Goal: Task Accomplishment & Management: Manage account settings

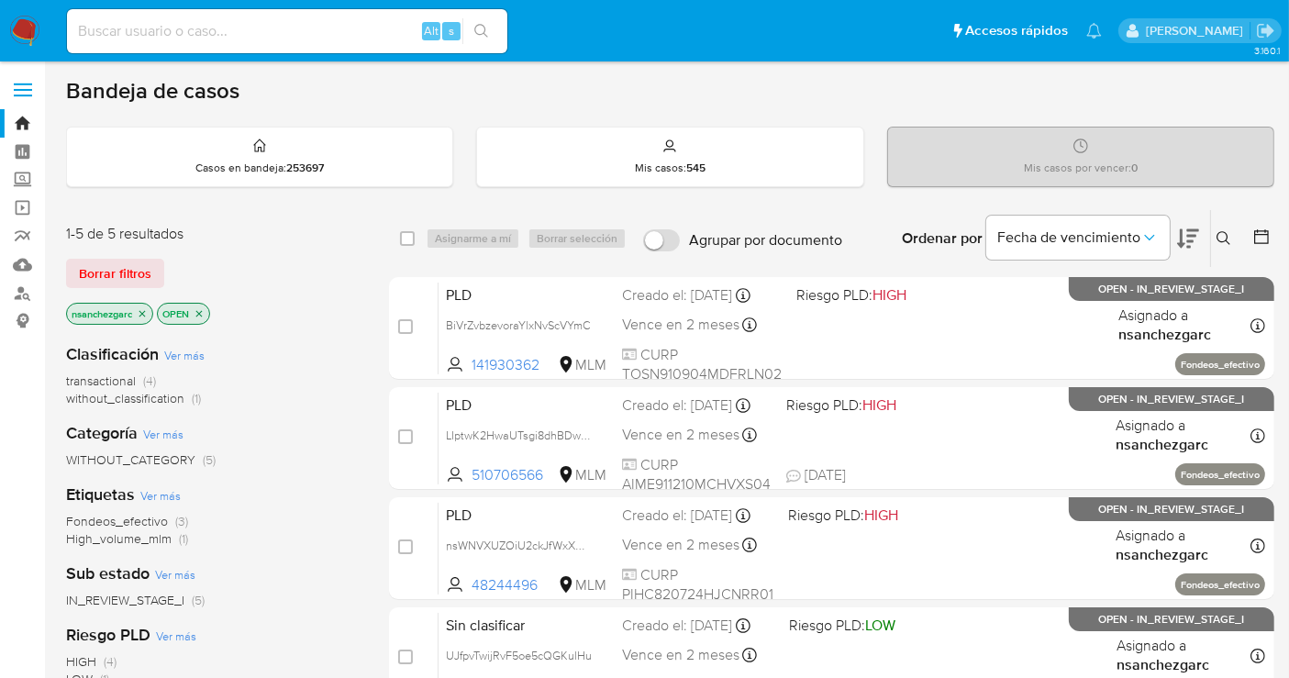
click at [1232, 234] on button at bounding box center [1226, 238] width 30 height 22
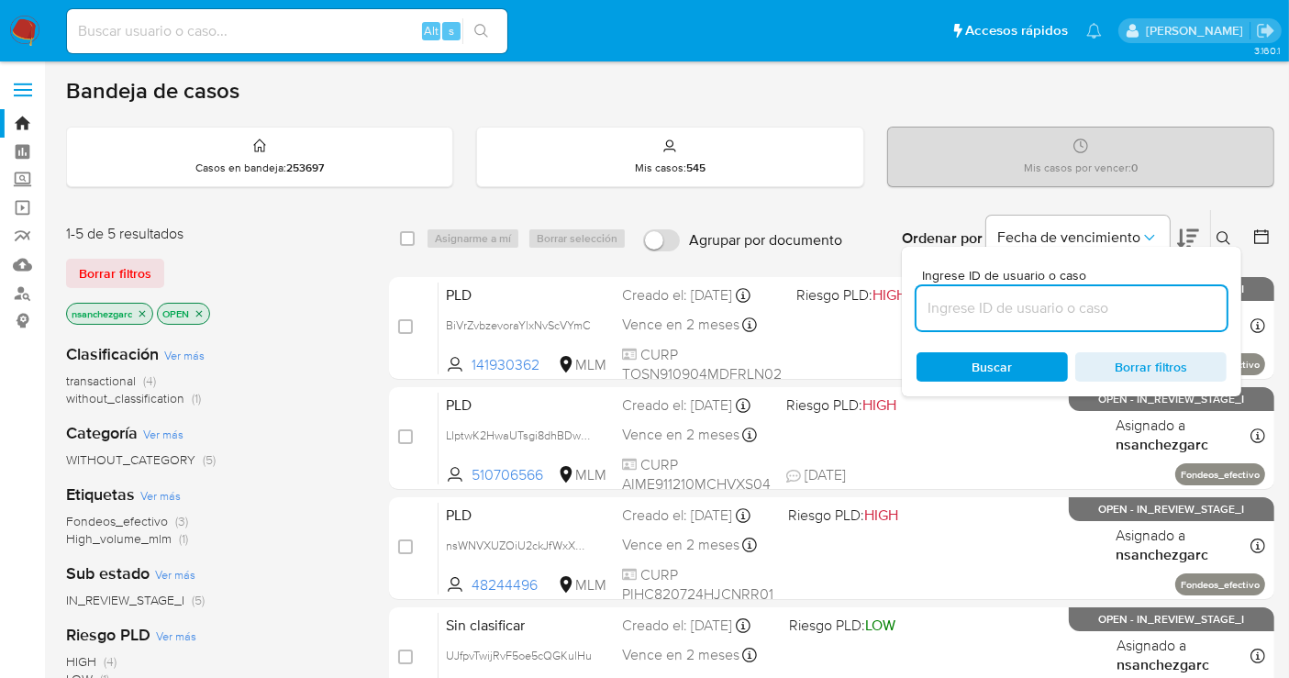
click at [1024, 310] on input at bounding box center [1071, 308] width 310 height 24
type input "34445831"
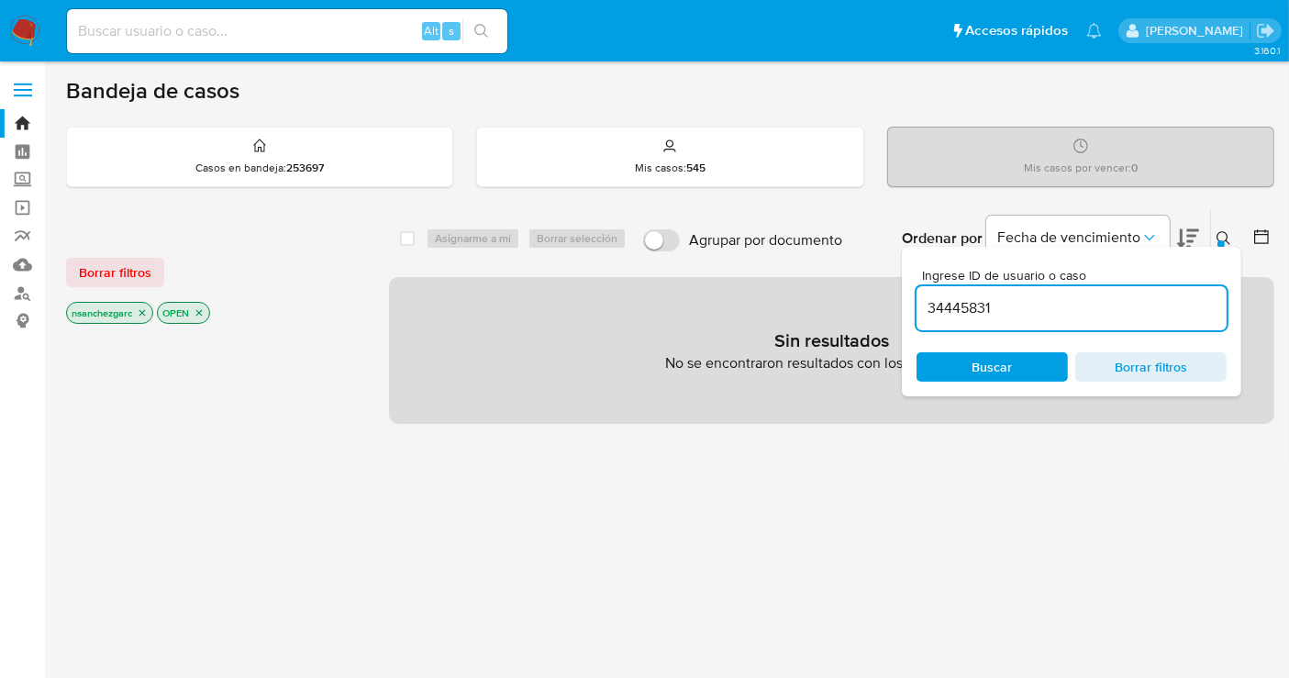
click at [148, 313] on p "nsanchezgarc" at bounding box center [109, 313] width 85 height 20
click at [148, 313] on icon "close-filter" at bounding box center [142, 312] width 11 height 11
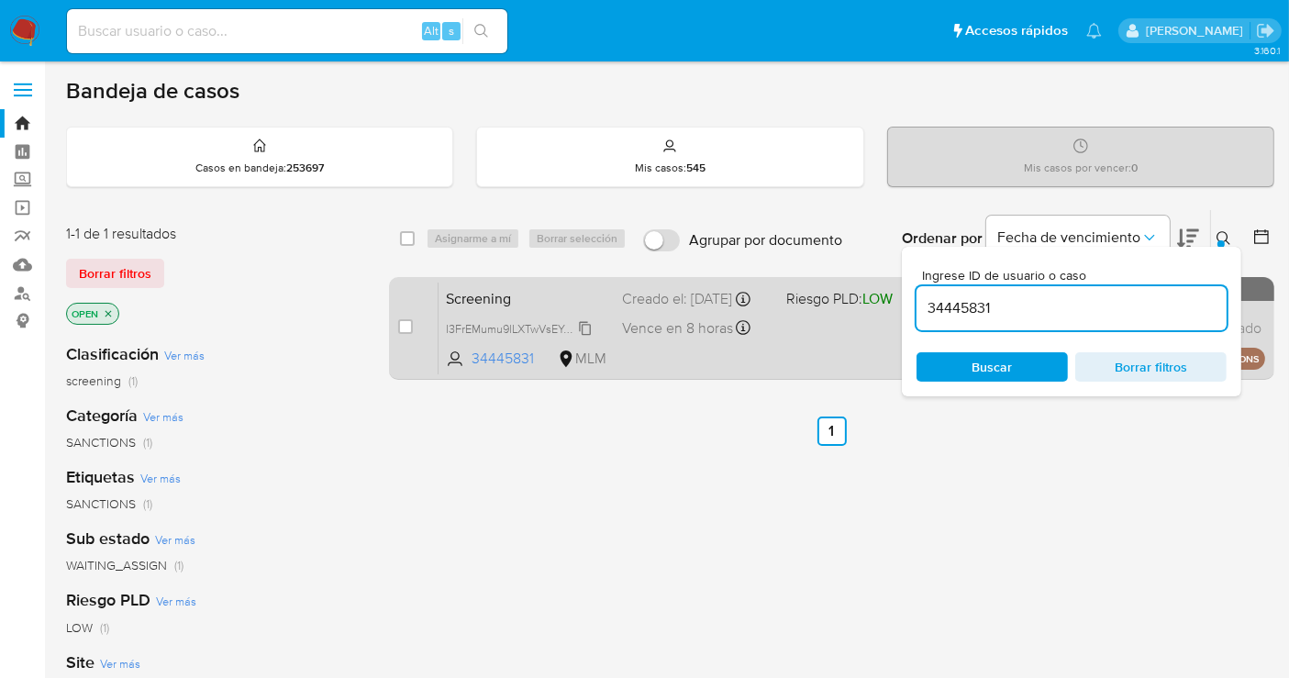
click at [582, 334] on span "I3FrEMumu9lLXTwVsEYoUZ2C" at bounding box center [522, 327] width 153 height 20
click at [405, 321] on input "checkbox" at bounding box center [405, 326] width 15 height 15
checkbox input "true"
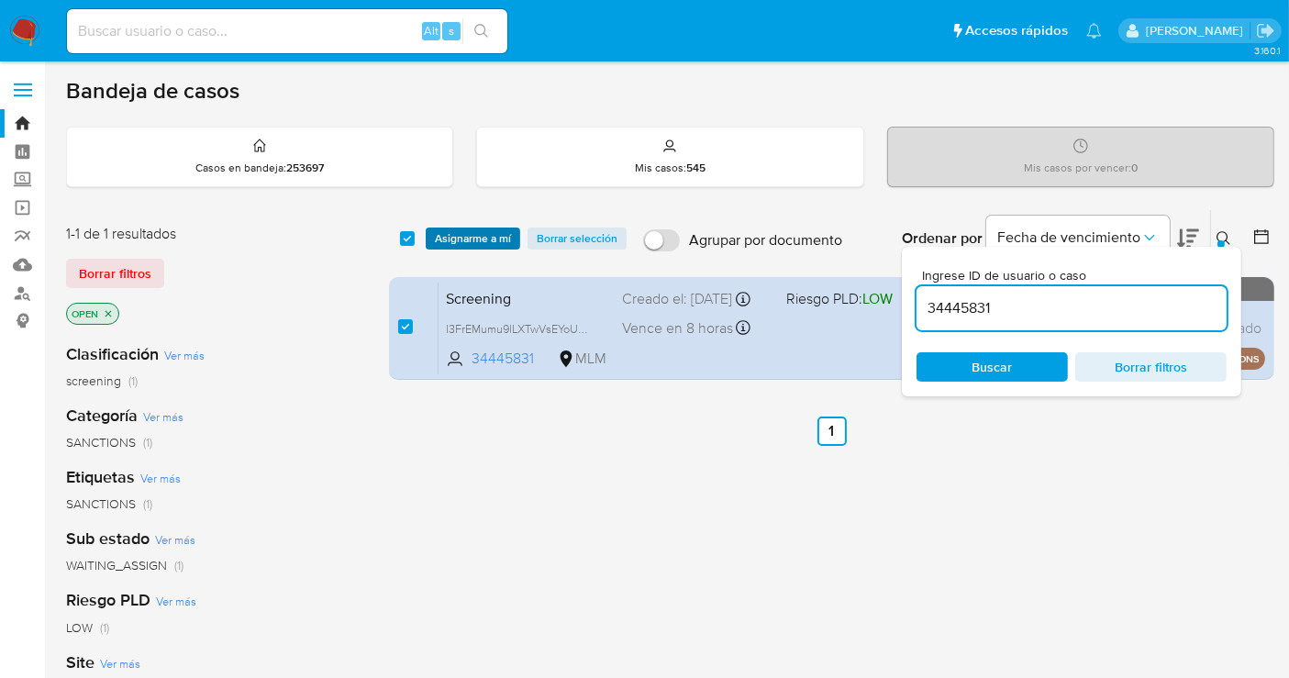
click at [468, 229] on span "Asignarme a mí" at bounding box center [473, 238] width 76 height 18
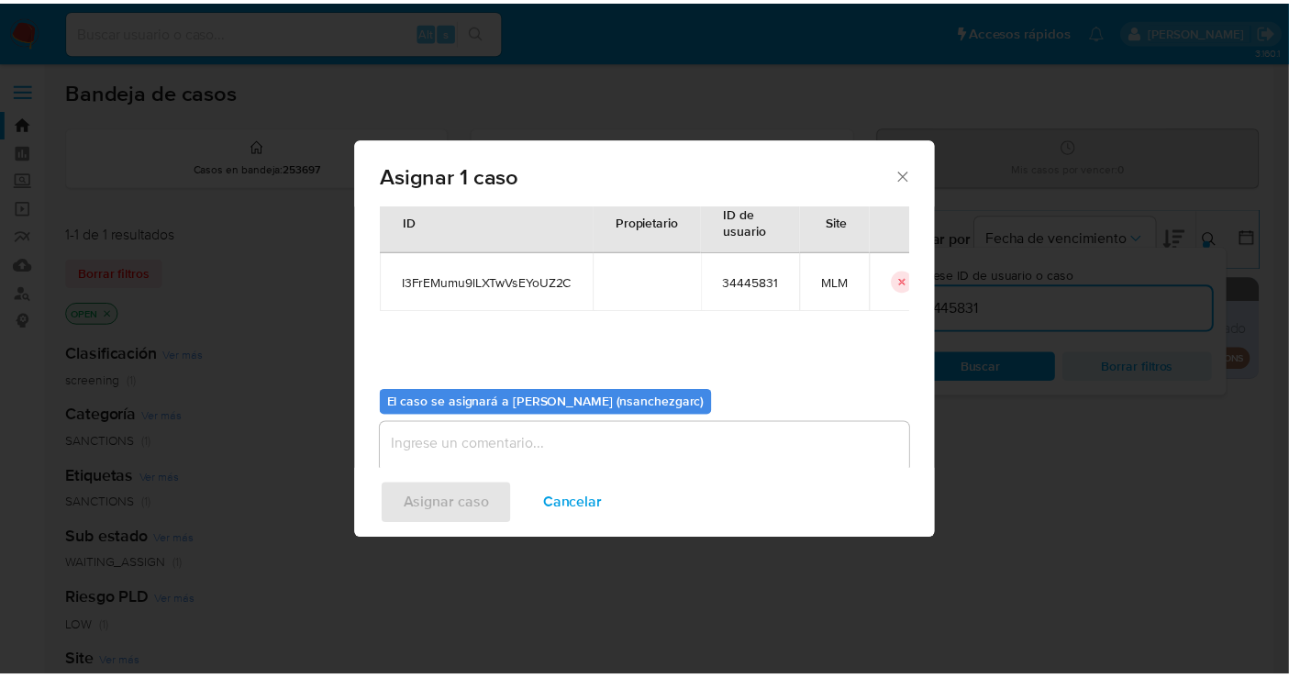
scroll to position [94, 0]
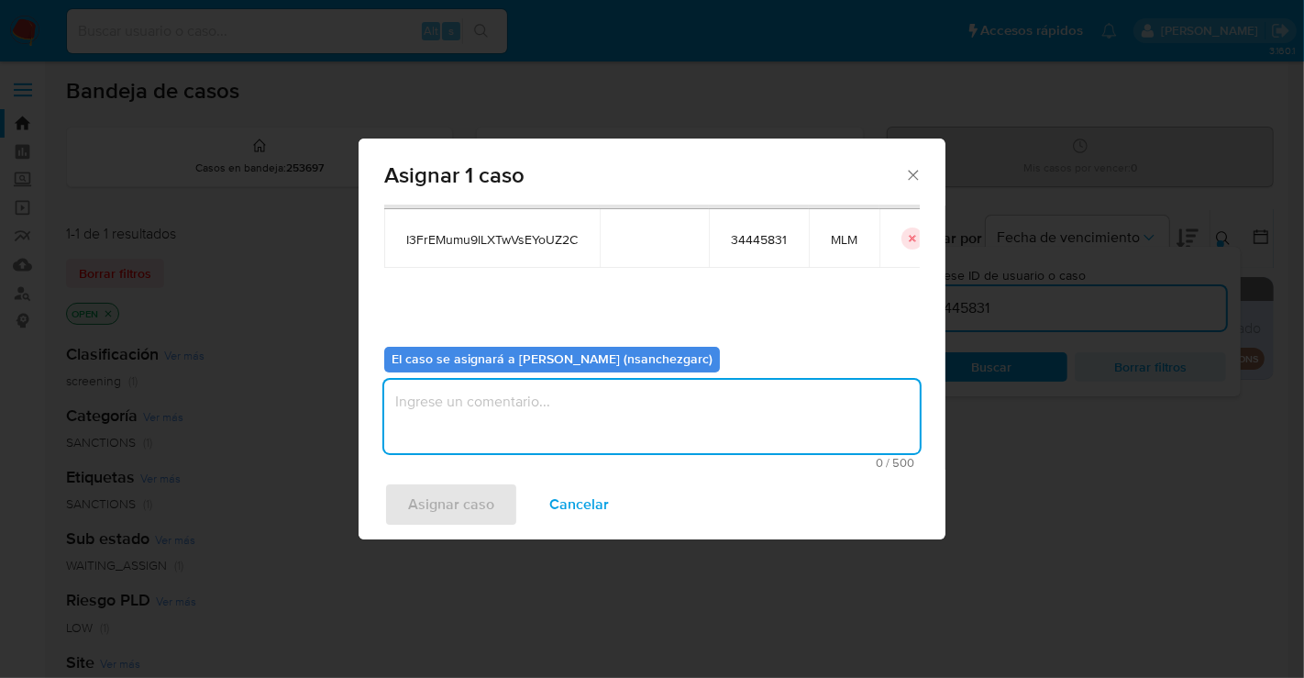
click at [437, 418] on textarea "assign-modal" at bounding box center [652, 416] width 536 height 73
type textarea "nesg"
click at [420, 500] on span "Asignar caso" at bounding box center [451, 504] width 86 height 40
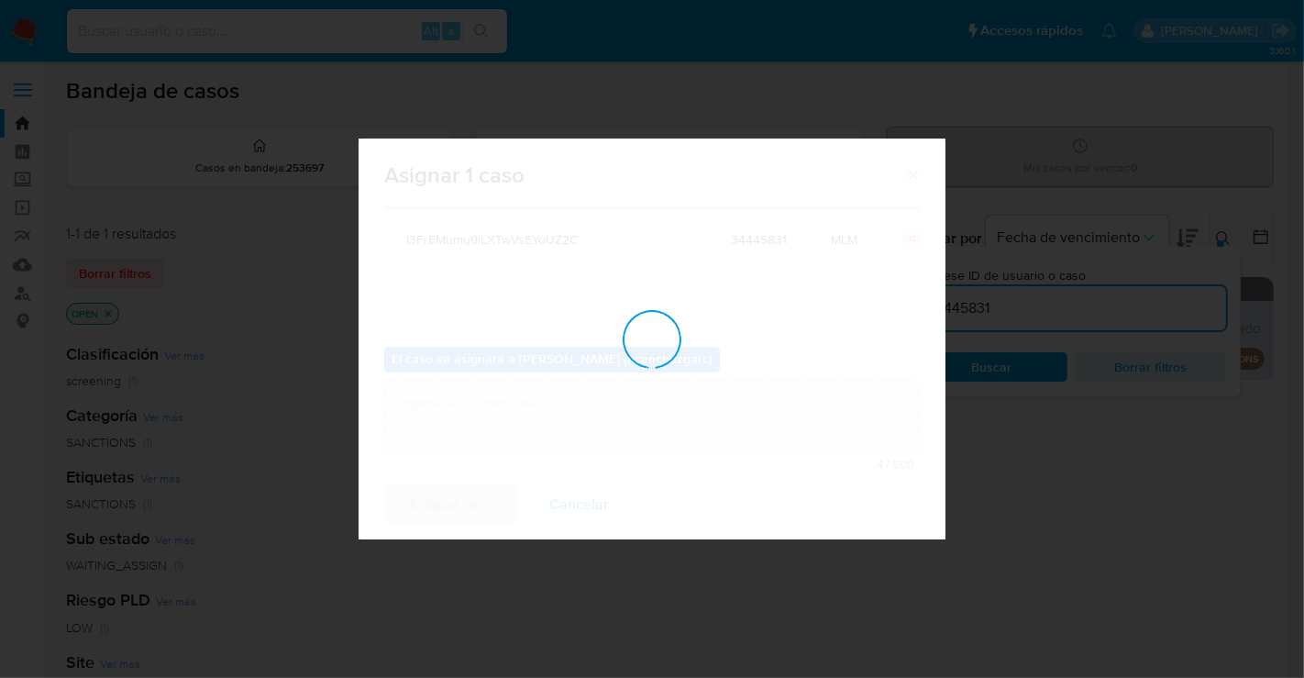
checkbox input "false"
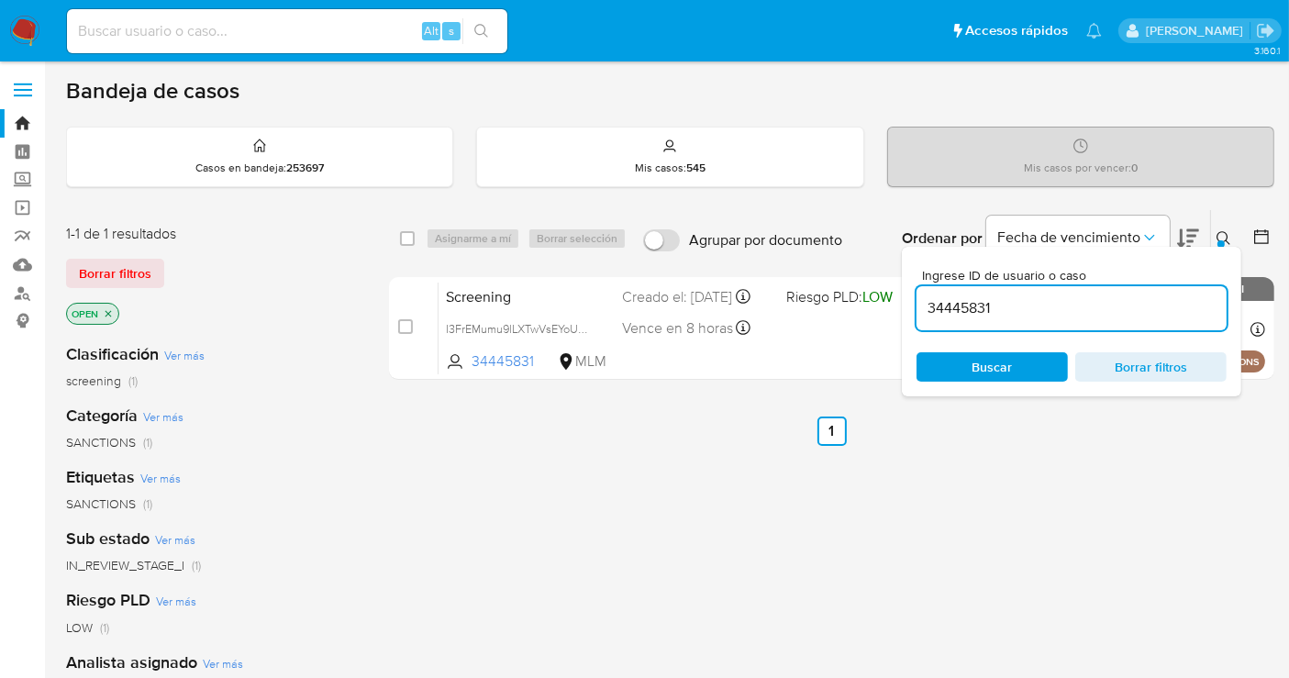
click at [697, 557] on div "select-all-cases-checkbox Asignarme a mí Borrar selección Agrupar por documento…" at bounding box center [831, 624] width 885 height 831
click at [1214, 233] on button at bounding box center [1226, 238] width 30 height 22
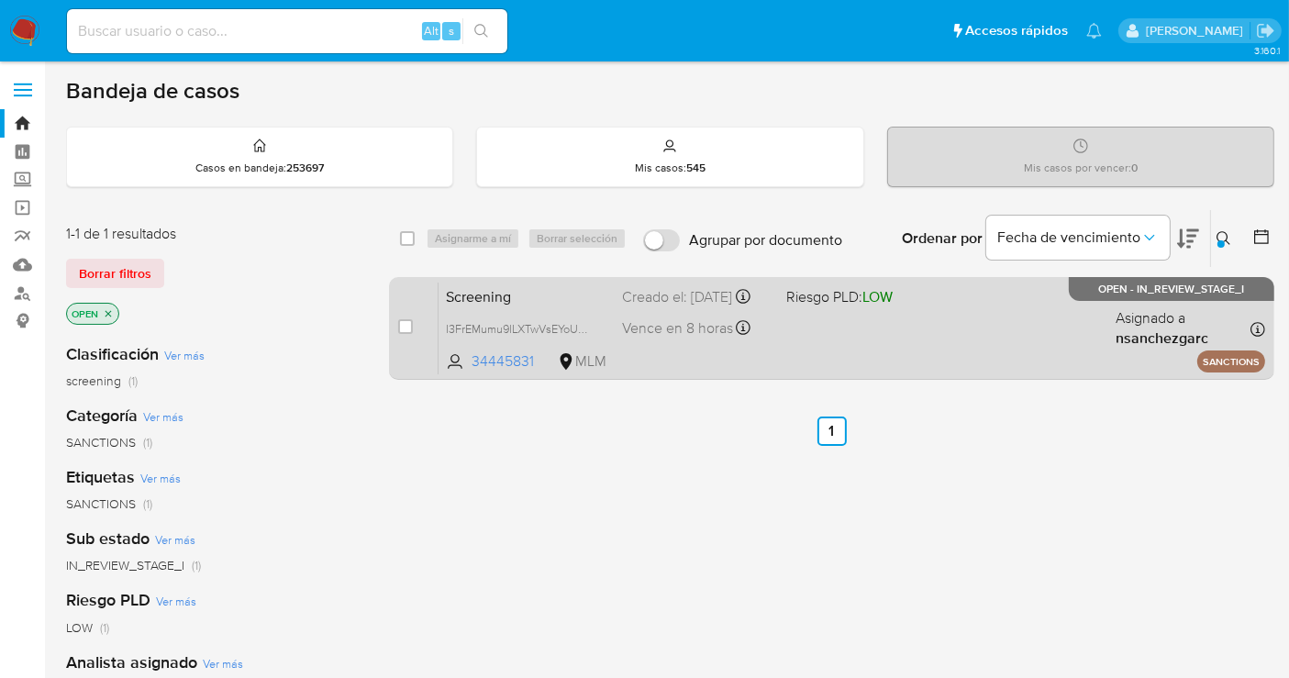
click at [678, 307] on div "Creado el: 22/09/2025 Creado el: 22/09/2025 18:25:49" at bounding box center [697, 297] width 150 height 20
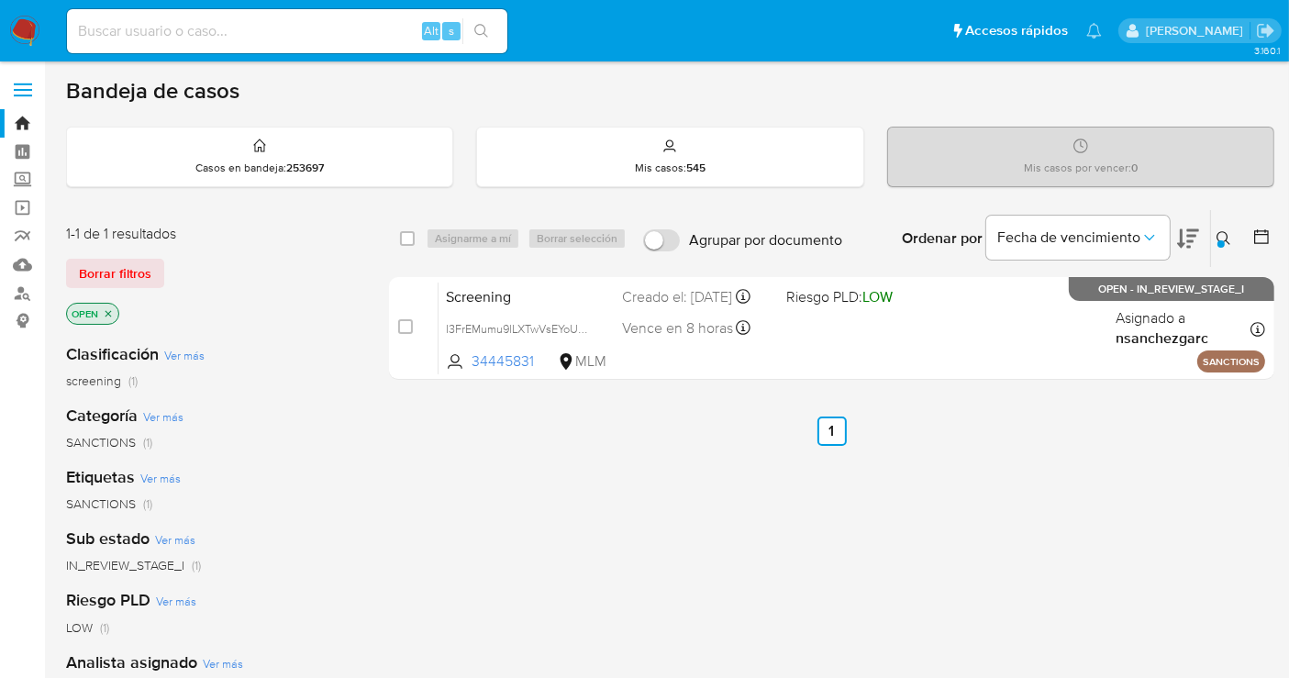
click at [27, 24] on img at bounding box center [24, 31] width 31 height 31
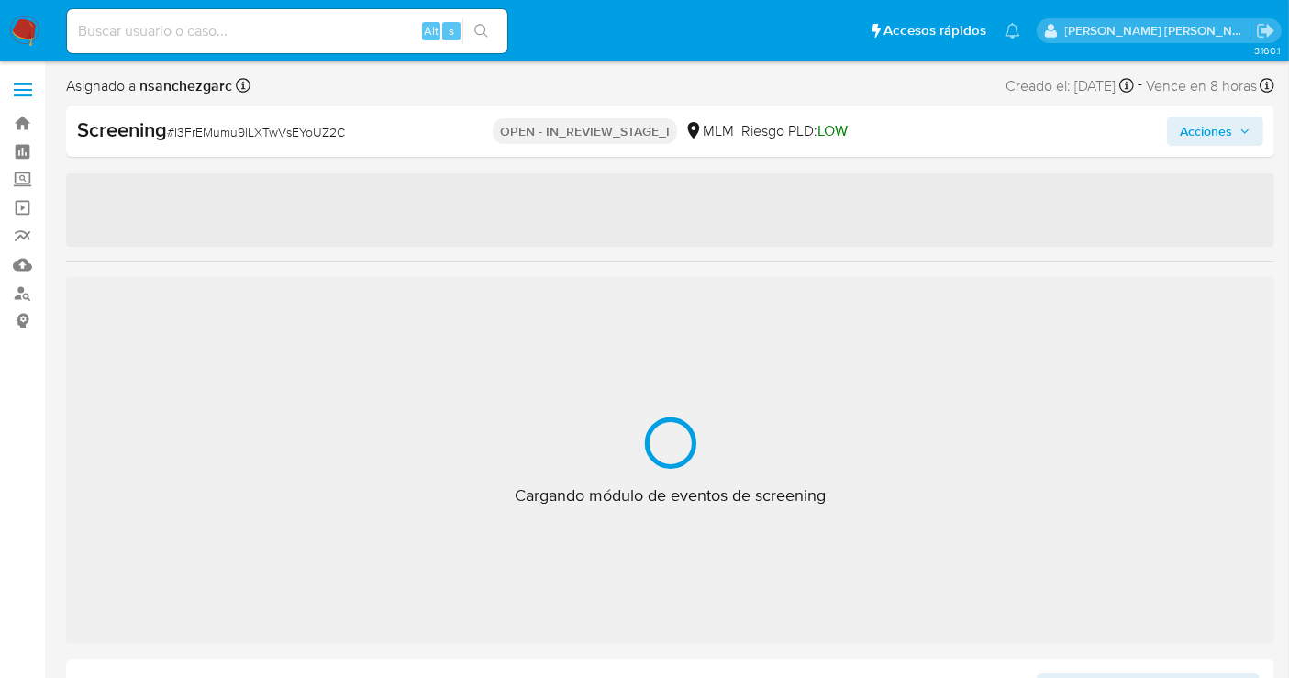
select select "10"
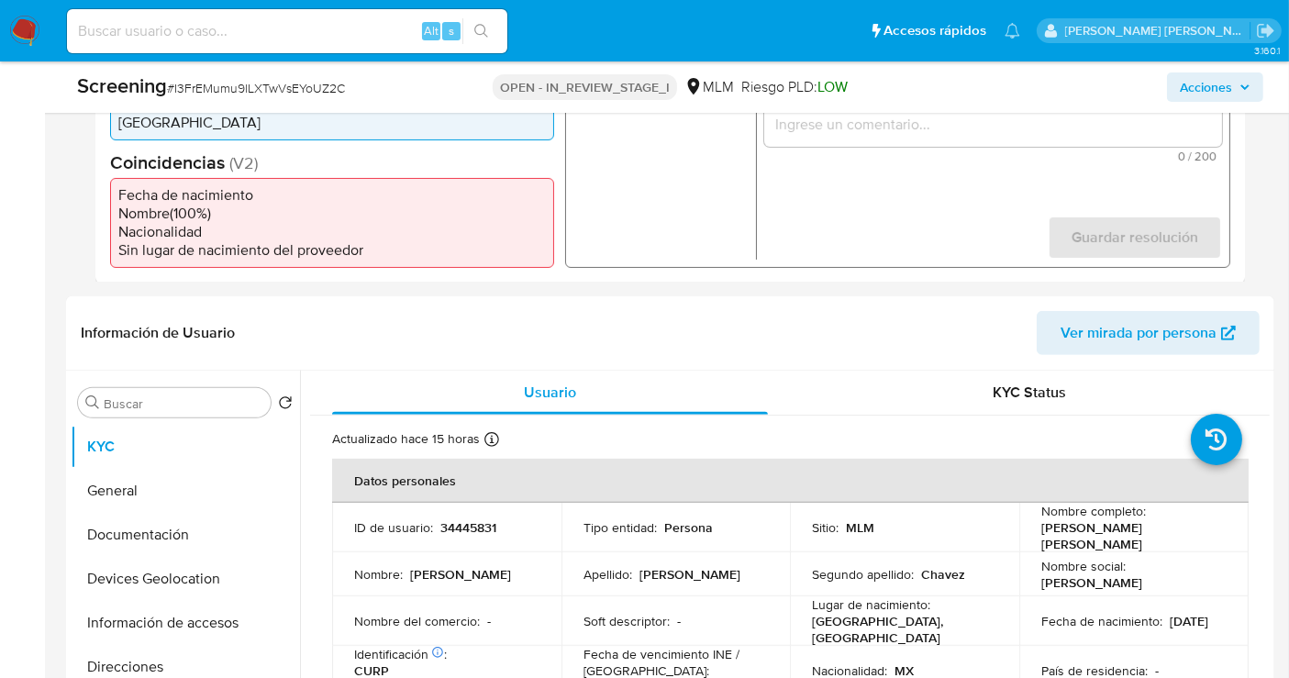
scroll to position [611, 0]
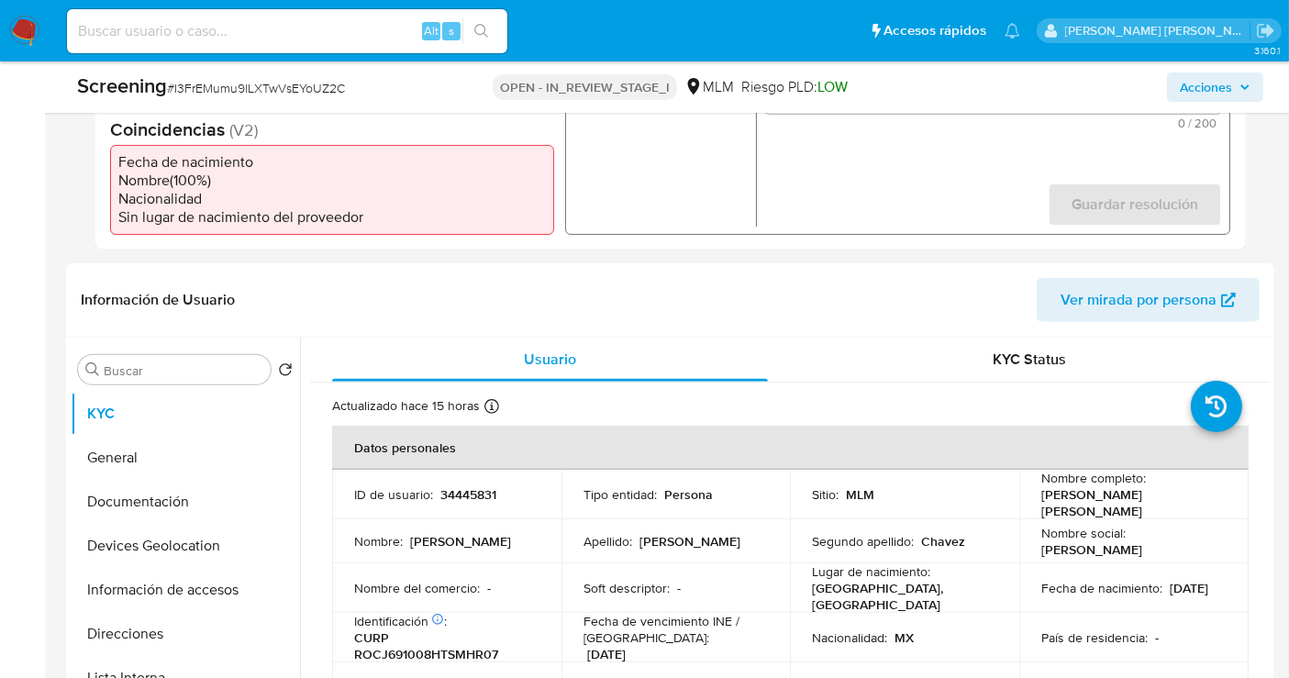
click at [484, 486] on p "34445831" at bounding box center [468, 494] width 56 height 17
copy p "34445831"
drag, startPoint x: 1214, startPoint y: 481, endPoint x: 1034, endPoint y: 481, distance: 179.8
click at [1034, 481] on td "Nombre completo : Jorge Horacio Romero Chavez" at bounding box center [1133, 495] width 229 height 50
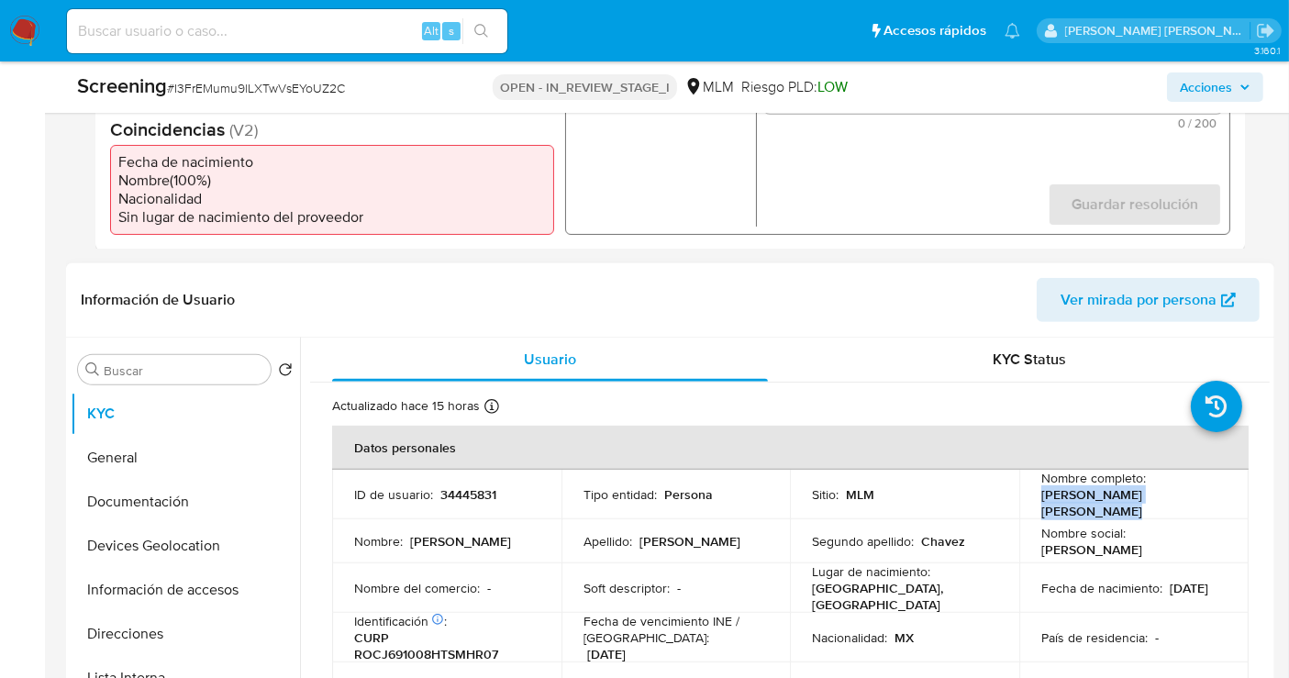
copy p "Jorge Horacio Romero Chavez"
click at [468, 630] on p "CURP ROCJ691008HTSMHR07" at bounding box center [443, 645] width 178 height 33
copy p "ROCJ691008HTSMHR07"
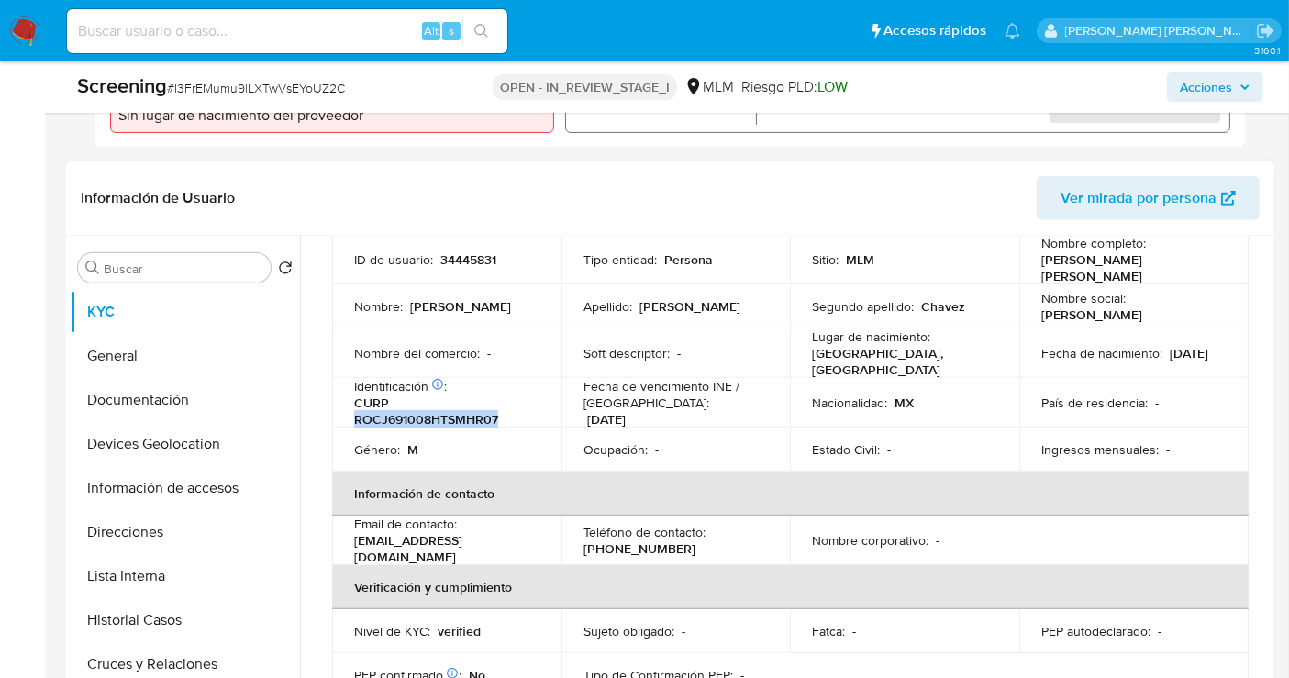
scroll to position [102, 0]
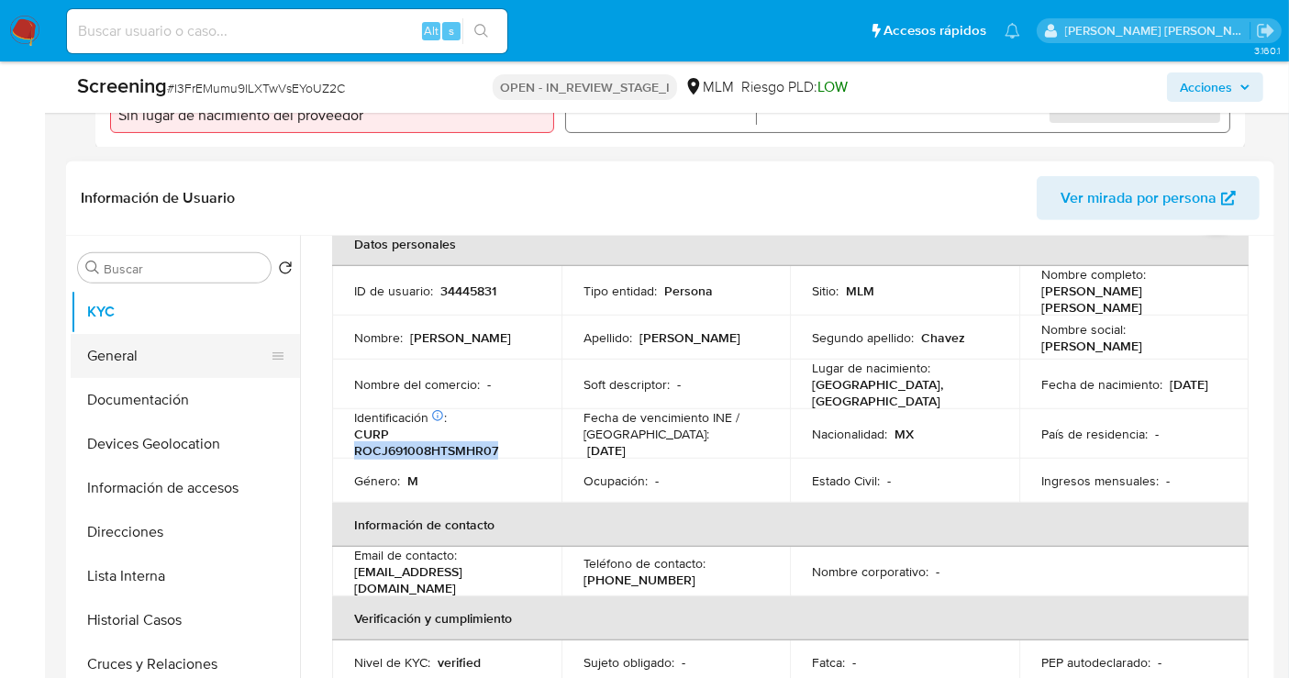
click at [119, 340] on button "General" at bounding box center [178, 356] width 215 height 44
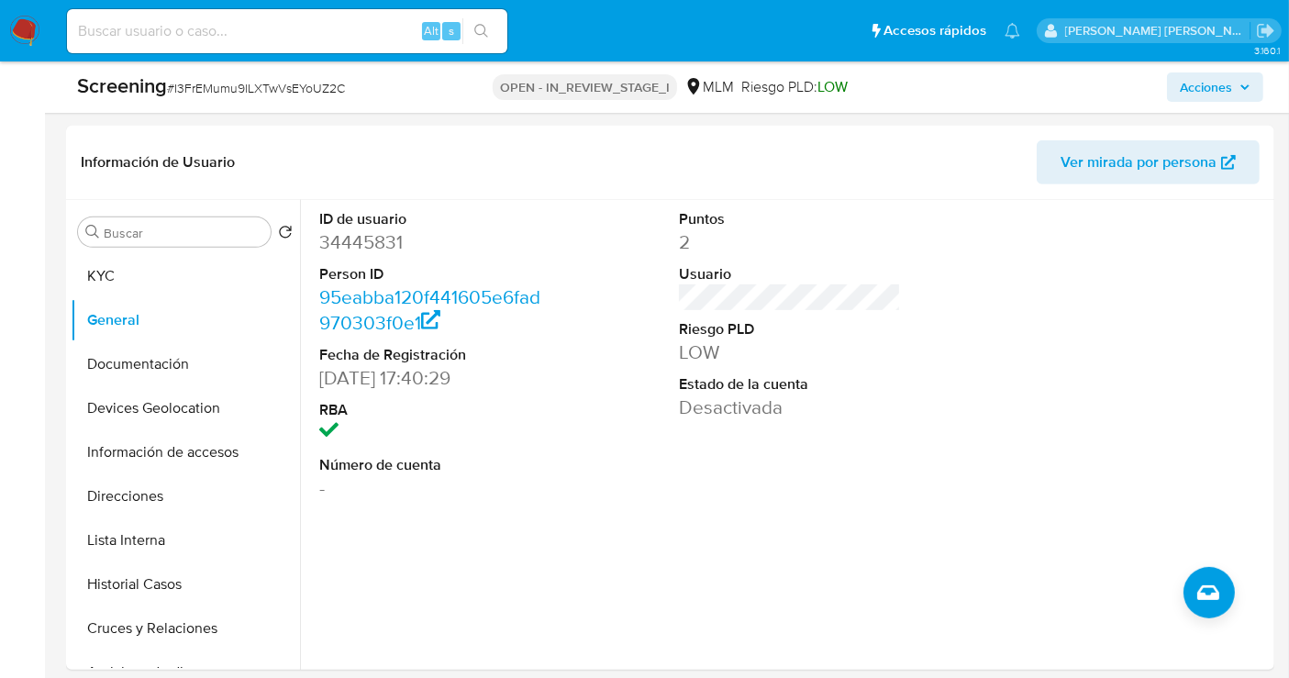
scroll to position [759, 0]
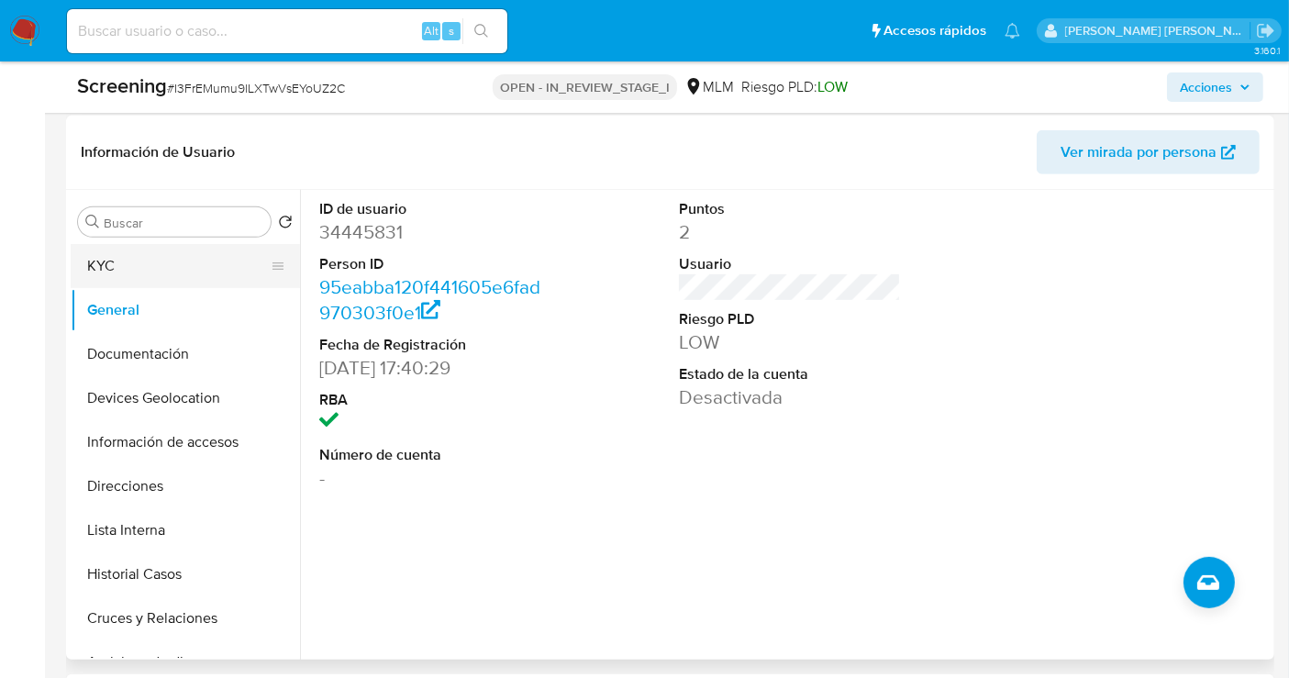
click at [139, 252] on button "KYC" at bounding box center [178, 266] width 215 height 44
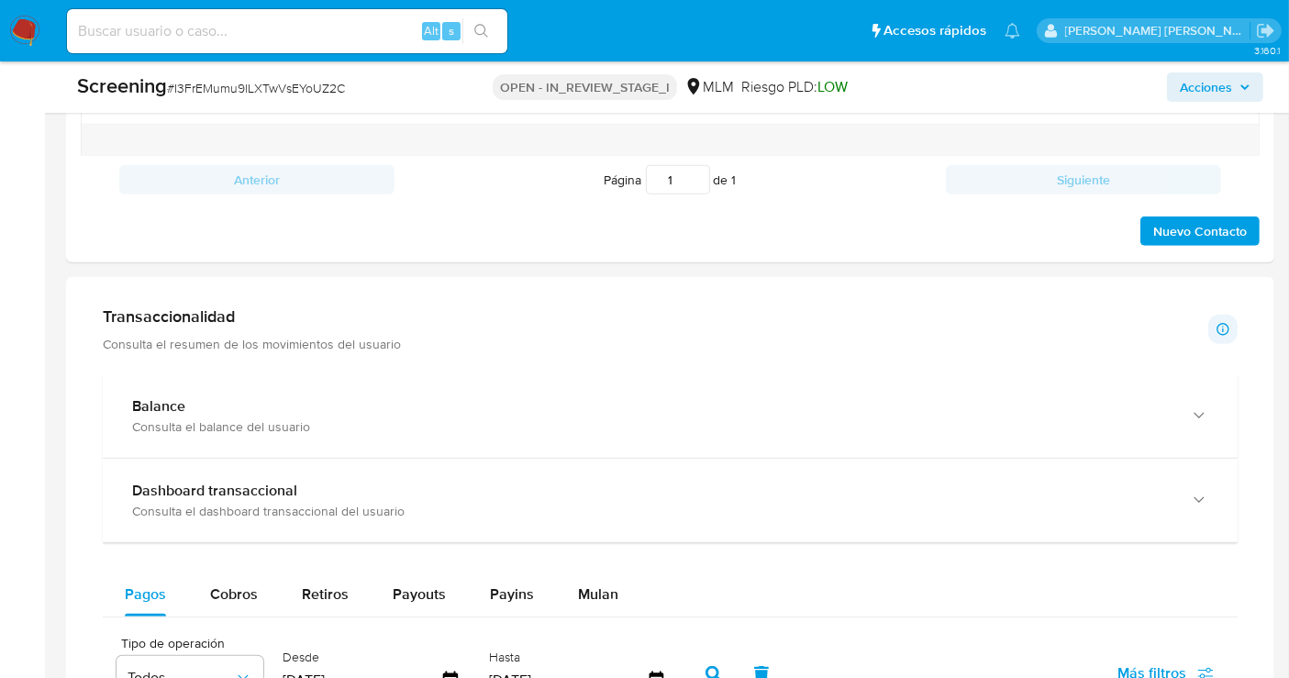
scroll to position [1778, 0]
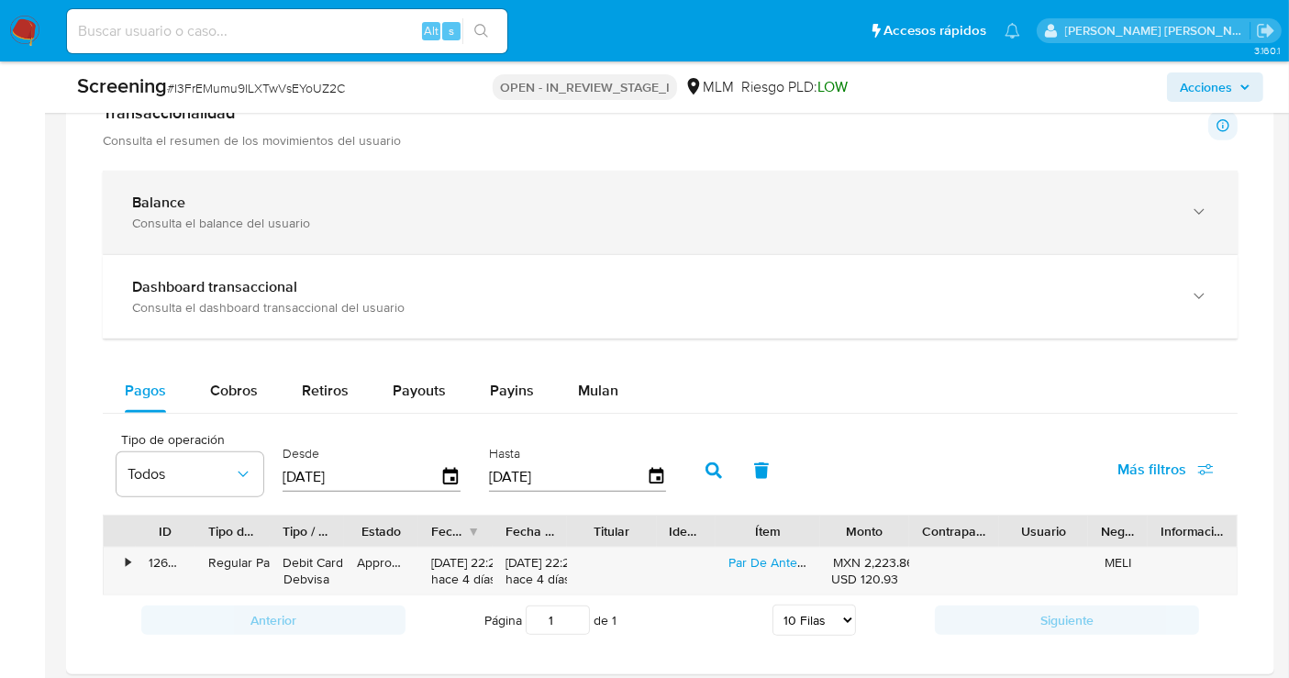
click at [242, 215] on div "Consulta el balance del usuario" at bounding box center [651, 223] width 1039 height 17
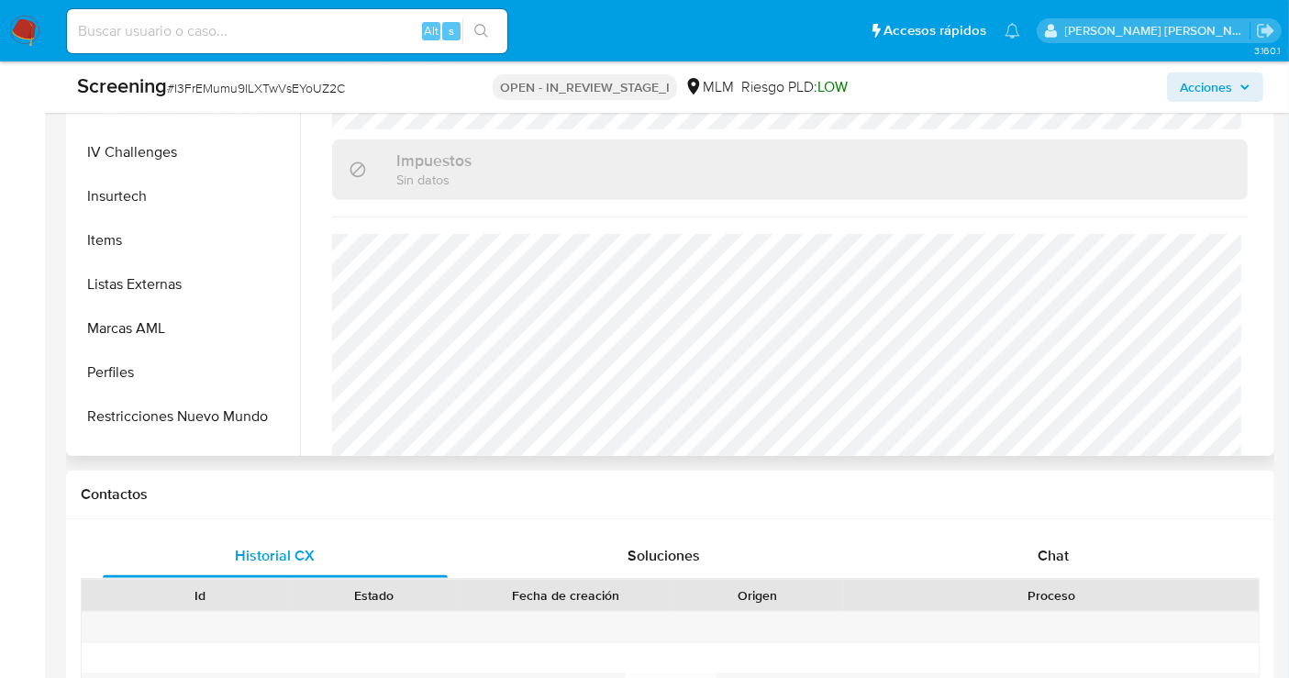
scroll to position [713, 0]
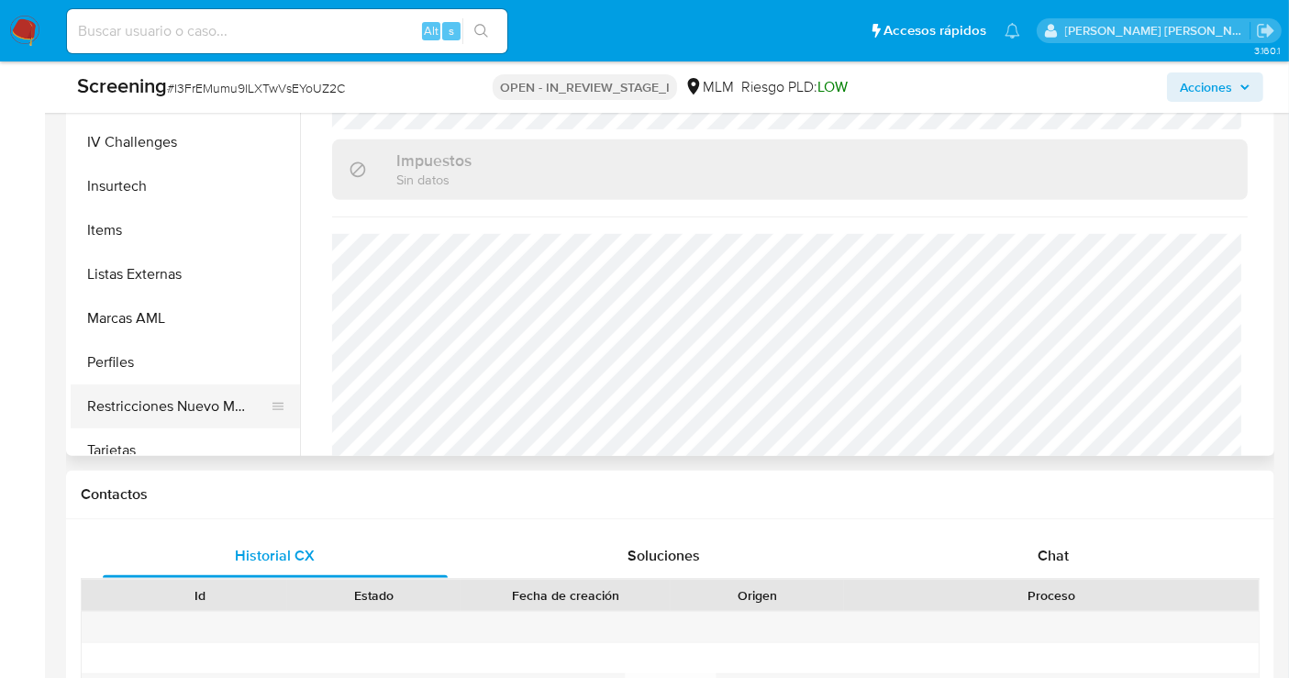
click at [188, 384] on button "Restricciones Nuevo Mundo" at bounding box center [178, 406] width 215 height 44
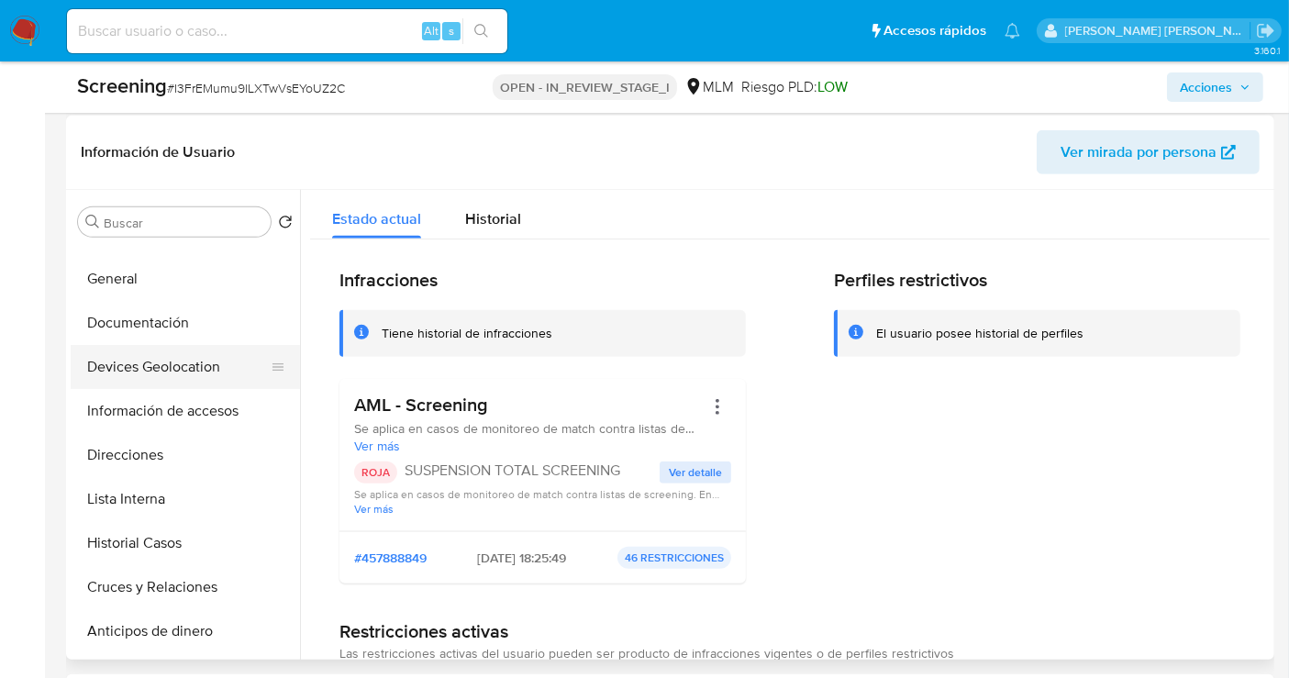
scroll to position [0, 0]
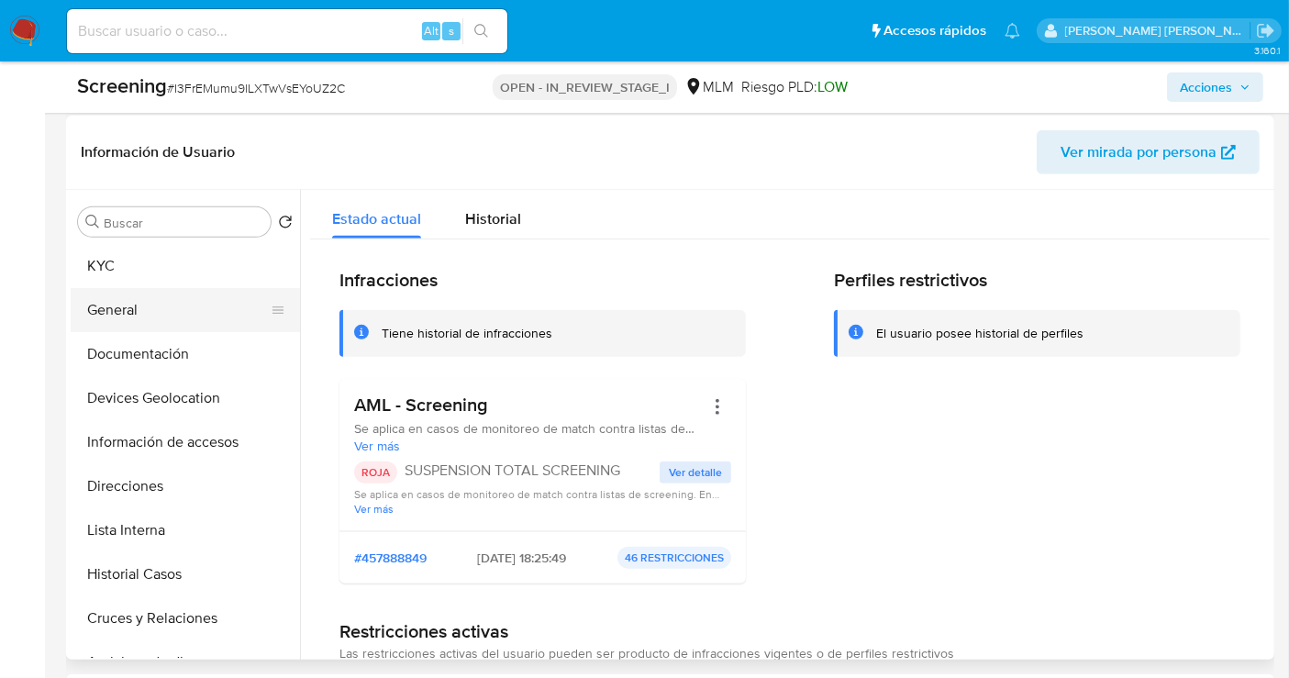
click at [127, 288] on button "General" at bounding box center [178, 310] width 215 height 44
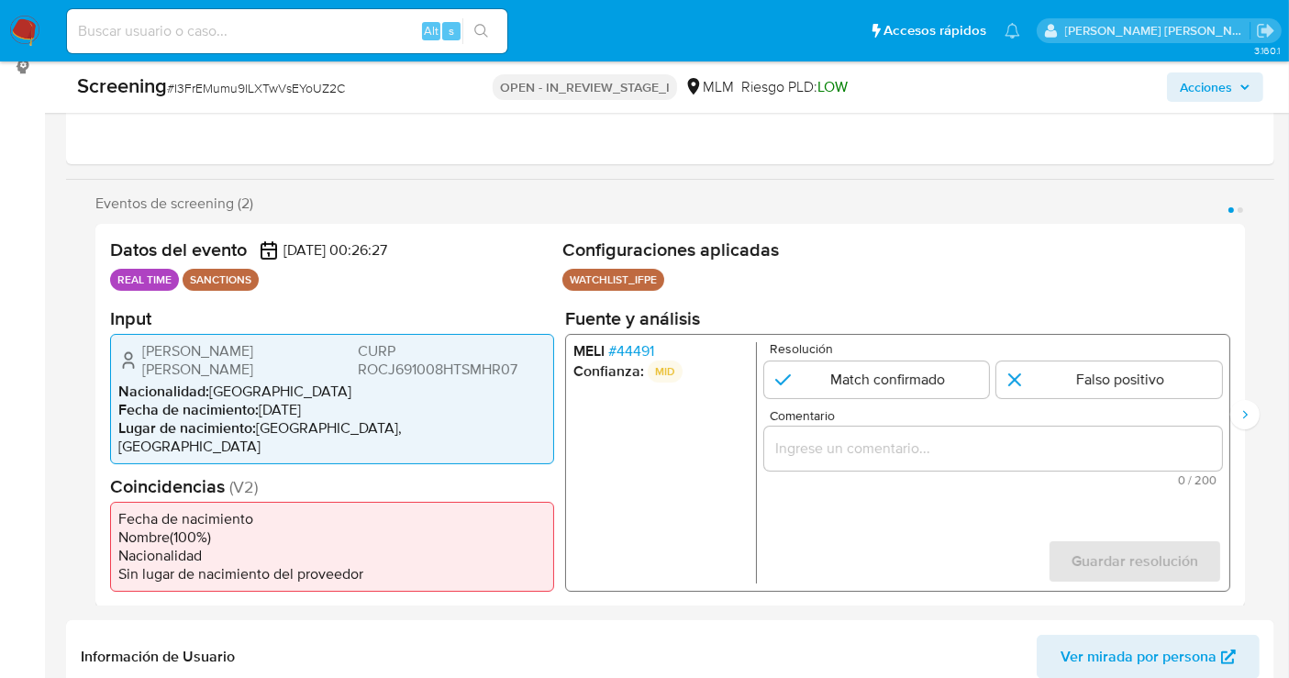
scroll to position [249, 0]
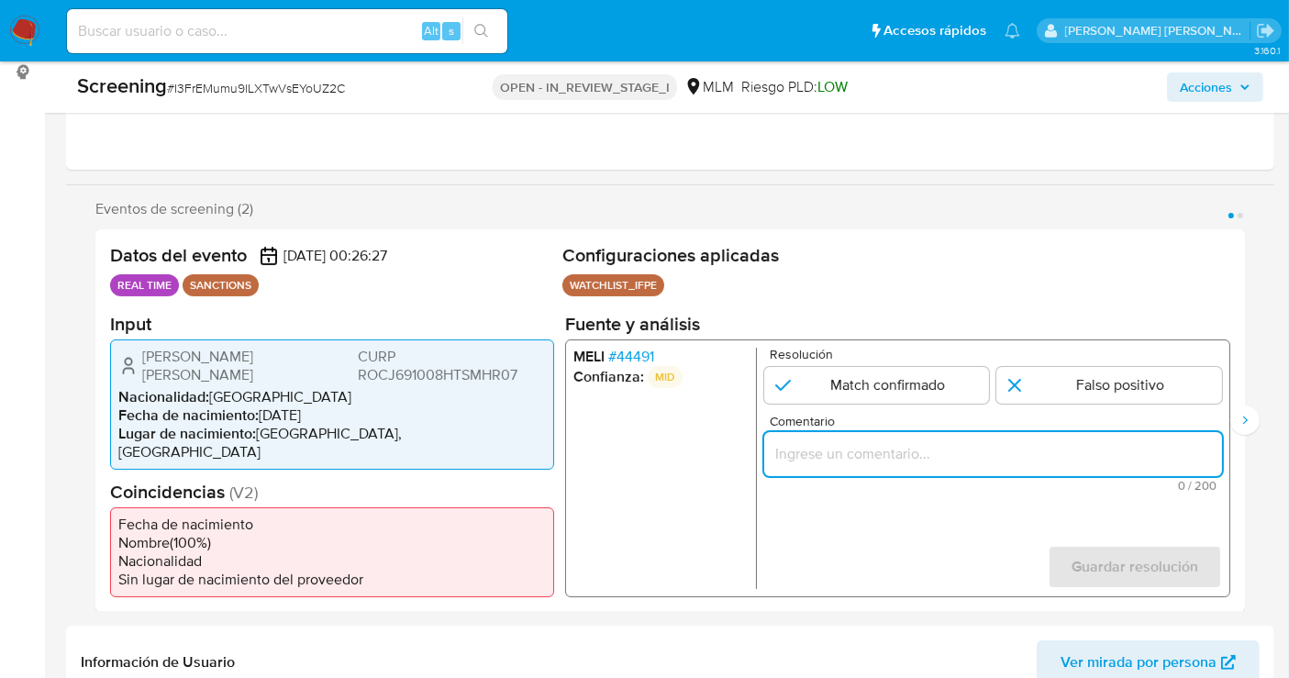
click at [827, 464] on input "Comentario" at bounding box center [993, 453] width 458 height 24
paste input "SE CONFIRMA COINCIDENCIA EN LISTA DE SANCIONES DENOMINADA IFPE LPB POR NOMBRE C…"
type input "SE CONFIRMA COINCIDENCIA EN LISTA DE SANCIONES DENOMINADA IFPE LPB POR NOMBRE C…"
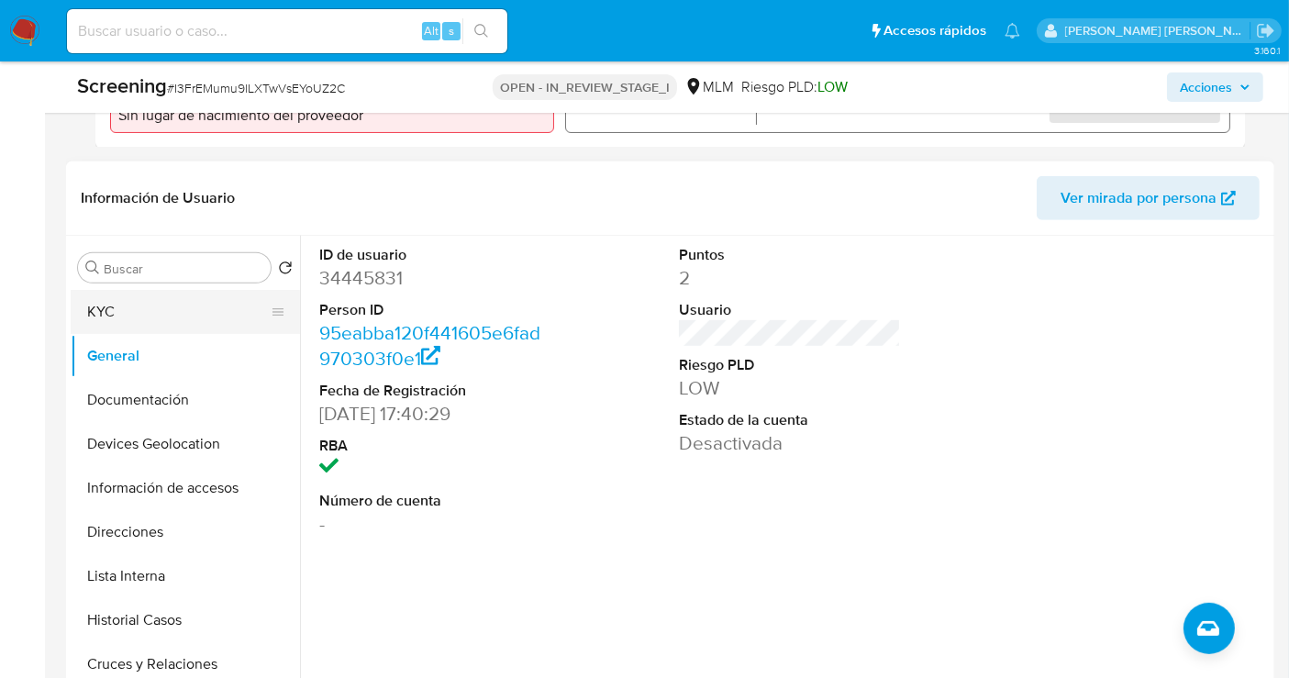
scroll to position [657, 0]
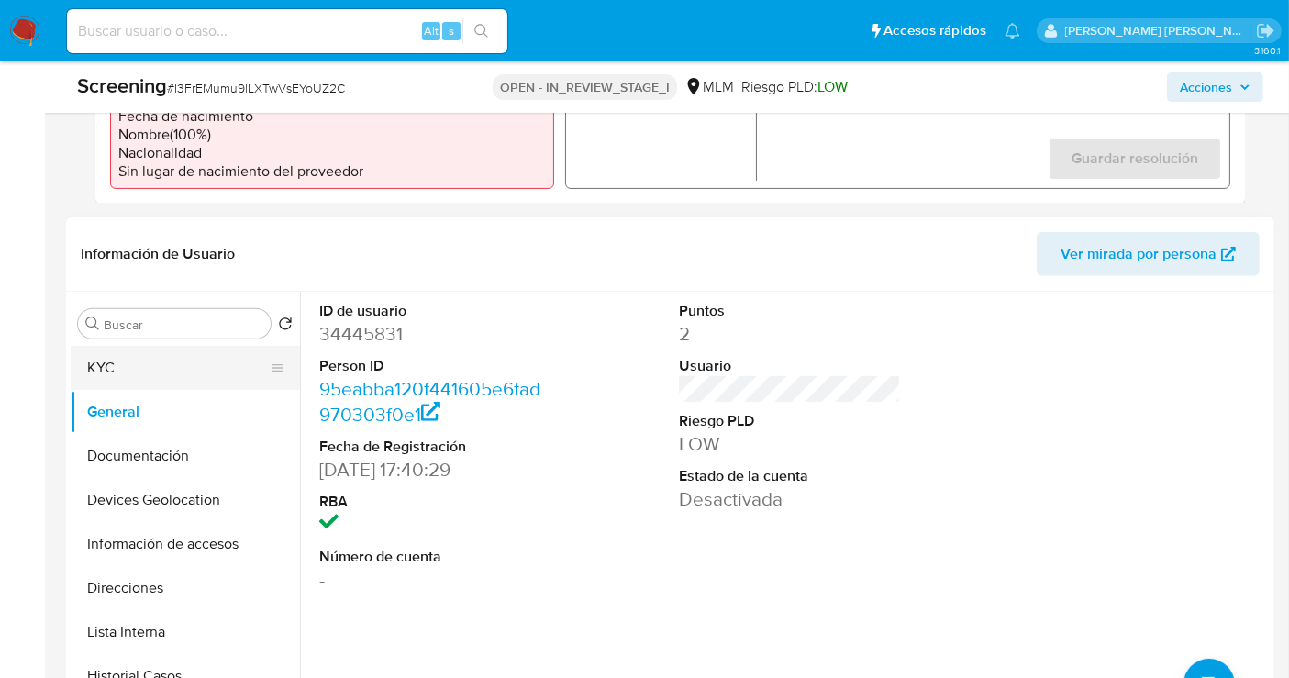
click at [102, 349] on button "KYC" at bounding box center [178, 368] width 215 height 44
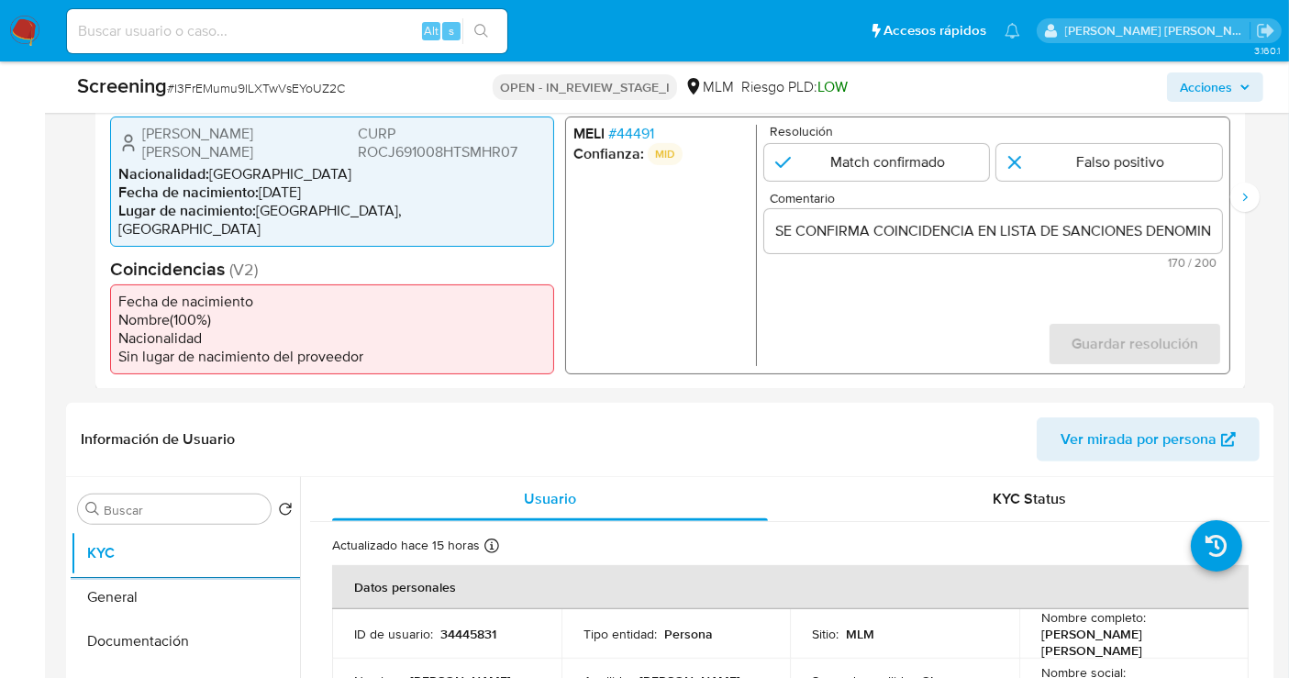
scroll to position [453, 0]
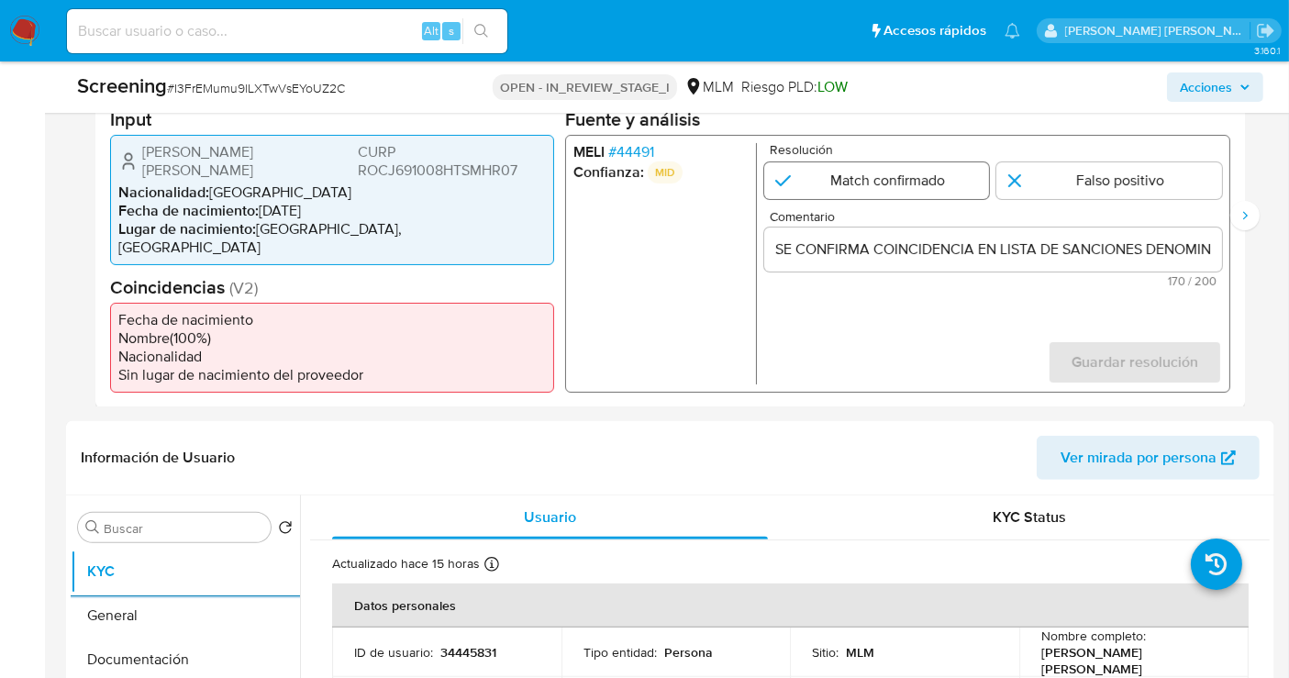
click at [858, 176] on input "1 de 2" at bounding box center [877, 179] width 226 height 37
radio input "true"
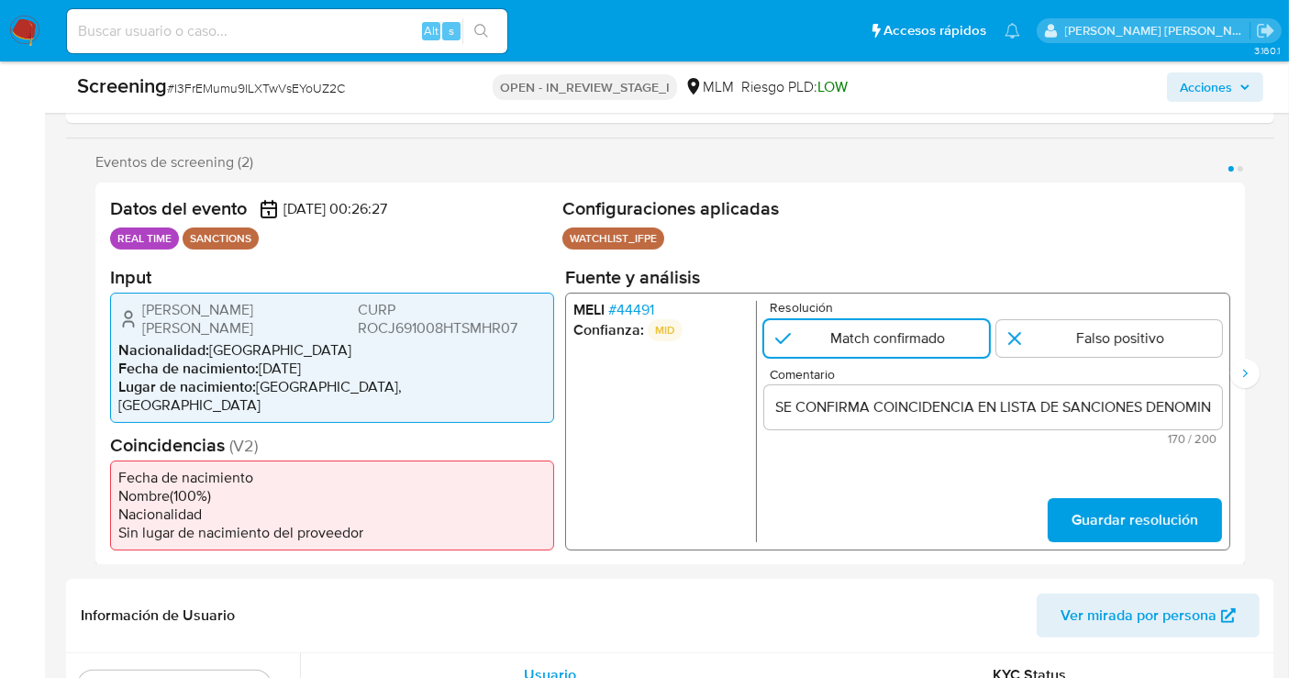
scroll to position [249, 0]
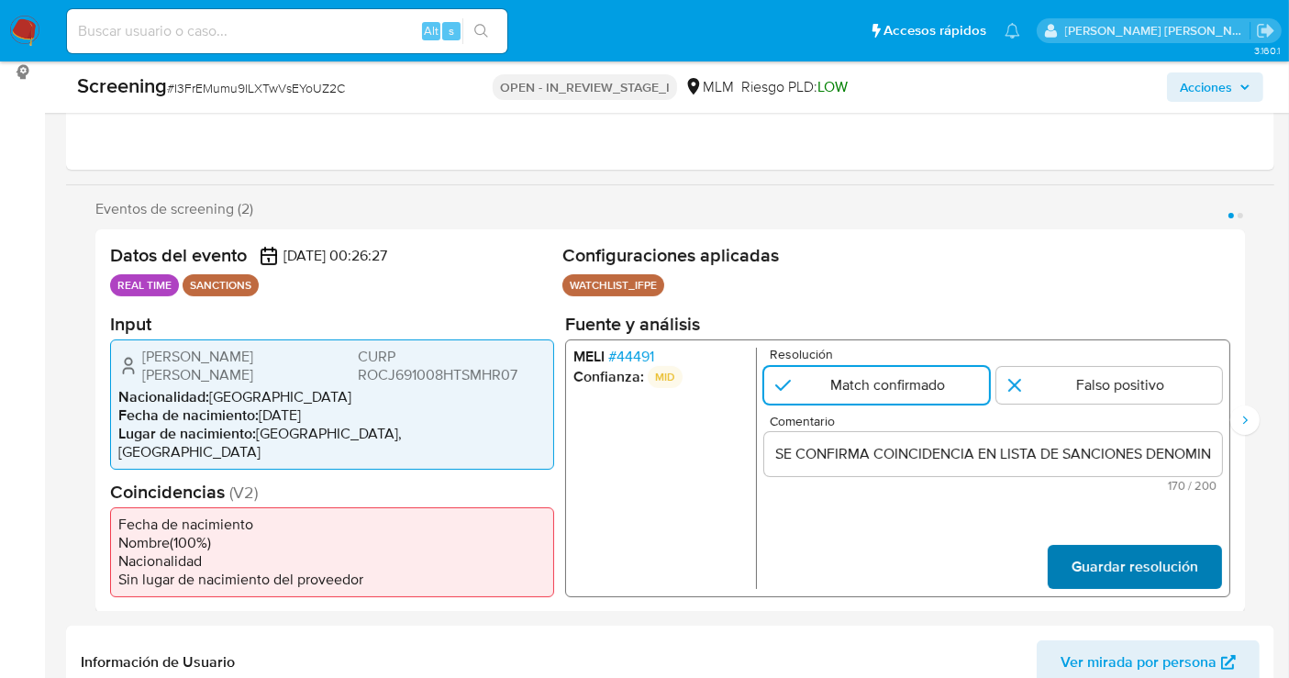
click at [1137, 560] on span "Guardar resolución" at bounding box center [1134, 566] width 127 height 40
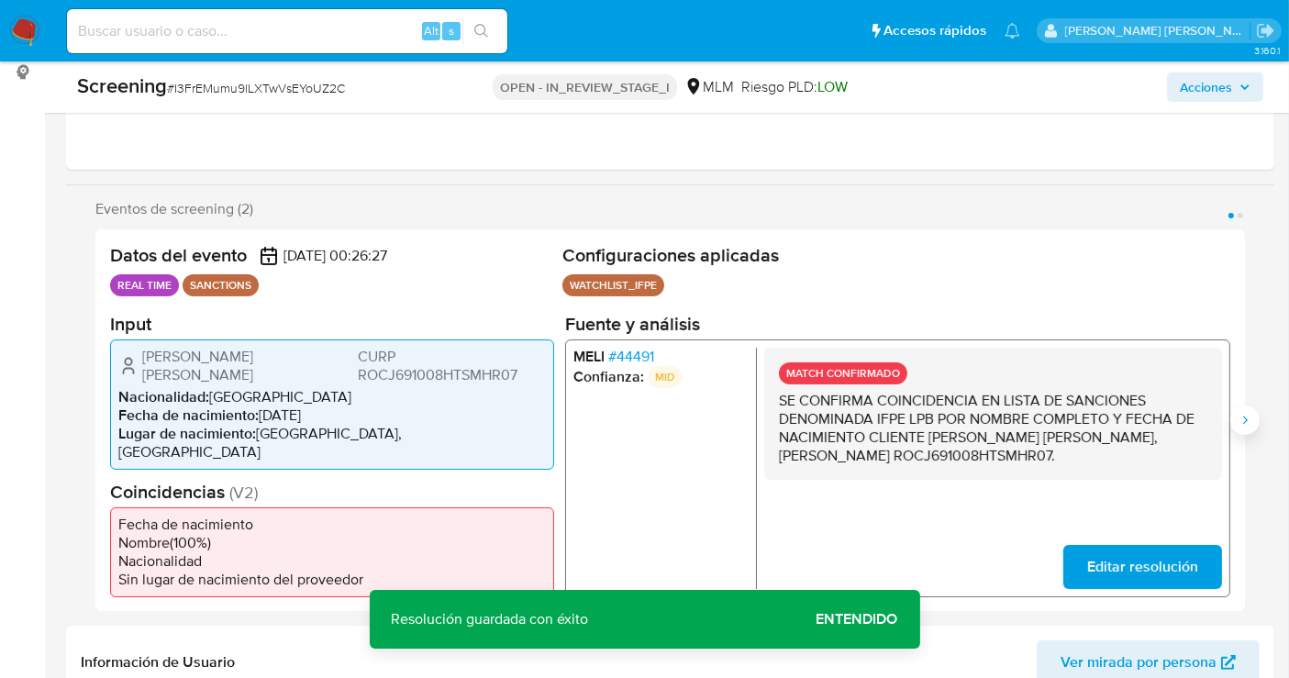
click at [1245, 413] on icon "Siguiente" at bounding box center [1244, 420] width 15 height 15
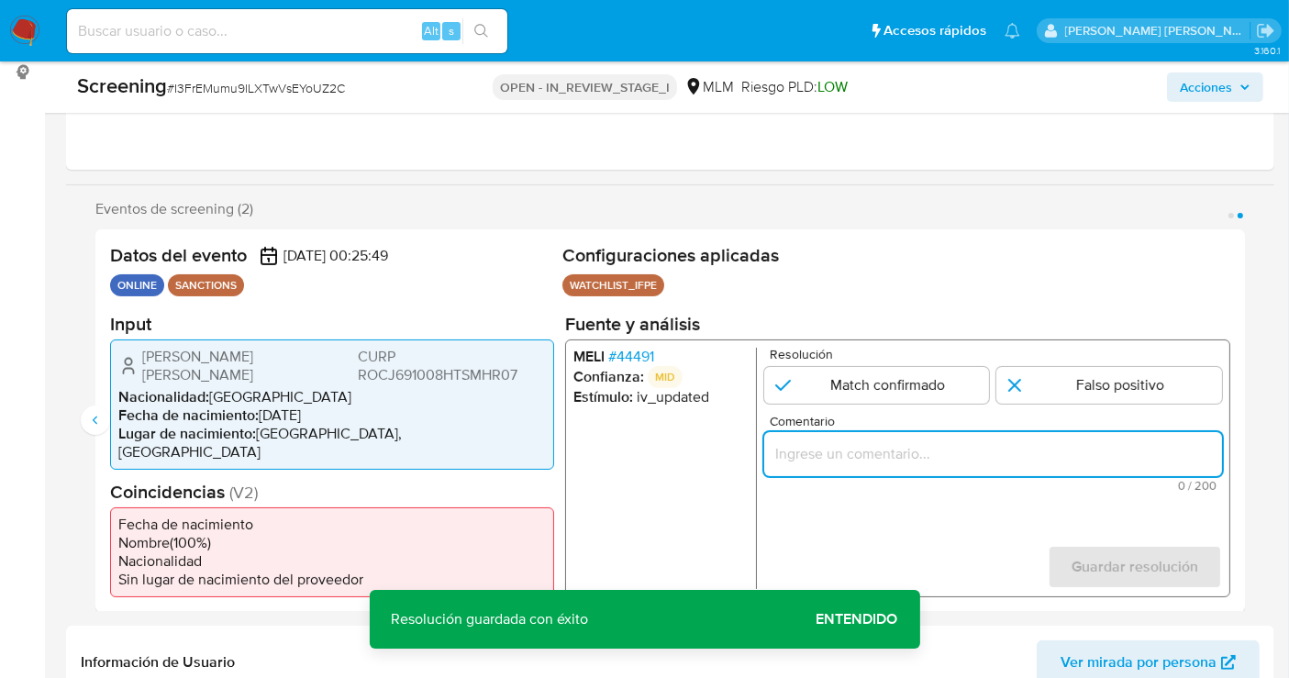
click at [869, 460] on input "Comentario" at bounding box center [993, 453] width 458 height 24
paste input "SE CONFIRMA COINCIDENCIA EN LISTA DE SANCIONES DENOMINADA IFPE LPB POR NOMBRE C…"
type input "SE CONFIRMA COINCIDENCIA EN LISTA DE SANCIONES DENOMINADA IFPE LPB POR NOMBRE C…"
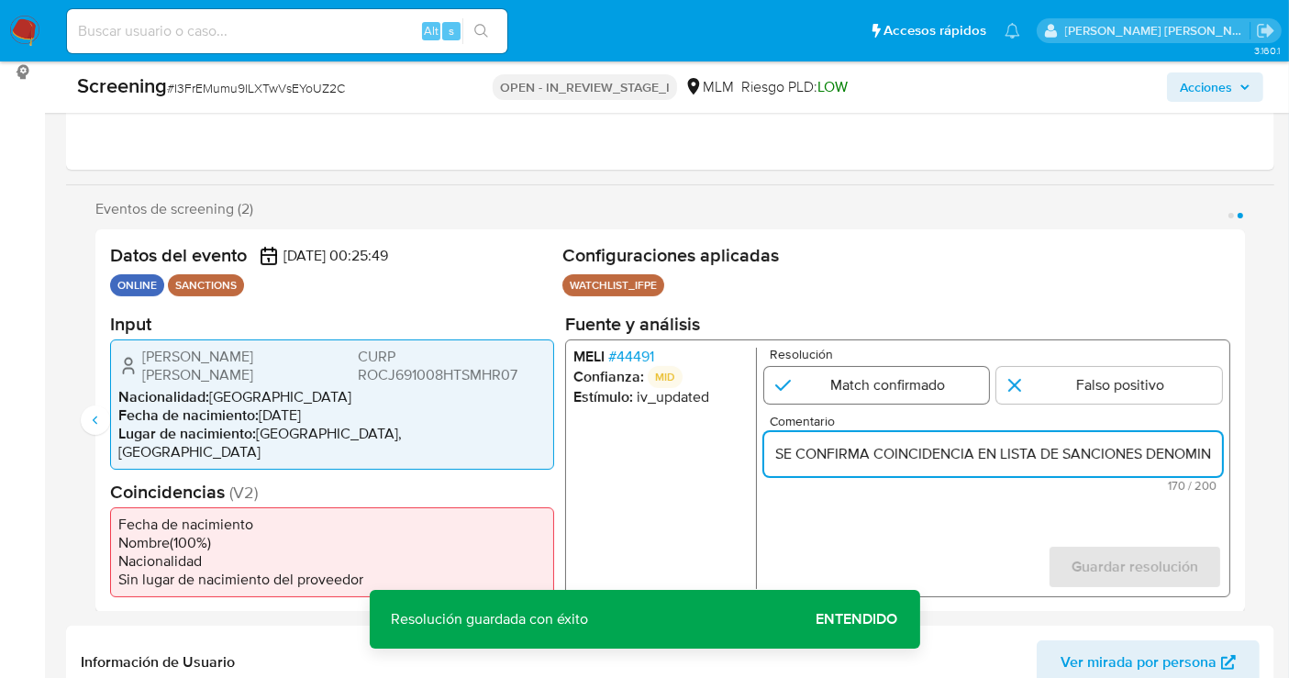
click at [882, 390] on input "2 de 2" at bounding box center [877, 384] width 226 height 37
radio input "true"
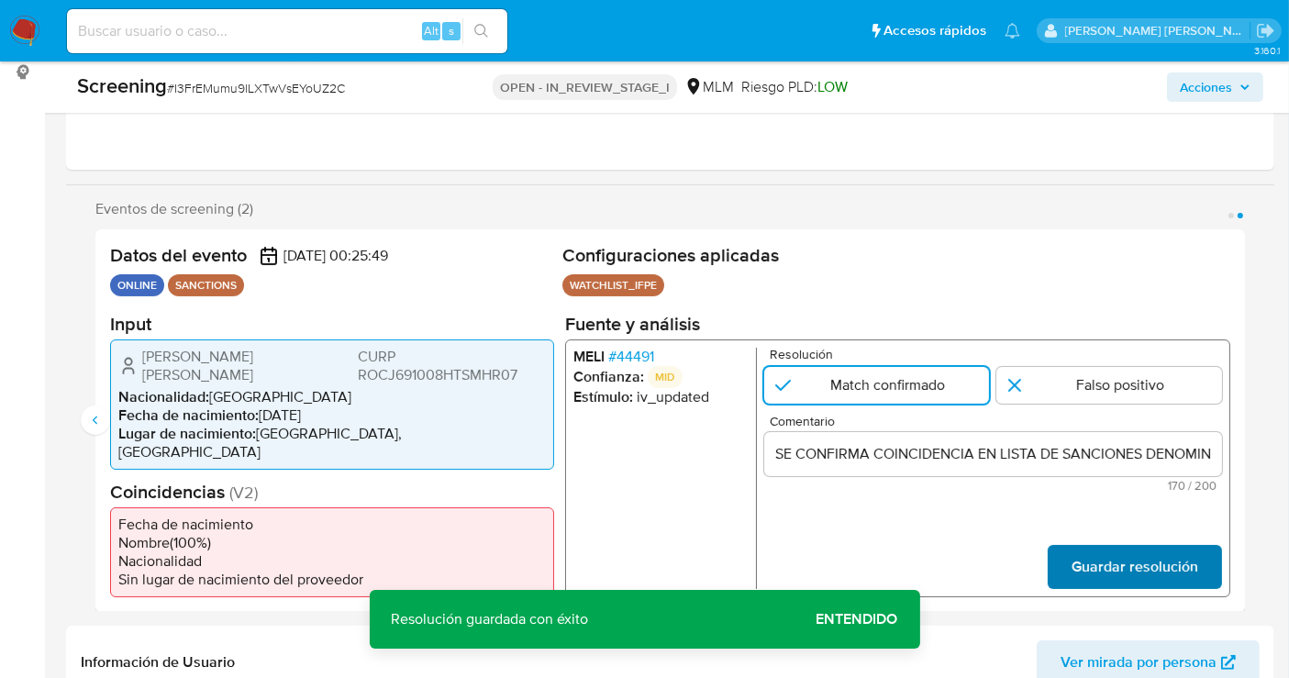
click at [1114, 549] on span "Guardar resolución" at bounding box center [1134, 566] width 127 height 40
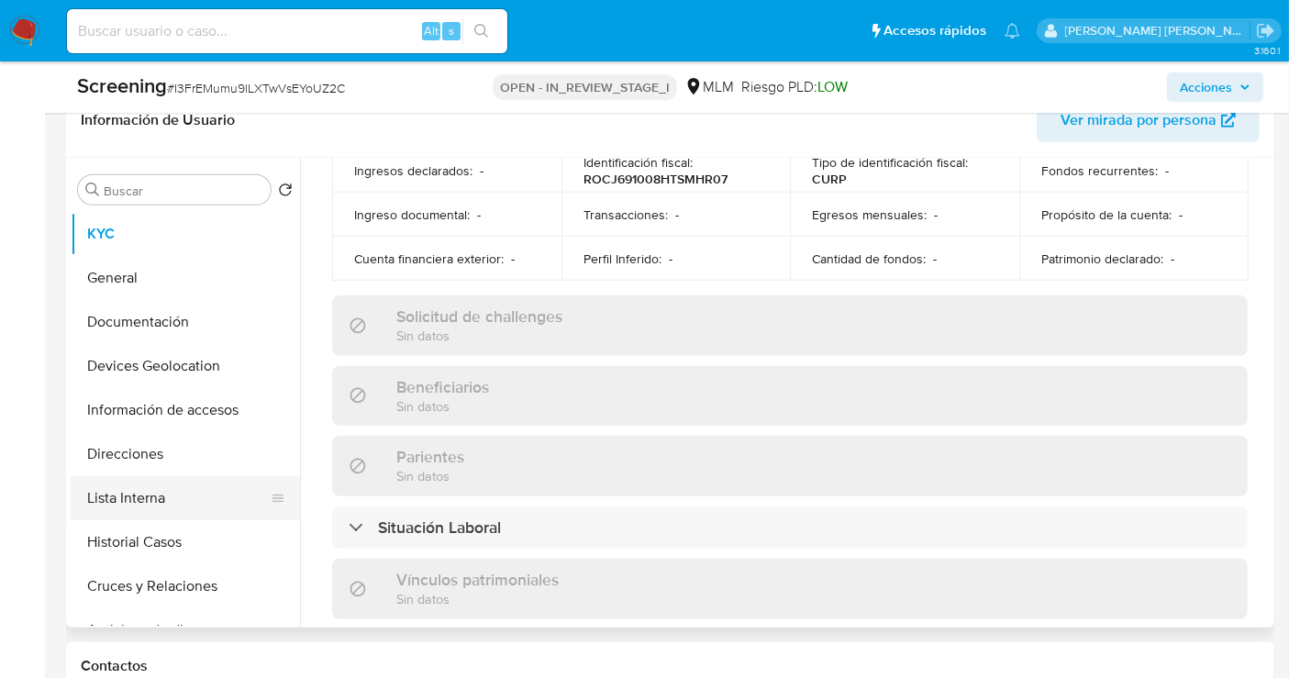
click at [147, 481] on button "Lista Interna" at bounding box center [178, 498] width 215 height 44
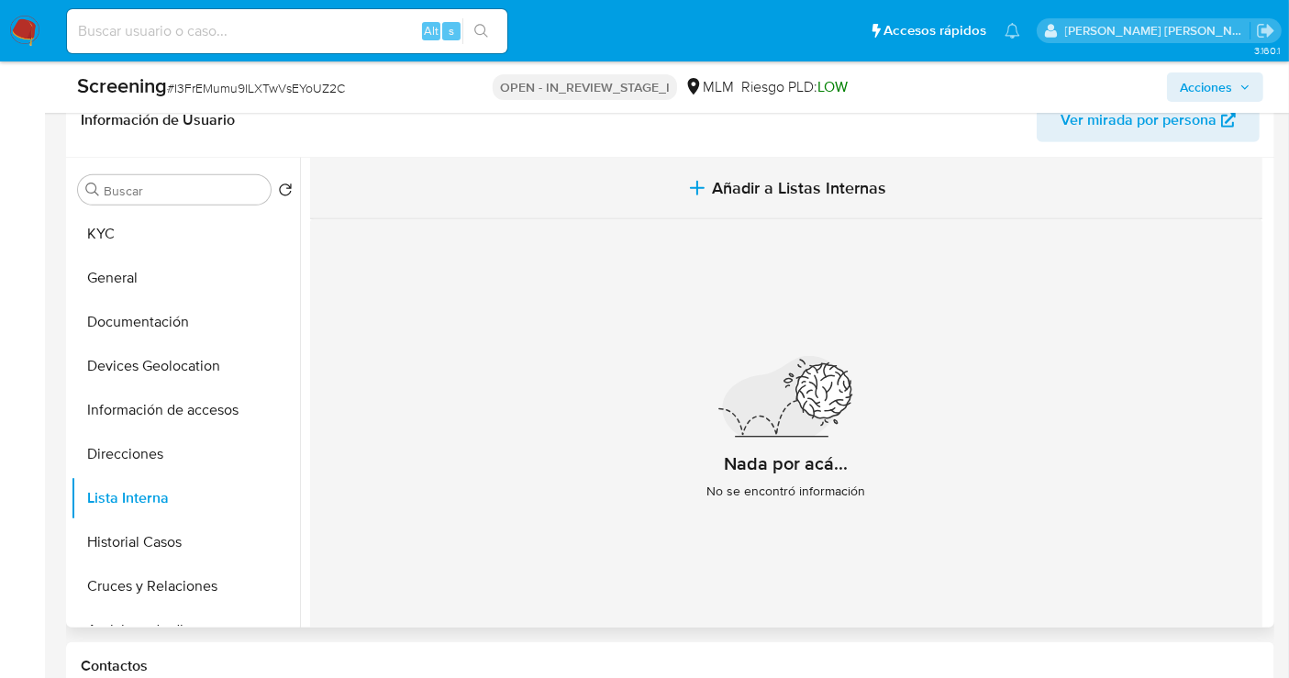
click at [796, 178] on span "Añadir a Listas Internas" at bounding box center [799, 188] width 174 height 20
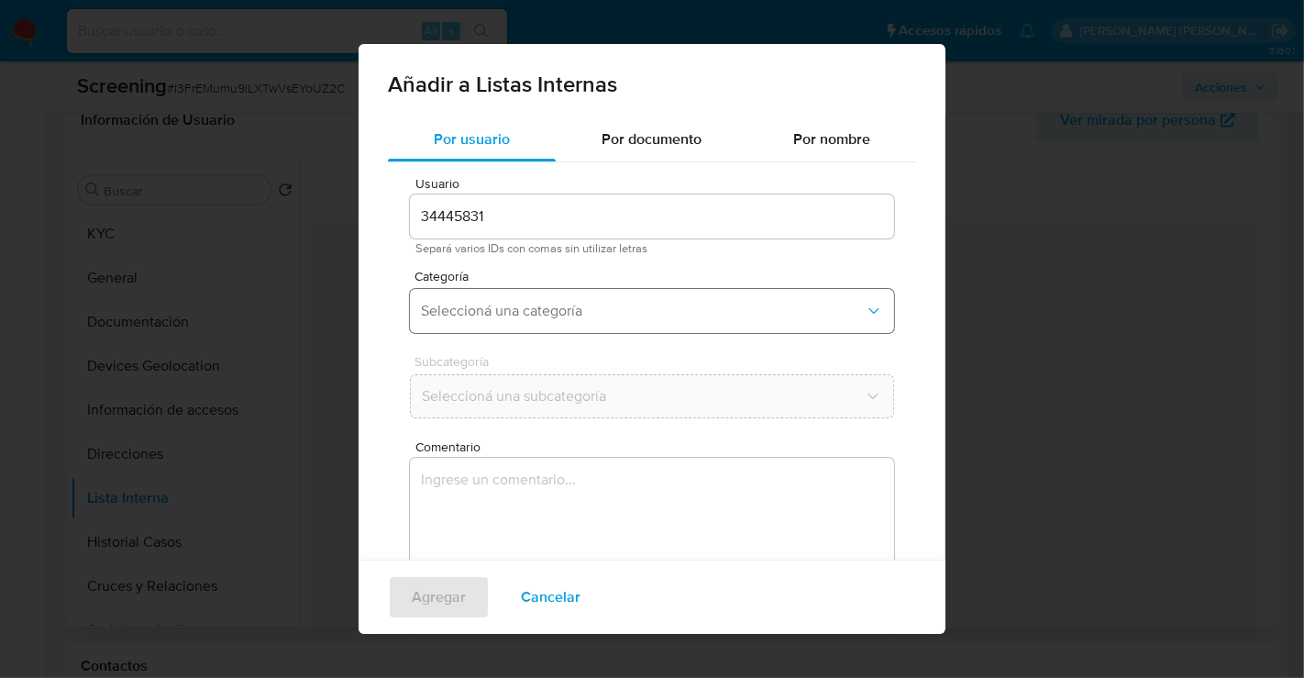
click at [524, 303] on span "Seleccioná una categoría" at bounding box center [643, 311] width 444 height 18
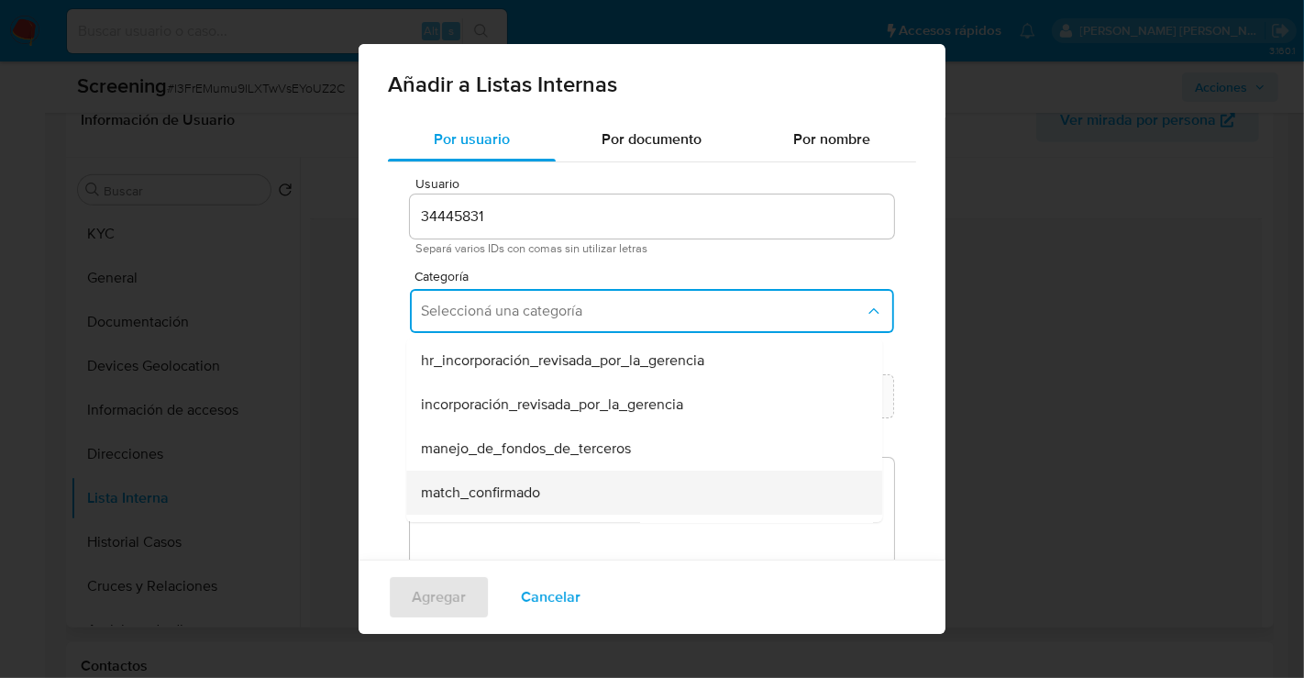
click at [466, 489] on span "match_confirmado" at bounding box center [480, 492] width 119 height 18
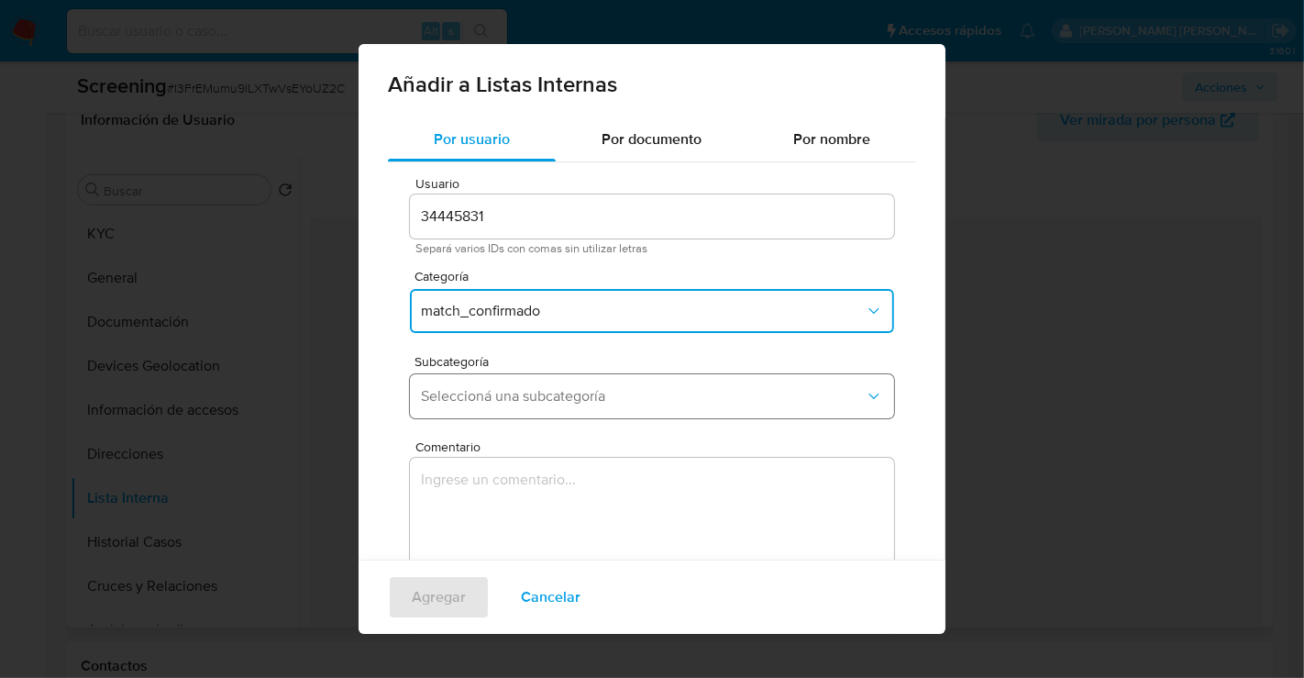
click at [479, 386] on button "Seleccioná una subcategoría" at bounding box center [652, 396] width 484 height 44
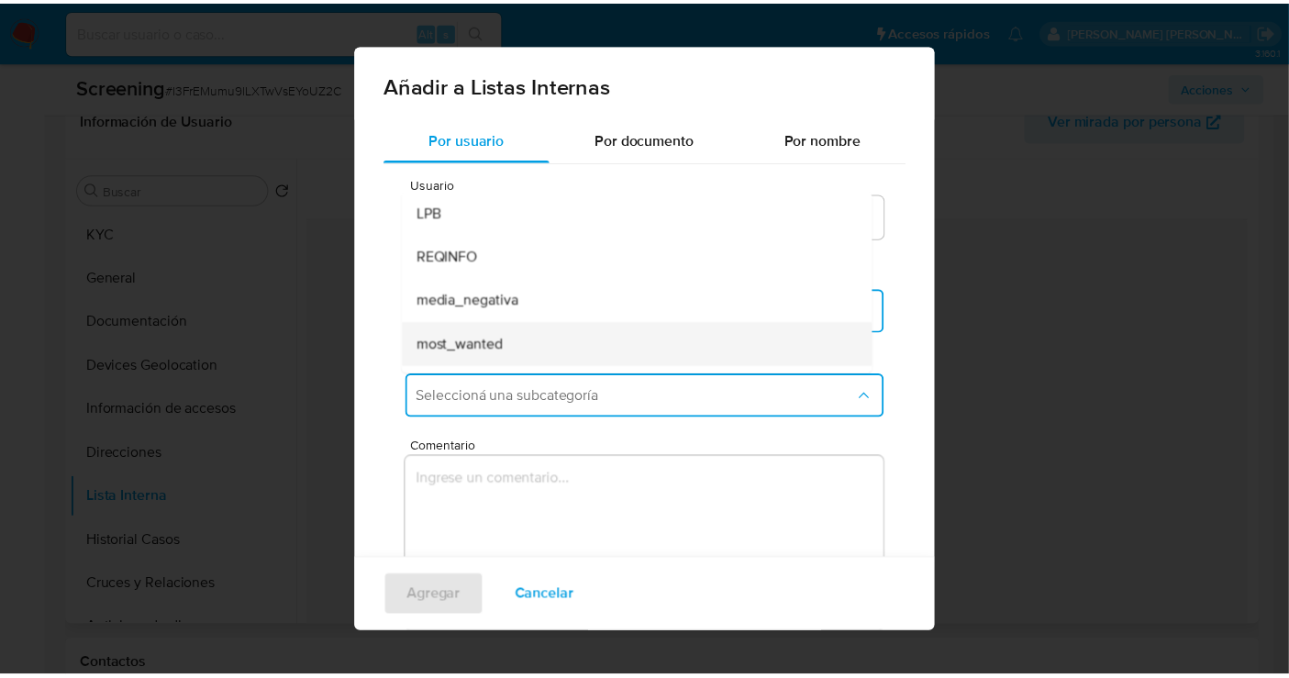
scroll to position [124, 0]
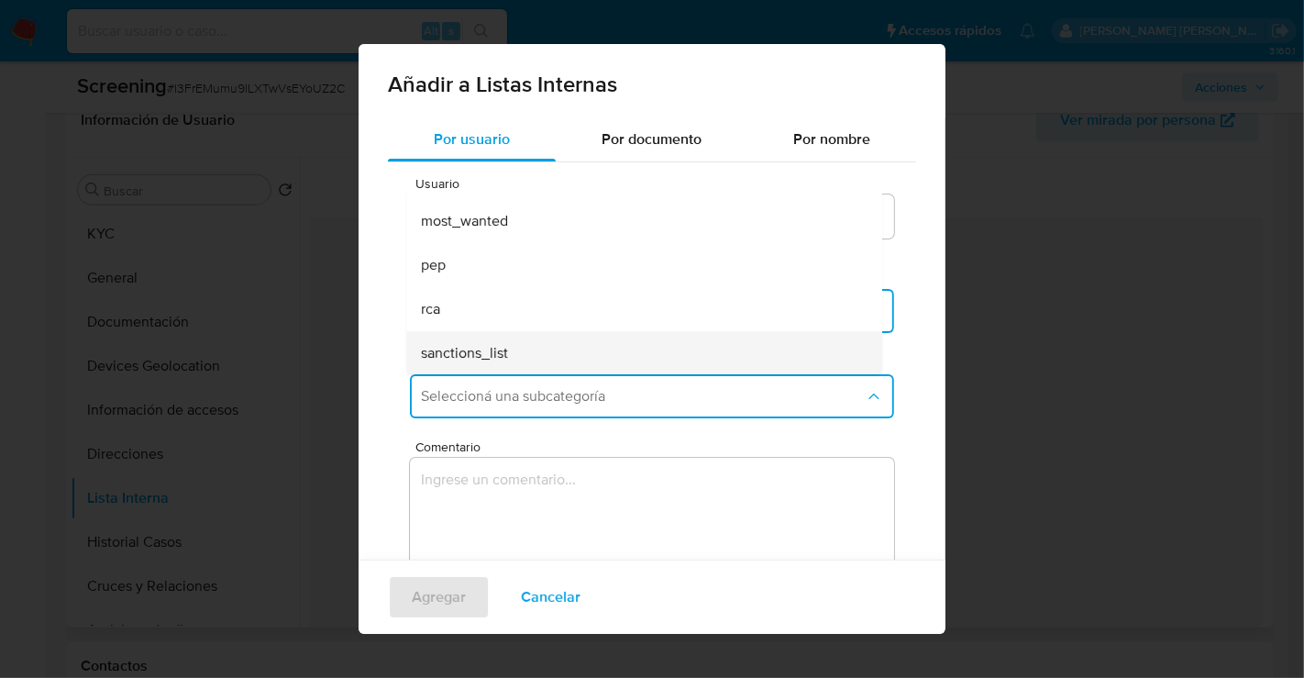
click at [482, 348] on span "sanctions_list" at bounding box center [464, 353] width 87 height 18
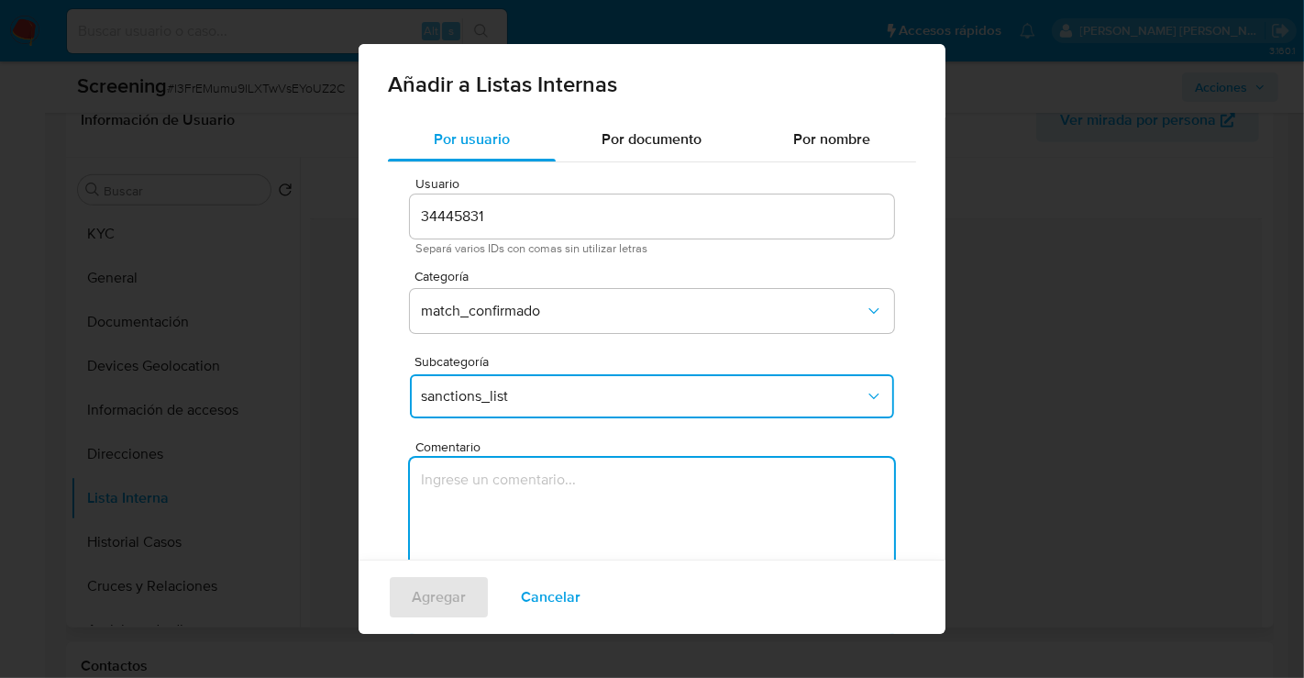
click at [482, 483] on textarea "Comentario" at bounding box center [652, 546] width 484 height 176
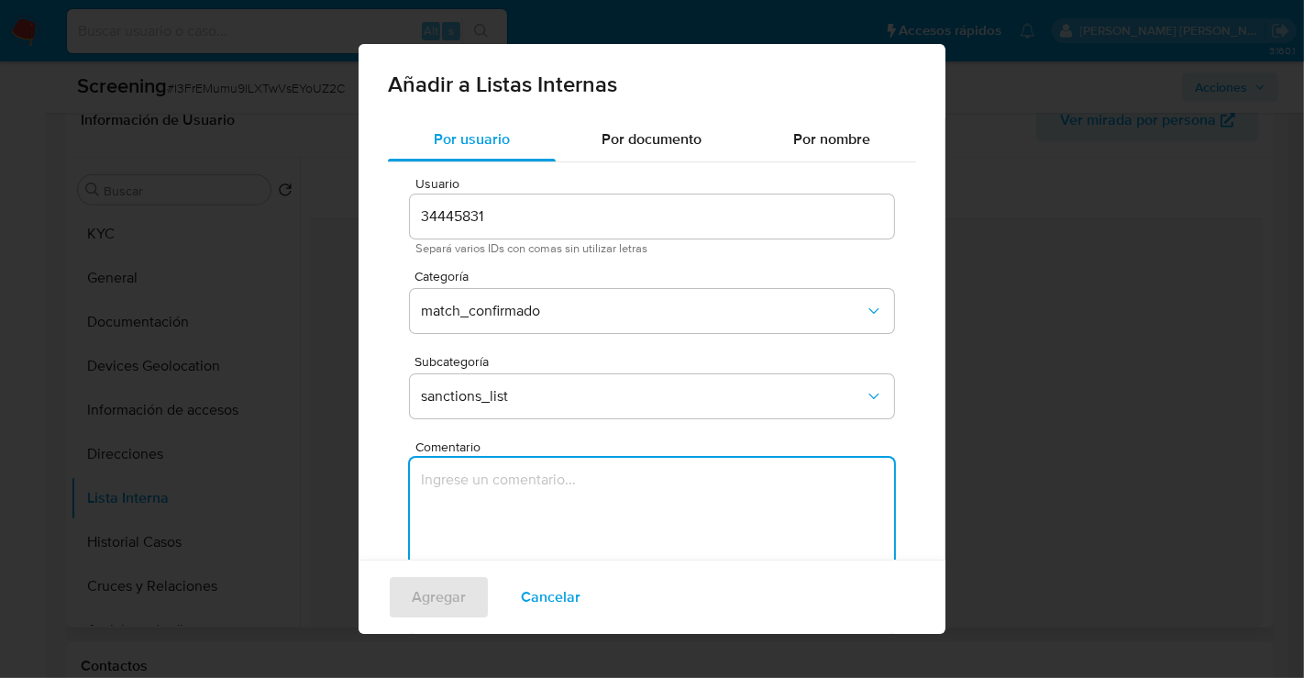
paste textarea "SE CONFIRMA COINCIDENCIA EN LISTA DE SANCIONES DENOMINADA IFPE LPB POR NOMBRE C…"
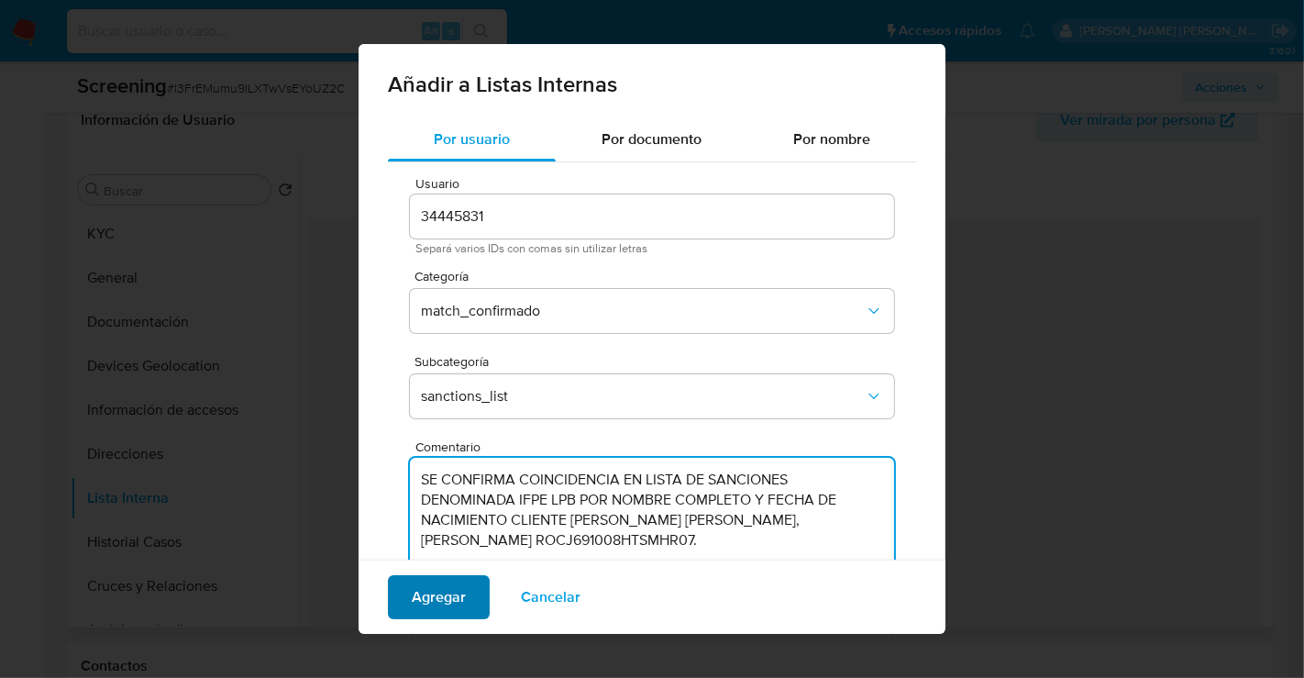
type textarea "SE CONFIRMA COINCIDENCIA EN LISTA DE SANCIONES DENOMINADA IFPE LPB POR NOMBRE C…"
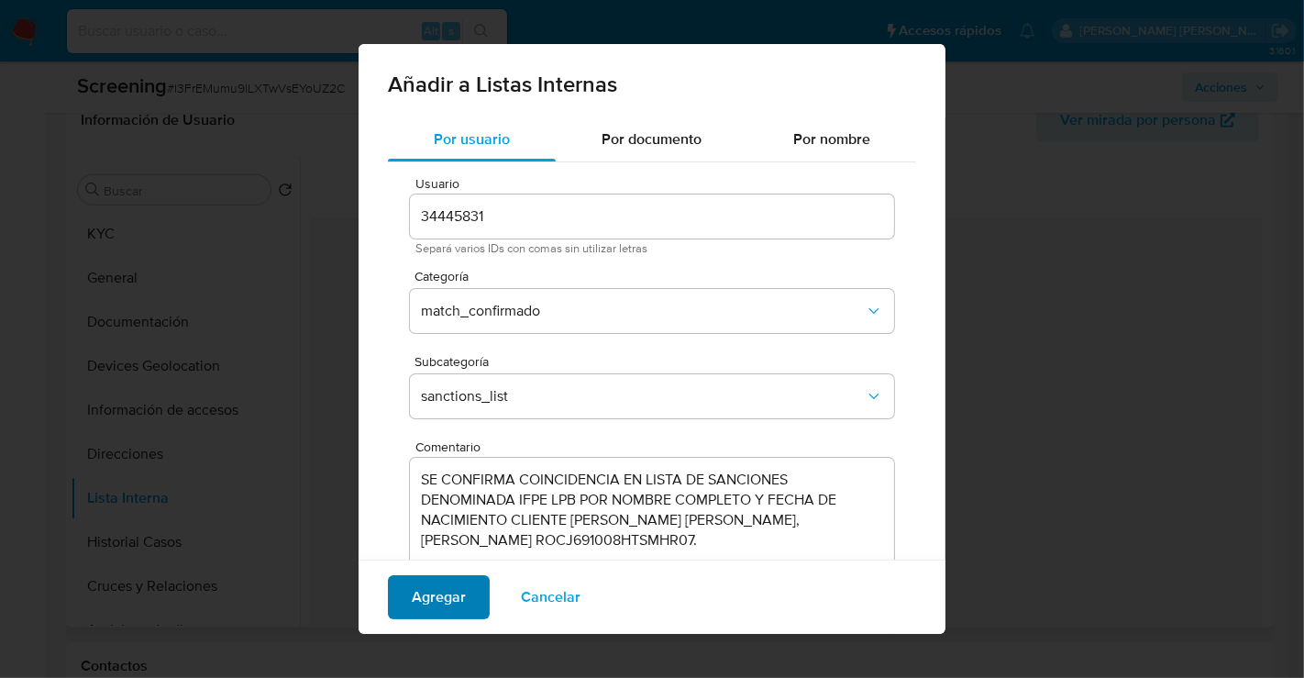
click at [447, 596] on span "Agregar" at bounding box center [439, 597] width 54 height 40
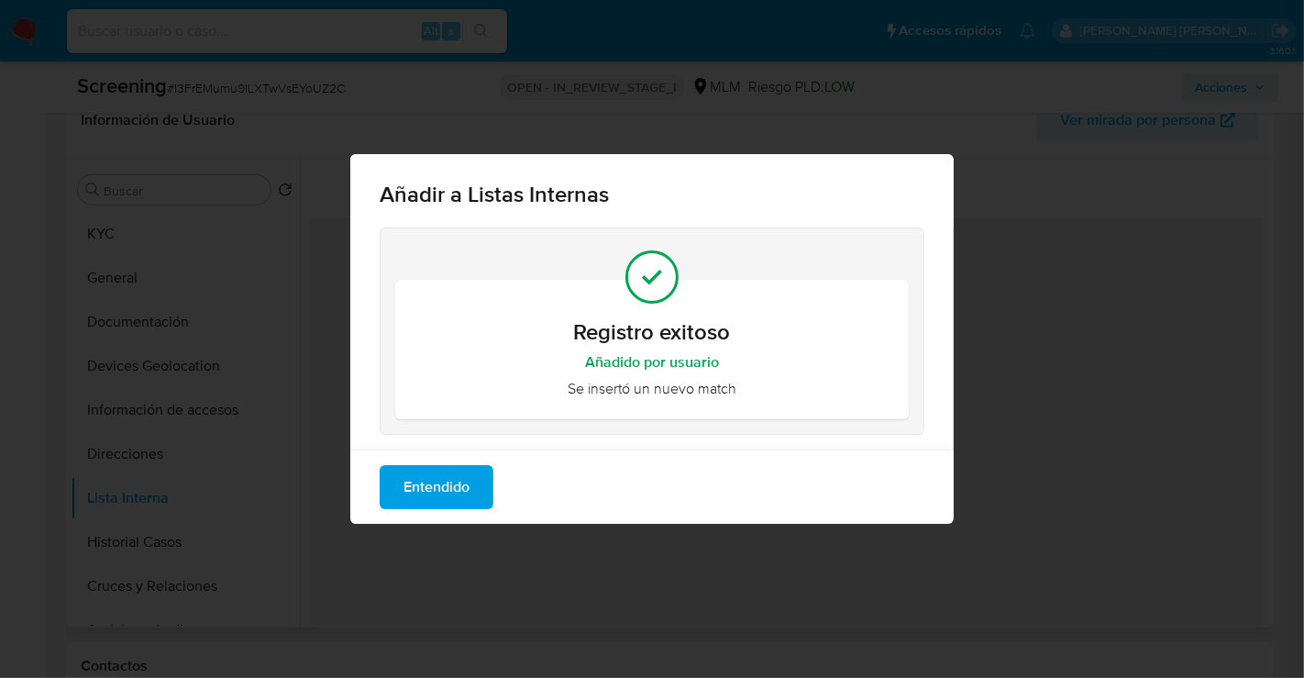
click at [443, 481] on span "Entendido" at bounding box center [437, 487] width 66 height 40
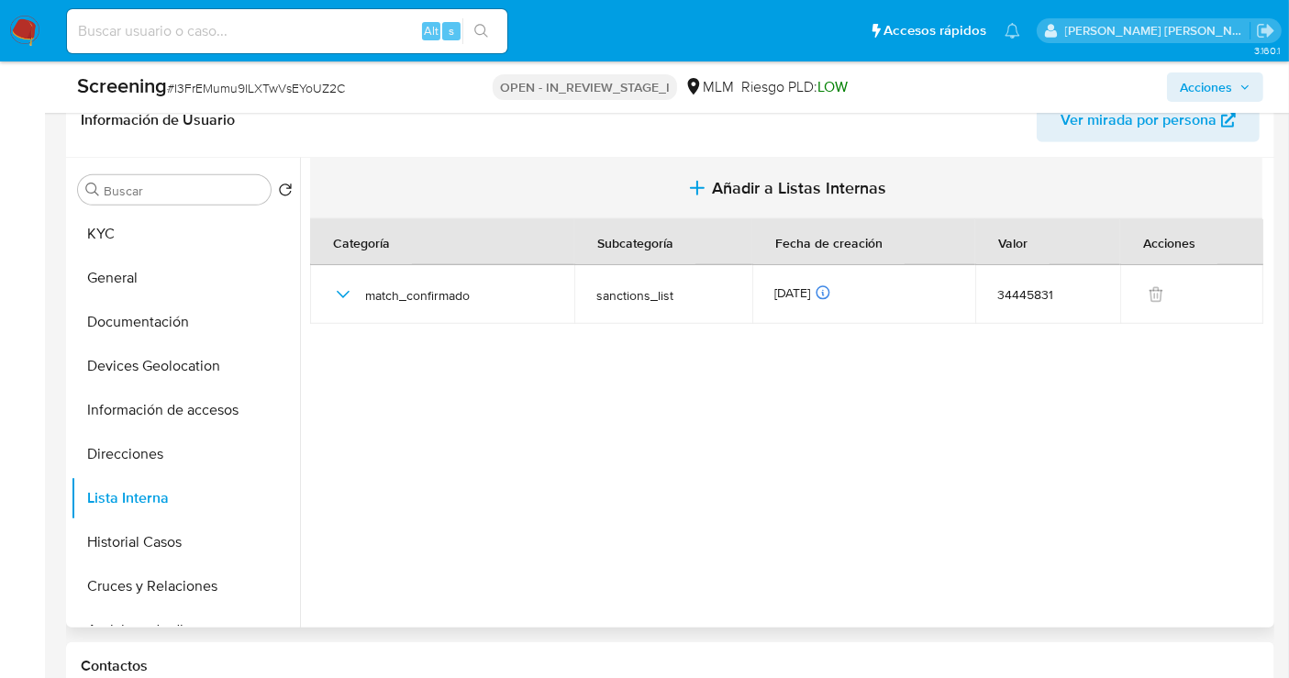
click at [811, 178] on span "Añadir a Listas Internas" at bounding box center [799, 188] width 174 height 20
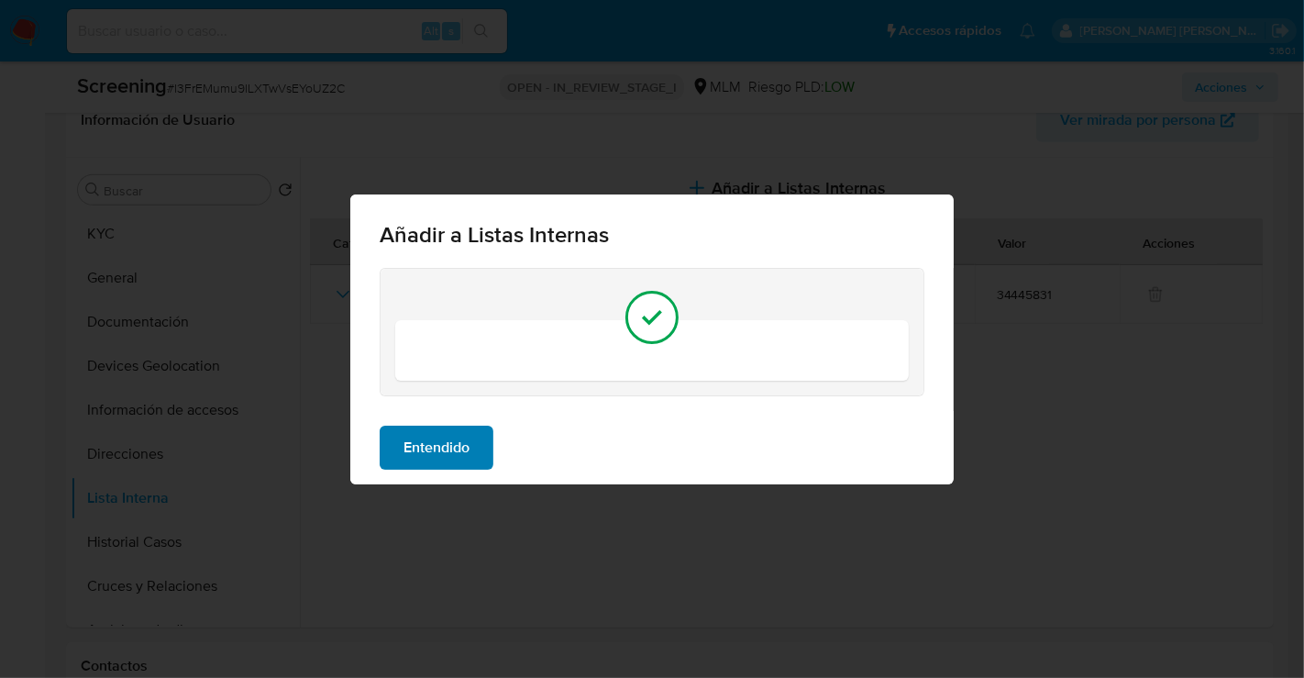
click at [471, 428] on button "Entendido" at bounding box center [437, 448] width 114 height 44
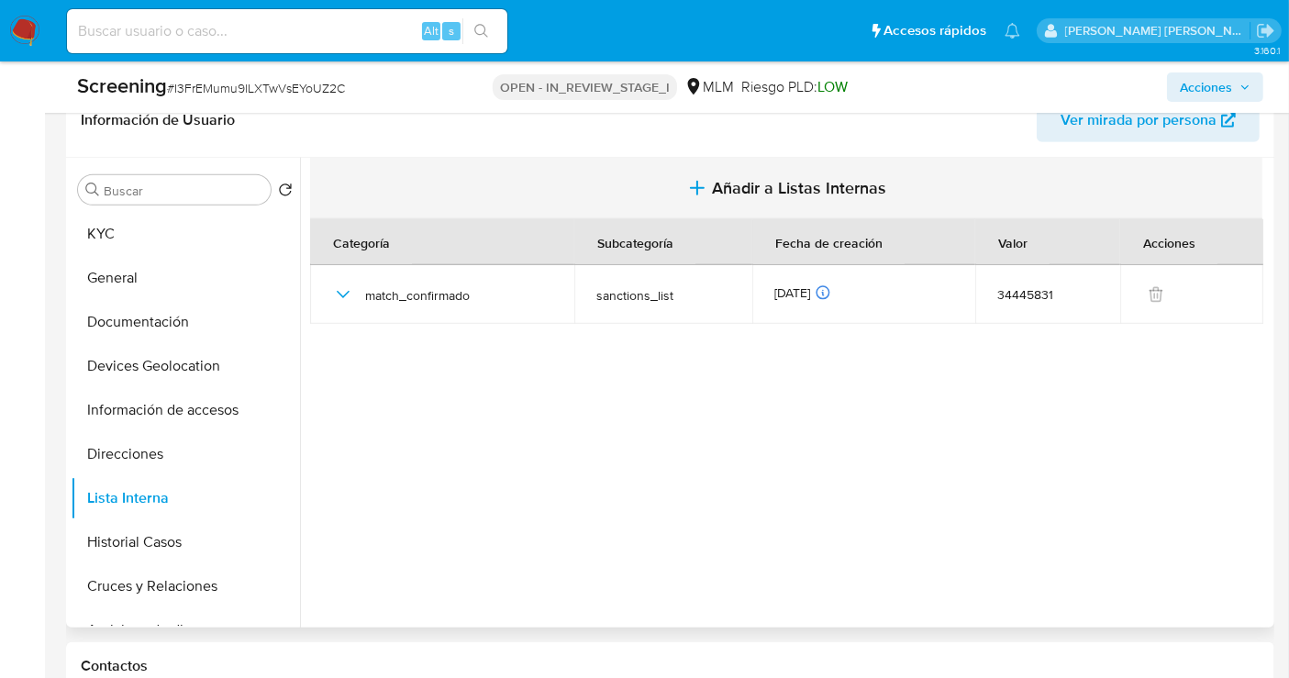
click at [728, 178] on span "Añadir a Listas Internas" at bounding box center [799, 188] width 174 height 20
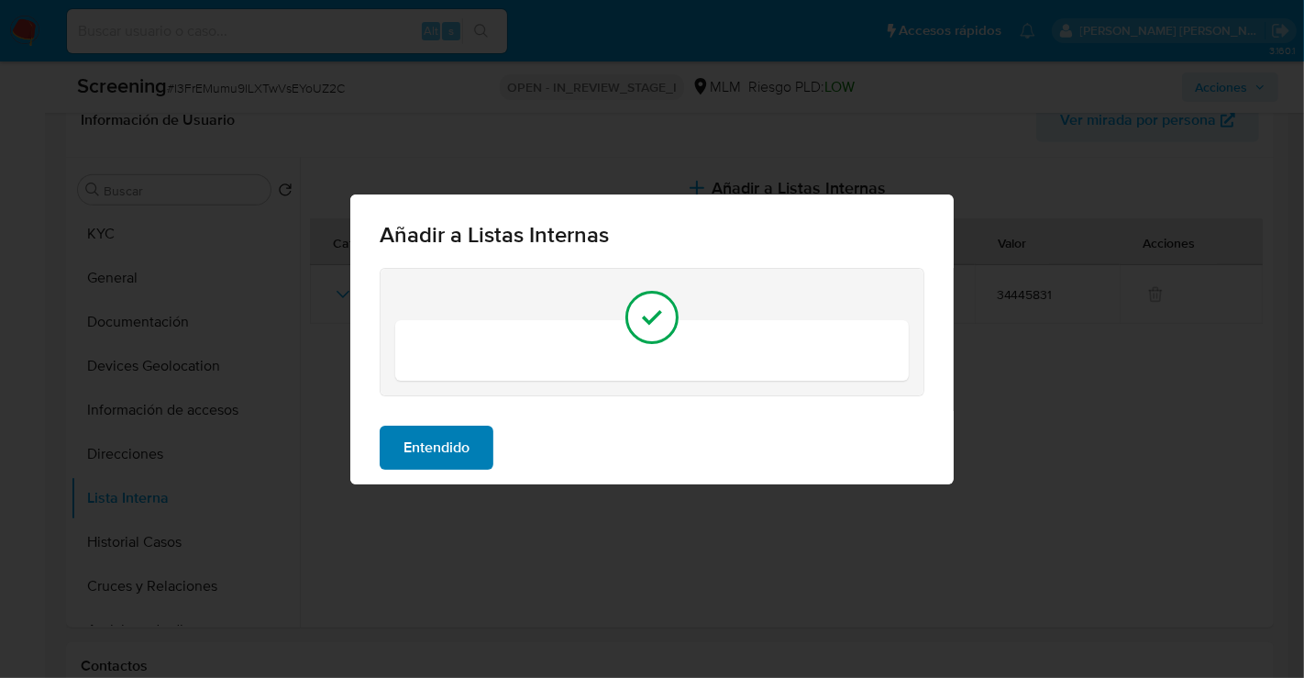
click at [471, 434] on button "Entendido" at bounding box center [437, 448] width 114 height 44
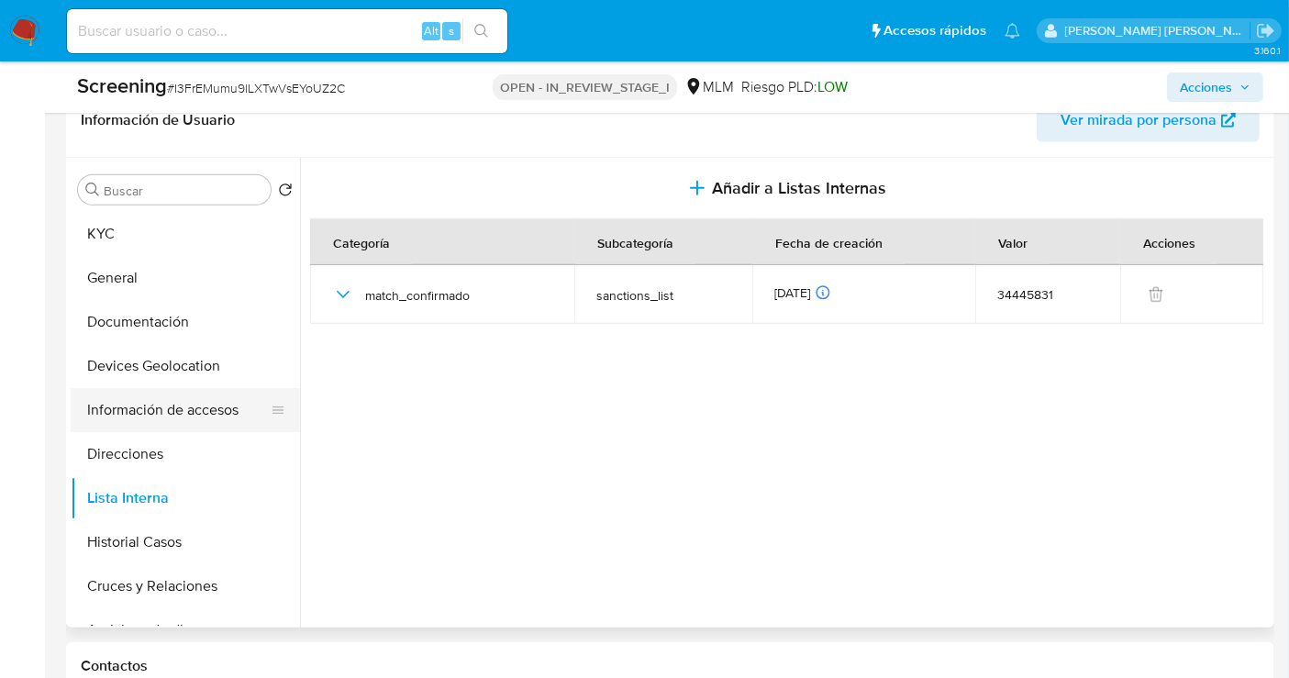
click at [195, 400] on button "Información de accesos" at bounding box center [178, 410] width 215 height 44
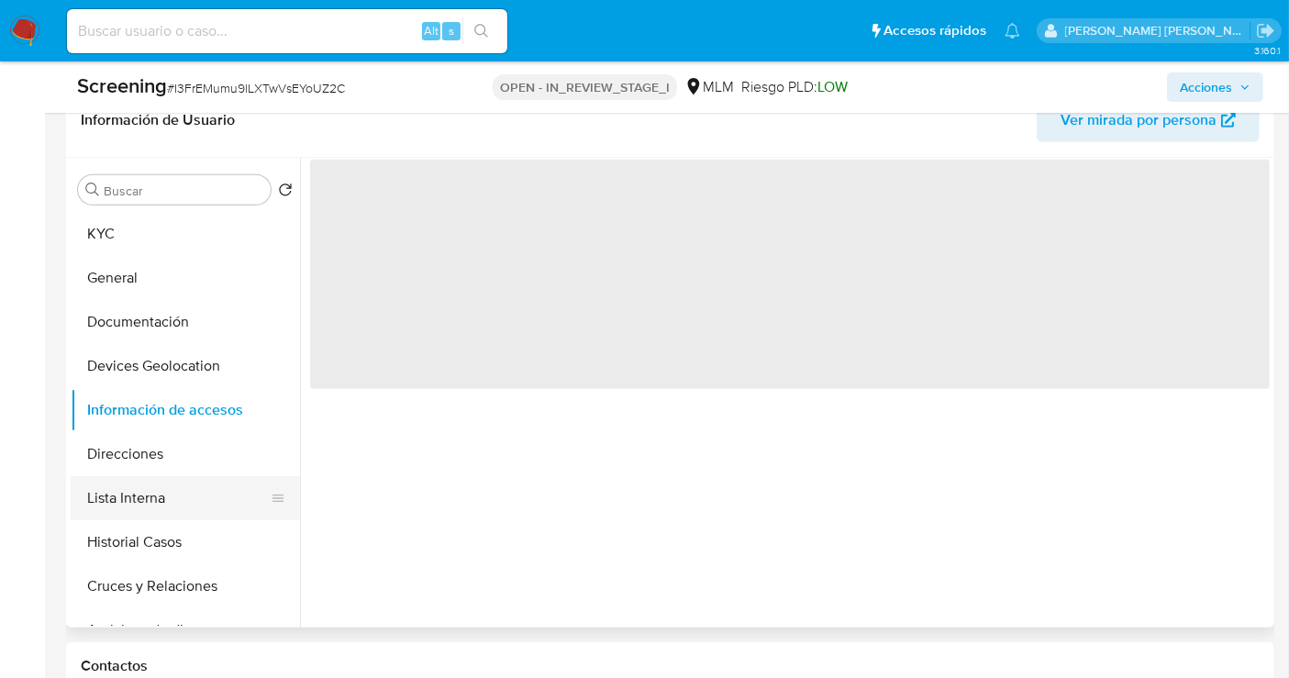
click at [175, 476] on button "Lista Interna" at bounding box center [178, 498] width 215 height 44
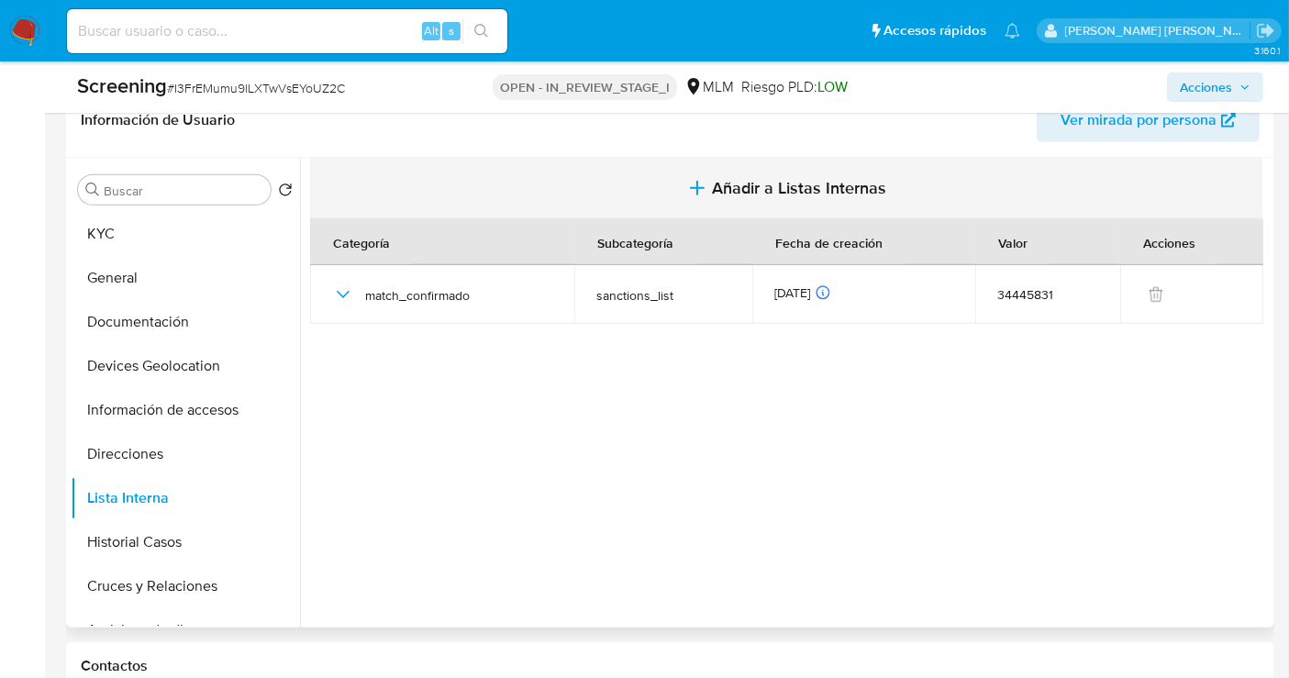
click at [751, 178] on span "Añadir a Listas Internas" at bounding box center [799, 188] width 174 height 20
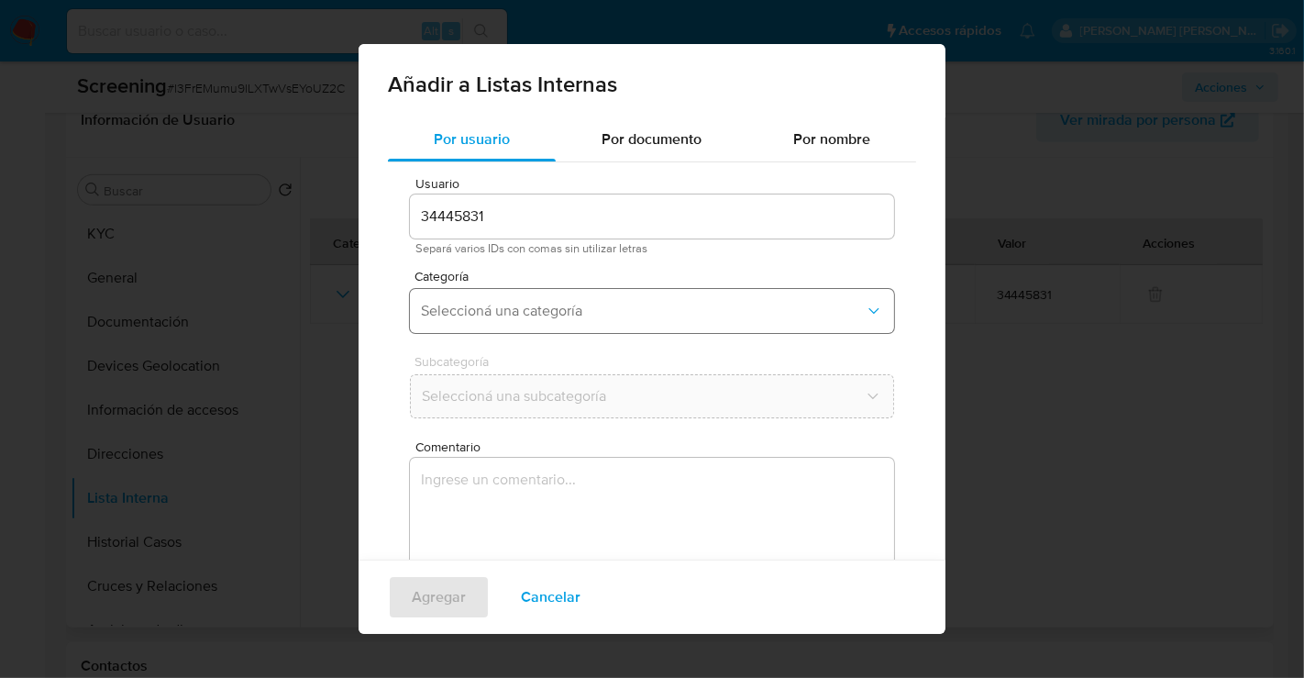
click at [488, 316] on span "Seleccioná una categoría" at bounding box center [643, 311] width 444 height 18
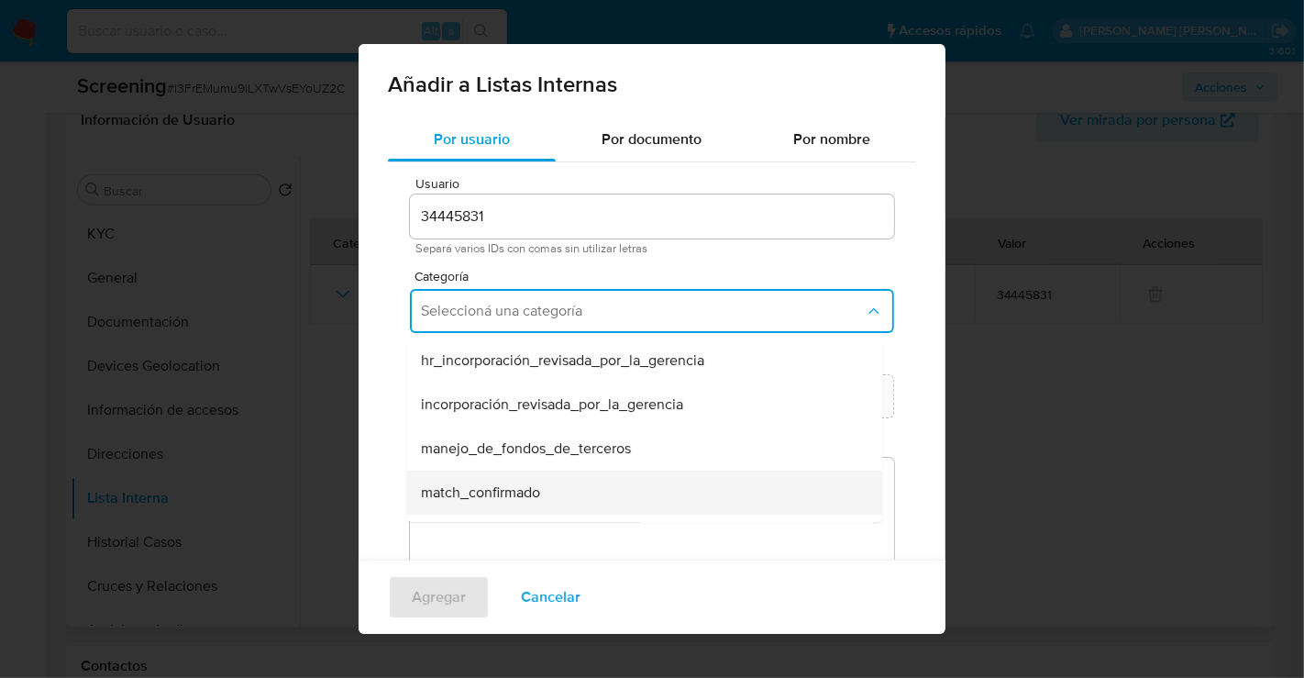
click at [478, 486] on span "match_confirmado" at bounding box center [480, 492] width 119 height 18
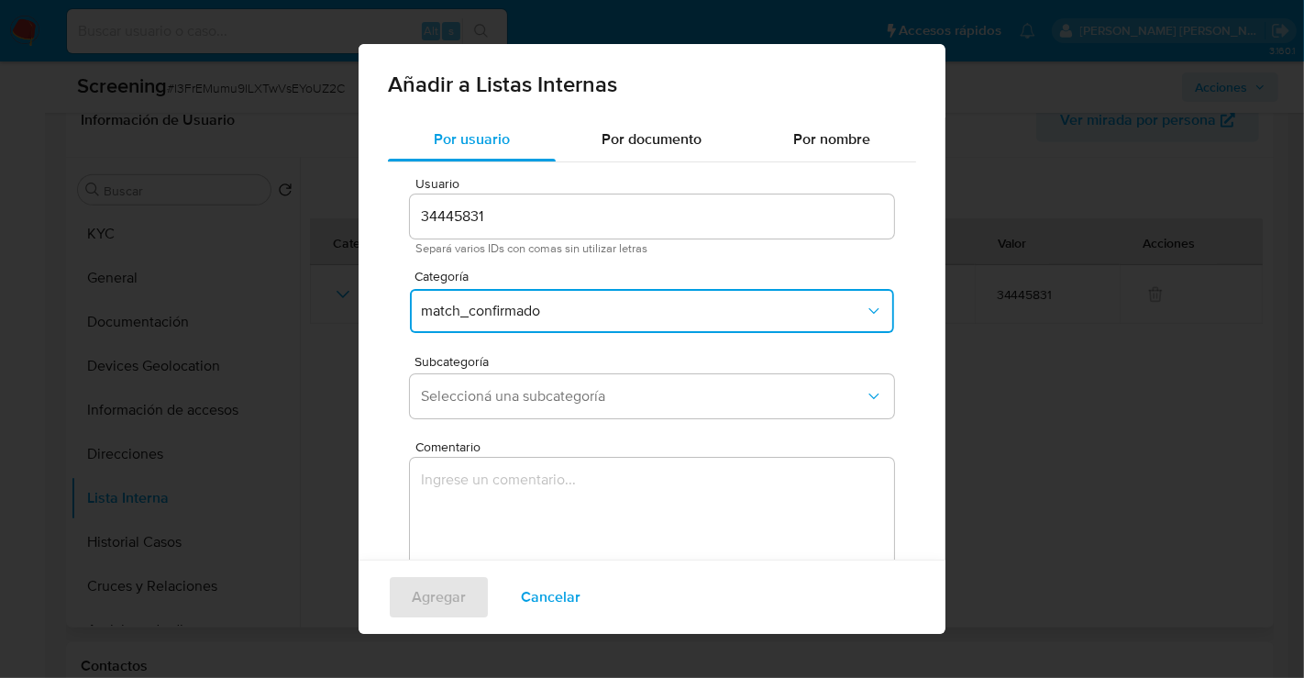
click at [476, 418] on div "Subcategoría Seleccioná una subcategoría" at bounding box center [652, 390] width 484 height 71
click at [476, 405] on span "Seleccioná una subcategoría" at bounding box center [643, 396] width 444 height 18
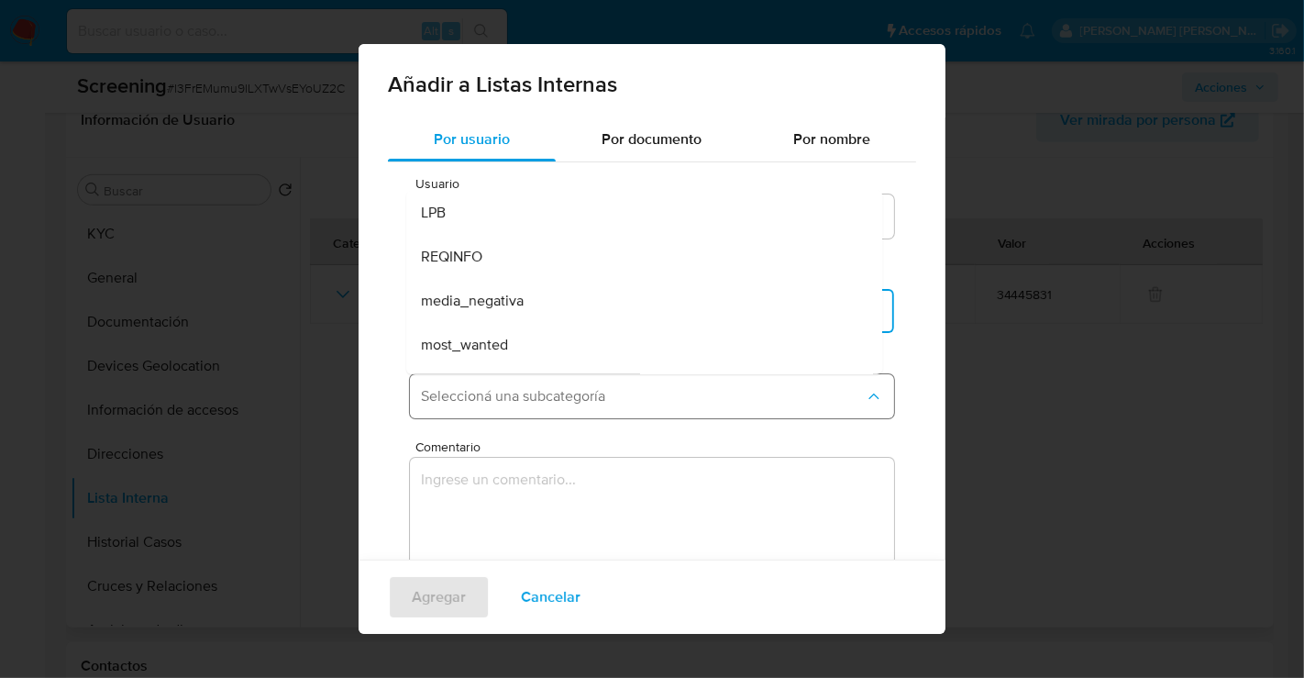
click at [504, 405] on span "Seleccioná una subcategoría" at bounding box center [643, 396] width 444 height 18
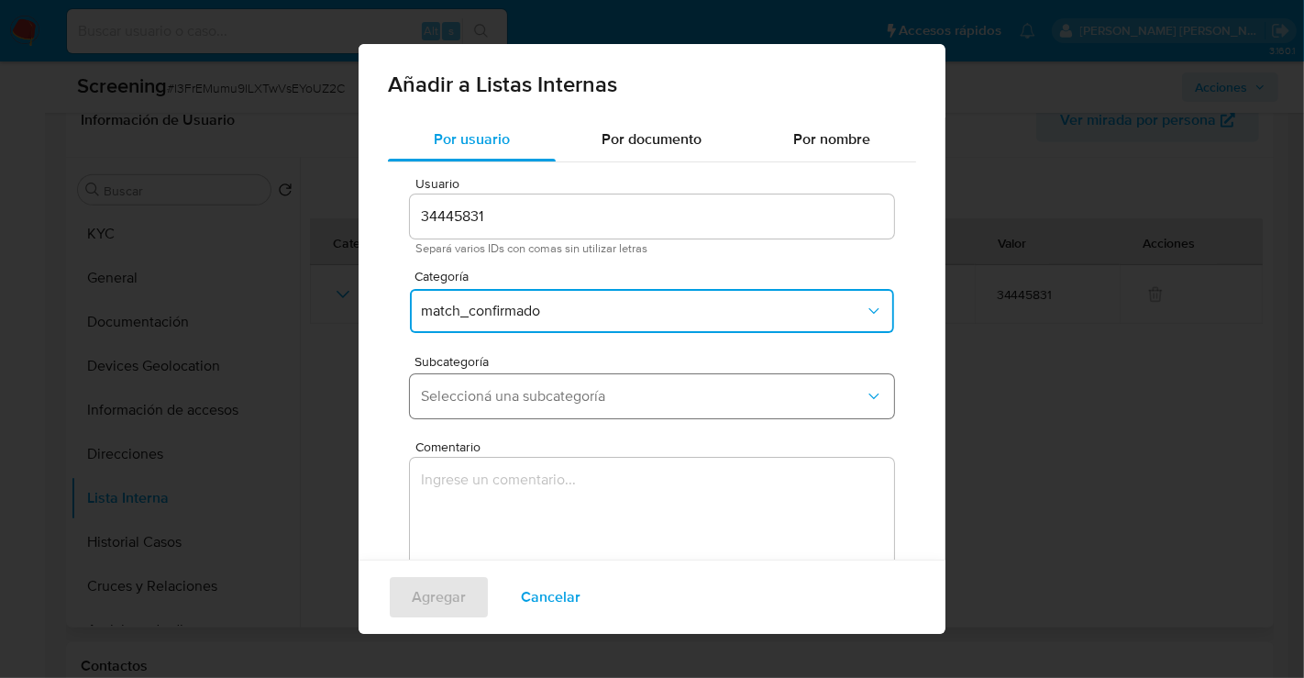
click at [507, 399] on span "Seleccioná una subcategoría" at bounding box center [643, 396] width 444 height 18
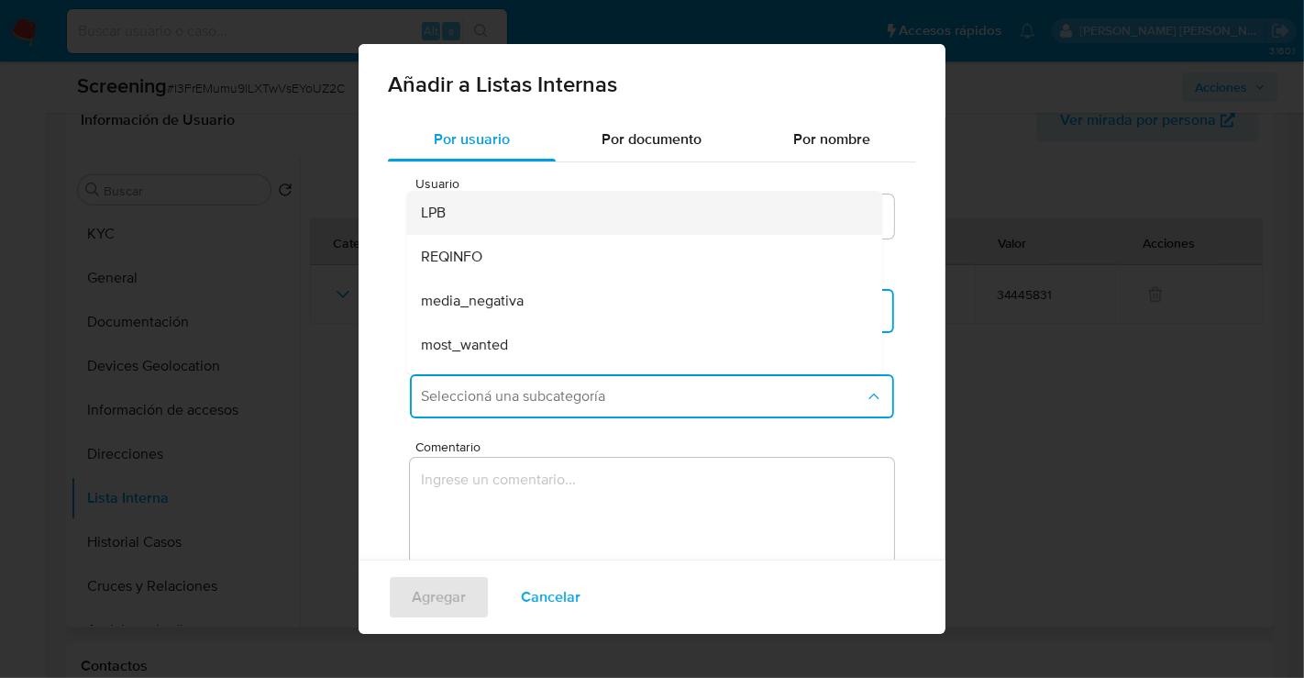
click at [449, 211] on div "LPB" at bounding box center [639, 213] width 436 height 44
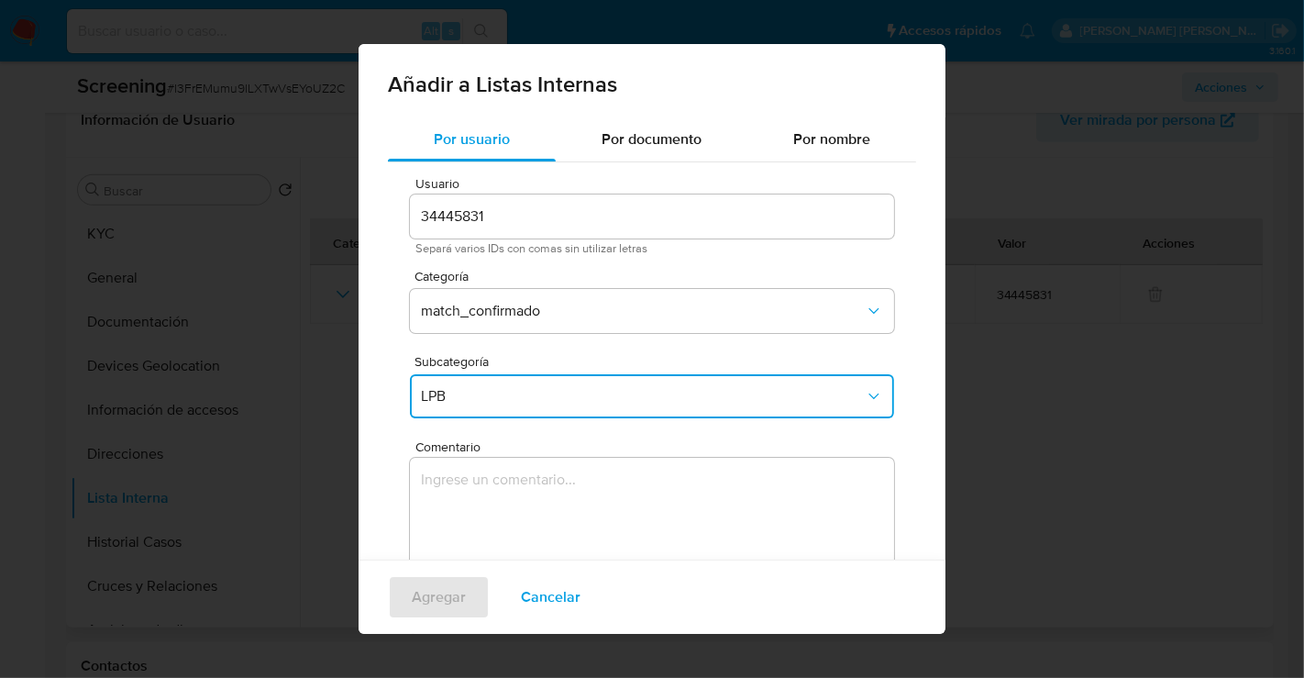
click at [512, 486] on textarea "Comentario" at bounding box center [652, 546] width 484 height 176
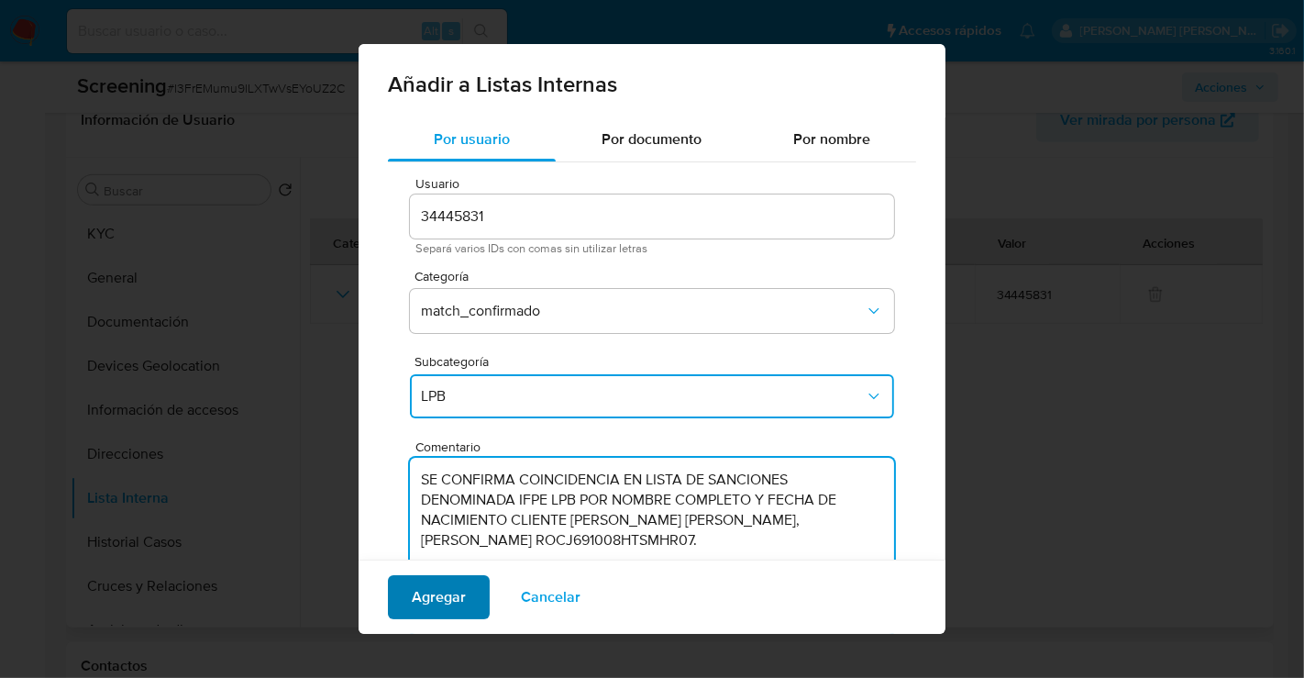
type textarea "SE CONFIRMA COINCIDENCIA EN LISTA DE SANCIONES DENOMINADA IFPE LPB POR NOMBRE C…"
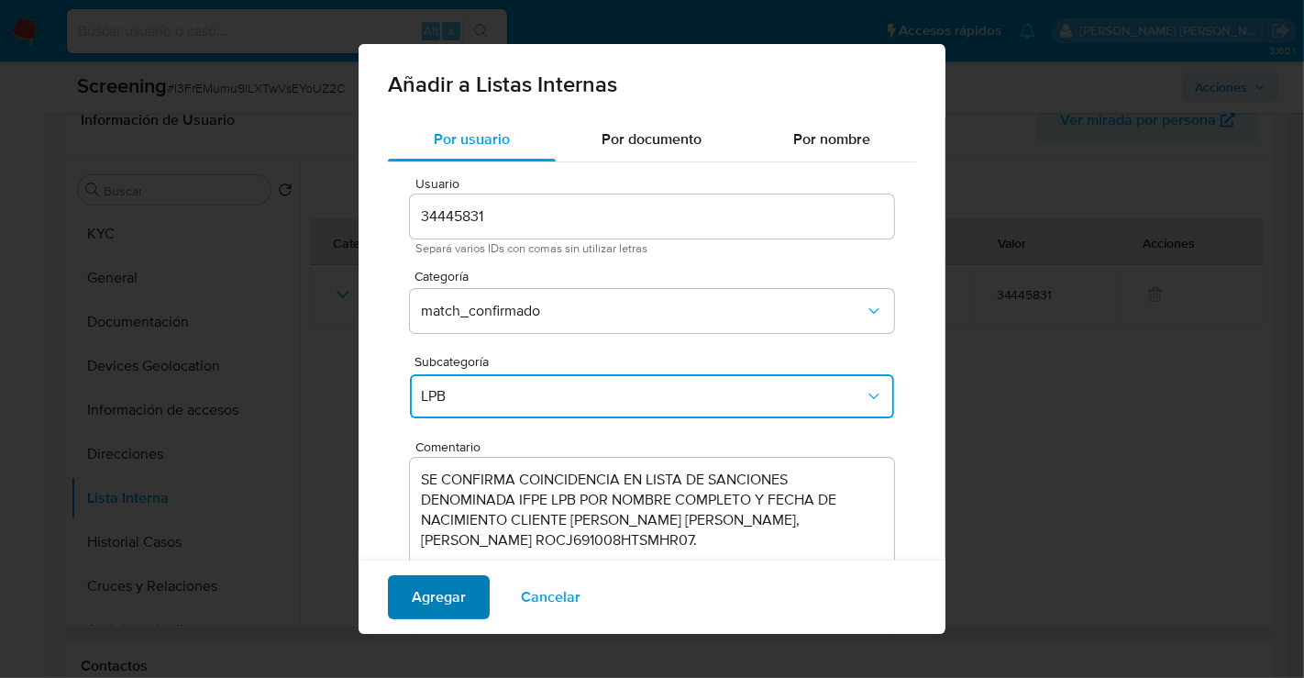
click at [418, 593] on span "Agregar" at bounding box center [439, 597] width 54 height 40
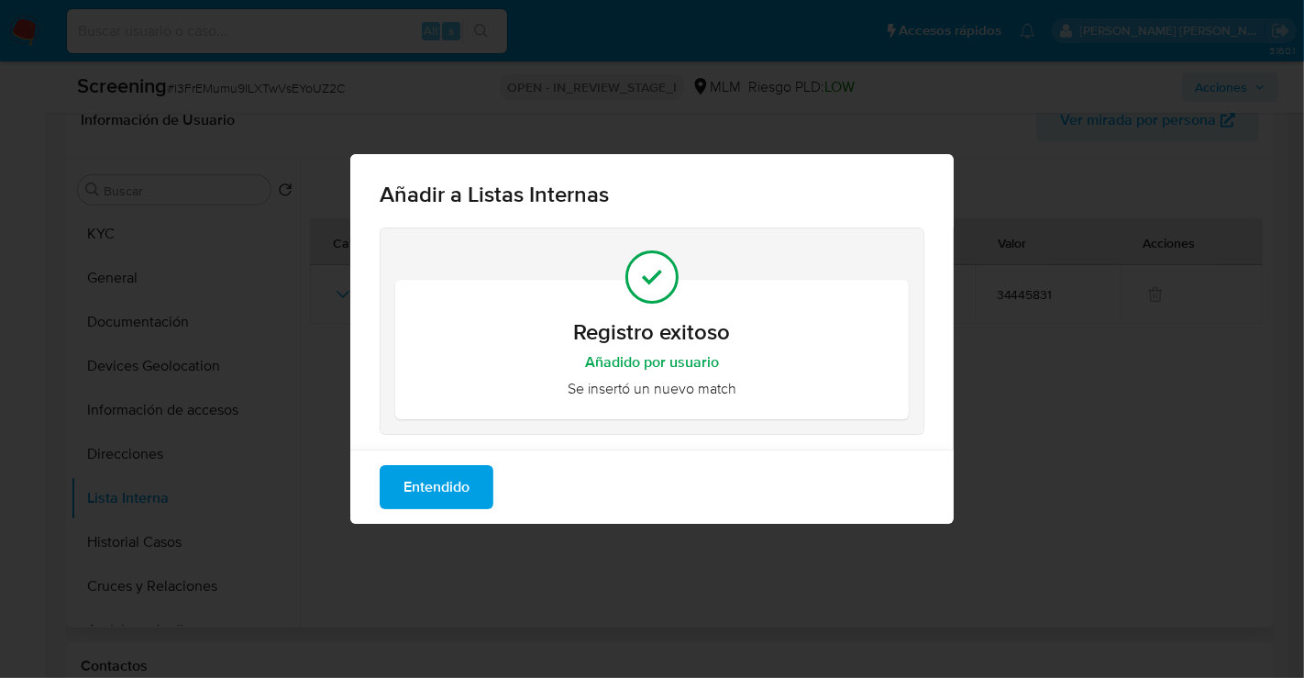
click at [416, 478] on span "Entendido" at bounding box center [437, 487] width 66 height 40
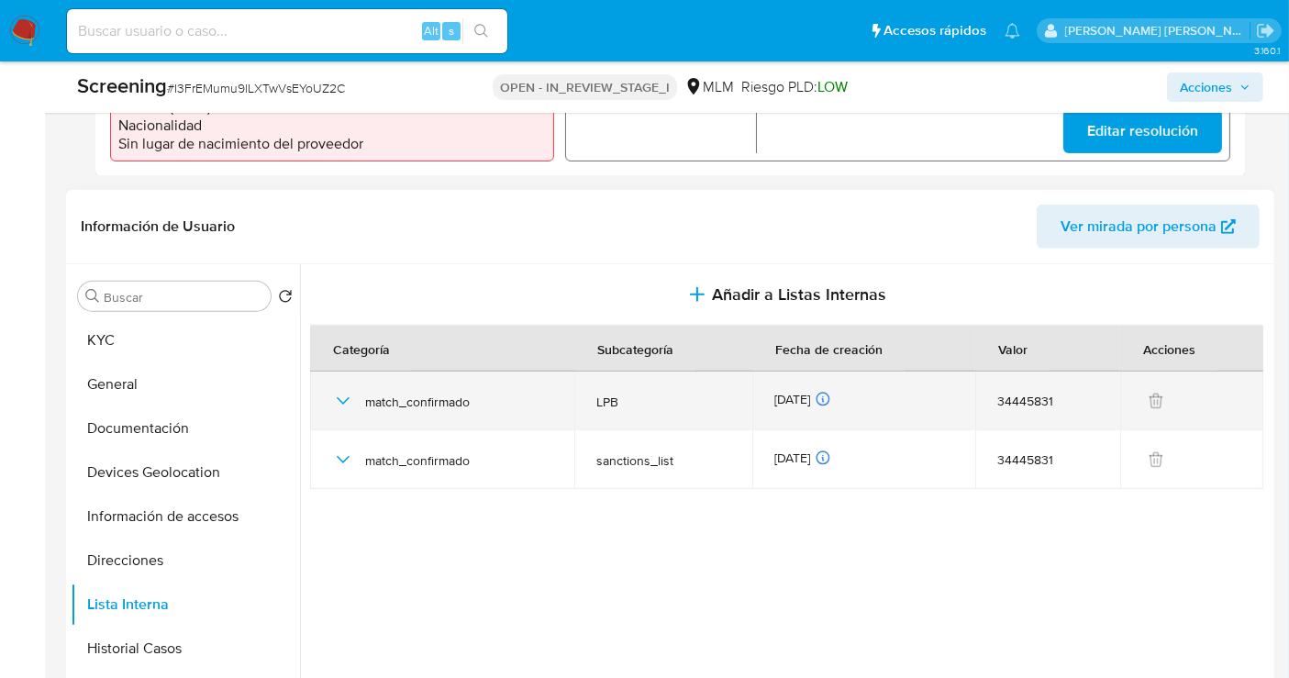
scroll to position [791, 0]
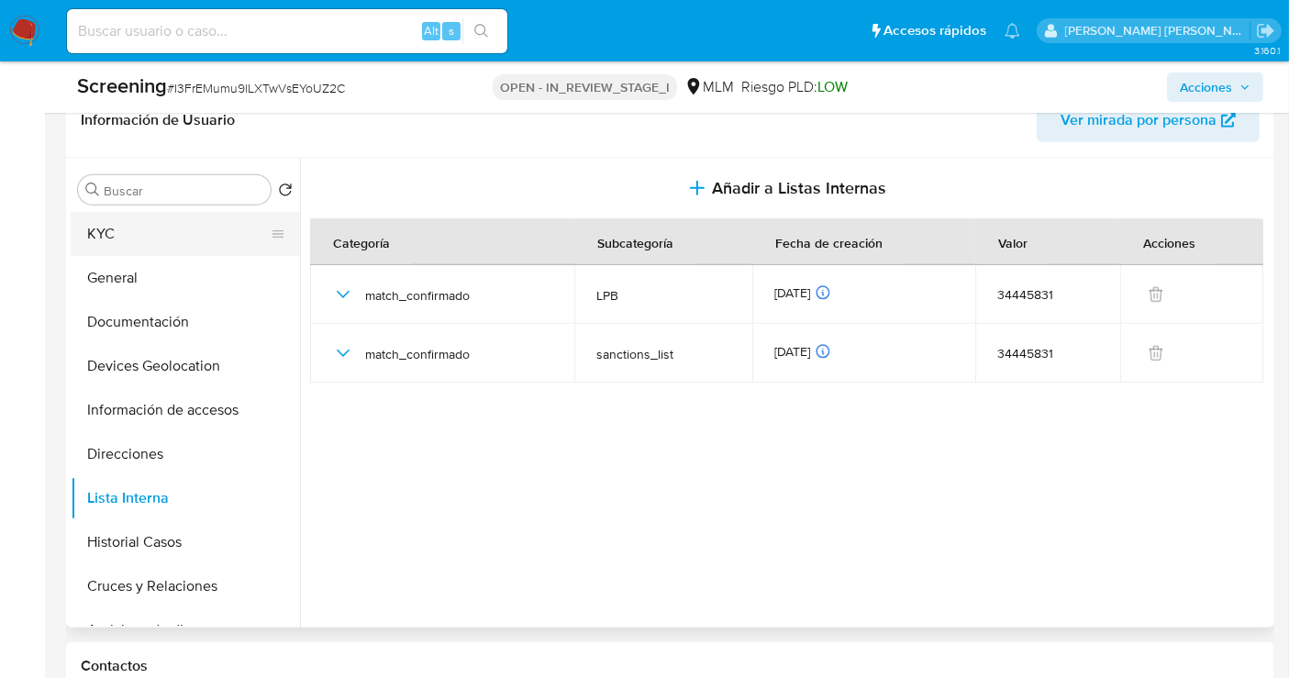
click at [126, 224] on button "KYC" at bounding box center [178, 234] width 215 height 44
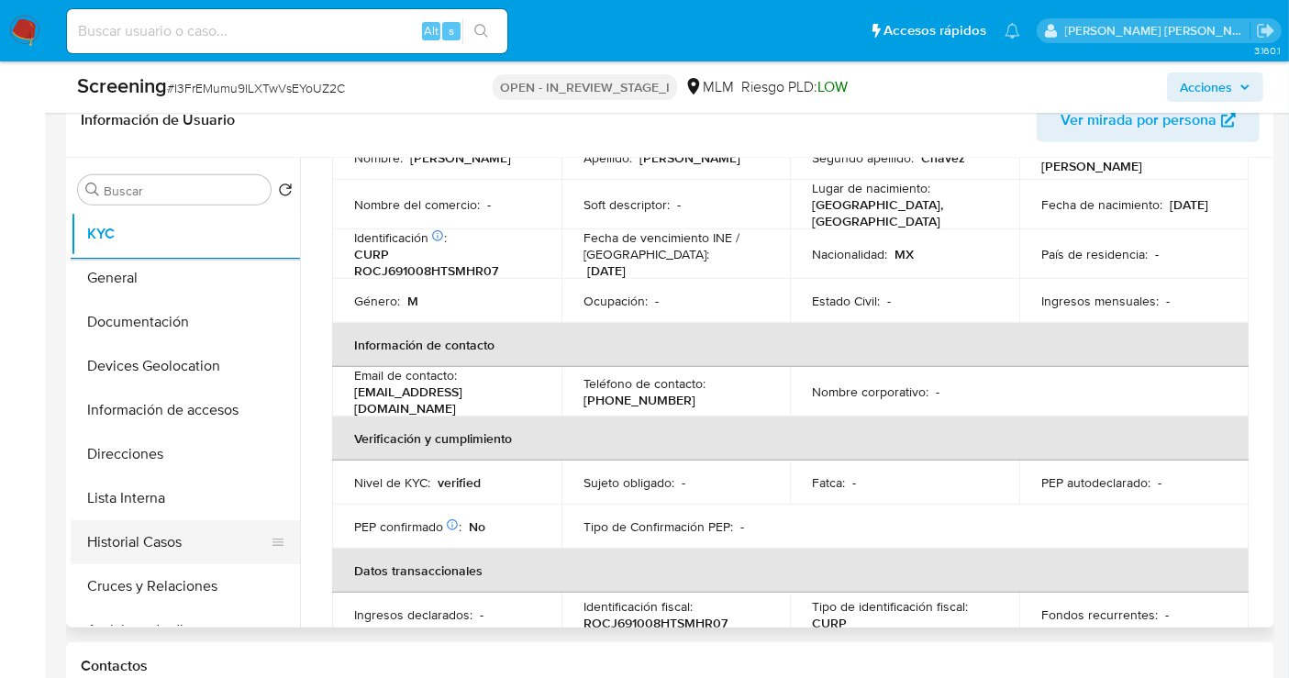
scroll to position [204, 0]
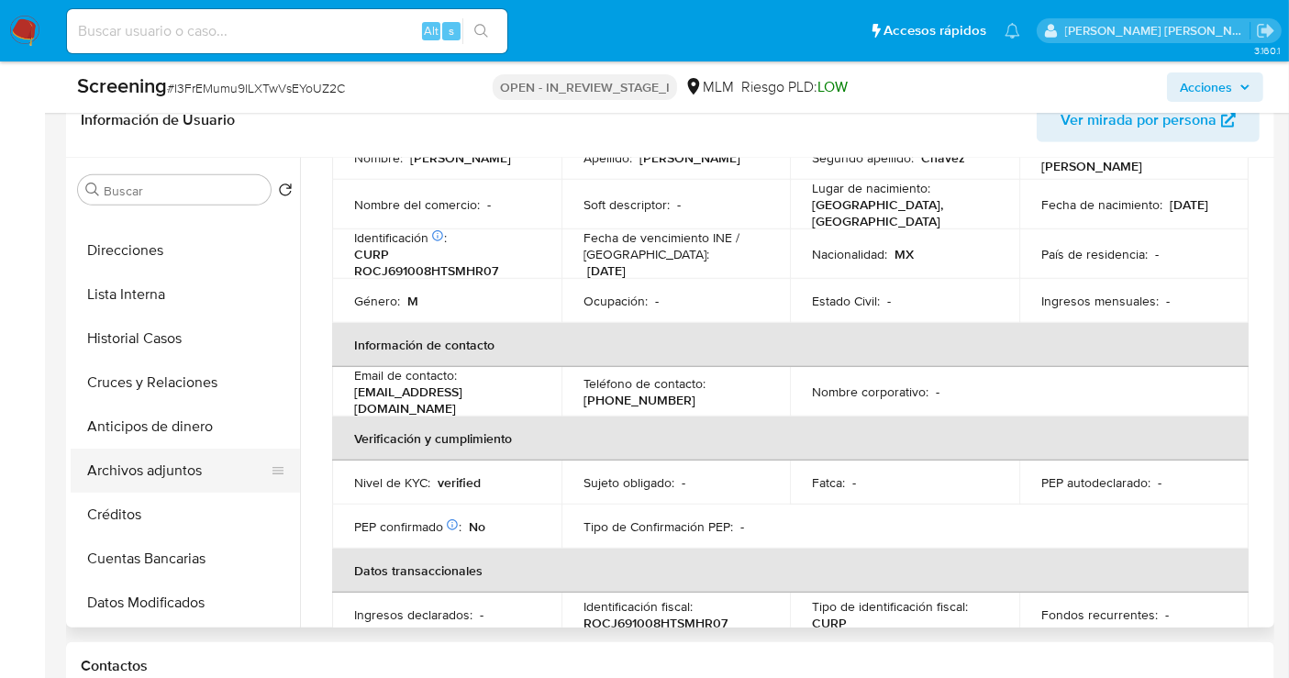
click at [164, 462] on button "Archivos adjuntos" at bounding box center [178, 471] width 215 height 44
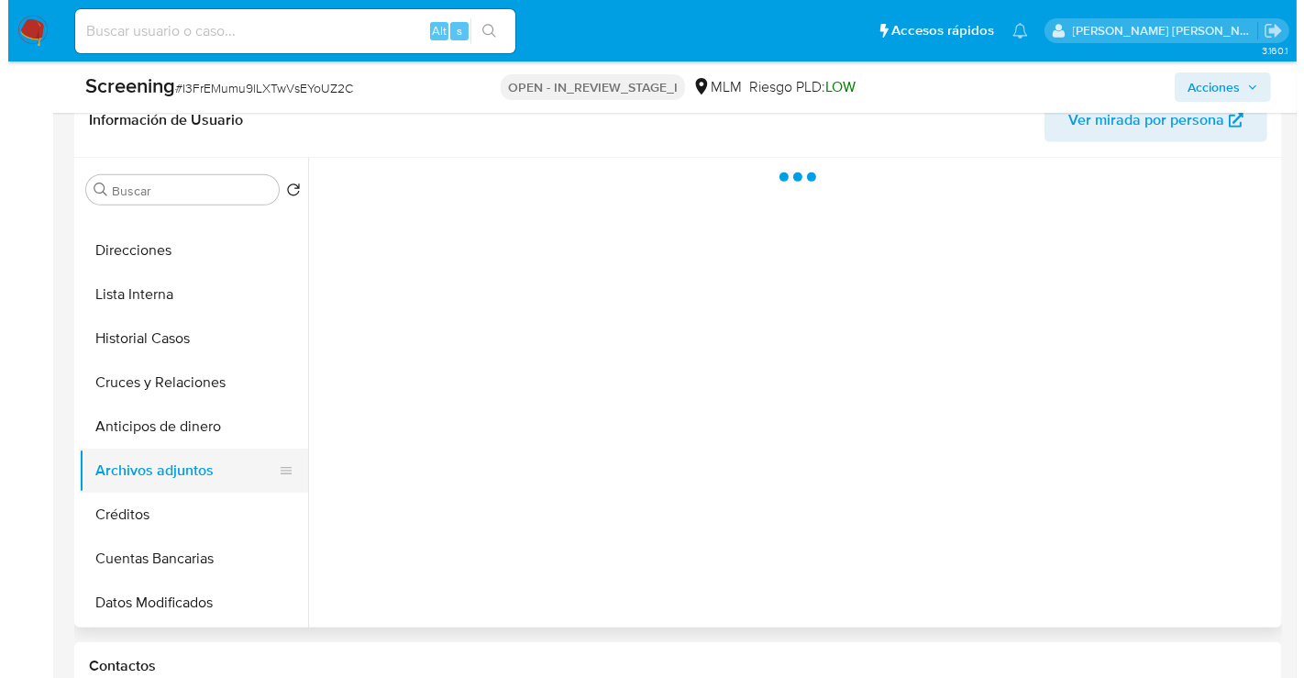
scroll to position [0, 0]
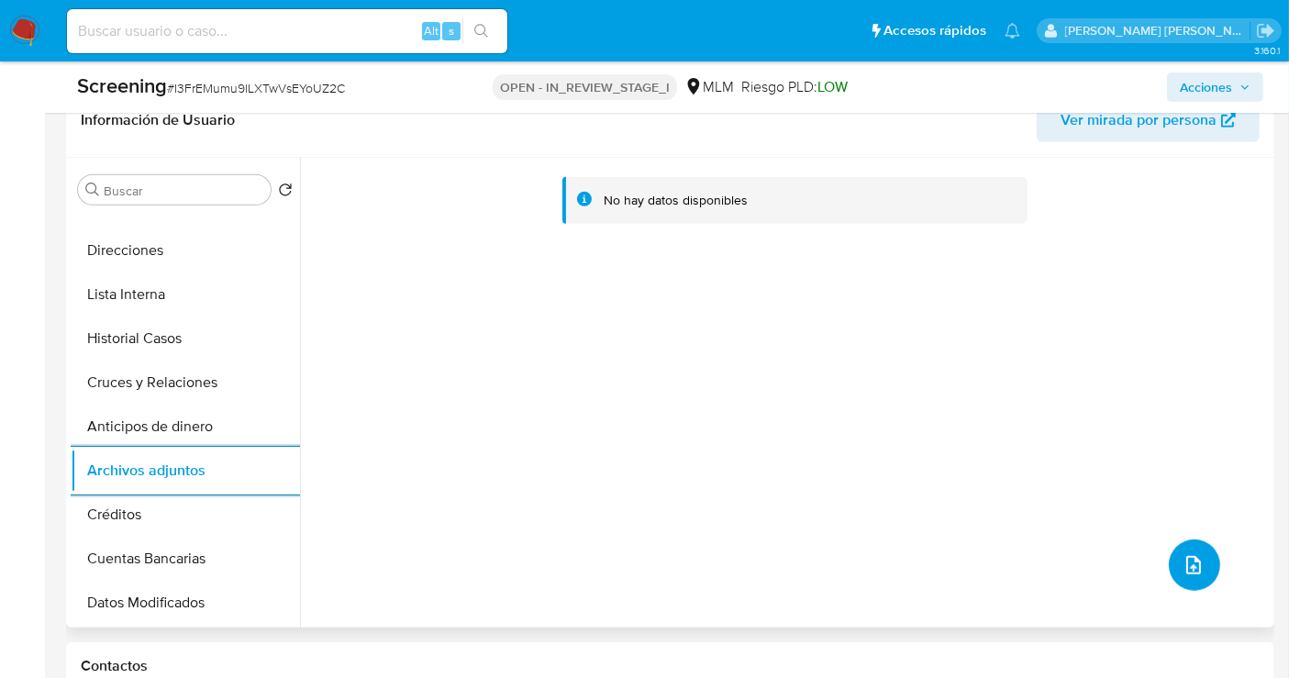
click at [1186, 556] on icon "upload-file" at bounding box center [1193, 565] width 15 height 18
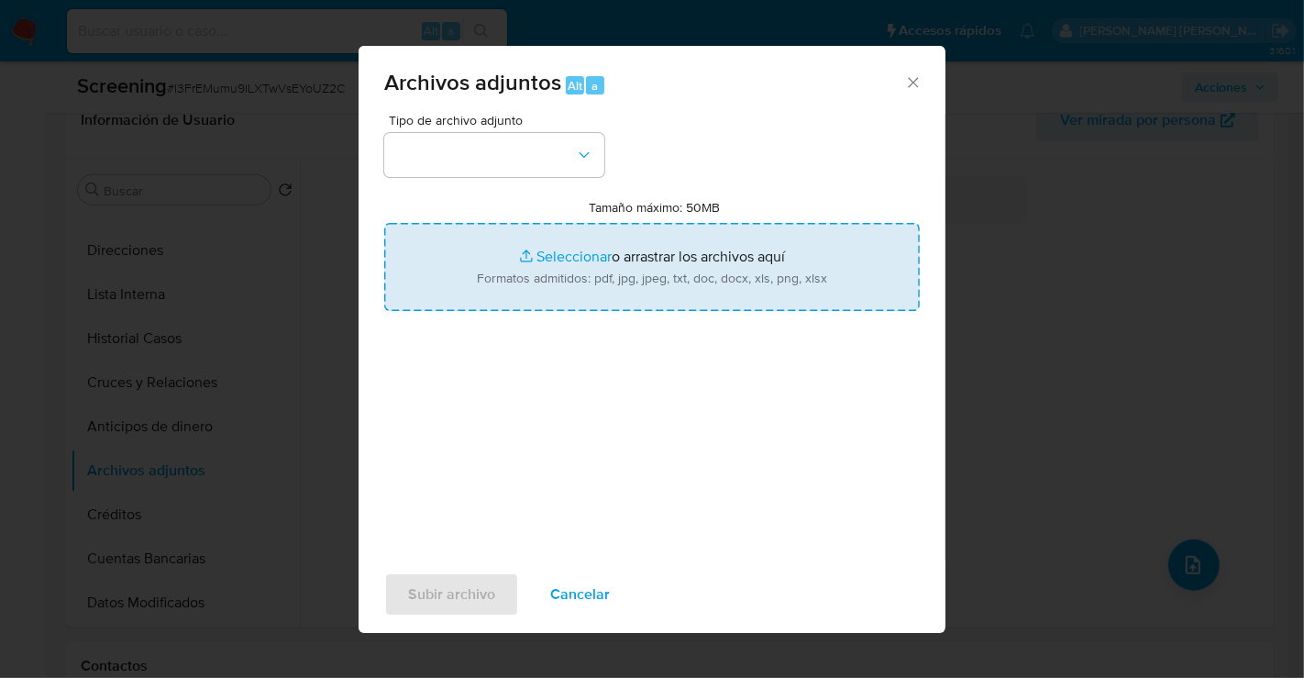
type input "C:\fakepath\34445831_JORGE HORACIO ROMERO CHAVEZ_SEP25.pdf"
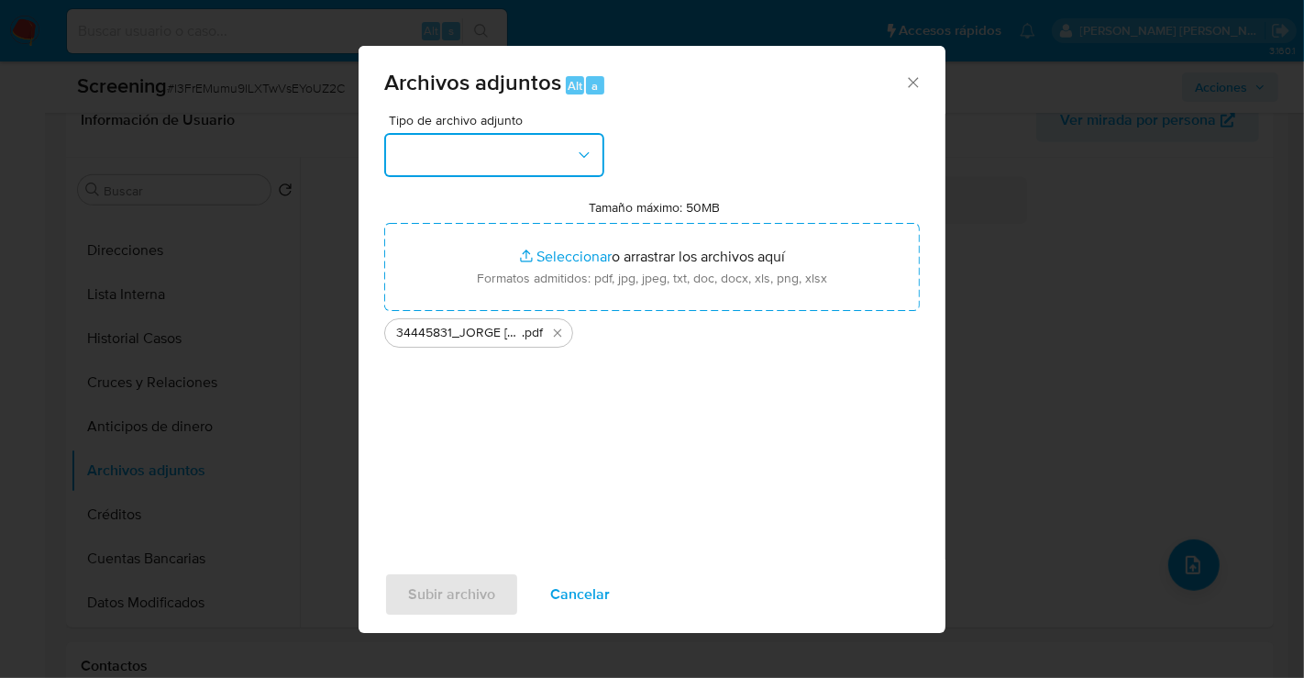
click at [484, 161] on button "button" at bounding box center [494, 155] width 220 height 44
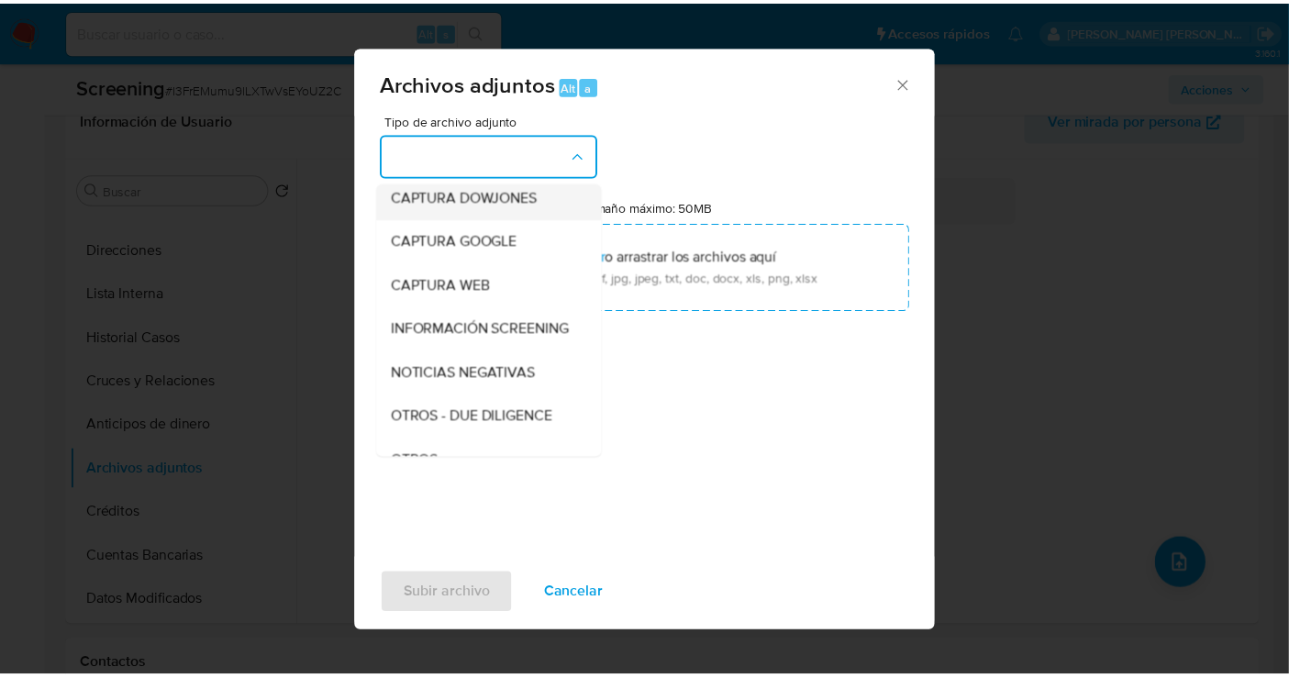
scroll to position [94, 0]
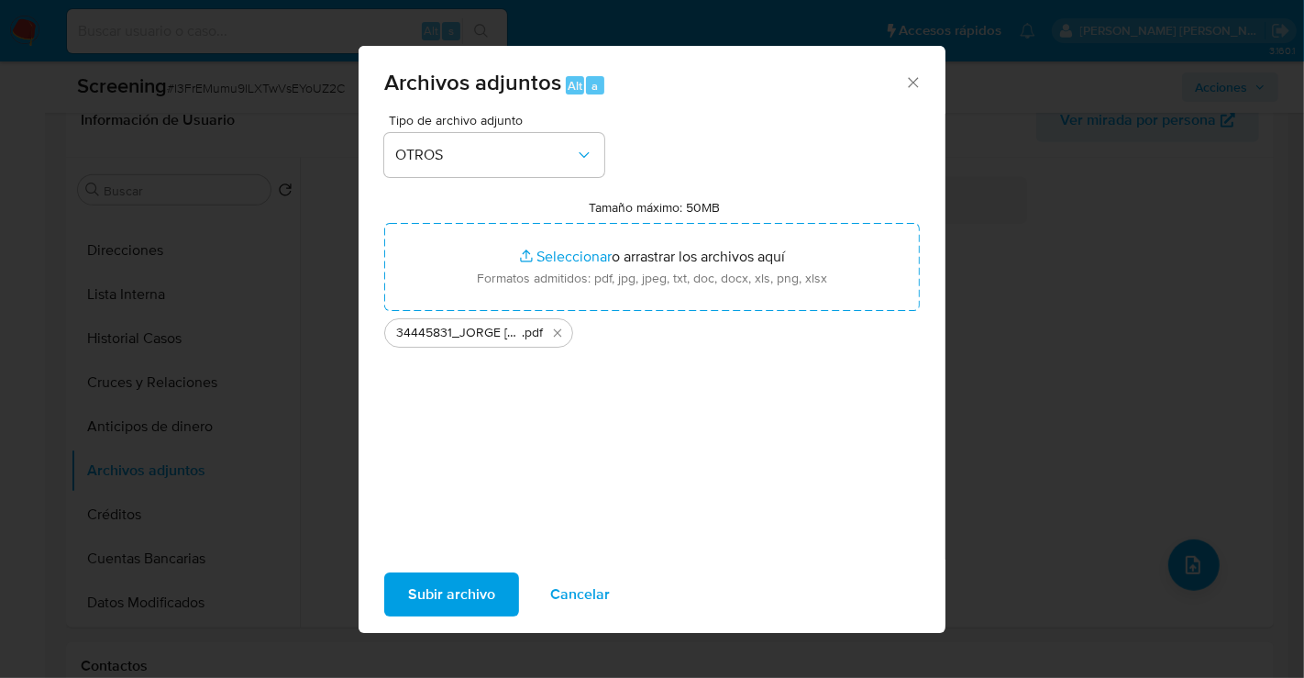
click at [456, 598] on span "Subir archivo" at bounding box center [451, 594] width 87 height 40
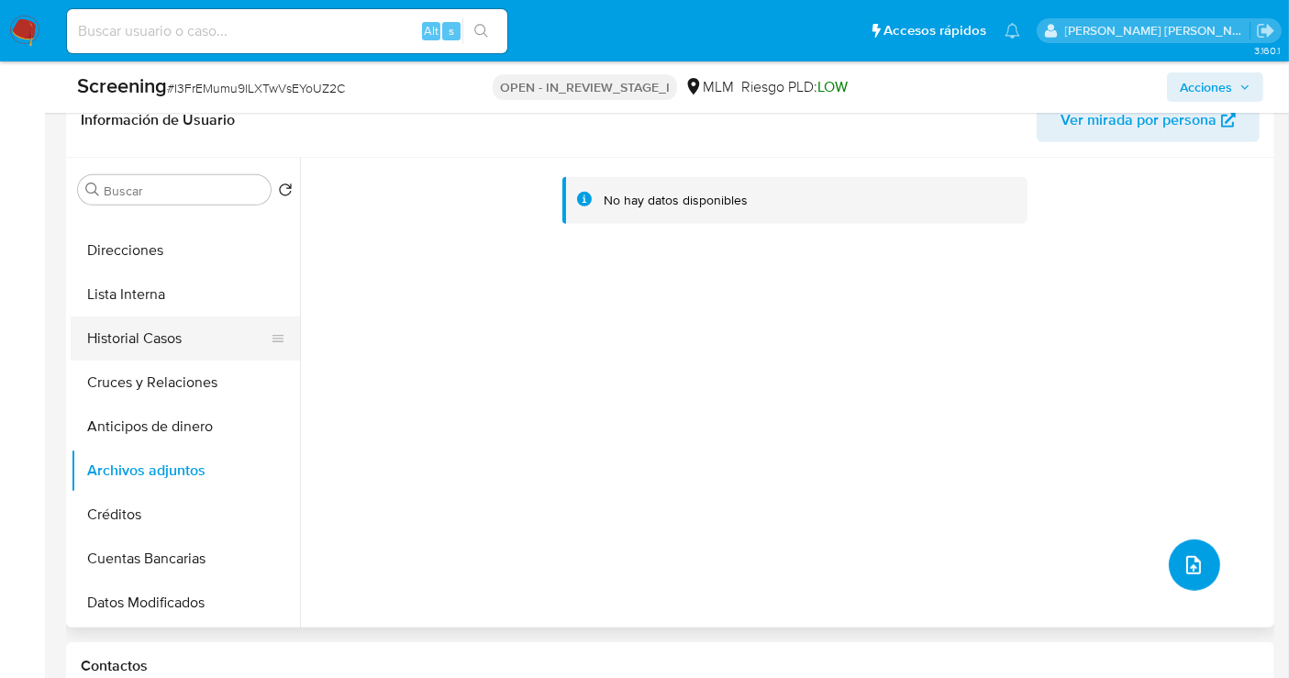
scroll to position [0, 0]
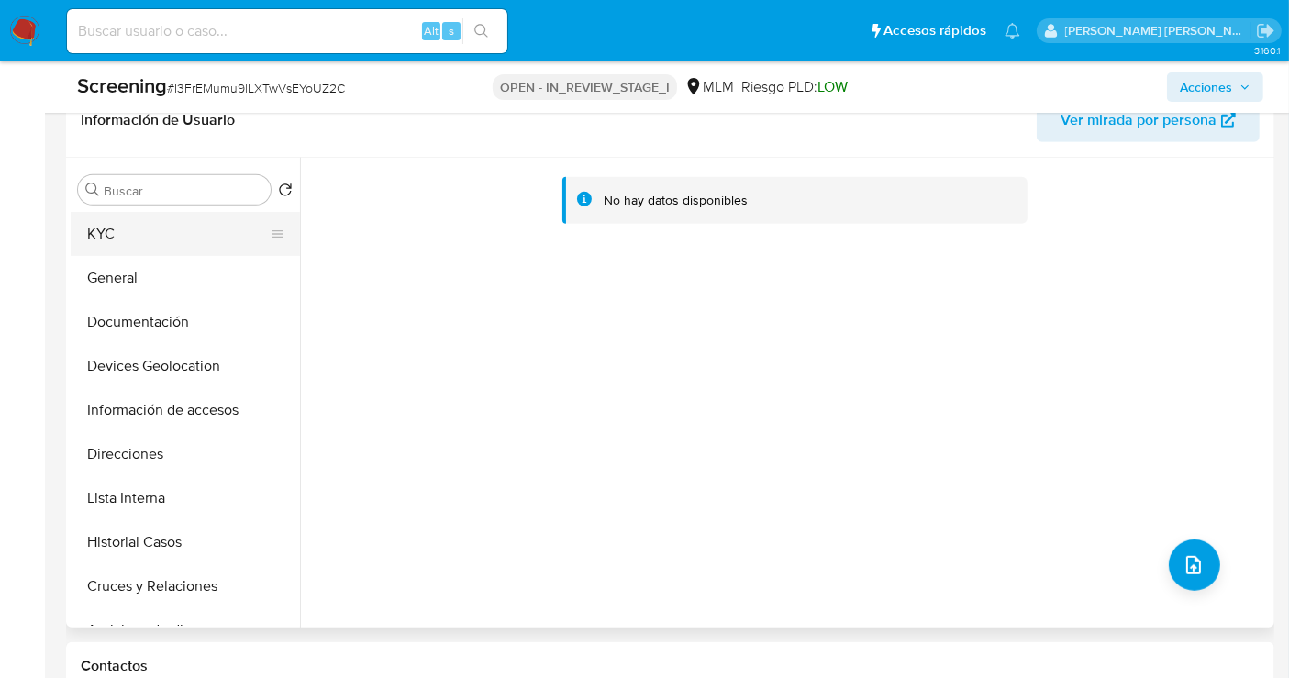
click at [106, 231] on button "KYC" at bounding box center [178, 234] width 215 height 44
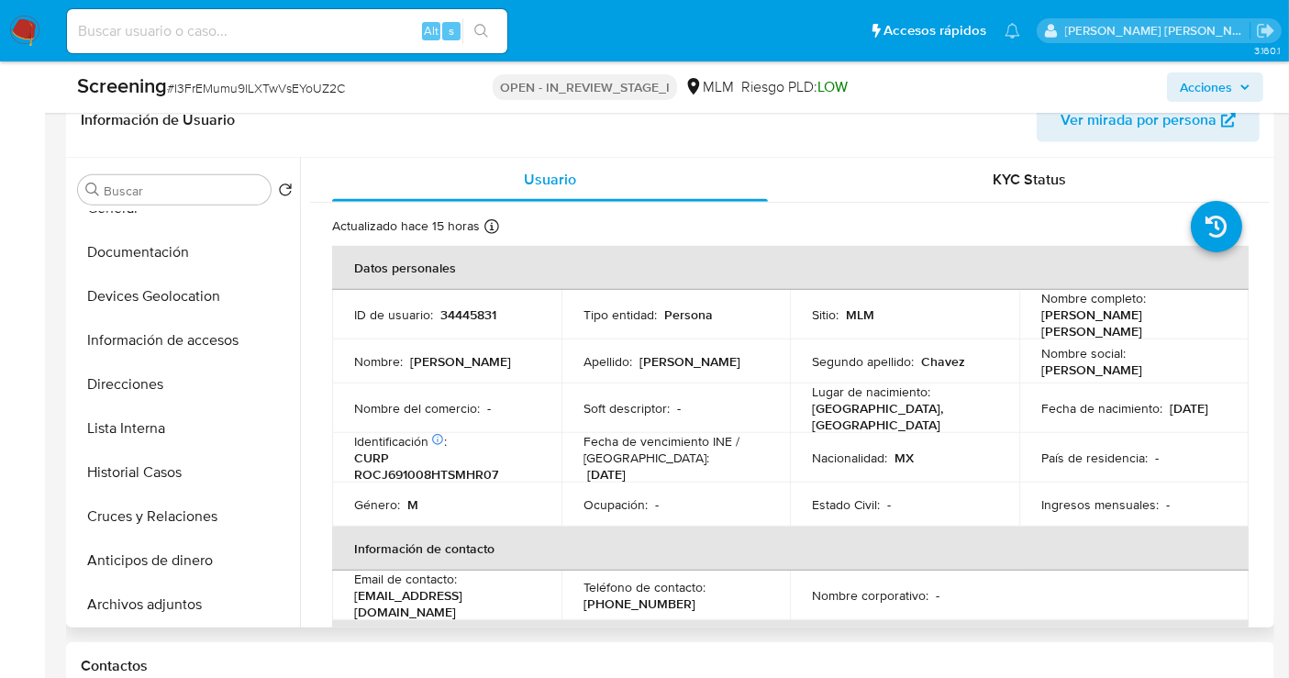
scroll to position [102, 0]
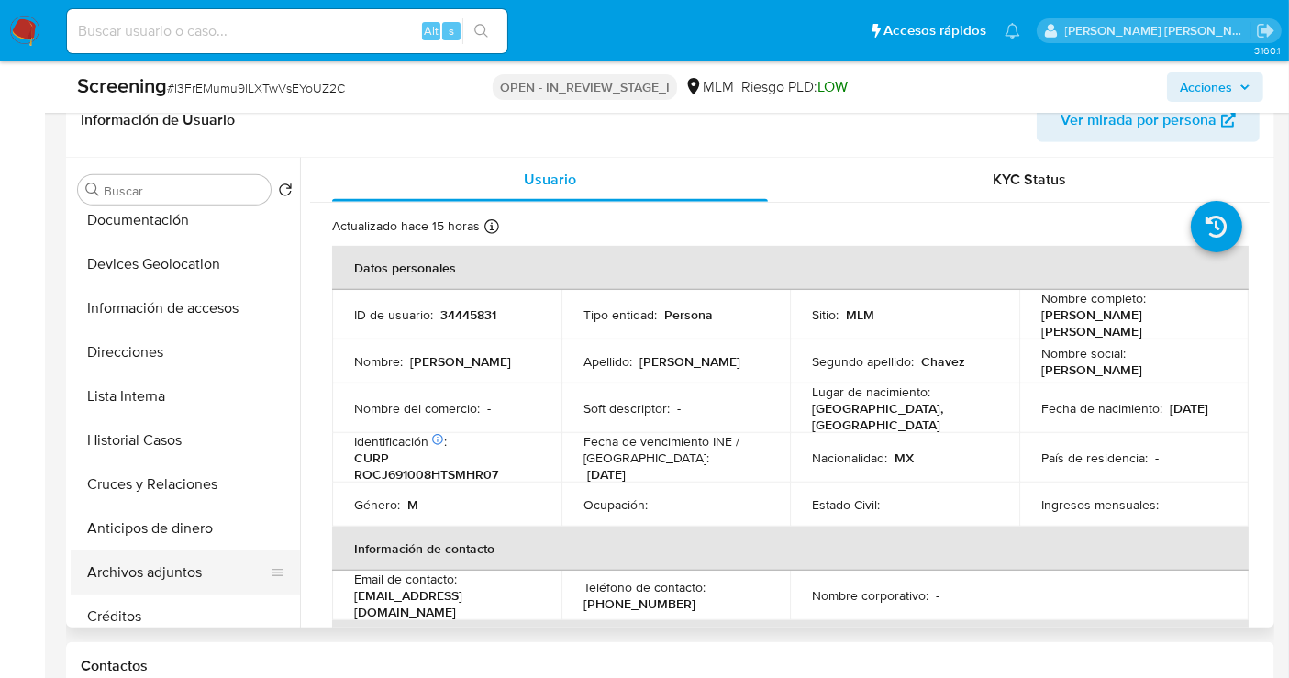
click at [157, 560] on button "Archivos adjuntos" at bounding box center [178, 572] width 215 height 44
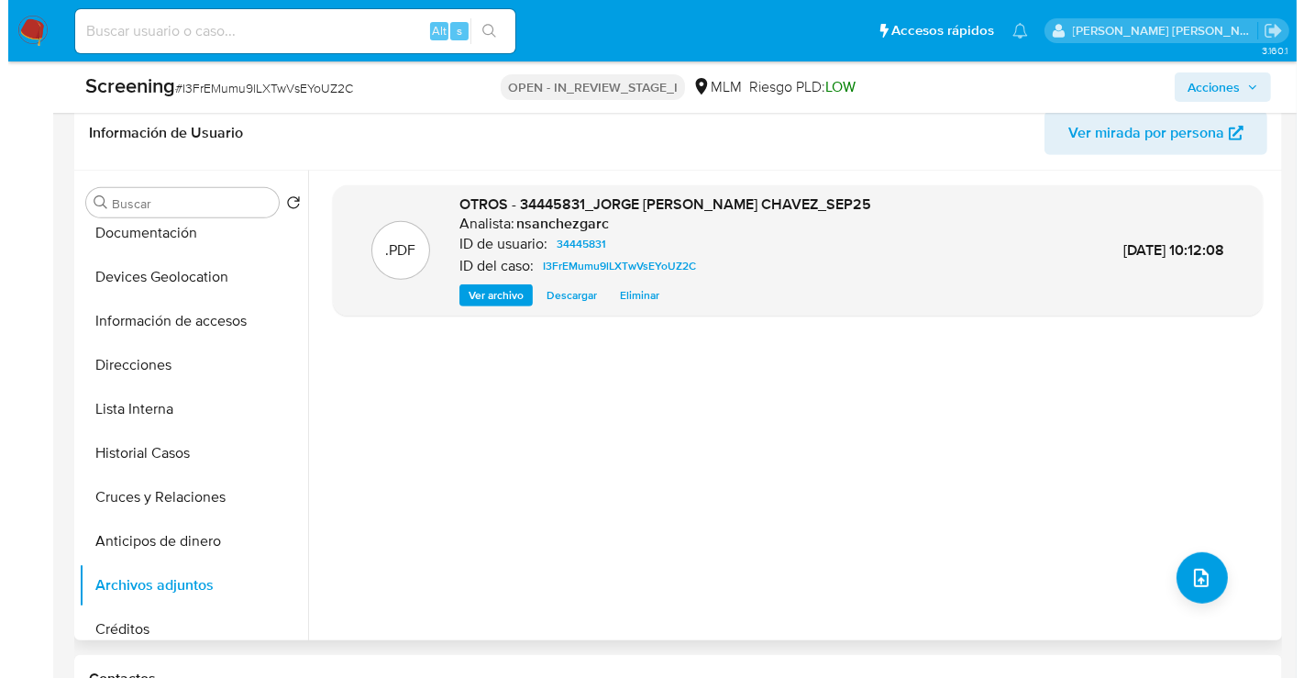
scroll to position [791, 0]
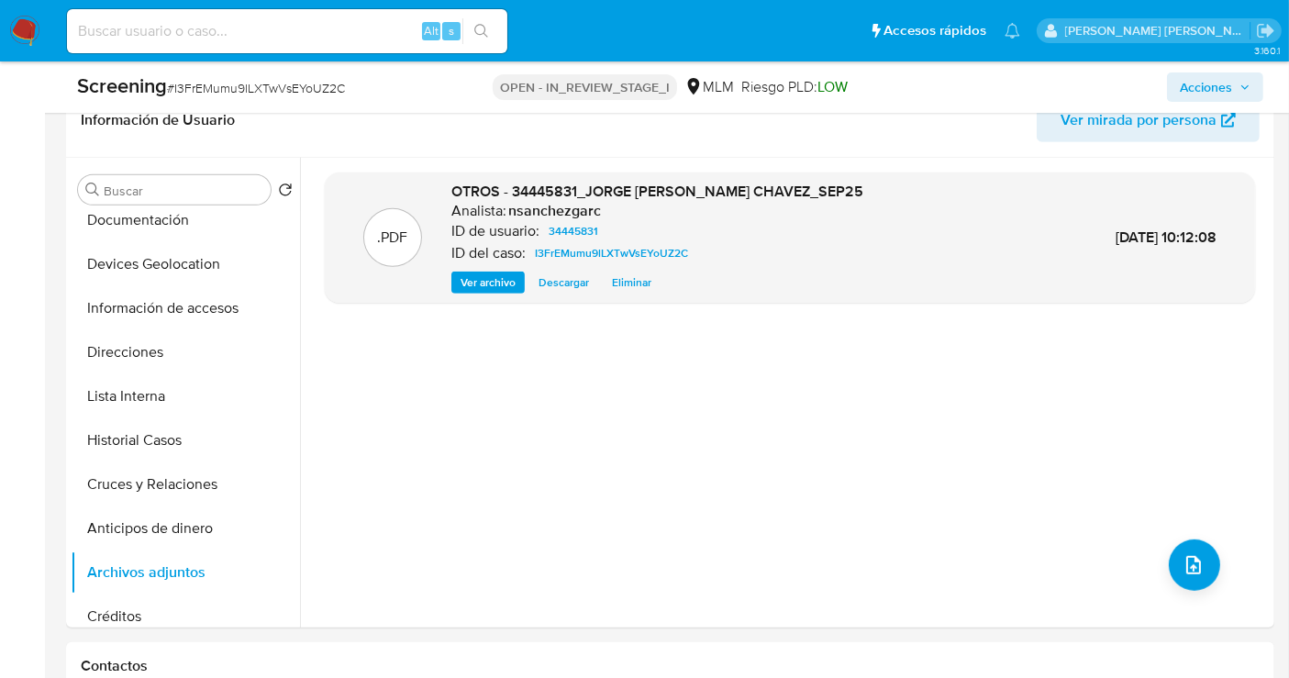
click at [1200, 93] on span "Acciones" at bounding box center [1206, 86] width 52 height 29
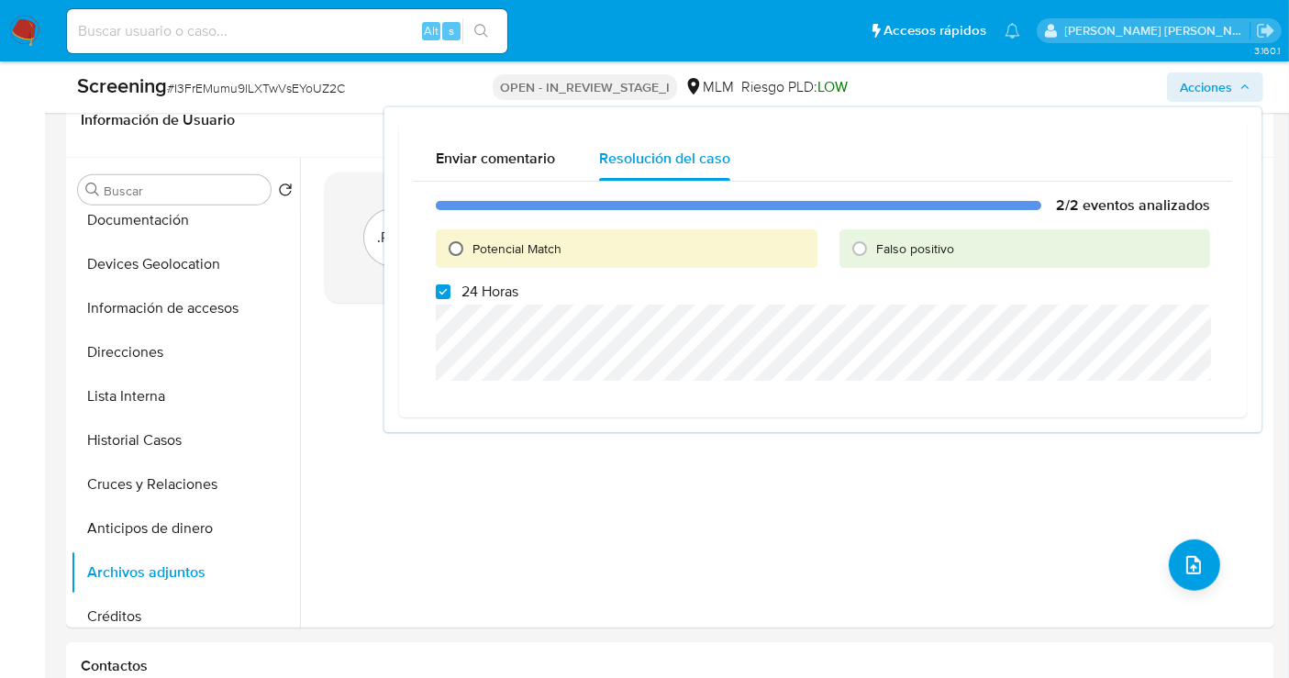
click at [453, 244] on input "Potencial Match" at bounding box center [455, 248] width 29 height 29
radio input "true"
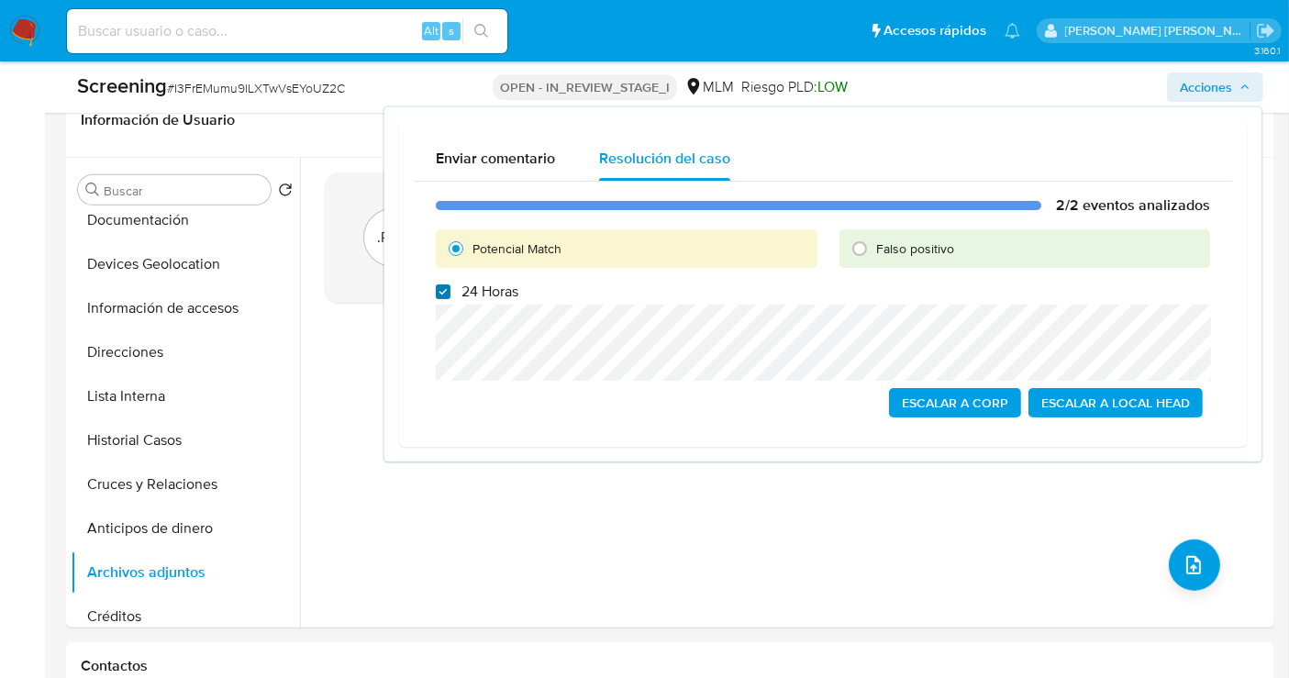
click at [441, 297] on input "24 Horas" at bounding box center [443, 291] width 15 height 15
checkbox input "false"
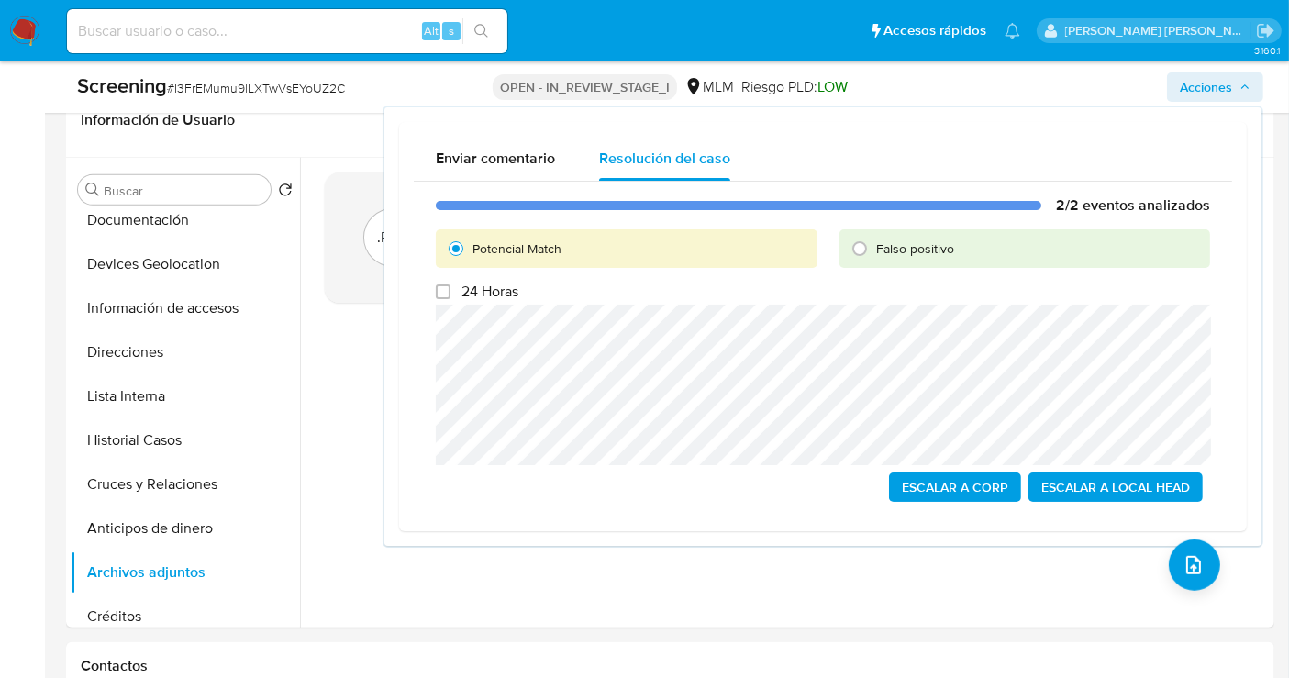
click at [1062, 478] on span "Escalar a Local Head" at bounding box center [1115, 487] width 149 height 26
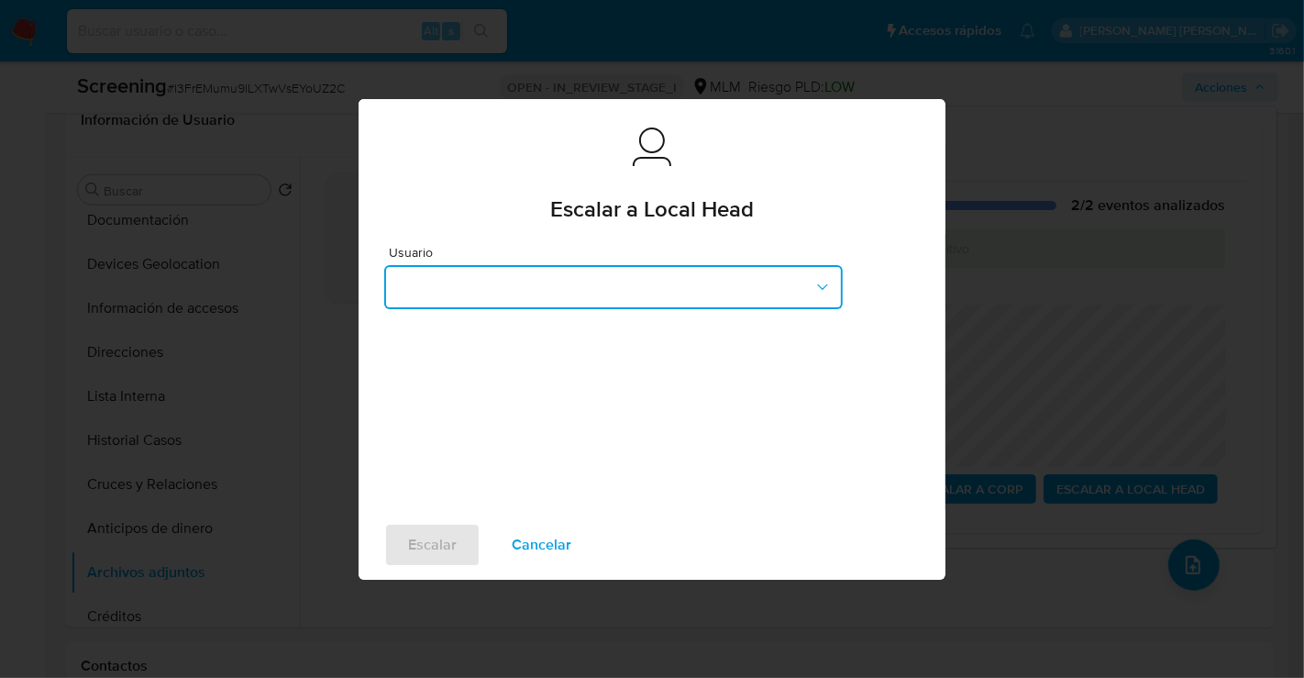
click at [514, 289] on button "button" at bounding box center [613, 287] width 459 height 44
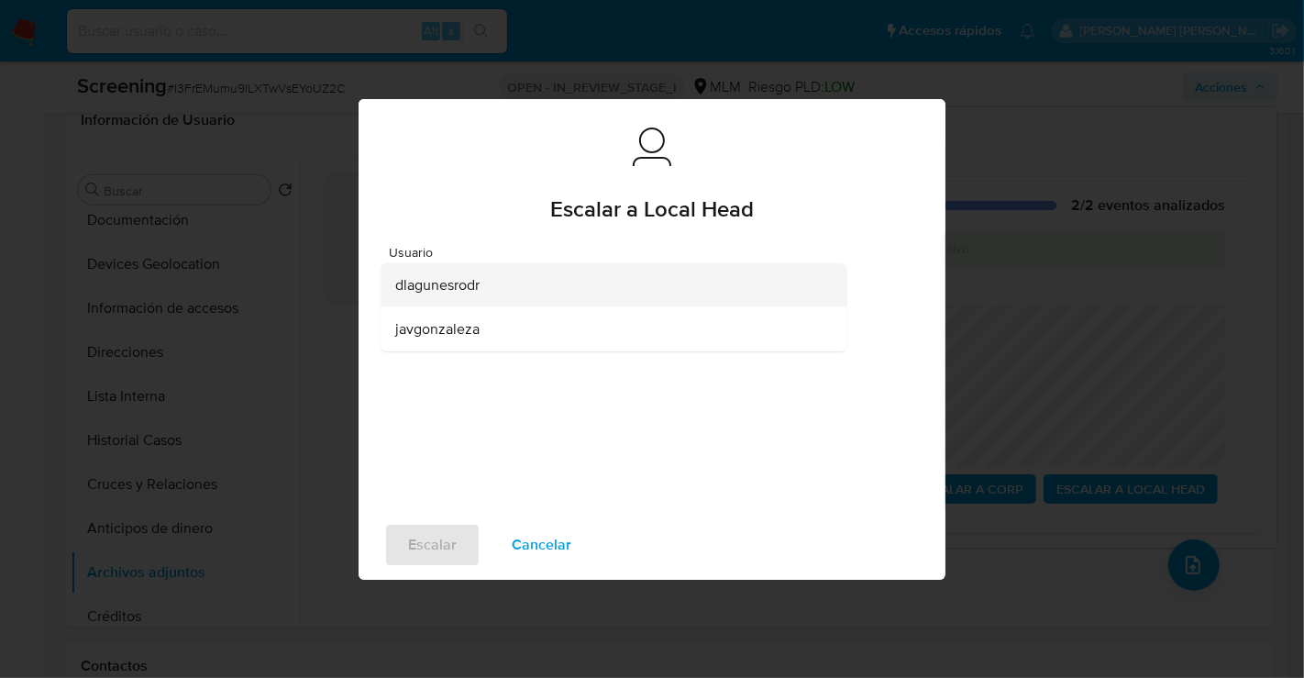
click at [438, 289] on span "dlagunesrodr" at bounding box center [437, 284] width 84 height 18
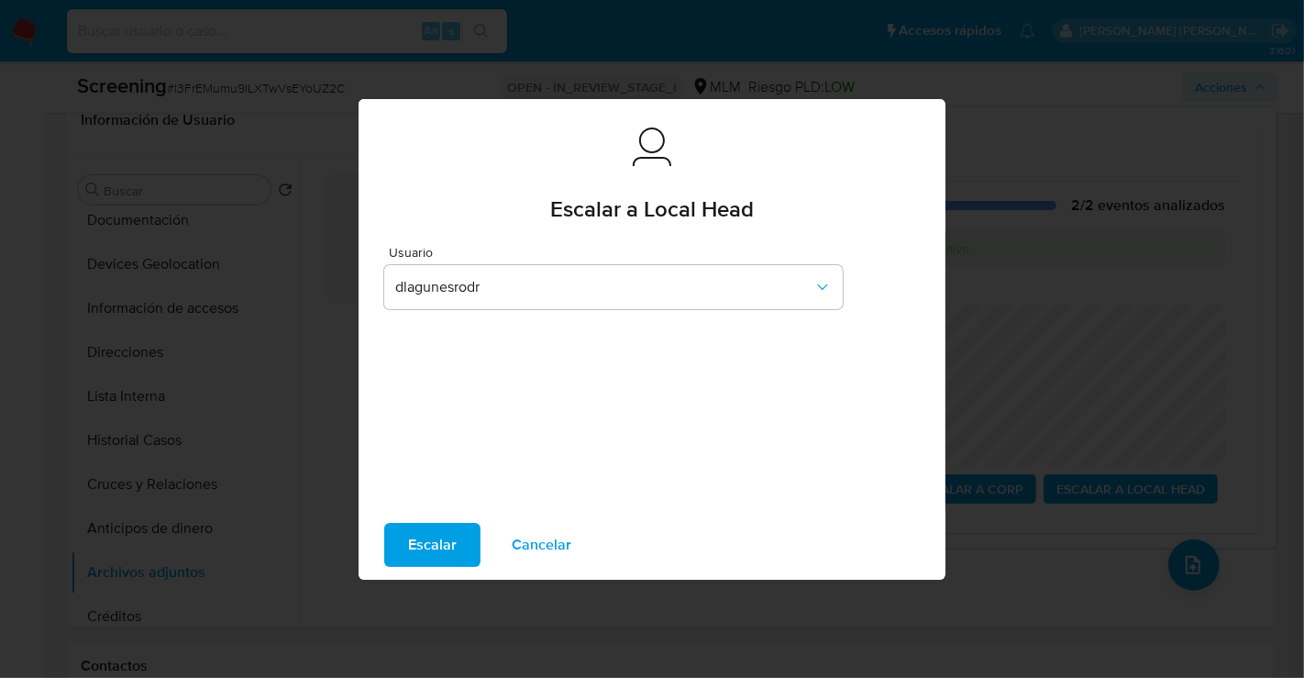
click at [454, 537] on span "Escalar" at bounding box center [432, 545] width 49 height 40
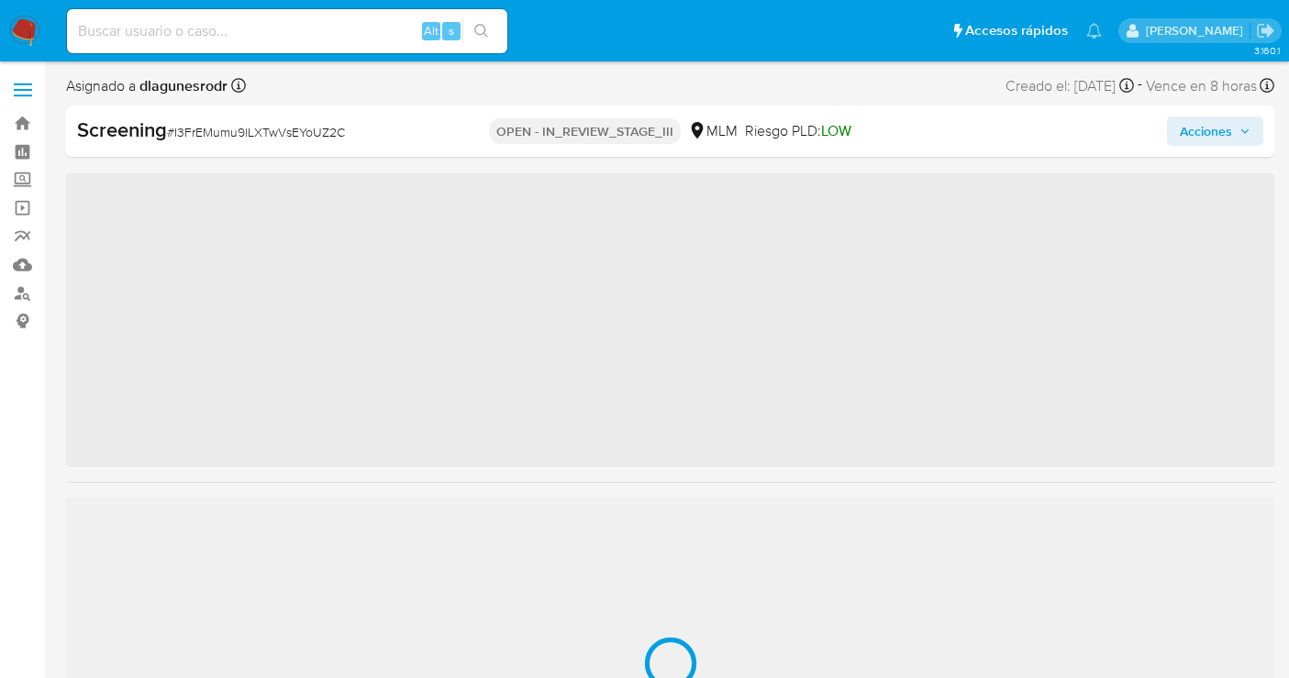
scroll to position [65, 0]
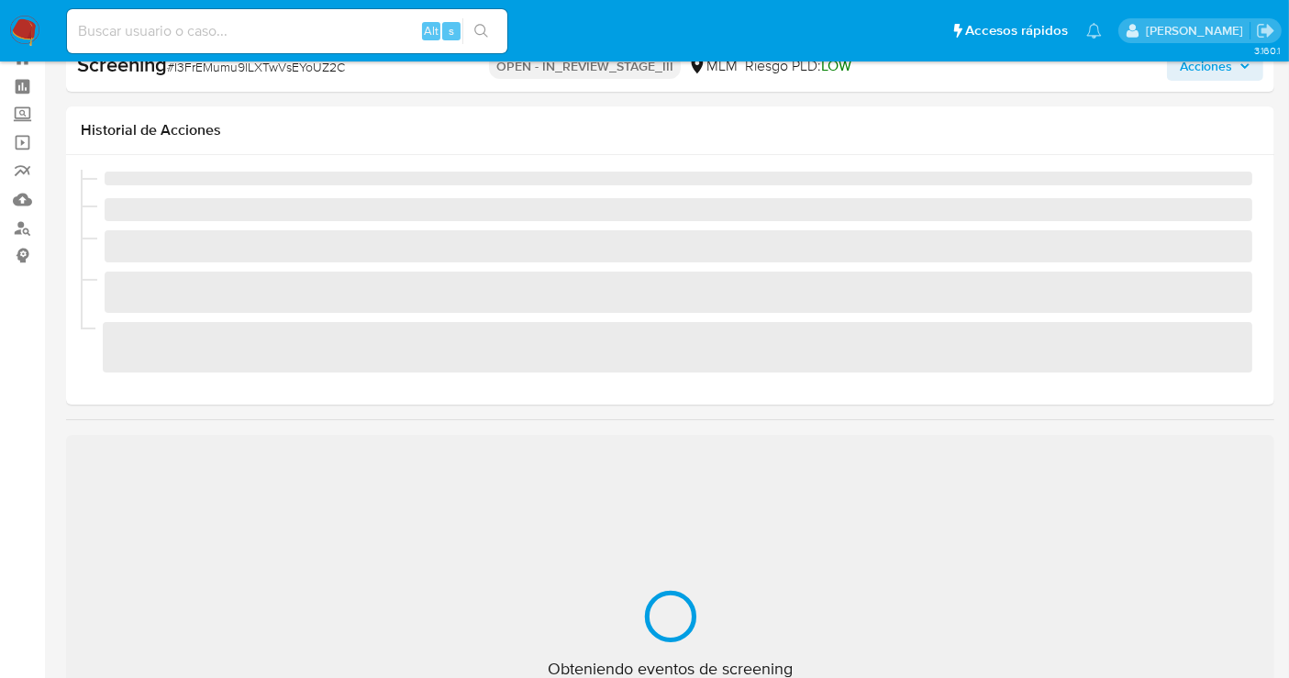
select select "10"
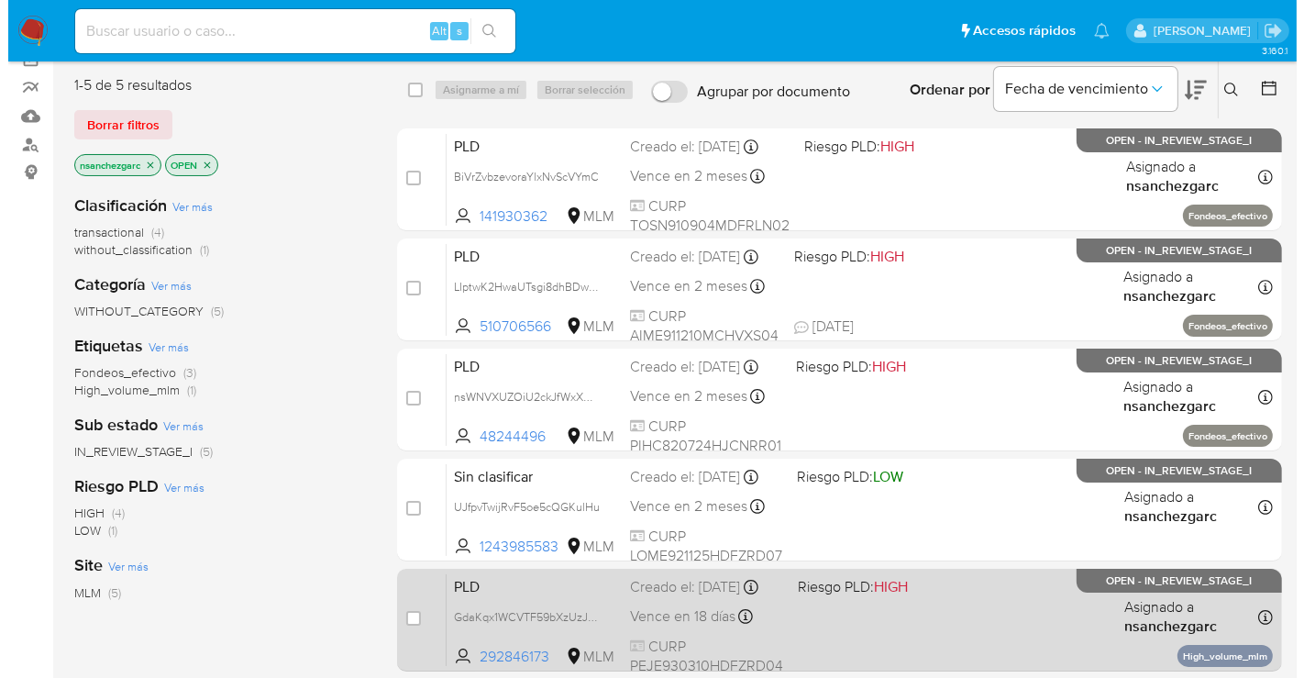
scroll to position [102, 0]
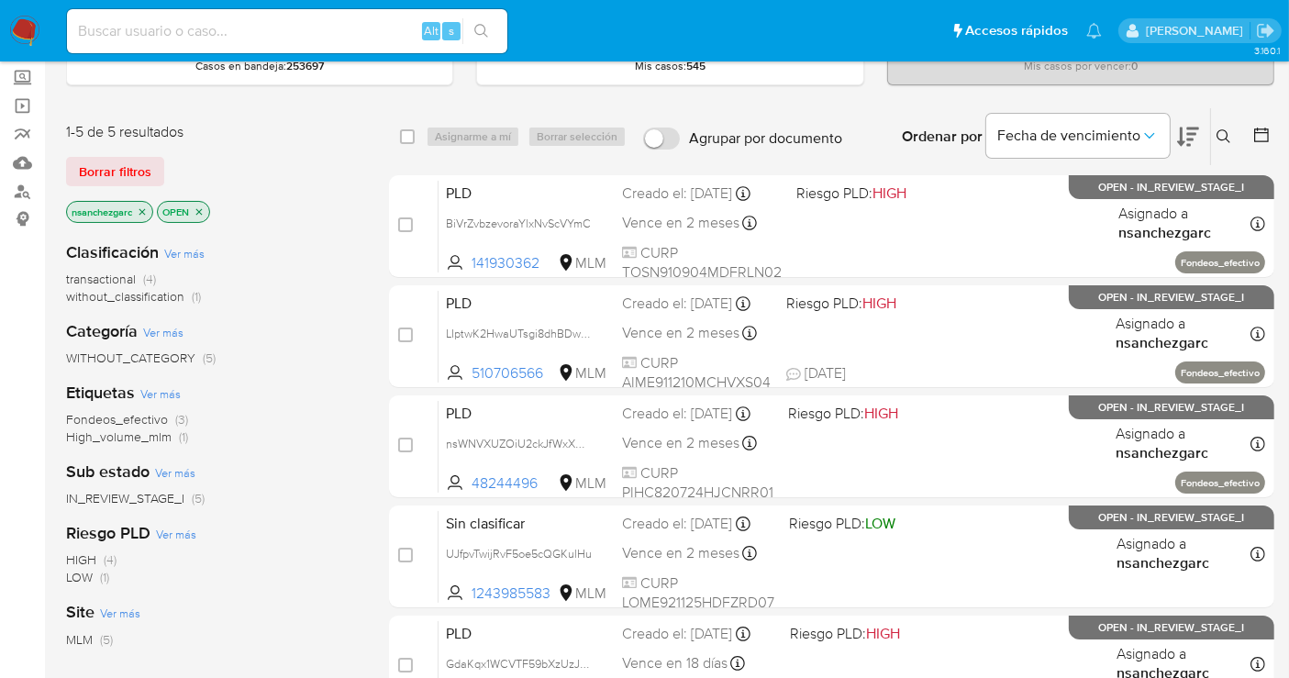
click at [1210, 133] on div "Ingrese ID de usuario o caso Buscar Borrar filtros" at bounding box center [1225, 136] width 31 height 57
click at [1223, 129] on icon at bounding box center [1223, 136] width 15 height 15
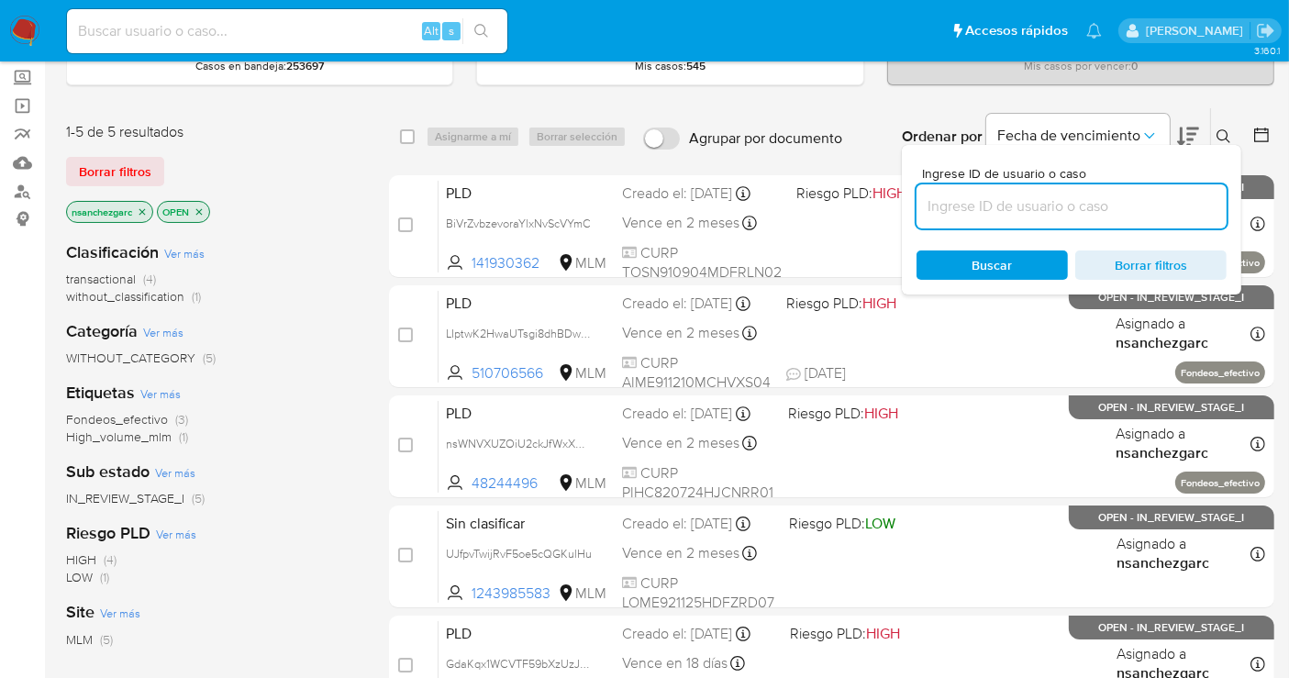
click at [1029, 203] on input at bounding box center [1071, 206] width 310 height 24
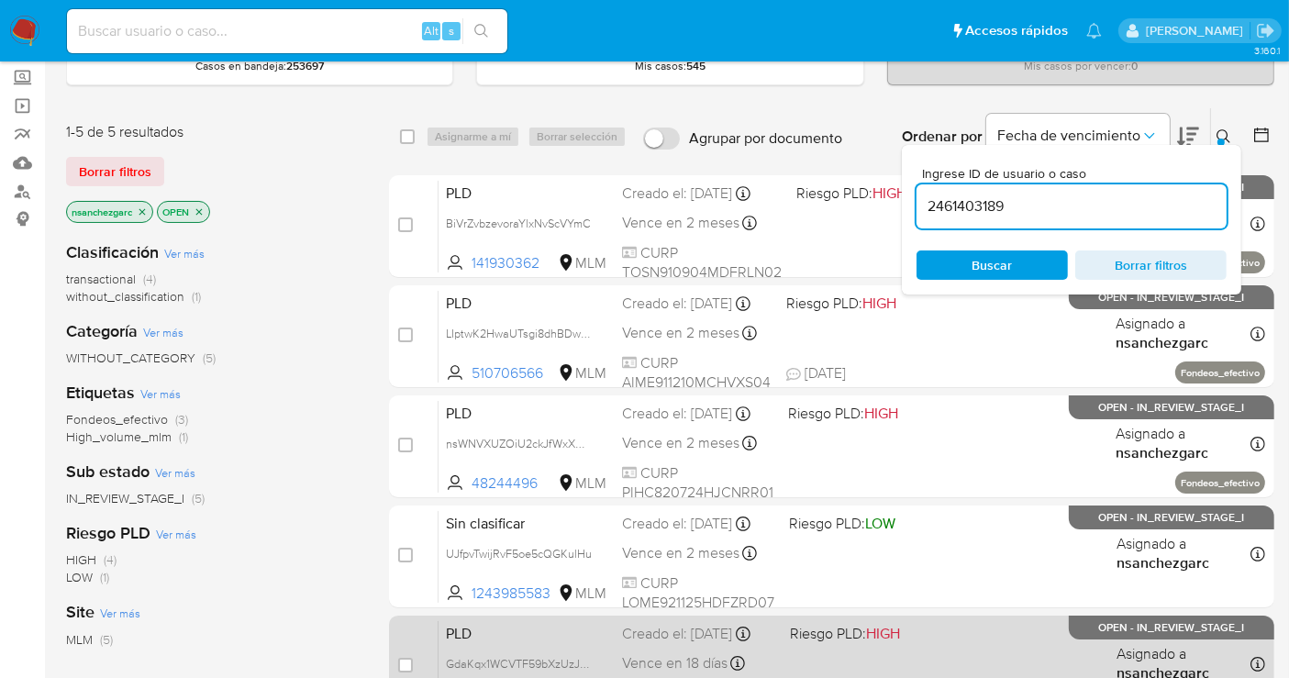
type input "2461403189"
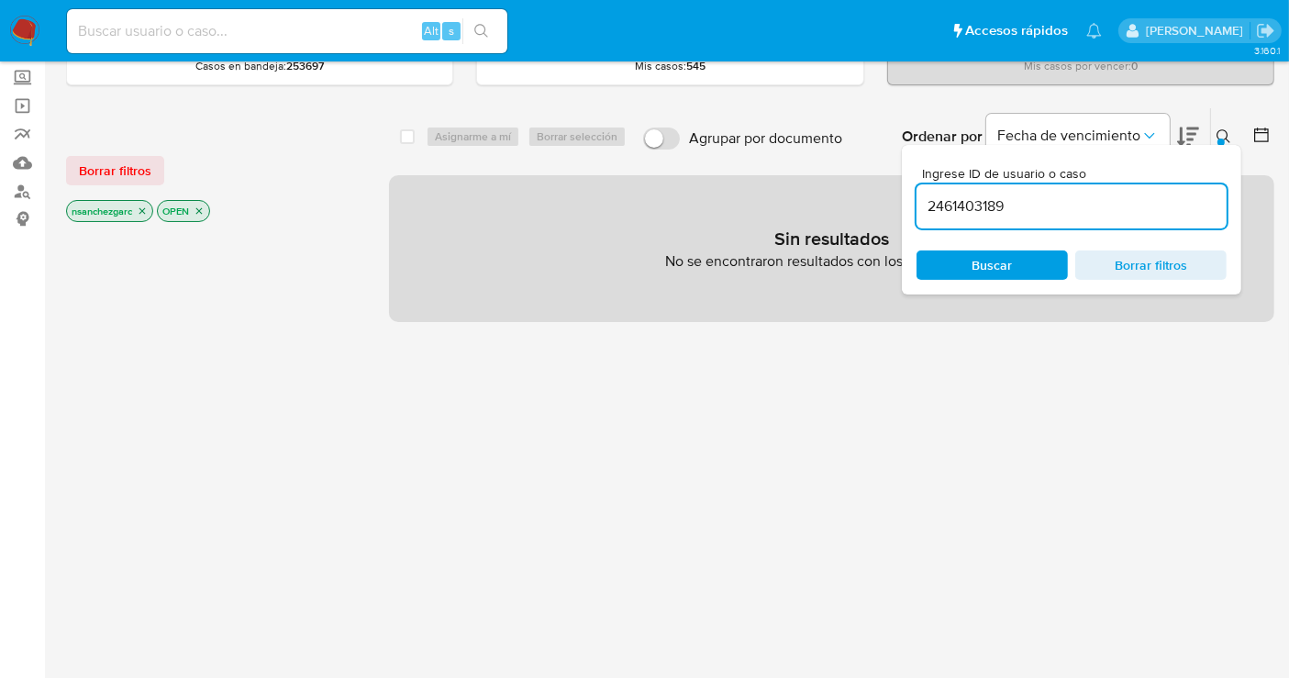
click at [145, 214] on icon "close-filter" at bounding box center [142, 210] width 11 height 11
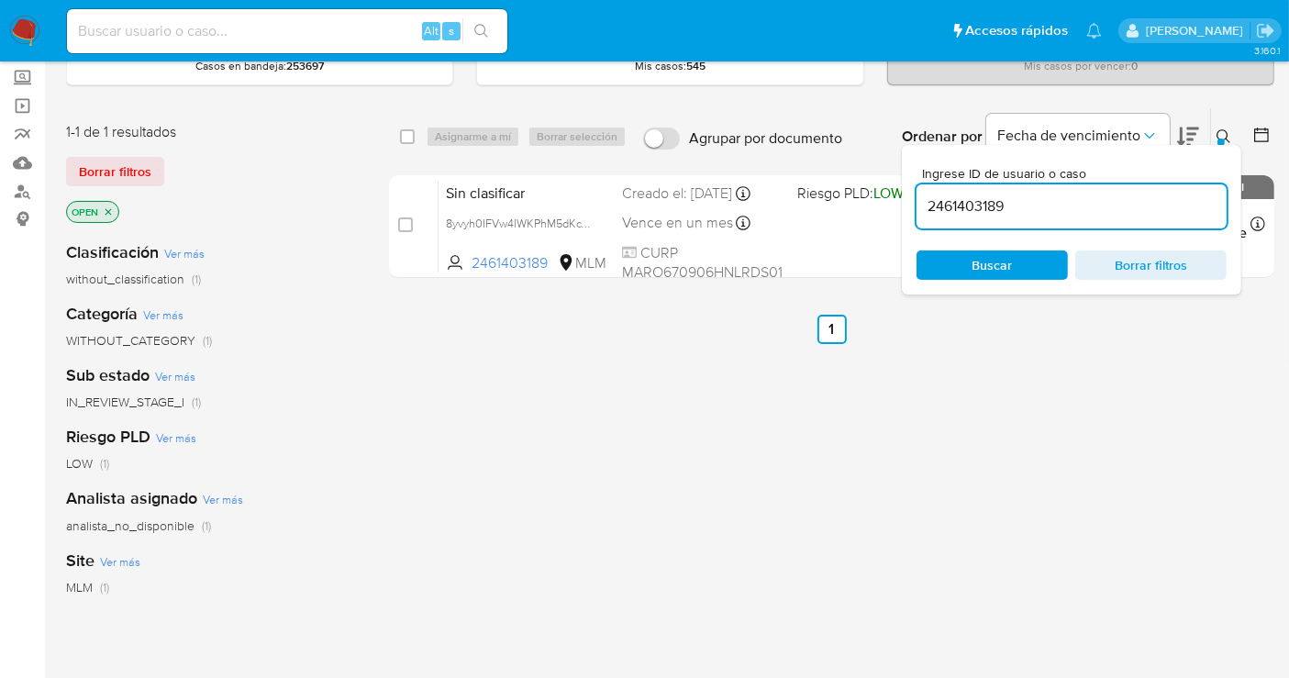
click at [1194, 389] on div "select-all-cases-checkbox Asignarme a mí Borrar selección Agrupar por documento…" at bounding box center [831, 522] width 885 height 831
click at [1218, 129] on icon at bounding box center [1223, 136] width 14 height 14
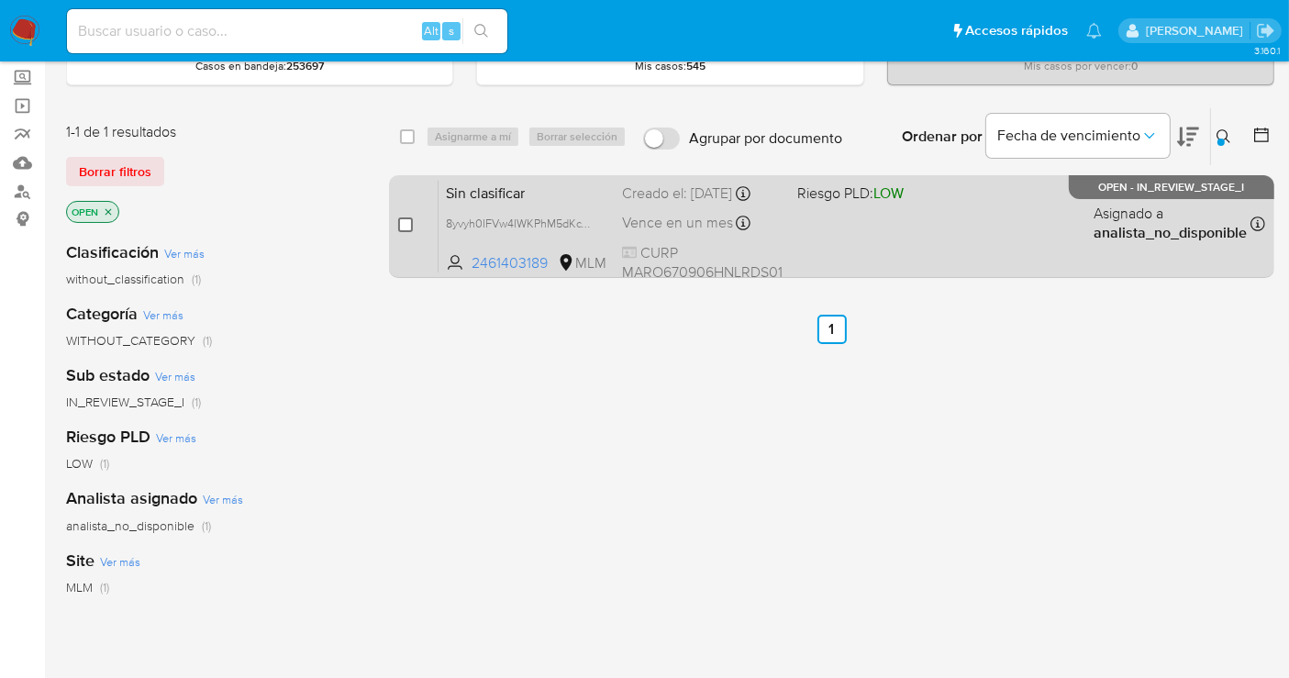
click at [405, 223] on input "checkbox" at bounding box center [405, 224] width 15 height 15
checkbox input "true"
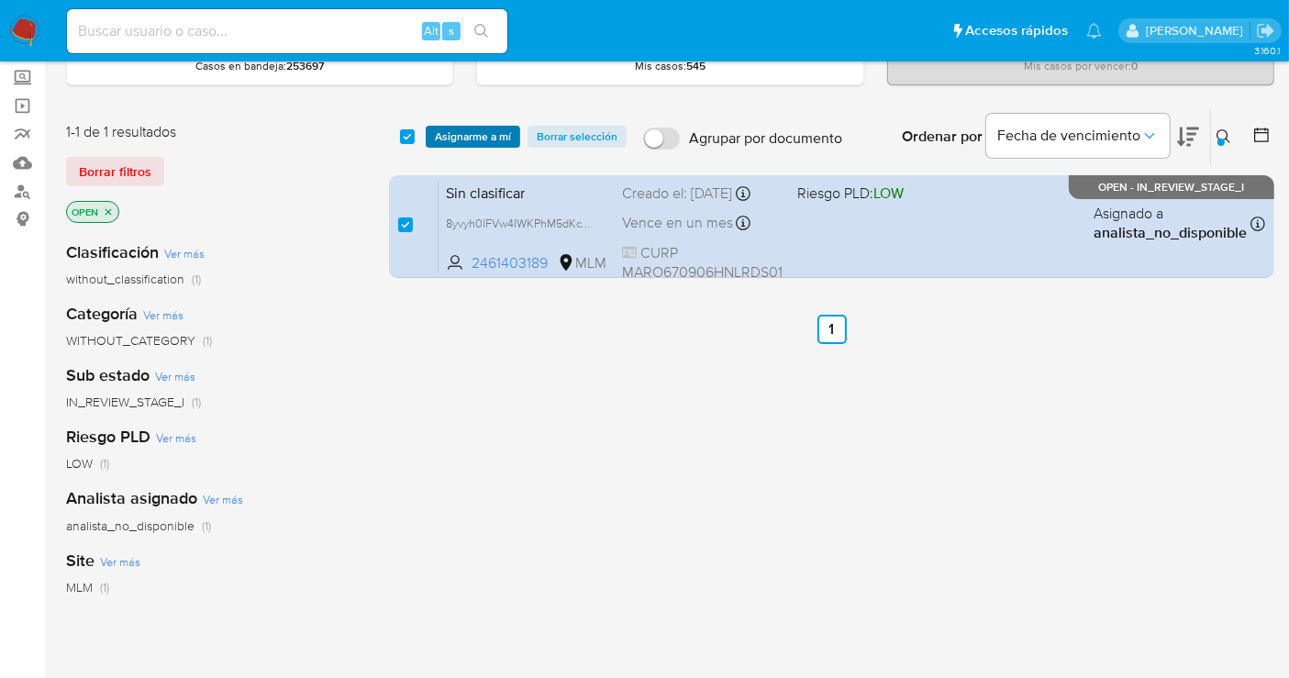
click at [445, 132] on span "Asignarme a mí" at bounding box center [473, 137] width 76 height 18
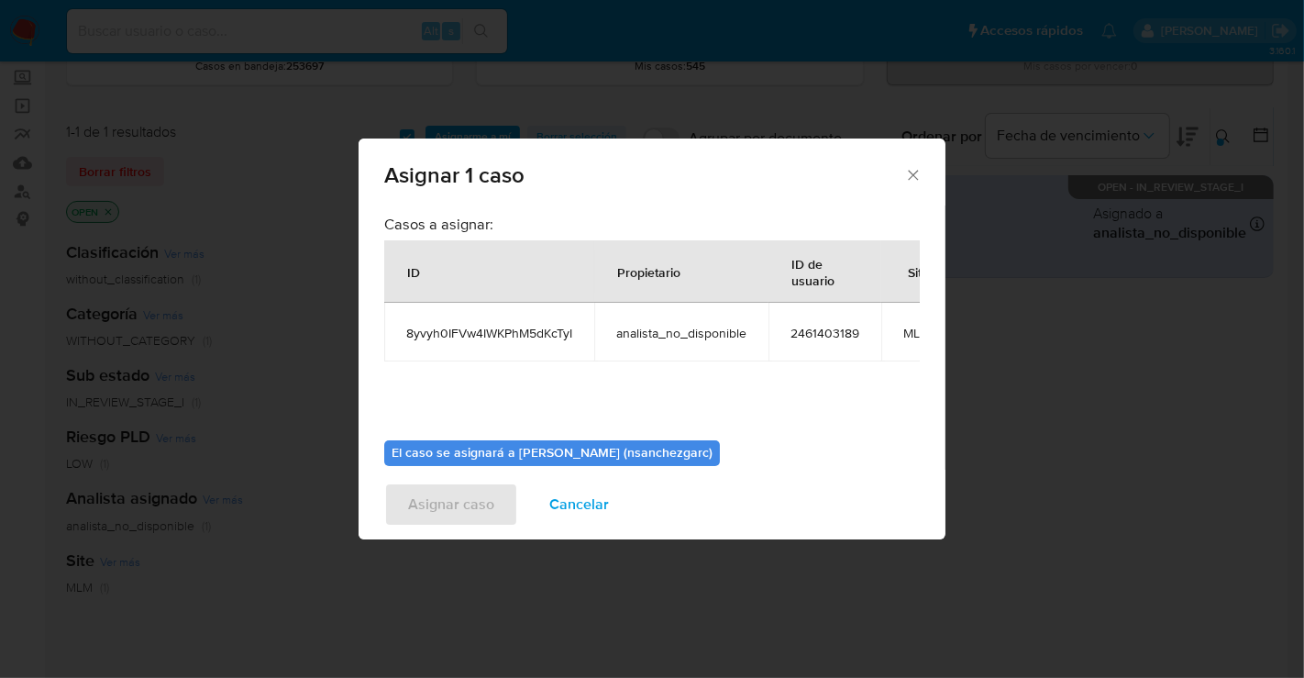
scroll to position [110, 0]
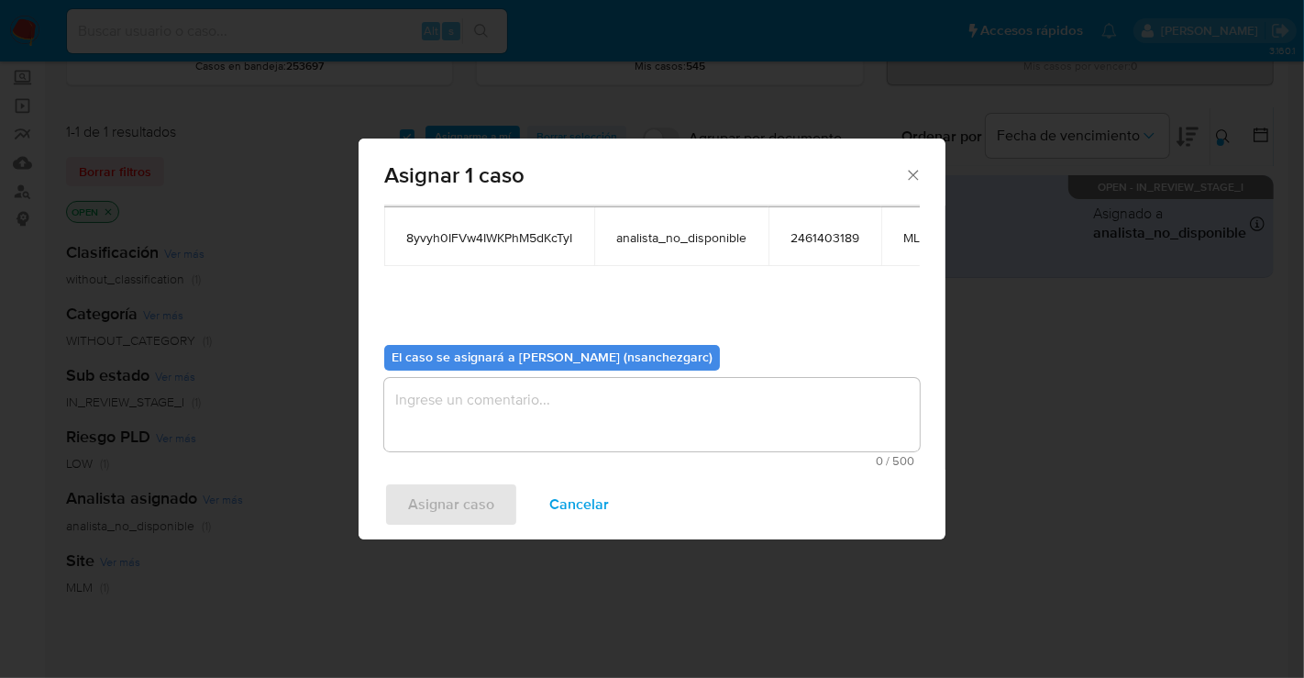
click at [476, 385] on textarea "assign-modal" at bounding box center [652, 414] width 536 height 73
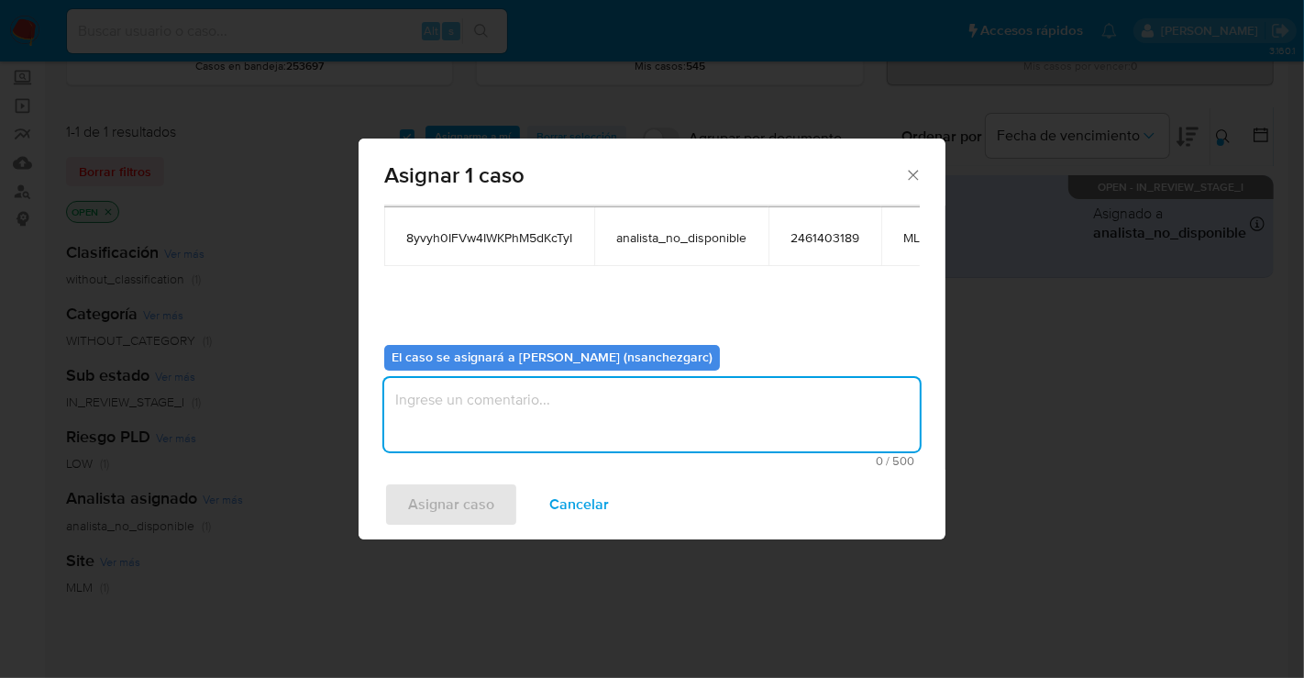
click at [476, 385] on textarea "assign-modal" at bounding box center [652, 414] width 536 height 73
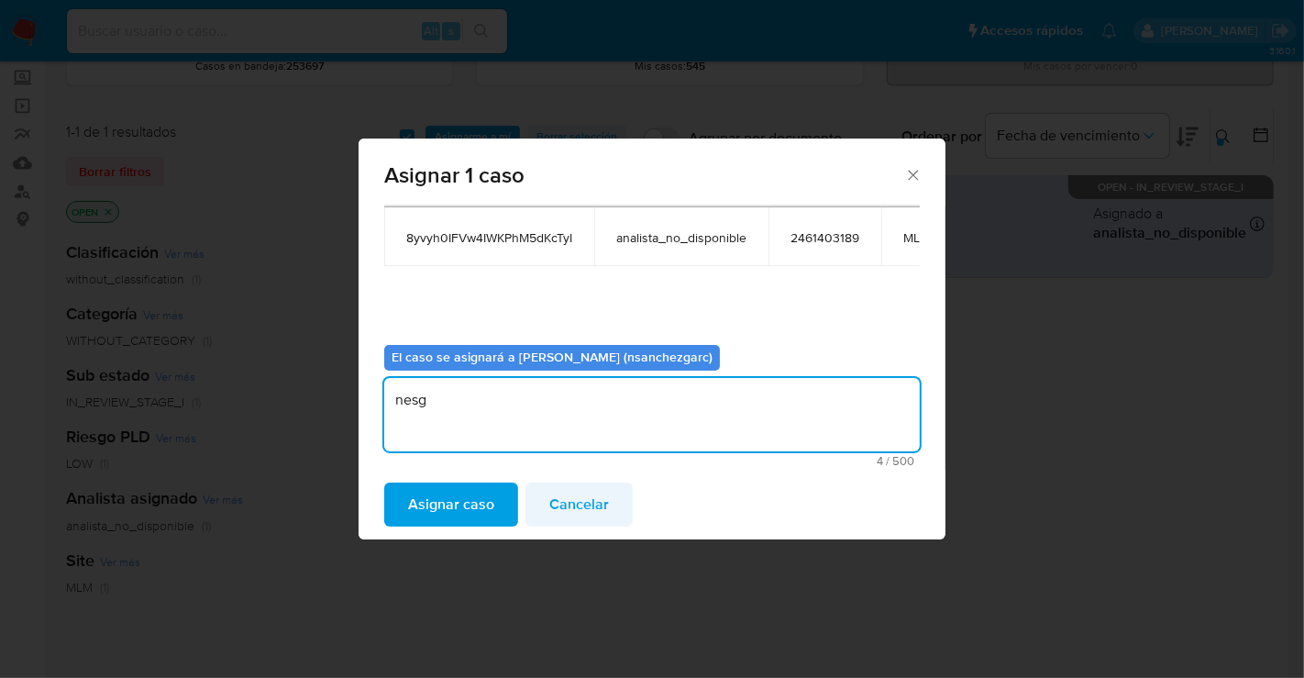
type textarea "nesg"
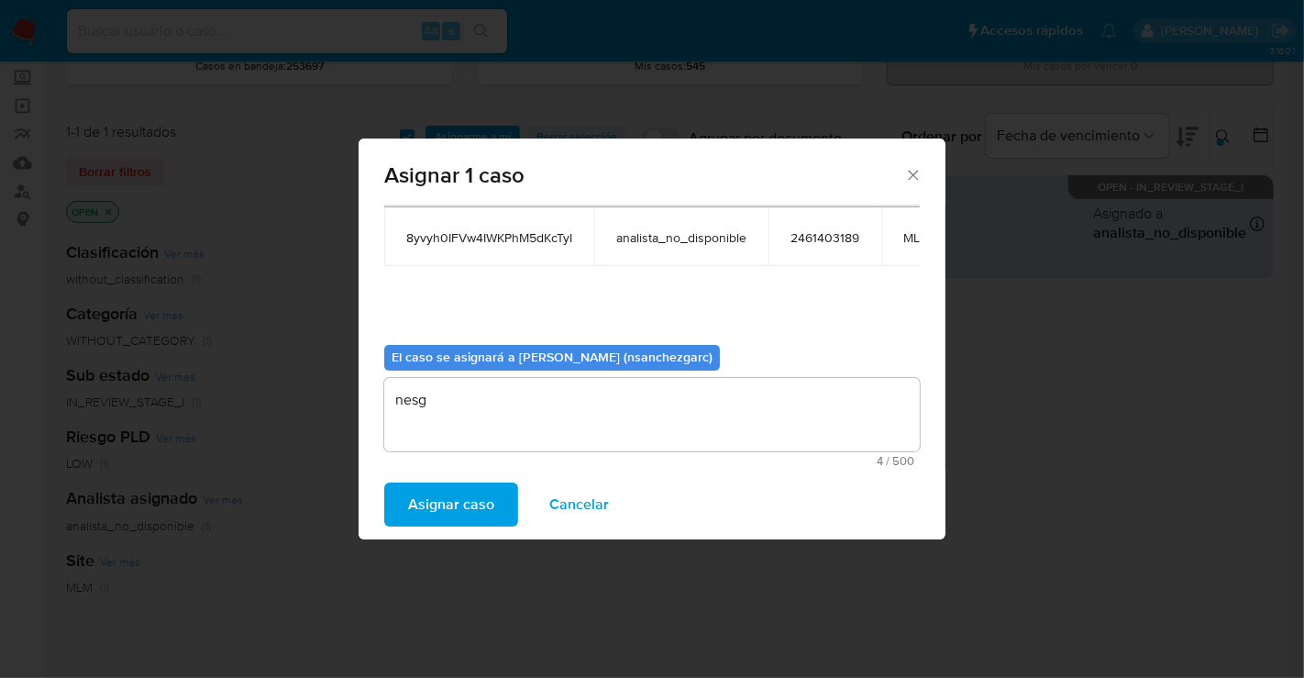
click at [574, 504] on span "Cancelar" at bounding box center [579, 504] width 60 height 40
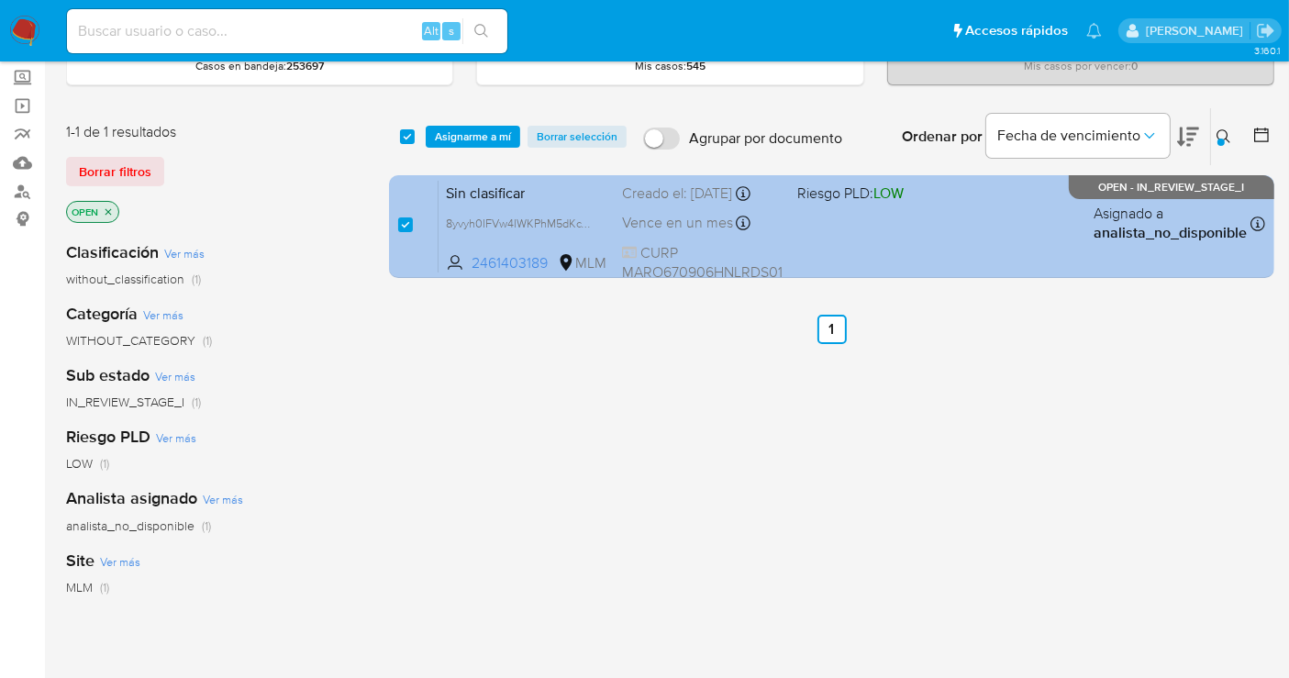
click at [682, 224] on span "Vence en un mes" at bounding box center [677, 223] width 111 height 20
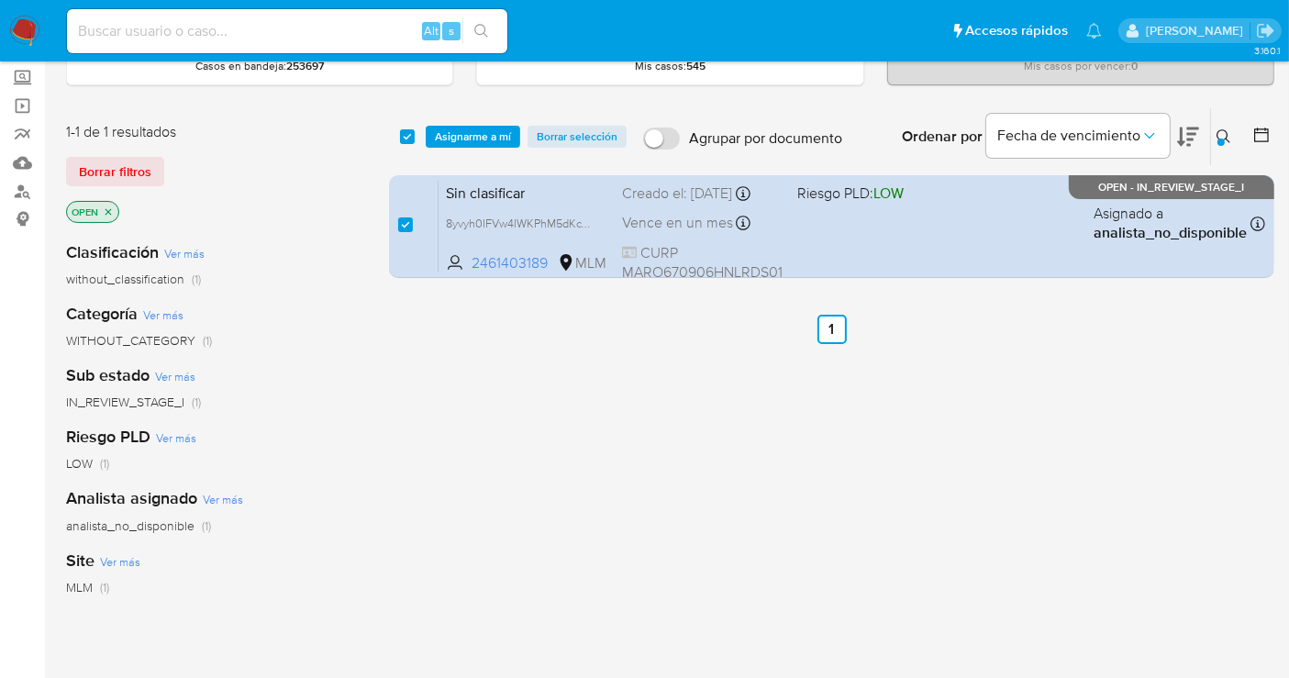
click at [449, 134] on span "Asignarme a mí" at bounding box center [473, 137] width 76 height 18
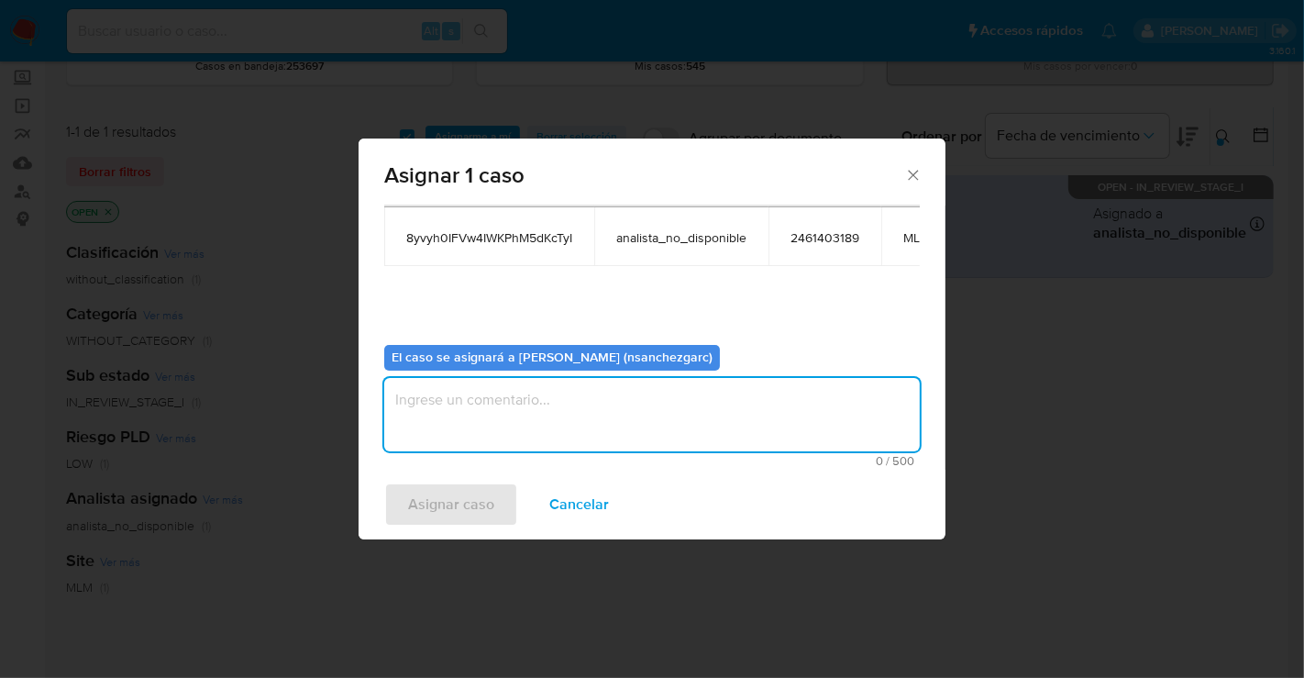
click at [477, 410] on textarea "assign-modal" at bounding box center [652, 414] width 536 height 73
type textarea "nesg"
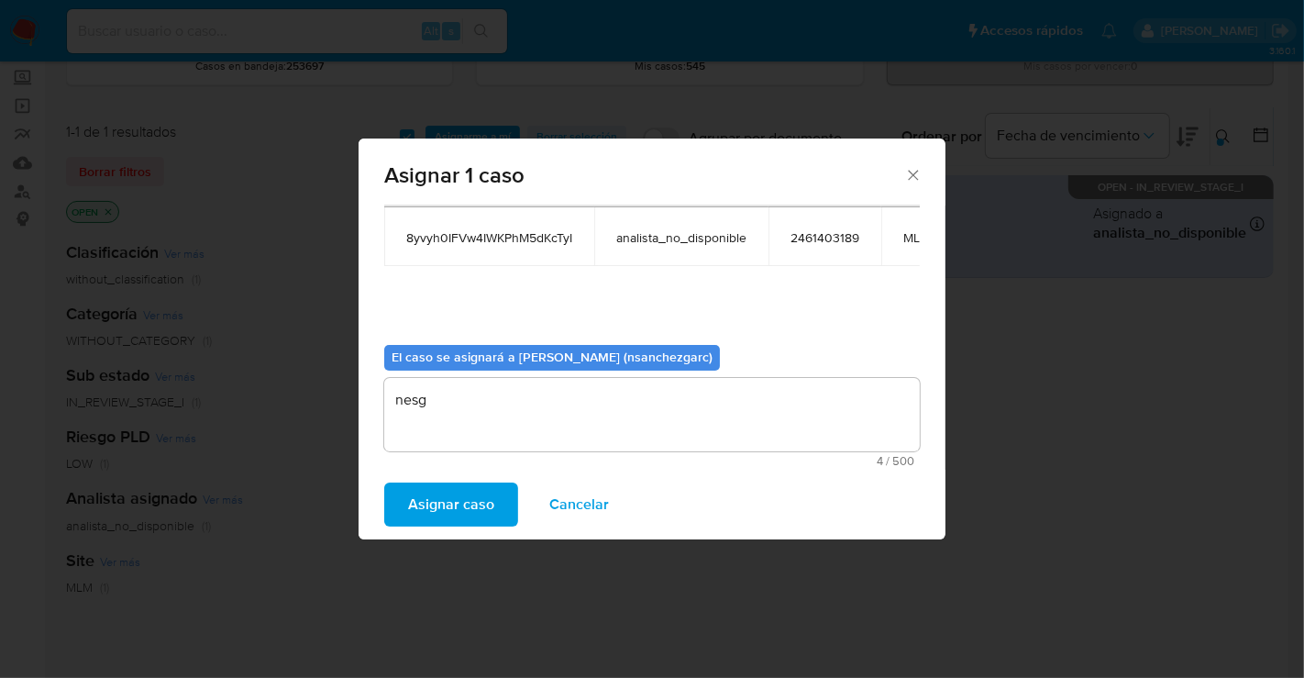
click at [443, 496] on span "Asignar caso" at bounding box center [451, 504] width 86 height 40
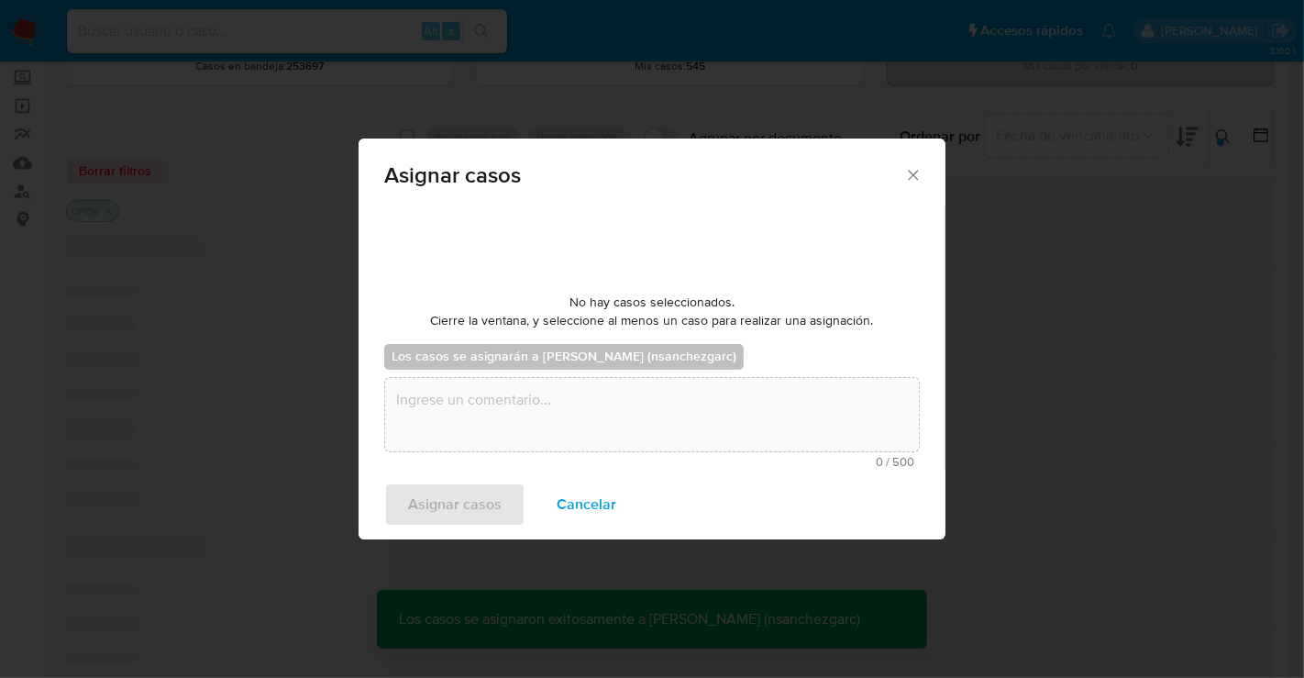
checkbox input "false"
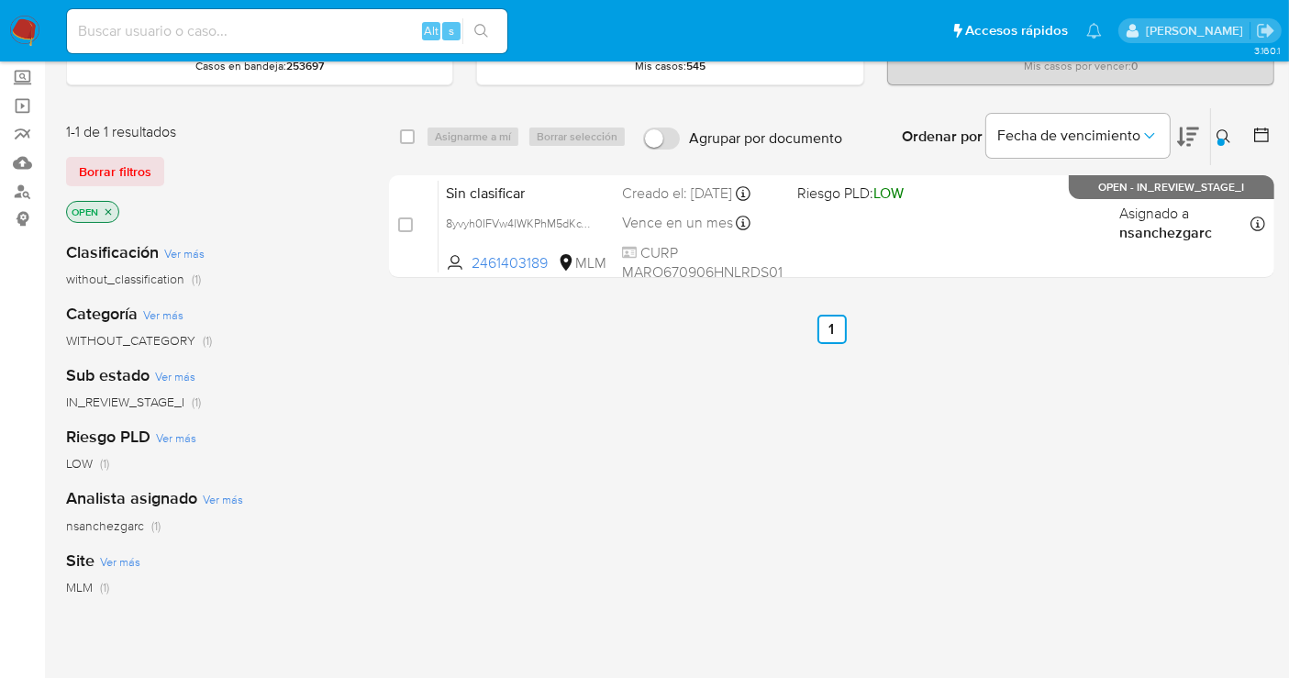
click at [1218, 139] on div at bounding box center [1220, 142] width 7 height 7
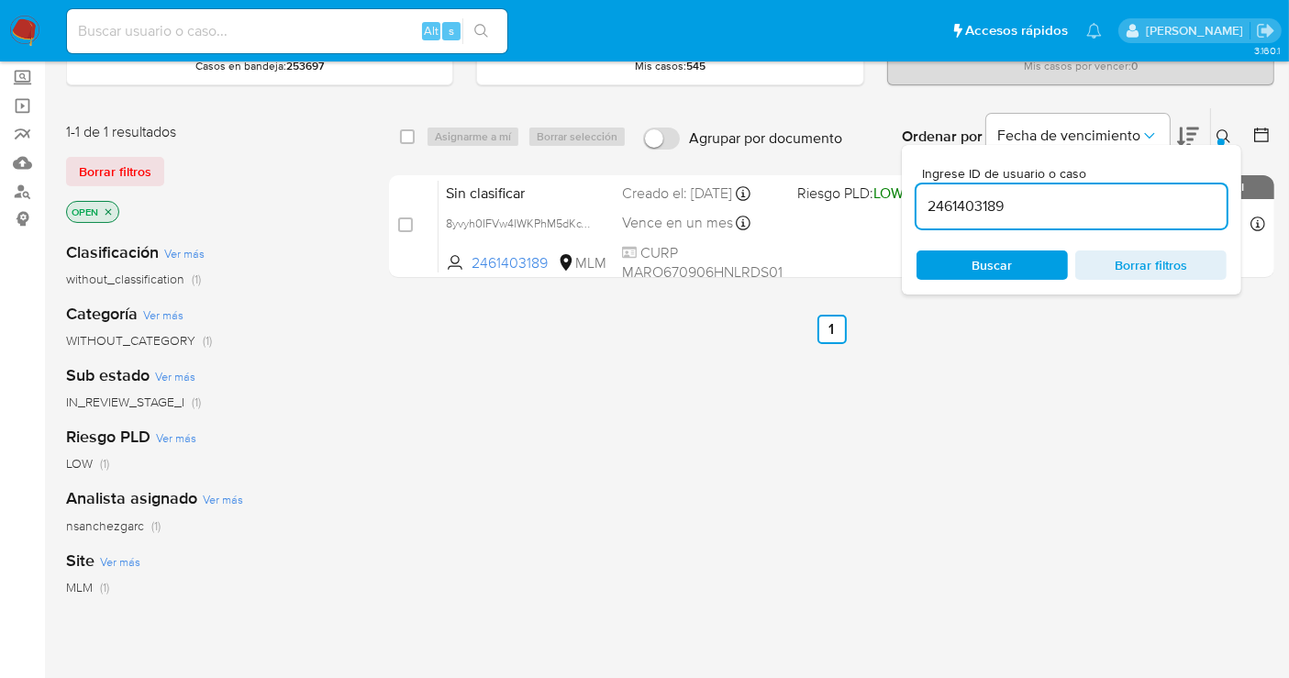
click at [965, 198] on input "2461403189" at bounding box center [1071, 206] width 310 height 24
type input "97322195"
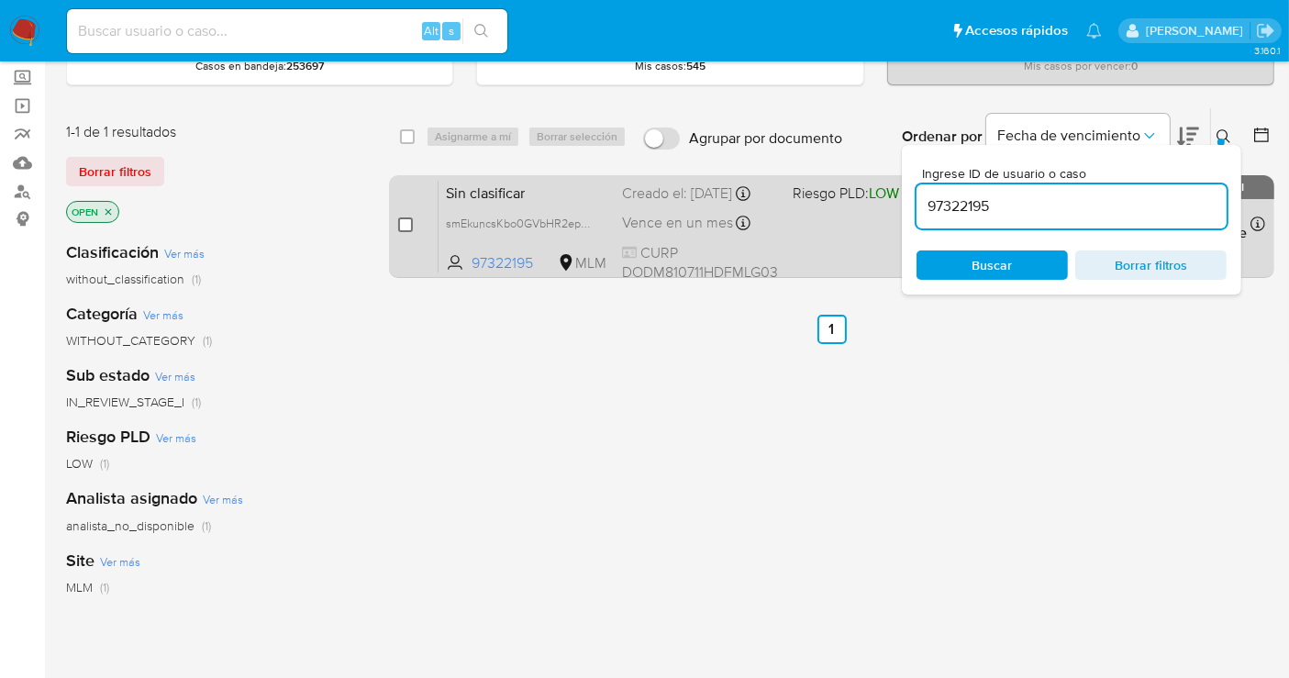
click at [401, 220] on input "checkbox" at bounding box center [405, 224] width 15 height 15
checkbox input "true"
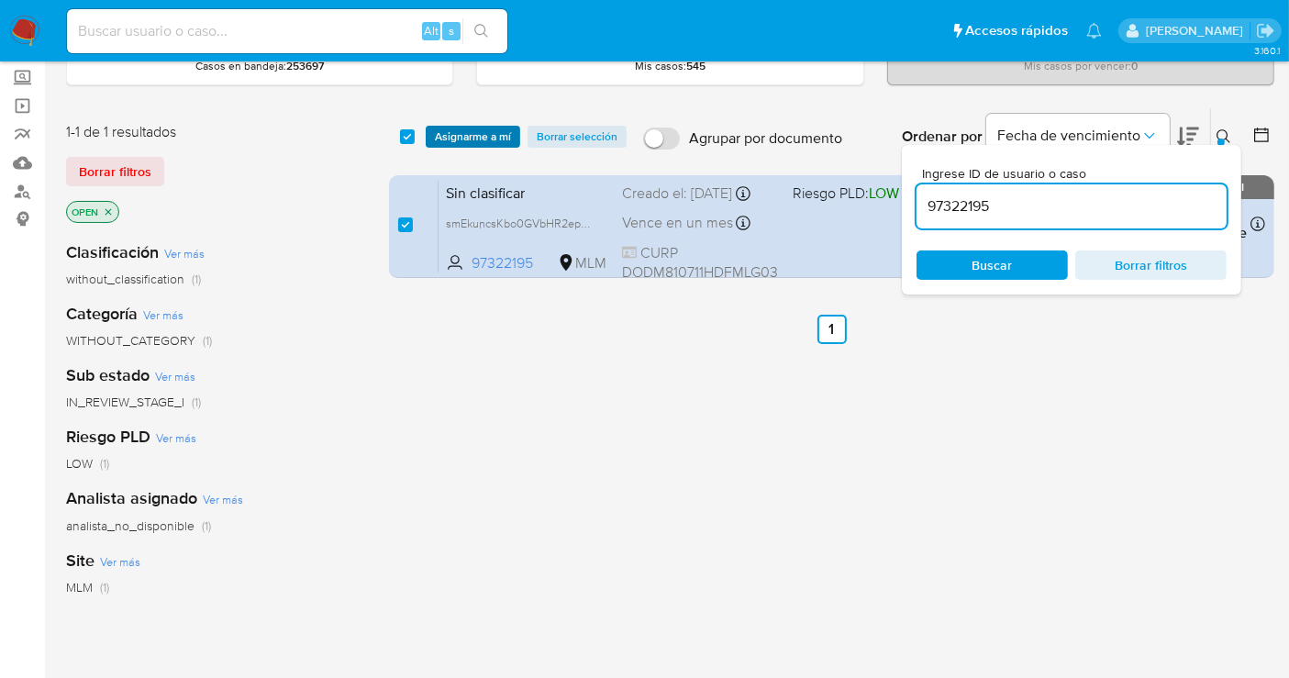
click at [482, 136] on span "Asignarme a mí" at bounding box center [473, 137] width 76 height 18
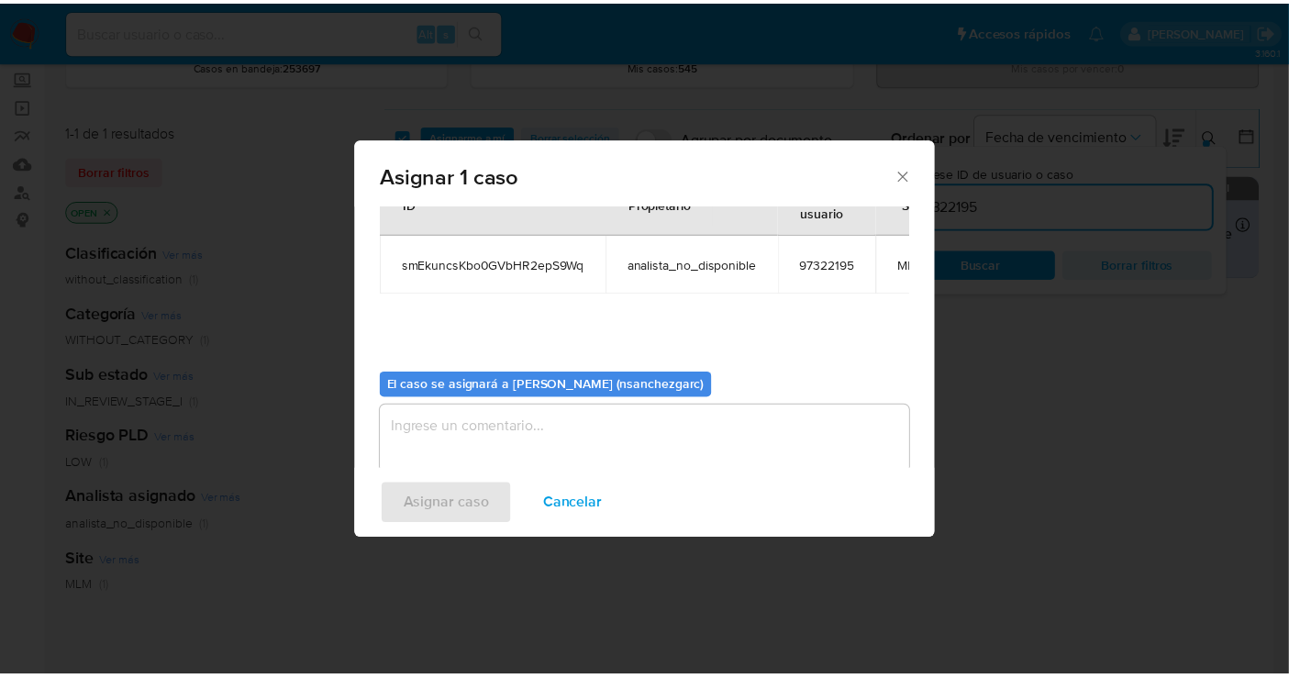
scroll to position [110, 0]
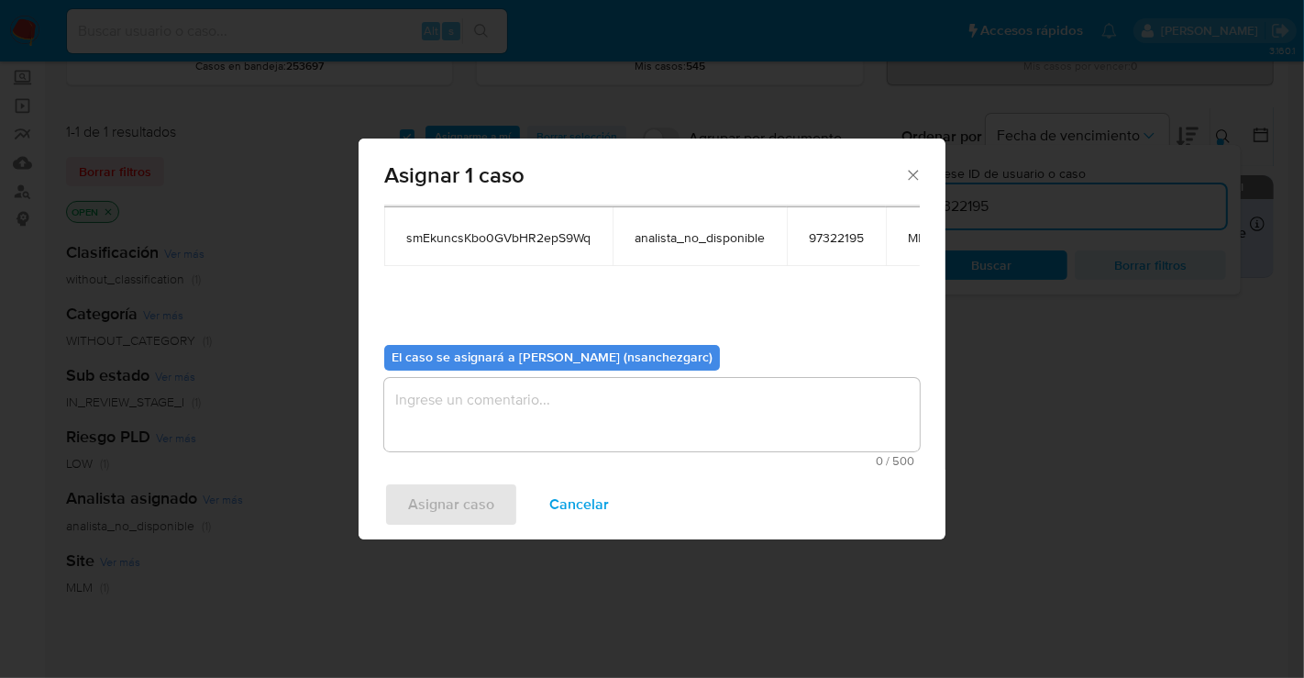
click at [455, 383] on textarea "assign-modal" at bounding box center [652, 414] width 536 height 73
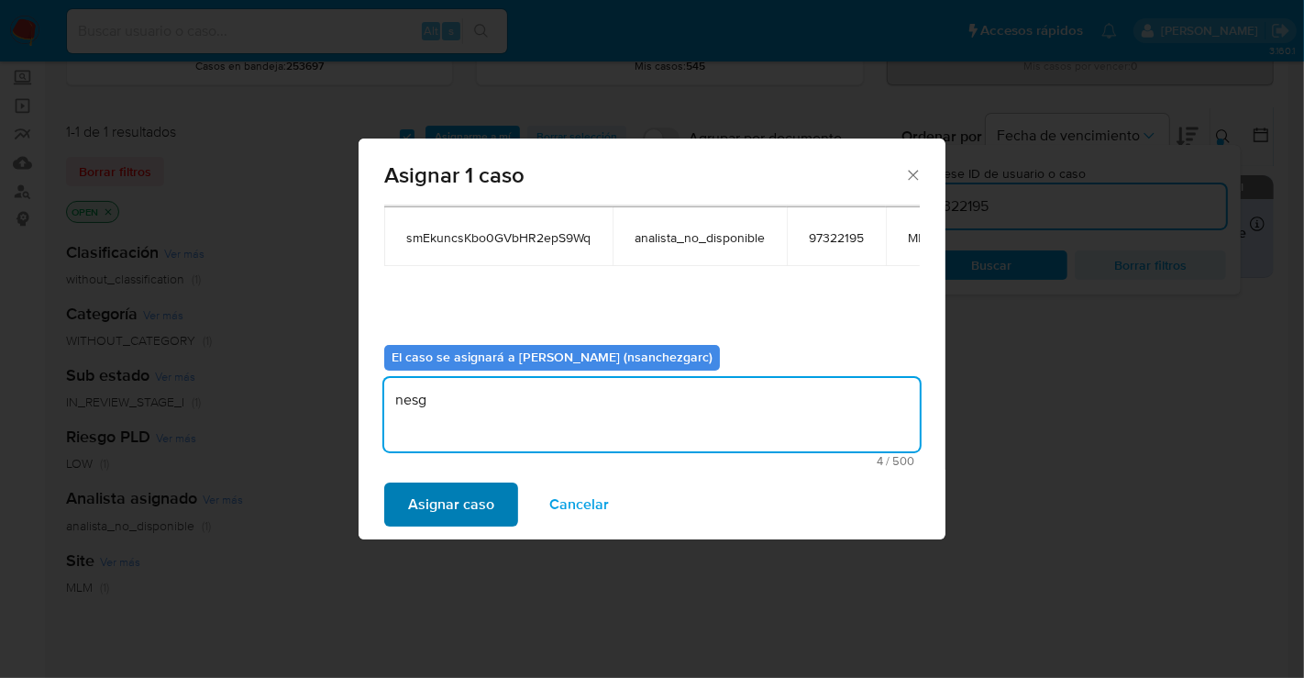
type textarea "nesg"
click at [459, 504] on span "Asignar caso" at bounding box center [451, 504] width 86 height 40
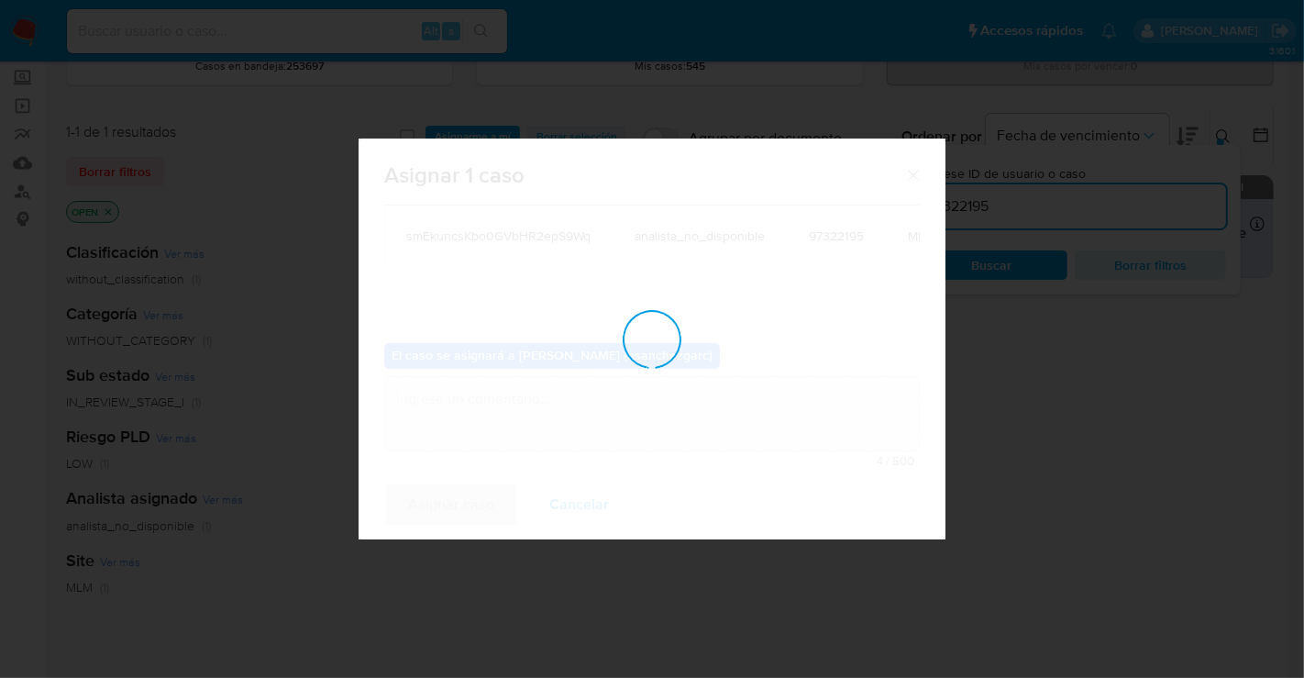
checkbox input "false"
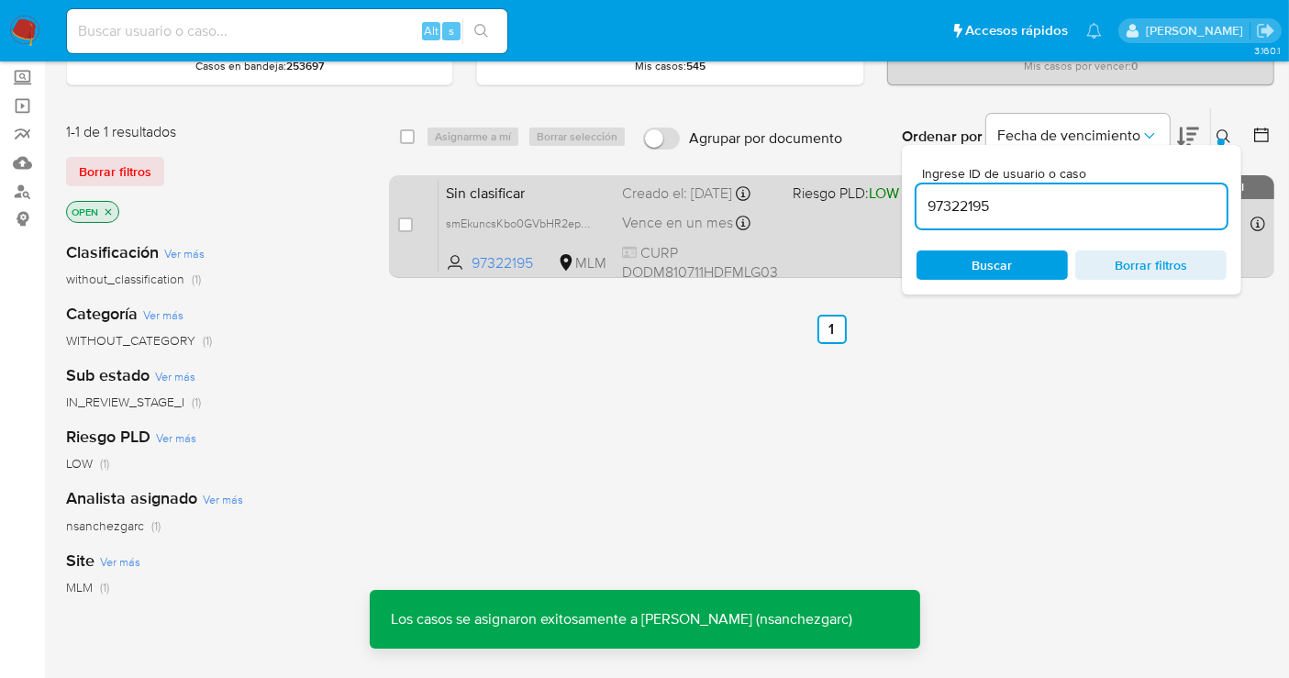
click at [660, 227] on div "Sin clasificar smEkuncsKbo0GVbHR2epS9Wq 97322195 MLM Riesgo PLD: LOW Creado el:…" at bounding box center [851, 226] width 826 height 93
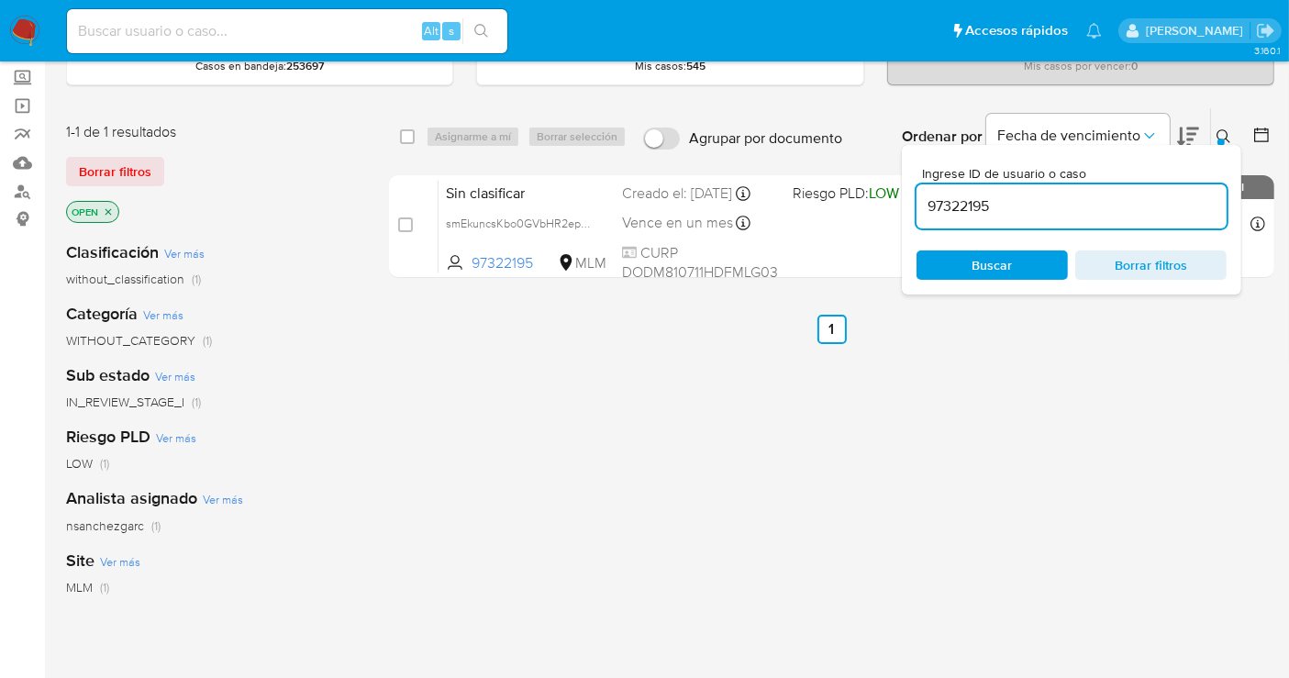
click at [1229, 129] on icon at bounding box center [1223, 136] width 15 height 15
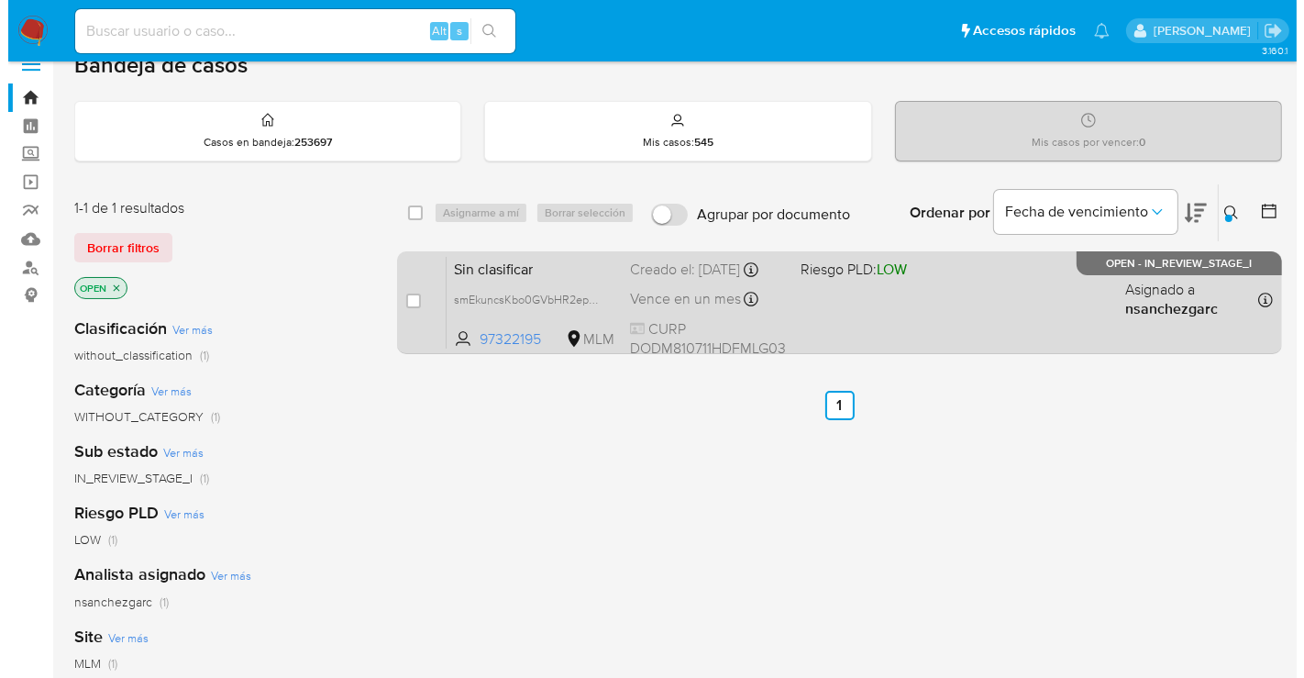
scroll to position [0, 0]
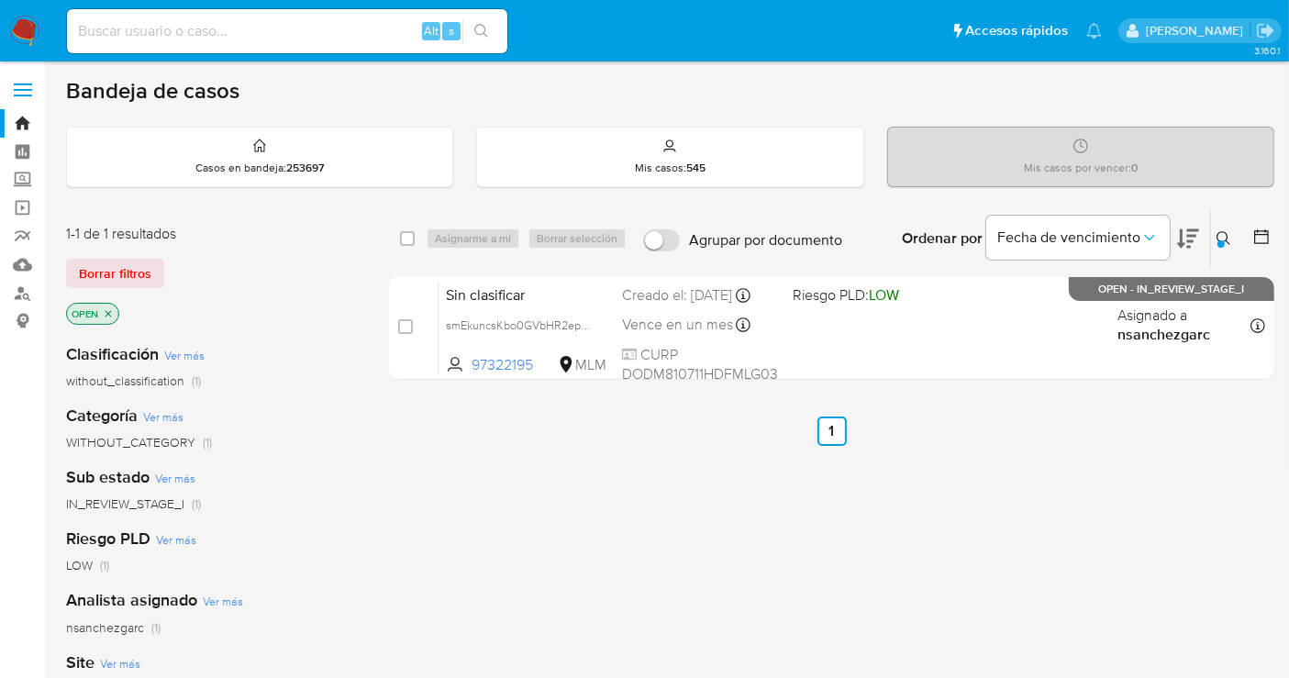
click at [1225, 238] on icon at bounding box center [1223, 238] width 14 height 14
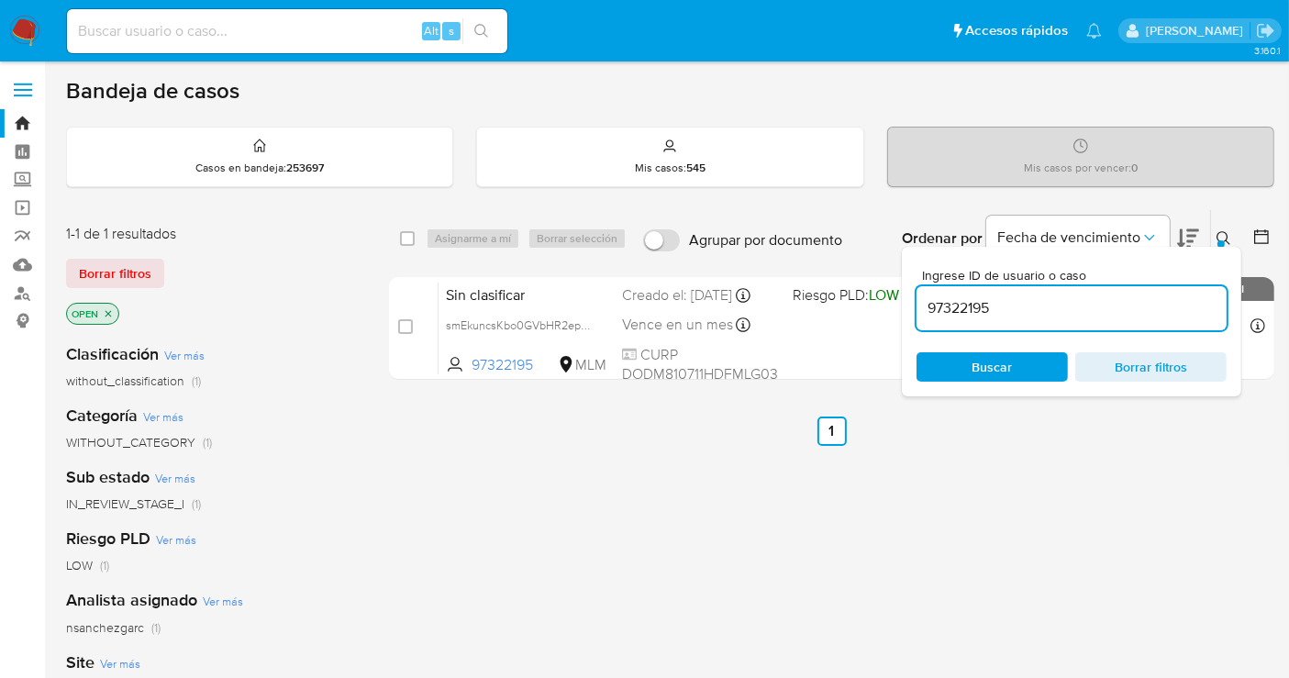
click at [963, 308] on input "97322195" at bounding box center [1071, 308] width 310 height 24
type input "810292540"
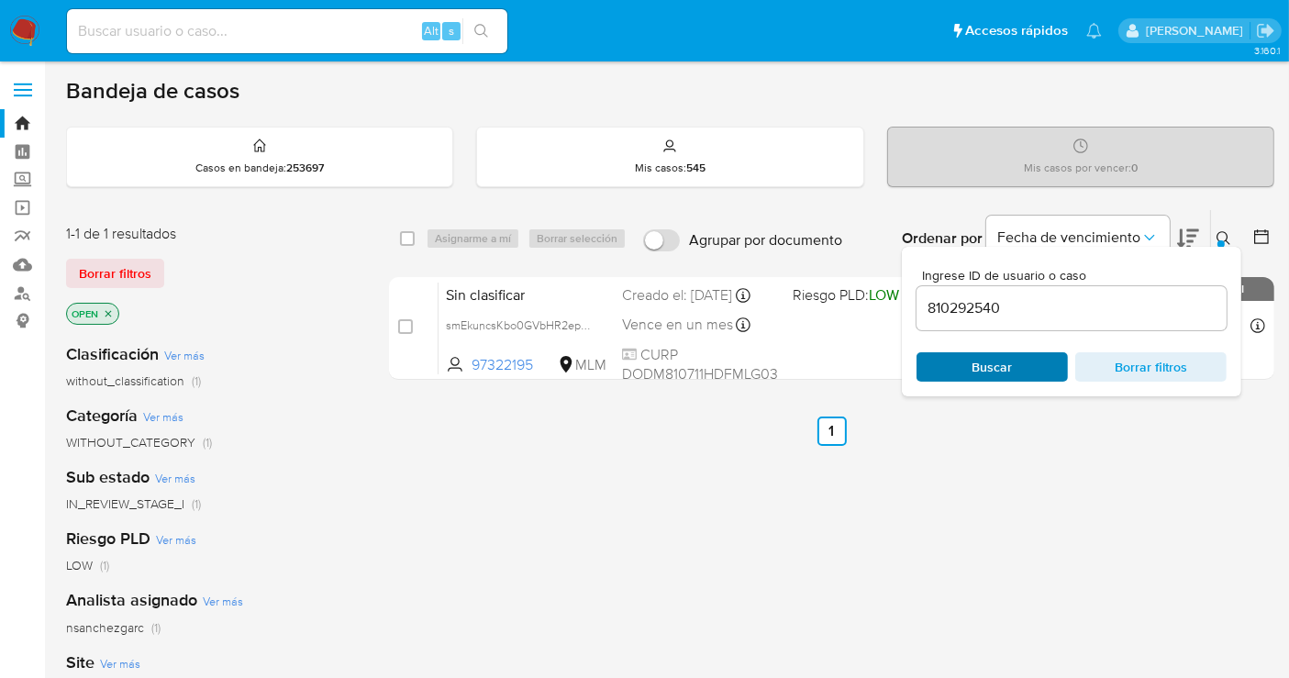
click at [986, 374] on span "Buscar" at bounding box center [992, 366] width 40 height 29
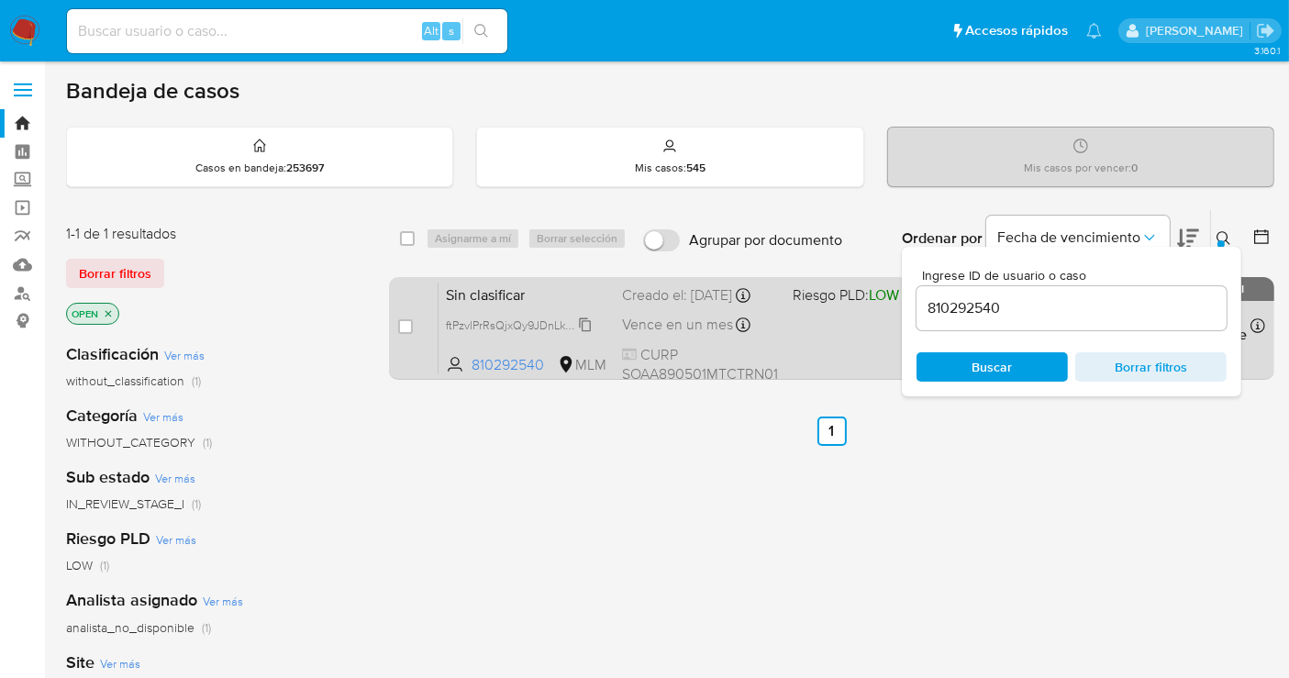
click at [583, 334] on span "ftPzvlPrRsQjxQy9JDnLkSux" at bounding box center [515, 324] width 138 height 20
click at [400, 327] on input "checkbox" at bounding box center [405, 326] width 15 height 15
checkbox input "true"
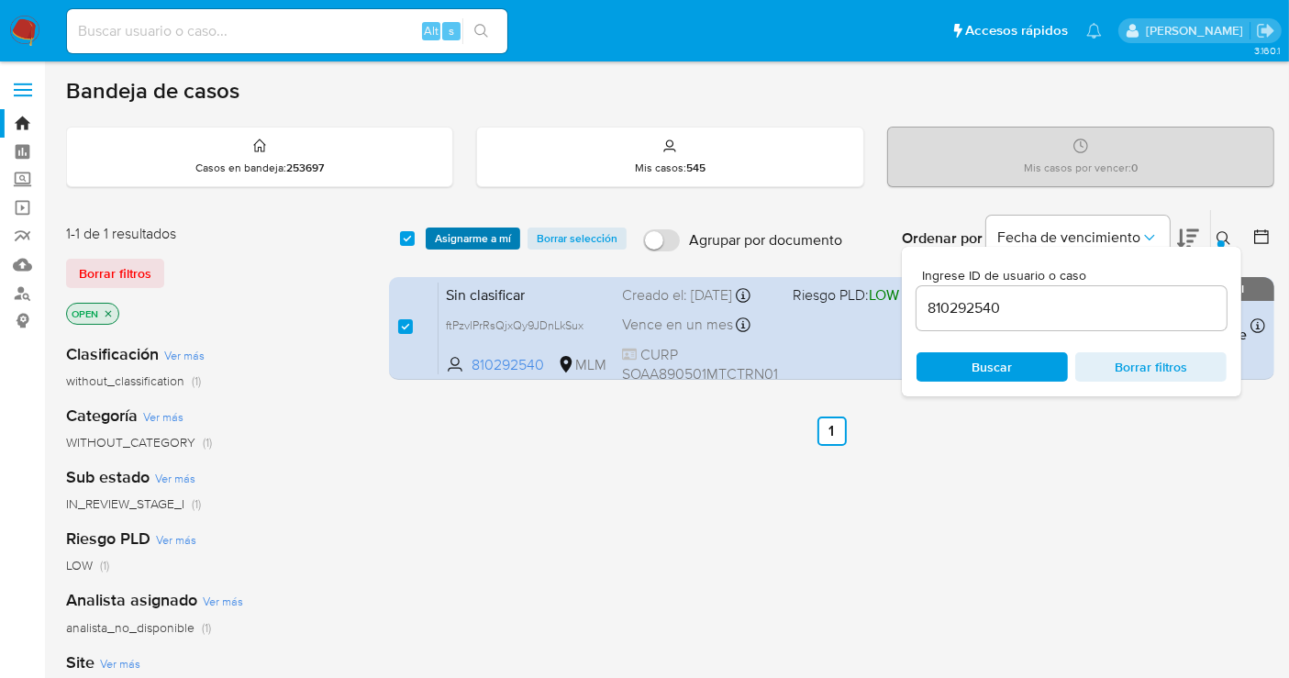
click at [456, 246] on span "Asignarme a mí" at bounding box center [473, 238] width 76 height 18
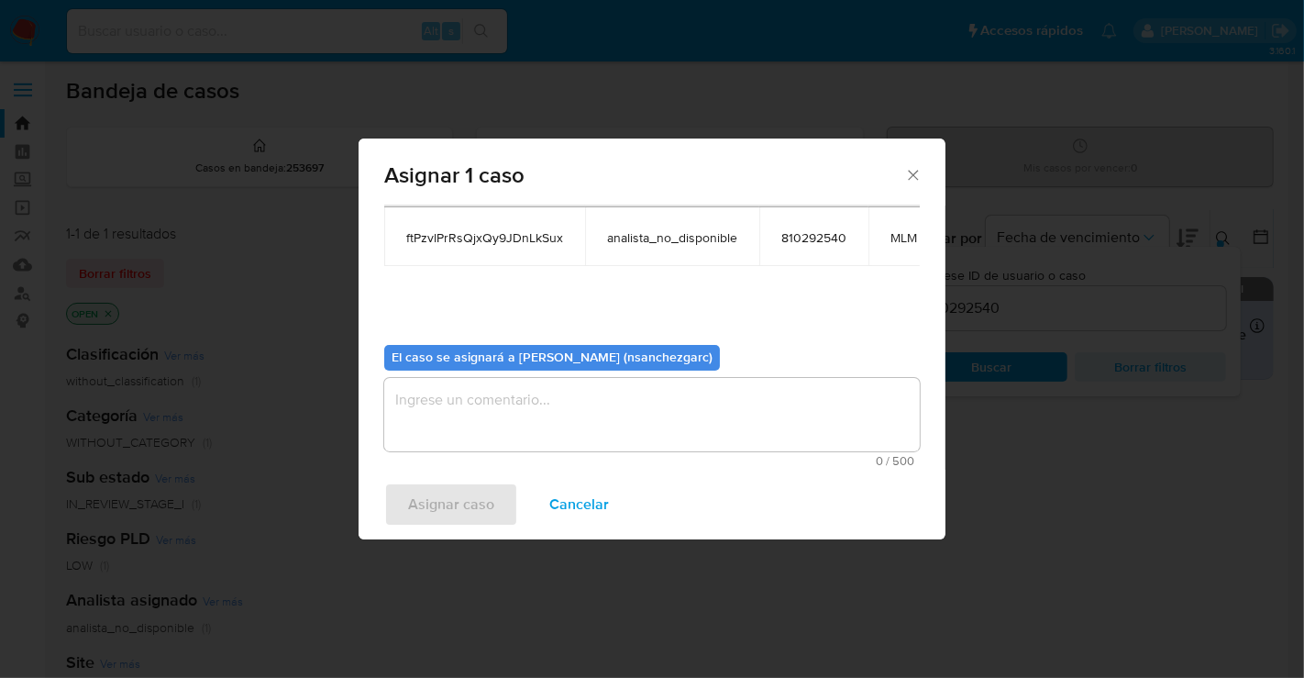
scroll to position [110, 0]
click at [448, 379] on textarea "assign-modal" at bounding box center [652, 414] width 536 height 73
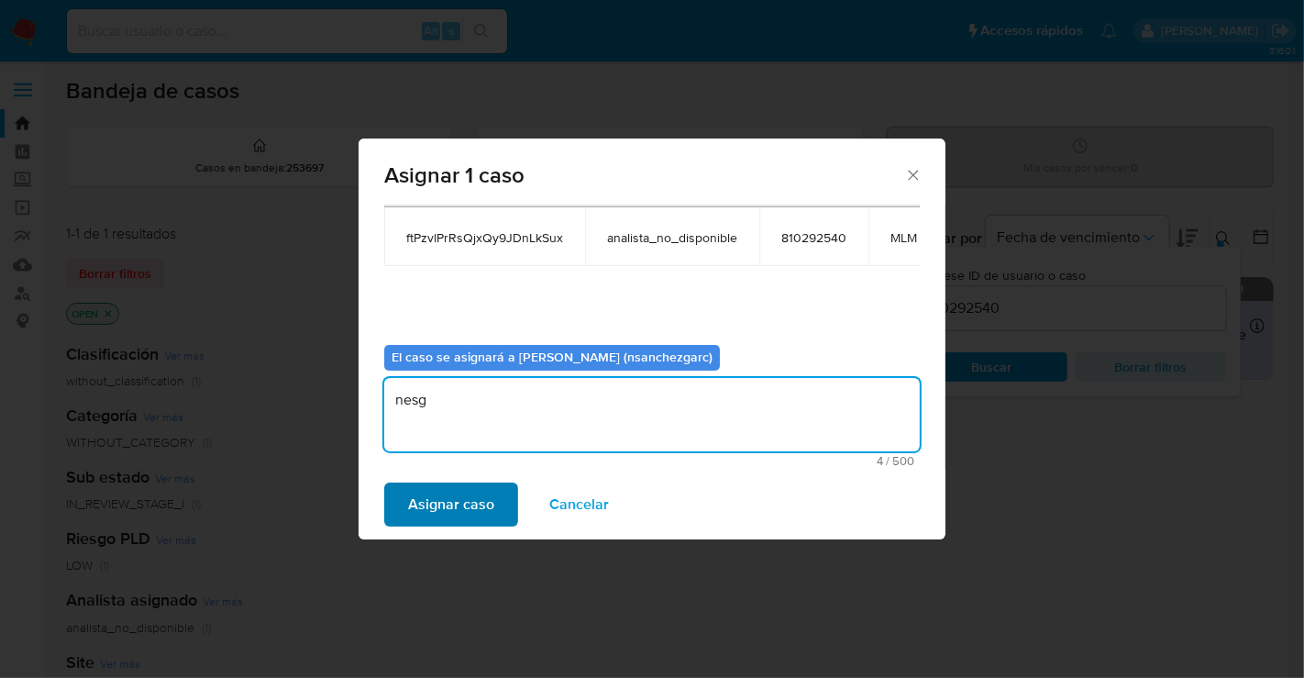
type textarea "nesg"
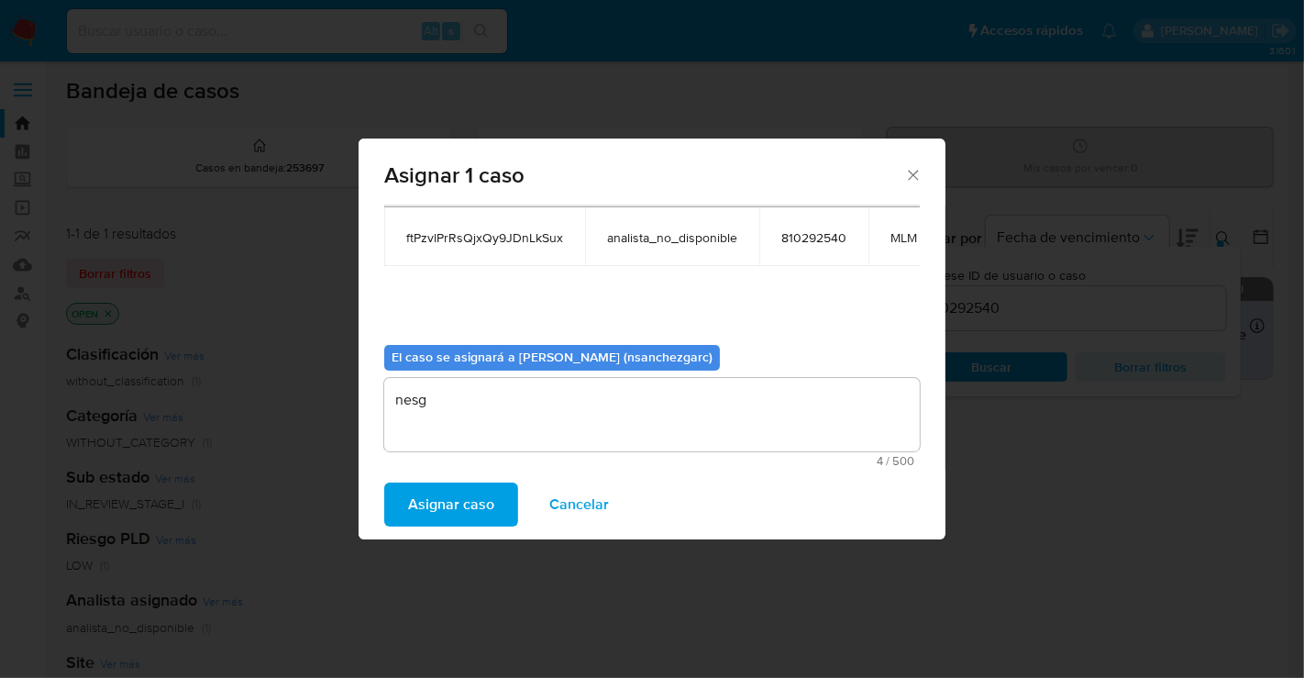
click at [445, 509] on span "Asignar caso" at bounding box center [451, 504] width 86 height 40
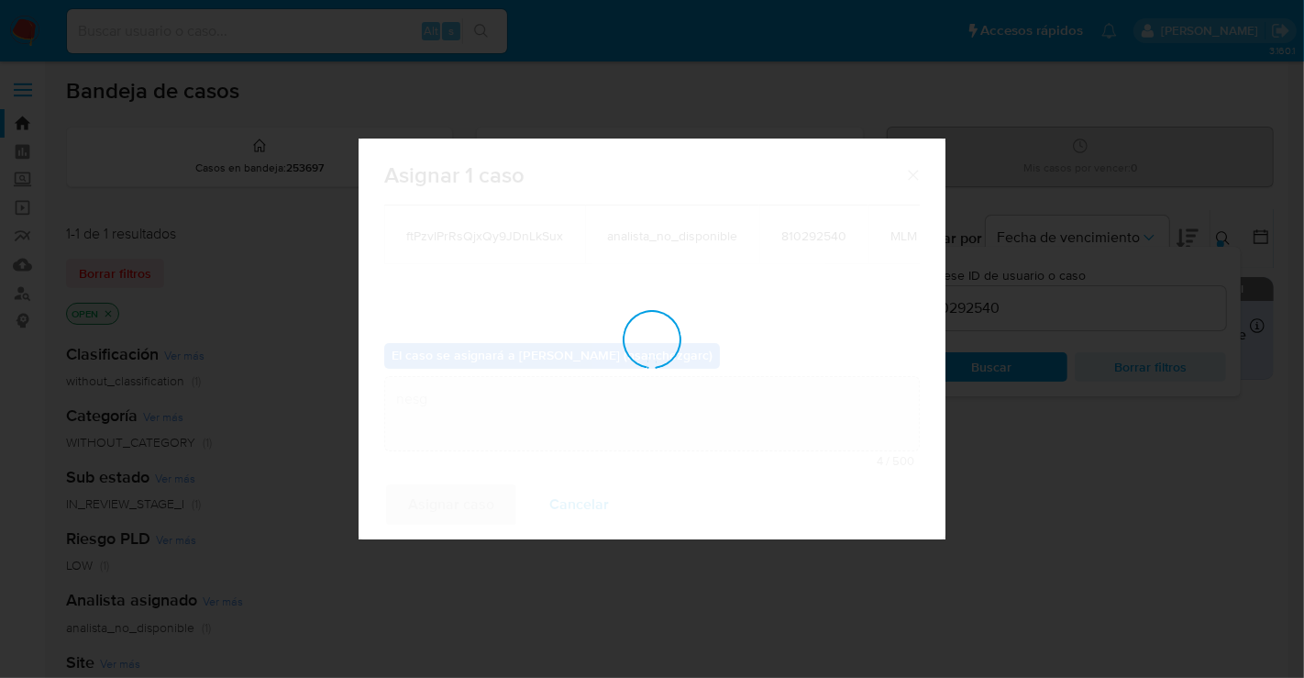
checkbox input "false"
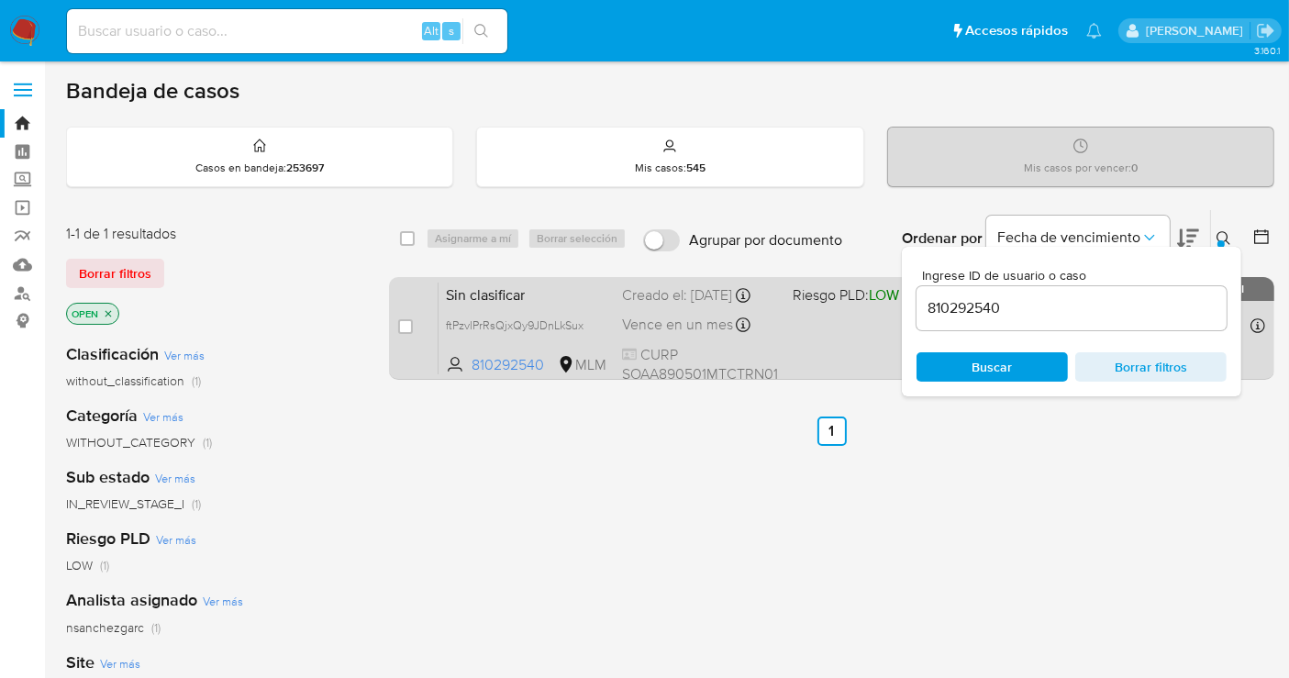
click at [684, 302] on div "Creado el: 29/08/2025 Creado el: 29/08/2025 20:56:40" at bounding box center [700, 295] width 156 height 20
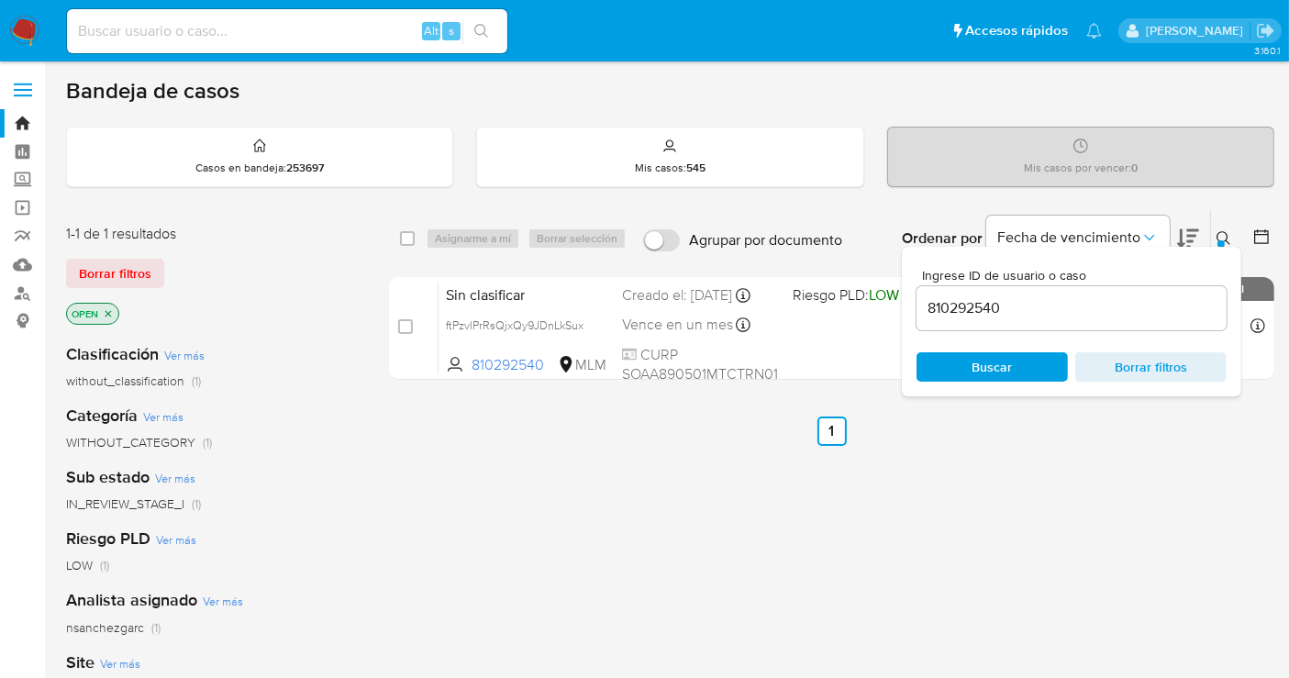
click at [948, 318] on div "810292540" at bounding box center [1071, 308] width 310 height 44
click at [948, 312] on input "810292540" at bounding box center [1071, 308] width 310 height 24
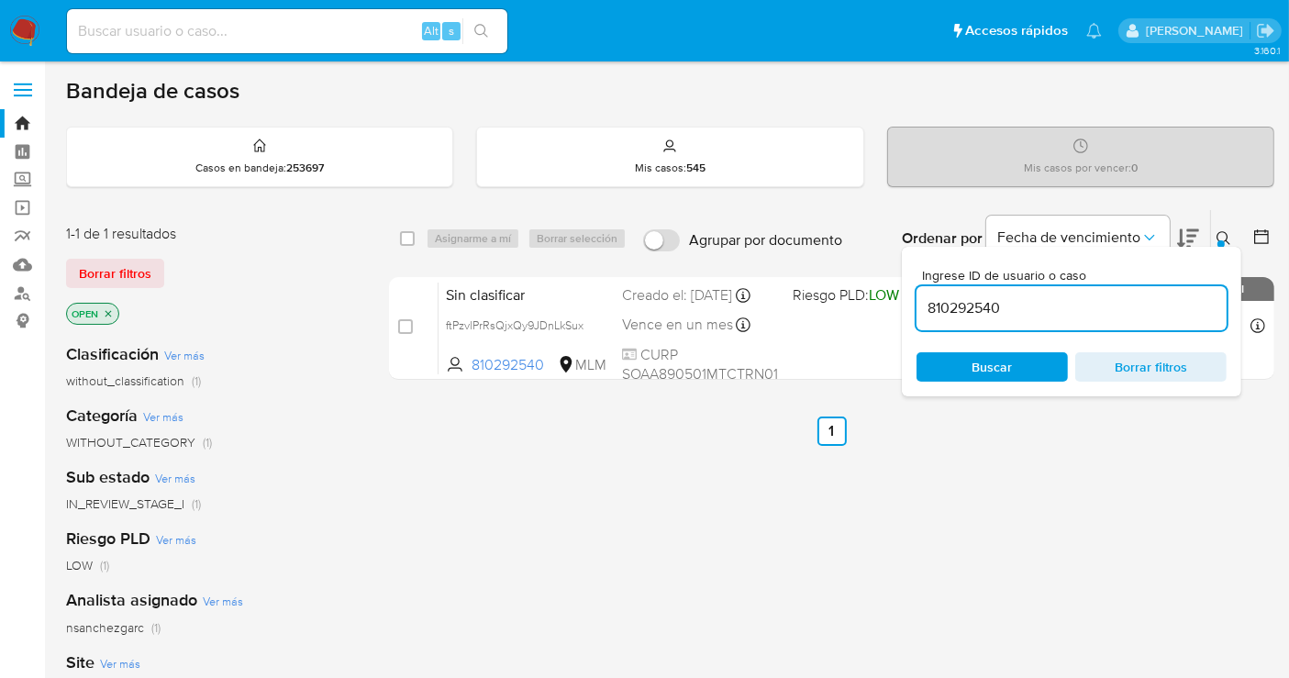
click at [948, 312] on input "810292540" at bounding box center [1071, 308] width 310 height 24
paste input "525414164"
type input "525414164"
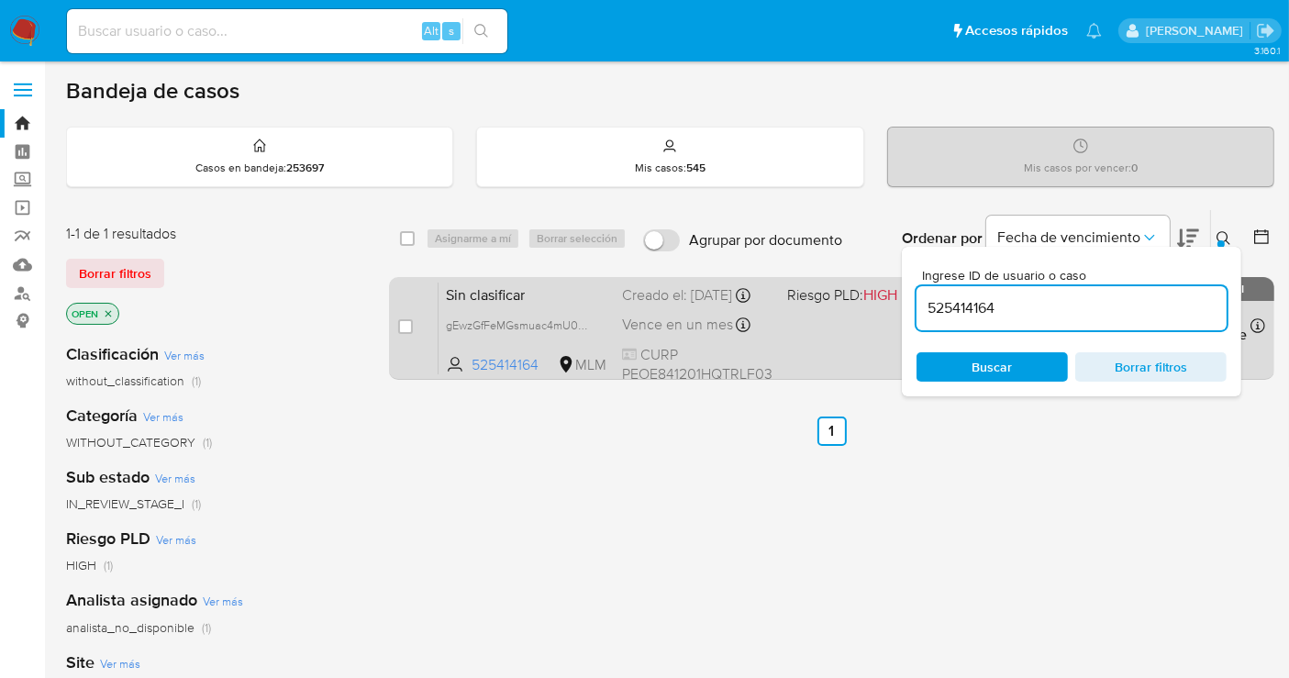
click at [665, 305] on div "Creado el: 02/09/2025 Creado el: 02/09/2025 11:28:03" at bounding box center [697, 295] width 150 height 20
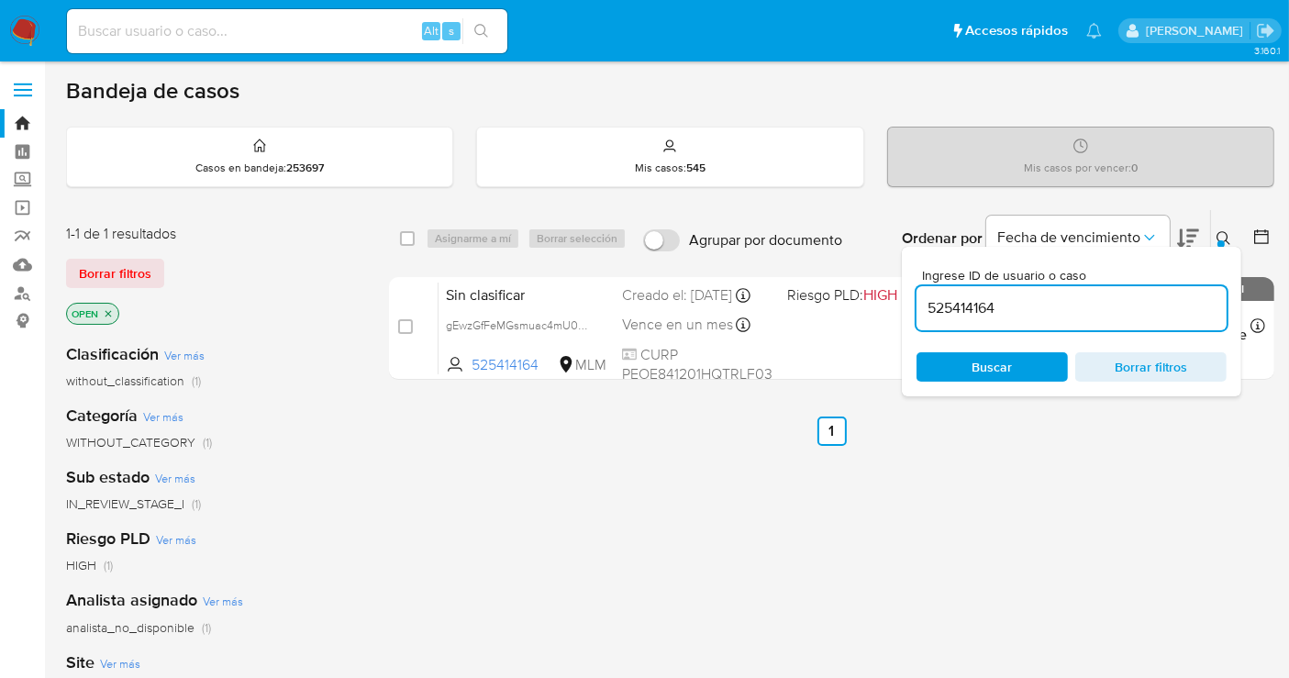
click at [1213, 227] on button at bounding box center [1226, 238] width 30 height 22
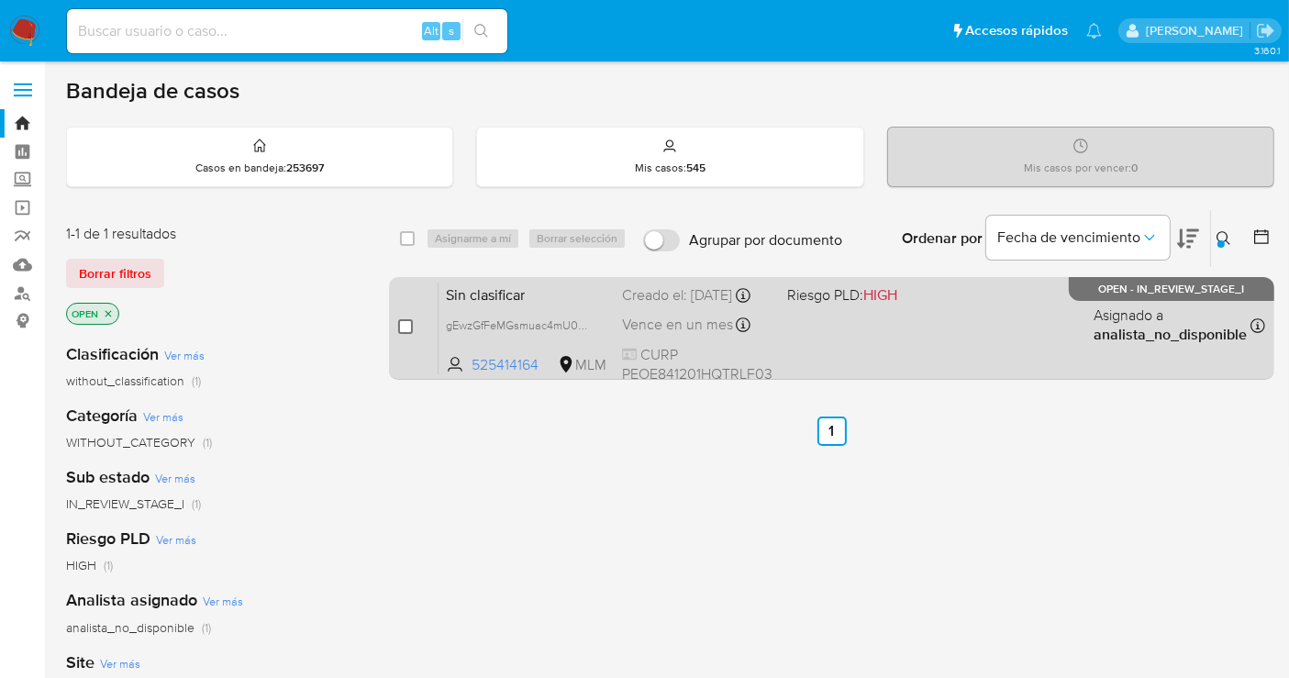
click at [408, 322] on input "checkbox" at bounding box center [405, 326] width 15 height 15
checkbox input "true"
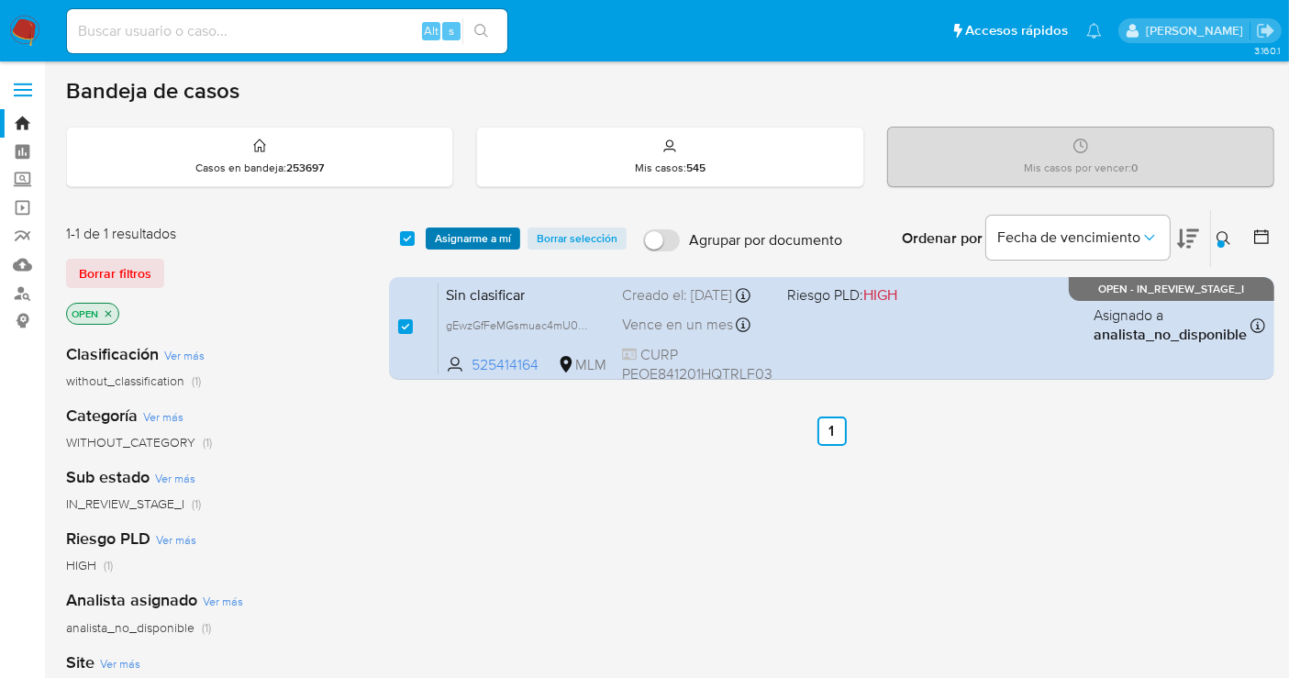
click at [460, 235] on span "Asignarme a mí" at bounding box center [473, 238] width 76 height 18
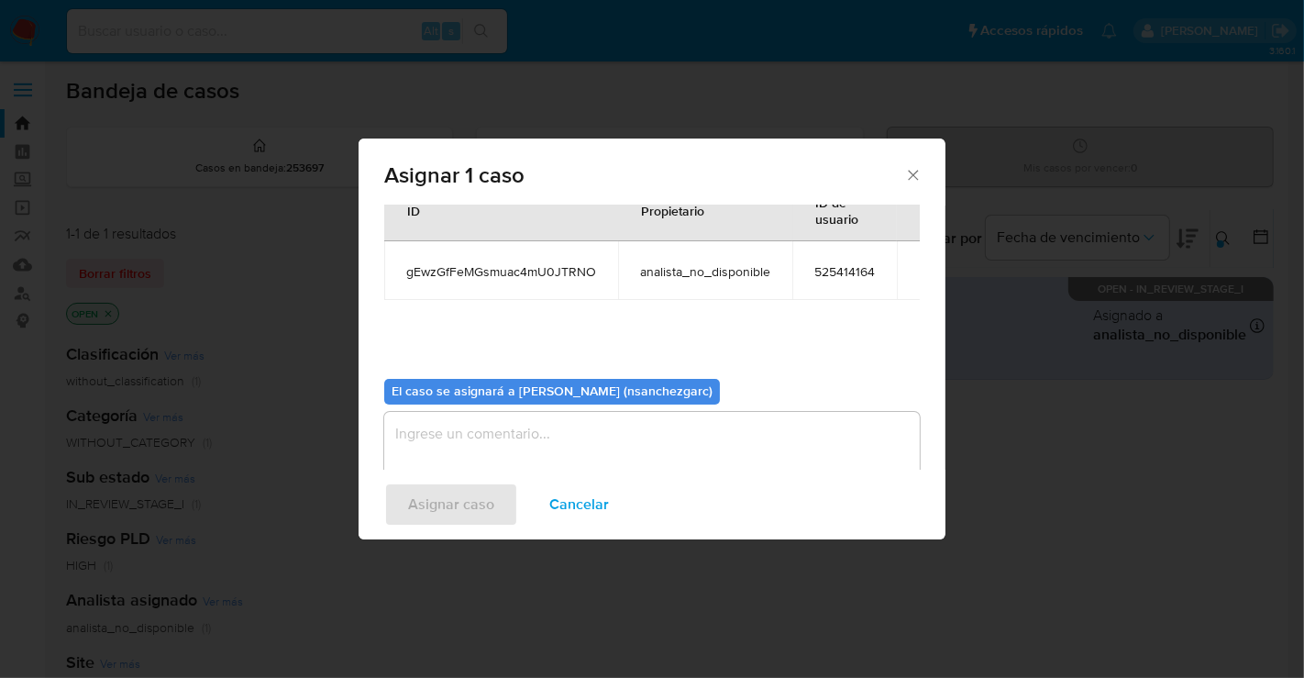
scroll to position [110, 0]
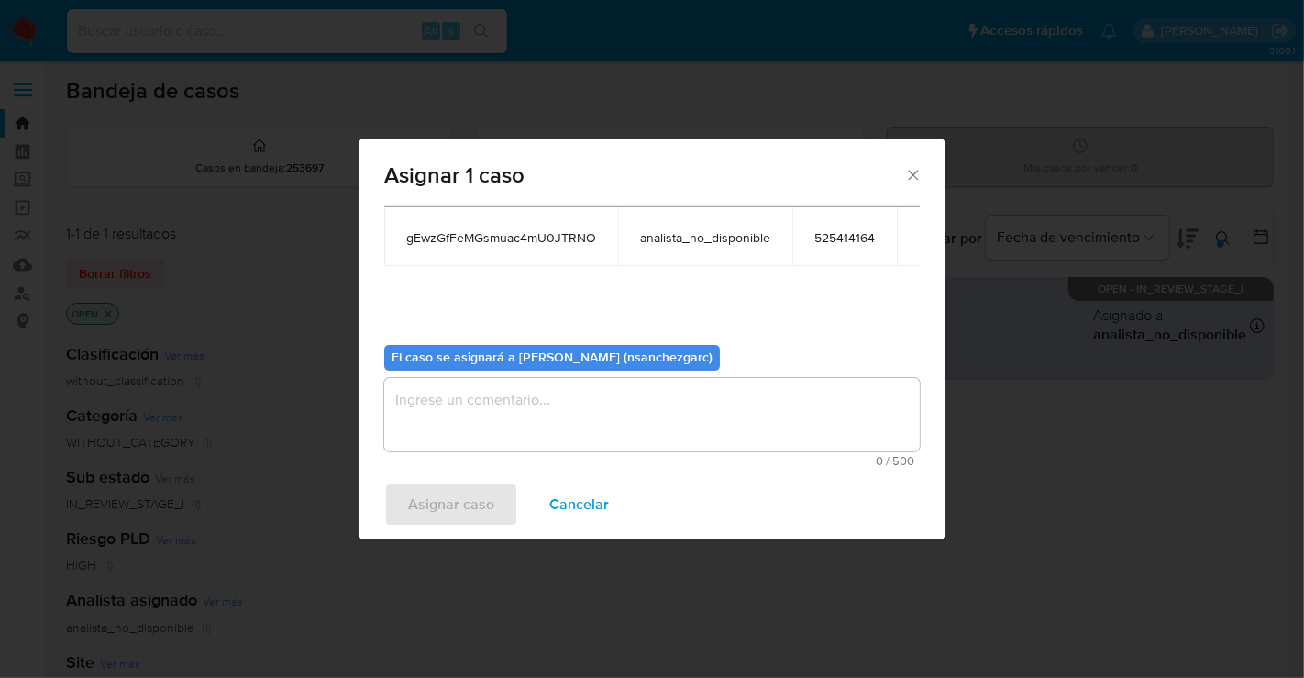
click at [442, 399] on textarea "assign-modal" at bounding box center [652, 414] width 536 height 73
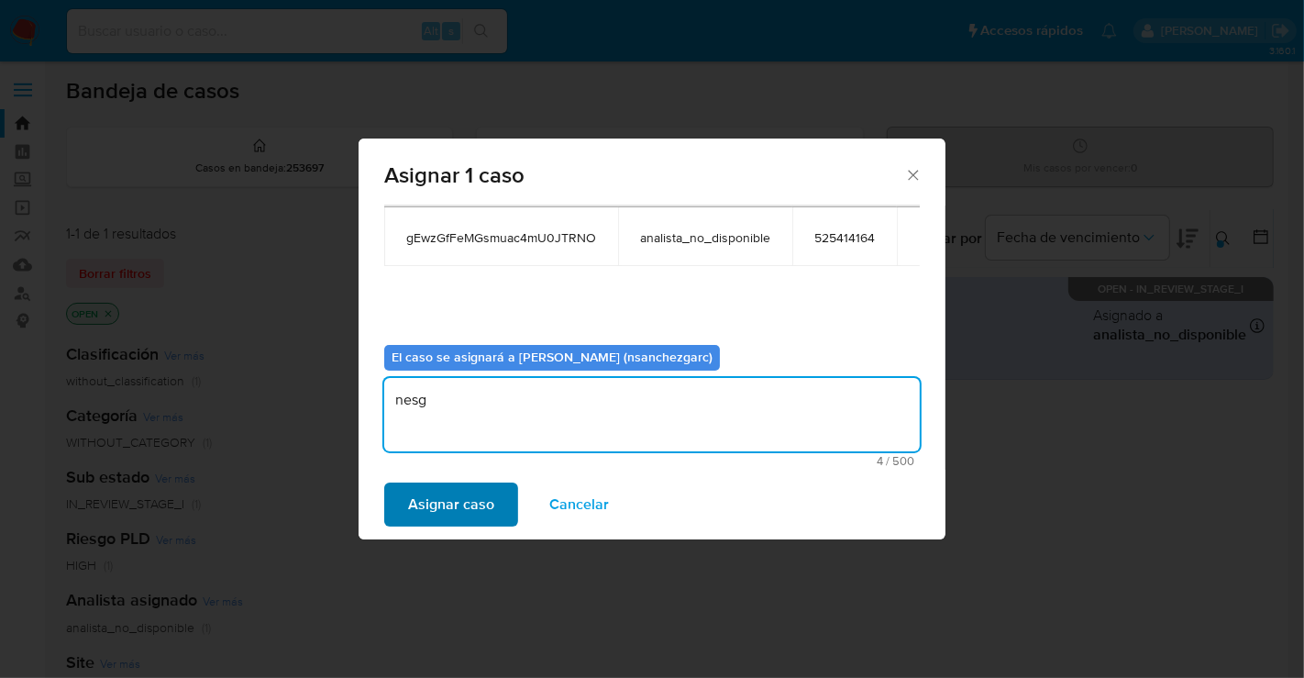
type textarea "nesg"
click at [459, 497] on span "Asignar caso" at bounding box center [451, 504] width 86 height 40
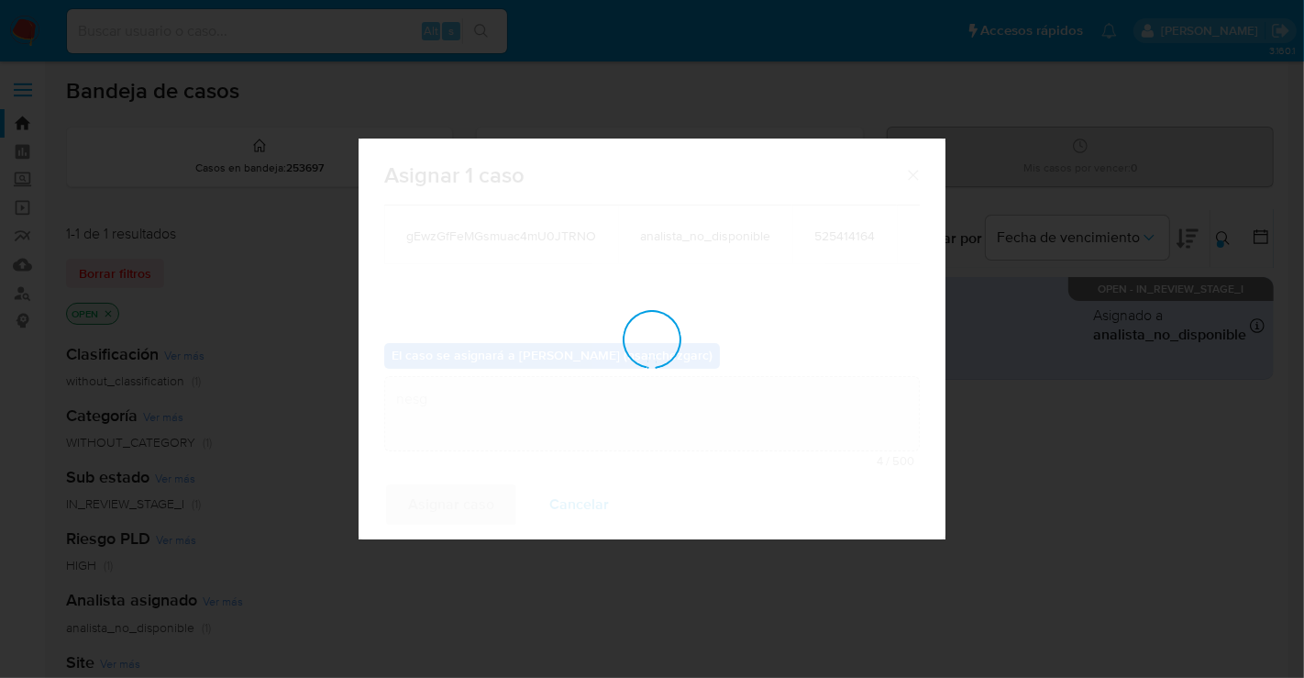
checkbox input "false"
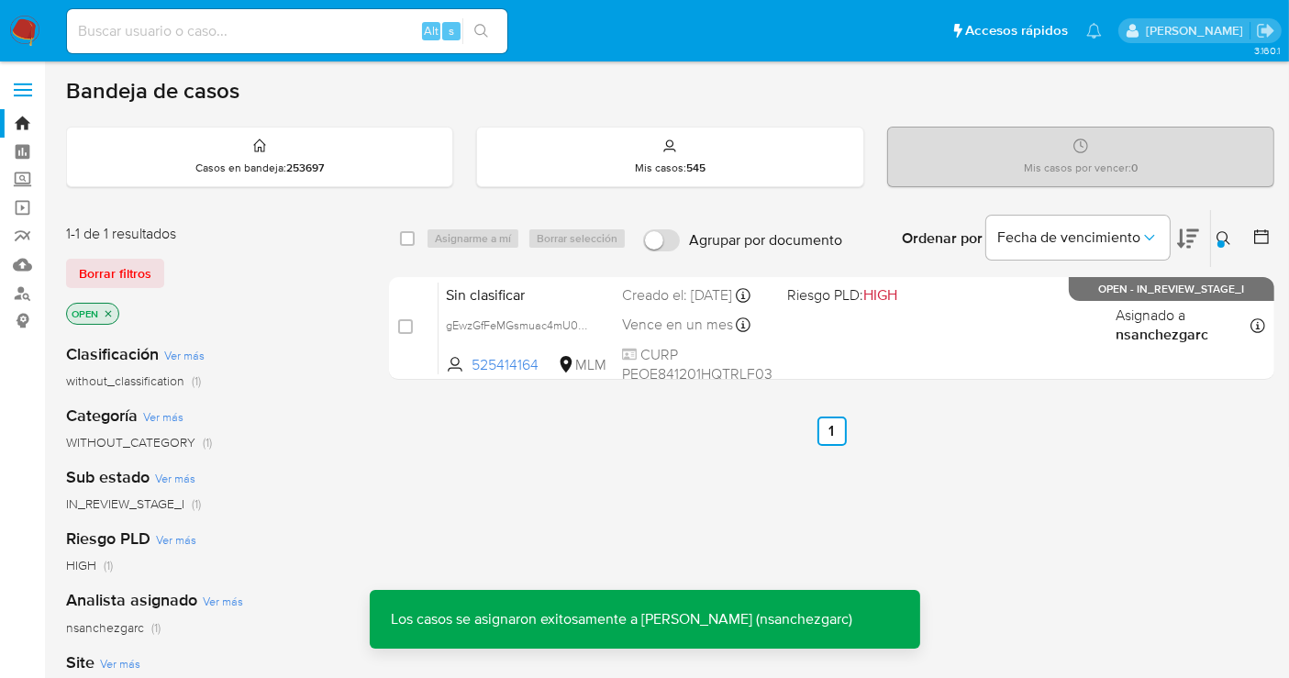
click at [1220, 235] on icon at bounding box center [1223, 238] width 15 height 15
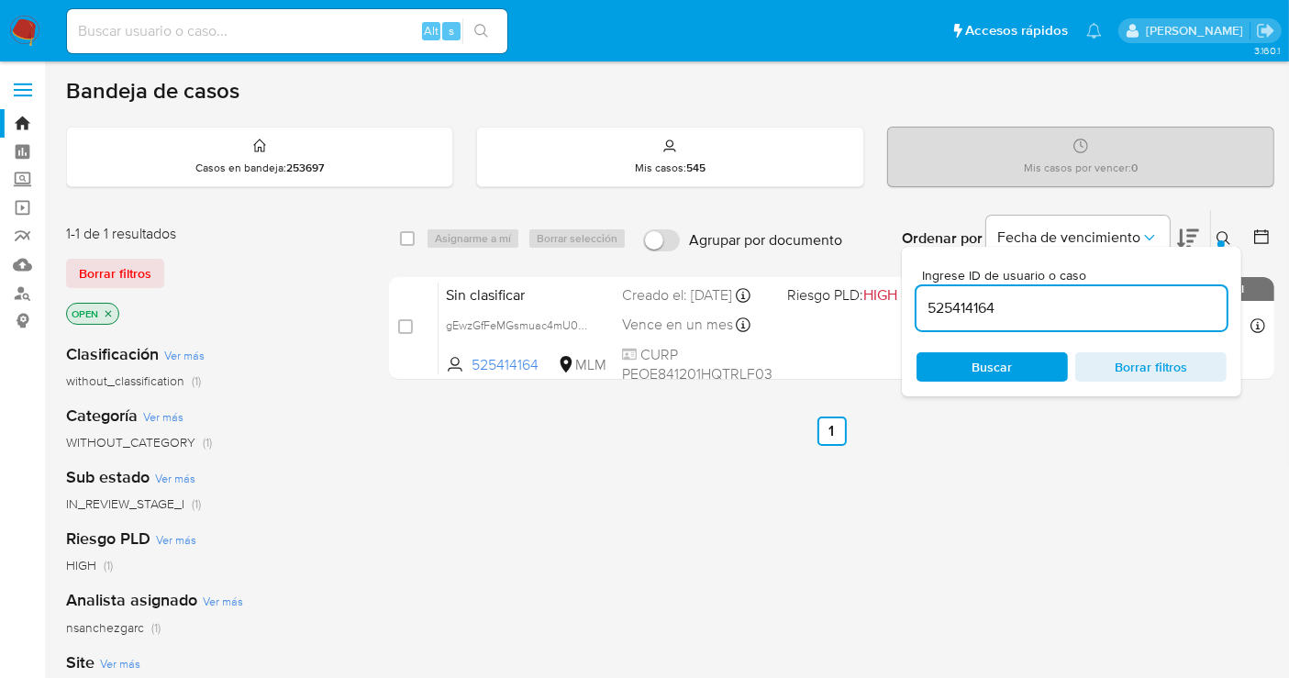
click at [960, 311] on input "525414164" at bounding box center [1071, 308] width 310 height 24
type input "21245945"
click at [1228, 238] on icon at bounding box center [1223, 238] width 15 height 15
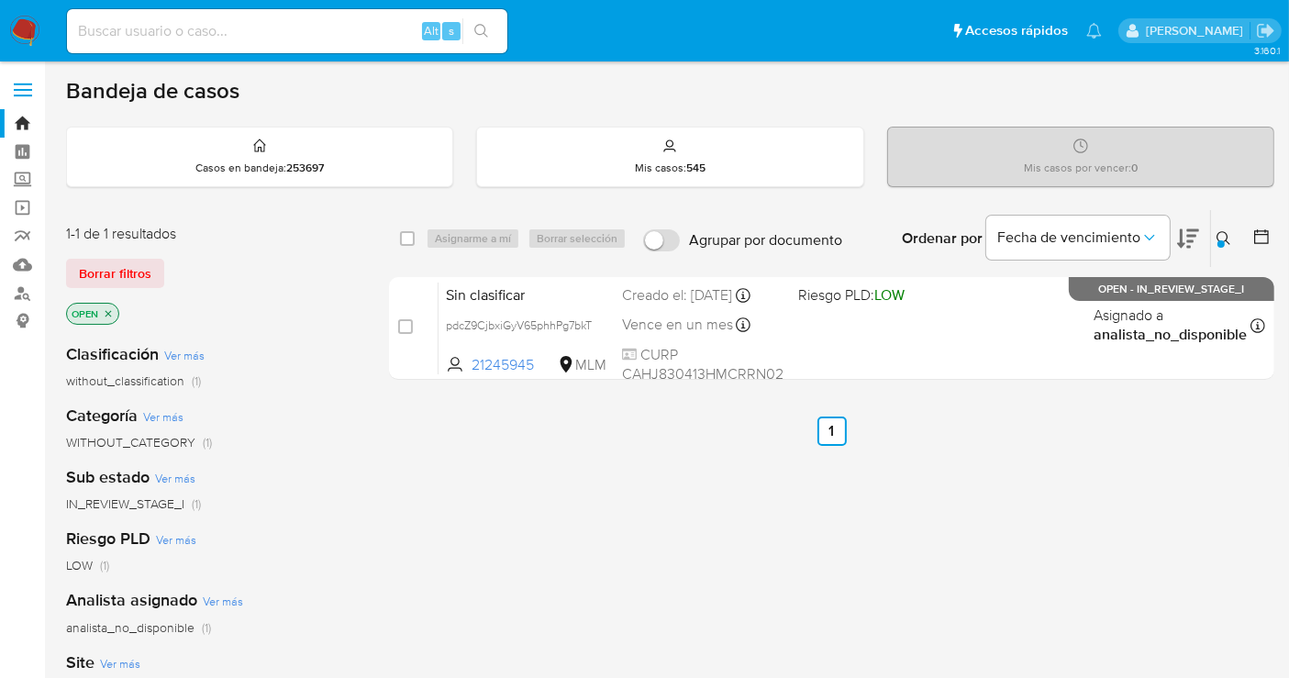
click at [1228, 238] on icon at bounding box center [1223, 238] width 15 height 15
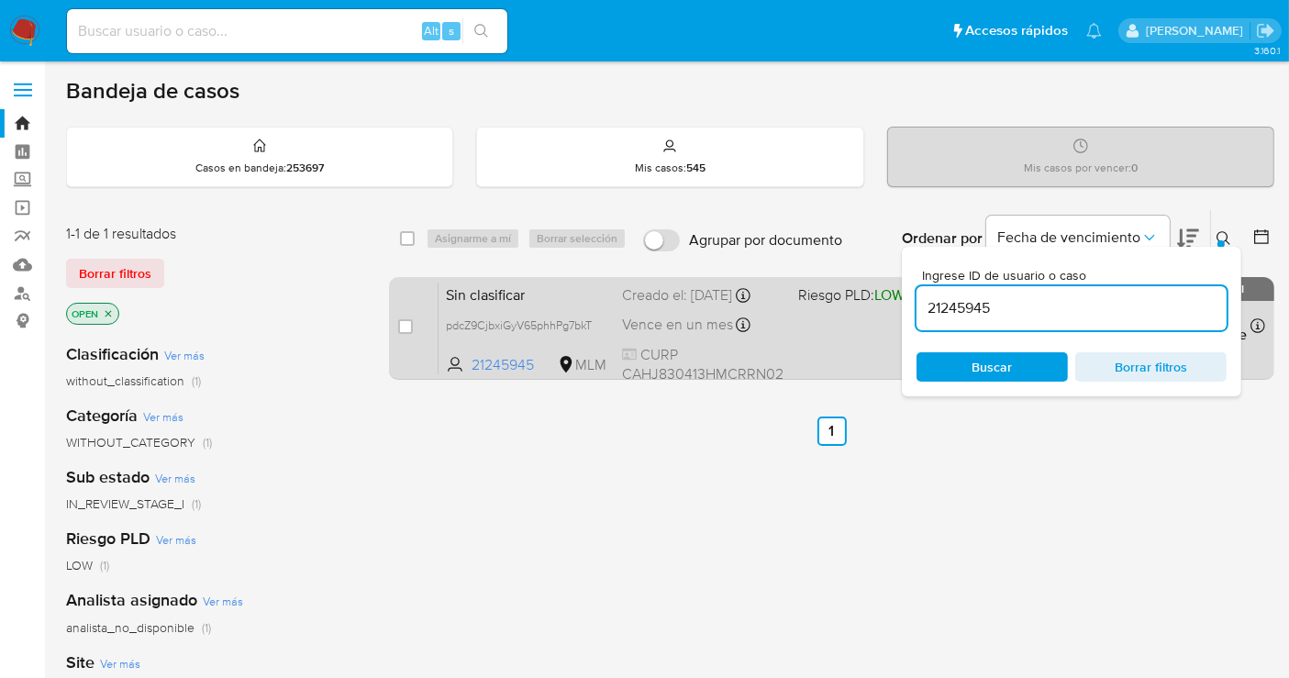
click at [630, 323] on div "Sin clasificar pdcZ9CjbxiGyV65phhPg7bkT 21245945 MLM Riesgo PLD: LOW Creado el:…" at bounding box center [851, 328] width 826 height 93
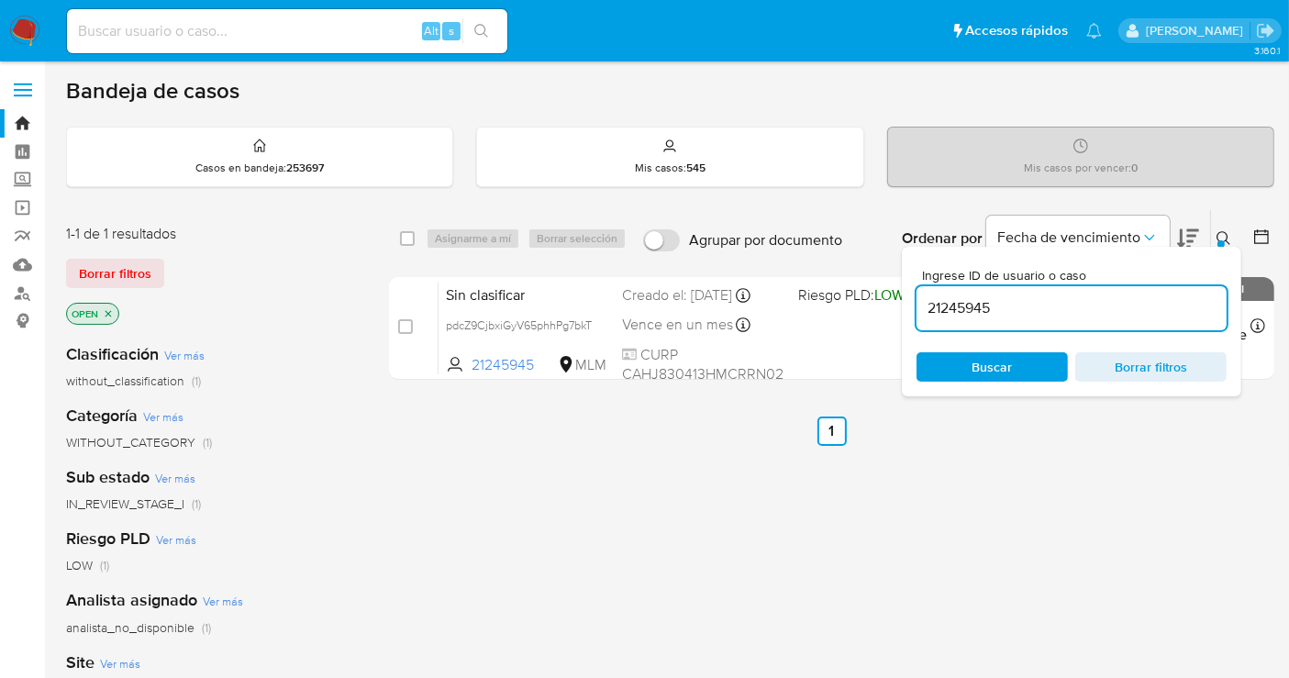
click at [980, 514] on div "select-all-cases-checkbox Asignarme a mí Borrar selección Agrupar por documento…" at bounding box center [831, 624] width 885 height 831
click at [1219, 237] on icon at bounding box center [1223, 238] width 15 height 15
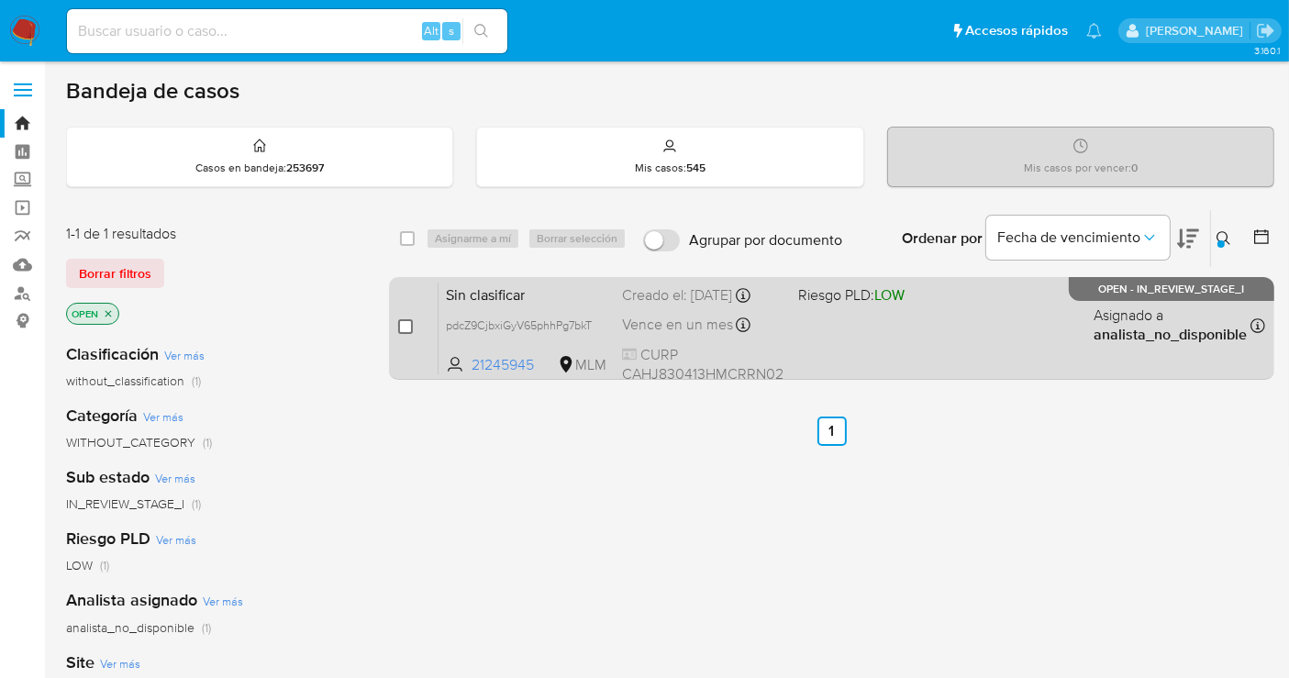
click at [398, 321] on input "checkbox" at bounding box center [405, 326] width 15 height 15
checkbox input "true"
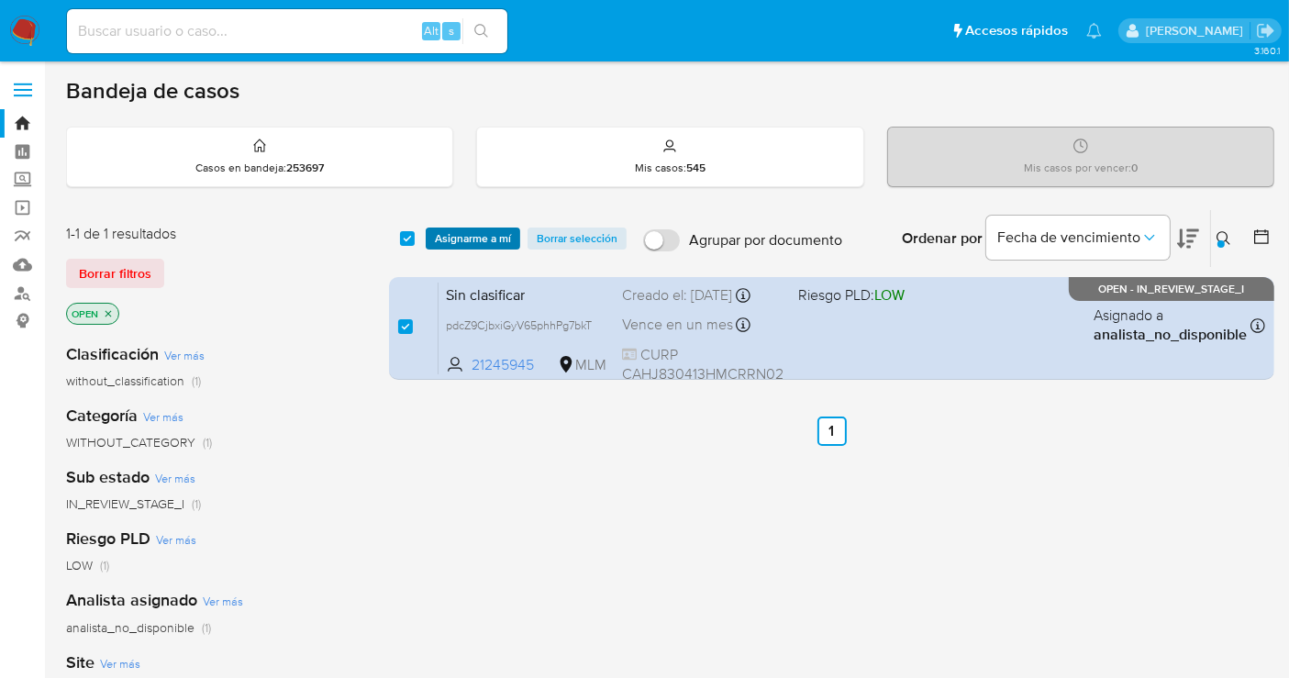
click at [459, 234] on span "Asignarme a mí" at bounding box center [473, 238] width 76 height 18
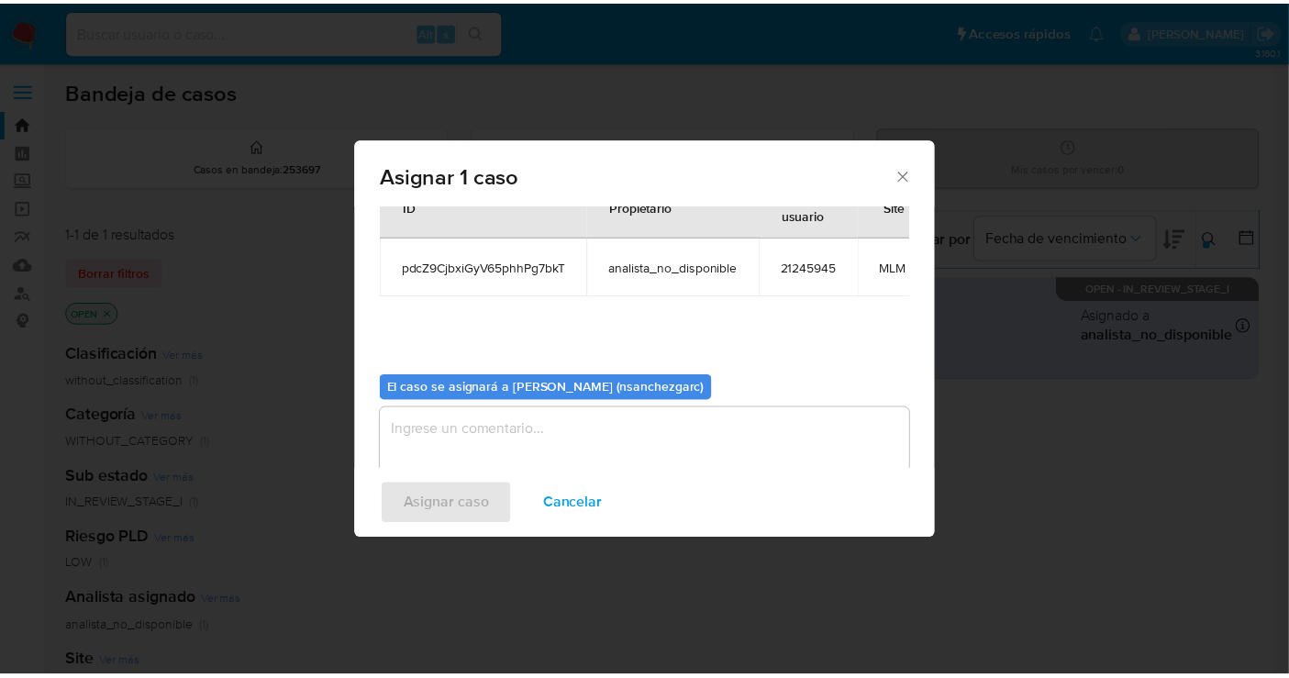
scroll to position [110, 0]
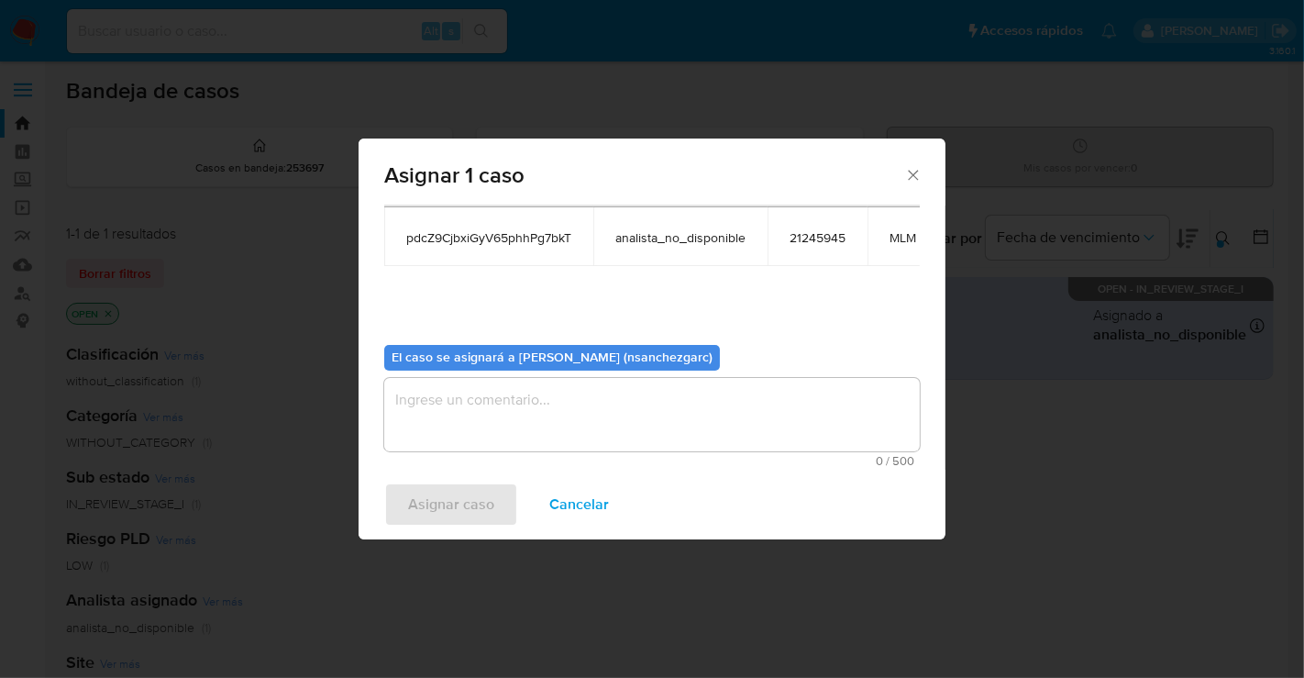
click at [439, 392] on textarea "assign-modal" at bounding box center [652, 414] width 536 height 73
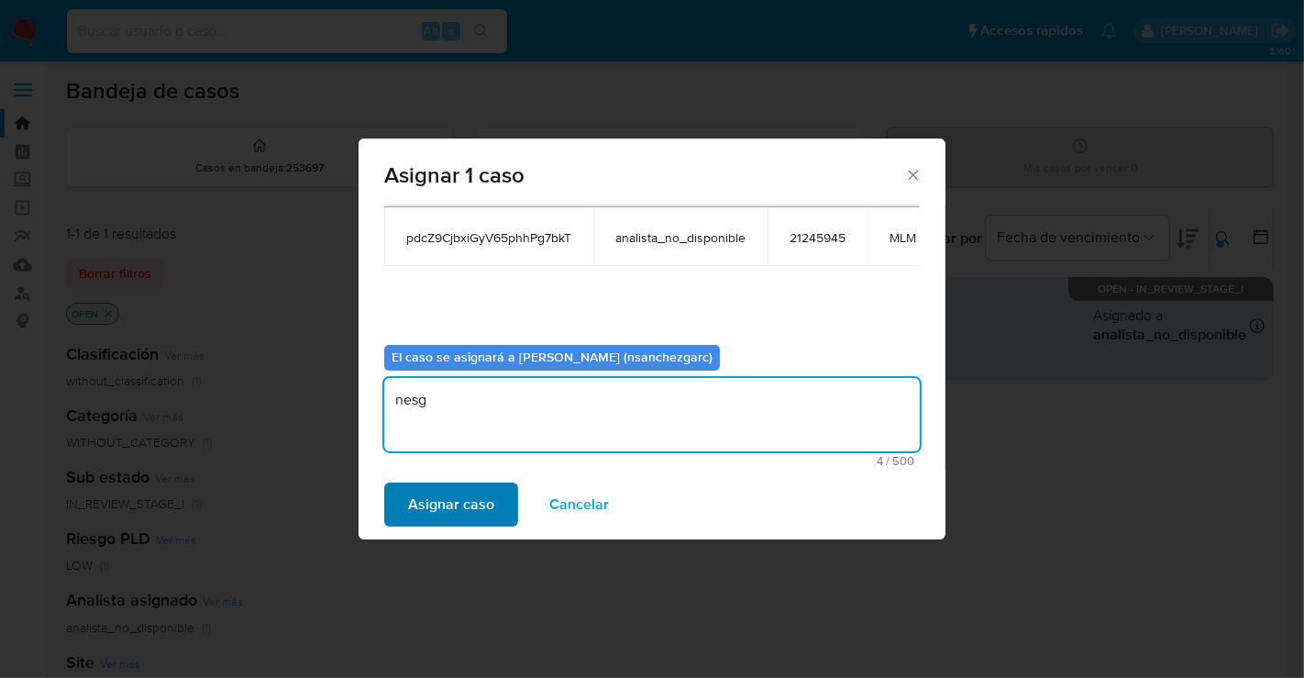
type textarea "nesg"
click at [468, 496] on span "Asignar caso" at bounding box center [451, 504] width 86 height 40
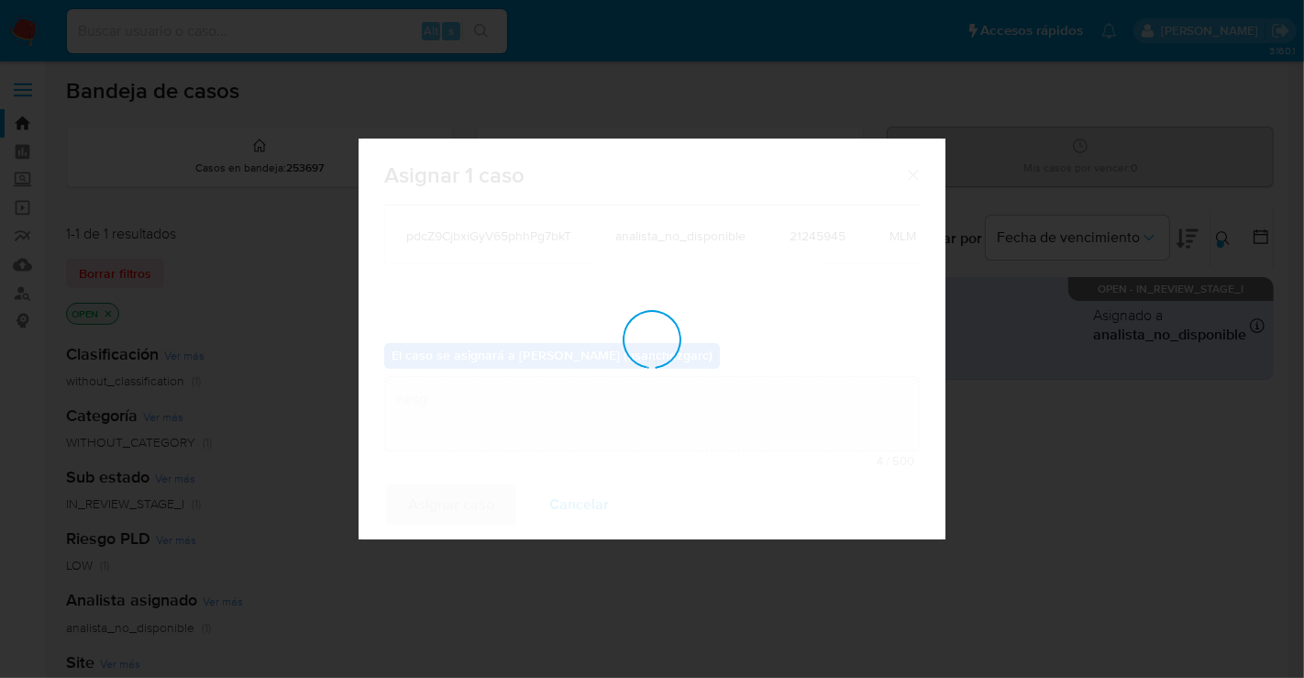
checkbox input "false"
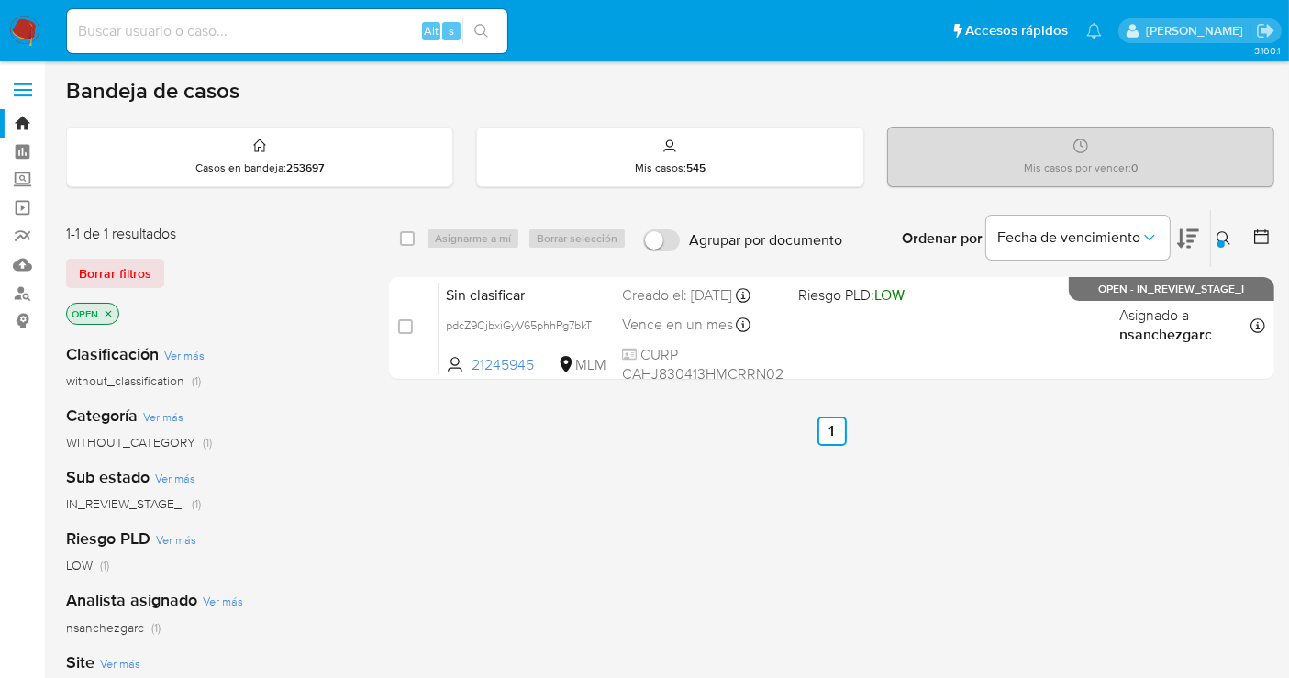
click at [28, 22] on img at bounding box center [24, 31] width 31 height 31
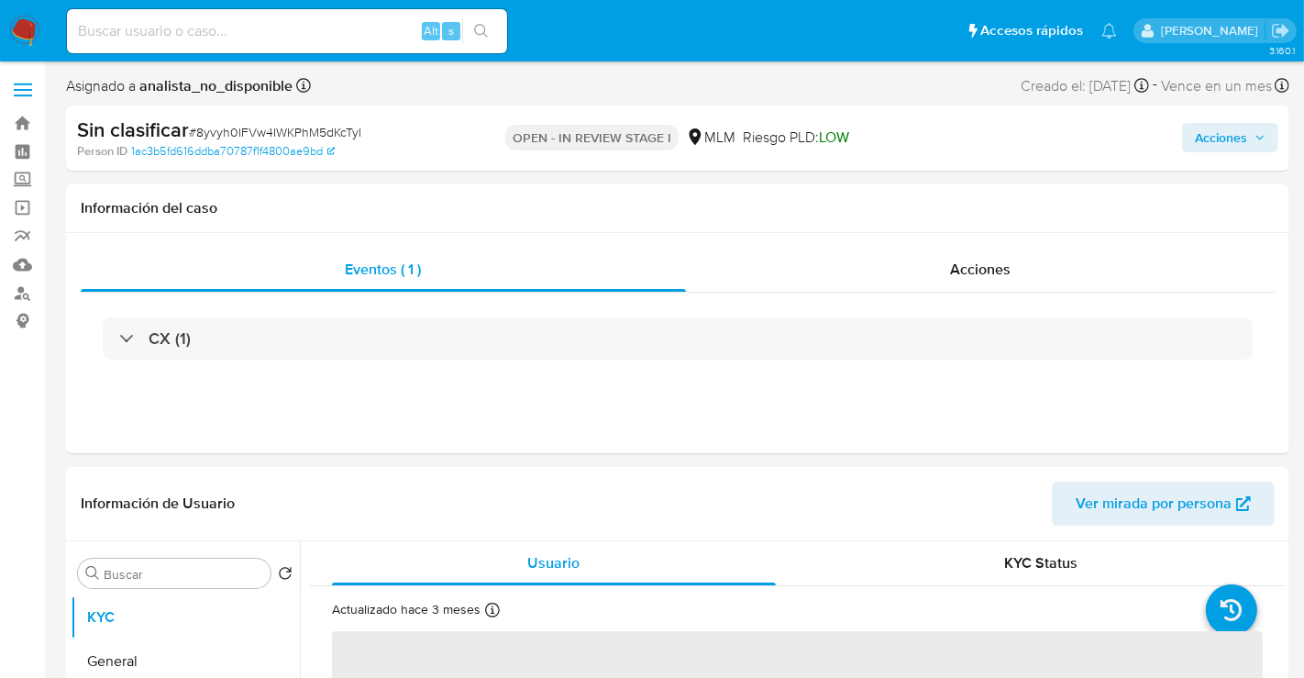
select select "10"
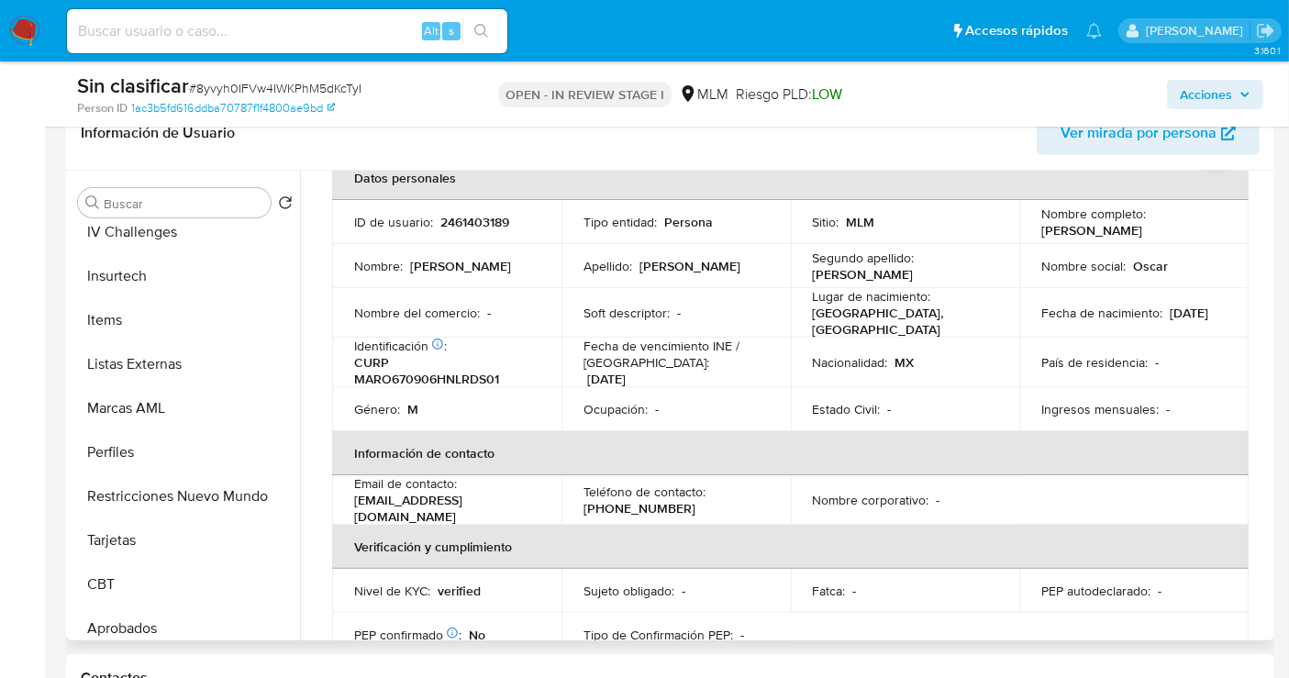
scroll to position [815, 0]
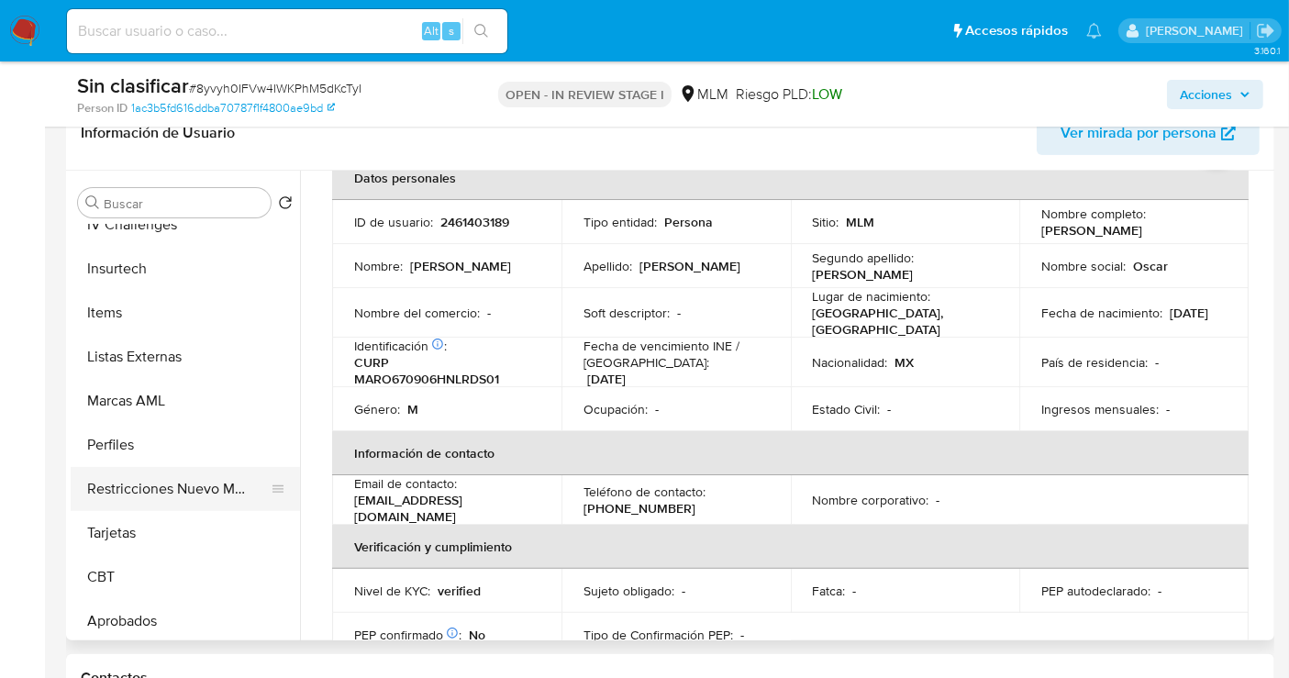
click at [185, 499] on button "Restricciones Nuevo Mundo" at bounding box center [178, 489] width 215 height 44
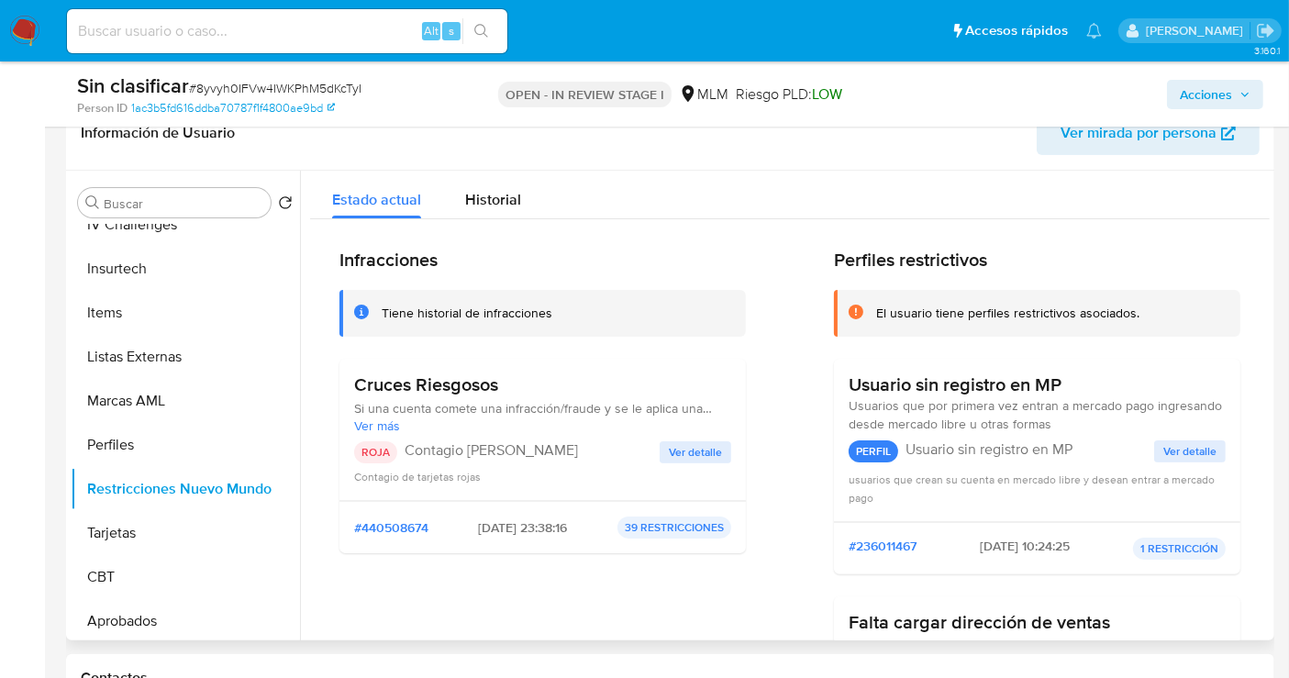
click at [692, 444] on span "Ver detalle" at bounding box center [695, 452] width 53 height 18
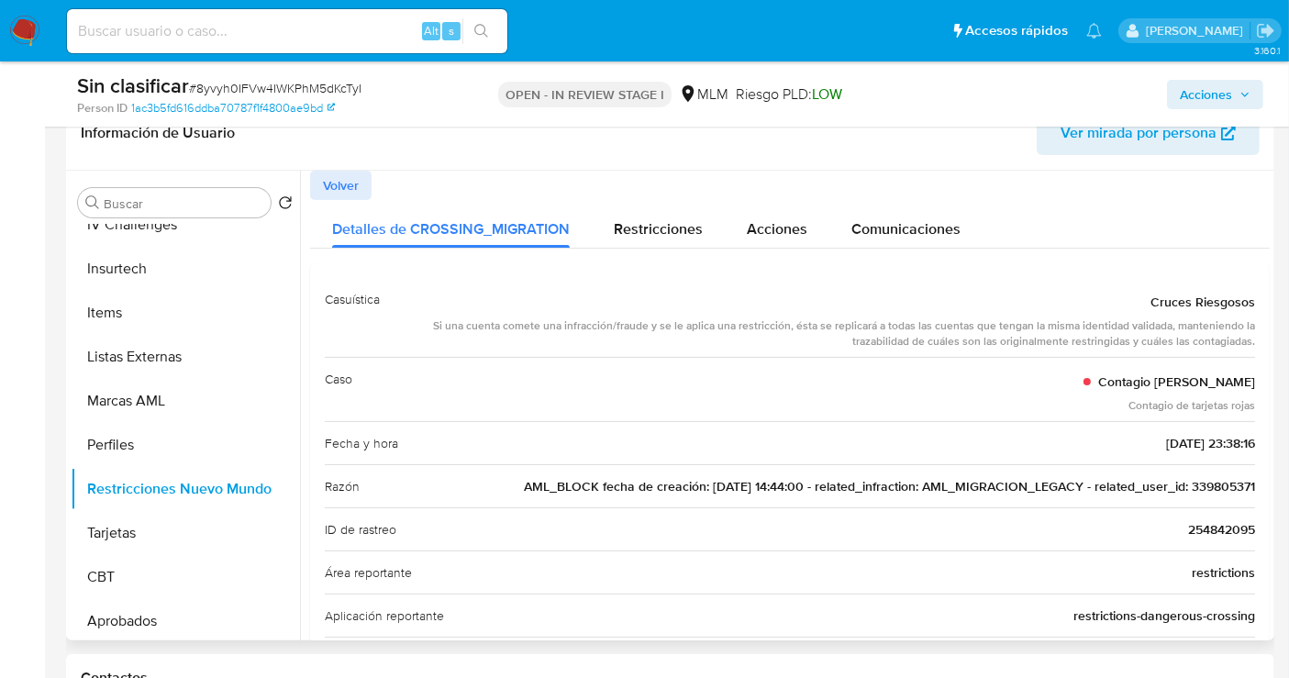
click at [1232, 479] on span "AML_BLOCK fecha de creación: [DATE] 14:44:00 - related_infraction: AML_MIGRACIO…" at bounding box center [889, 486] width 731 height 18
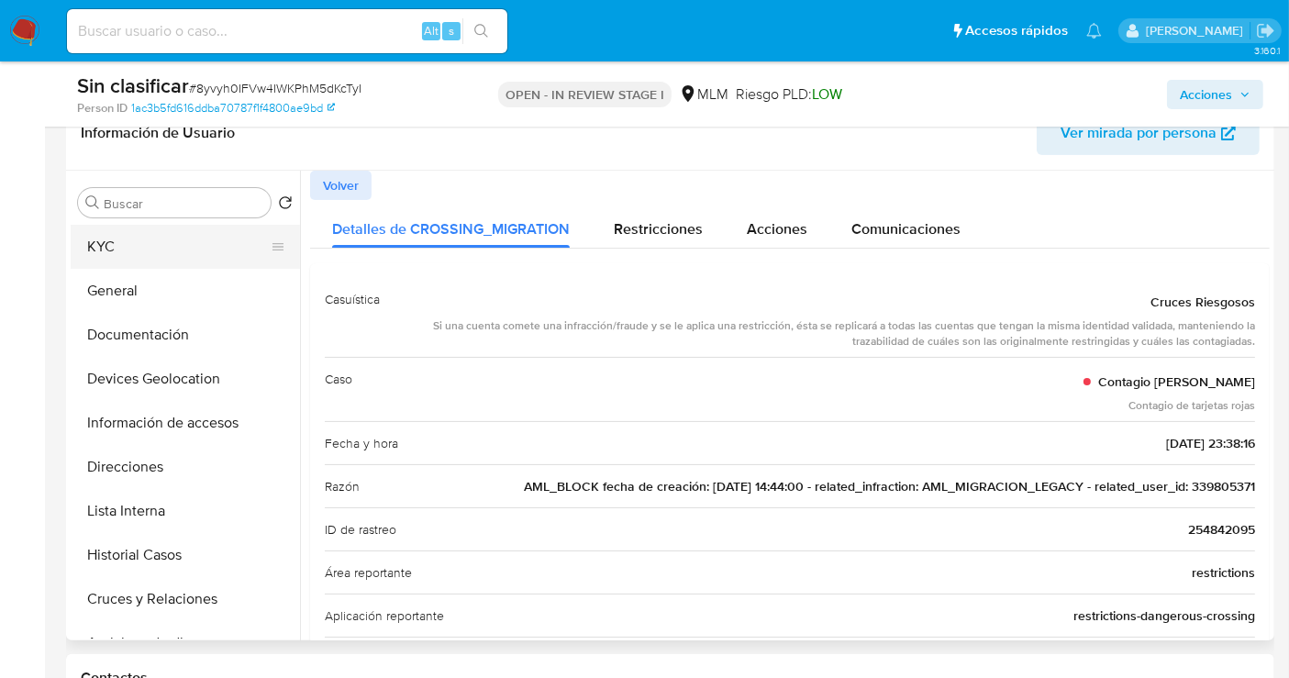
click at [124, 253] on button "KYC" at bounding box center [178, 247] width 215 height 44
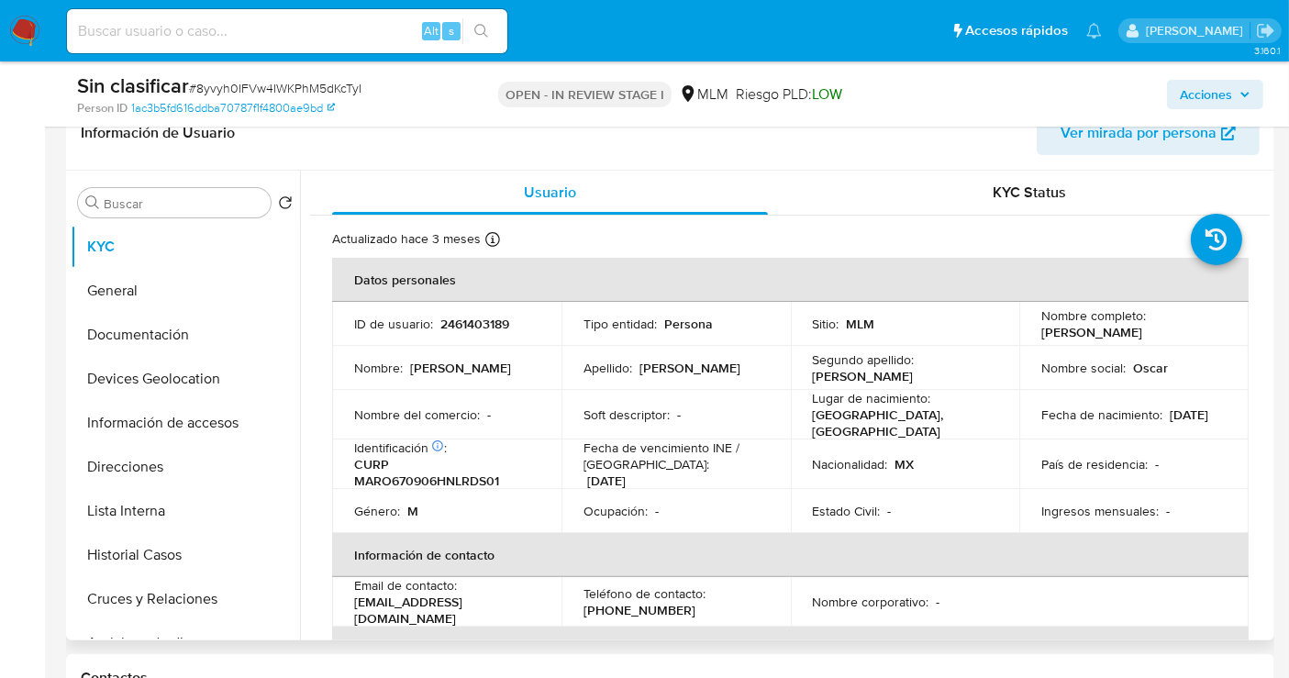
drag, startPoint x: 1110, startPoint y: 341, endPoint x: 1035, endPoint y: 337, distance: 75.4
click at [1035, 337] on td "Nombre completo : Oscar Rodolfo Martinez Rodriguez" at bounding box center [1133, 324] width 229 height 44
copy p "[PERSON_NAME] [PERSON_NAME] [PERSON_NAME]"
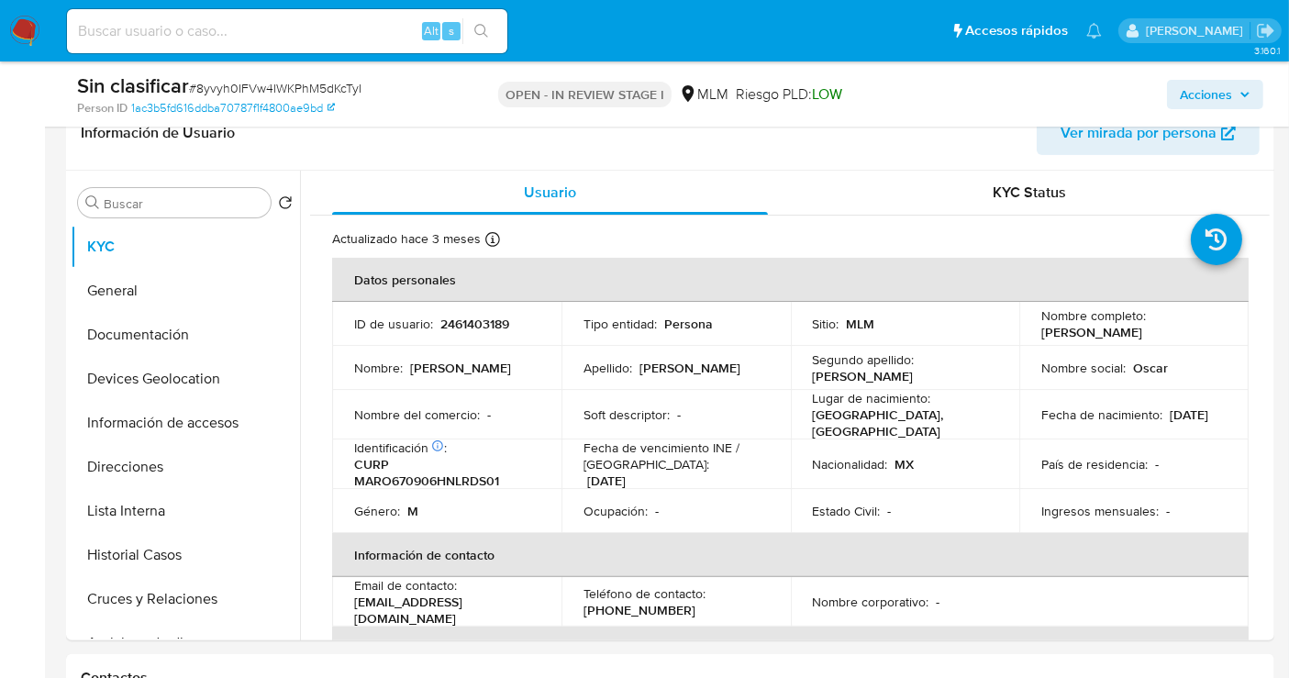
click at [339, 20] on input at bounding box center [287, 31] width 440 height 24
paste input "21245945"
type input "21245945"
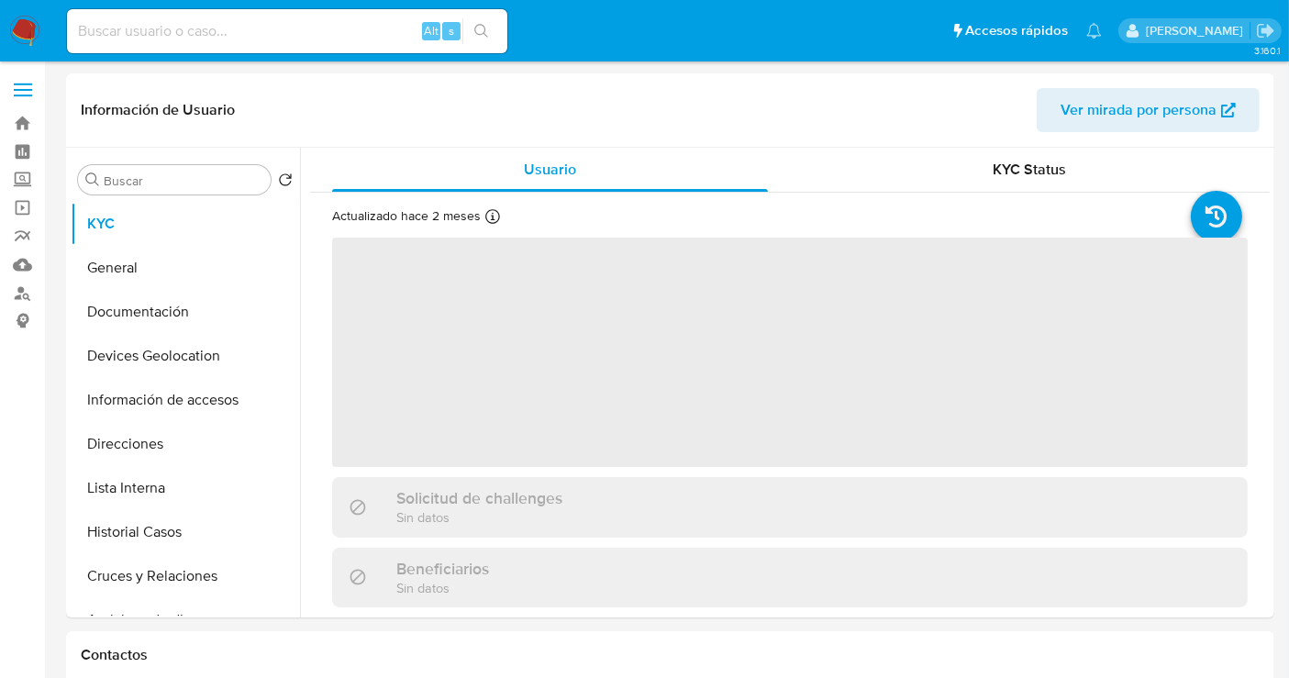
select select "10"
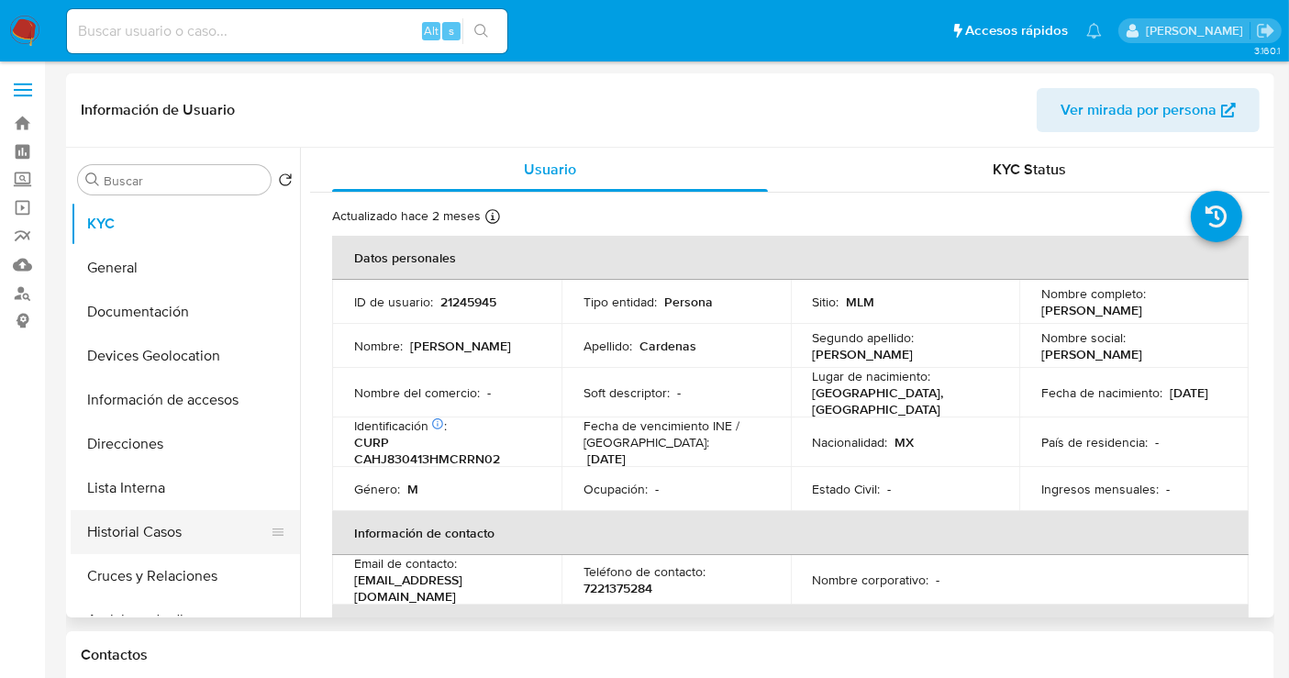
click at [172, 525] on button "Historial Casos" at bounding box center [178, 532] width 215 height 44
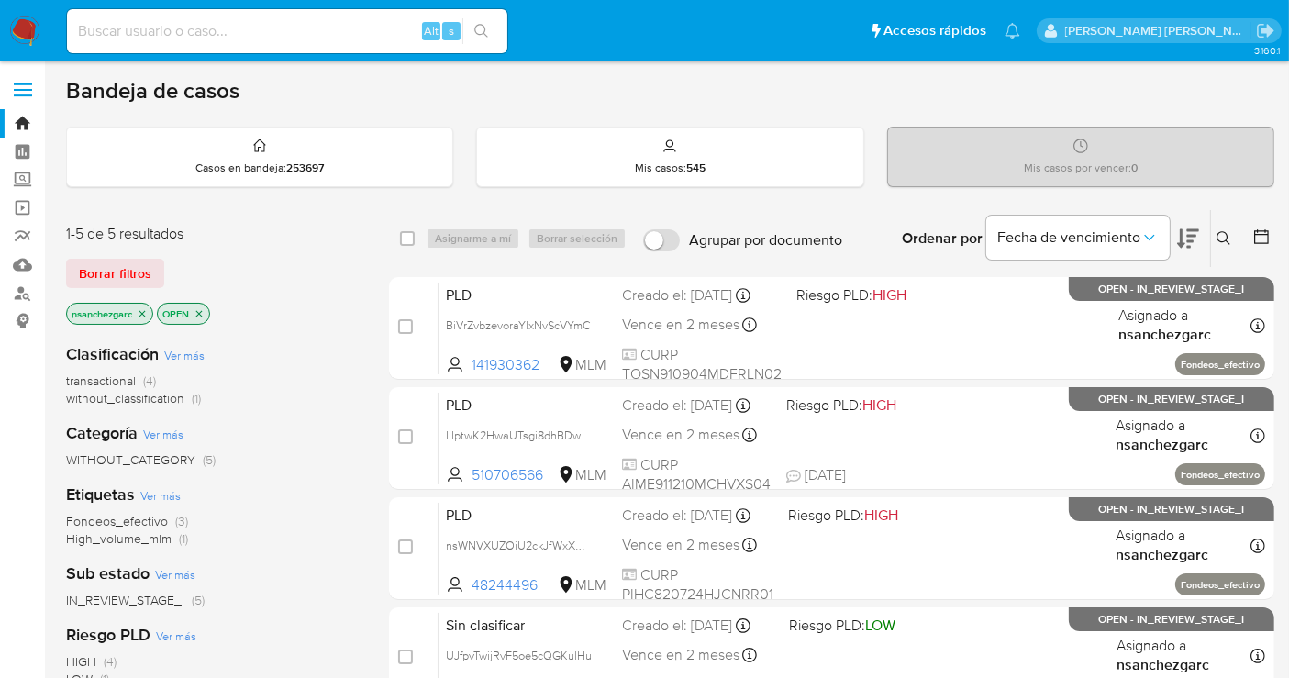
click at [104, 31] on input at bounding box center [287, 31] width 440 height 24
paste input "339805371"
type input "339805371"
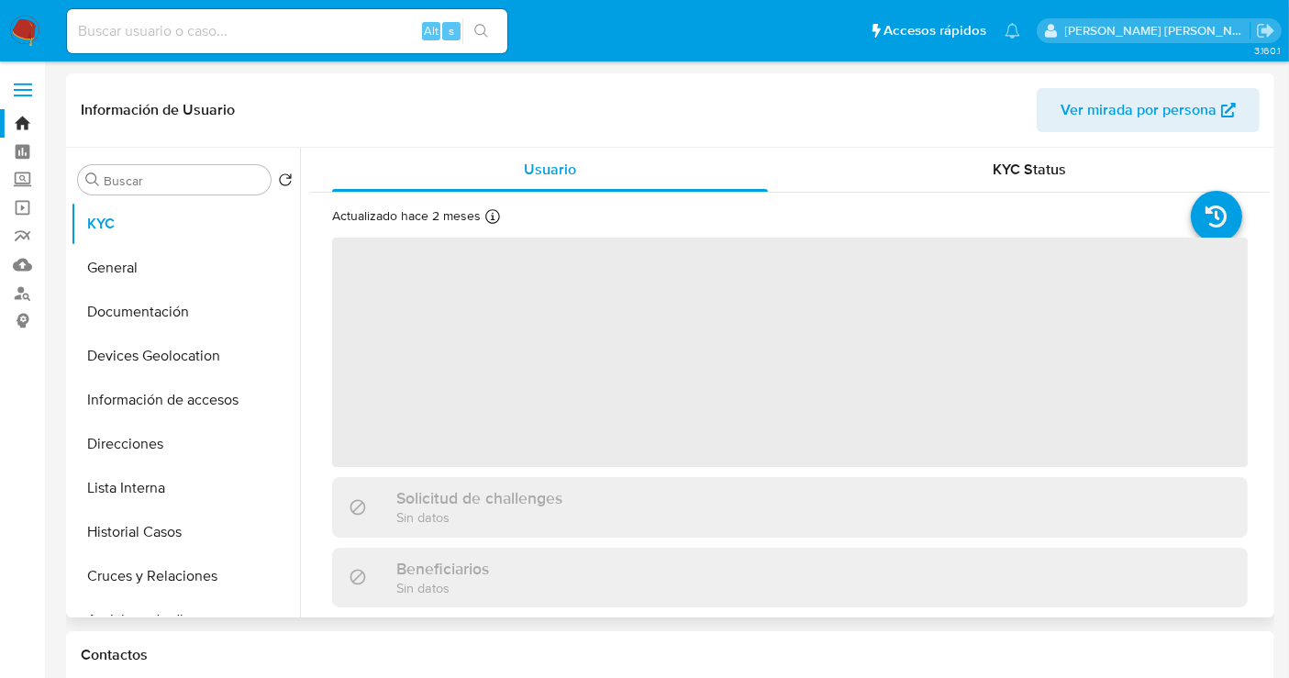
select select "10"
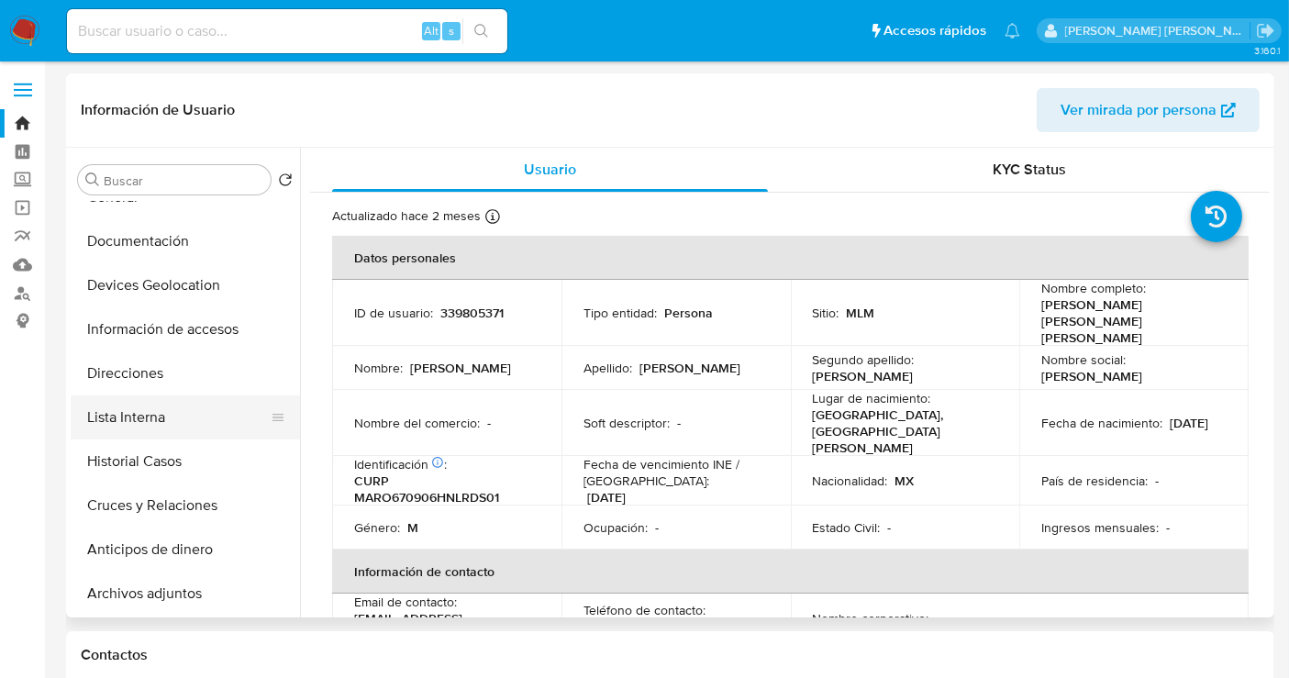
scroll to position [102, 0]
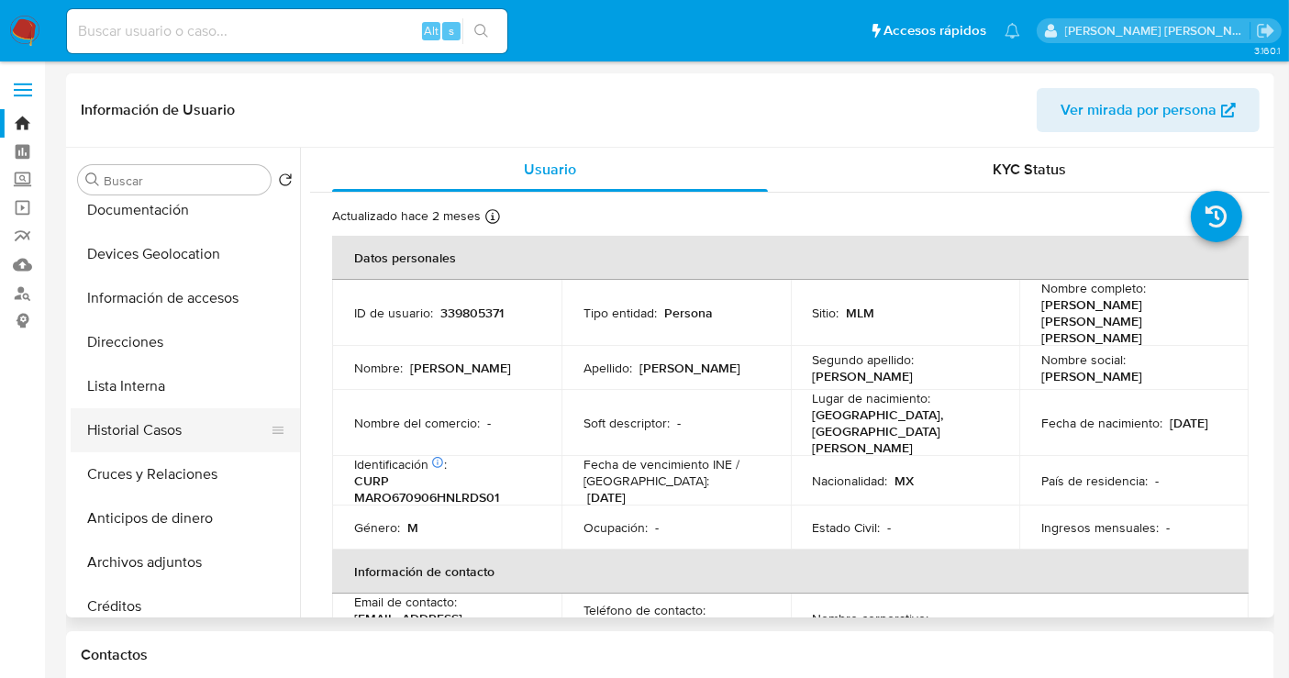
click at [115, 434] on button "Historial Casos" at bounding box center [178, 430] width 215 height 44
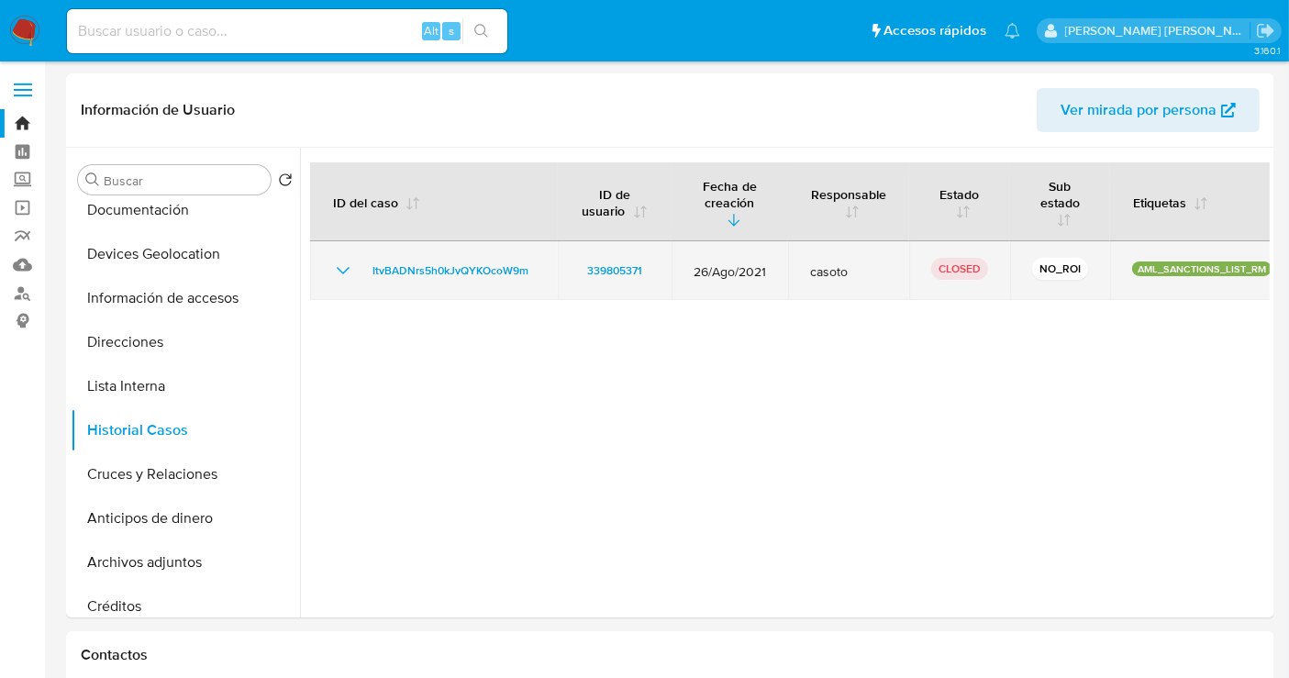
click at [344, 267] on icon "Mostrar/Ocultar" at bounding box center [343, 271] width 22 height 22
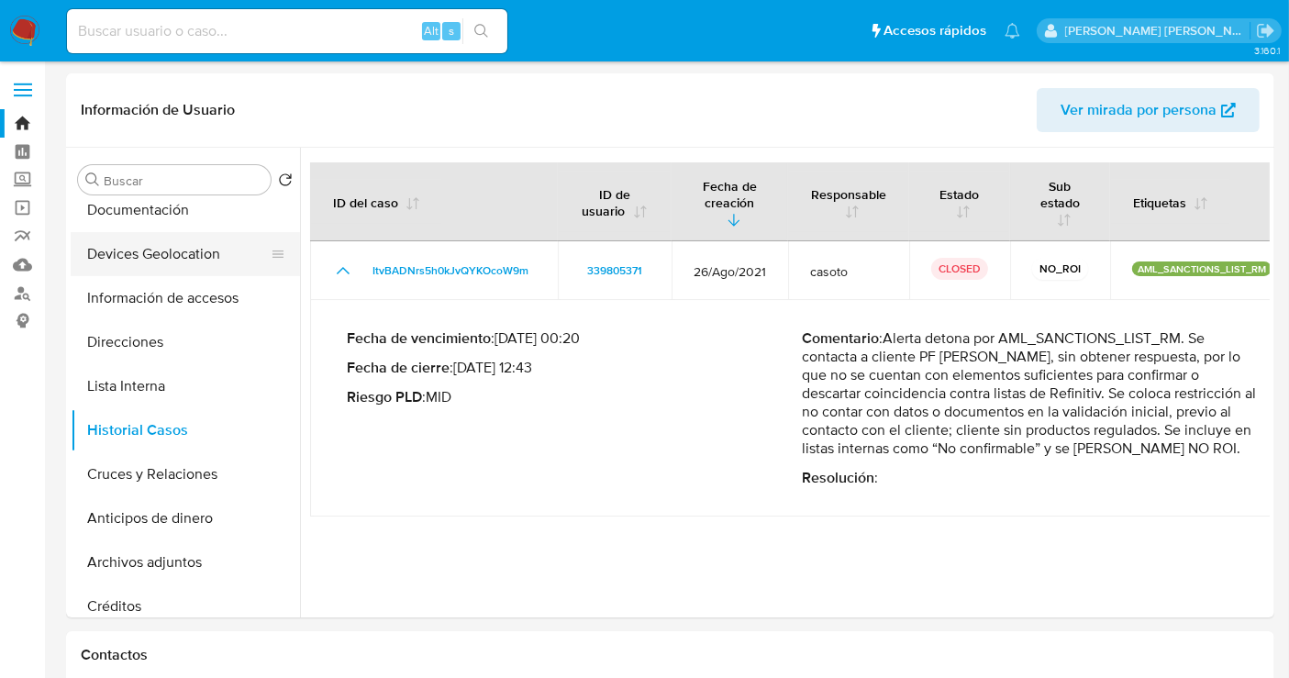
scroll to position [0, 0]
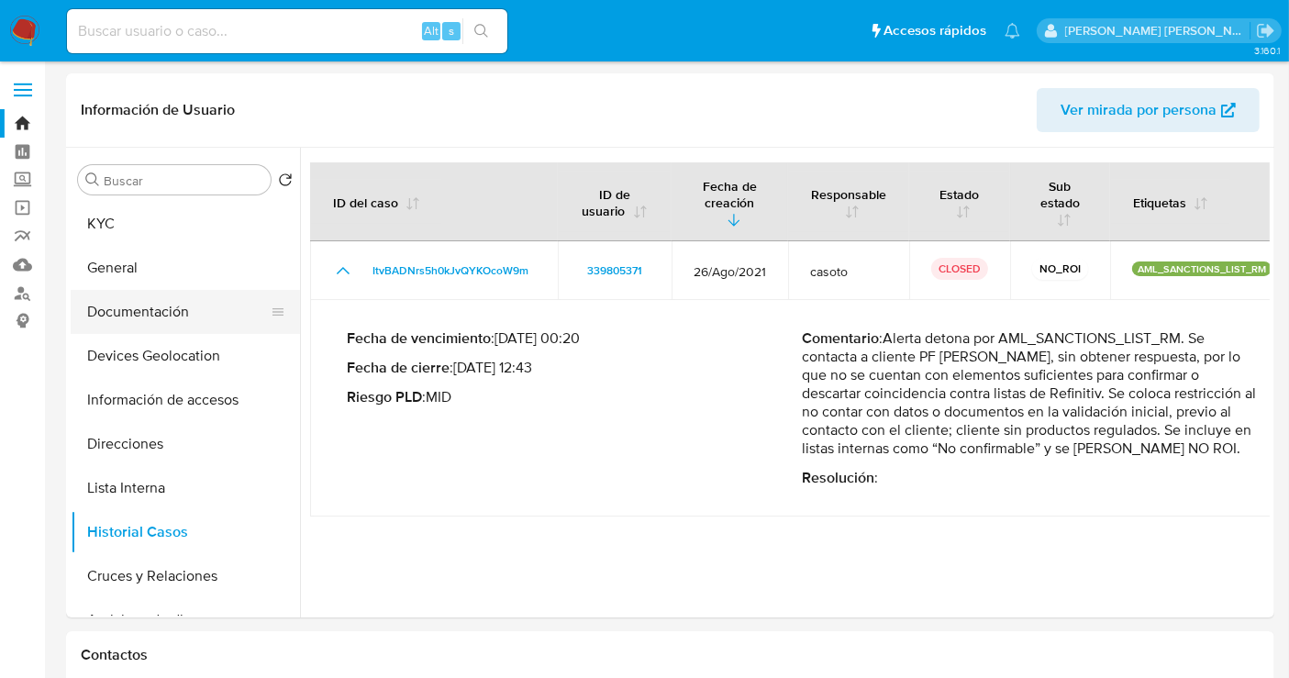
click at [152, 305] on button "Documentación" at bounding box center [178, 312] width 215 height 44
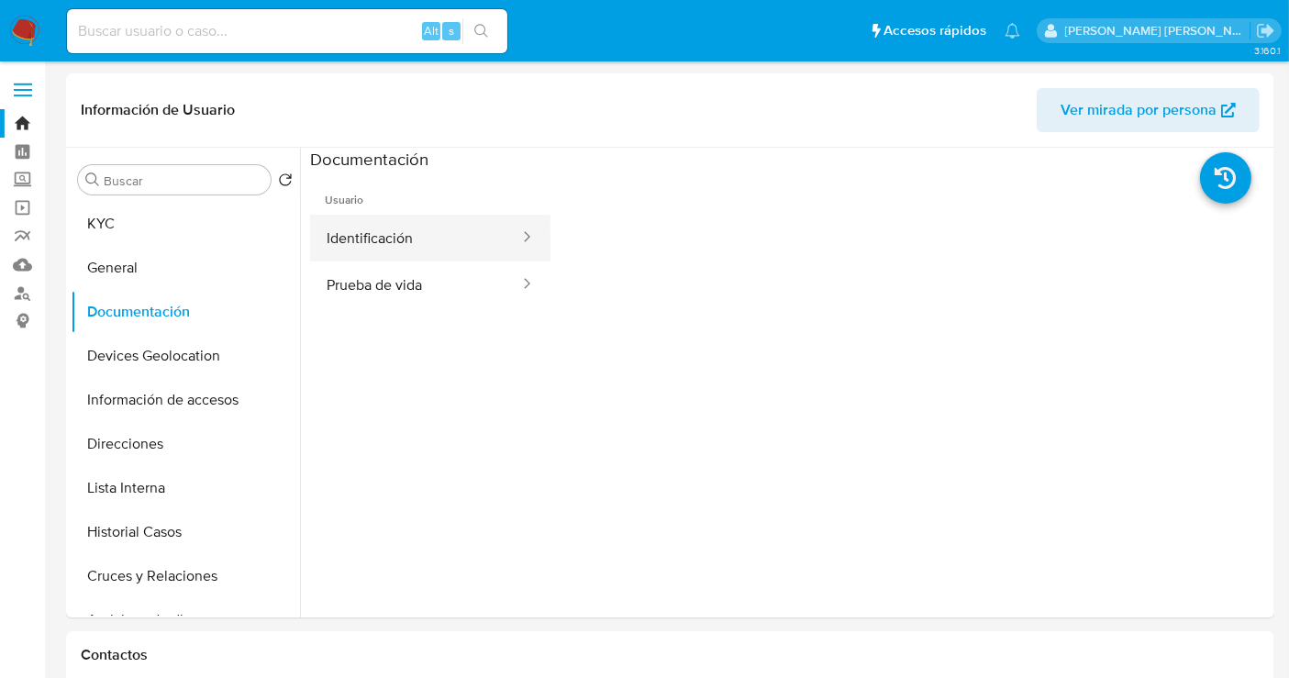
click at [418, 245] on button "Identificación" at bounding box center [415, 238] width 211 height 47
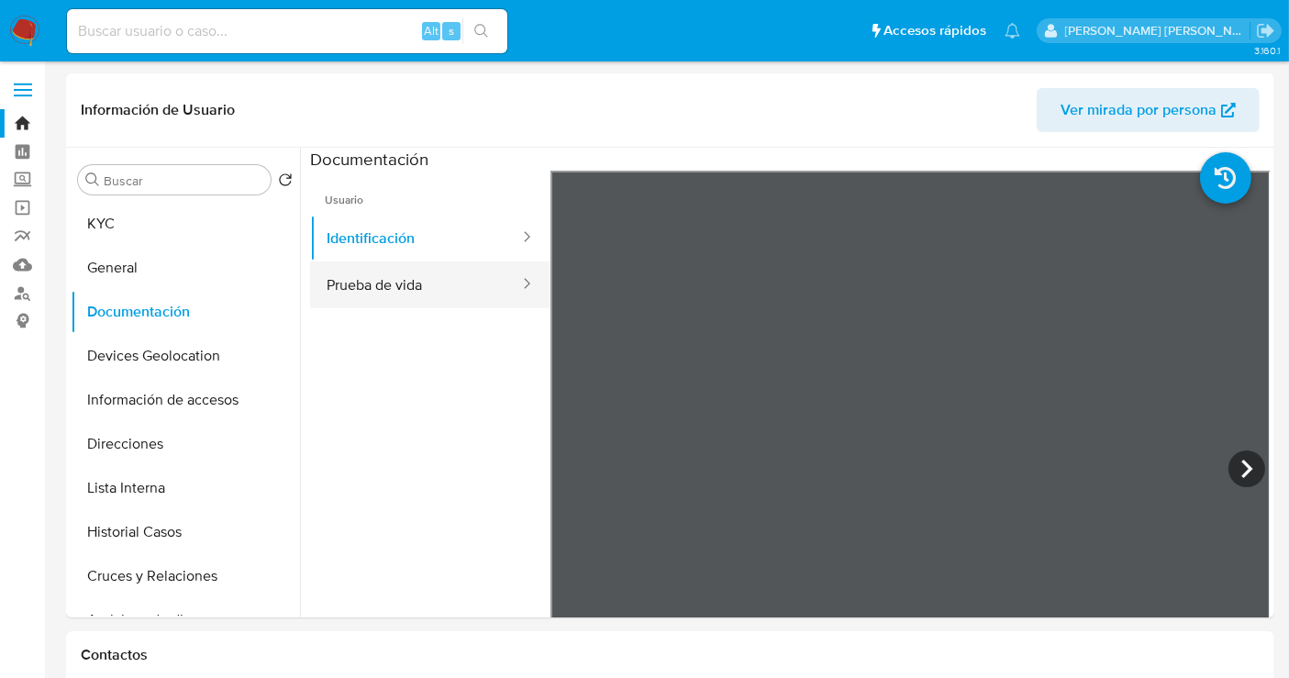
click at [405, 289] on button "Prueba de vida" at bounding box center [415, 284] width 211 height 47
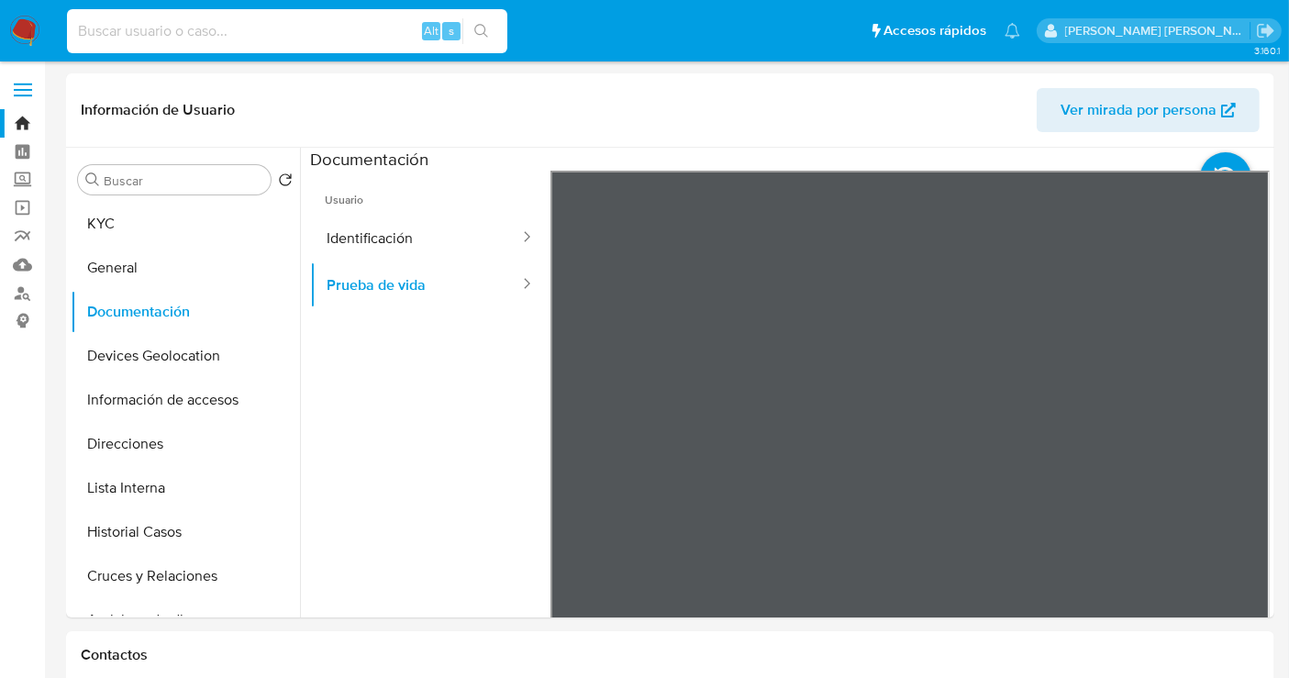
click at [185, 41] on input at bounding box center [287, 31] width 440 height 24
paste input "126829610"
type input "126829610"
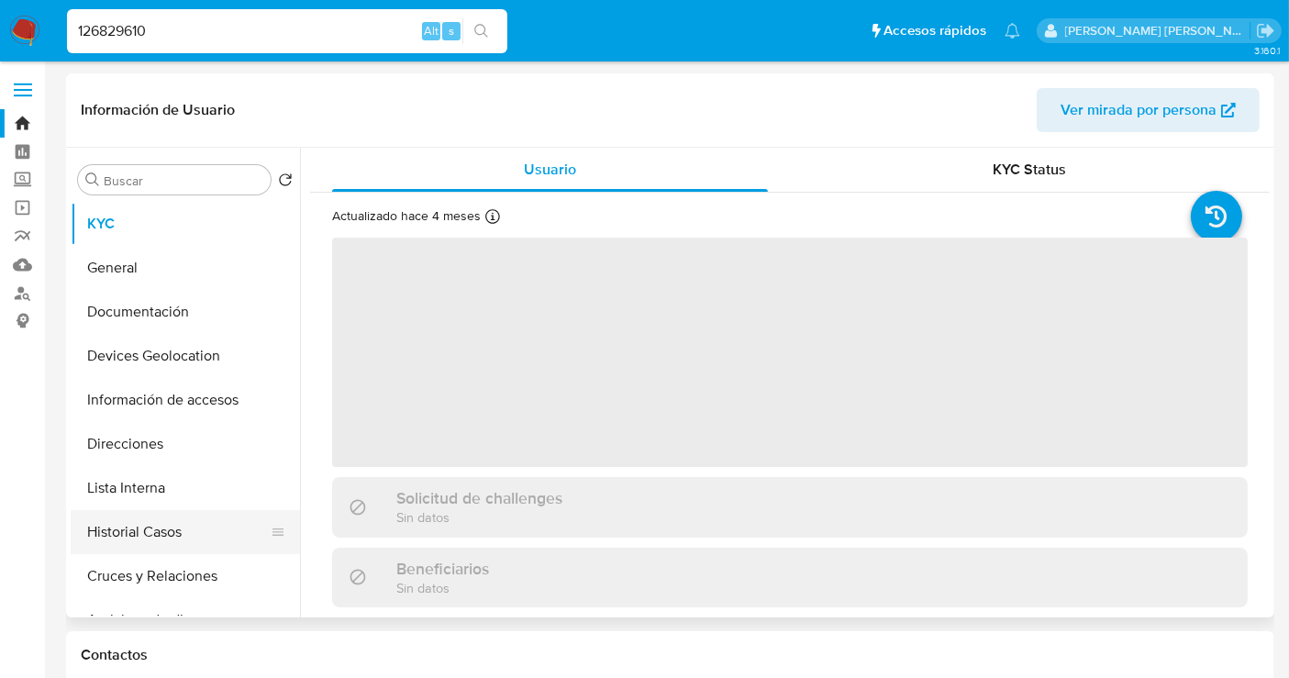
select select "10"
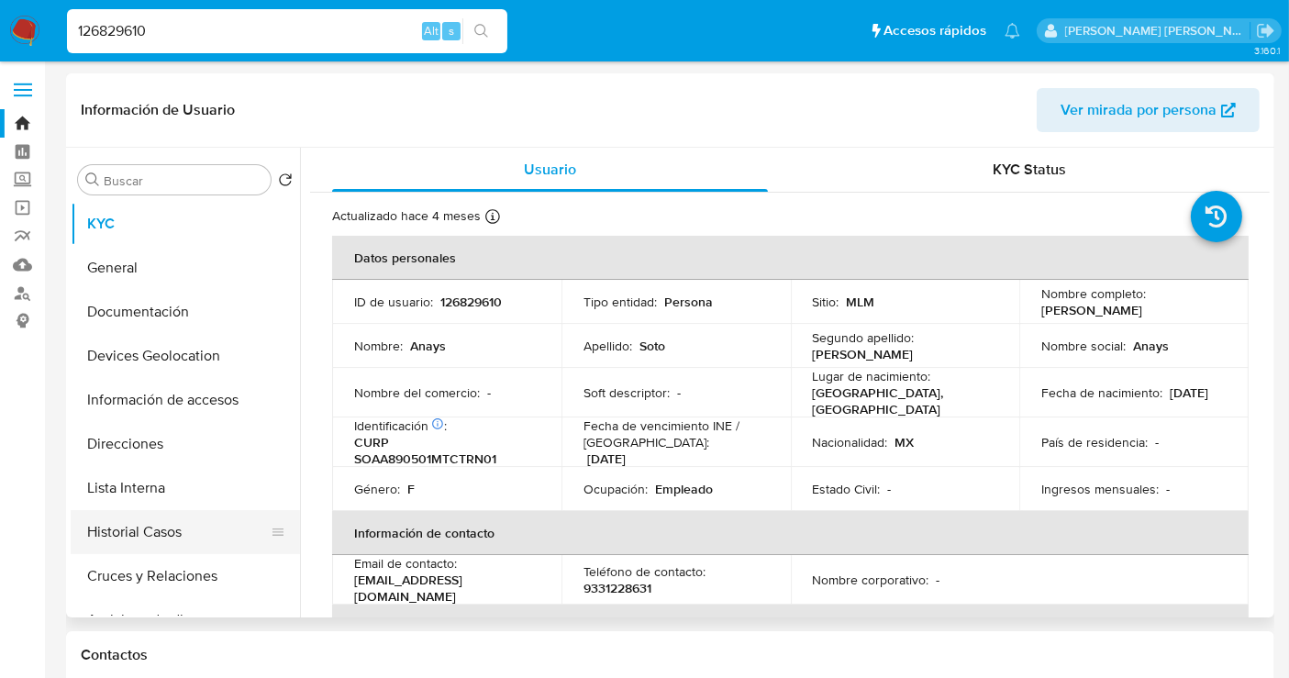
click at [150, 537] on button "Historial Casos" at bounding box center [178, 532] width 215 height 44
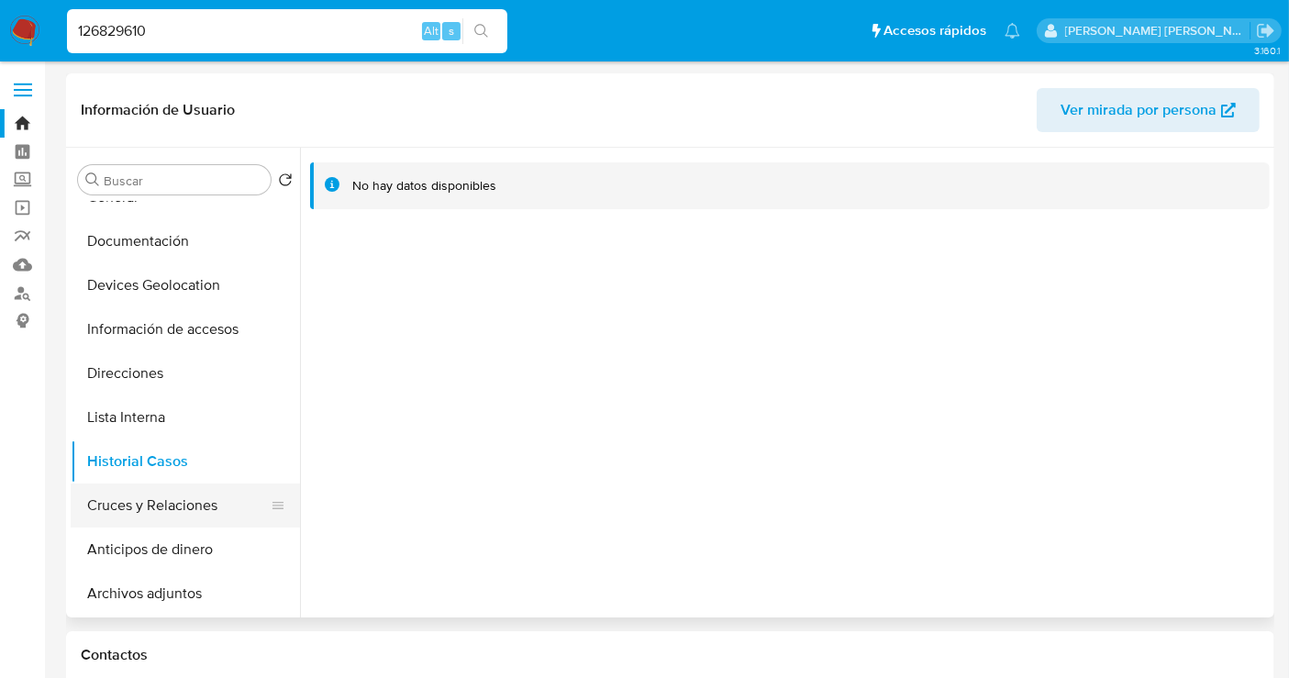
scroll to position [102, 0]
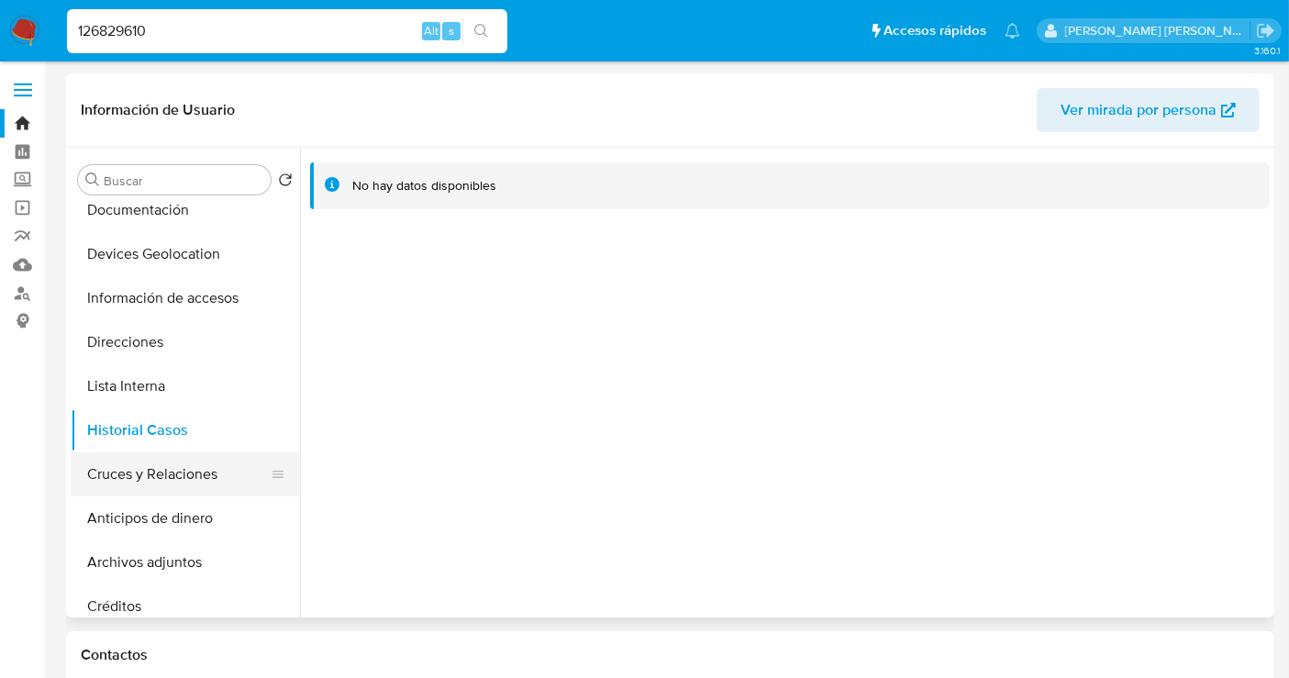
click at [162, 475] on button "Cruces y Relaciones" at bounding box center [178, 474] width 215 height 44
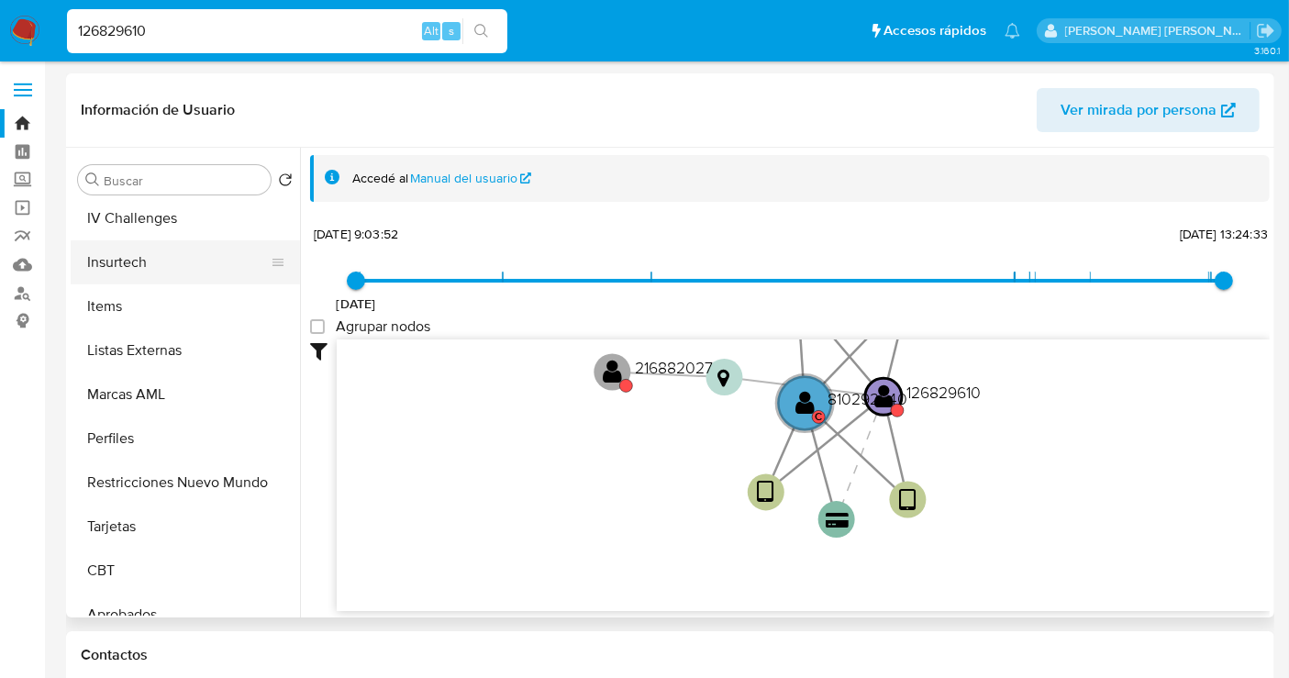
scroll to position [815, 0]
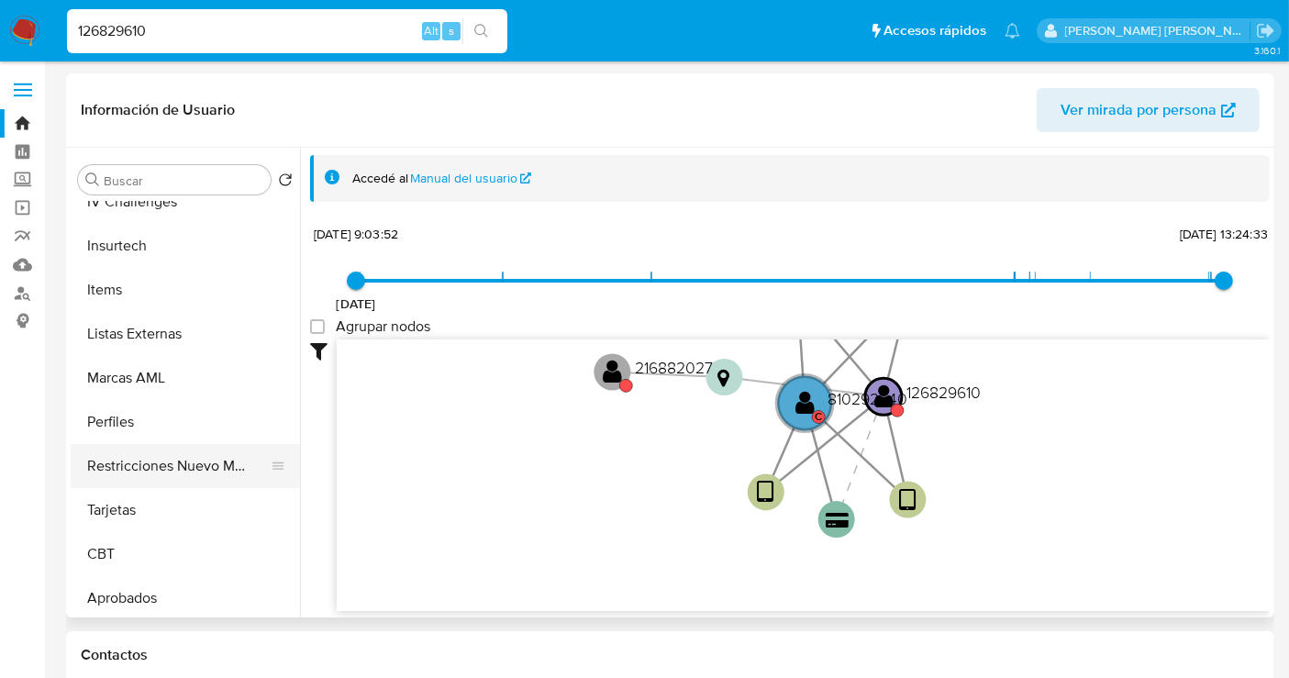
click at [185, 478] on button "Restricciones Nuevo Mundo" at bounding box center [178, 466] width 215 height 44
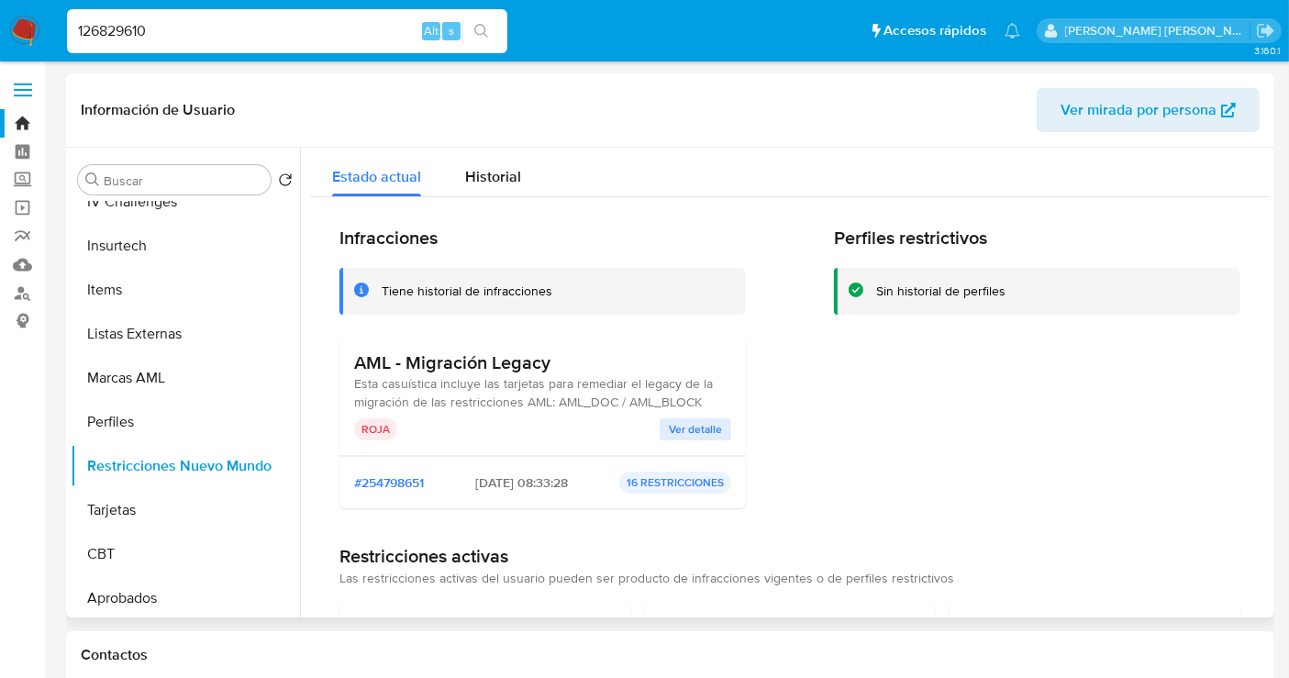
click at [689, 431] on span "Ver detalle" at bounding box center [695, 429] width 53 height 18
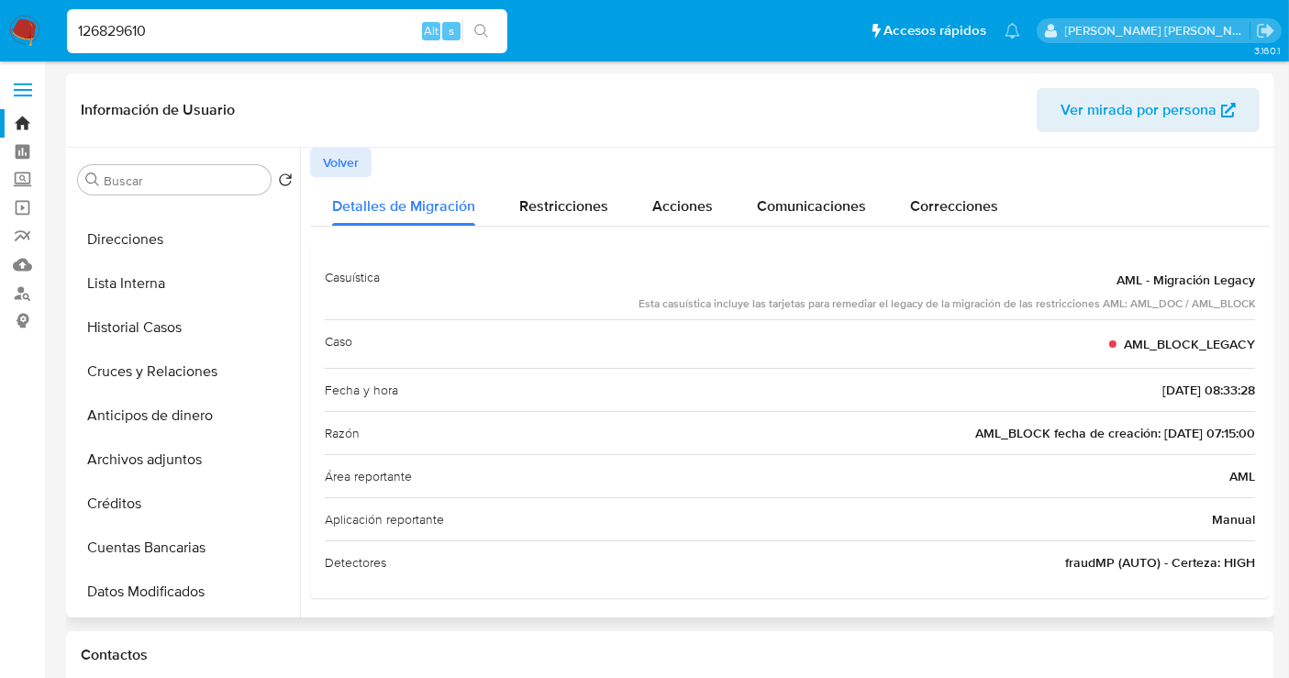
scroll to position [204, 0]
click at [142, 281] on button "Lista Interna" at bounding box center [178, 284] width 215 height 44
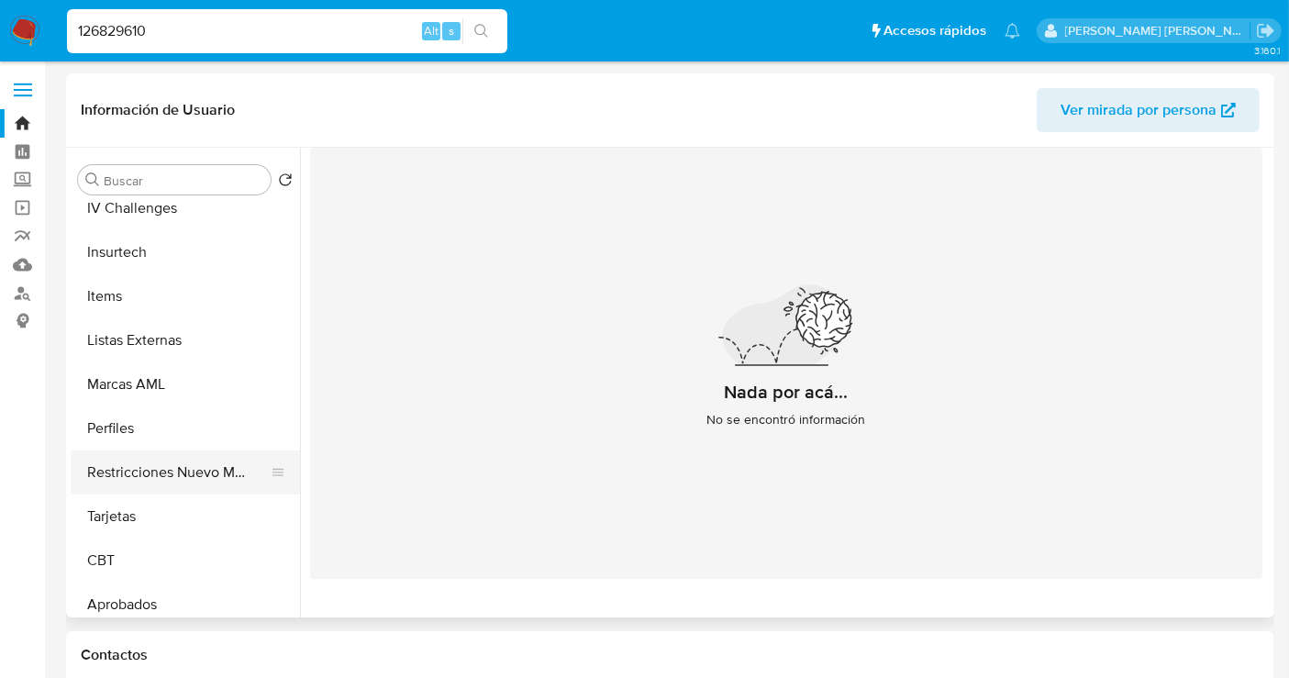
scroll to position [761, 0]
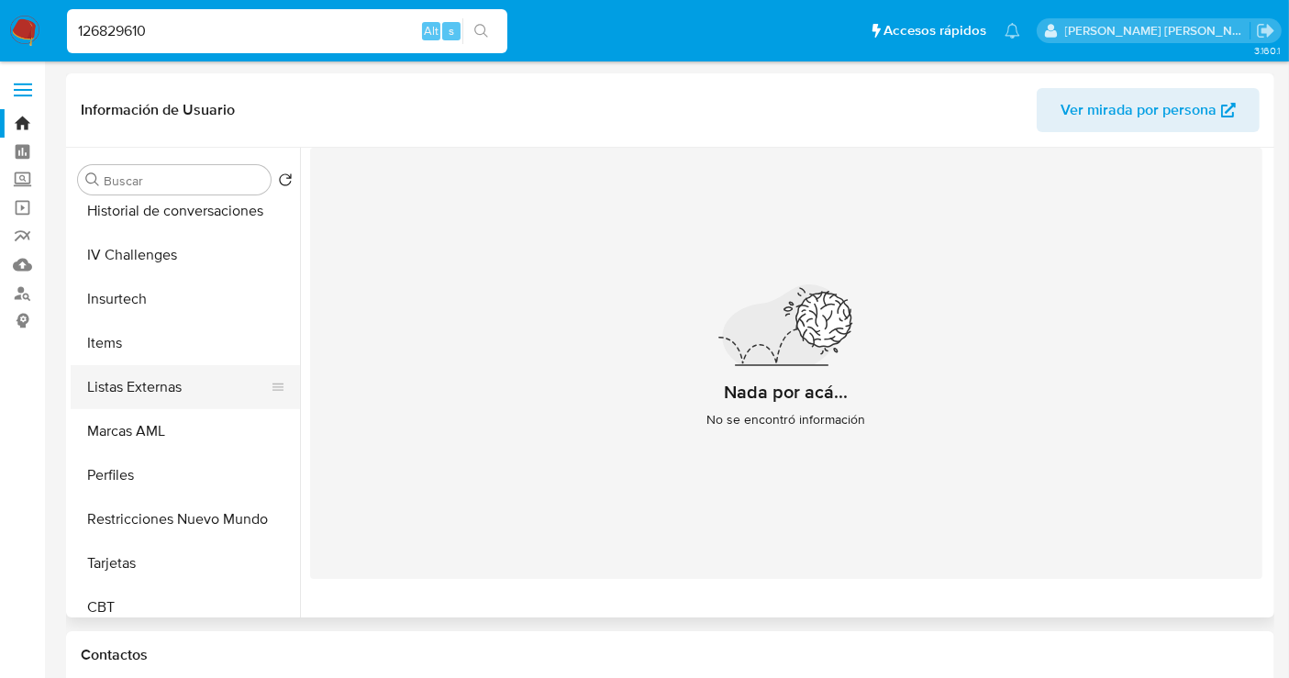
click at [160, 390] on button "Listas Externas" at bounding box center [178, 387] width 215 height 44
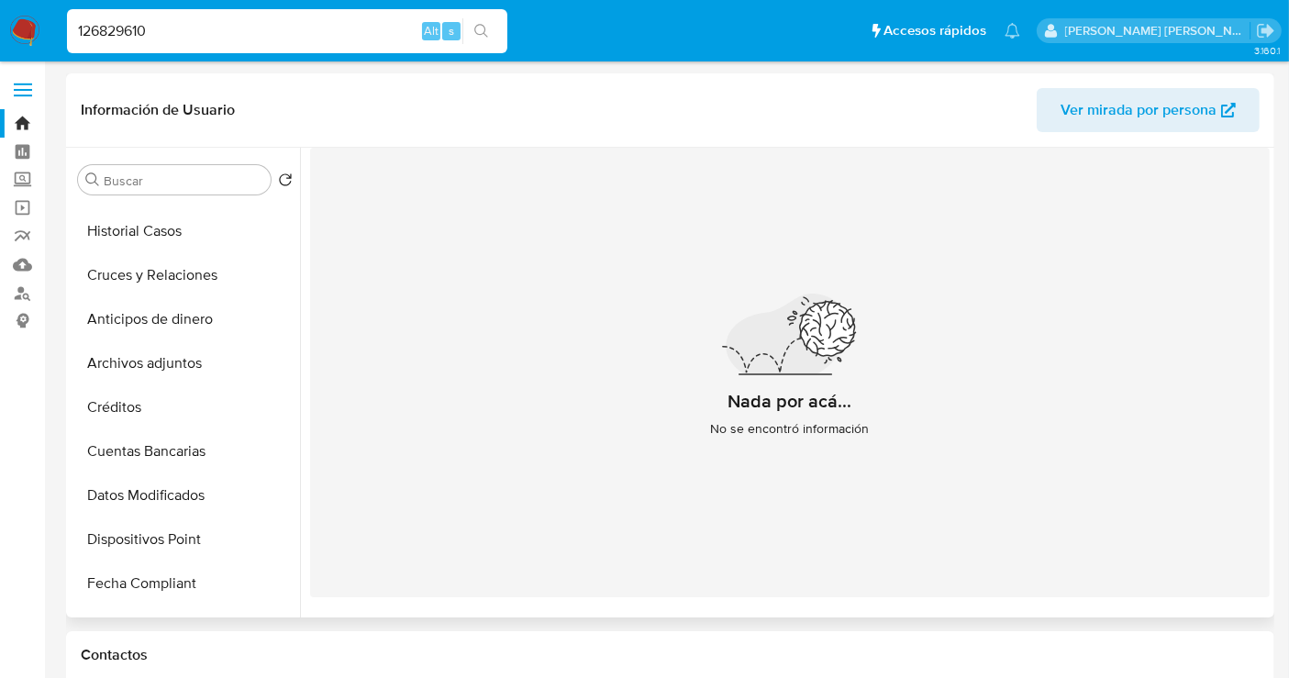
scroll to position [251, 0]
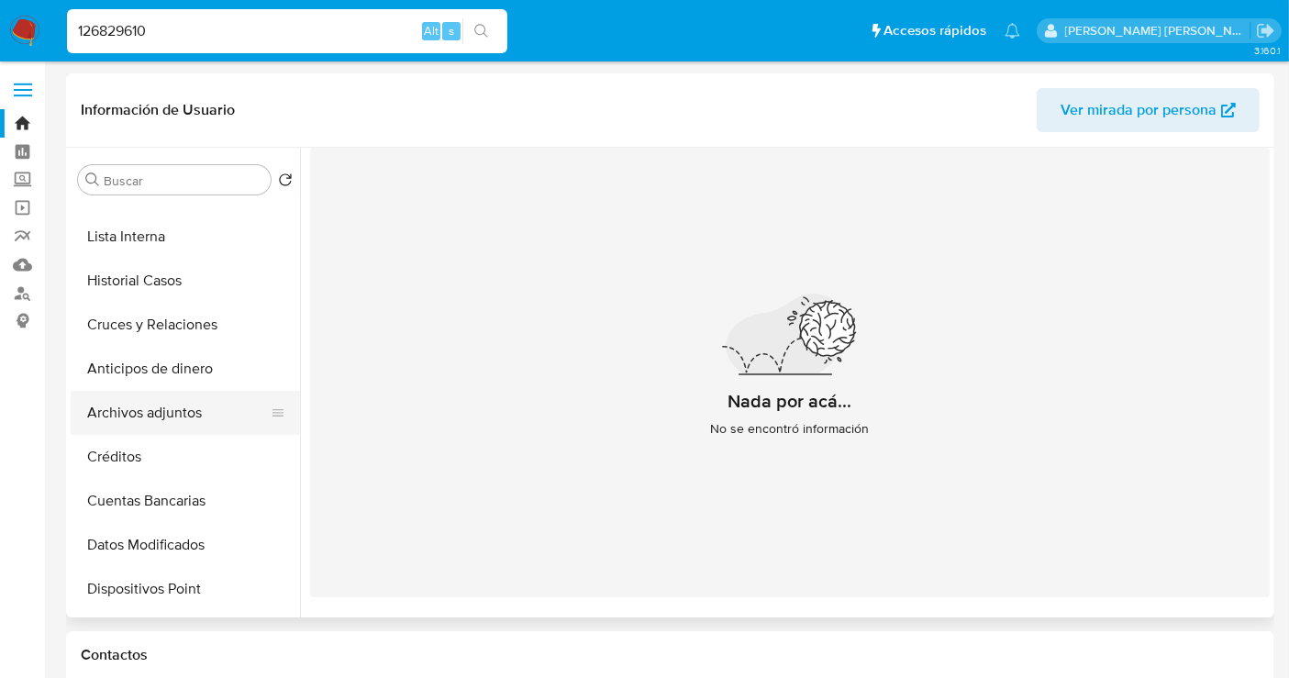
click at [165, 410] on button "Archivos adjuntos" at bounding box center [178, 413] width 215 height 44
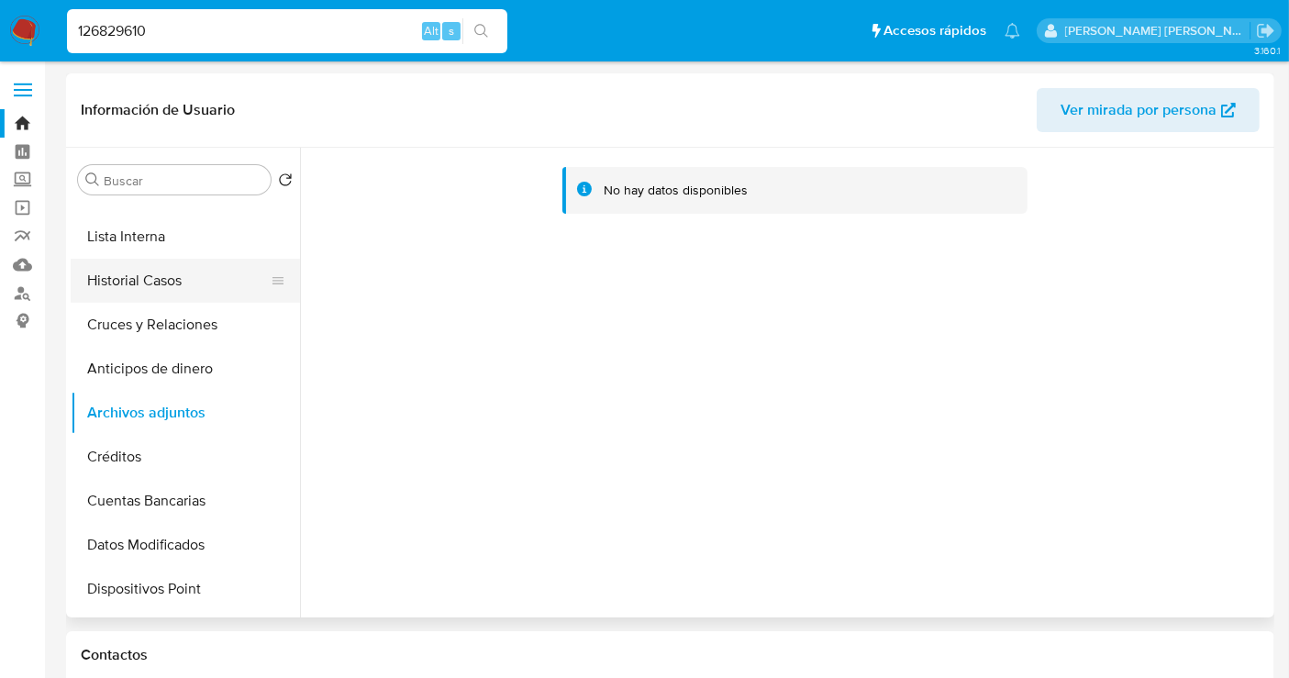
click at [139, 290] on button "Historial Casos" at bounding box center [178, 281] width 215 height 44
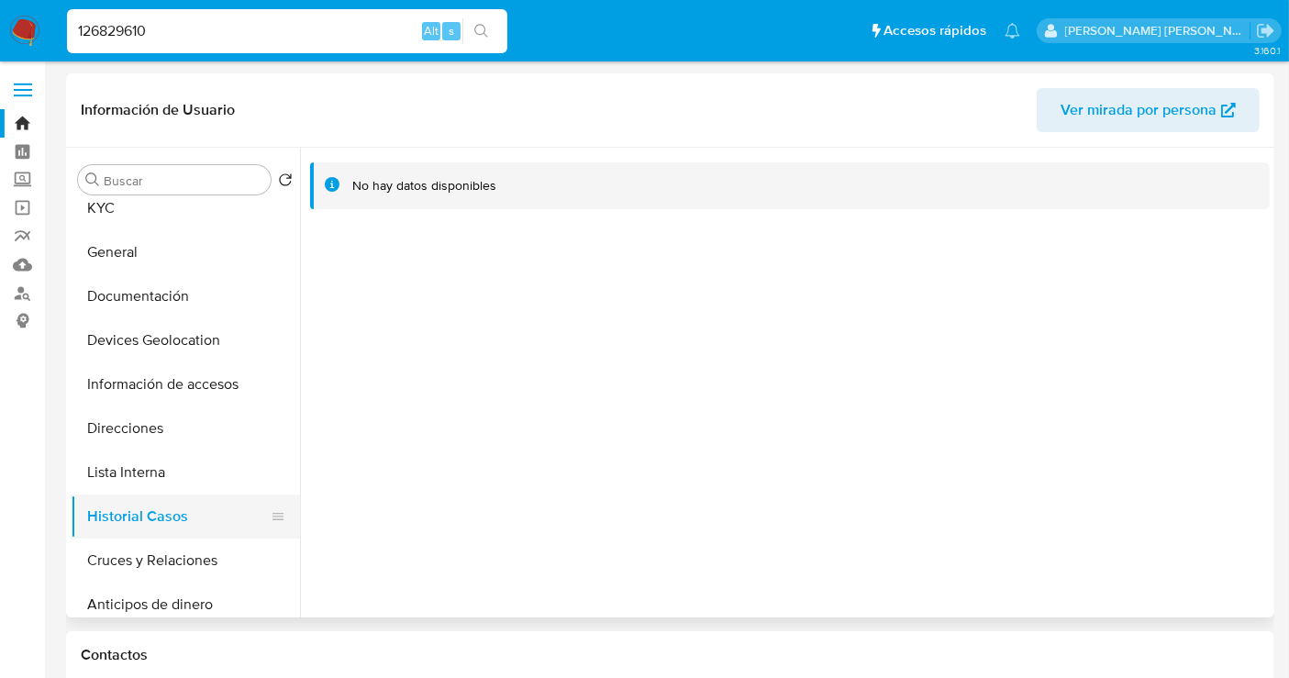
scroll to position [0, 0]
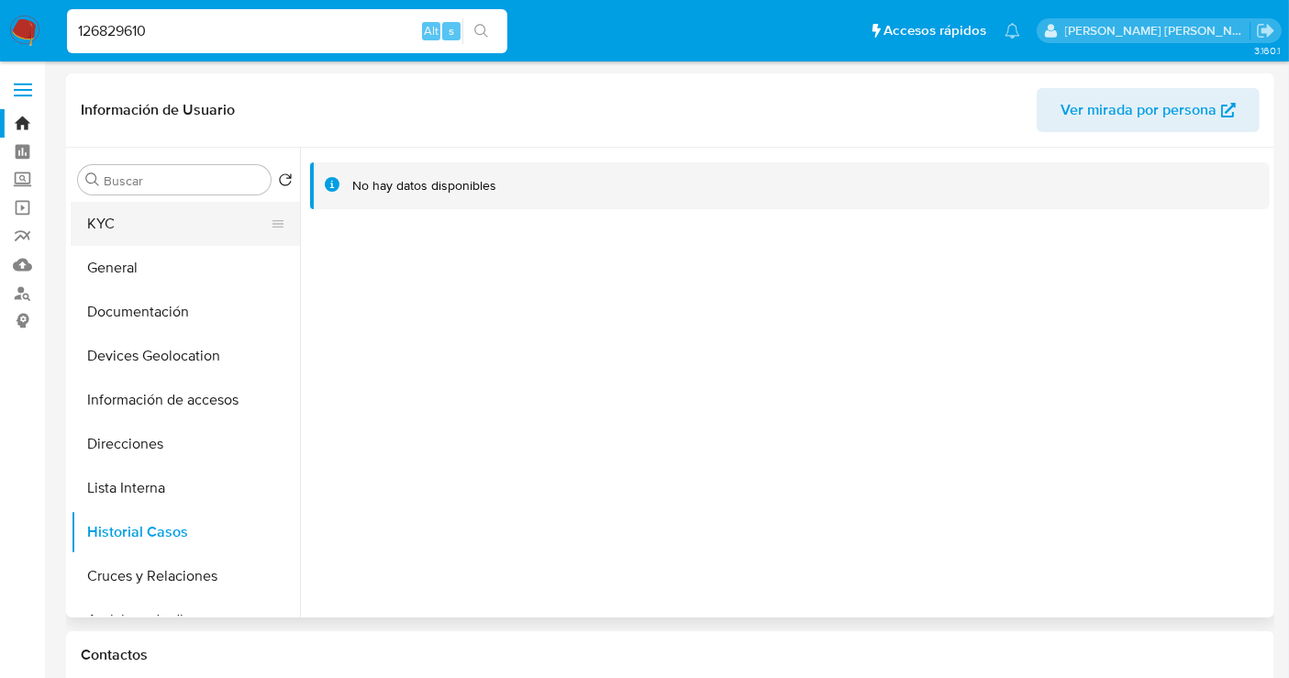
click at [123, 232] on button "KYC" at bounding box center [178, 224] width 215 height 44
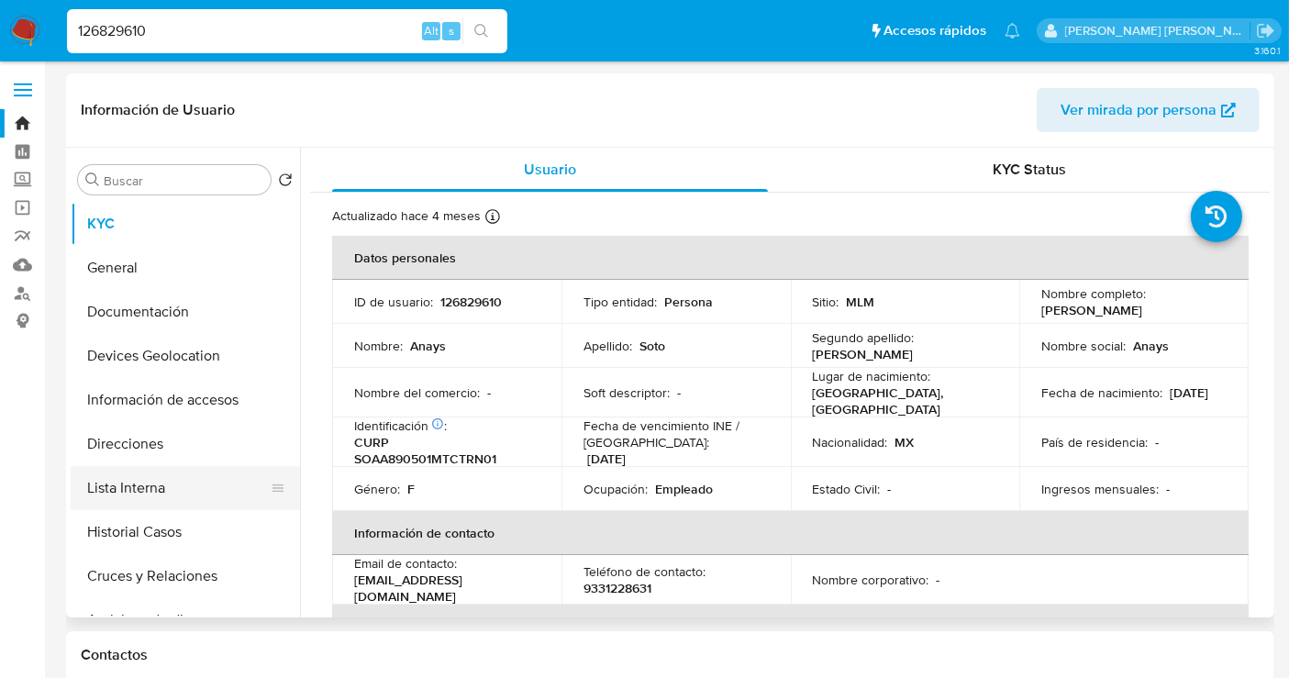
click at [144, 496] on button "Lista Interna" at bounding box center [178, 488] width 215 height 44
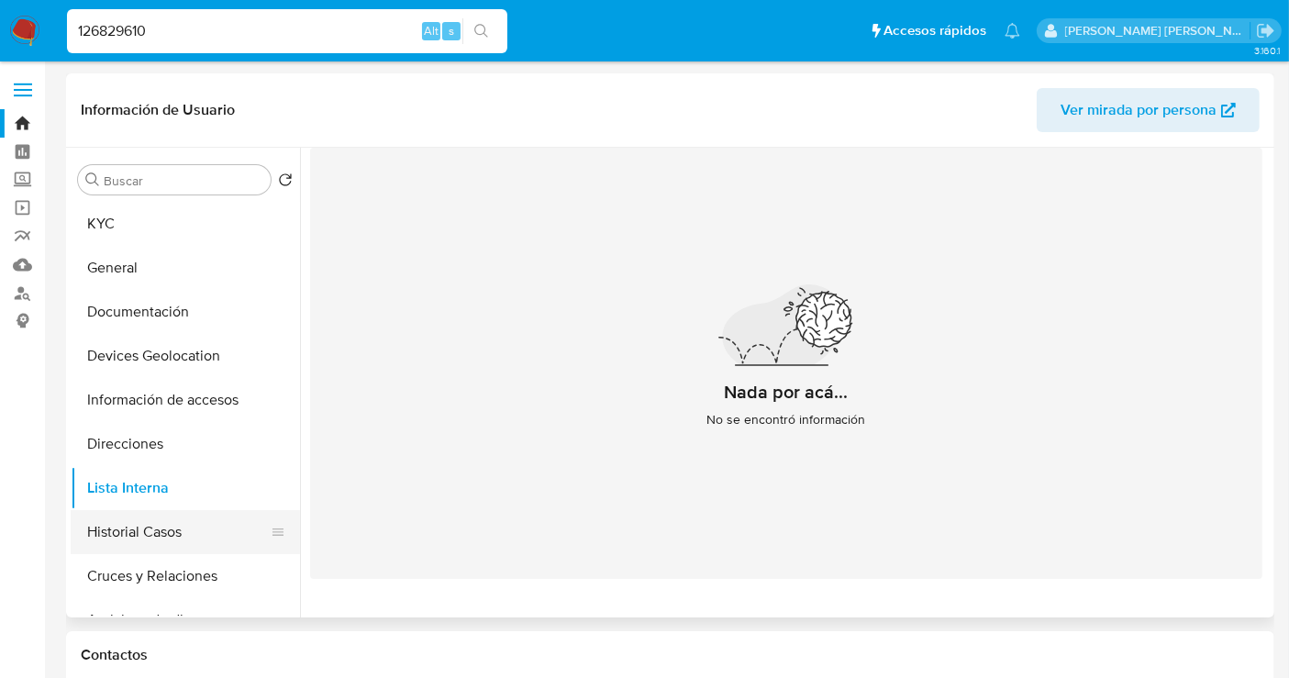
click at [175, 527] on button "Historial Casos" at bounding box center [178, 532] width 215 height 44
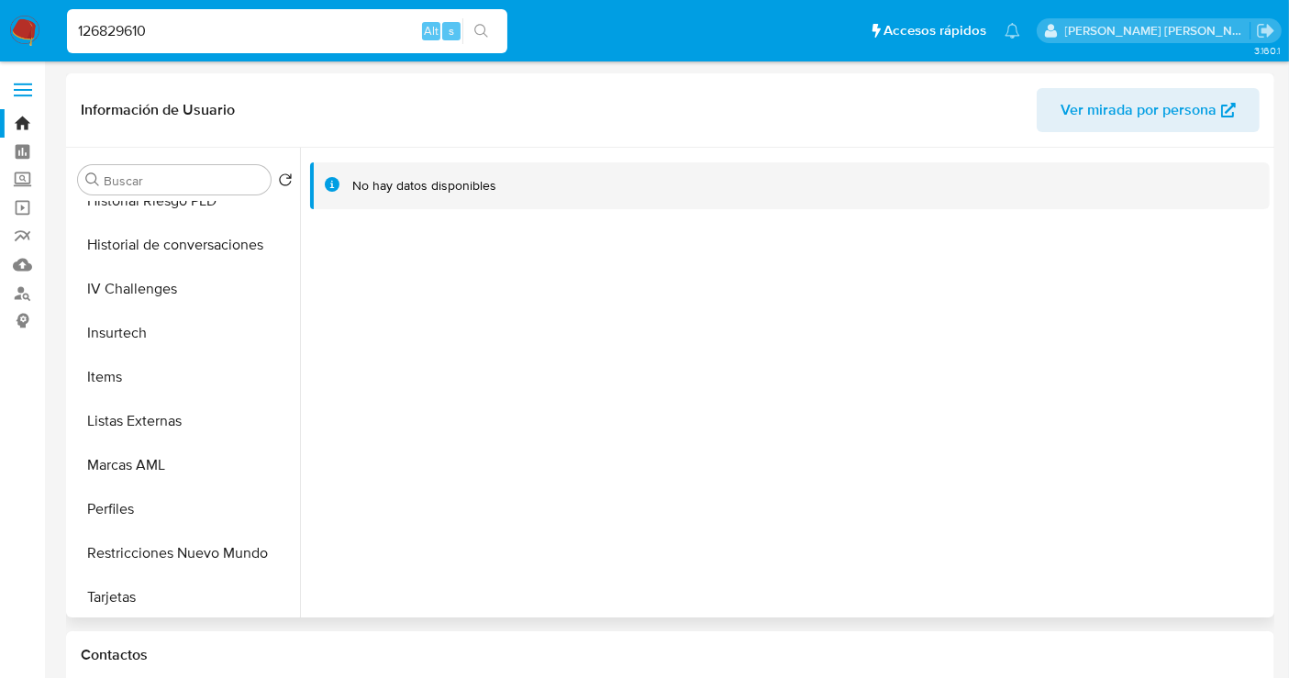
scroll to position [815, 0]
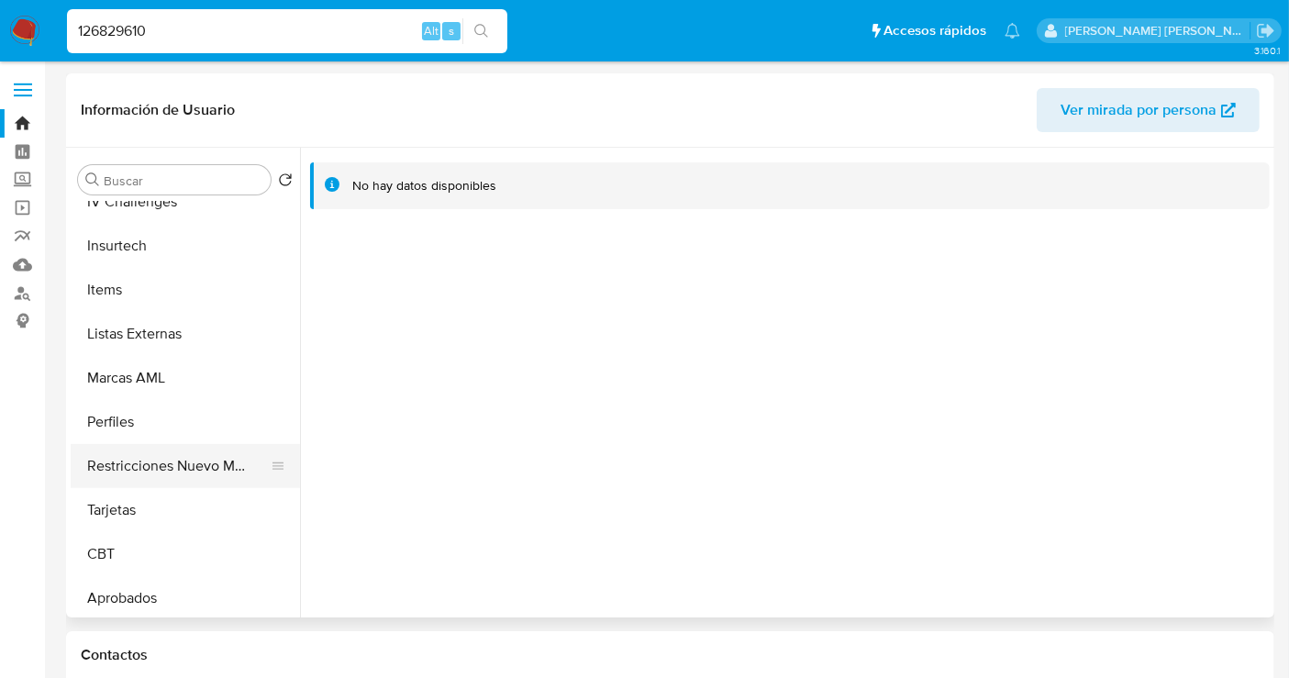
click at [216, 460] on button "Restricciones Nuevo Mundo" at bounding box center [178, 466] width 215 height 44
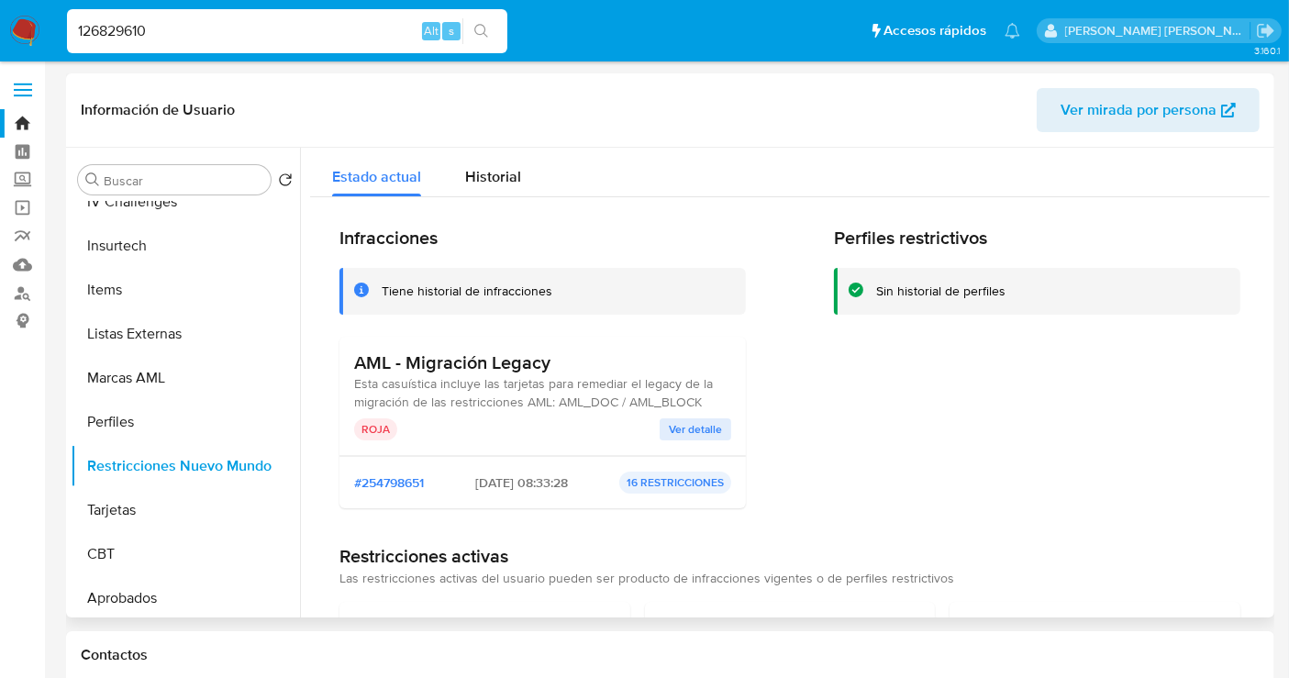
click at [715, 427] on span "Ver detalle" at bounding box center [695, 429] width 53 height 18
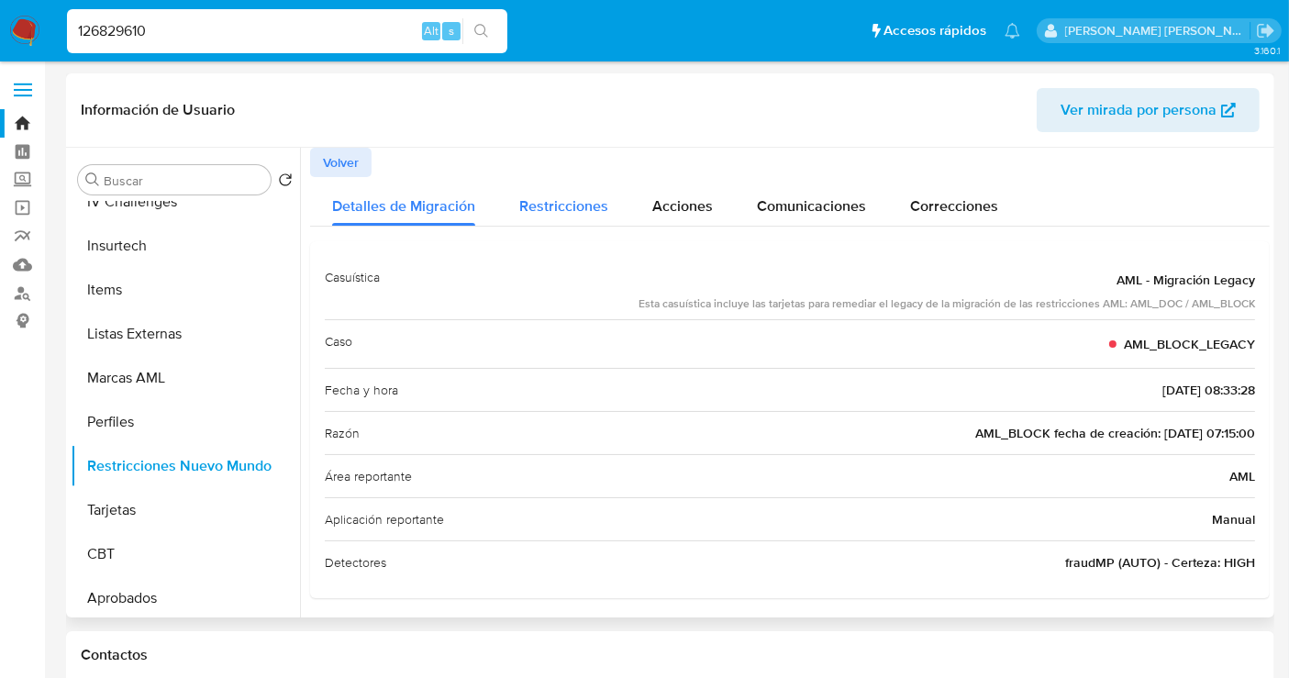
click at [550, 183] on div "Restricciones" at bounding box center [563, 201] width 89 height 49
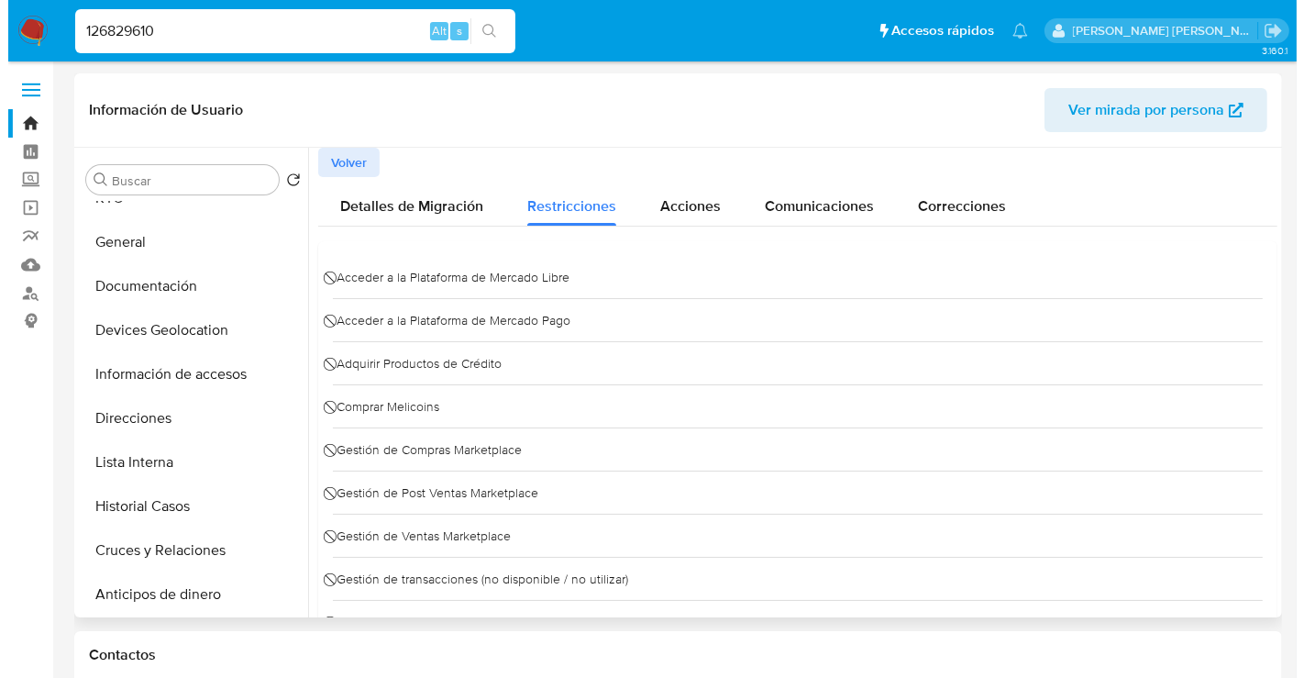
scroll to position [0, 0]
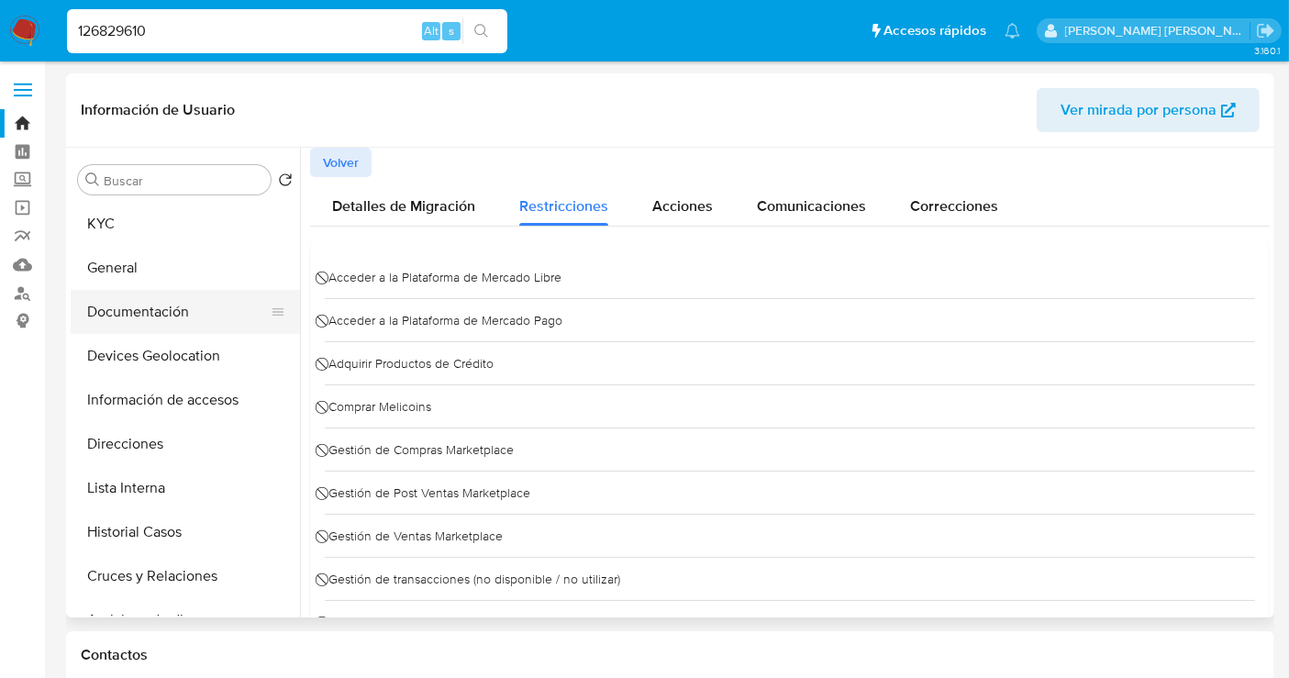
click at [148, 306] on button "Documentación" at bounding box center [178, 312] width 215 height 44
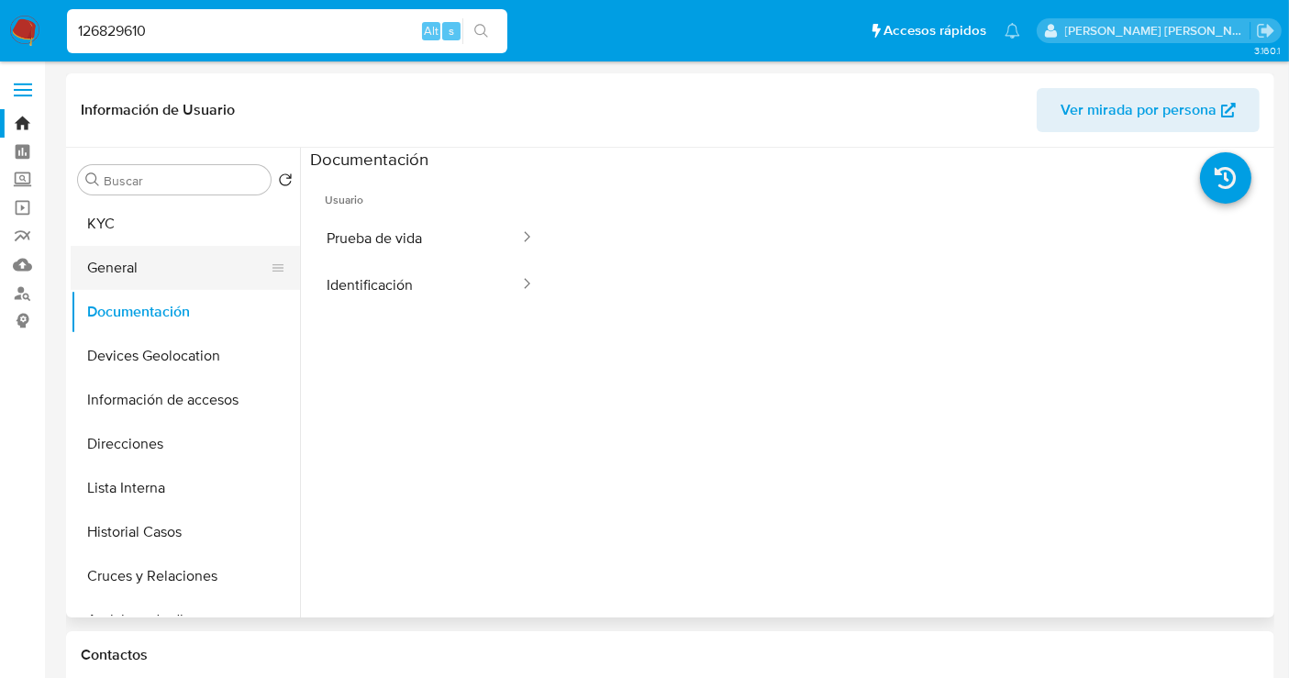
click at [126, 248] on button "General" at bounding box center [178, 268] width 215 height 44
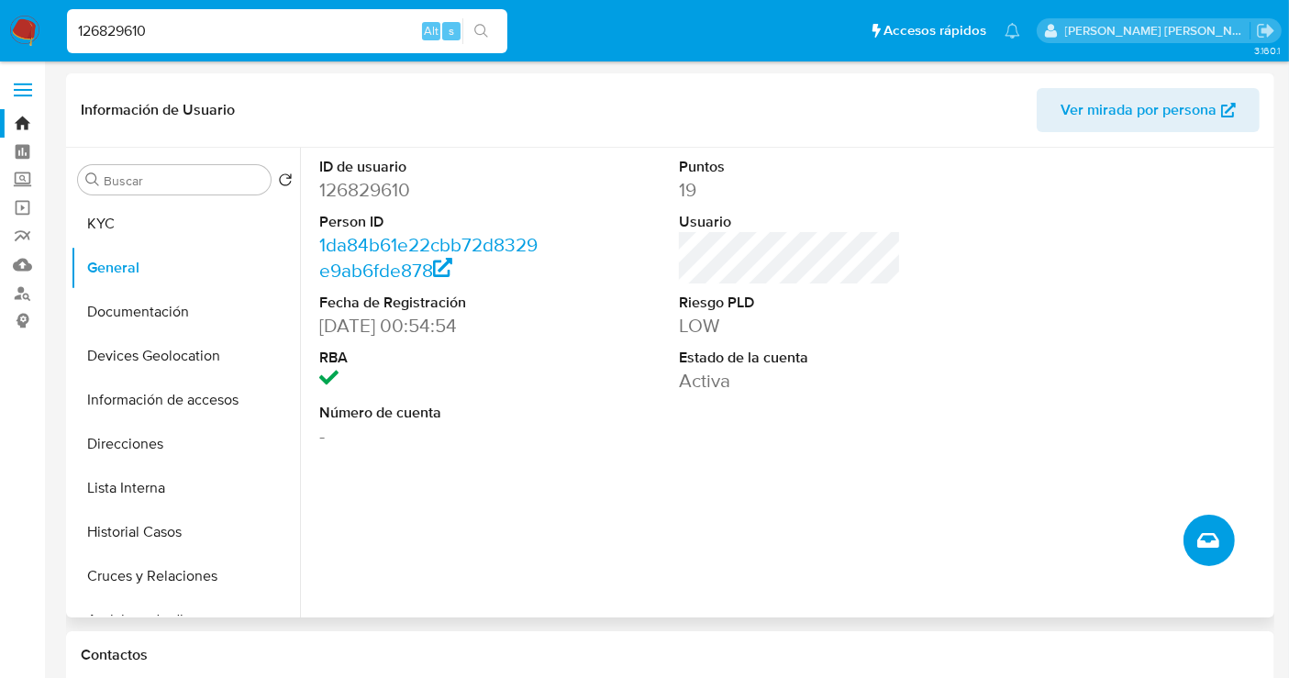
click at [1204, 533] on icon "Crear caso manual" at bounding box center [1208, 540] width 22 height 15
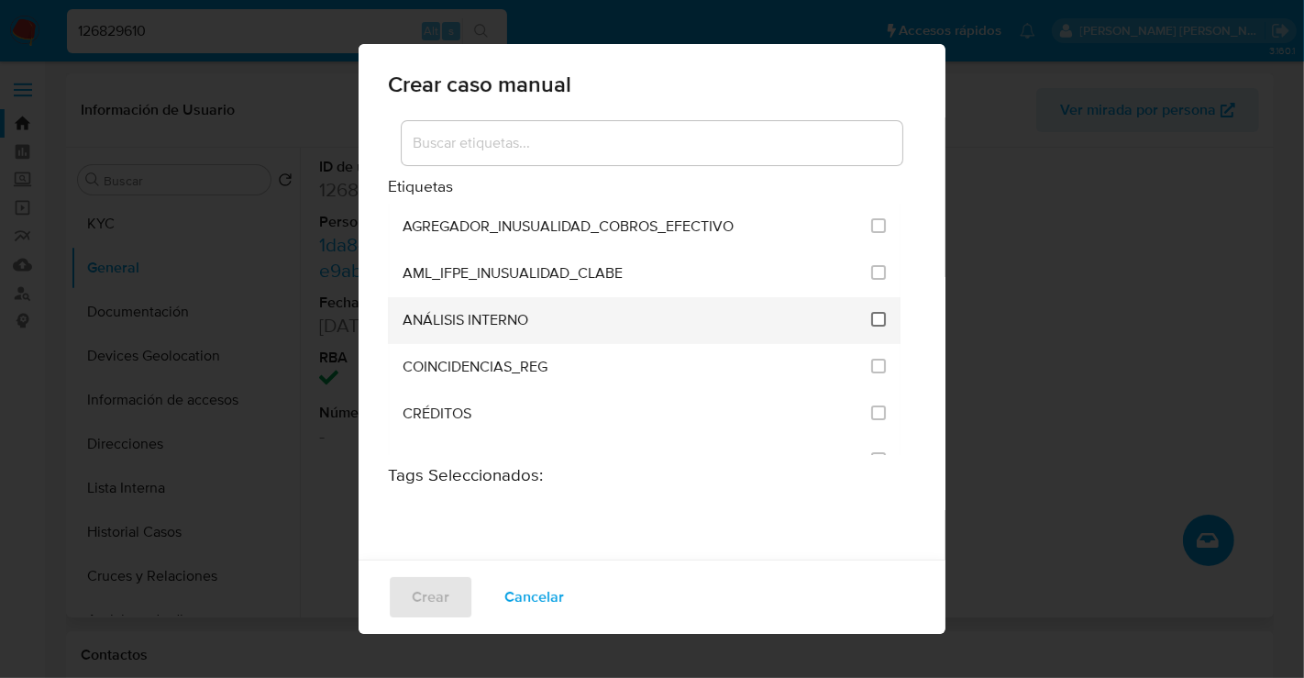
click at [871, 325] on input "1888" at bounding box center [878, 319] width 15 height 15
checkbox input "true"
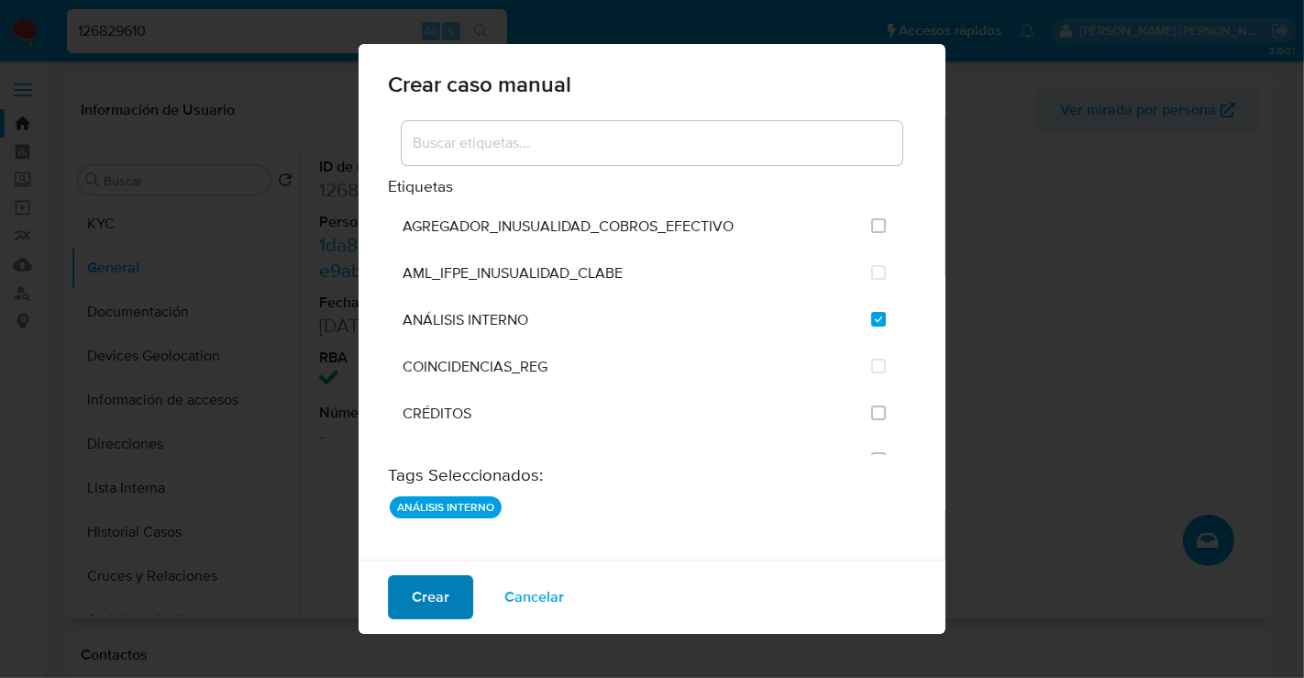
click at [435, 591] on span "Crear" at bounding box center [431, 597] width 38 height 40
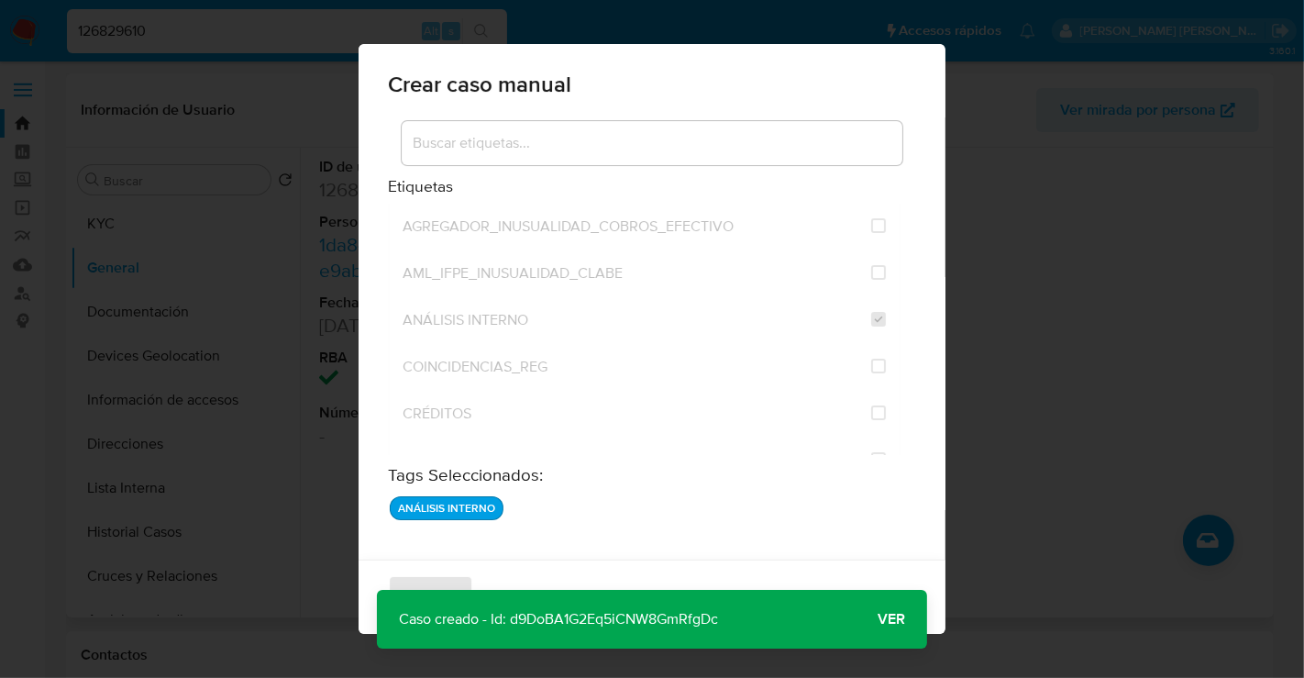
click at [907, 619] on button "Ver" at bounding box center [892, 619] width 72 height 44
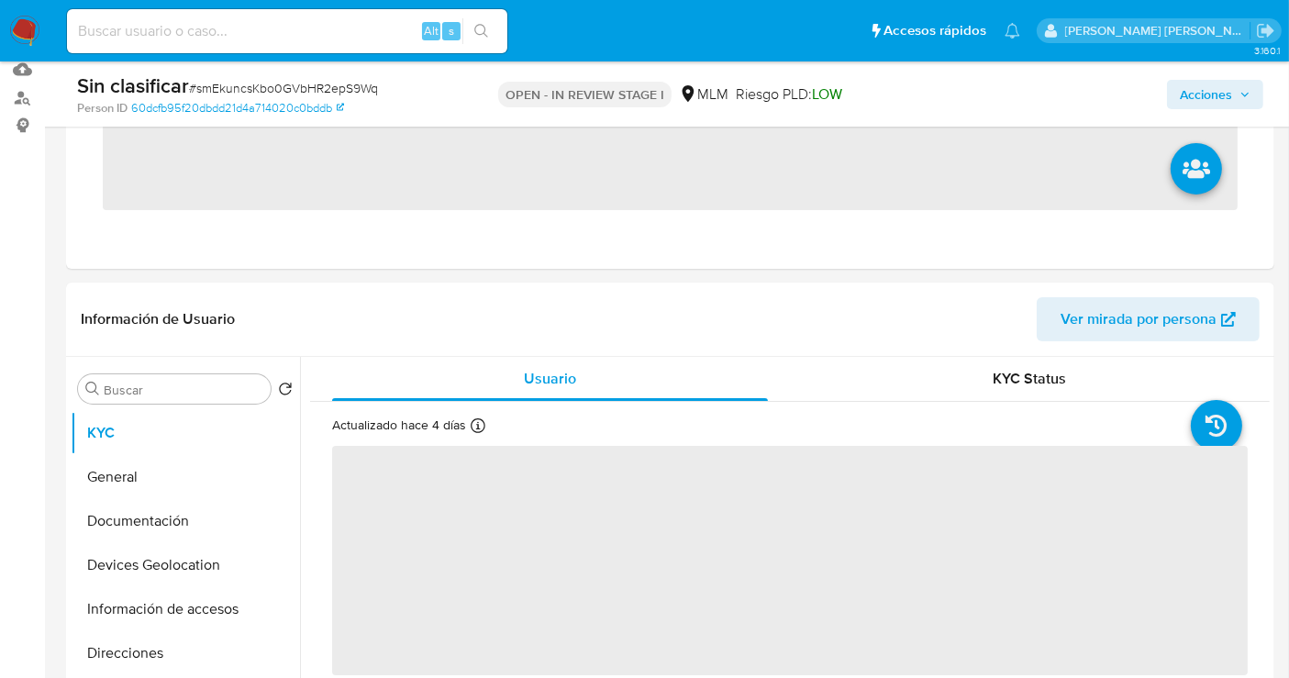
scroll to position [204, 0]
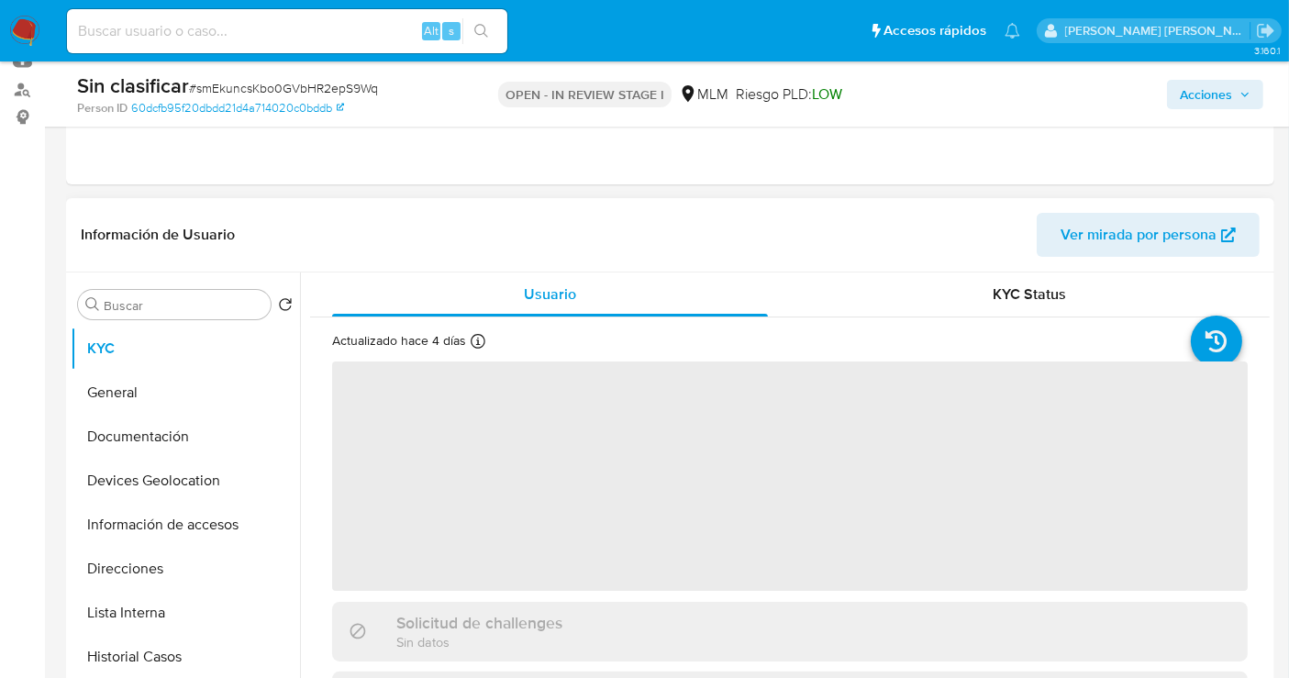
select select "10"
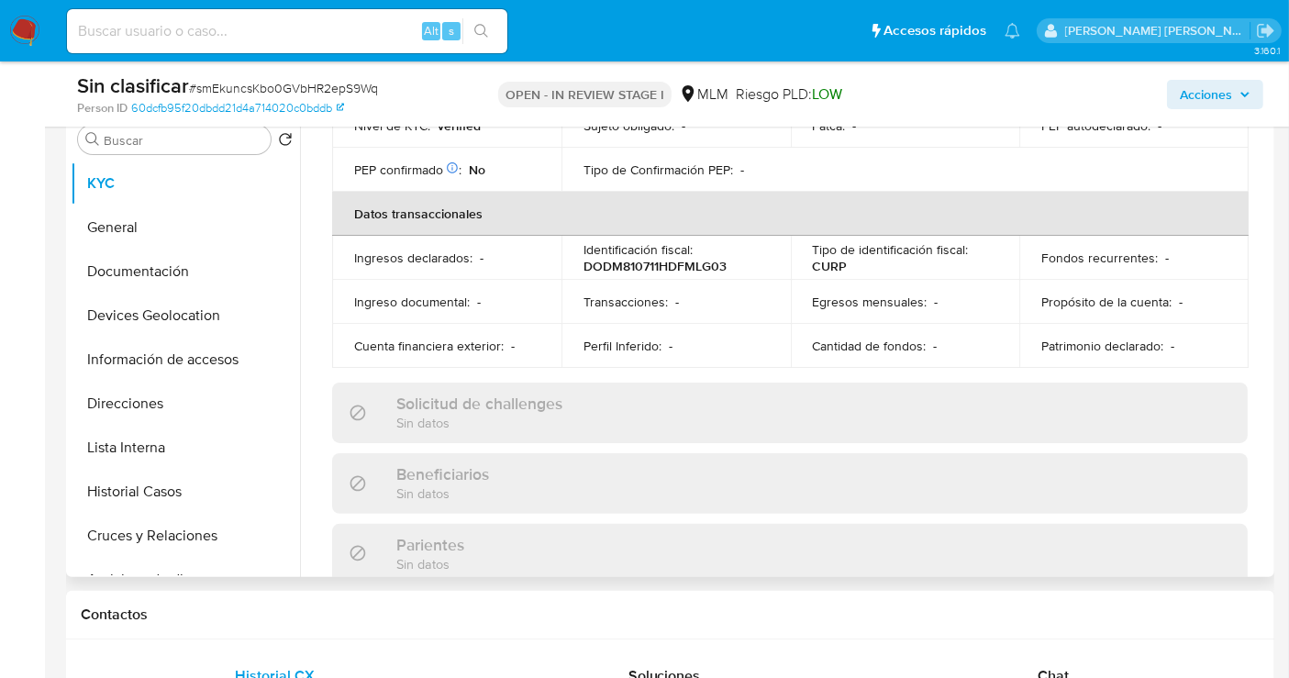
scroll to position [611, 0]
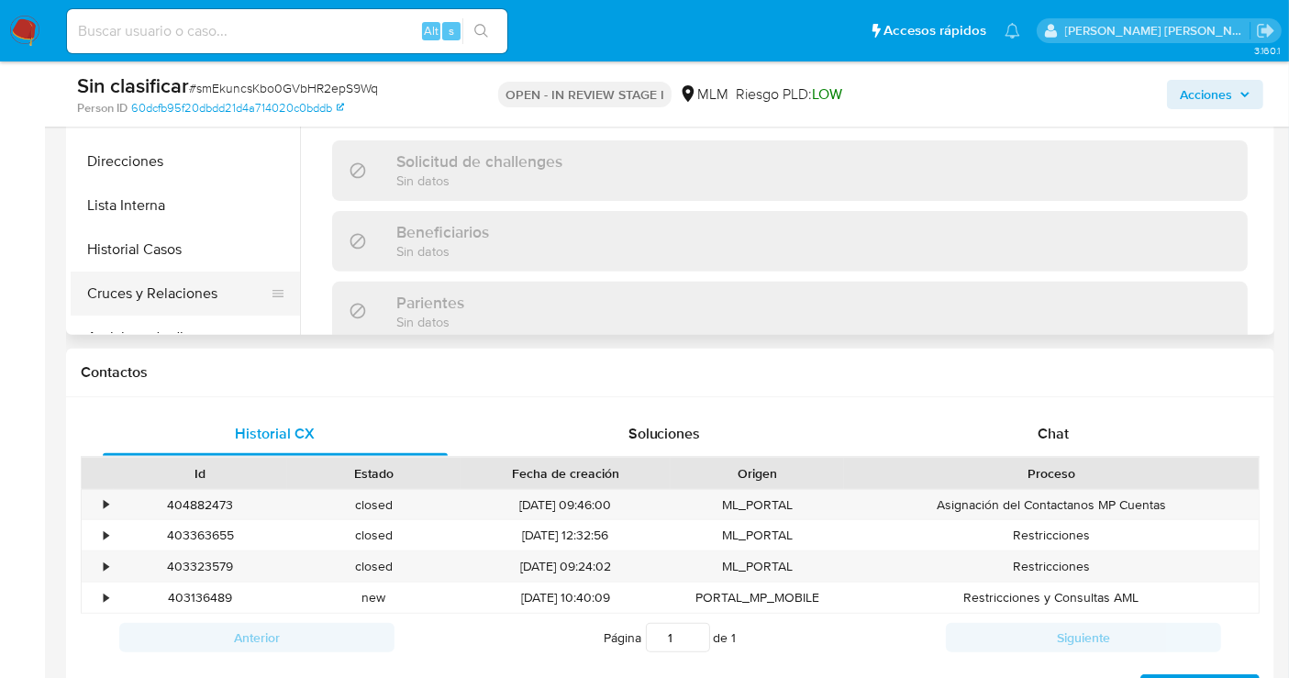
click at [148, 289] on button "Cruces y Relaciones" at bounding box center [178, 294] width 215 height 44
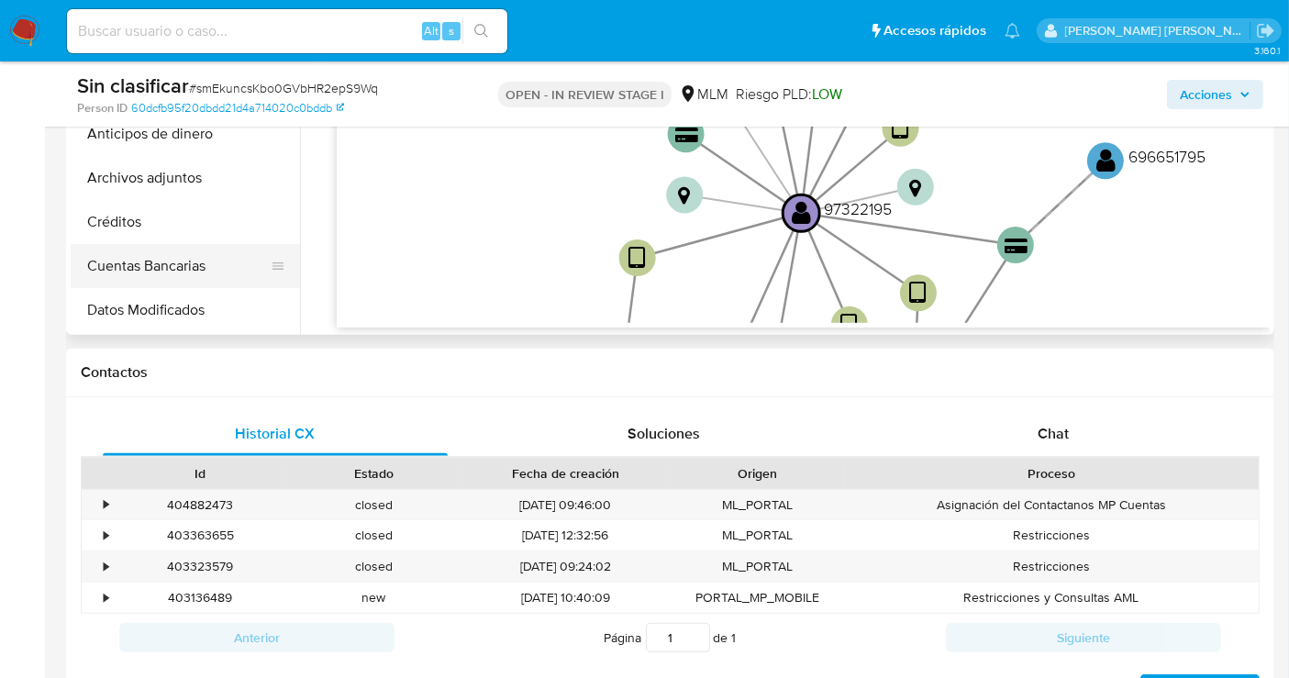
scroll to position [102, 0]
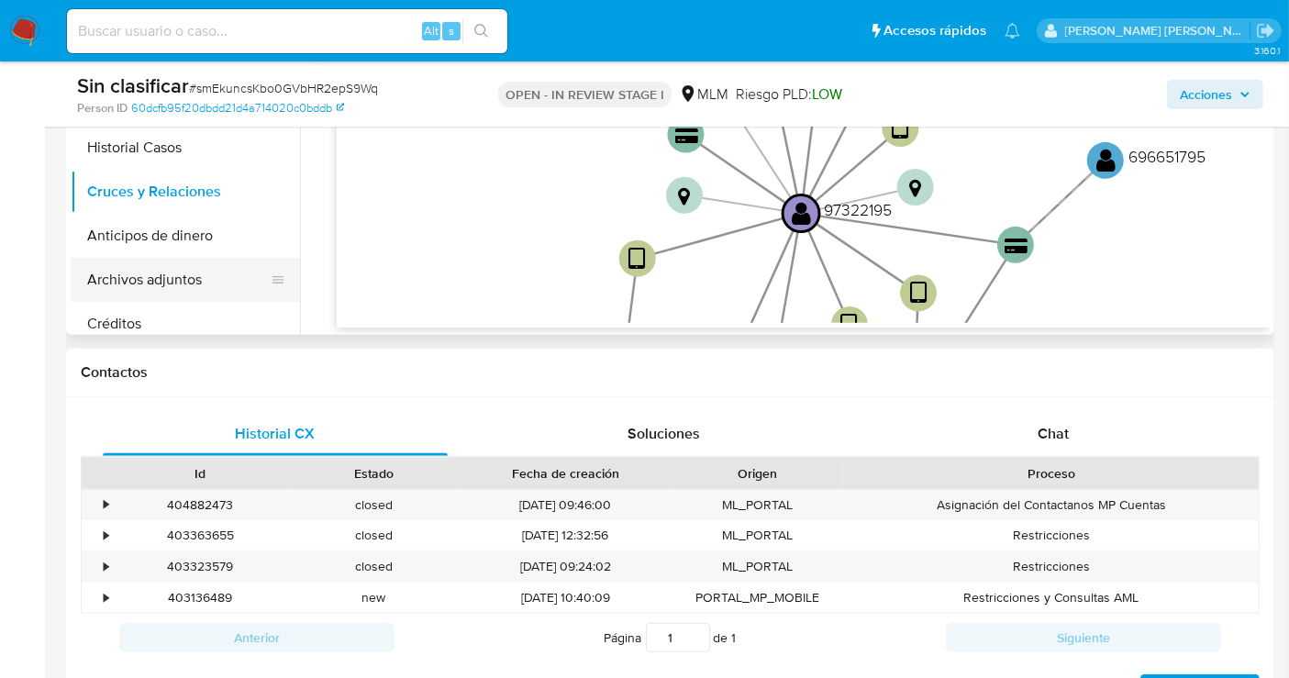
click at [142, 271] on button "Archivos adjuntos" at bounding box center [178, 280] width 215 height 44
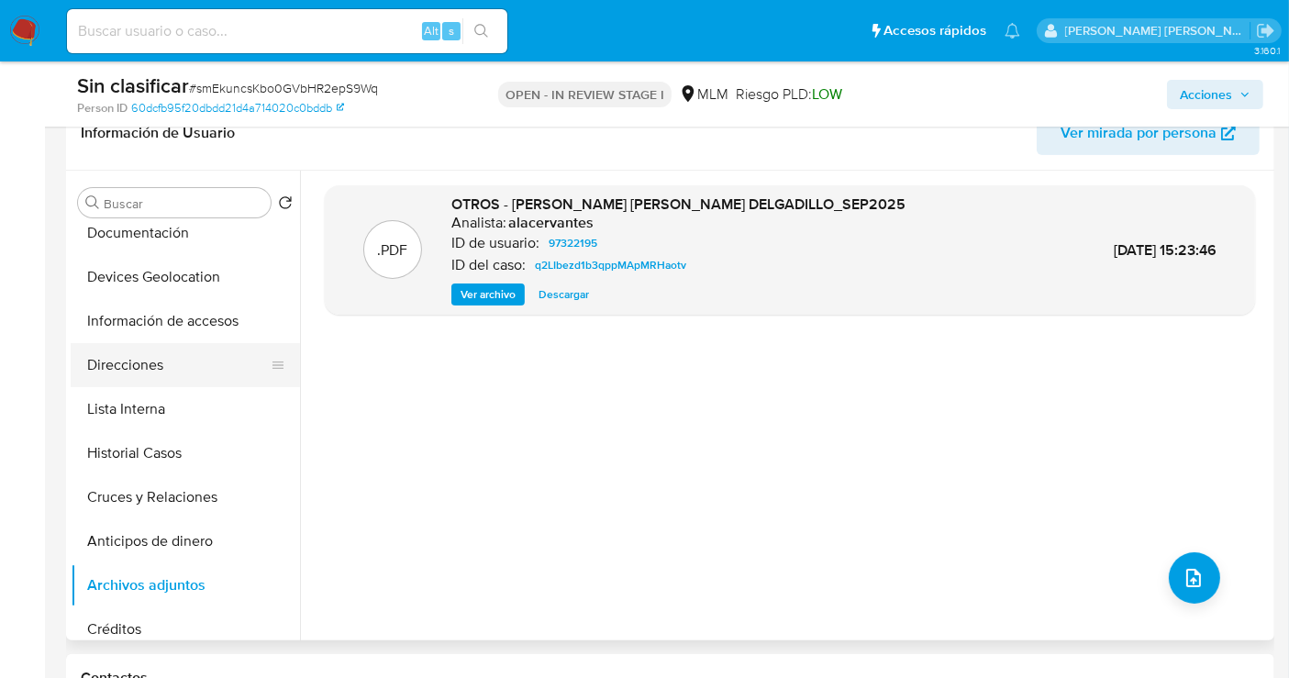
scroll to position [0, 0]
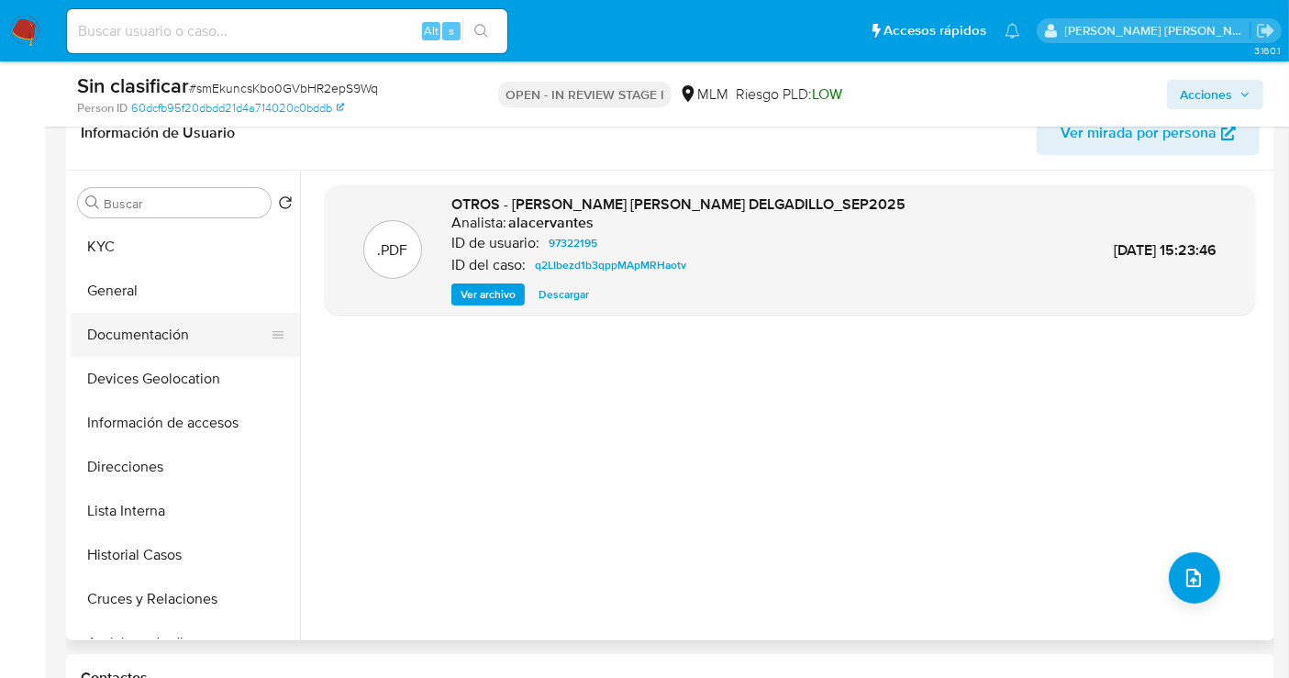
click at [130, 344] on button "Documentación" at bounding box center [178, 335] width 215 height 44
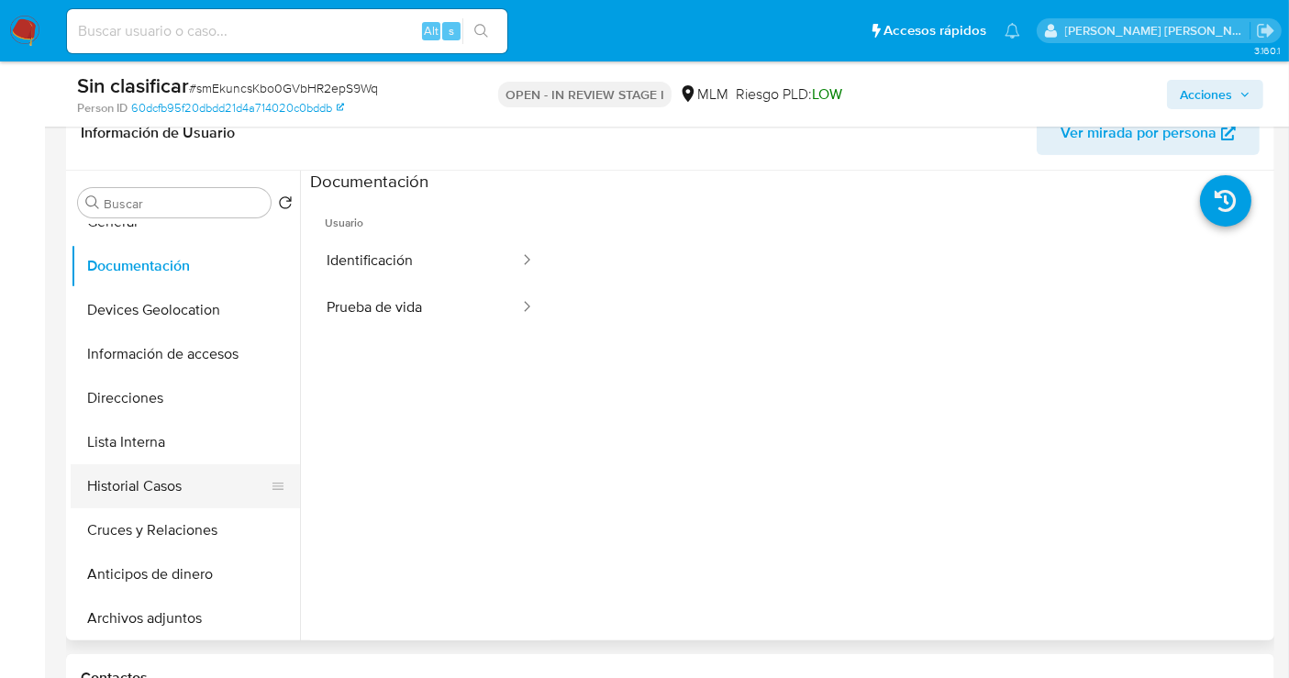
scroll to position [102, 0]
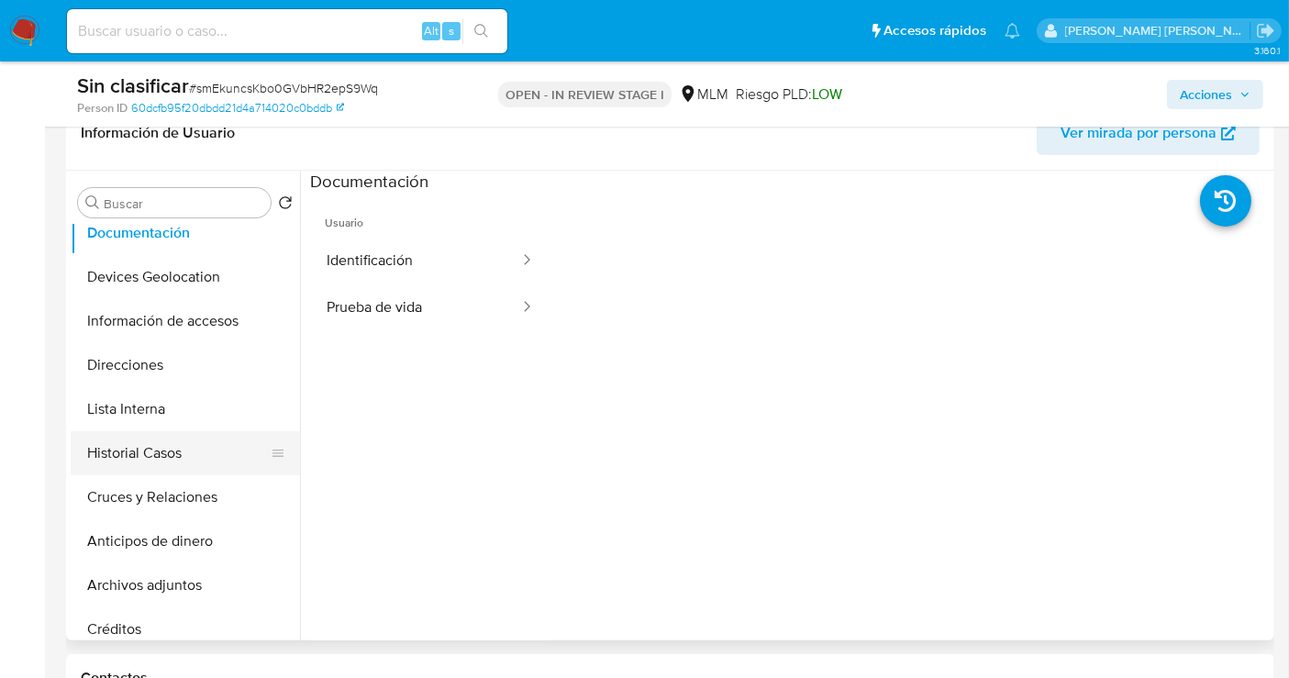
click at [153, 457] on button "Historial Casos" at bounding box center [178, 453] width 215 height 44
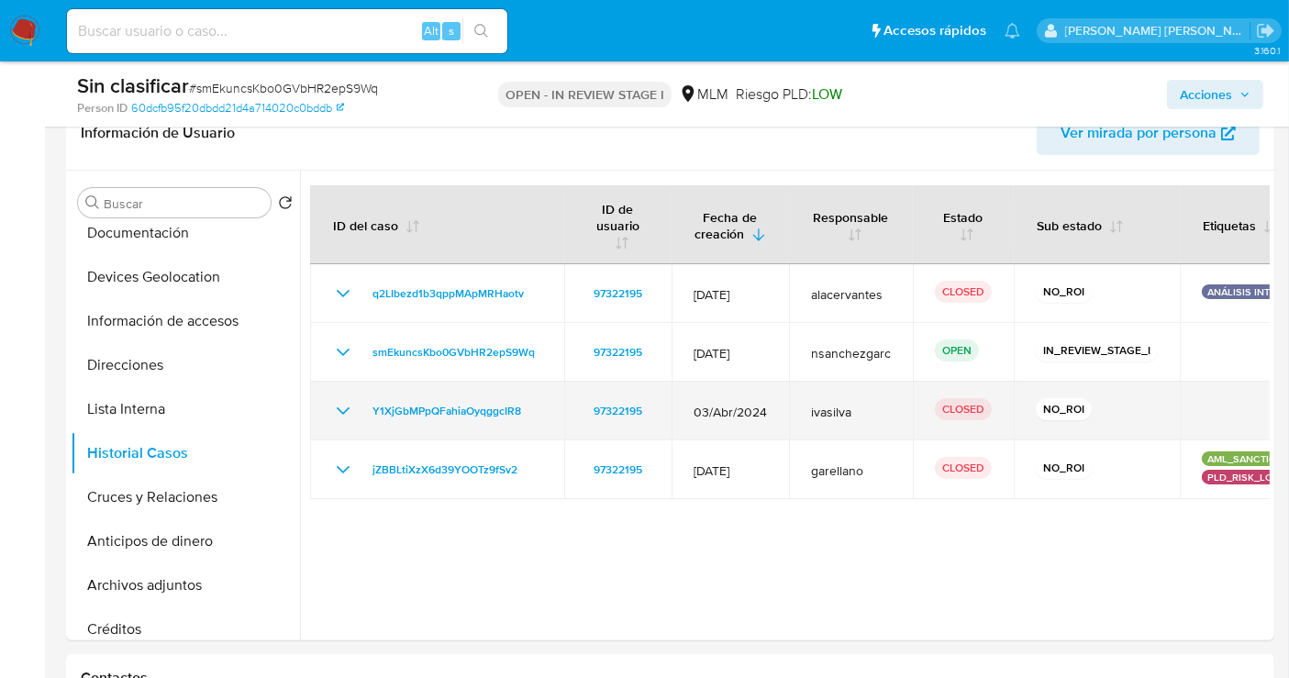
click at [349, 410] on icon "Mostrar/Ocultar" at bounding box center [343, 411] width 22 height 22
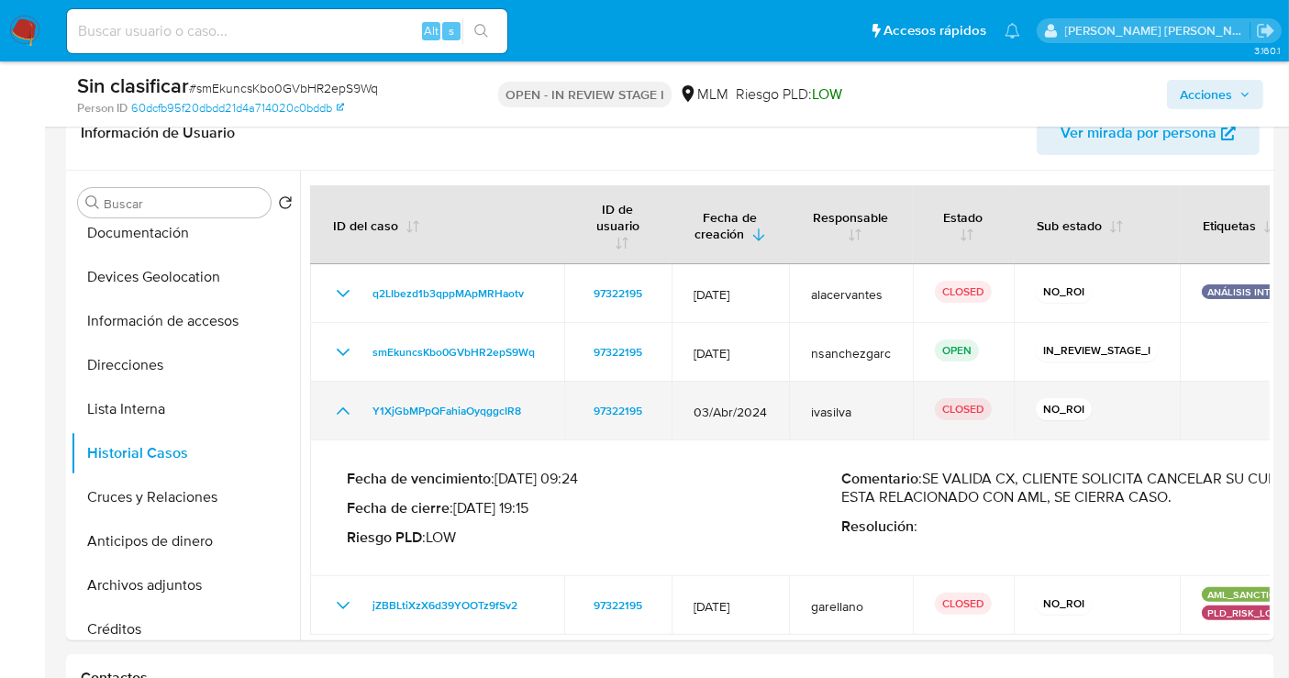
click at [349, 410] on icon "Mostrar/Ocultar" at bounding box center [343, 411] width 22 height 22
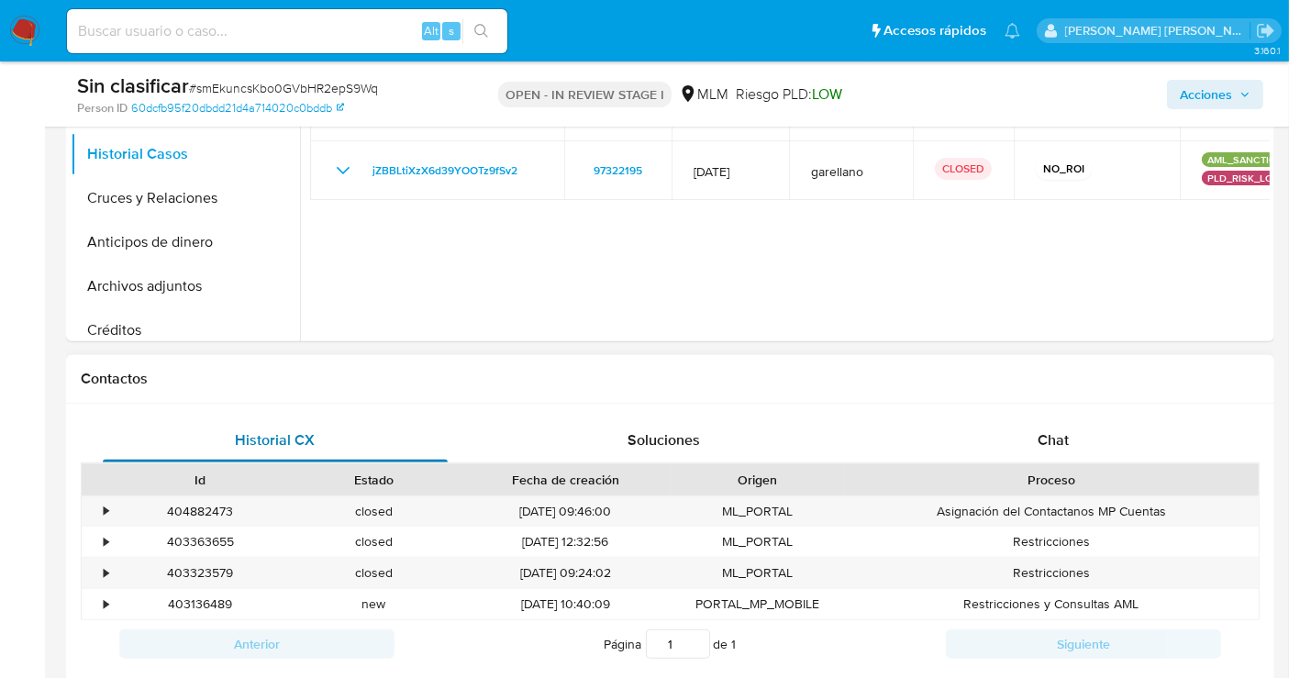
scroll to position [713, 0]
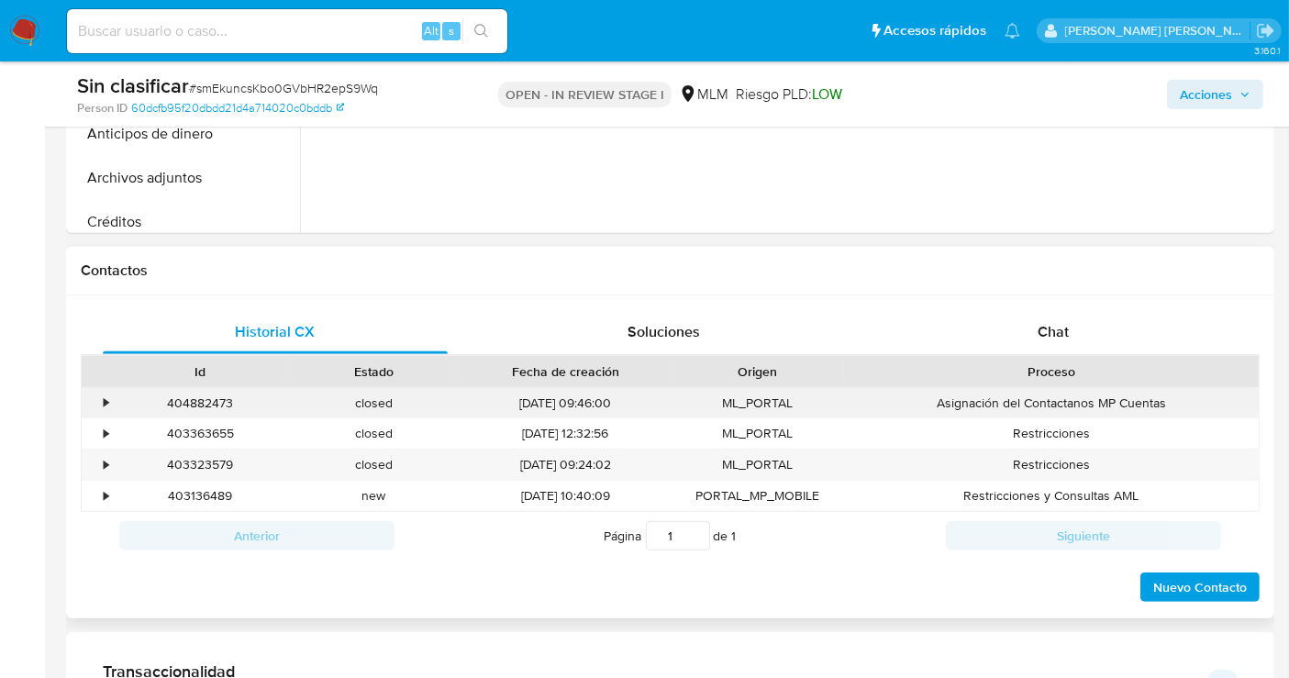
click at [104, 397] on div "•" at bounding box center [106, 402] width 5 height 17
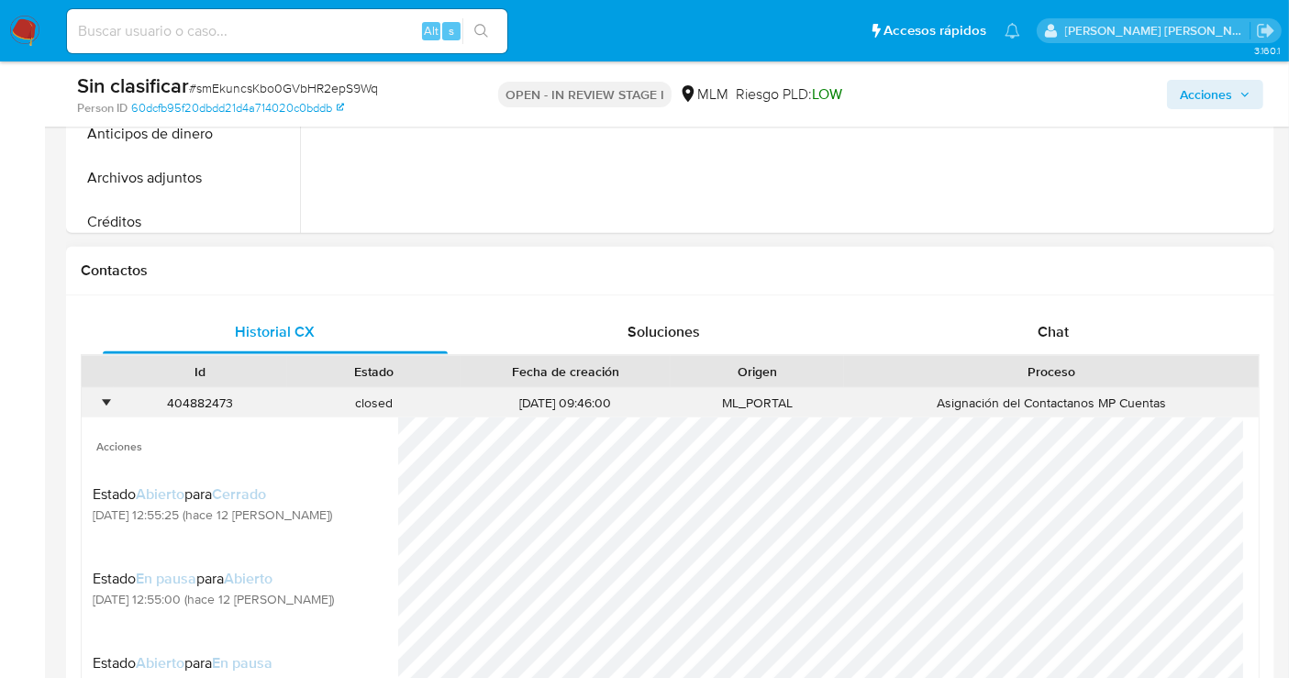
click at [104, 397] on div "•" at bounding box center [106, 402] width 5 height 17
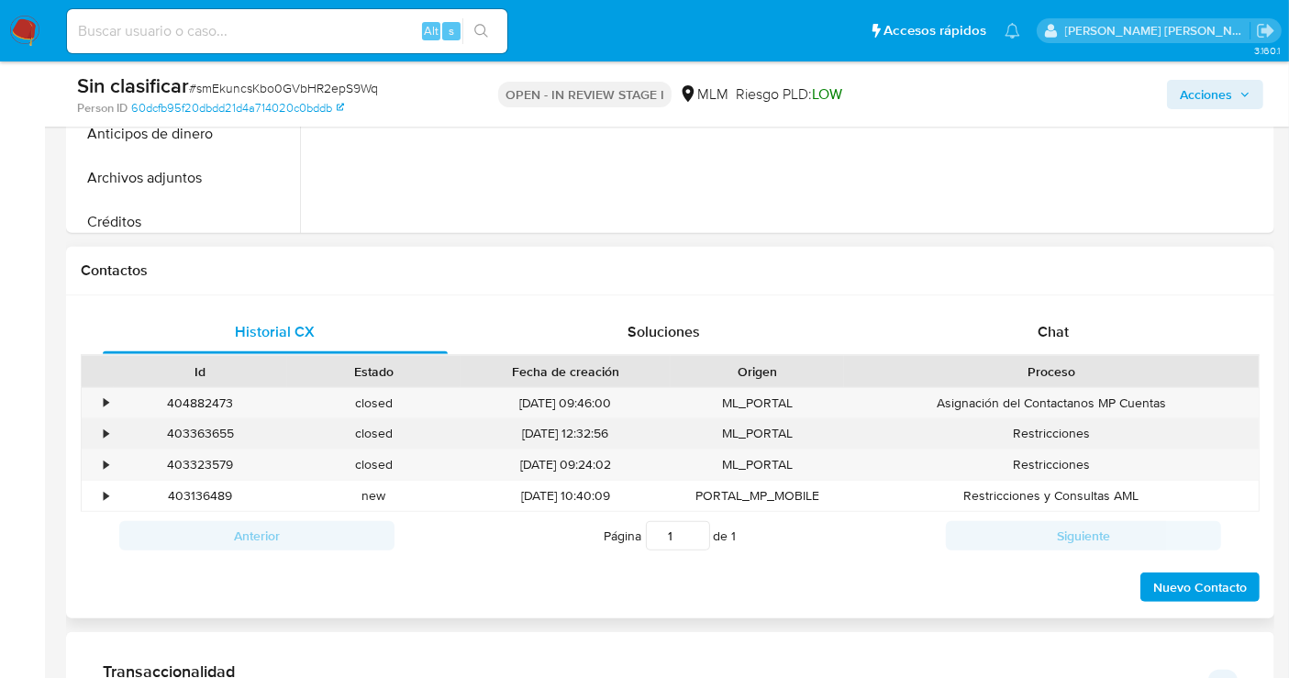
click at [112, 429] on div "•" at bounding box center [98, 433] width 32 height 30
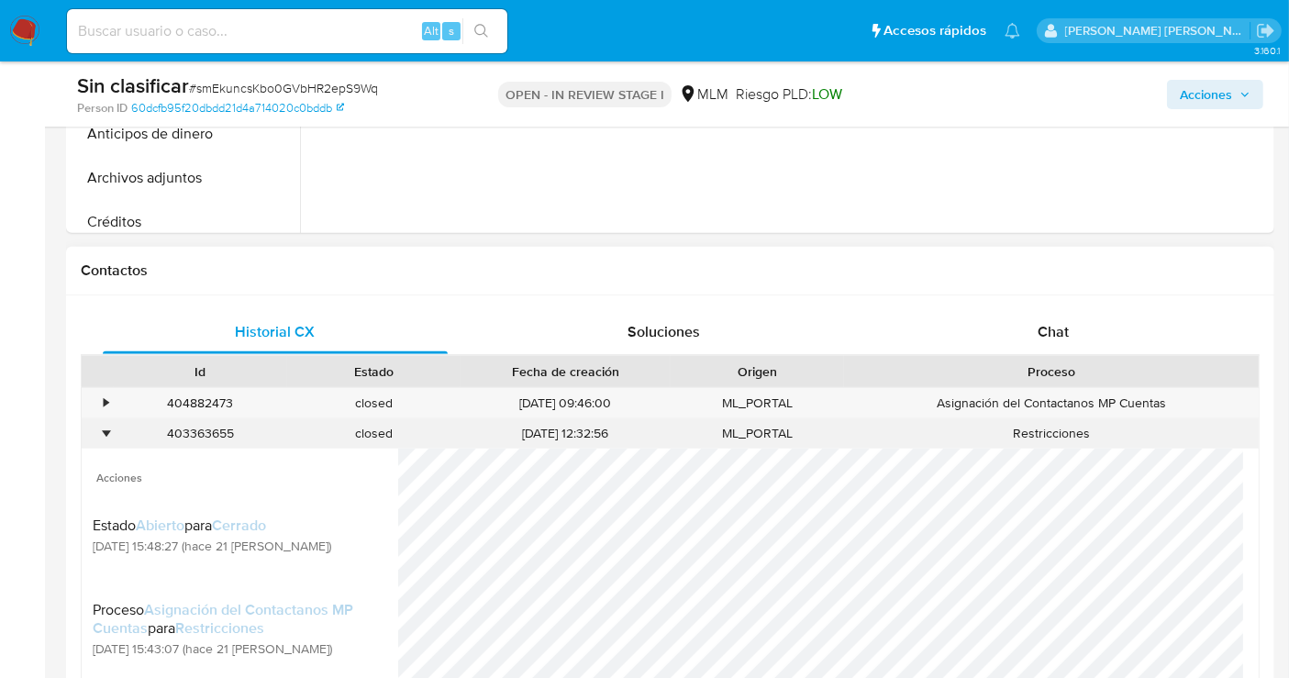
click at [112, 429] on div "•" at bounding box center [98, 433] width 32 height 30
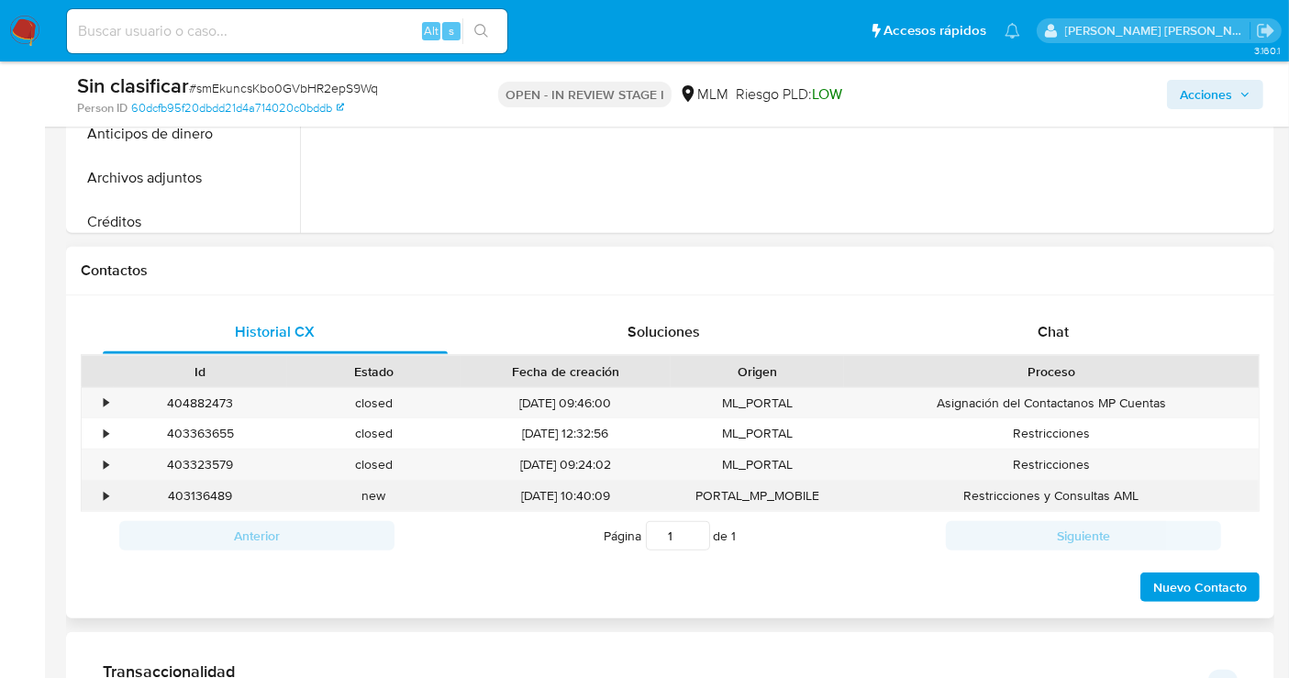
click at [105, 490] on div "•" at bounding box center [106, 495] width 5 height 17
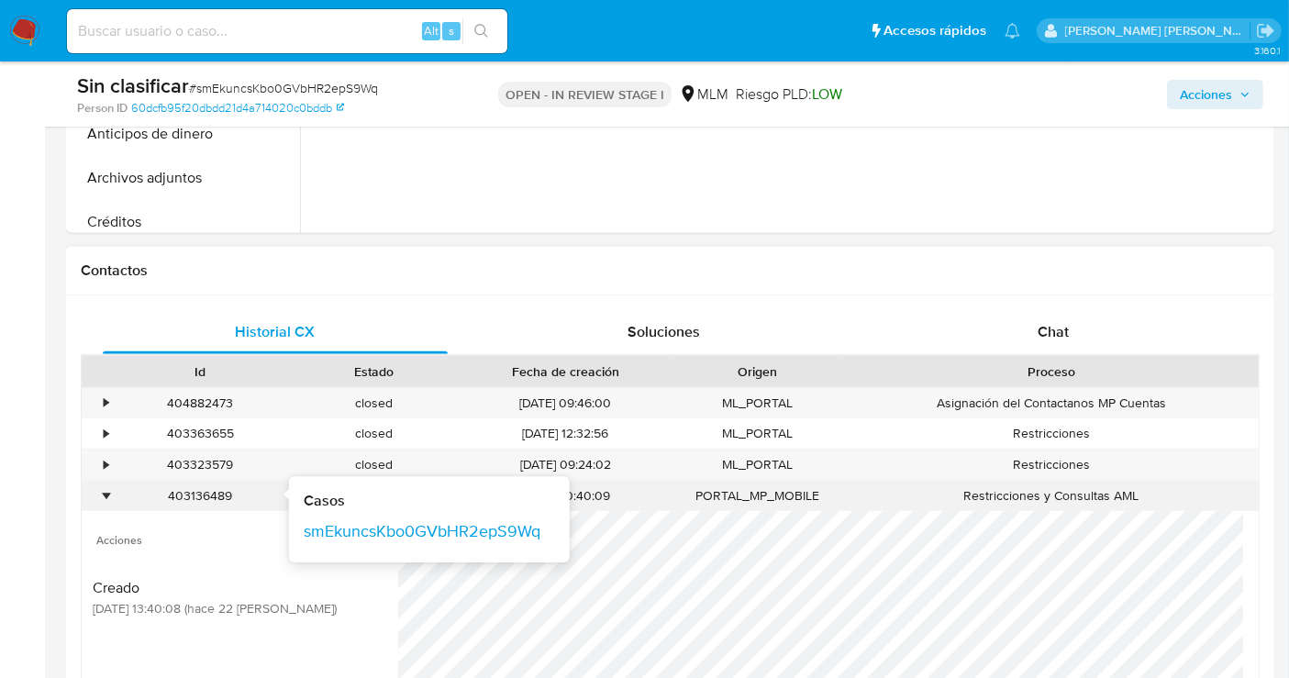
scroll to position [815, 0]
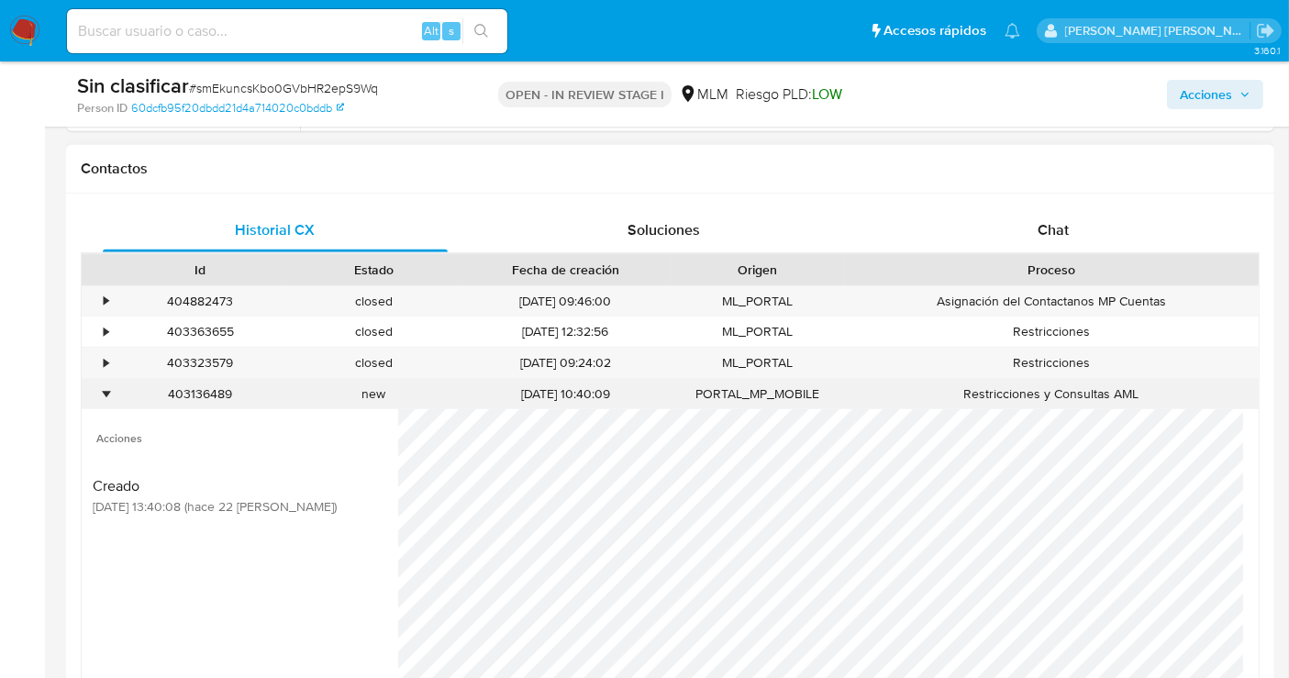
click at [109, 394] on div "•" at bounding box center [98, 394] width 32 height 30
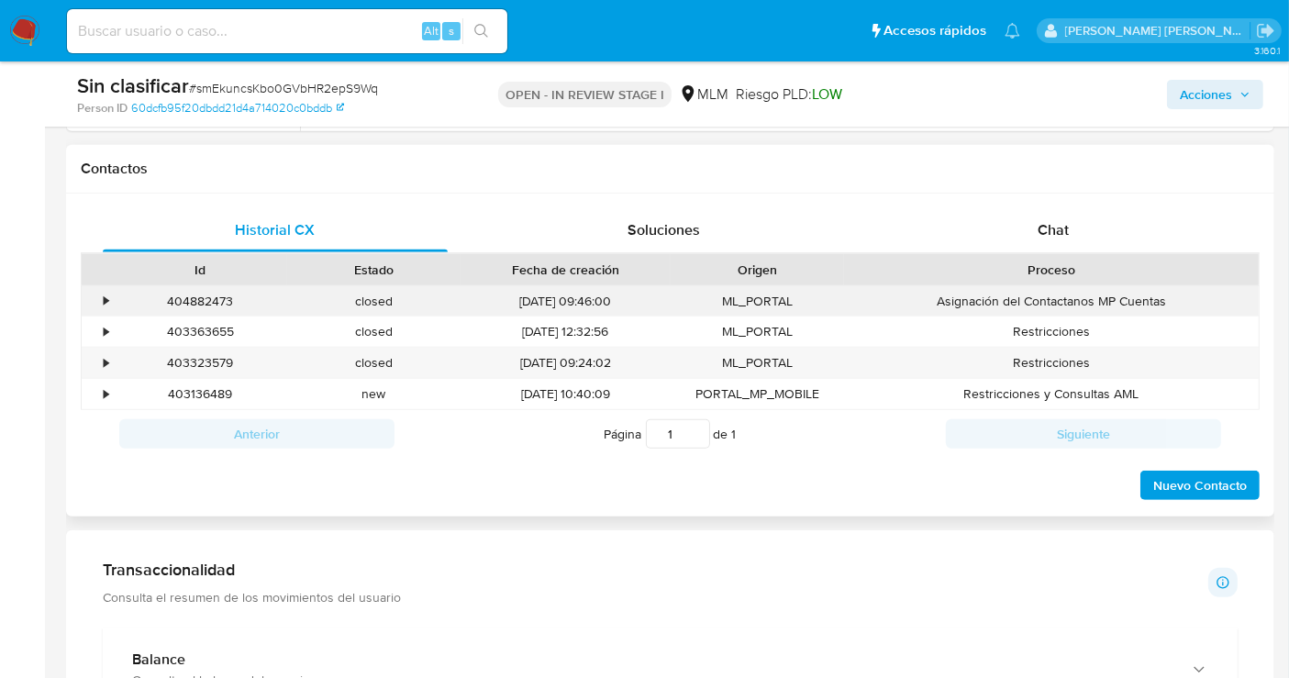
click at [105, 294] on div "•" at bounding box center [106, 301] width 5 height 17
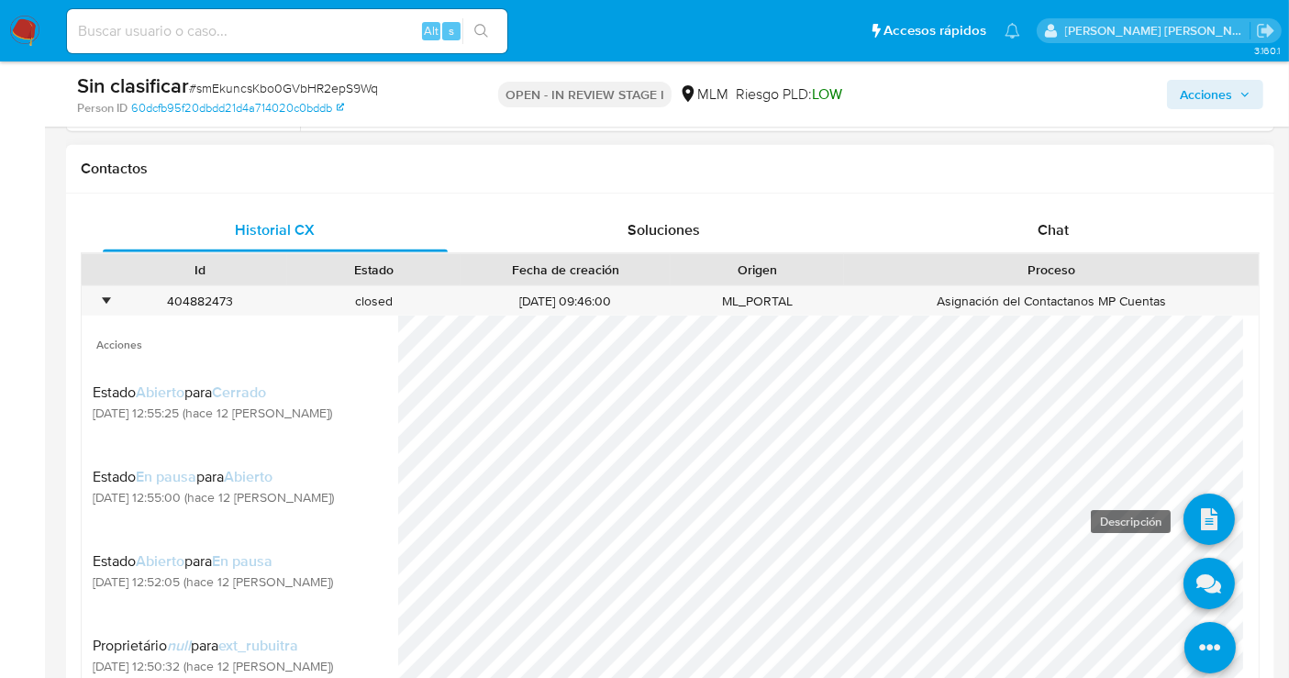
click at [1187, 521] on icon at bounding box center [1208, 519] width 51 height 51
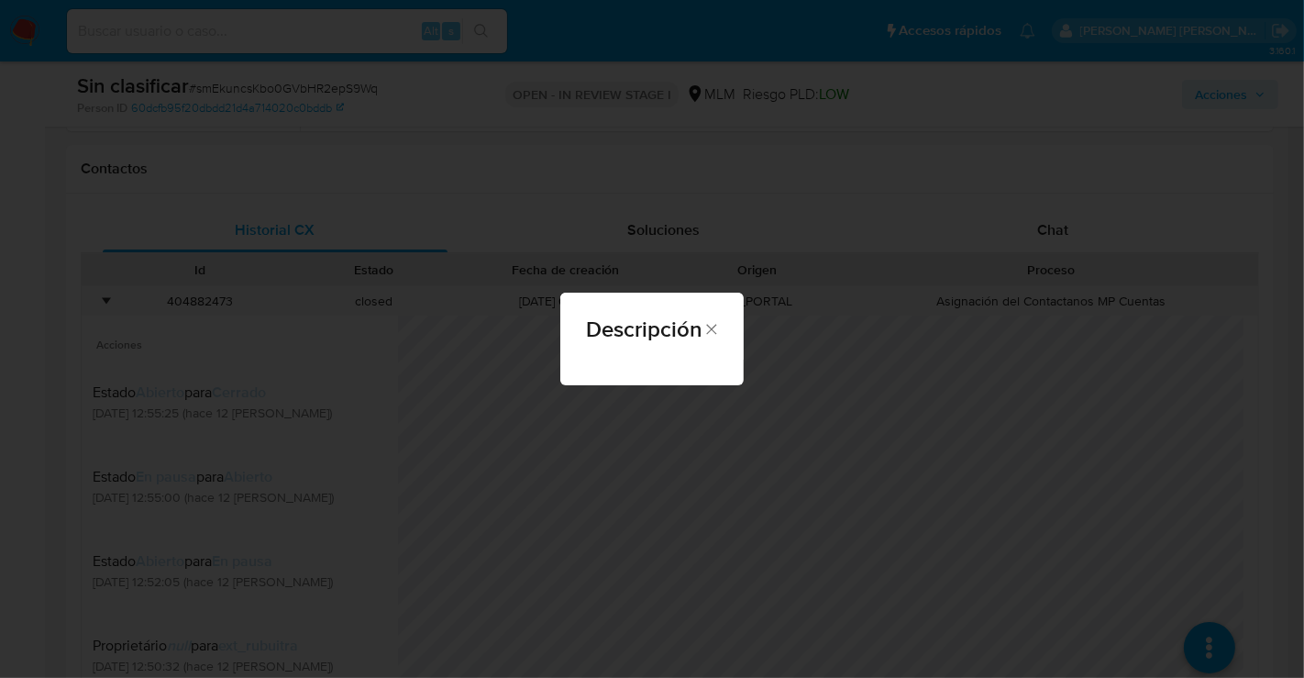
click at [710, 328] on icon "Cerrar" at bounding box center [711, 329] width 10 height 10
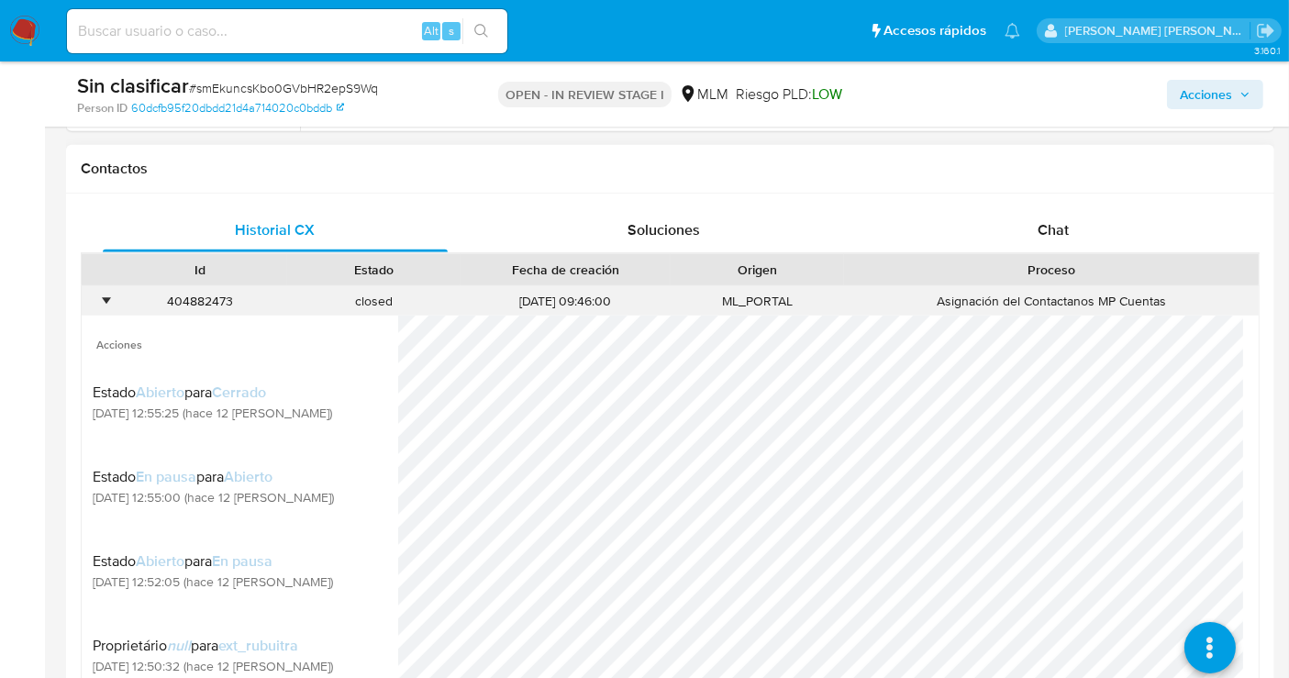
click at [110, 295] on div "•" at bounding box center [98, 301] width 32 height 30
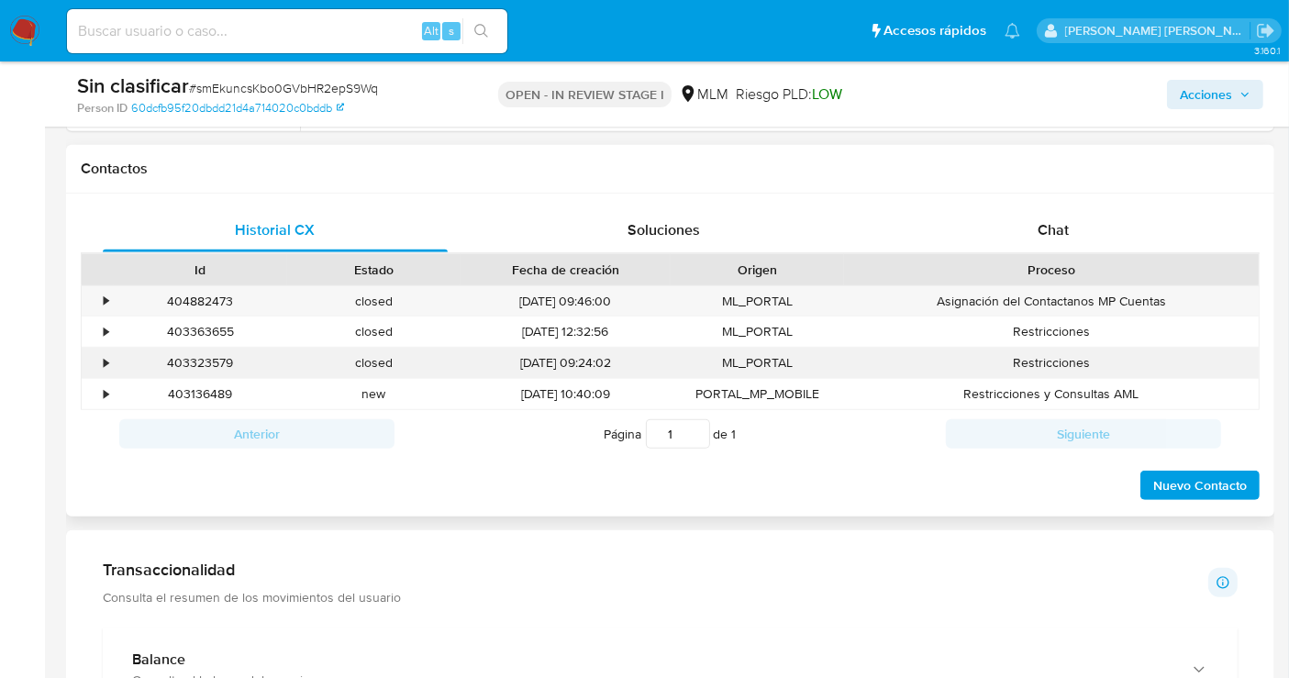
click at [104, 358] on div "•" at bounding box center [106, 362] width 5 height 17
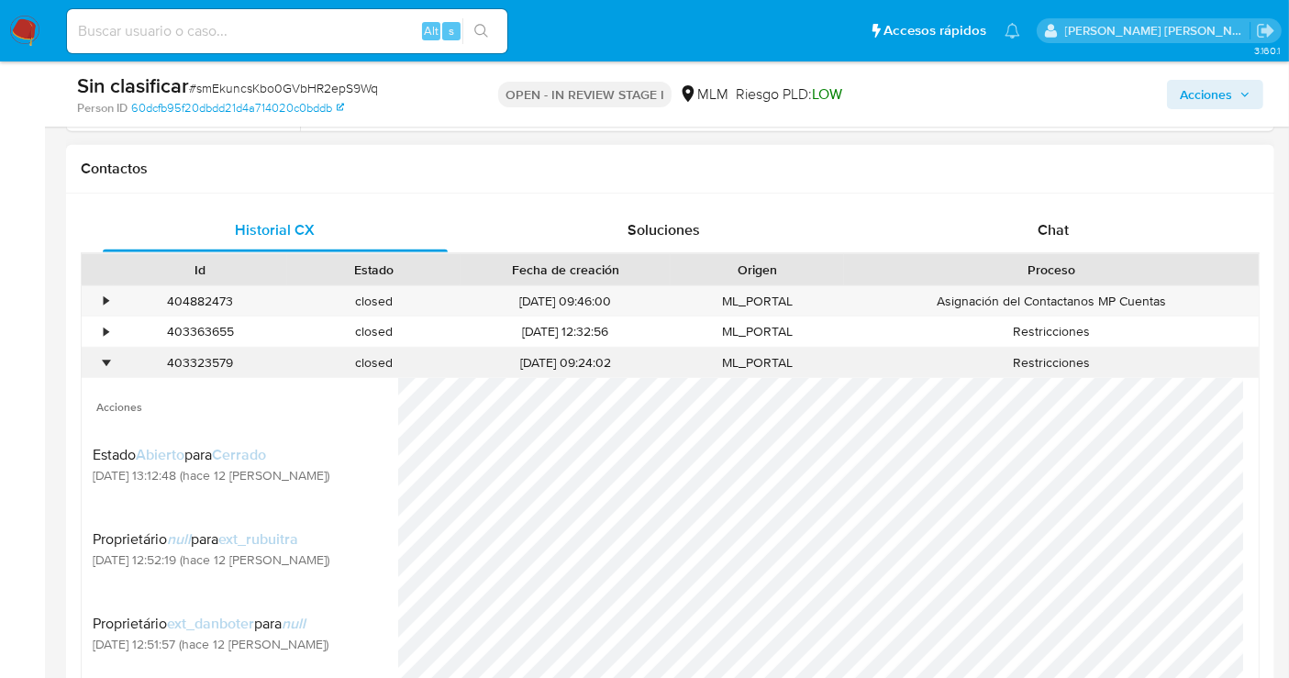
click at [104, 358] on div "•" at bounding box center [106, 362] width 5 height 17
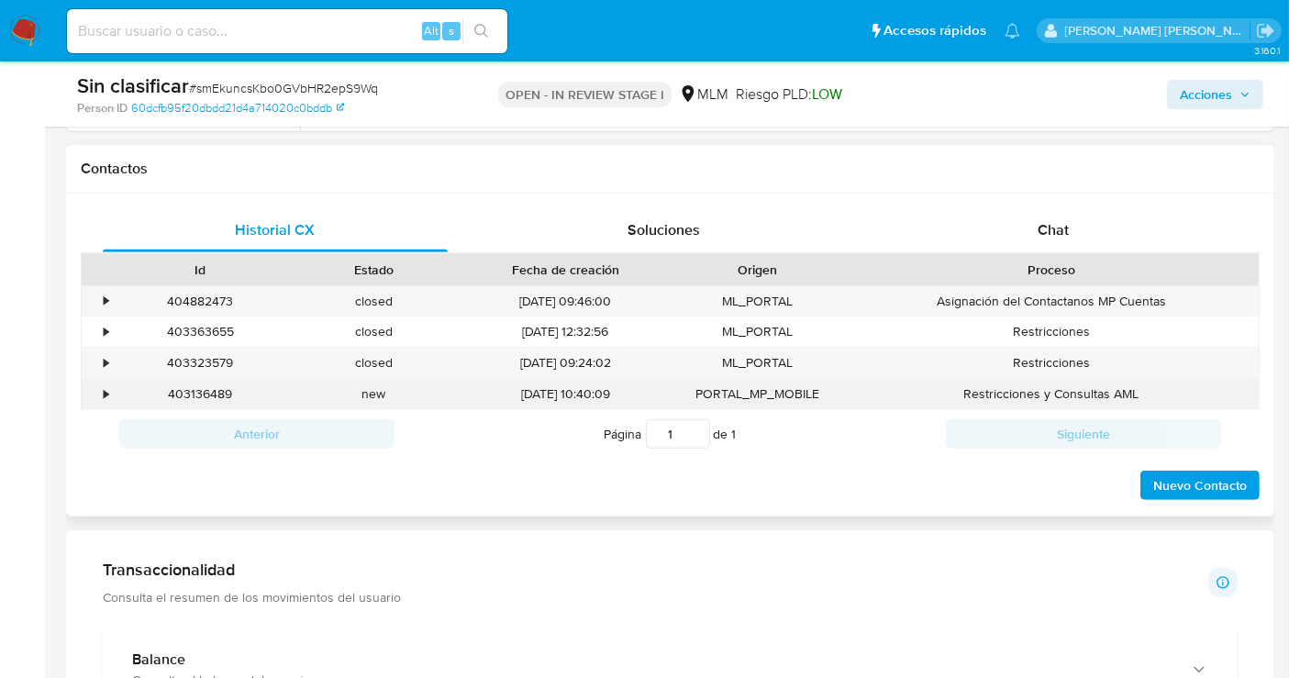
click at [105, 389] on div "•" at bounding box center [106, 393] width 5 height 17
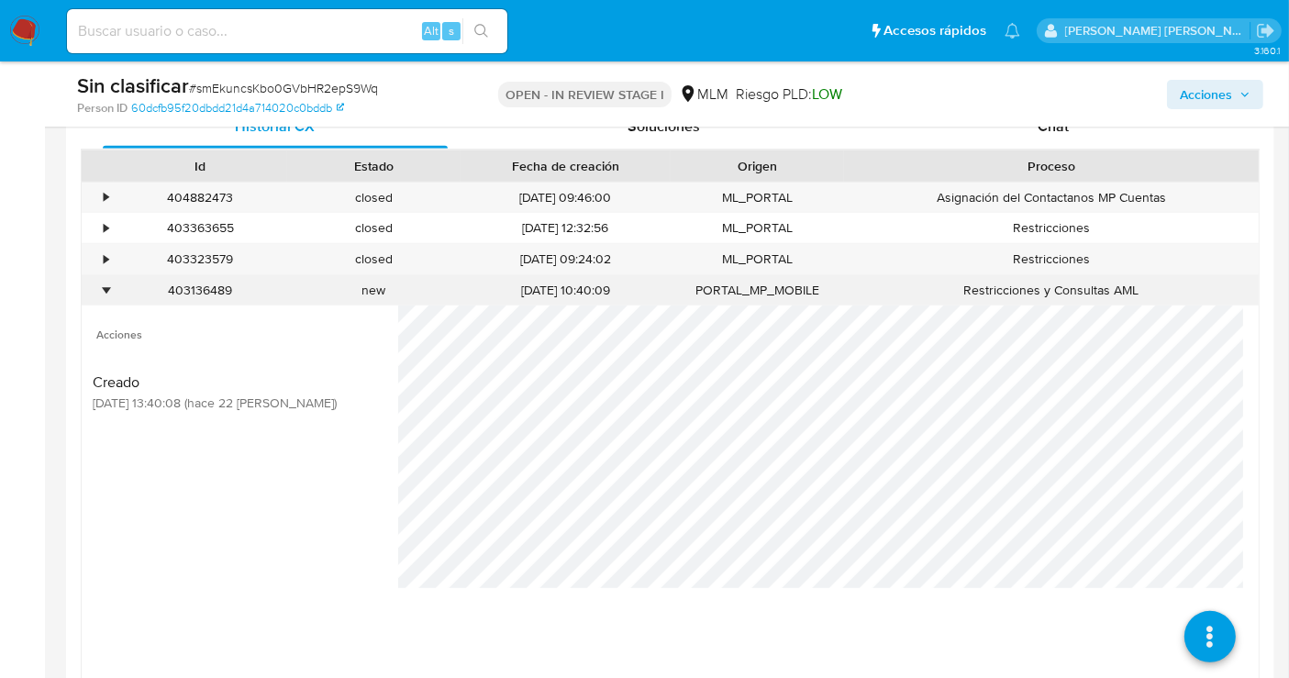
scroll to position [1019, 0]
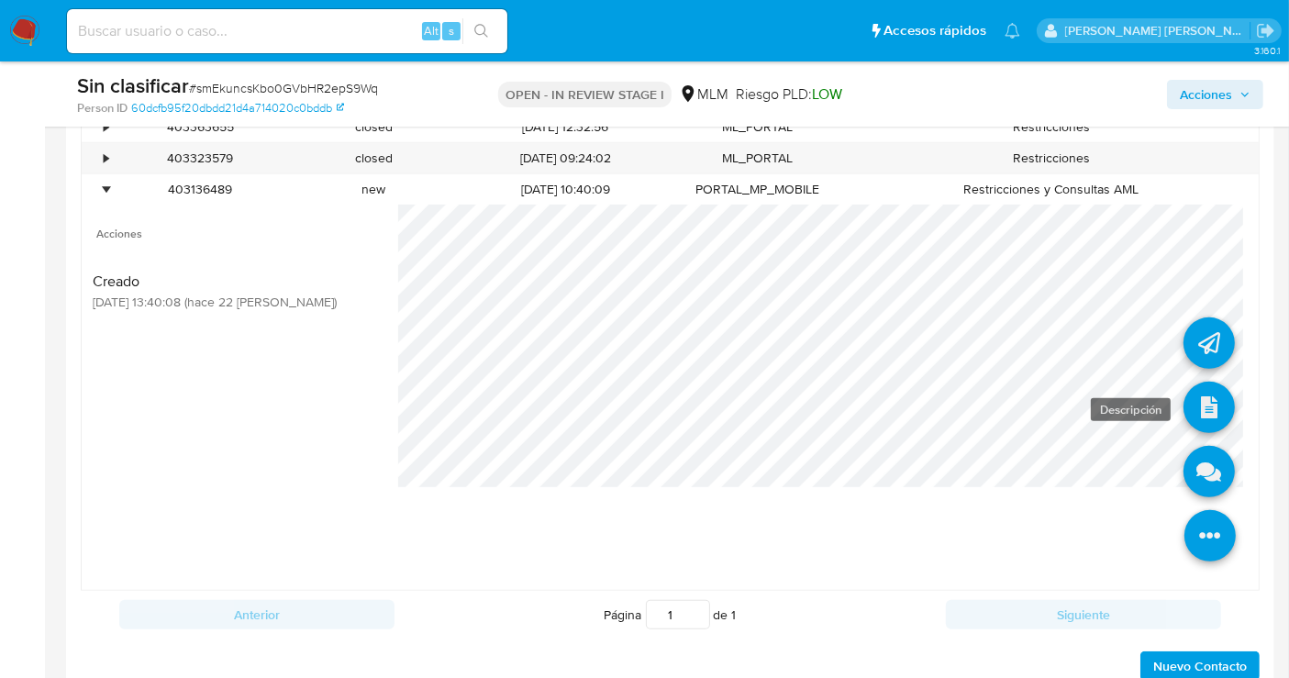
click at [1185, 407] on icon at bounding box center [1208, 407] width 51 height 51
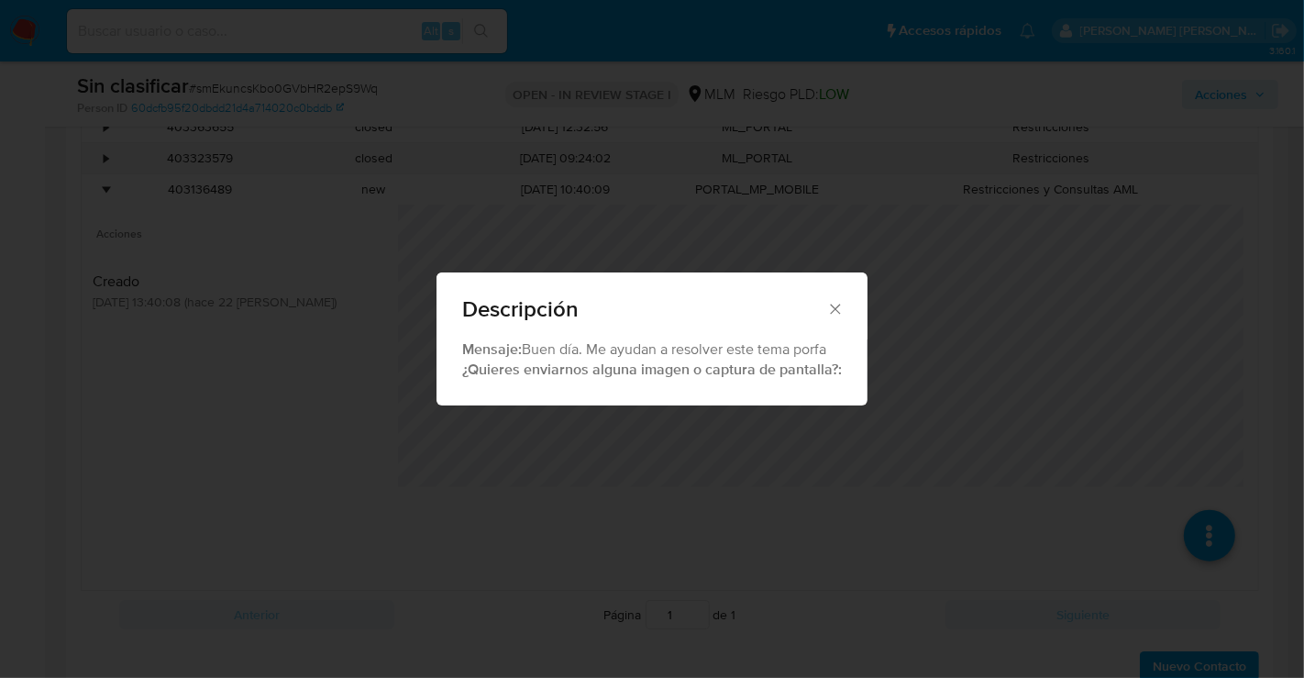
click at [835, 306] on icon "Cerrar" at bounding box center [835, 309] width 18 height 18
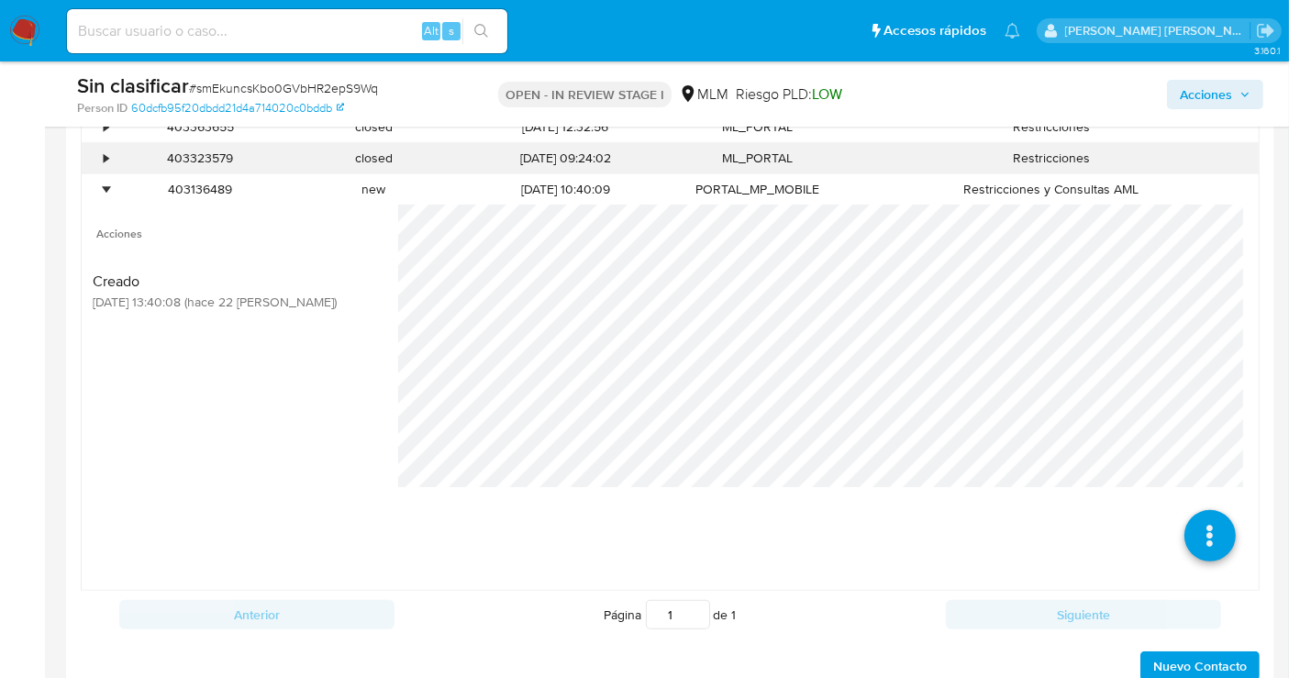
click at [105, 162] on div "•" at bounding box center [106, 158] width 5 height 17
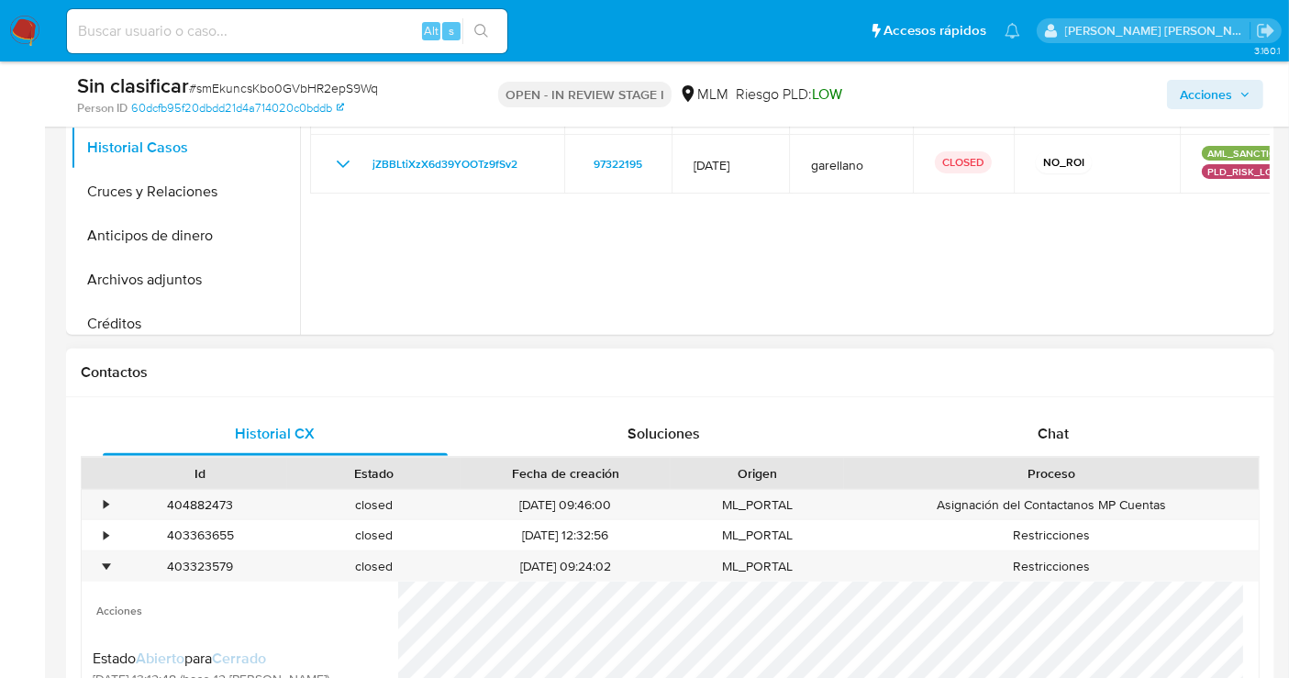
scroll to position [407, 0]
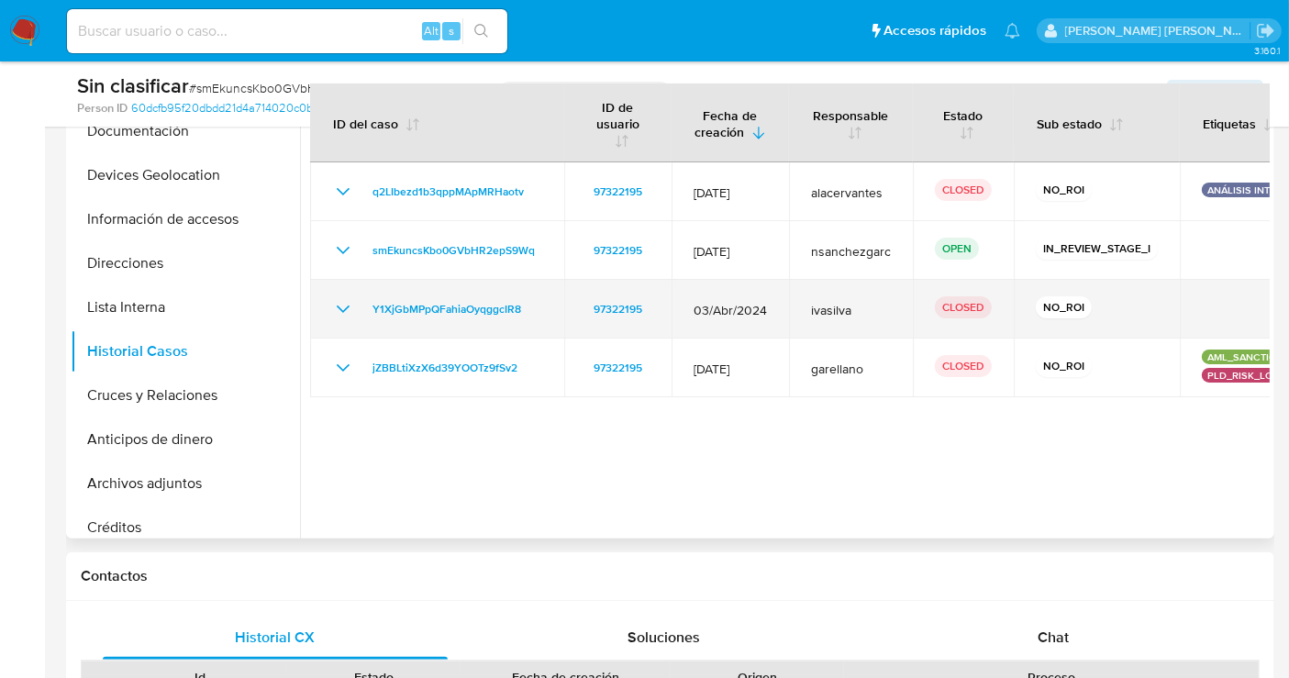
click at [344, 307] on icon "Mostrar/Ocultar" at bounding box center [343, 309] width 22 height 22
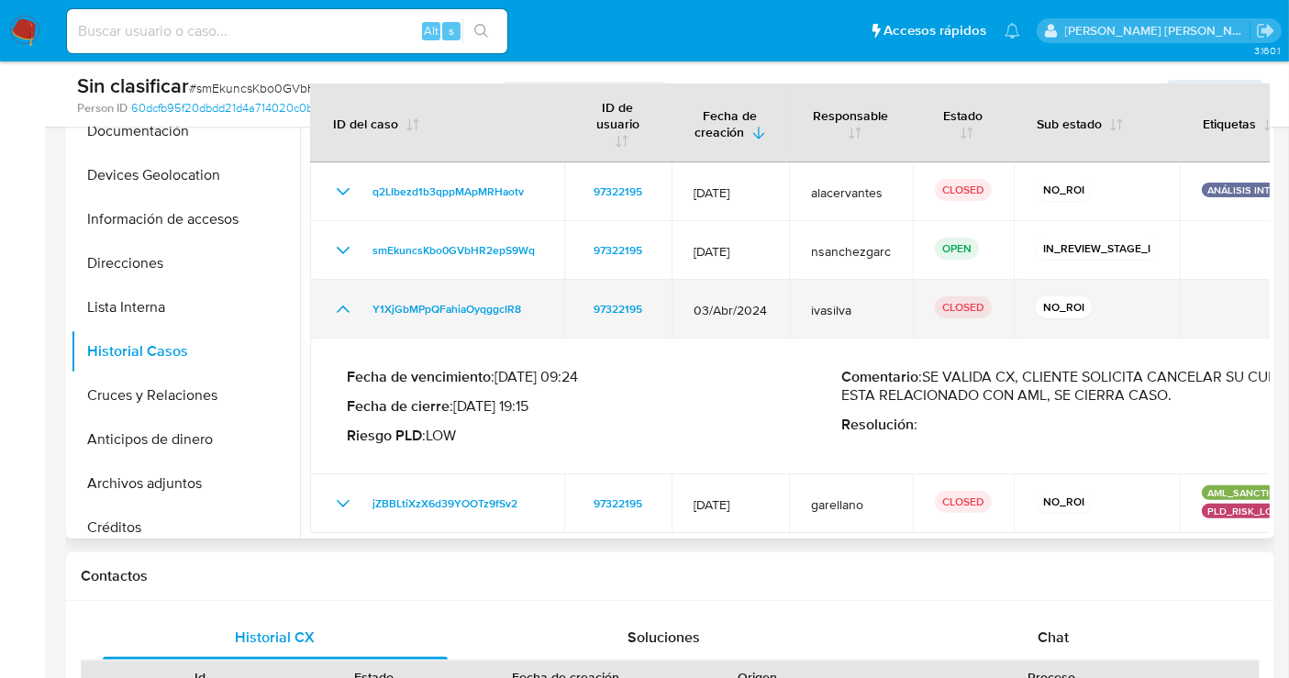
click at [344, 307] on icon "Mostrar/Ocultar" at bounding box center [343, 308] width 13 height 7
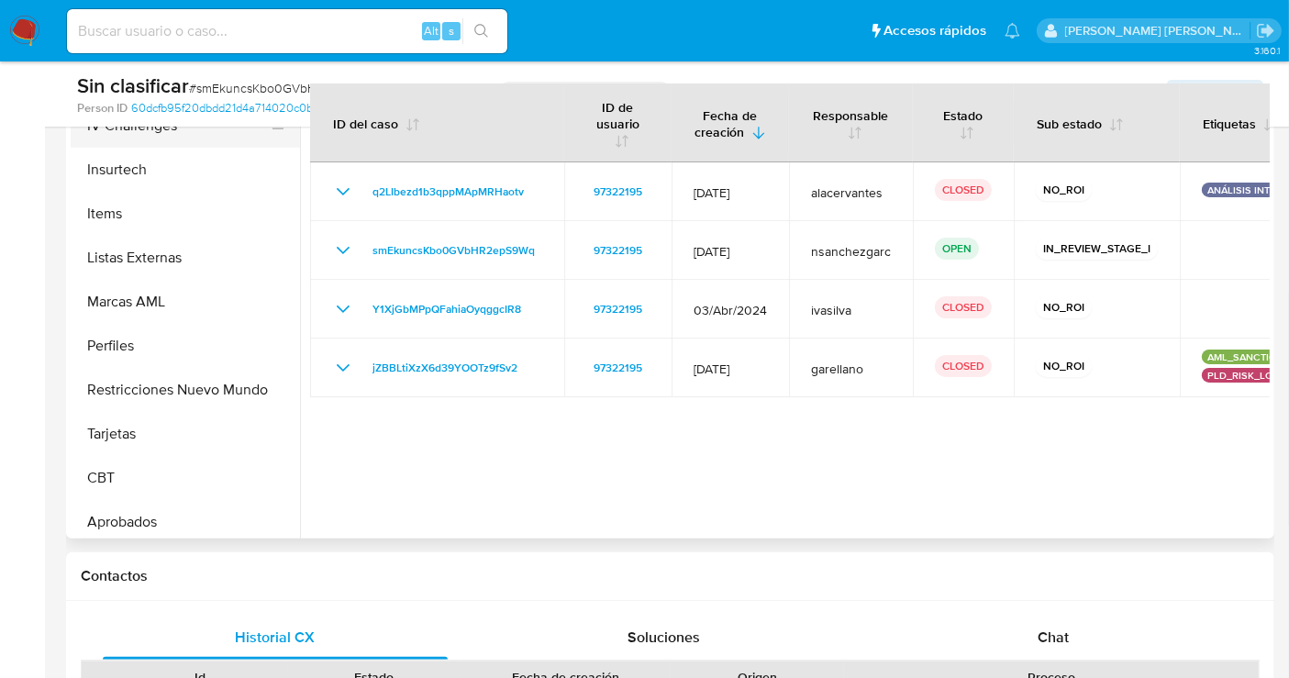
scroll to position [815, 0]
click at [188, 391] on button "Restricciones Nuevo Mundo" at bounding box center [178, 387] width 215 height 44
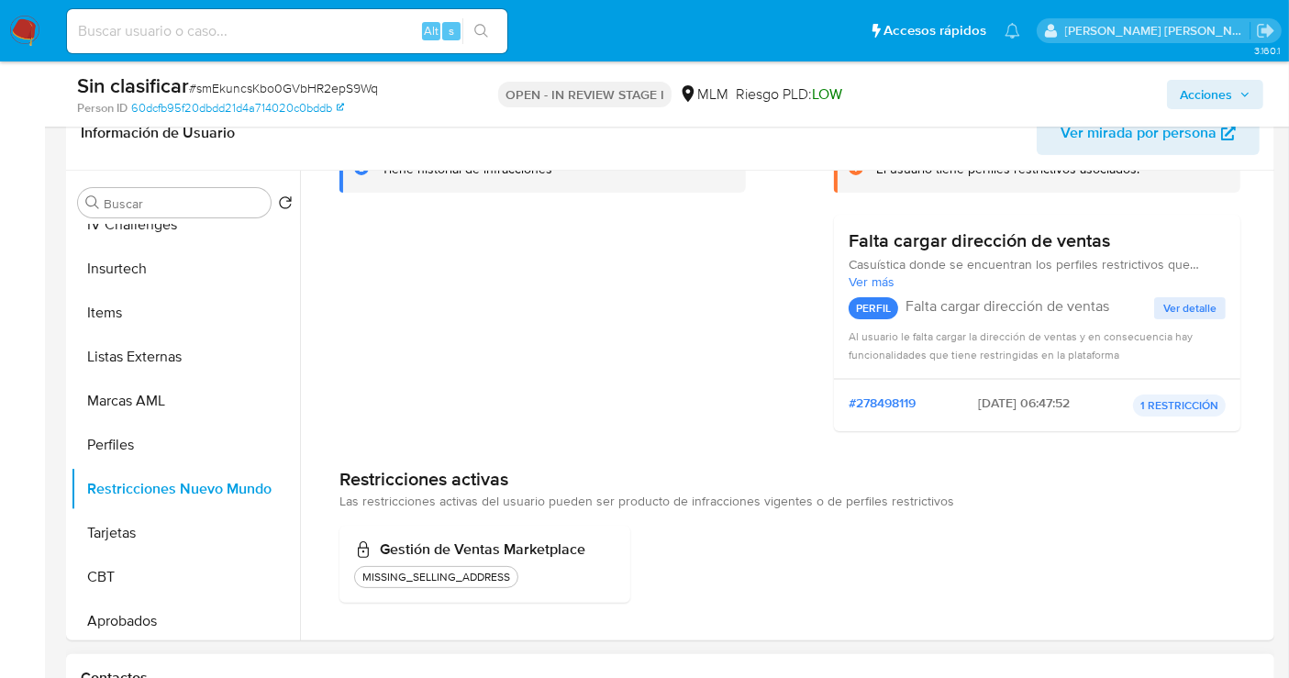
scroll to position [0, 0]
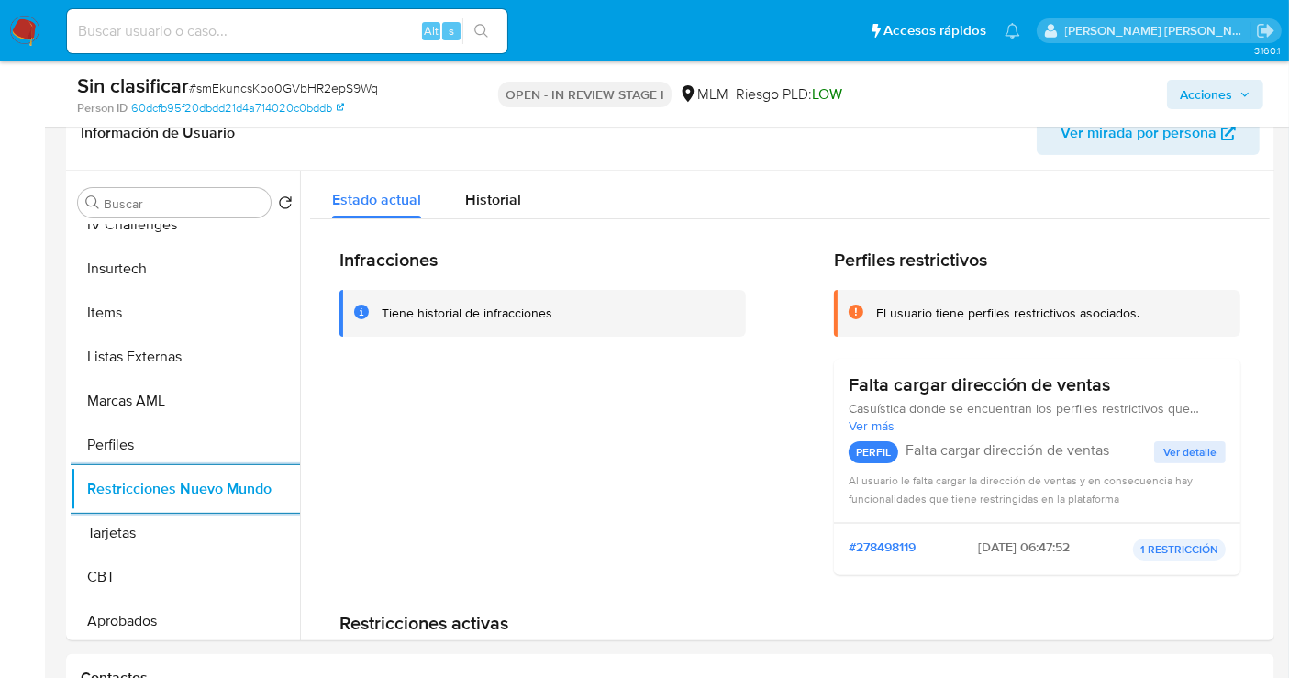
click at [1195, 100] on span "Acciones" at bounding box center [1206, 94] width 52 height 29
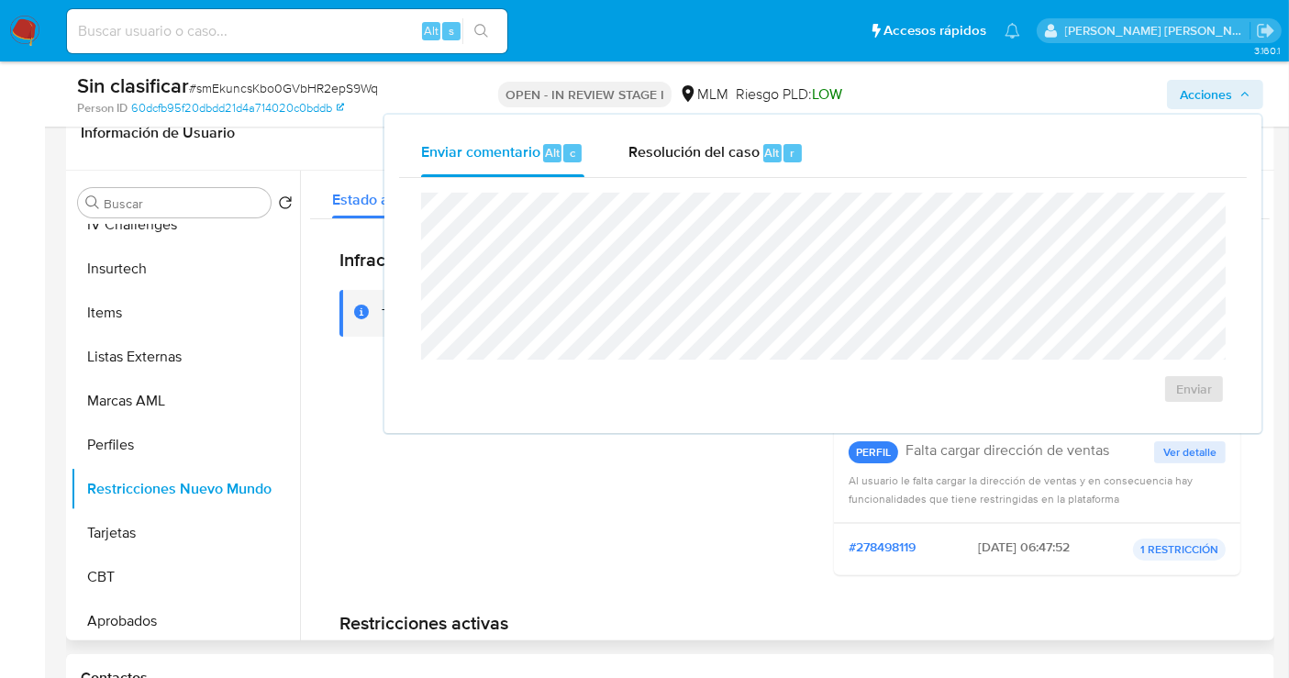
click at [429, 499] on div "Infracciones Tiene historial de infracciones" at bounding box center [542, 419] width 406 height 341
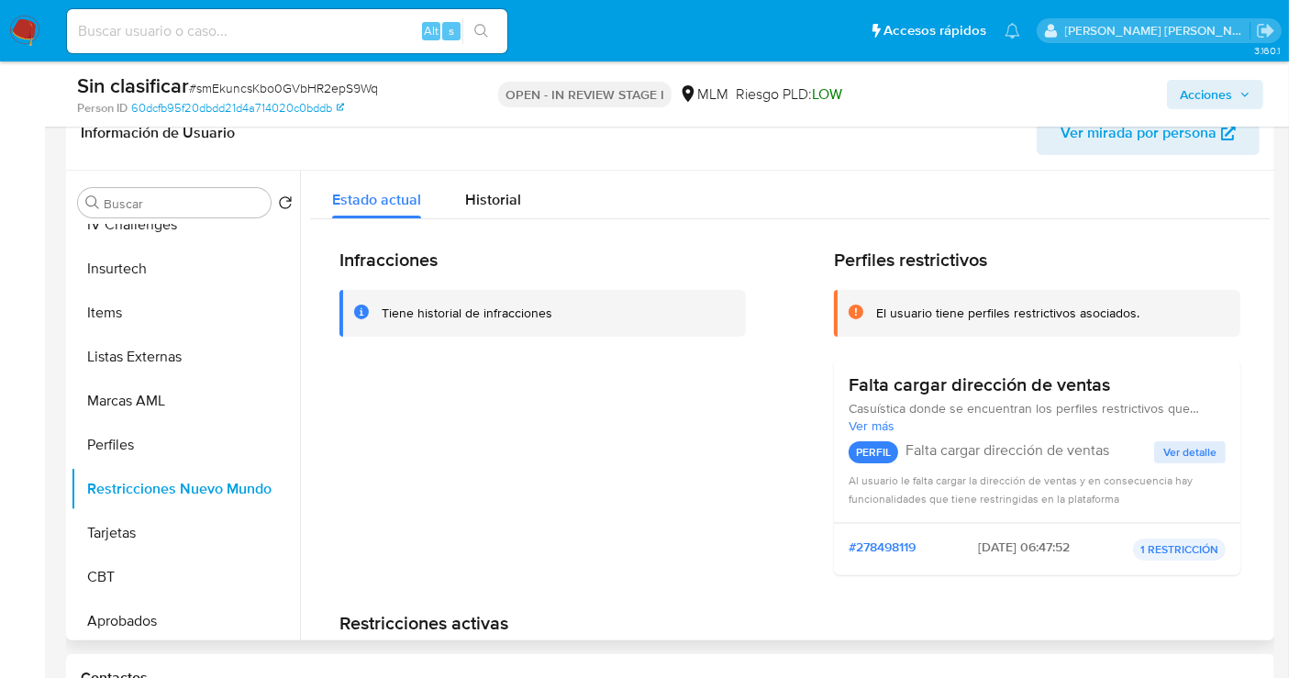
click at [477, 314] on div "Tiene historial de infracciones" at bounding box center [467, 313] width 171 height 17
click at [479, 197] on span "Historial" at bounding box center [493, 199] width 56 height 21
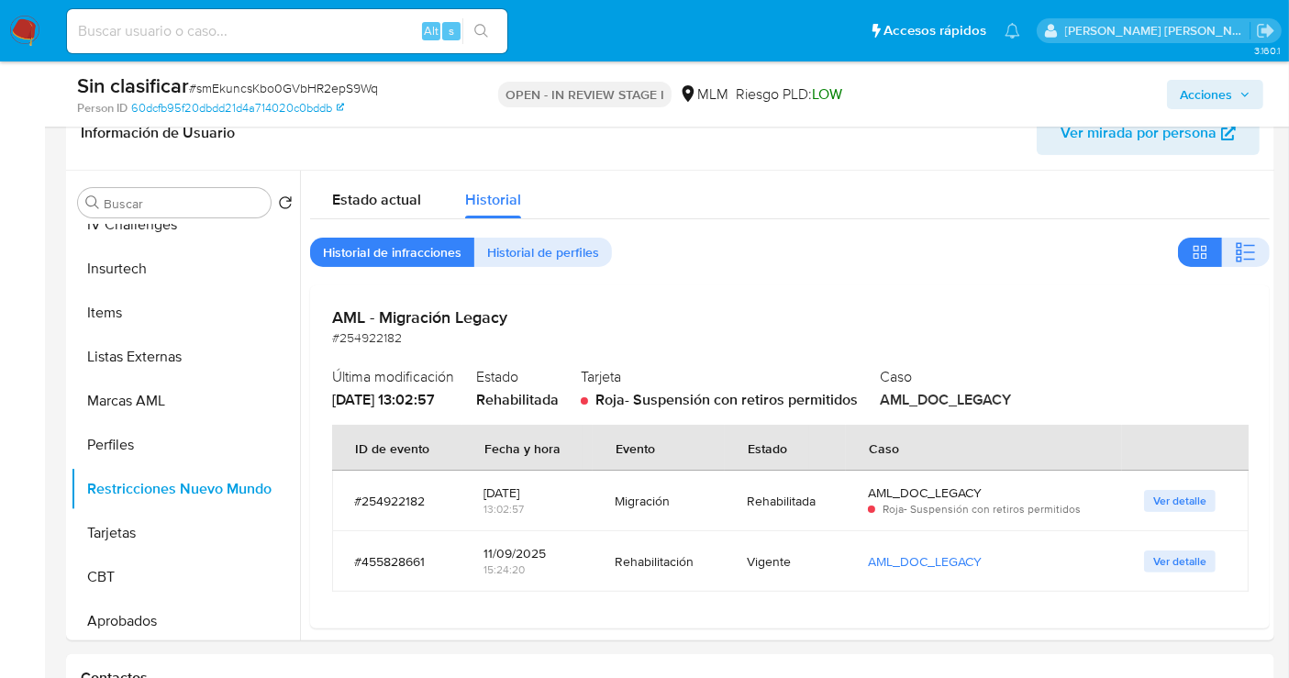
click at [1215, 96] on span "Acciones" at bounding box center [1206, 94] width 52 height 29
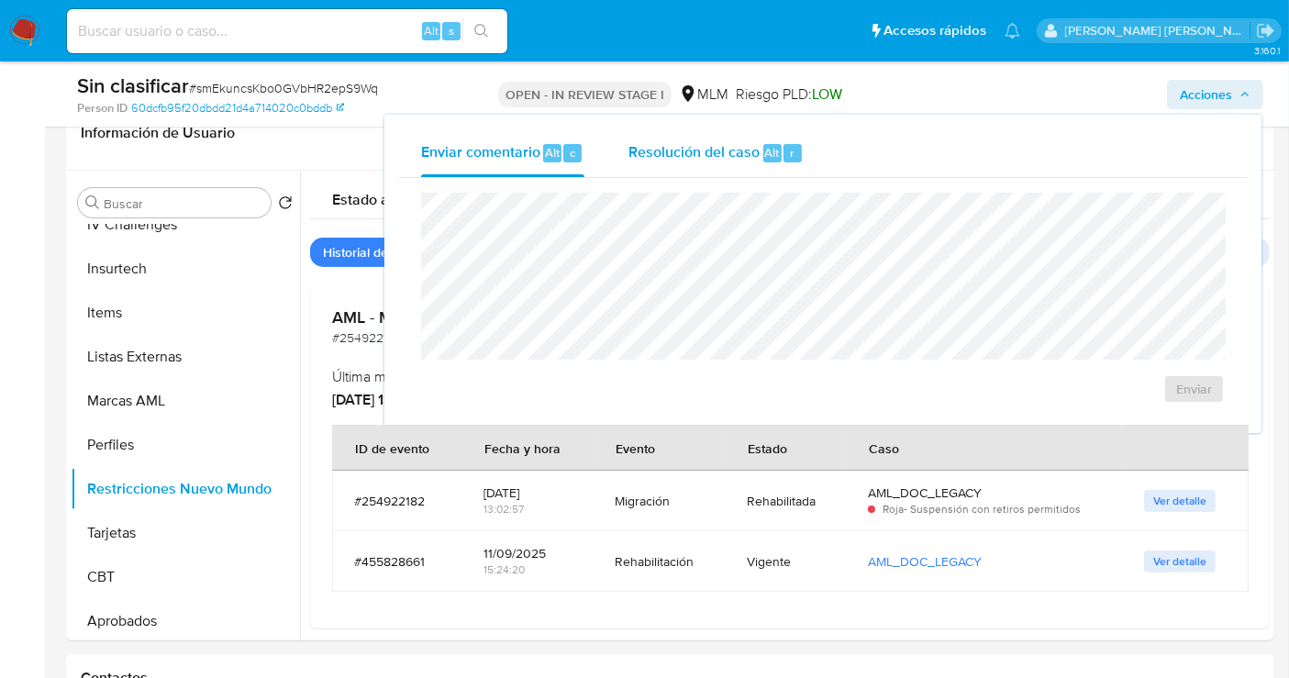
click at [725, 148] on span "Resolución del caso" at bounding box center [693, 151] width 131 height 21
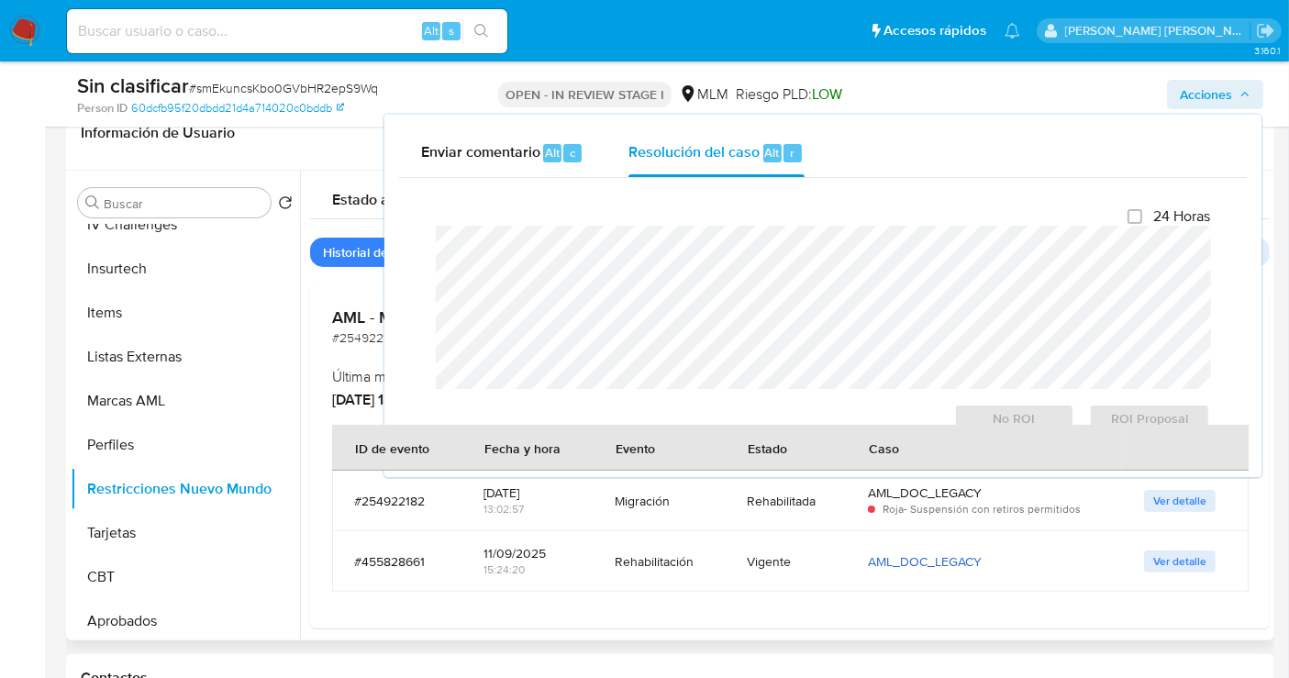
click at [937, 560] on link "AML_DOC_LEGACY" at bounding box center [925, 561] width 114 height 18
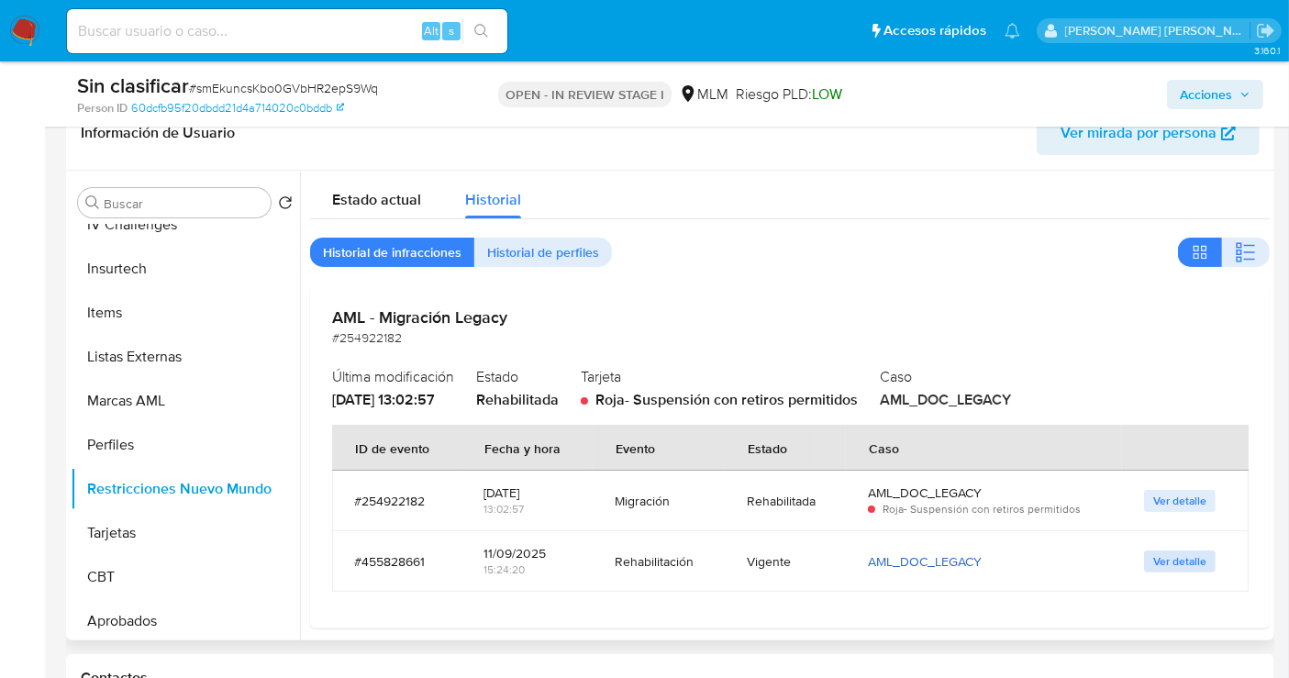
click at [1170, 555] on span "Ver detalle" at bounding box center [1179, 561] width 53 height 18
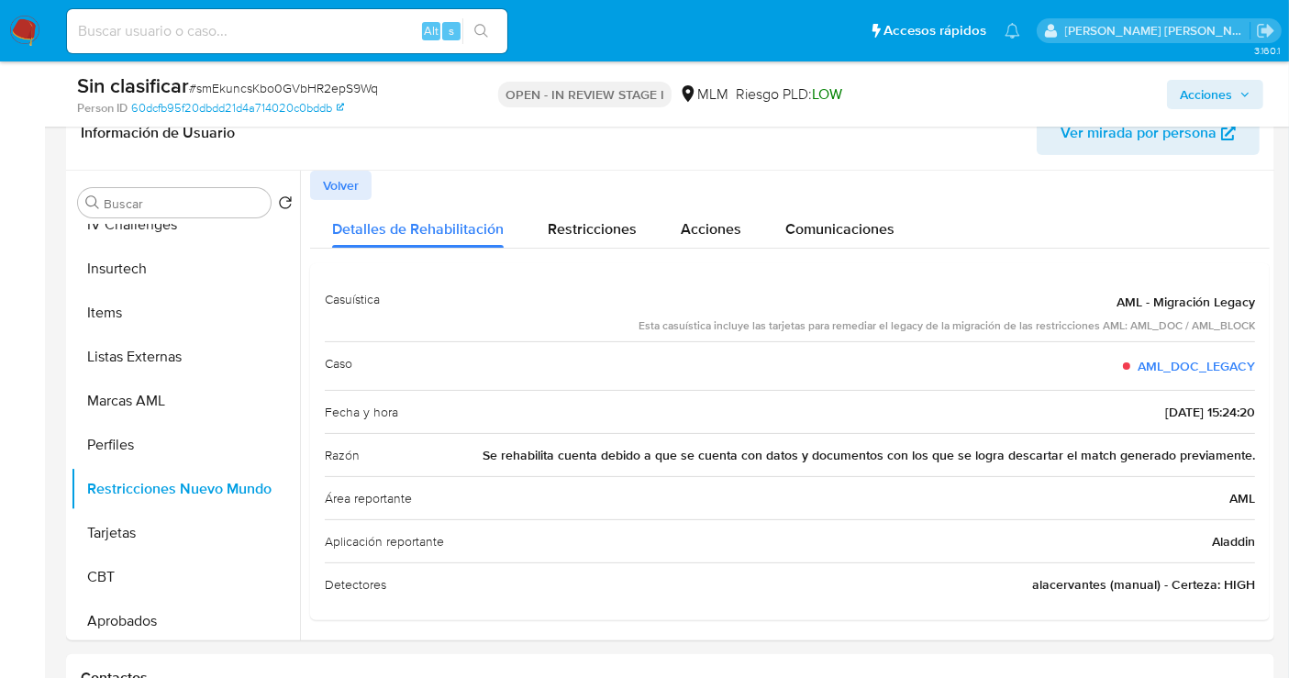
click at [1176, 91] on button "Acciones" at bounding box center [1215, 94] width 96 height 29
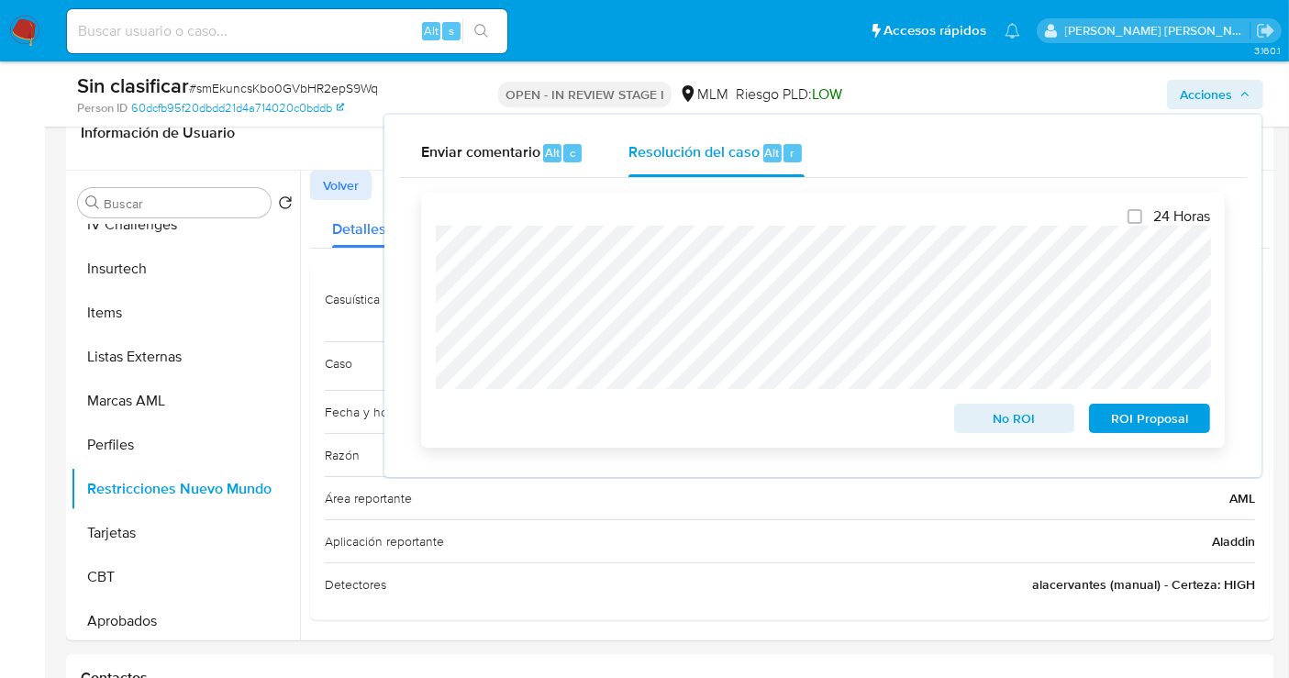
click at [1006, 420] on span "No ROI" at bounding box center [1014, 418] width 95 height 26
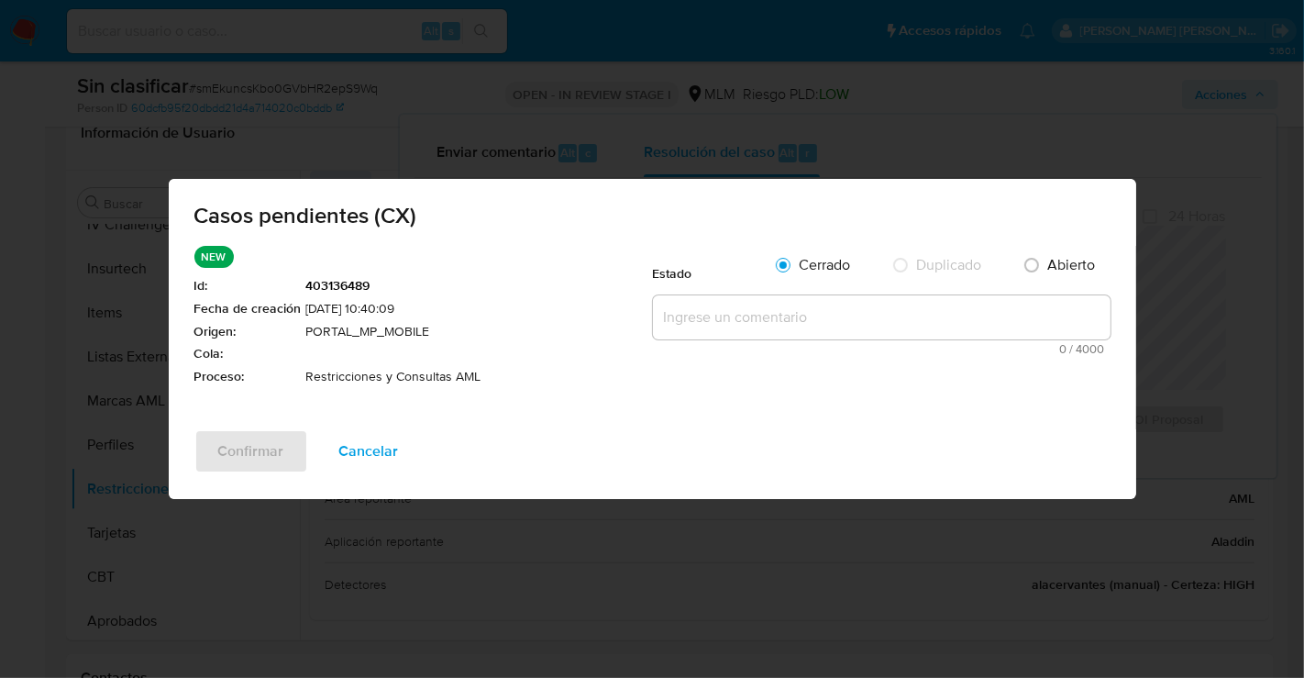
click at [712, 316] on textarea at bounding box center [882, 317] width 458 height 44
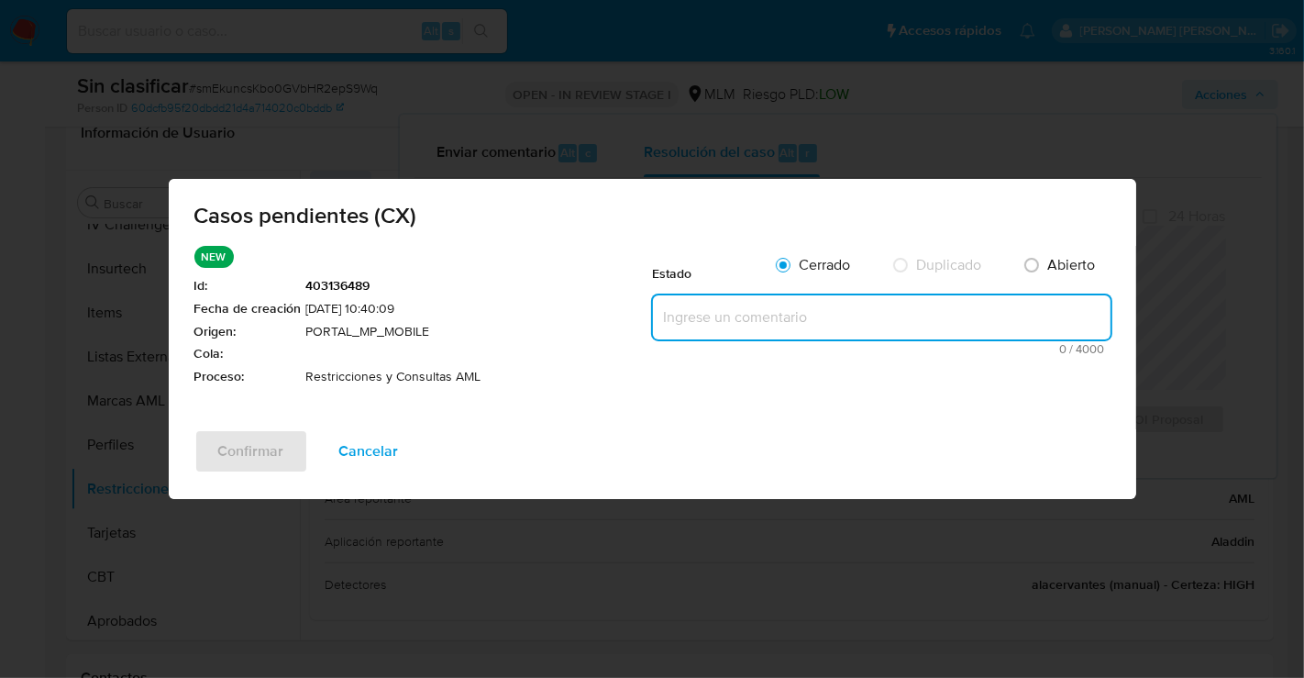
paste textarea "Se realiza validación de caso generado por CX donde se identifica que no cuenta…"
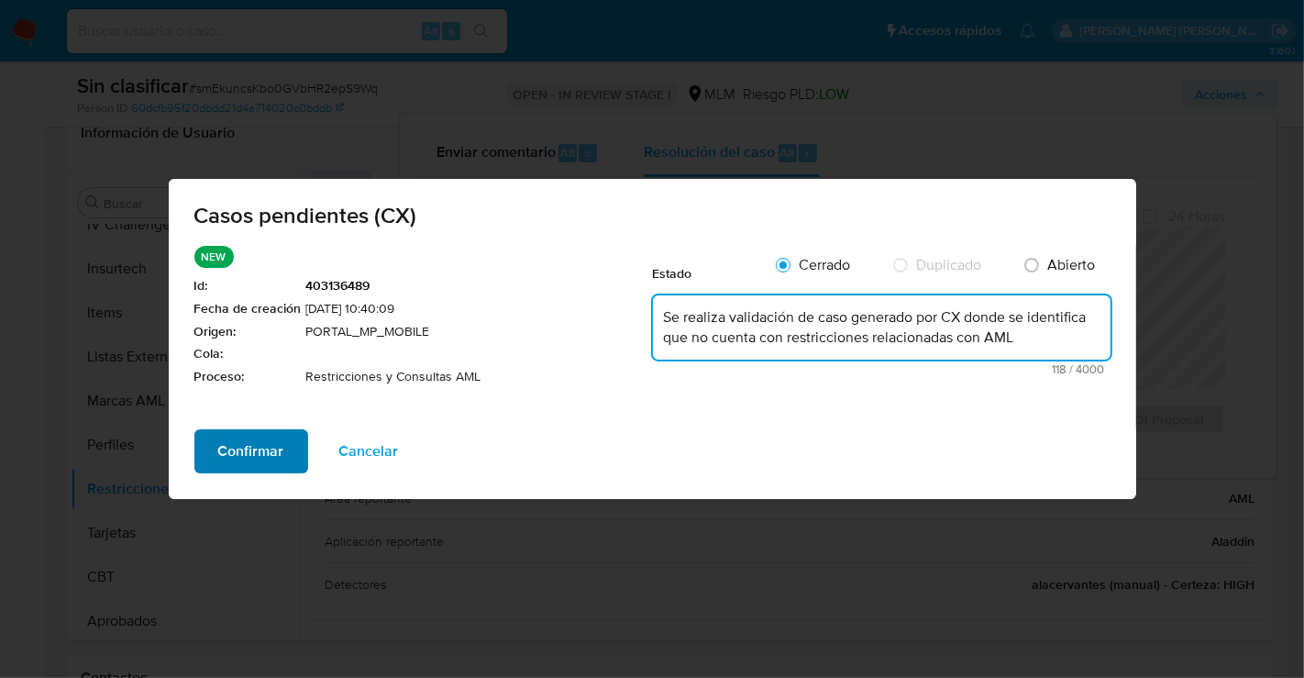
type textarea "Se realiza validación de caso generado por CX donde se identifica que no cuenta…"
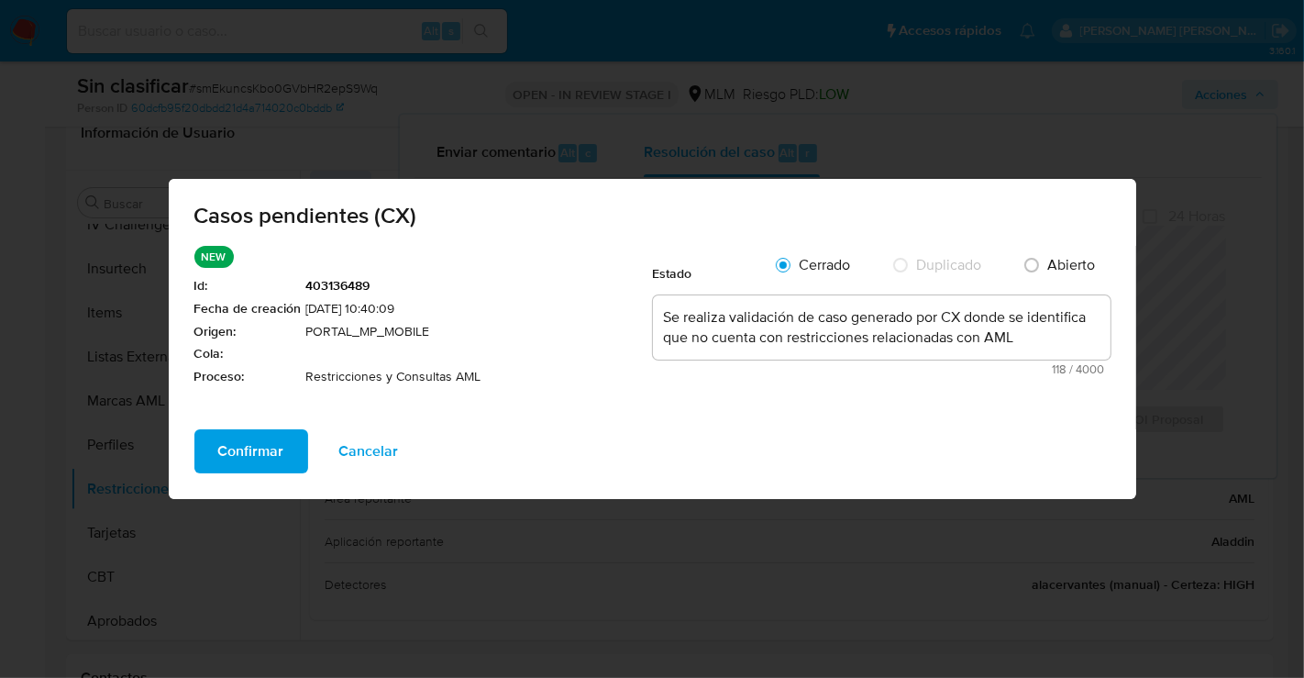
click at [225, 456] on span "Confirmar" at bounding box center [251, 451] width 66 height 40
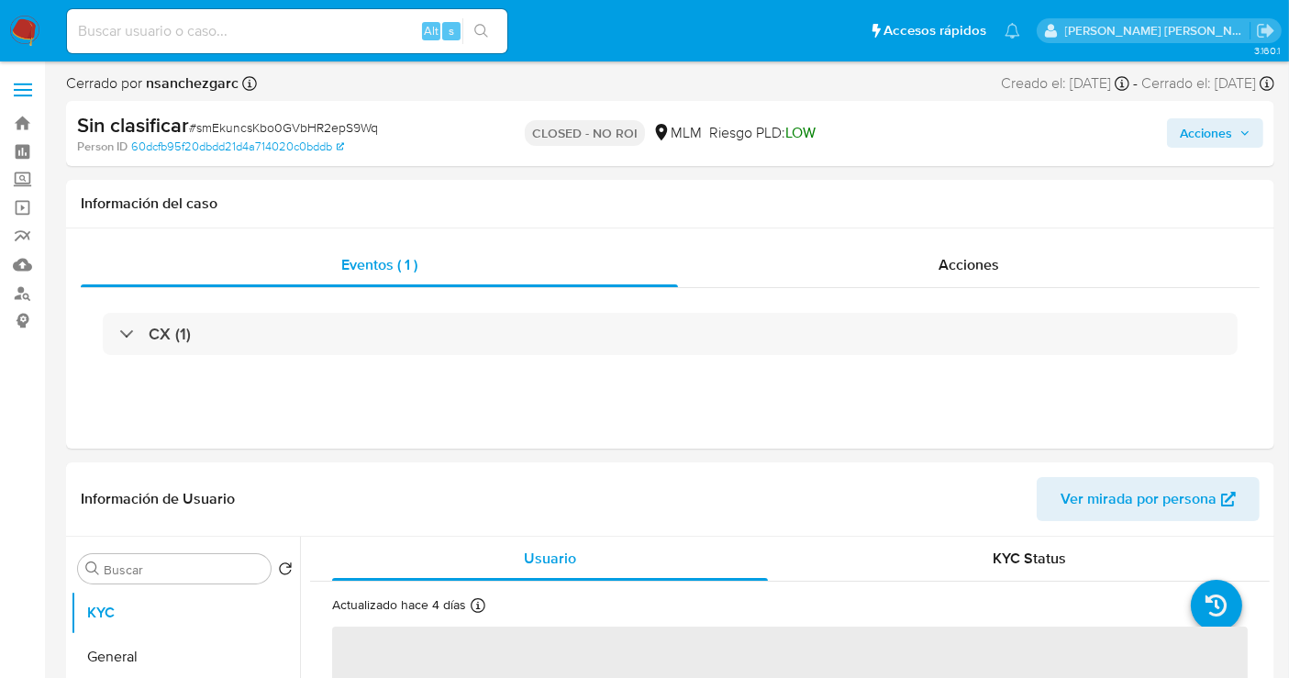
select select "10"
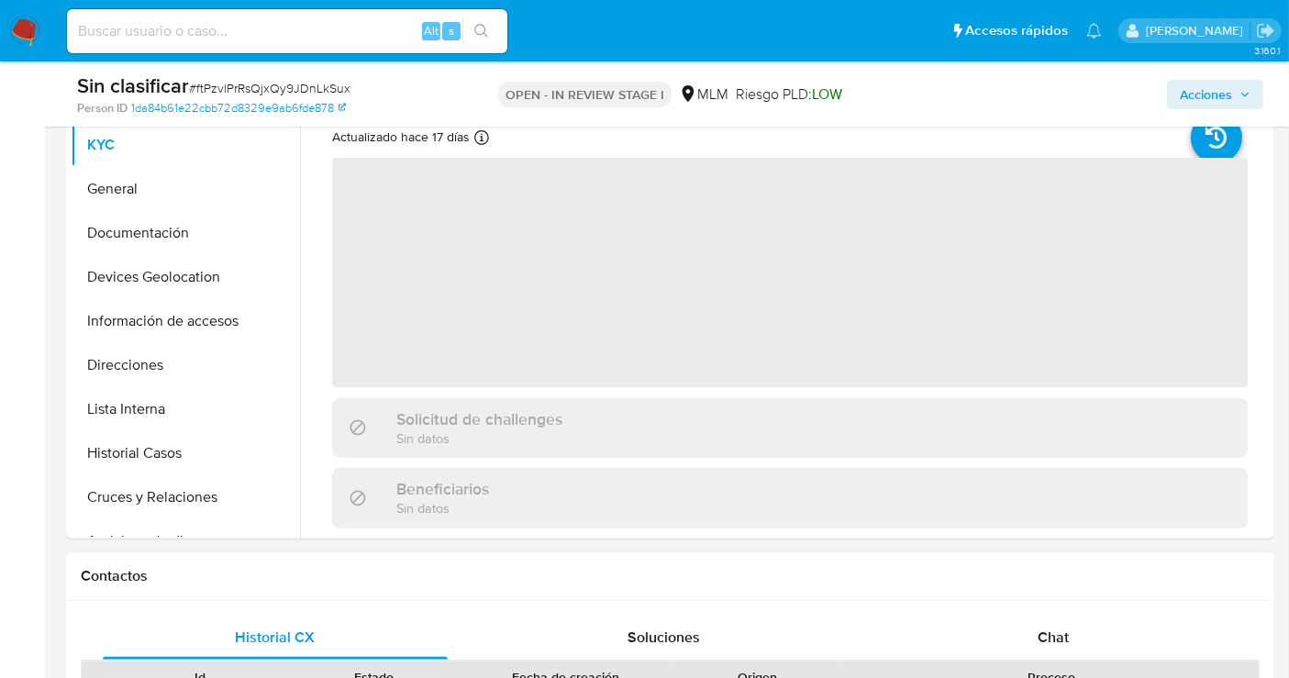
scroll to position [611, 0]
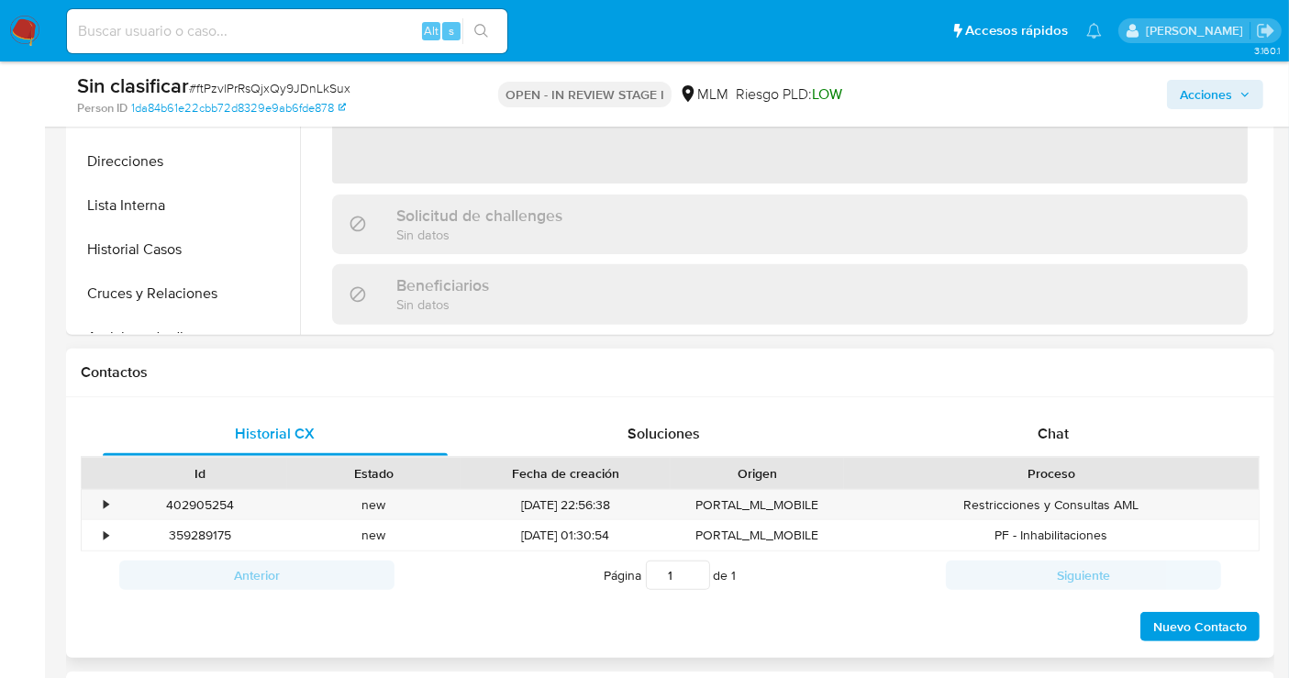
select select "10"
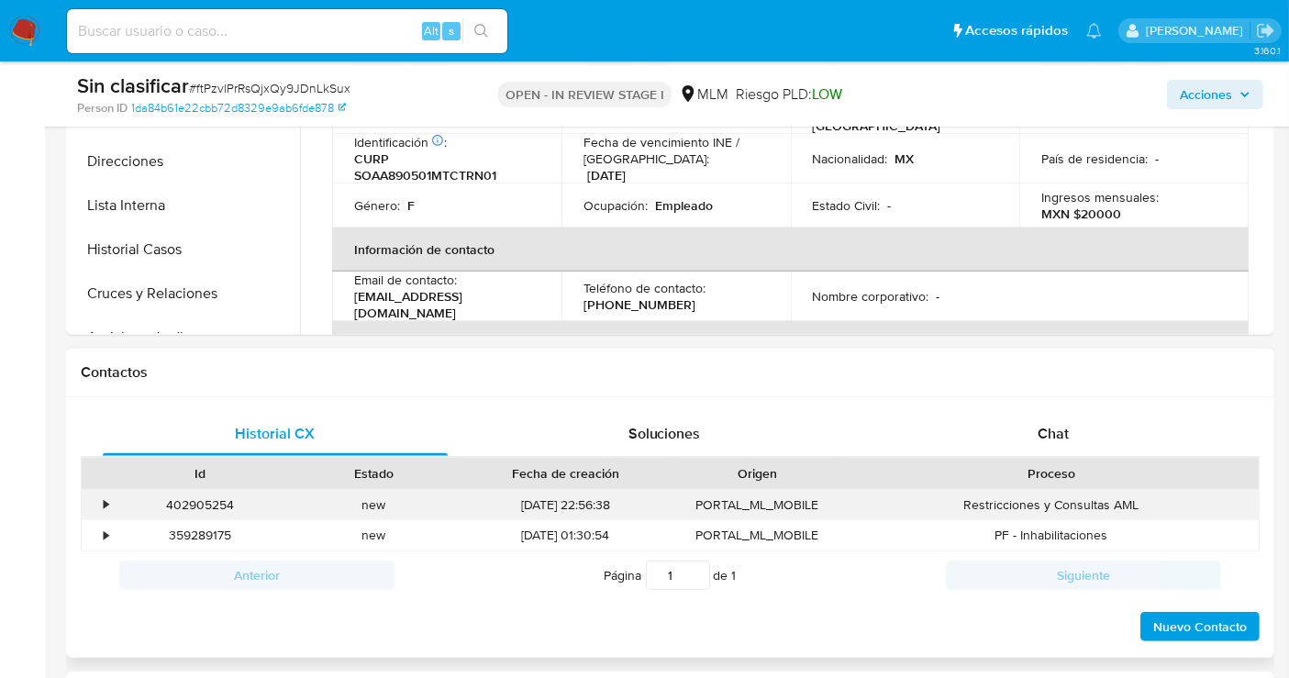
click at [97, 510] on div "•" at bounding box center [98, 505] width 32 height 30
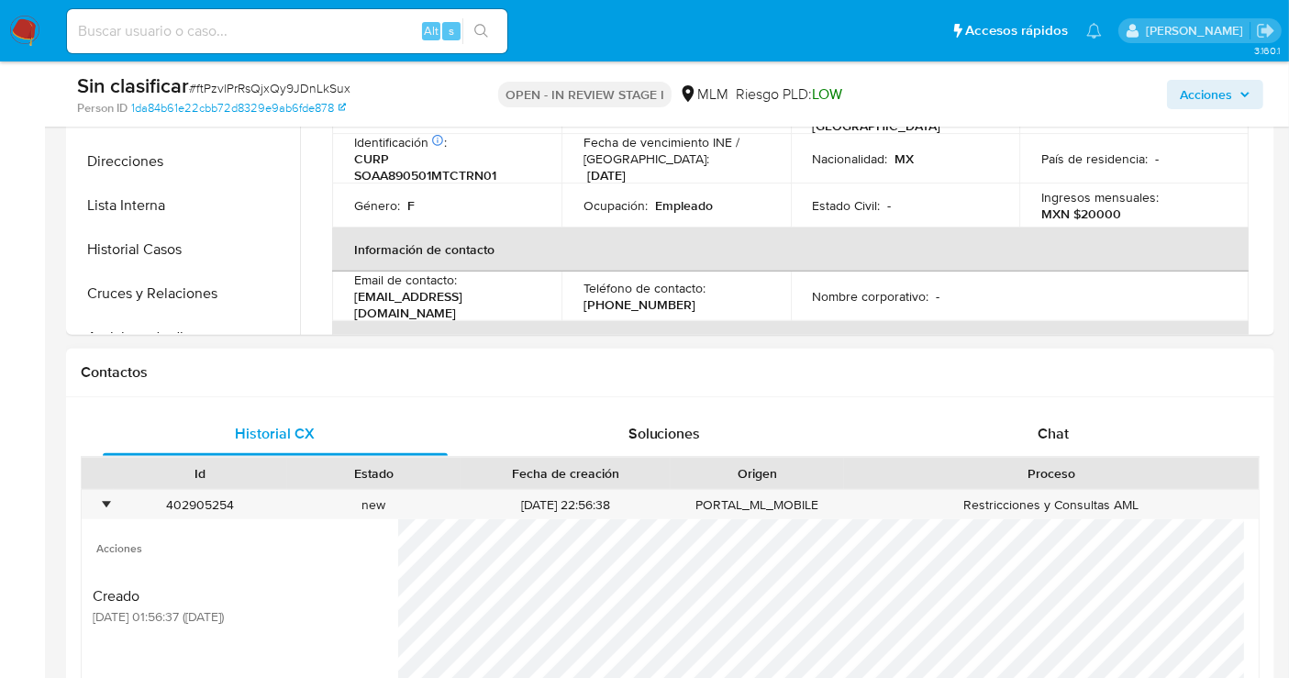
scroll to position [815, 0]
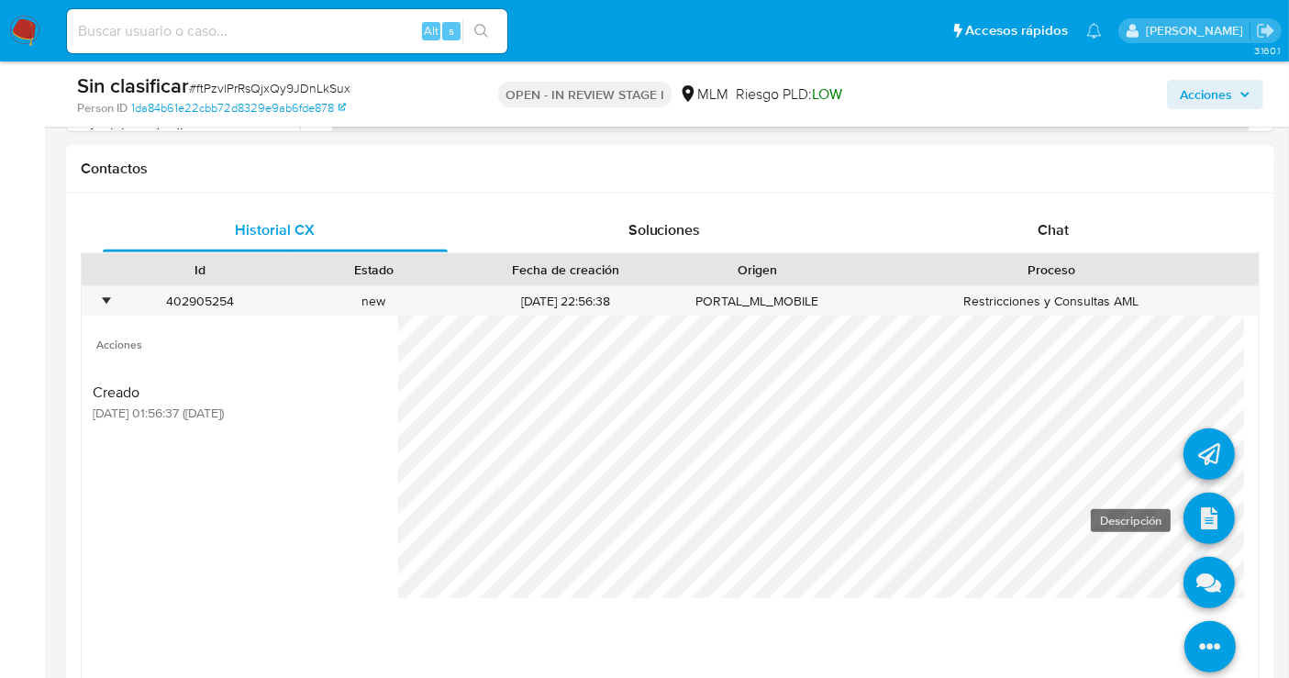
click at [1190, 504] on icon at bounding box center [1208, 518] width 51 height 51
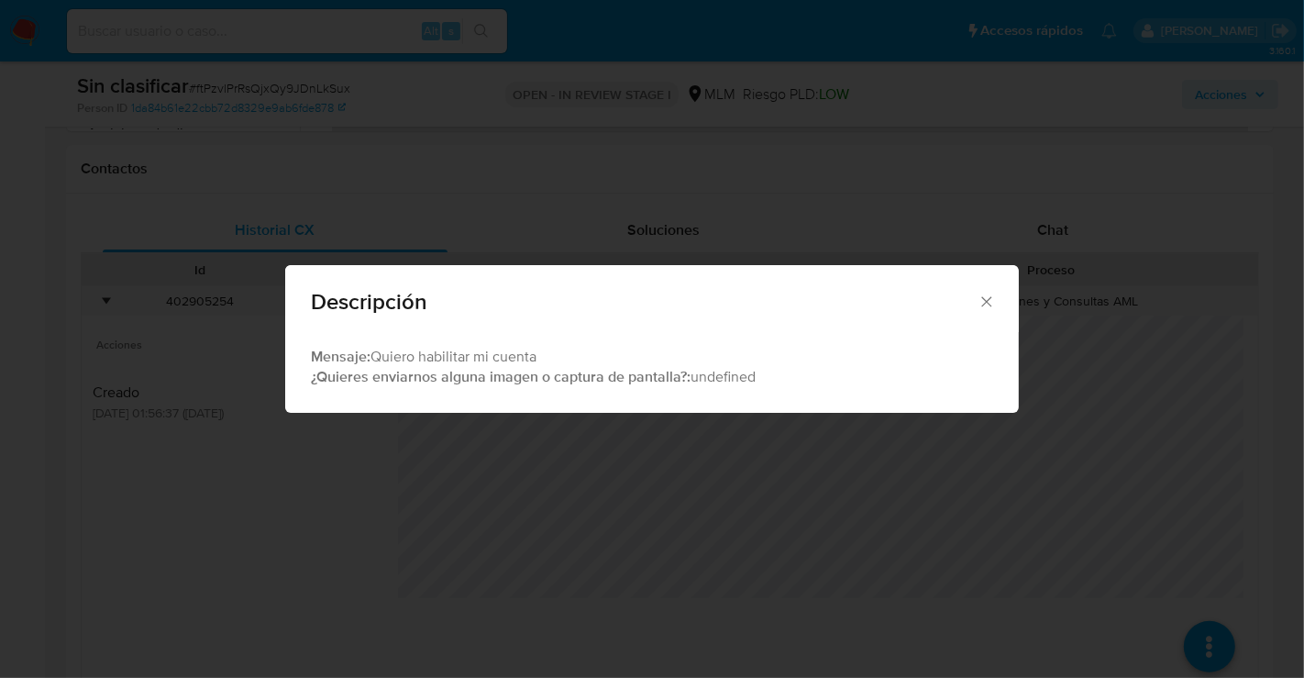
click at [980, 307] on icon "Cerrar" at bounding box center [987, 302] width 18 height 18
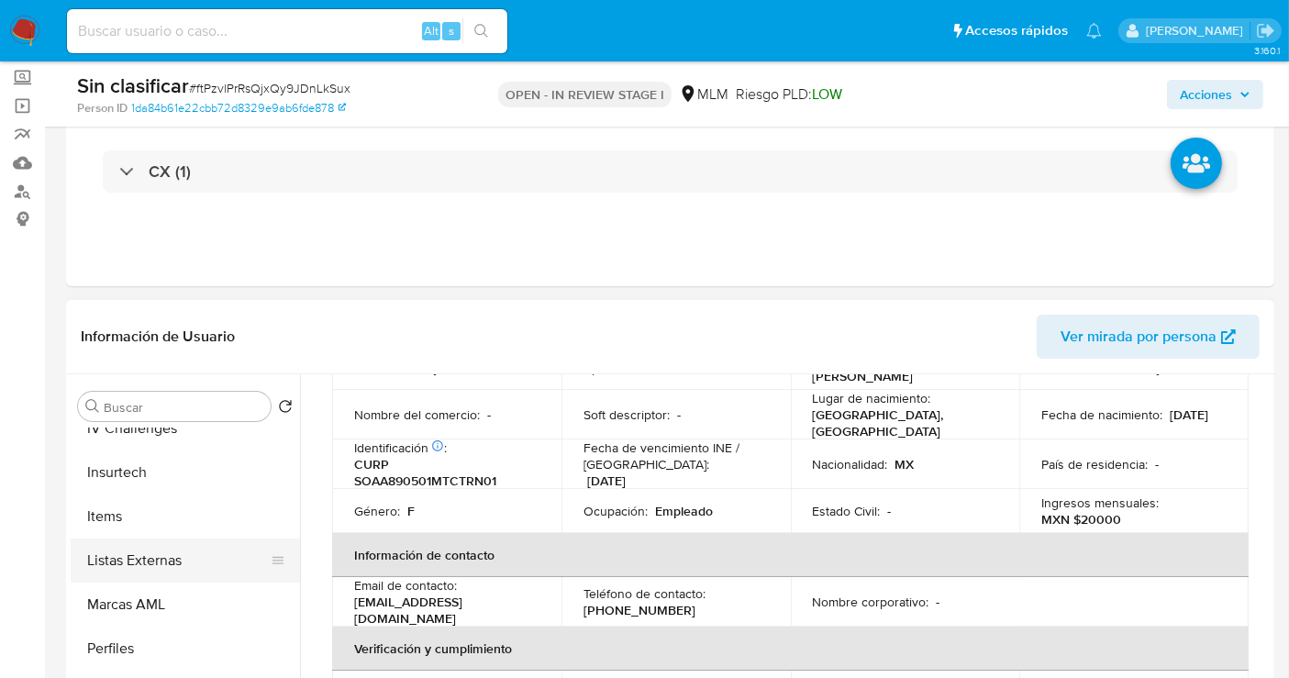
scroll to position [862, 0]
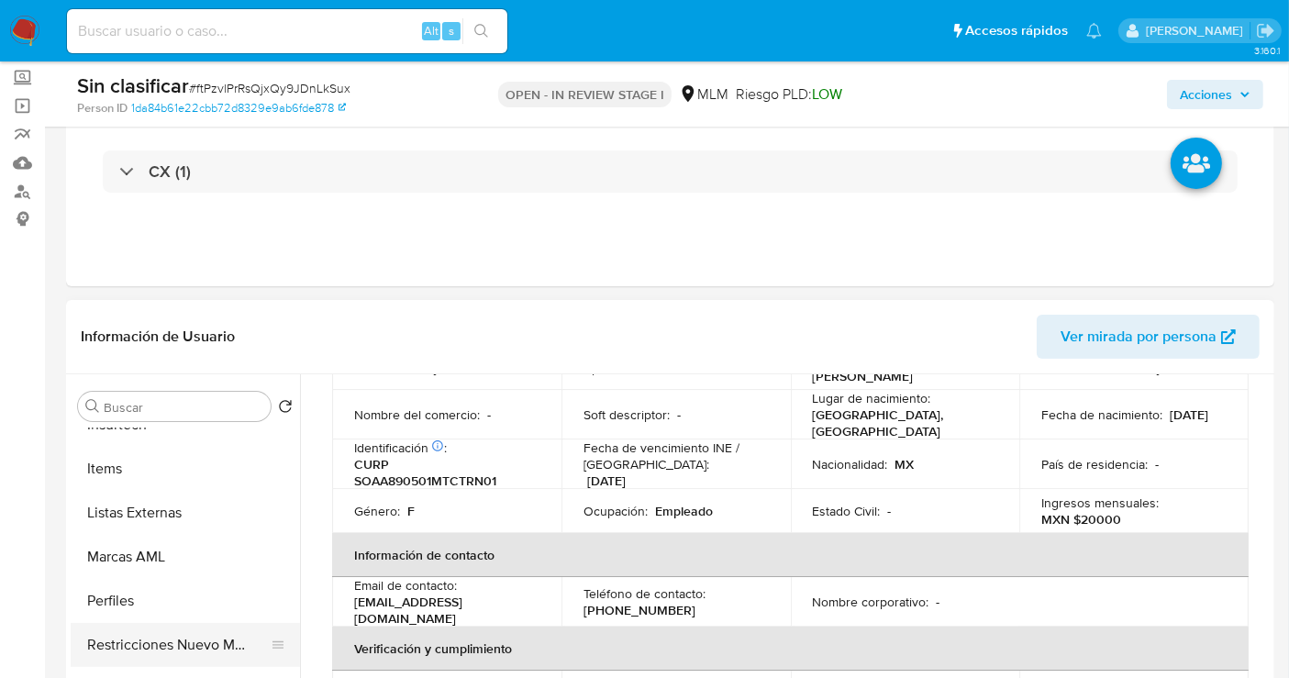
click at [215, 643] on button "Restricciones Nuevo Mundo" at bounding box center [178, 645] width 215 height 44
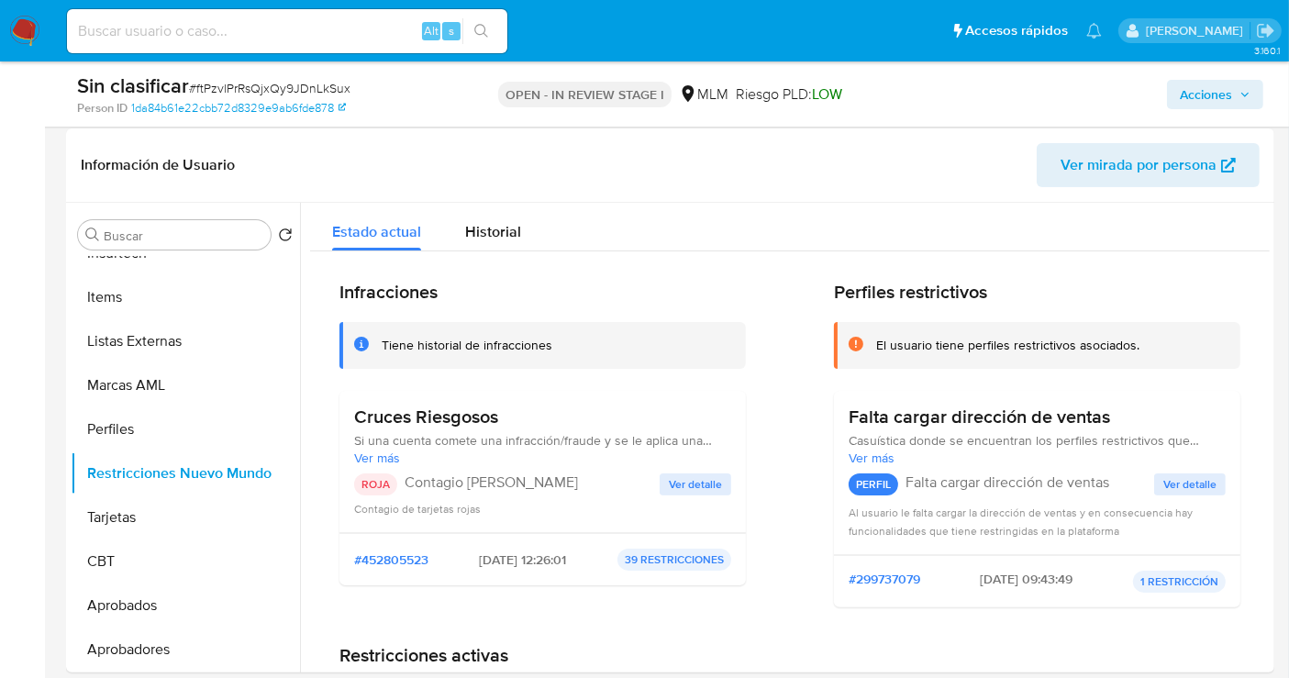
scroll to position [305, 0]
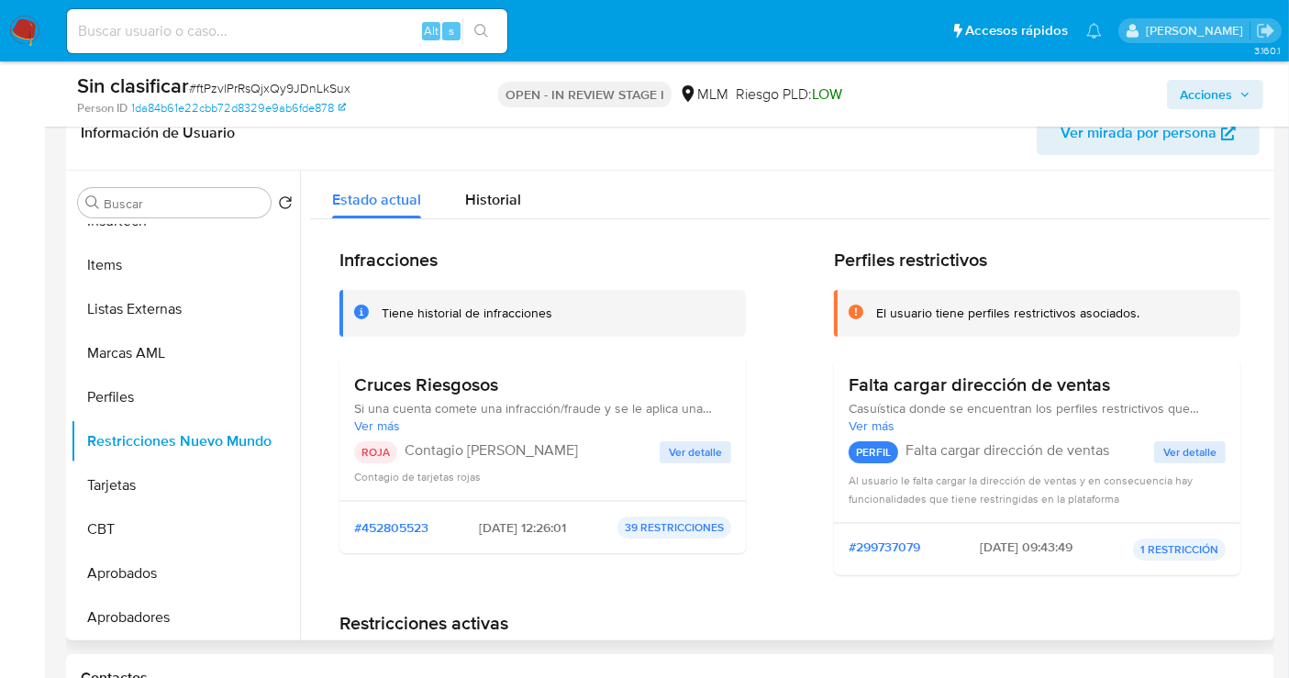
click at [691, 461] on span "Ver detalle" at bounding box center [695, 452] width 53 height 18
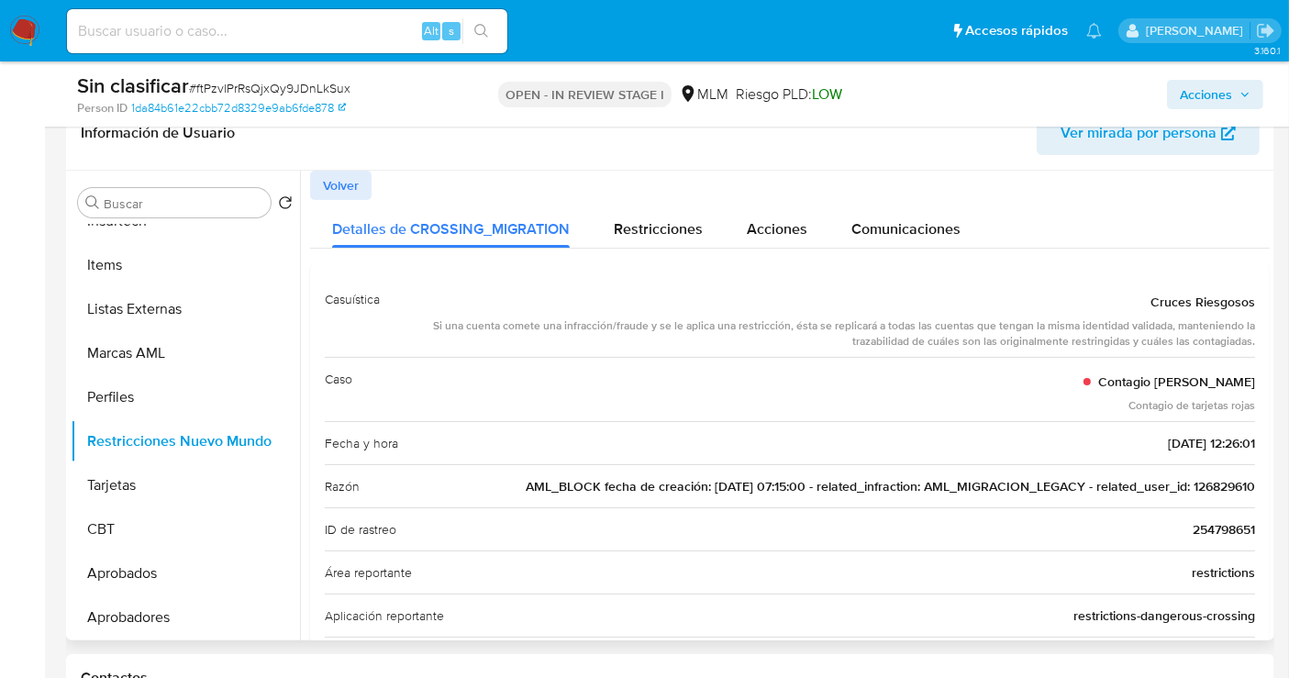
click at [1203, 483] on span "AML_BLOCK fecha de creación: 16/07/2017 07:15:00 - related_infraction: AML_MIGR…" at bounding box center [890, 486] width 729 height 18
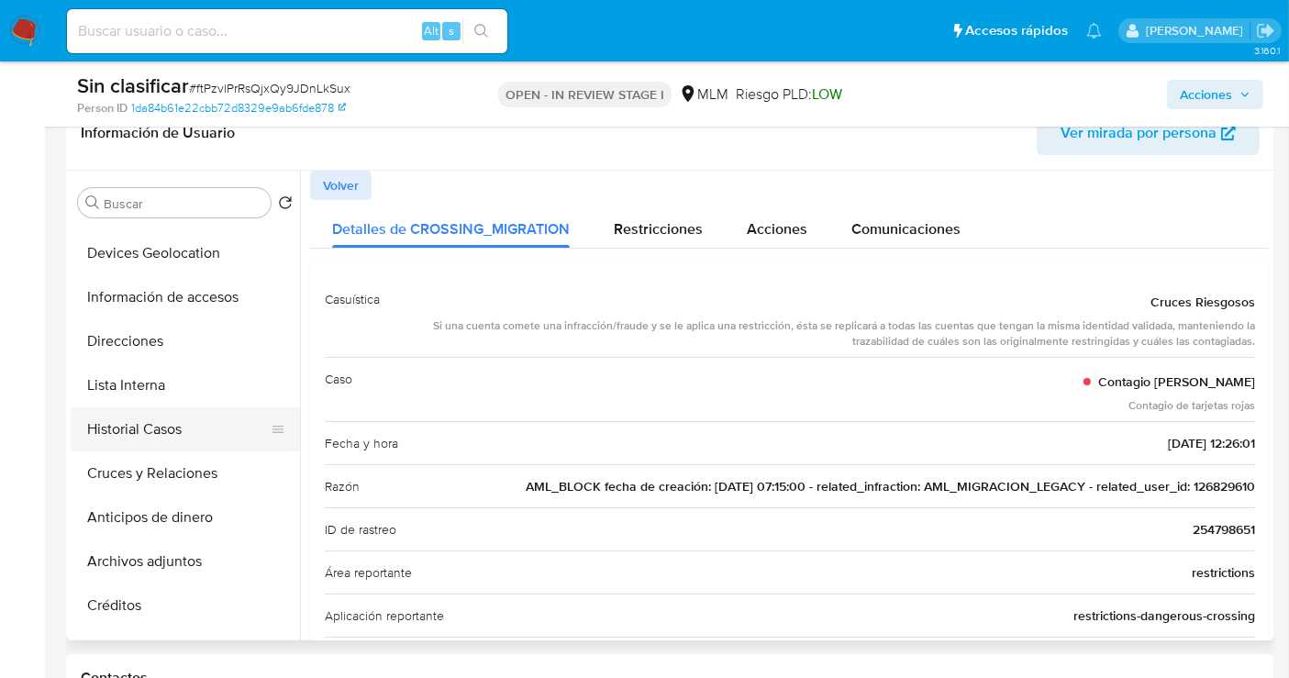
scroll to position [47, 0]
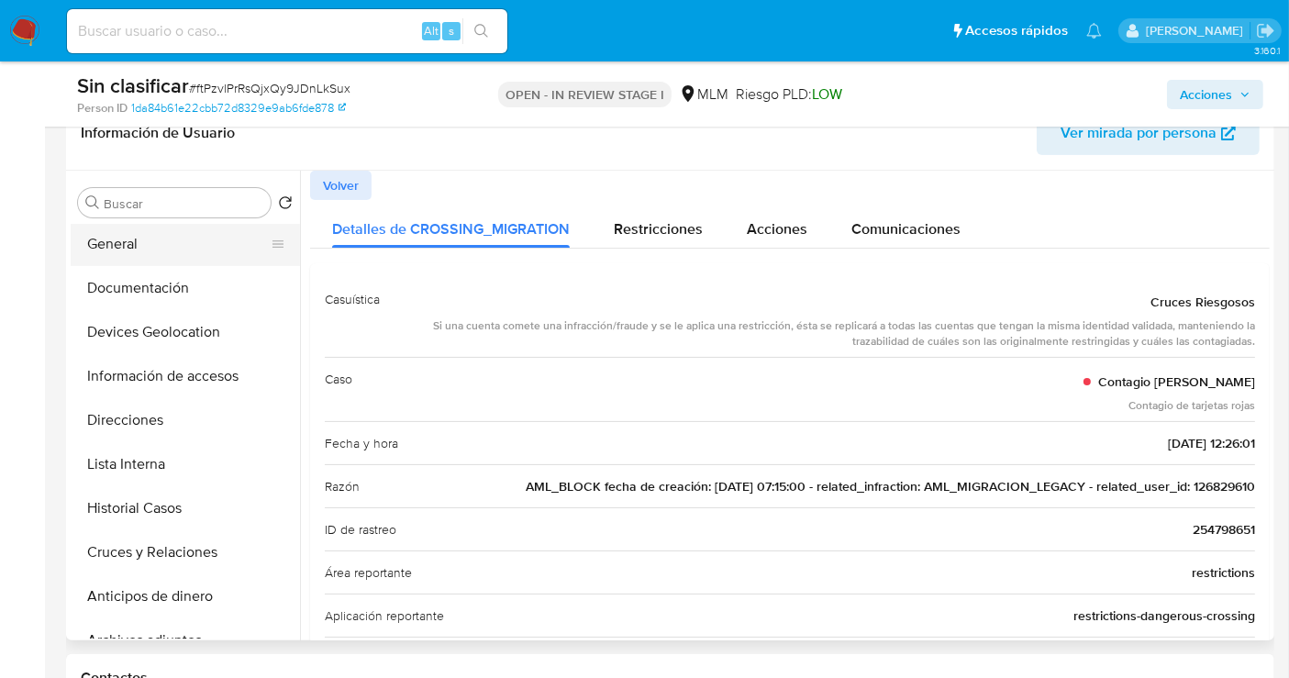
click at [128, 245] on button "General" at bounding box center [178, 244] width 215 height 44
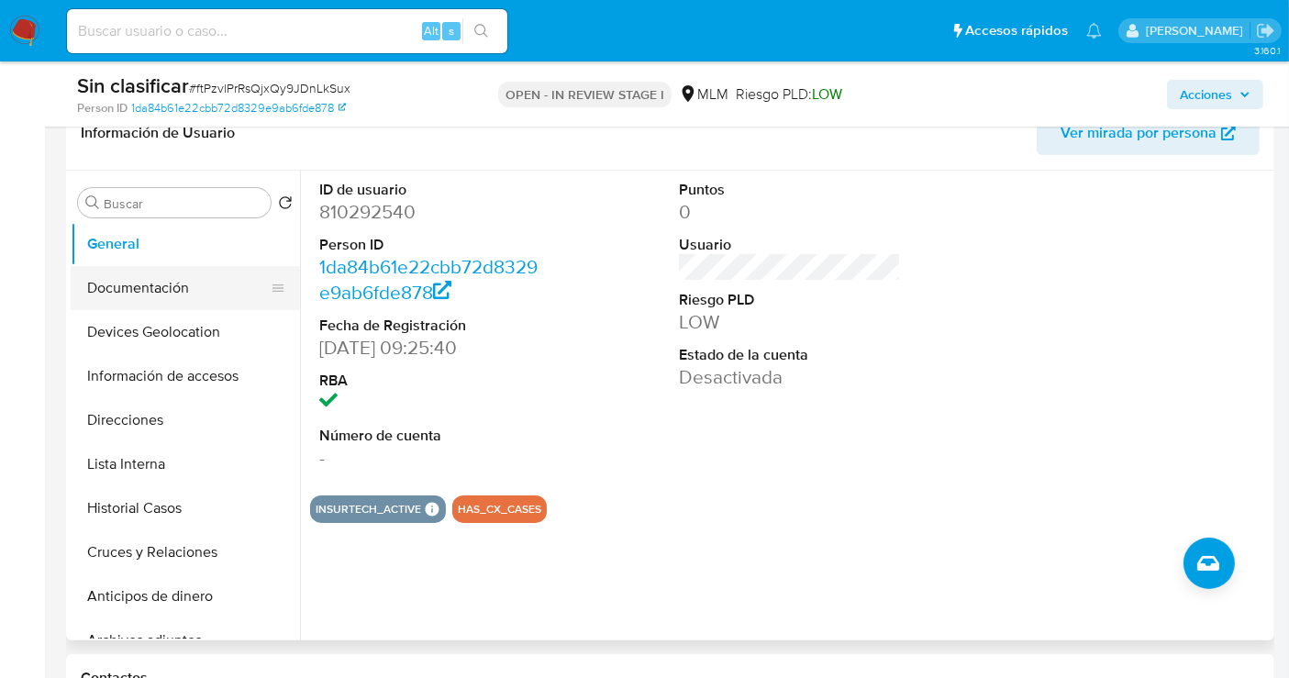
click at [139, 287] on button "Documentación" at bounding box center [178, 288] width 215 height 44
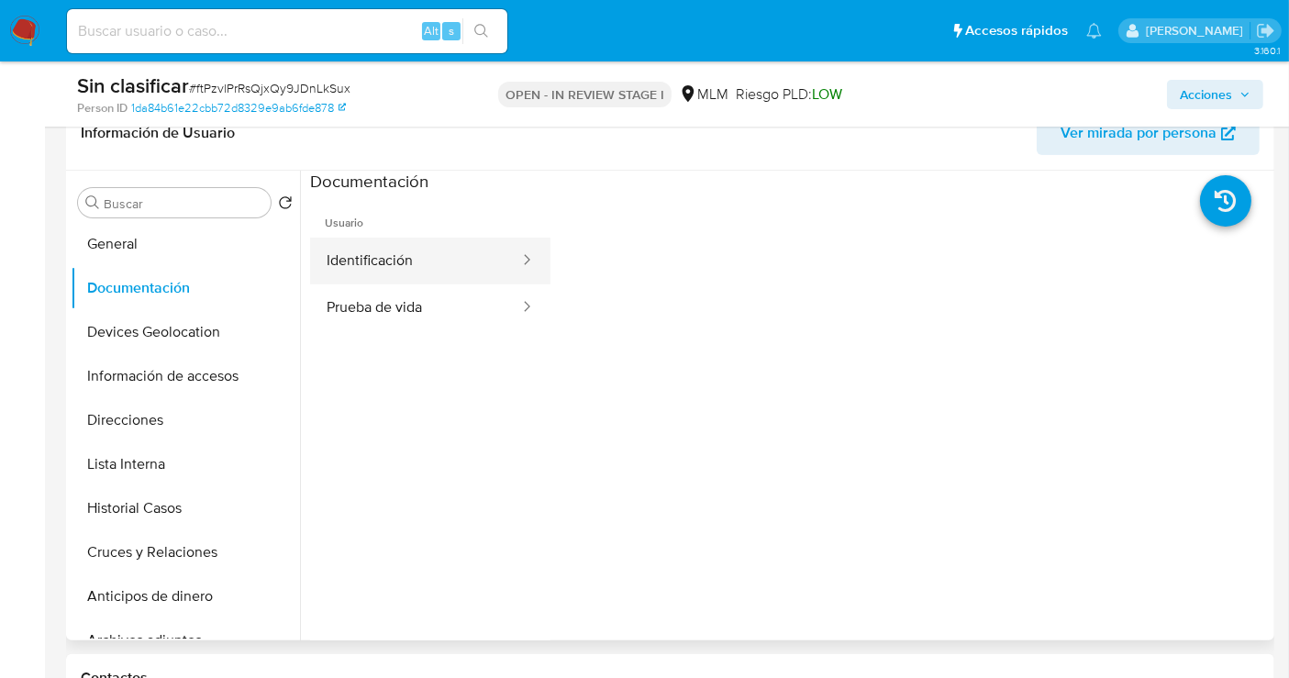
click at [398, 282] on button "Identificación" at bounding box center [415, 261] width 211 height 47
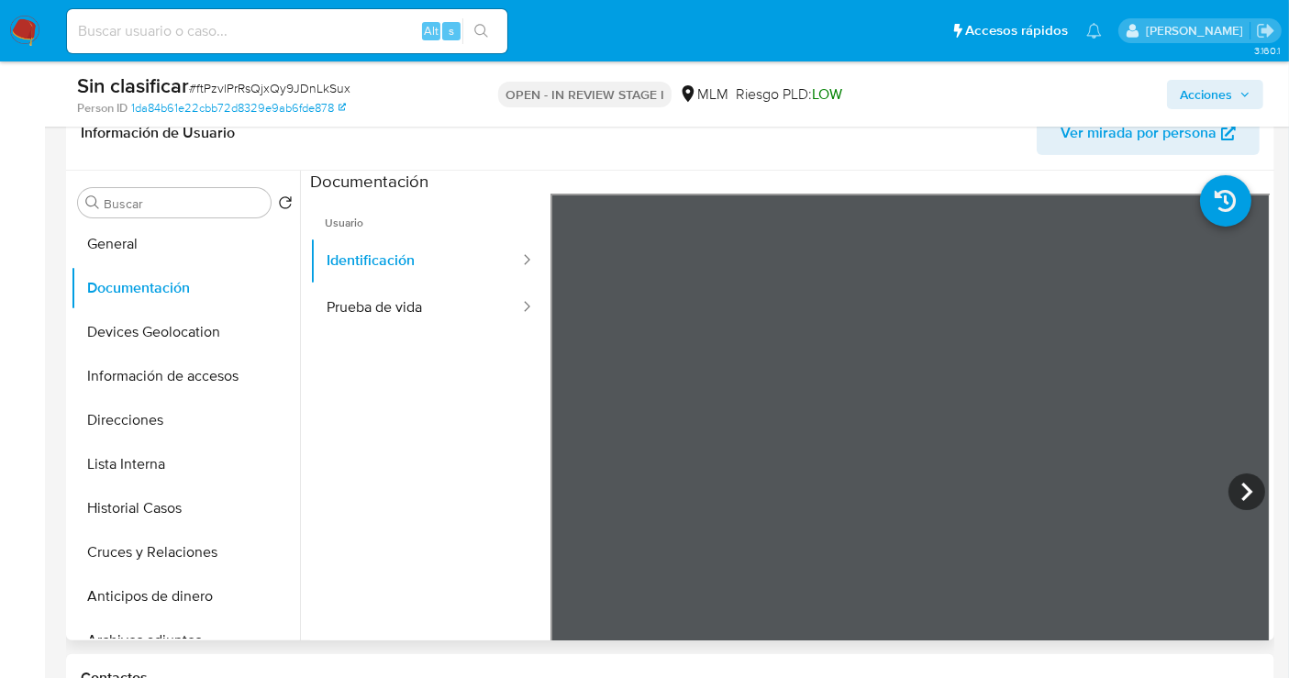
scroll to position [65, 0]
click at [406, 315] on button "Prueba de vida" at bounding box center [415, 307] width 211 height 47
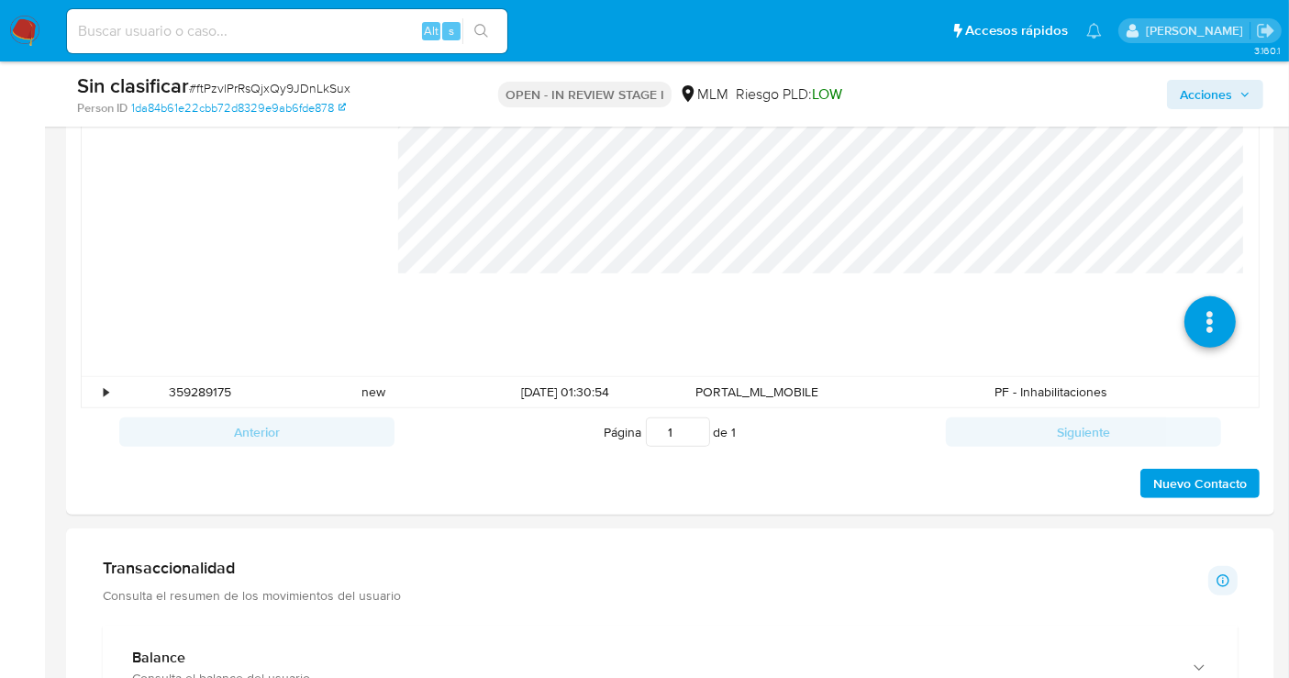
scroll to position [1426, 0]
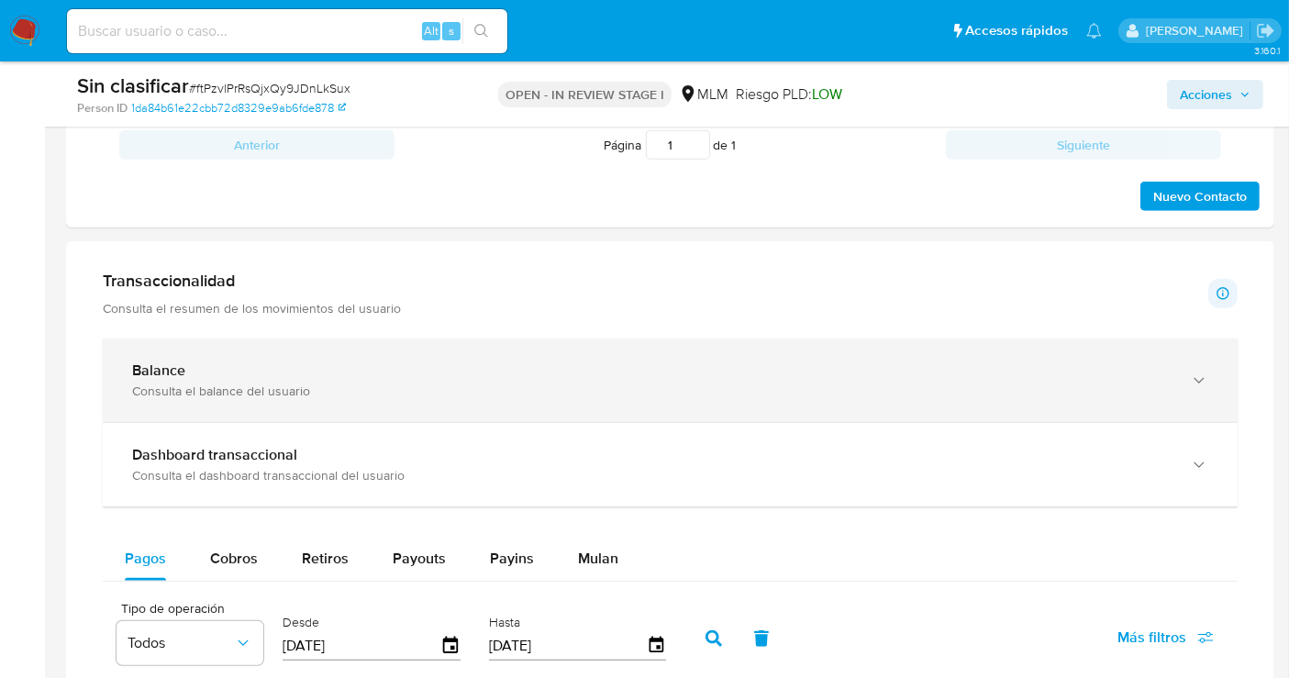
click at [188, 373] on div "Balance" at bounding box center [651, 370] width 1039 height 18
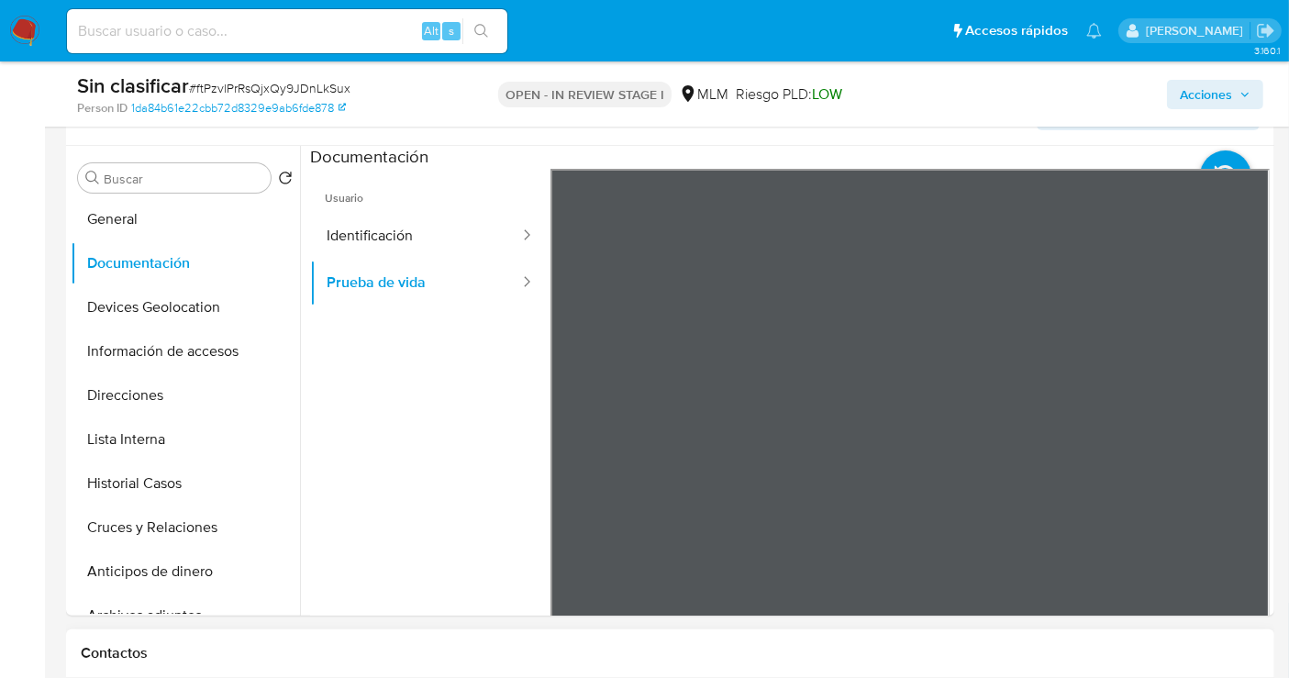
scroll to position [407, 0]
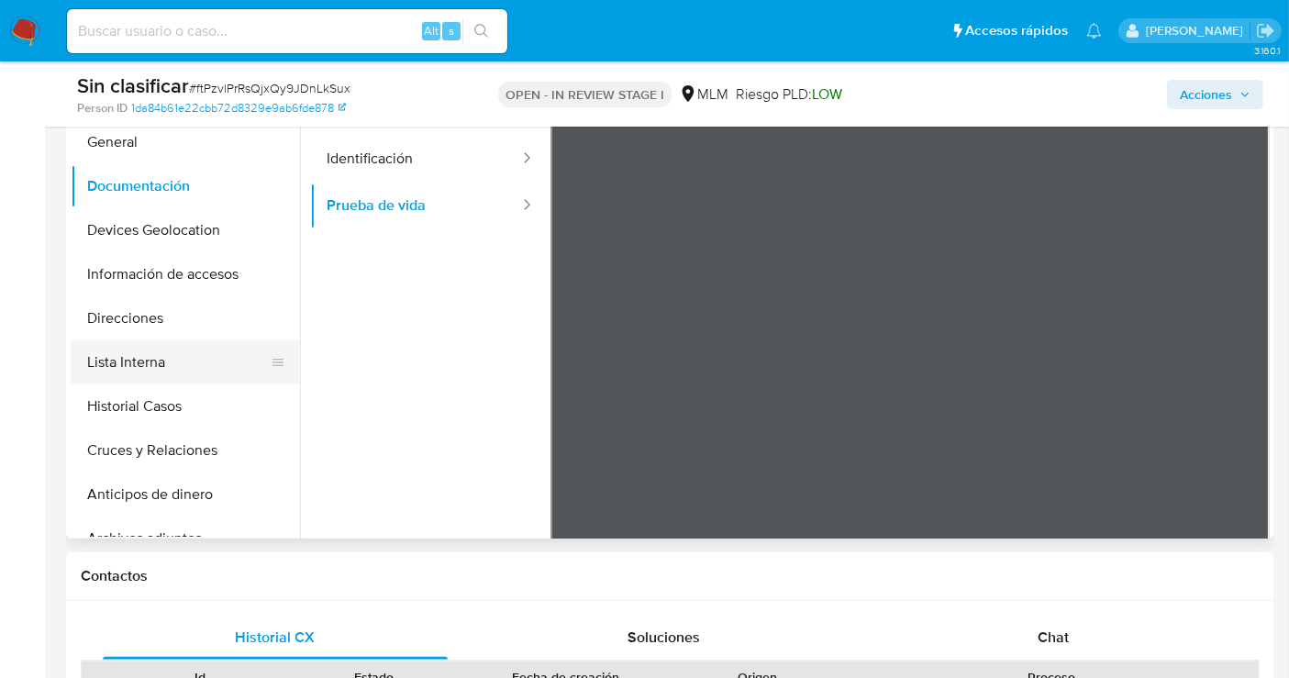
click at [137, 368] on button "Lista Interna" at bounding box center [178, 362] width 215 height 44
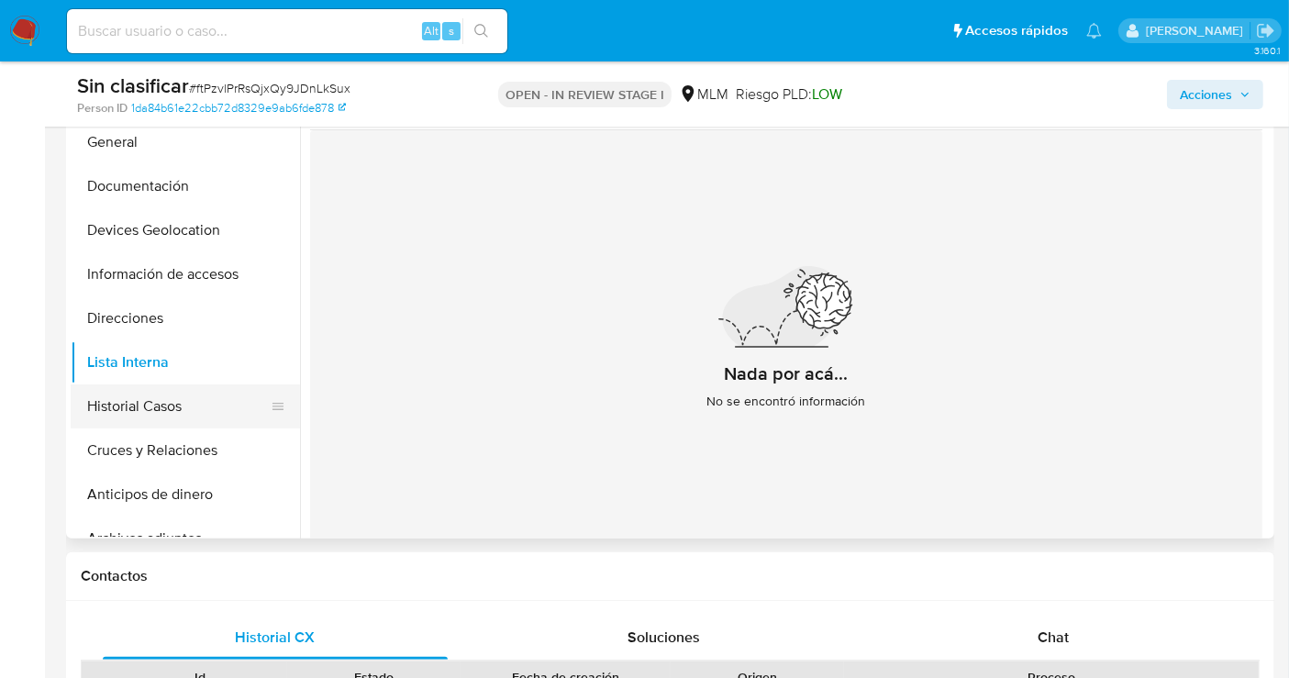
click at [150, 407] on button "Historial Casos" at bounding box center [178, 406] width 215 height 44
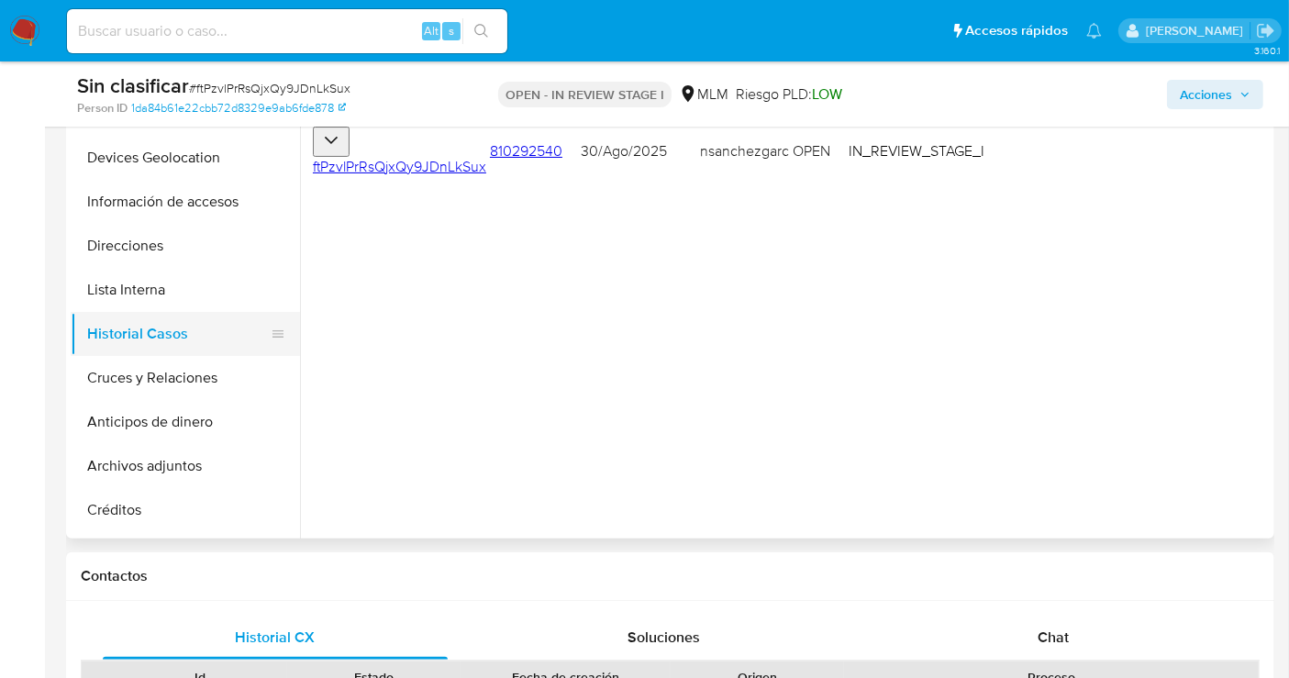
scroll to position [149, 0]
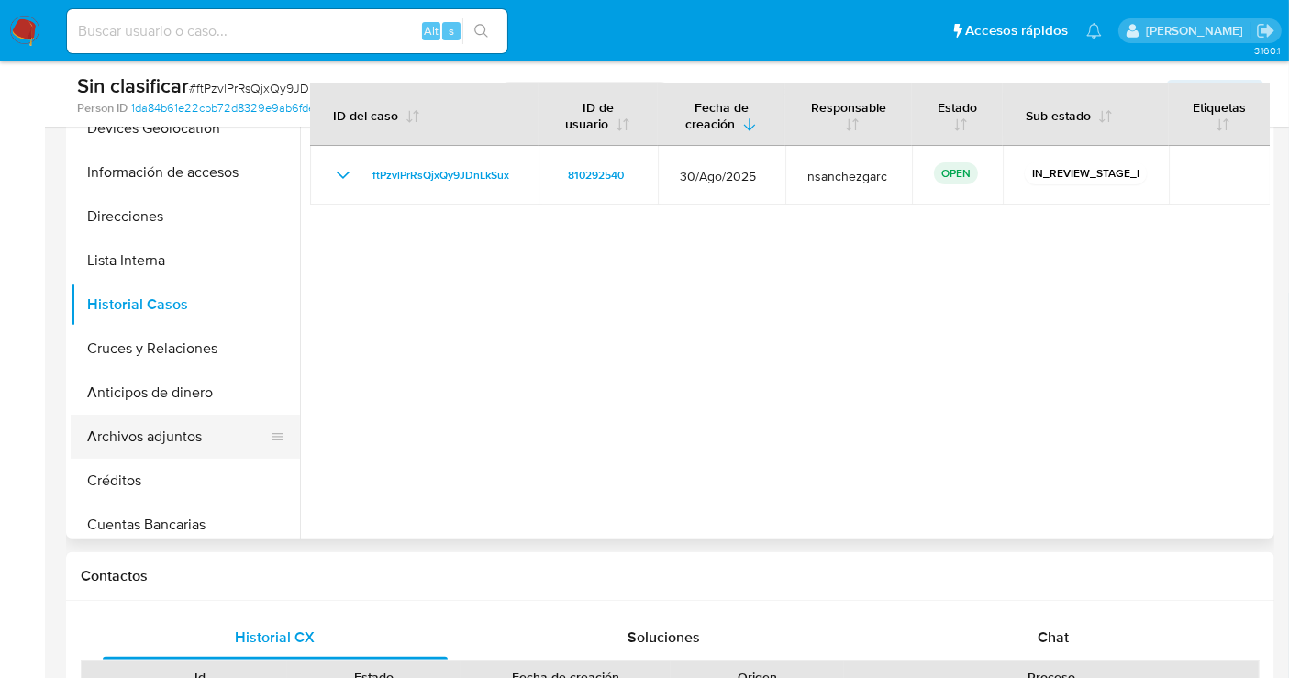
click at [158, 438] on button "Archivos adjuntos" at bounding box center [178, 437] width 215 height 44
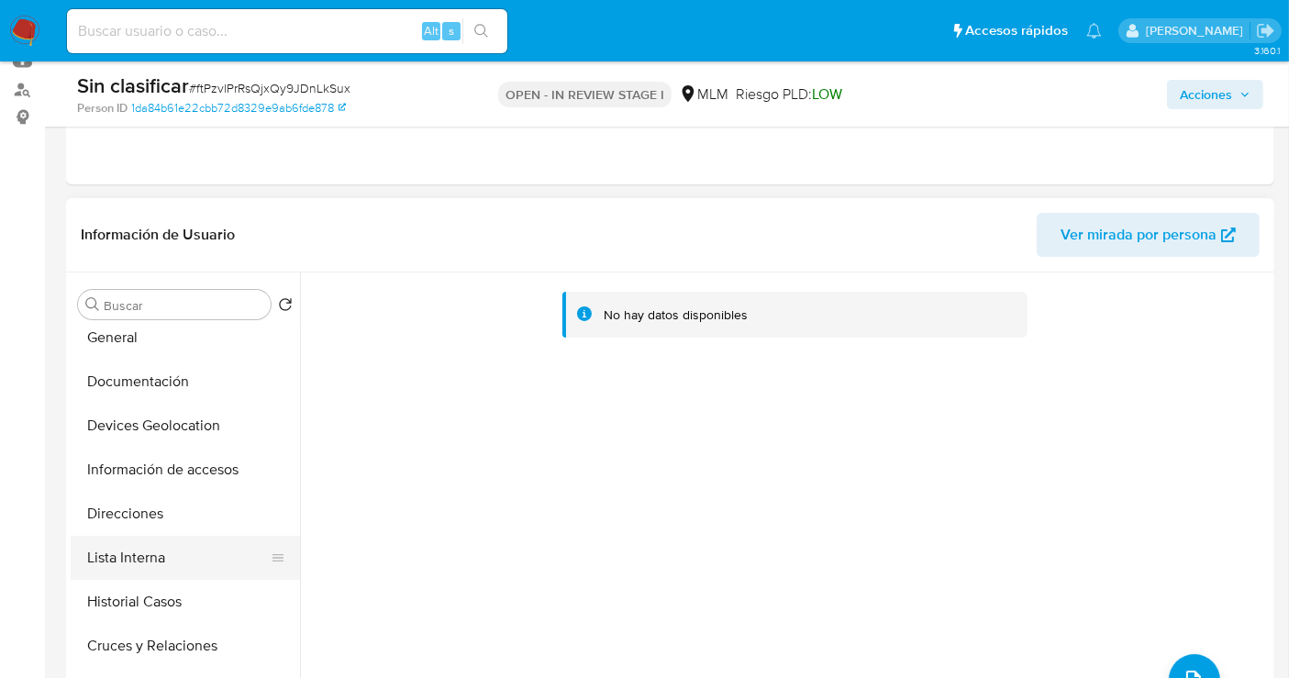
scroll to position [0, 0]
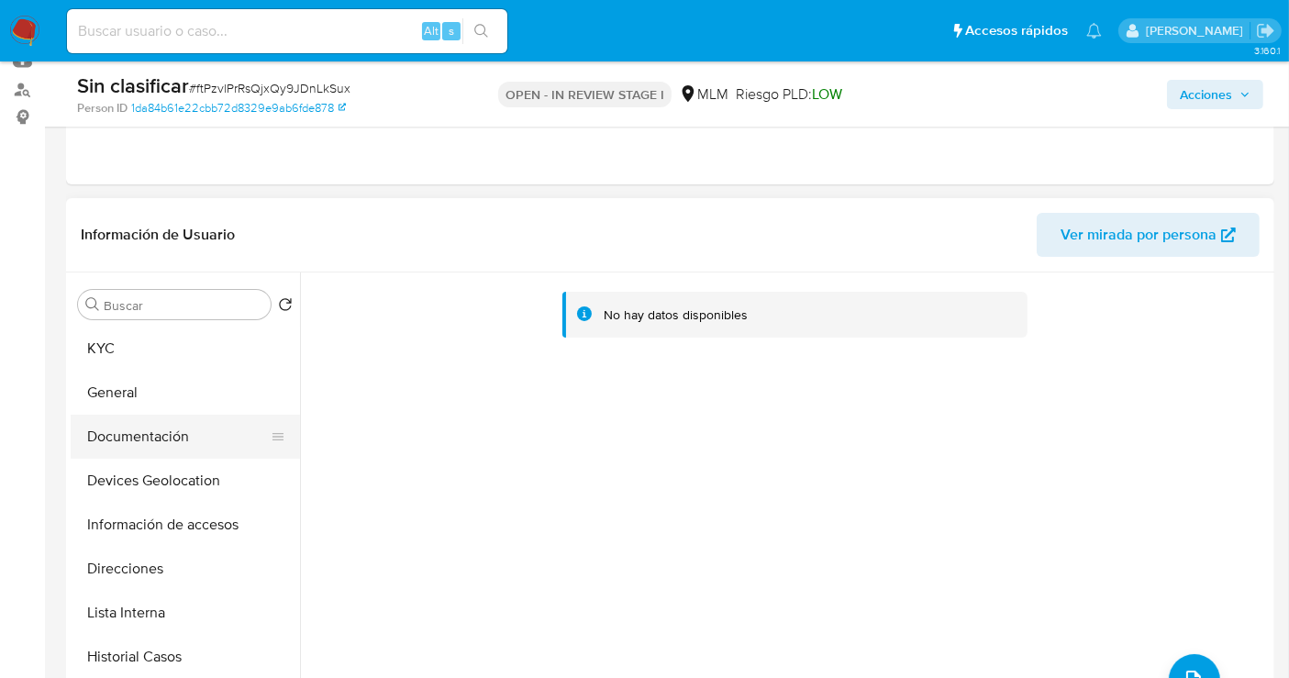
click at [165, 447] on button "Documentación" at bounding box center [178, 437] width 215 height 44
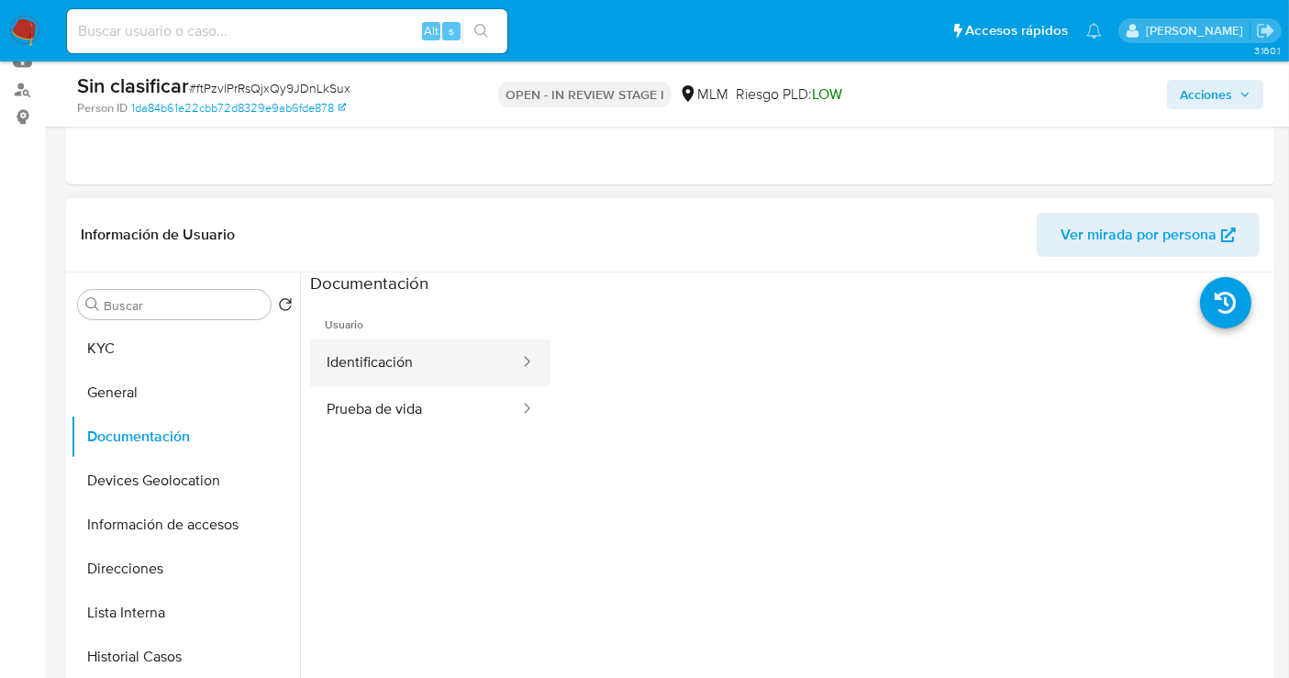
click at [434, 355] on button "Identificación" at bounding box center [415, 362] width 211 height 47
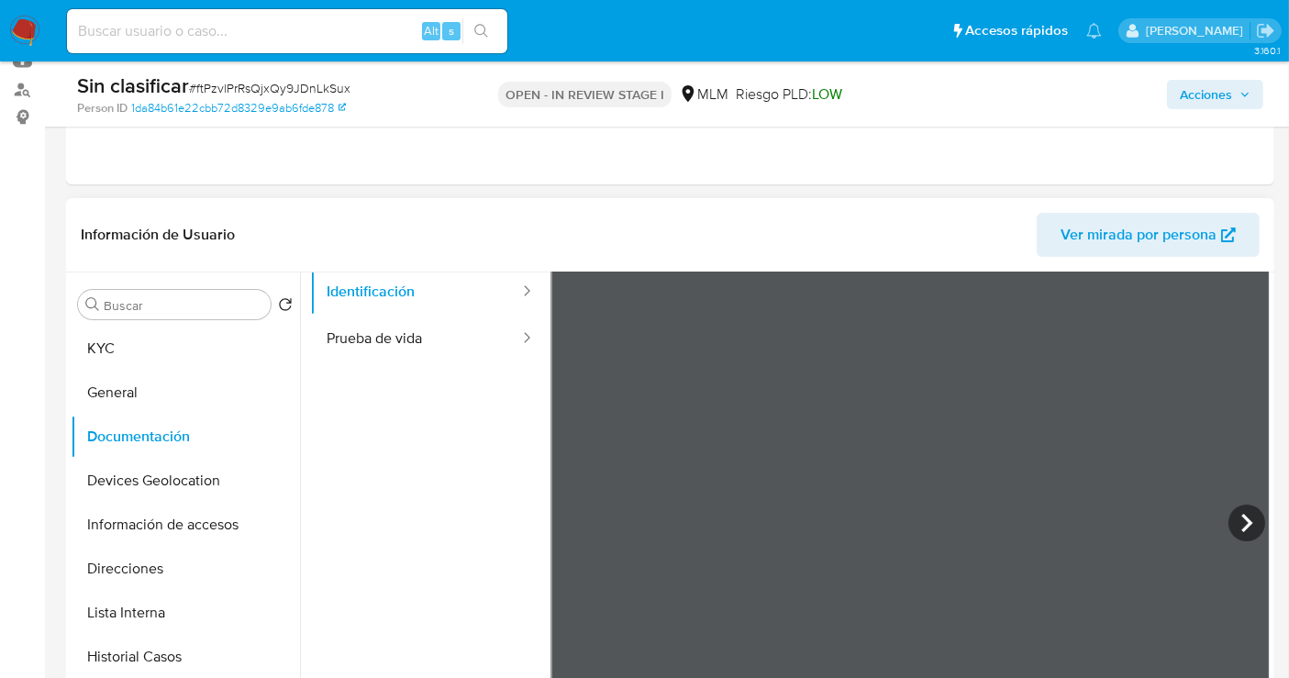
scroll to position [102, 0]
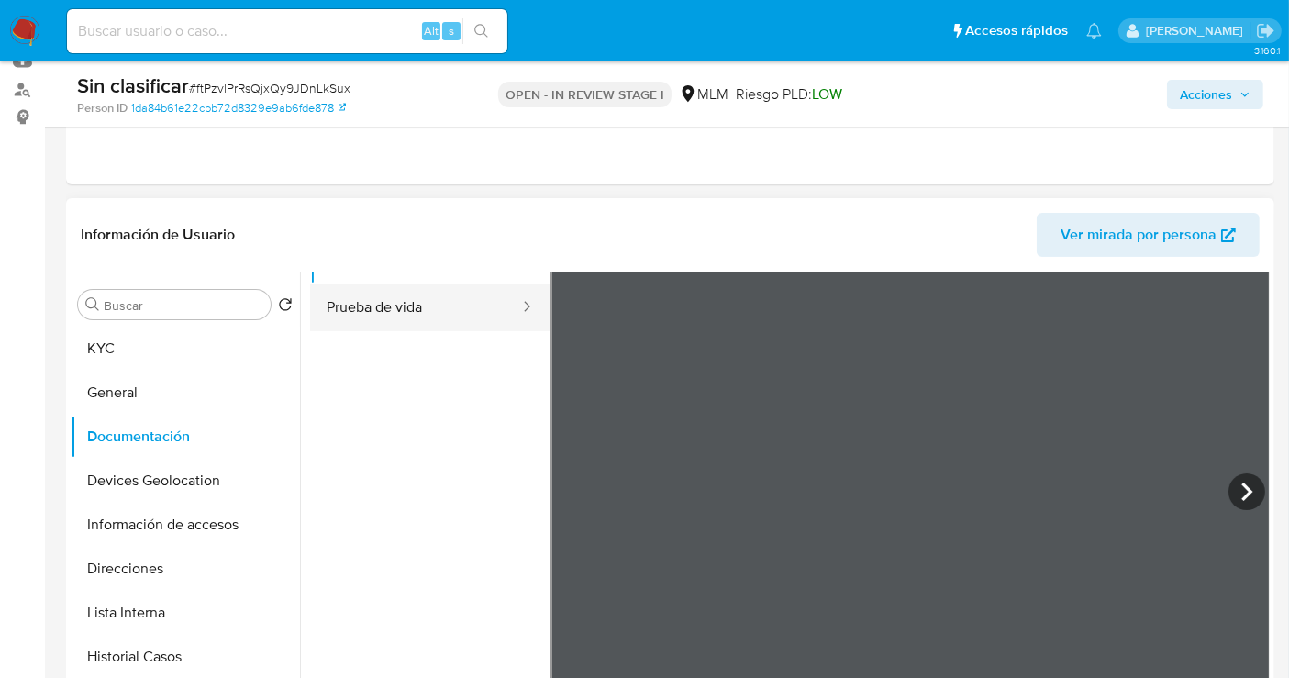
click at [387, 319] on button "Prueba de vida" at bounding box center [415, 307] width 211 height 47
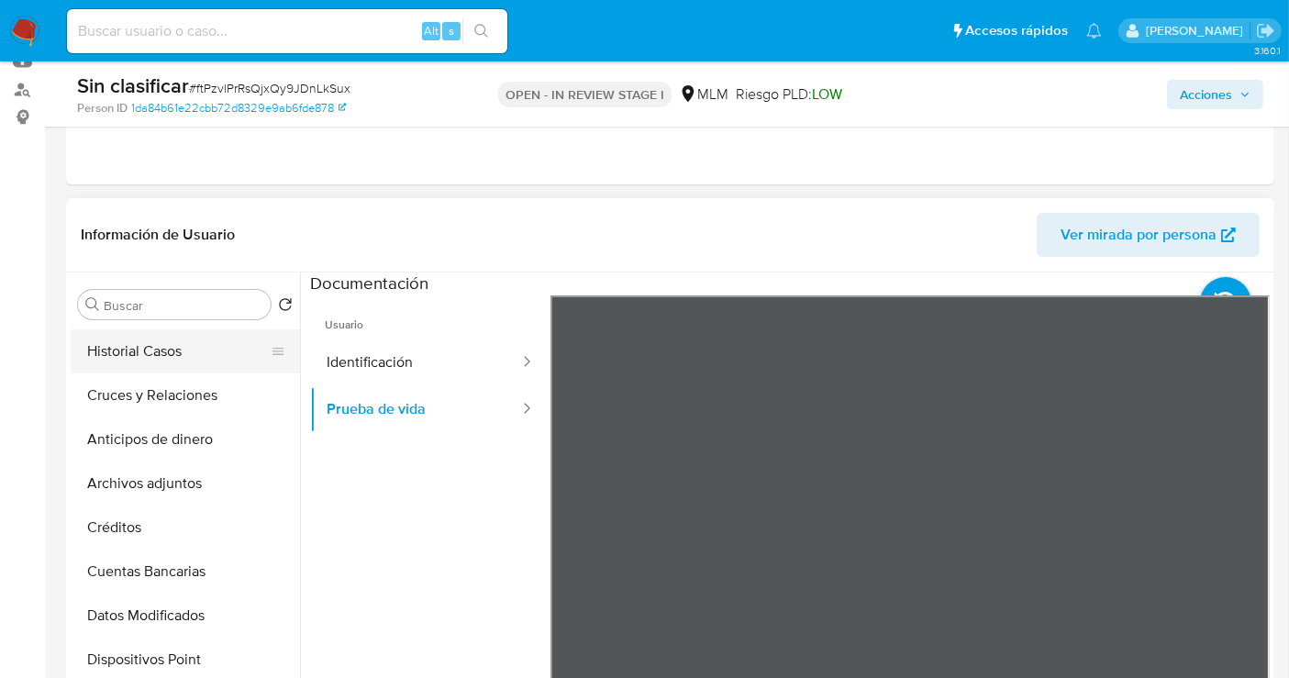
scroll to position [0, 0]
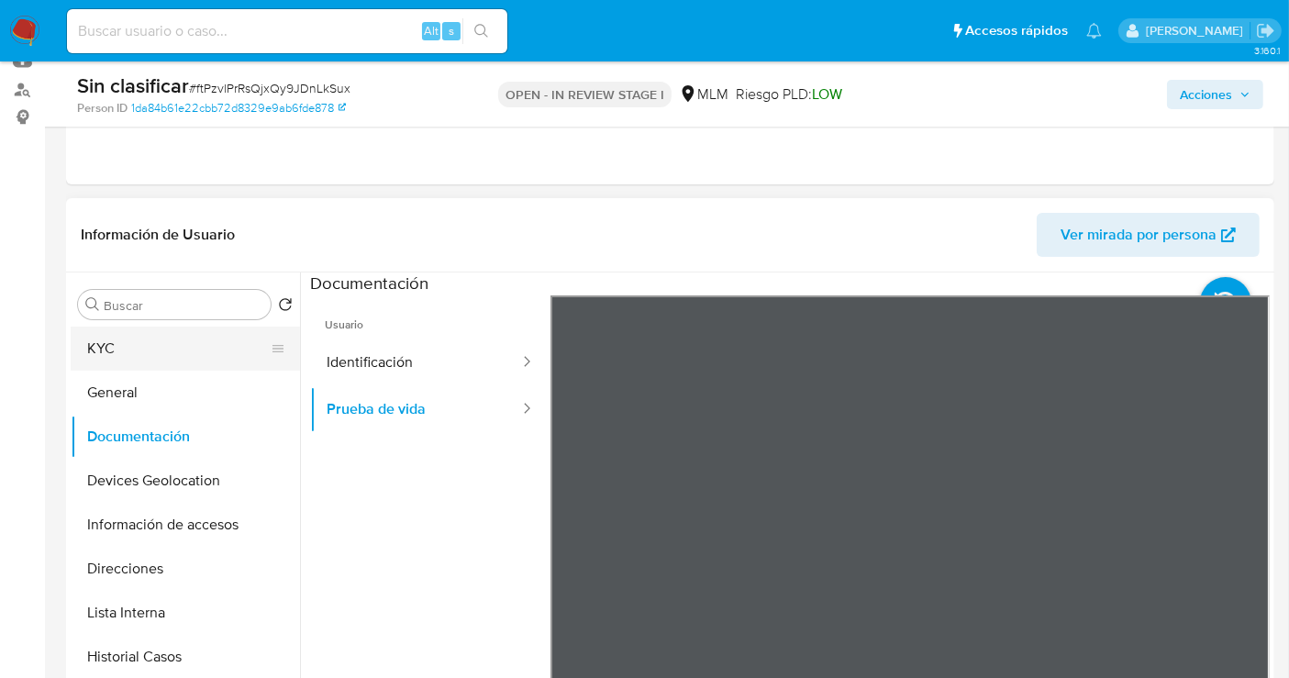
click at [114, 353] on button "KYC" at bounding box center [178, 349] width 215 height 44
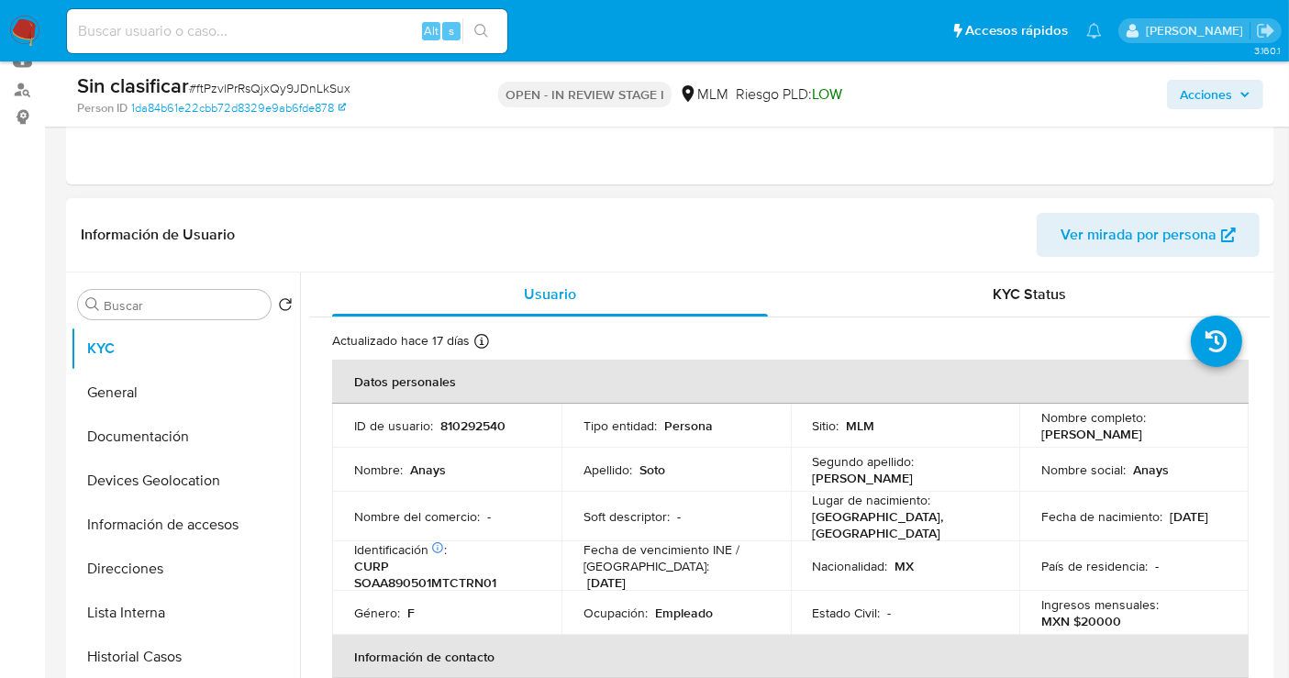
click at [463, 436] on td "ID de usuario : 810292540" at bounding box center [446, 426] width 229 height 44
click at [463, 426] on p "810292540" at bounding box center [472, 425] width 65 height 17
copy p "810292540"
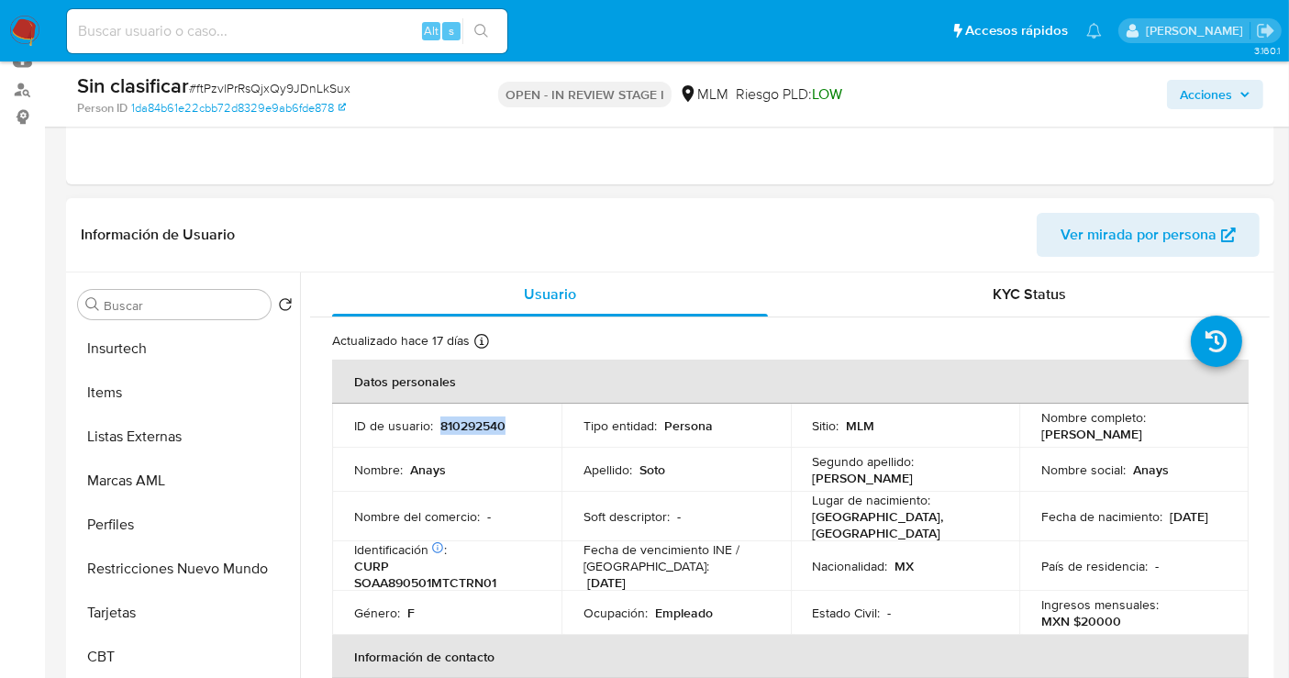
scroll to position [862, 0]
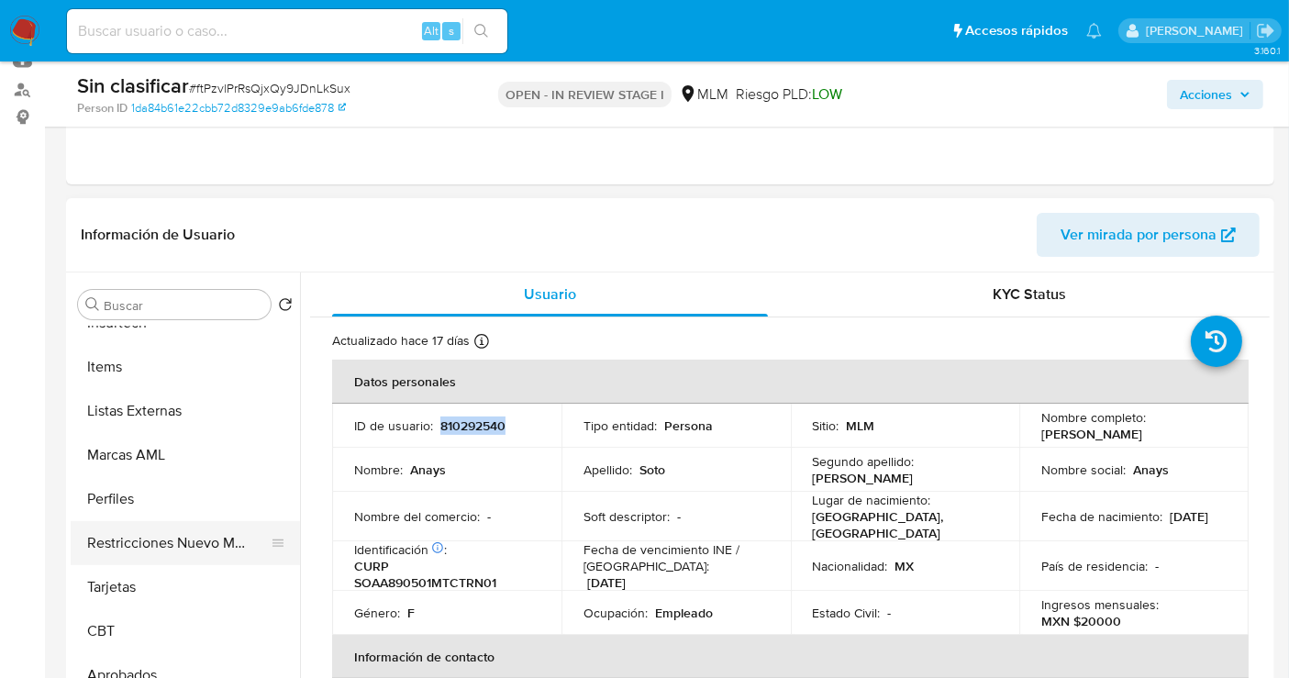
click at [191, 548] on button "Restricciones Nuevo Mundo" at bounding box center [178, 543] width 215 height 44
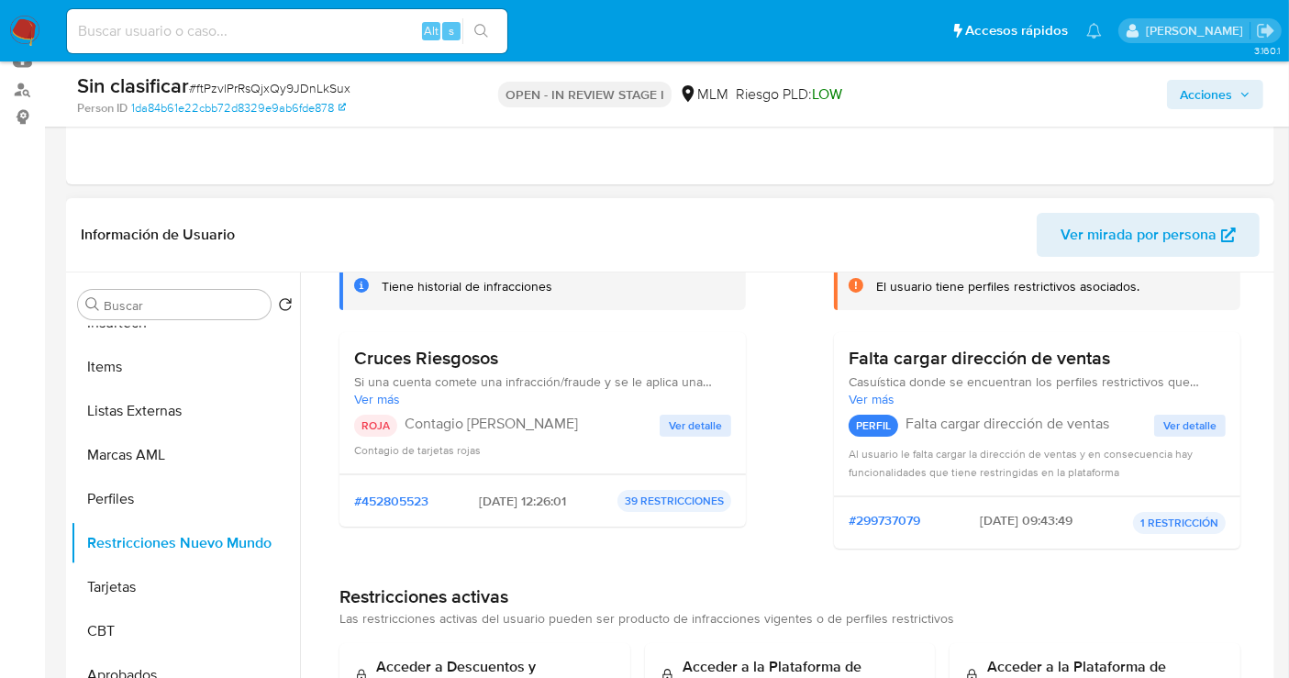
scroll to position [204, 0]
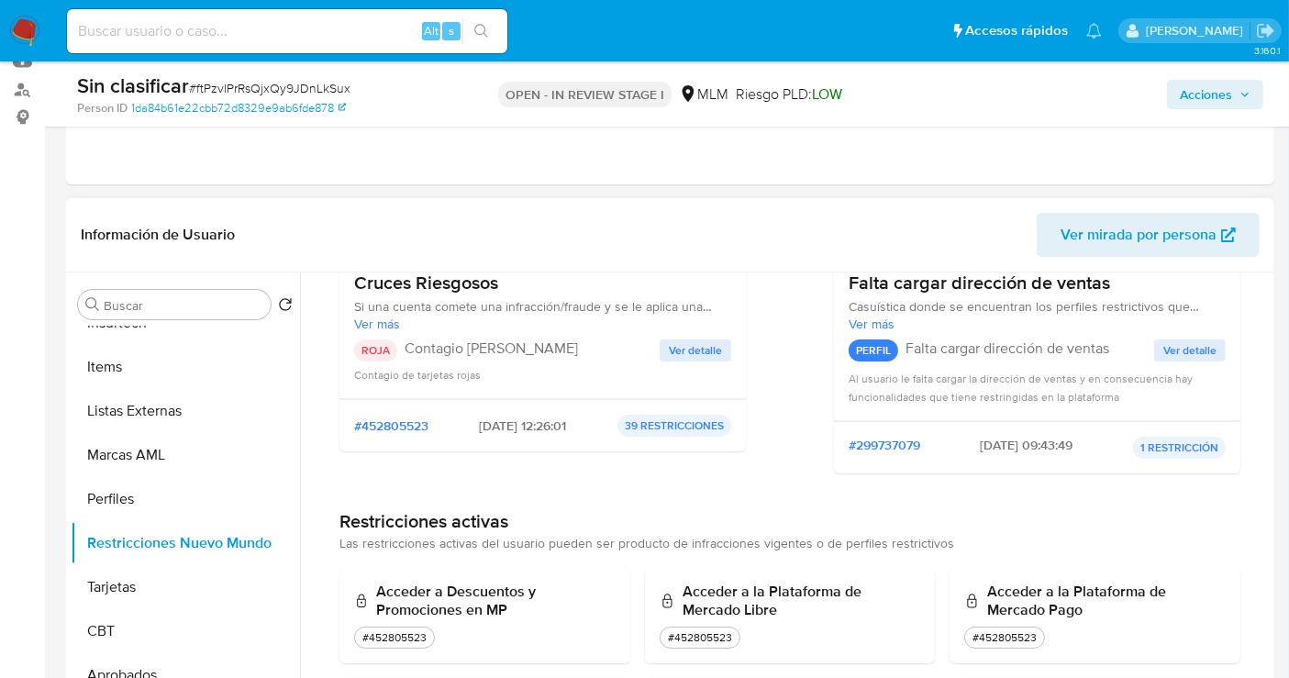
click at [685, 351] on span "Ver detalle" at bounding box center [695, 350] width 53 height 18
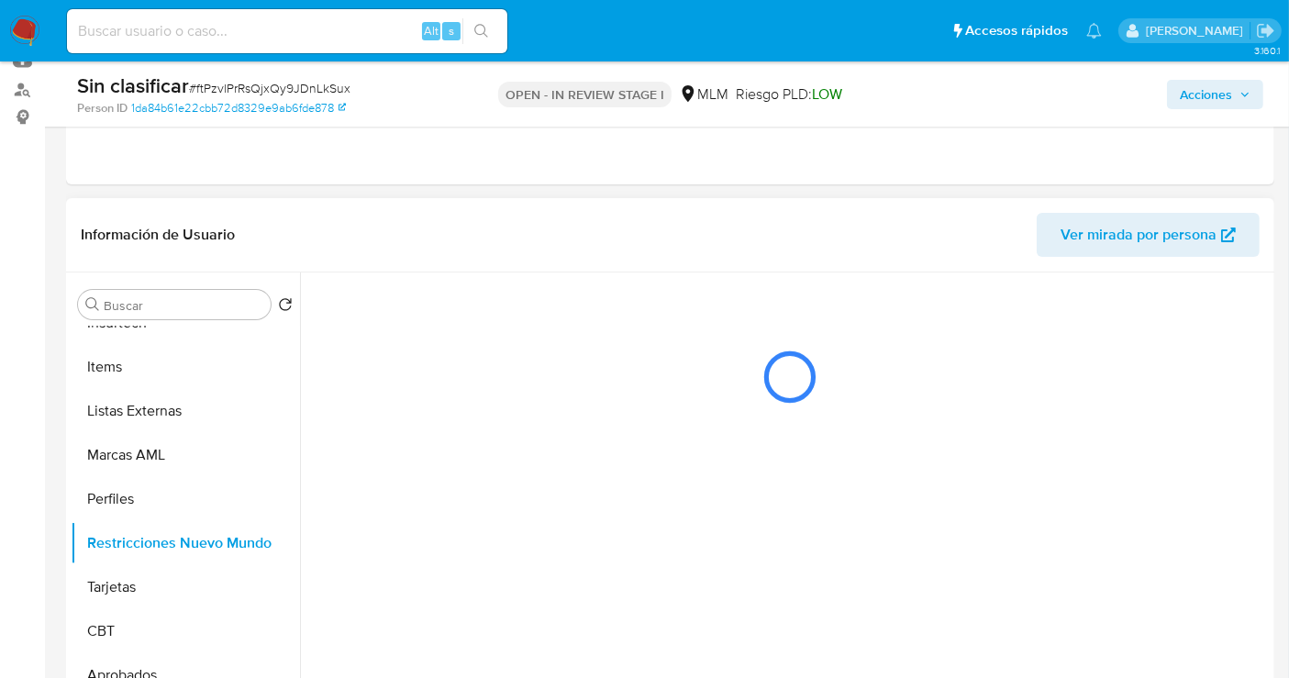
scroll to position [0, 0]
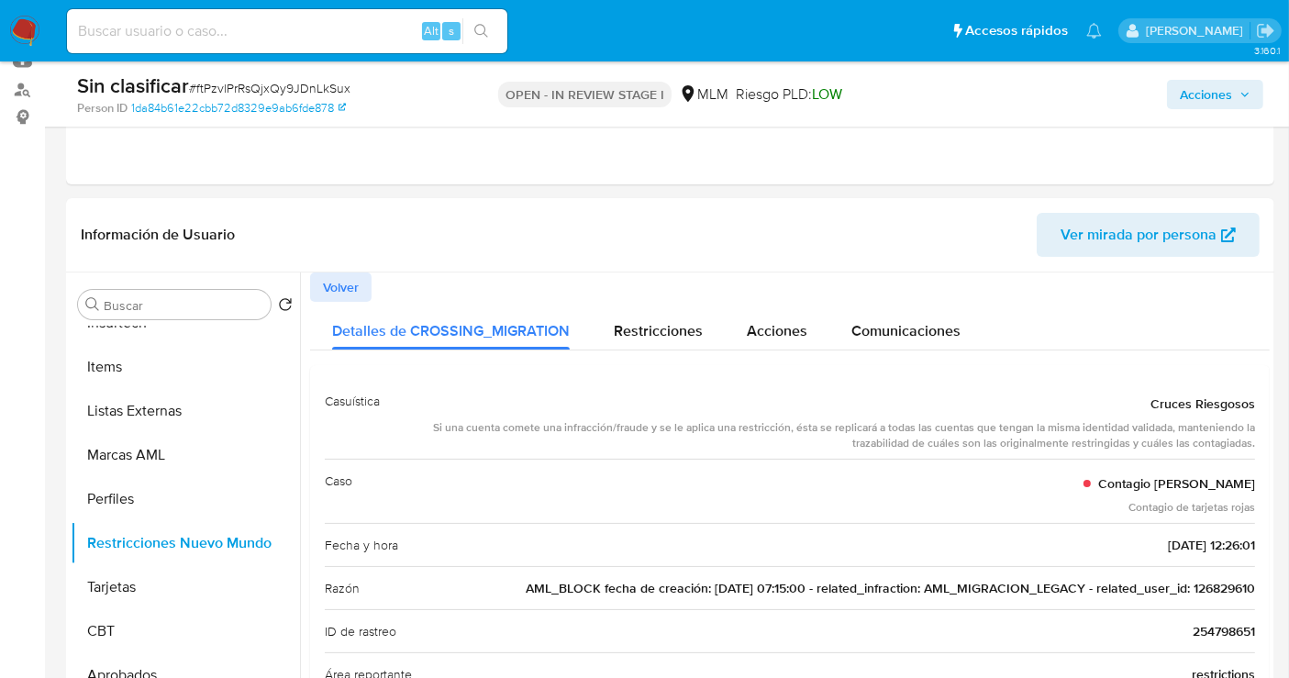
click at [1199, 102] on span "Acciones" at bounding box center [1206, 94] width 52 height 29
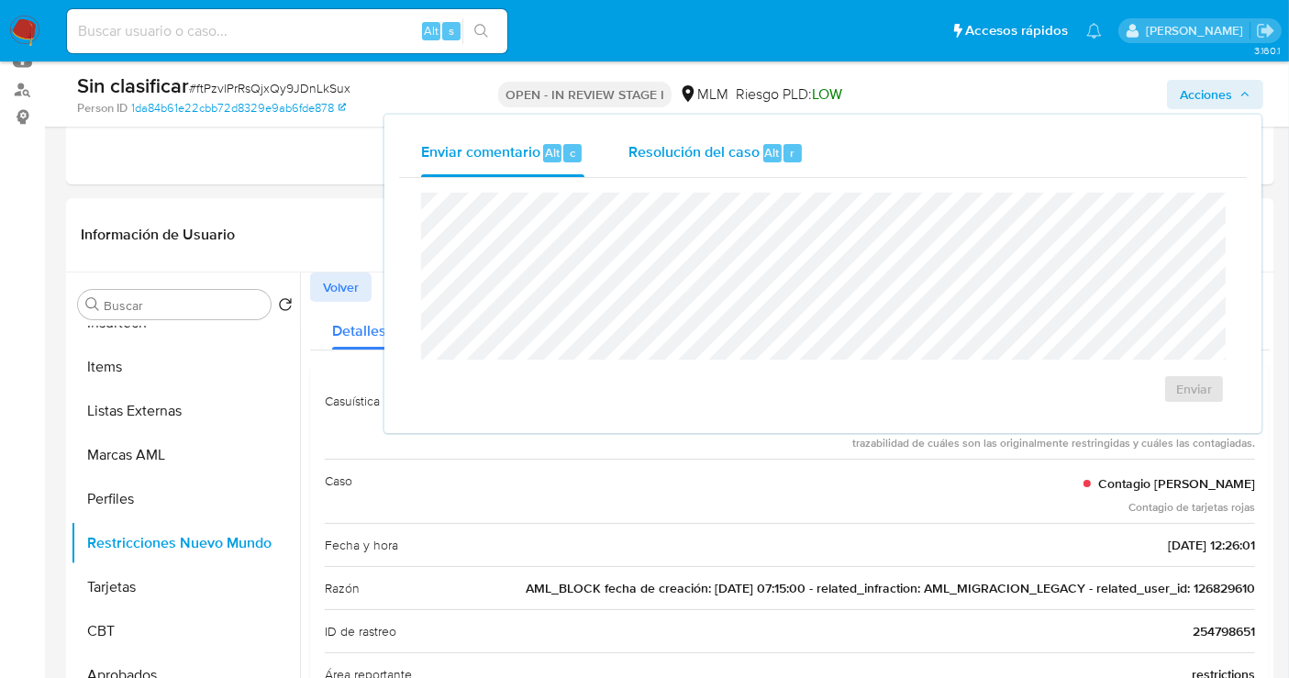
click at [679, 150] on span "Resolución del caso" at bounding box center [693, 151] width 131 height 21
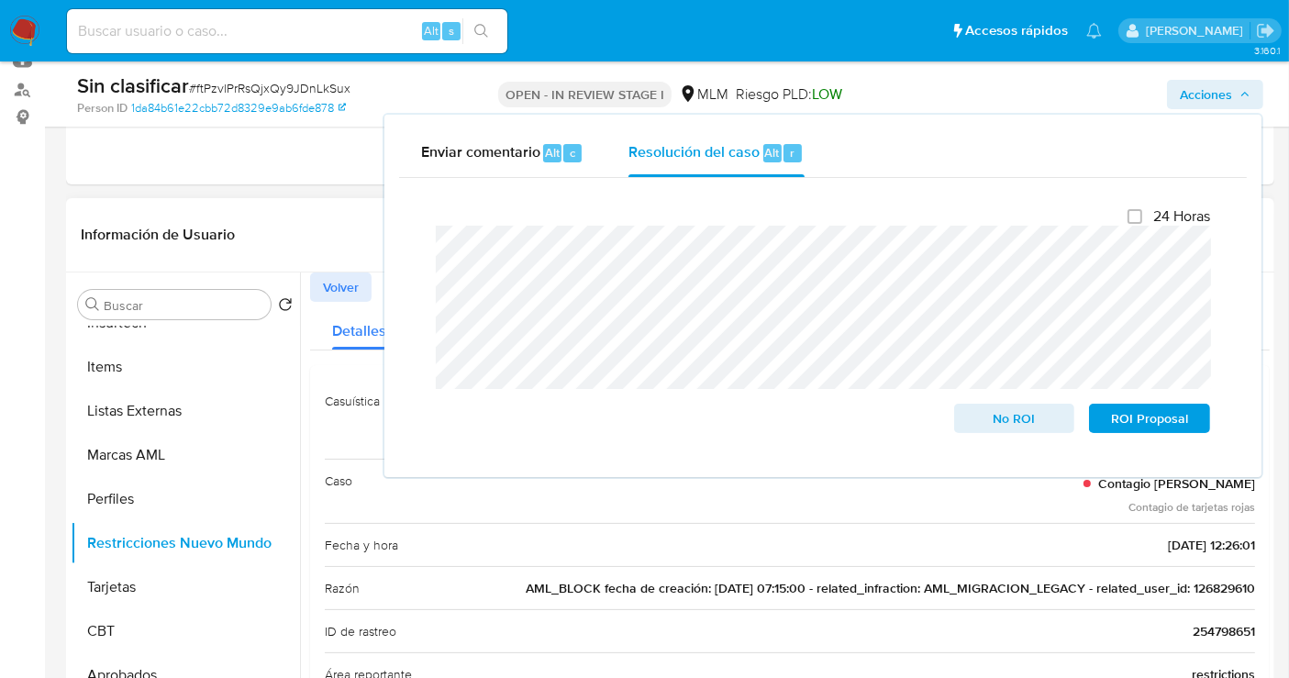
click at [1212, 588] on span "AML_BLOCK fecha de creación: 16/07/2017 07:15:00 - related_infraction: AML_MIGR…" at bounding box center [890, 588] width 729 height 18
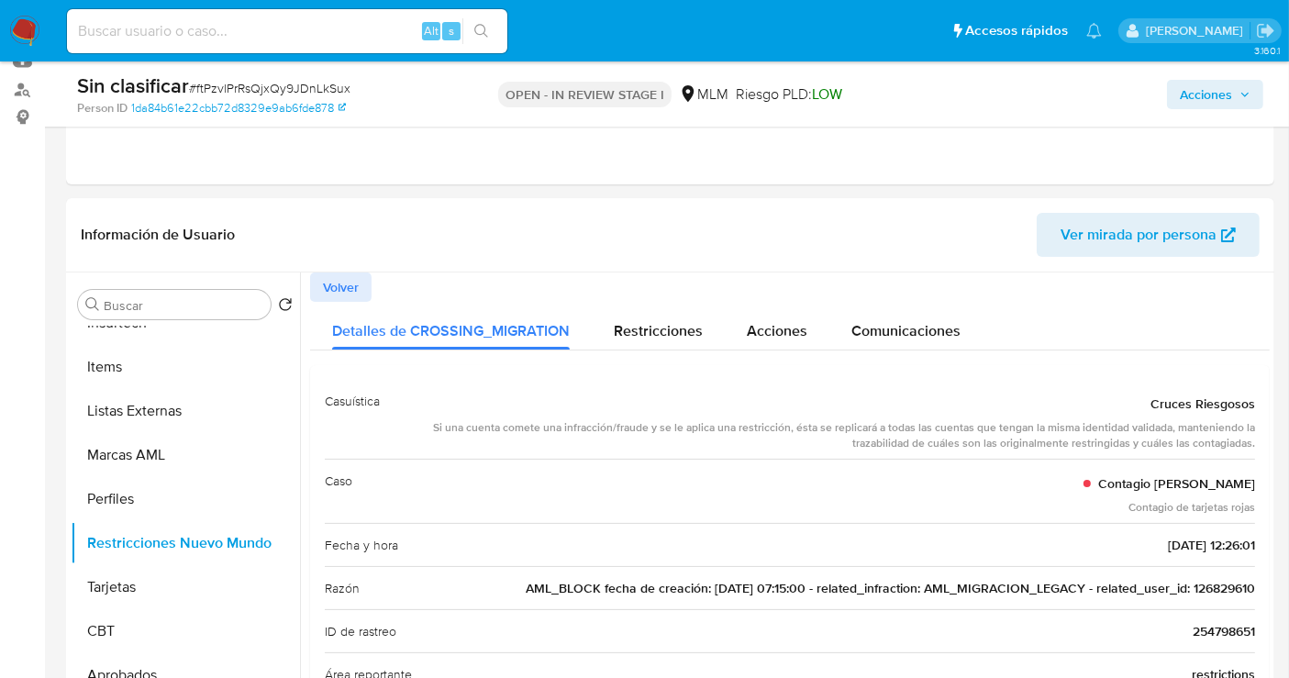
click at [1187, 99] on span "Acciones" at bounding box center [1206, 94] width 52 height 29
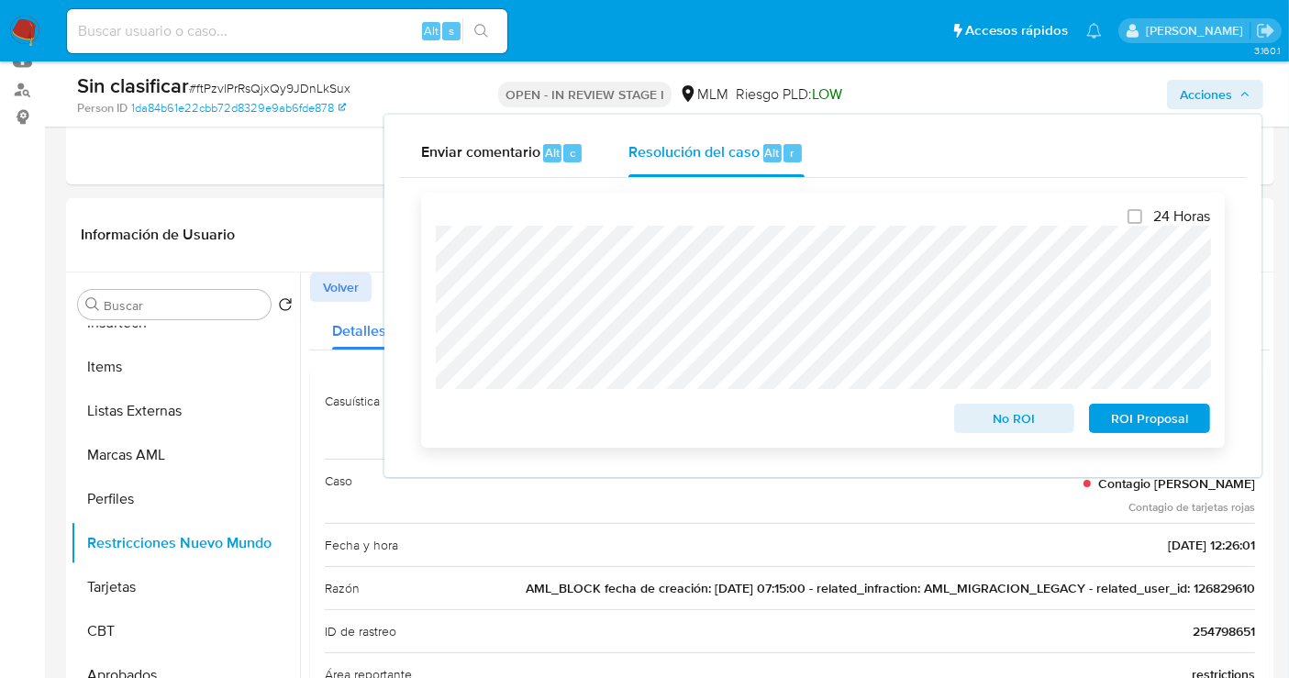
click at [429, 257] on div "24 Horas No ROI ROI Proposal" at bounding box center [823, 320] width 804 height 255
click at [555, 584] on span "AML_BLOCK fecha de creación: 16/07/2017 07:15:00 - related_infraction: AML_MIGR…" at bounding box center [890, 588] width 729 height 18
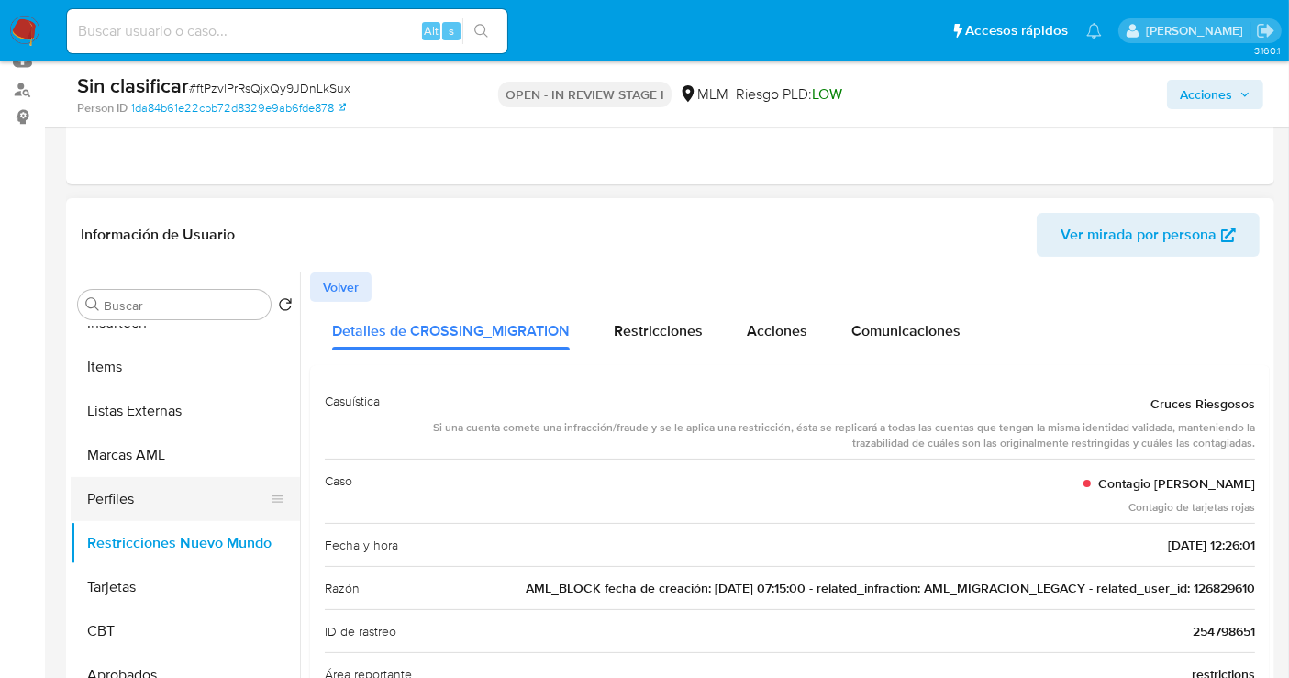
click at [91, 496] on button "Perfiles" at bounding box center [178, 499] width 215 height 44
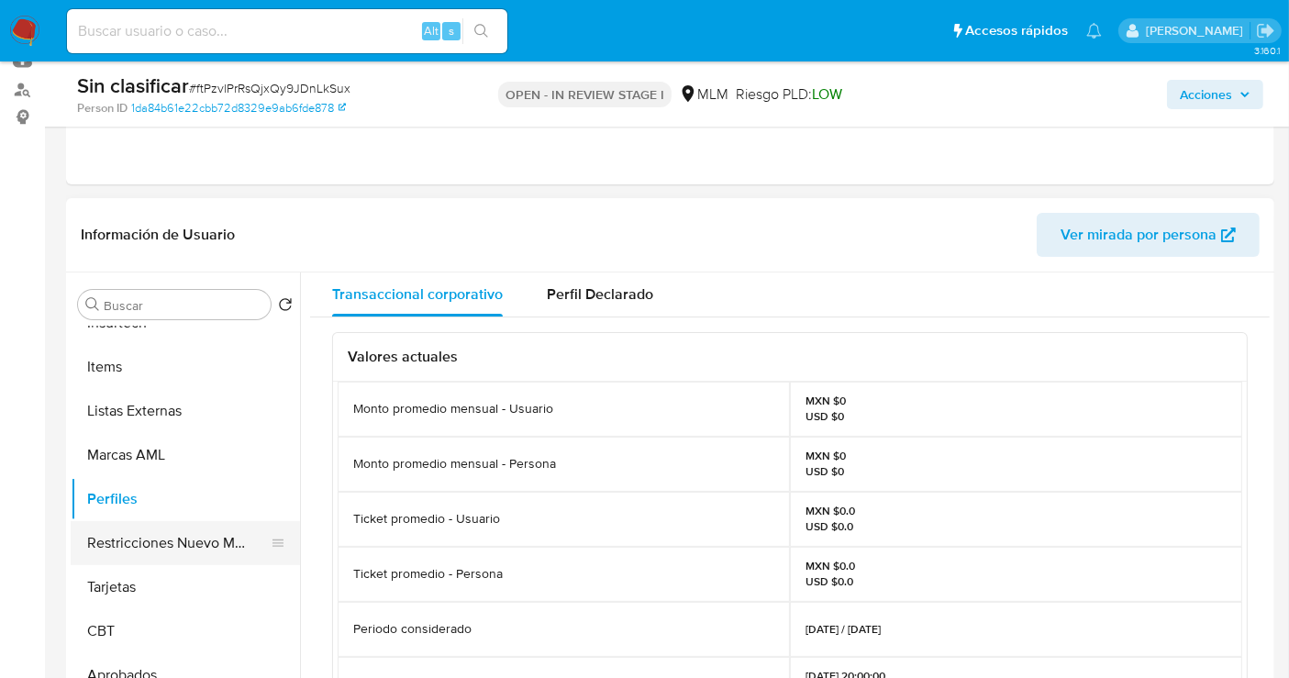
click at [164, 544] on button "Restricciones Nuevo Mundo" at bounding box center [178, 543] width 215 height 44
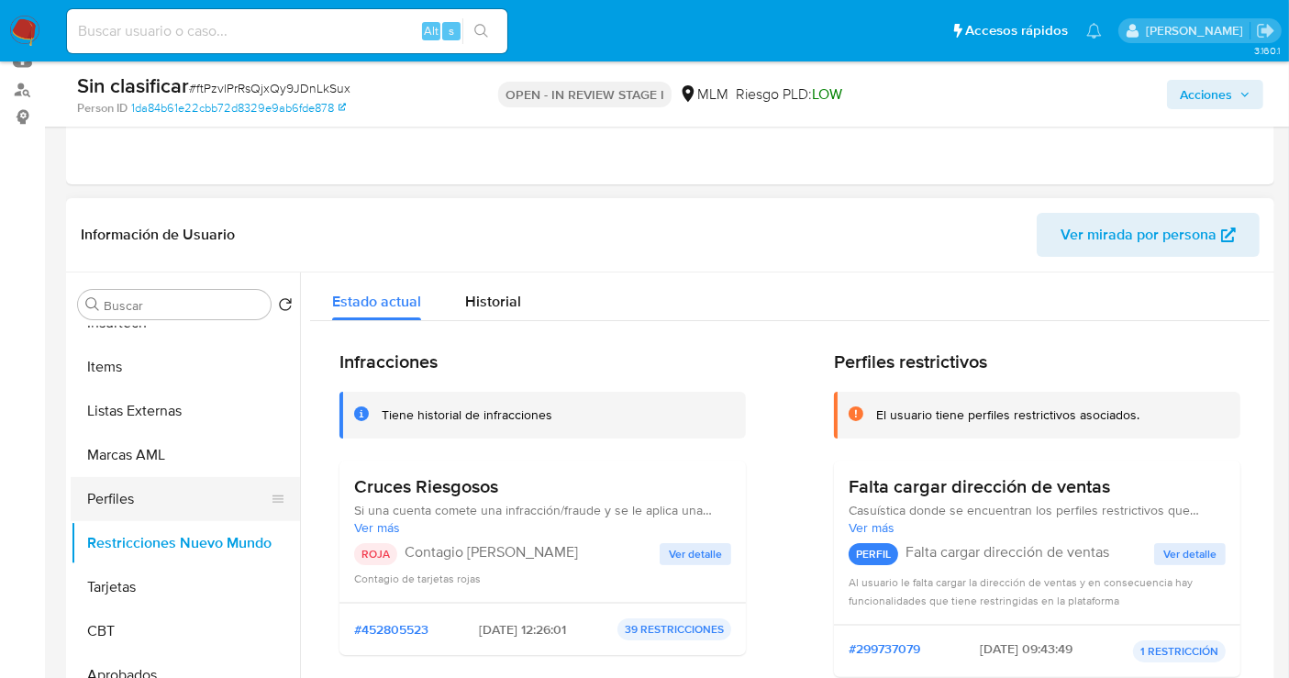
click at [116, 492] on button "Perfiles" at bounding box center [178, 499] width 215 height 44
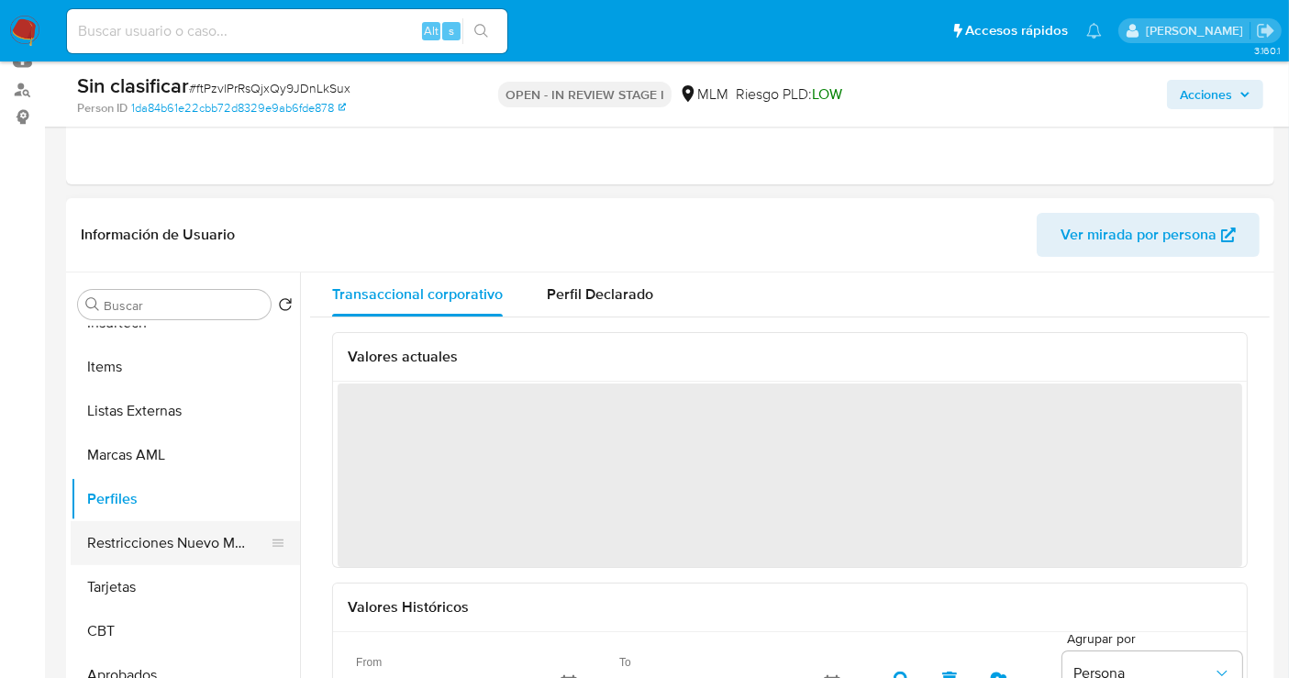
click at [168, 529] on button "Restricciones Nuevo Mundo" at bounding box center [178, 543] width 215 height 44
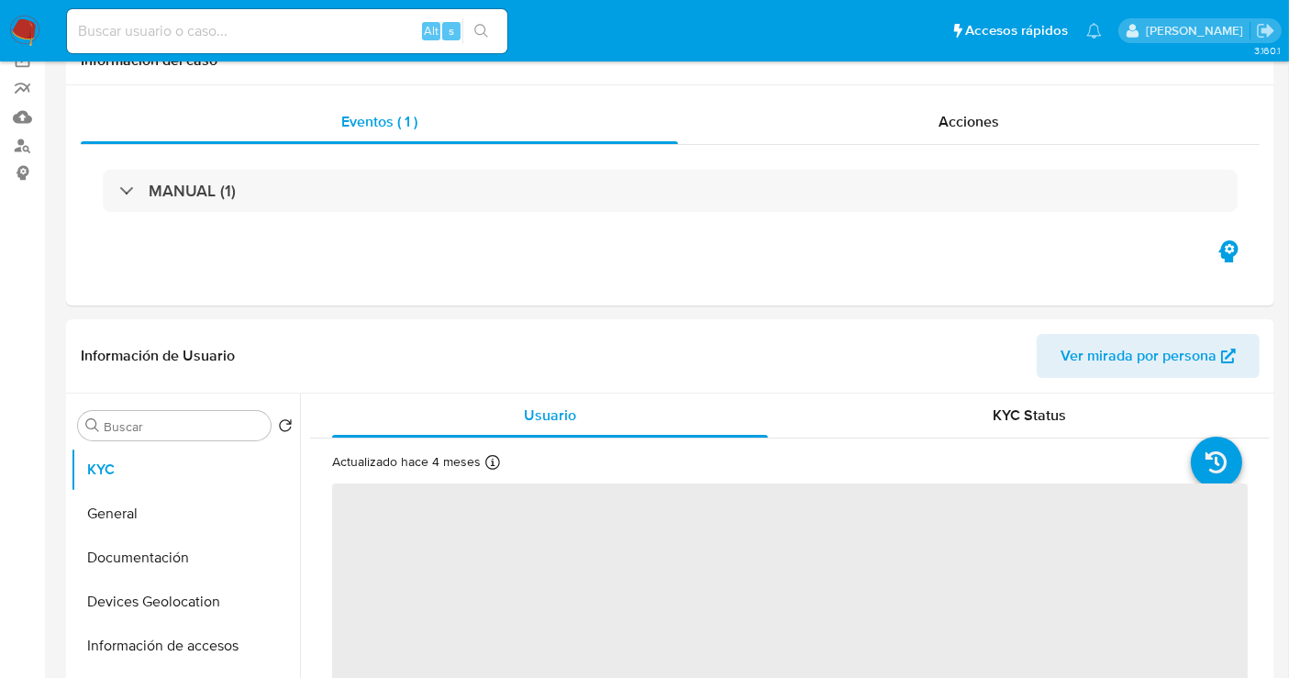
scroll to position [204, 0]
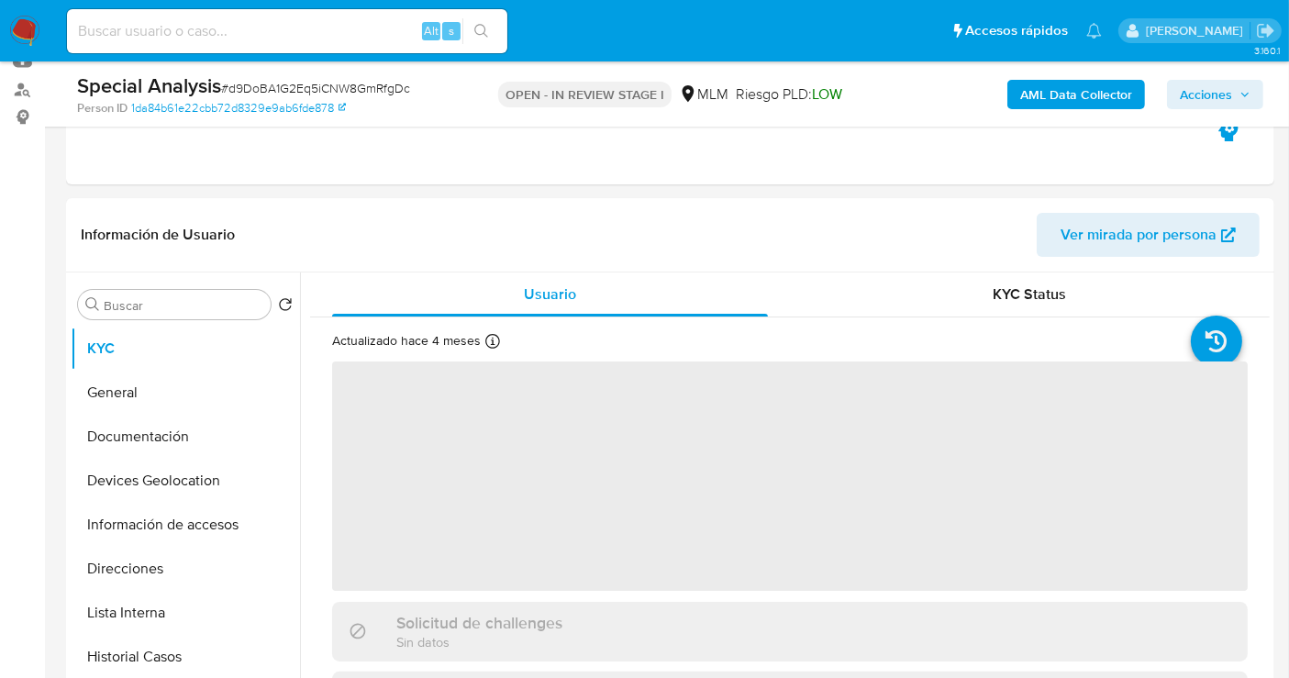
select select "10"
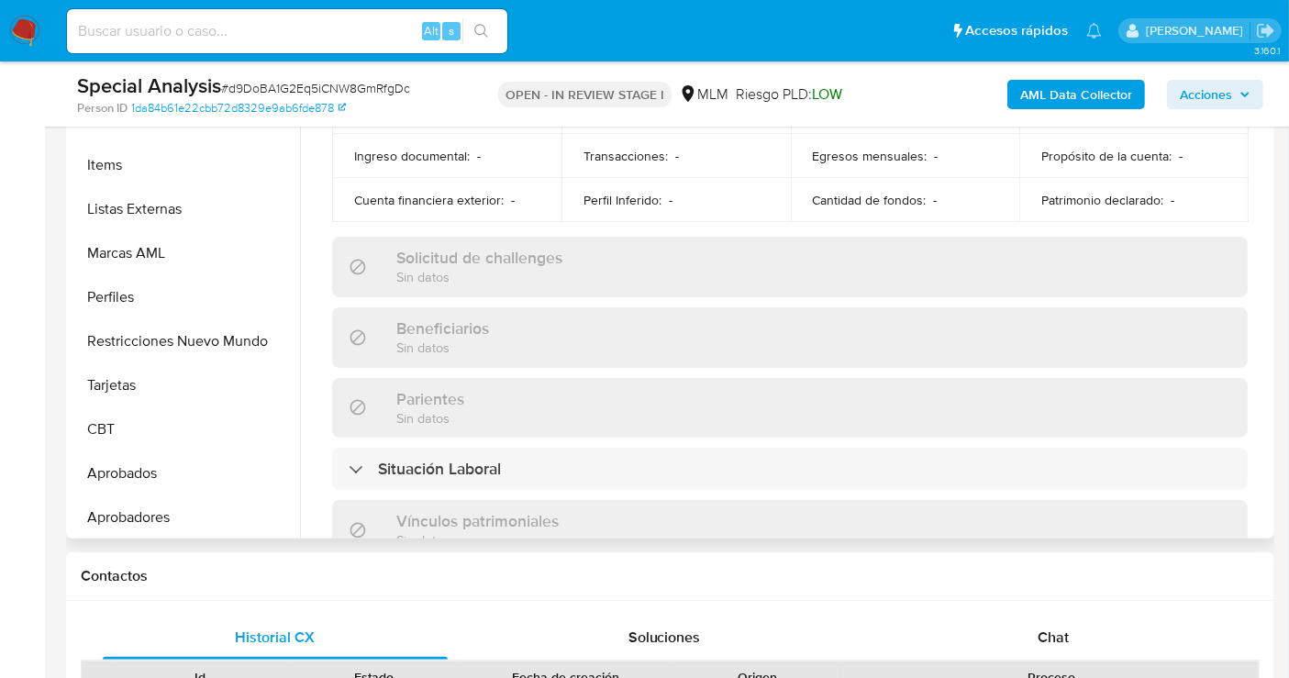
scroll to position [862, 0]
click at [165, 340] on button "Restricciones Nuevo Mundo" at bounding box center [178, 339] width 215 height 44
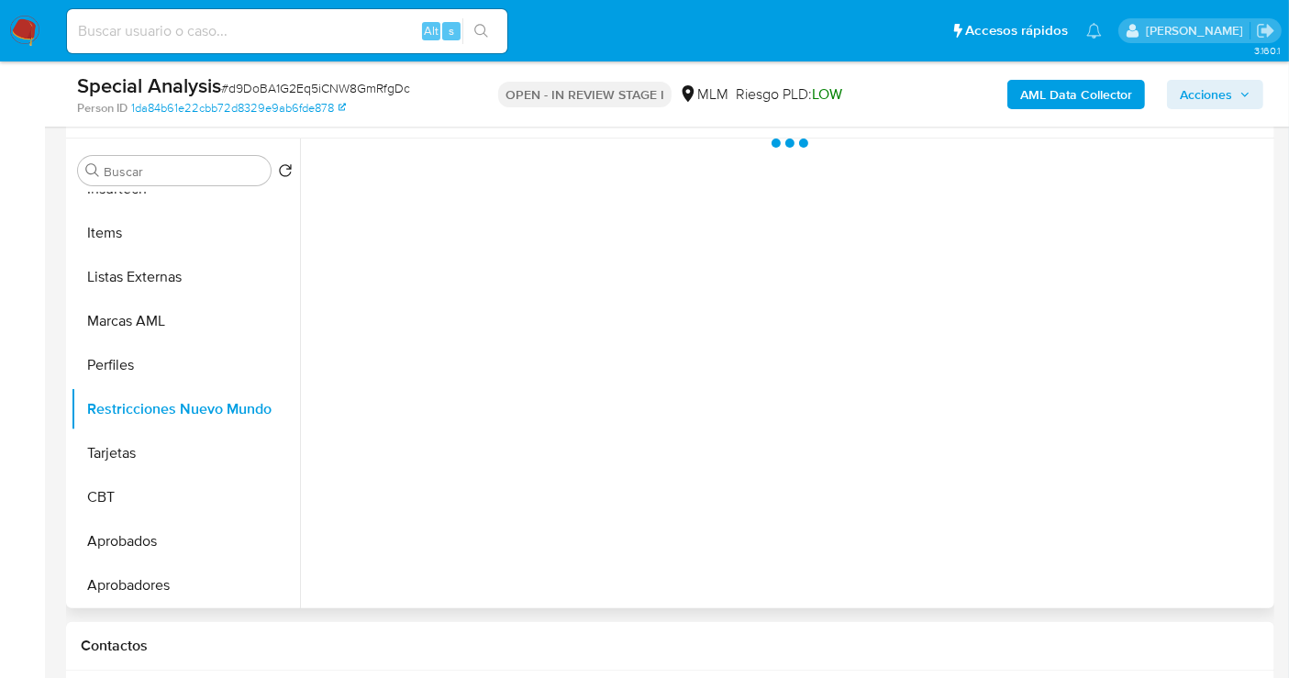
scroll to position [305, 0]
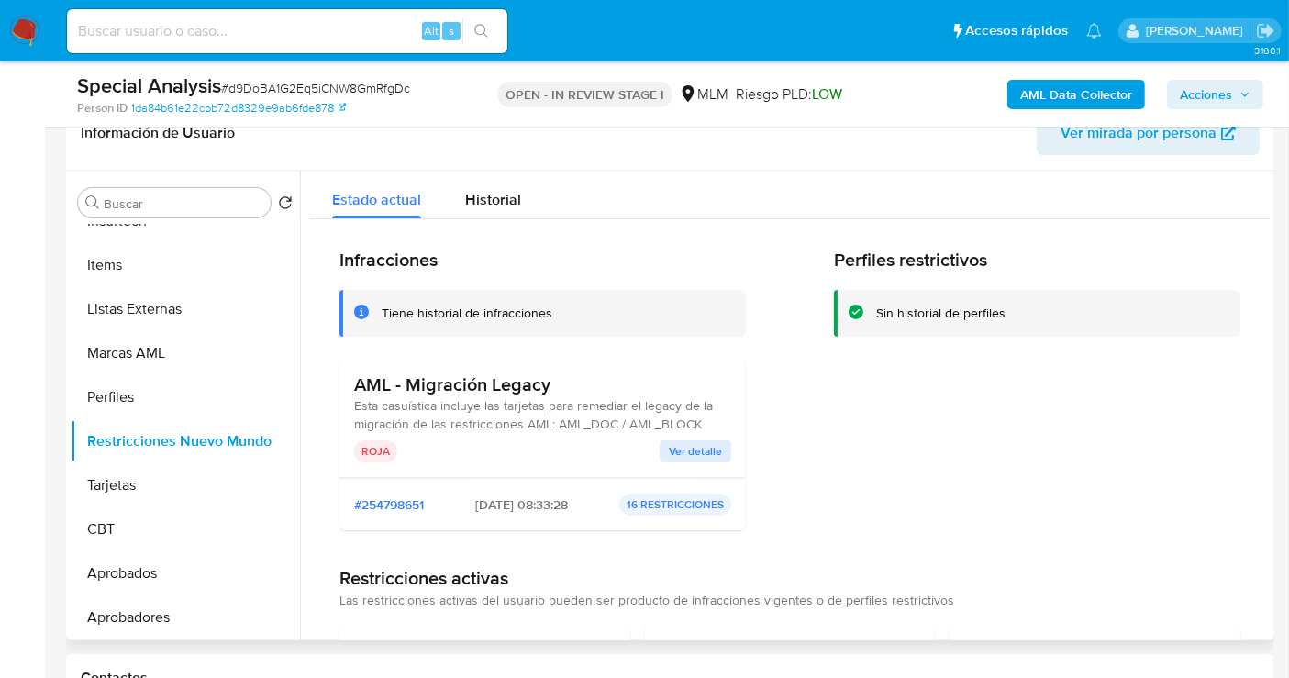
click at [704, 446] on span "Ver detalle" at bounding box center [695, 451] width 53 height 18
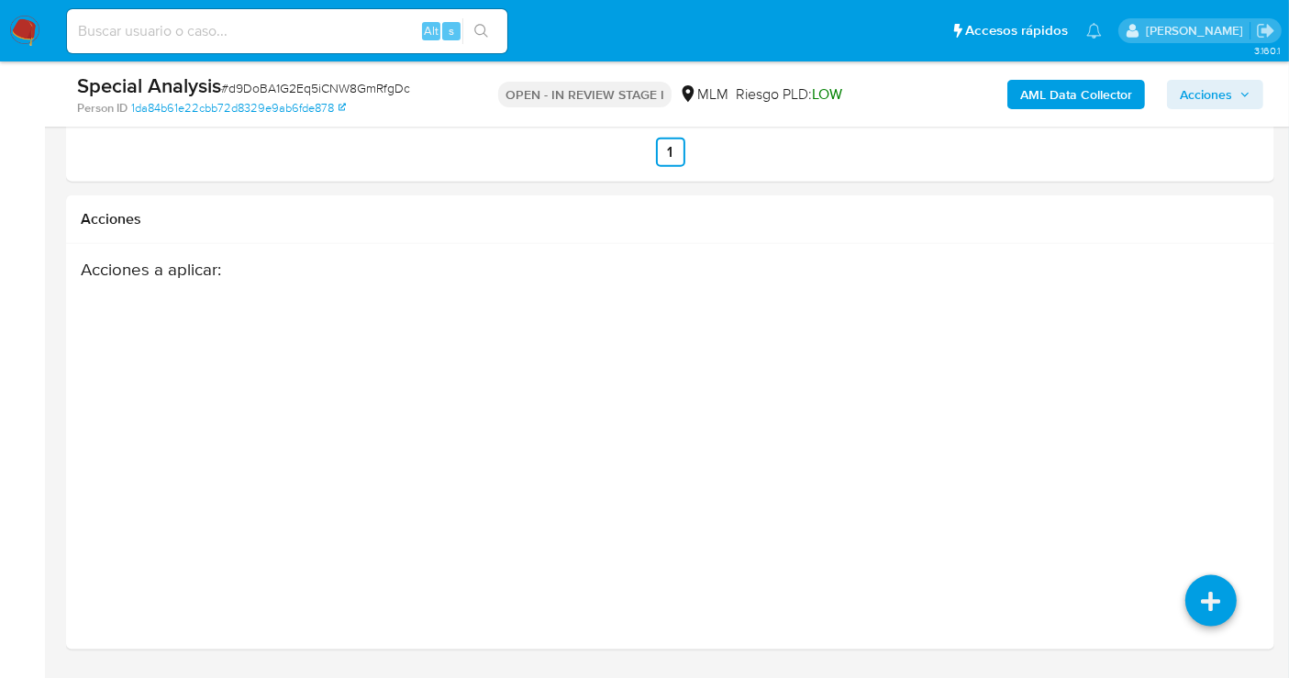
scroll to position [2443, 0]
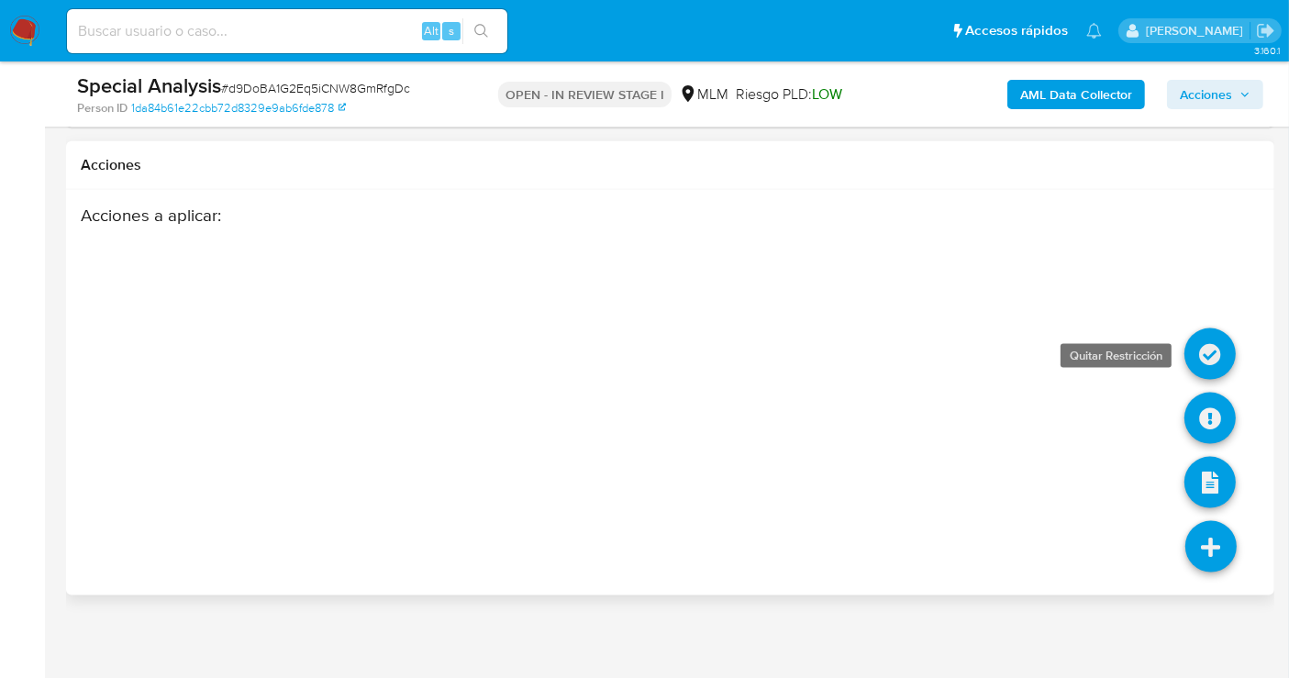
click at [1199, 347] on icon at bounding box center [1209, 353] width 51 height 51
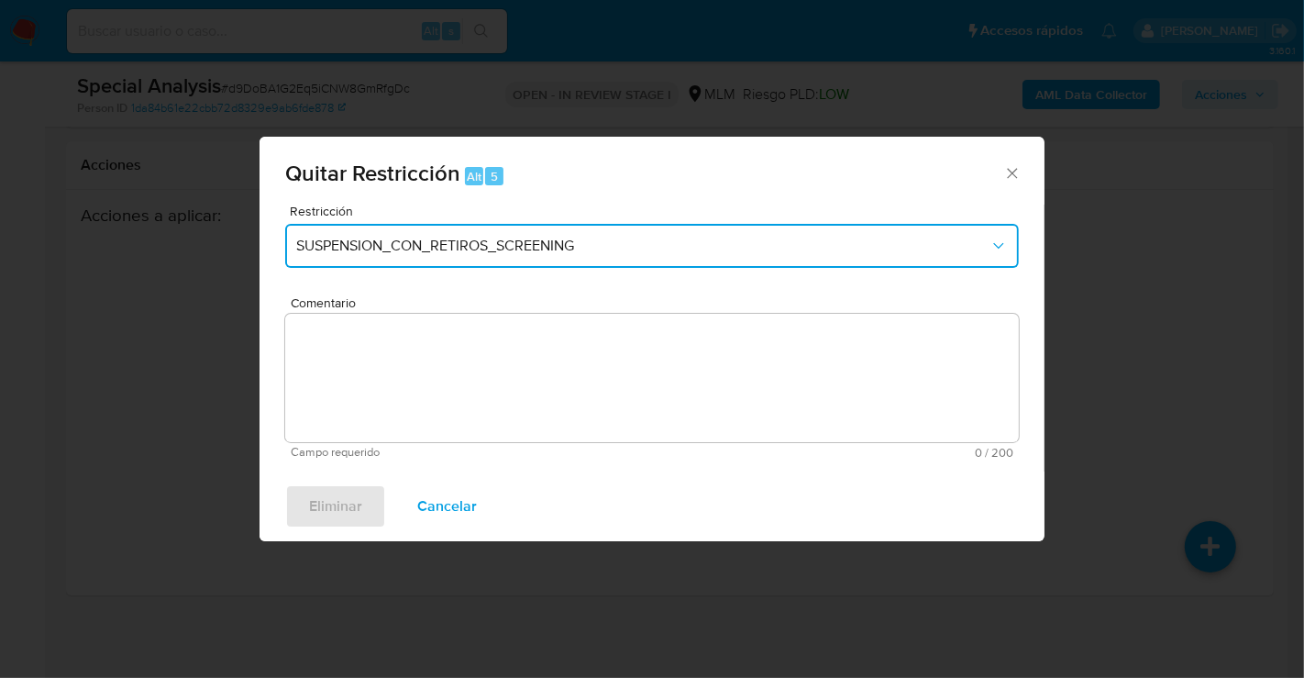
click at [479, 248] on span "SUSPENSION_CON_RETIROS_SCREENING" at bounding box center [642, 246] width 693 height 18
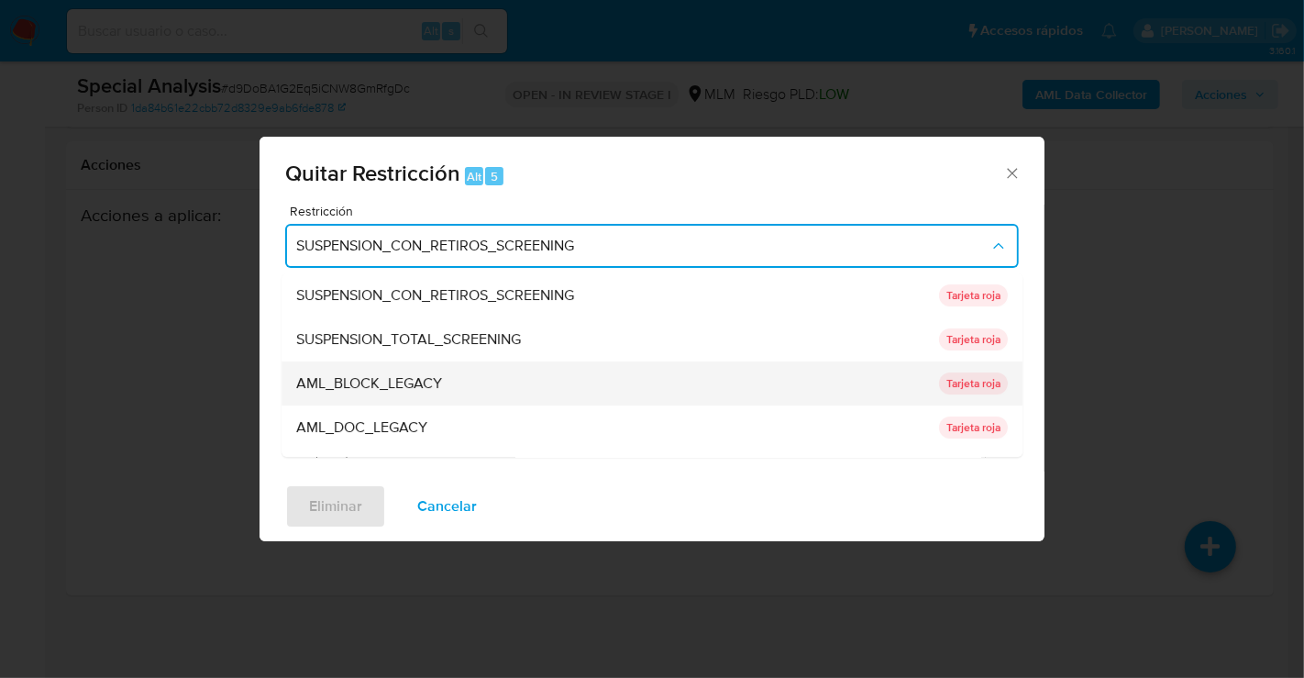
click at [364, 393] on span "AML_BLOCK_LEGACY" at bounding box center [369, 383] width 146 height 18
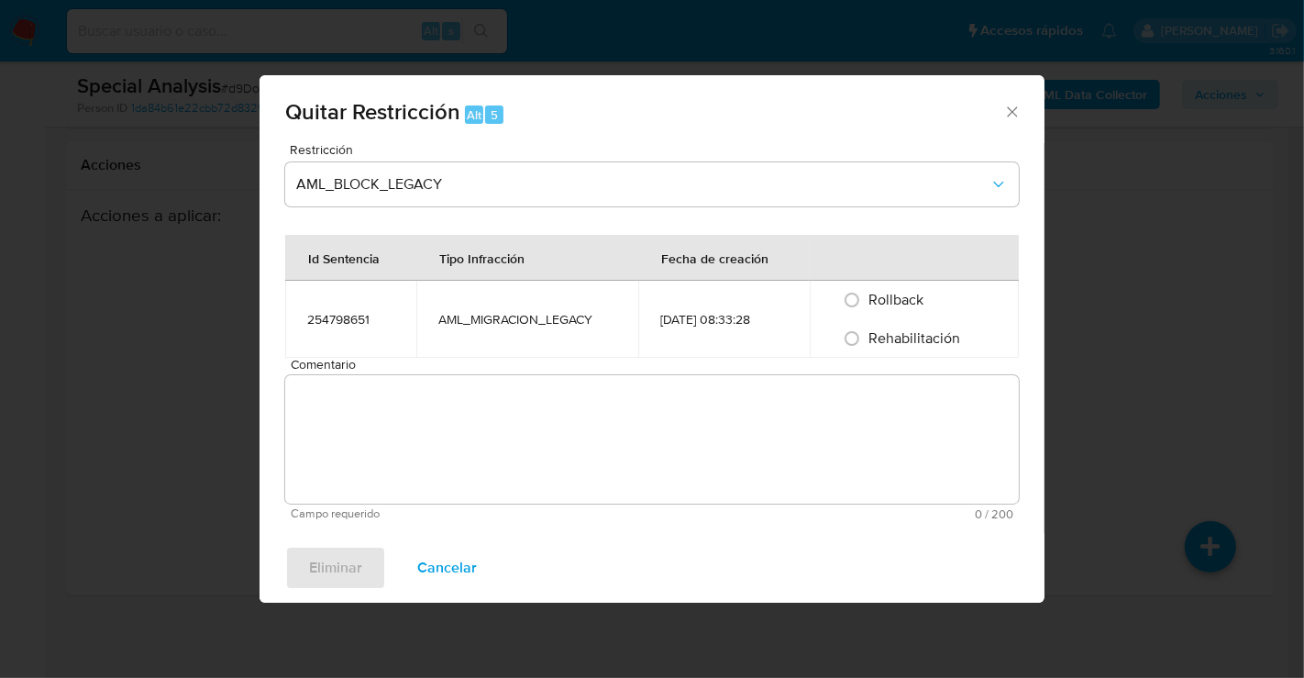
click at [388, 345] on td "254798651" at bounding box center [350, 319] width 131 height 77
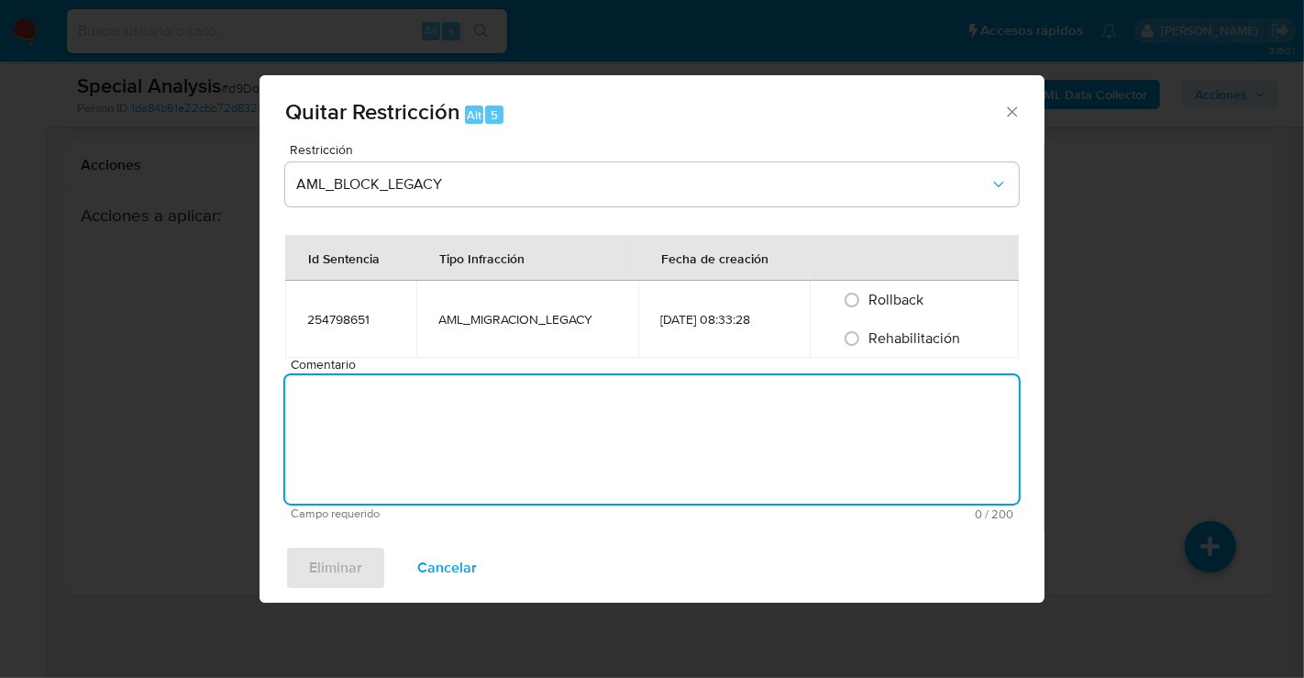
click at [371, 402] on textarea "Comentario" at bounding box center [652, 439] width 734 height 128
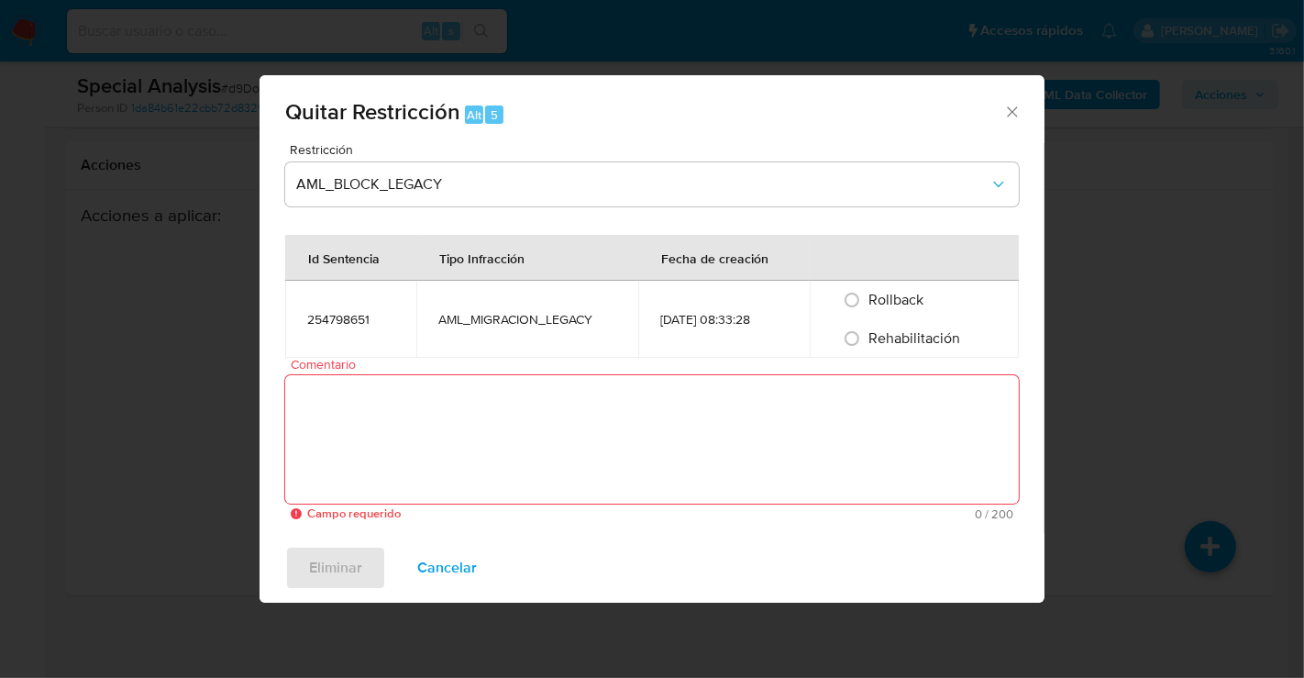
drag, startPoint x: 864, startPoint y: 335, endPoint x: 652, endPoint y: 425, distance: 230.2
click at [862, 342] on input "Rehabilitación" at bounding box center [851, 338] width 29 height 29
radio input "true"
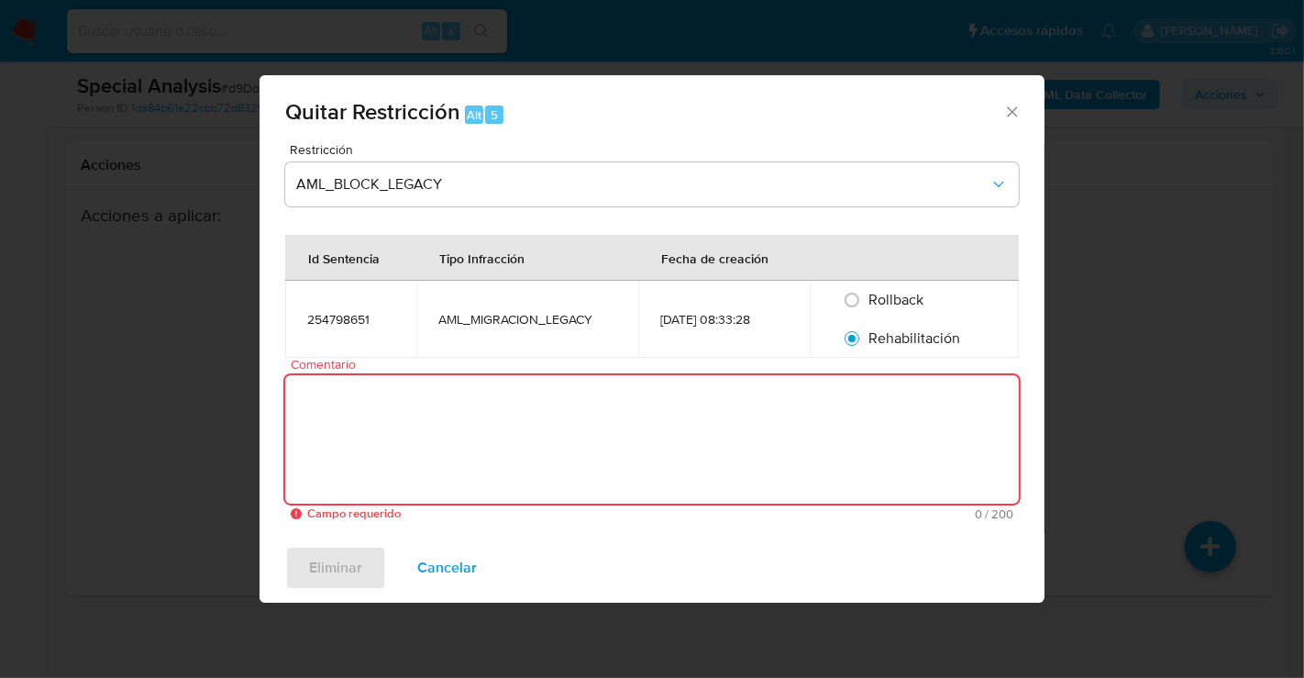
click at [652, 425] on textarea "Comentario" at bounding box center [652, 439] width 734 height 128
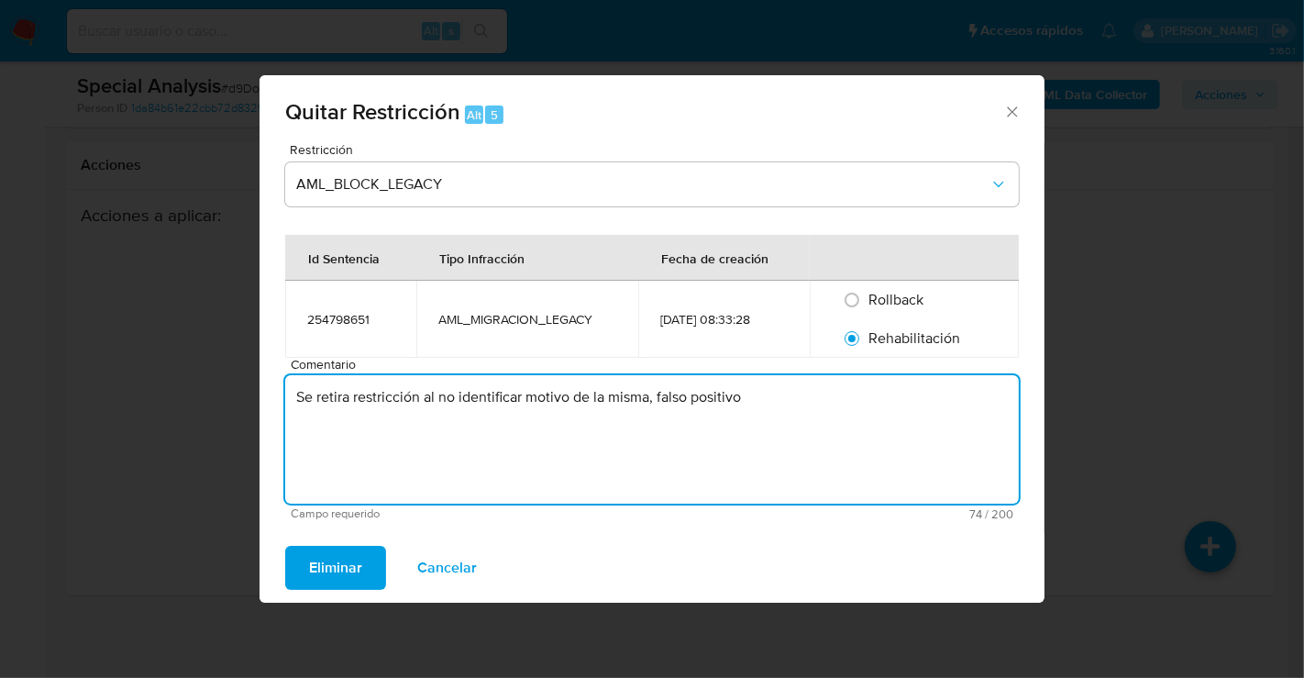
drag, startPoint x: 754, startPoint y: 399, endPoint x: 285, endPoint y: 394, distance: 468.8
click at [285, 394] on textarea "Se retira restricción al no identificar motivo de la misma, falso positivo" at bounding box center [652, 439] width 734 height 128
type textarea "Se retira restricción al no identificar motivo de la misma, falso positivo"
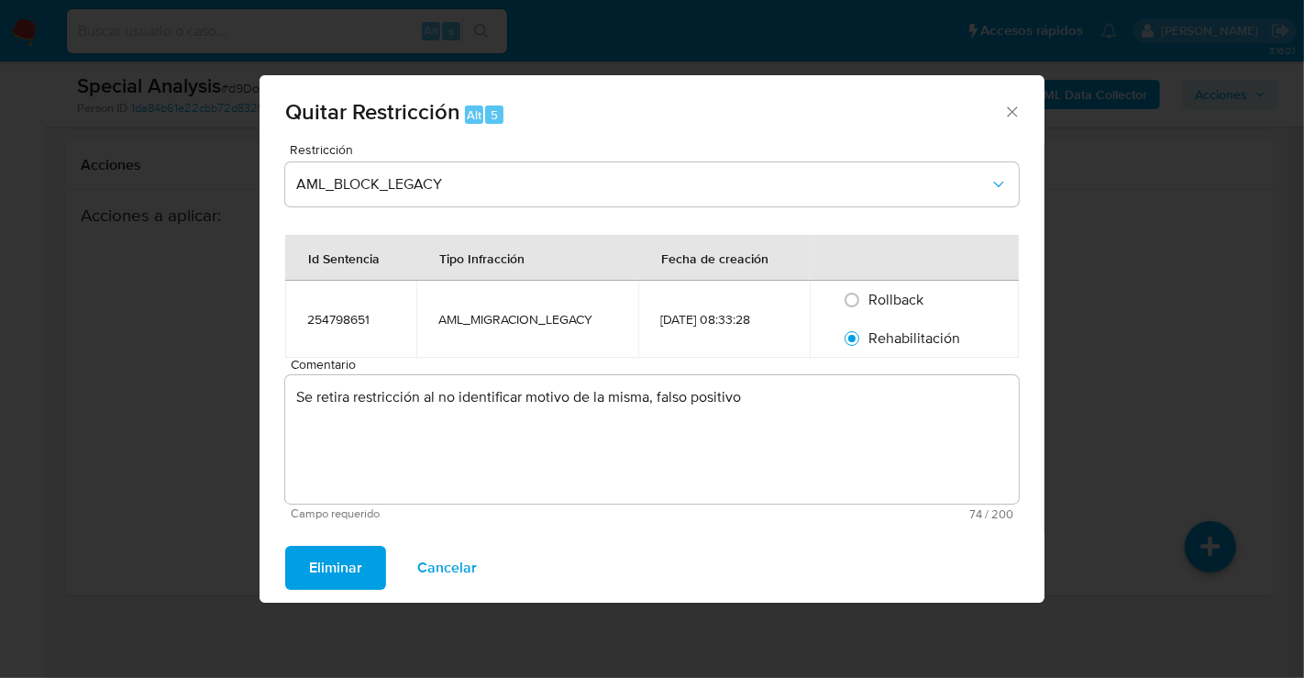
click at [341, 571] on span "Eliminar" at bounding box center [335, 568] width 53 height 40
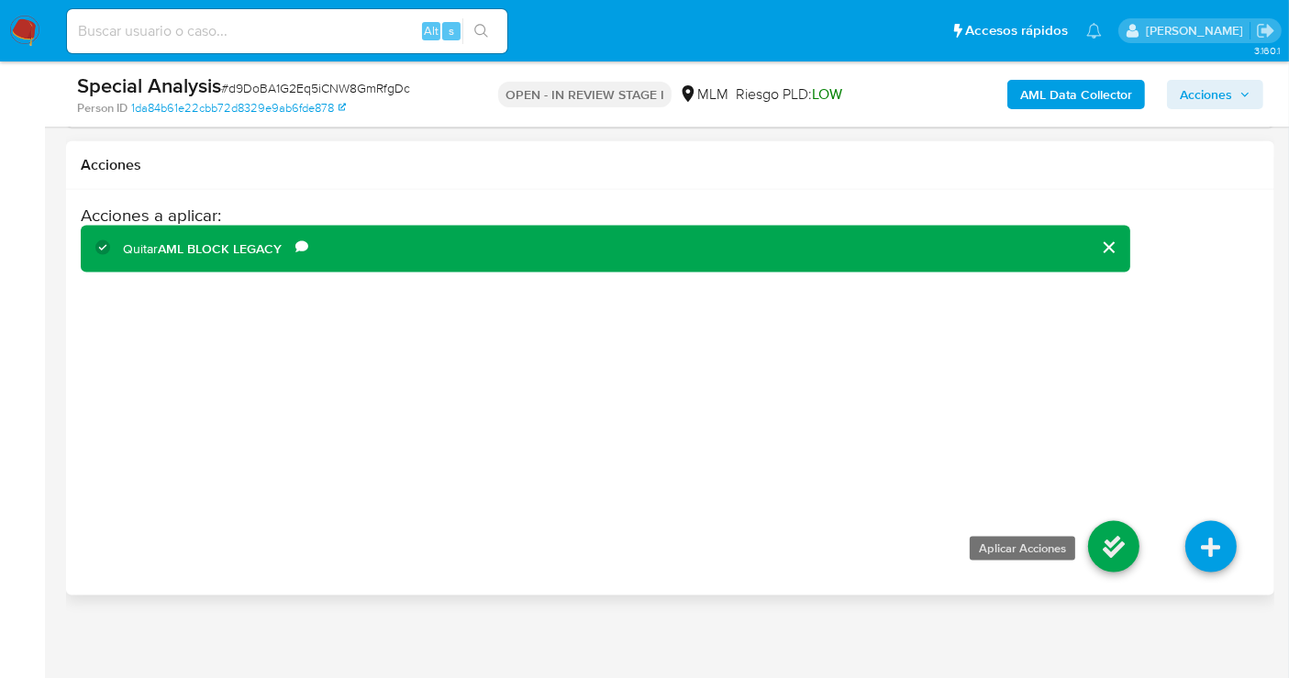
click at [1114, 540] on icon at bounding box center [1113, 546] width 51 height 51
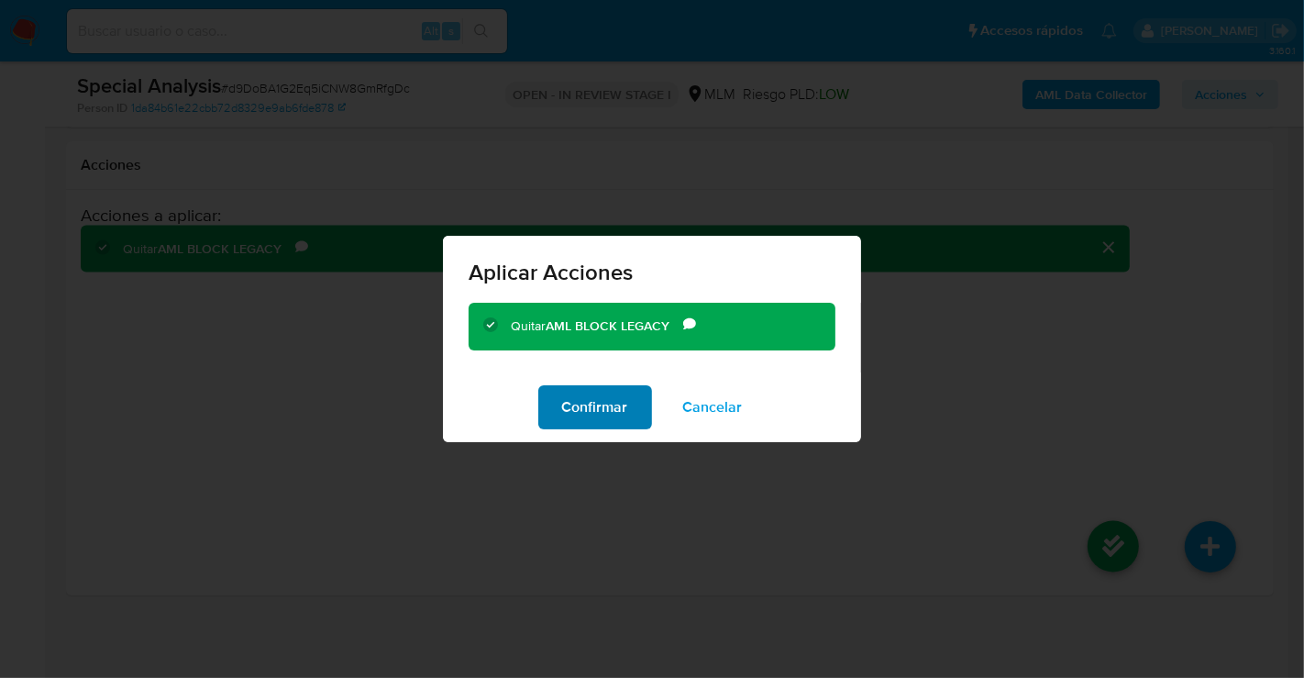
click at [579, 414] on span "Confirmar" at bounding box center [595, 407] width 66 height 40
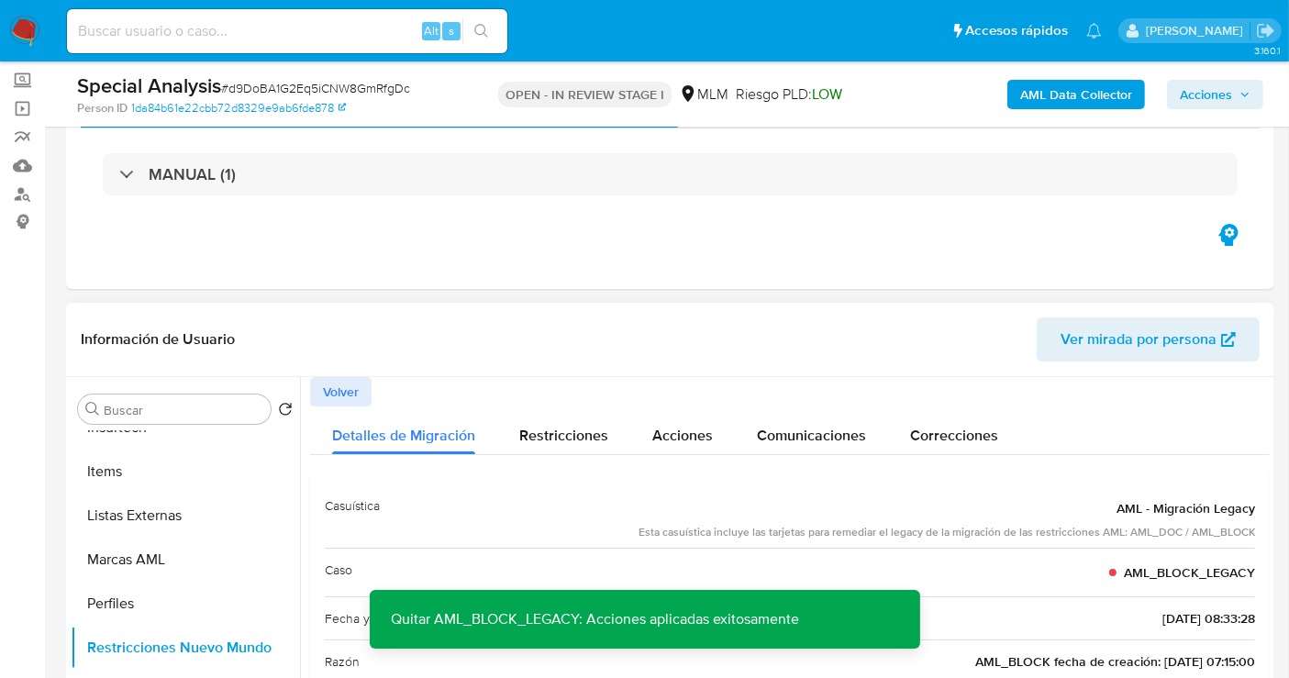
scroll to position [506, 0]
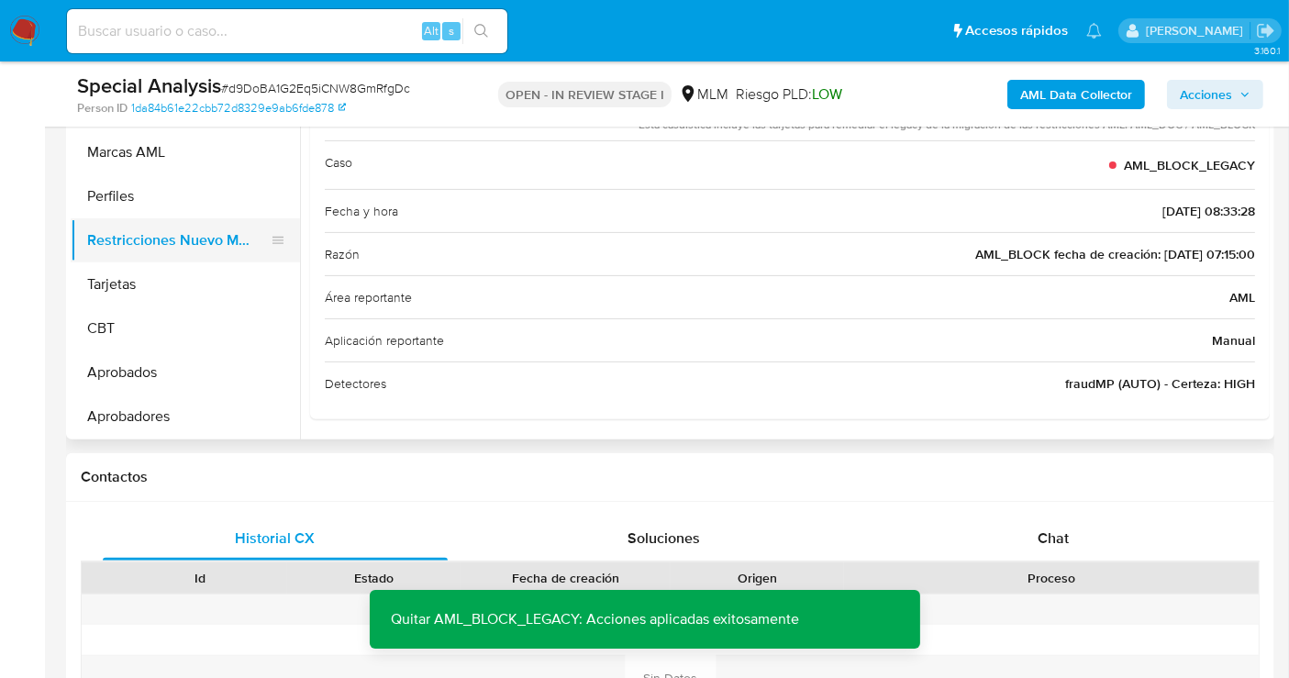
click at [152, 247] on button "Restricciones Nuevo Mundo" at bounding box center [178, 240] width 215 height 44
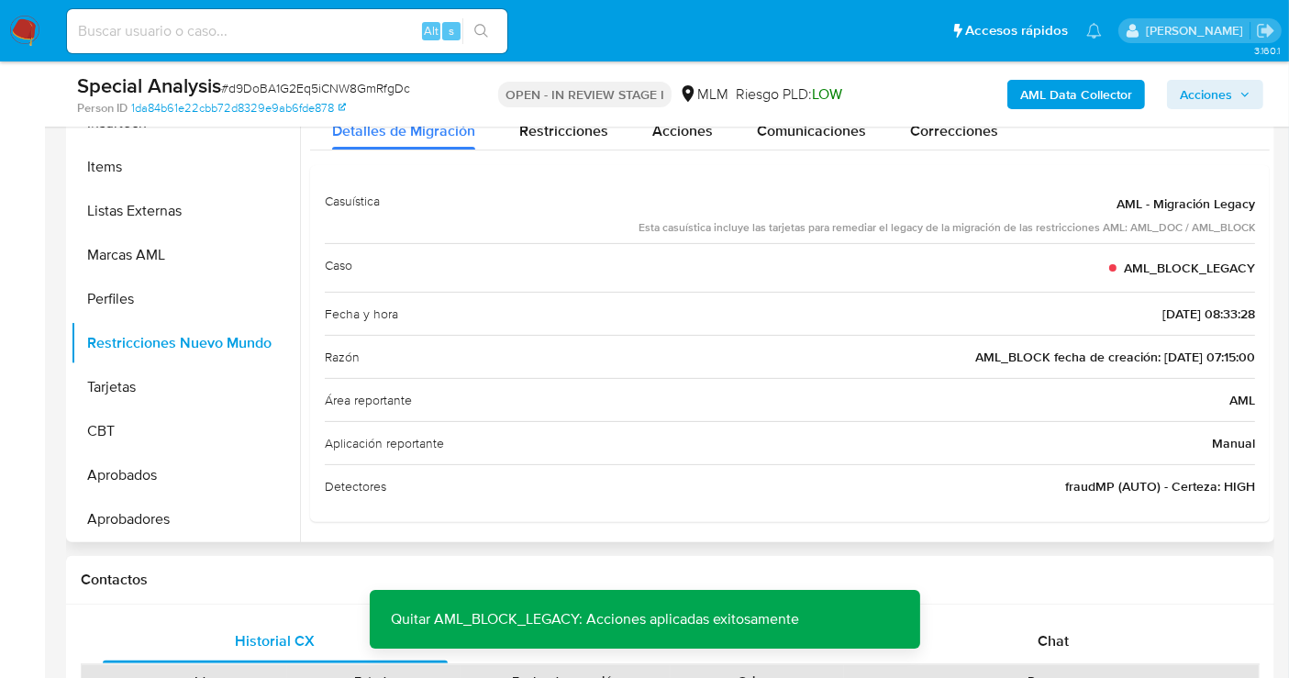
scroll to position [303, 0]
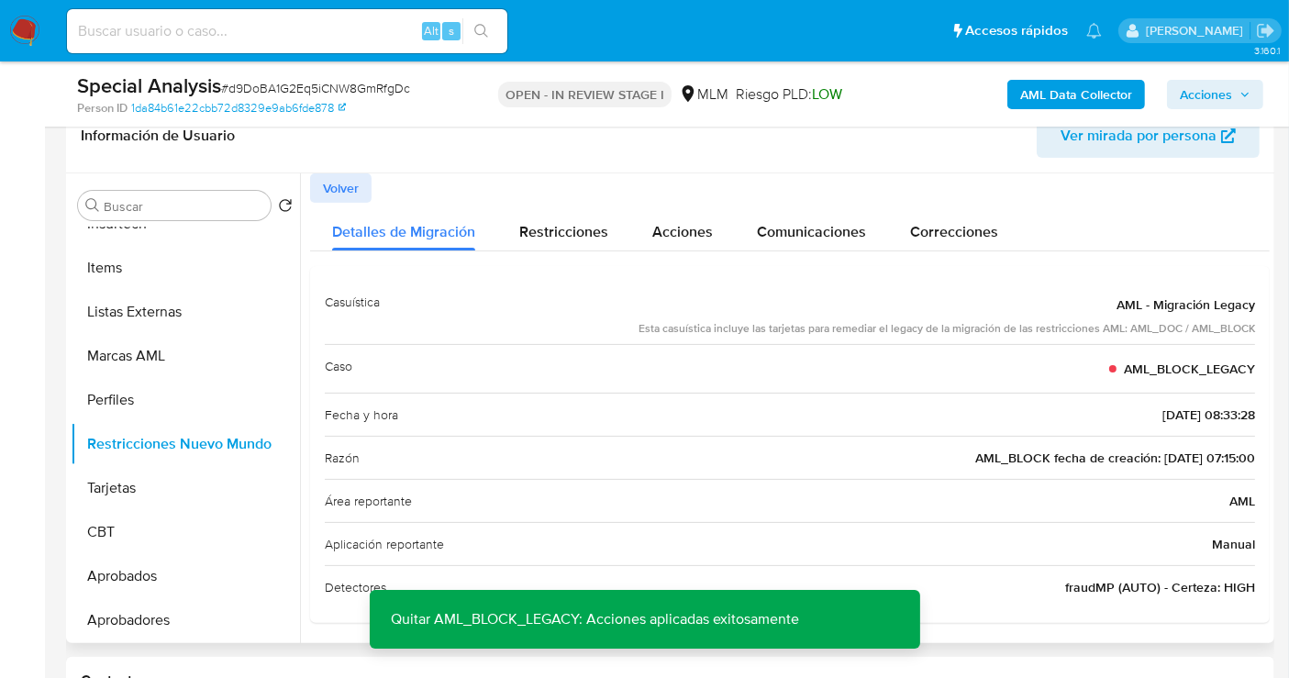
click at [330, 190] on span "Volver" at bounding box center [341, 188] width 36 height 26
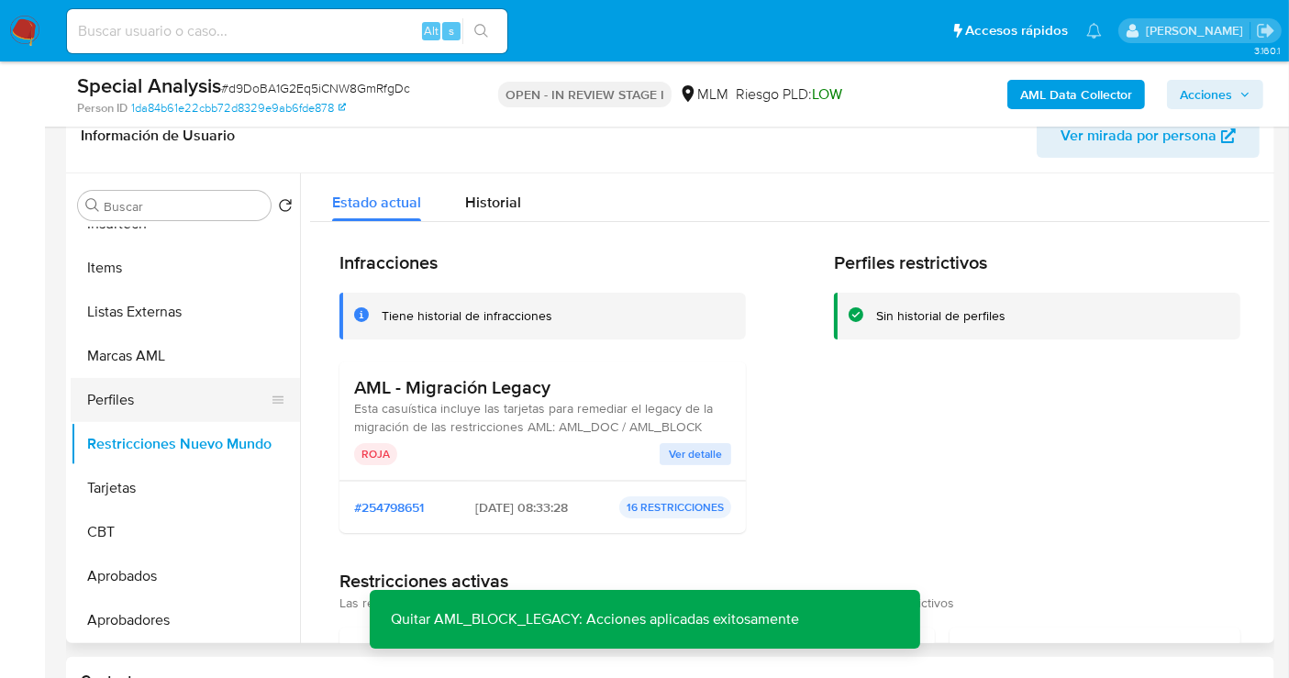
click at [133, 396] on button "Perfiles" at bounding box center [178, 400] width 215 height 44
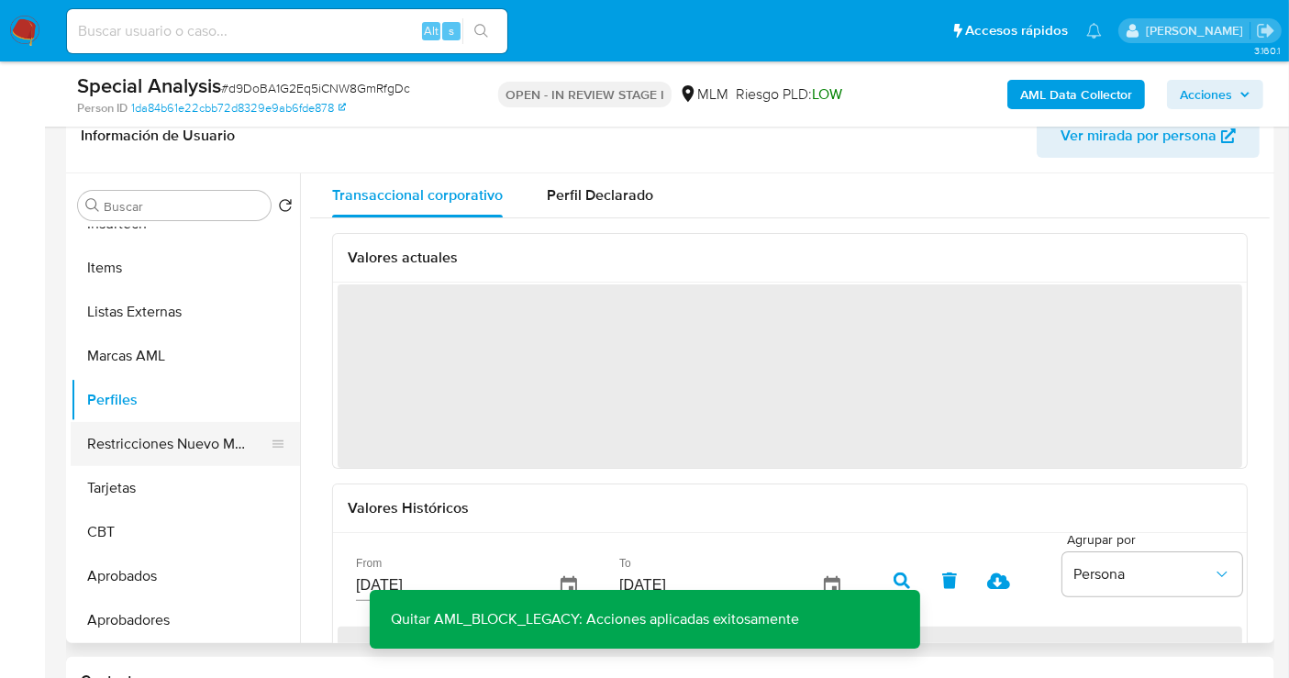
click at [162, 445] on button "Restricciones Nuevo Mundo" at bounding box center [178, 444] width 215 height 44
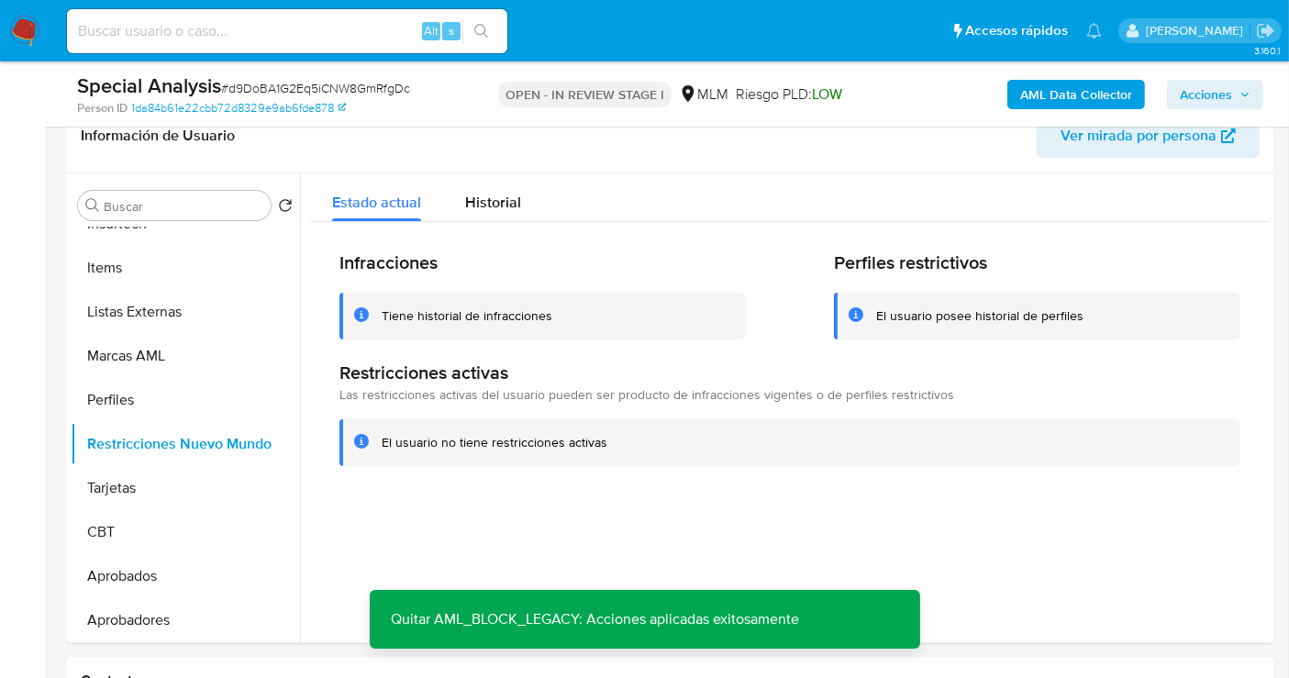
click at [1232, 103] on span "Acciones" at bounding box center [1206, 94] width 52 height 29
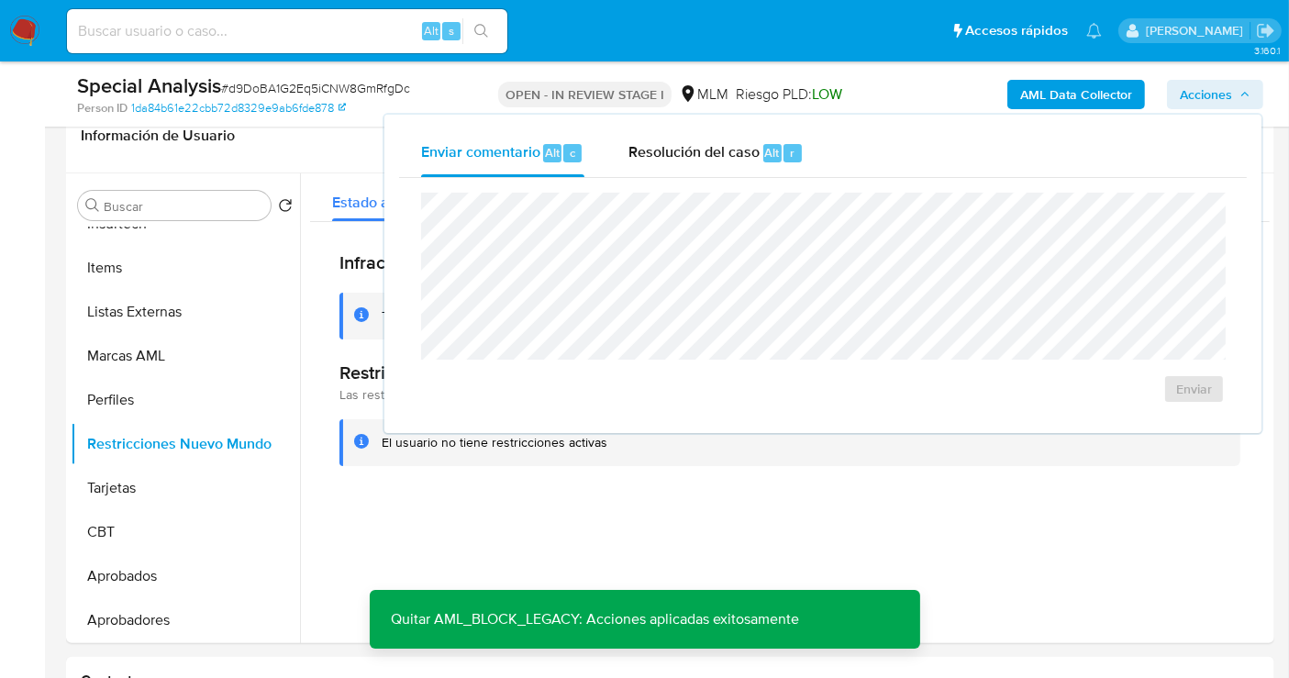
drag, startPoint x: 719, startPoint y: 158, endPoint x: 718, endPoint y: 187, distance: 29.4
click at [718, 158] on span "Resolución del caso" at bounding box center [693, 151] width 131 height 21
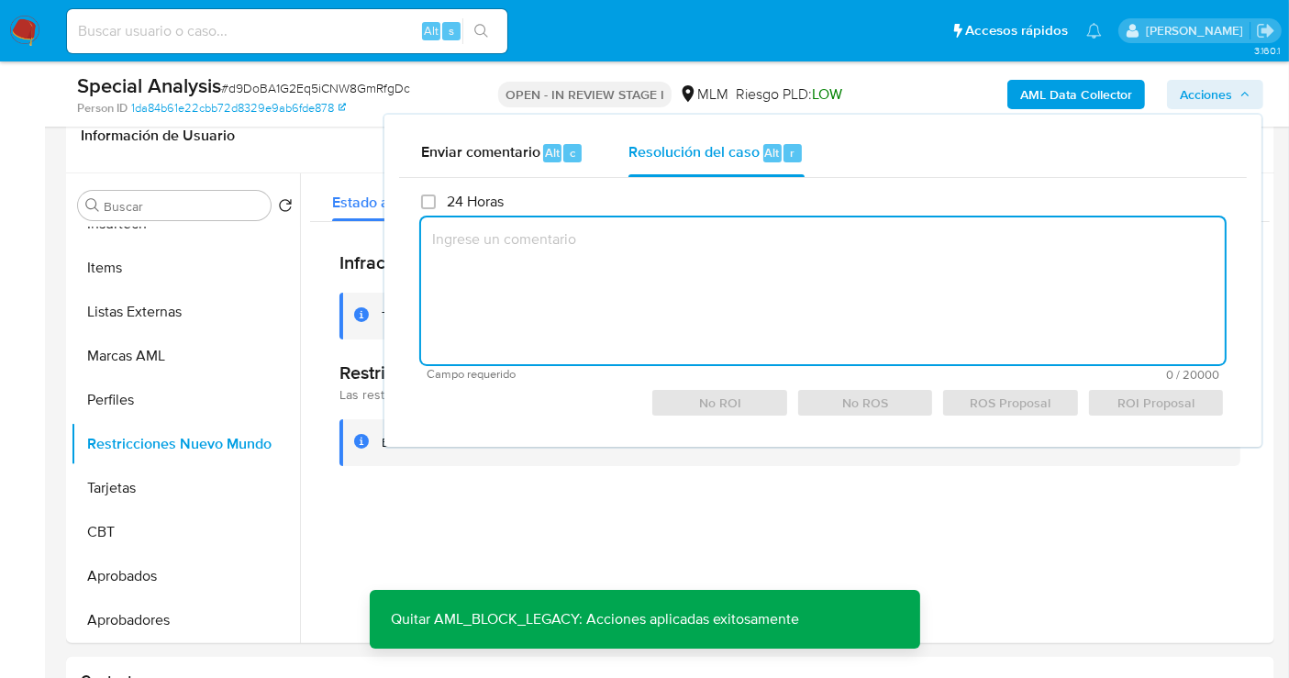
click at [686, 265] on textarea at bounding box center [823, 290] width 804 height 147
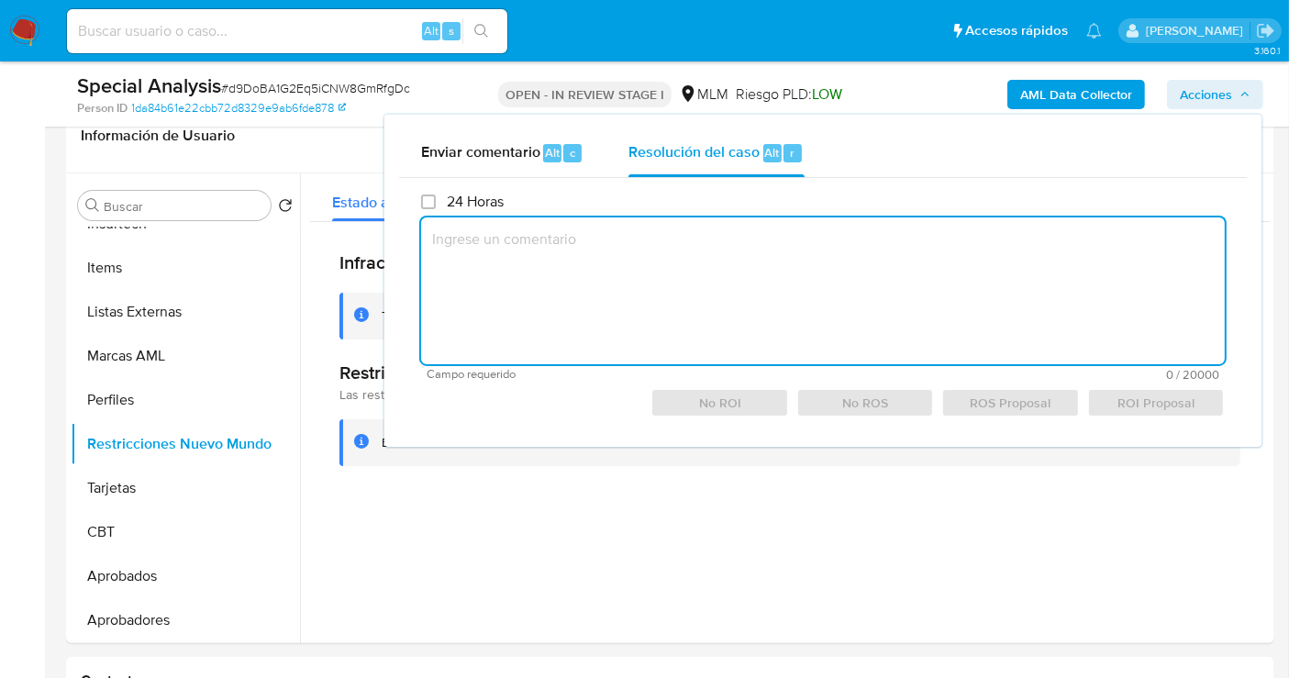
paste textarea "Se retira restricción al no identificar motivo de la misma, falso positivo"
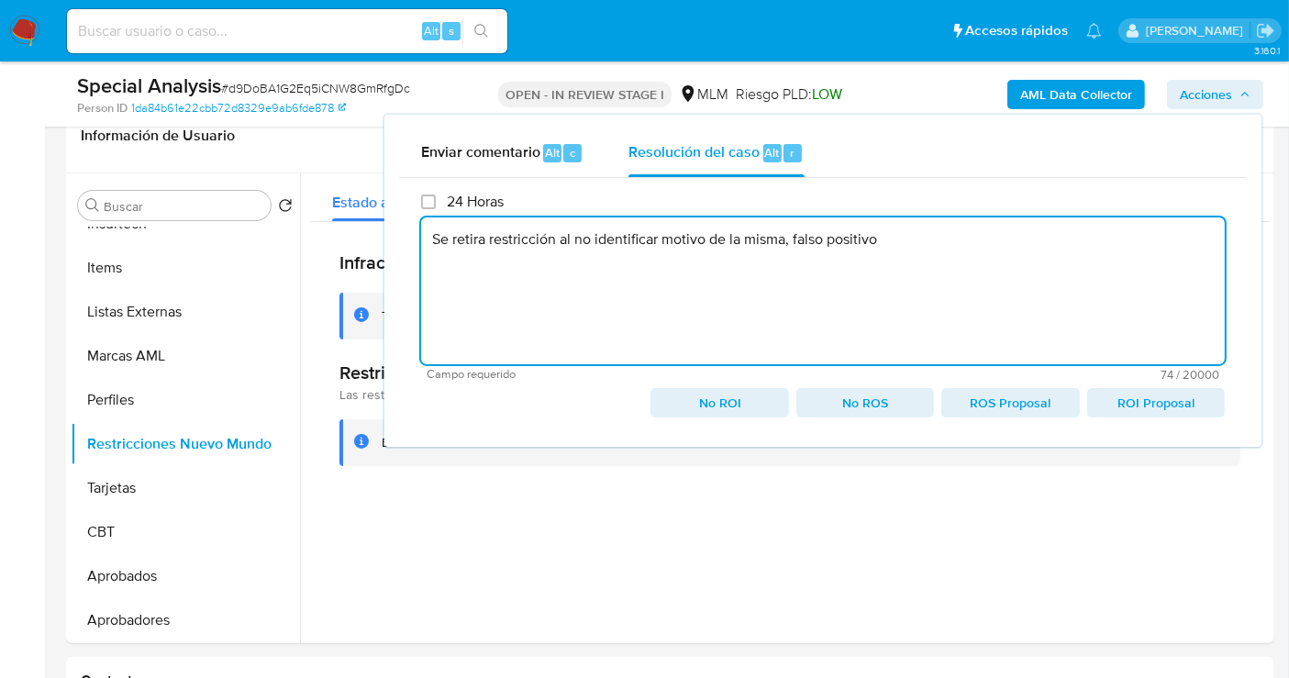
drag, startPoint x: 452, startPoint y: 237, endPoint x: 479, endPoint y: 336, distance: 102.6
click at [453, 237] on textarea "Se retira restricción al no identificar motivo de la misma, falso positivo" at bounding box center [823, 290] width 804 height 147
click at [1054, 242] on textarea "Se genera caso por cx, se retira restricción al no identificar motivo de la mis…" at bounding box center [823, 290] width 804 height 147
drag, startPoint x: 573, startPoint y: 239, endPoint x: 591, endPoint y: 279, distance: 43.1
click at [575, 241] on textarea "Se genera caso por cx, se retira restricción al no identificar motivo de la mis…" at bounding box center [823, 290] width 804 height 147
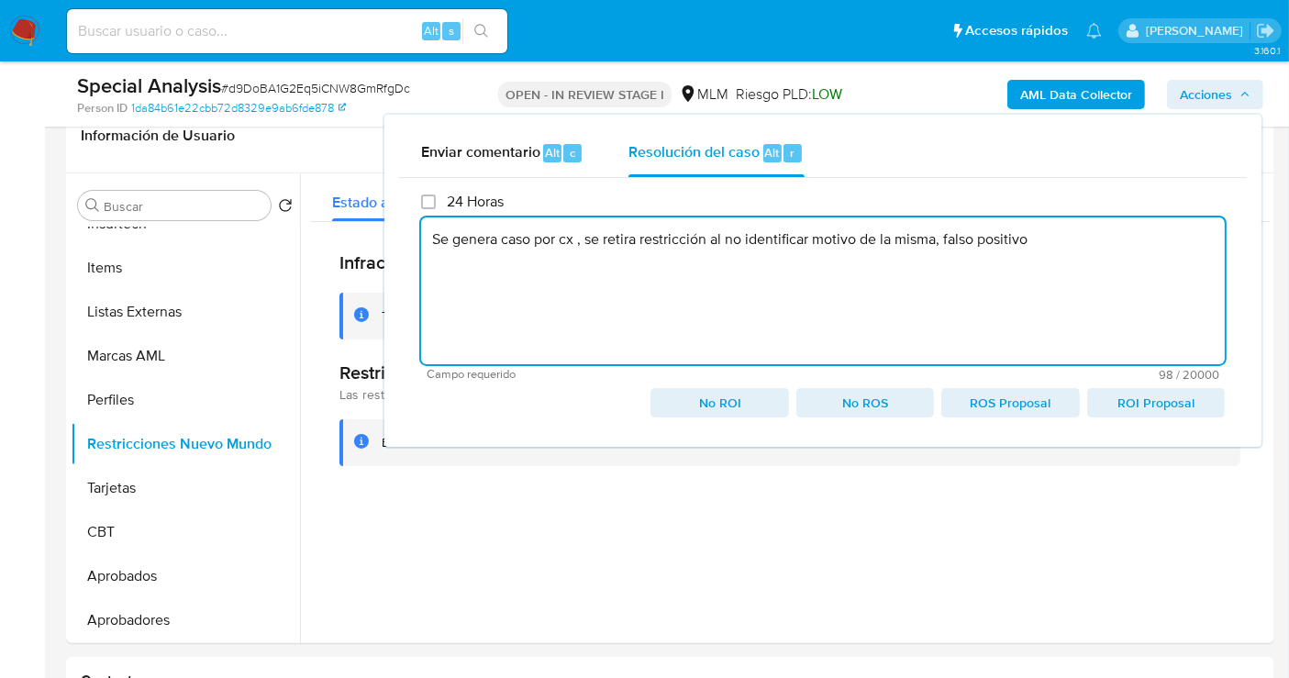
paste textarea "810292540"
drag, startPoint x: 577, startPoint y: 238, endPoint x: 584, endPoint y: 261, distance: 23.2
click at [579, 252] on textarea "Se genera caso por cx 810292540, se retira restricción al no identificar motivo…" at bounding box center [823, 290] width 804 height 147
type textarea "Se genera caso por cx de id 810292540, se retira restricción al no identificar …"
drag, startPoint x: 1154, startPoint y: 242, endPoint x: 375, endPoint y: 242, distance: 778.8
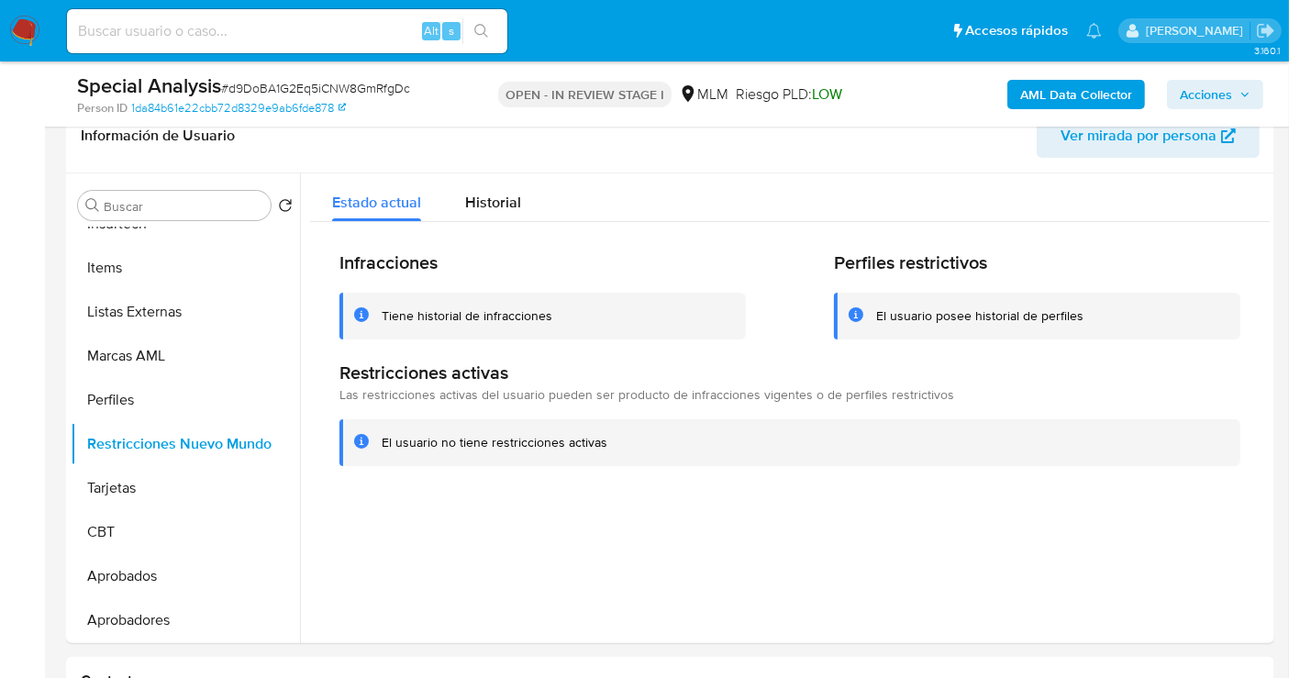
click at [1190, 82] on span "Acciones" at bounding box center [1206, 94] width 52 height 29
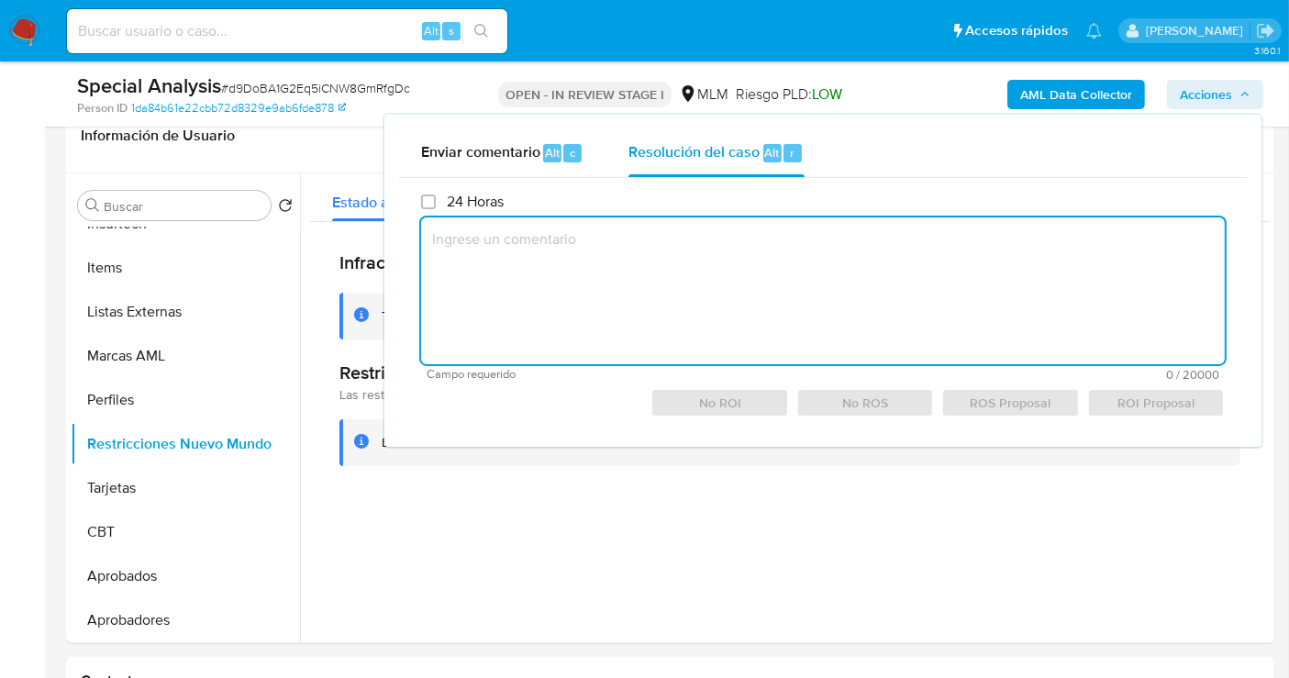
click at [643, 255] on textarea at bounding box center [823, 290] width 804 height 147
paste textarea "810292540"
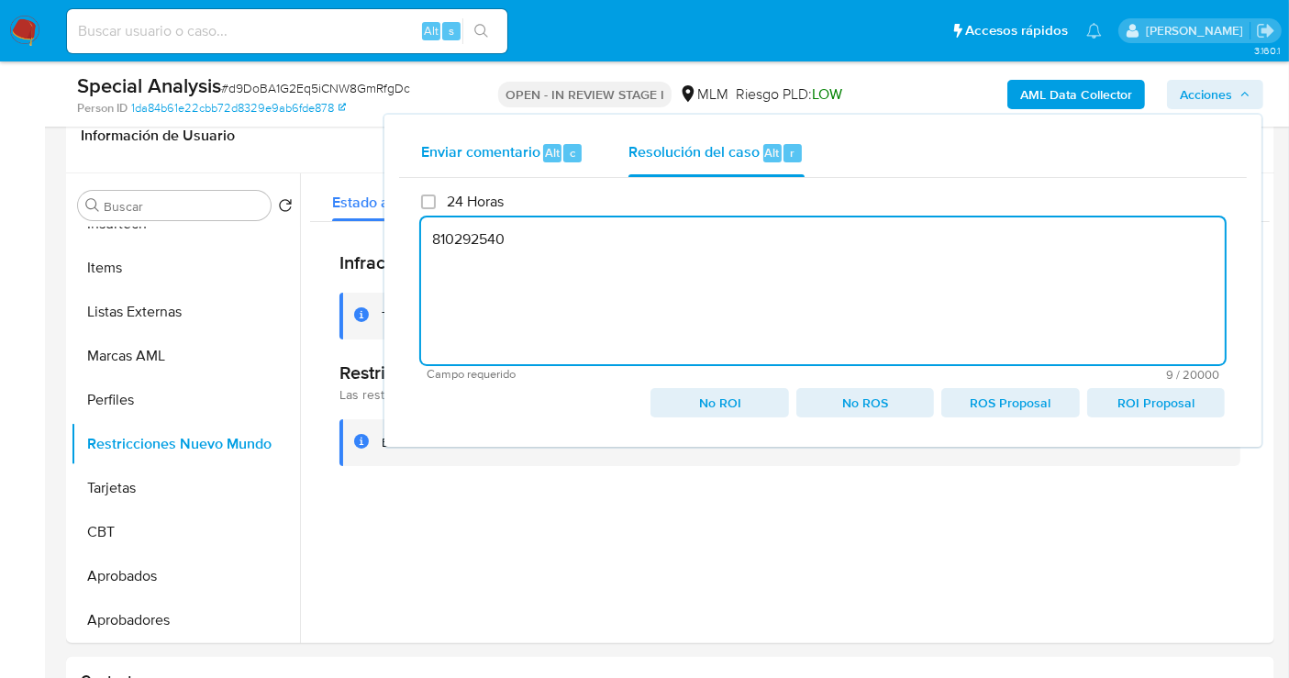
type textarea "810292540"
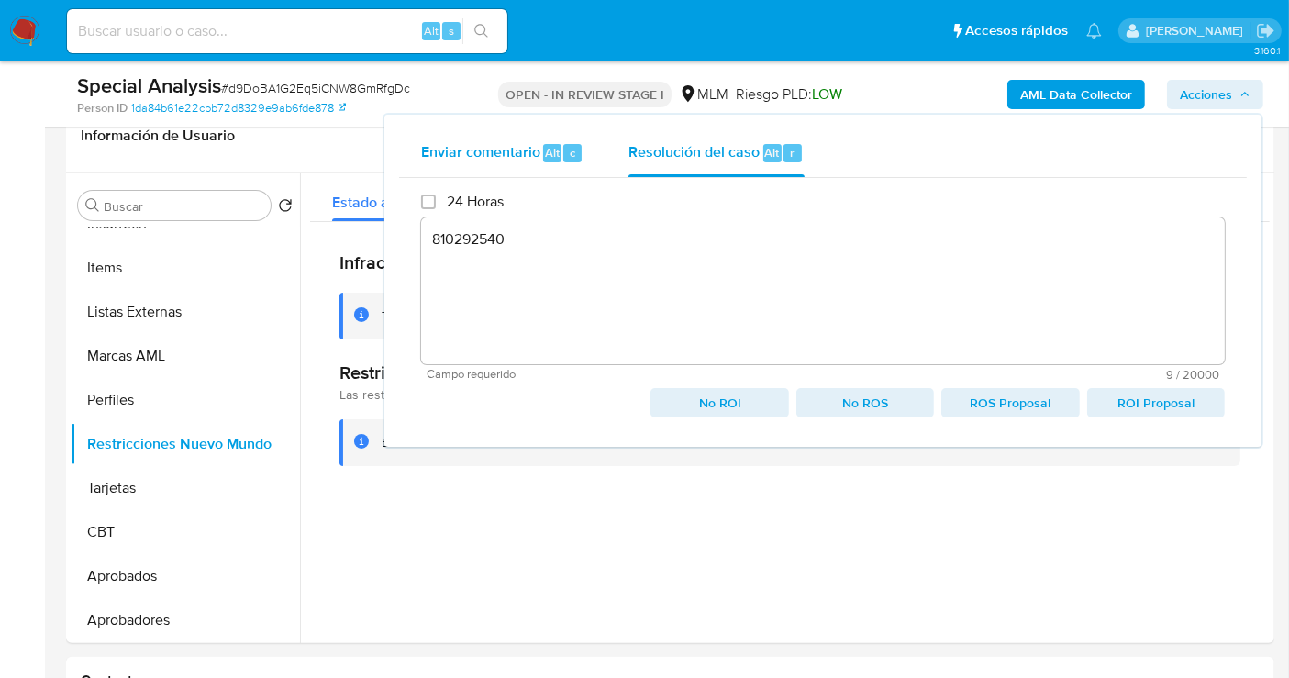
click at [486, 153] on span "Enviar comentario" at bounding box center [480, 151] width 119 height 21
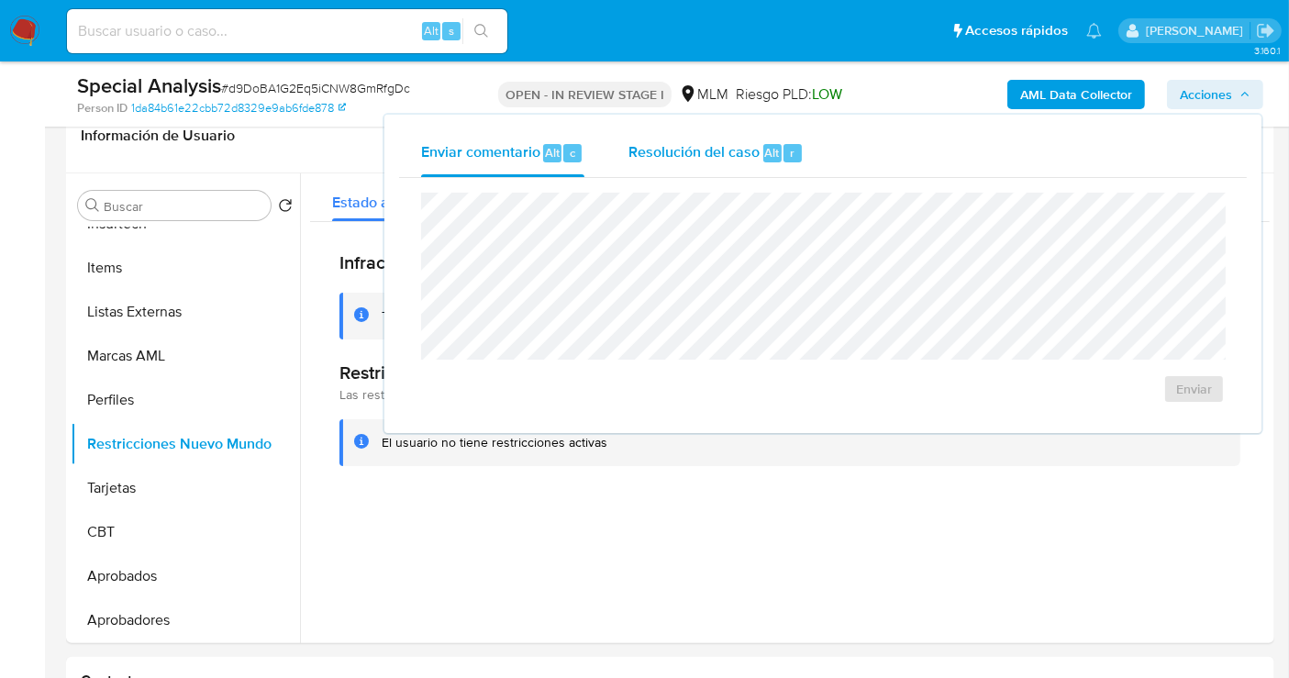
click at [659, 159] on span "Resolución del caso" at bounding box center [693, 151] width 131 height 21
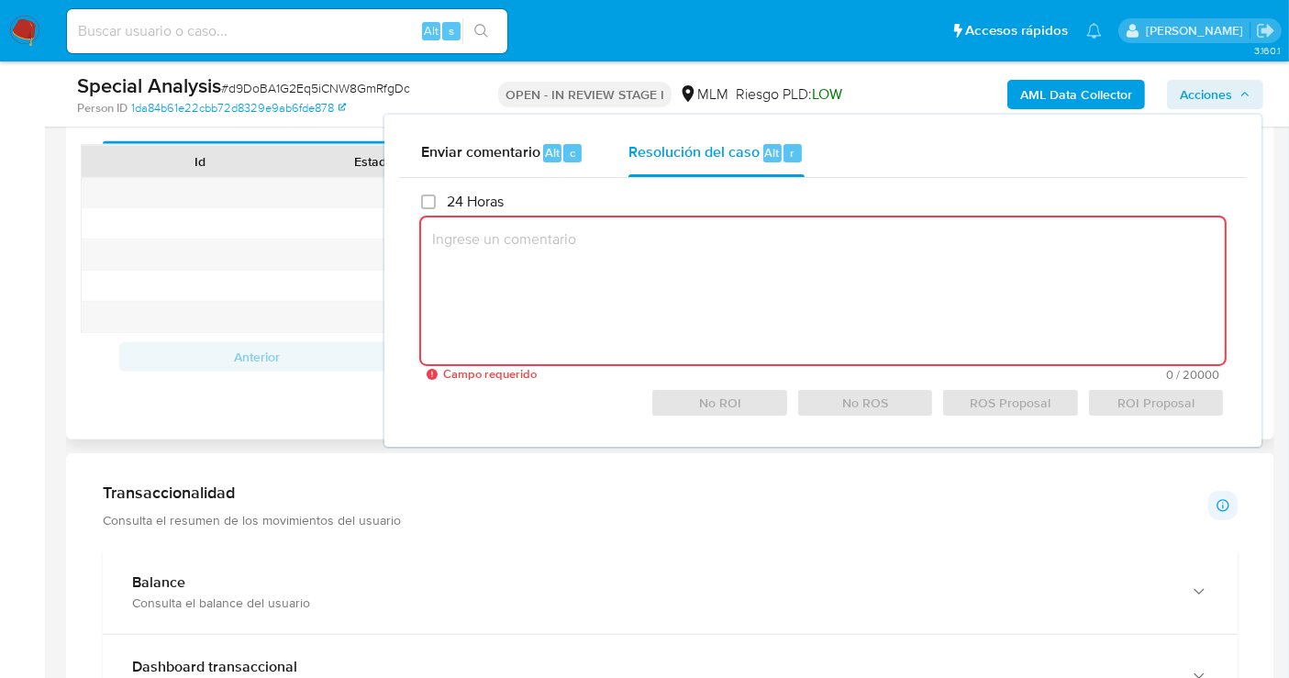
scroll to position [710, 0]
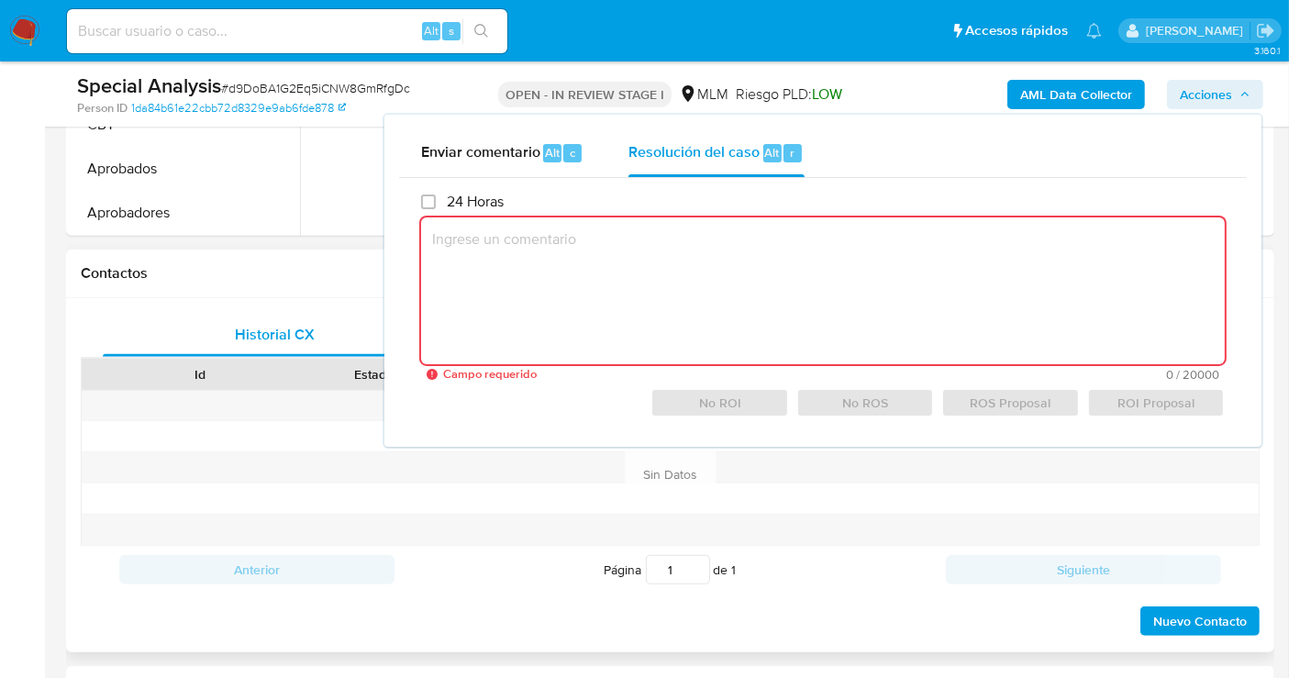
click at [455, 516] on div at bounding box center [373, 530] width 173 height 30
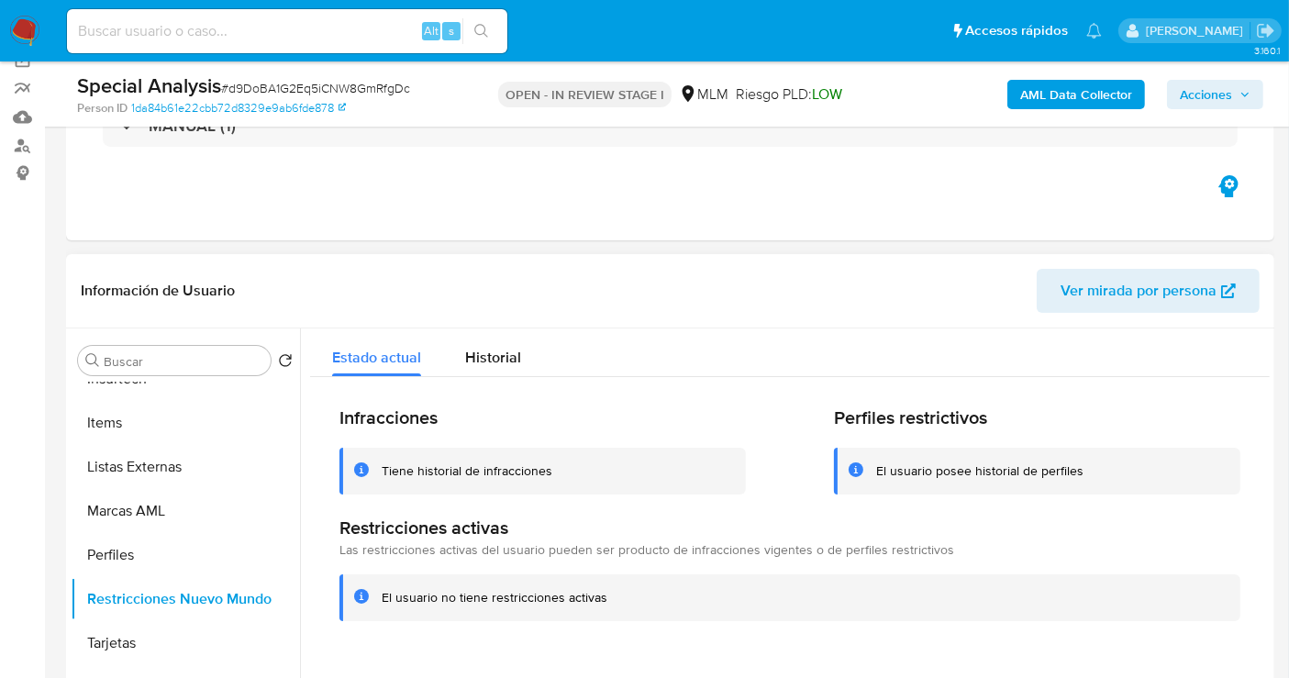
scroll to position [305, 0]
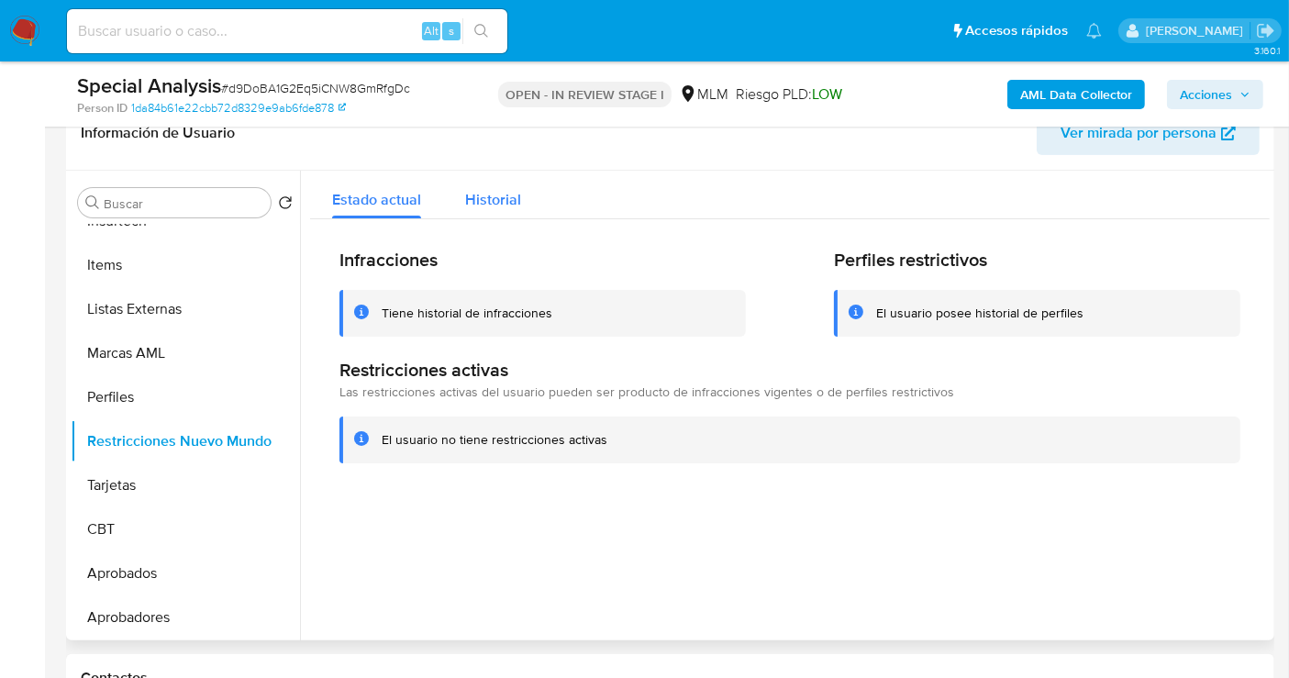
click at [495, 208] on span "Historial" at bounding box center [493, 199] width 56 height 21
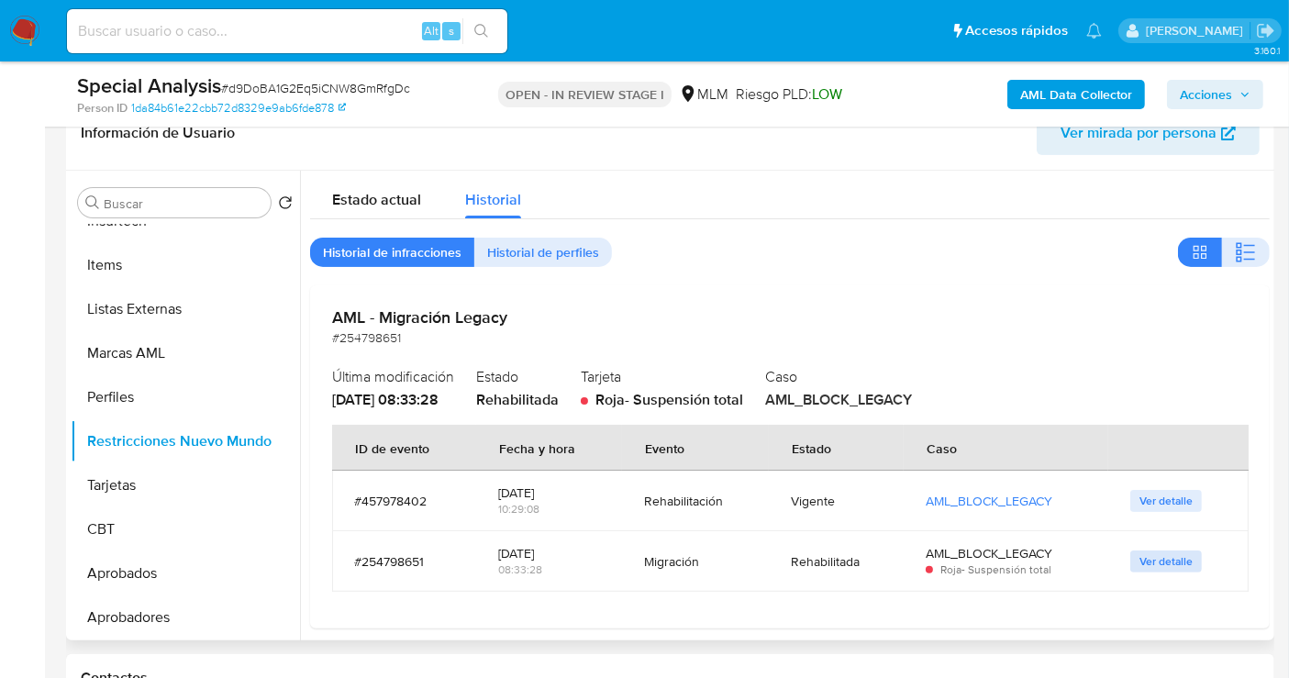
click at [1175, 552] on span "Ver detalle" at bounding box center [1165, 561] width 53 height 18
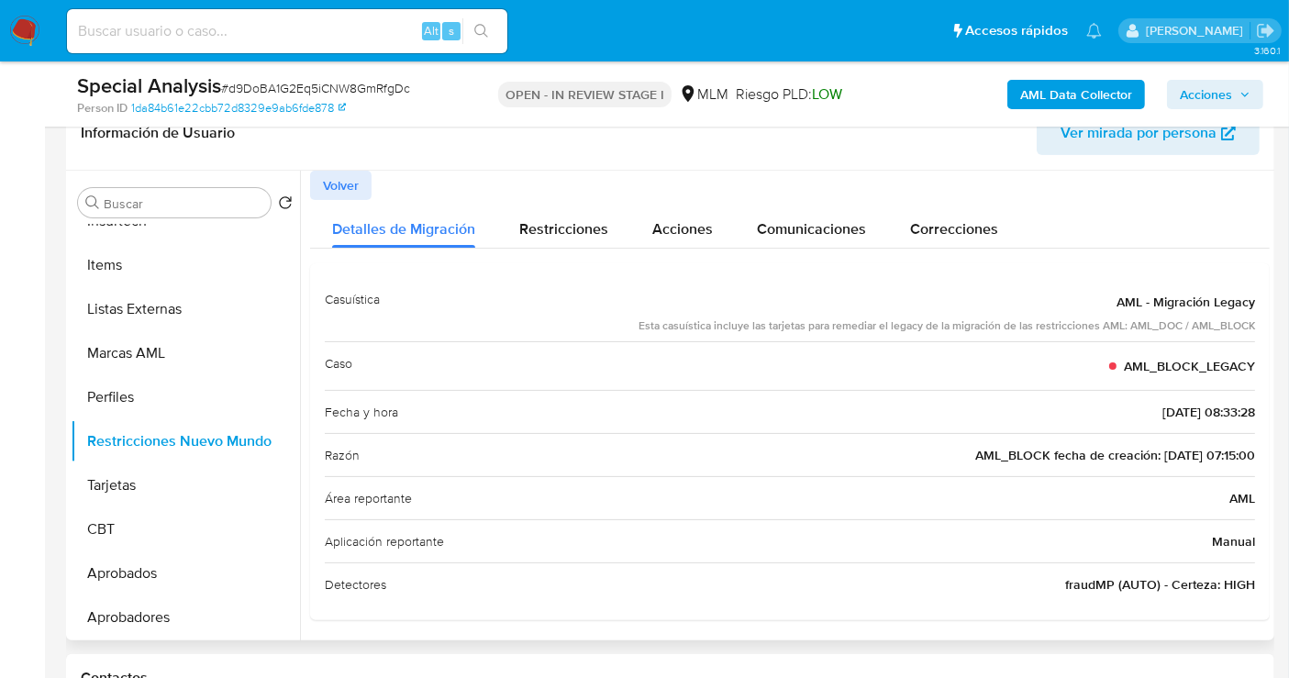
scroll to position [2, 0]
click at [345, 177] on span "Volver" at bounding box center [341, 184] width 36 height 26
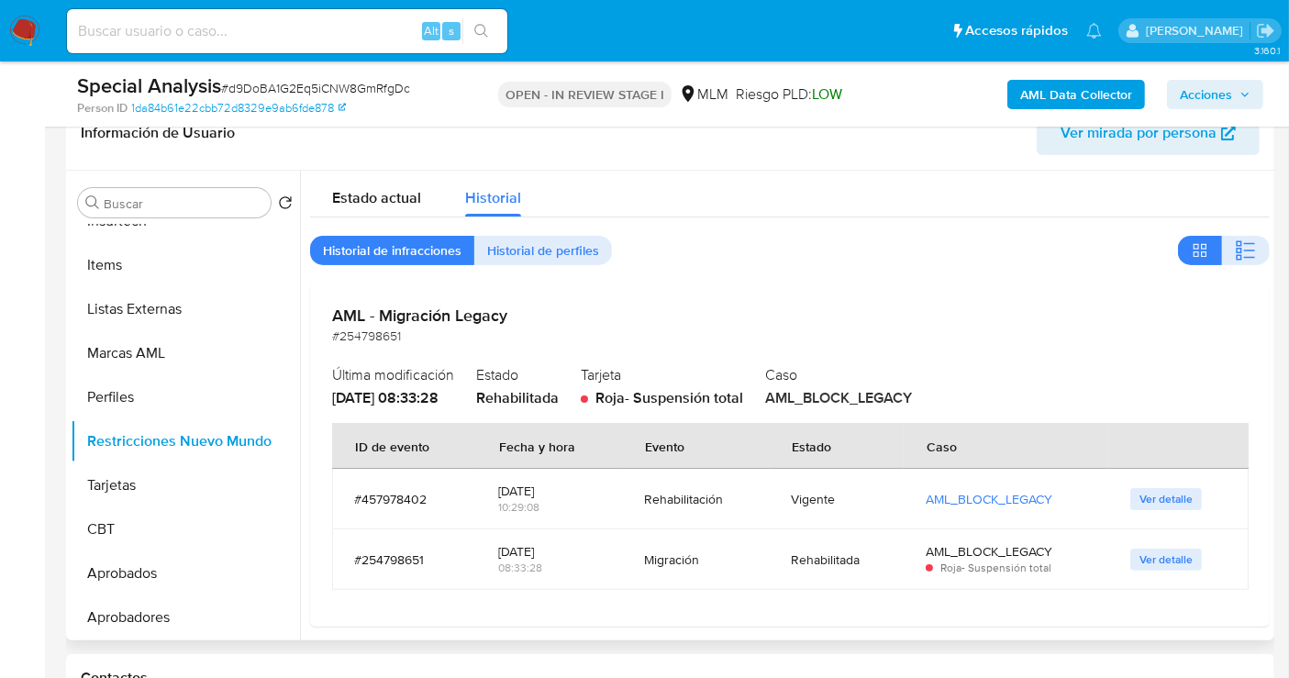
click at [1150, 493] on span "Ver detalle" at bounding box center [1165, 499] width 53 height 18
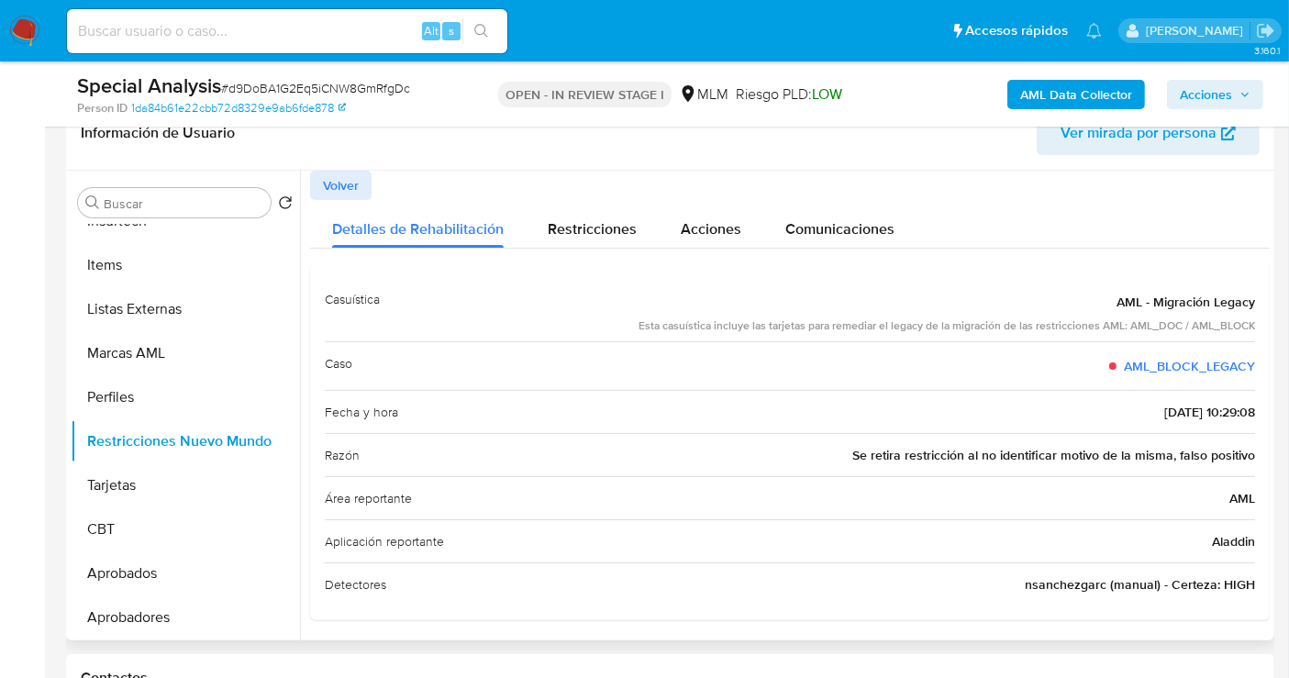
drag, startPoint x: 846, startPoint y: 456, endPoint x: 1249, endPoint y: 461, distance: 403.6
click at [1249, 461] on div "Casuística AML - Migración Legacy Esta casuística incluye las tarjetas para rem…" at bounding box center [789, 441] width 959 height 357
click at [1219, 101] on span "Acciones" at bounding box center [1206, 94] width 52 height 29
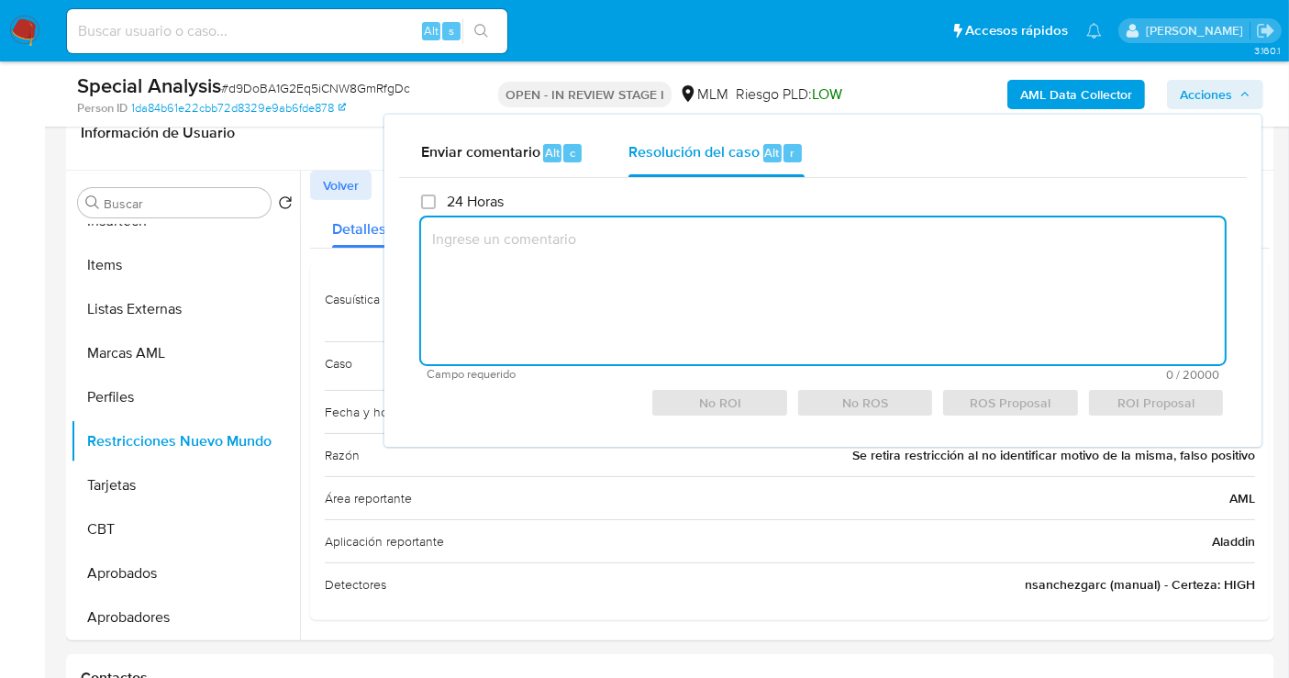
click at [618, 237] on textarea at bounding box center [823, 290] width 804 height 147
paste textarea "Se retira restricción al no identificar motivo de la misma, falso positivo"
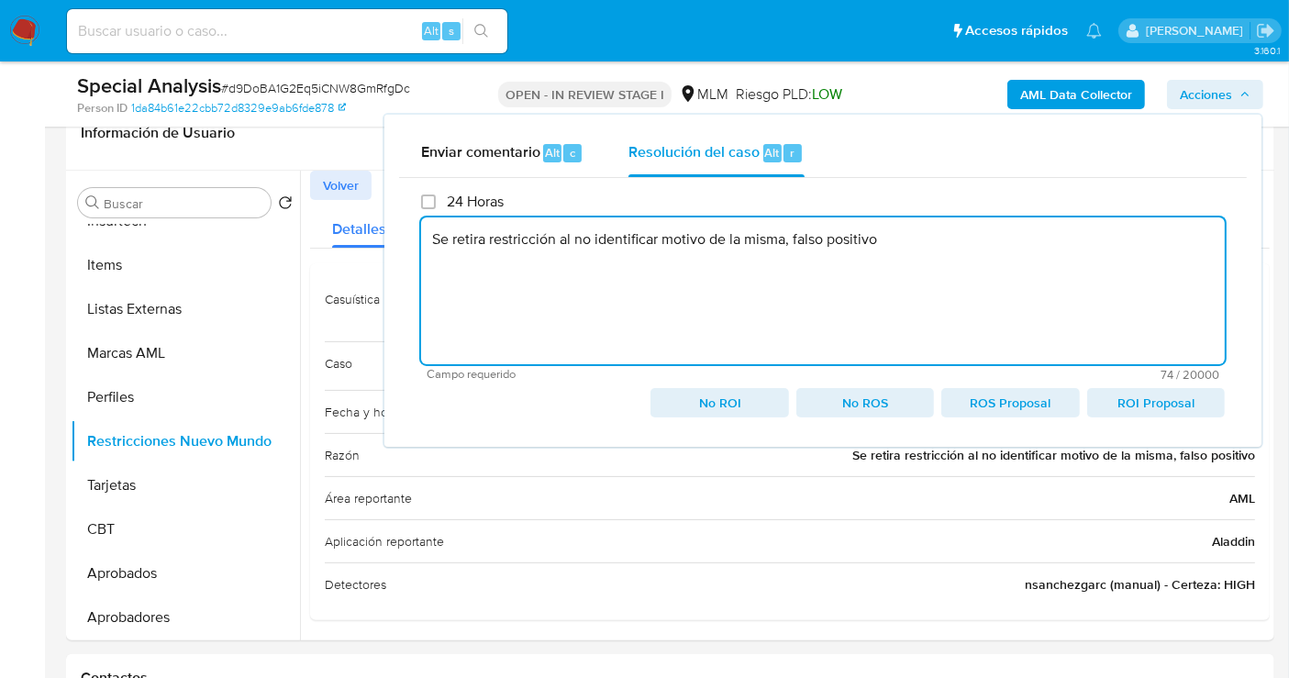
drag, startPoint x: 452, startPoint y: 238, endPoint x: 471, endPoint y: 307, distance: 72.3
click at [452, 239] on textarea "Se retira restricción al no identificar motivo de la misma, falso positivo" at bounding box center [823, 290] width 804 height 147
paste textarea "810292540"
drag, startPoint x: 1114, startPoint y: 240, endPoint x: 405, endPoint y: 242, distance: 710.0
click at [405, 242] on div "24 Horas Se genera caso por cx id 810292540, se retira restricción al no identi…" at bounding box center [823, 305] width 848 height 255
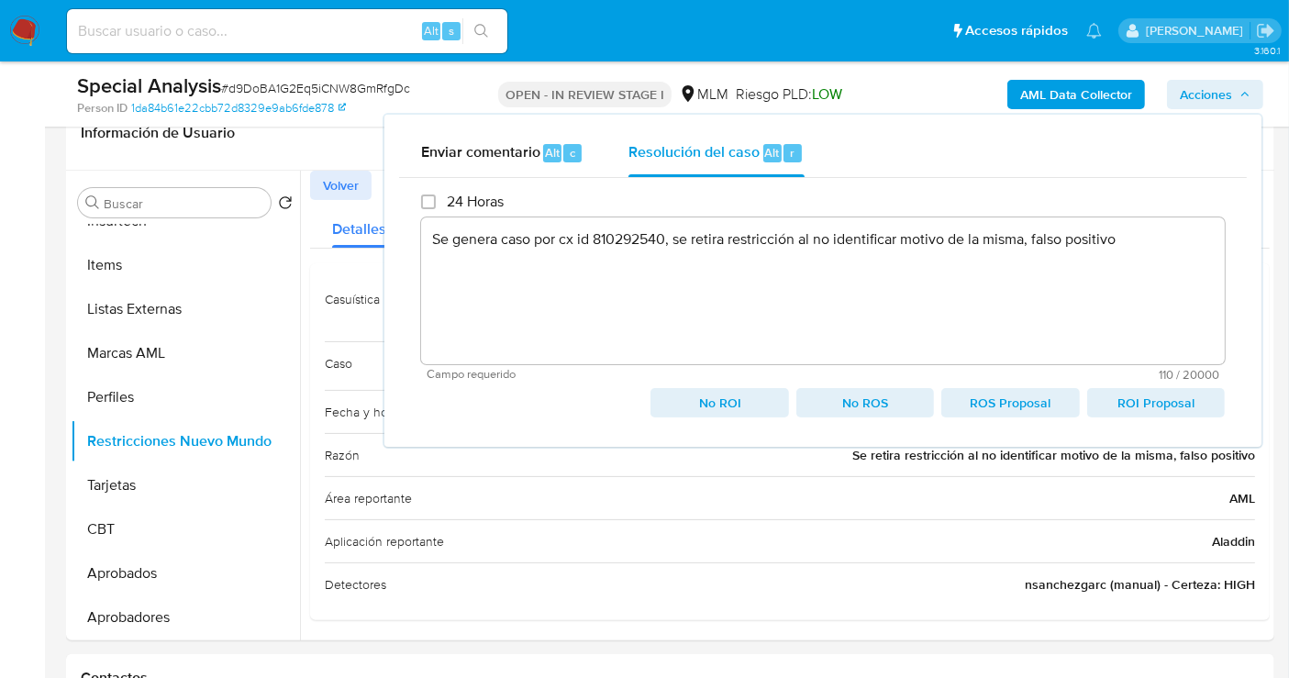
click at [710, 396] on span "No ROI" at bounding box center [719, 403] width 112 height 26
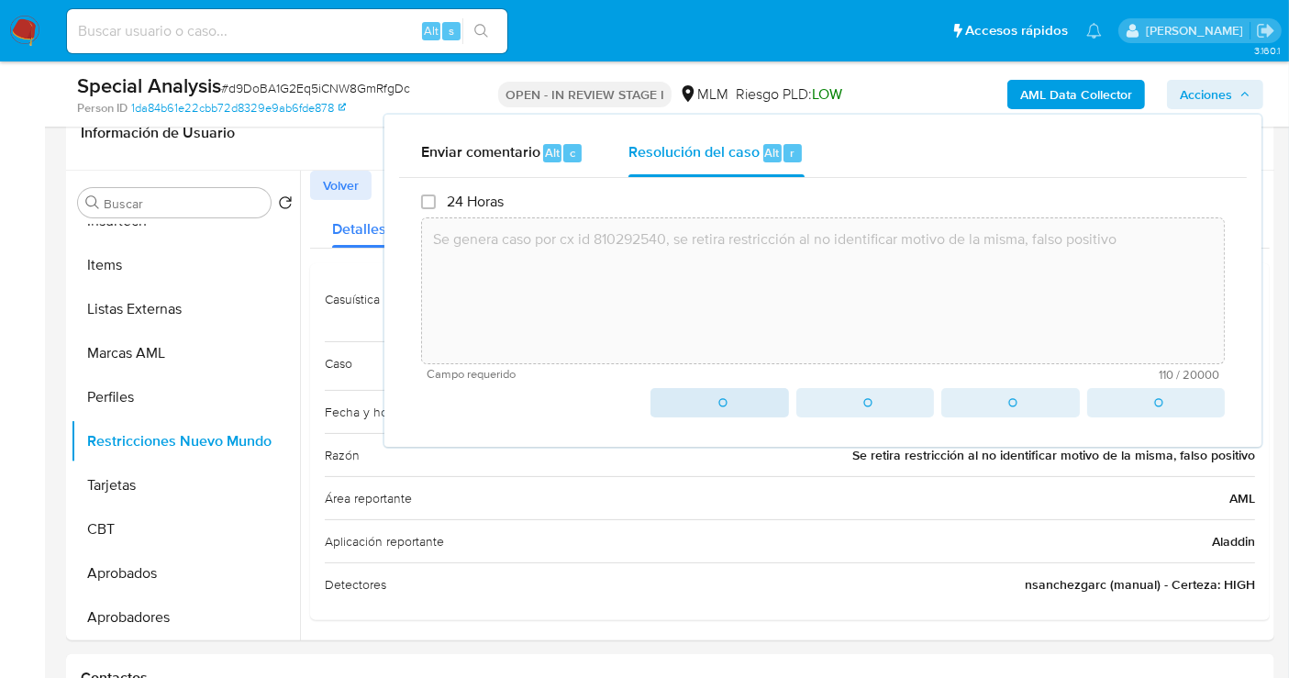
type textarea "Se genera caso por cx id 810292540, se retira restricción al no identificar mot…"
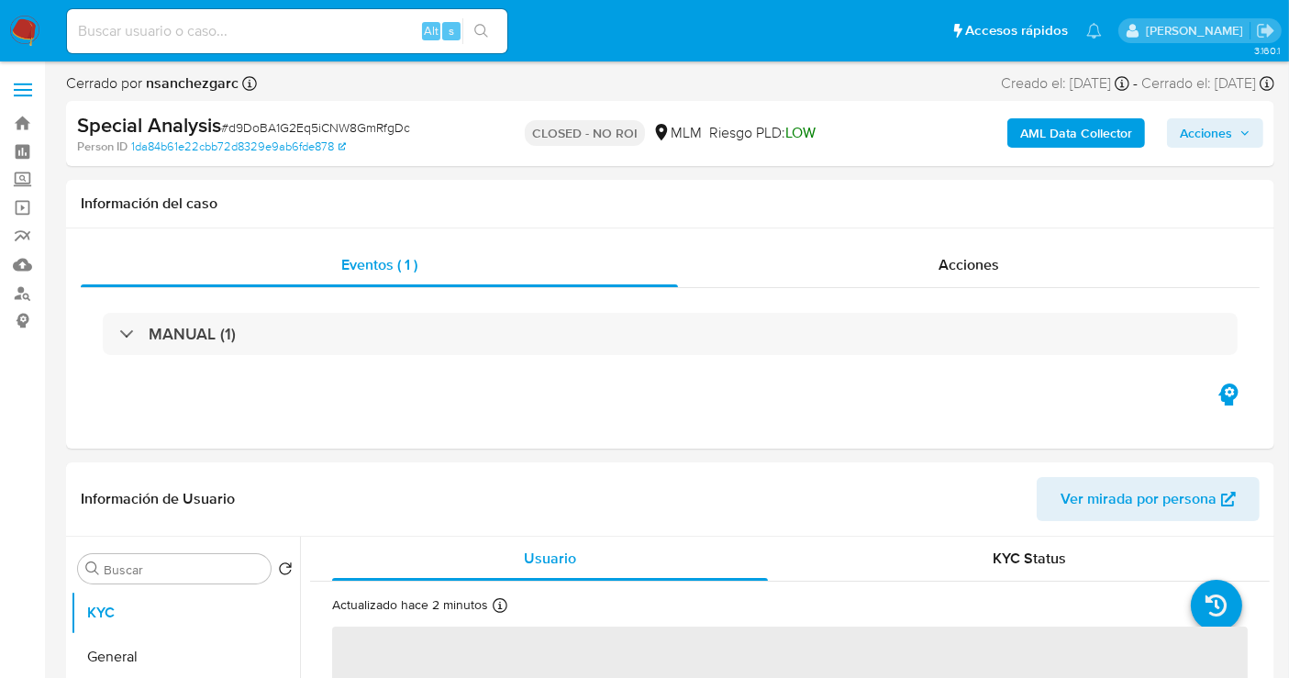
select select "10"
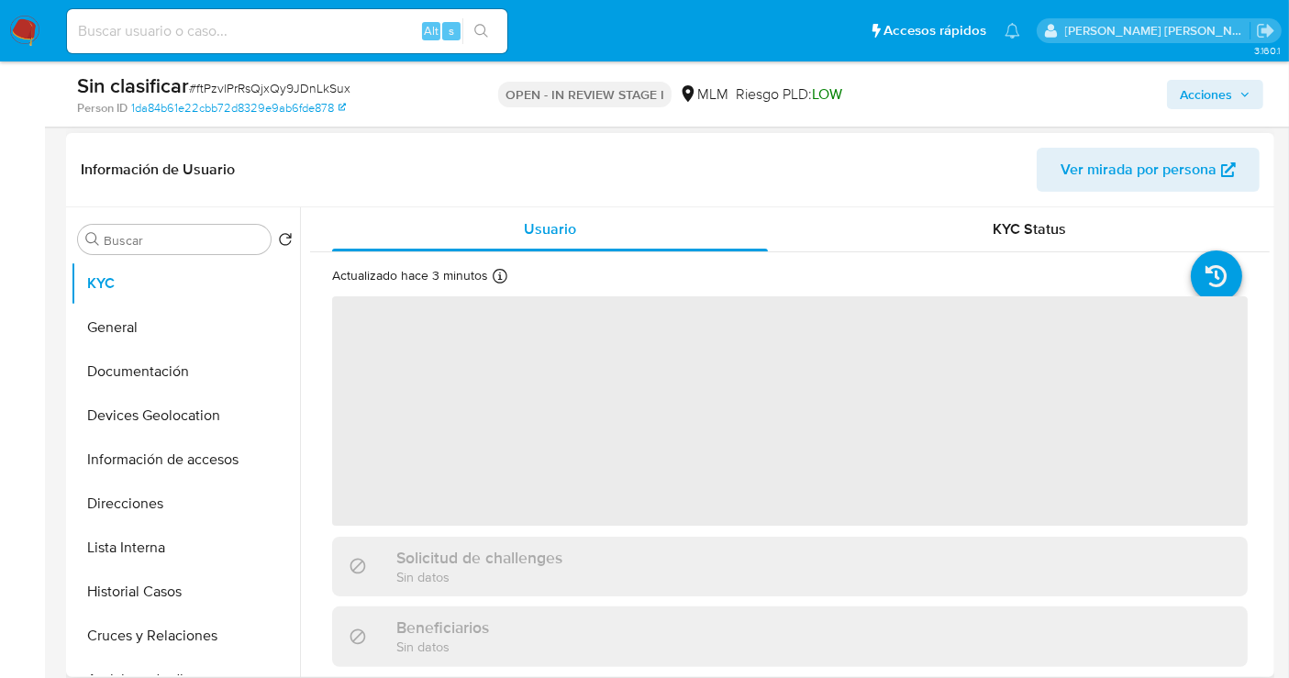
scroll to position [509, 0]
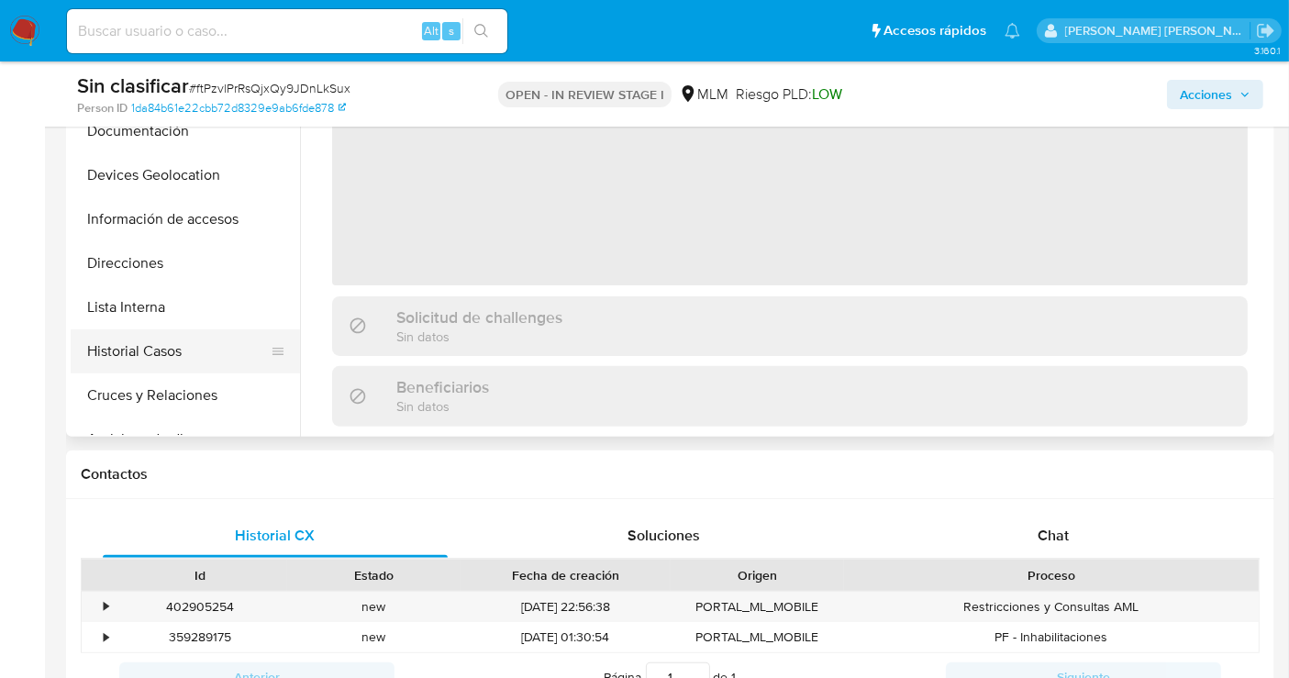
select select "10"
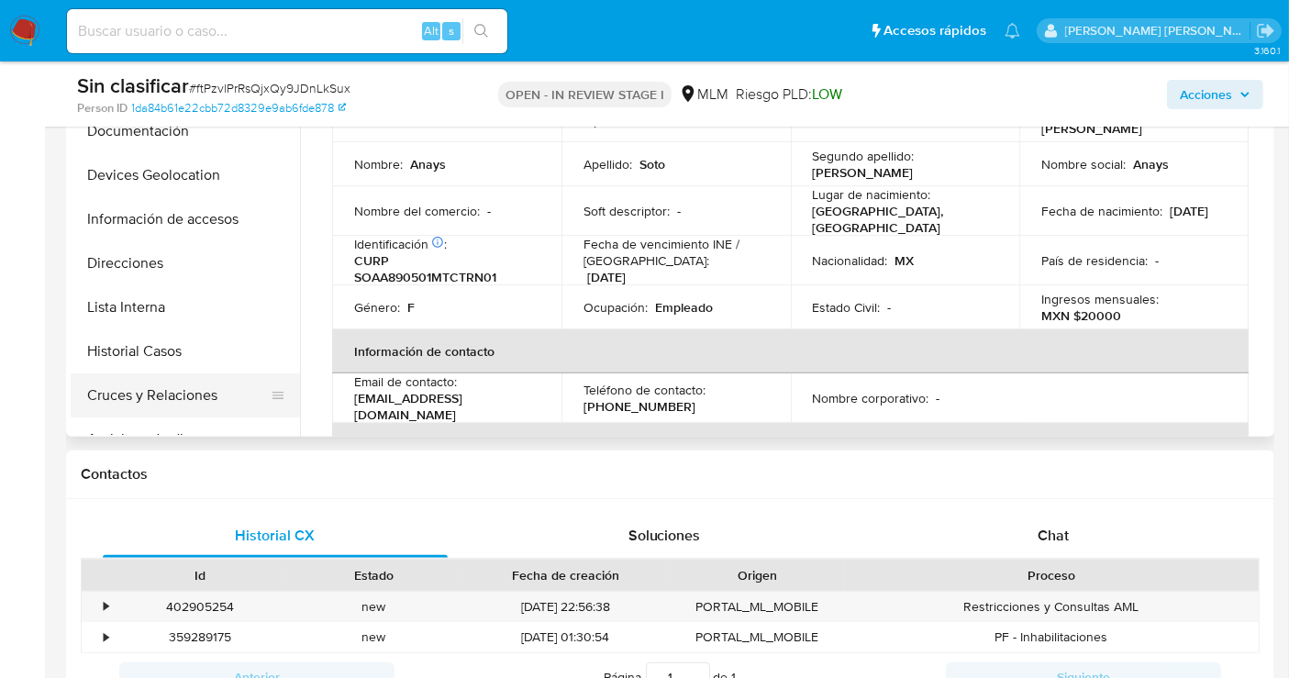
click at [163, 382] on button "Cruces y Relaciones" at bounding box center [178, 395] width 215 height 44
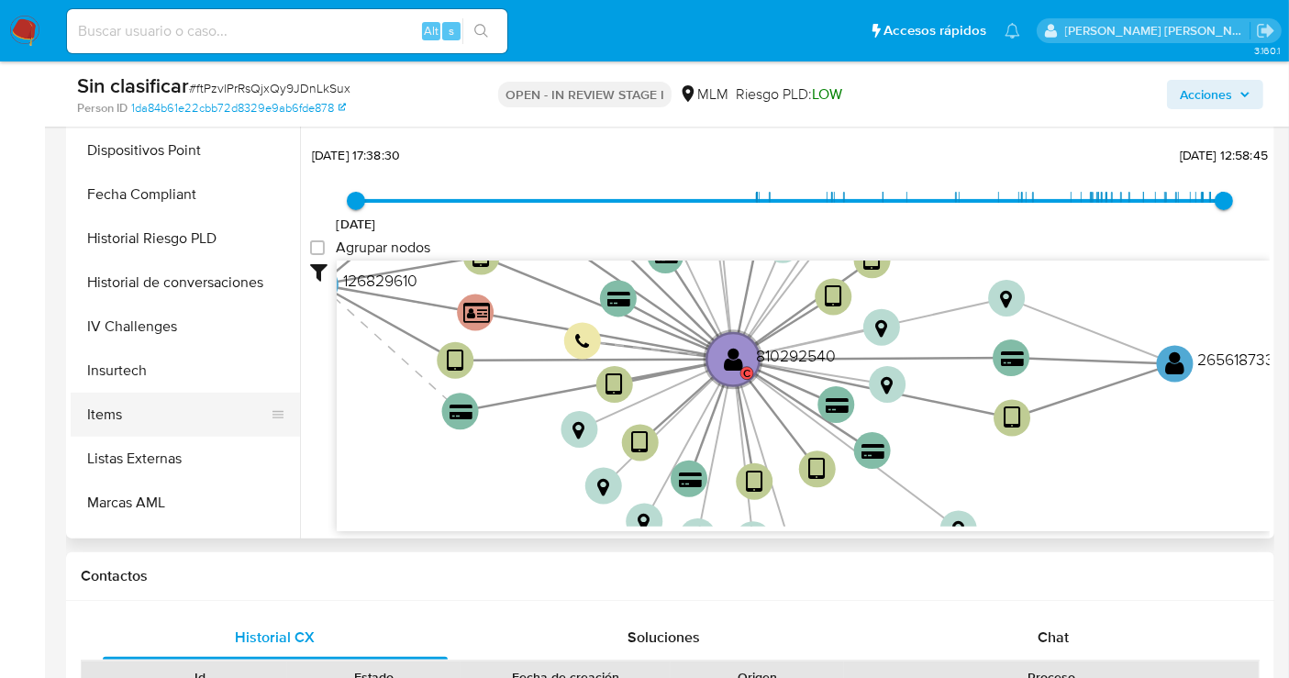
scroll to position [815, 0]
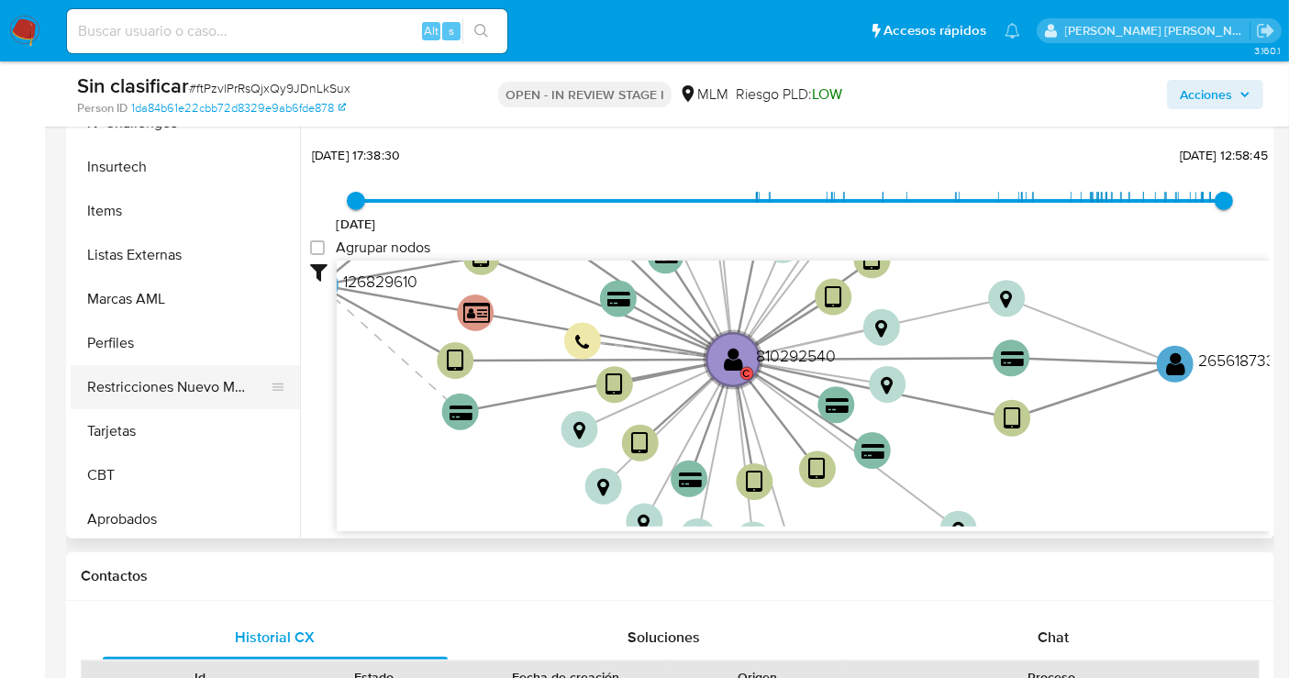
click at [163, 401] on button "Restricciones Nuevo Mundo" at bounding box center [178, 387] width 215 height 44
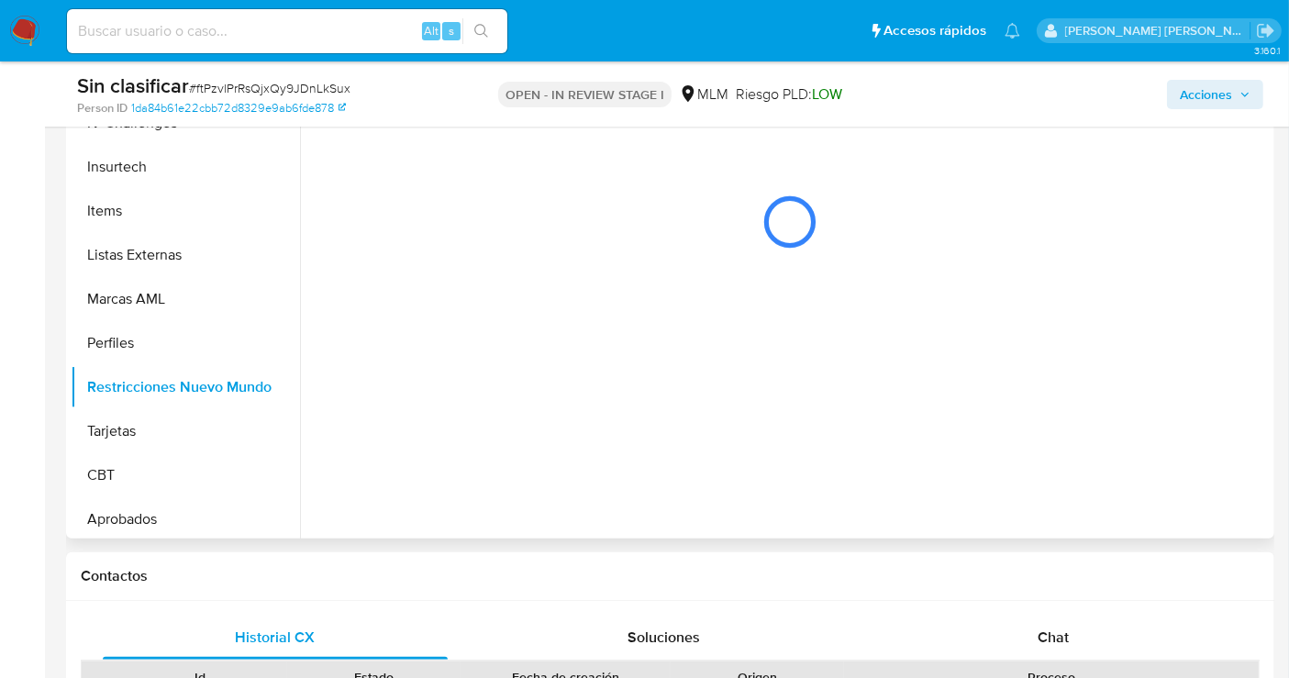
scroll to position [305, 0]
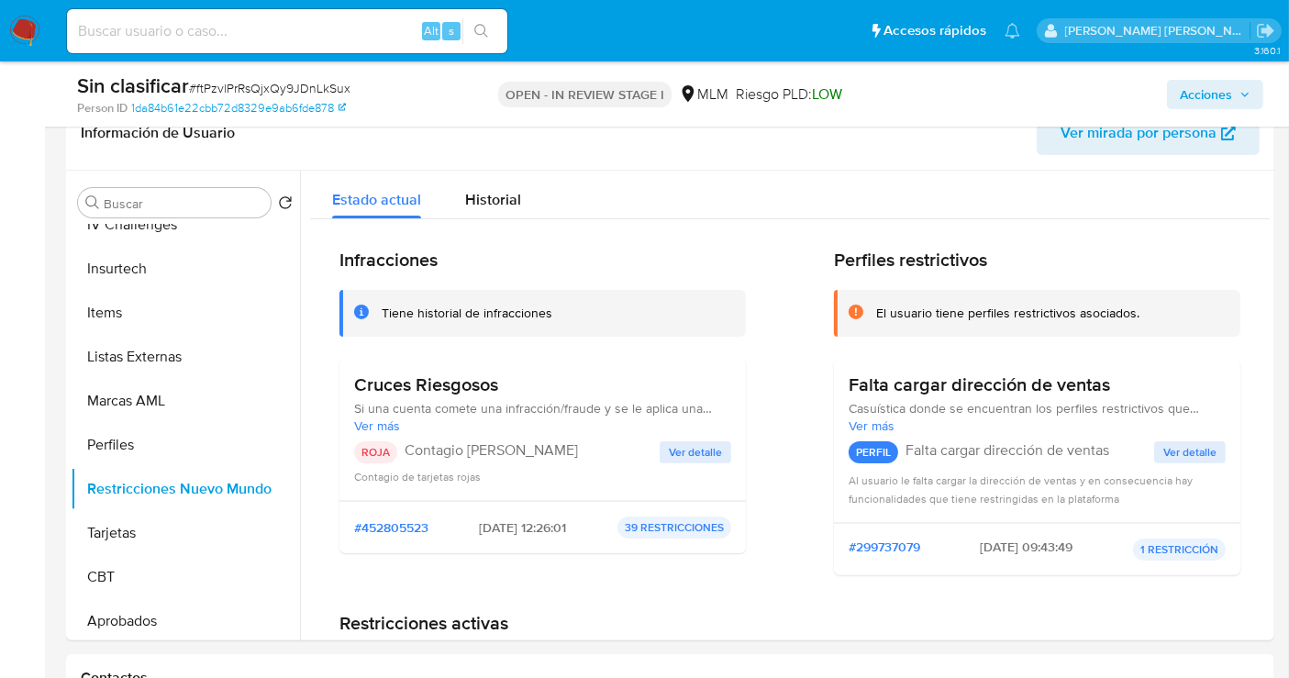
click at [1189, 92] on span "Acciones" at bounding box center [1206, 94] width 52 height 29
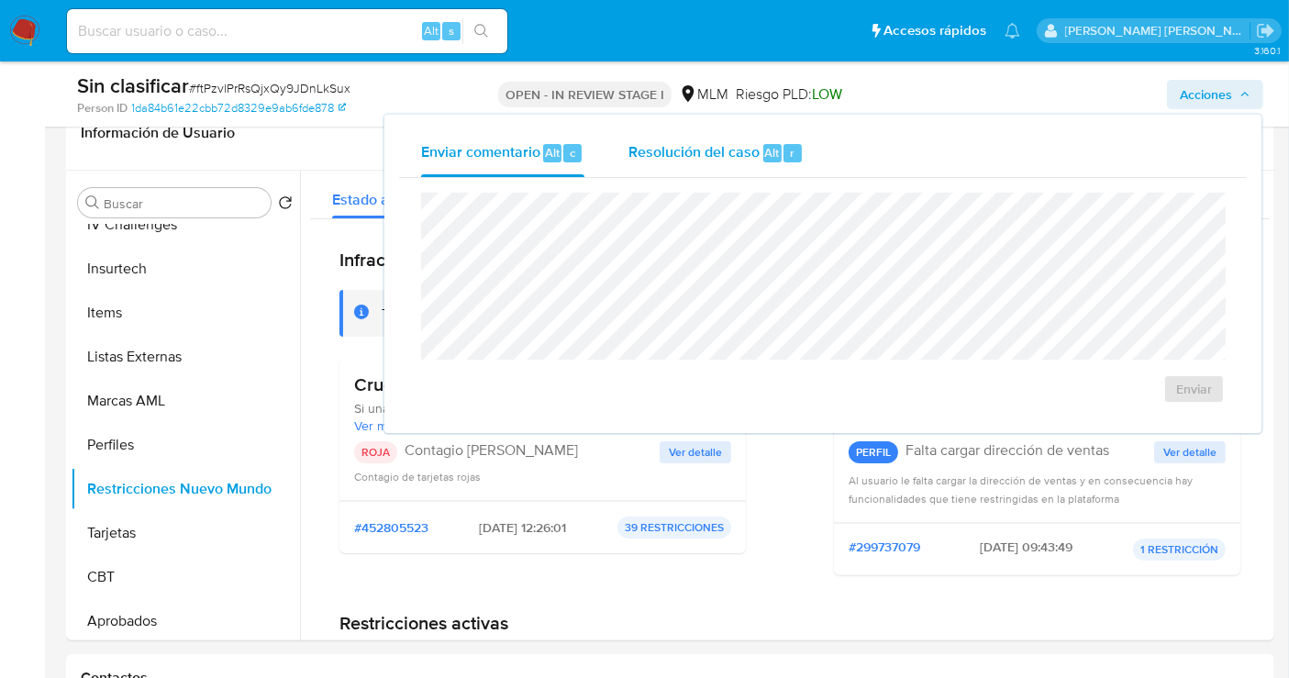
click at [686, 148] on span "Resolución del caso" at bounding box center [693, 151] width 131 height 21
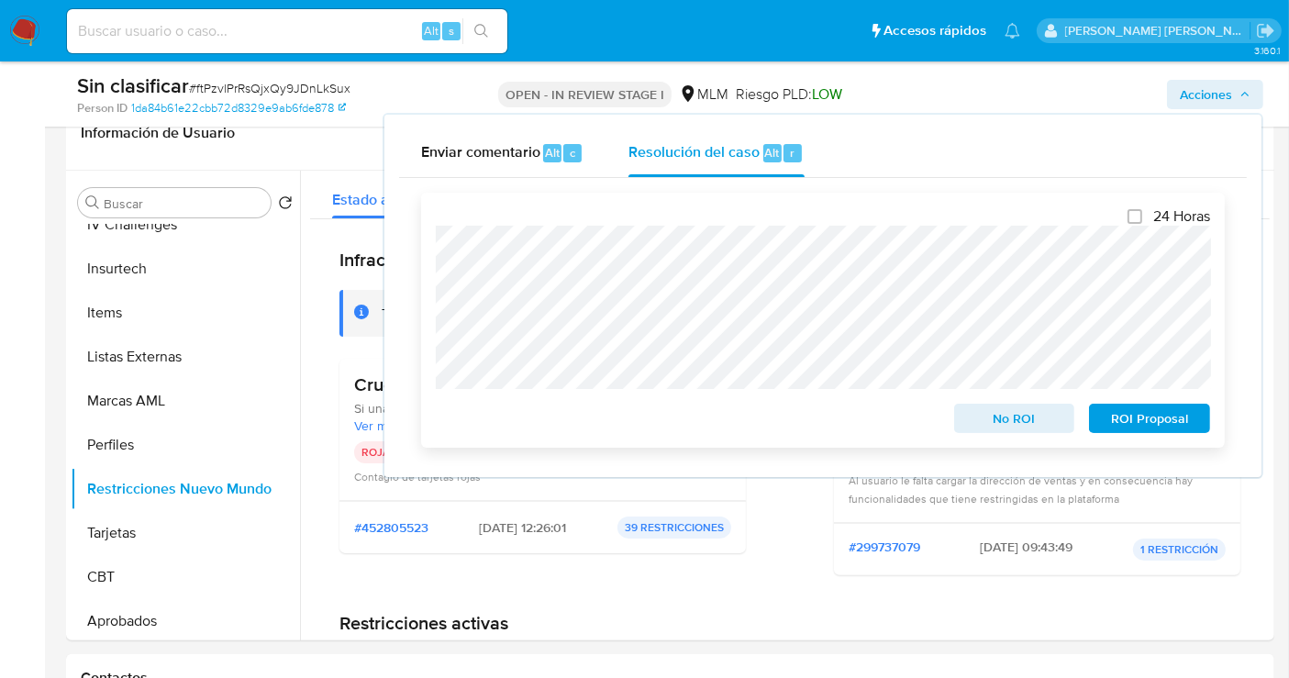
click at [441, 226] on div at bounding box center [823, 307] width 774 height 163
drag, startPoint x: 582, startPoint y: 623, endPoint x: 566, endPoint y: 594, distance: 32.4
click at [582, 616] on h1 "Restricciones activas" at bounding box center [789, 623] width 901 height 23
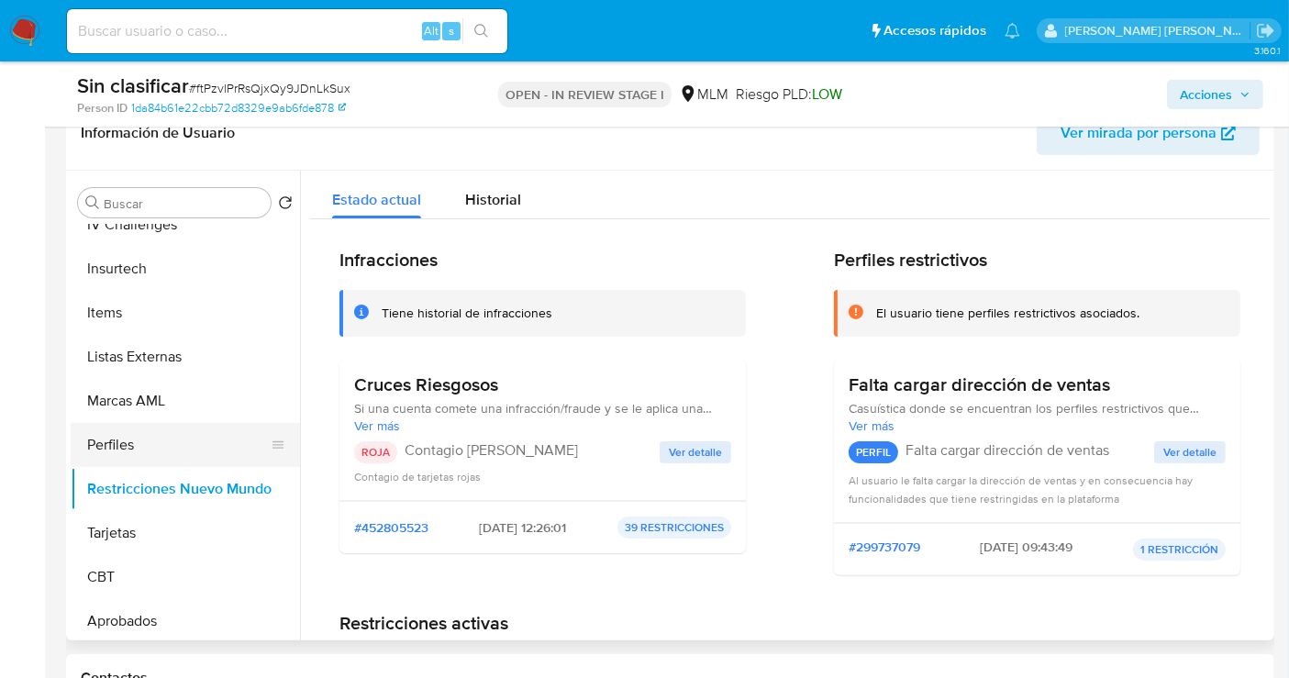
click at [218, 447] on button "Perfiles" at bounding box center [178, 445] width 215 height 44
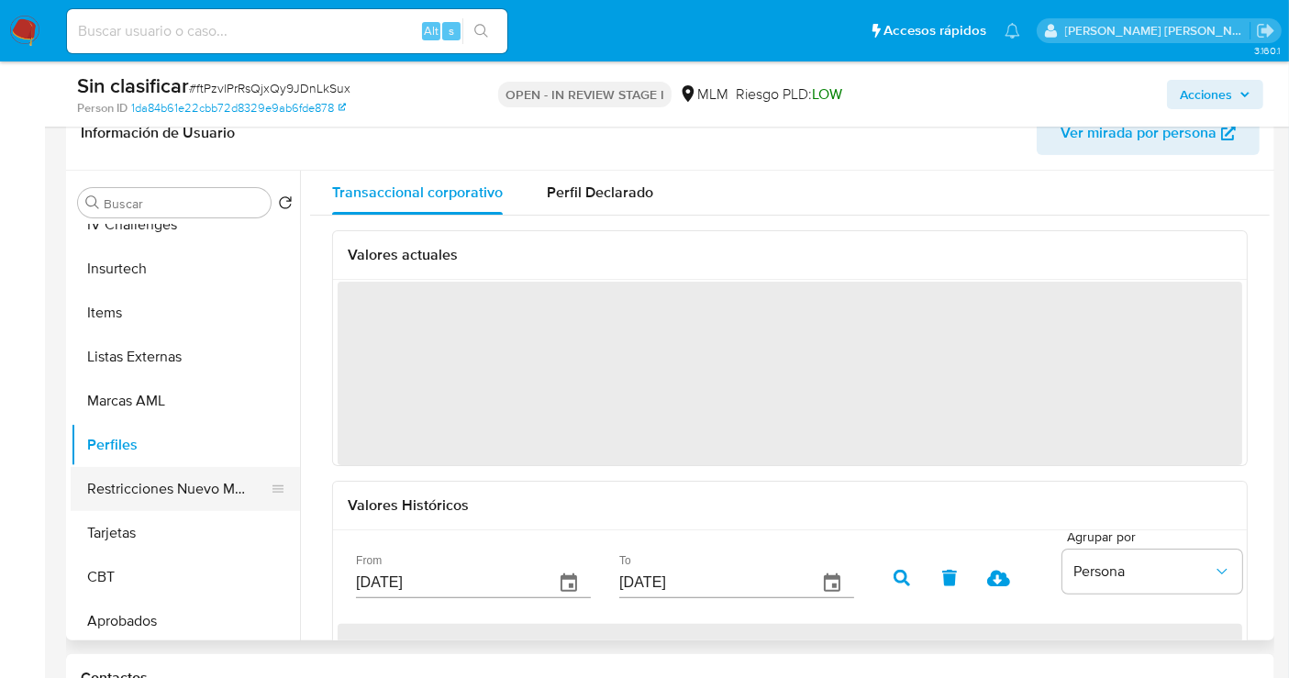
click at [170, 488] on button "Restricciones Nuevo Mundo" at bounding box center [178, 489] width 215 height 44
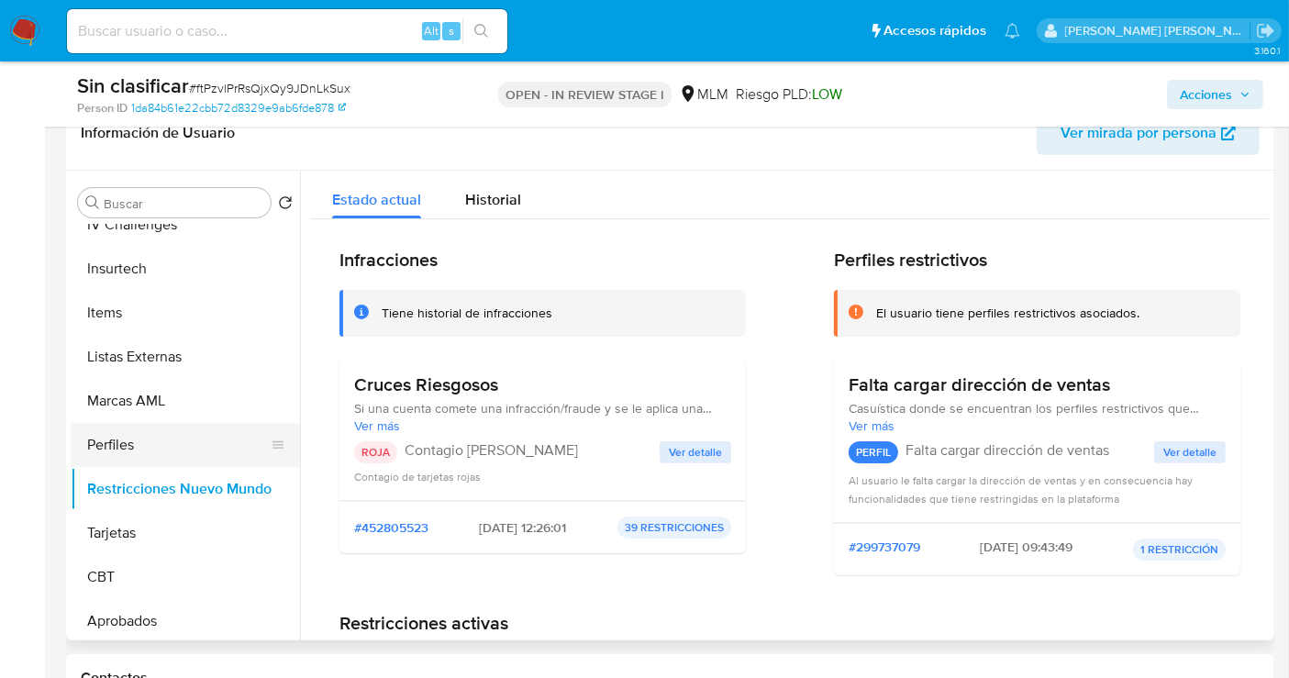
click at [182, 456] on button "Perfiles" at bounding box center [178, 445] width 215 height 44
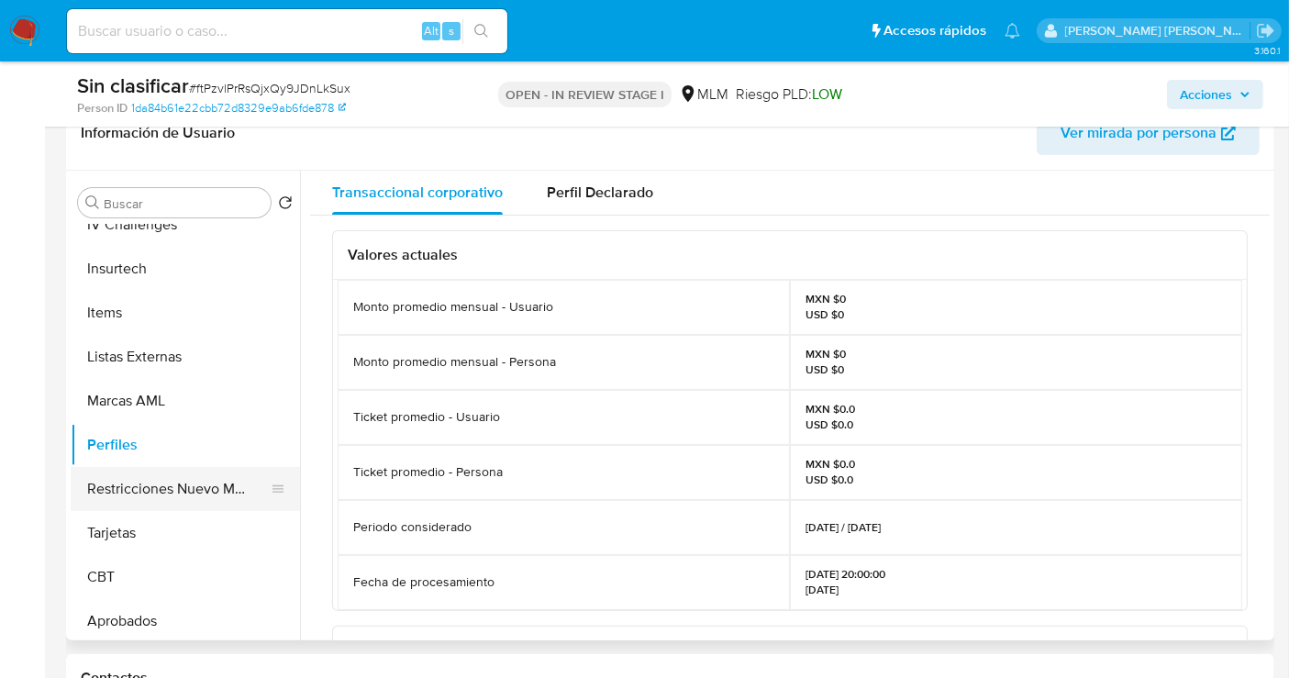
click at [189, 474] on button "Restricciones Nuevo Mundo" at bounding box center [178, 489] width 215 height 44
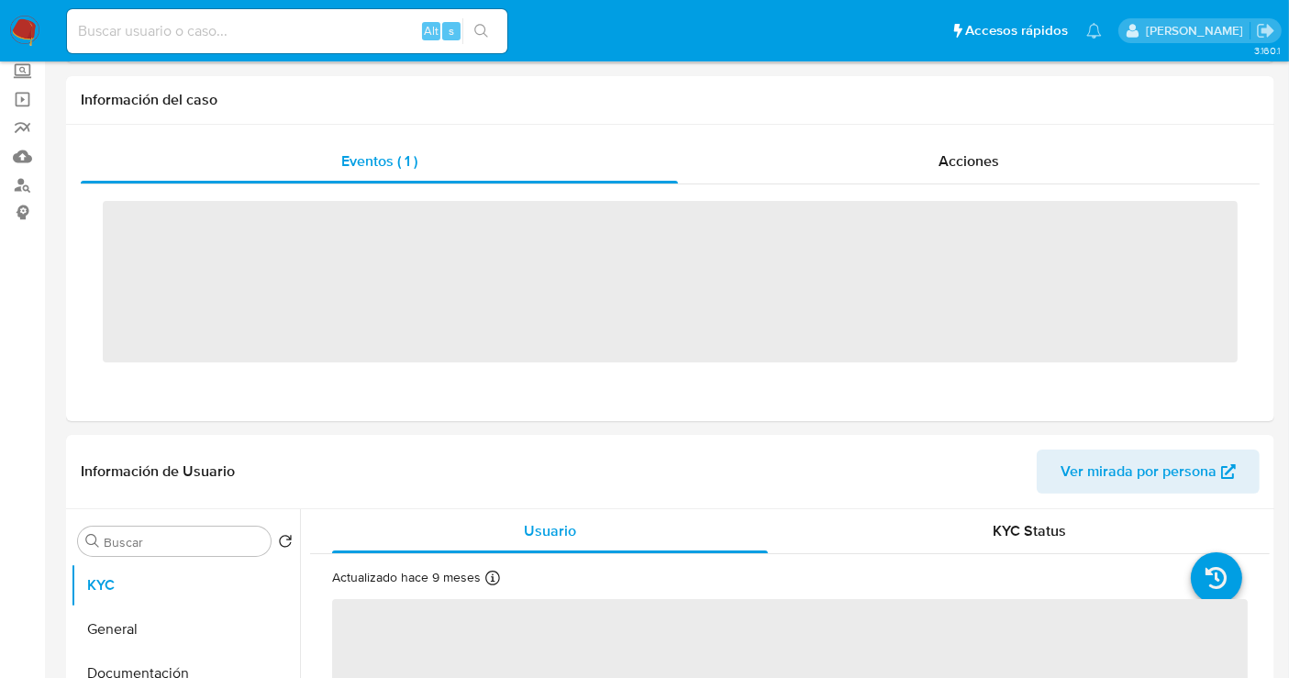
scroll to position [305, 0]
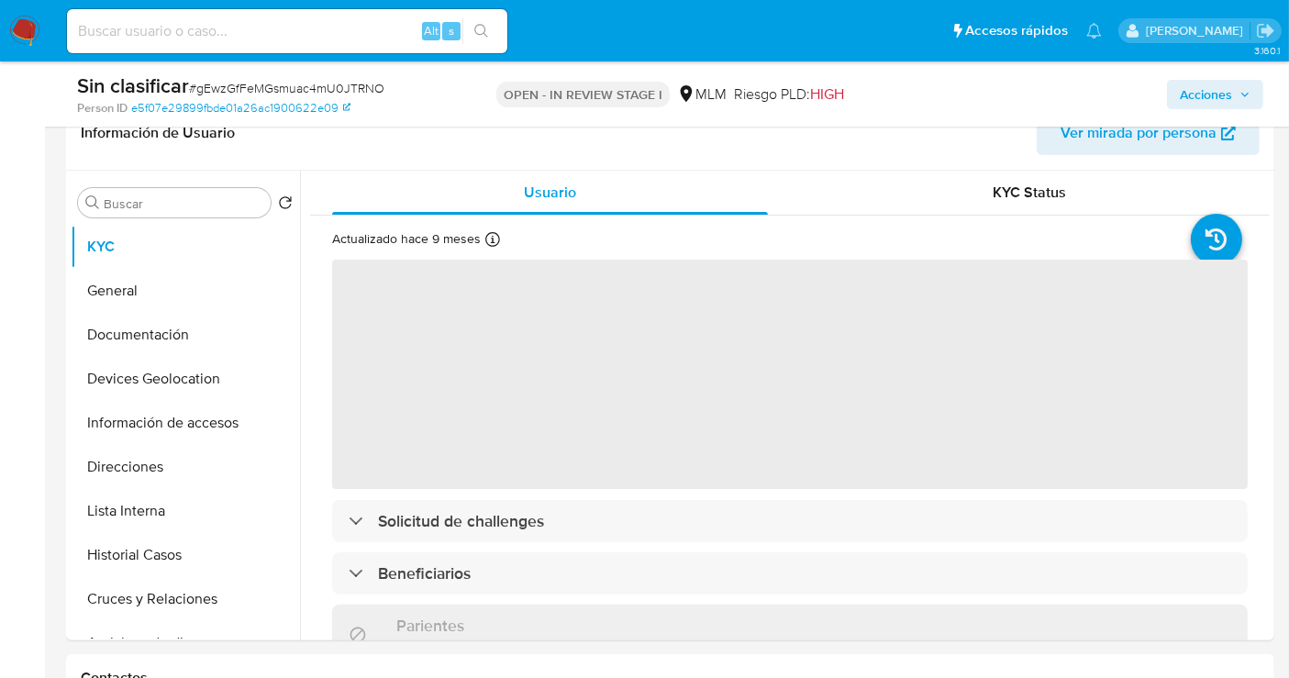
select select "10"
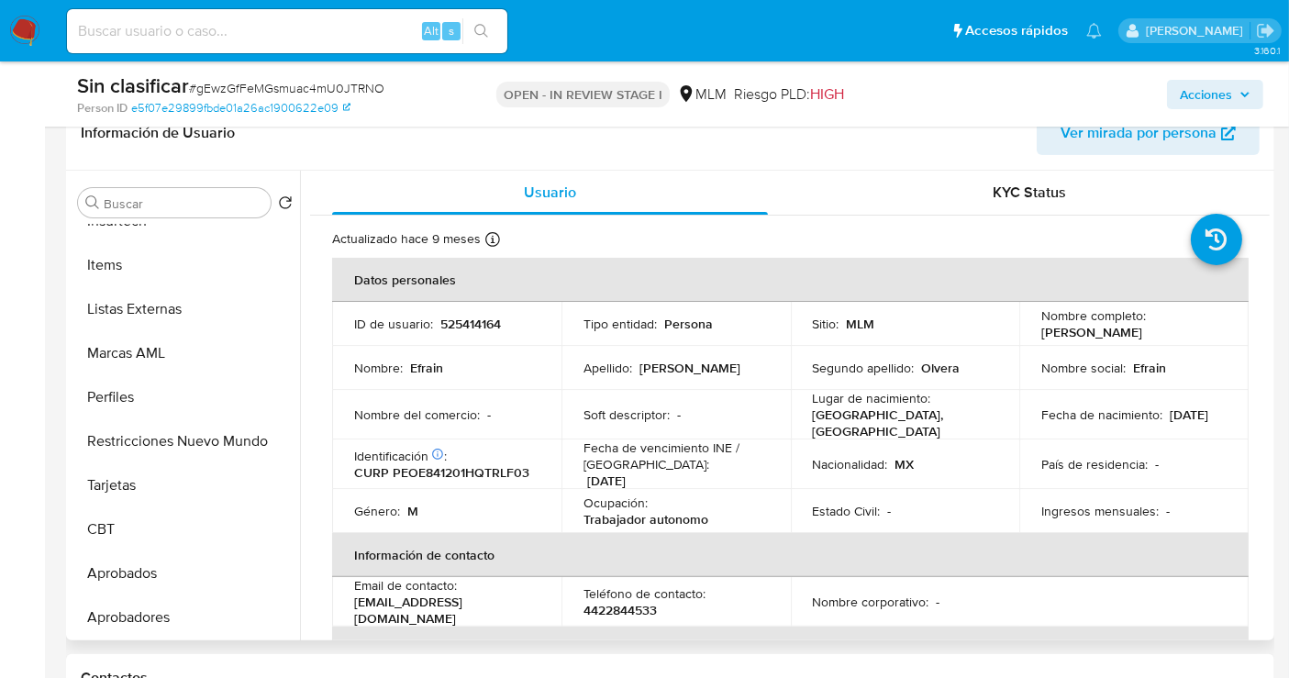
scroll to position [862, 0]
click at [201, 447] on button "Restricciones Nuevo Mundo" at bounding box center [178, 441] width 215 height 44
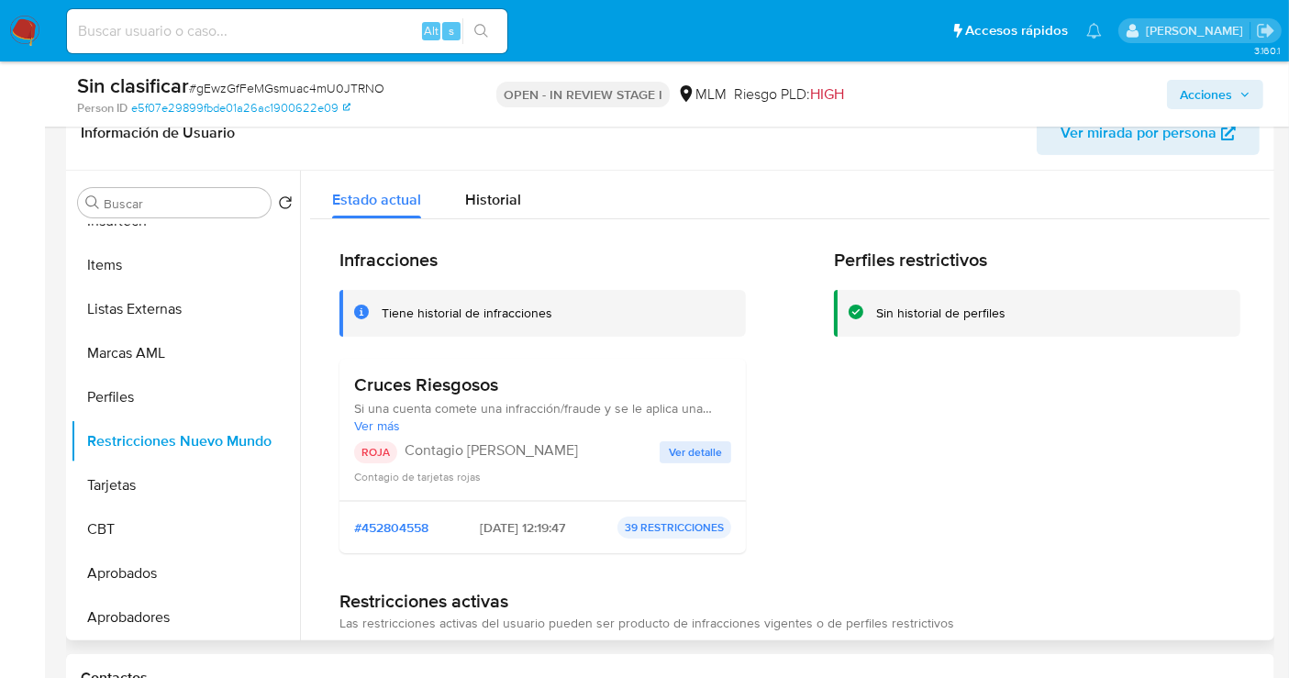
click at [683, 454] on span "Ver detalle" at bounding box center [695, 452] width 53 height 18
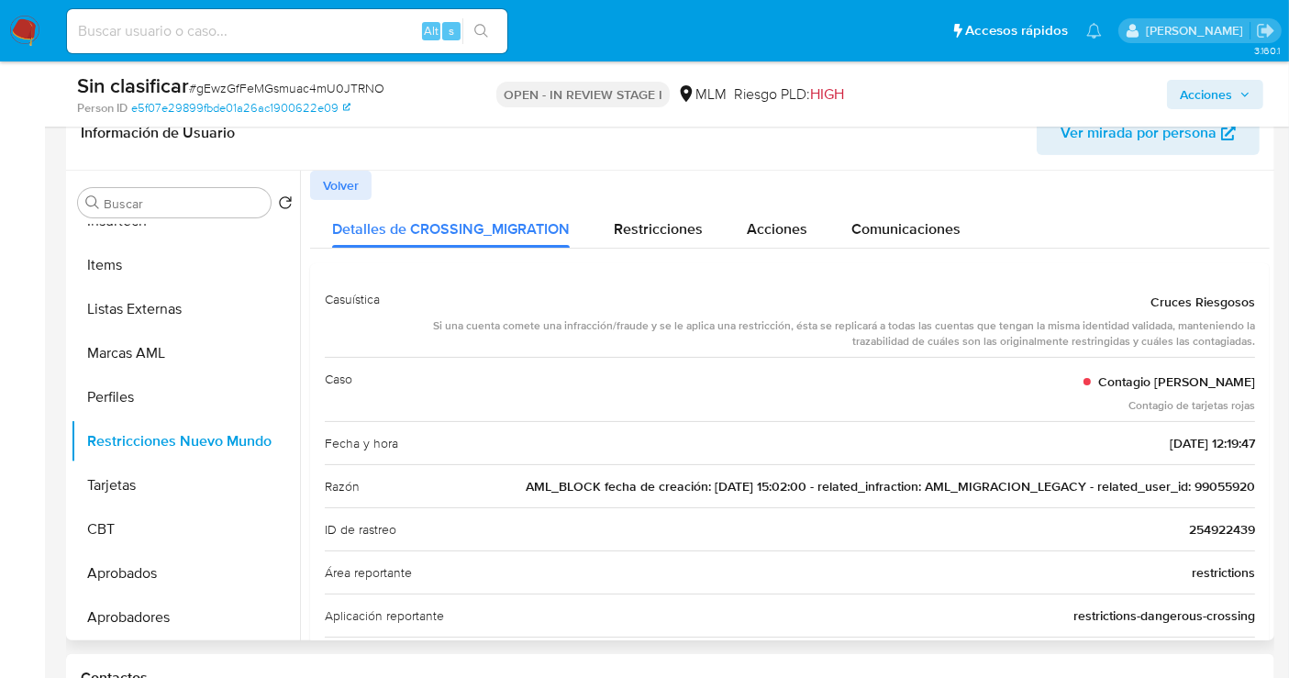
click at [1221, 488] on span "AML_BLOCK fecha de creación: 02/12/2019 15:02:00 - related_infraction: AML_MIGR…" at bounding box center [890, 486] width 729 height 18
click at [1190, 98] on span "Acciones" at bounding box center [1206, 94] width 52 height 29
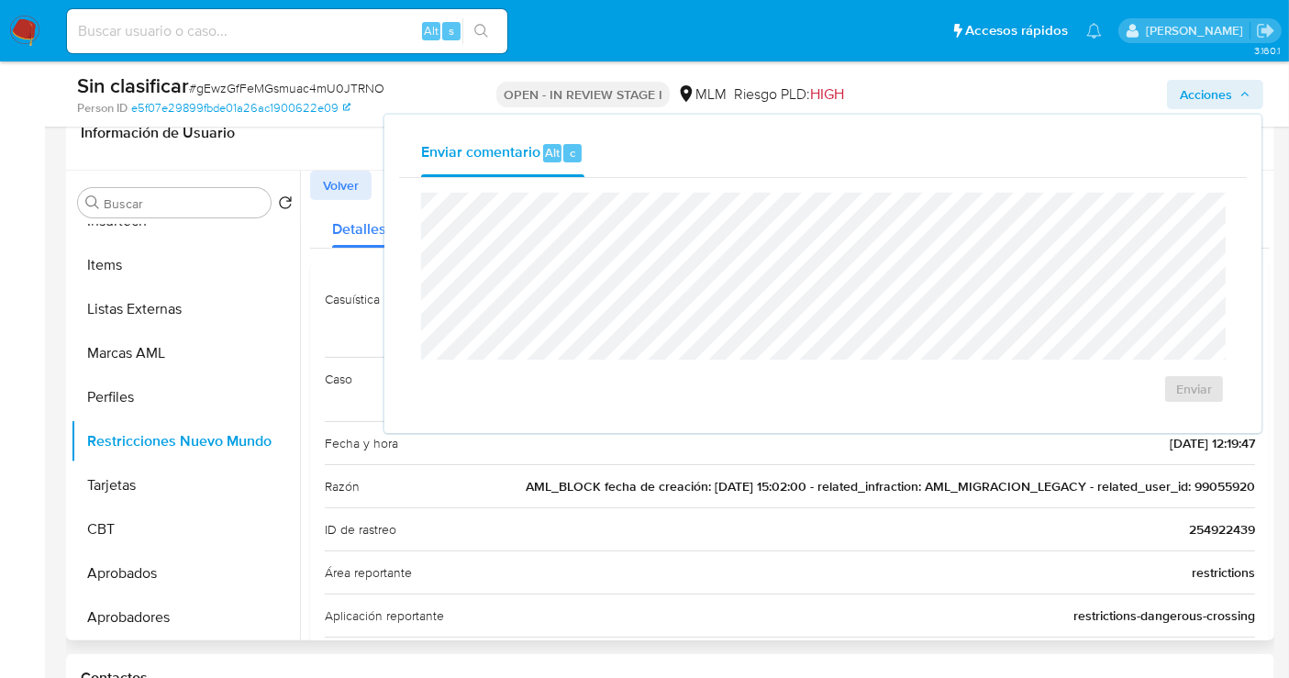
click at [739, 527] on div "ID de rastreo 254922439" at bounding box center [790, 528] width 930 height 43
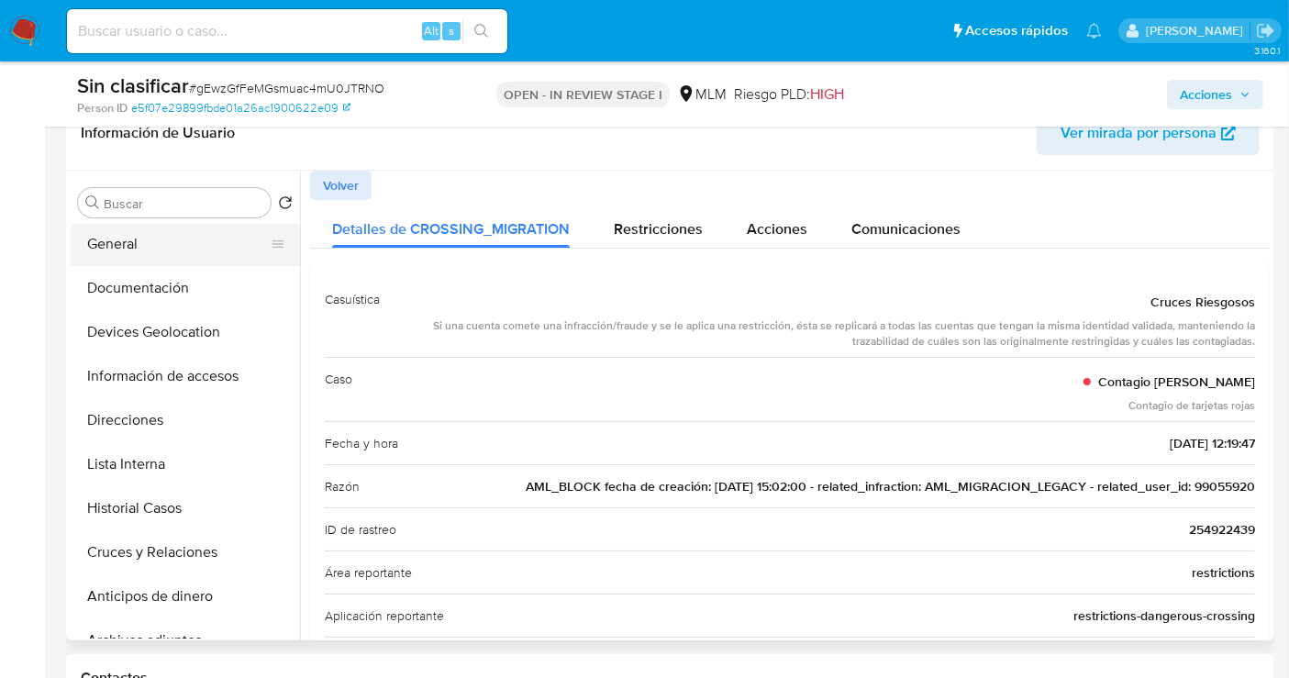
scroll to position [0, 0]
click at [131, 249] on button "KYC" at bounding box center [178, 247] width 215 height 44
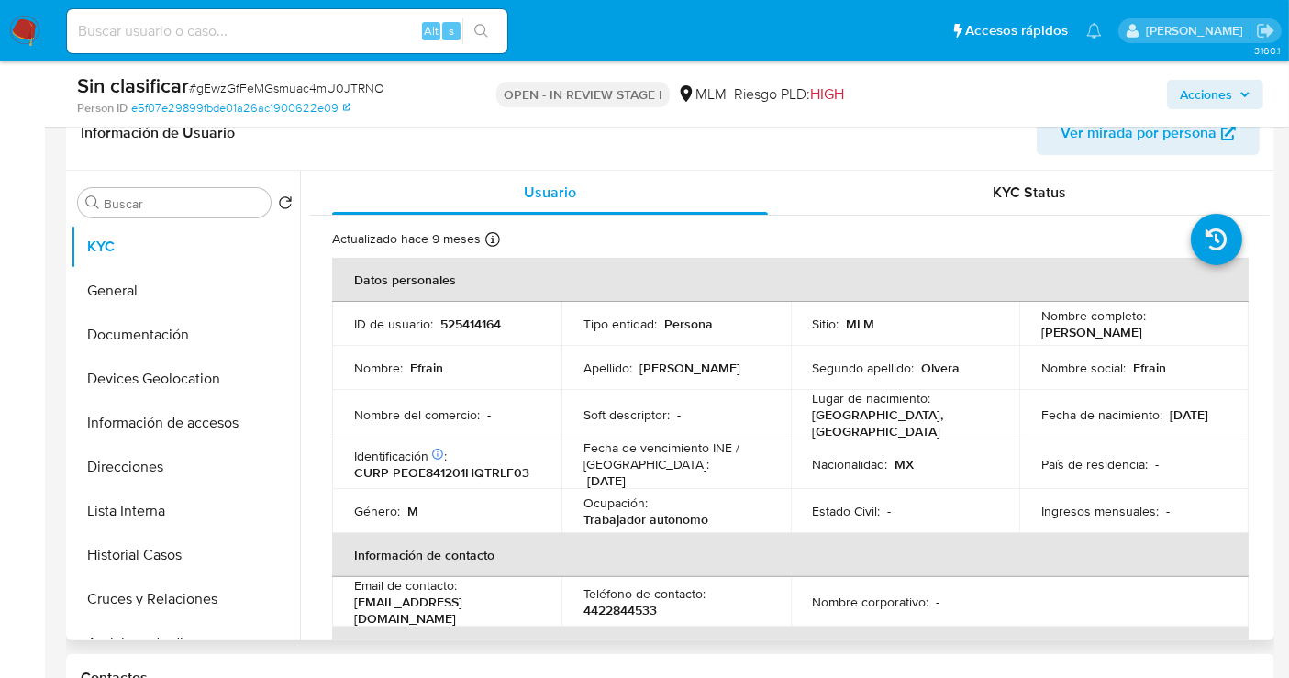
drag, startPoint x: 1156, startPoint y: 332, endPoint x: 1022, endPoint y: 502, distance: 216.2
click at [1041, 339] on div "Nombre completo : Efrain Perez Olvera" at bounding box center [1133, 323] width 185 height 33
copy p "Efrain Perez Olvera"
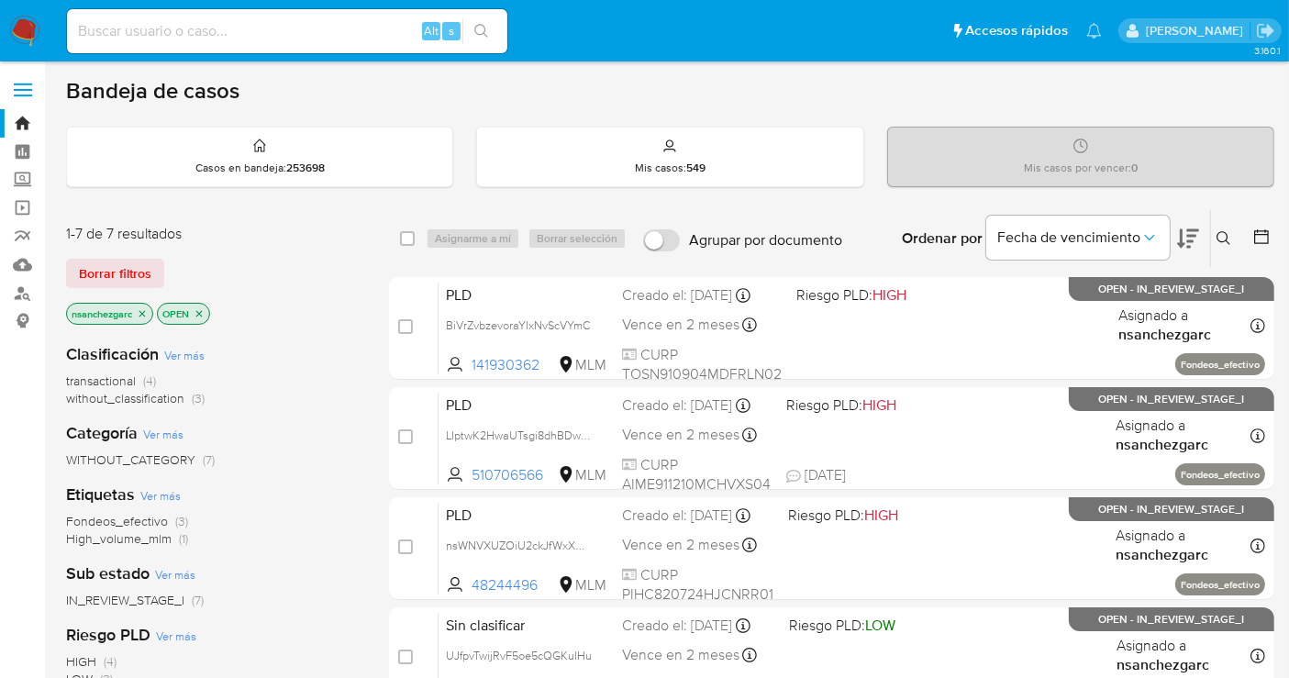
click at [275, 28] on input at bounding box center [287, 31] width 440 height 24
paste input "99055920"
type input "99055920"
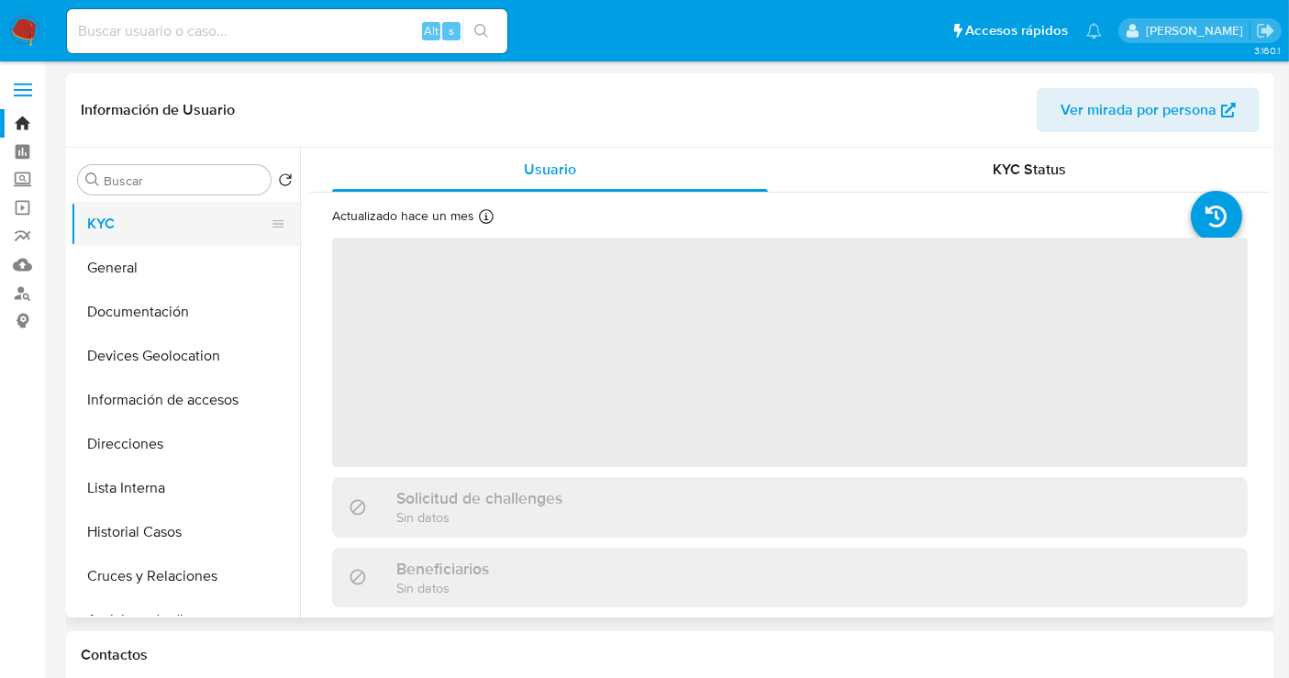
select select "10"
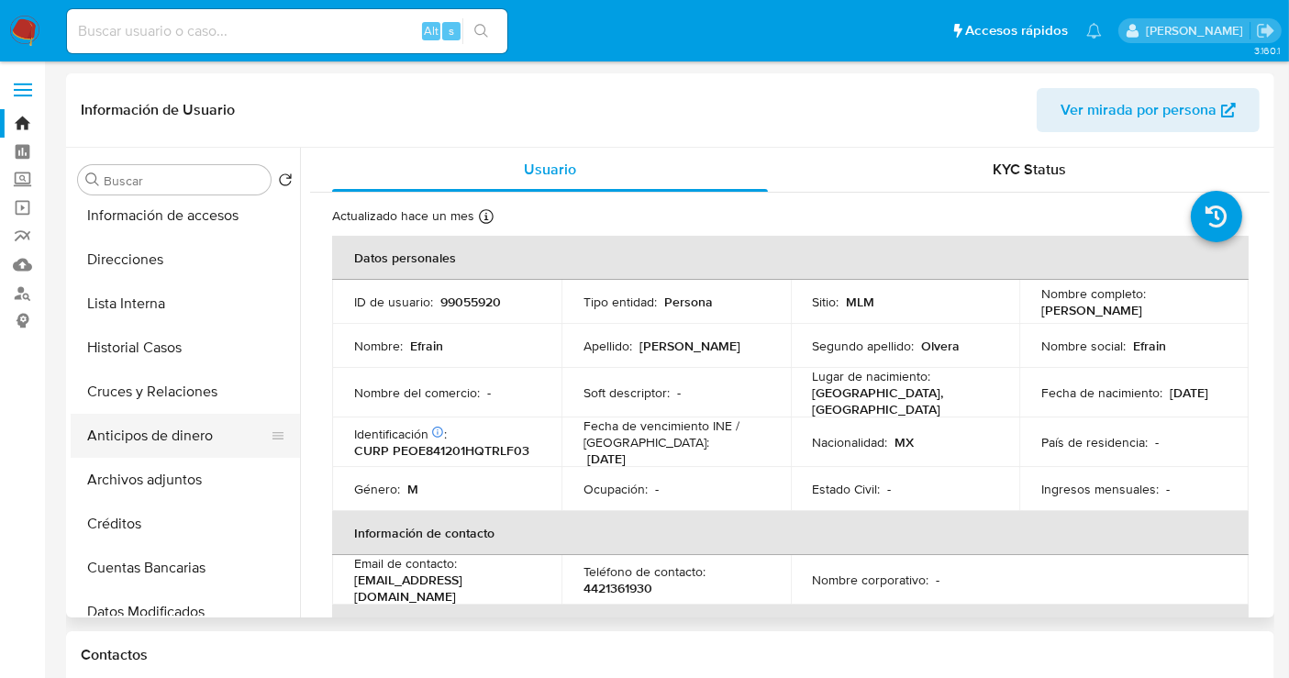
scroll to position [204, 0]
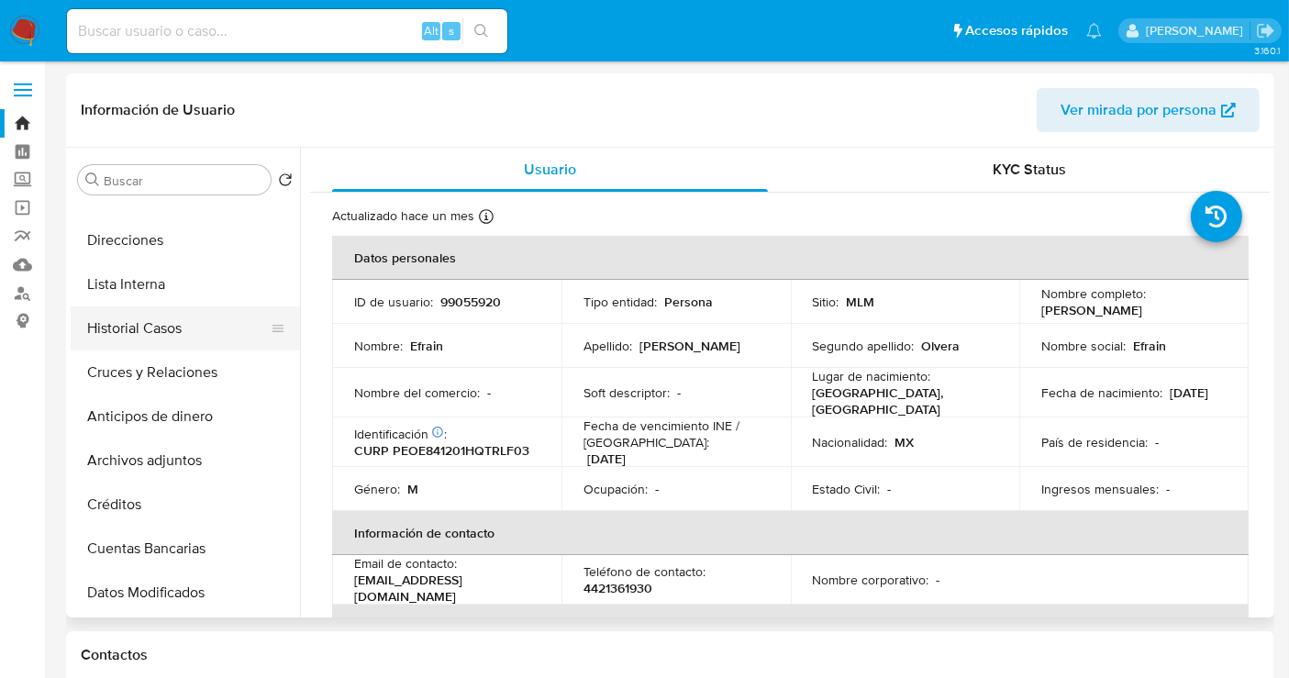
click at [158, 327] on button "Historial Casos" at bounding box center [178, 328] width 215 height 44
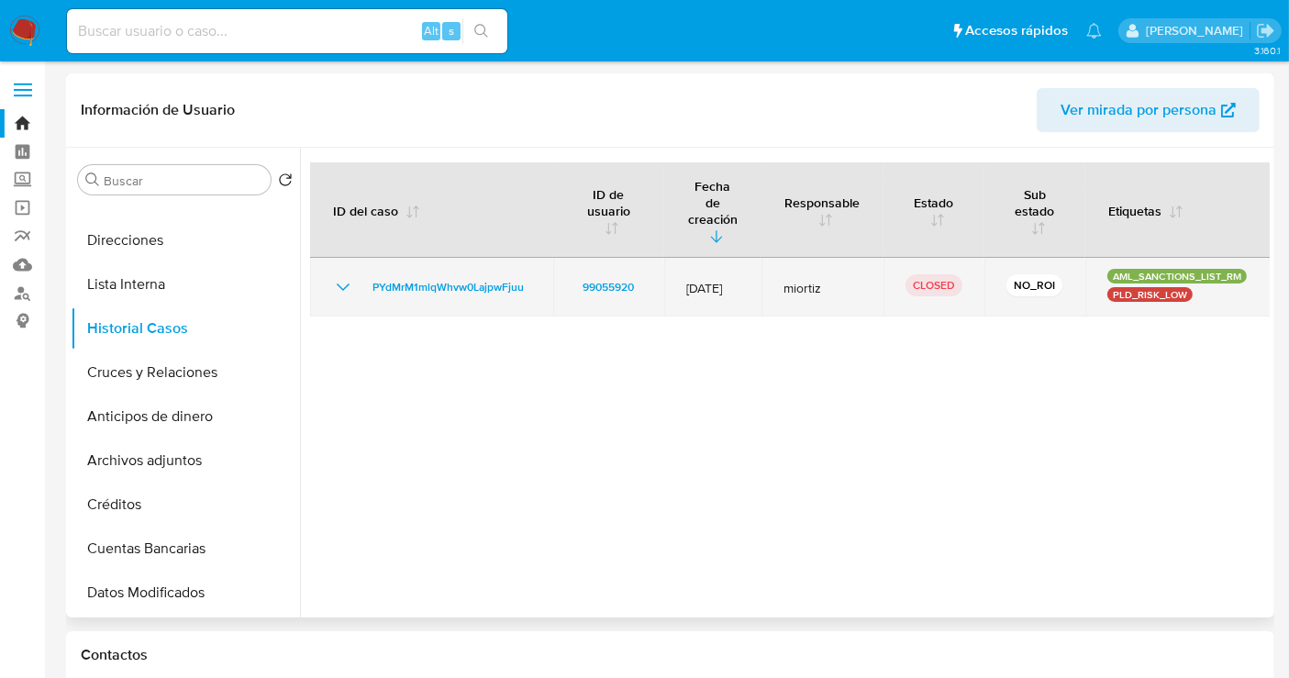
click at [345, 276] on icon "Mostrar/Ocultar" at bounding box center [343, 287] width 22 height 22
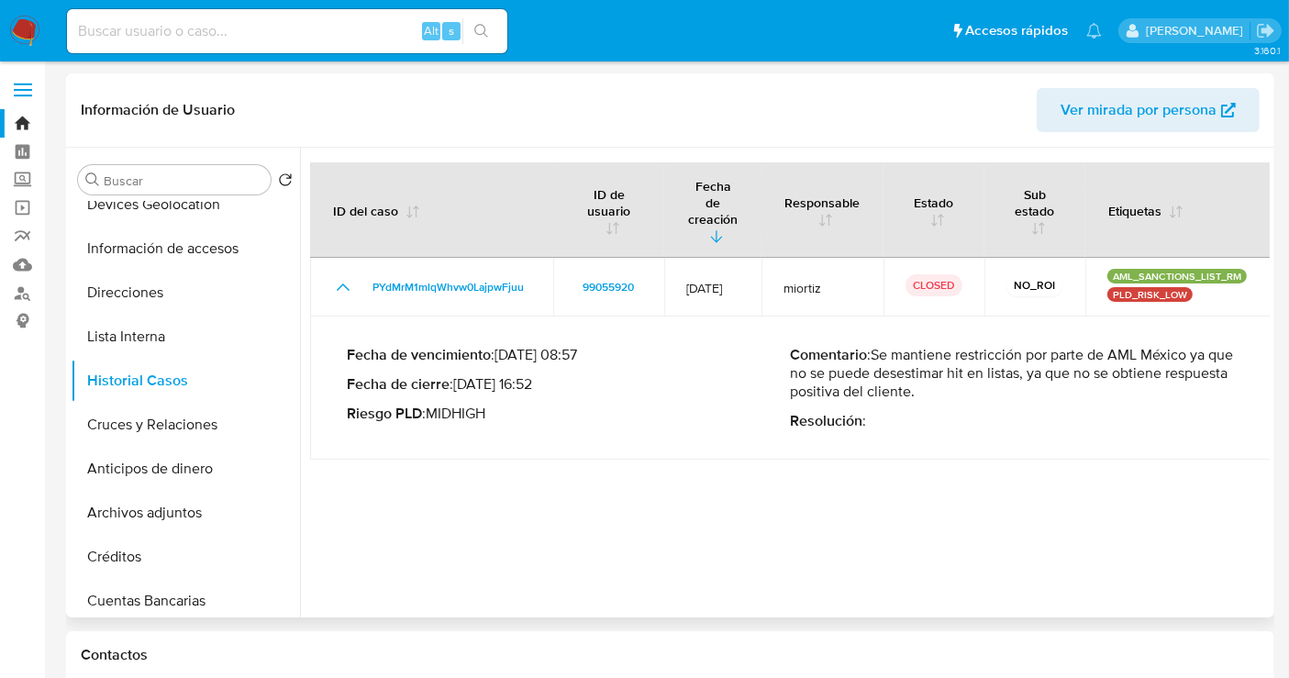
scroll to position [150, 0]
click at [123, 338] on button "Lista Interna" at bounding box center [178, 338] width 215 height 44
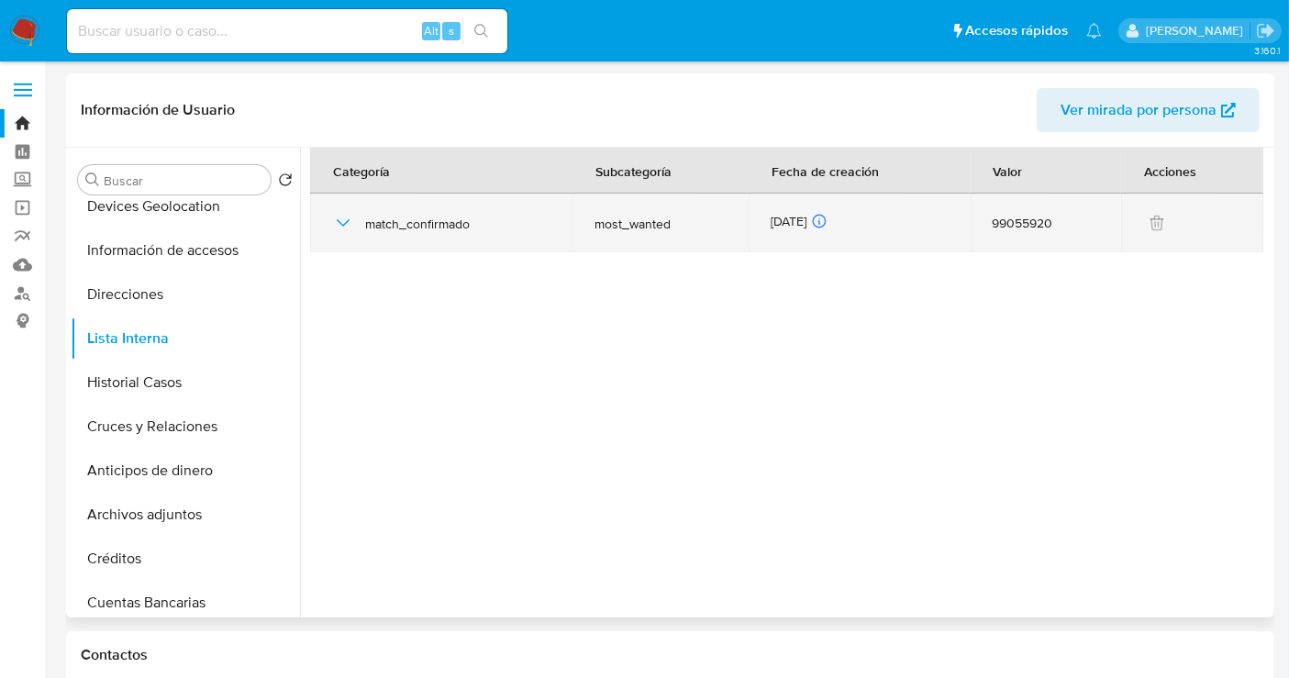
click at [327, 214] on td "match_confirmado" at bounding box center [441, 223] width 262 height 59
click at [339, 216] on icon "button" at bounding box center [343, 223] width 22 height 22
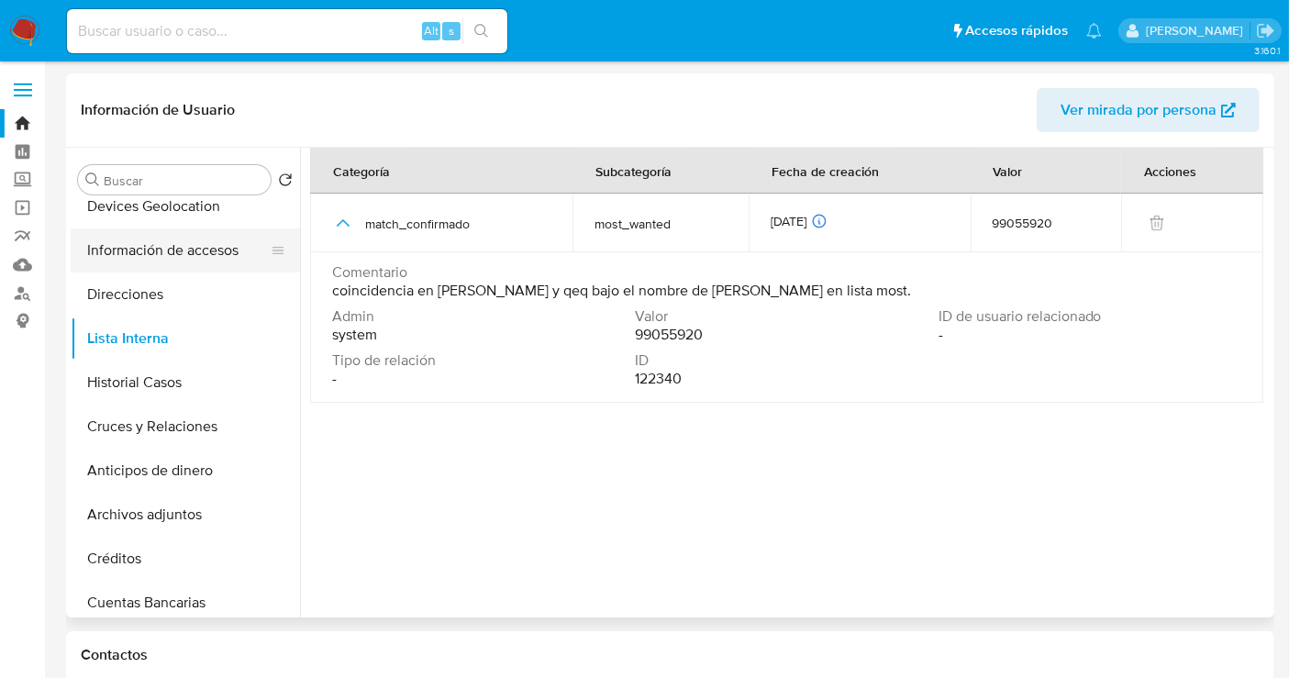
scroll to position [0, 0]
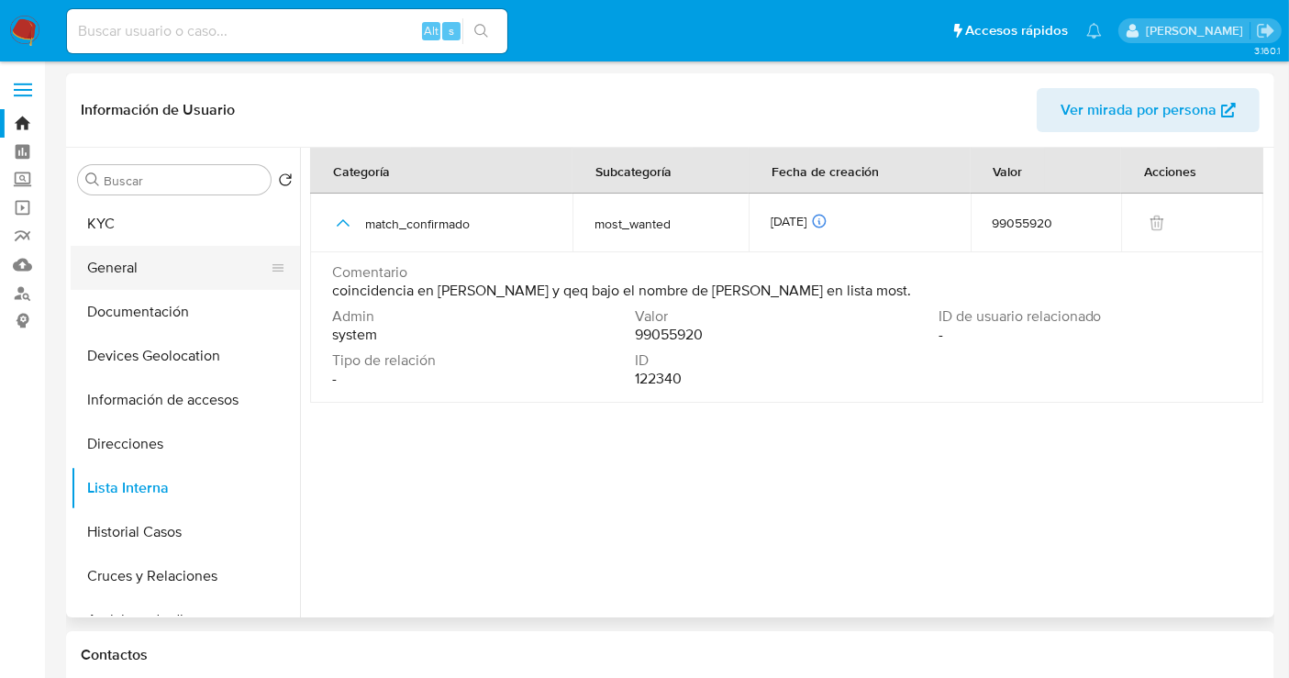
click at [150, 268] on button "General" at bounding box center [178, 268] width 215 height 44
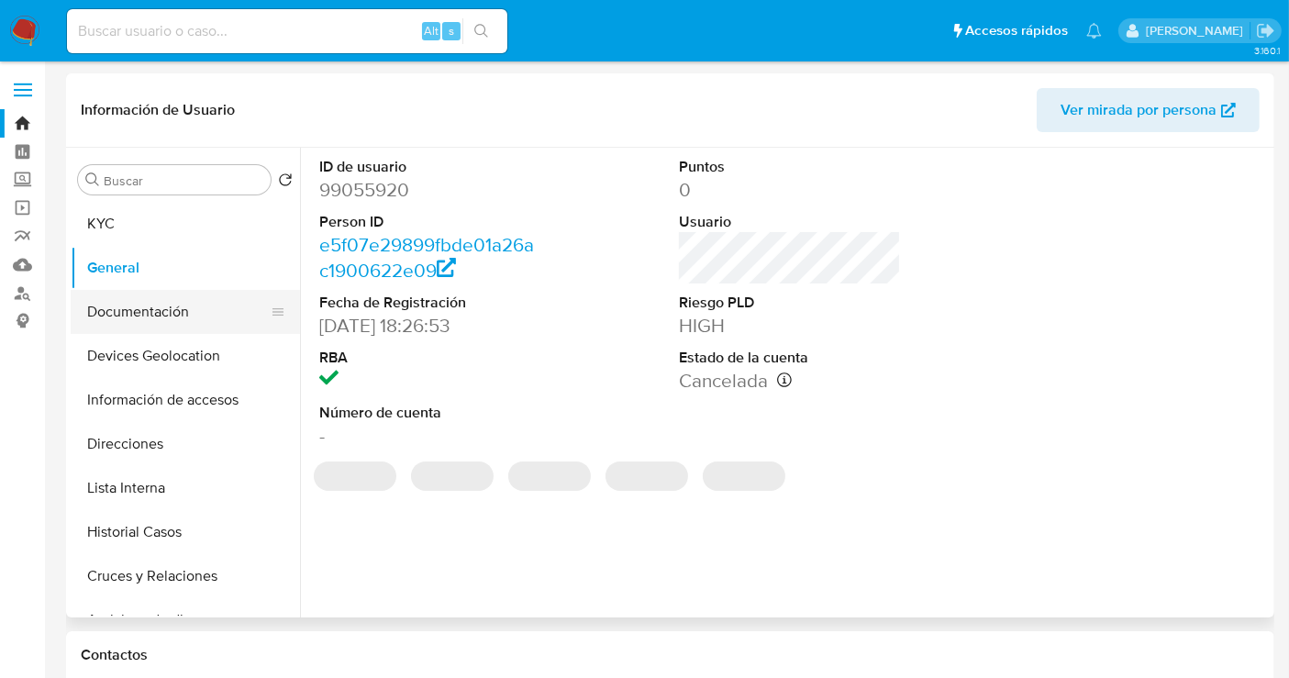
click at [158, 301] on button "Documentación" at bounding box center [178, 312] width 215 height 44
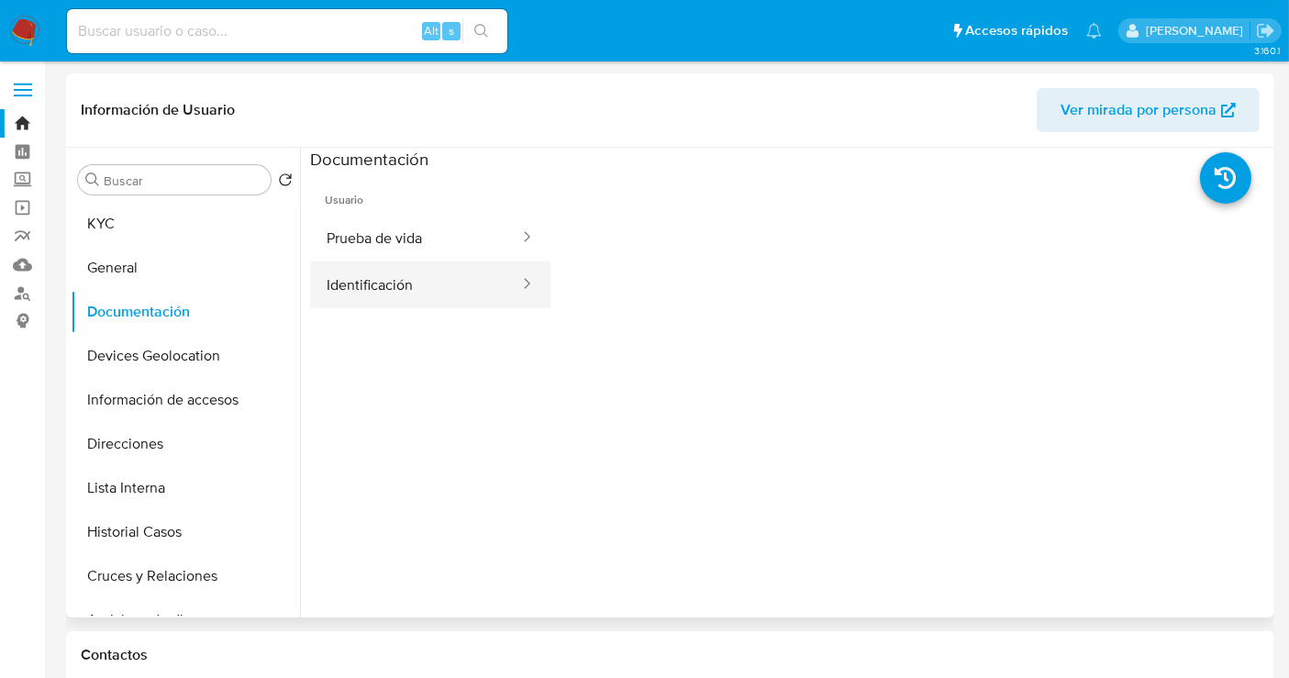
click at [364, 282] on button "Identificación" at bounding box center [415, 284] width 211 height 47
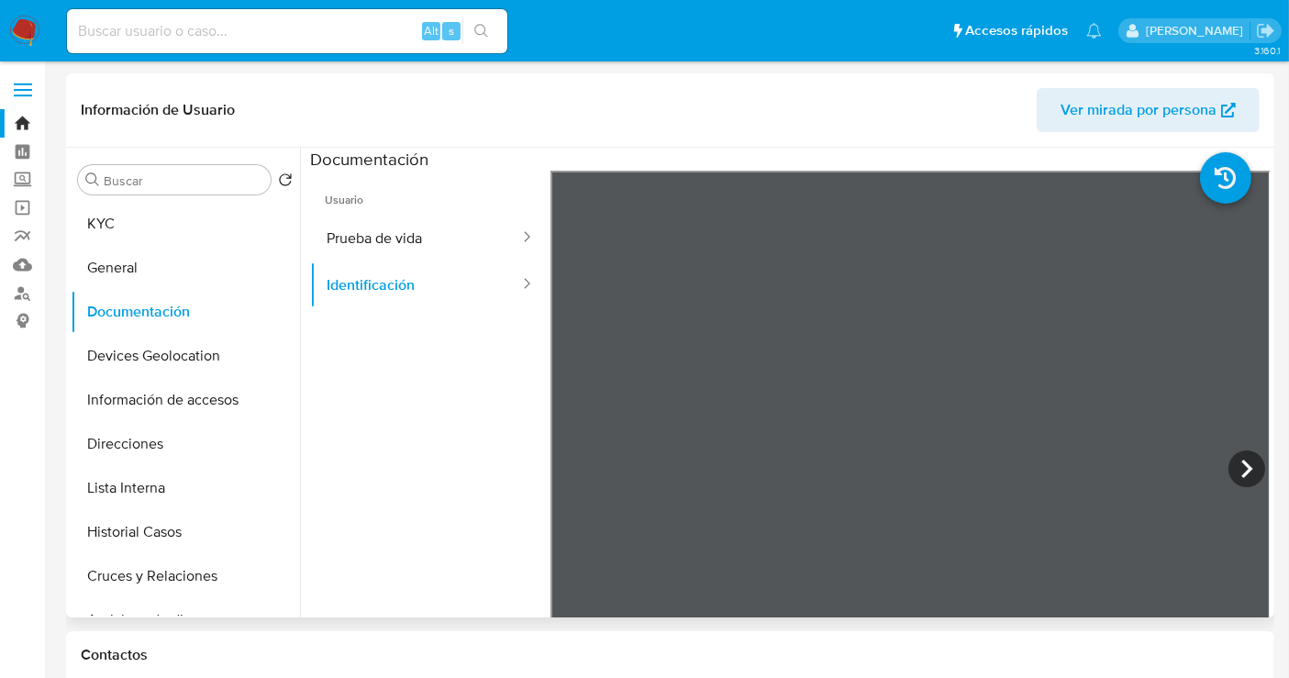
scroll to position [167, 0]
click at [372, 239] on button "Prueba de vida" at bounding box center [415, 238] width 211 height 47
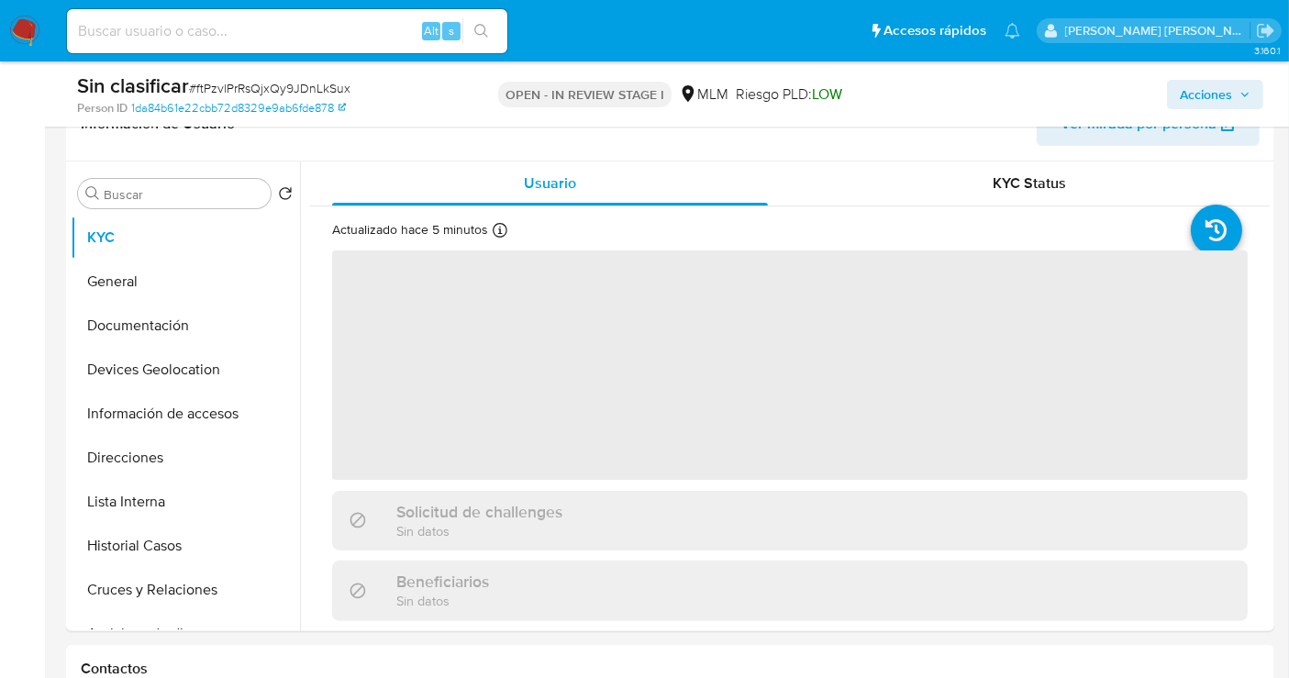
scroll to position [407, 0]
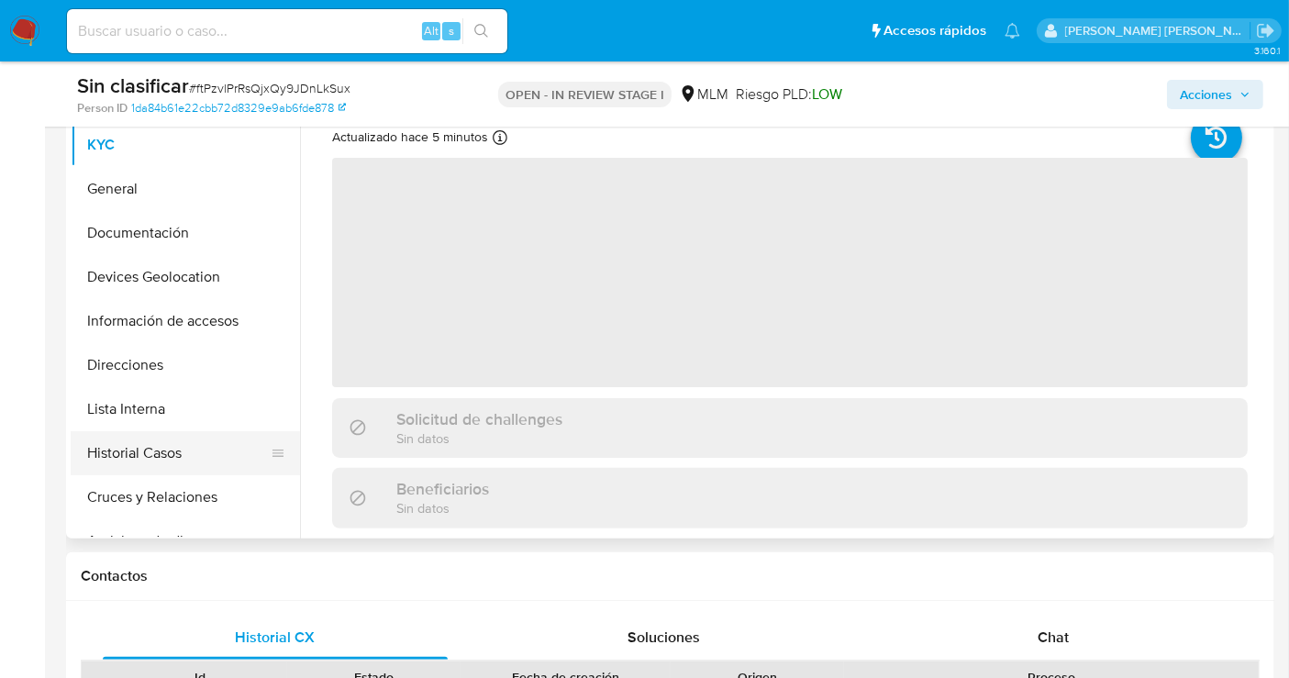
select select "10"
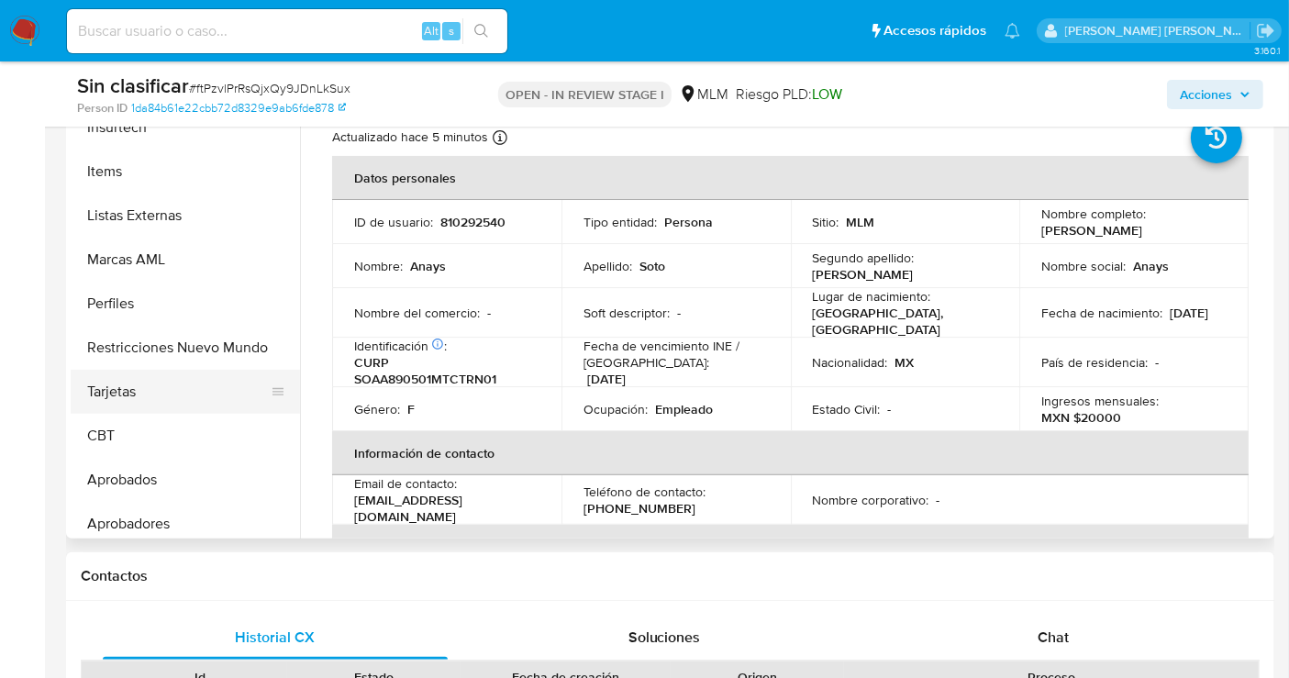
scroll to position [862, 0]
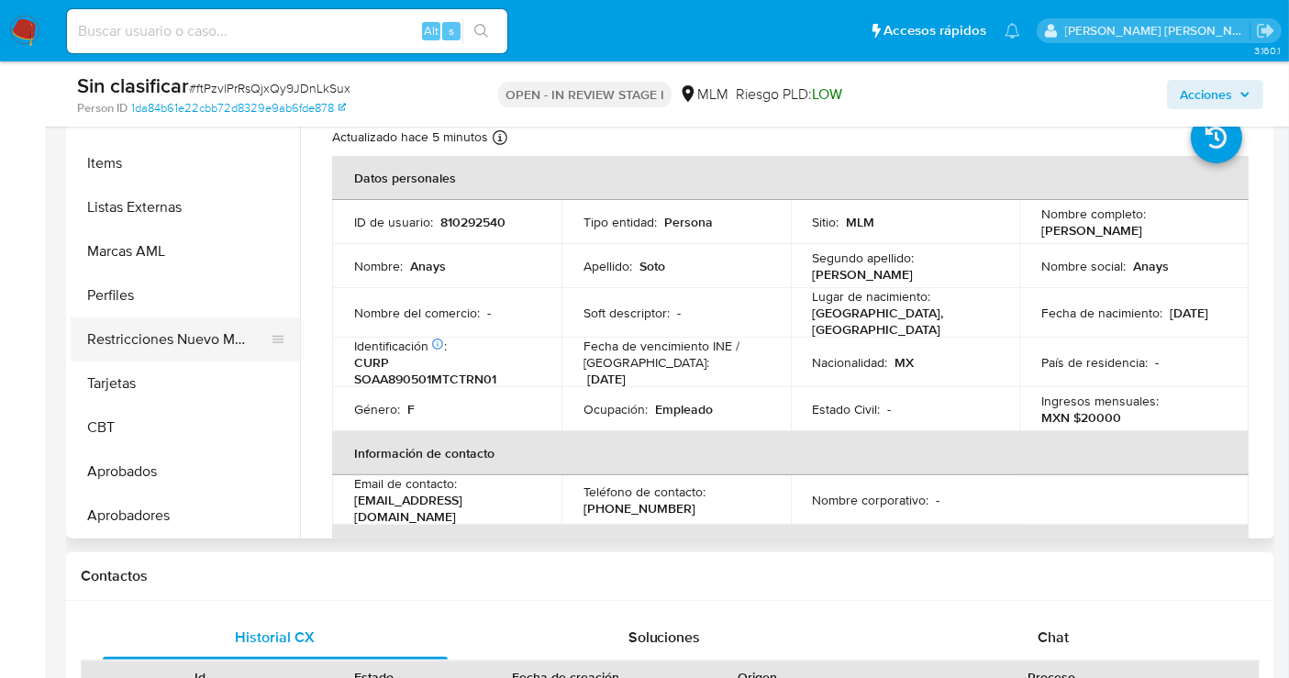
click at [185, 337] on button "Restricciones Nuevo Mundo" at bounding box center [178, 339] width 215 height 44
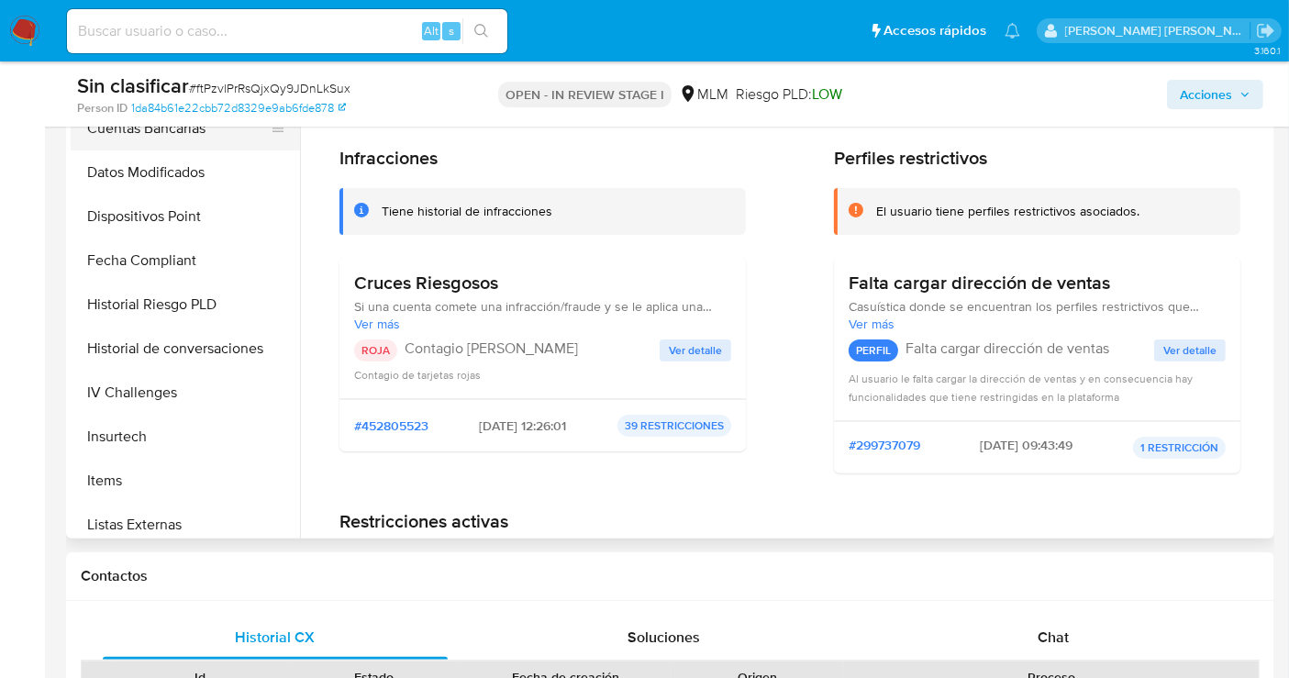
scroll to position [760, 0]
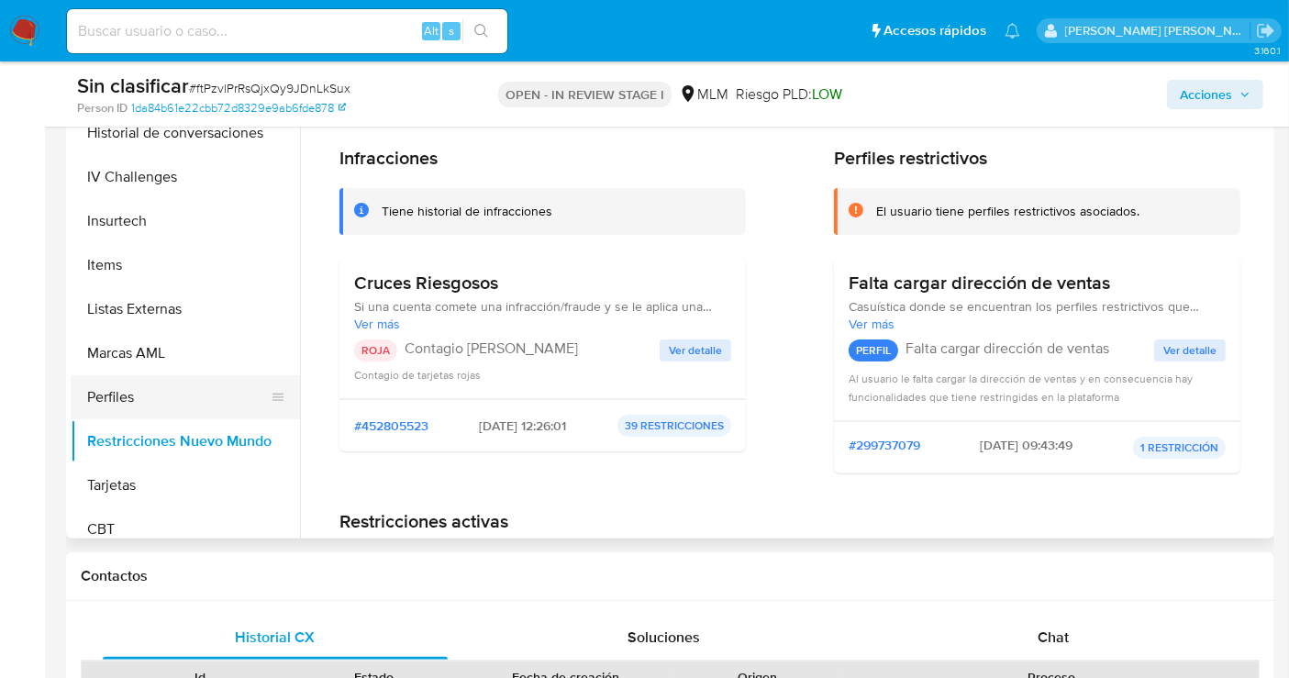
click at [159, 399] on button "Perfiles" at bounding box center [178, 397] width 215 height 44
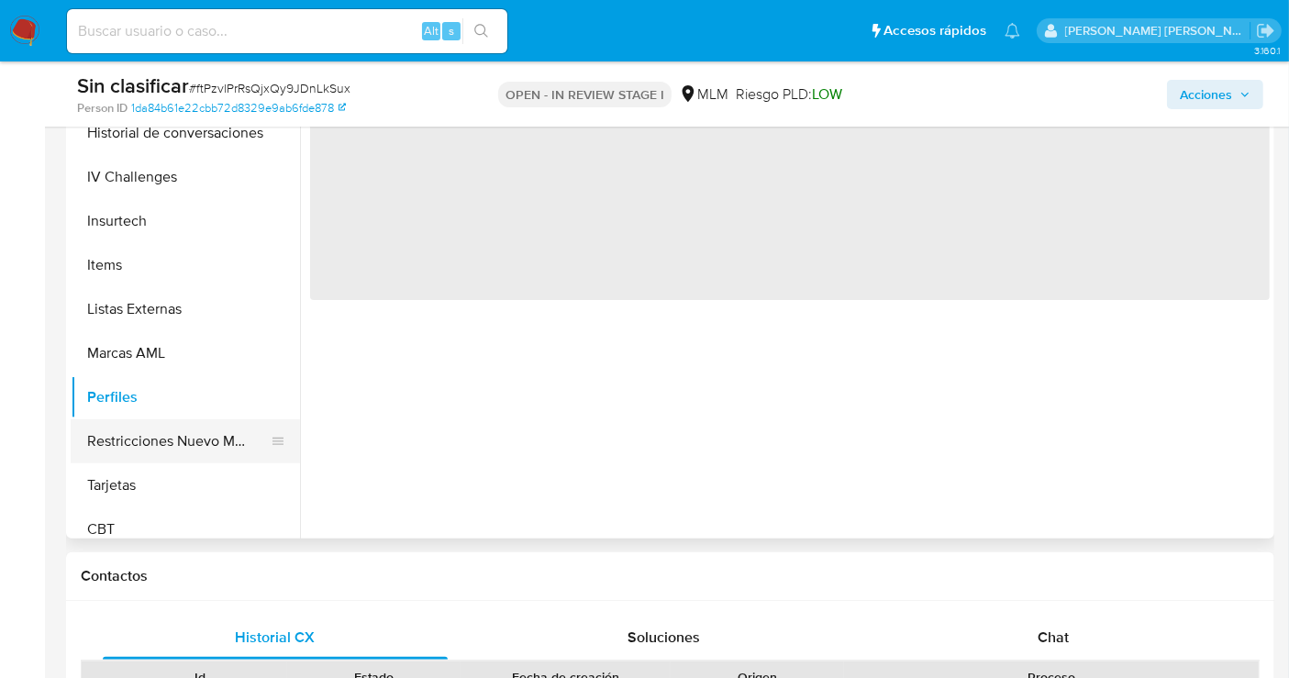
click at [162, 431] on button "Restricciones Nuevo Mundo" at bounding box center [178, 441] width 215 height 44
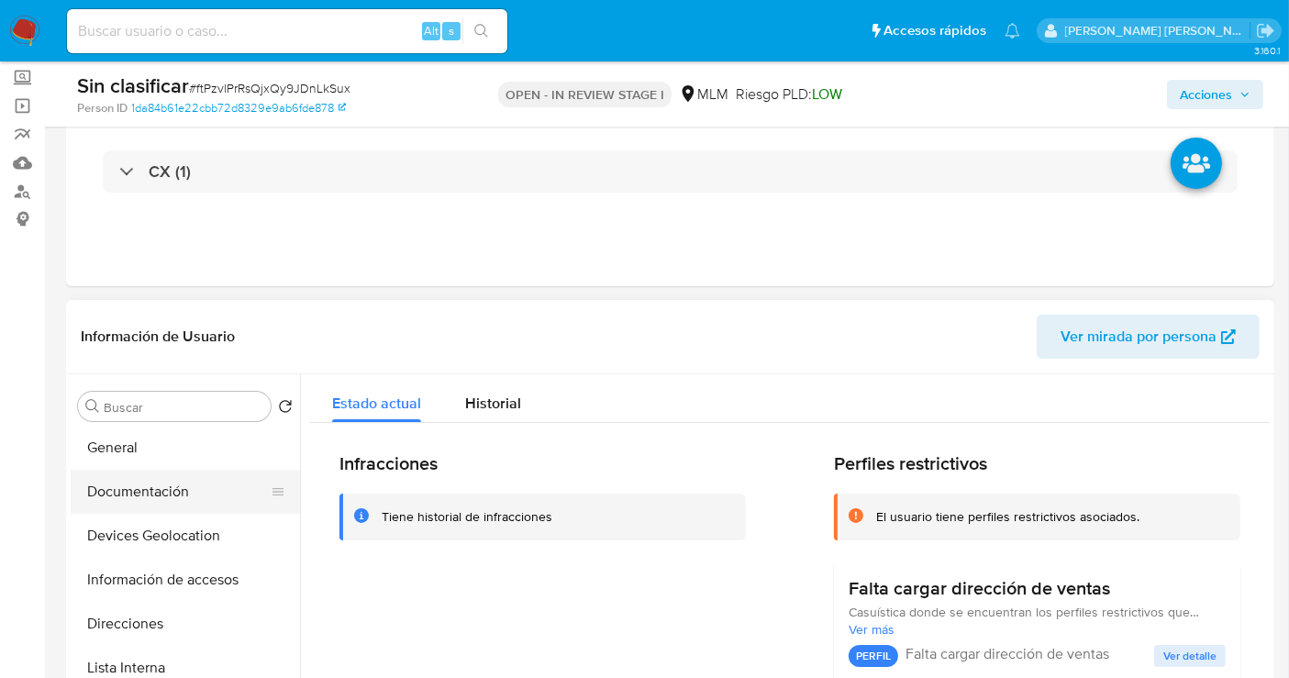
scroll to position [0, 0]
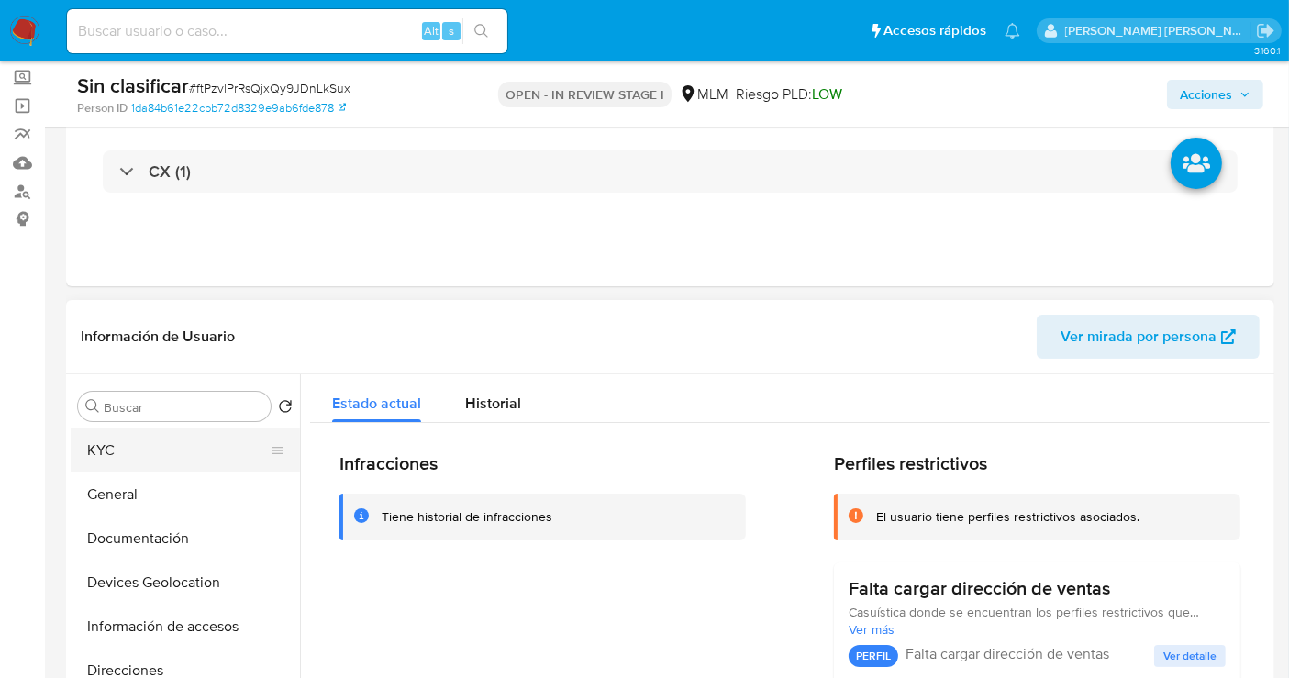
click at [104, 459] on button "KYC" at bounding box center [178, 450] width 215 height 44
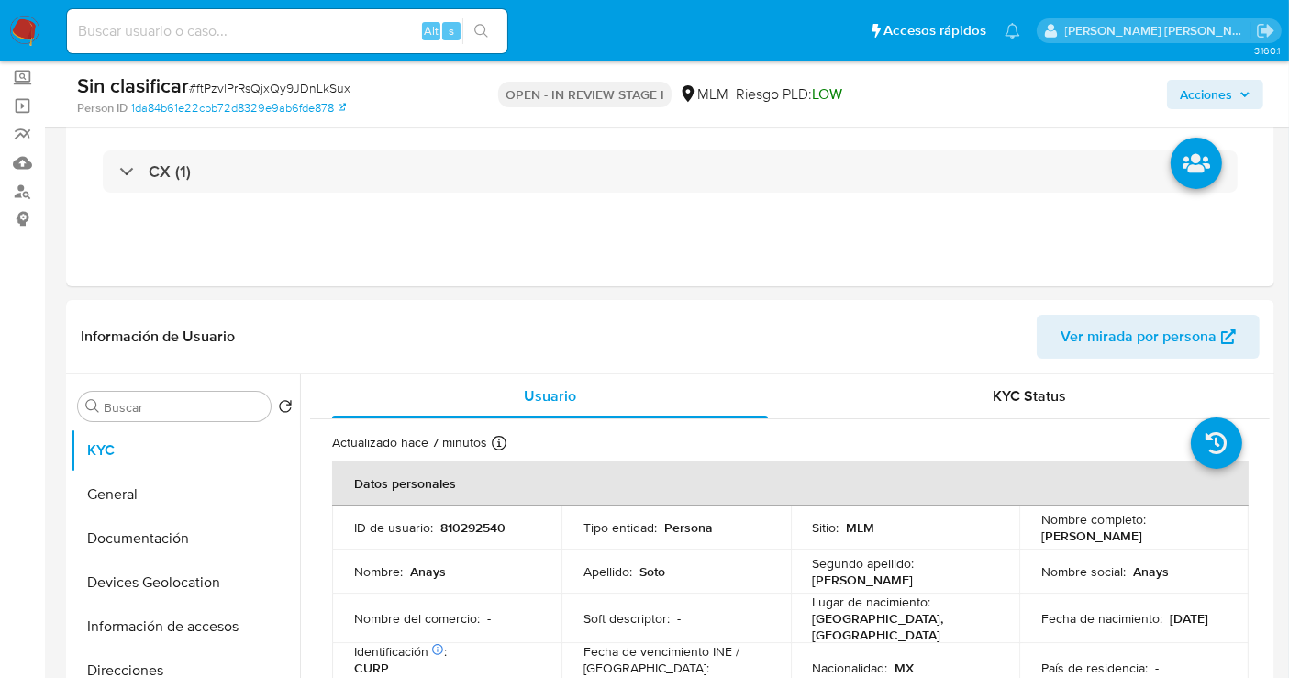
click at [1223, 97] on span "Acciones" at bounding box center [1206, 94] width 52 height 29
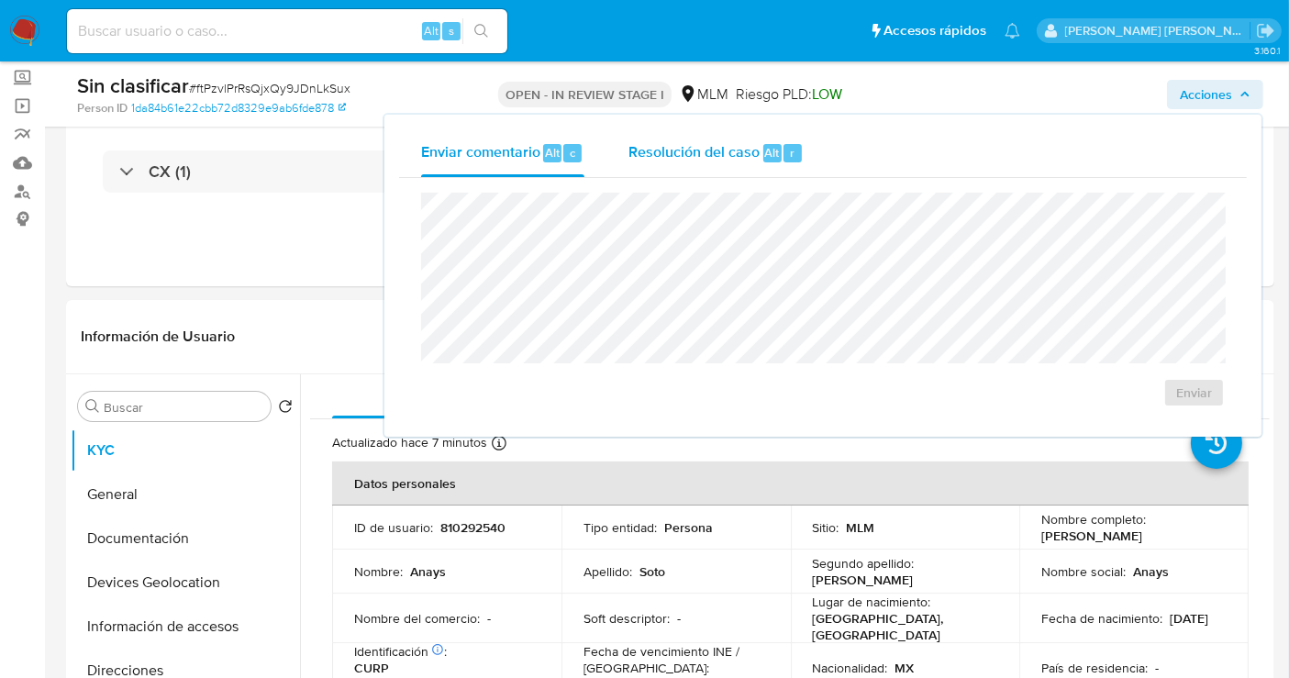
click at [720, 162] on div "Resolución del caso Alt r" at bounding box center [715, 153] width 175 height 48
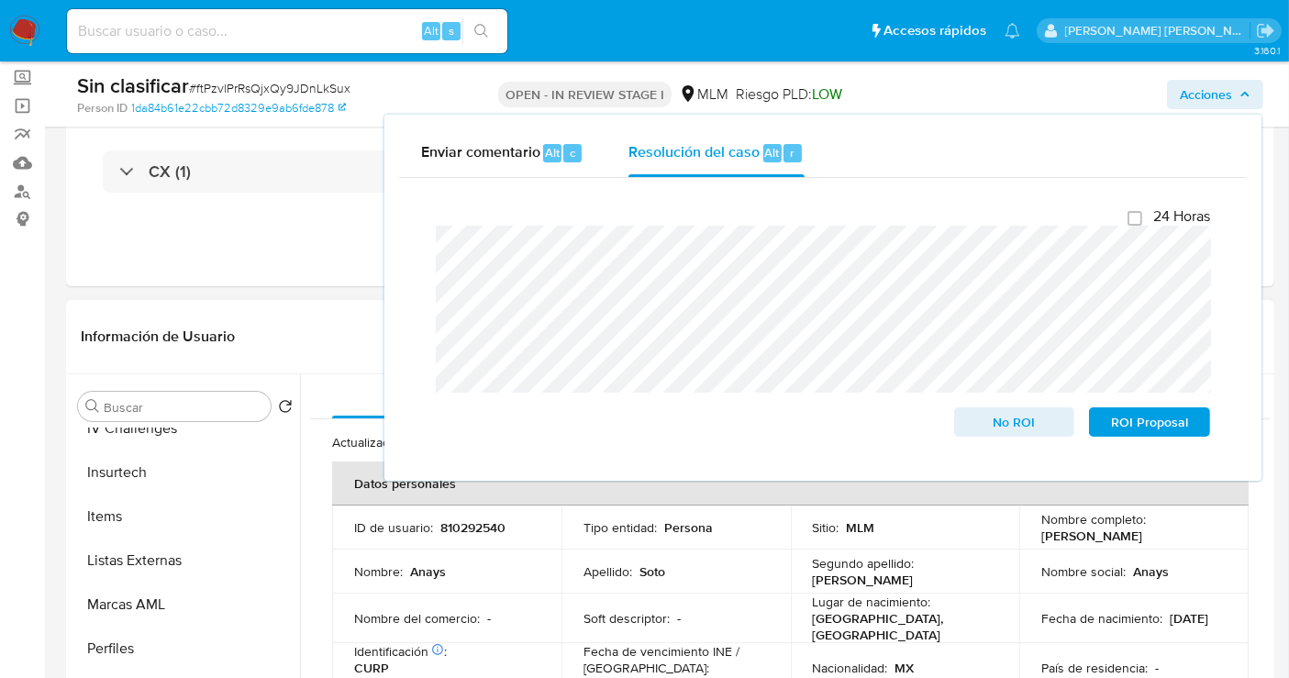
scroll to position [862, 0]
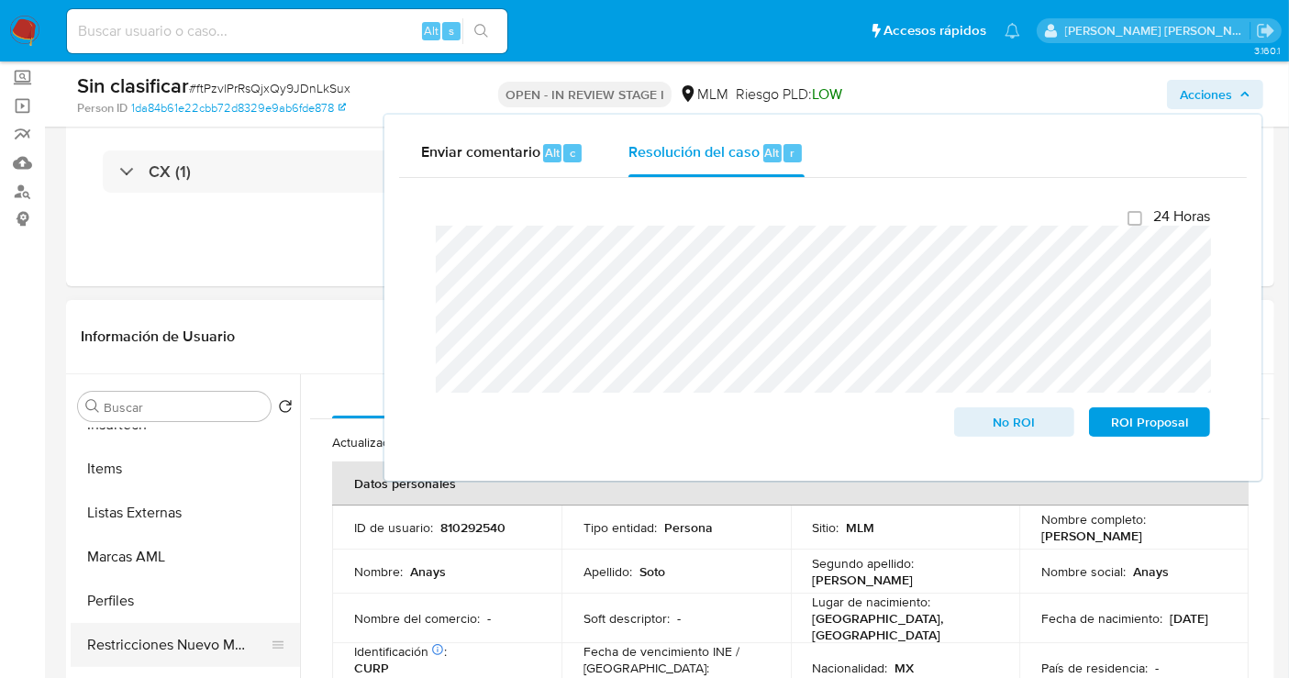
click at [208, 628] on button "Restricciones Nuevo Mundo" at bounding box center [178, 645] width 215 height 44
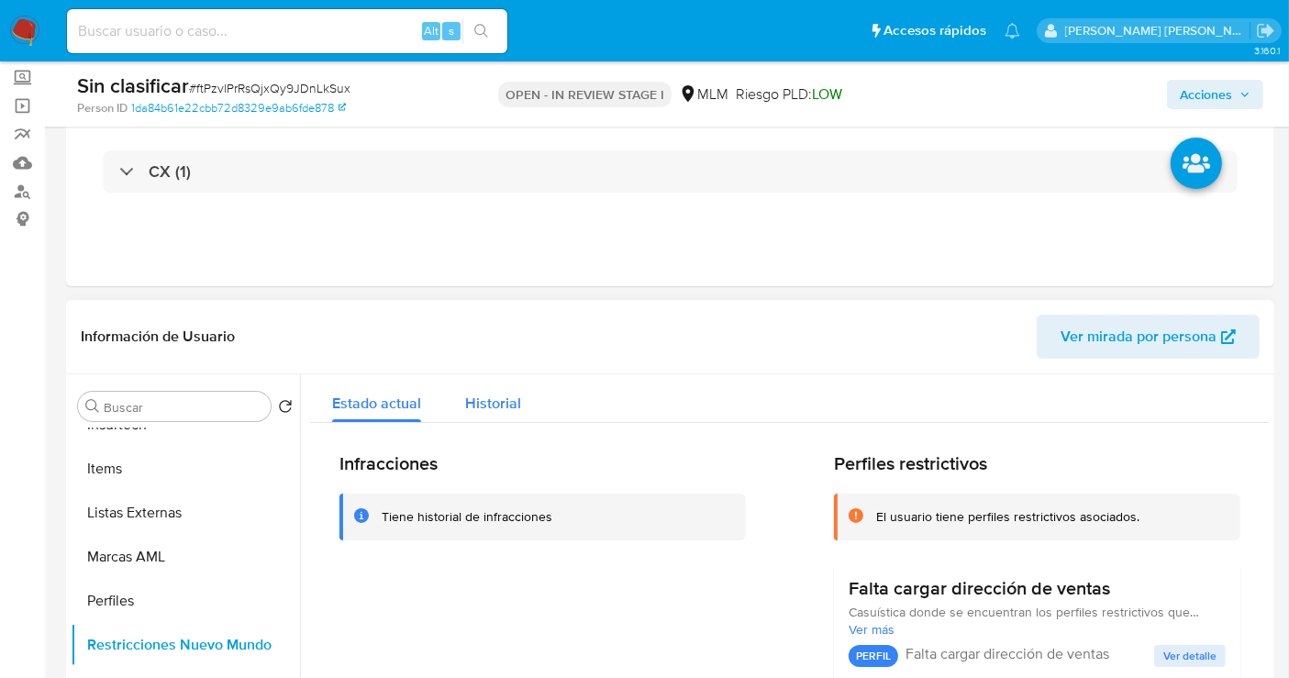
click at [496, 402] on span "Historial" at bounding box center [493, 403] width 56 height 21
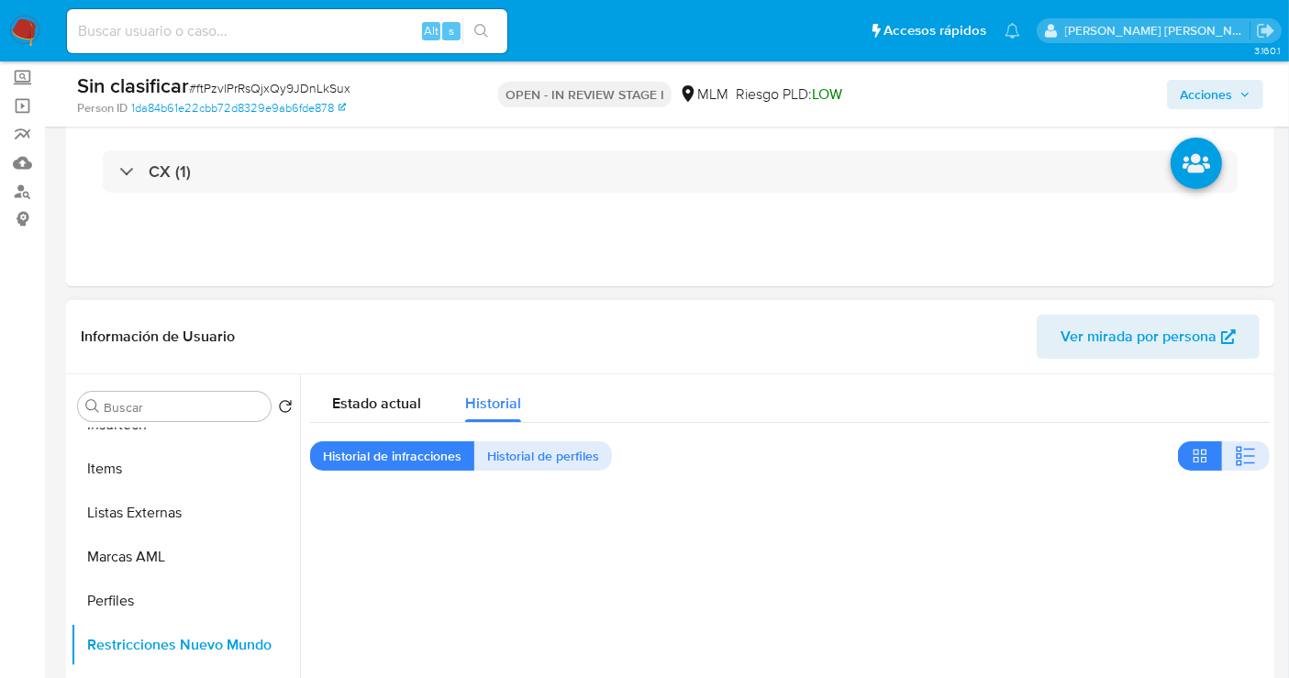
scroll to position [305, 0]
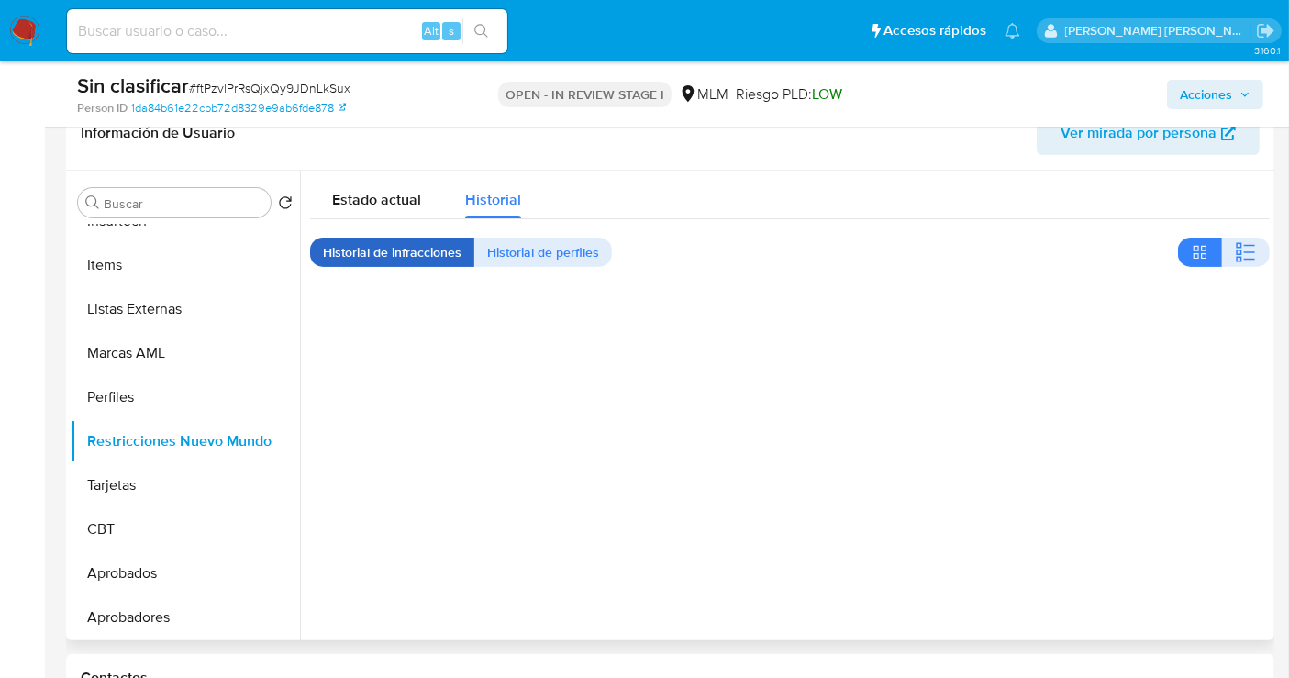
click at [429, 252] on span "Historial de infracciones" at bounding box center [392, 252] width 139 height 26
click at [562, 256] on span "Historial de perfiles" at bounding box center [543, 252] width 112 height 26
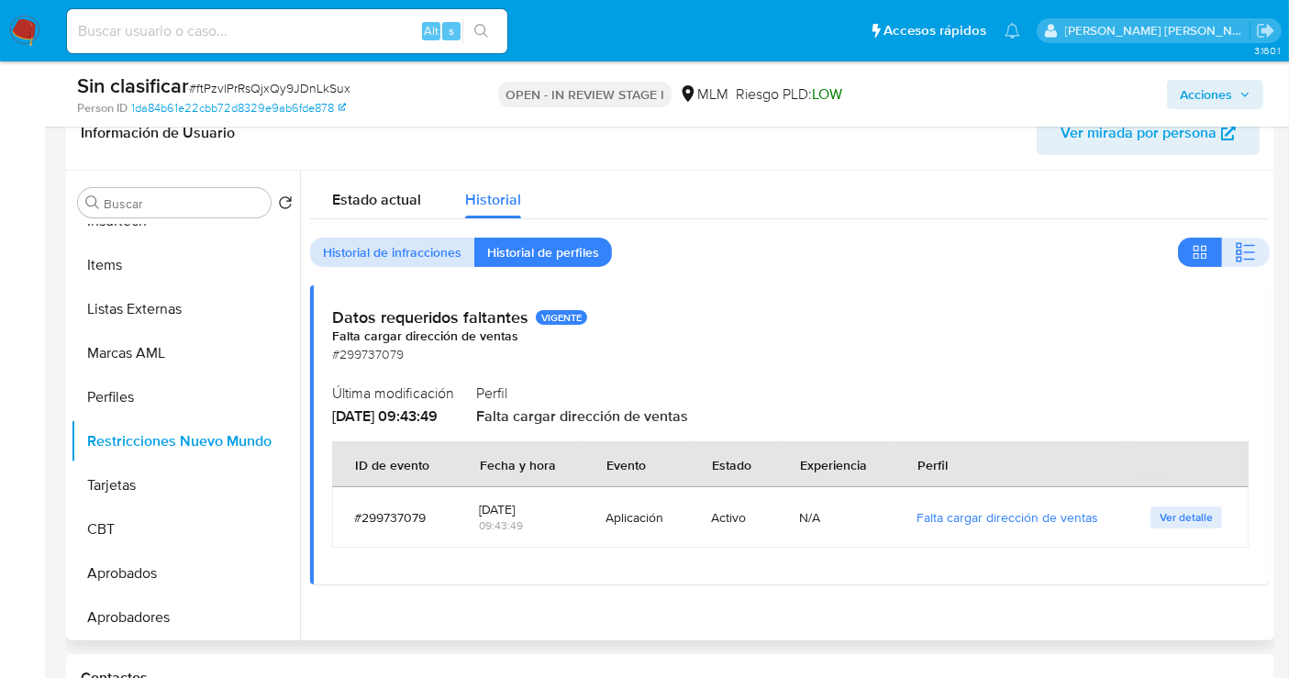
click at [408, 256] on span "Historial de infracciones" at bounding box center [392, 252] width 139 height 26
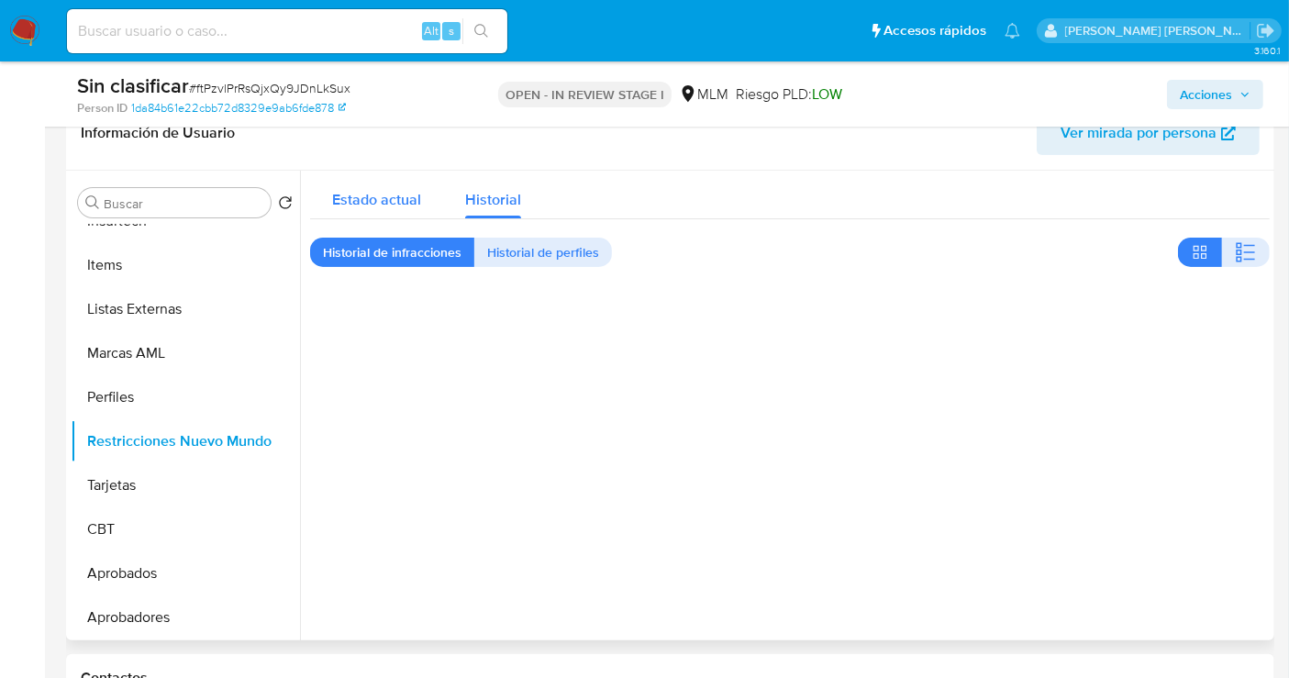
click at [371, 206] on span "Estado actual" at bounding box center [376, 199] width 89 height 21
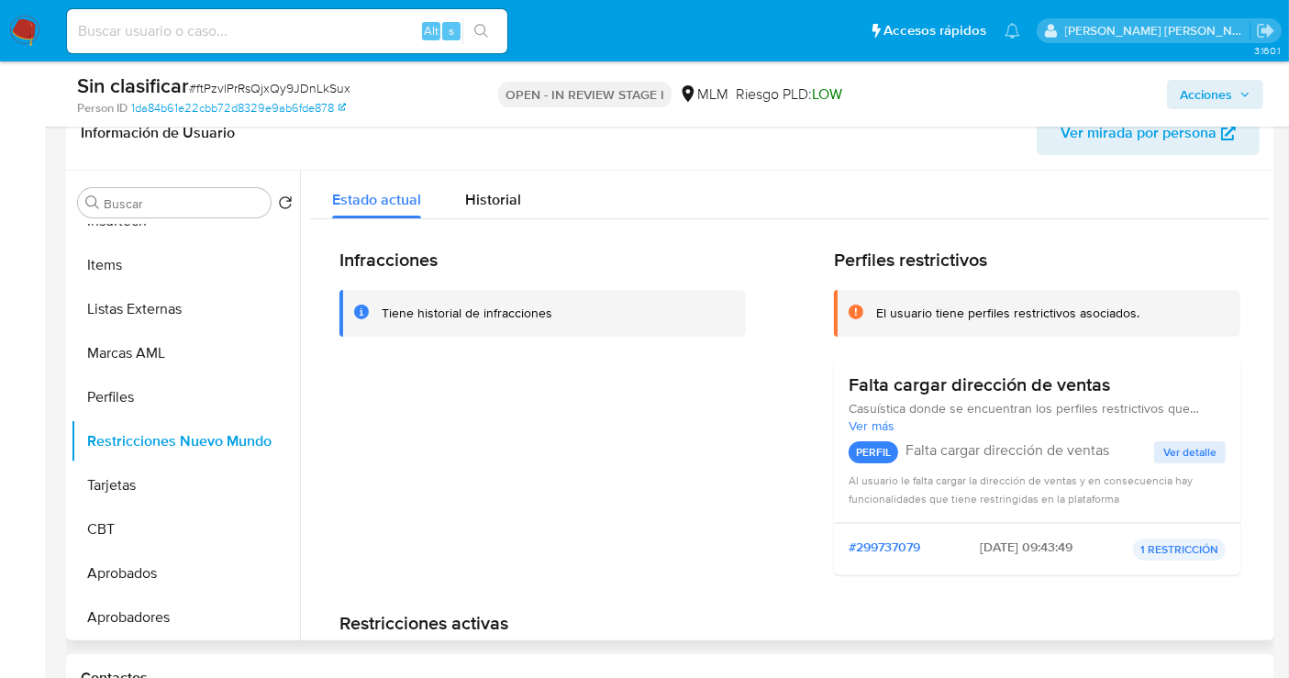
click at [502, 317] on div "Tiene historial de infracciones" at bounding box center [467, 313] width 171 height 17
click at [493, 194] on span "Historial" at bounding box center [493, 199] width 56 height 21
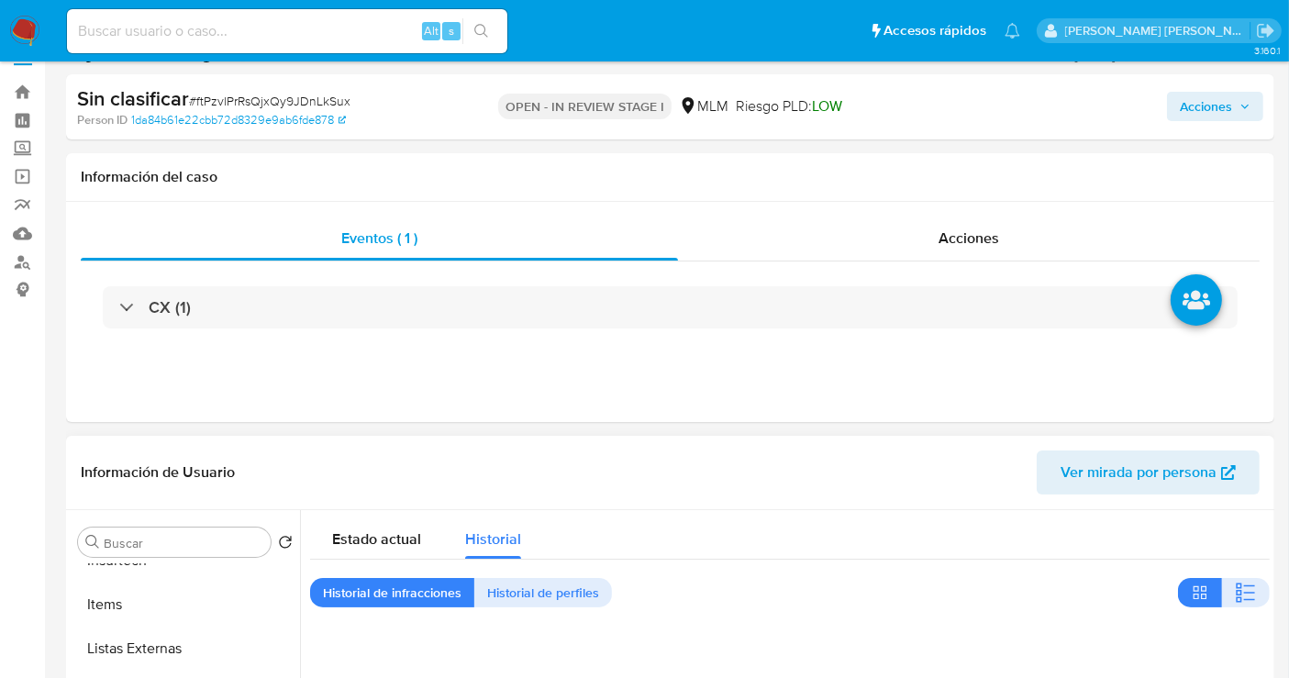
scroll to position [0, 0]
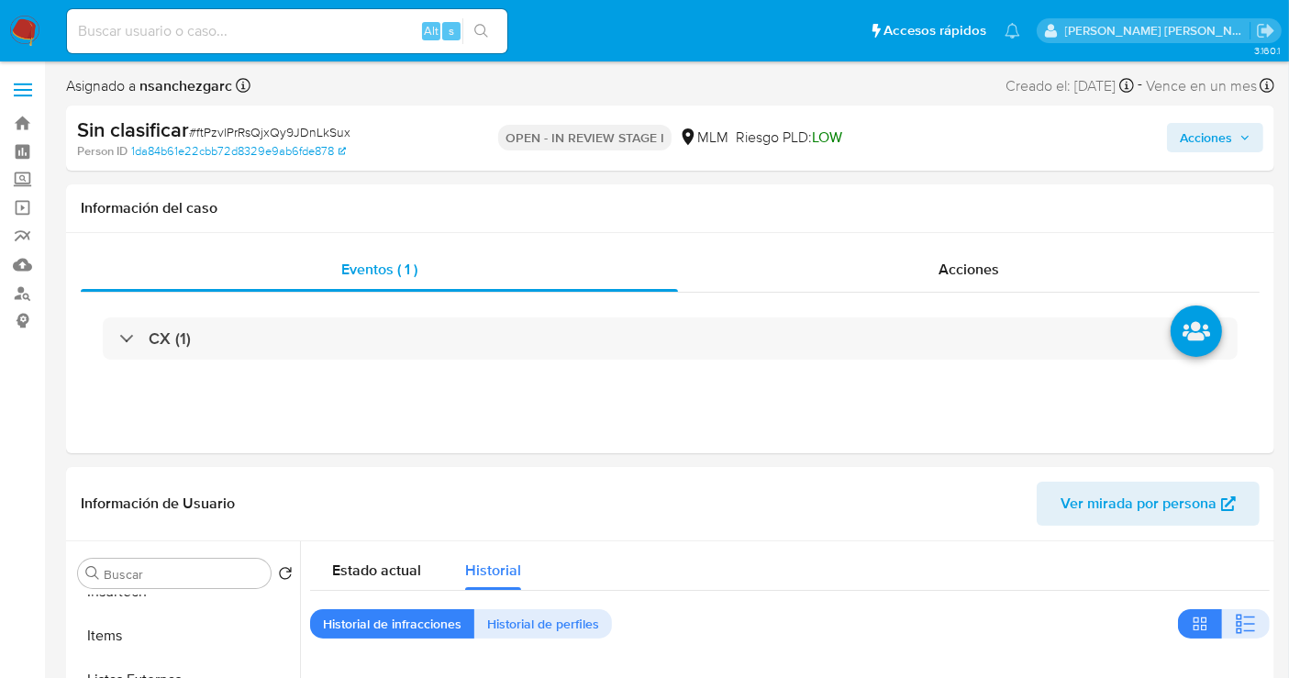
click at [1236, 140] on span "Acciones" at bounding box center [1215, 138] width 71 height 26
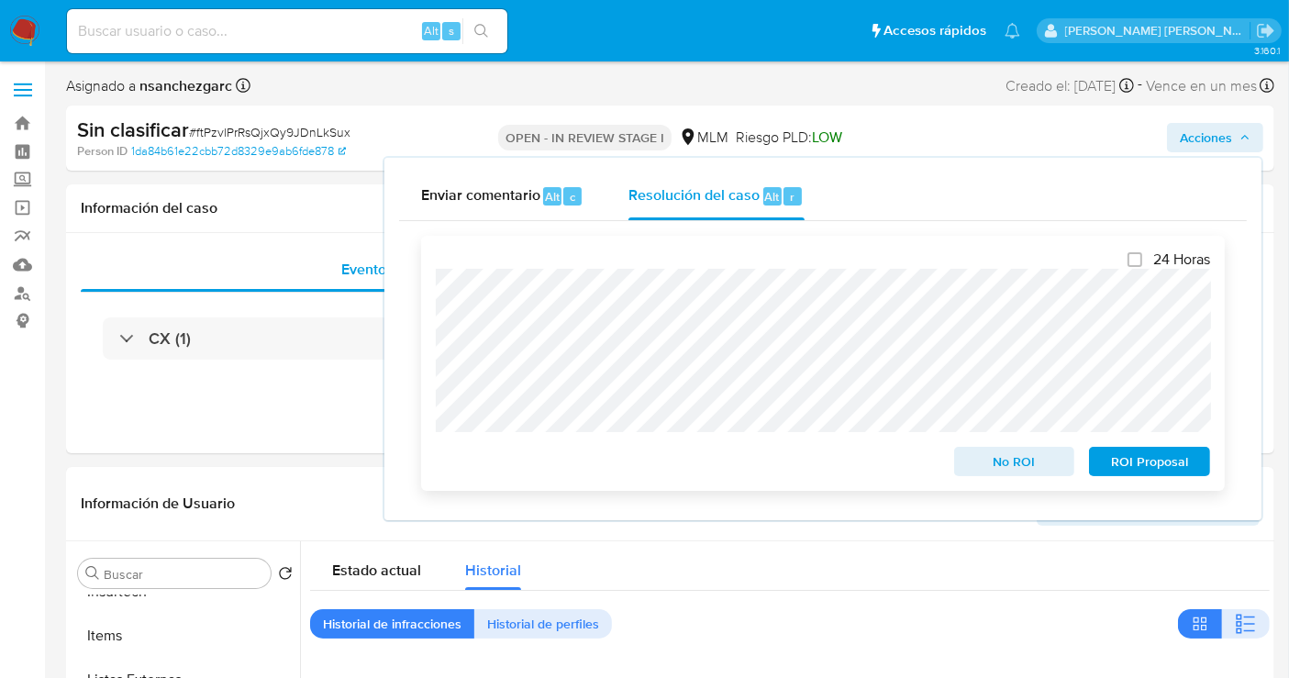
click at [427, 289] on div "24 Horas No ROI ROI Proposal" at bounding box center [823, 363] width 804 height 255
click at [989, 470] on span "No ROI" at bounding box center [1014, 462] width 95 height 26
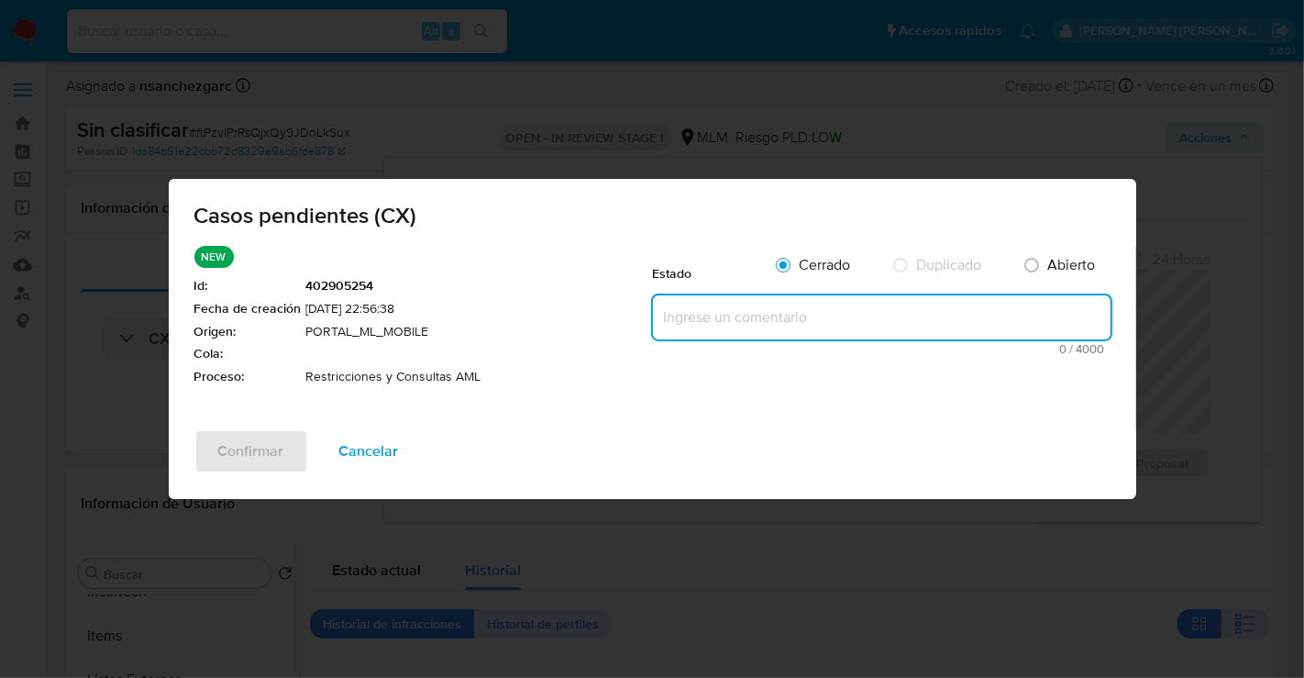
click at [722, 316] on textarea at bounding box center [882, 317] width 458 height 44
paste textarea "Se realiza validación de caso generado por CX donde se identifica restricción l…"
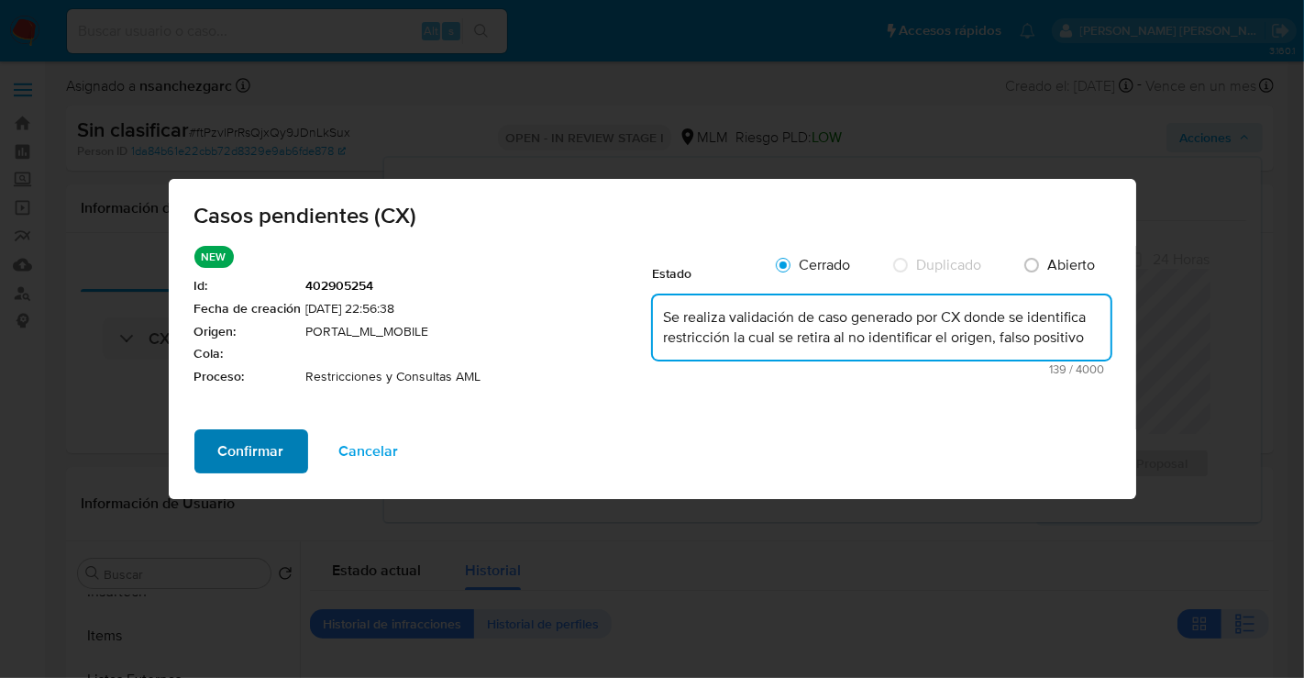
type textarea "Se realiza validación de caso generado por CX donde se identifica restricción l…"
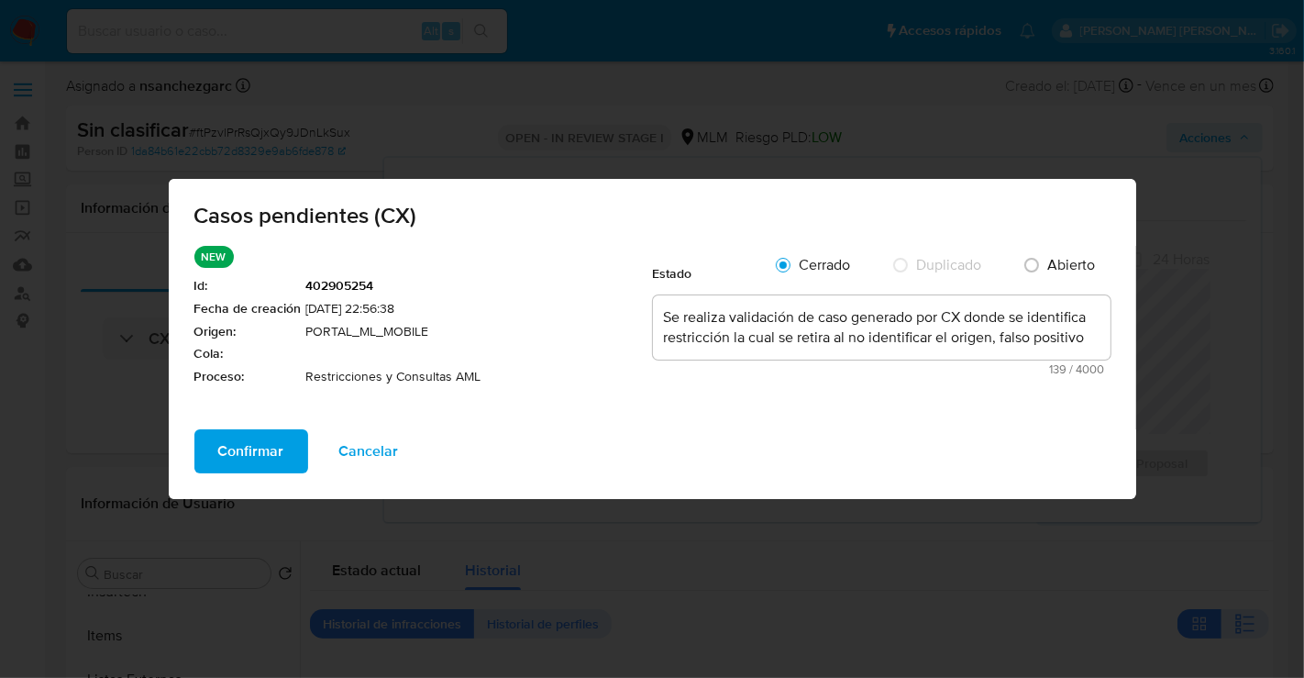
click at [221, 437] on span "Confirmar" at bounding box center [251, 451] width 66 height 40
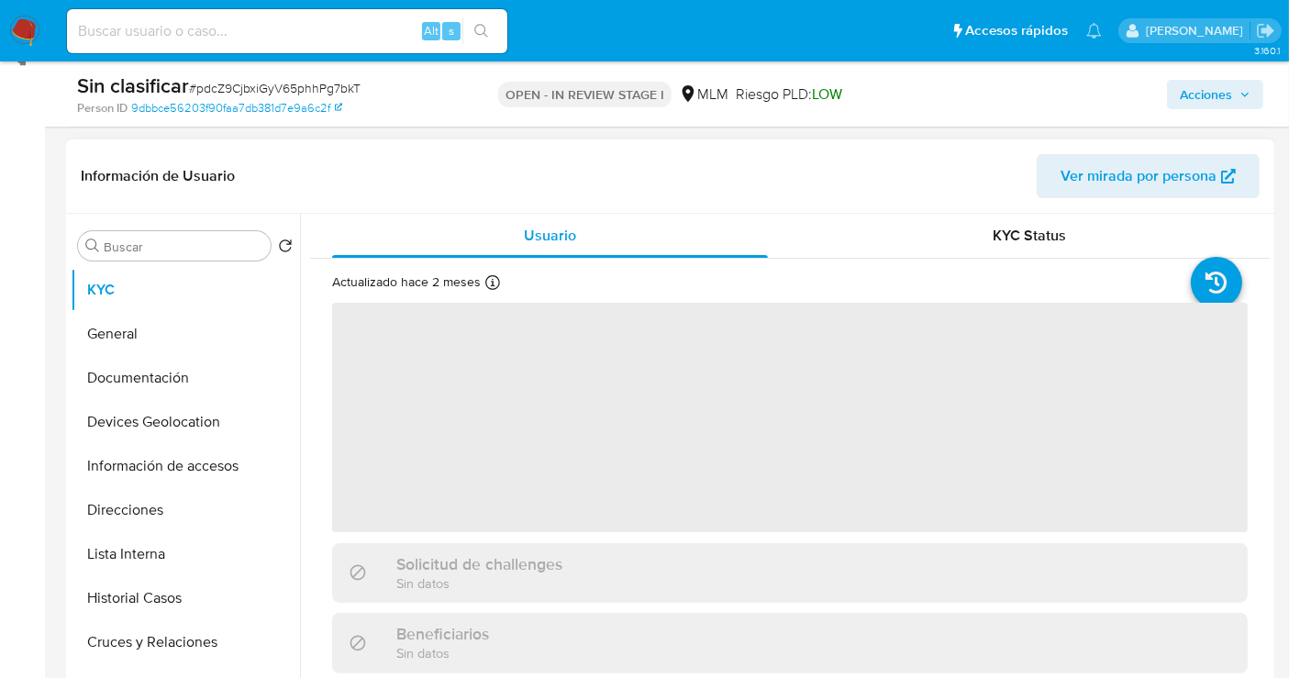
scroll to position [509, 0]
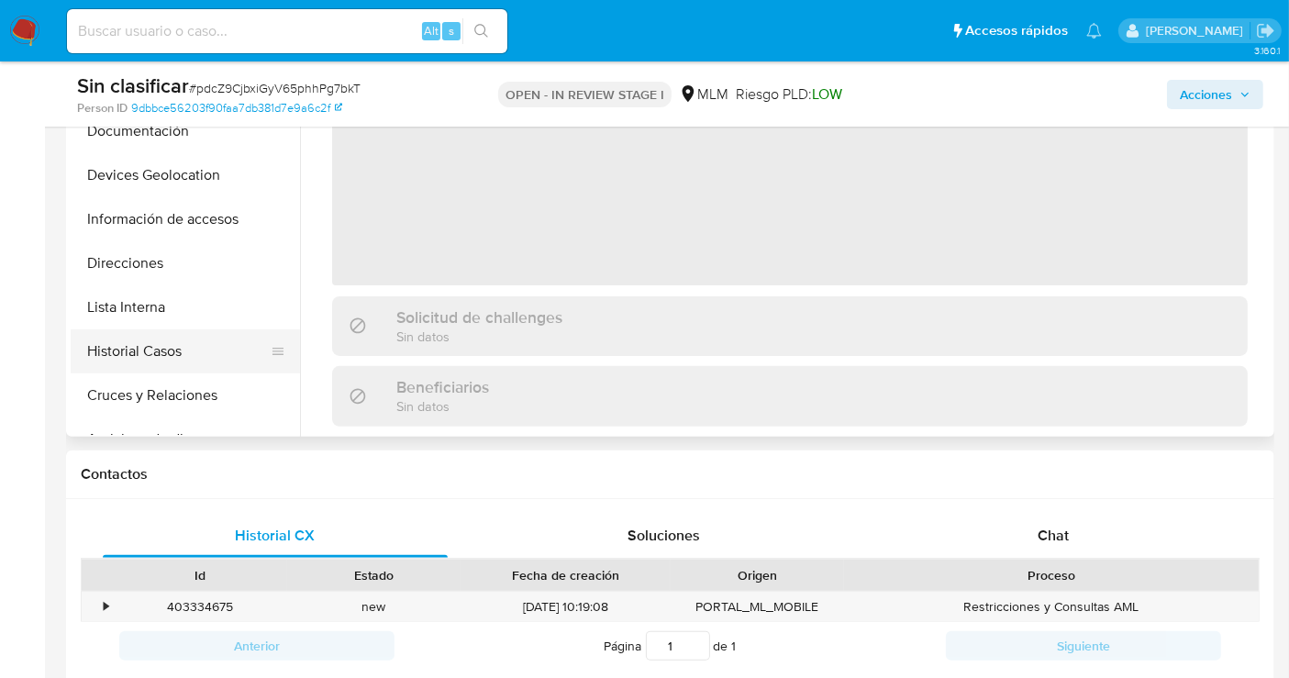
select select "10"
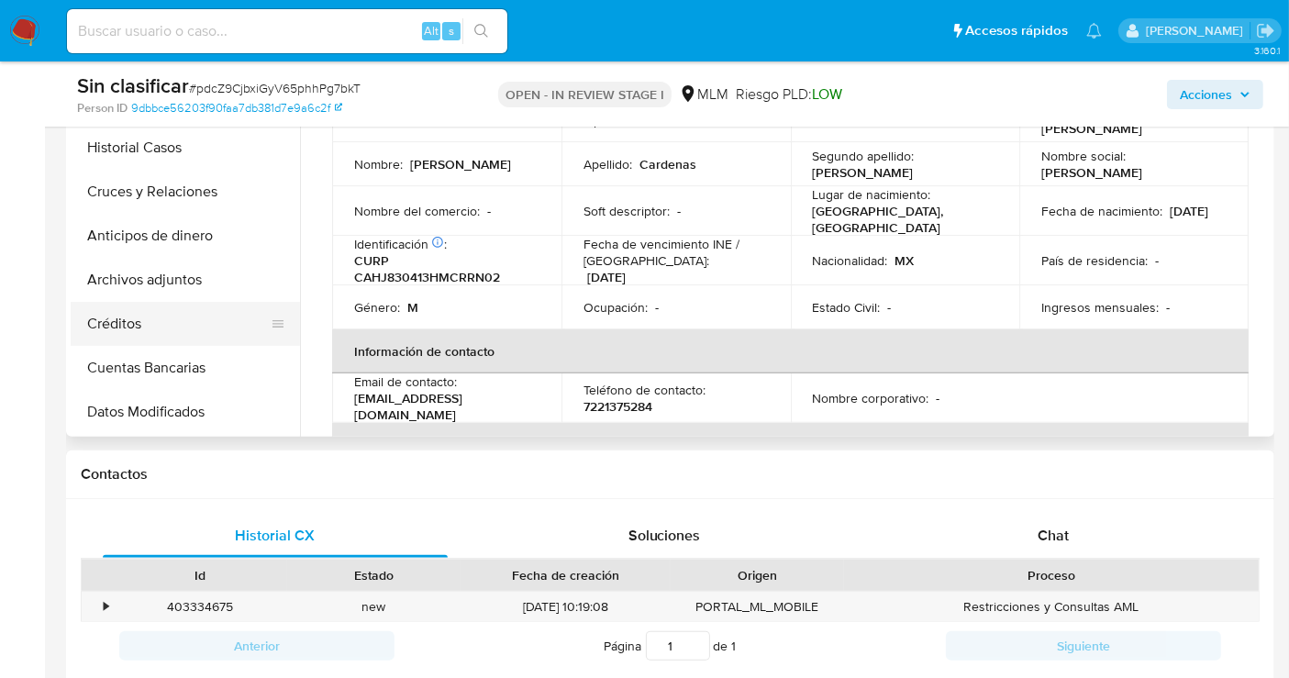
scroll to position [102, 0]
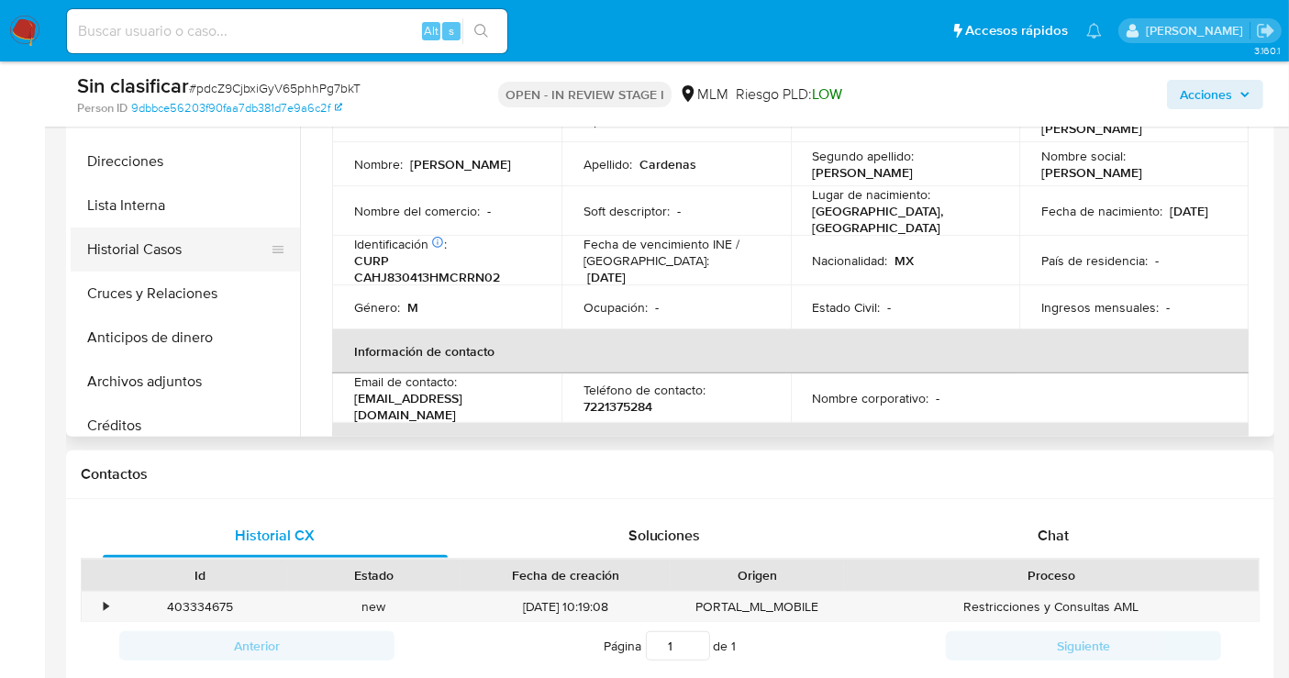
click at [113, 249] on button "Historial Casos" at bounding box center [178, 249] width 215 height 44
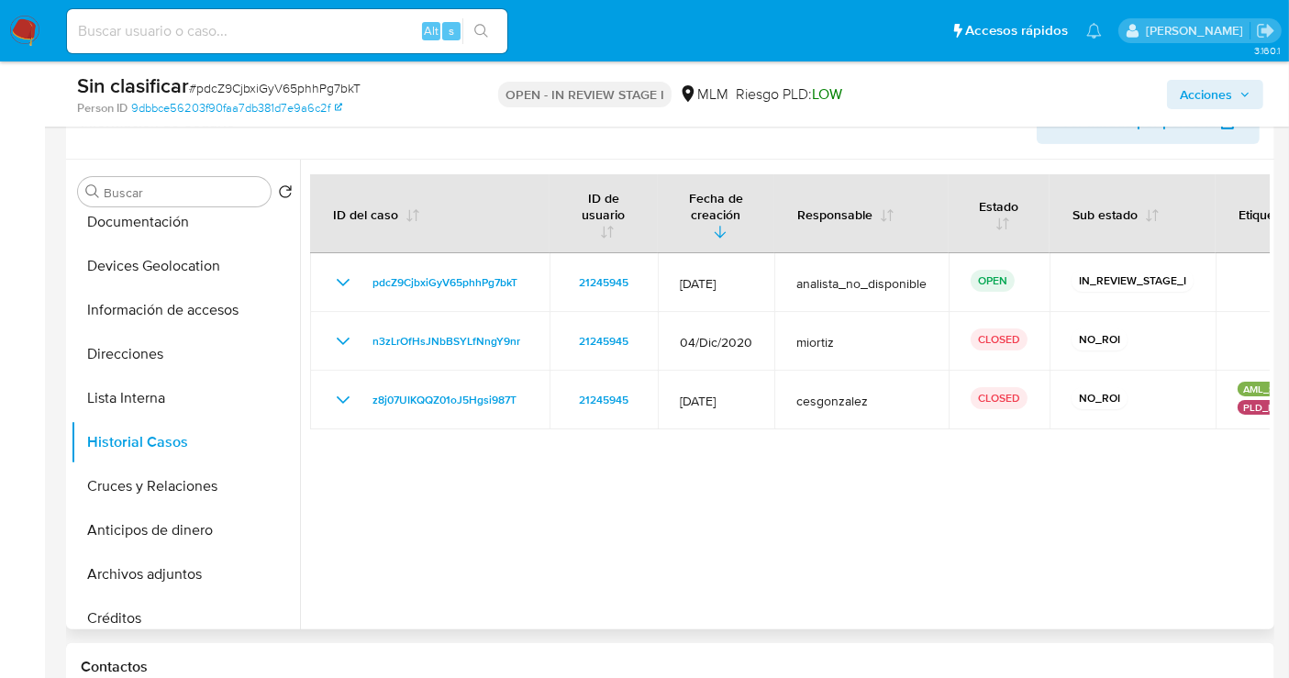
scroll to position [305, 0]
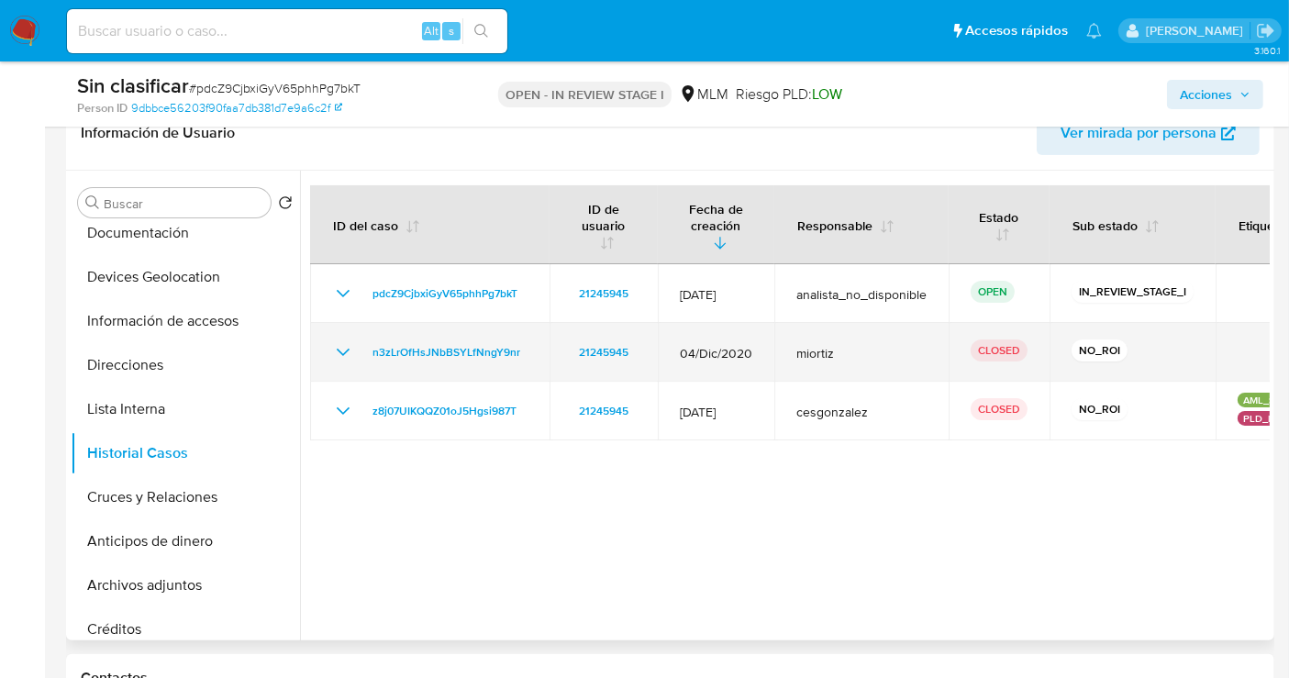
click at [340, 349] on icon "Mostrar/Ocultar" at bounding box center [343, 352] width 22 height 22
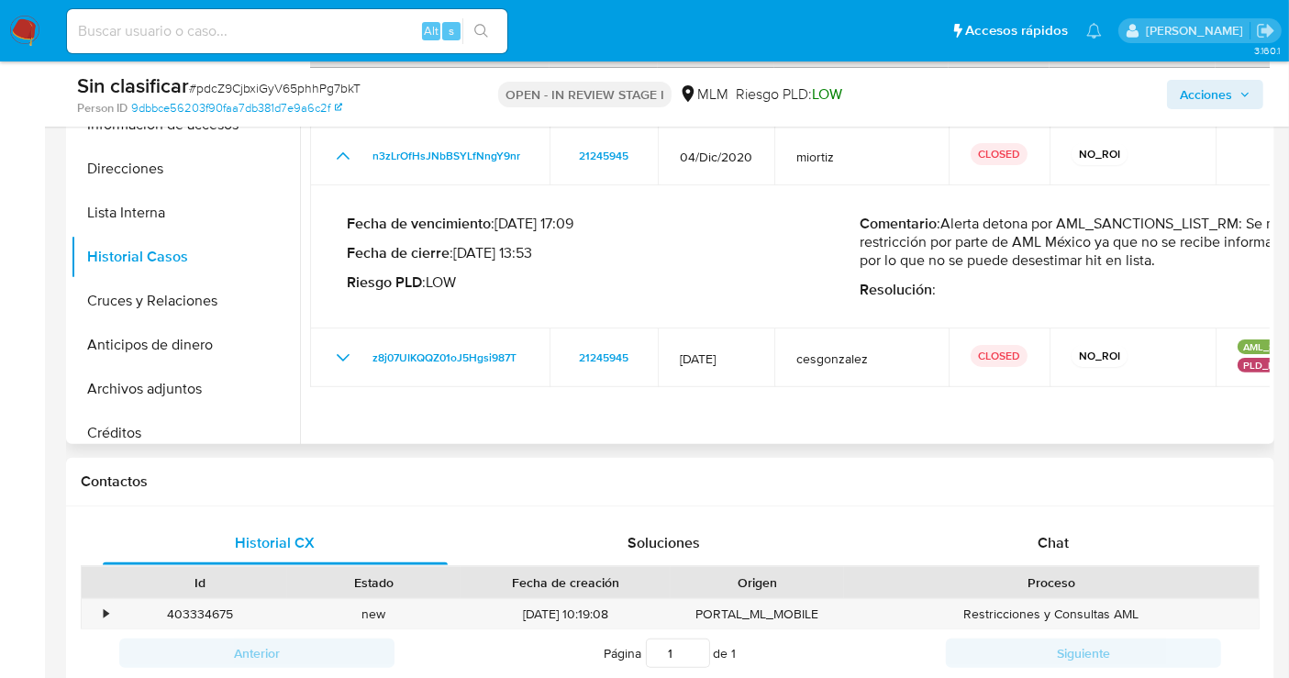
scroll to position [509, 0]
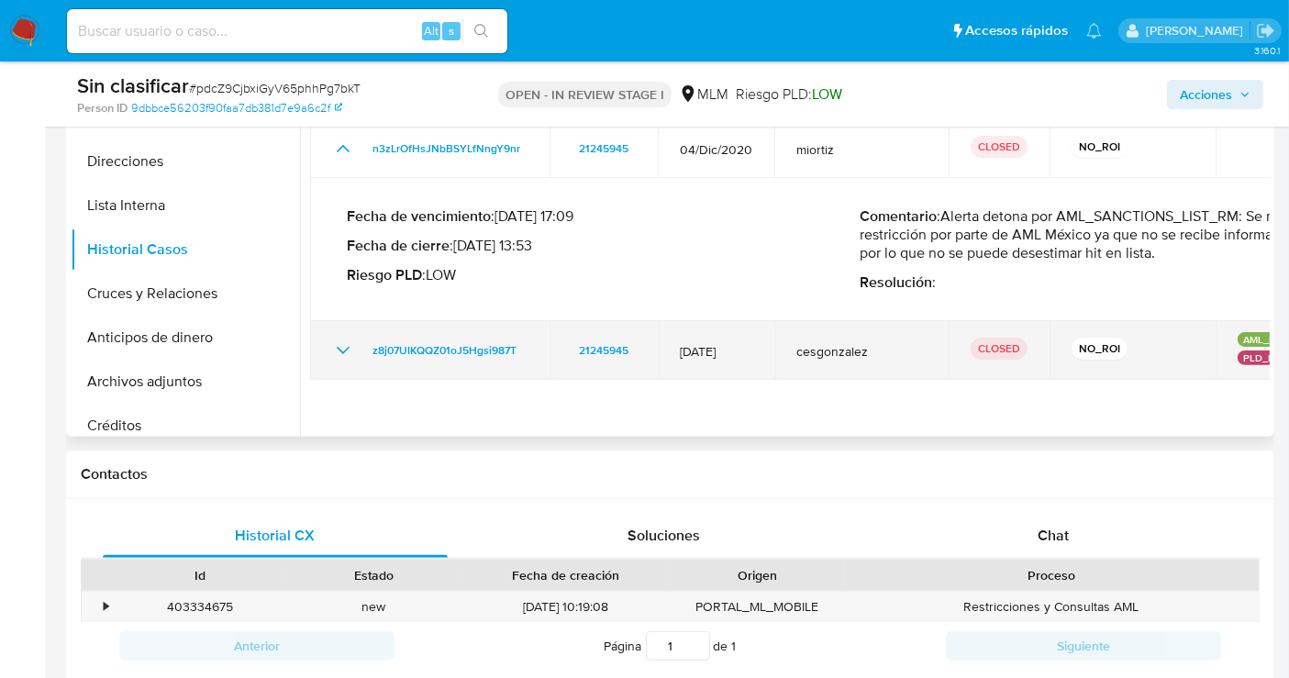
click at [346, 349] on icon "Mostrar/Ocultar" at bounding box center [343, 350] width 22 height 22
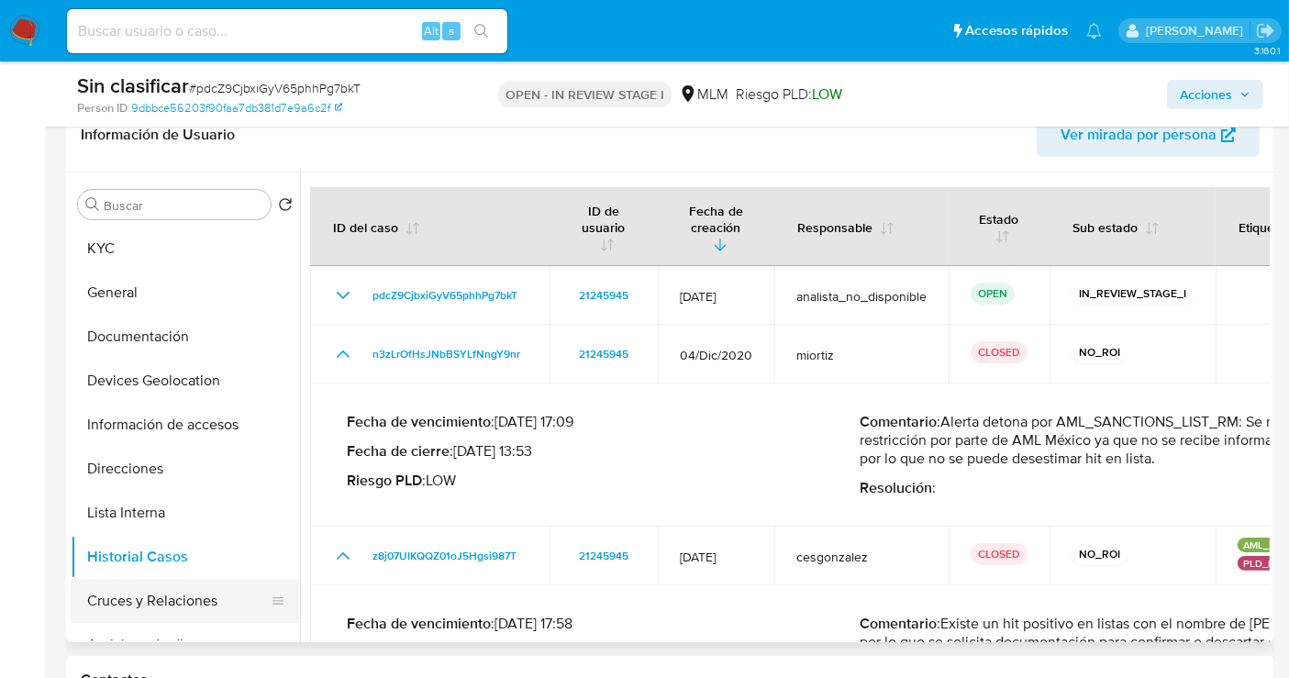
scroll to position [204, 0]
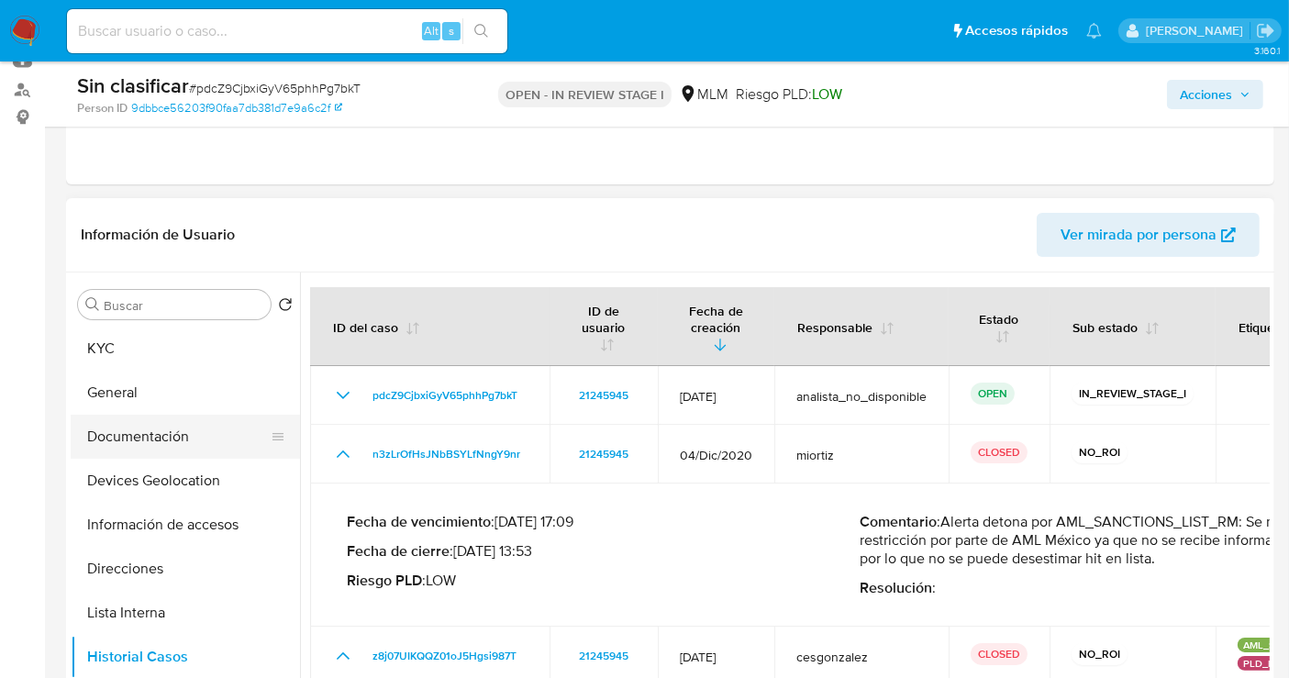
click at [160, 434] on button "Documentación" at bounding box center [178, 437] width 215 height 44
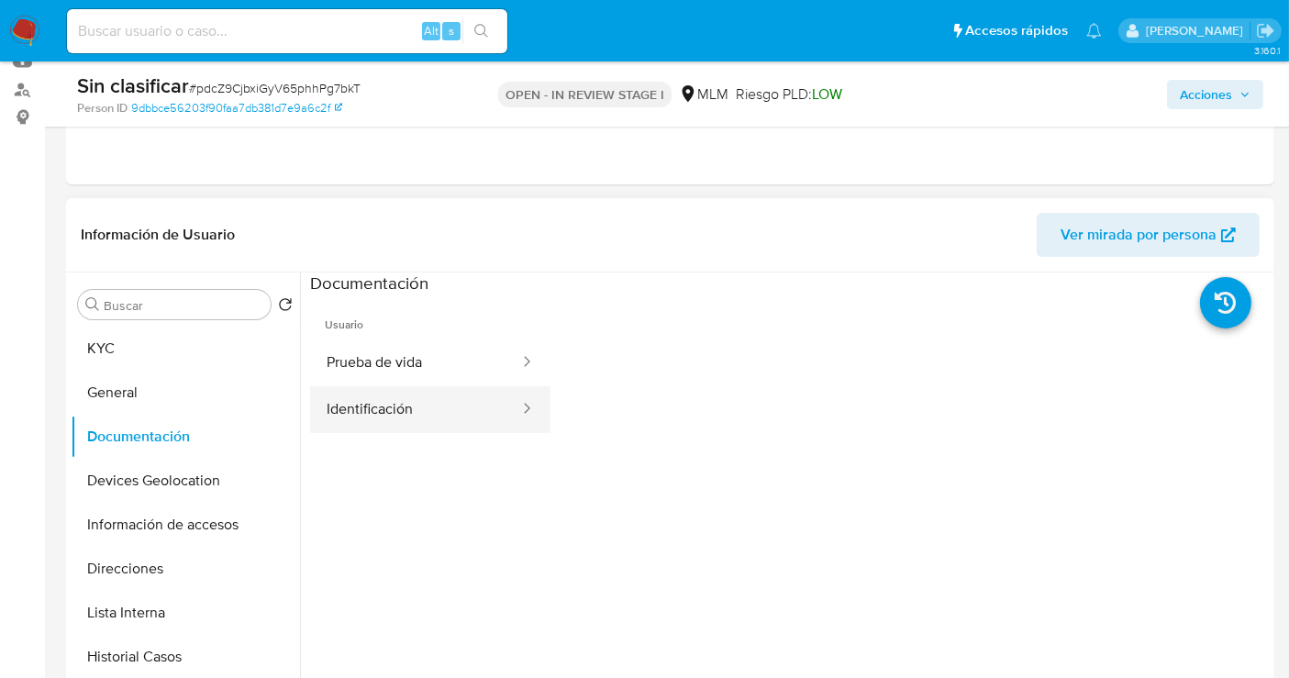
click at [383, 407] on button "Identificación" at bounding box center [415, 409] width 211 height 47
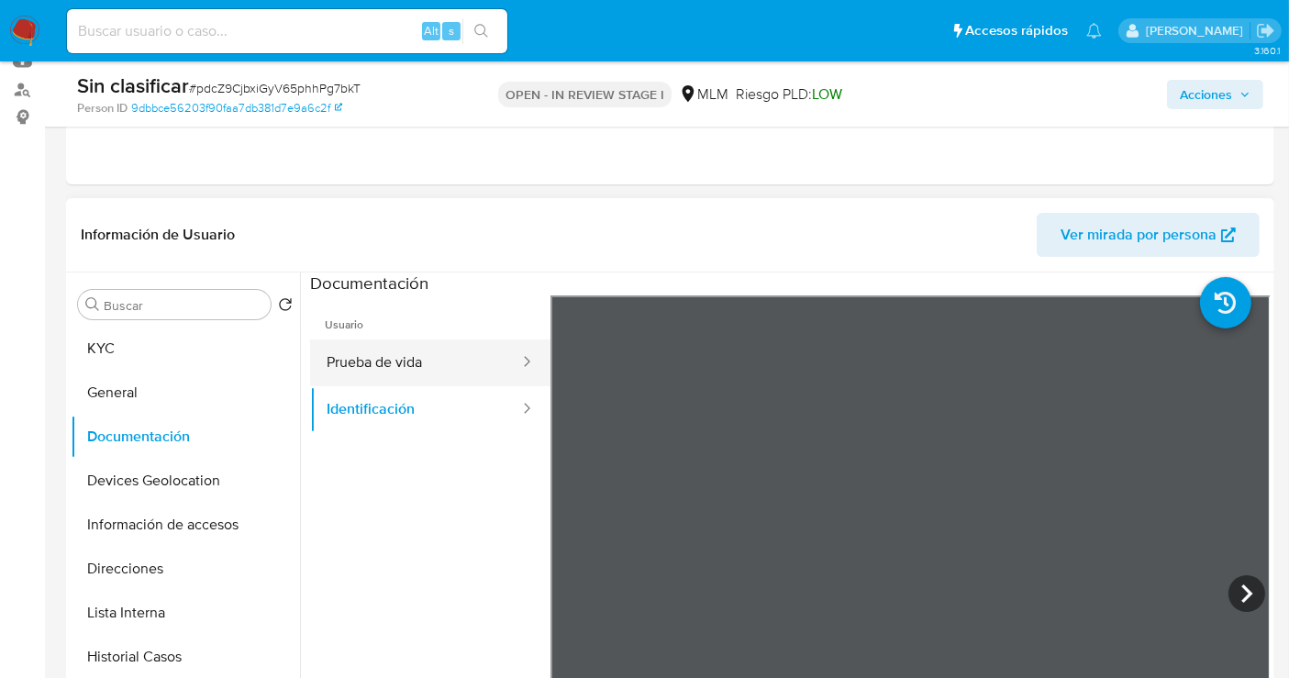
click at [393, 380] on button "Prueba de vida" at bounding box center [415, 362] width 211 height 47
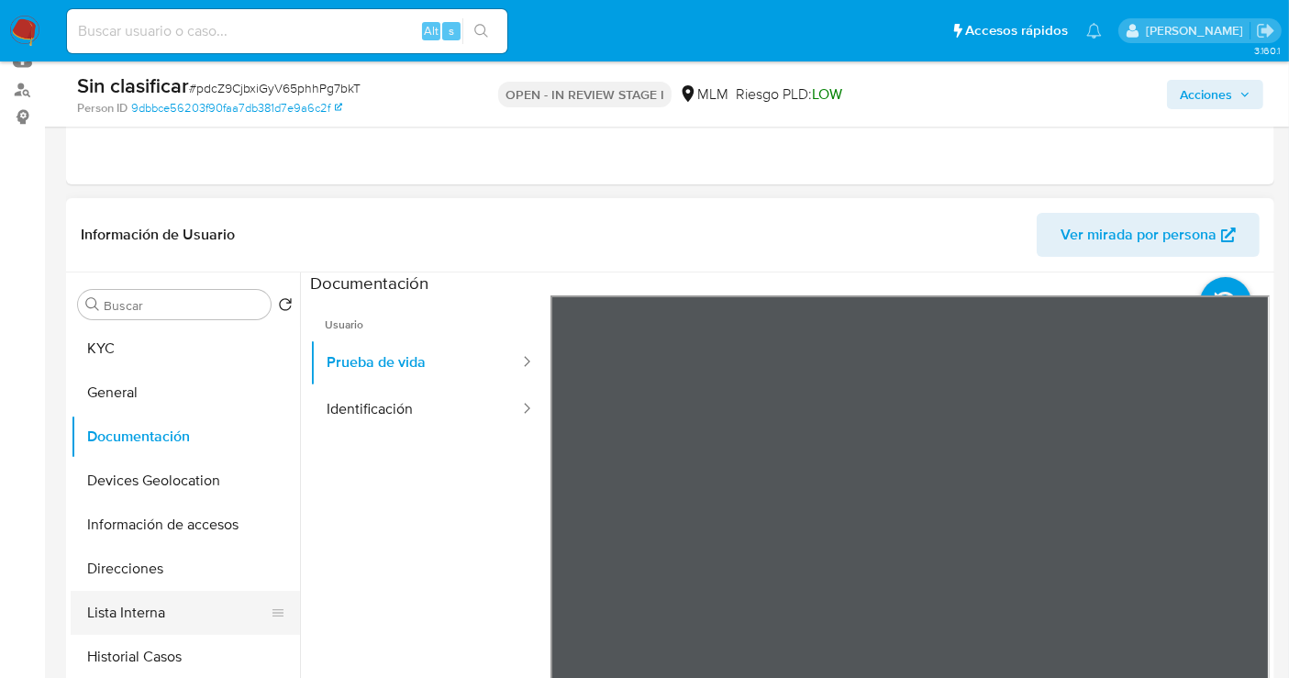
click at [144, 606] on button "Lista Interna" at bounding box center [178, 613] width 215 height 44
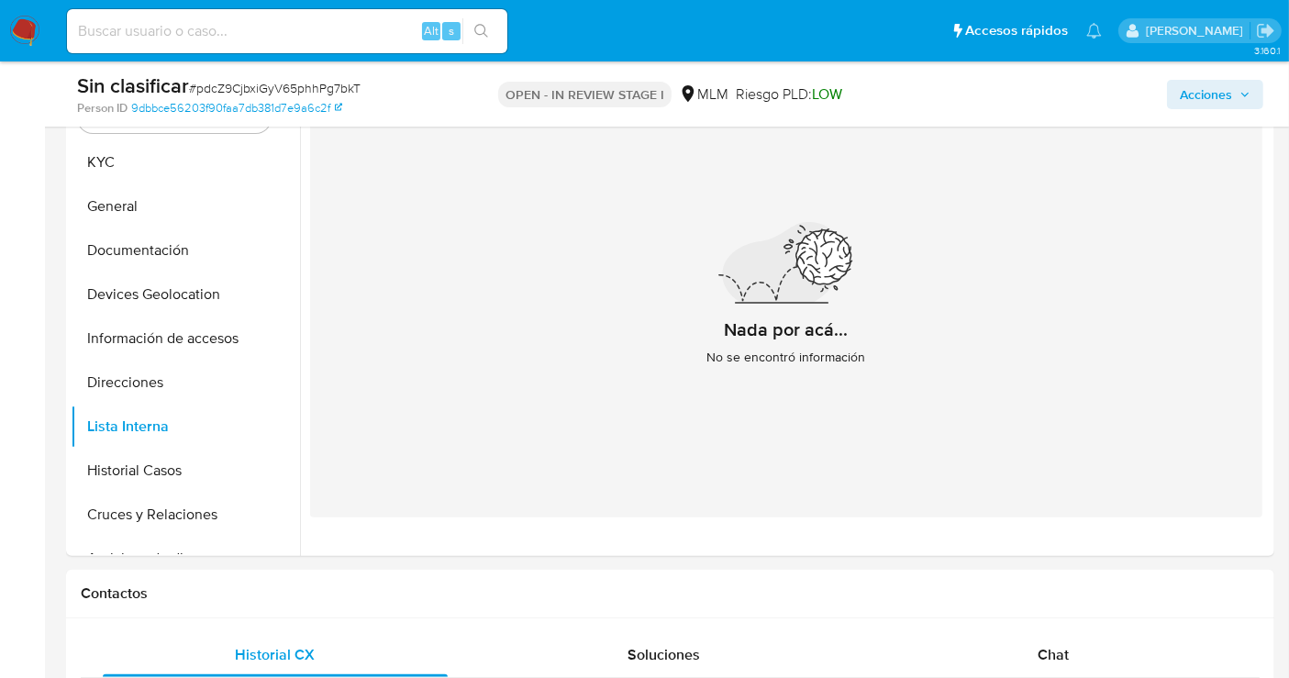
scroll to position [407, 0]
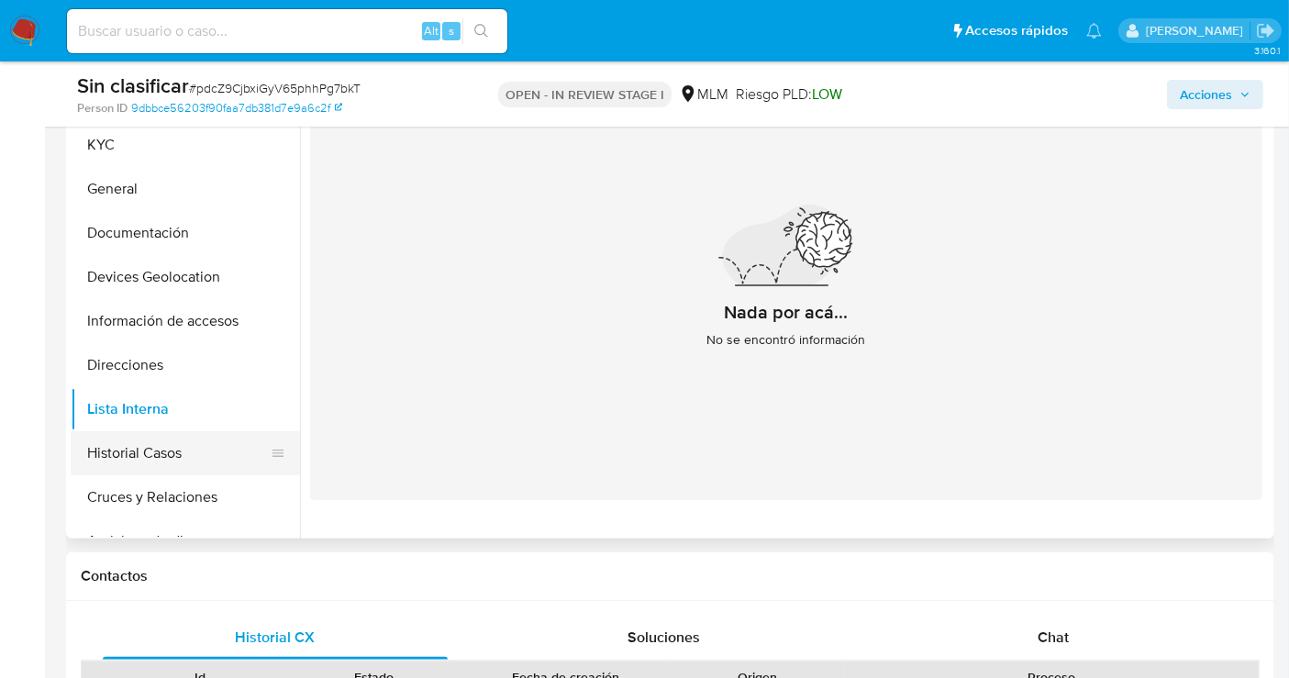
click at [151, 451] on button "Historial Casos" at bounding box center [178, 453] width 215 height 44
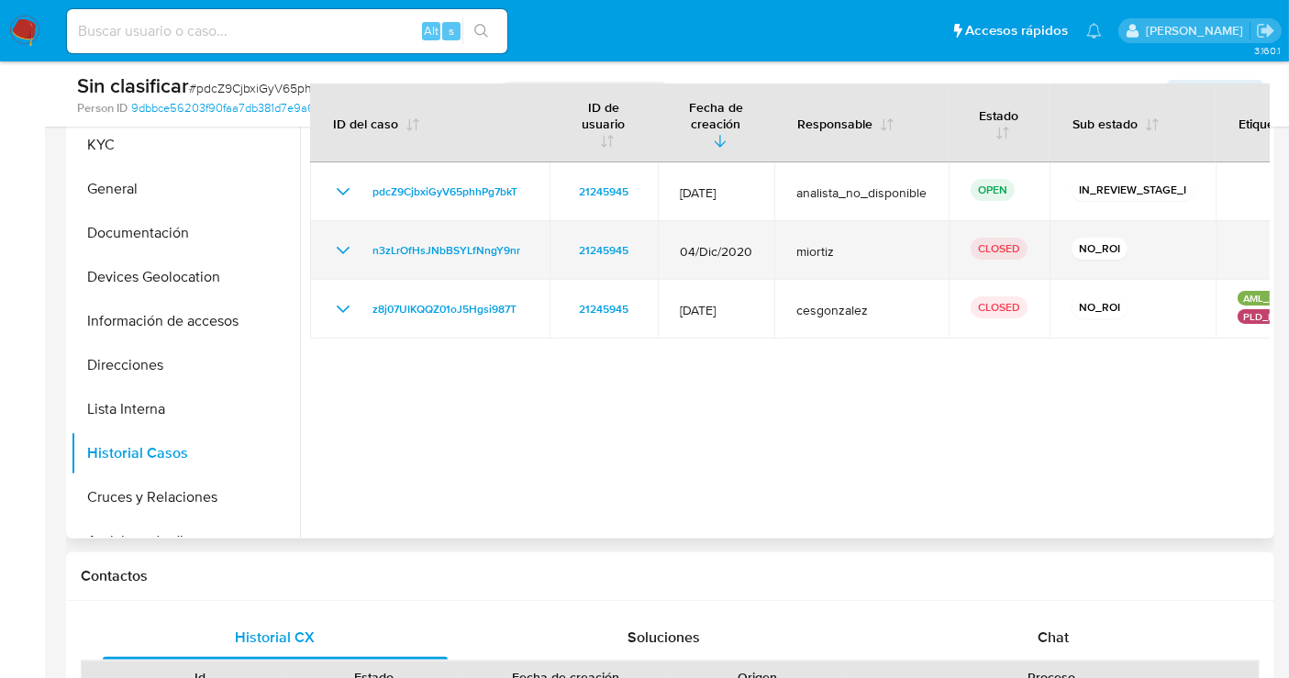
click at [346, 242] on icon "Mostrar/Ocultar" at bounding box center [343, 250] width 22 height 22
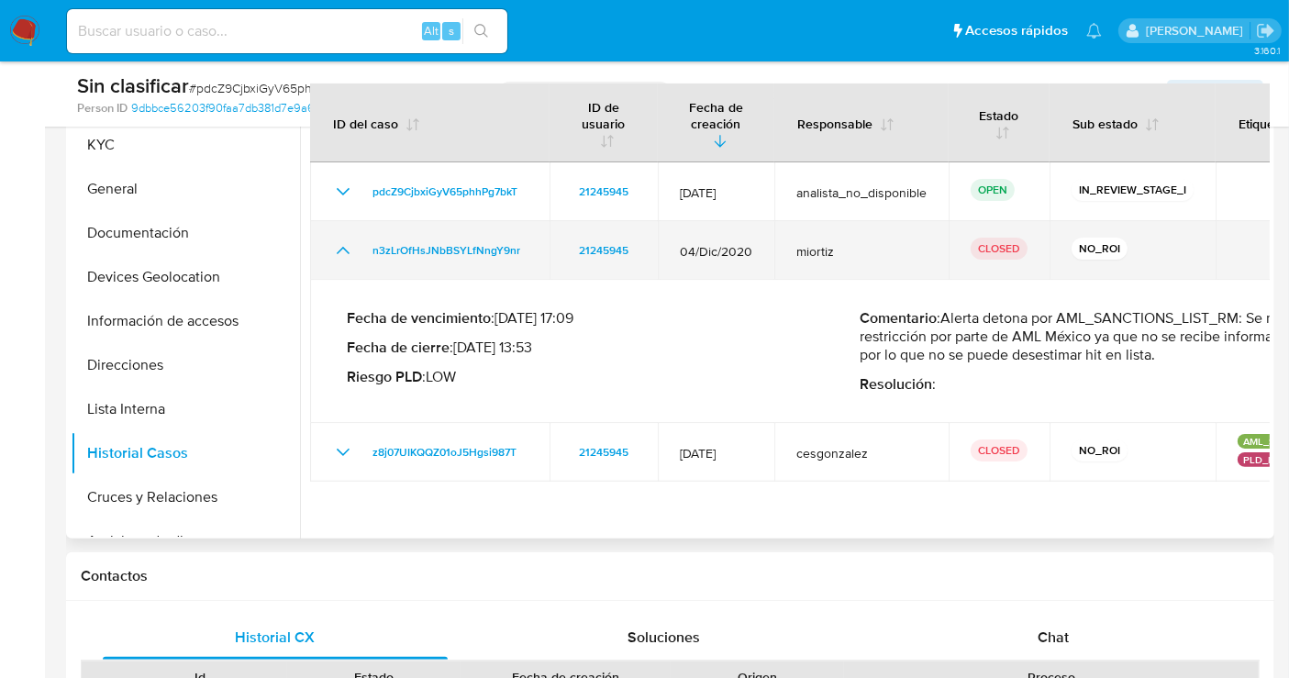
click at [346, 242] on icon "Mostrar/Ocultar" at bounding box center [343, 250] width 22 height 22
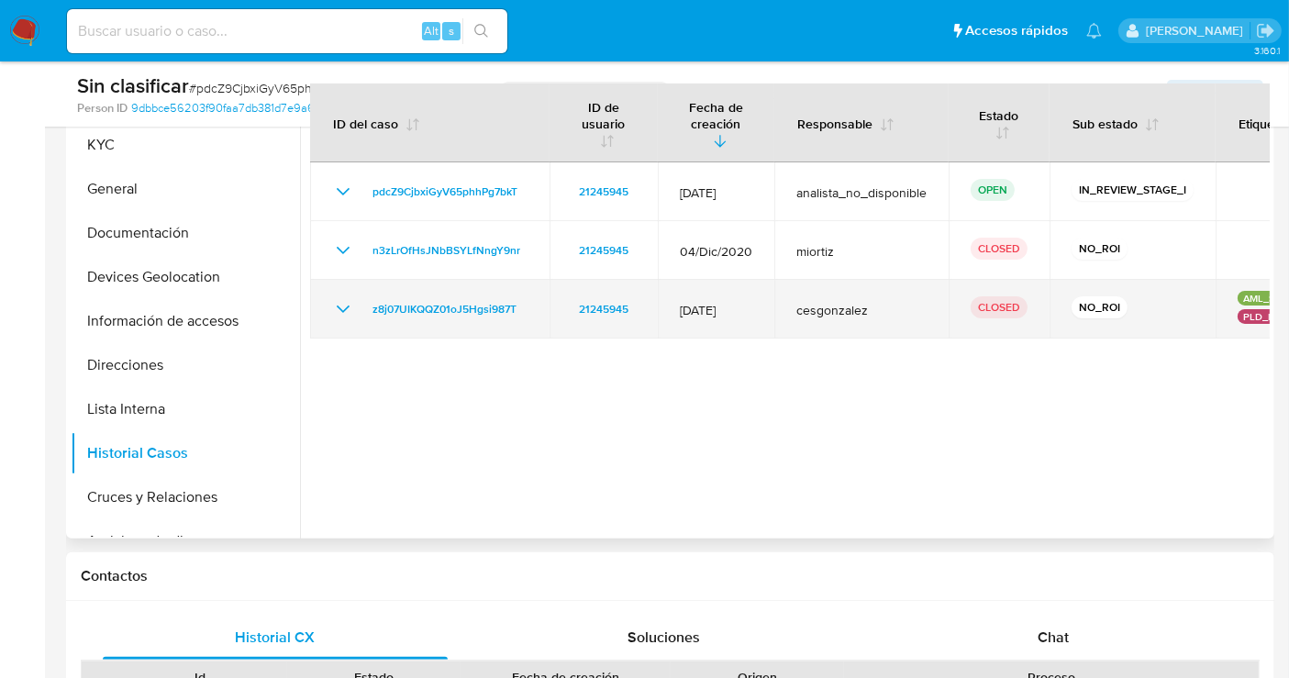
click at [346, 310] on icon "Mostrar/Ocultar" at bounding box center [343, 309] width 22 height 22
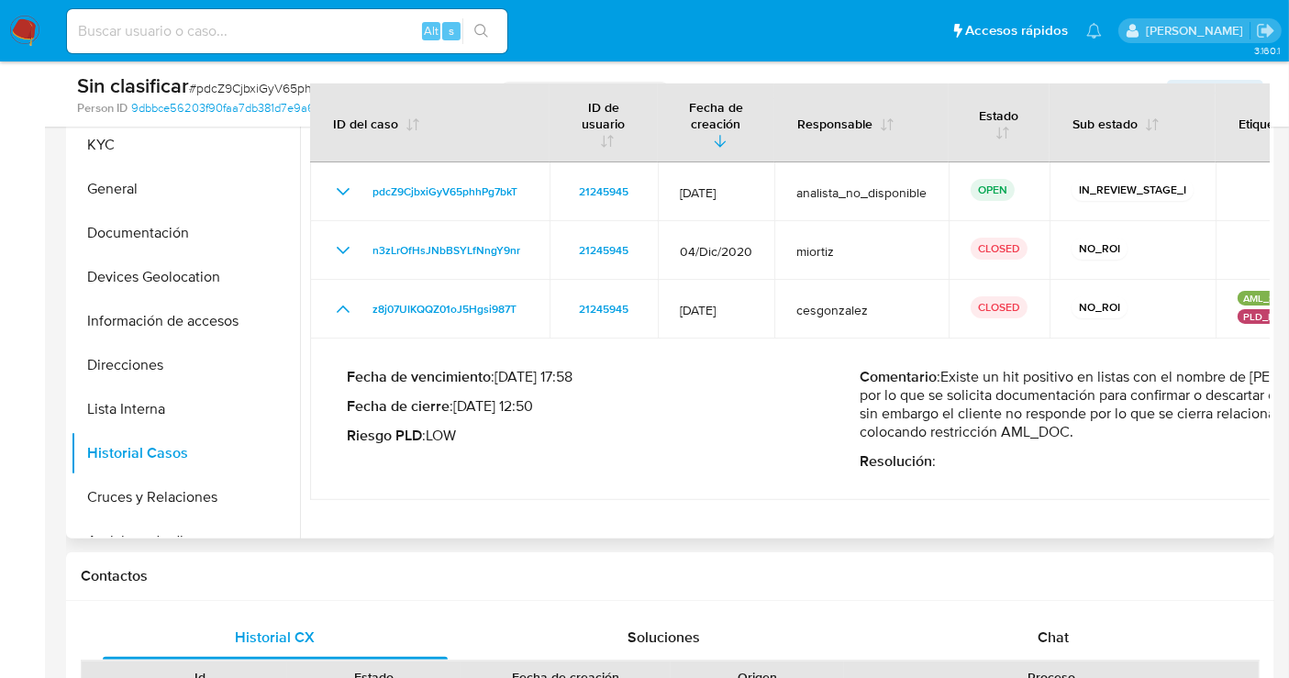
click at [1067, 420] on p "Comentario : Existe un hit positivo en listas con el nombre de Juan Cárdenas, p…" at bounding box center [1115, 404] width 513 height 73
click at [1064, 385] on p "Comentario : Existe un hit positivo en listas con el nombre de Juan Cárdenas, p…" at bounding box center [1115, 404] width 513 height 73
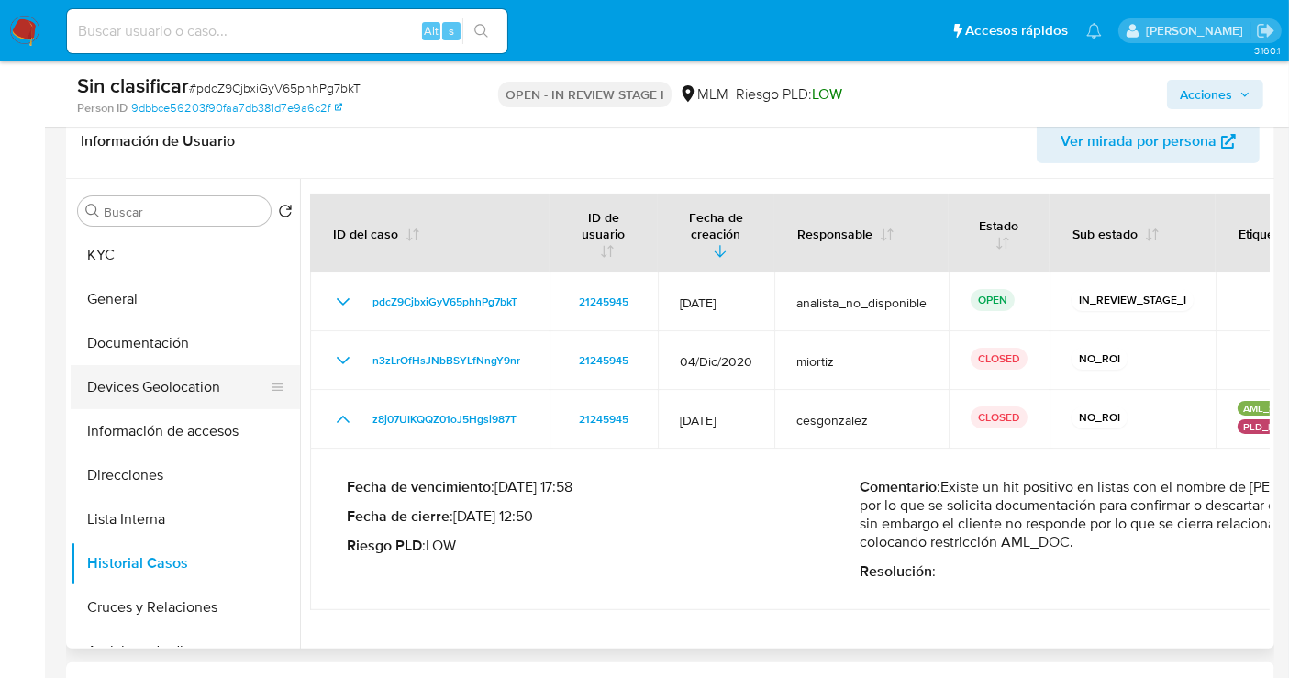
scroll to position [305, 0]
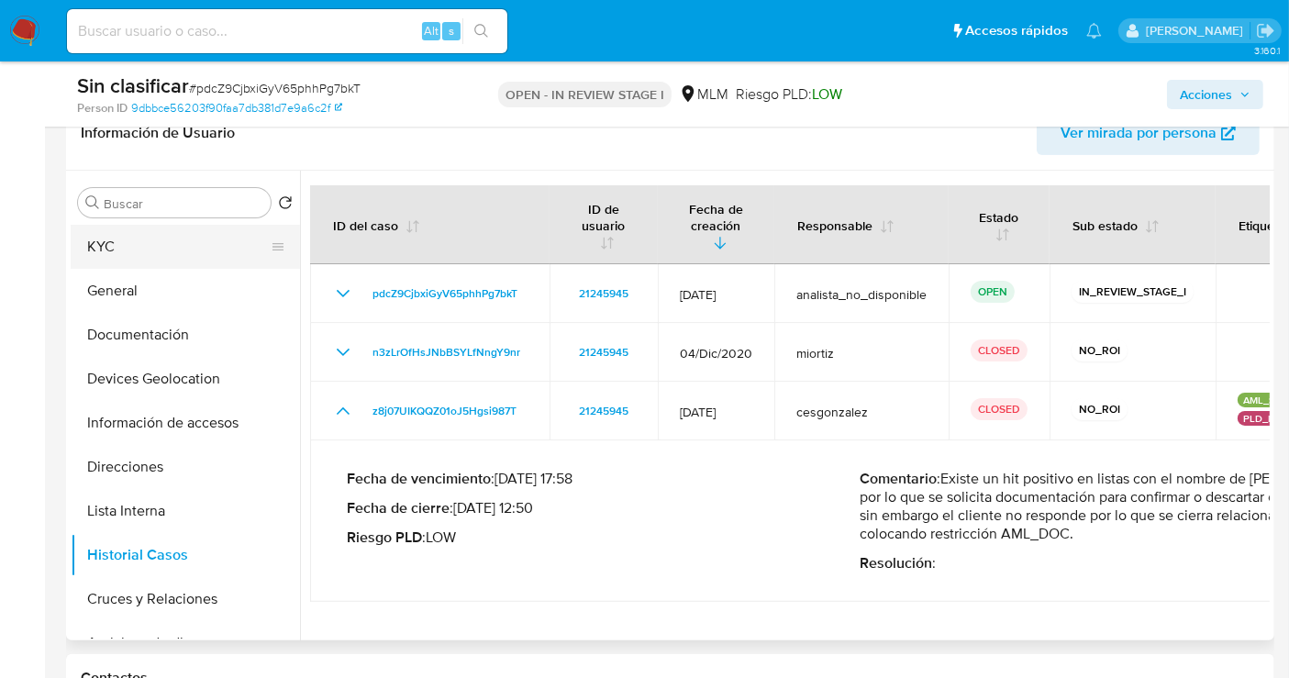
click at [101, 248] on button "KYC" at bounding box center [178, 247] width 215 height 44
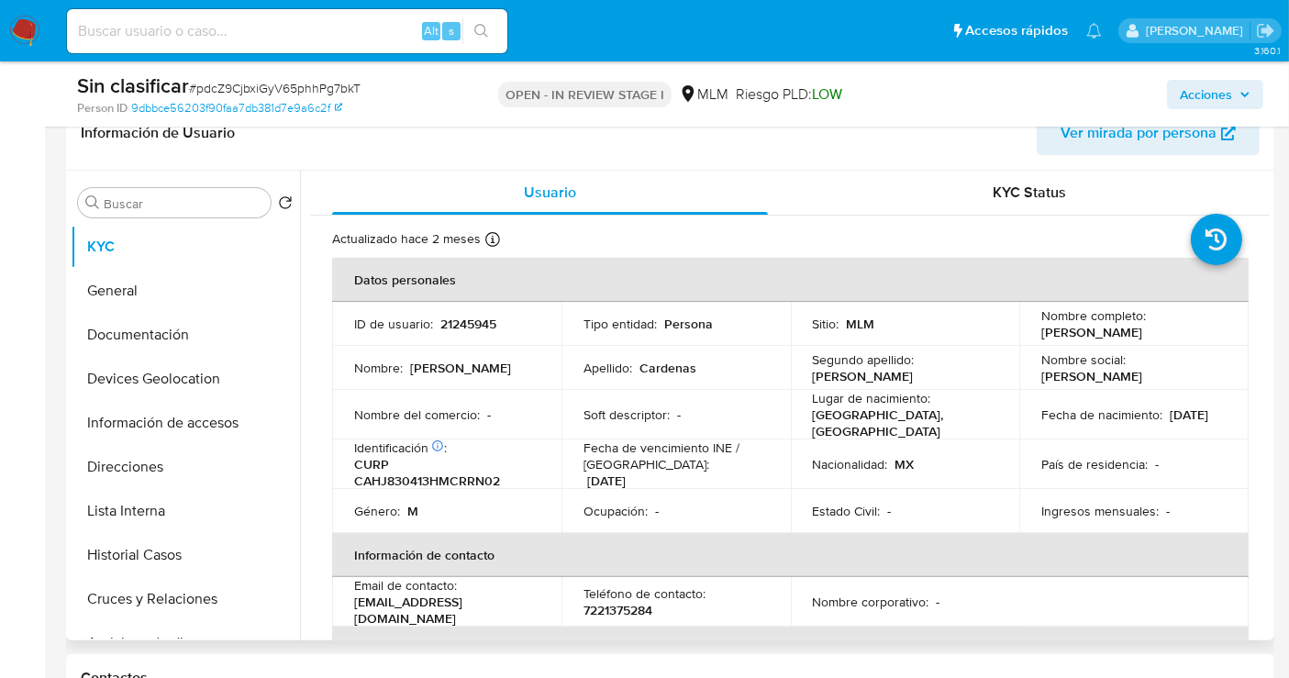
drag, startPoint x: 1213, startPoint y: 332, endPoint x: 1026, endPoint y: 338, distance: 187.2
click at [1026, 338] on td "Nombre completo : Juan Cardenas Hernandez" at bounding box center [1133, 324] width 229 height 44
copy p "Juan Cardenas Hernandez"
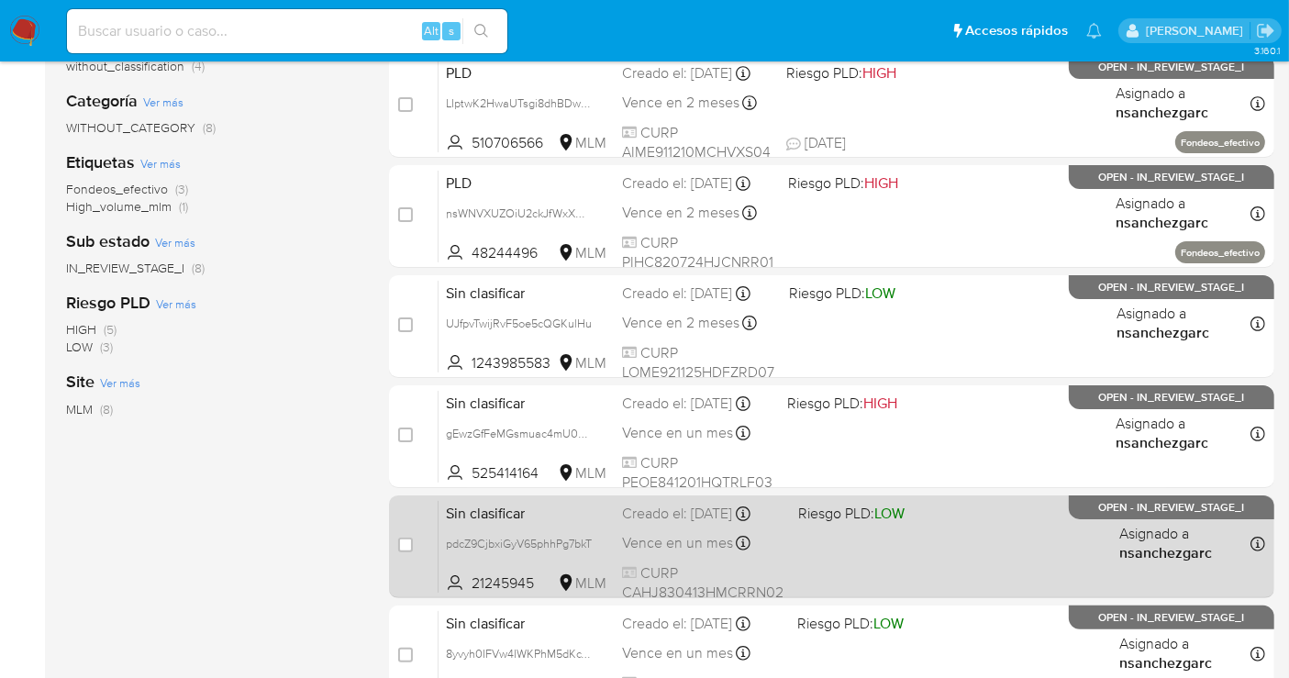
scroll to position [305, 0]
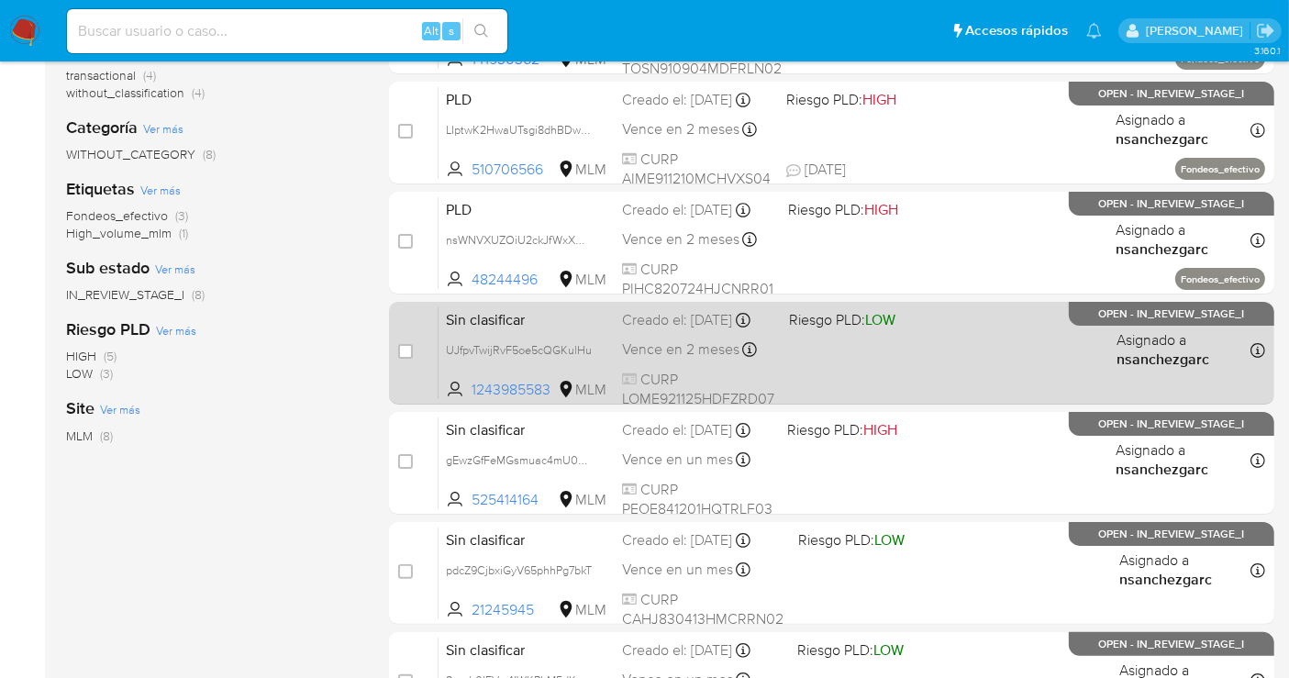
click at [660, 330] on div "Creado el: [DATE] Creado el: [DATE] 11:01:14" at bounding box center [698, 320] width 152 height 20
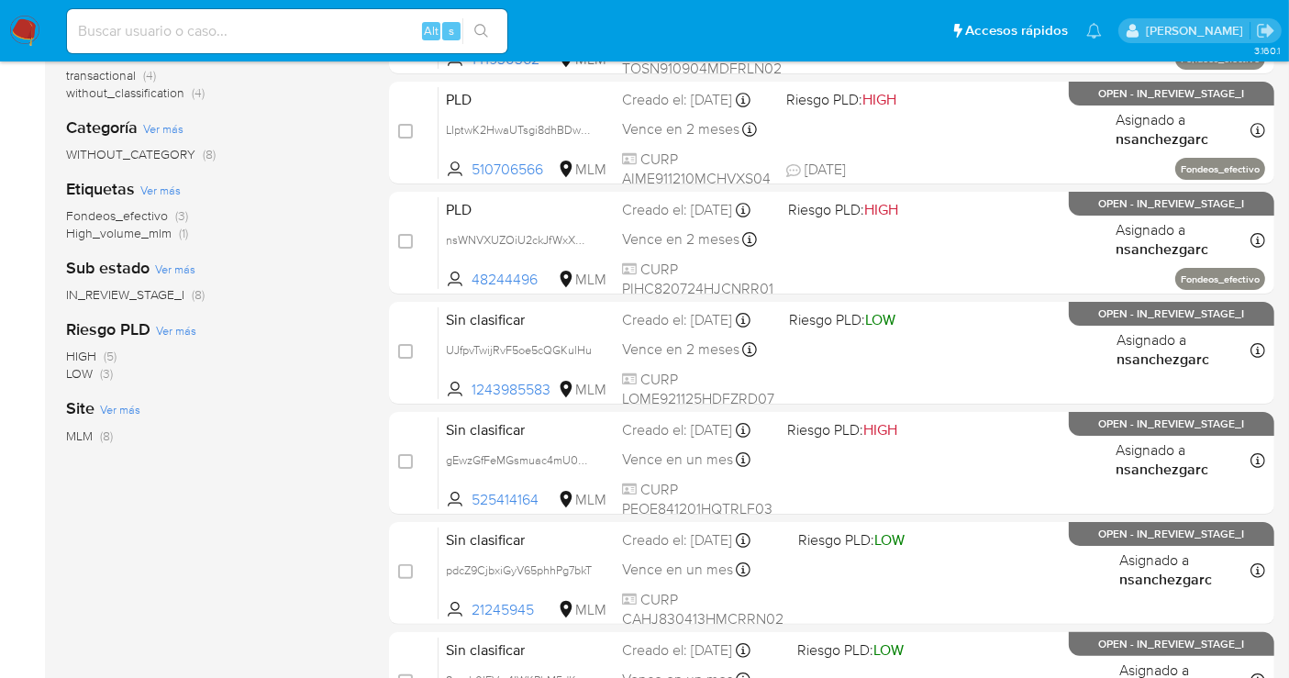
click at [26, 30] on img at bounding box center [24, 31] width 31 height 31
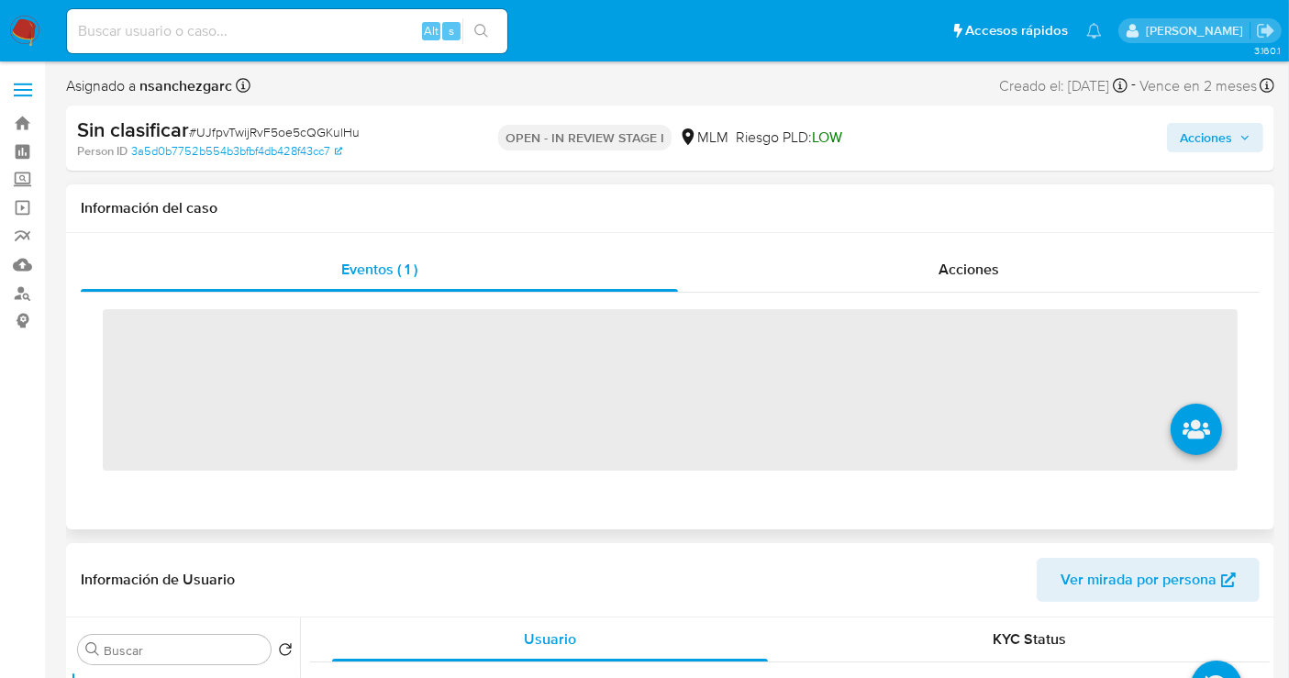
scroll to position [305, 0]
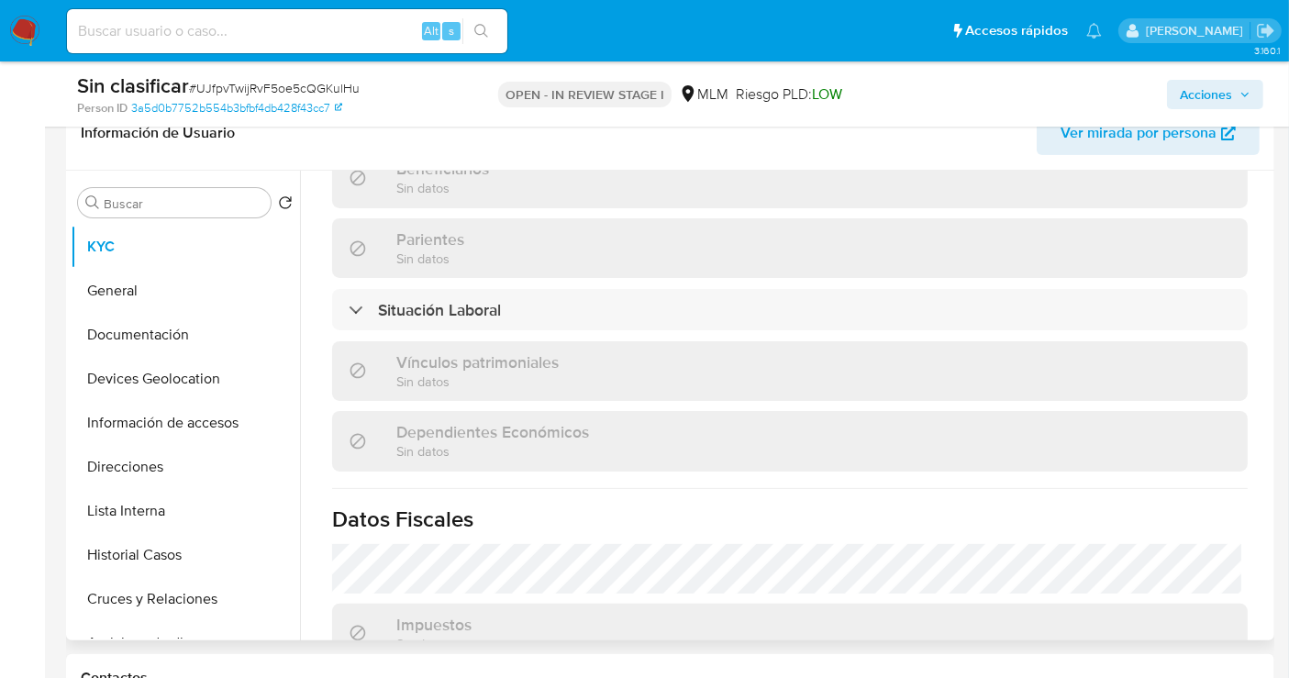
select select "10"
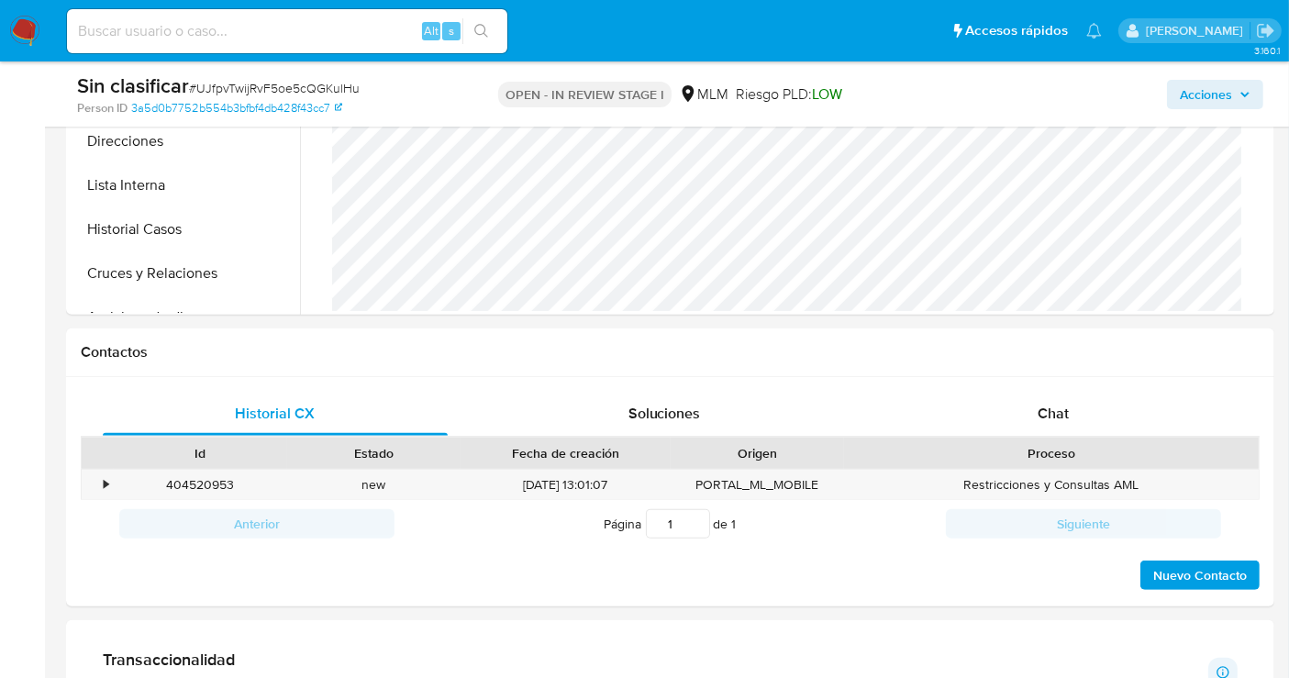
scroll to position [713, 0]
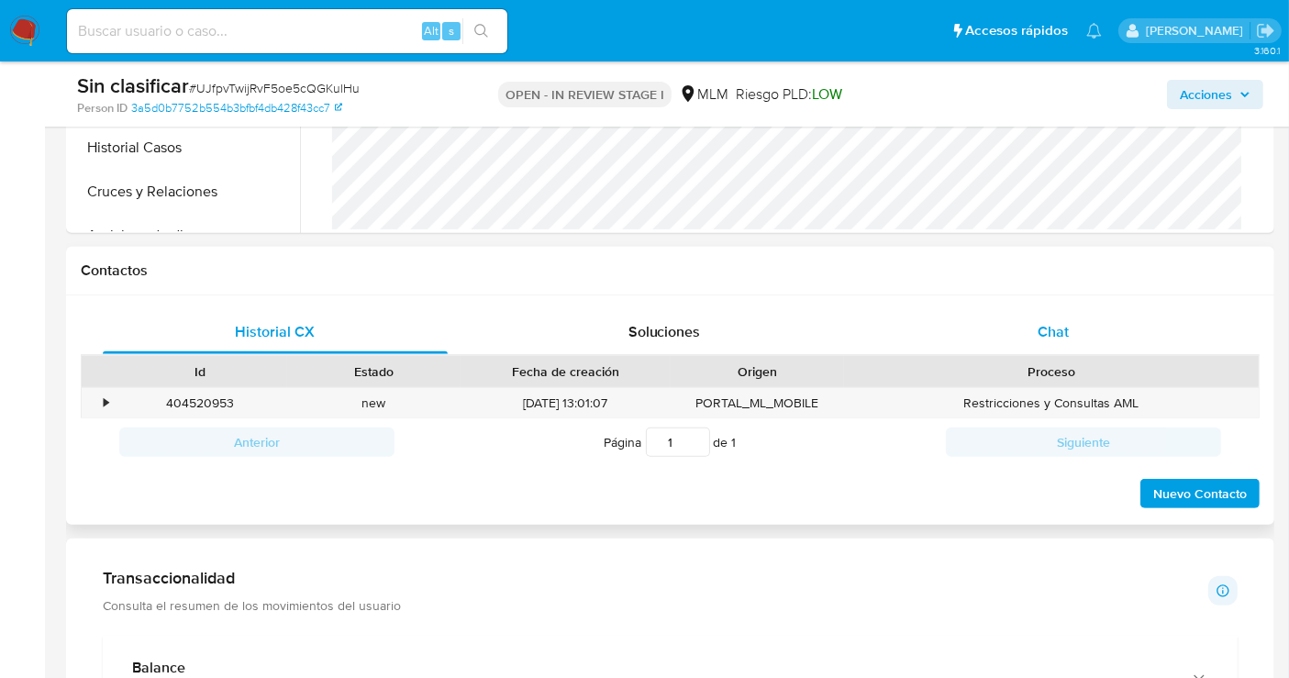
click at [1046, 330] on span "Chat" at bounding box center [1052, 331] width 31 height 21
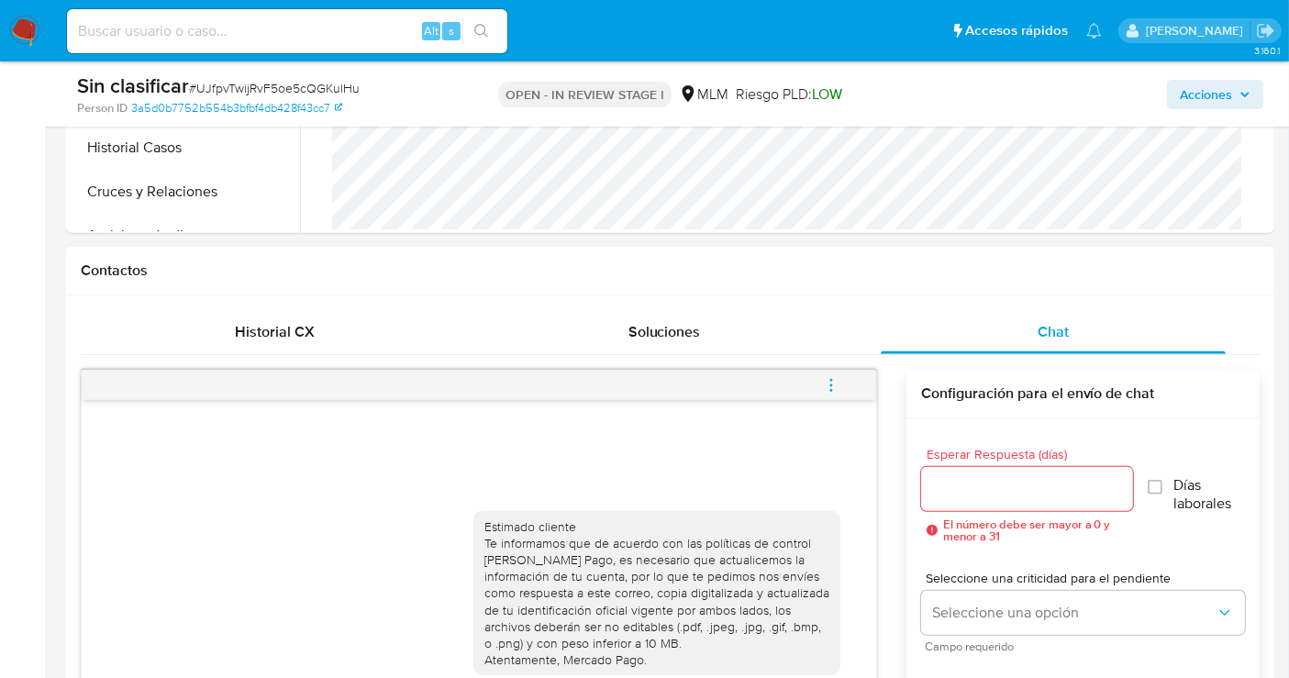
scroll to position [815, 0]
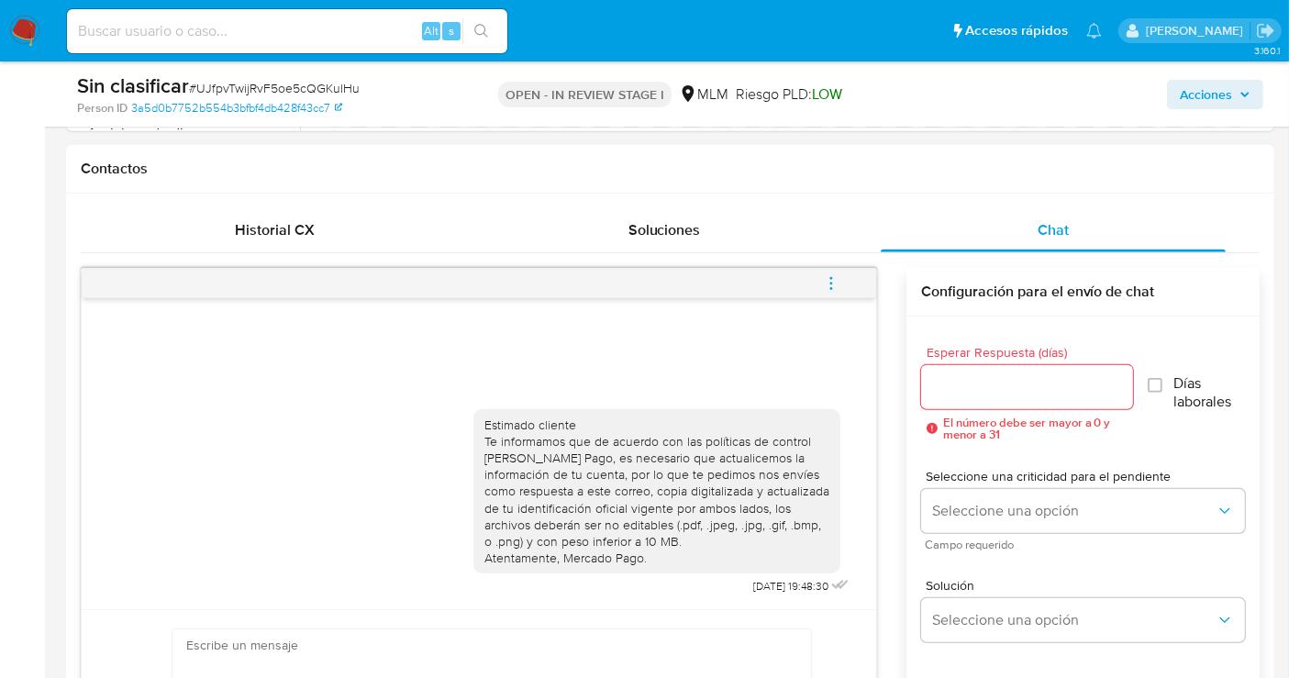
click at [825, 282] on icon "menu-action" at bounding box center [831, 283] width 17 height 17
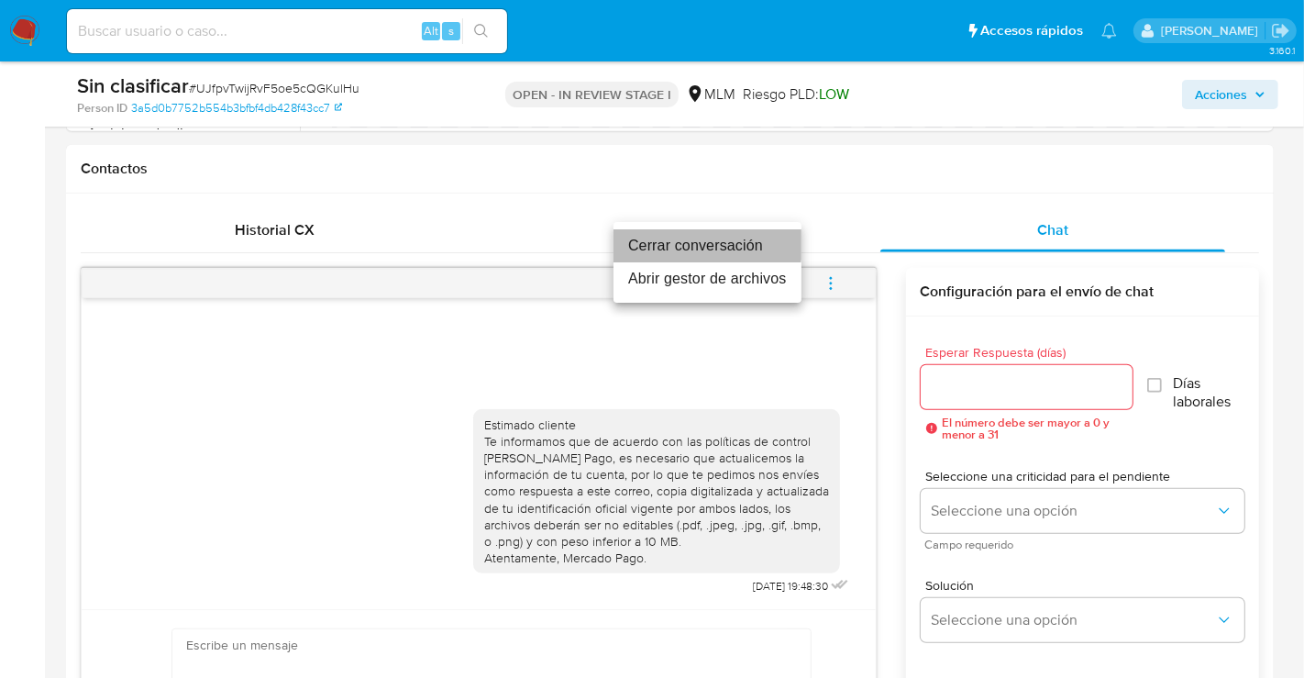
click at [664, 244] on li "Cerrar conversación" at bounding box center [708, 245] width 188 height 33
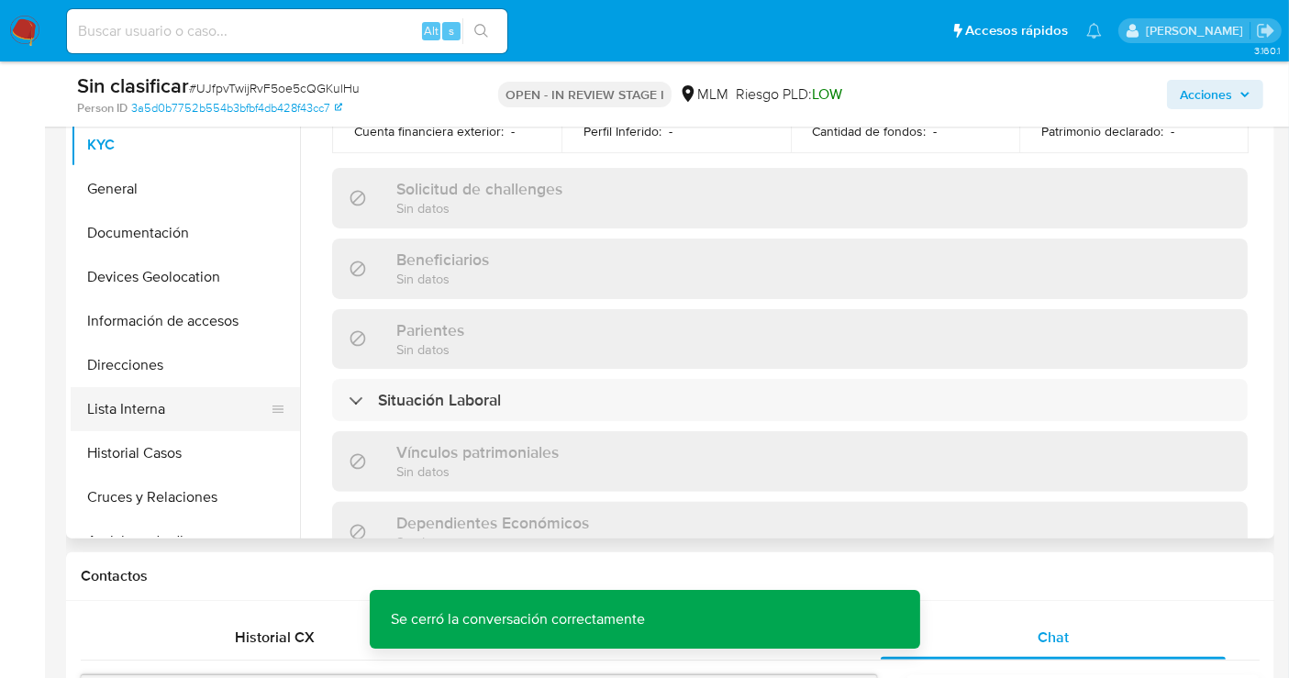
scroll to position [546, 0]
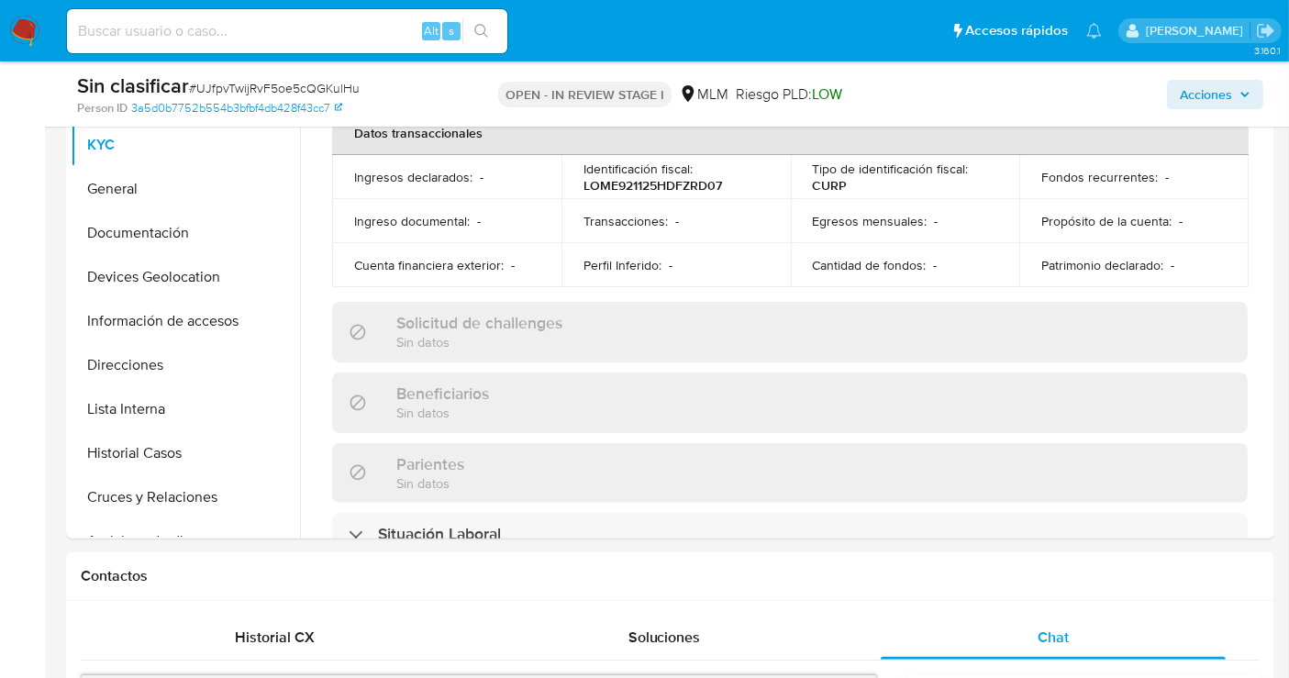
click at [1227, 101] on span "Acciones" at bounding box center [1206, 94] width 52 height 29
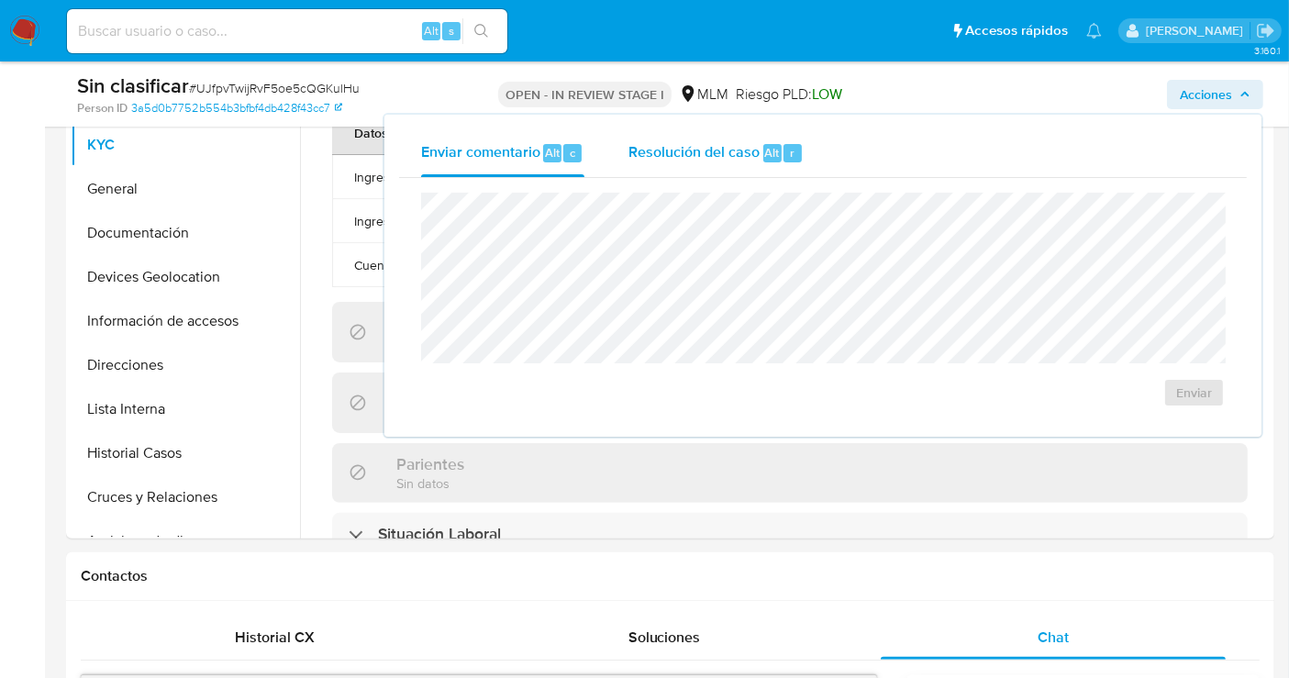
click at [748, 155] on span "Resolución del caso" at bounding box center [693, 151] width 131 height 21
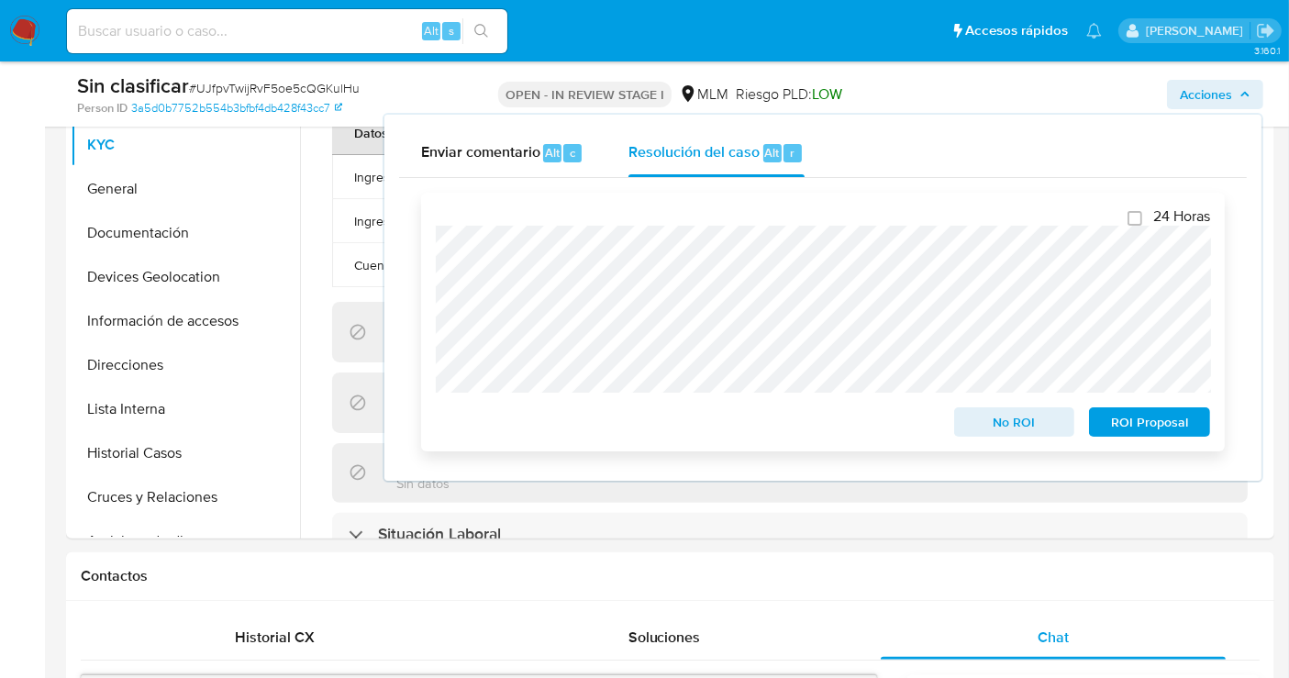
click at [432, 252] on div "24 Horas No ROI ROI Proposal" at bounding box center [823, 322] width 804 height 259
click at [1002, 424] on span "No ROI" at bounding box center [1014, 422] width 95 height 26
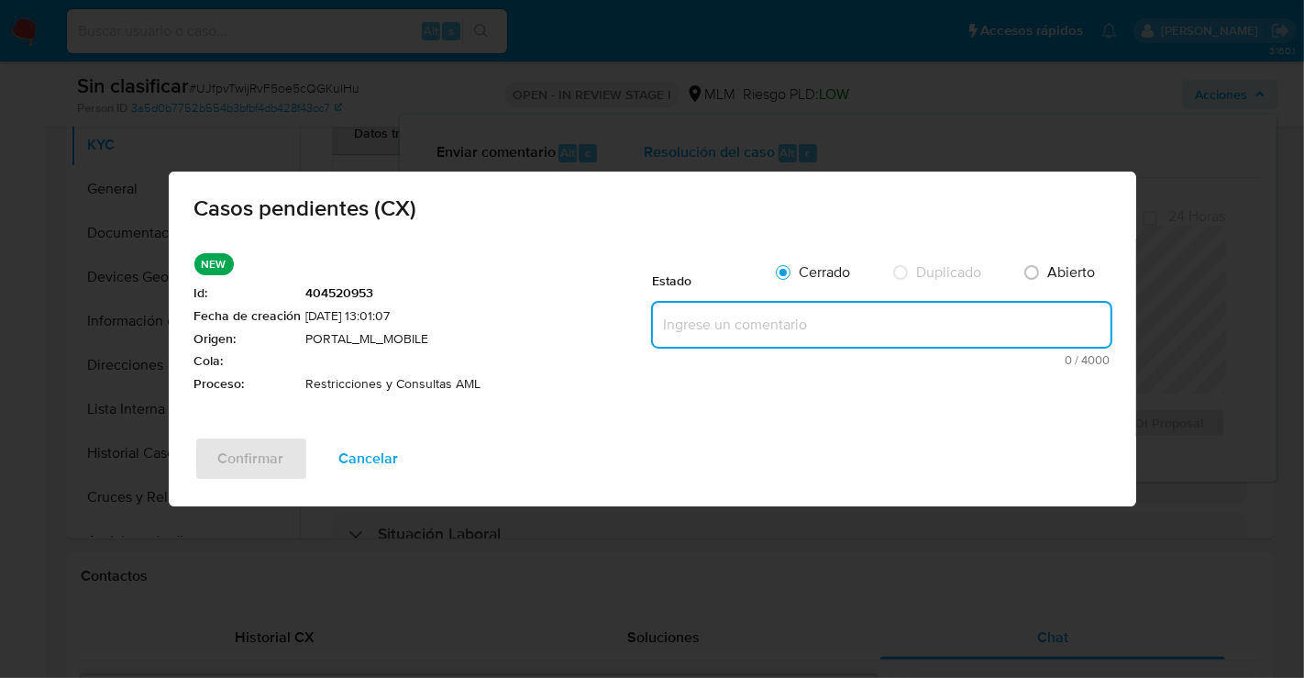
click at [709, 328] on textarea at bounding box center [882, 325] width 458 height 44
paste textarea "Se realiza validación de caso generado por CX donde se identifica restricción l…"
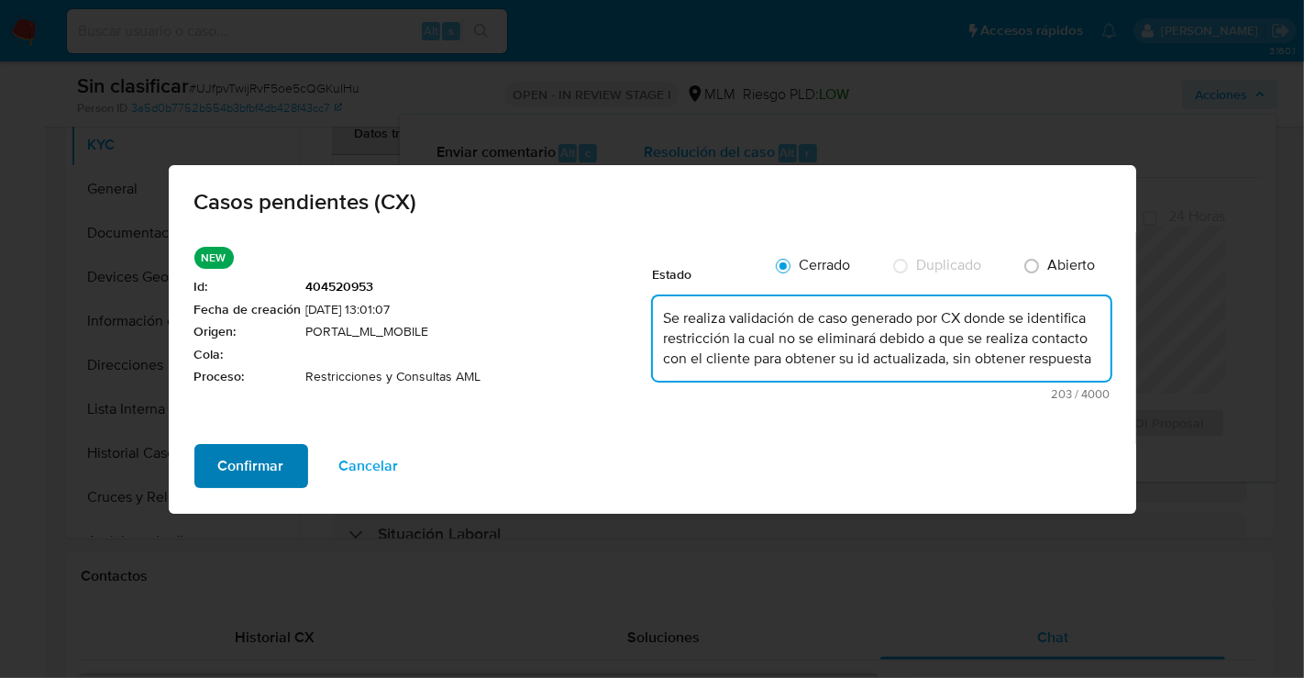
type textarea "Se realiza validación de caso generado por CX donde se identifica restricción l…"
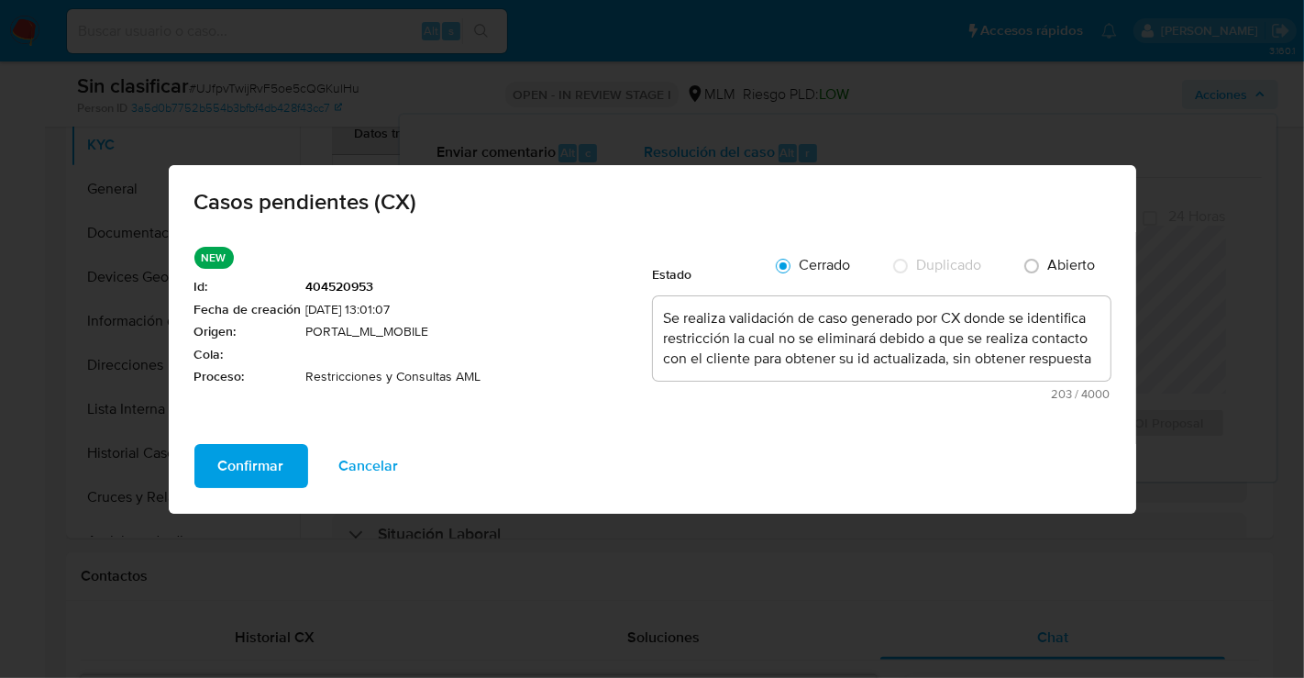
click at [242, 462] on span "Confirmar" at bounding box center [251, 466] width 66 height 40
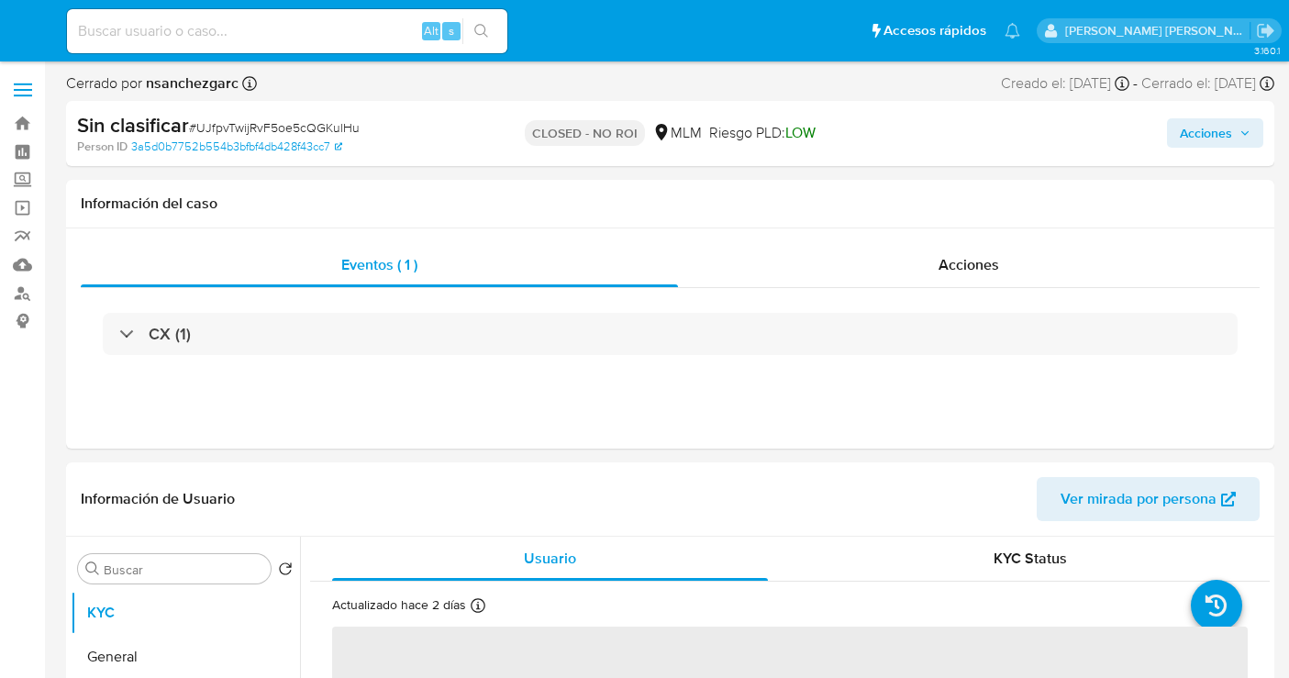
select select "10"
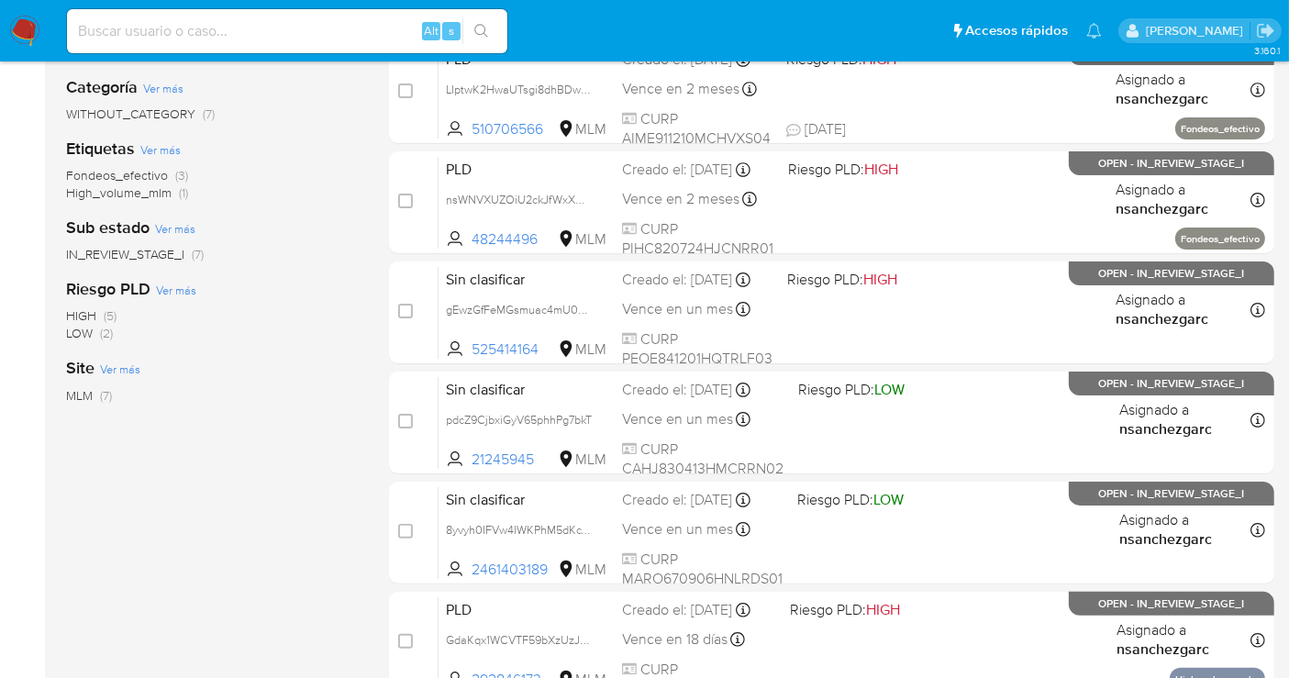
scroll to position [407, 0]
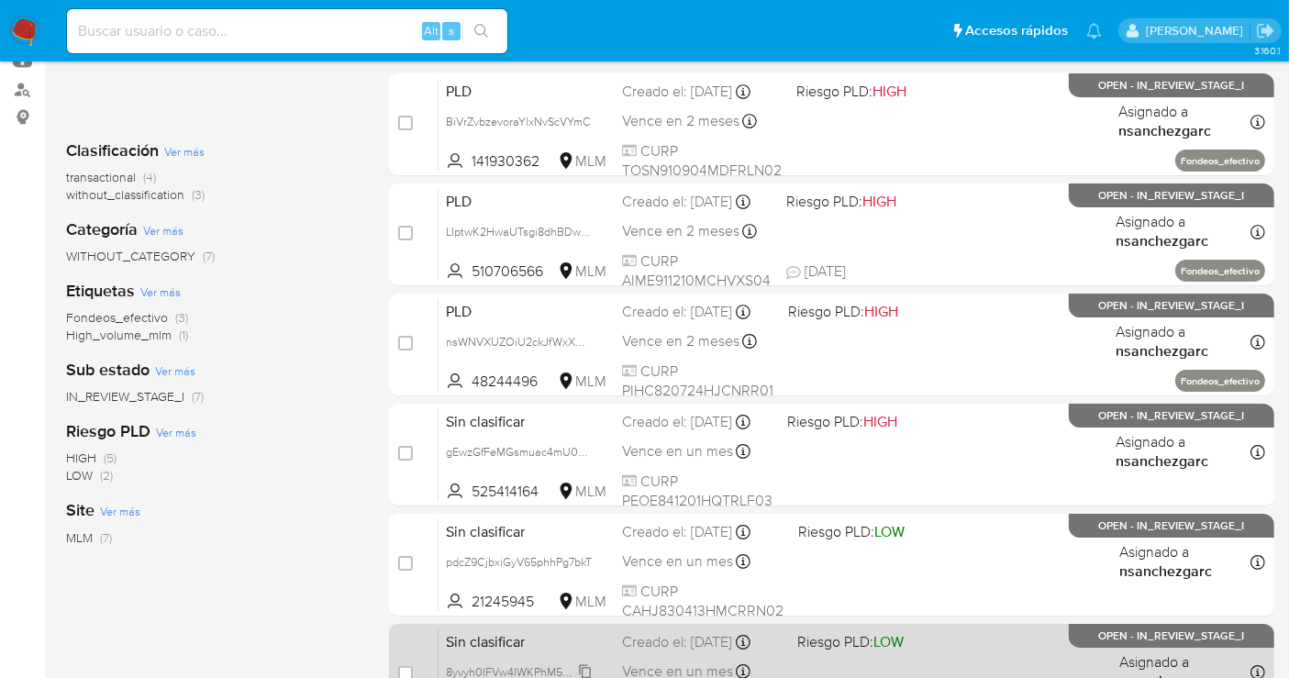
scroll to position [198, 0]
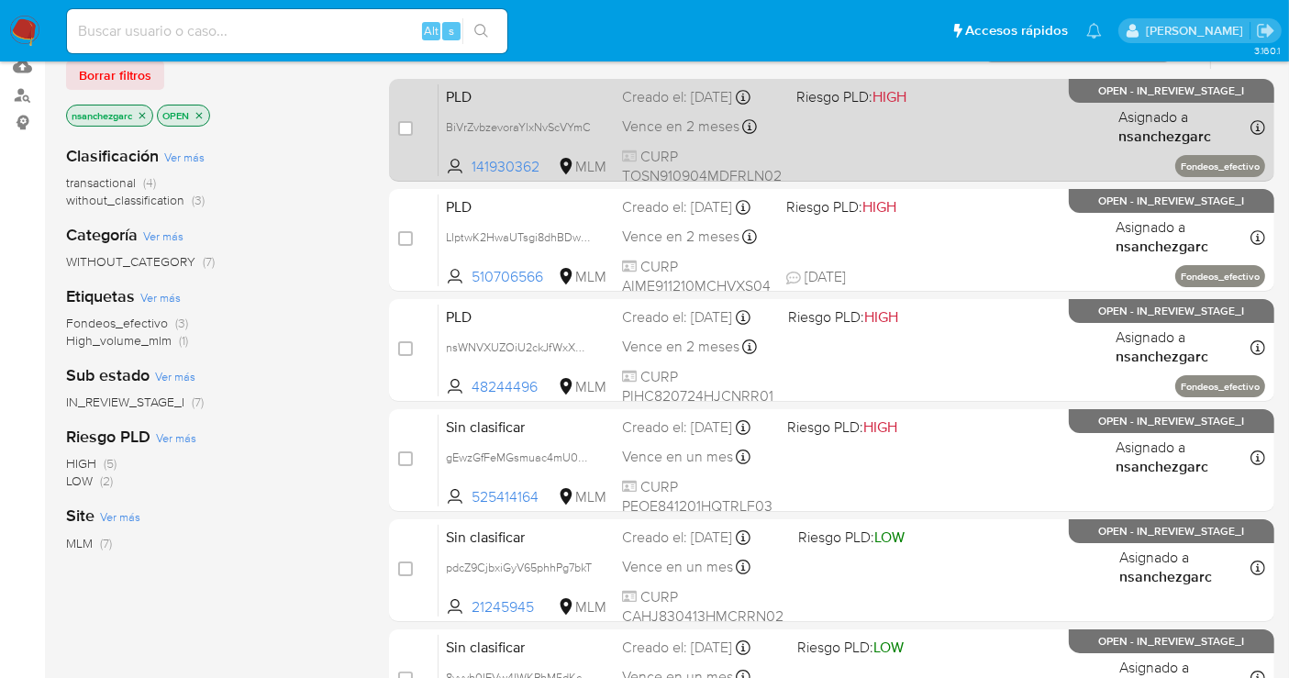
click at [703, 107] on div "Creado el: [DATE] Creado el: [DATE] 02:16:33" at bounding box center [702, 97] width 160 height 20
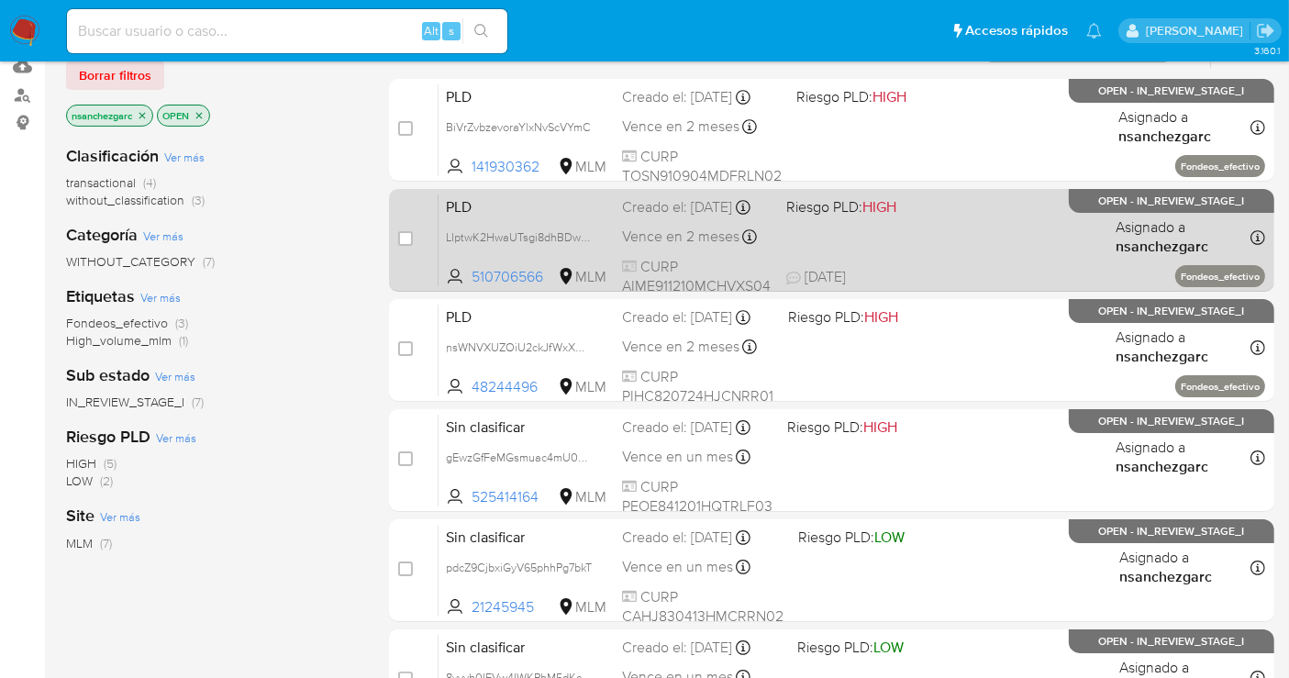
click at [653, 215] on div "Creado el: 12/09/2025 Creado el: 12/09/2025 02:16:17" at bounding box center [697, 207] width 150 height 20
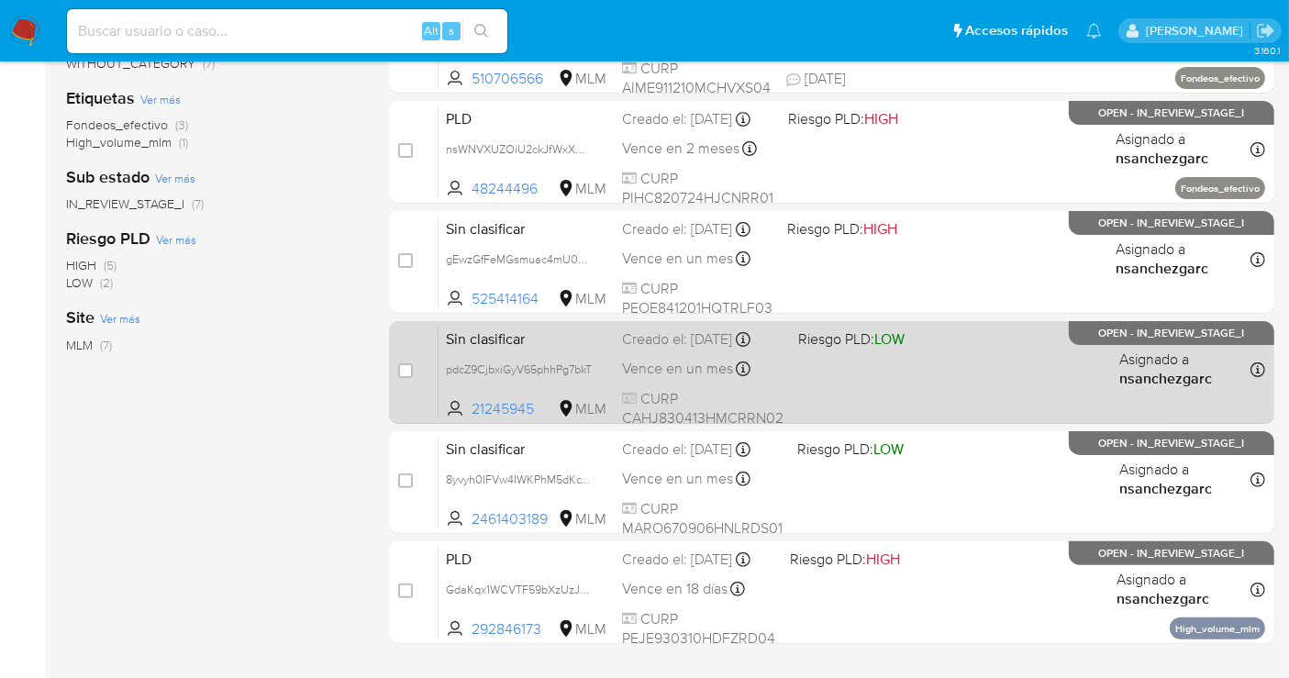
scroll to position [402, 0]
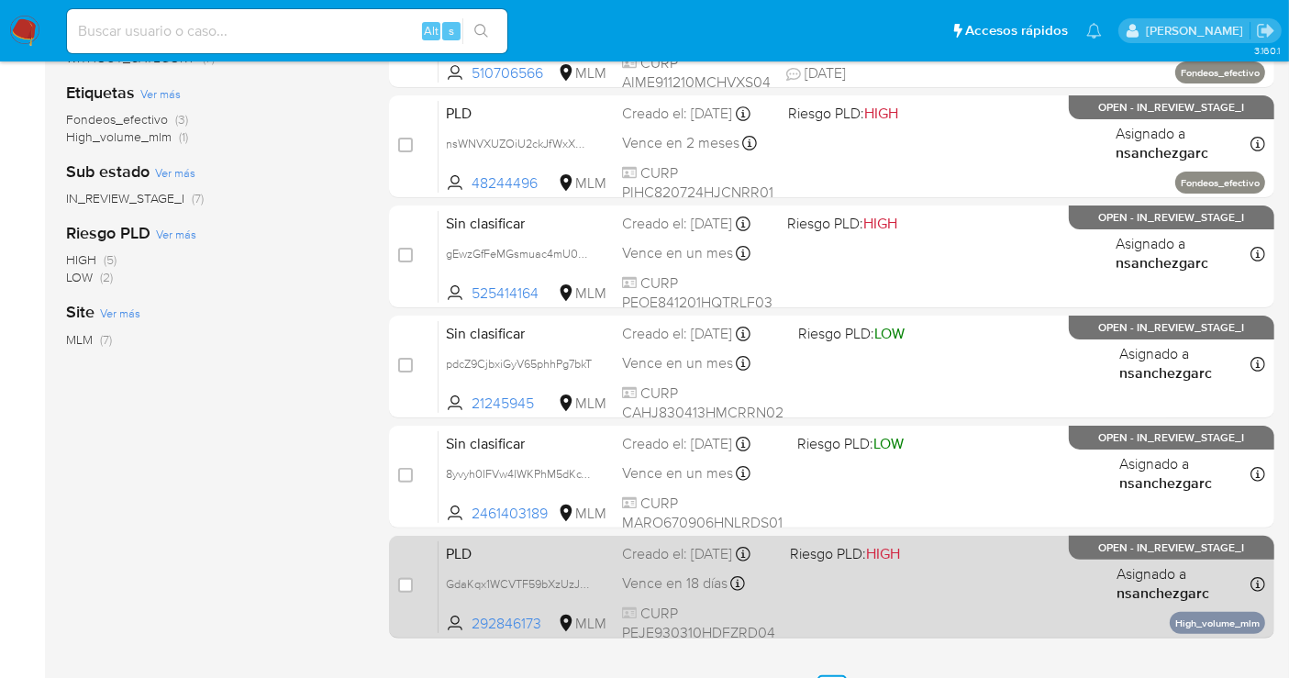
click at [625, 583] on div "PLD GdaKqx1WCVTF59bXzUzJ223T 292846173 MLM Riesgo PLD: HIGH Creado el: 12/08/20…" at bounding box center [851, 586] width 826 height 93
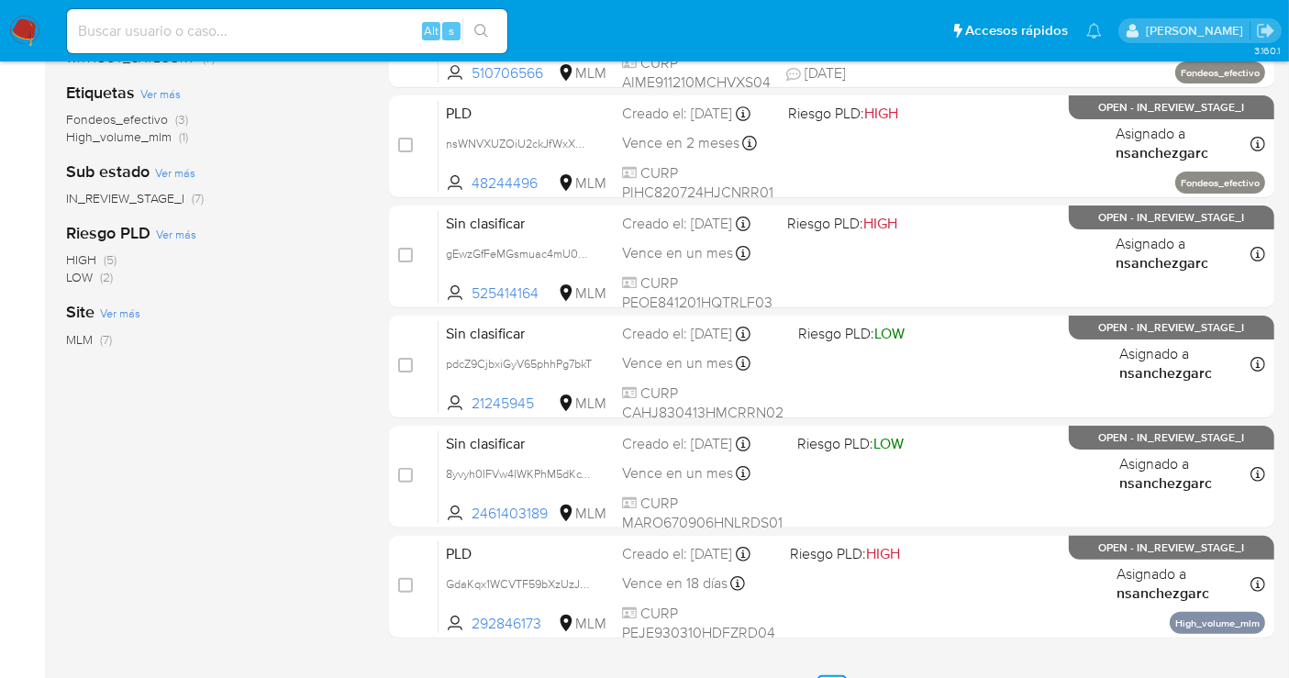
click at [128, 454] on div "Clasificación Ver más transactional (4) without_classification (3) Categoría Ve…" at bounding box center [213, 239] width 294 height 624
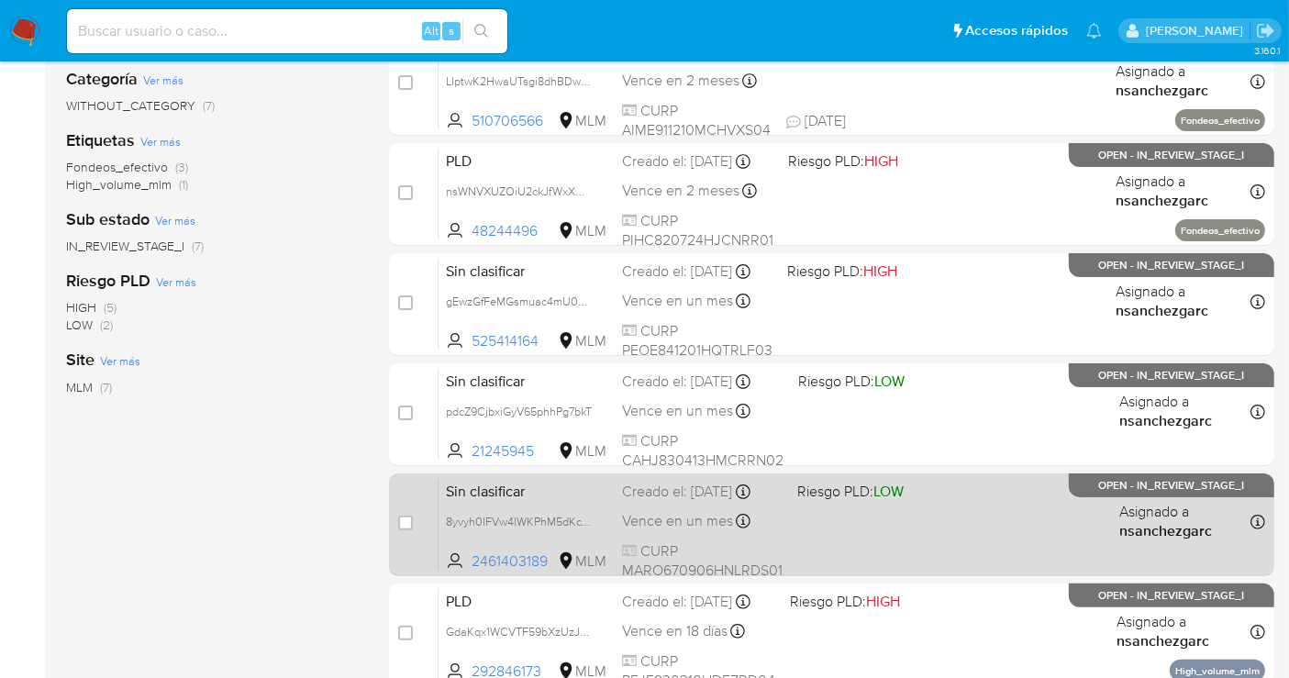
scroll to position [198, 0]
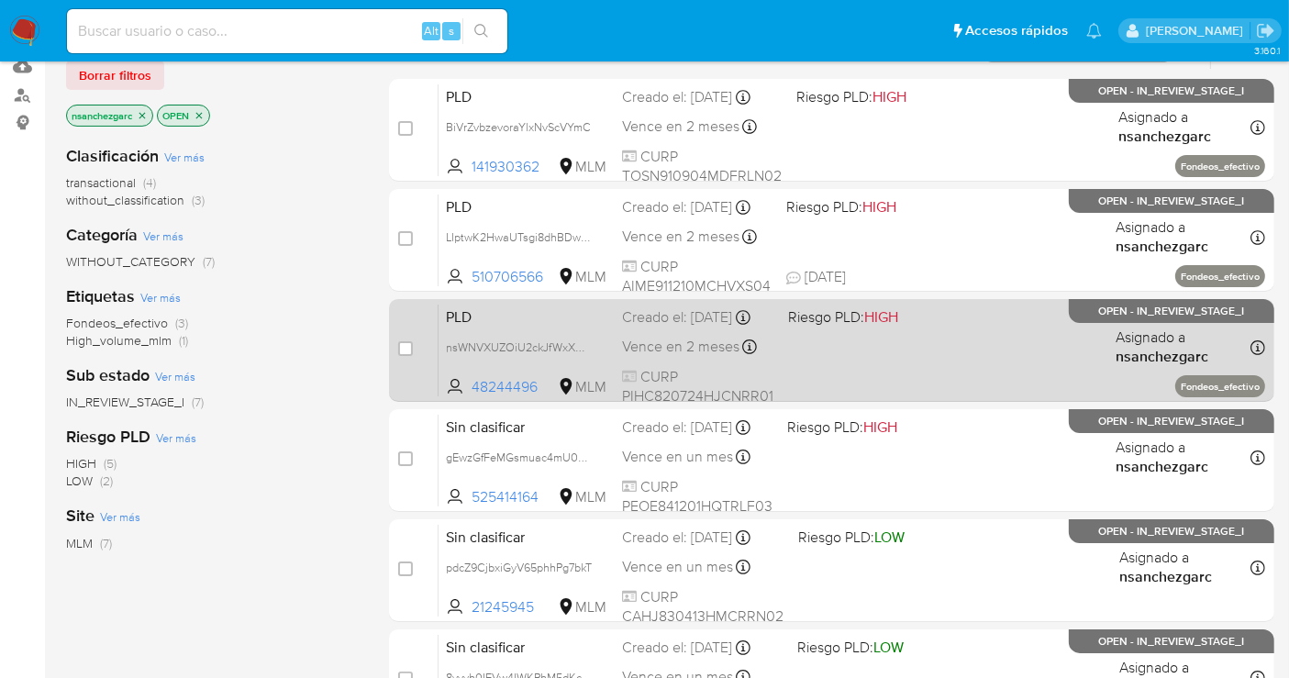
click at [641, 327] on div "Creado el: 12/09/2025 Creado el: 12/09/2025 02:16:15" at bounding box center [697, 317] width 151 height 20
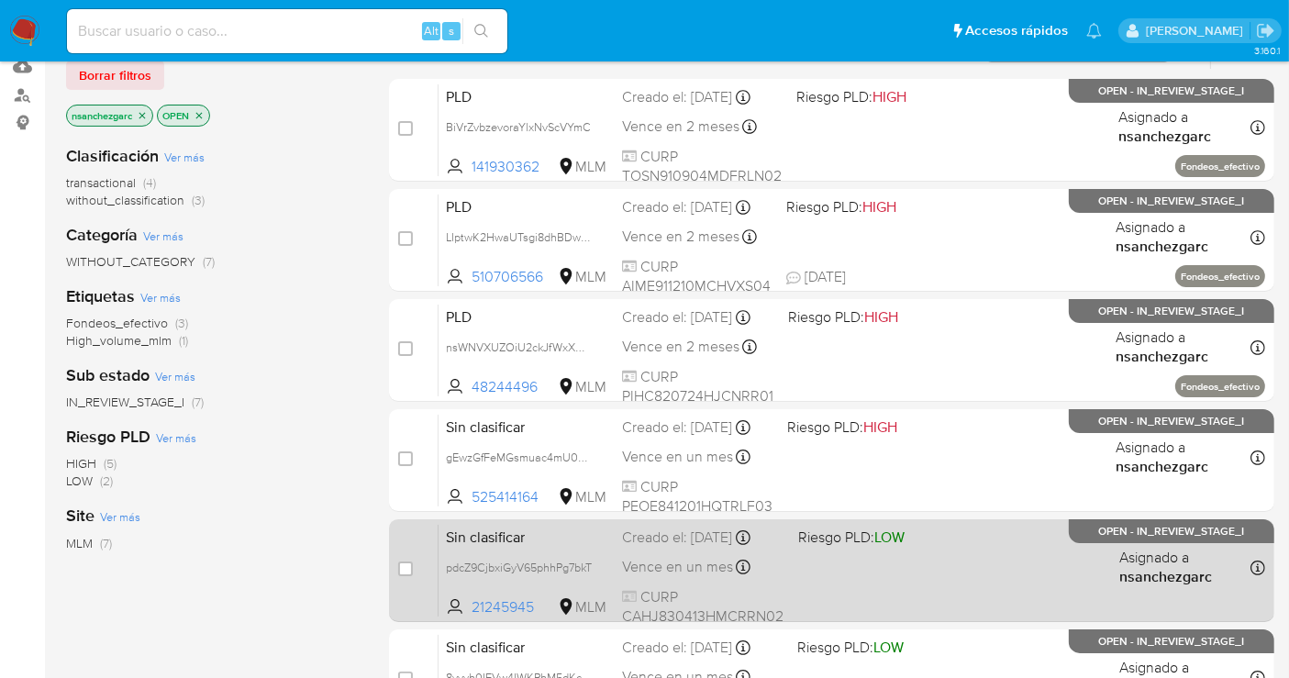
scroll to position [504, 0]
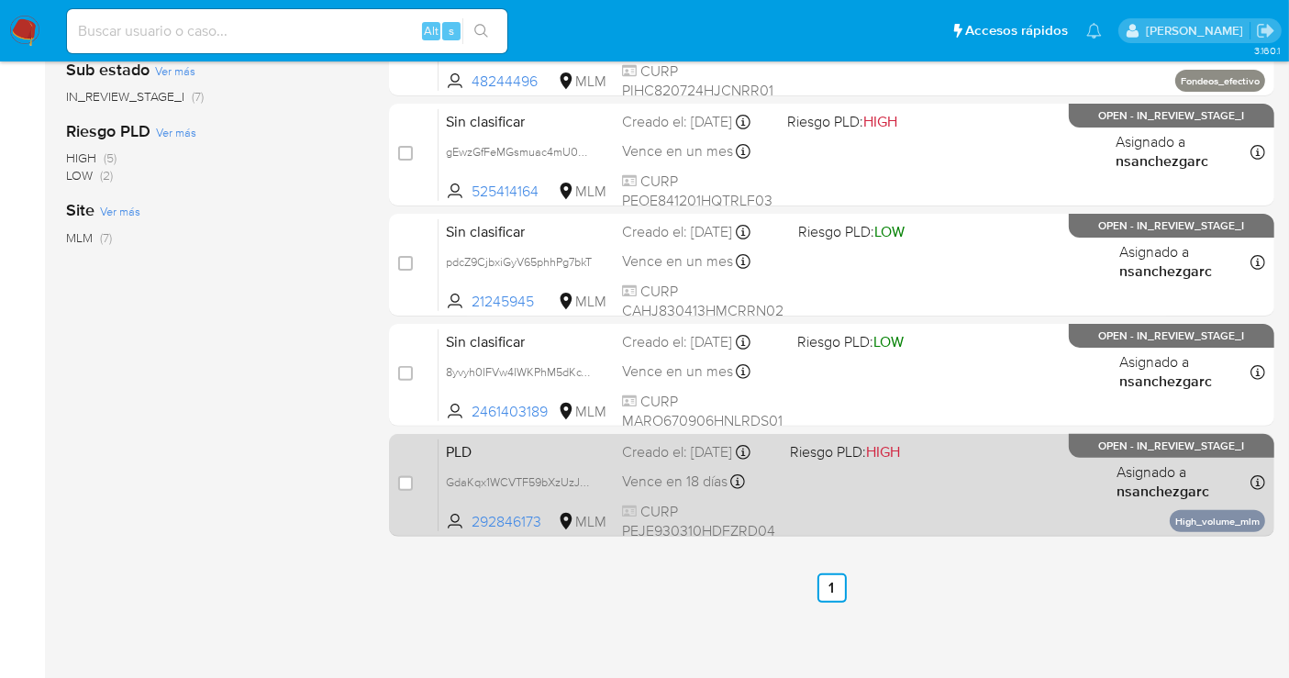
click at [671, 462] on div "Creado el: 12/08/2025 Creado el: 12/08/2025 02:08:35" at bounding box center [698, 452] width 153 height 20
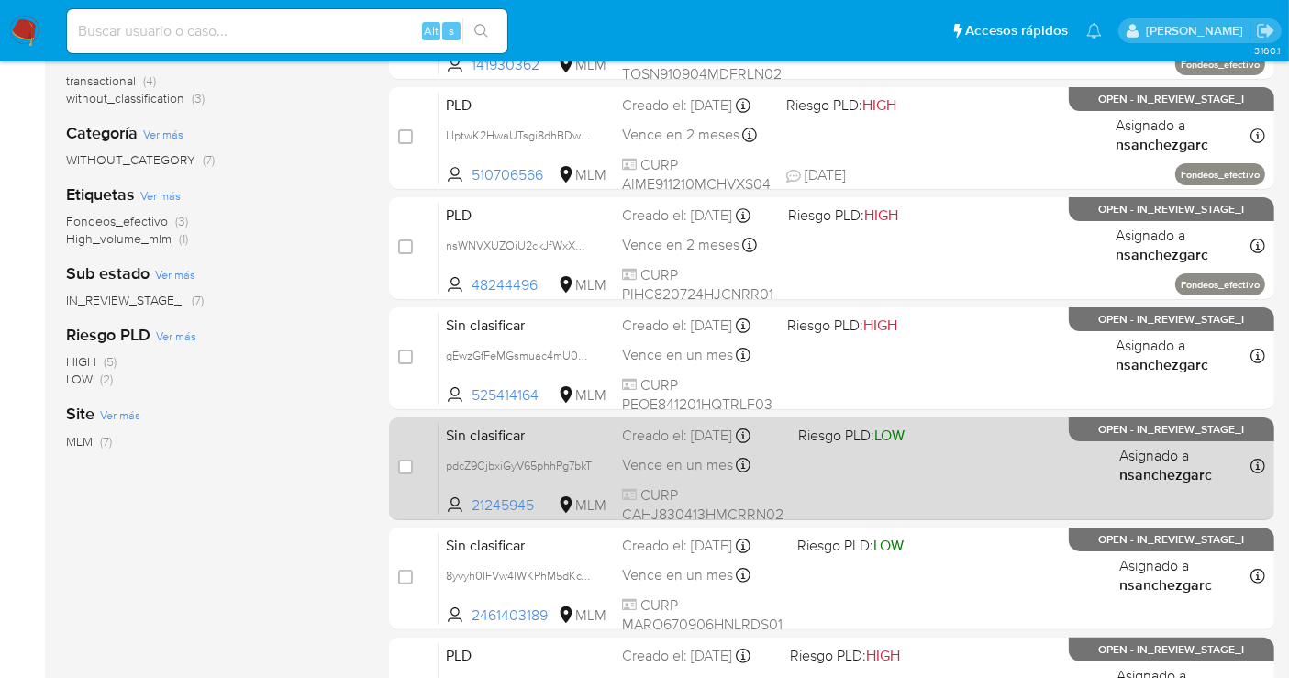
scroll to position [96, 0]
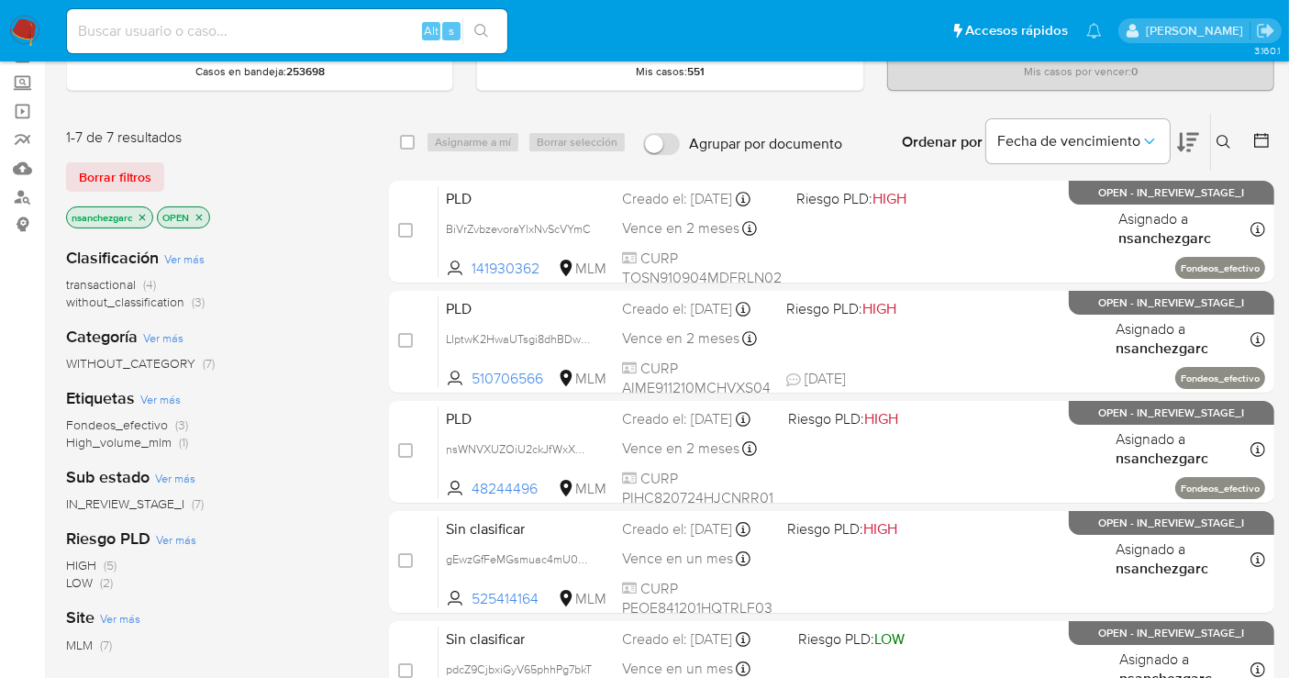
click at [29, 22] on img at bounding box center [24, 31] width 31 height 31
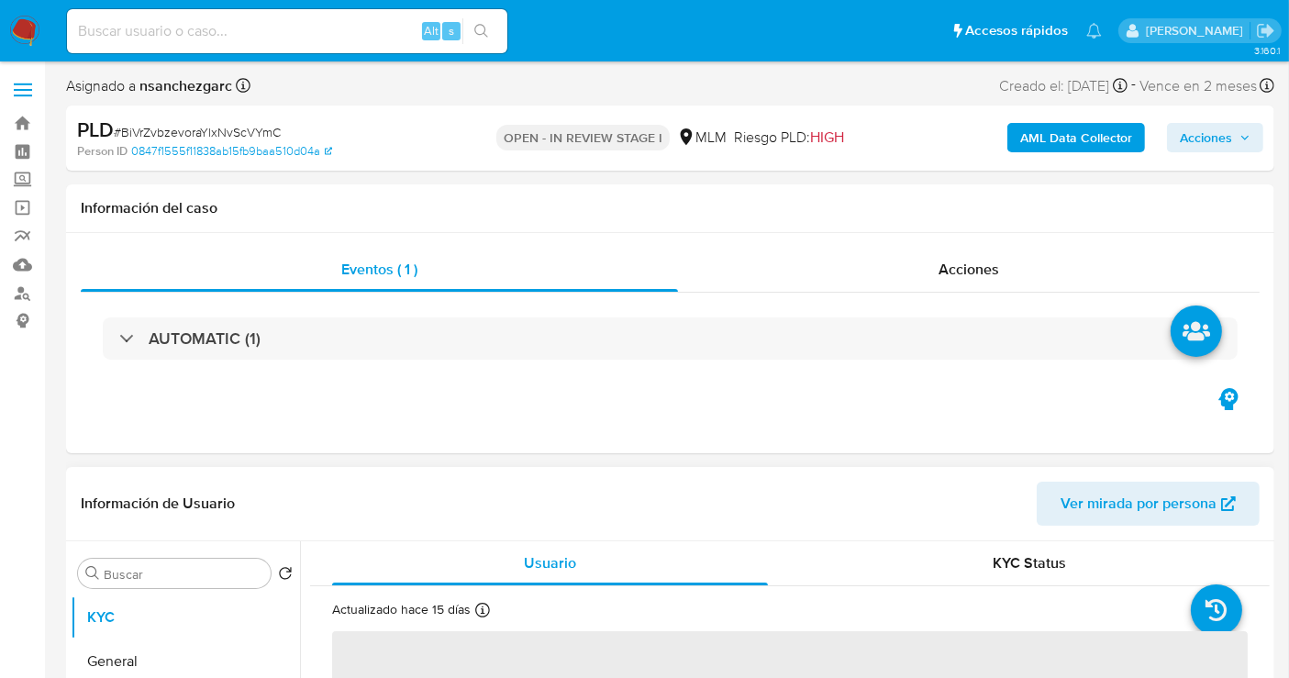
select select "10"
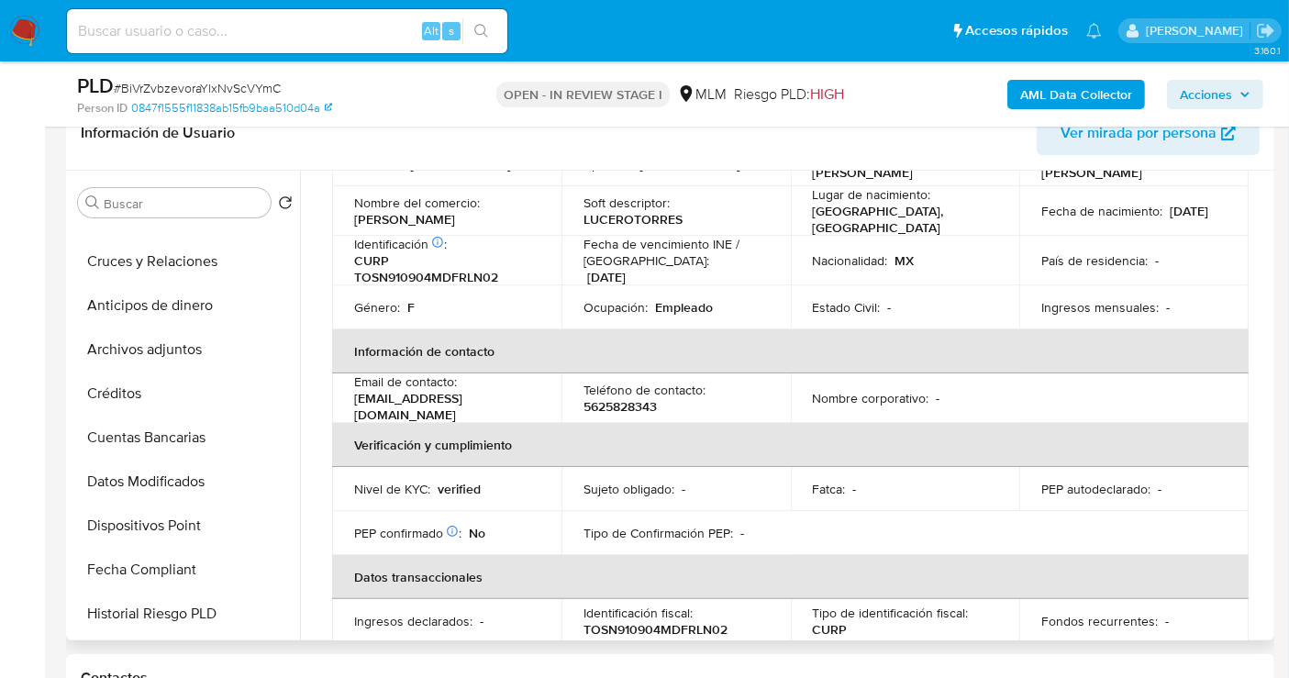
scroll to position [407, 0]
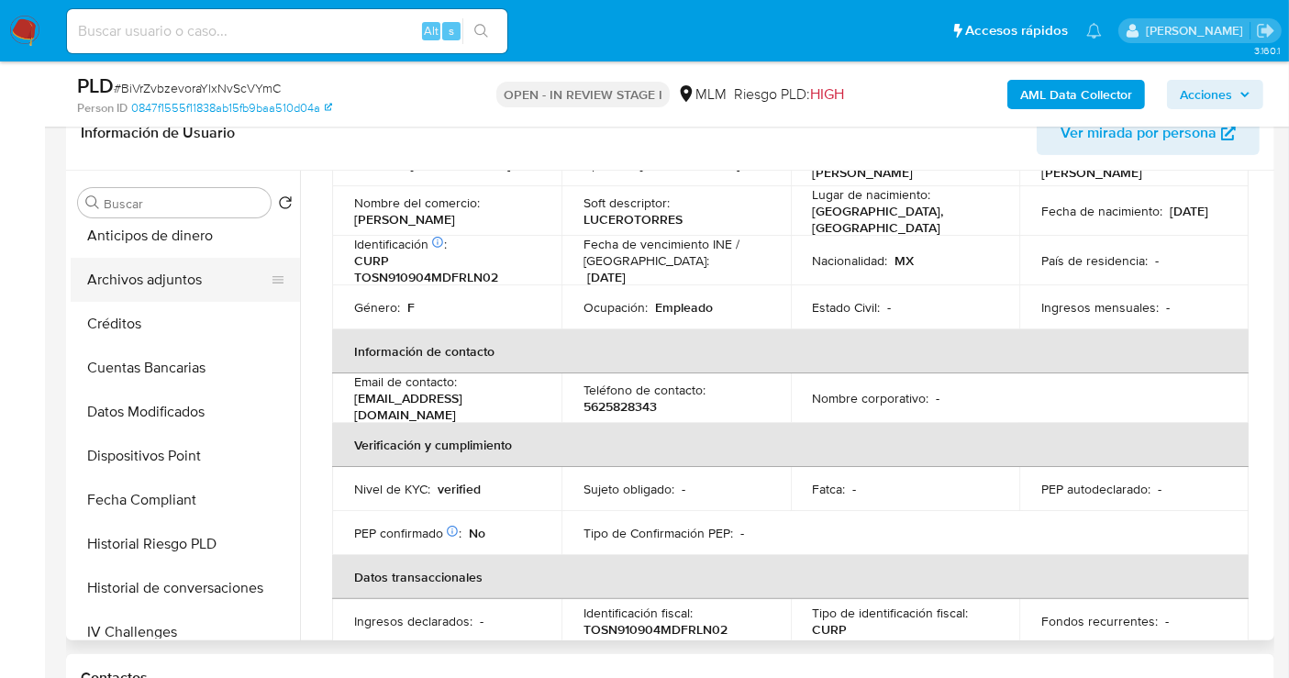
click at [133, 277] on button "Archivos adjuntos" at bounding box center [178, 280] width 215 height 44
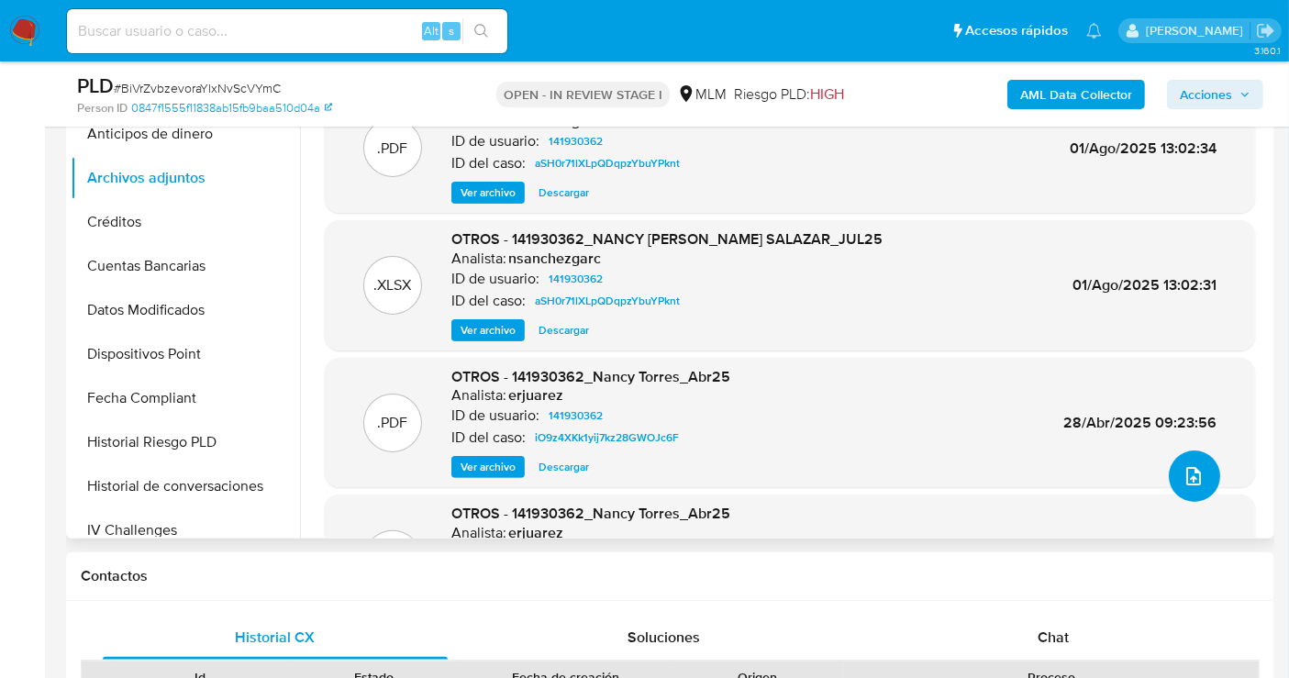
click at [1203, 472] on button "upload-file" at bounding box center [1194, 475] width 51 height 51
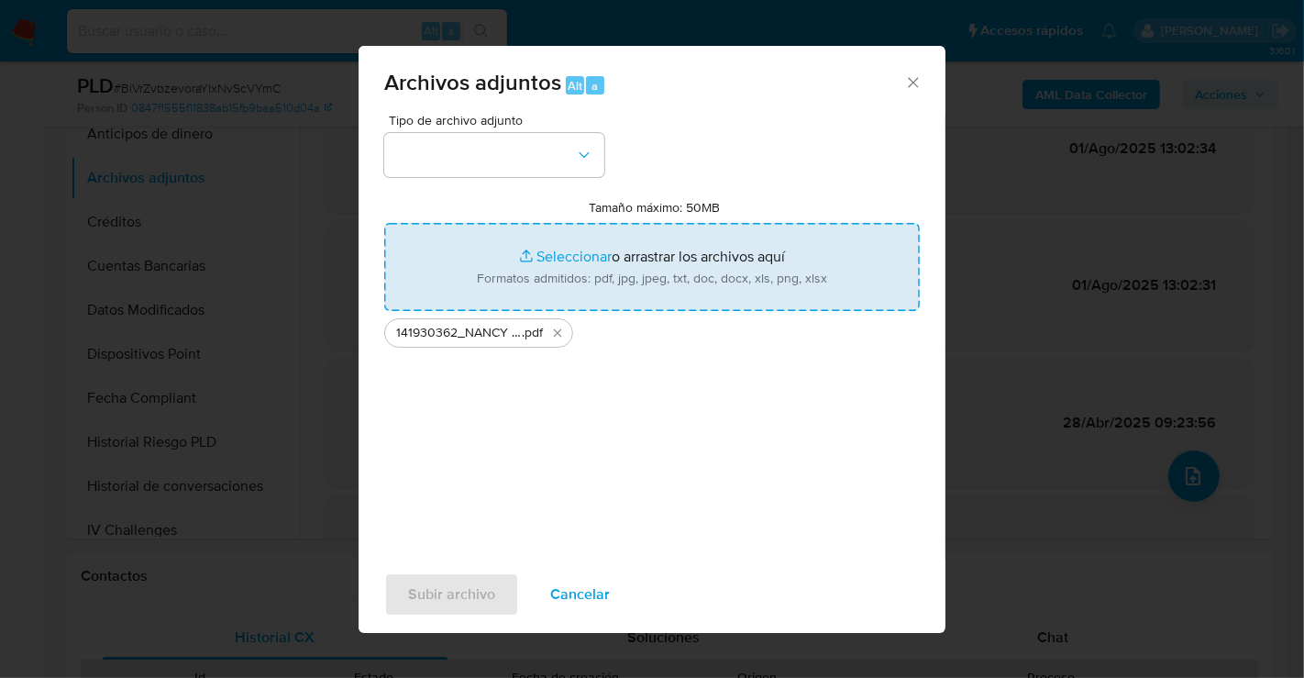
type input "C:\fakepath\141930362_NANCY LUCERO TORRES SALAZAR_SEP25.xlsx"
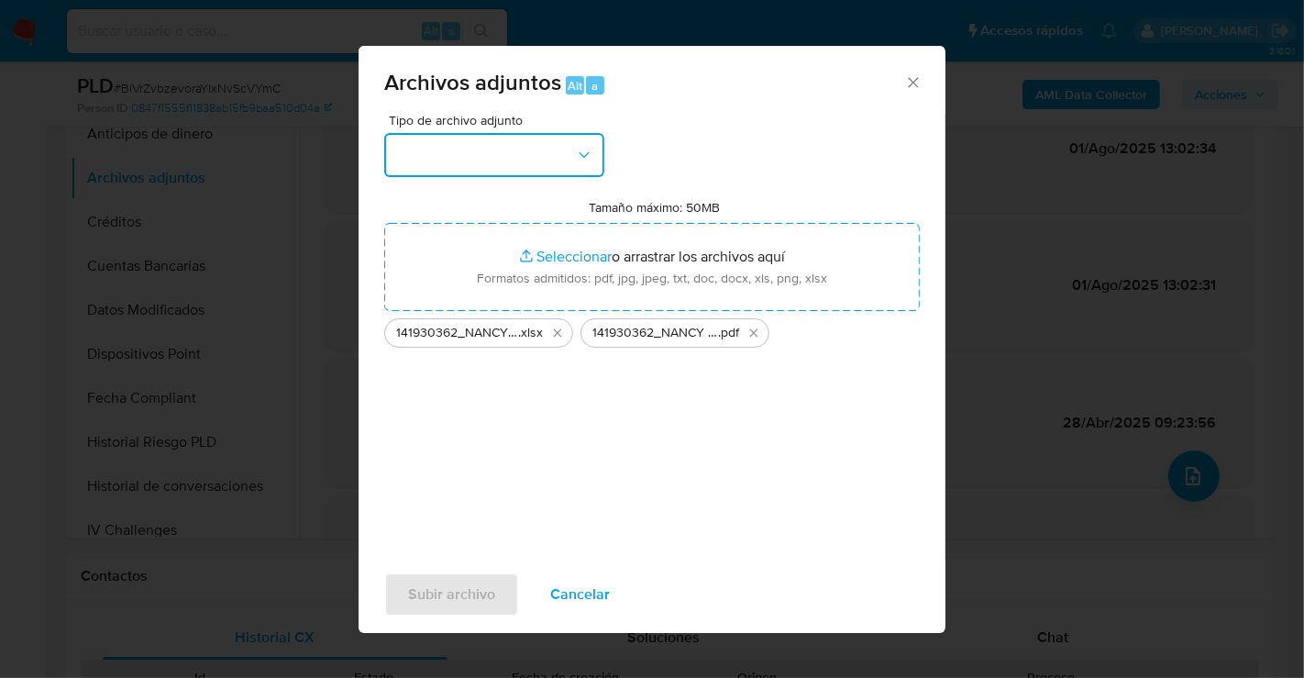
click at [429, 155] on button "button" at bounding box center [494, 155] width 220 height 44
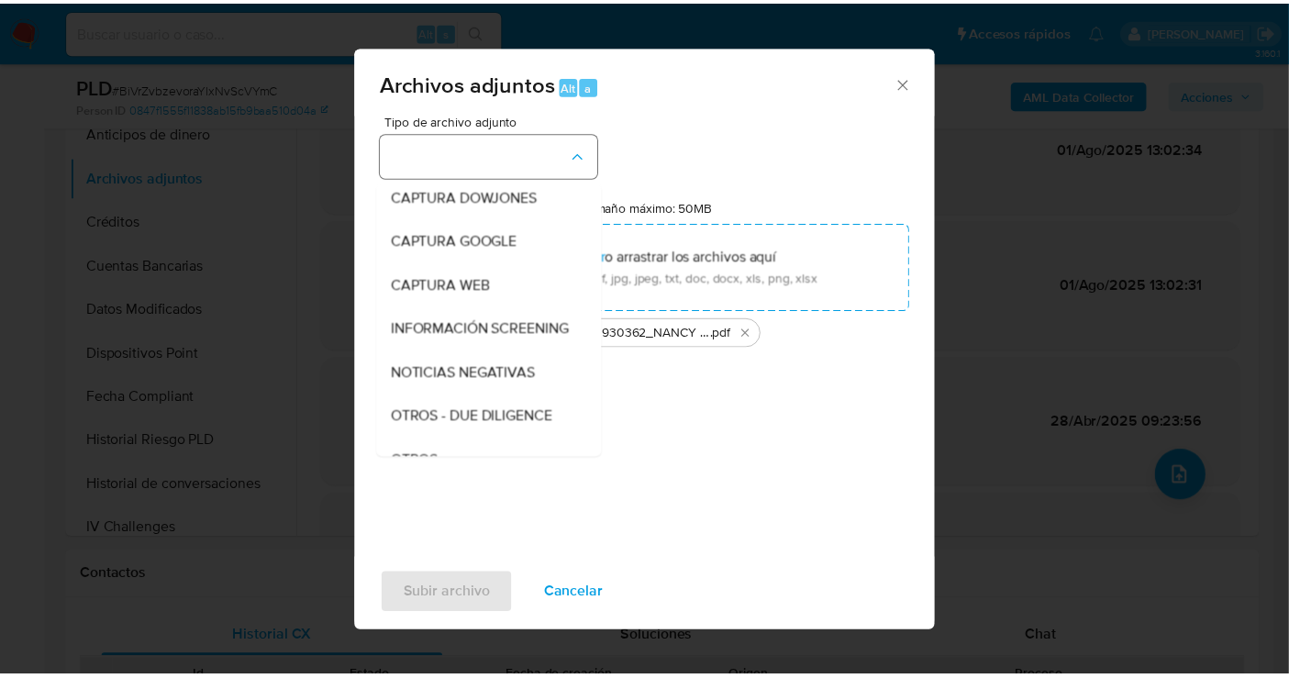
scroll to position [94, 0]
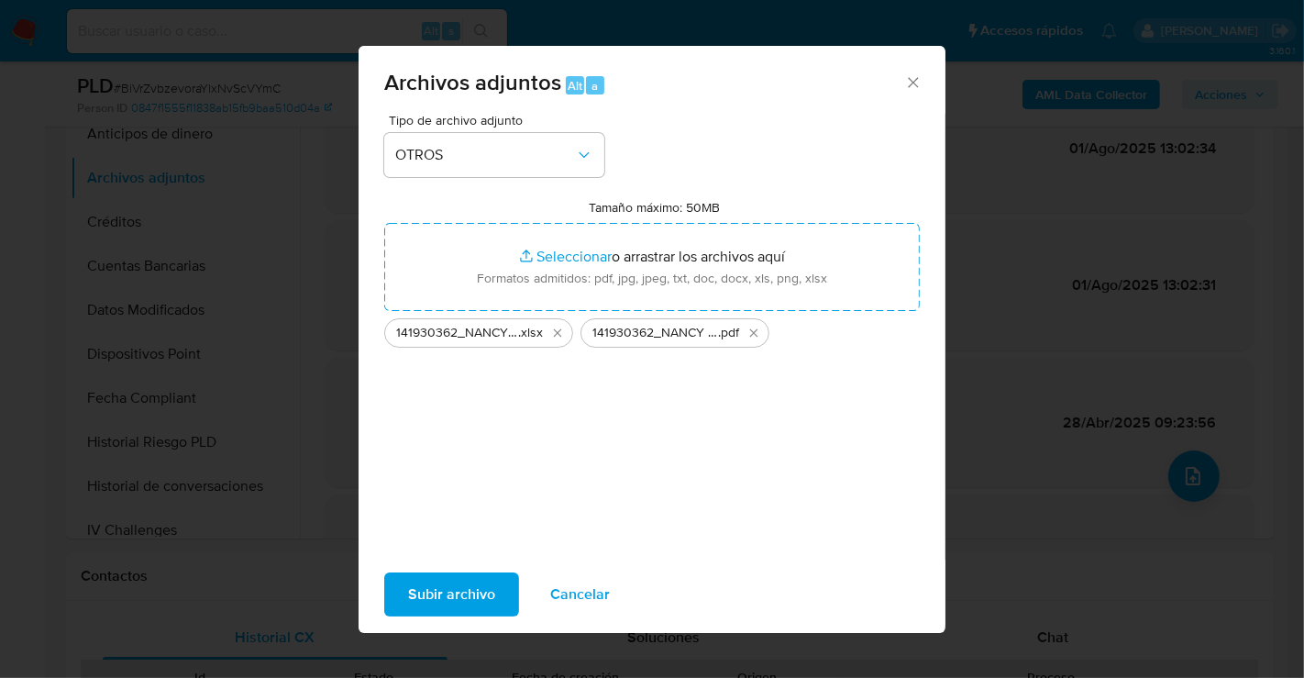
click at [499, 413] on div "Tipo de archivo adjunto OTROS Tamaño máximo: 50MB Seleccionar archivos Seleccio…" at bounding box center [652, 330] width 536 height 433
click at [449, 605] on span "Subir archivo" at bounding box center [451, 594] width 87 height 40
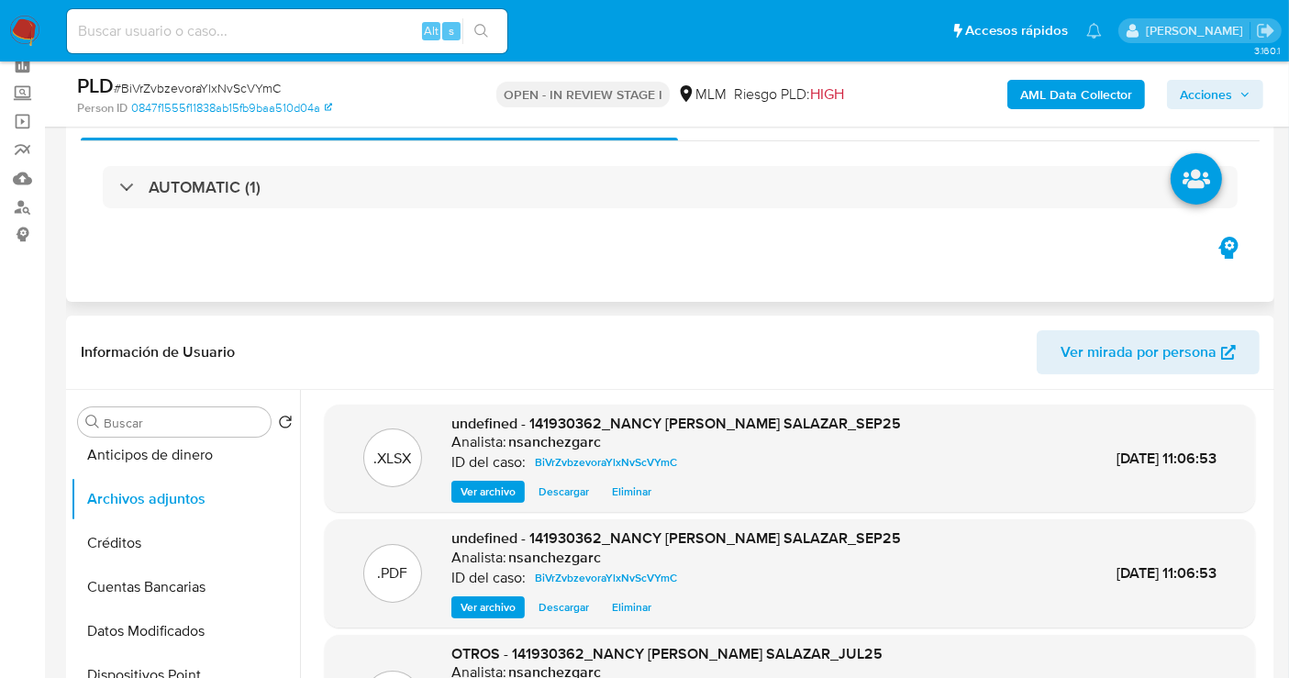
scroll to position [204, 0]
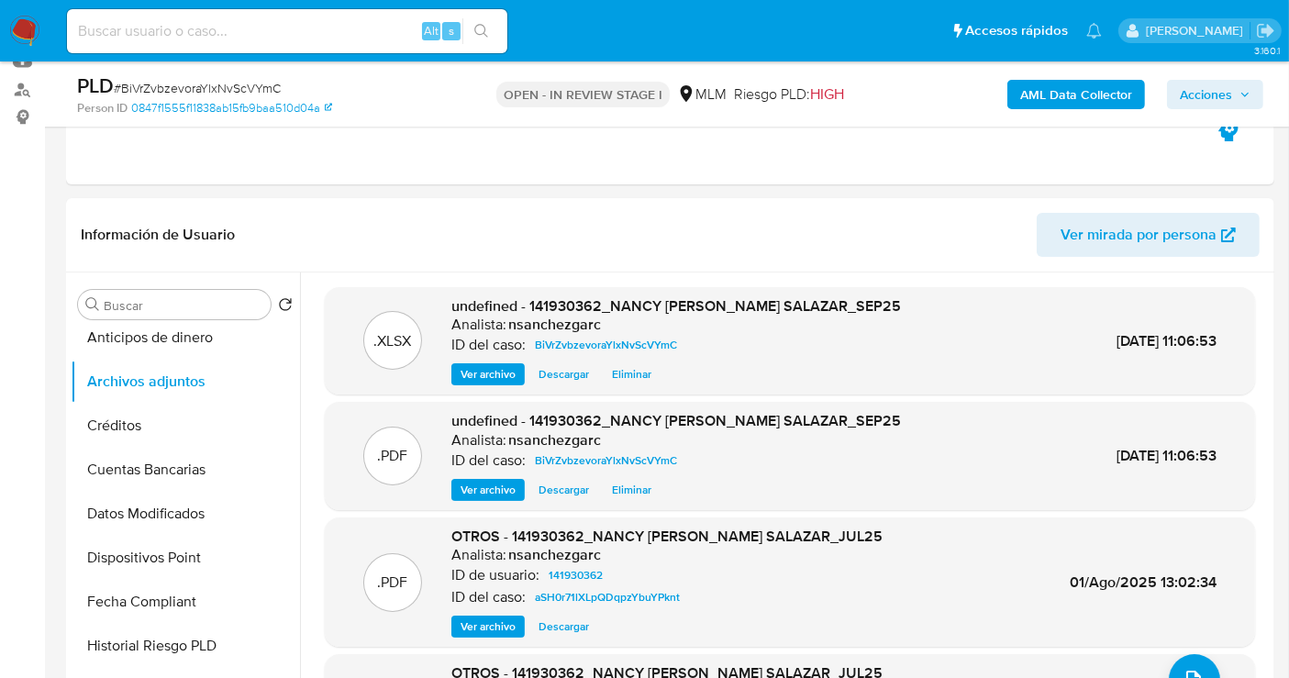
click at [1233, 90] on span "Acciones" at bounding box center [1215, 95] width 71 height 26
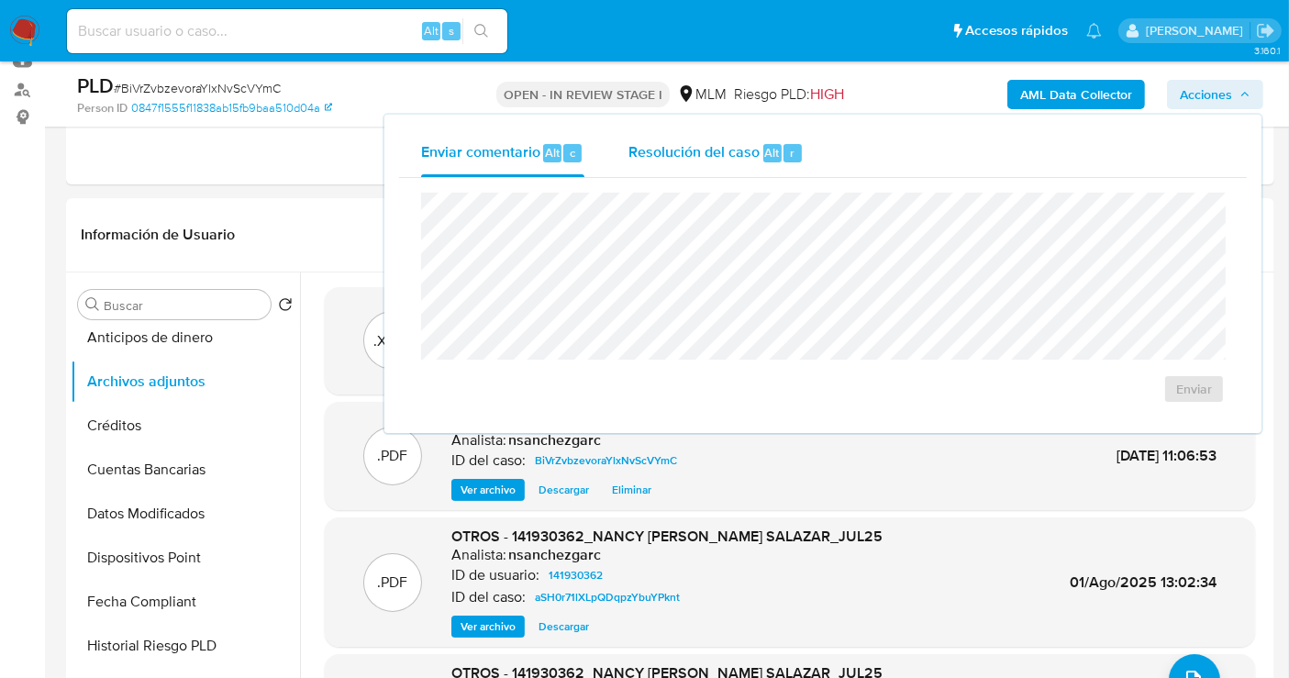
click at [660, 143] on span "Resolución del caso" at bounding box center [693, 151] width 131 height 21
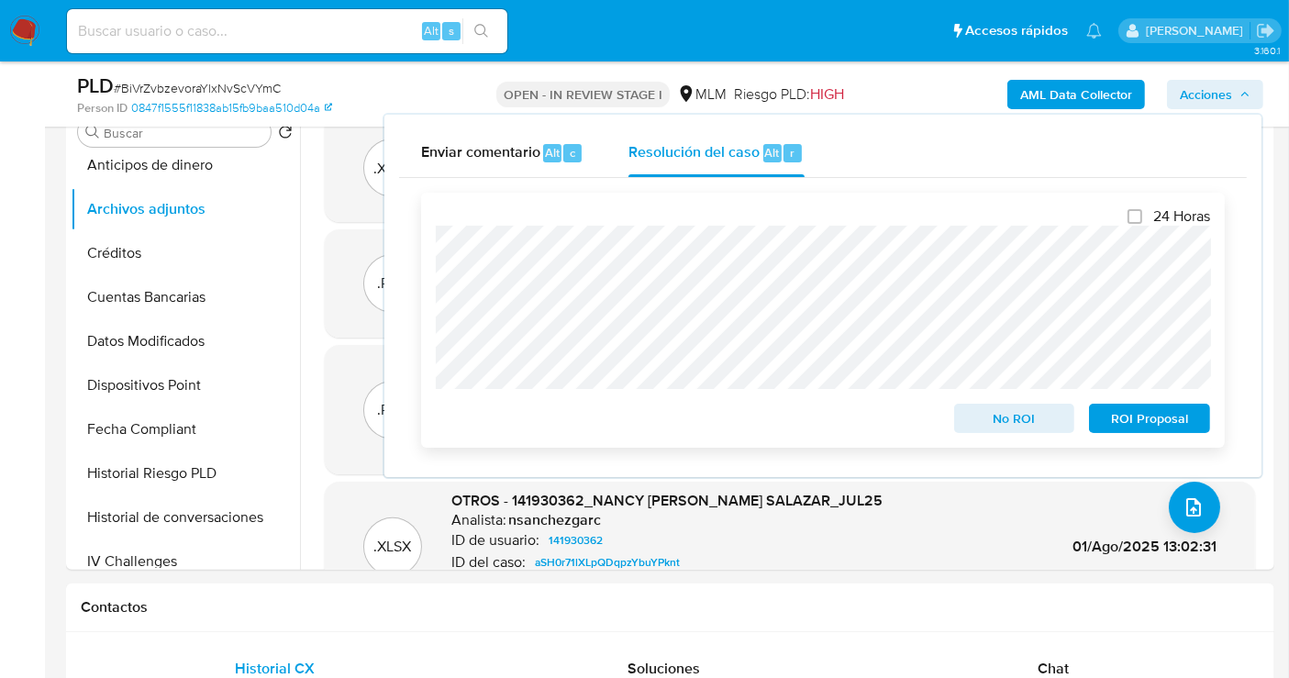
scroll to position [407, 0]
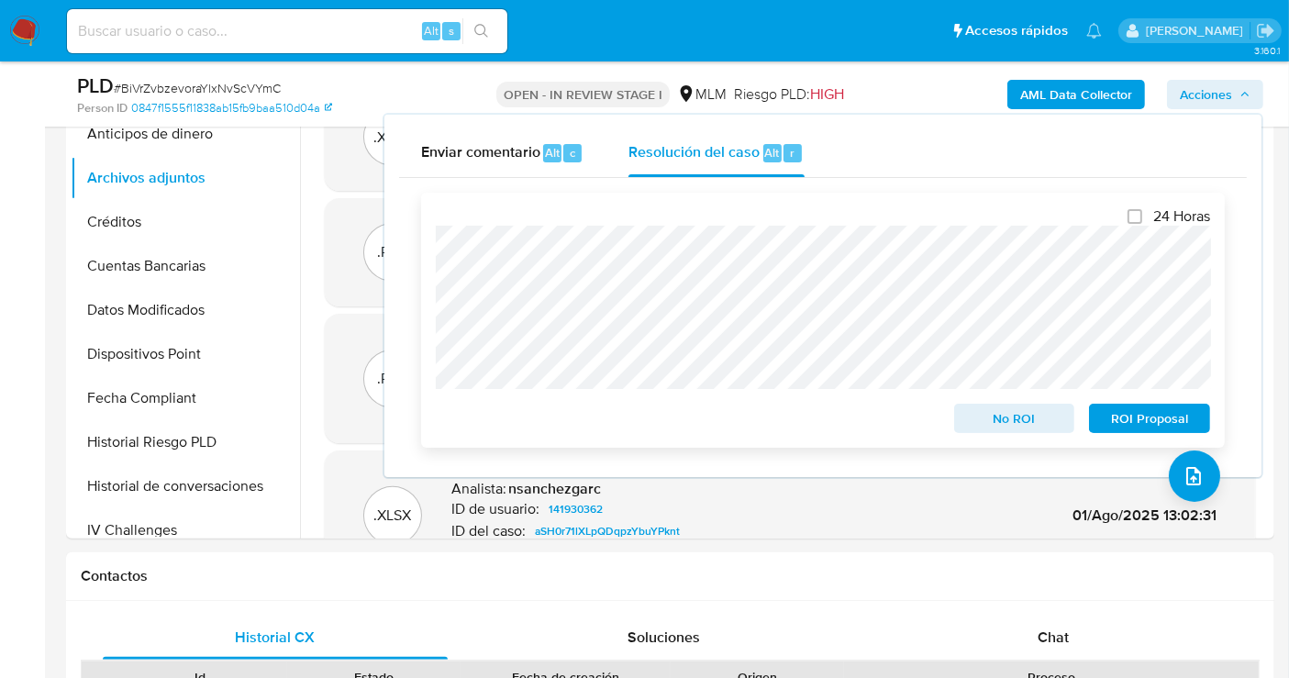
click at [1153, 424] on span "ROI Proposal" at bounding box center [1149, 418] width 95 height 26
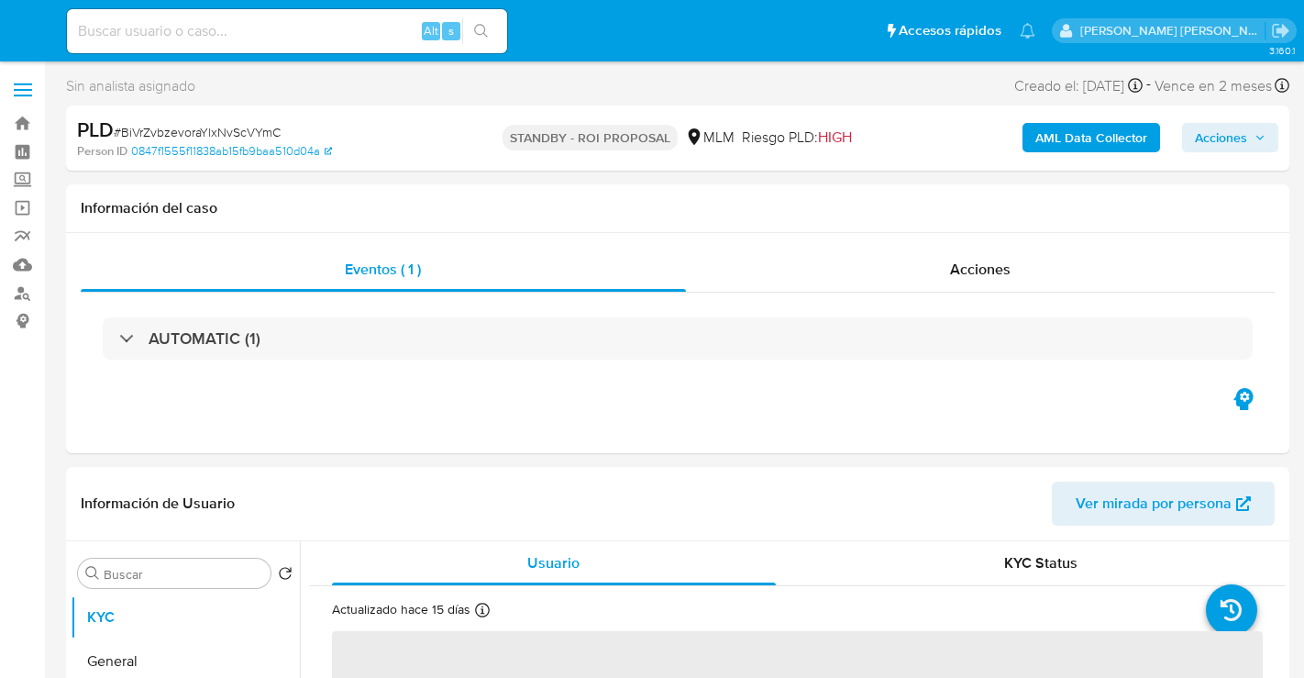
select select "10"
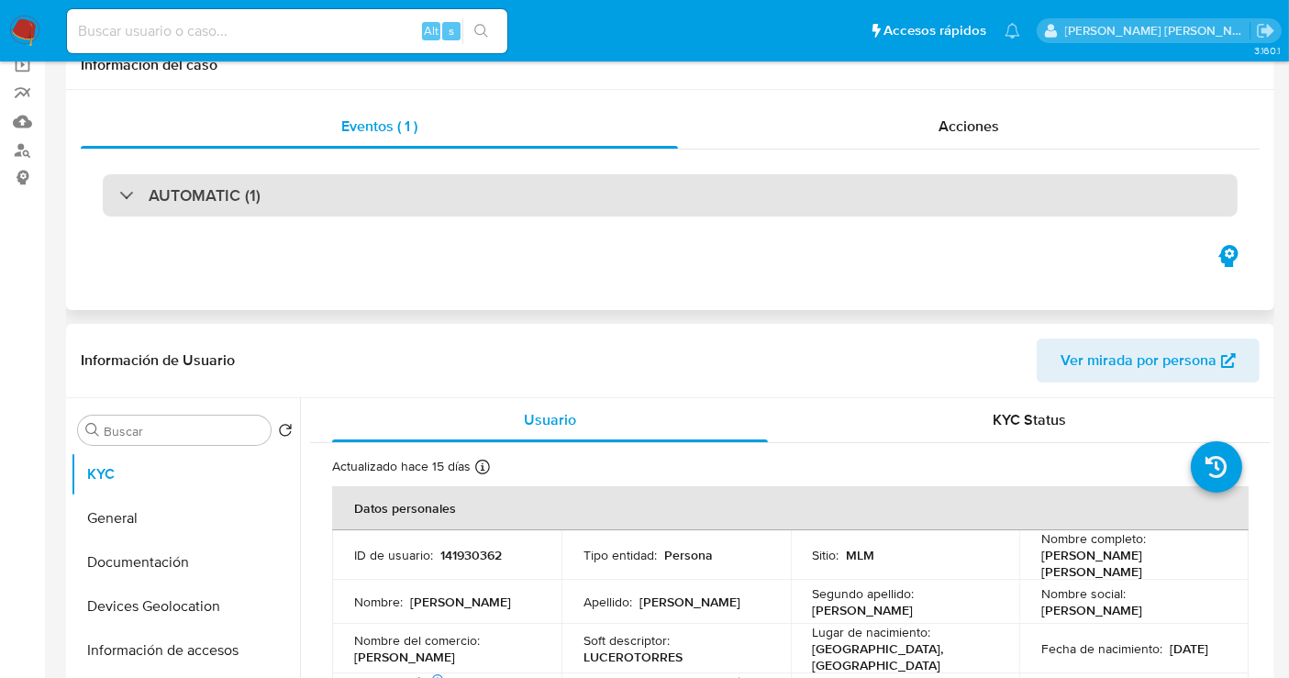
scroll to position [204, 0]
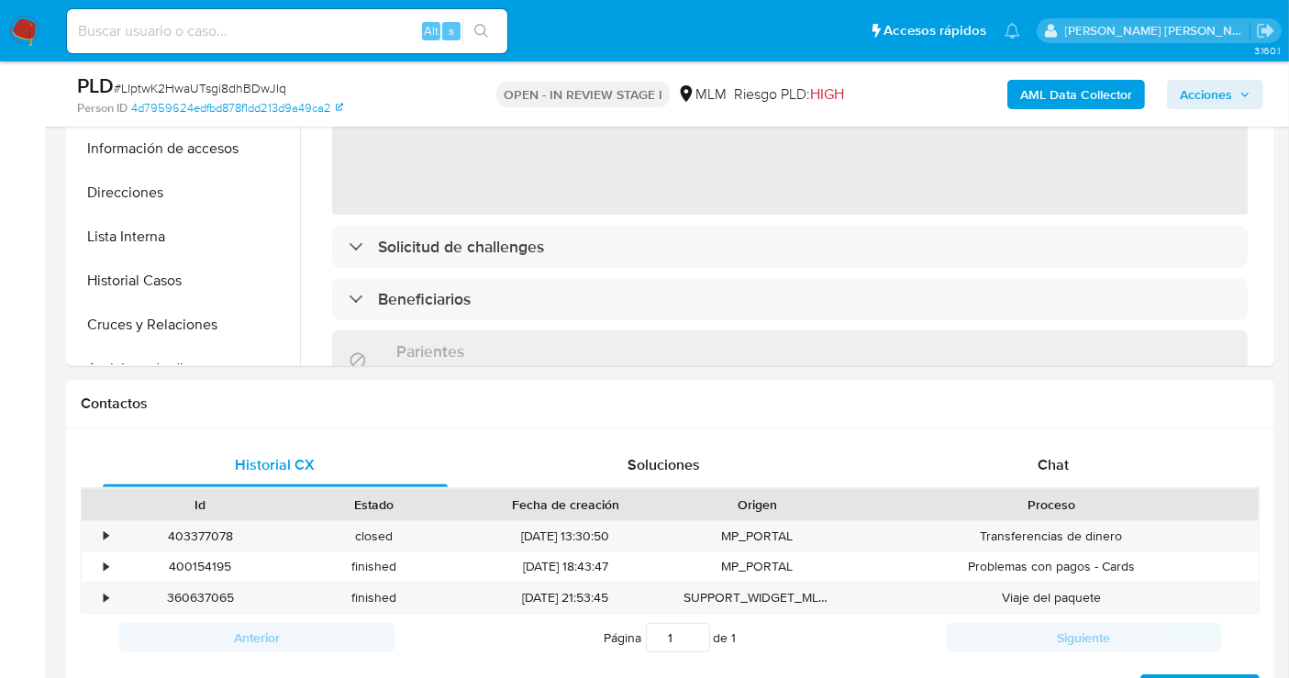
scroll to position [713, 0]
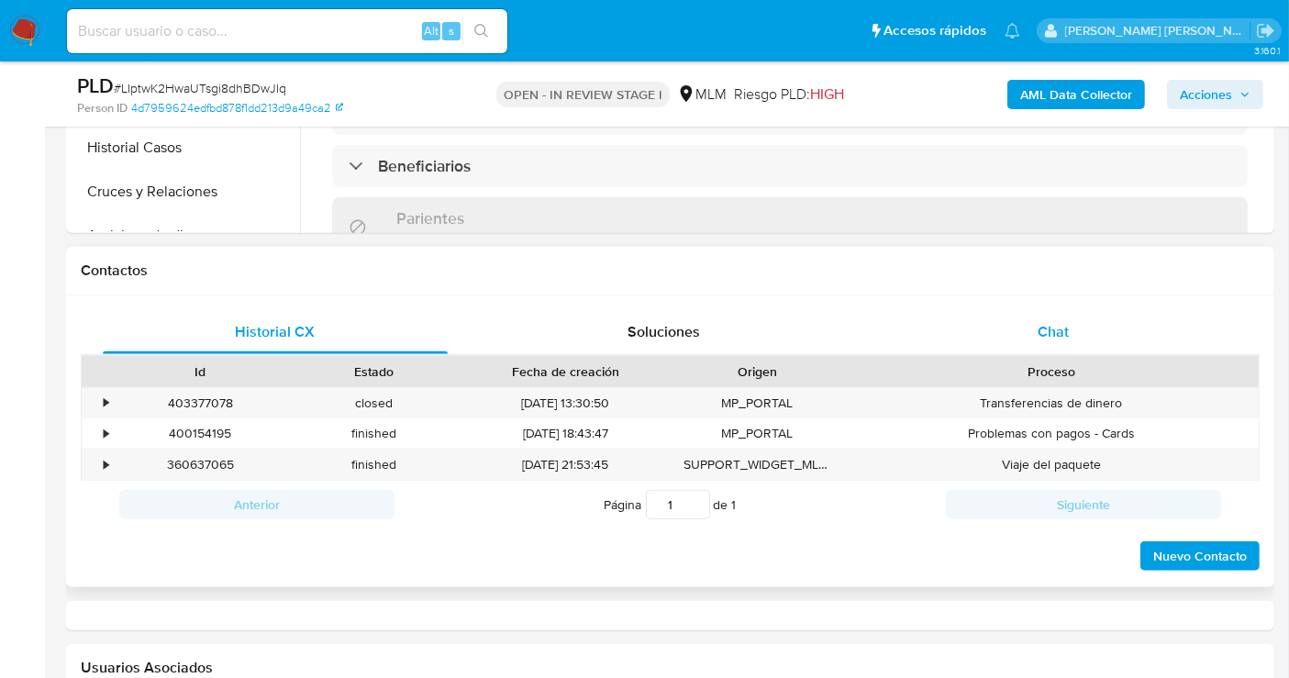
select select "10"
click at [1041, 344] on div "Chat" at bounding box center [1053, 332] width 345 height 44
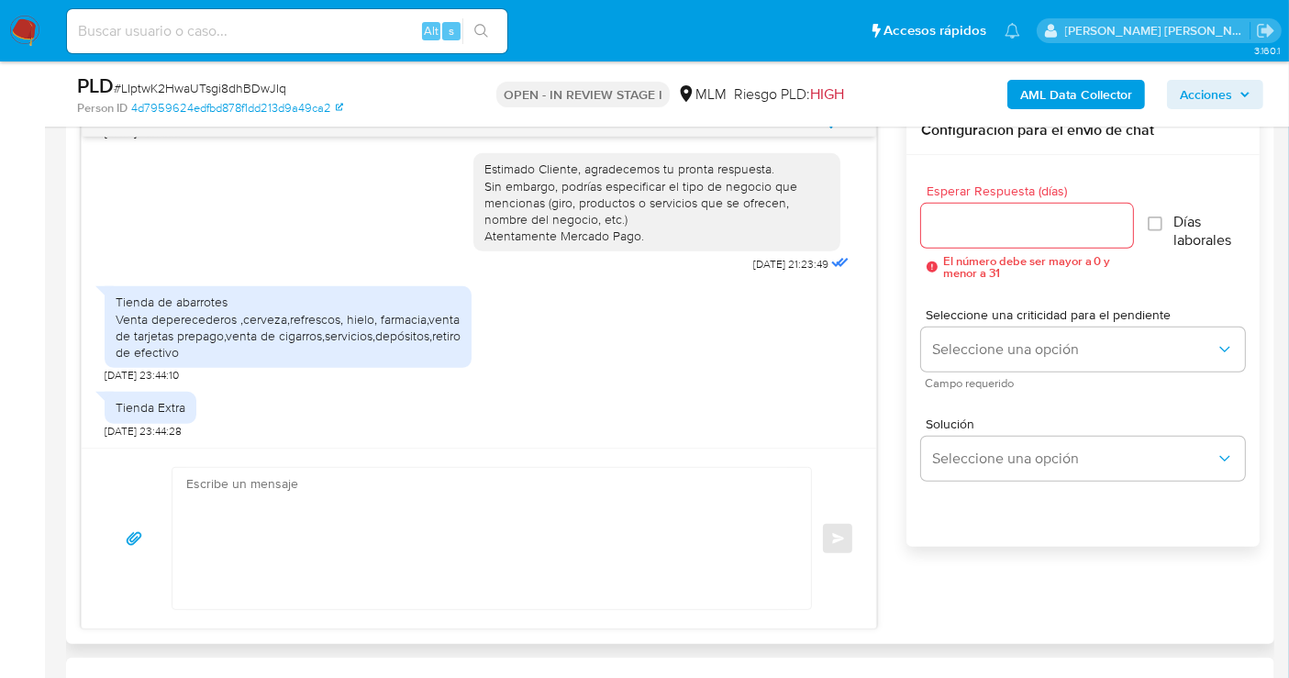
scroll to position [1019, 0]
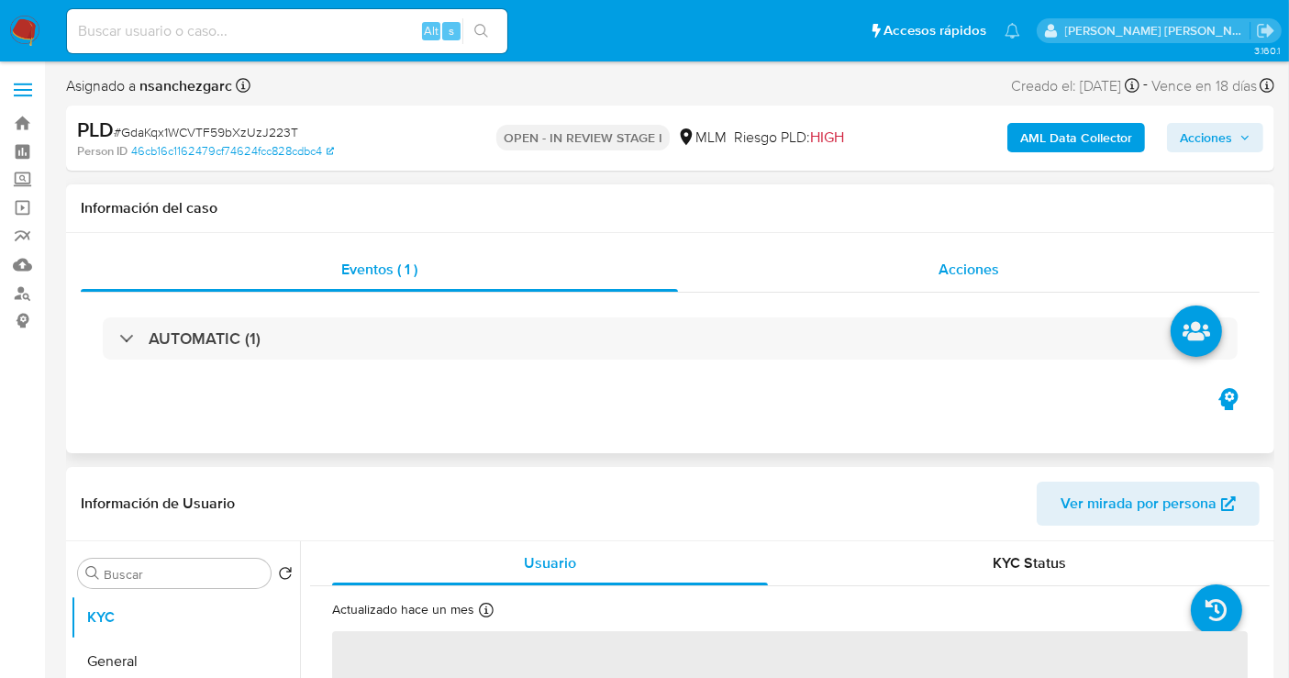
select select "10"
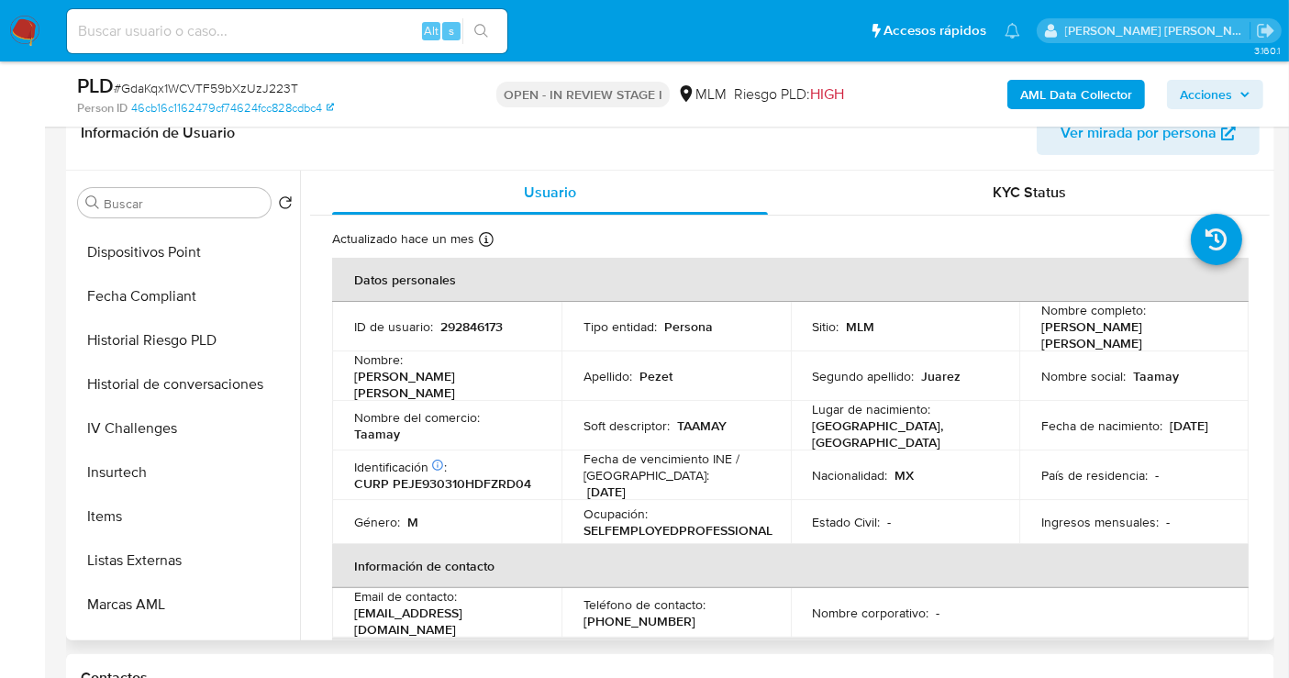
scroll to position [862, 0]
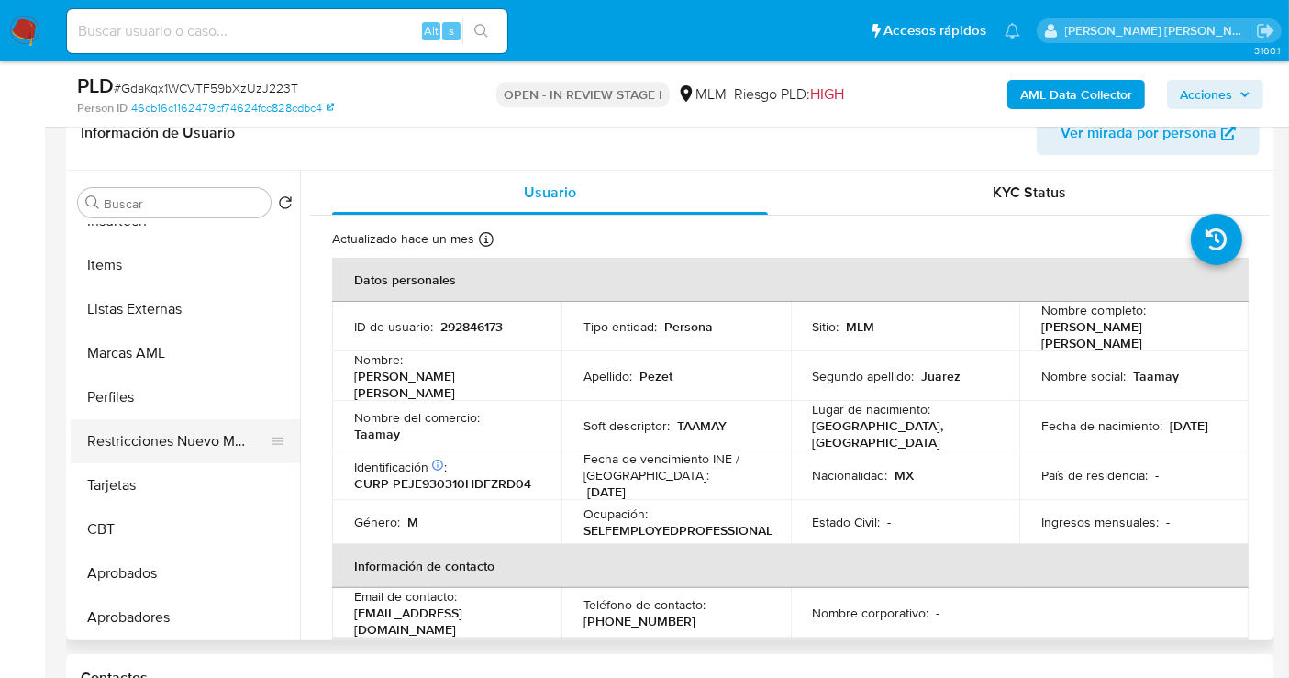
click at [161, 449] on button "Restricciones Nuevo Mundo" at bounding box center [178, 441] width 215 height 44
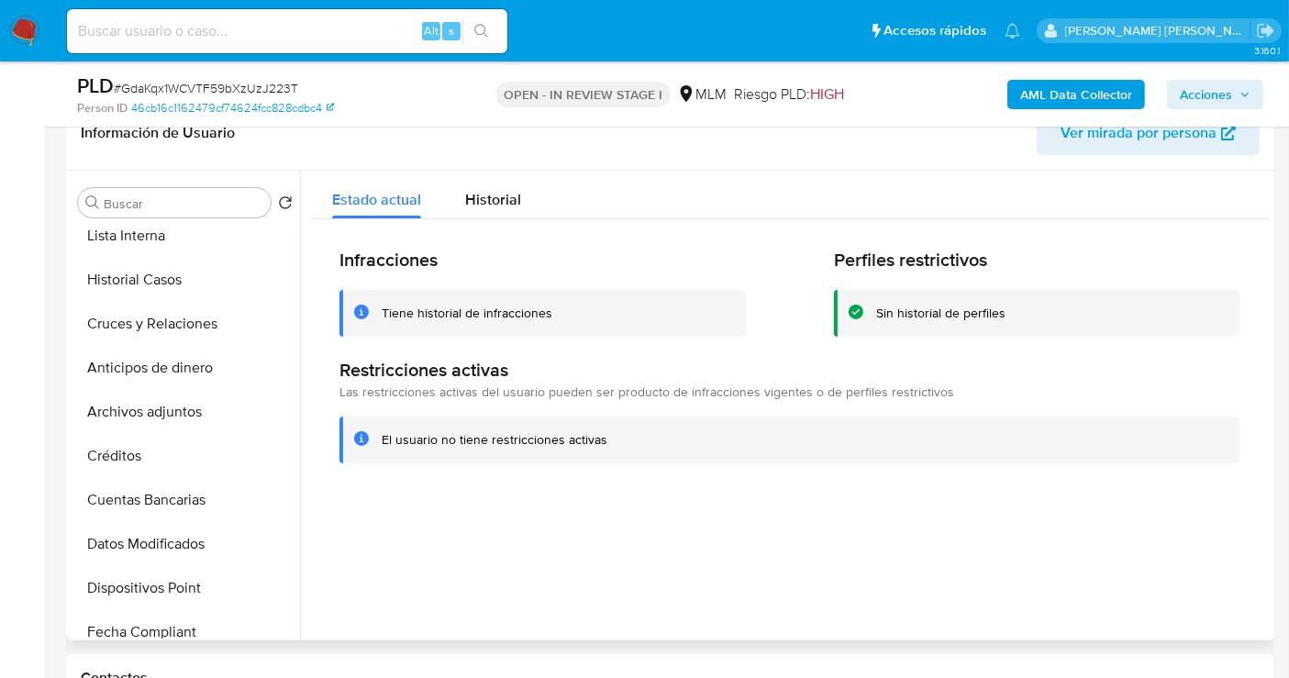
scroll to position [251, 0]
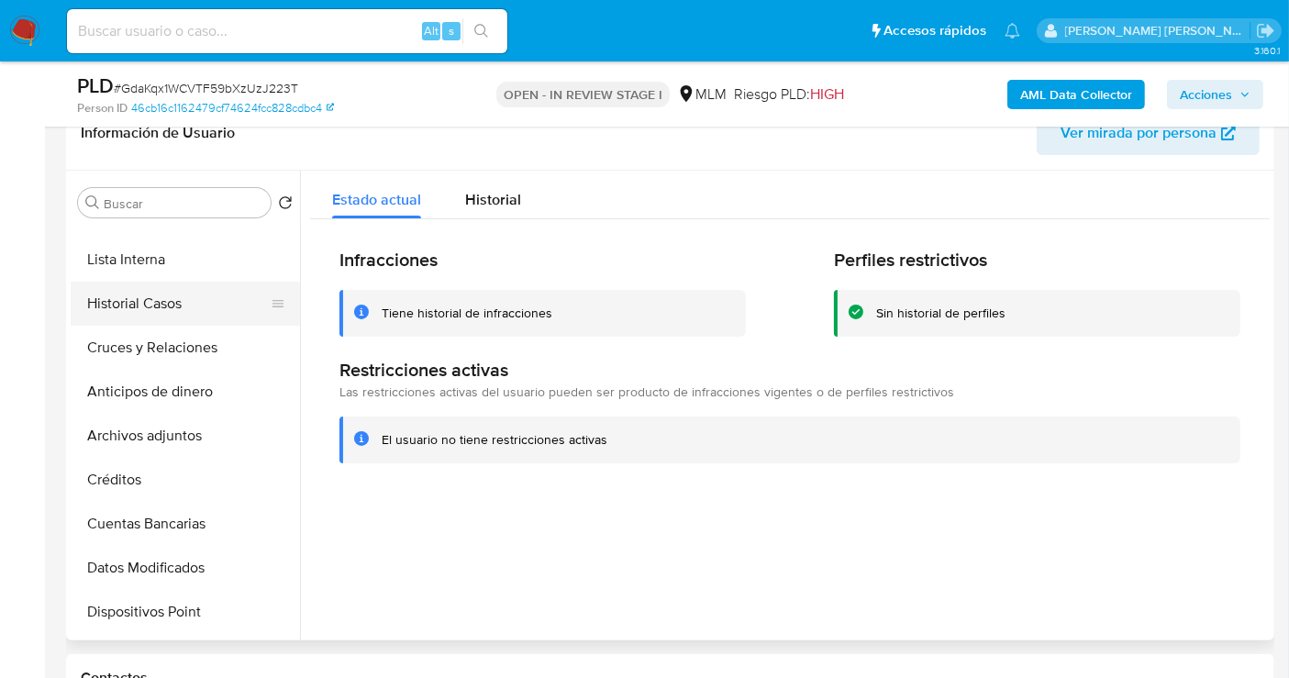
click at [146, 305] on button "Historial Casos" at bounding box center [178, 304] width 215 height 44
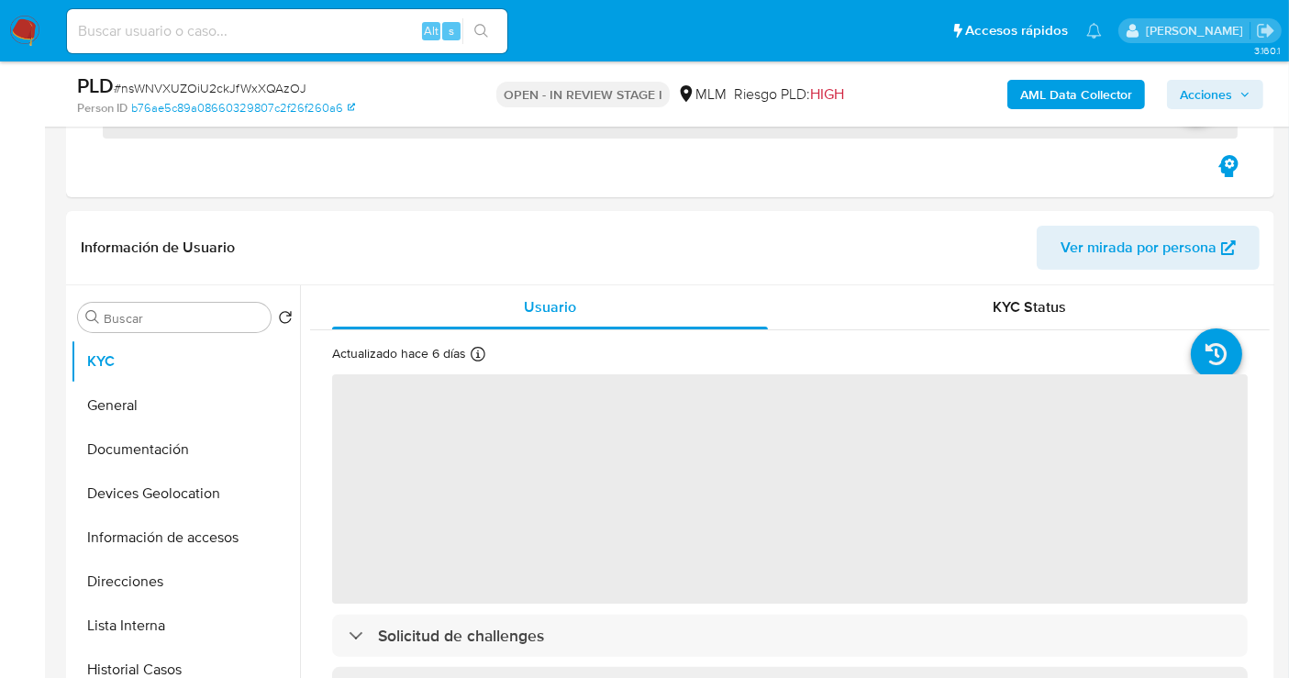
scroll to position [305, 0]
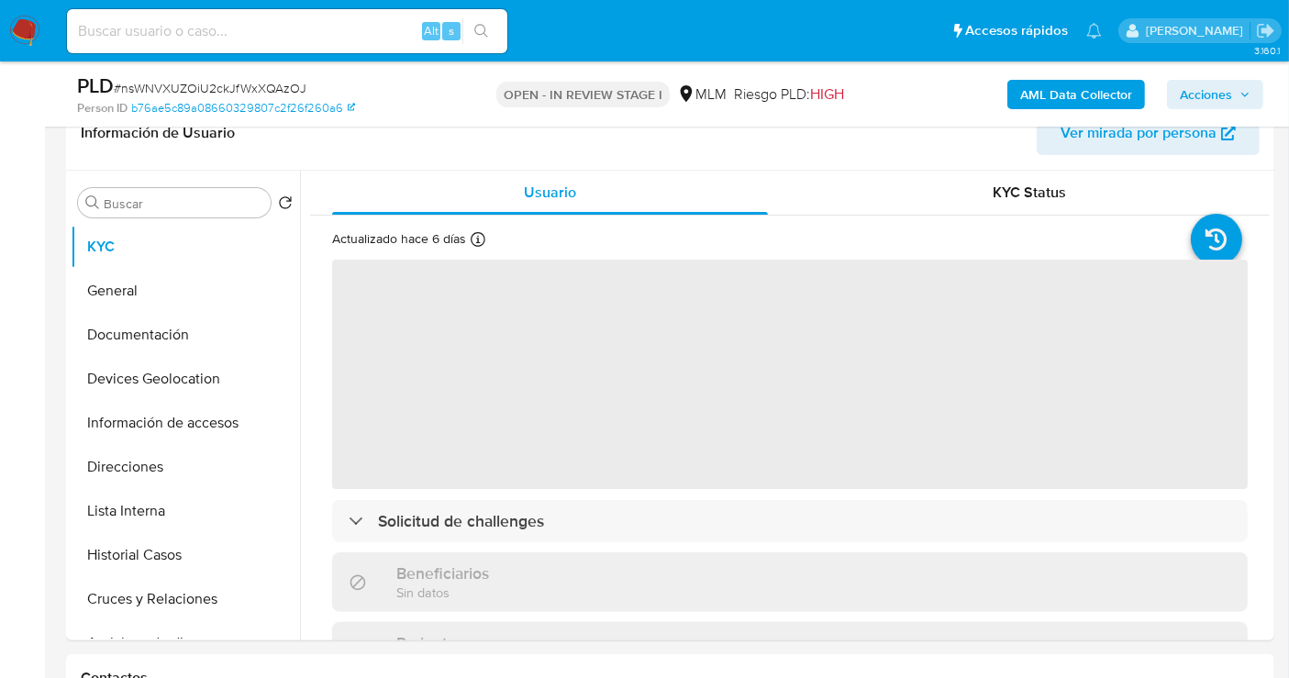
select select "10"
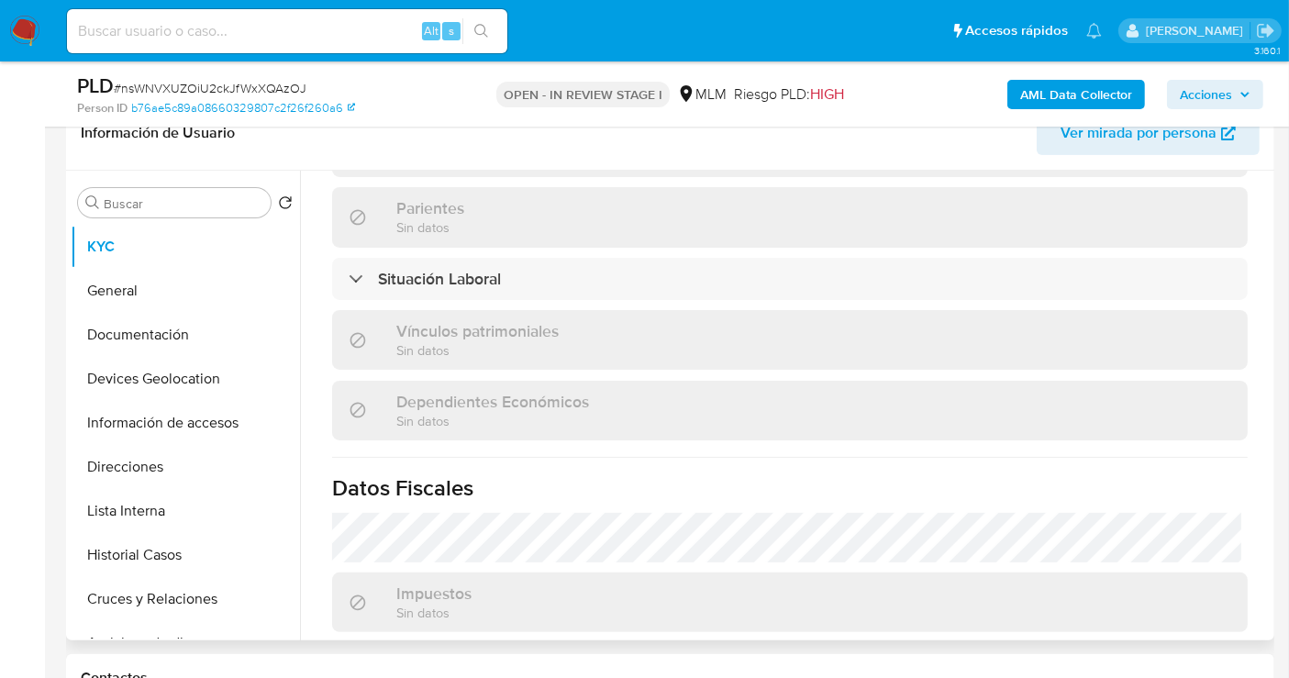
scroll to position [1019, 0]
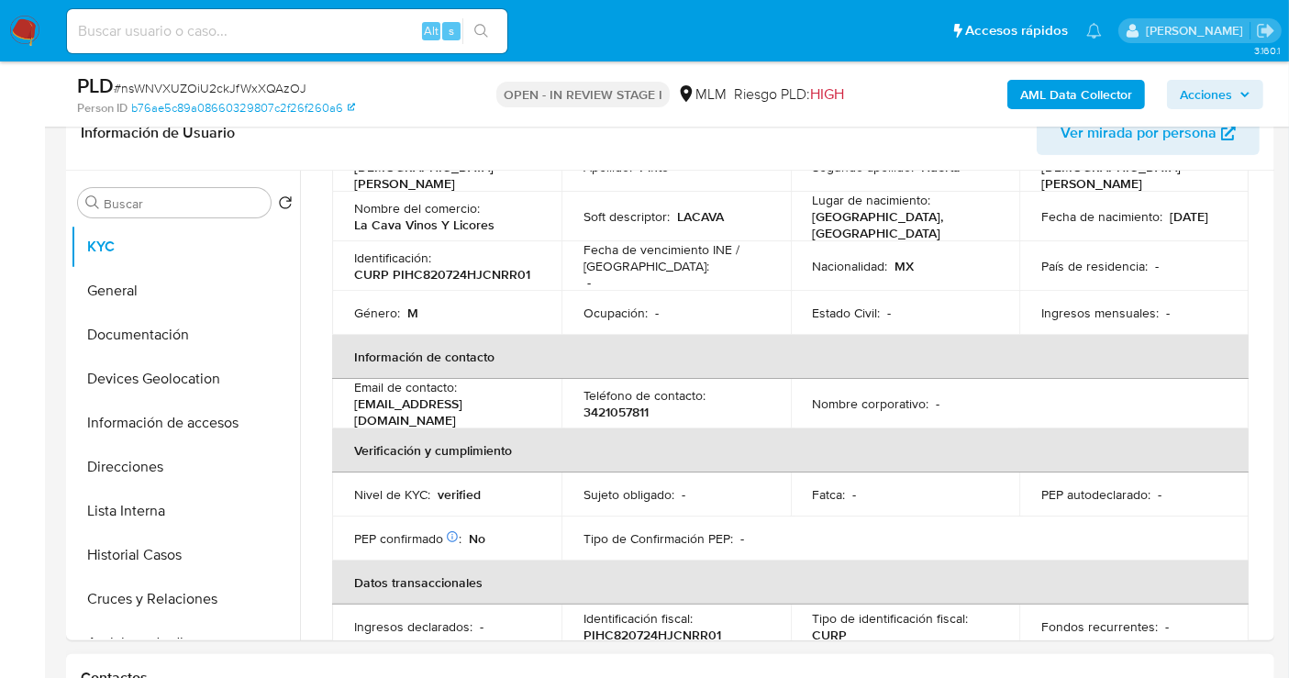
scroll to position [0, 0]
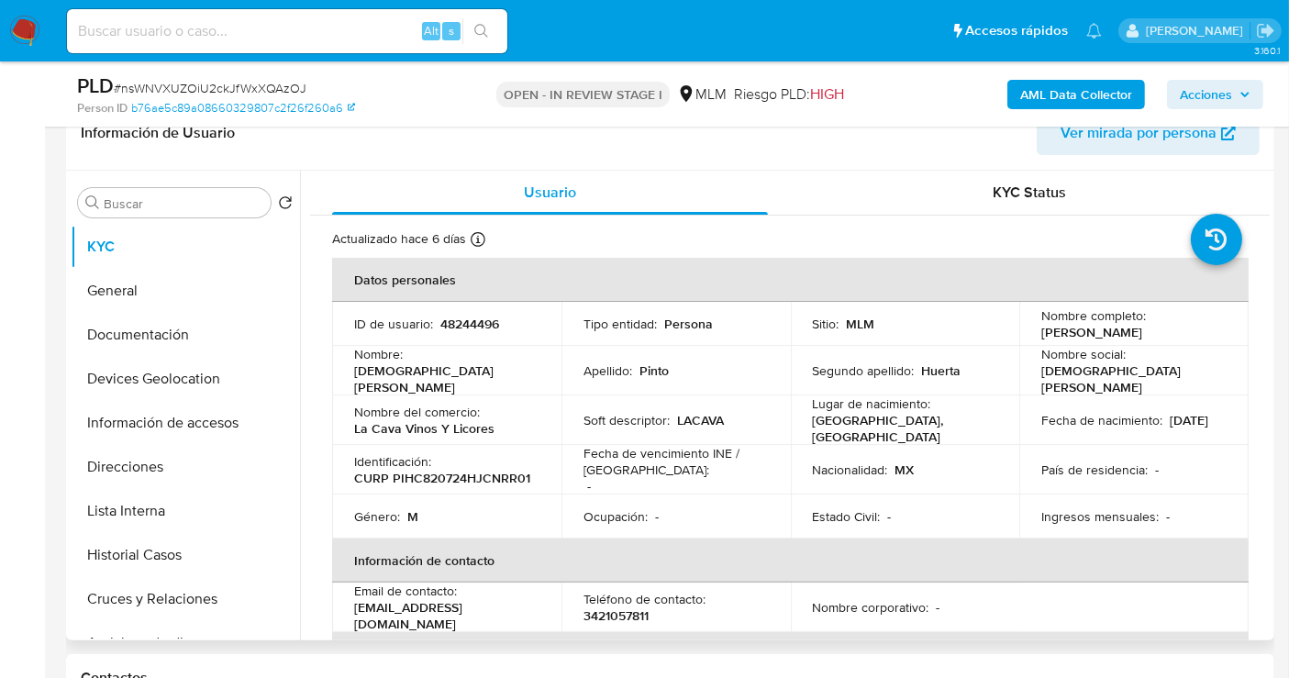
click at [1062, 334] on p "[PERSON_NAME]" at bounding box center [1091, 332] width 101 height 17
click at [1142, 334] on p "[PERSON_NAME]" at bounding box center [1091, 332] width 101 height 17
drag, startPoint x: 1202, startPoint y: 334, endPoint x: 1037, endPoint y: 331, distance: 165.1
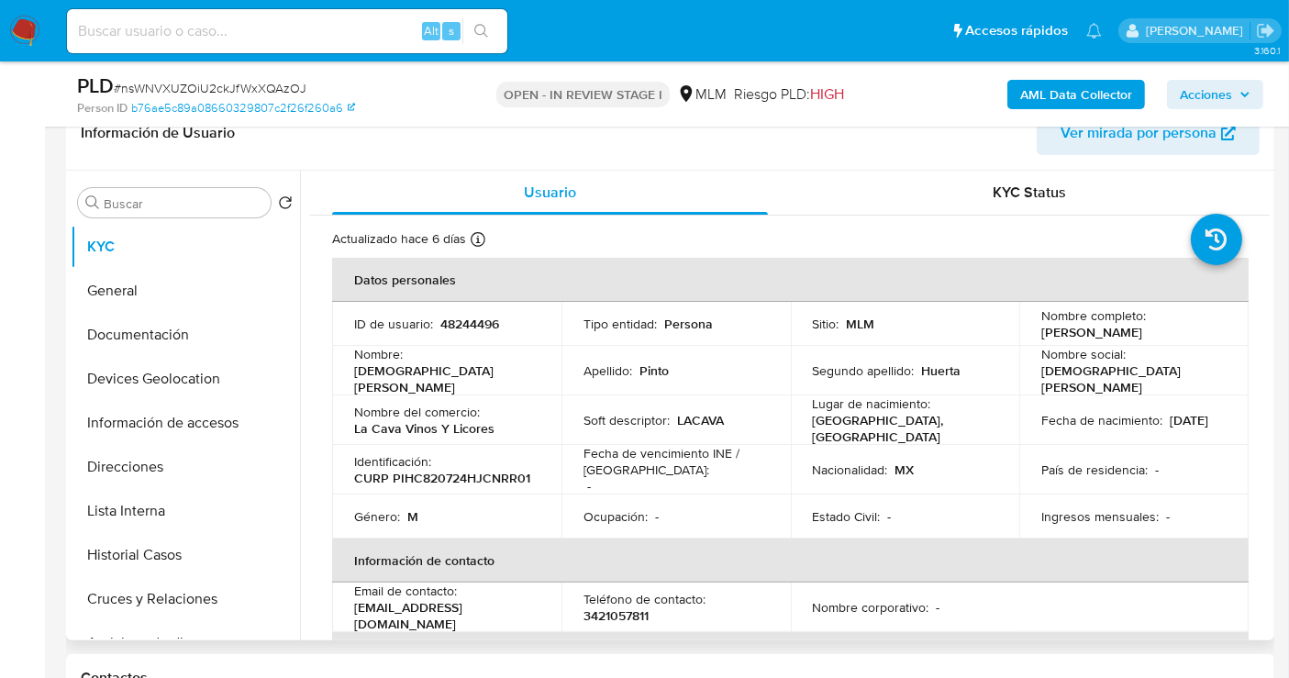
click at [1041, 331] on div "Nombre completo : [PERSON_NAME]" at bounding box center [1133, 323] width 185 height 33
copy p "[PERSON_NAME]"
click at [475, 323] on p "48244496" at bounding box center [469, 324] width 59 height 17
copy p "48244496"
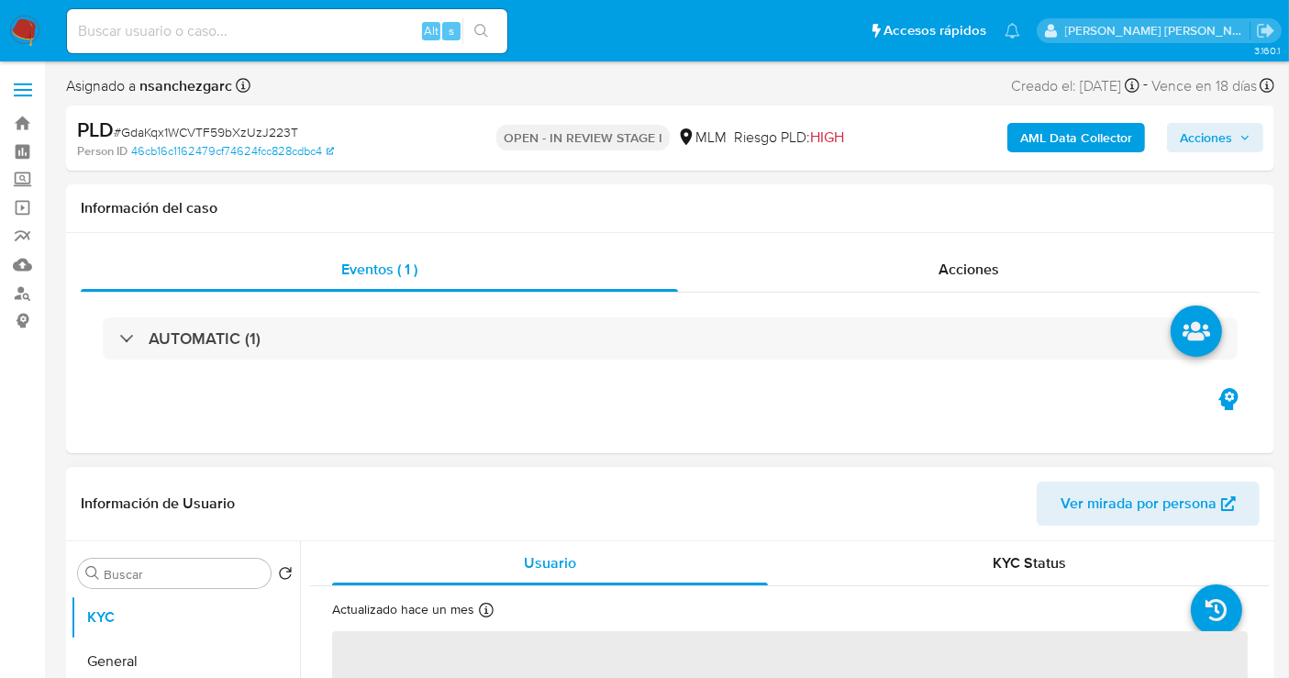
select select "10"
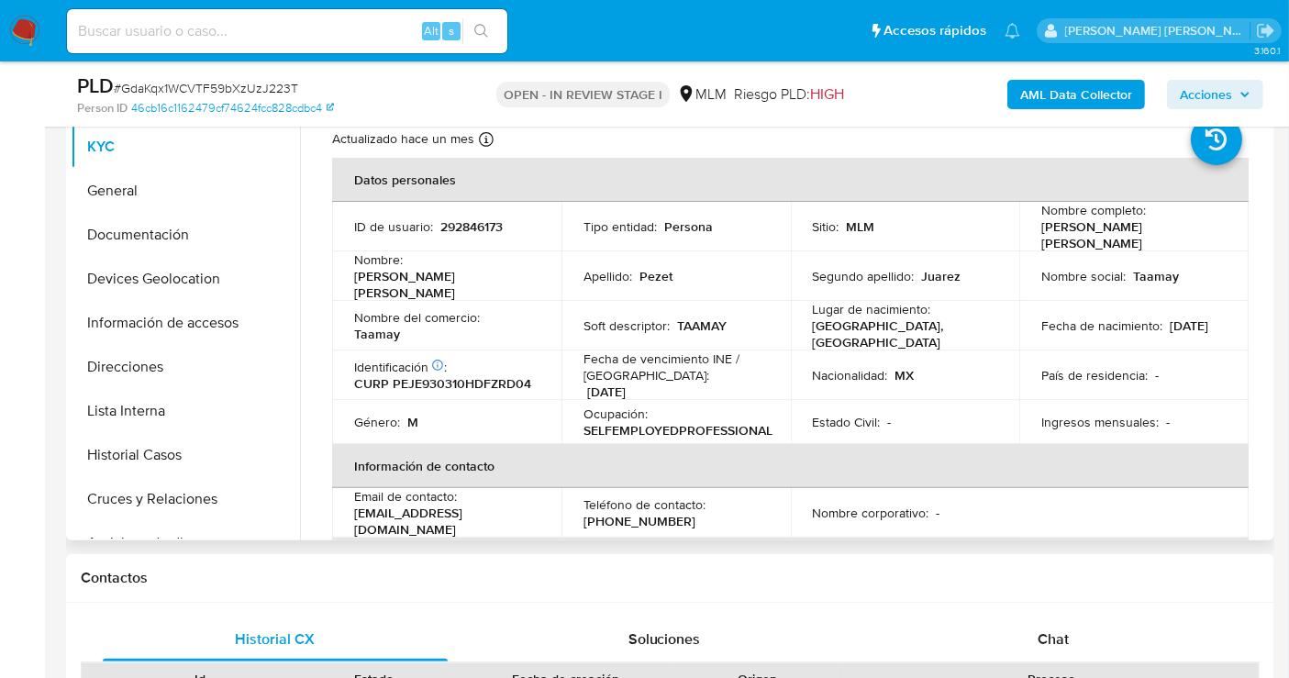
scroll to position [407, 0]
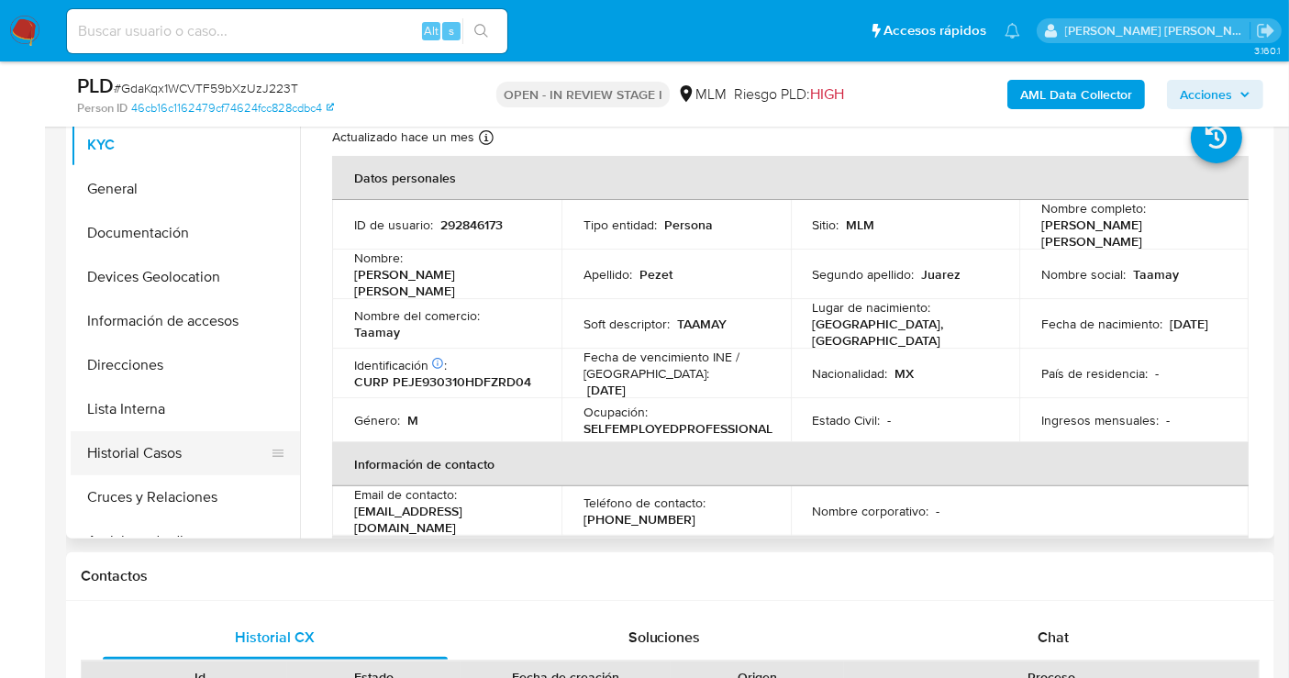
click at [153, 455] on button "Historial Casos" at bounding box center [178, 453] width 215 height 44
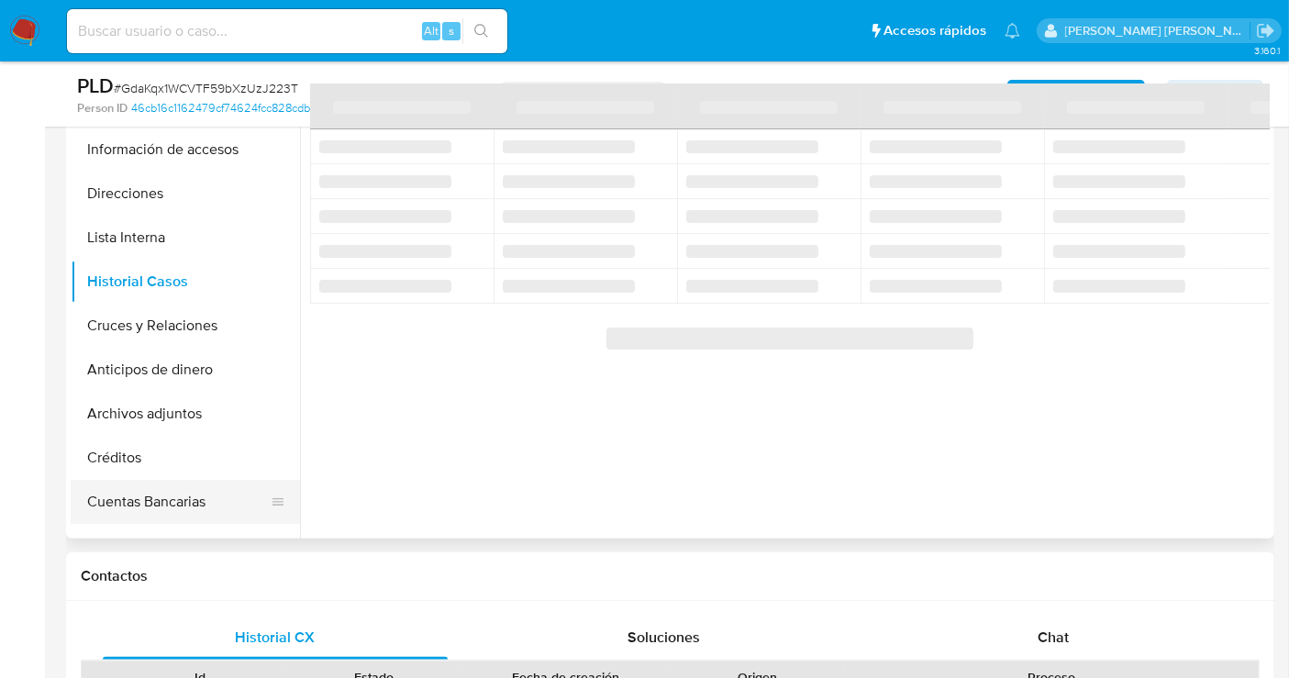
scroll to position [204, 0]
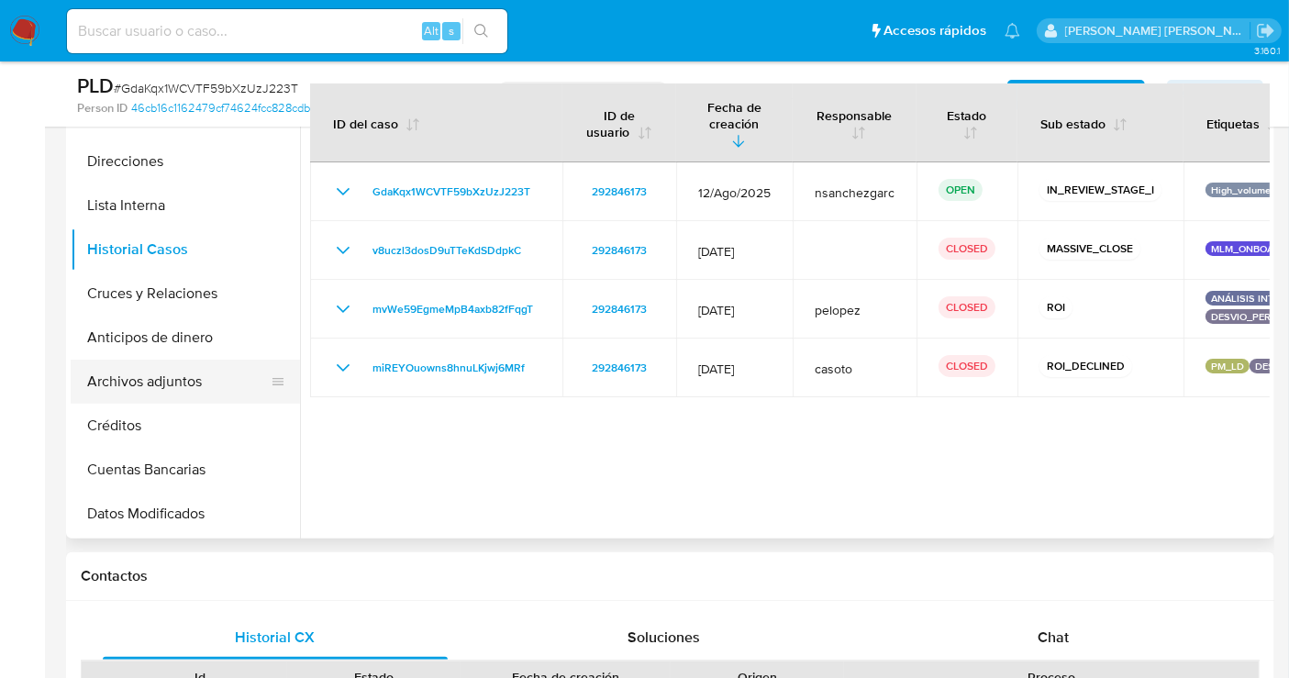
click at [151, 388] on button "Archivos adjuntos" at bounding box center [178, 382] width 215 height 44
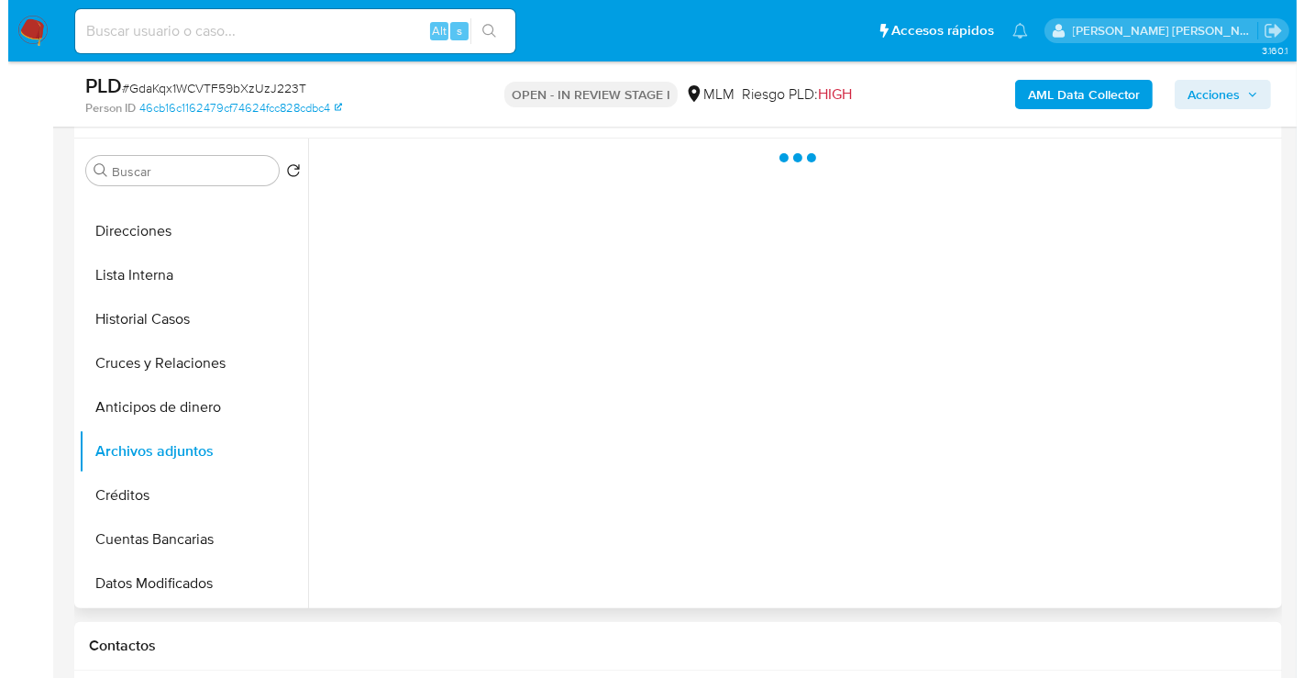
scroll to position [305, 0]
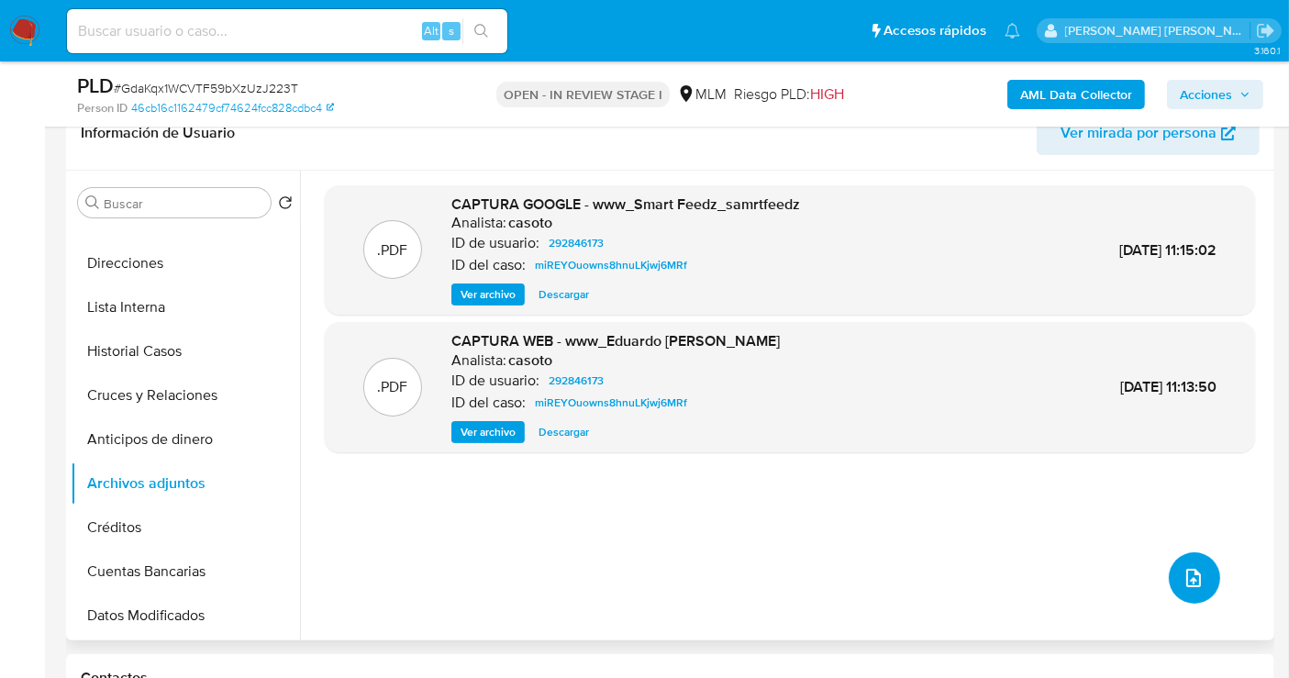
click at [1197, 580] on button "upload-file" at bounding box center [1194, 577] width 51 height 51
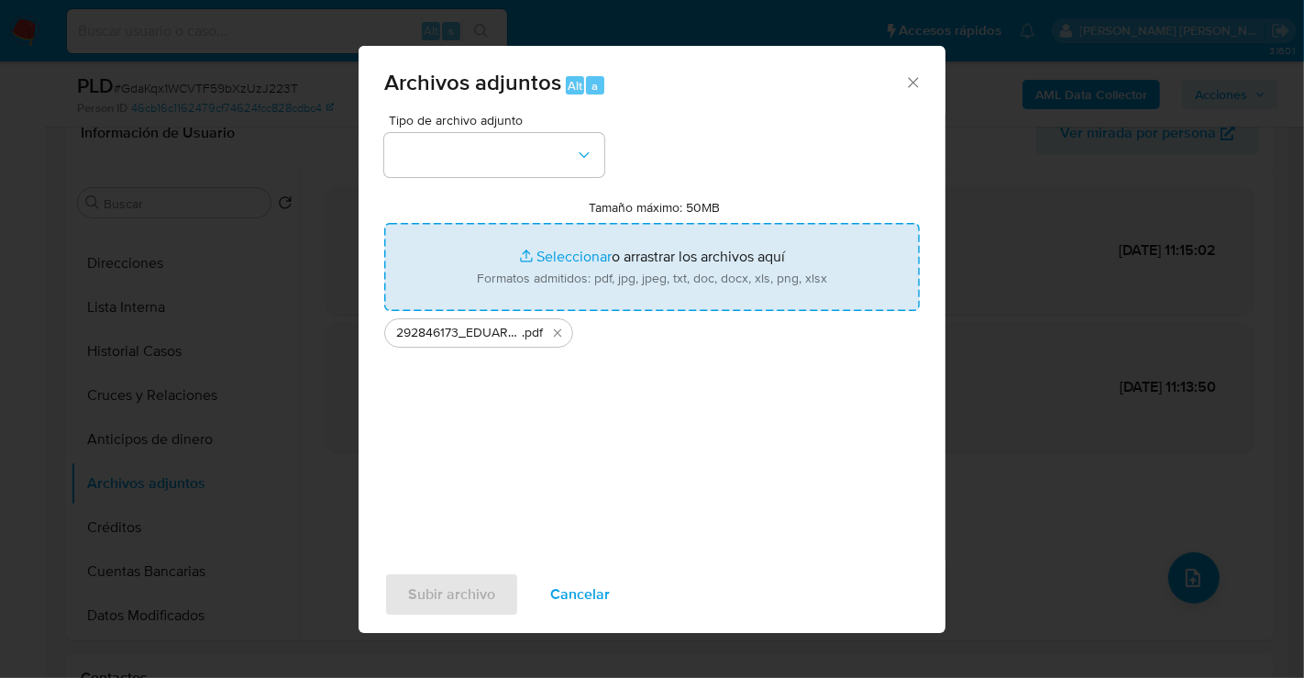
type input "C:\fakepath\292846173_EDUARDO ANTONIO PEZET JUAREZ_AGO25.xlsx"
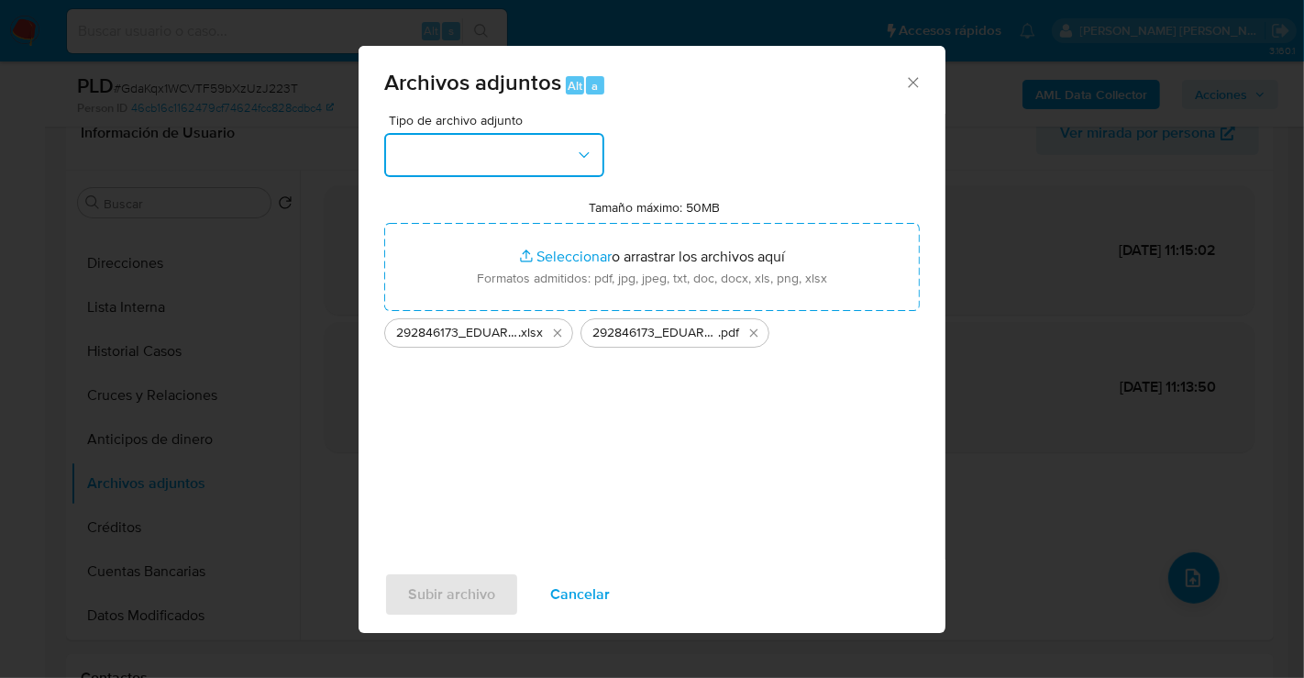
click at [536, 152] on button "button" at bounding box center [494, 155] width 220 height 44
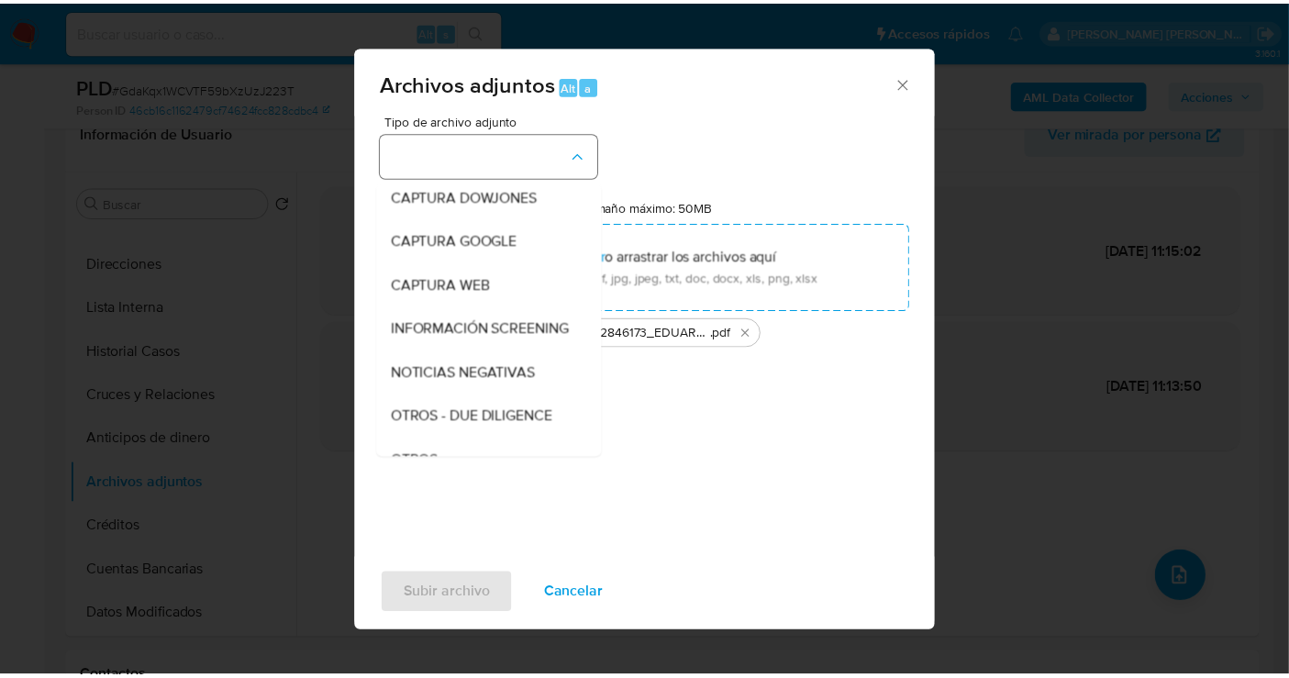
scroll to position [94, 0]
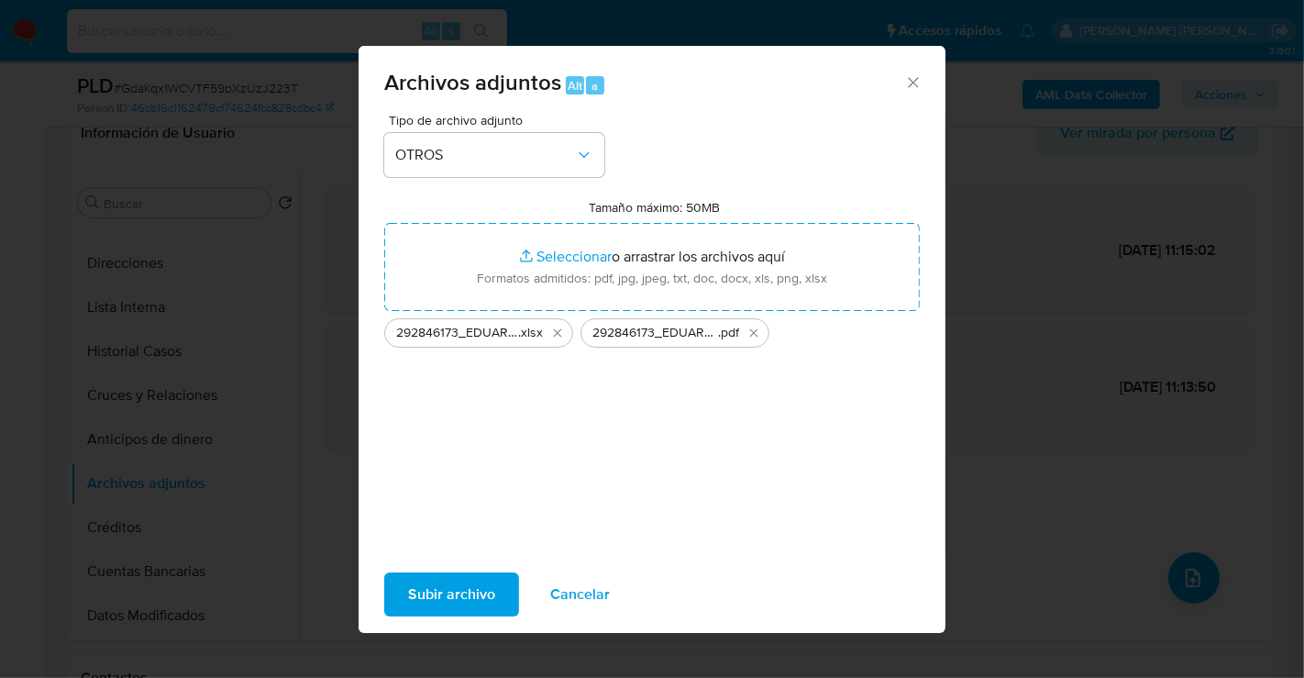
click at [474, 601] on span "Subir archivo" at bounding box center [451, 594] width 87 height 40
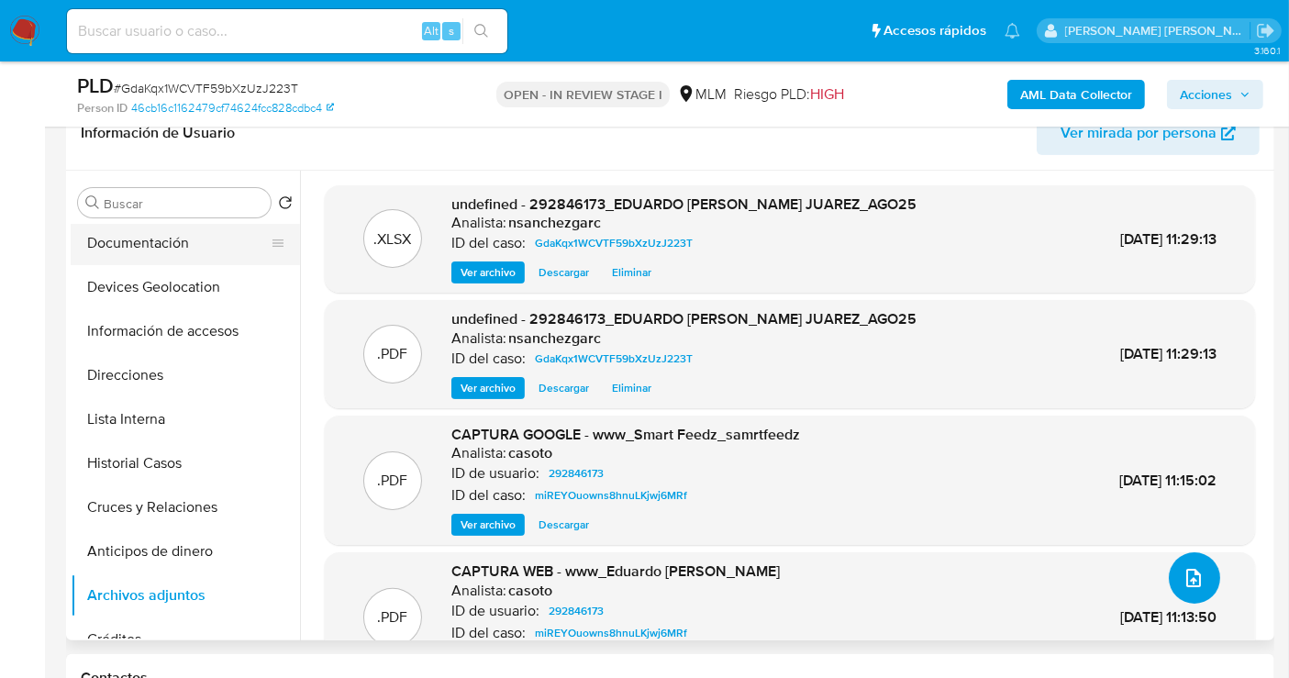
scroll to position [0, 0]
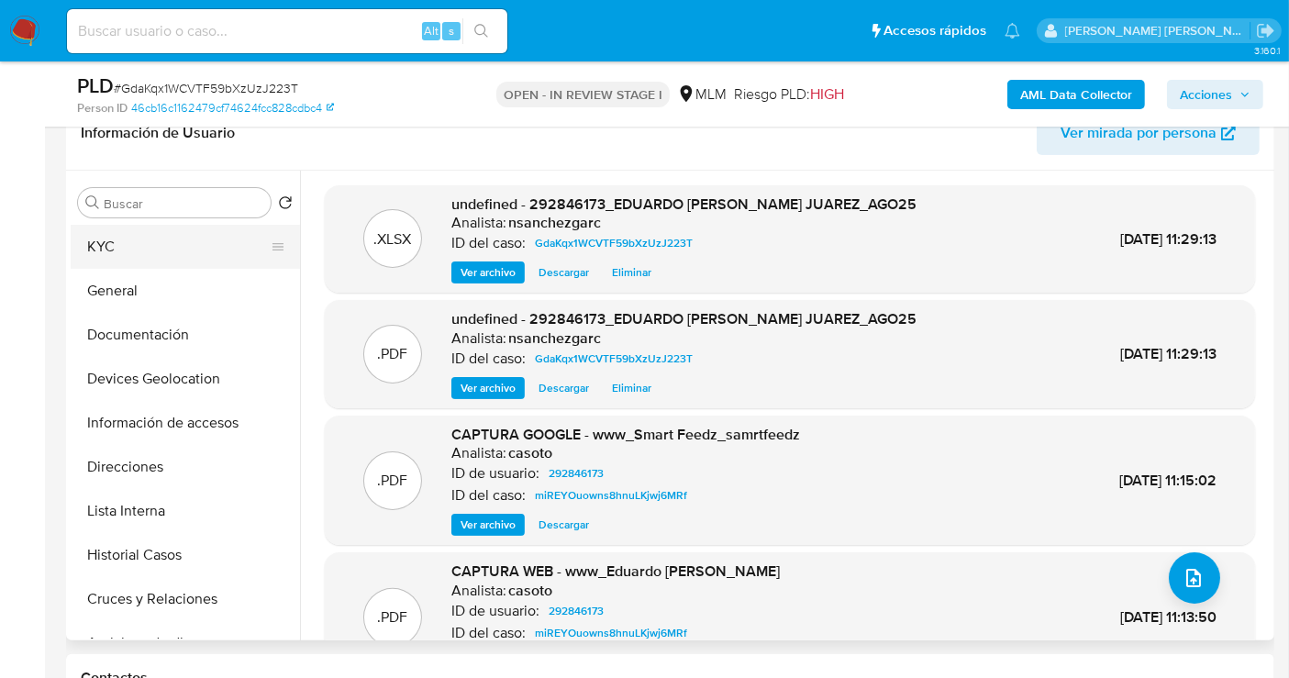
click at [133, 250] on button "KYC" at bounding box center [178, 247] width 215 height 44
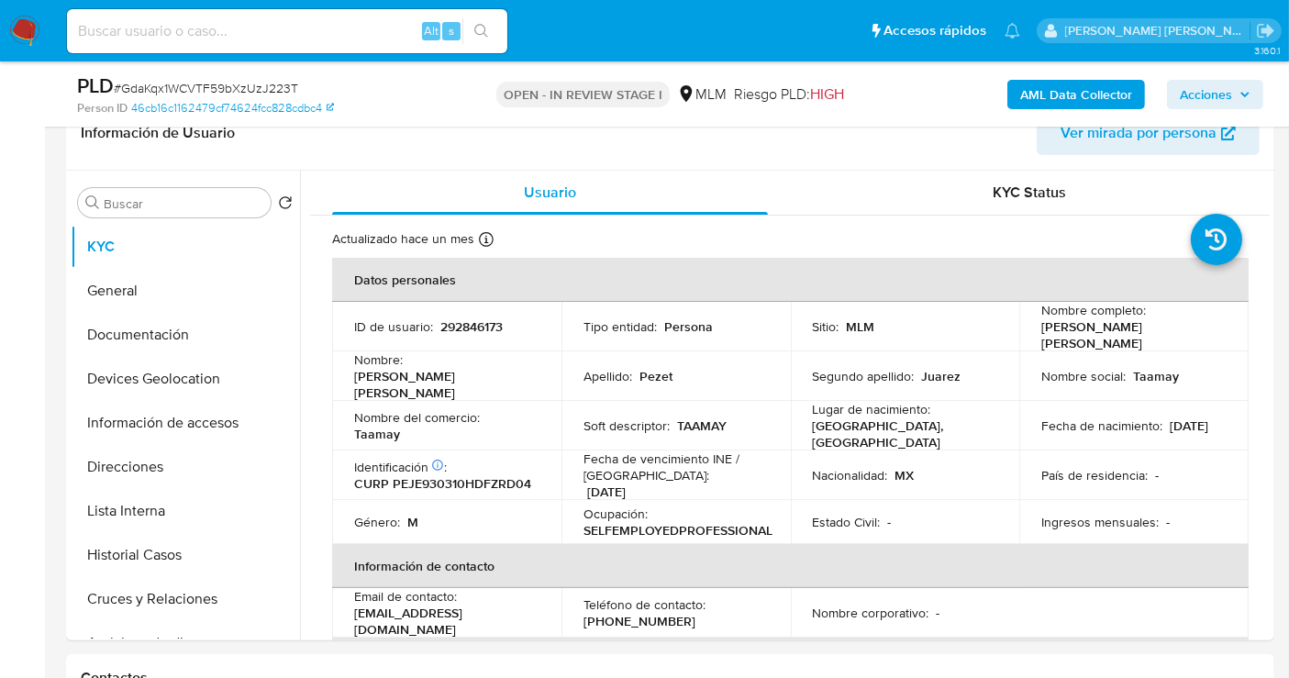
click at [1203, 101] on span "Acciones" at bounding box center [1206, 94] width 52 height 29
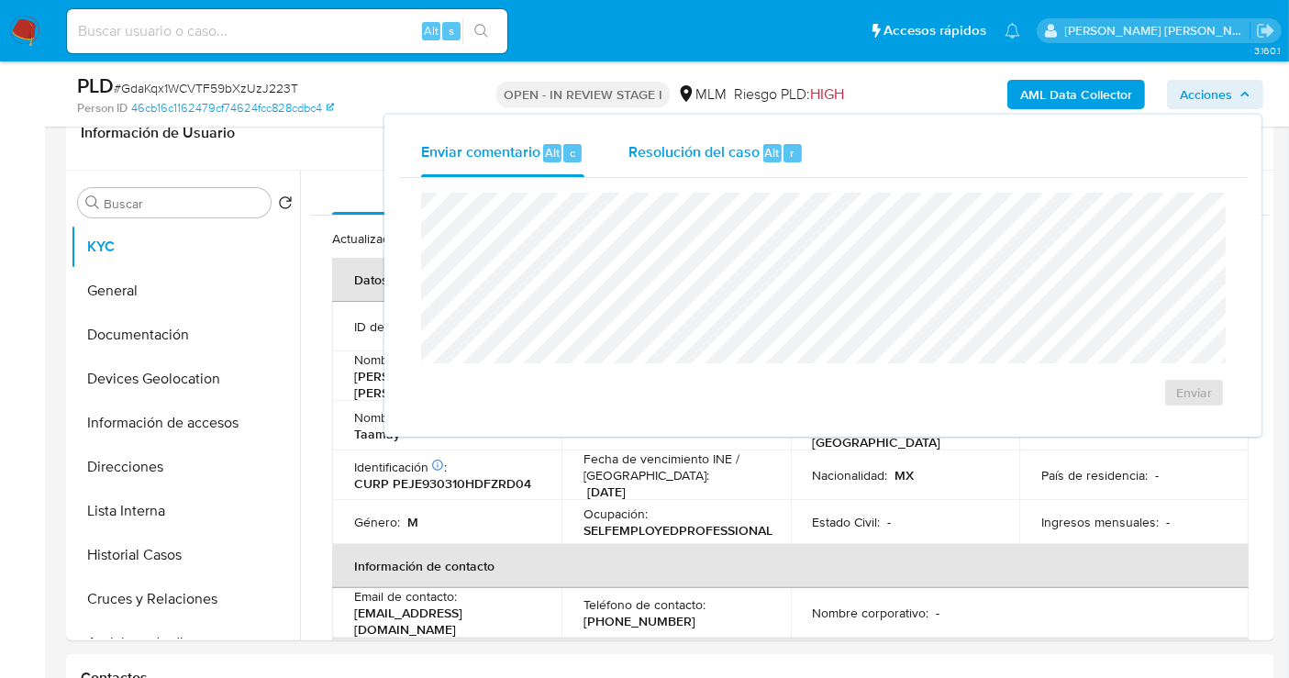
click at [686, 158] on span "Resolución del caso" at bounding box center [693, 151] width 131 height 21
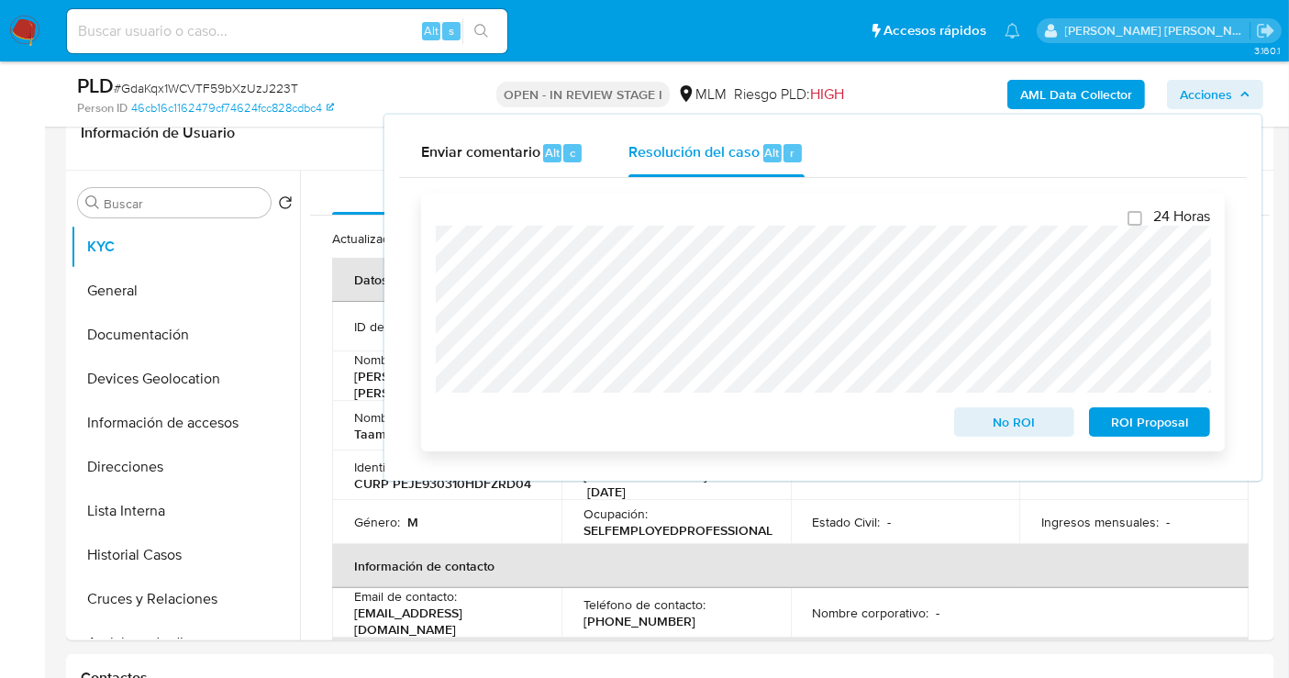
click at [1142, 422] on span "ROI Proposal" at bounding box center [1149, 422] width 95 height 26
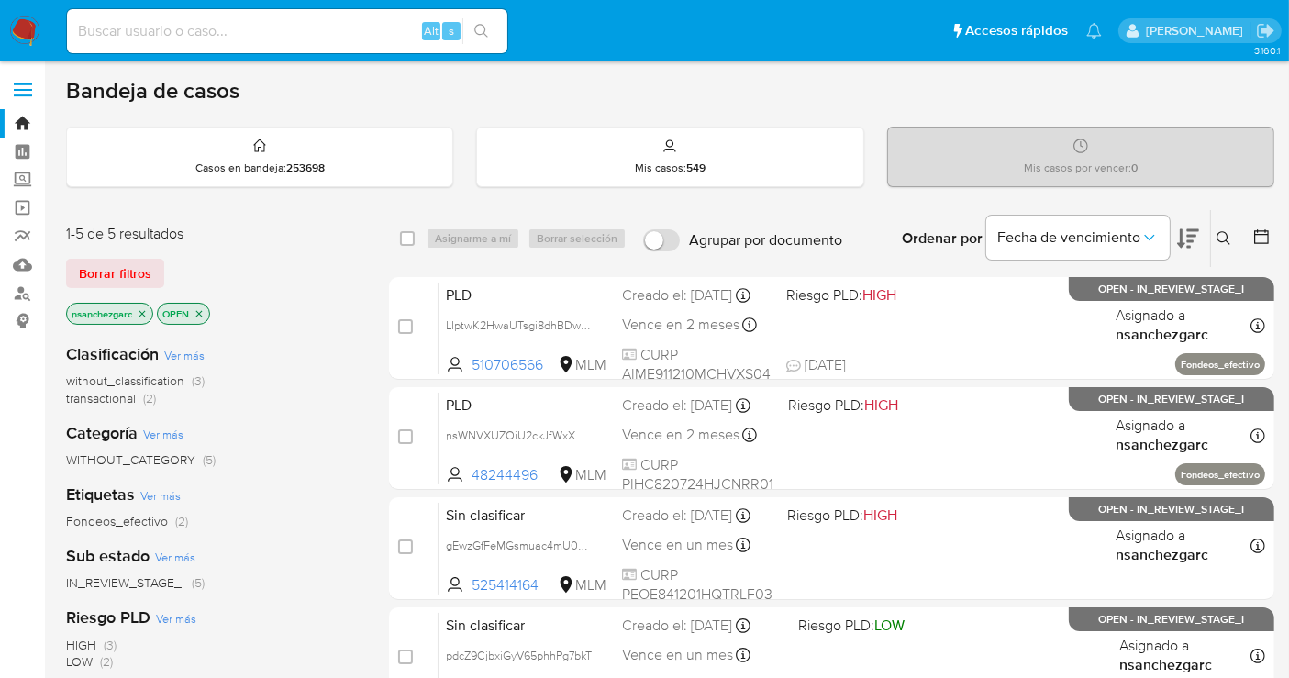
drag, startPoint x: 141, startPoint y: 313, endPoint x: 151, endPoint y: 313, distance: 10.1
click at [141, 313] on icon "close-filter" at bounding box center [142, 313] width 6 height 6
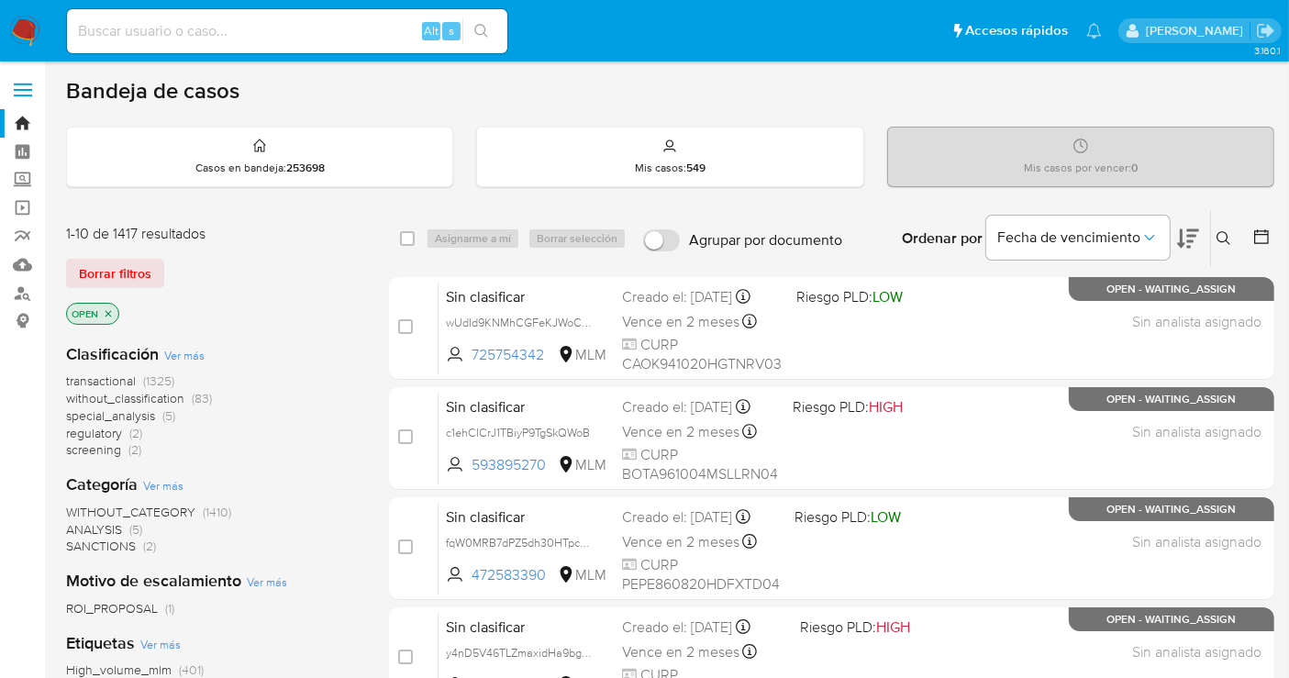
click at [154, 397] on span "without_classification" at bounding box center [125, 398] width 118 height 18
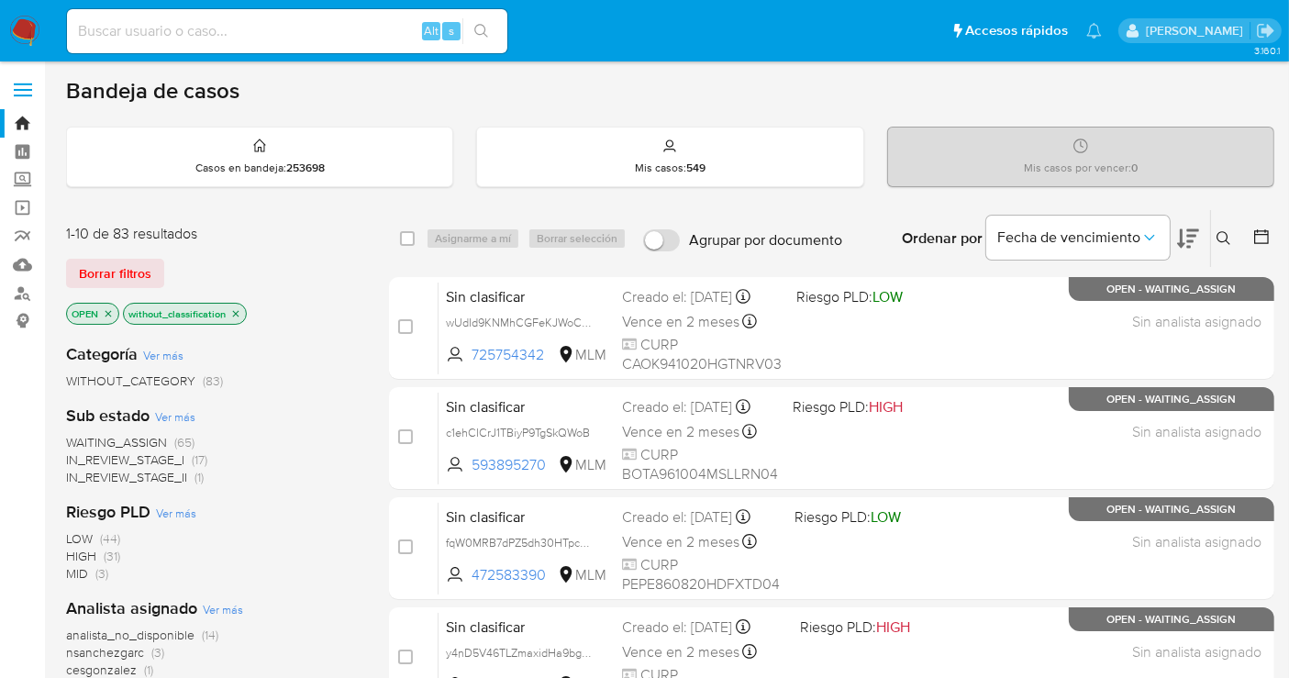
click at [1226, 238] on icon at bounding box center [1223, 238] width 14 height 14
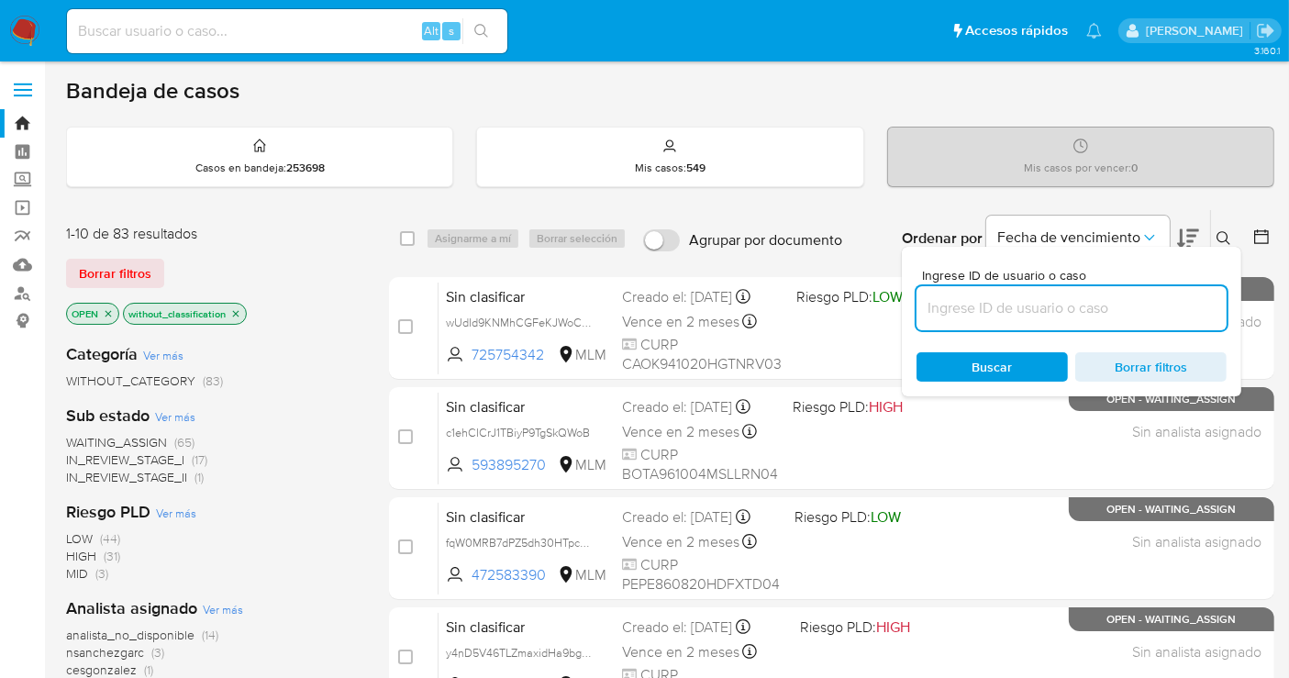
click at [1029, 296] on input at bounding box center [1071, 308] width 310 height 24
type input "GKZWP0rjhZB5nm2fqmbyjutJ"
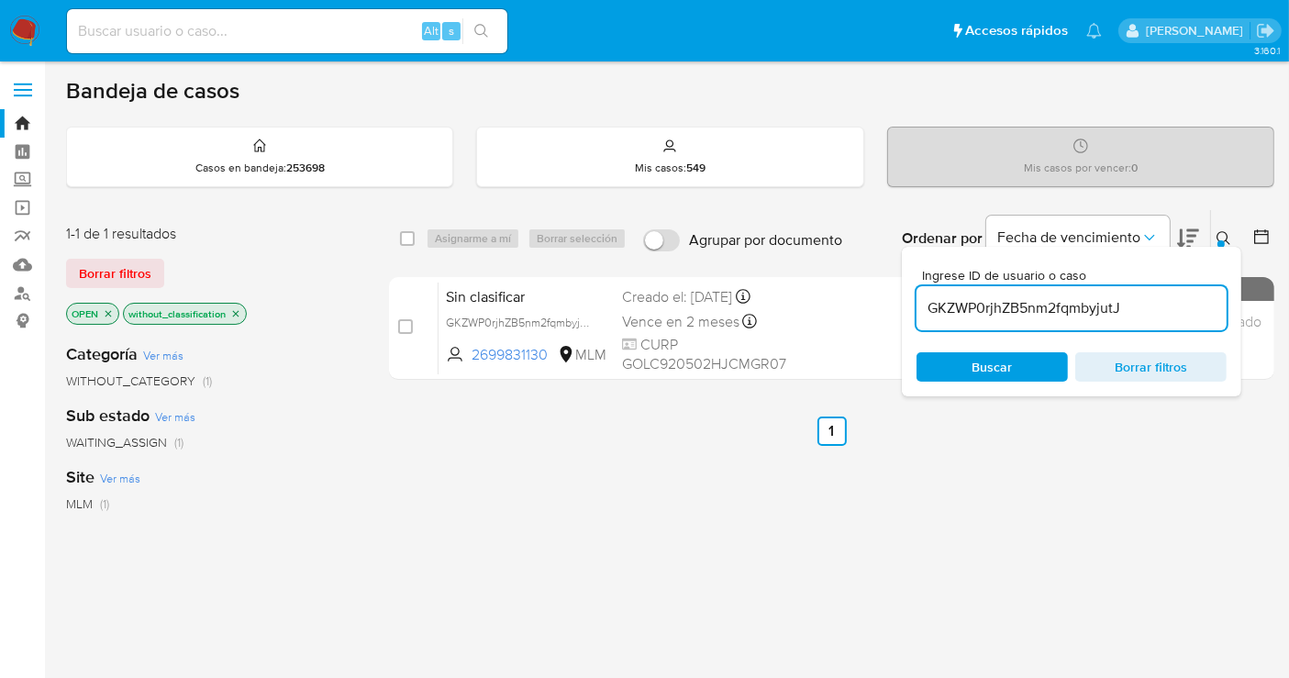
click at [1218, 233] on icon at bounding box center [1223, 238] width 15 height 15
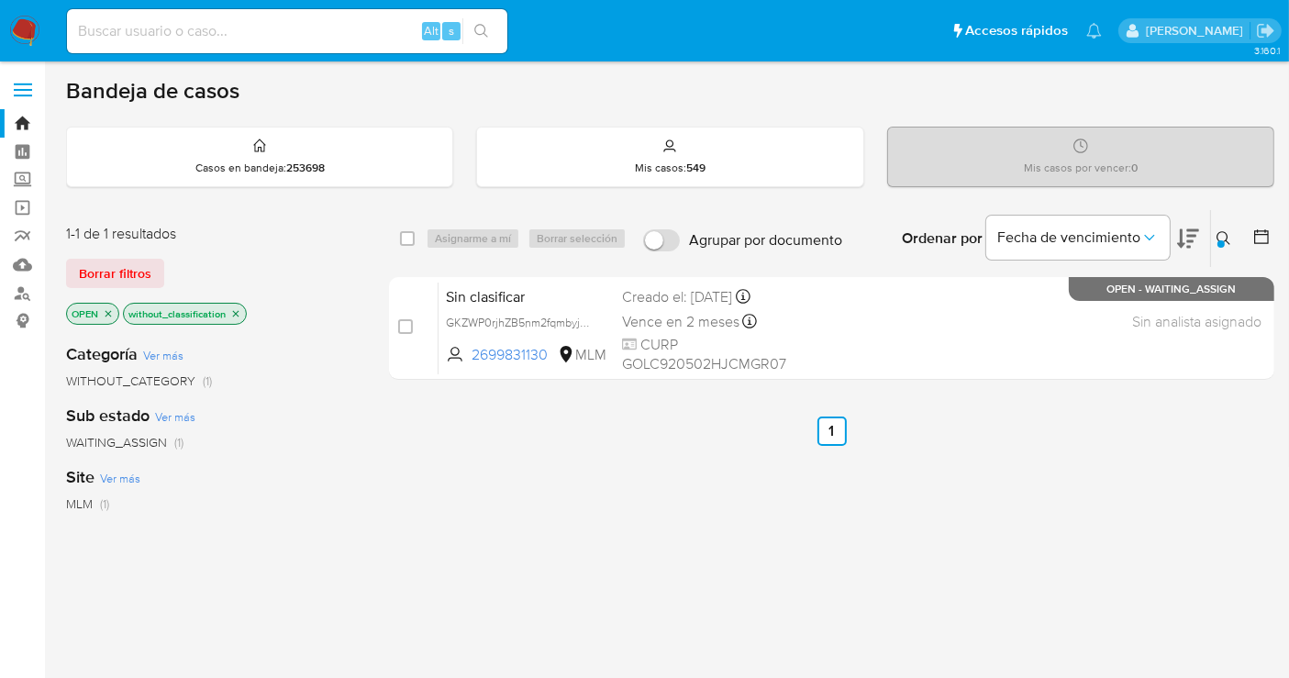
click at [20, 31] on img at bounding box center [24, 31] width 31 height 31
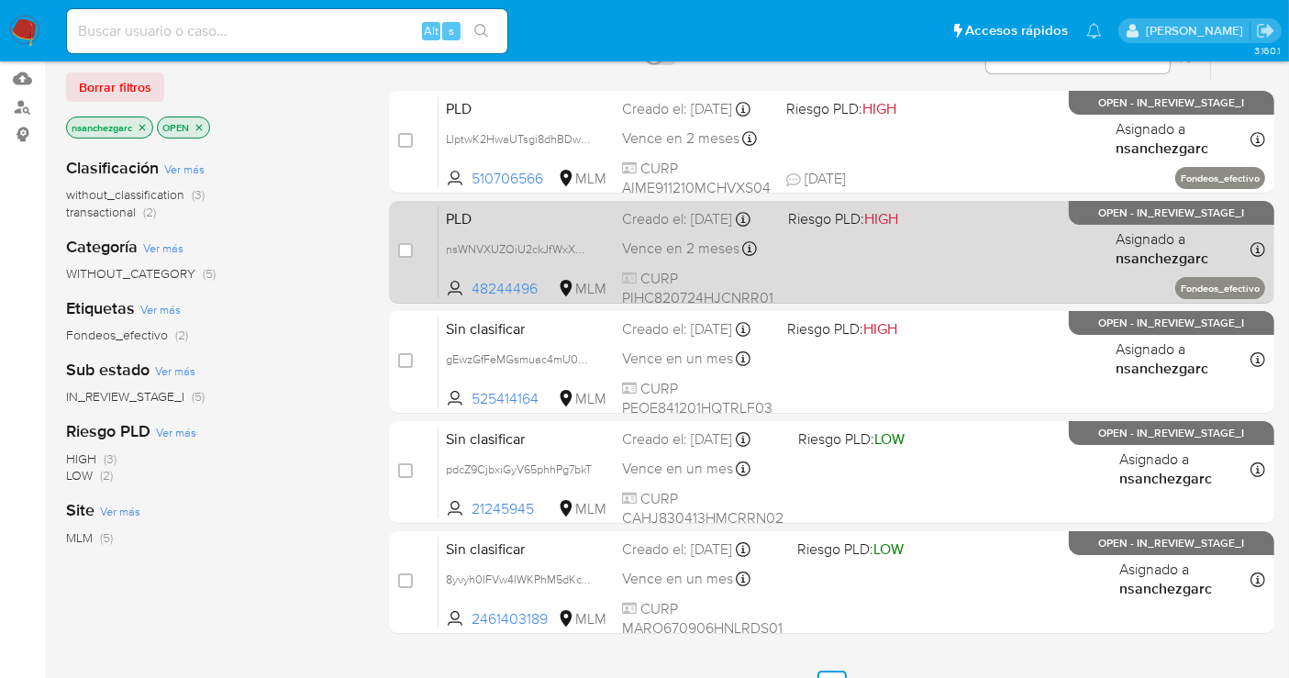
scroll to position [30, 0]
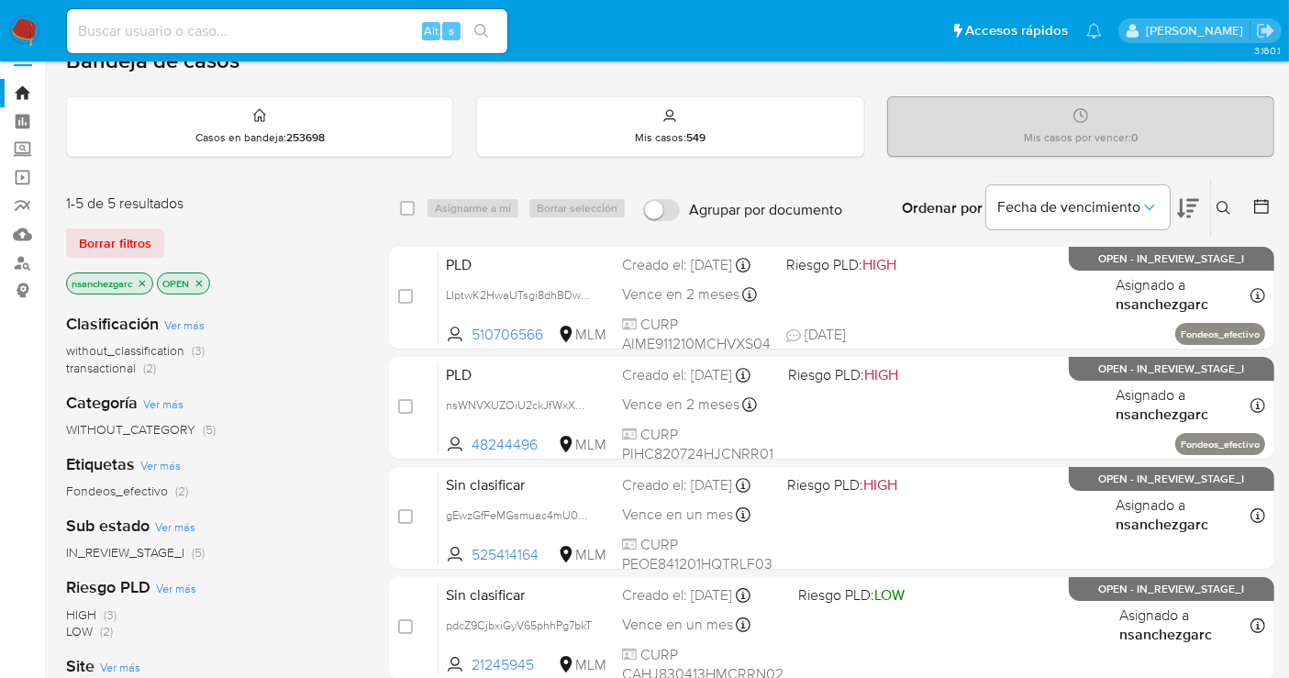
click at [141, 282] on icon "close-filter" at bounding box center [142, 283] width 11 height 11
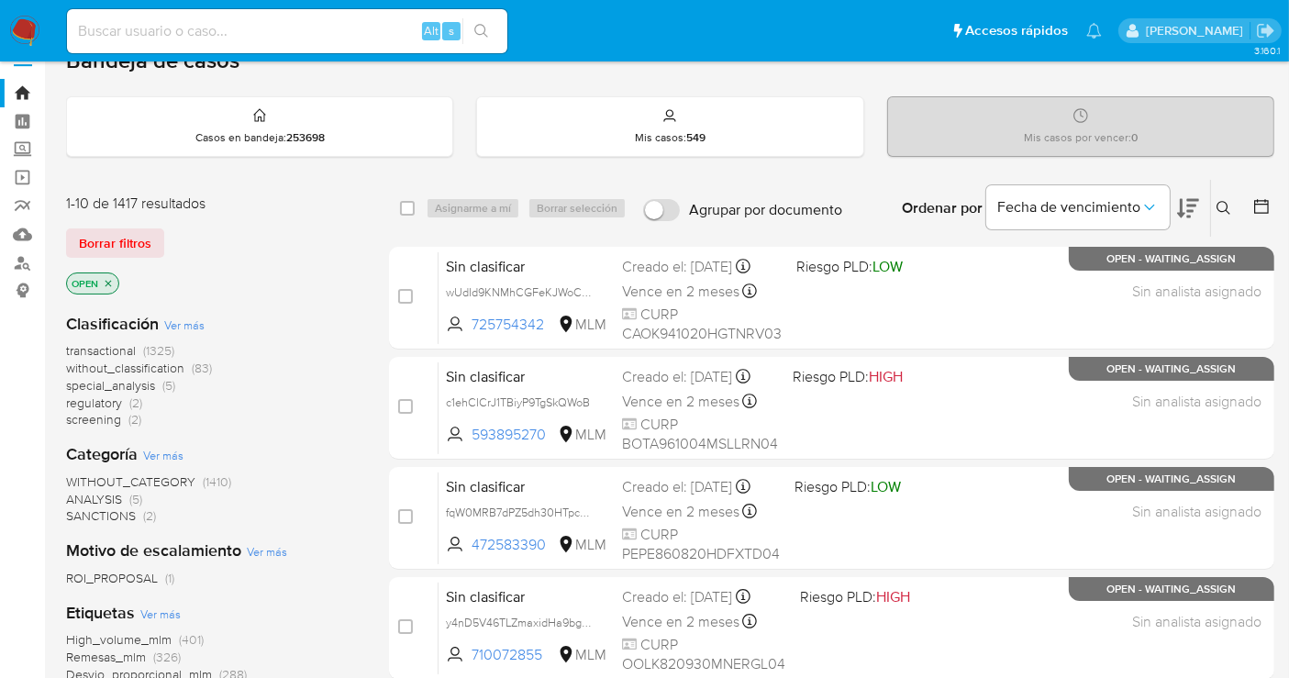
click at [128, 362] on span "without_classification" at bounding box center [125, 368] width 118 height 18
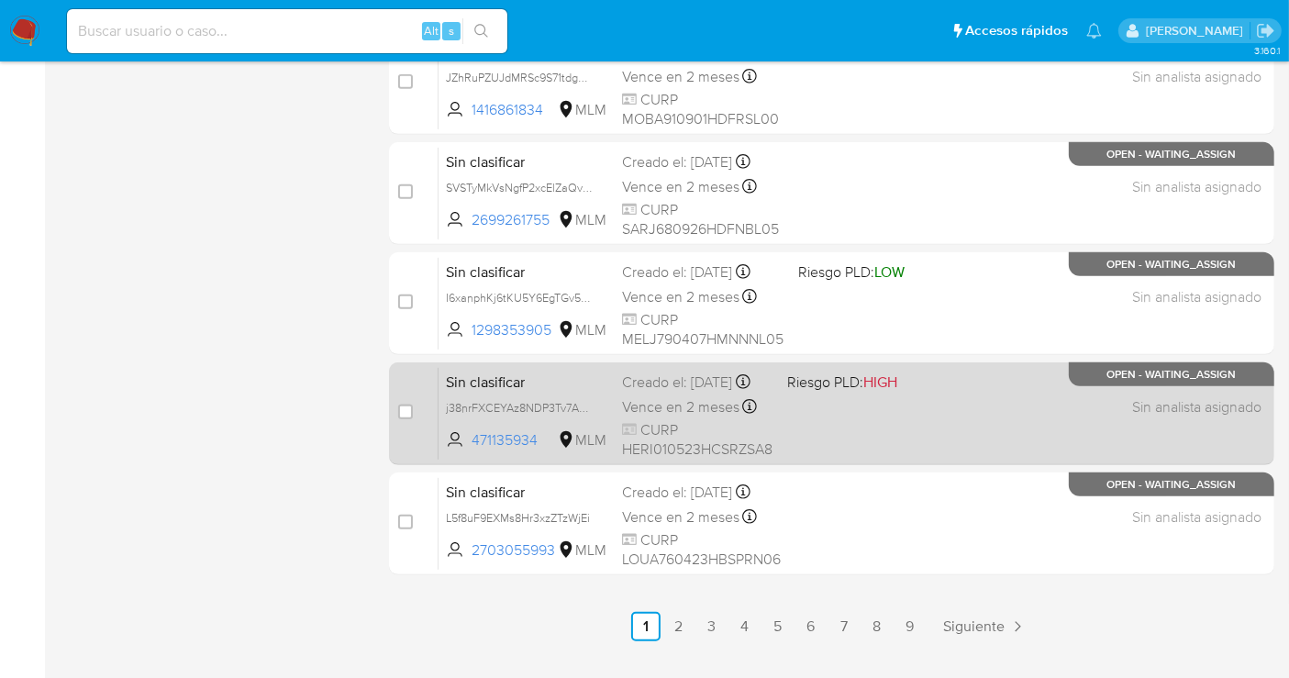
scroll to position [834, 0]
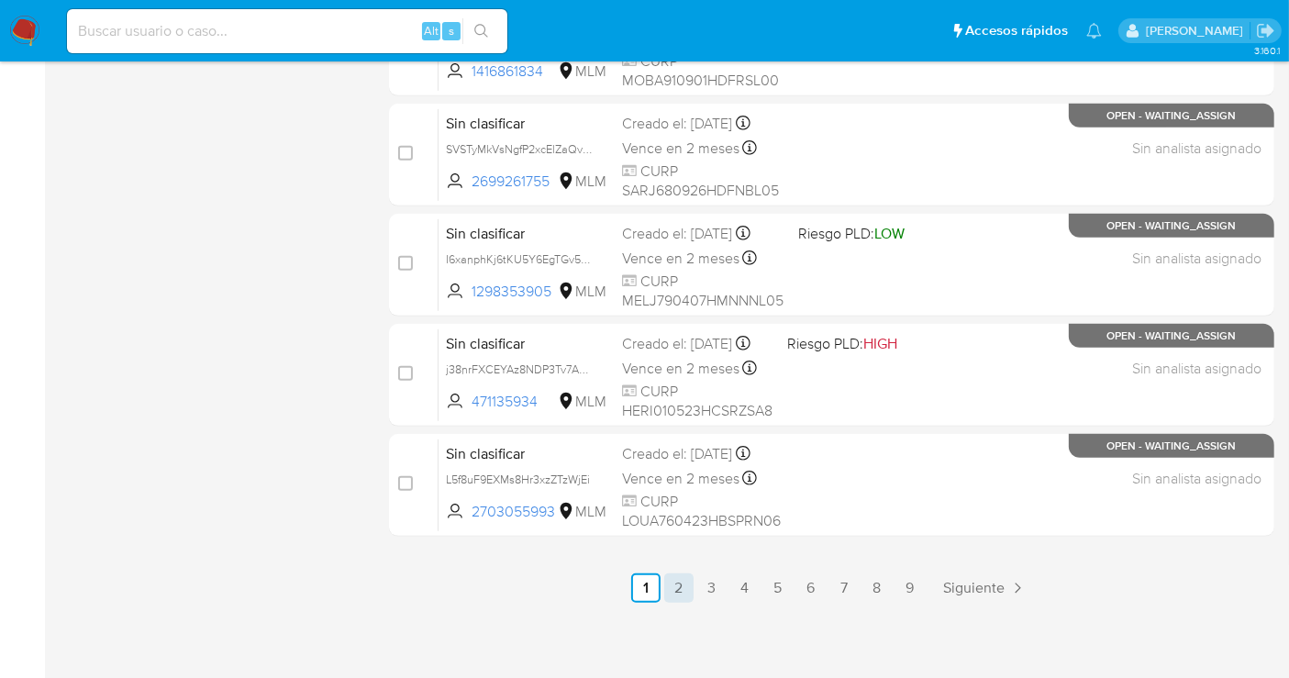
click at [679, 580] on link "2" at bounding box center [678, 587] width 29 height 29
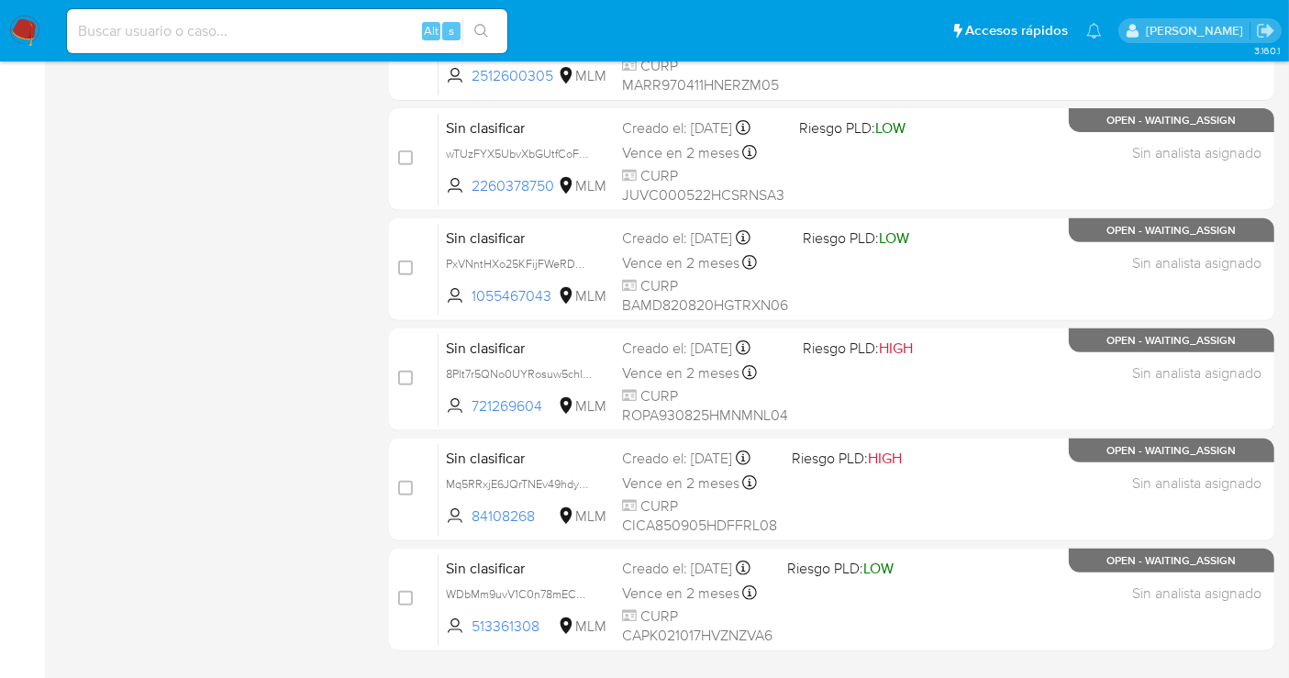
scroll to position [815, 0]
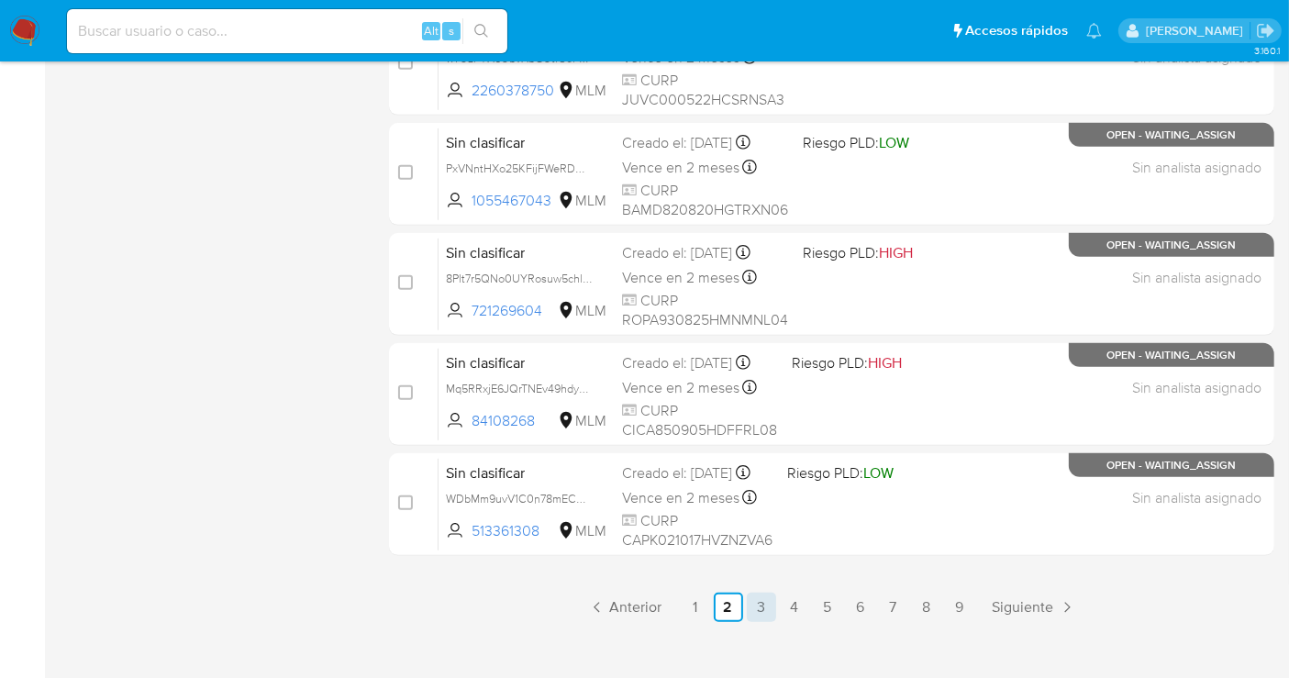
click at [768, 606] on link "3" at bounding box center [761, 607] width 29 height 29
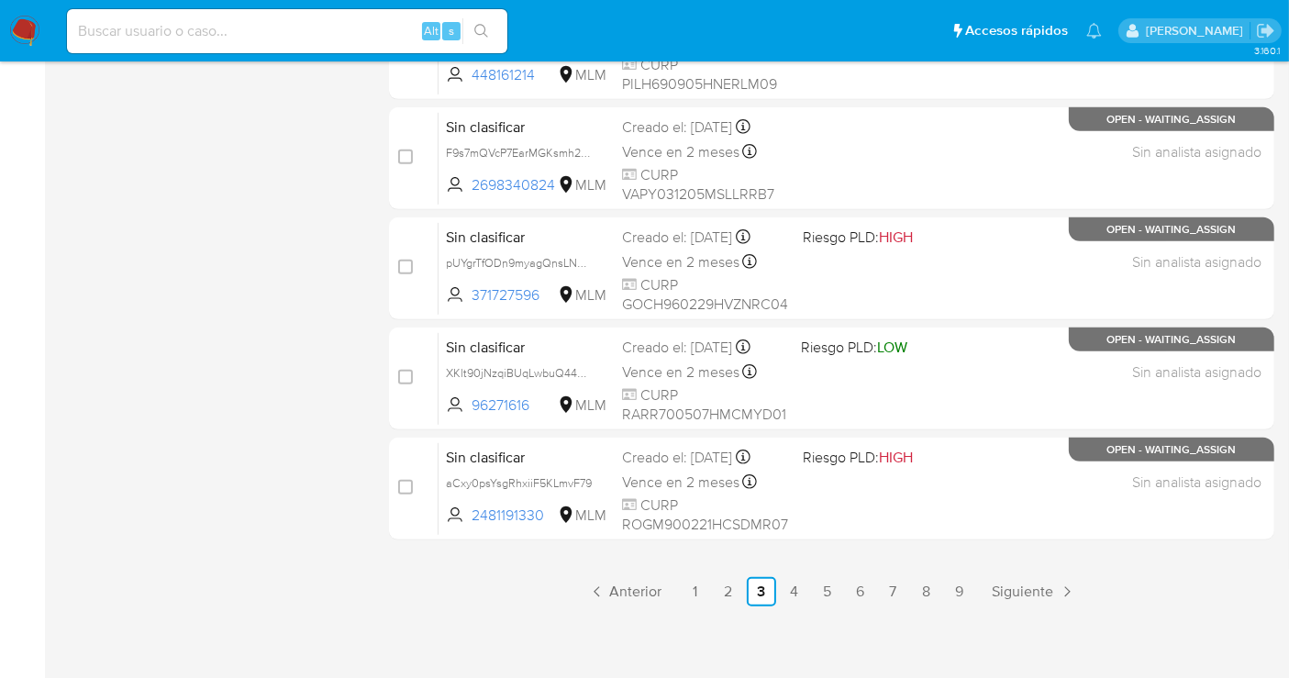
scroll to position [834, 0]
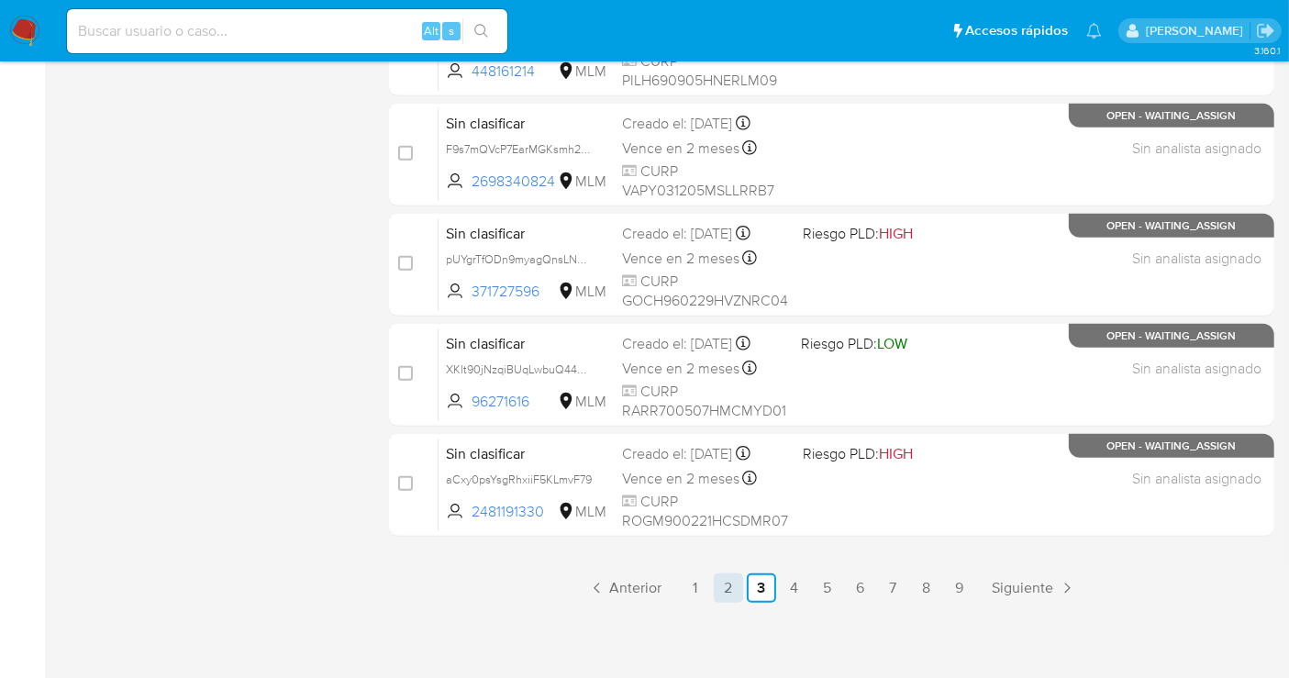
click at [724, 589] on link "2" at bounding box center [728, 587] width 29 height 29
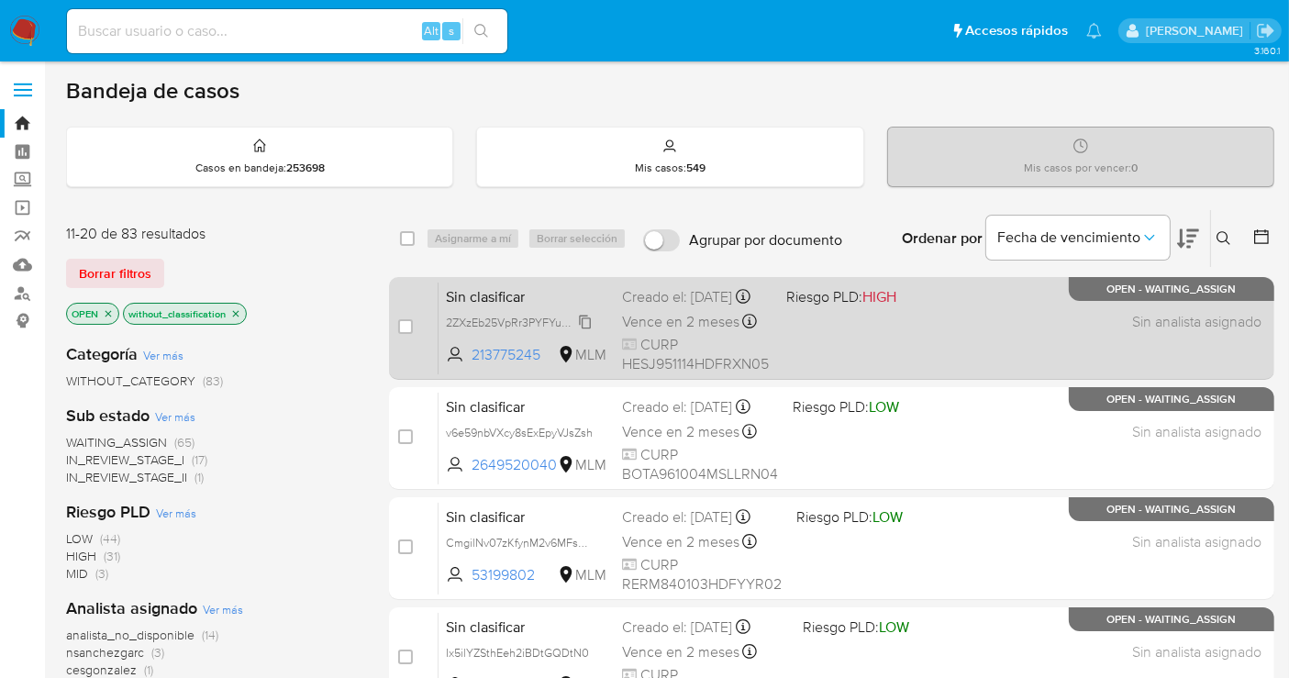
click at [579, 331] on span "2ZXzEb25VpRr3PYFYuwlPl03" at bounding box center [521, 321] width 150 height 20
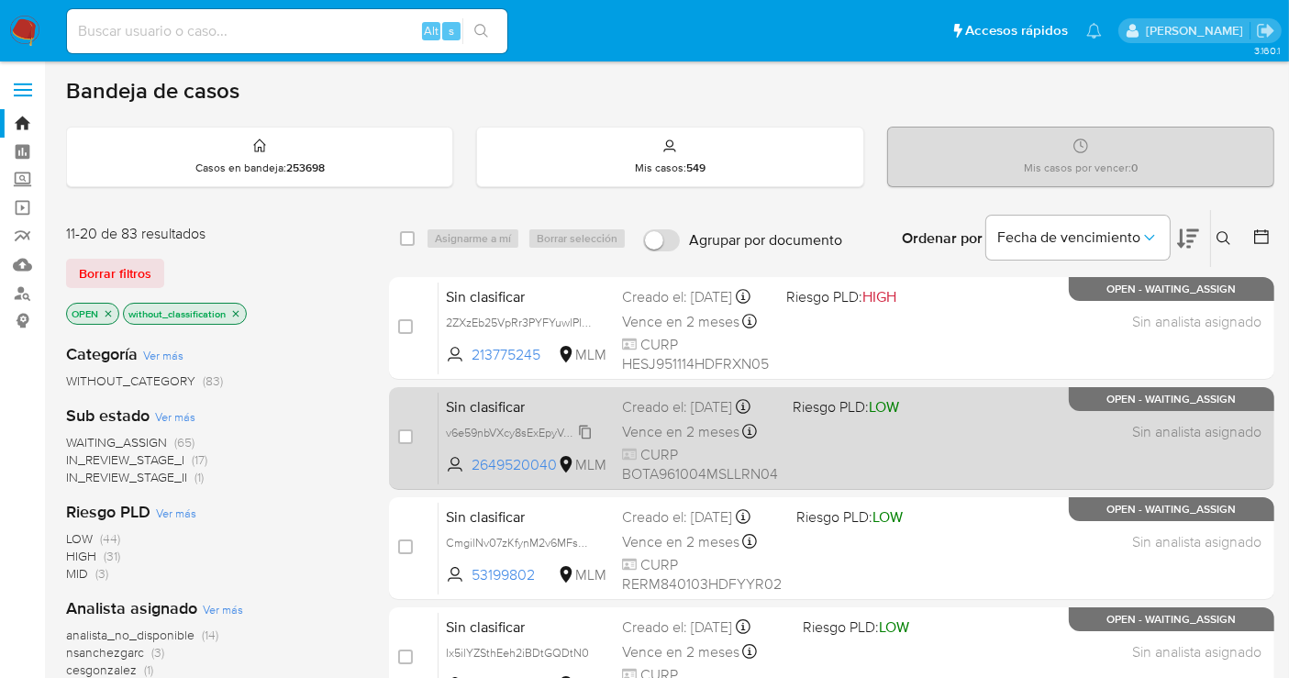
click at [589, 441] on span "v6e59nbVXcy8sExEpyVJsZsh" at bounding box center [519, 431] width 147 height 20
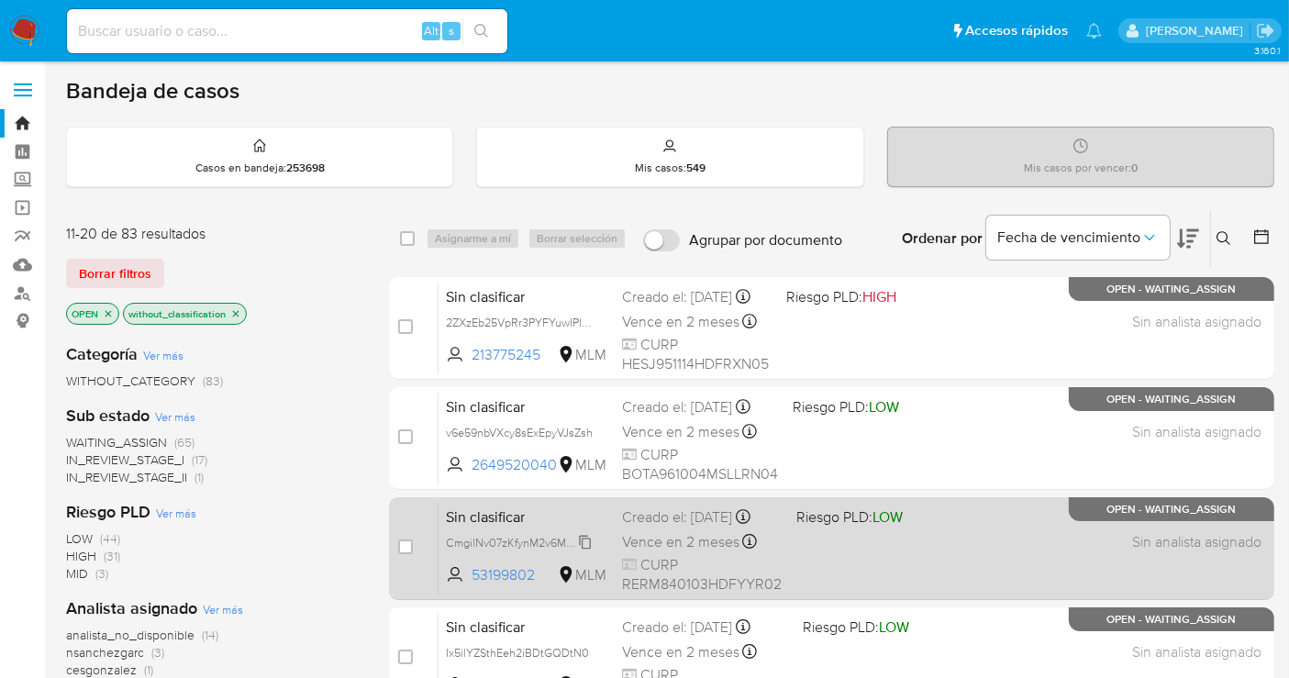
click at [583, 551] on span "CmgilNv07zKfynM2v6MFsKVl" at bounding box center [521, 541] width 150 height 20
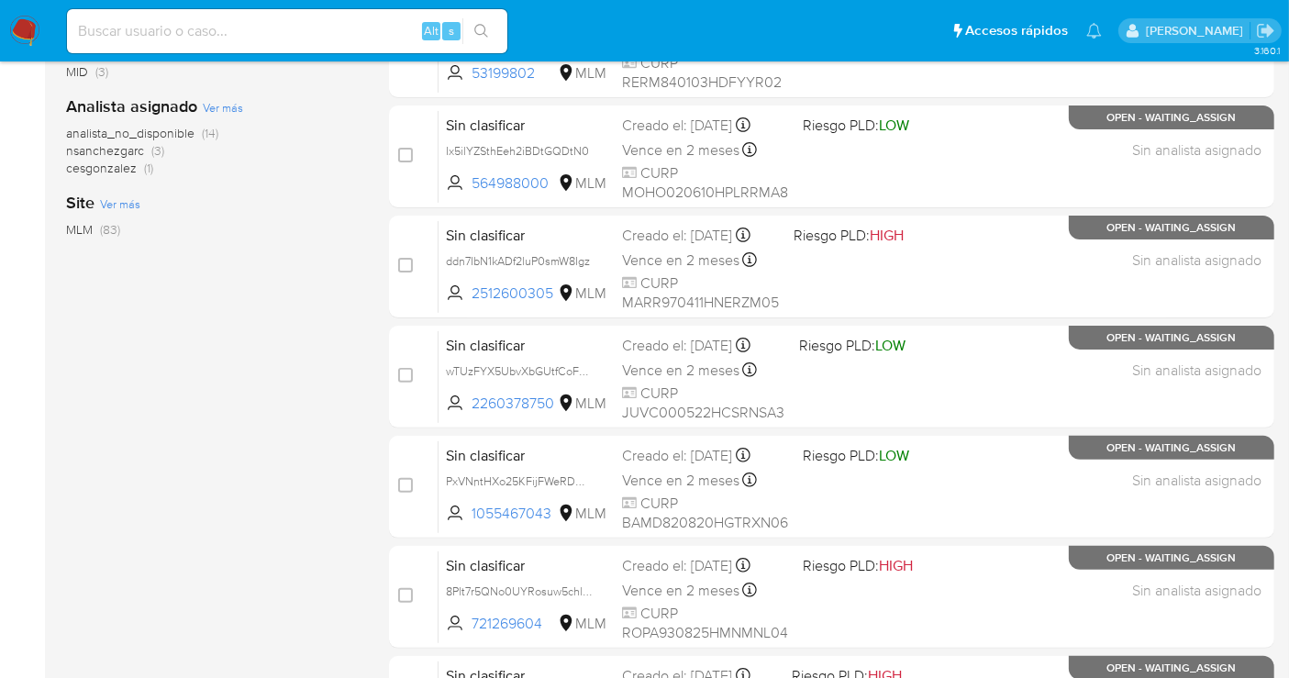
scroll to position [509, 0]
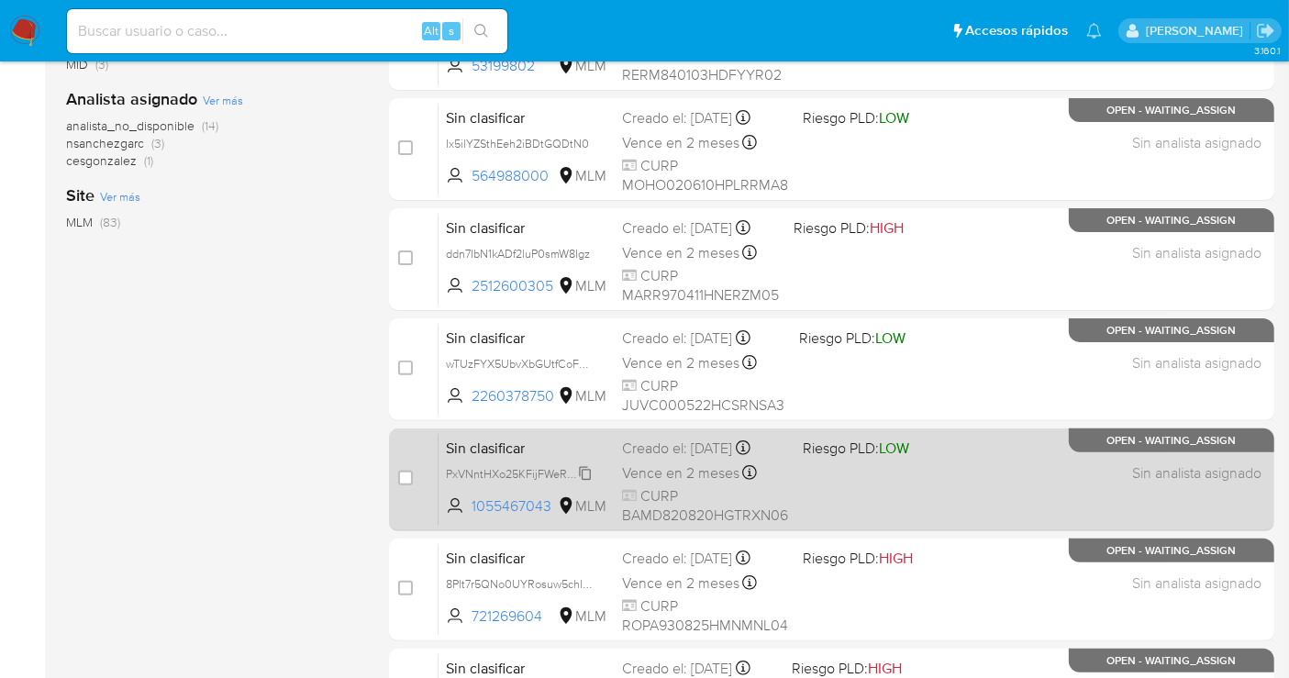
click at [588, 471] on span "PxVNntHXo25KFijFWeRDMNTH" at bounding box center [526, 472] width 161 height 20
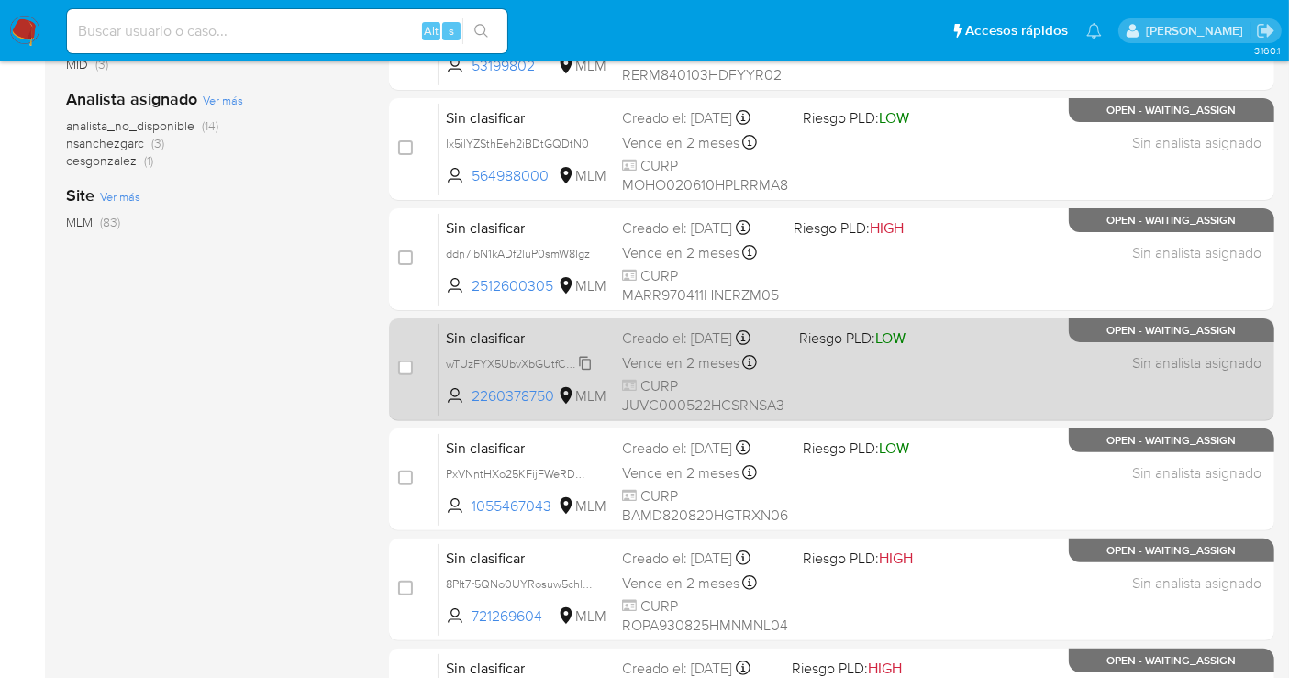
click at [582, 360] on span "wTUzFYX5UbvXbGUtfCoFnCRD" at bounding box center [527, 362] width 163 height 20
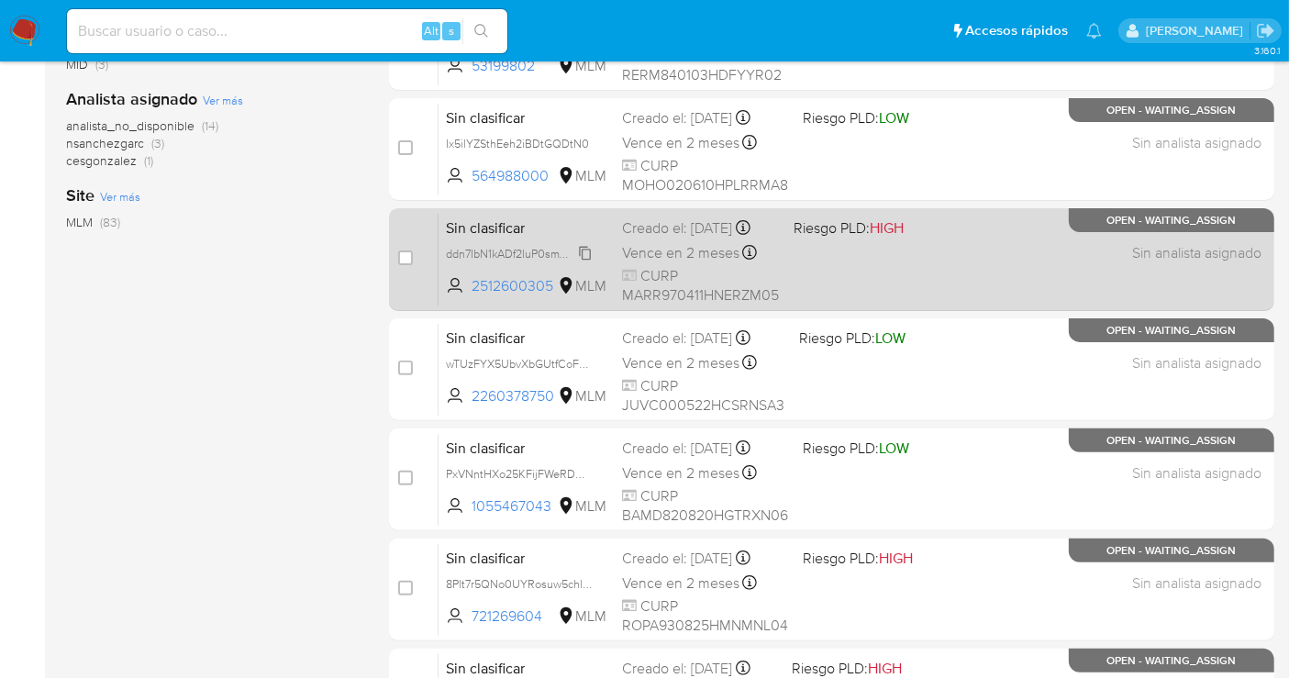
click at [587, 262] on span "ddn7IbN1kADf2luP0smW8Igz" at bounding box center [518, 252] width 144 height 20
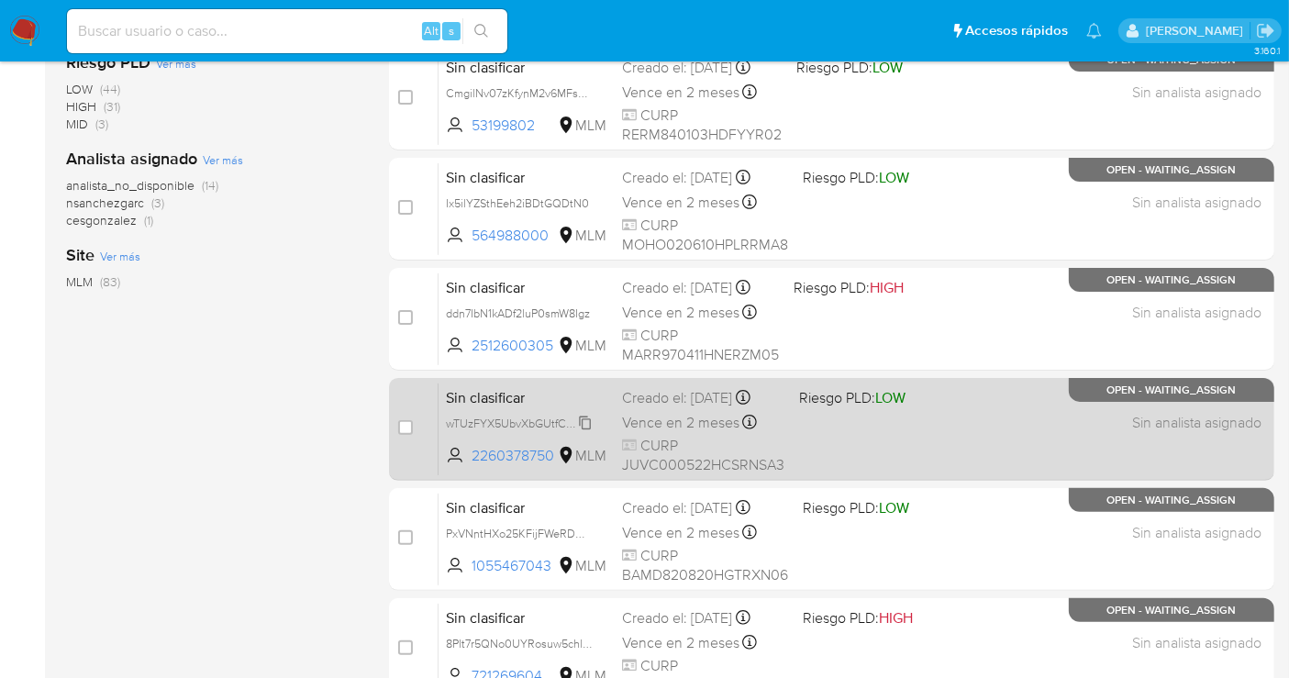
scroll to position [407, 0]
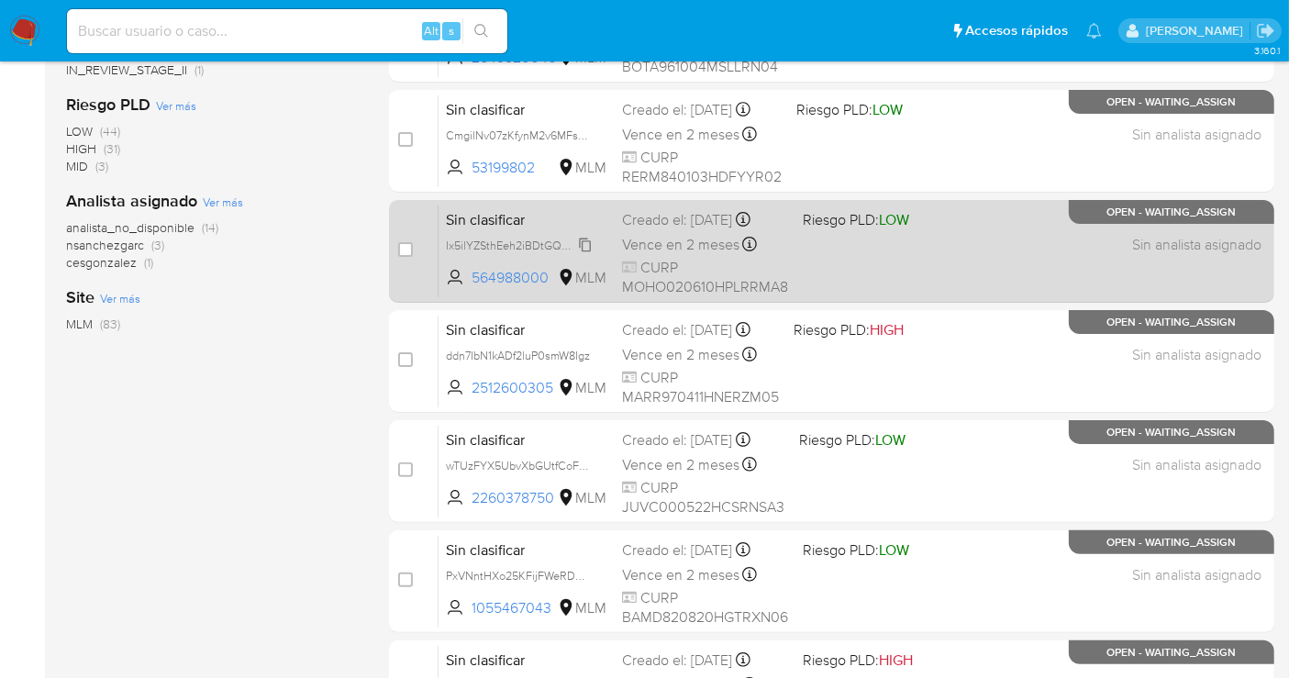
click at [588, 244] on icon at bounding box center [585, 245] width 15 height 15
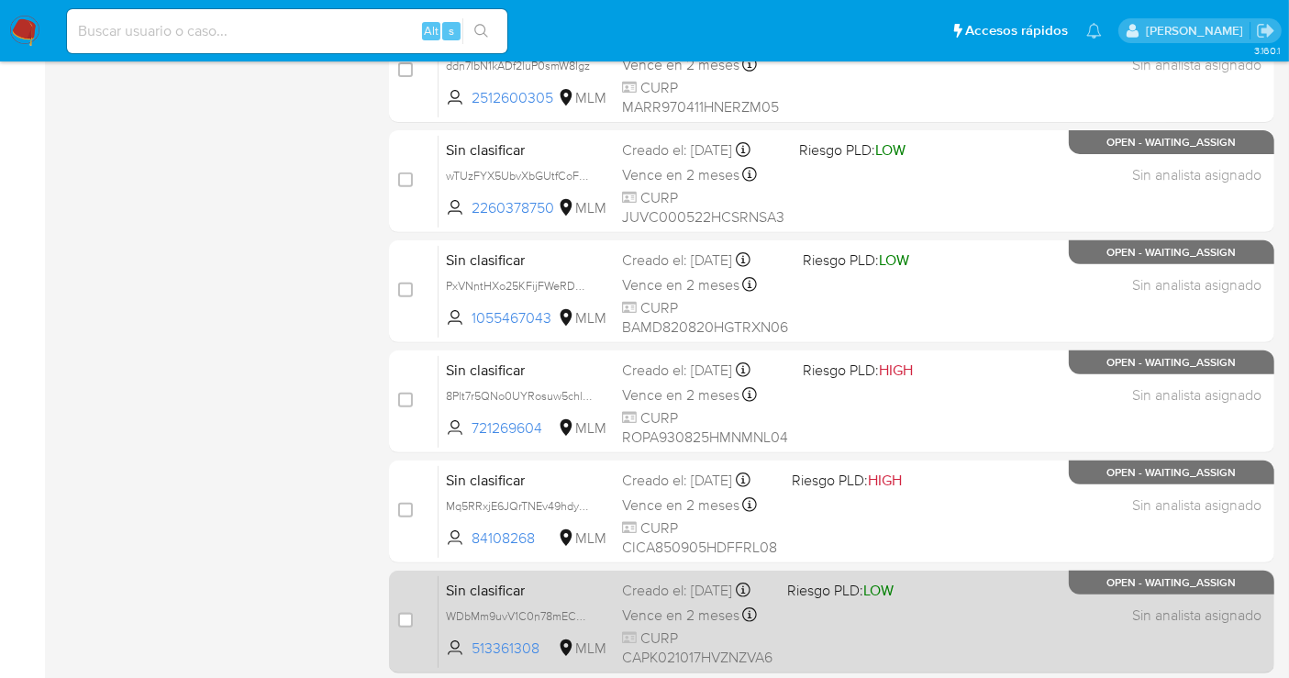
scroll to position [834, 0]
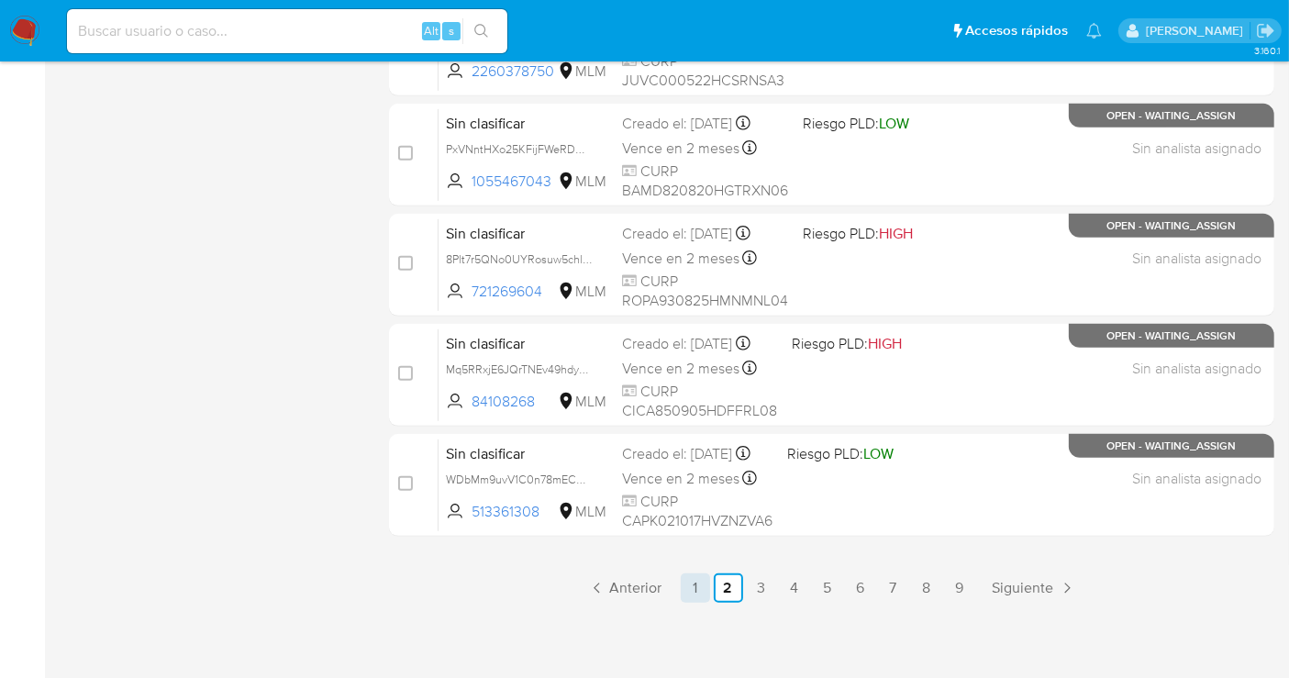
click at [694, 585] on link "1" at bounding box center [695, 587] width 29 height 29
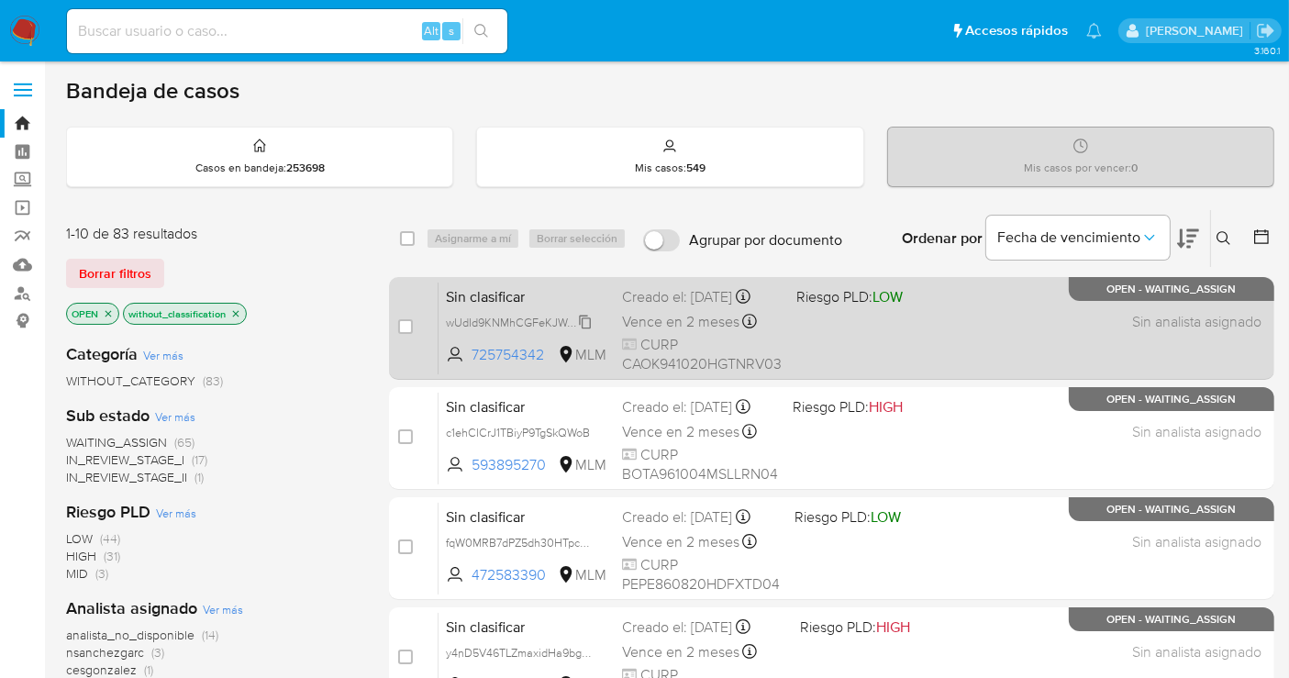
click at [584, 331] on span "wUdId9KNMhCGFeKJWoChSapm" at bounding box center [531, 321] width 171 height 20
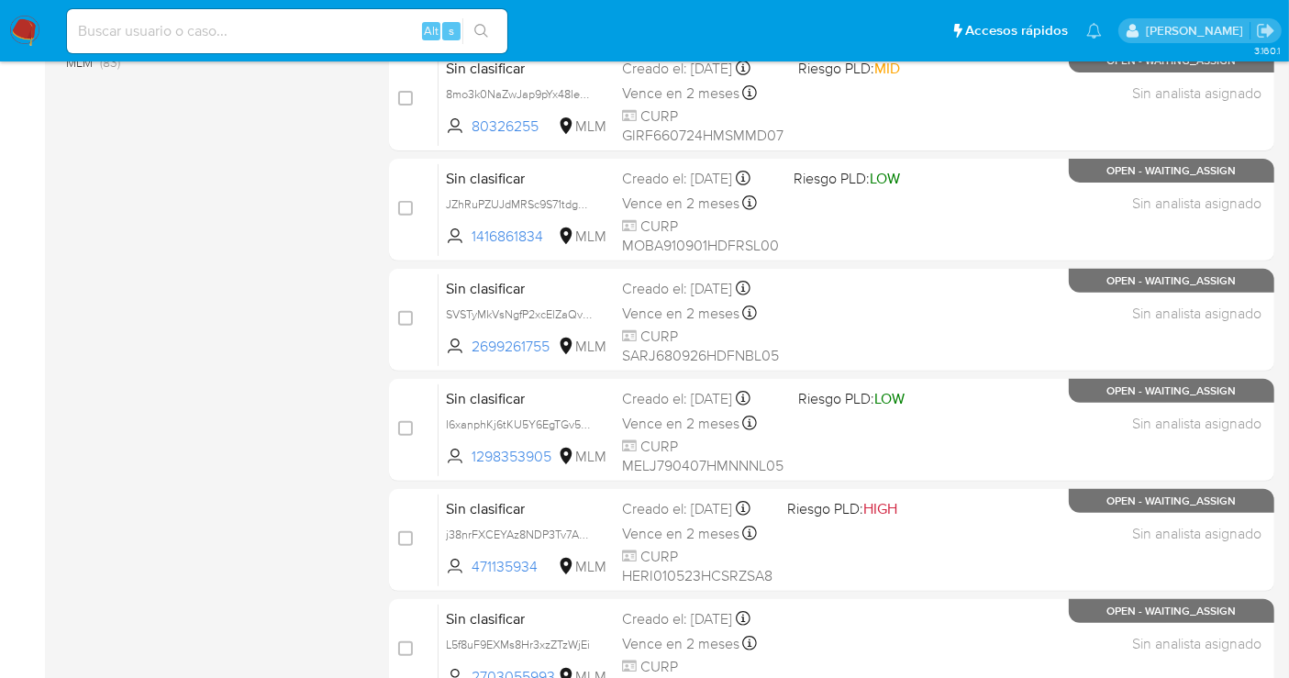
scroll to position [834, 0]
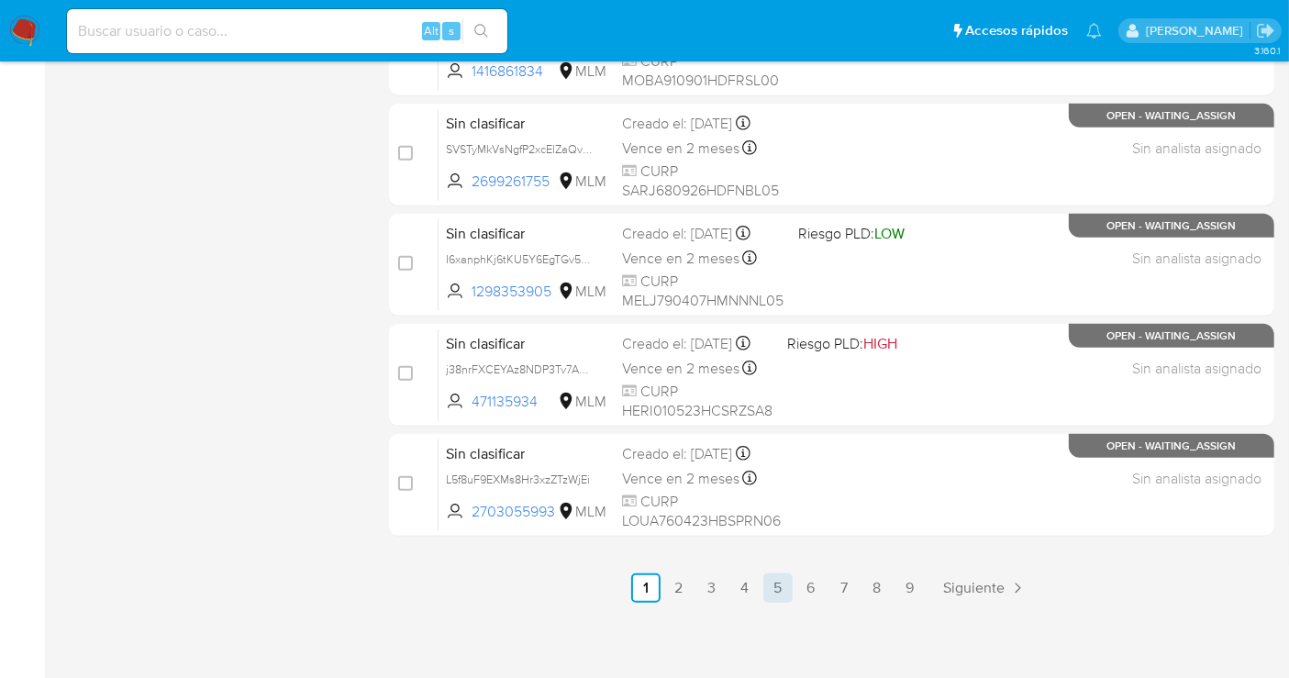
click at [771, 582] on link "5" at bounding box center [777, 587] width 29 height 29
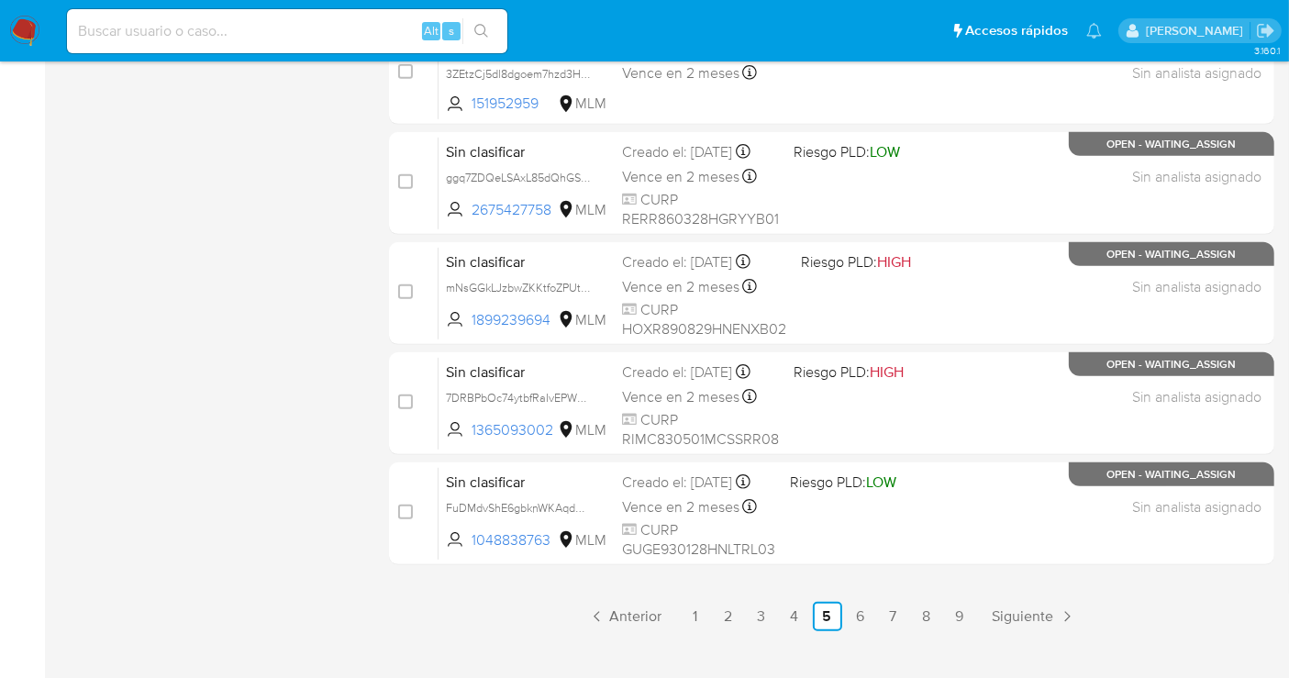
scroll to position [815, 0]
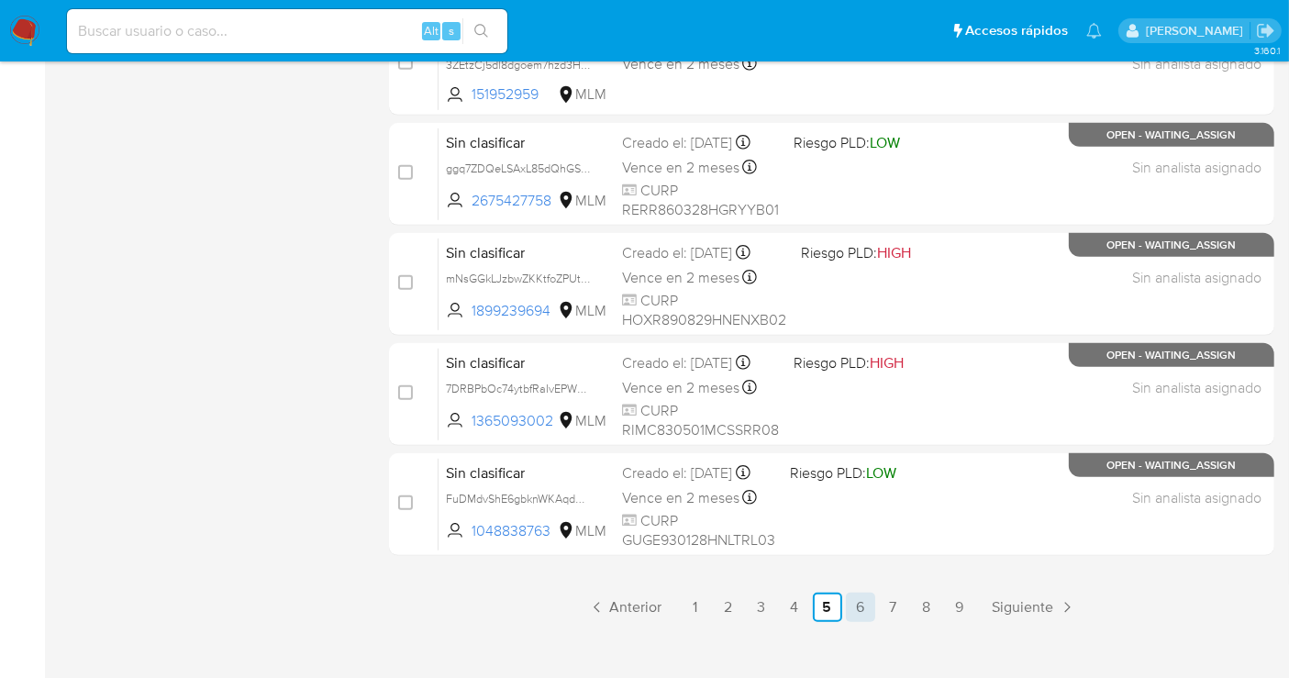
click at [859, 603] on link "6" at bounding box center [860, 607] width 29 height 29
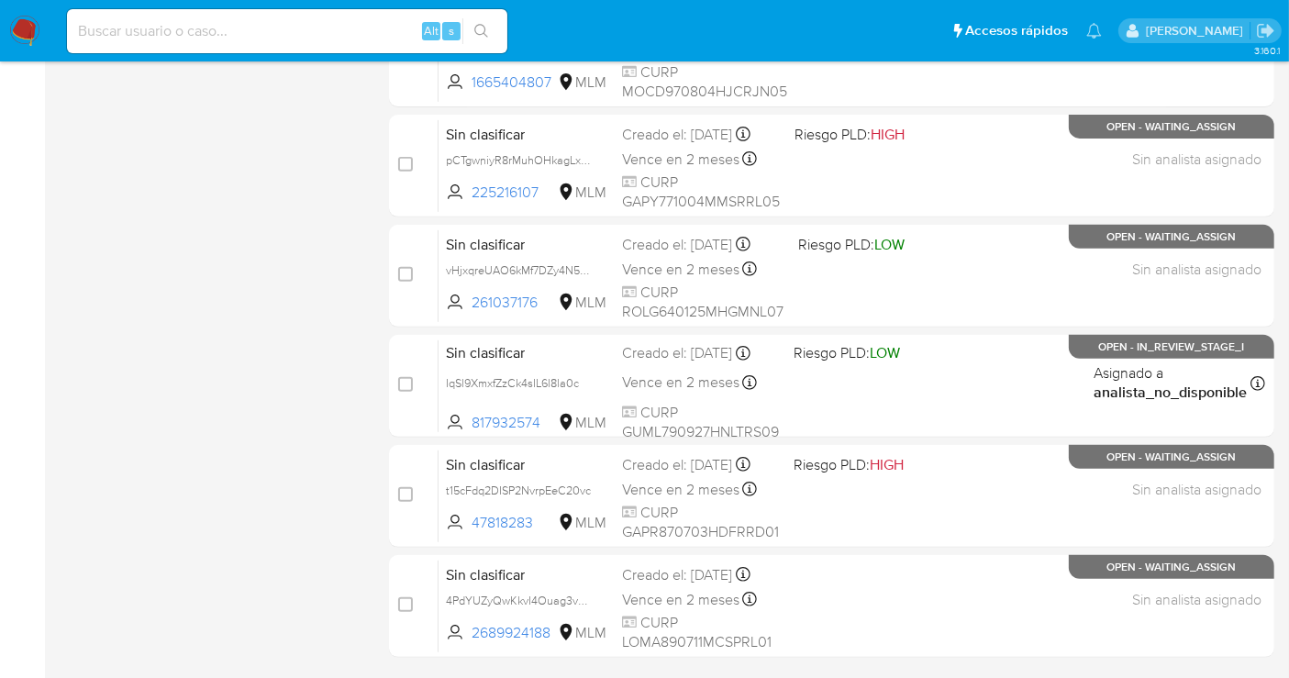
scroll to position [815, 0]
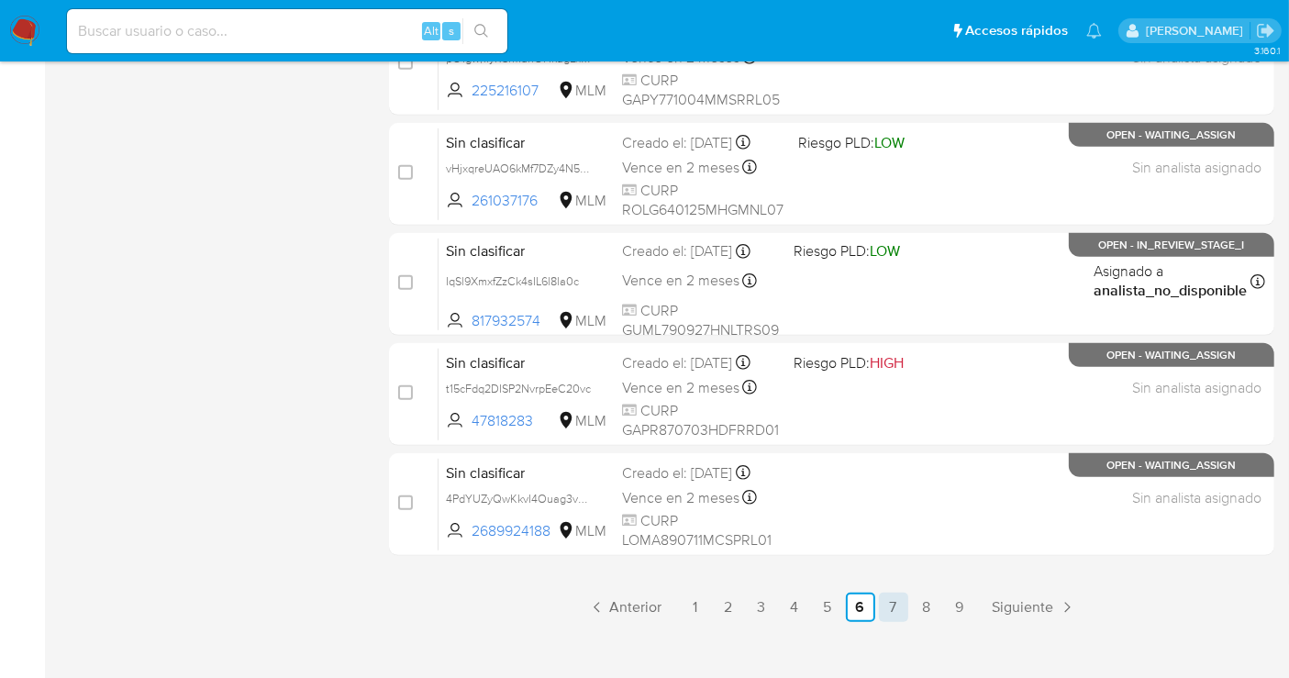
click at [885, 605] on link "7" at bounding box center [893, 607] width 29 height 29
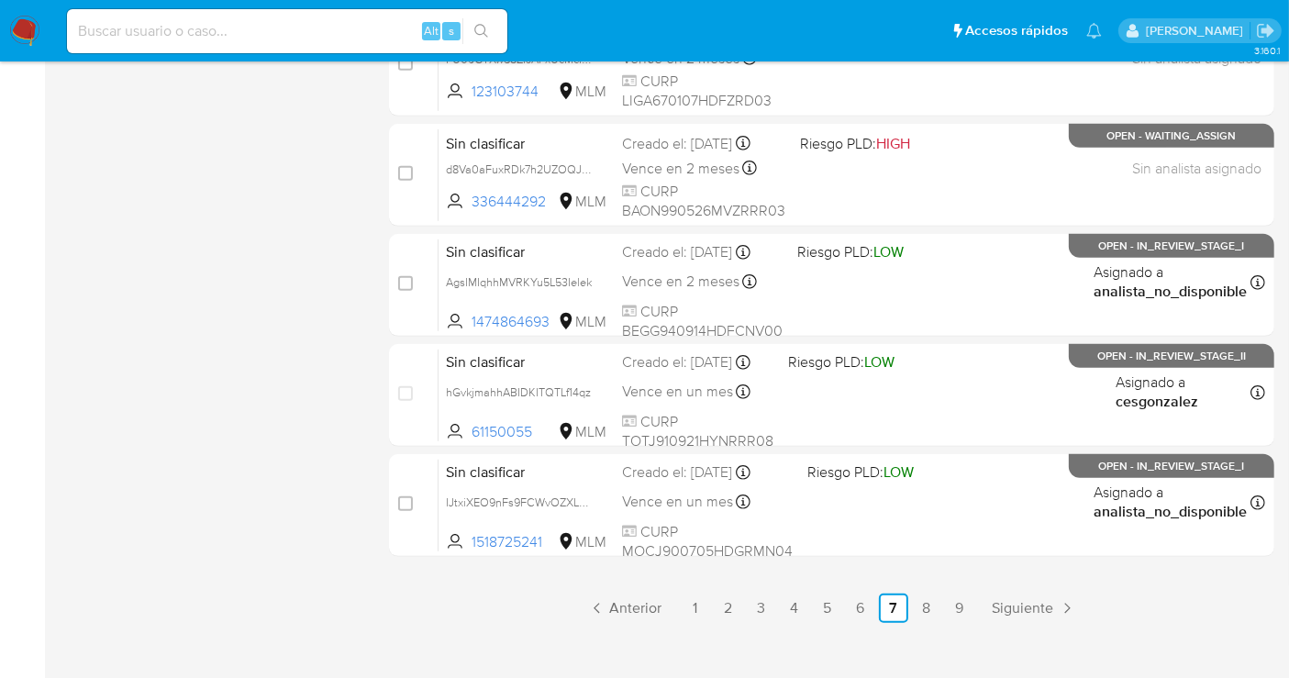
scroll to position [815, 0]
click at [919, 602] on link "8" at bounding box center [926, 607] width 29 height 29
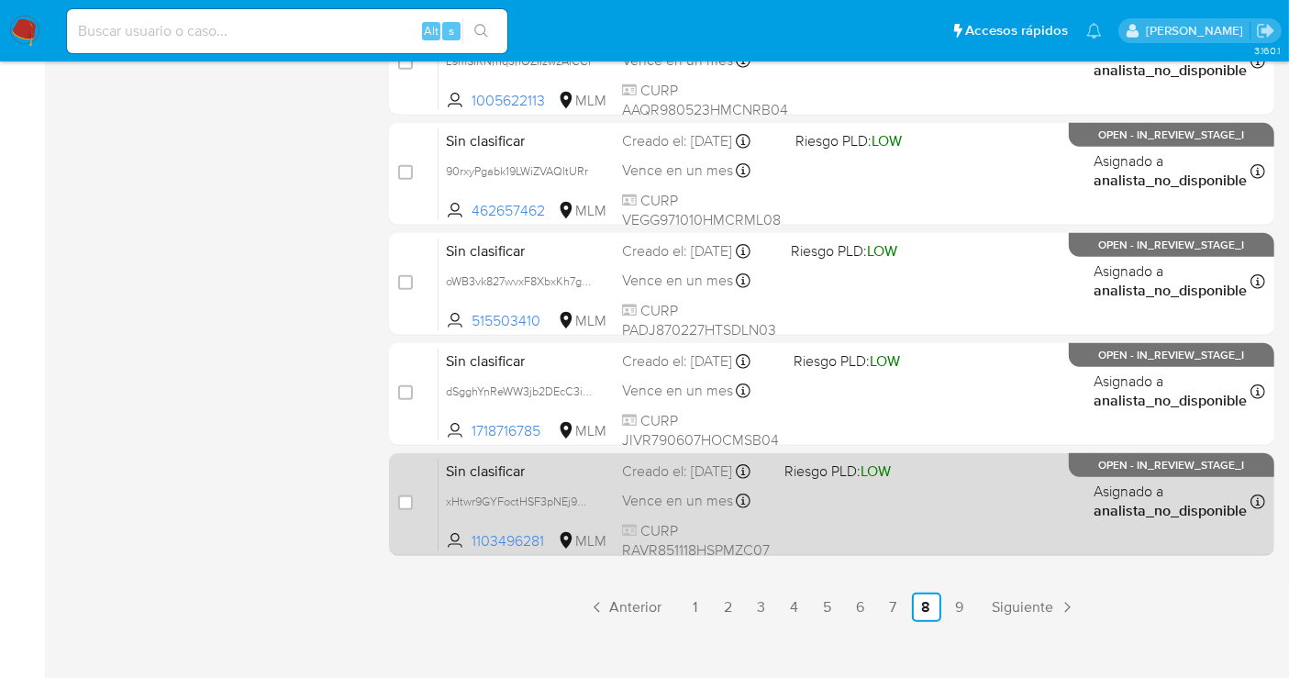
scroll to position [834, 0]
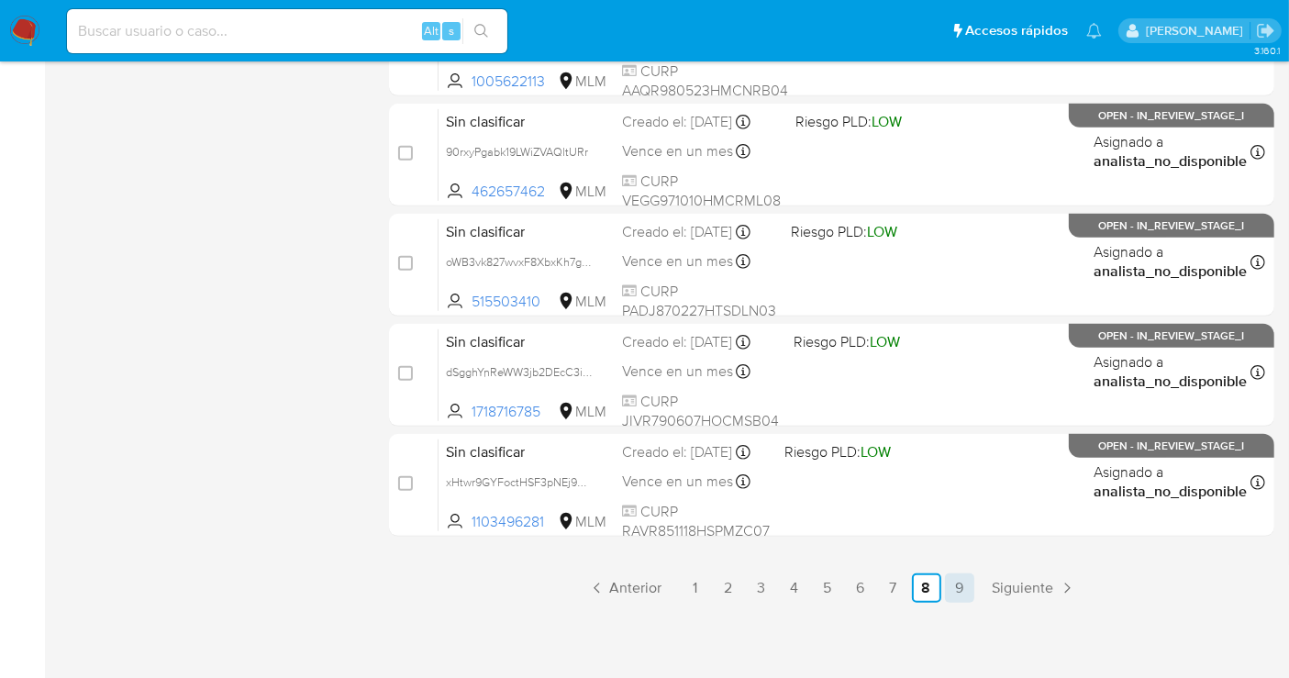
click at [959, 590] on link "9" at bounding box center [959, 587] width 29 height 29
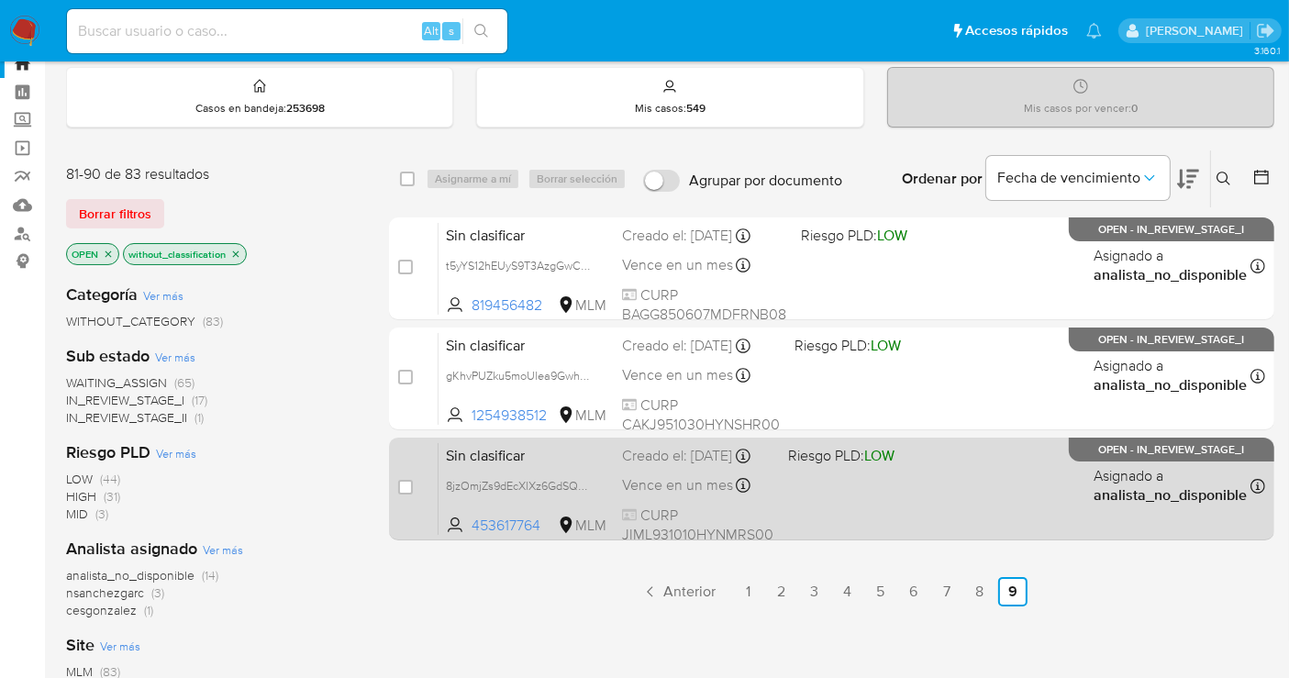
scroll to position [102, 0]
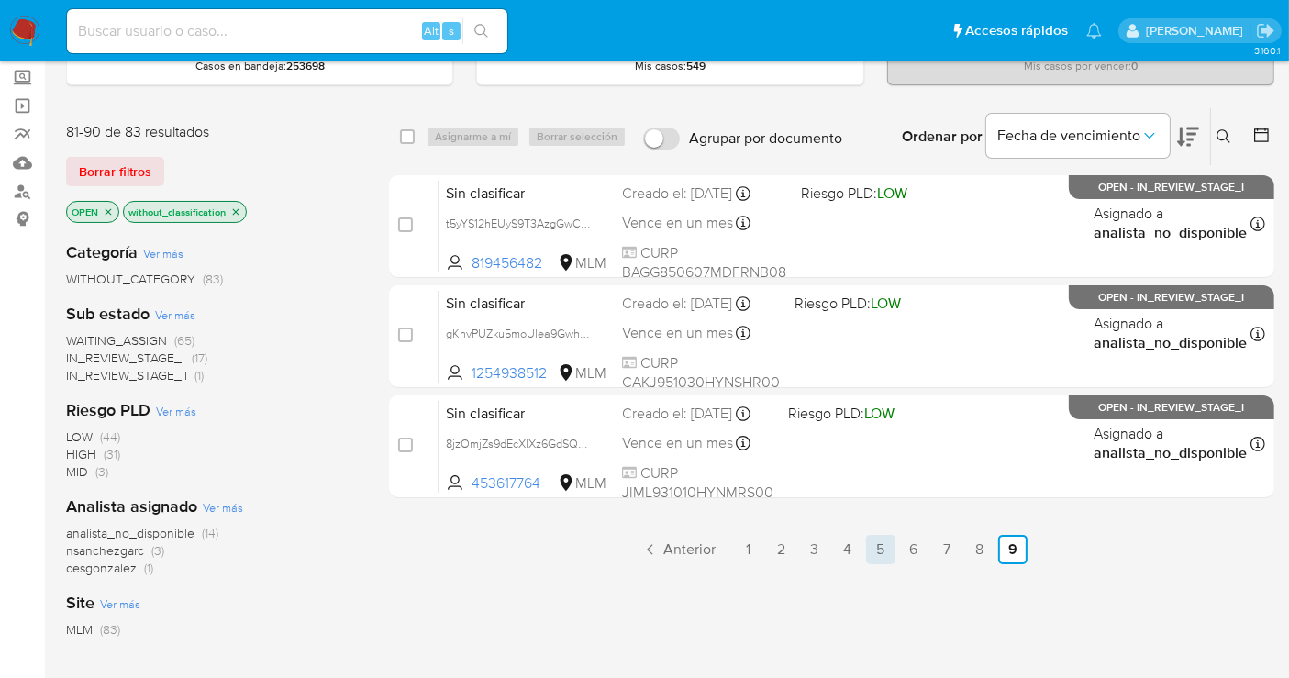
click at [881, 546] on link "5" at bounding box center [880, 549] width 29 height 29
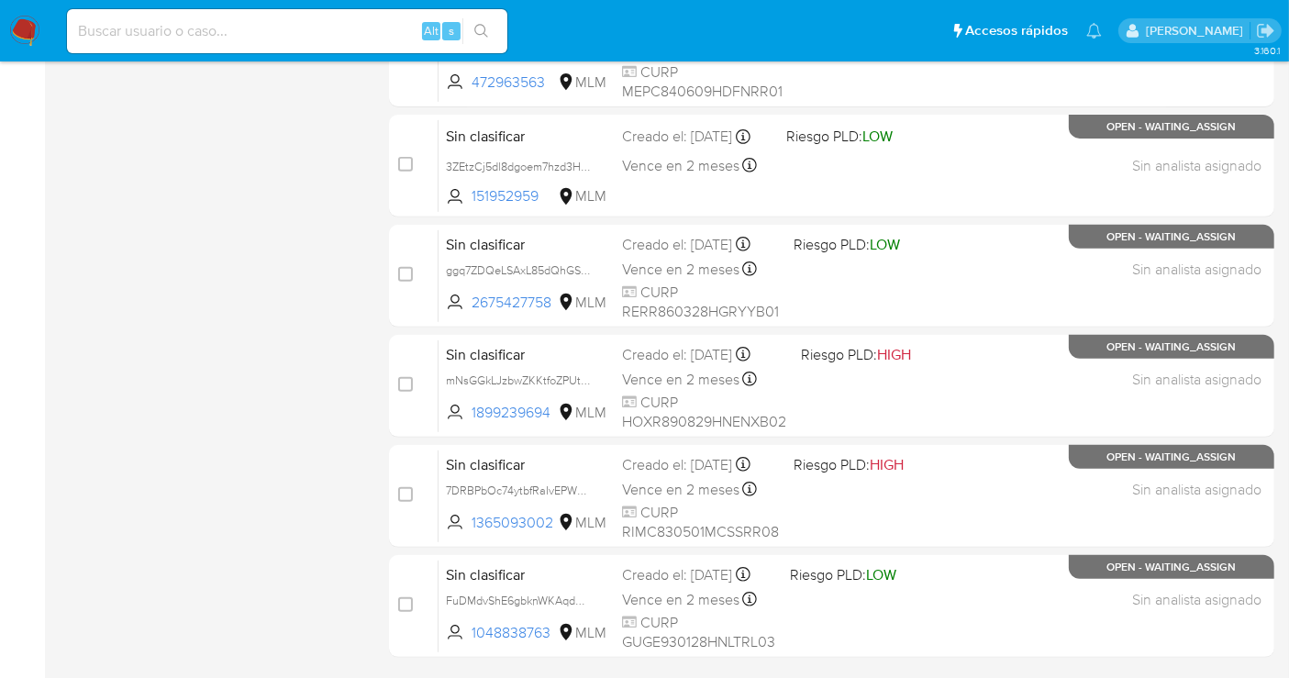
scroll to position [815, 0]
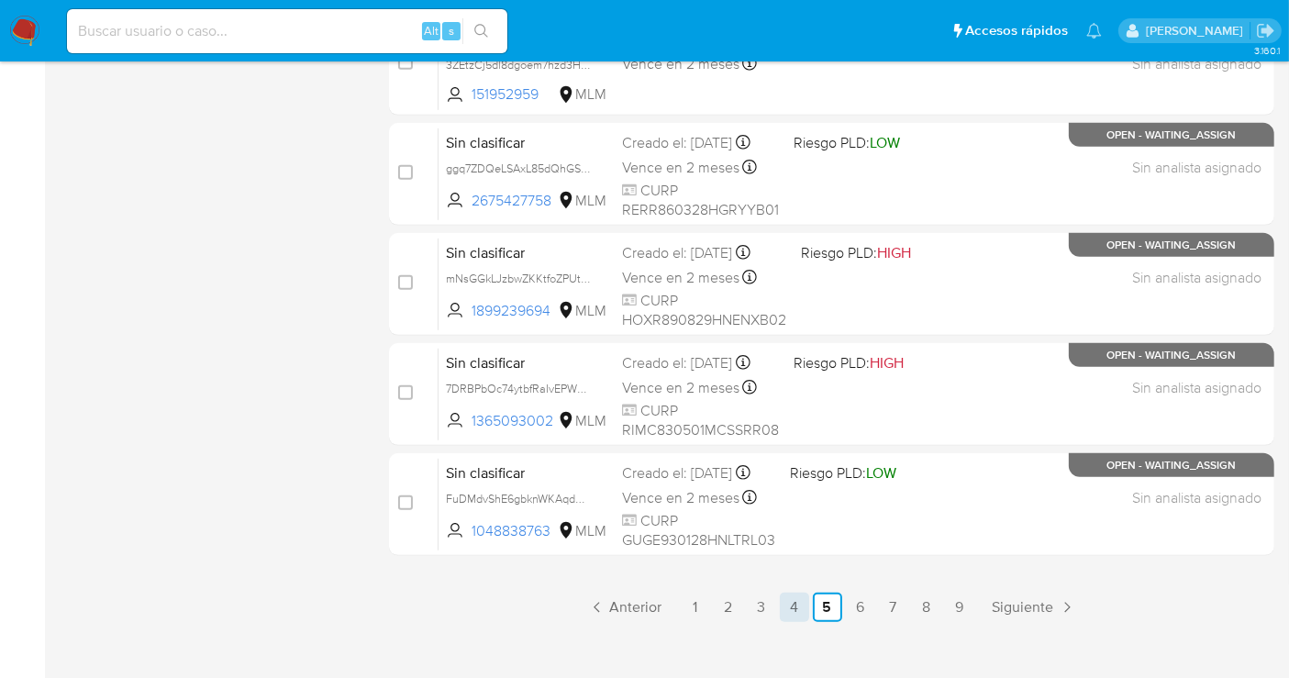
click at [791, 604] on link "4" at bounding box center [794, 607] width 29 height 29
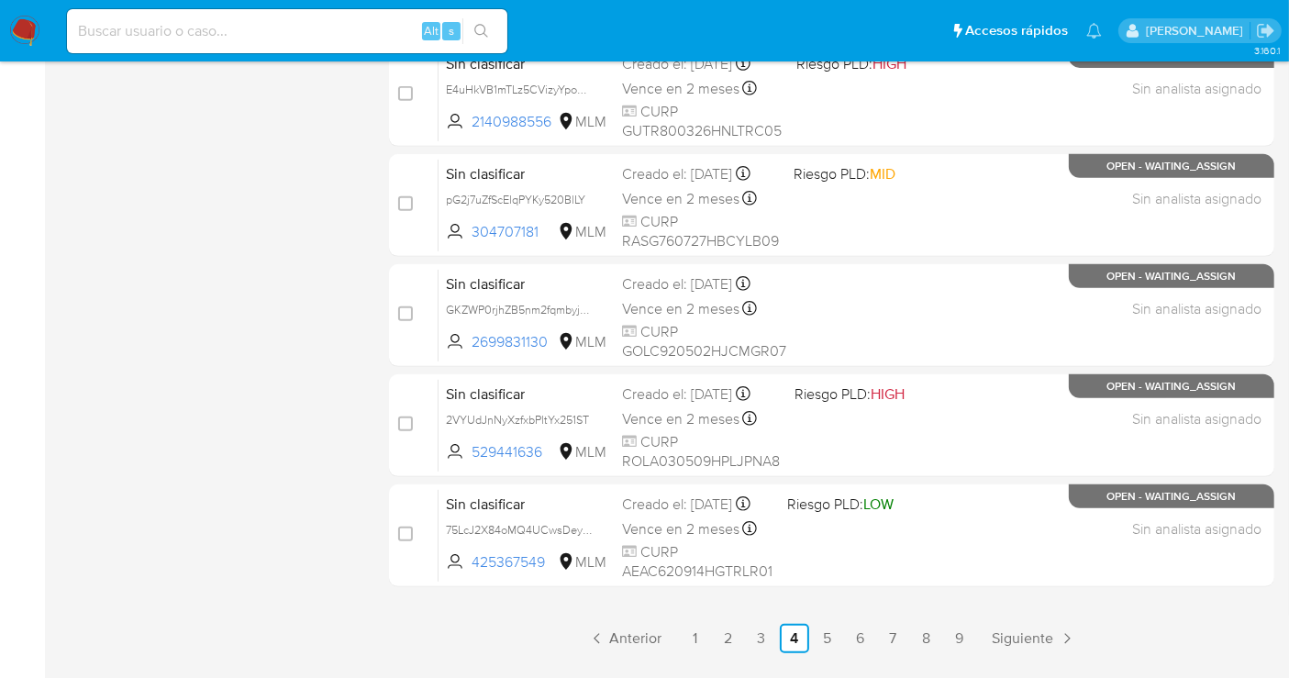
scroll to position [815, 0]
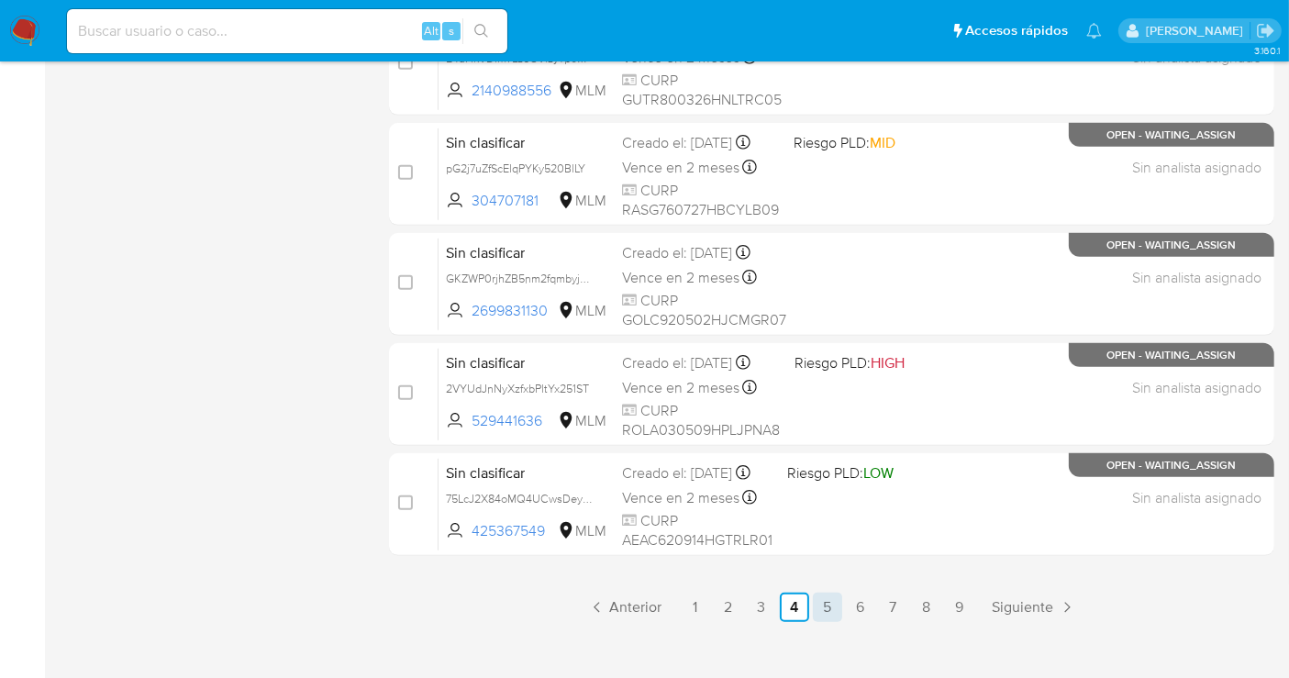
click at [836, 596] on link "5" at bounding box center [827, 607] width 29 height 29
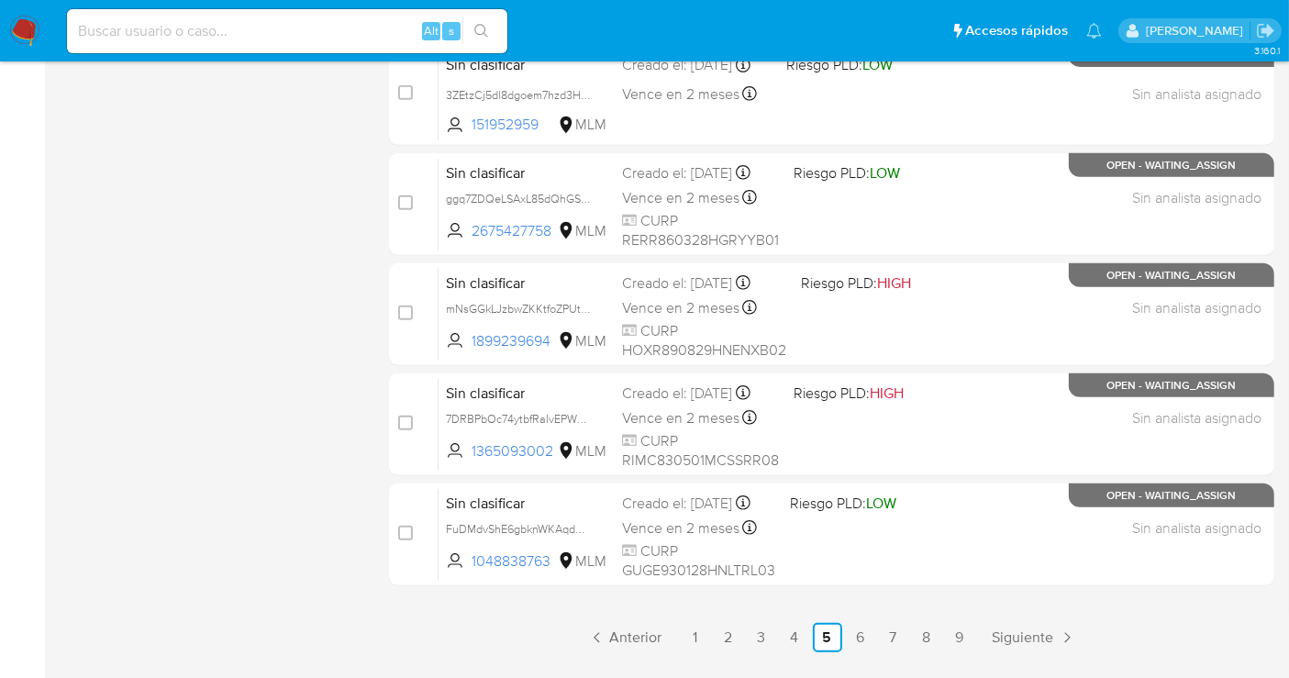
scroll to position [834, 0]
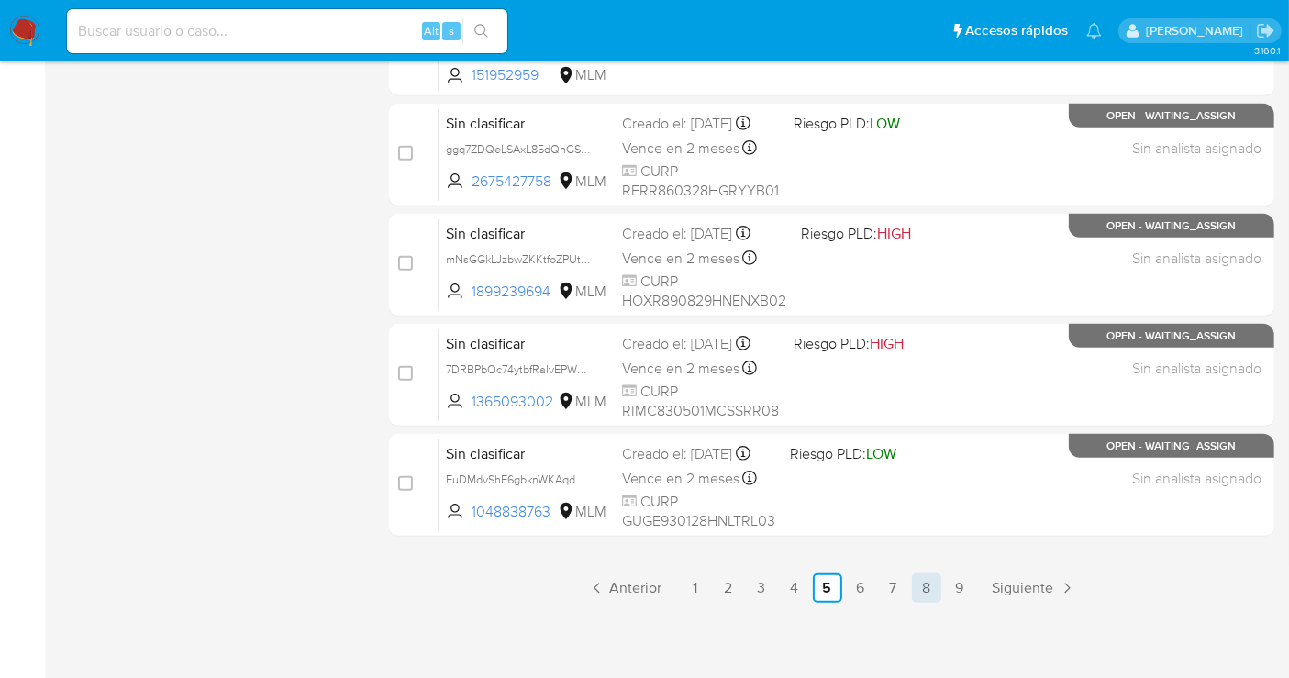
click at [930, 588] on link "8" at bounding box center [926, 587] width 29 height 29
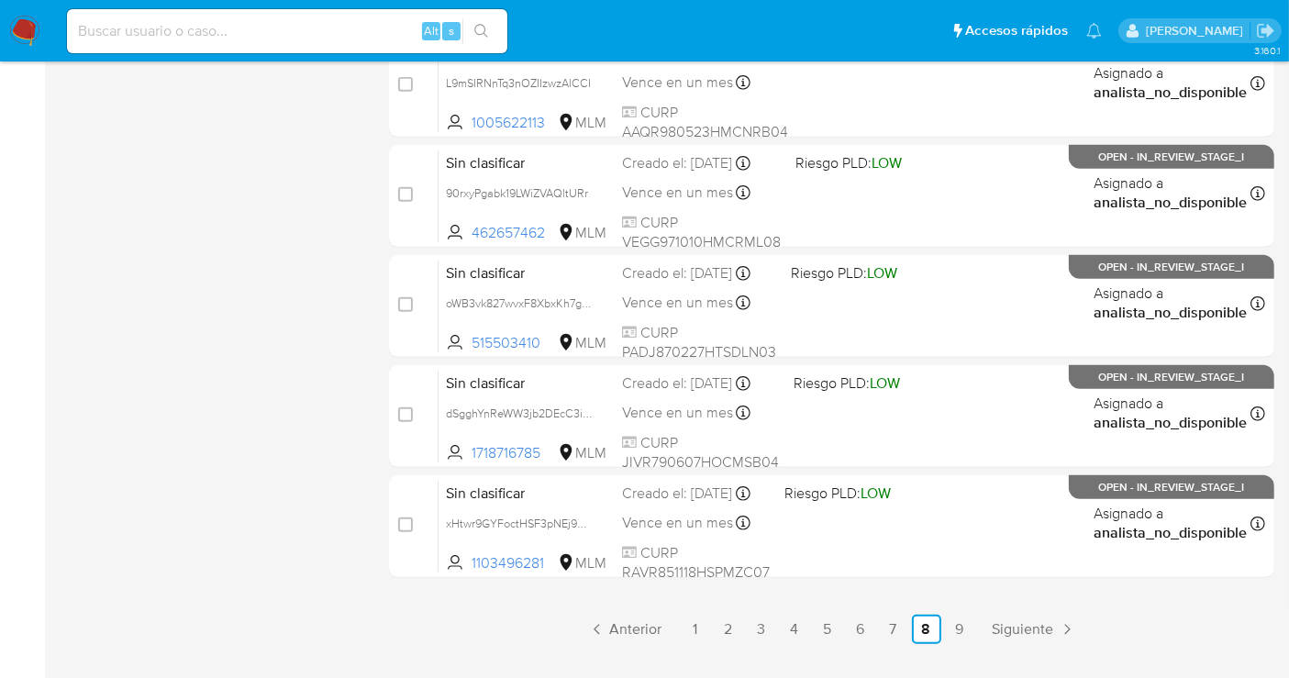
scroll to position [815, 0]
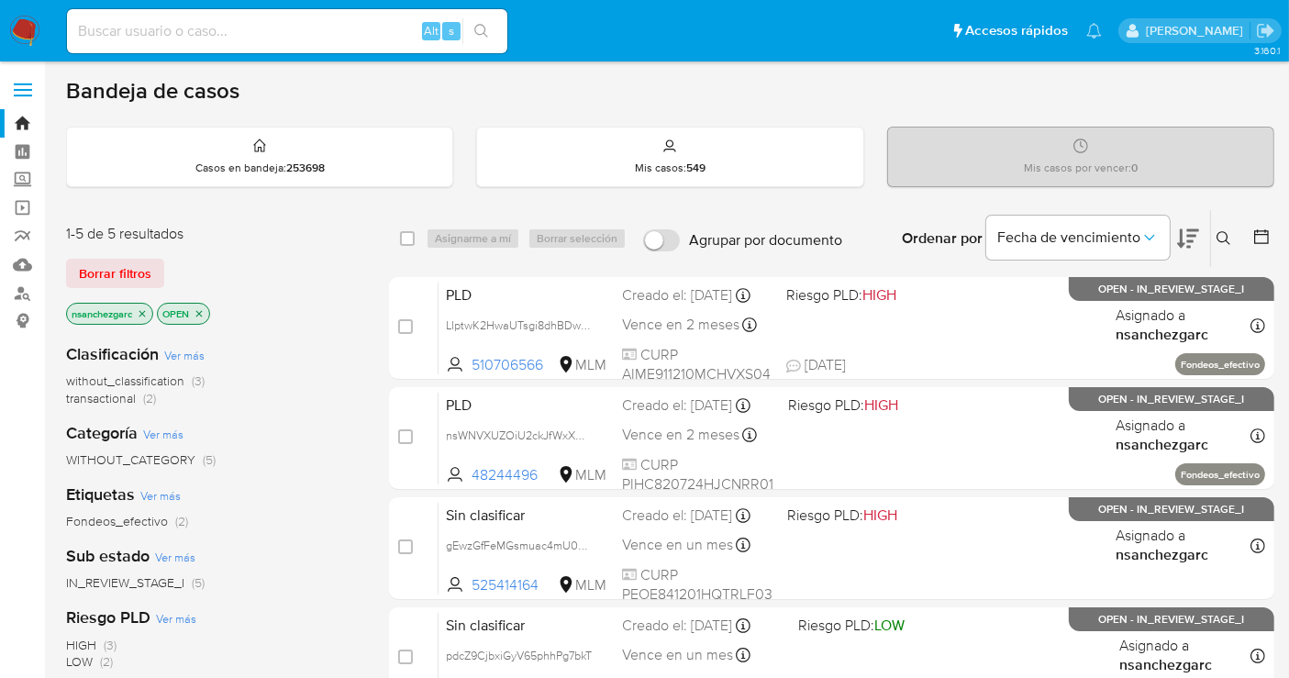
click at [1224, 236] on icon at bounding box center [1223, 238] width 15 height 15
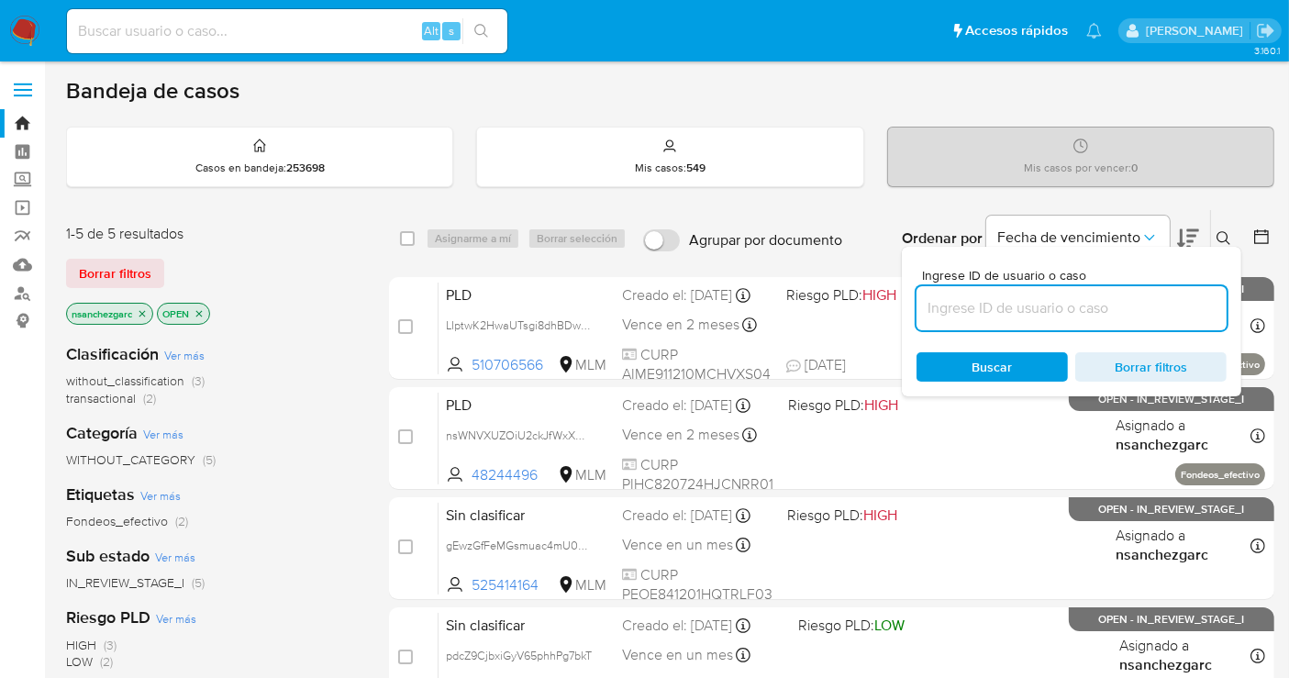
click at [1013, 297] on input at bounding box center [1071, 308] width 310 height 24
type input "1161679305"
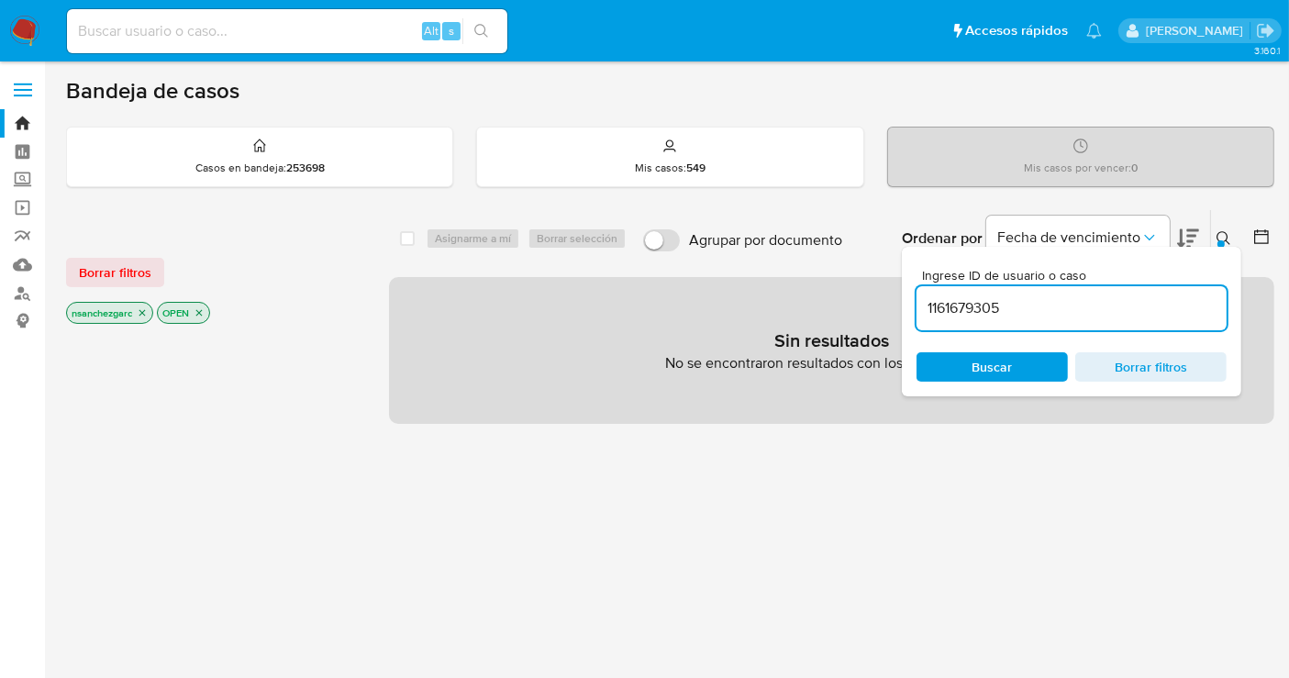
click at [144, 311] on icon "close-filter" at bounding box center [142, 313] width 6 height 6
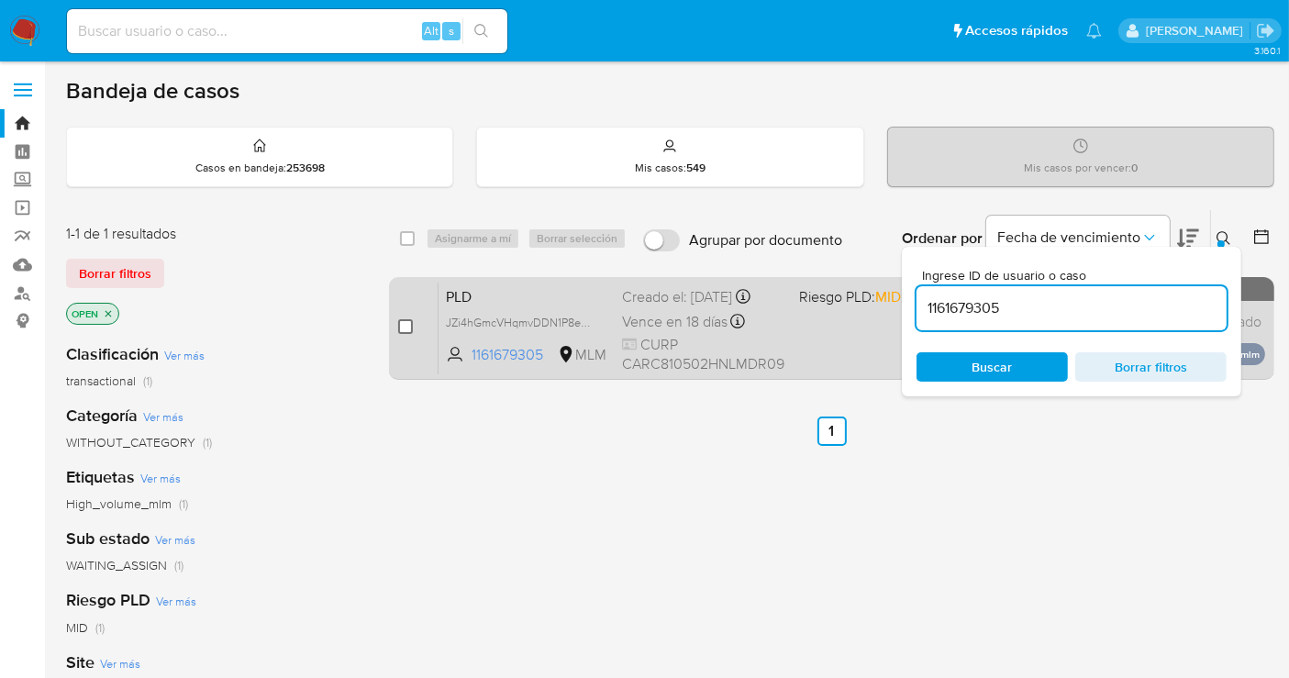
click at [401, 326] on input "checkbox" at bounding box center [405, 326] width 15 height 15
checkbox input "true"
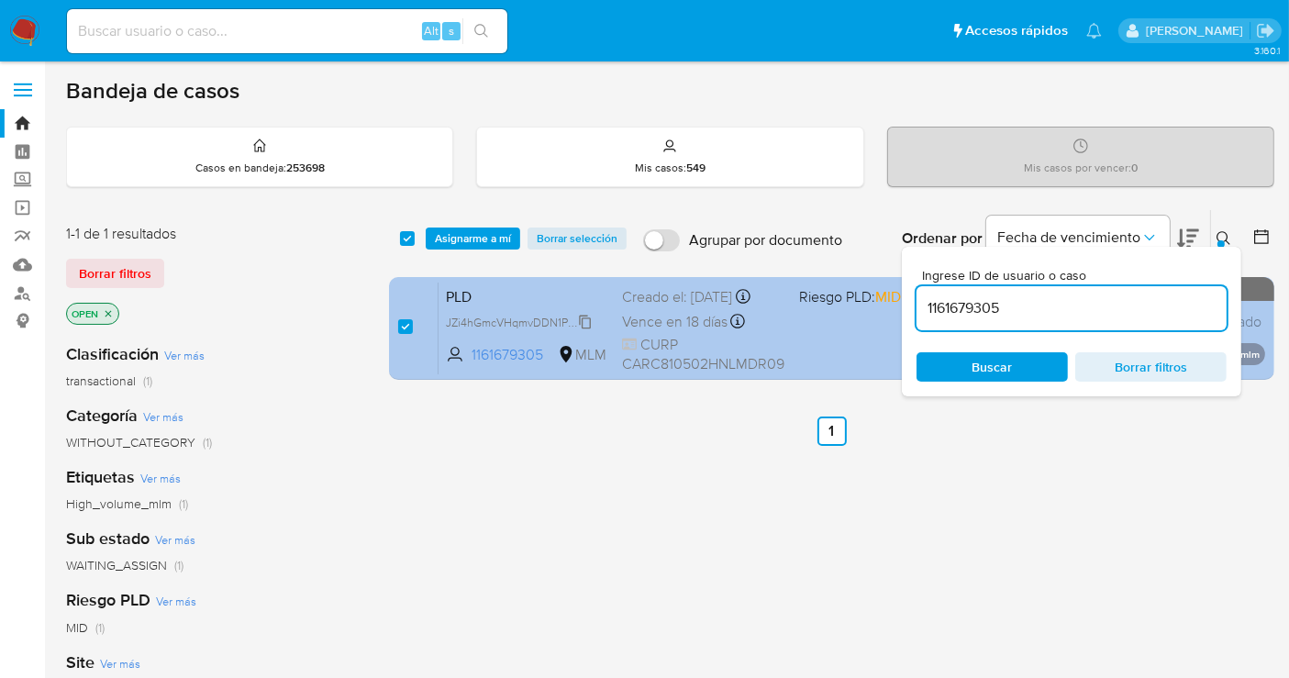
click at [588, 318] on span "JZi4hGmcVHqmvDDN1P8e0Taq" at bounding box center [526, 321] width 161 height 20
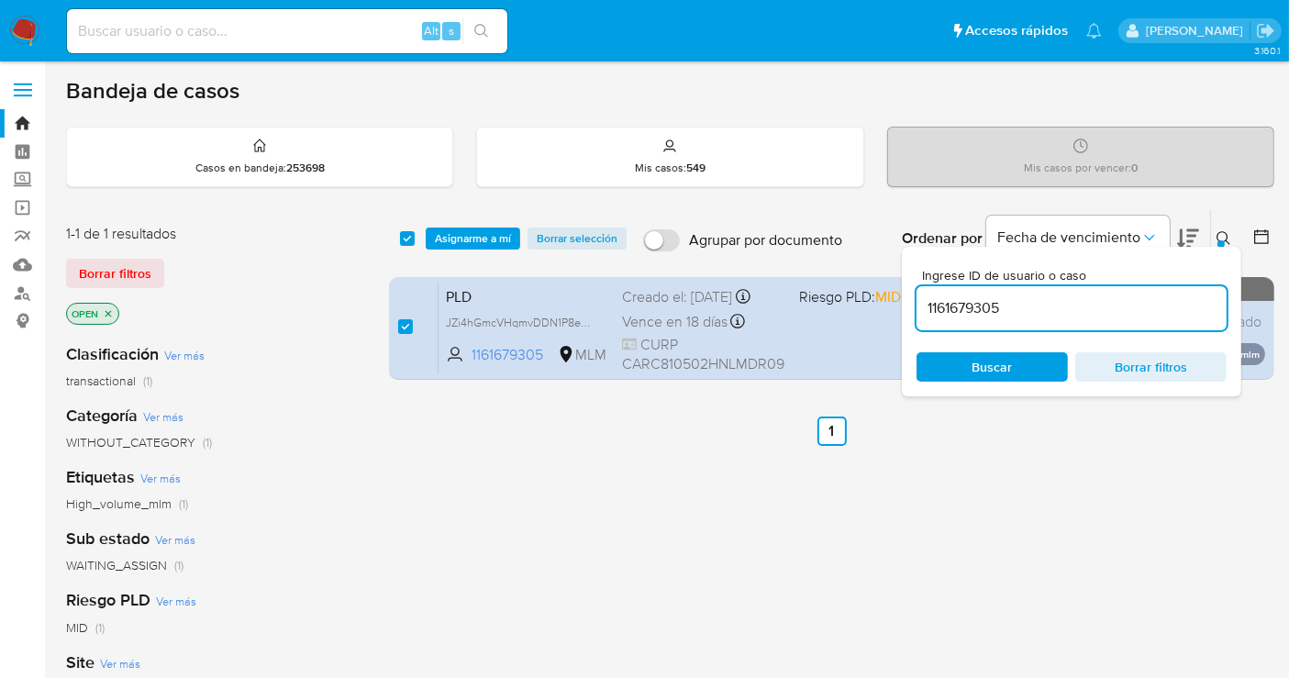
click at [453, 238] on span "Asignarme a mí" at bounding box center [473, 238] width 76 height 18
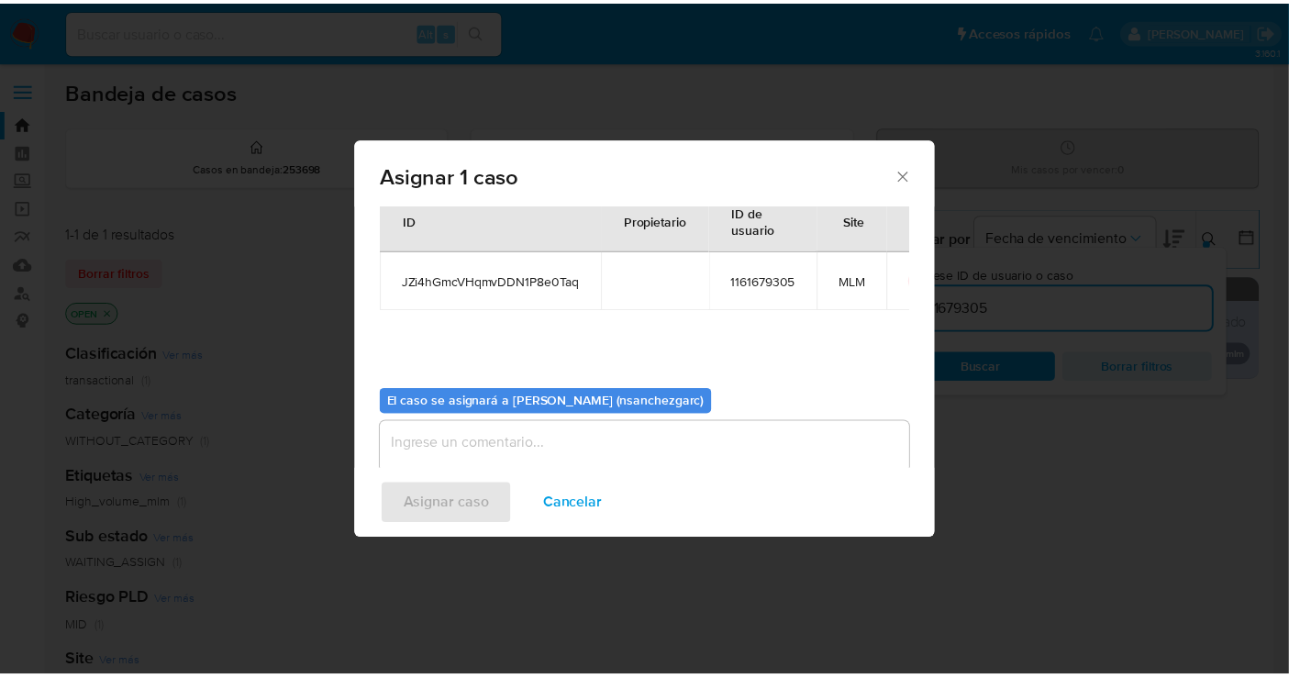
scroll to position [94, 0]
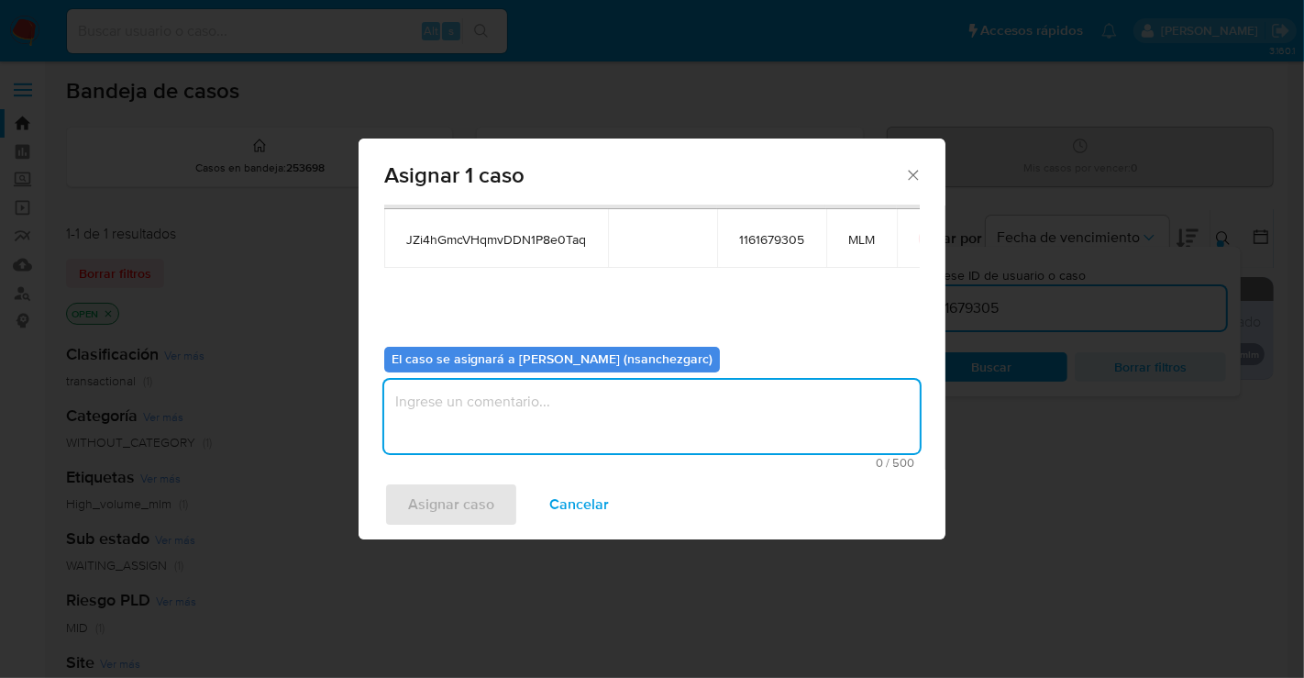
click at [469, 413] on textarea "assign-modal" at bounding box center [652, 416] width 536 height 73
type textarea "nesg"
click at [466, 512] on span "Asignar caso" at bounding box center [451, 504] width 86 height 40
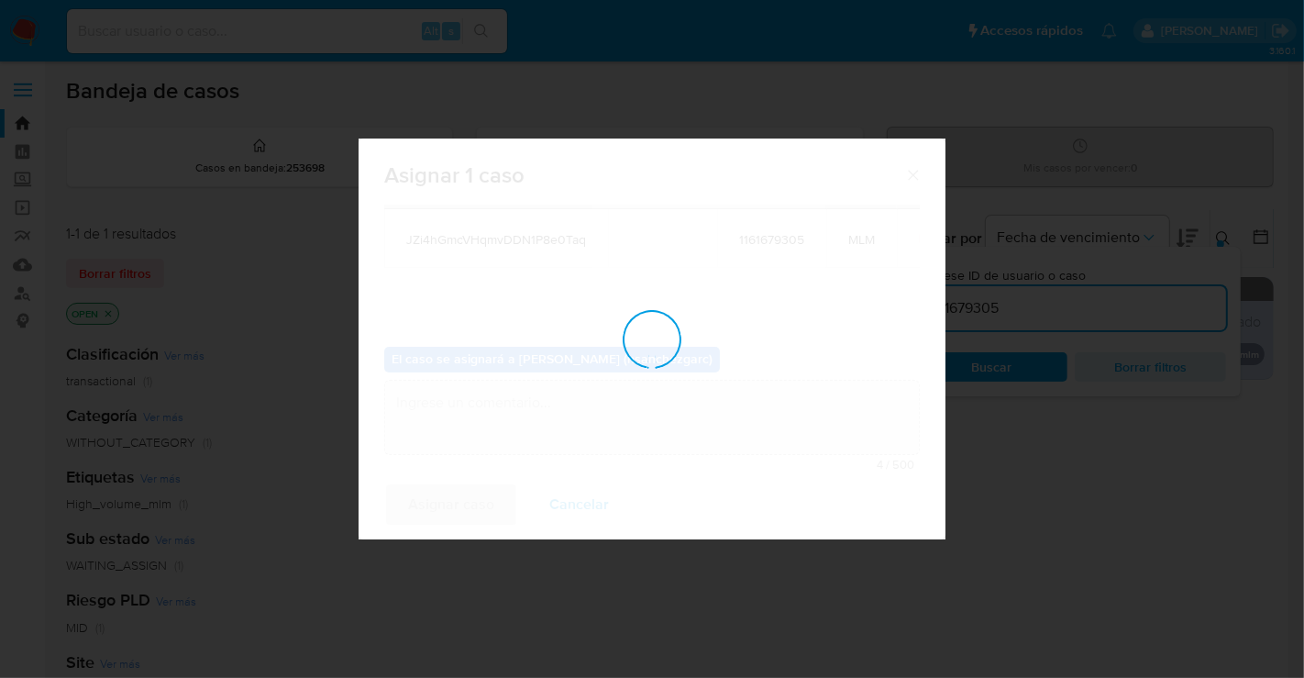
checkbox input "false"
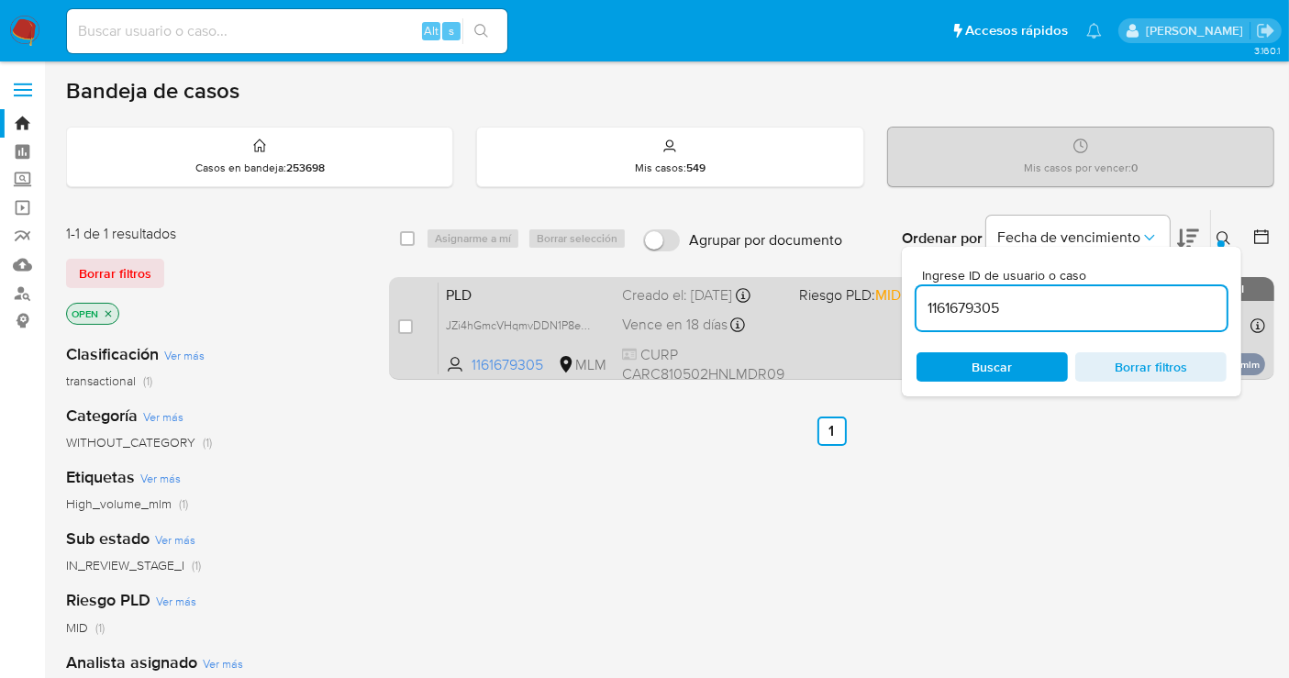
click at [689, 307] on div "PLD JZi4hGmcVHqmvDDN1P8e0Taq 1161679305 MLM Riesgo PLD: MID Creado el: [DATE] C…" at bounding box center [851, 328] width 826 height 93
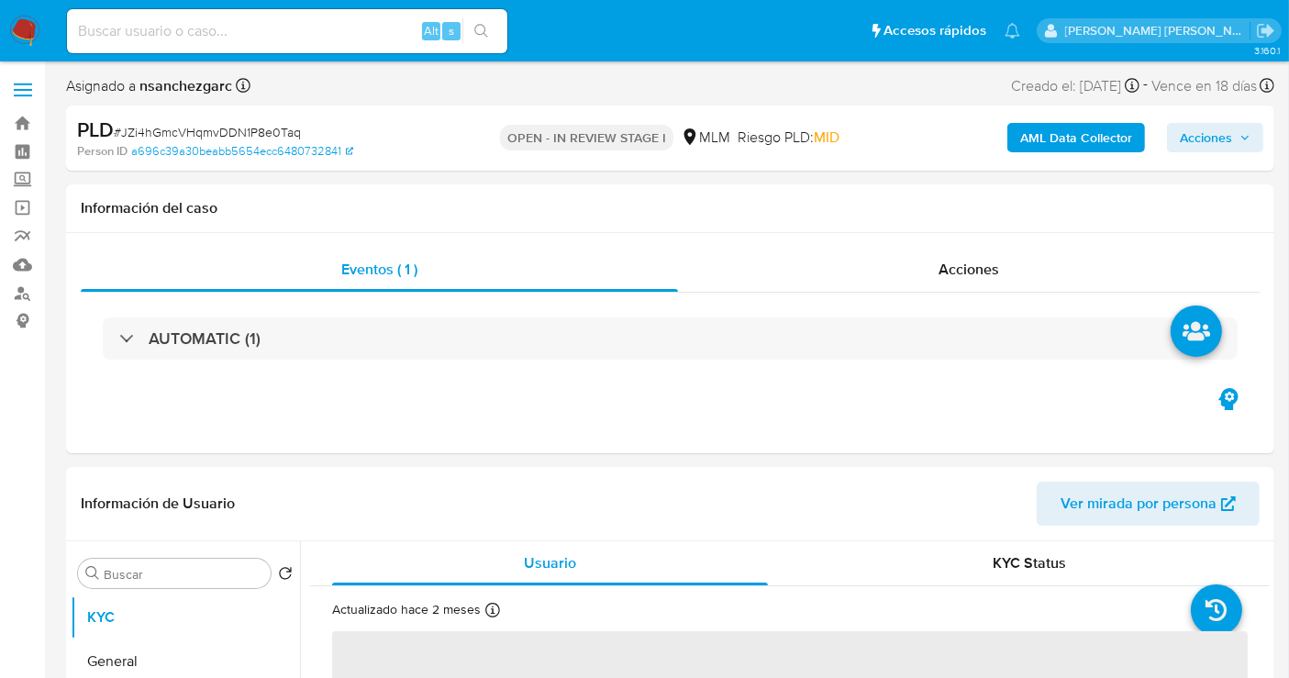
select select "10"
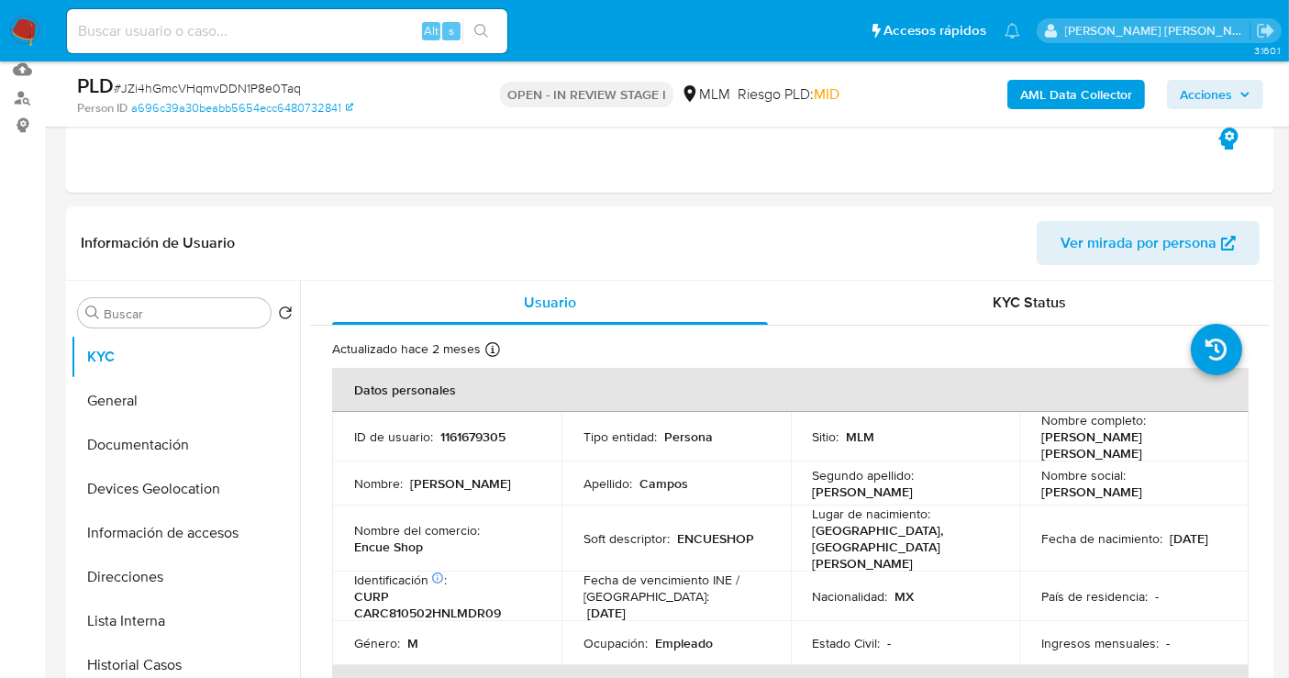
scroll to position [305, 0]
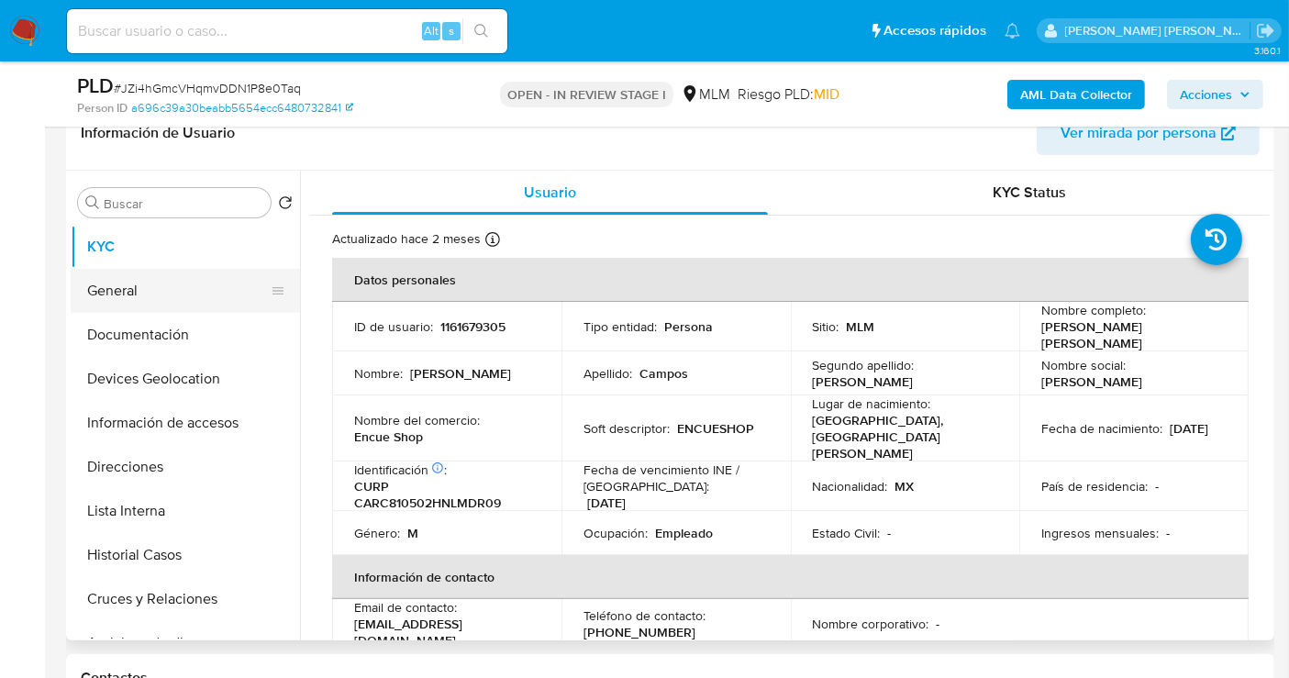
click at [126, 289] on button "General" at bounding box center [178, 291] width 215 height 44
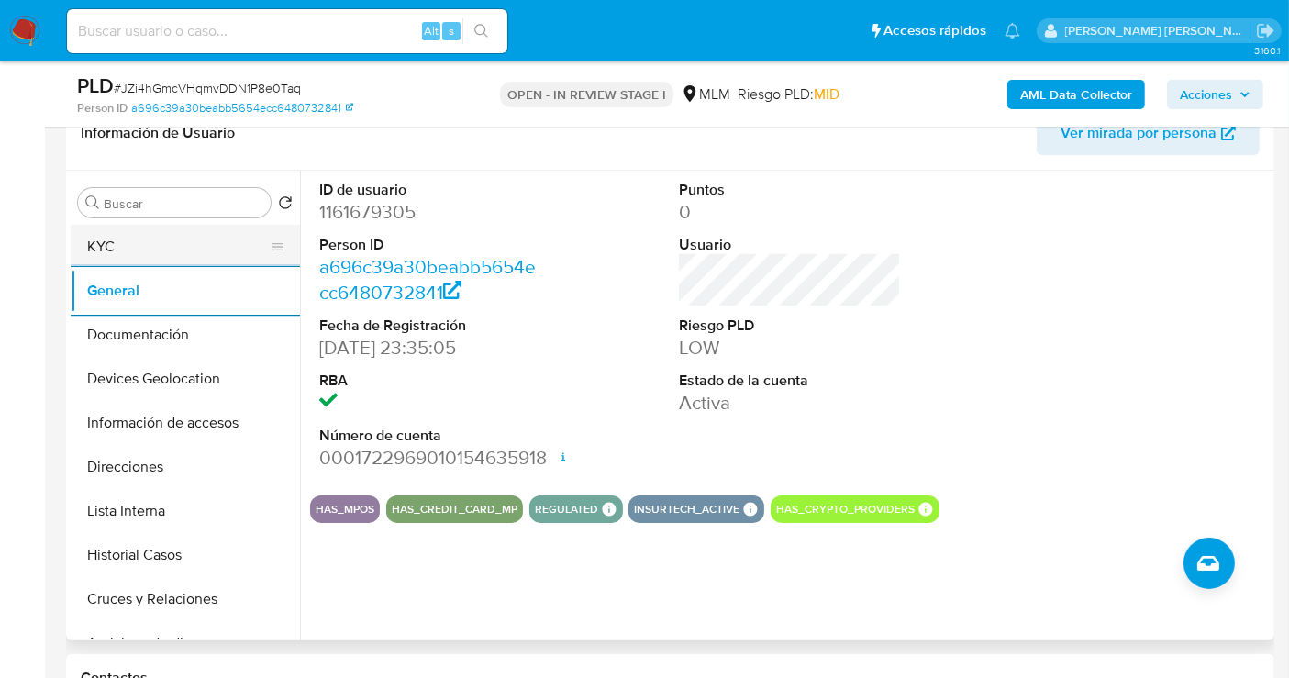
click at [175, 238] on button "KYC" at bounding box center [178, 247] width 215 height 44
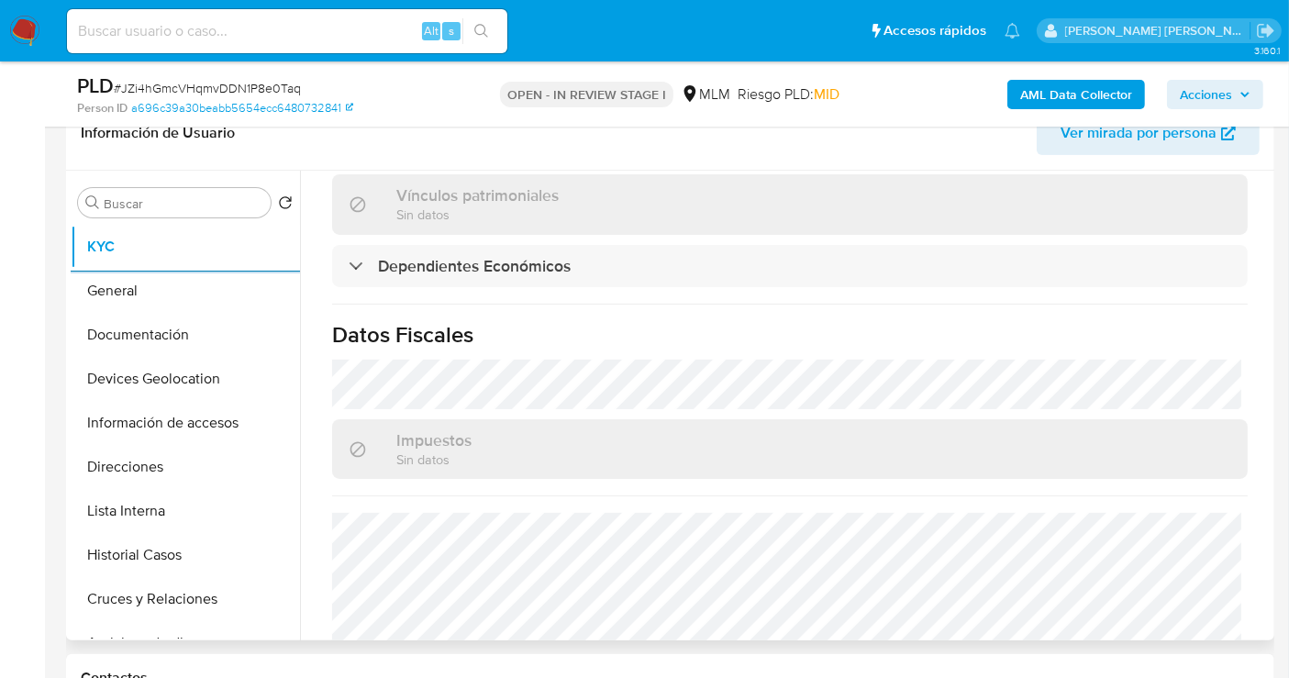
scroll to position [1168, 0]
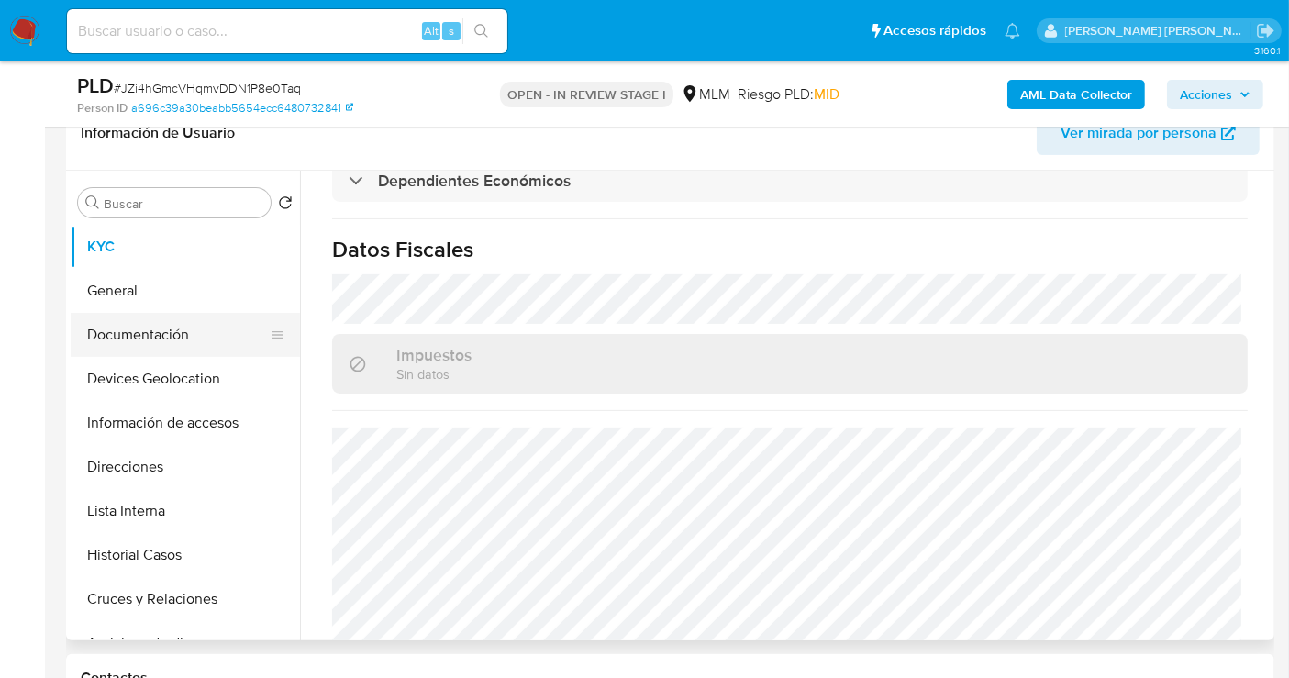
click at [150, 339] on button "Documentación" at bounding box center [178, 335] width 215 height 44
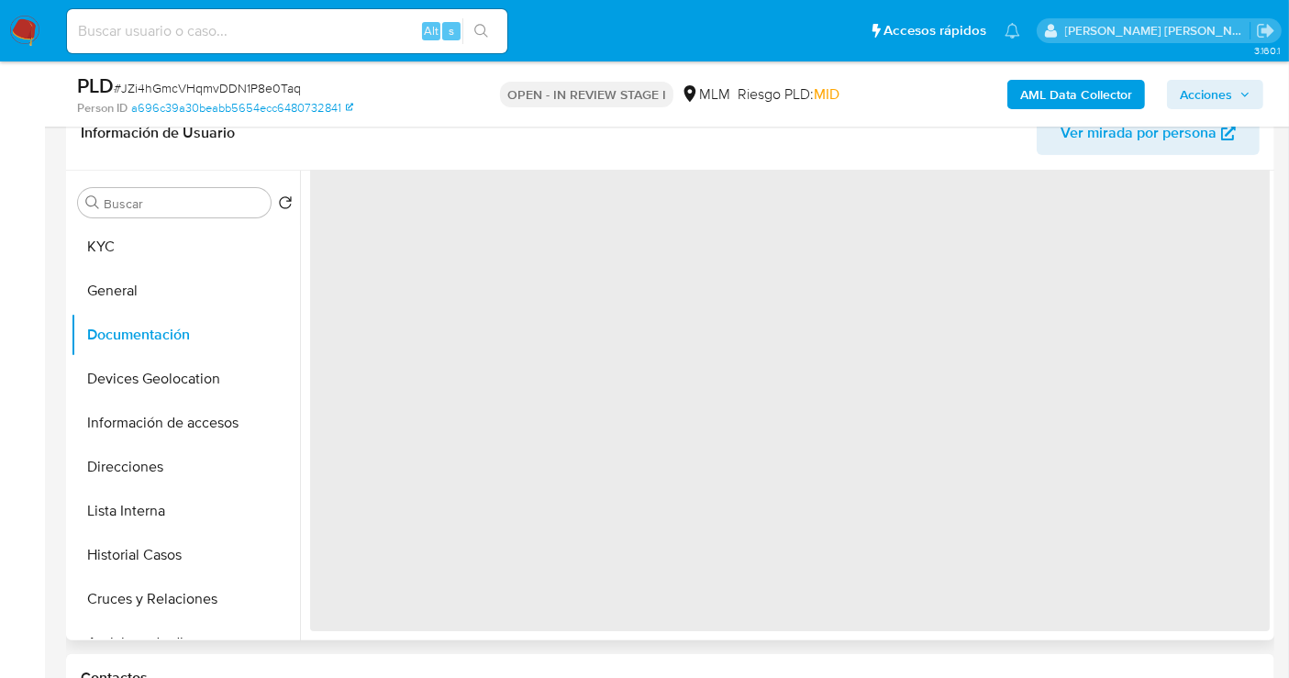
scroll to position [0, 0]
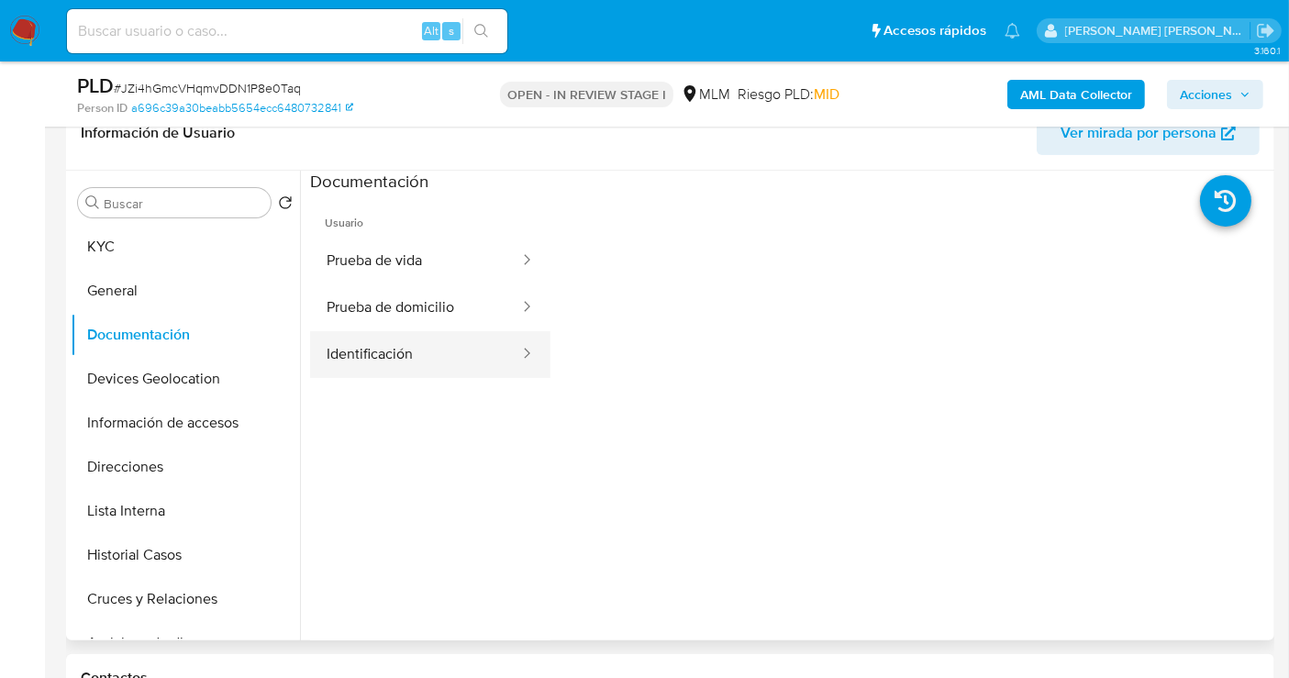
click at [389, 347] on button "Identificación" at bounding box center [415, 354] width 211 height 47
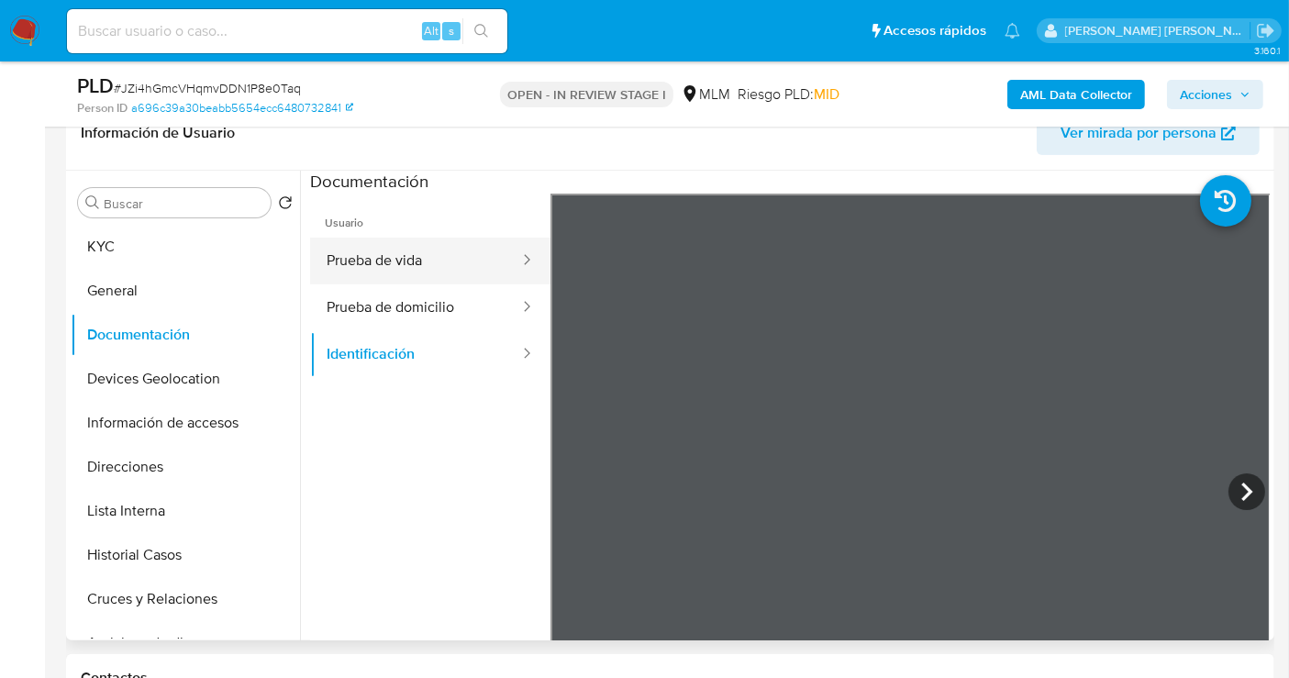
click at [377, 262] on button "Prueba de vida" at bounding box center [415, 261] width 211 height 47
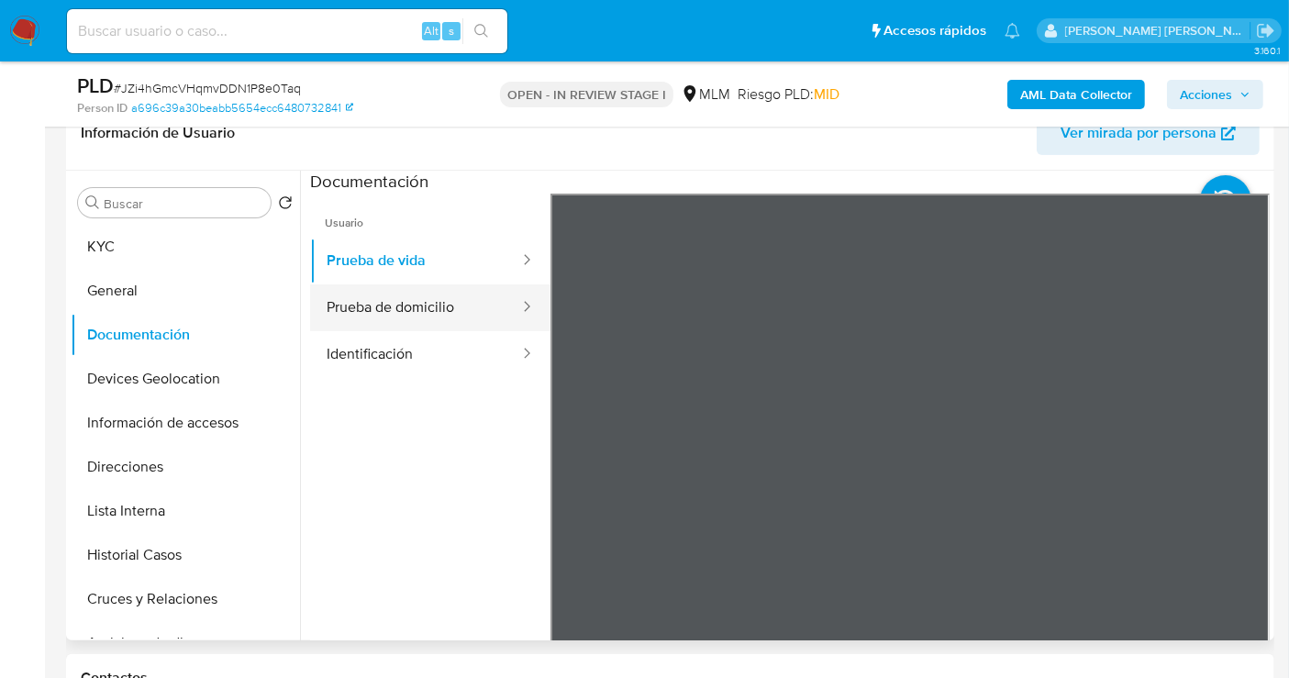
click at [438, 315] on button "Prueba de domicilio" at bounding box center [415, 307] width 211 height 47
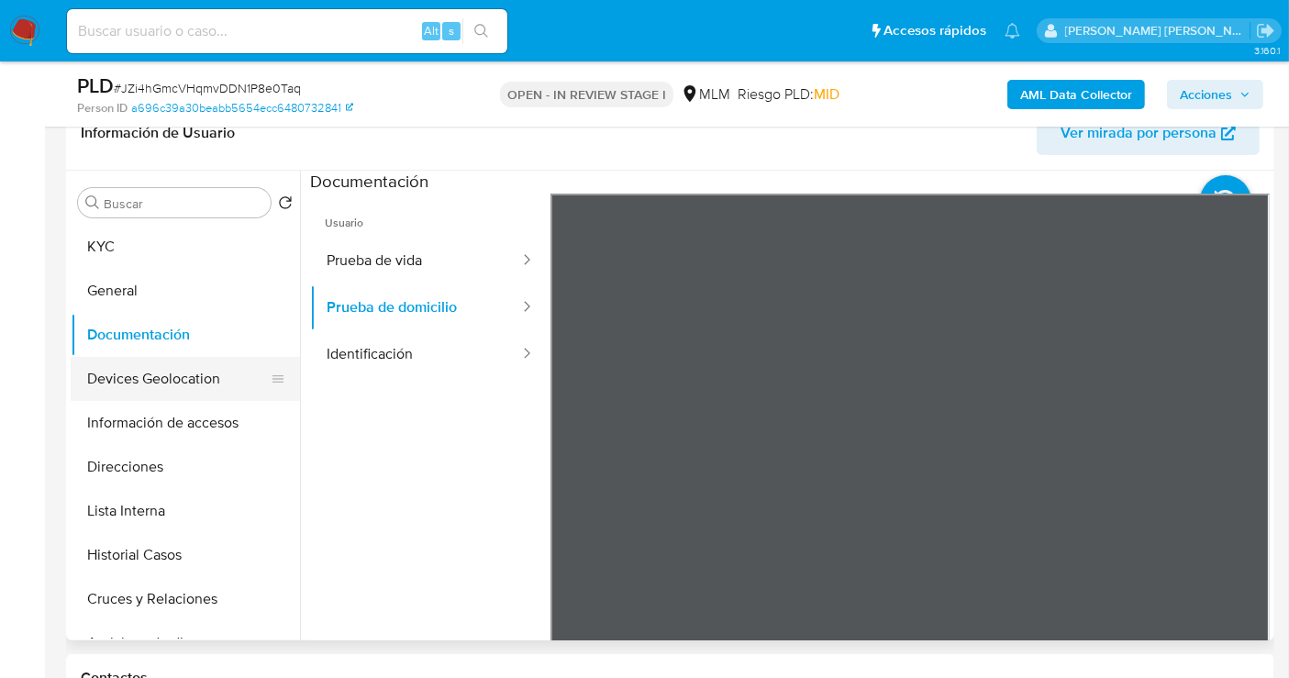
click at [187, 386] on button "Devices Geolocation" at bounding box center [178, 379] width 215 height 44
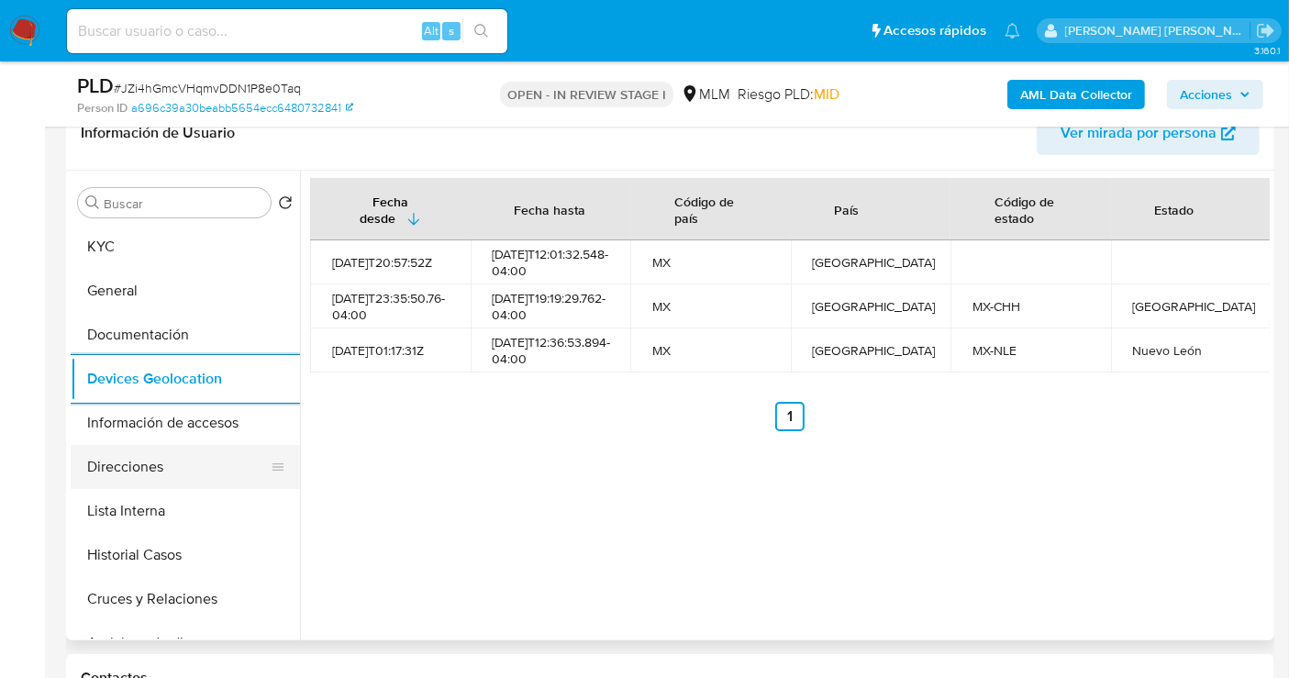
click at [144, 466] on button "Direcciones" at bounding box center [178, 467] width 215 height 44
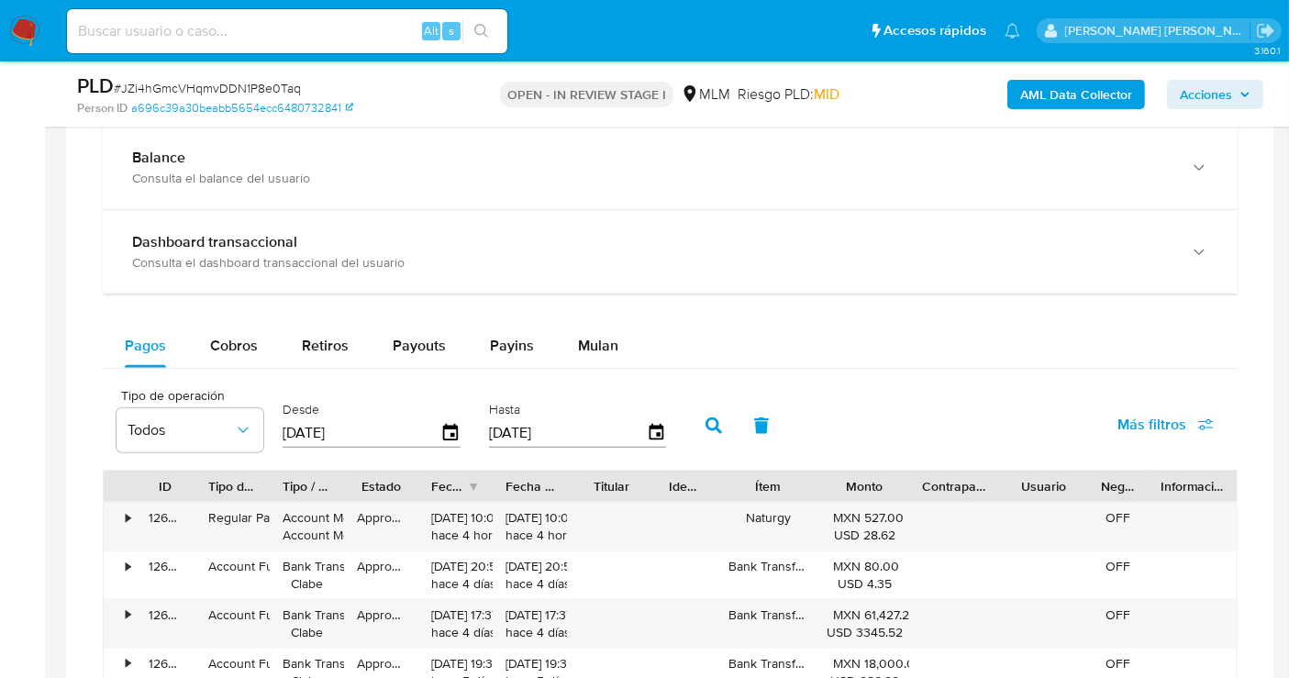
scroll to position [1121, 0]
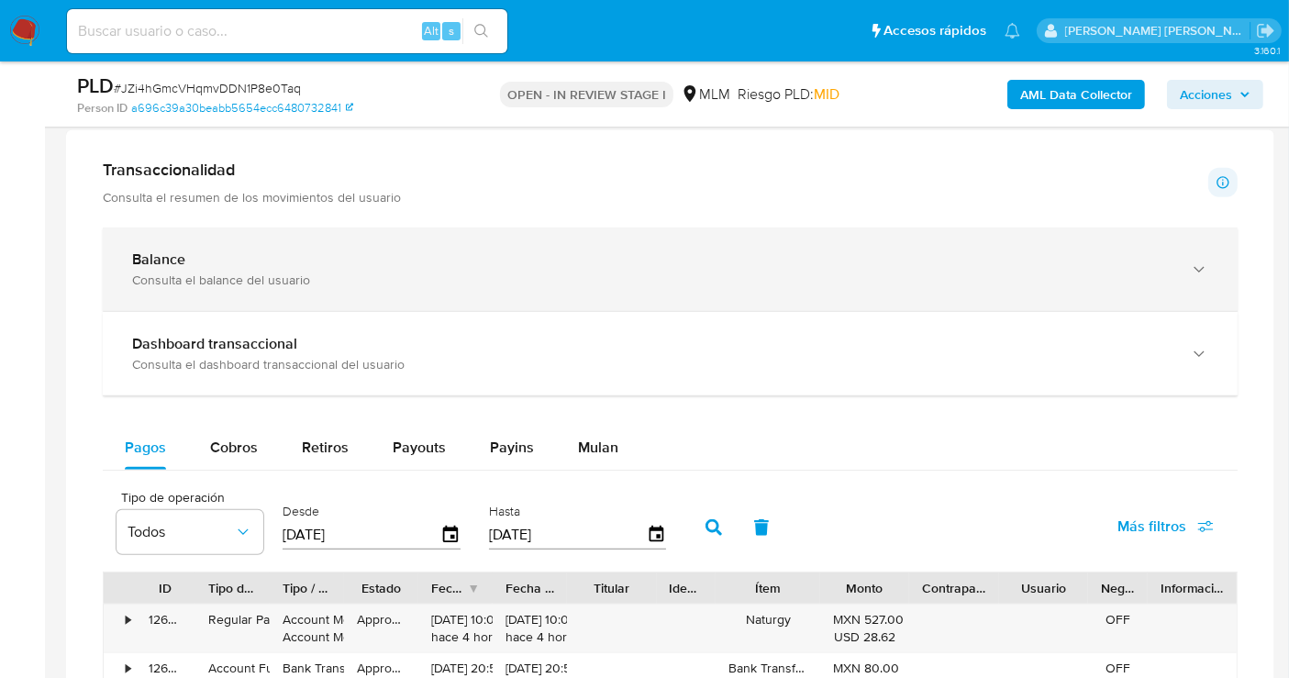
click at [155, 272] on div "Consulta el balance del usuario" at bounding box center [651, 280] width 1039 height 17
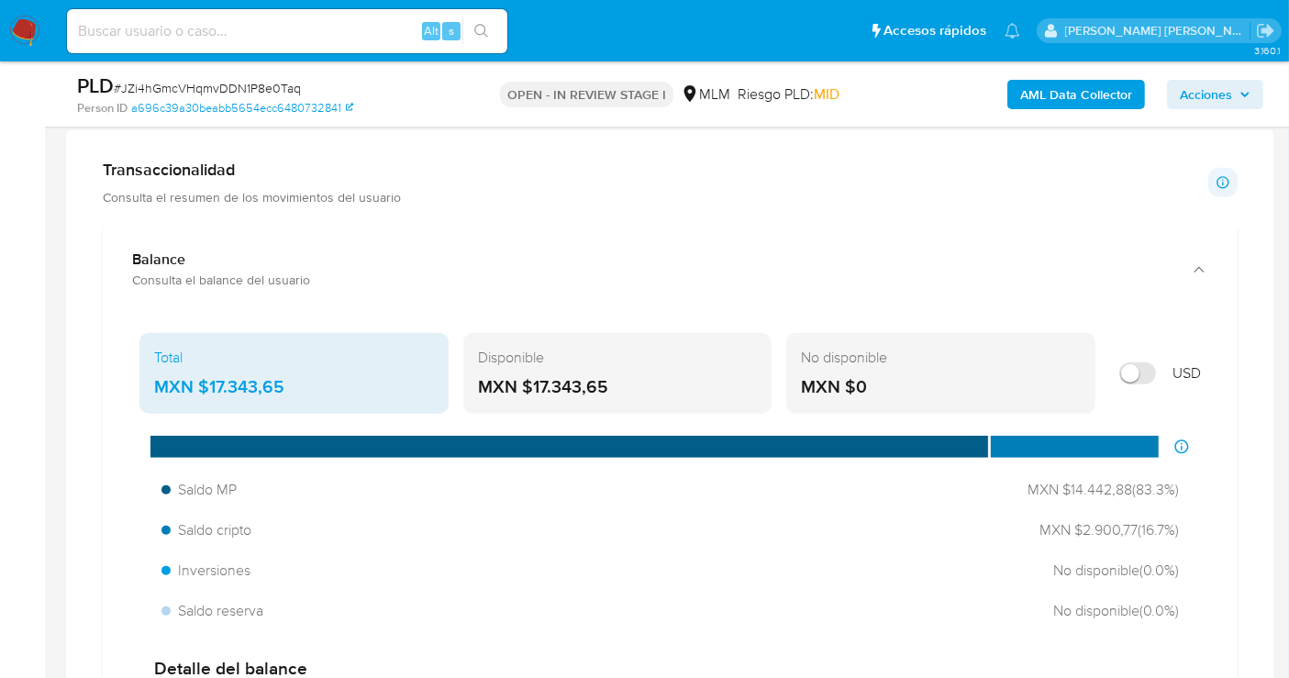
click at [270, 376] on div "MXN $17.343,65" at bounding box center [294, 387] width 280 height 24
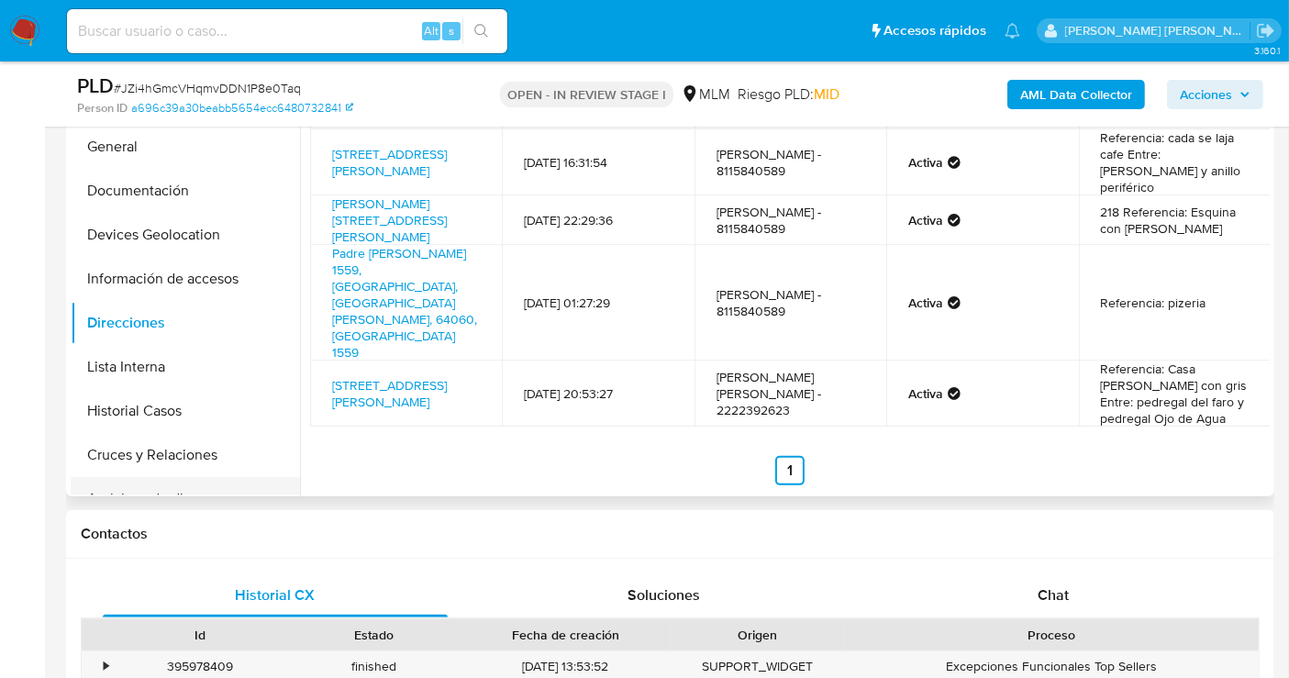
scroll to position [407, 0]
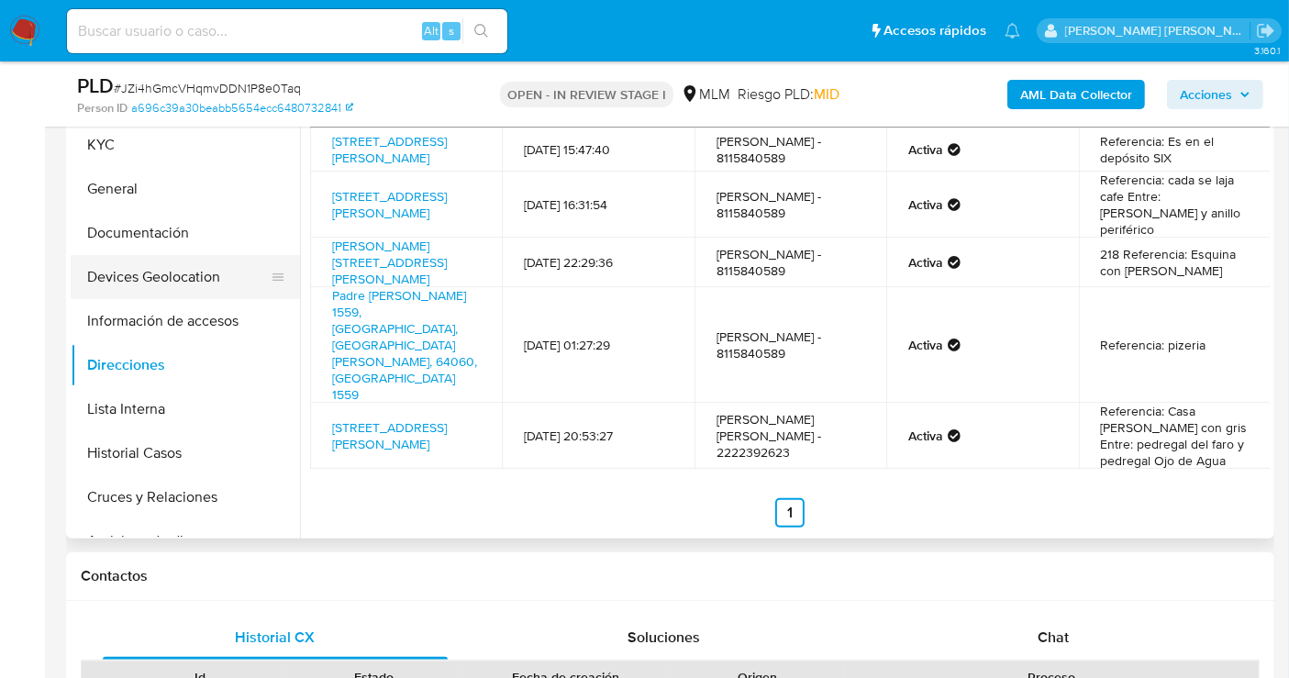
click at [143, 268] on button "Devices Geolocation" at bounding box center [178, 277] width 215 height 44
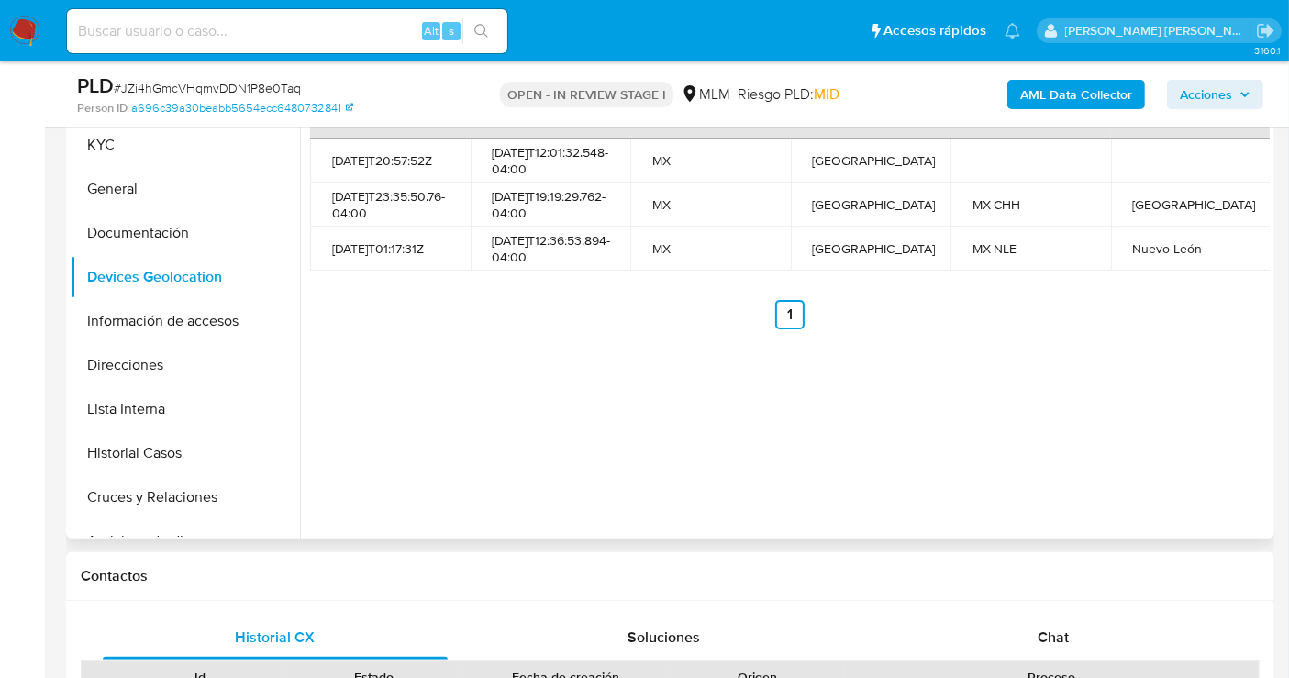
scroll to position [305, 0]
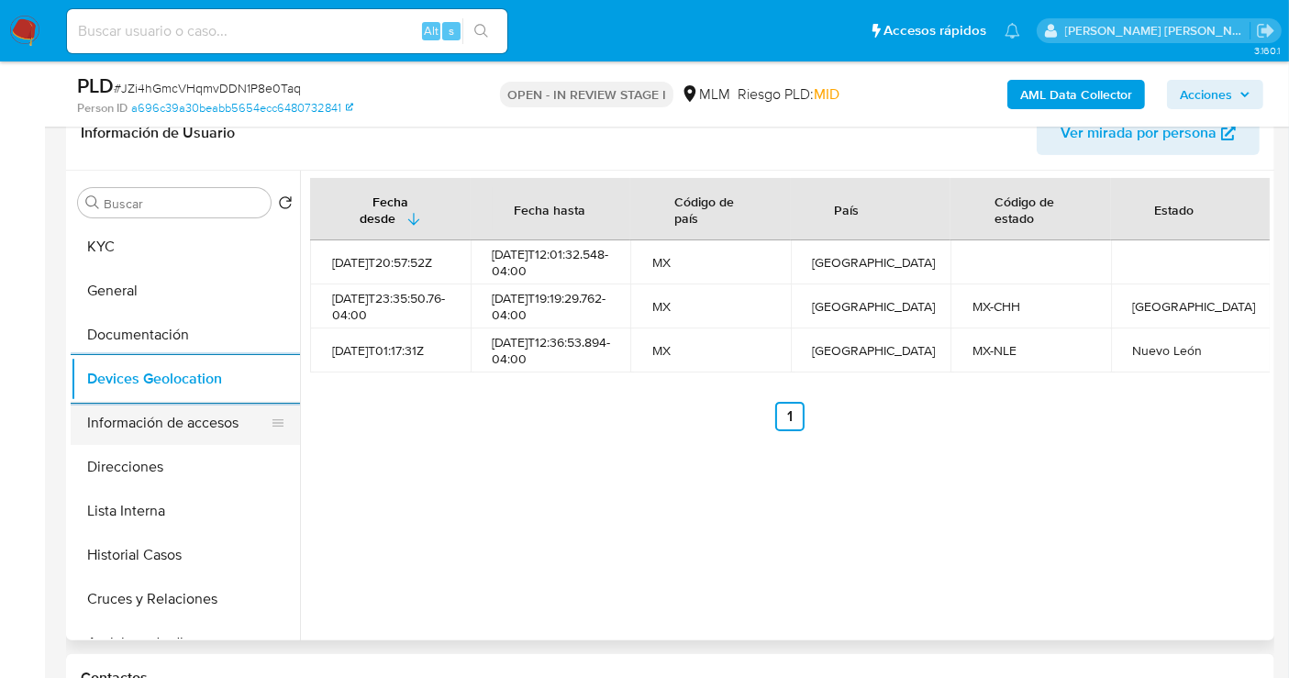
click at [179, 433] on button "Información de accesos" at bounding box center [178, 423] width 215 height 44
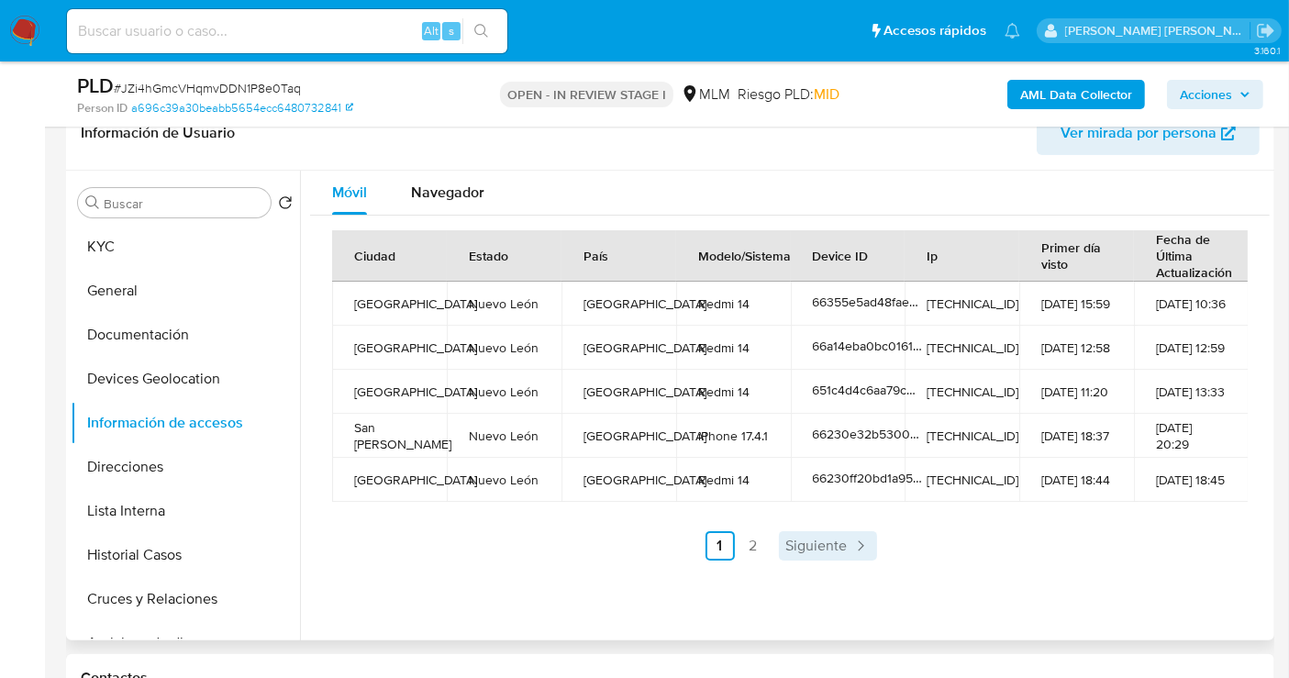
click at [823, 538] on span "Siguiente" at bounding box center [816, 545] width 61 height 15
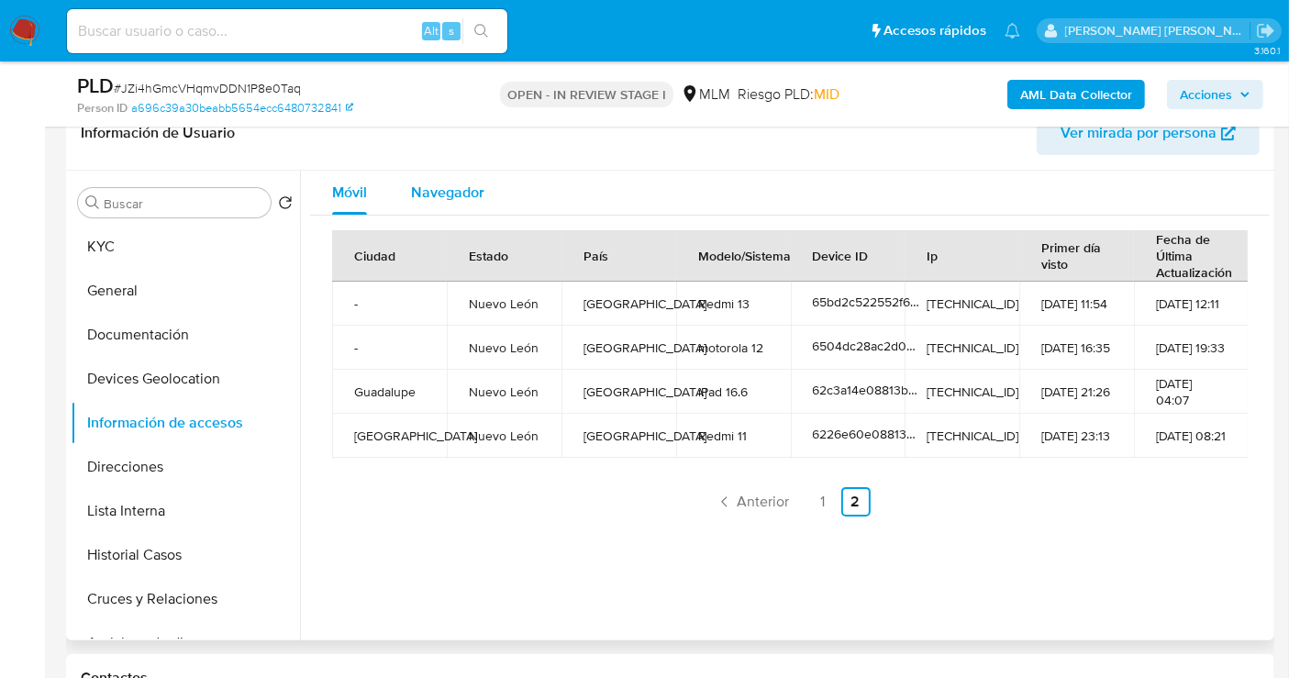
click at [439, 200] on span "Navegador" at bounding box center [447, 192] width 73 height 21
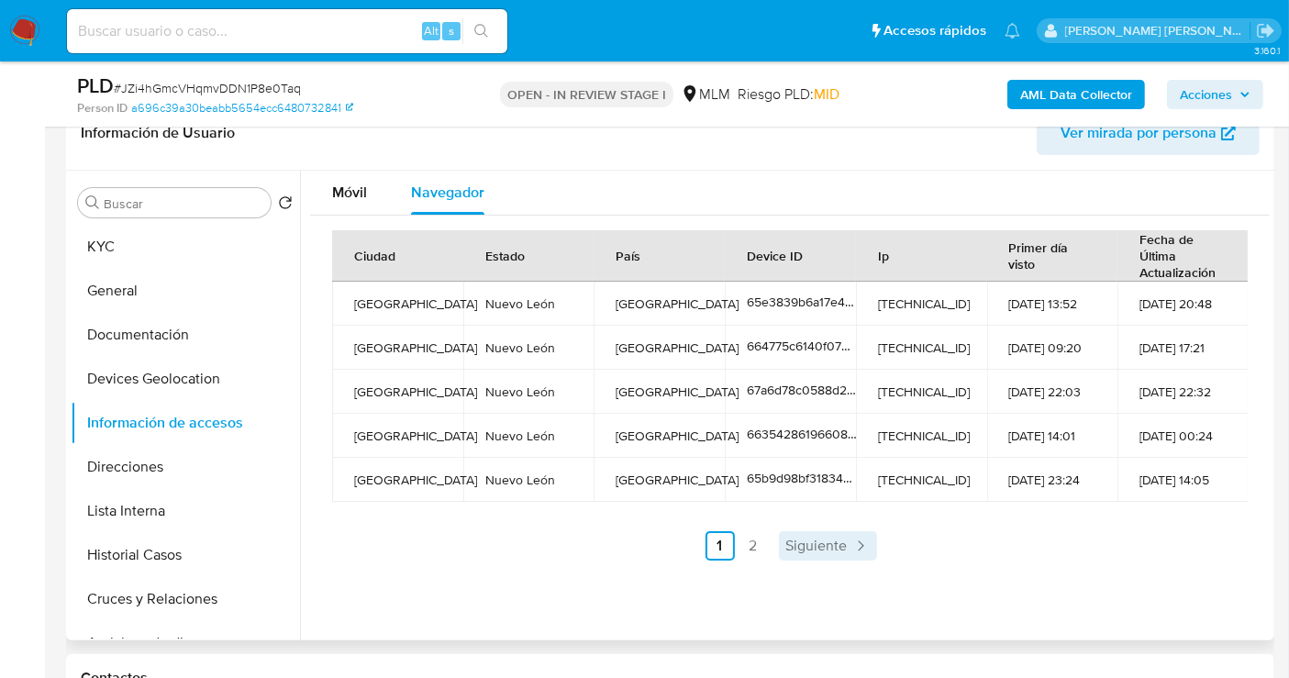
click at [822, 538] on span "Siguiente" at bounding box center [816, 545] width 61 height 15
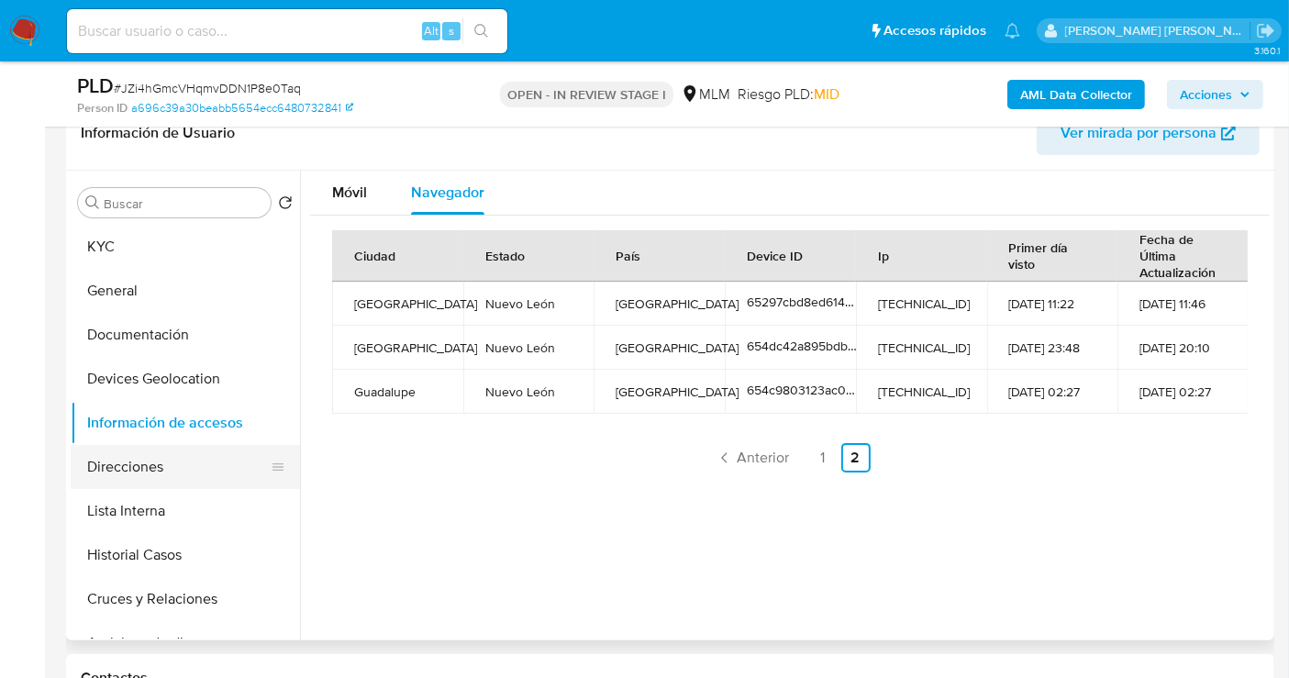
click at [106, 472] on button "Direcciones" at bounding box center [178, 467] width 215 height 44
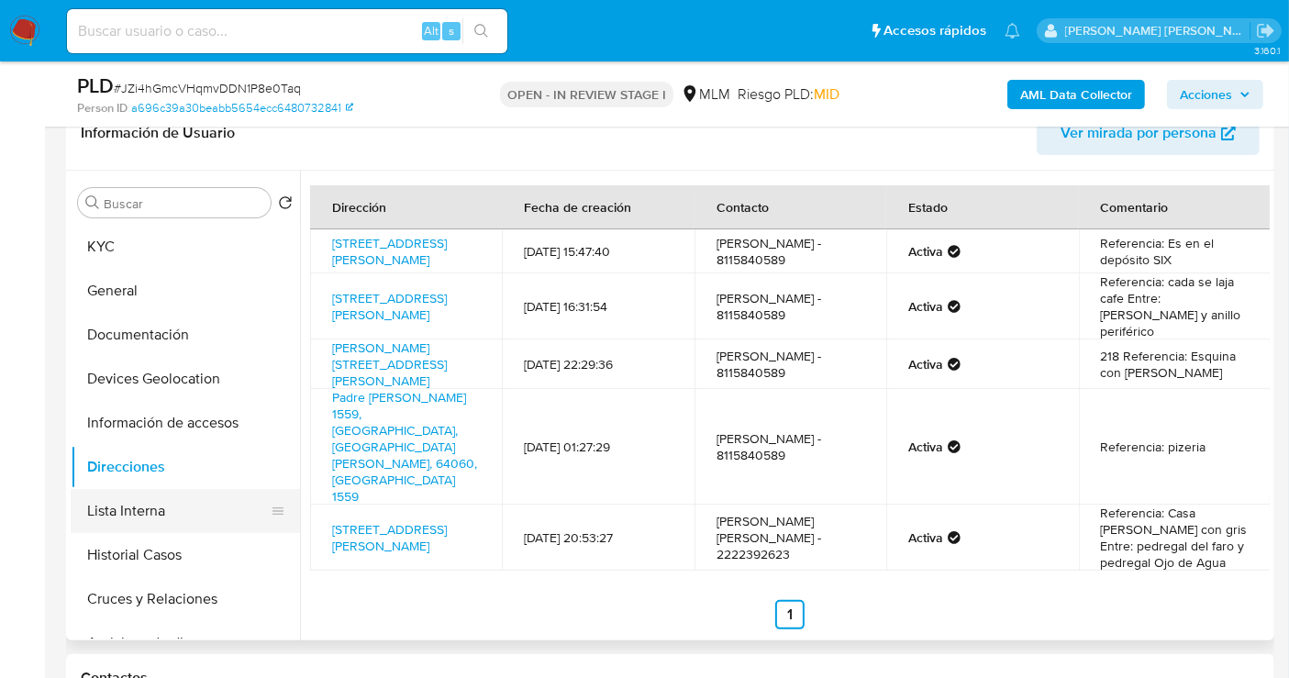
click at [153, 525] on button "Lista Interna" at bounding box center [178, 511] width 215 height 44
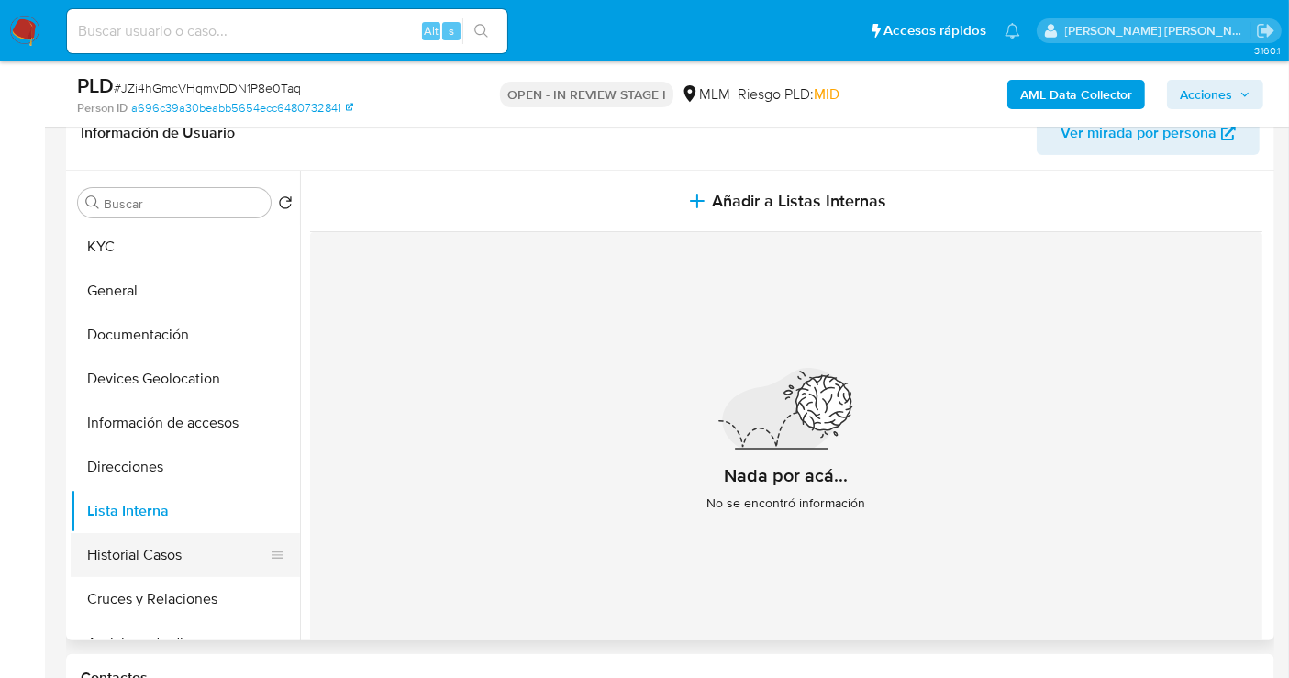
click at [138, 561] on button "Historial Casos" at bounding box center [178, 555] width 215 height 44
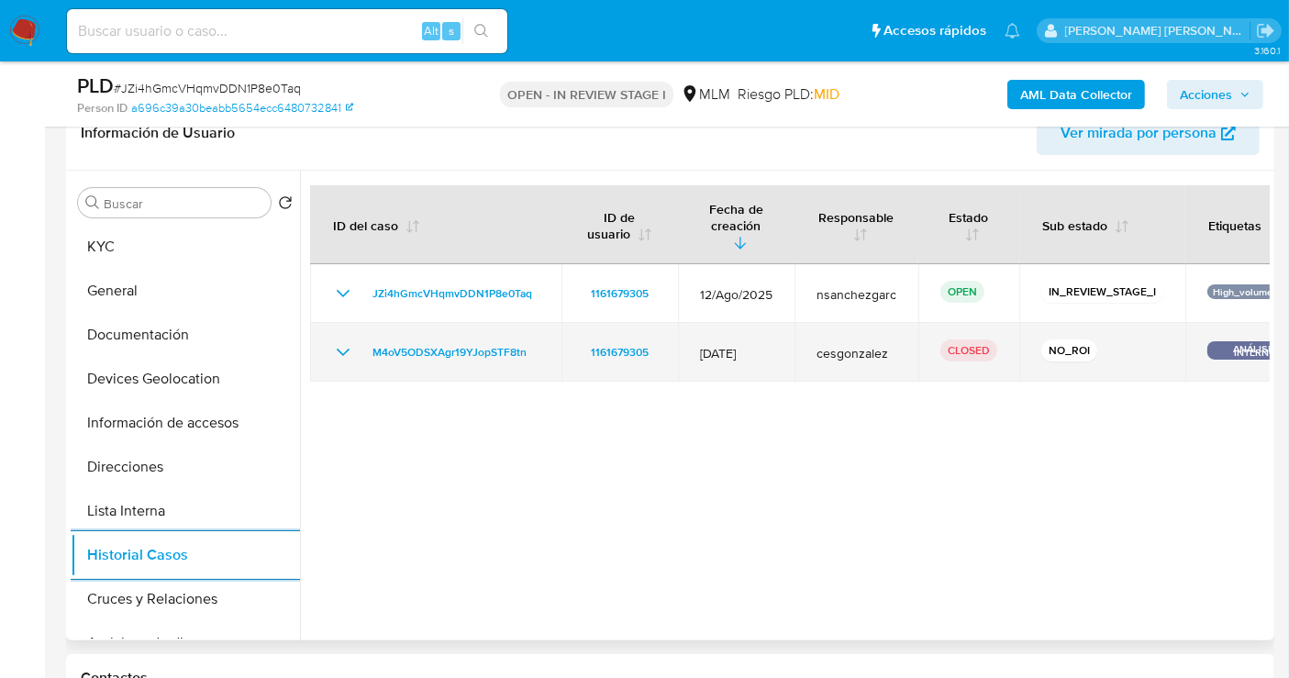
click at [350, 341] on icon "Mostrar/Ocultar" at bounding box center [343, 352] width 22 height 22
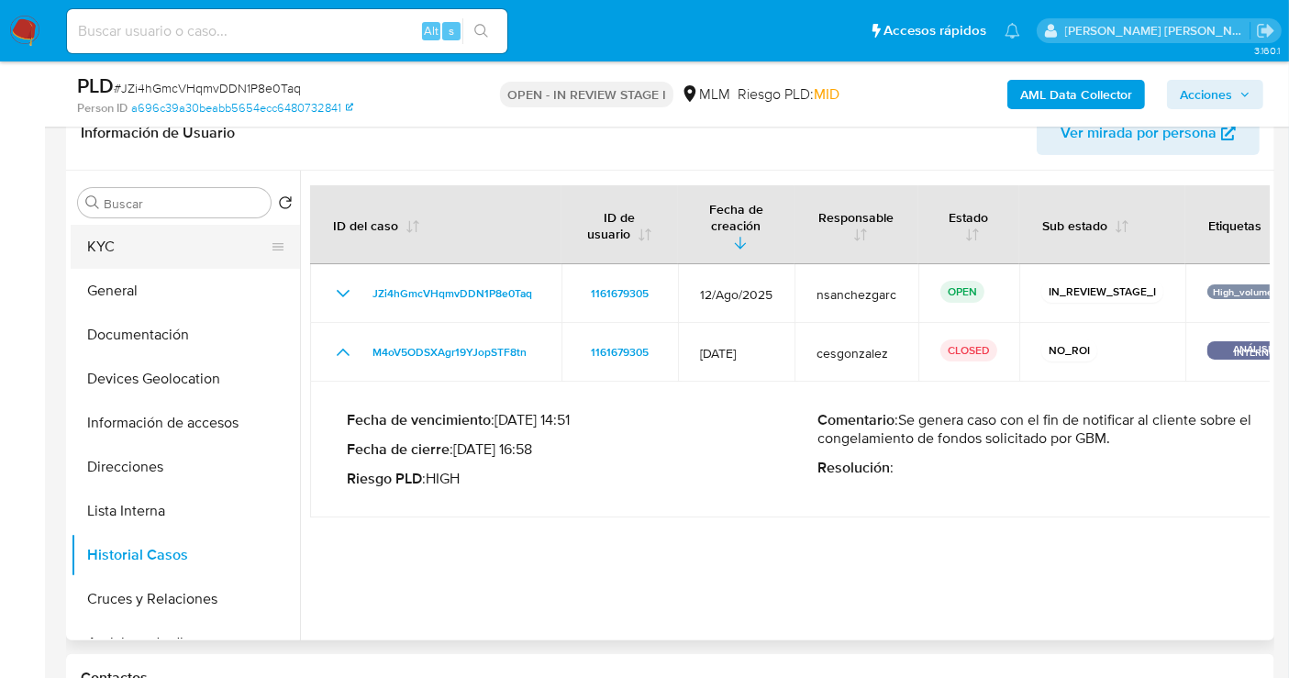
click at [115, 244] on button "KYC" at bounding box center [178, 247] width 215 height 44
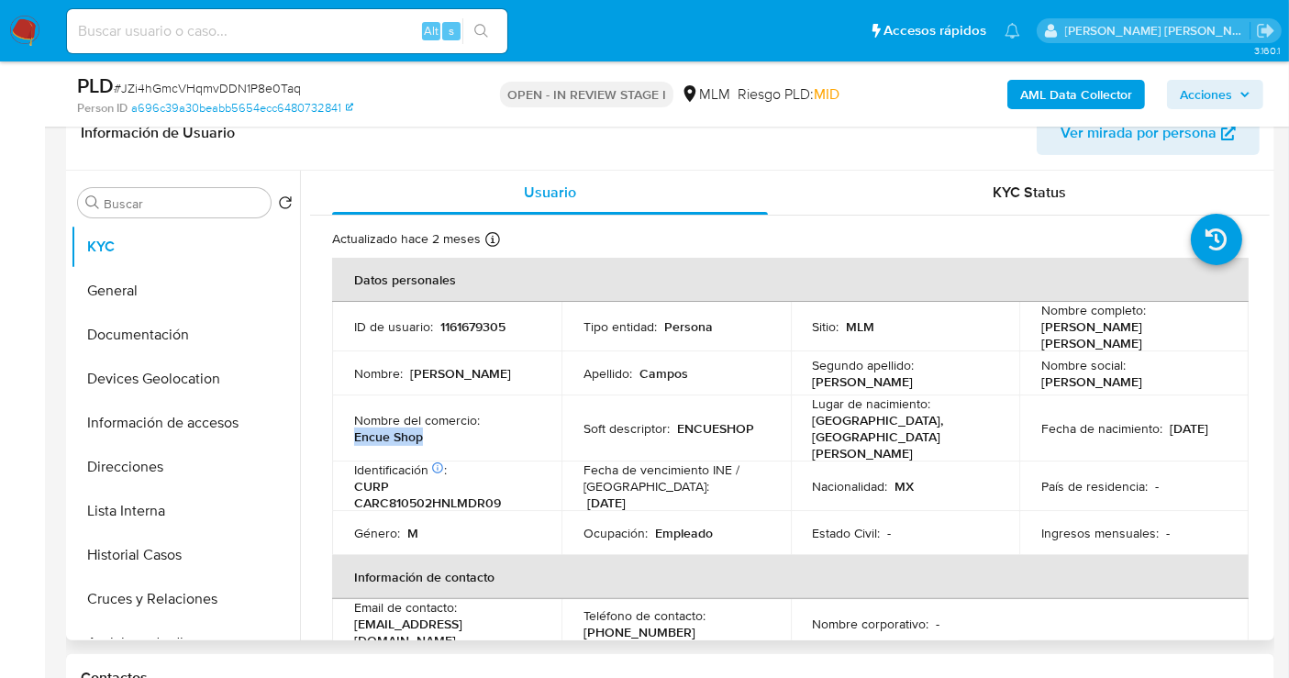
drag, startPoint x: 427, startPoint y: 432, endPoint x: 341, endPoint y: 432, distance: 86.2
click at [341, 432] on td "Nombre del comercio : Encue Shop" at bounding box center [446, 428] width 229 height 66
copy p "Encue Shop"
click at [144, 339] on button "Documentación" at bounding box center [178, 335] width 215 height 44
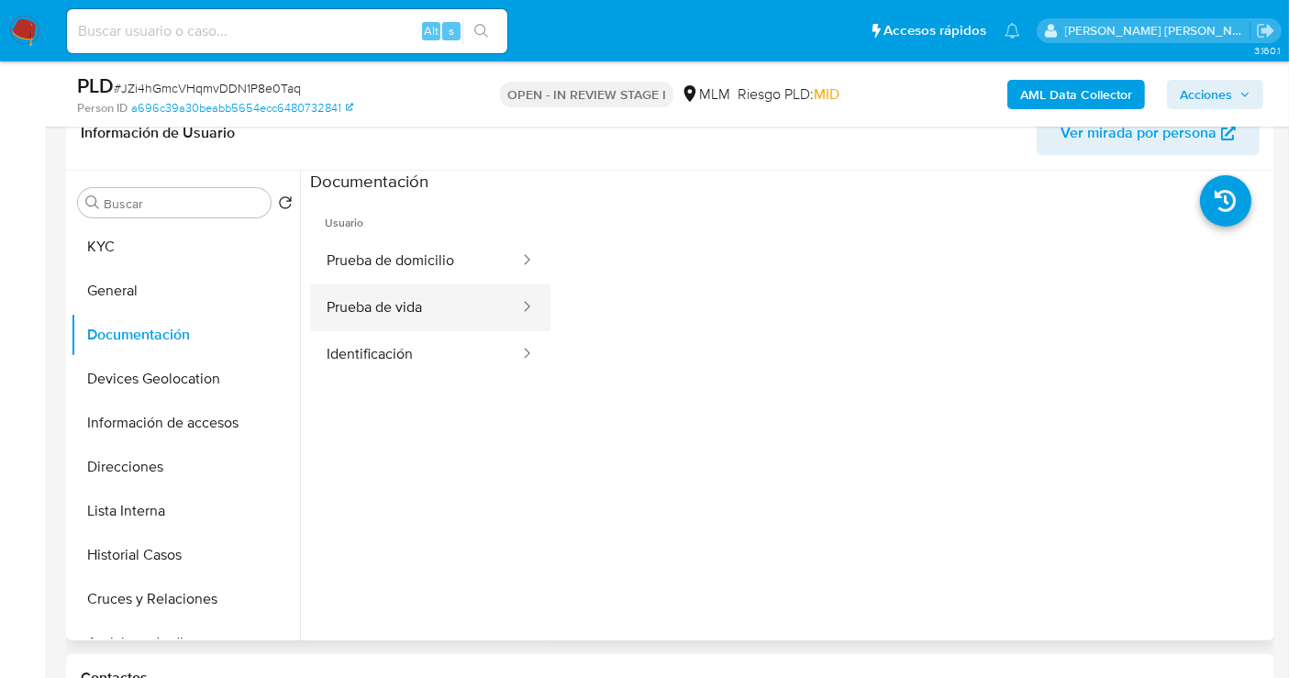
click at [422, 299] on button "Prueba de vida" at bounding box center [415, 307] width 211 height 47
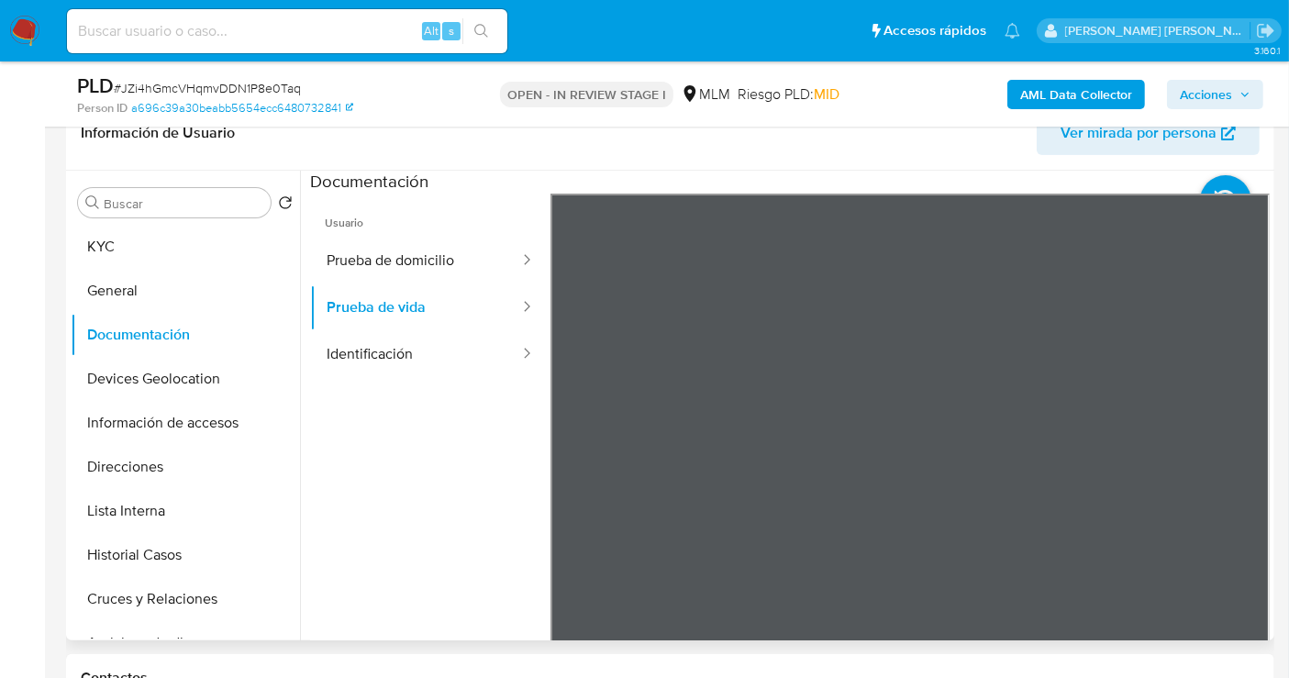
click at [1123, 135] on span "Ver mirada por persona" at bounding box center [1138, 133] width 156 height 44
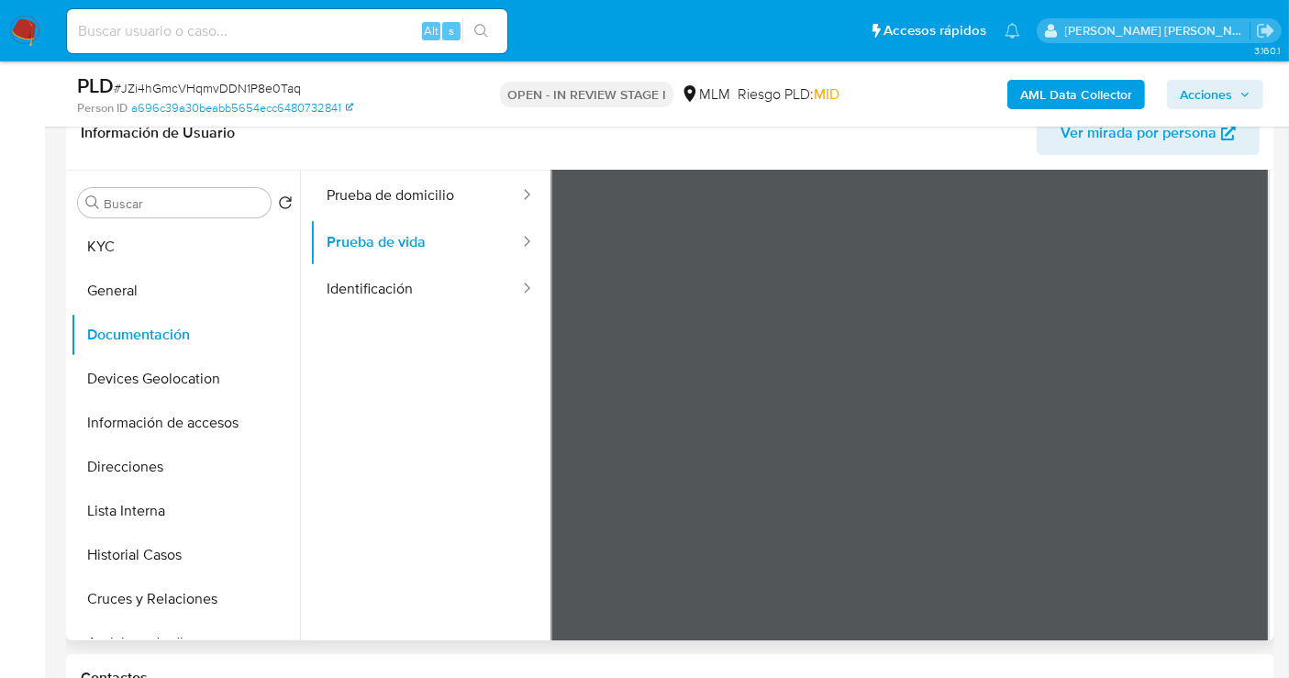
scroll to position [0, 0]
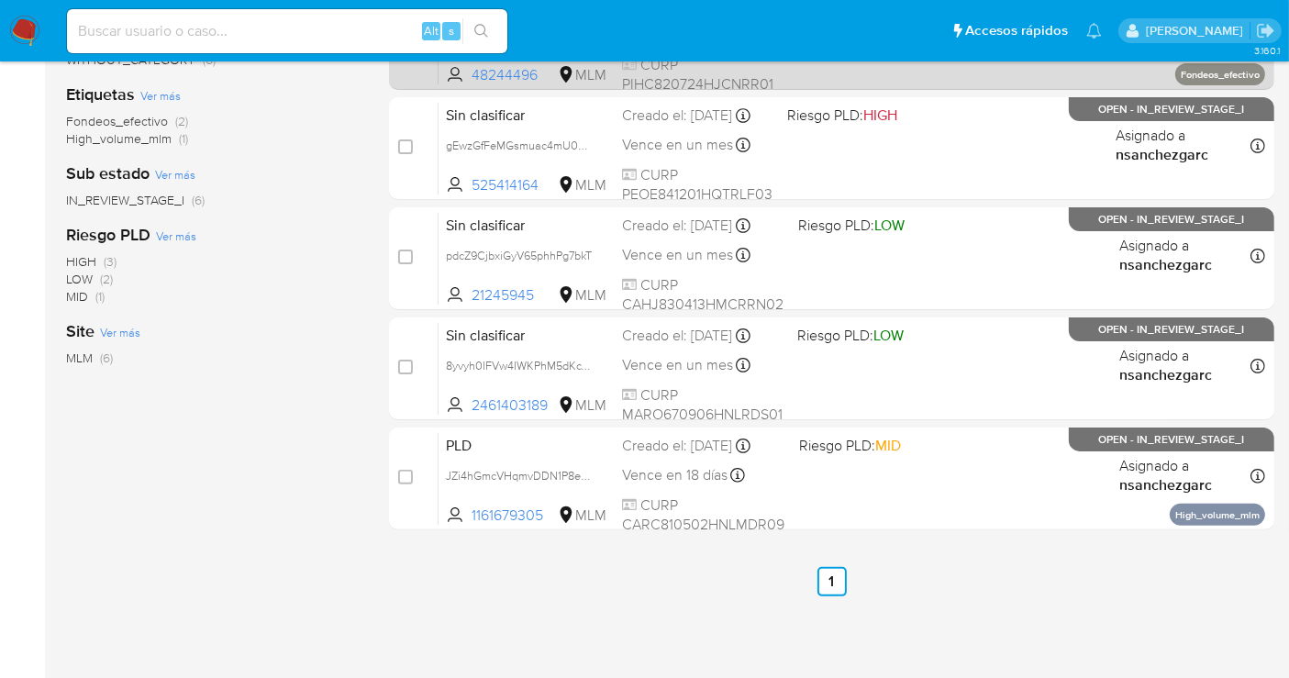
scroll to position [407, 0]
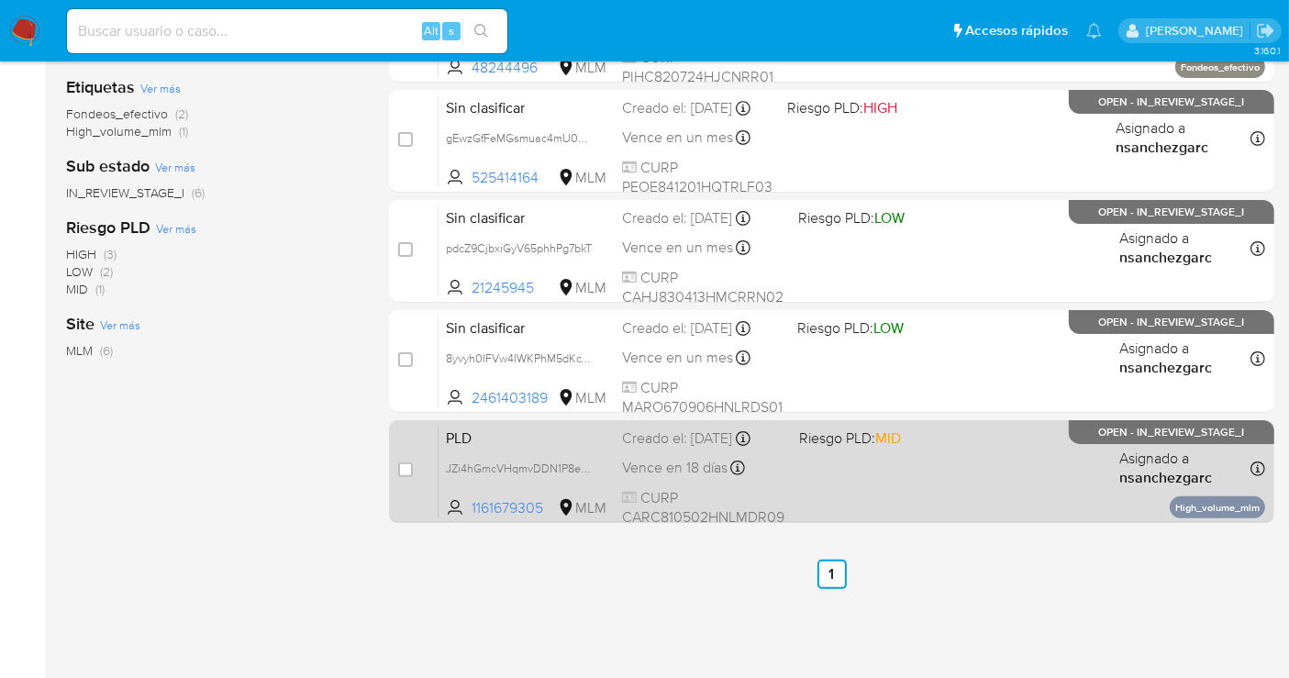
click at [693, 465] on span "Vence en 18 días" at bounding box center [674, 468] width 105 height 20
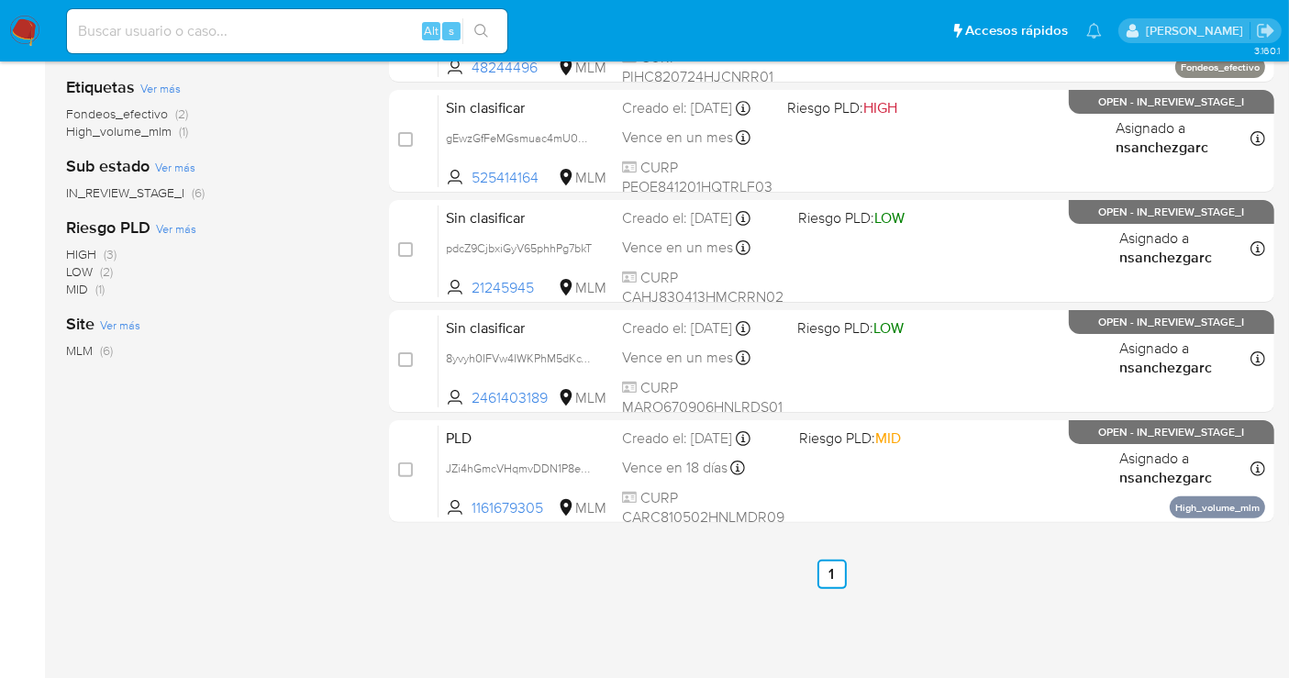
scroll to position [0, 0]
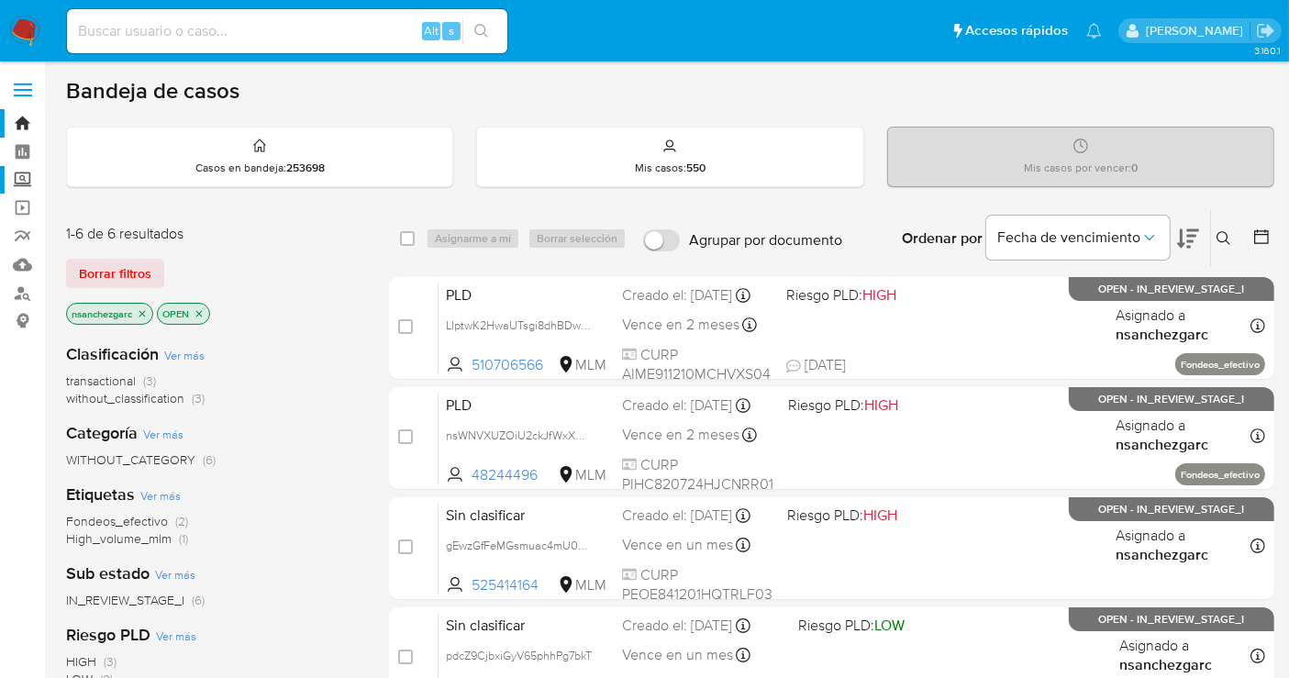
click at [20, 178] on label "Screening" at bounding box center [109, 180] width 218 height 28
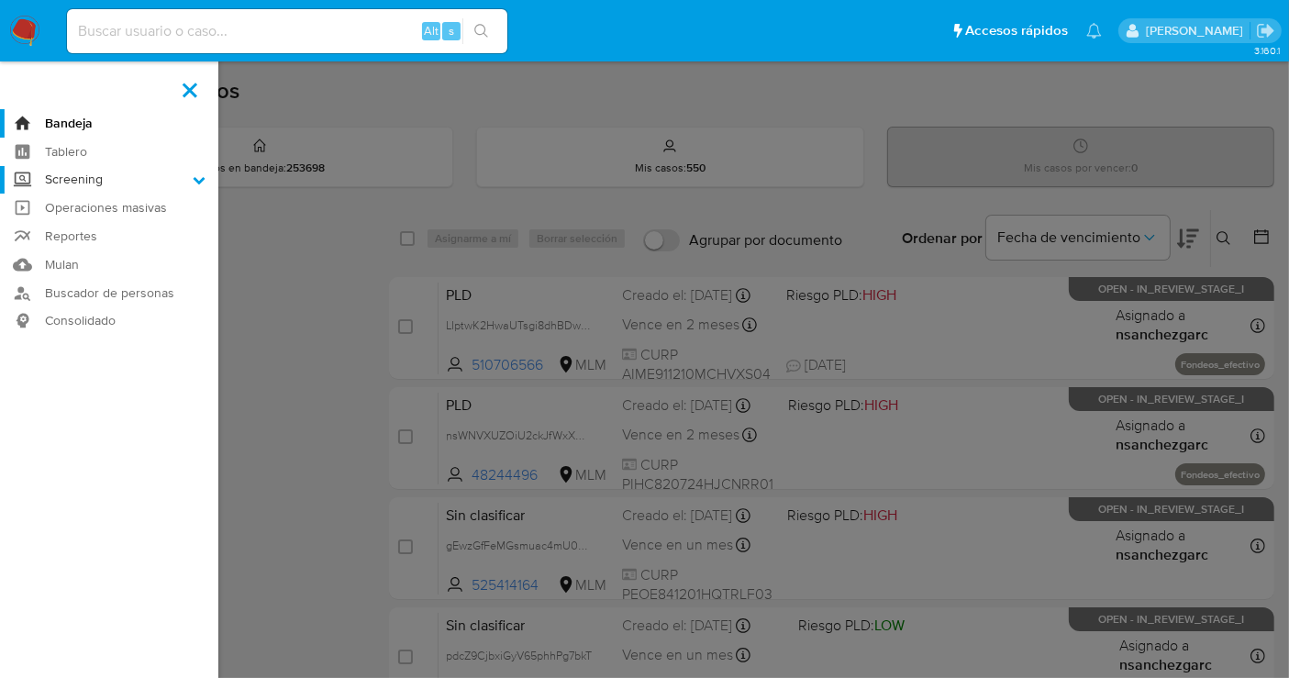
click at [0, 0] on input "Screening" at bounding box center [0, 0] width 0 height 0
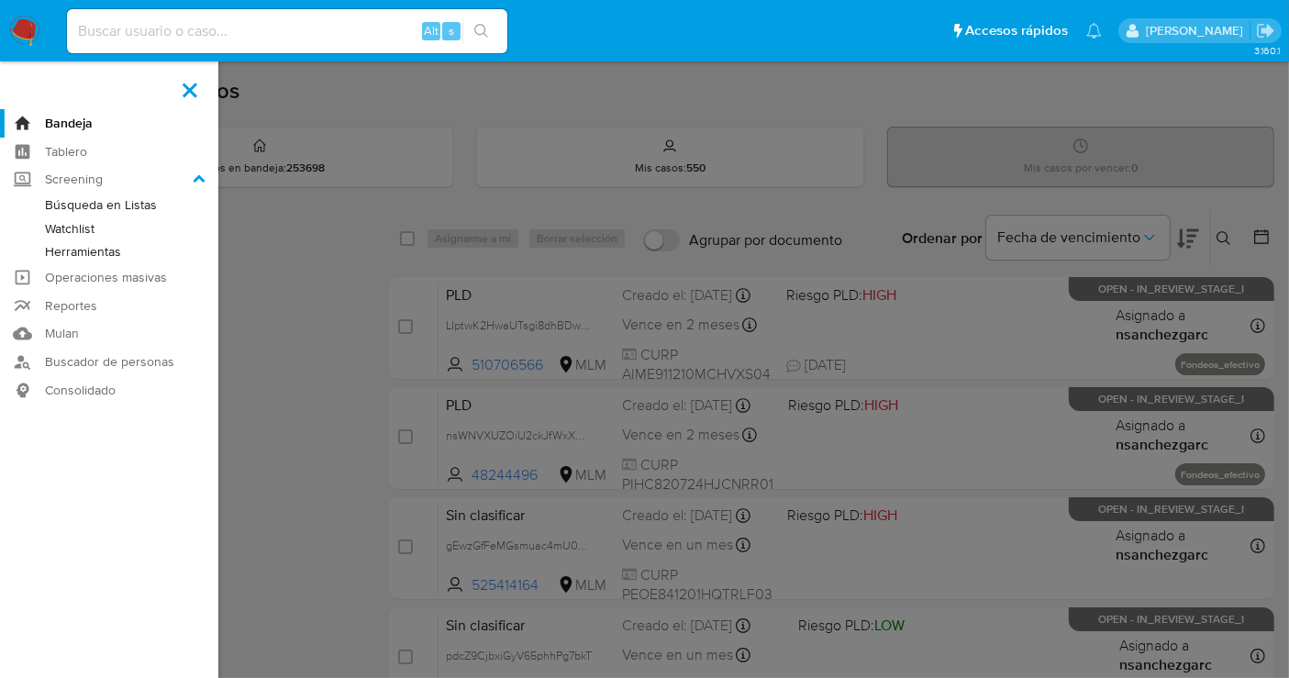
click at [70, 254] on link "Herramientas" at bounding box center [109, 251] width 218 height 23
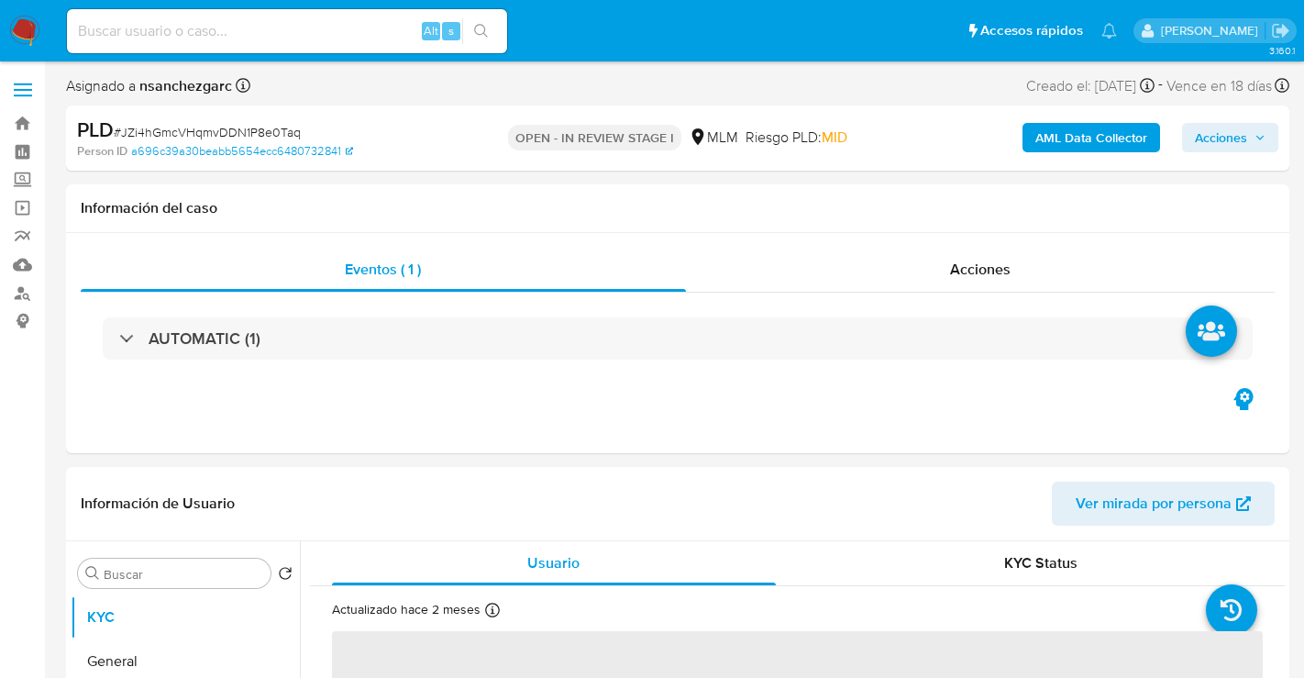
select select "10"
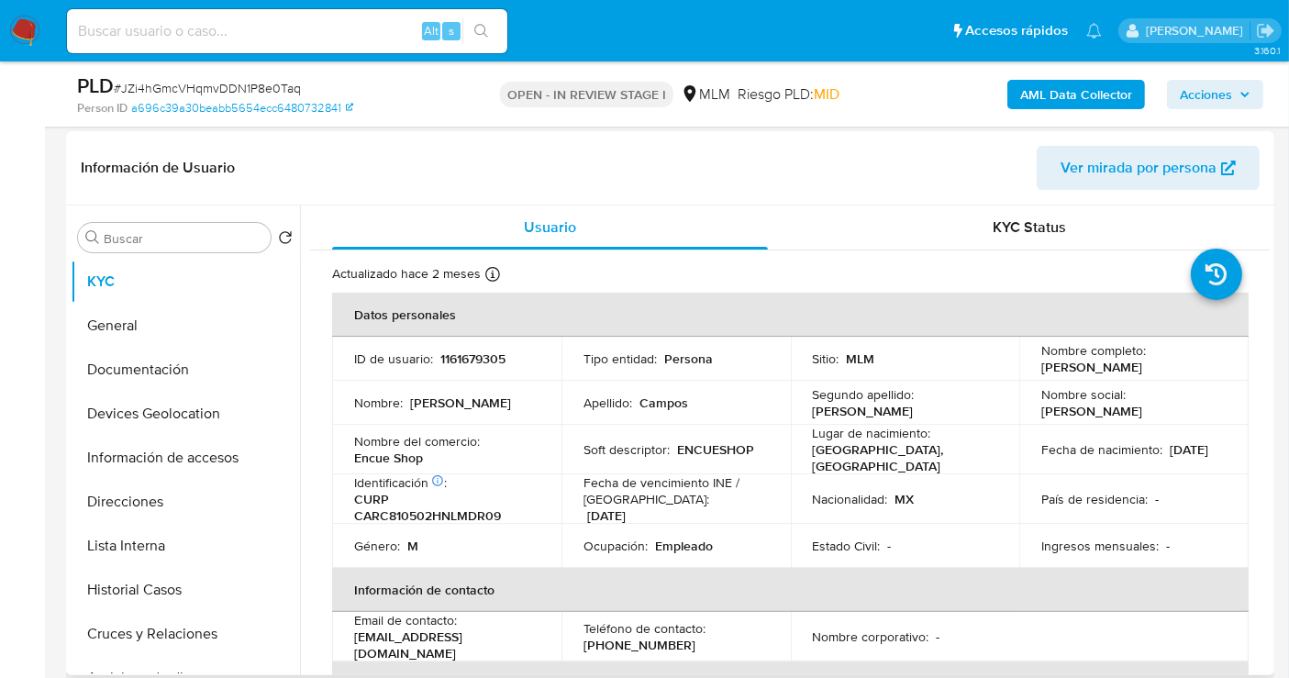
scroll to position [407, 0]
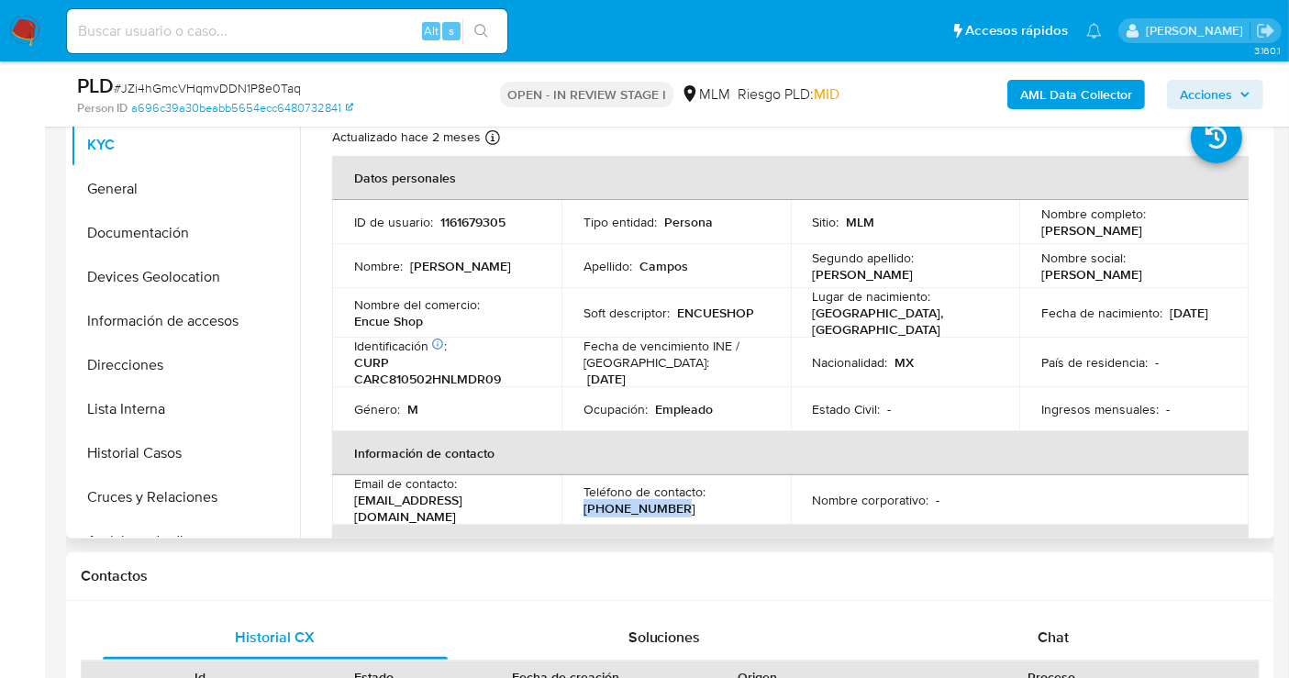
drag, startPoint x: 673, startPoint y: 511, endPoint x: 582, endPoint y: 510, distance: 91.7
click at [583, 510] on div "Teléfono de contacto : (81) 15840589" at bounding box center [675, 499] width 185 height 33
copy p "[PHONE_NUMBER]"
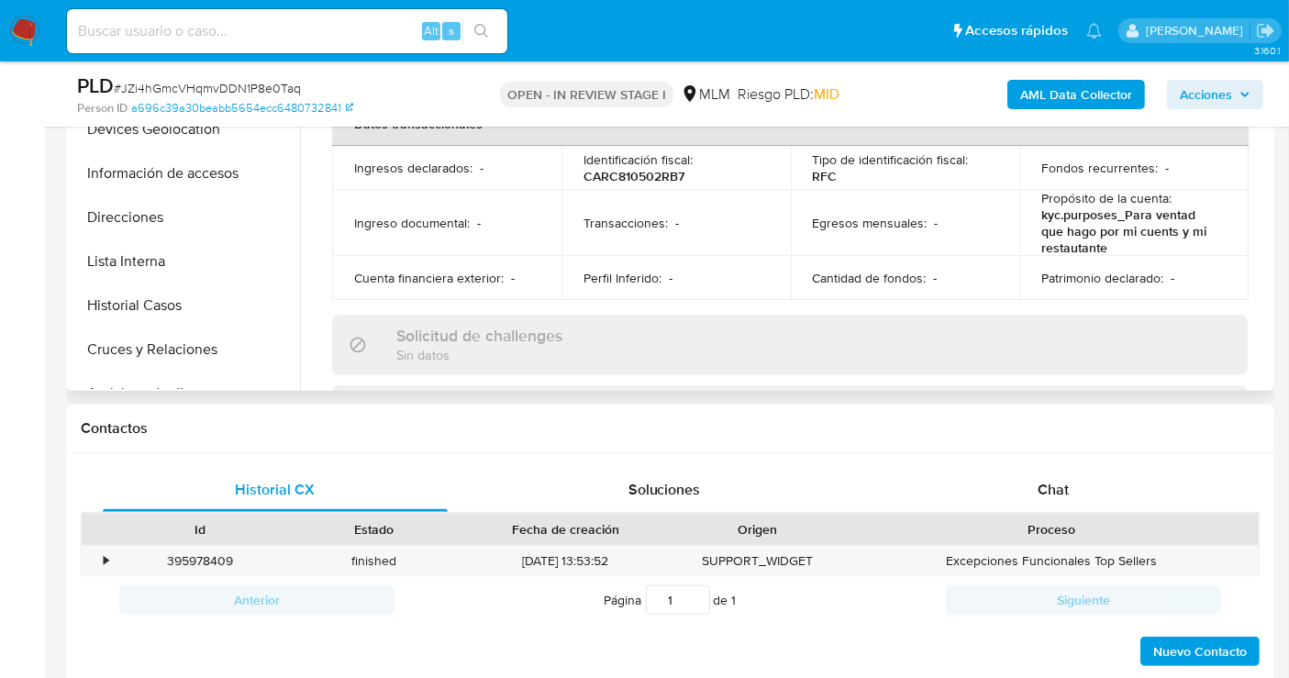
scroll to position [509, 0]
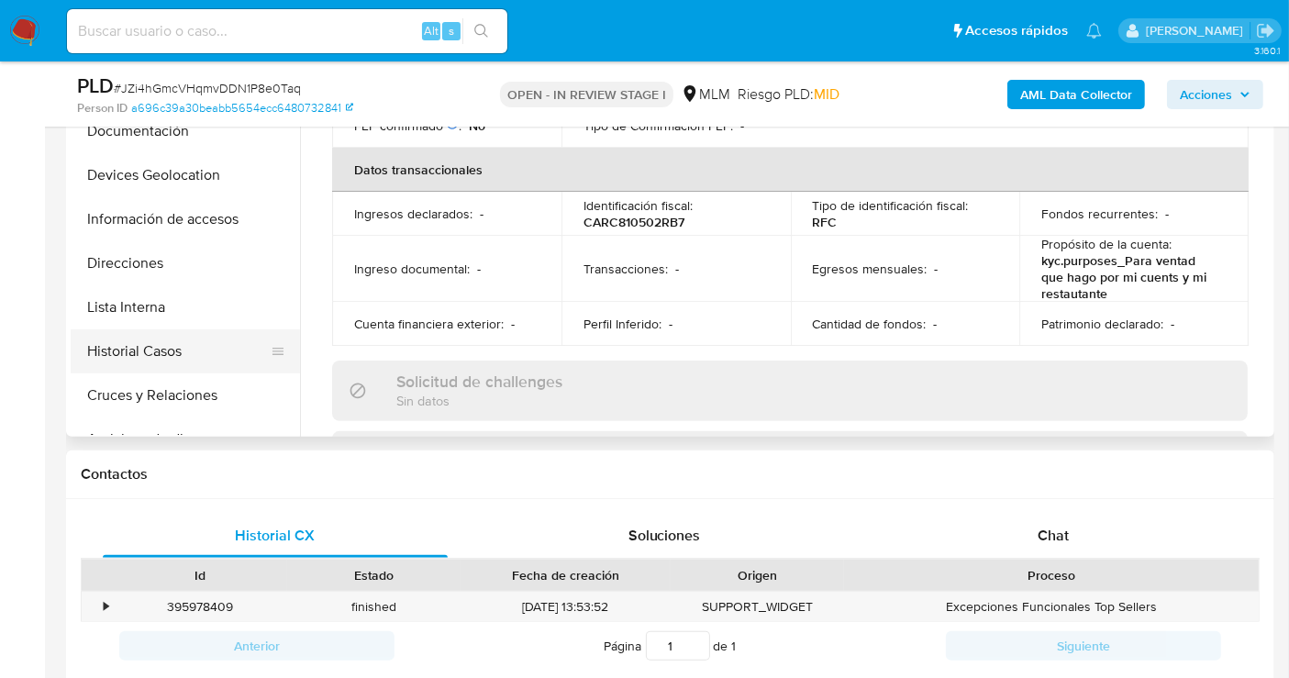
click at [147, 344] on button "Historial Casos" at bounding box center [178, 351] width 215 height 44
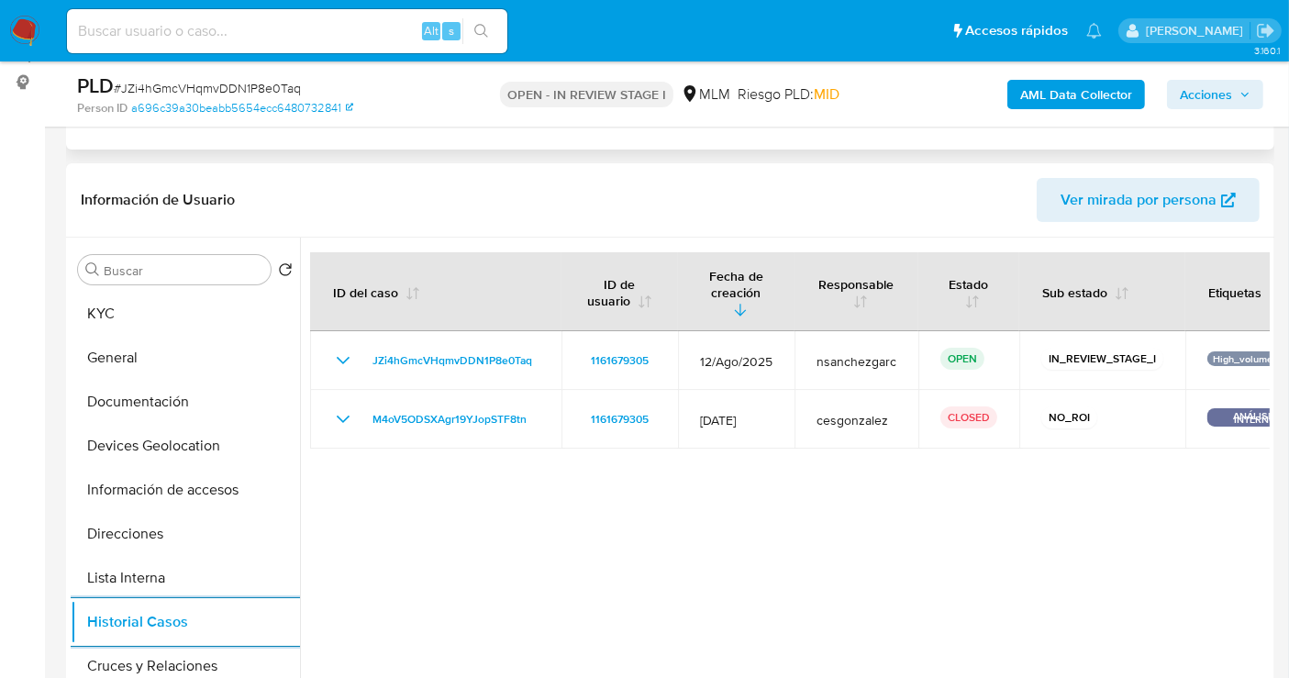
scroll to position [305, 0]
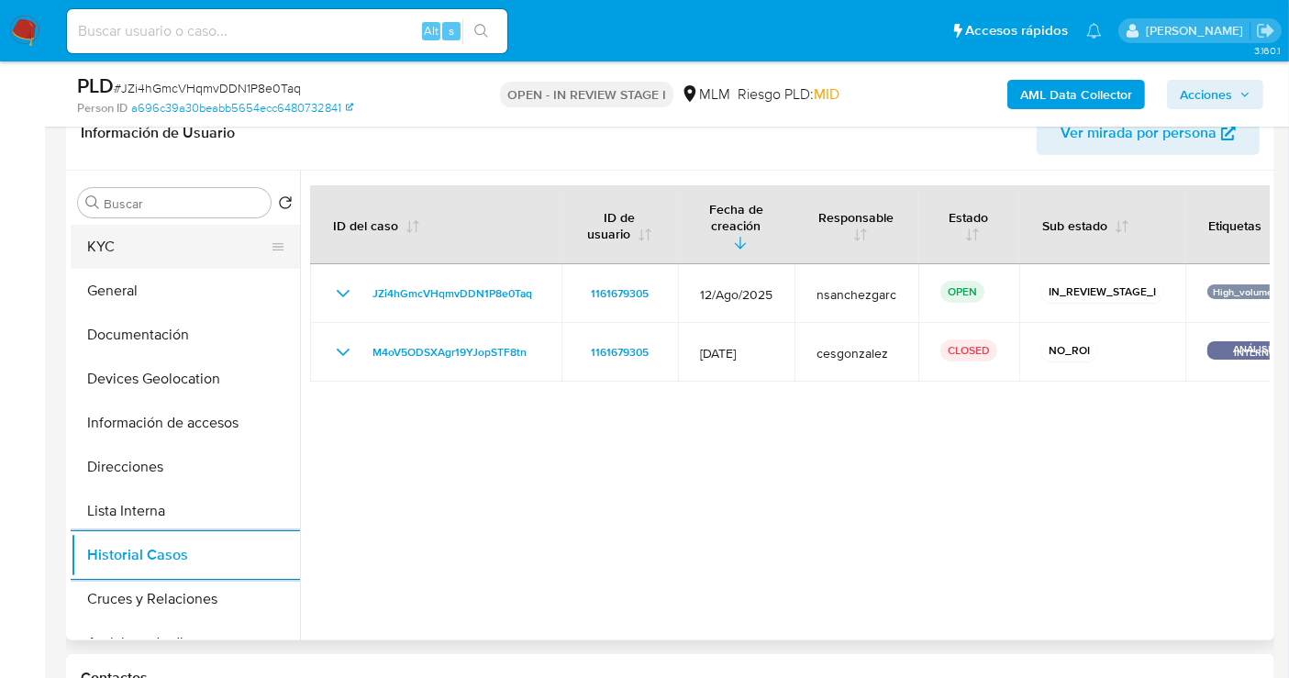
click at [159, 255] on button "KYC" at bounding box center [178, 247] width 215 height 44
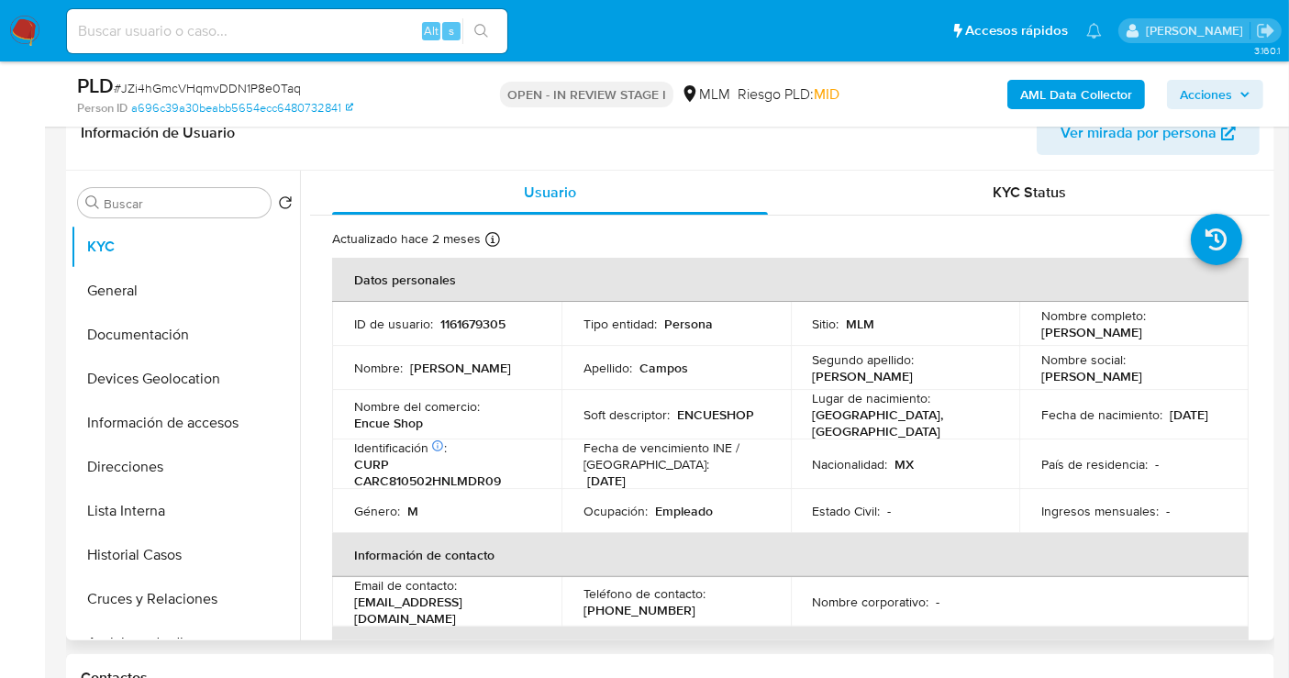
click at [704, 417] on p "ENCUESHOP" at bounding box center [715, 414] width 77 height 17
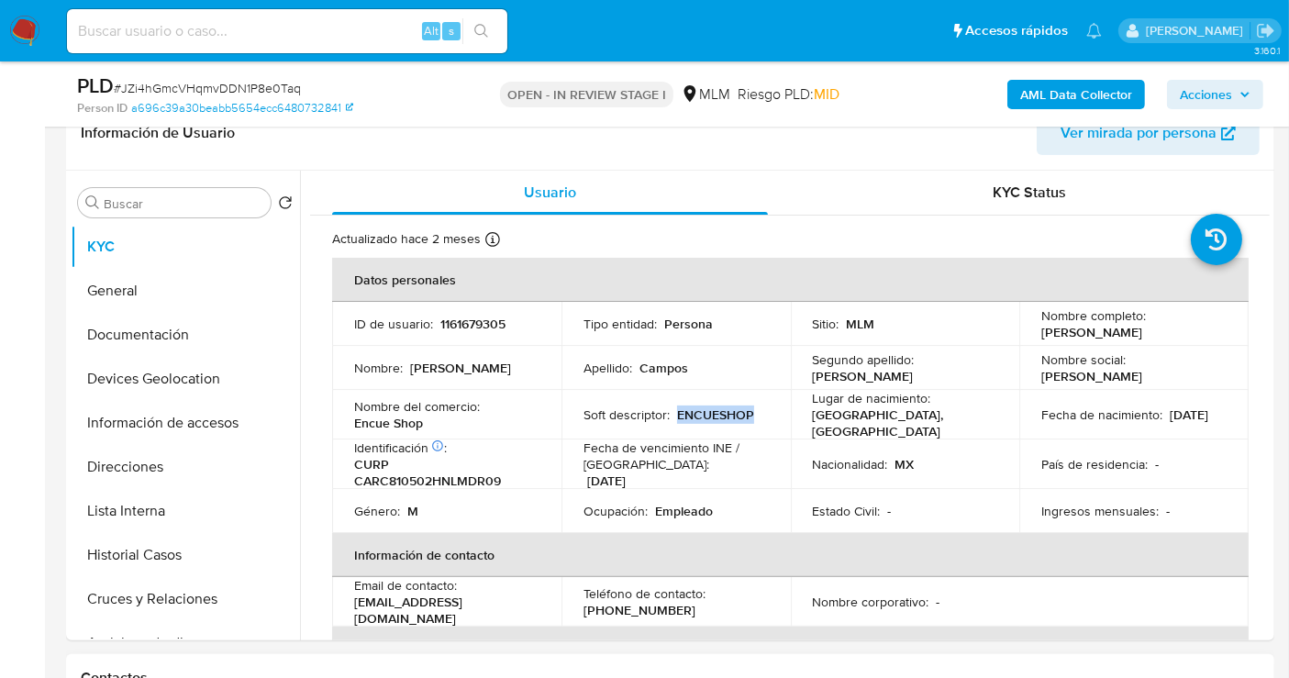
copy p "ENCUESHOP"
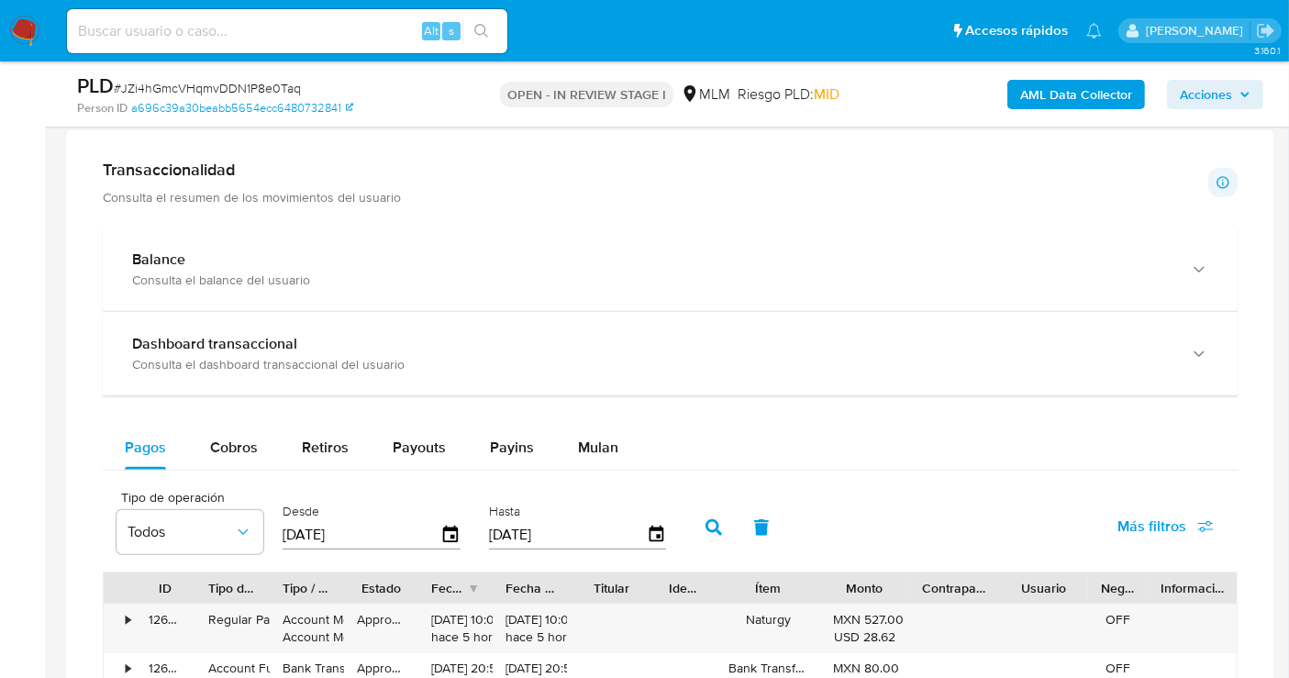
scroll to position [611, 0]
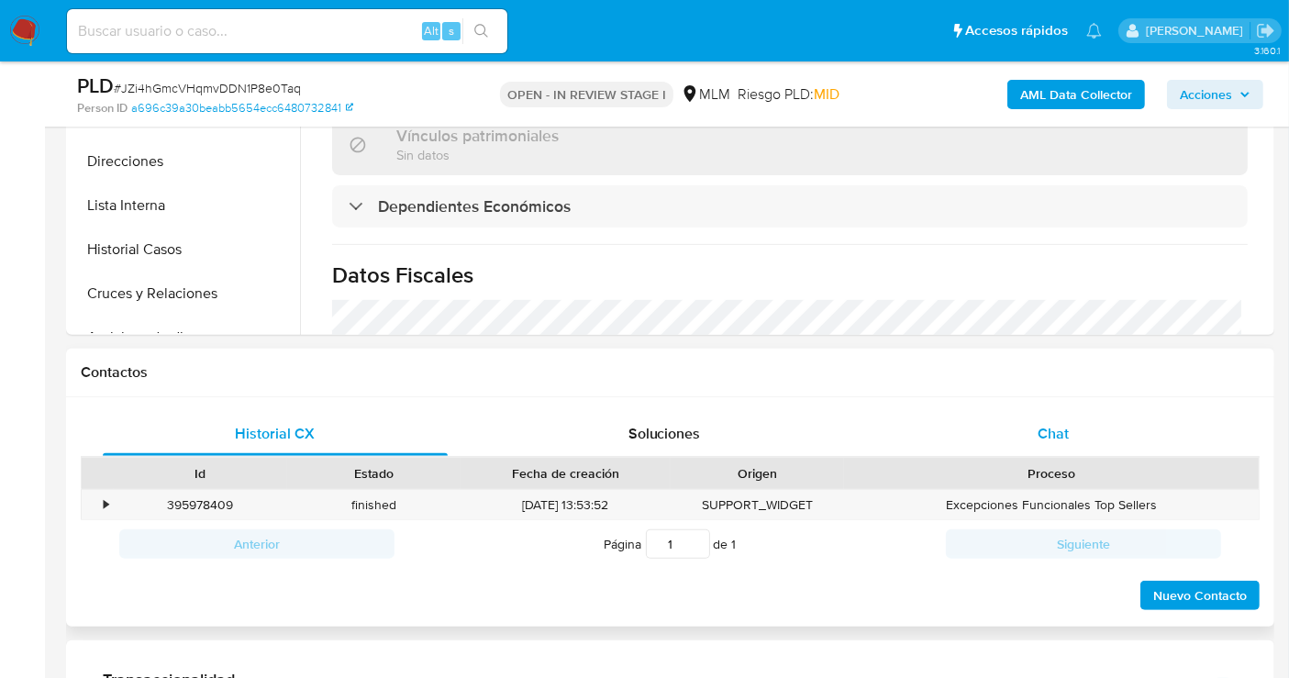
click at [1057, 430] on span "Chat" at bounding box center [1052, 433] width 31 height 21
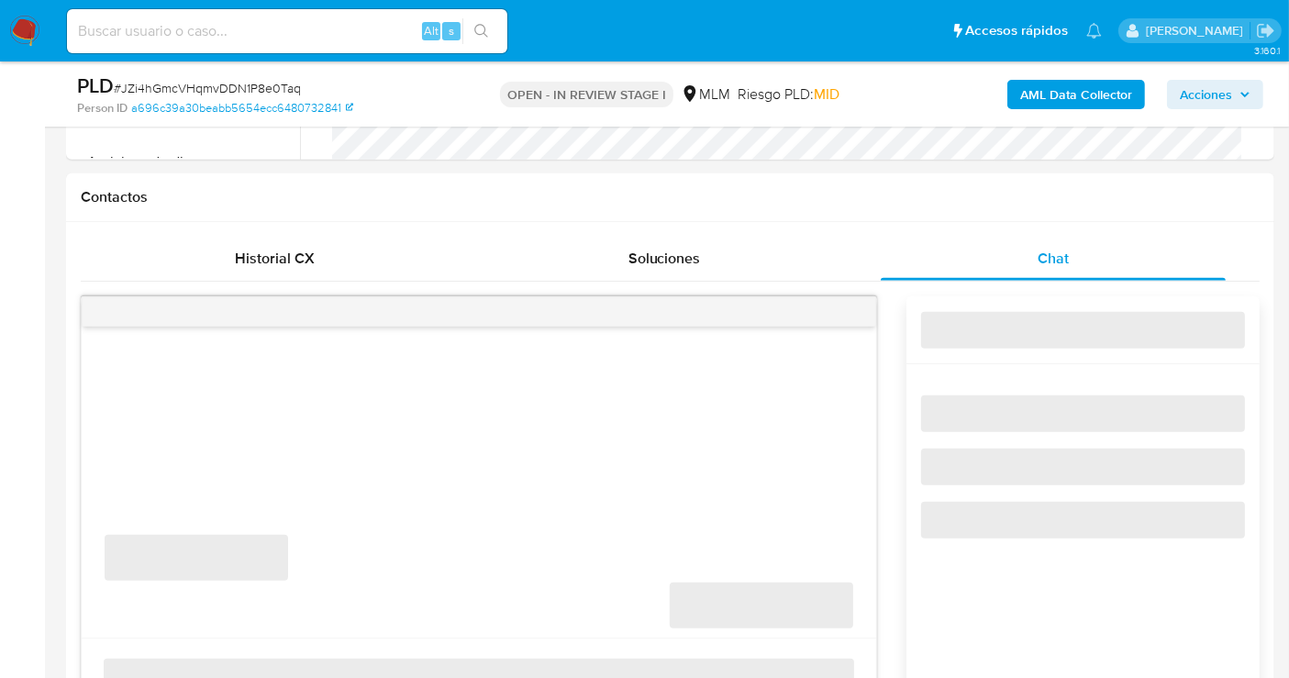
scroll to position [815, 0]
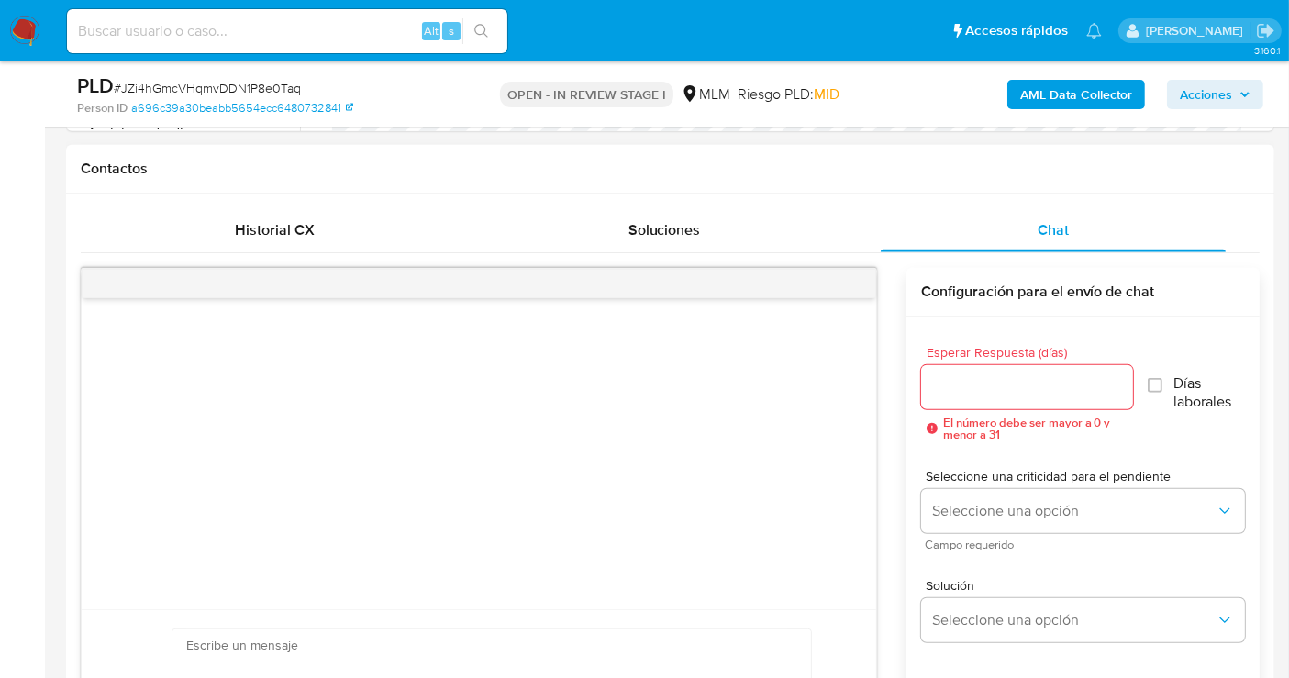
click at [930, 389] on input "Esperar Respuesta (días)" at bounding box center [1027, 387] width 212 height 24
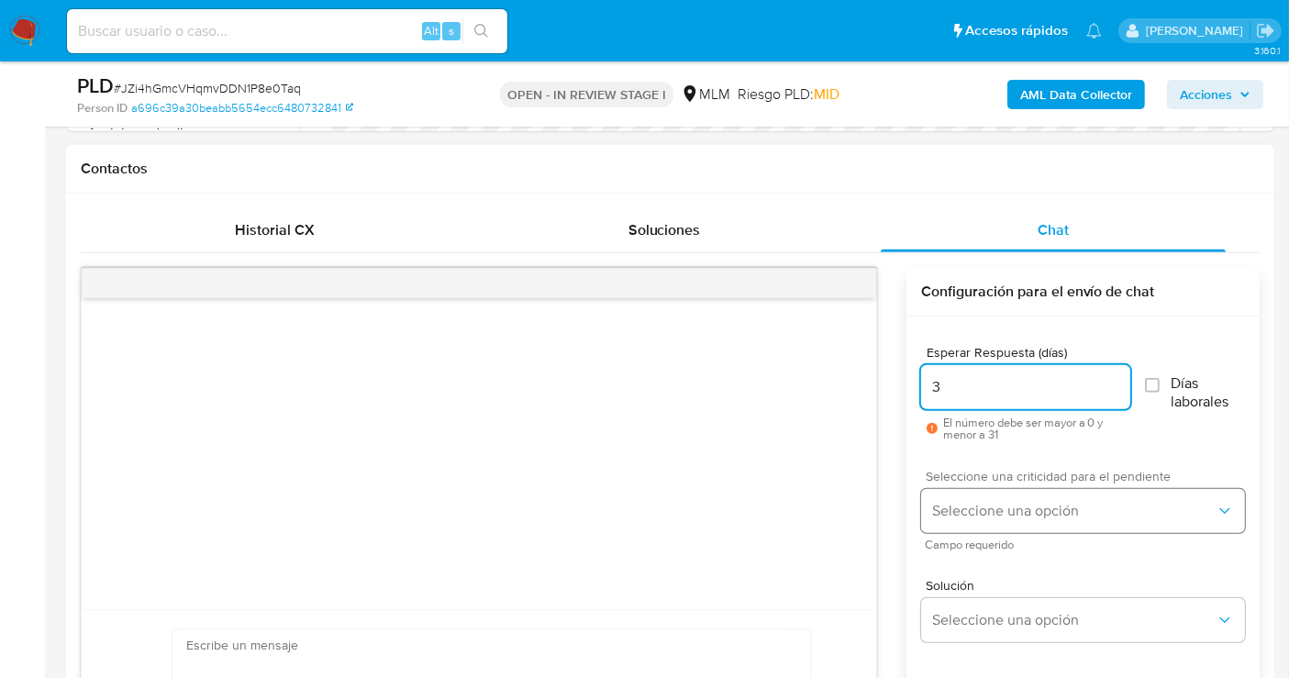
type input "3"
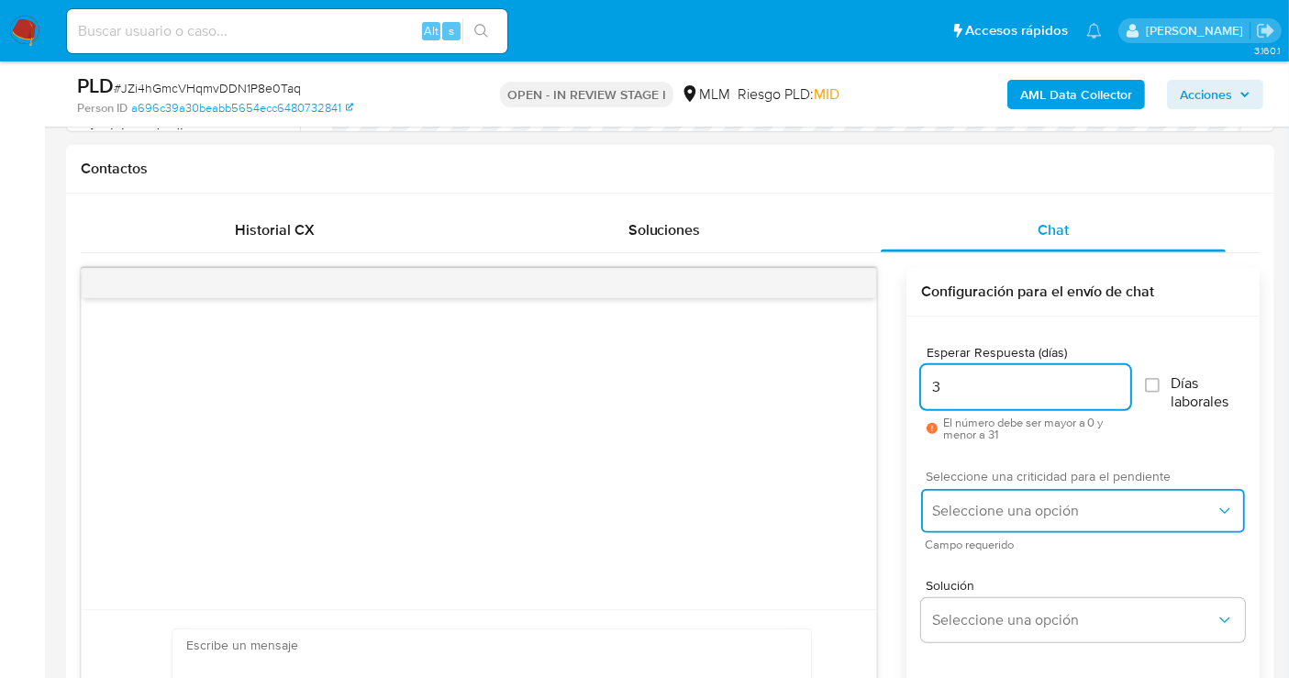
click at [974, 505] on span "Seleccione una opción" at bounding box center [1073, 511] width 283 height 18
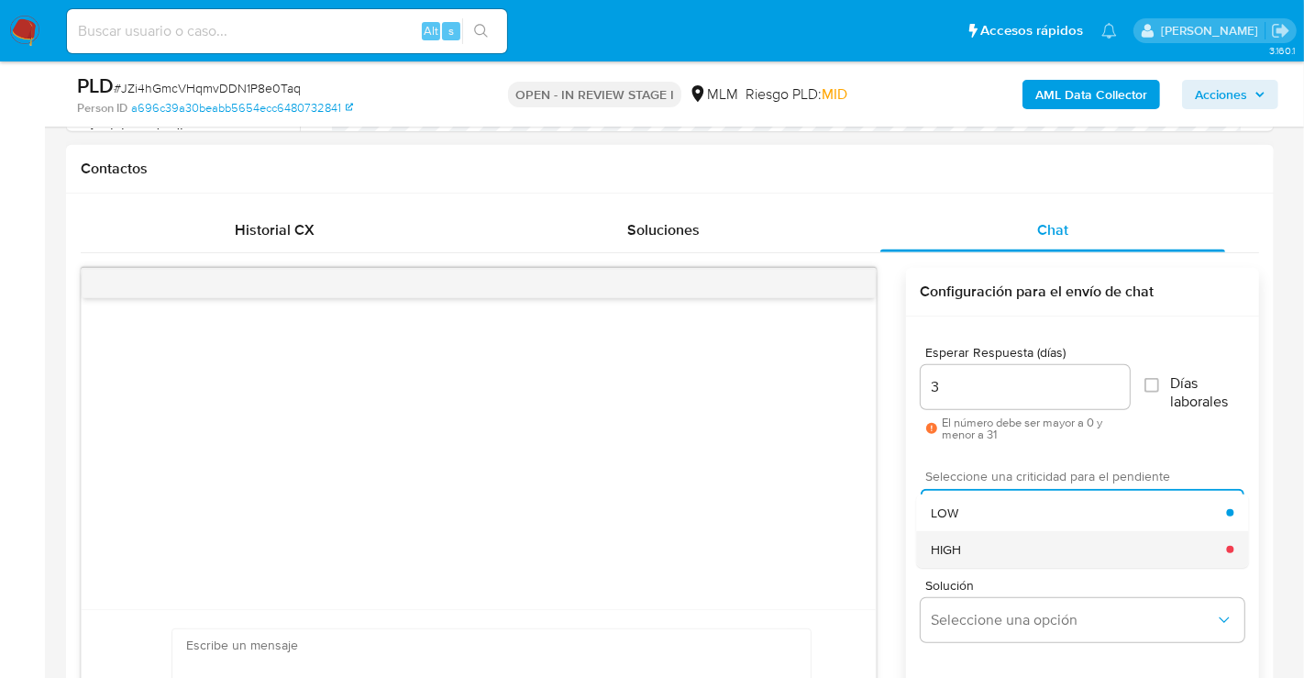
click at [955, 557] on div "HIGH" at bounding box center [1078, 549] width 295 height 37
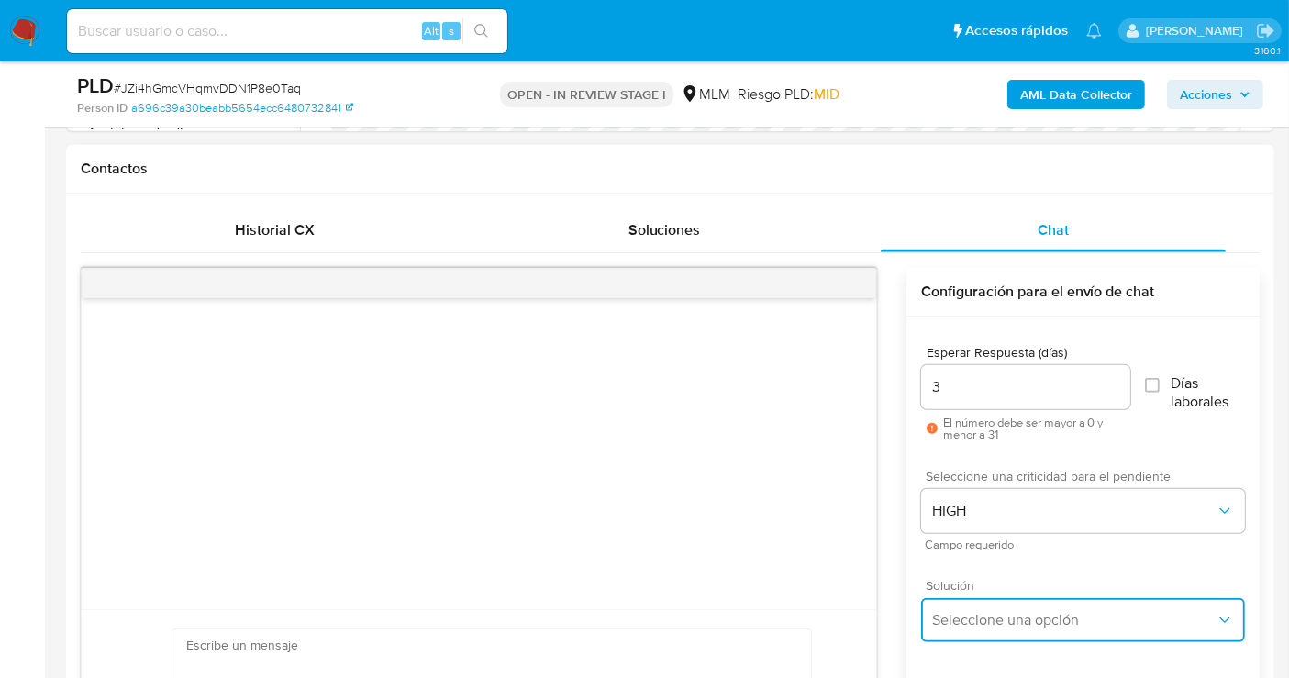
click at [984, 616] on span "Seleccione una opción" at bounding box center [1073, 620] width 283 height 18
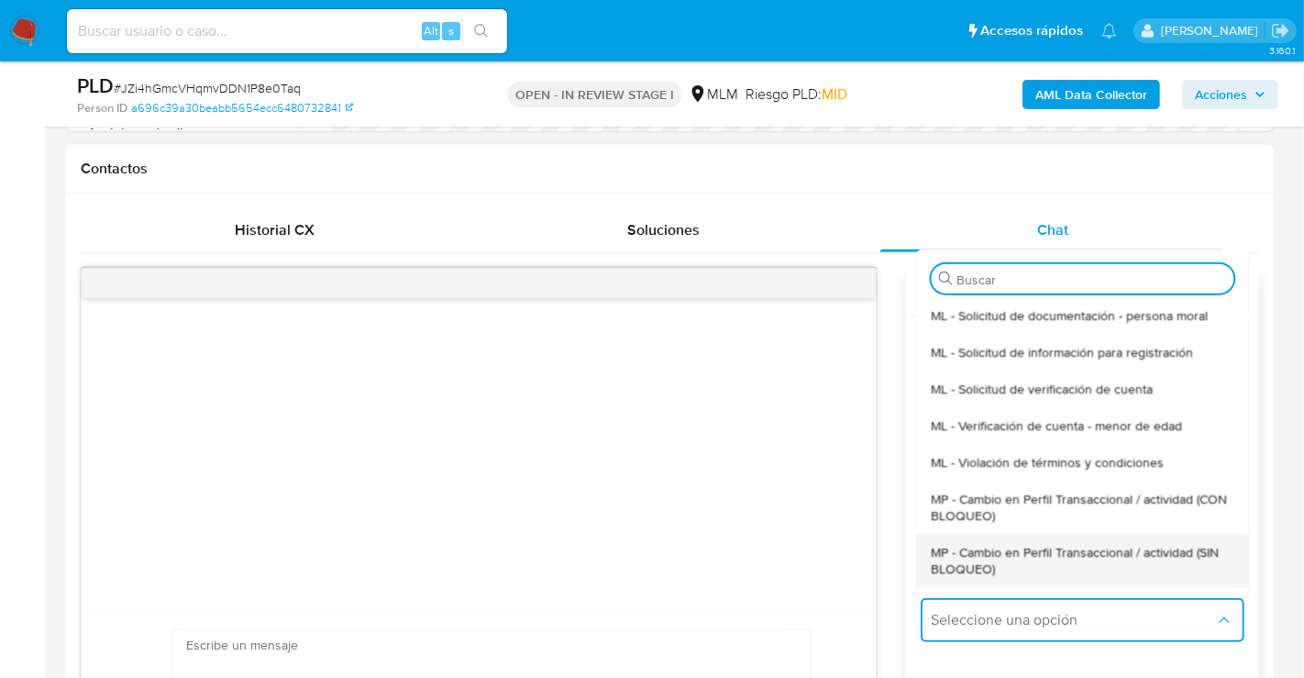
click at [964, 555] on span "MP - Cambio en Perfil Transaccional / actividad (SIN BLOQUEO)" at bounding box center [1082, 559] width 303 height 33
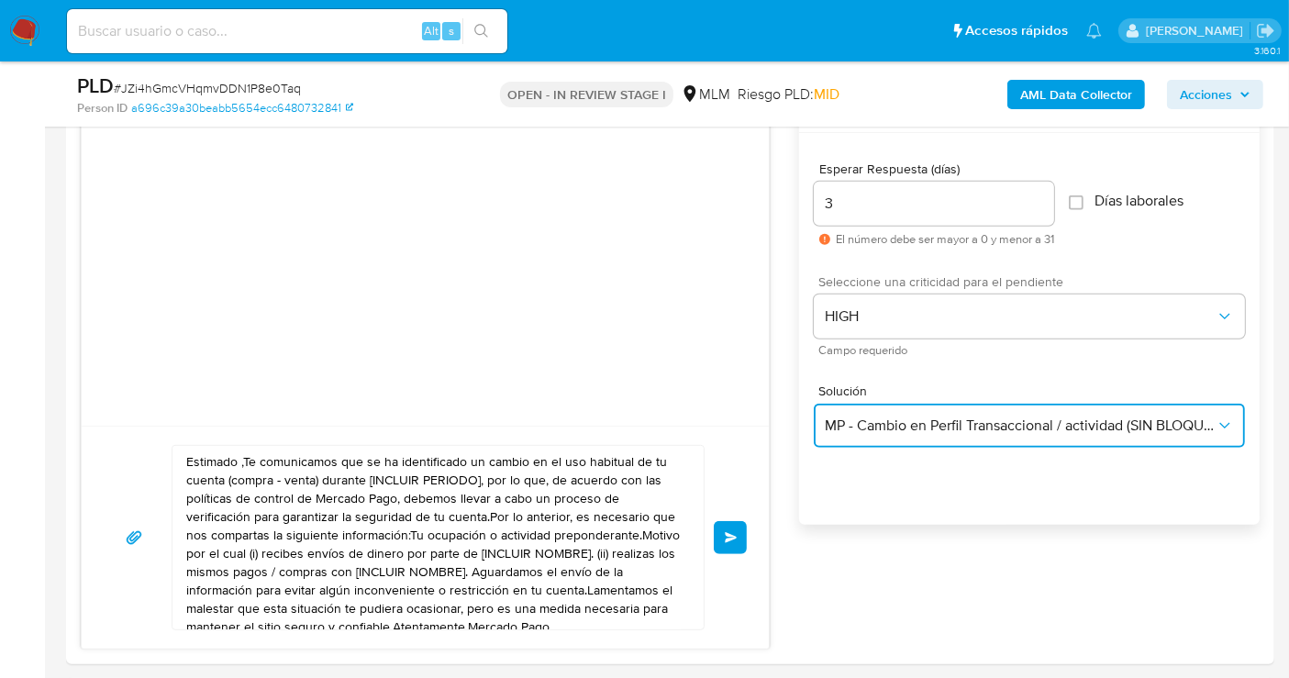
scroll to position [1223, 0]
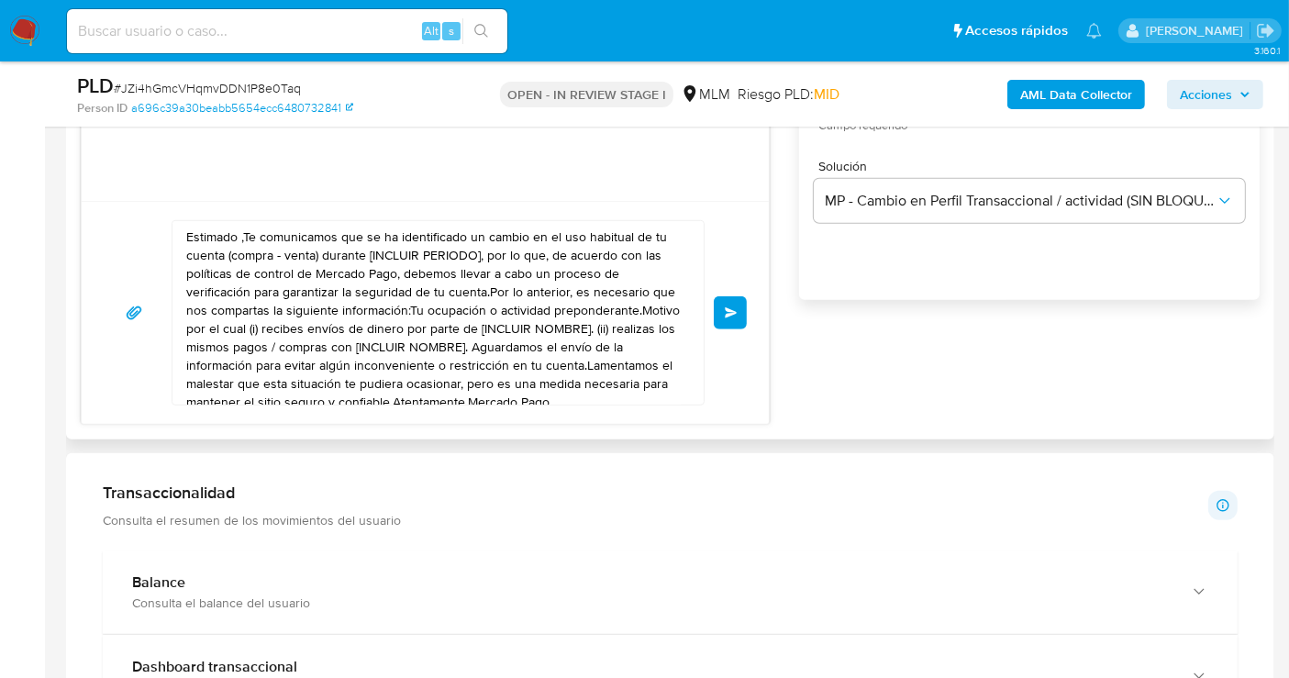
click at [296, 349] on textarea "Estimado ,Te comunicamos que se ha identificado un cambio en el uso habitual de…" at bounding box center [433, 312] width 494 height 183
paste textarea "cliente se ha identificado un cambio en el uso habitual de tu cuenta para garan…"
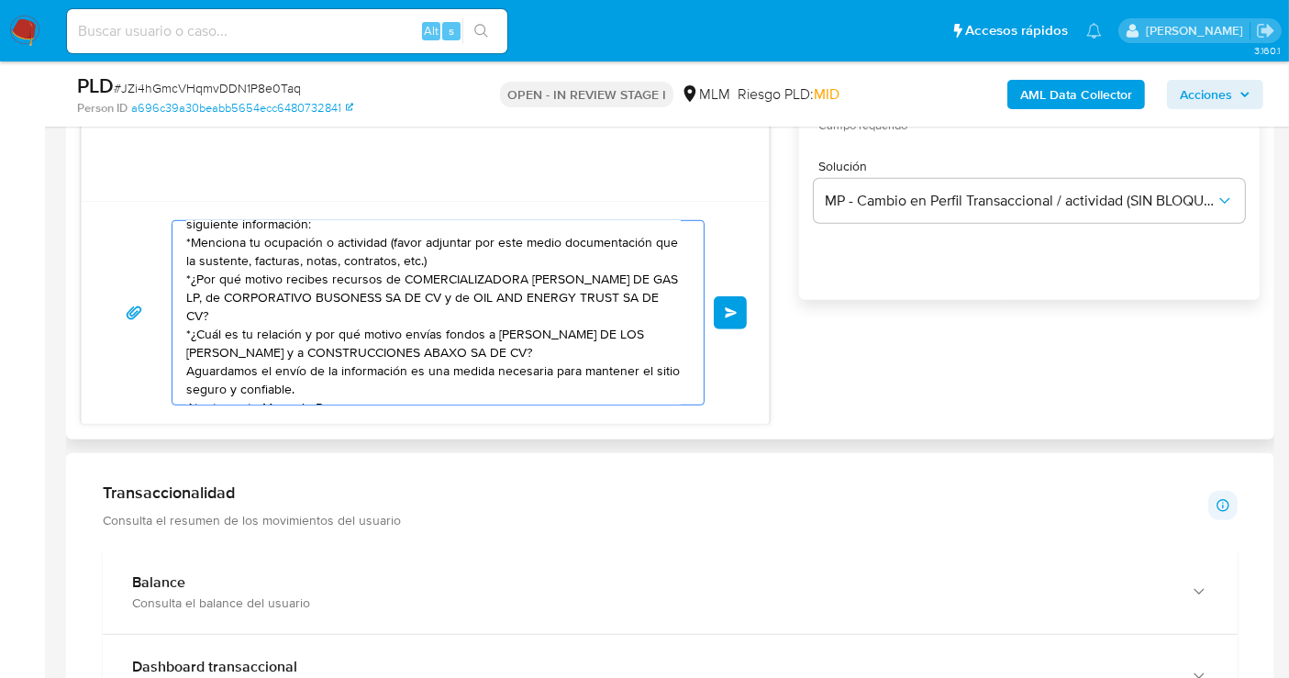
scroll to position [0, 0]
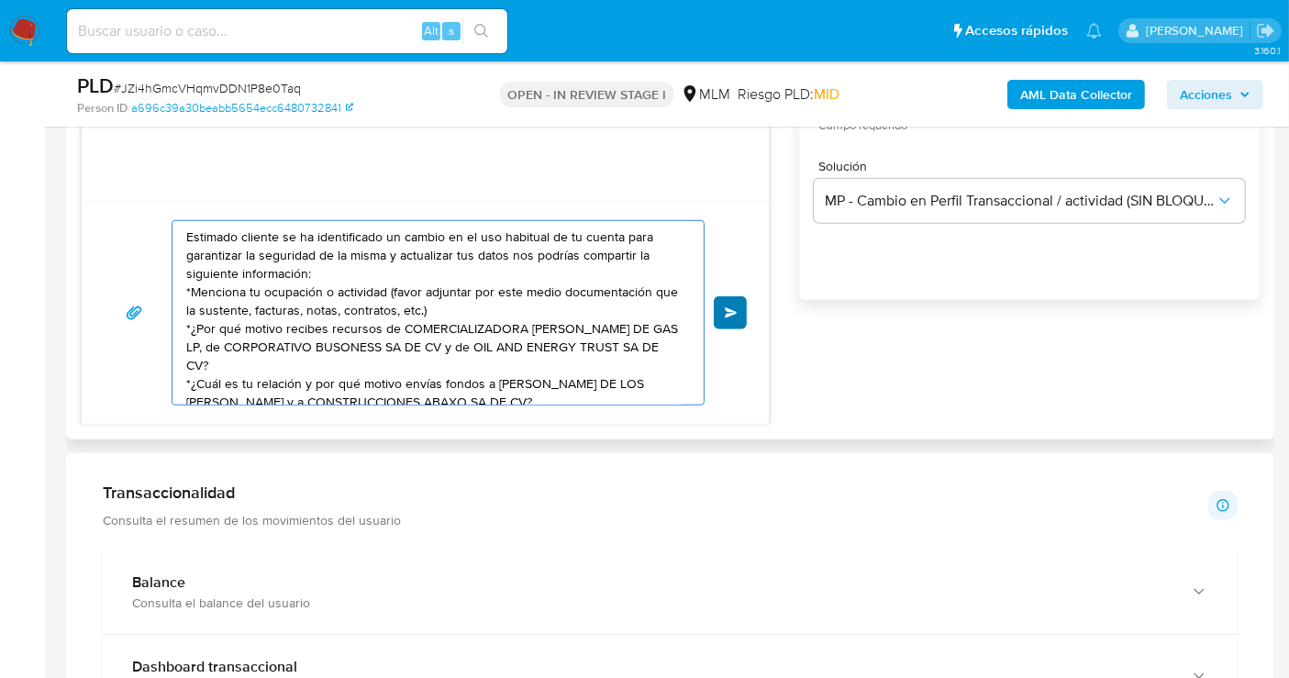
type textarea "Estimado cliente se ha identificado un cambio en el uso habitual de tu cuenta p…"
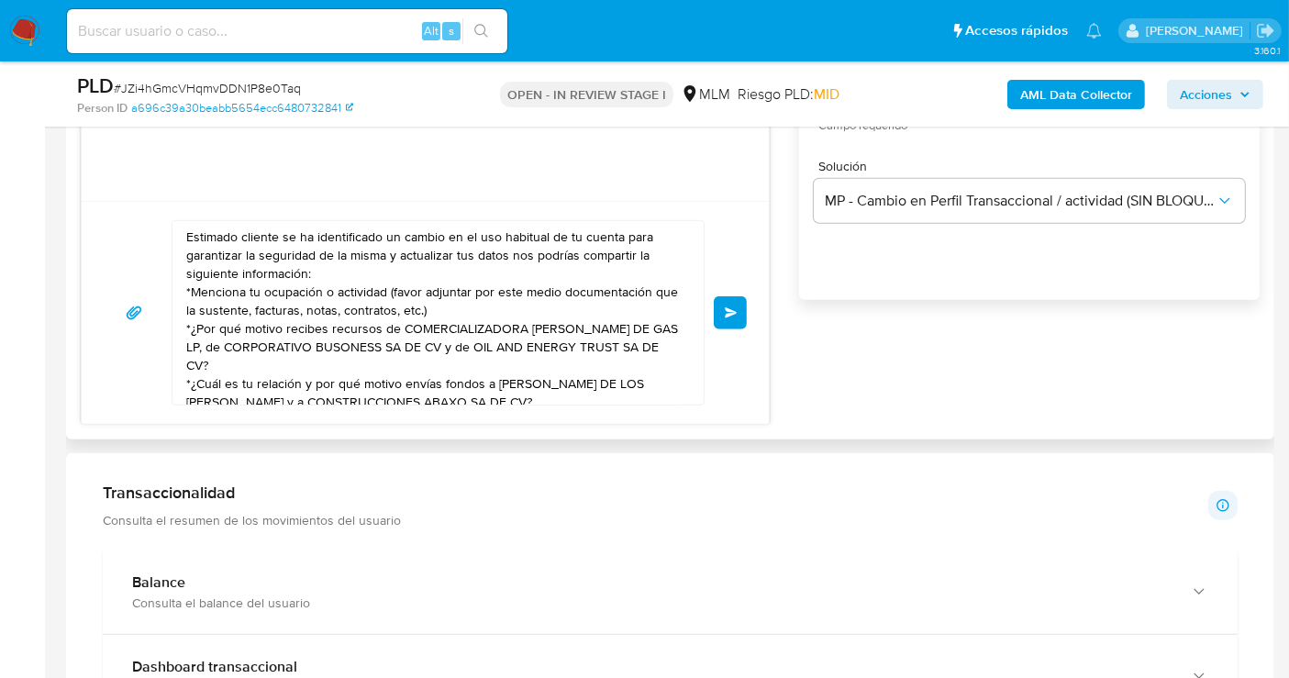
drag, startPoint x: 718, startPoint y: 318, endPoint x: 618, endPoint y: 354, distance: 106.2
click at [608, 359] on div "Estimado cliente se ha identificado un cambio en el uso habitual de tu cuenta p…" at bounding box center [425, 312] width 643 height 185
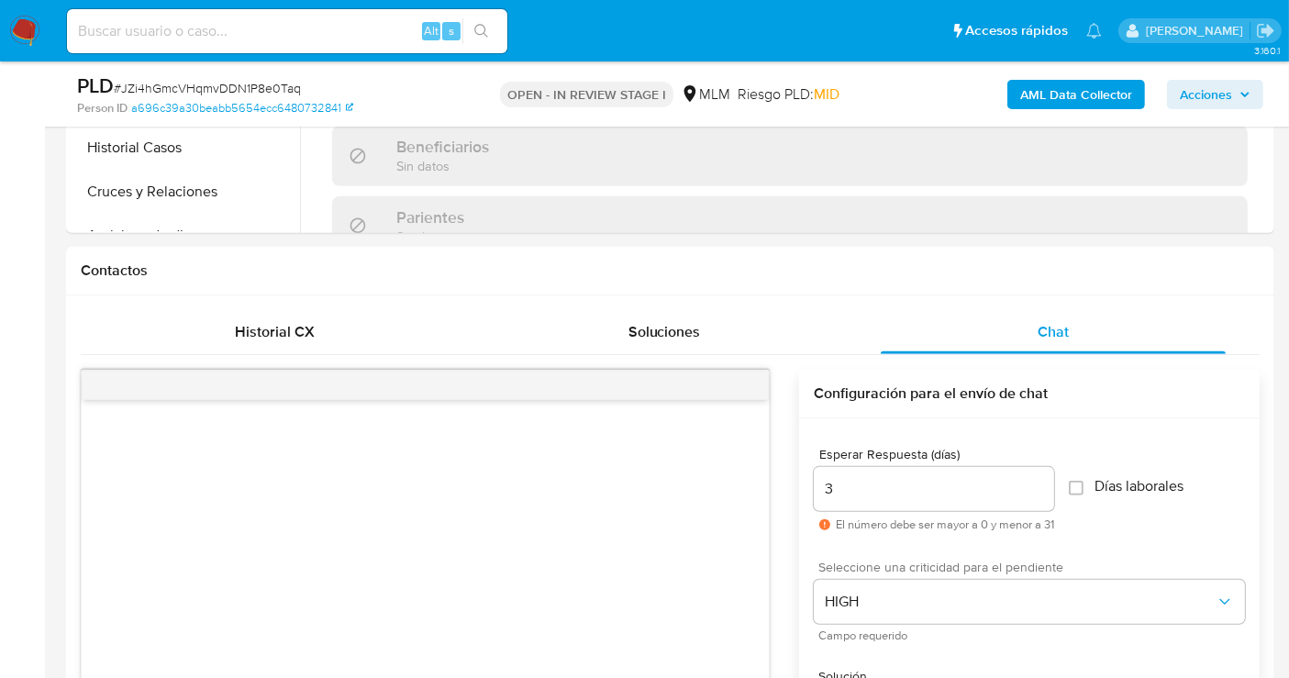
scroll to position [1121, 0]
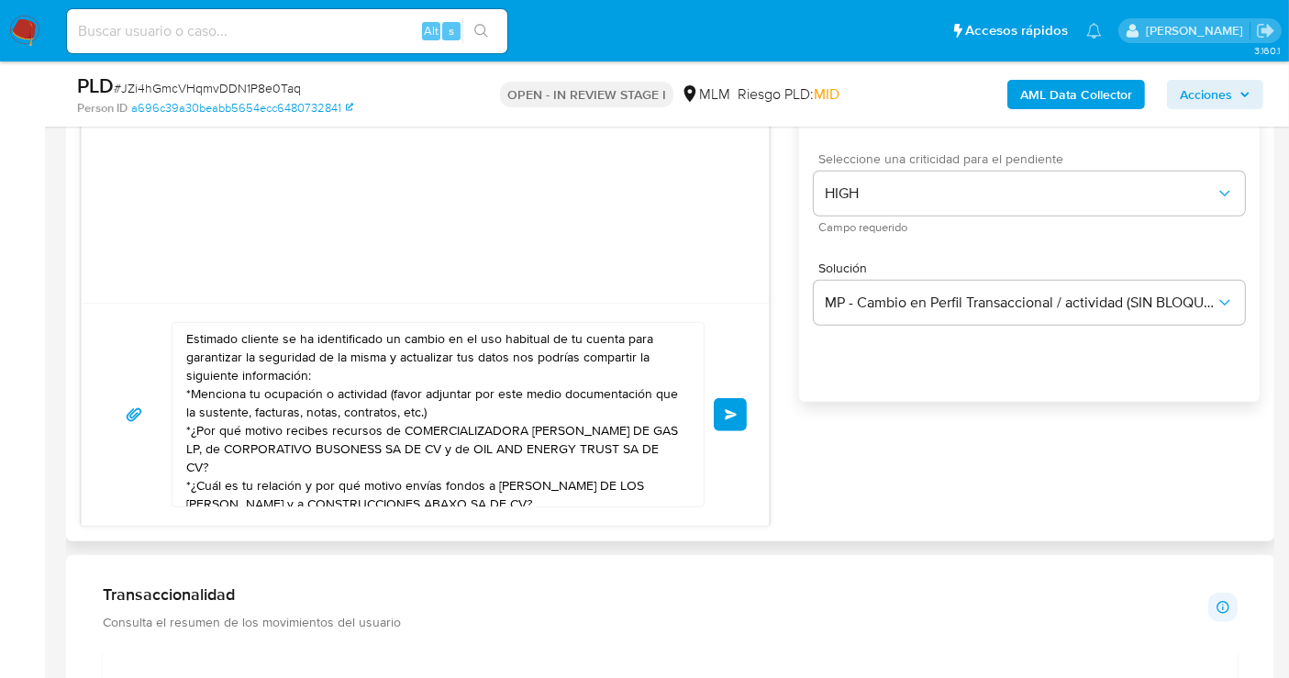
click at [726, 410] on span "Enviar" at bounding box center [731, 414] width 13 height 11
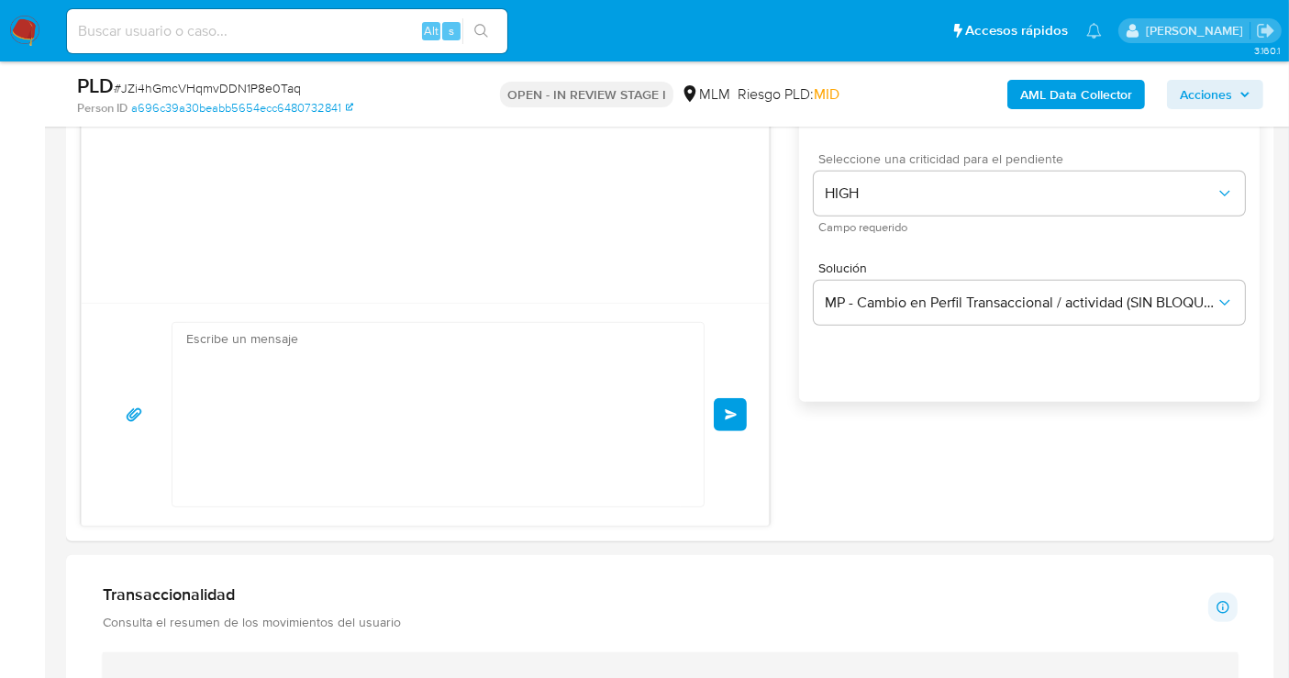
scroll to position [28, 0]
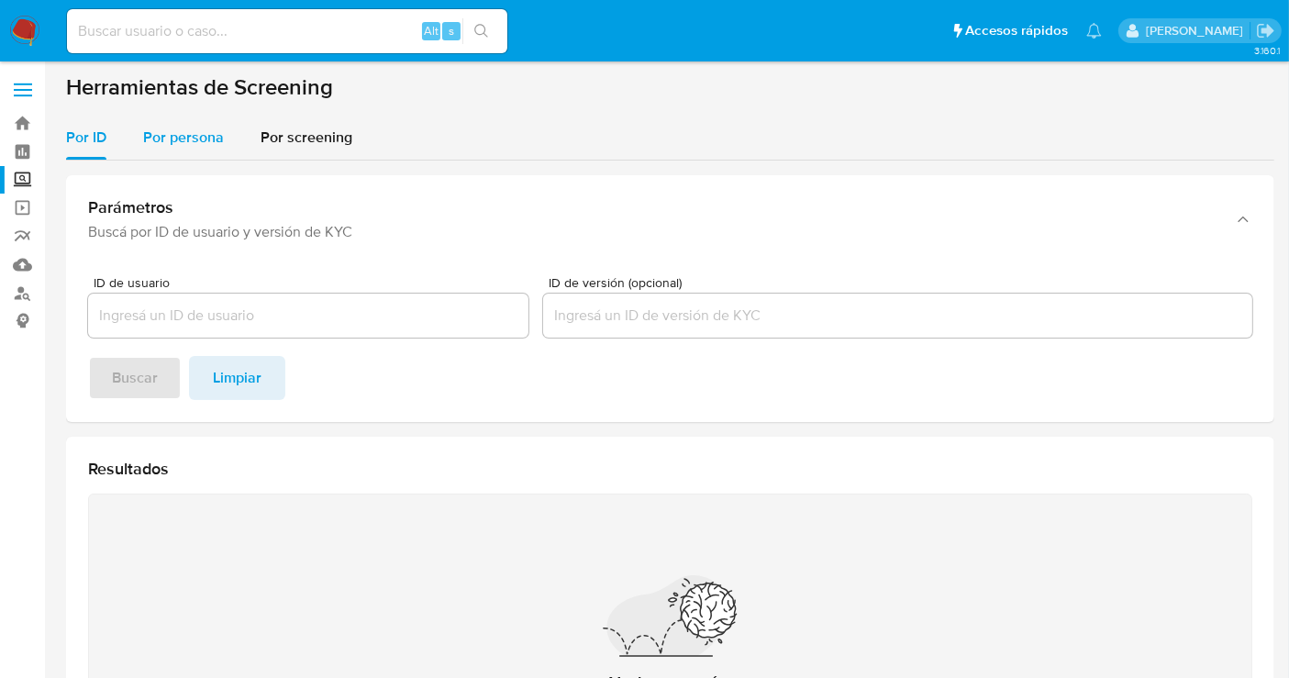
click at [196, 131] on span "Por persona" at bounding box center [183, 137] width 81 height 21
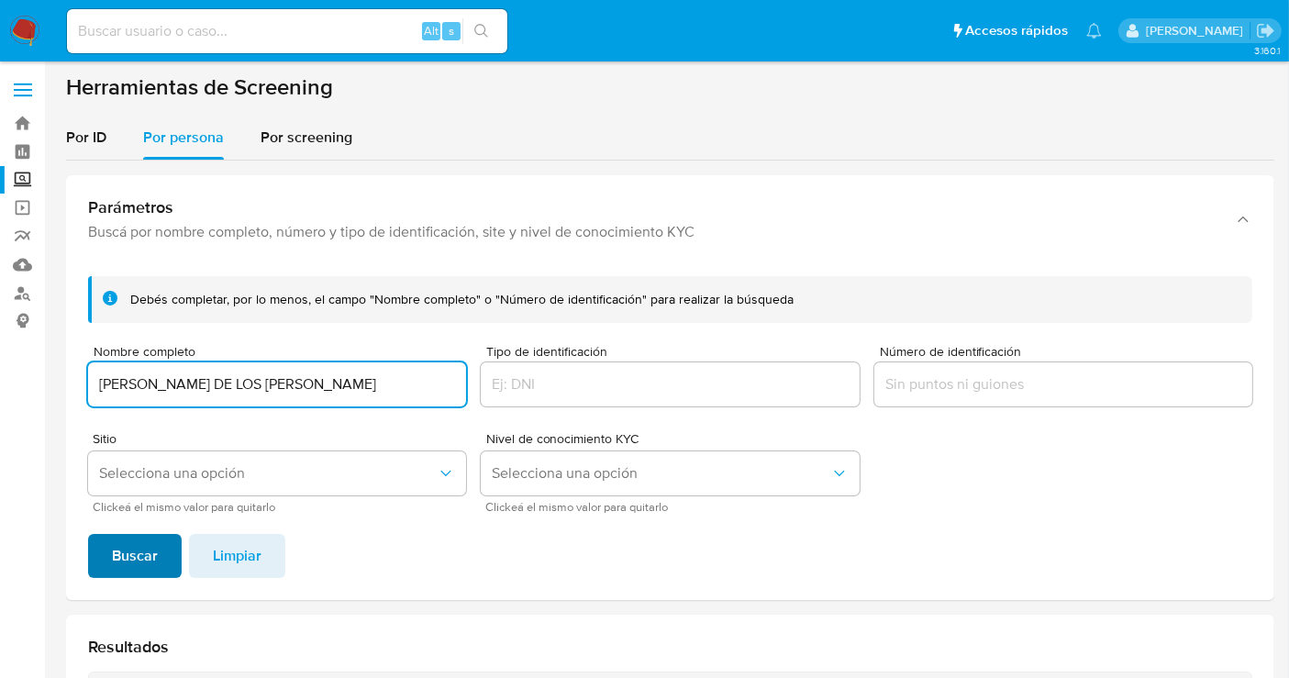
type input "[PERSON_NAME] DE LOS [PERSON_NAME]"
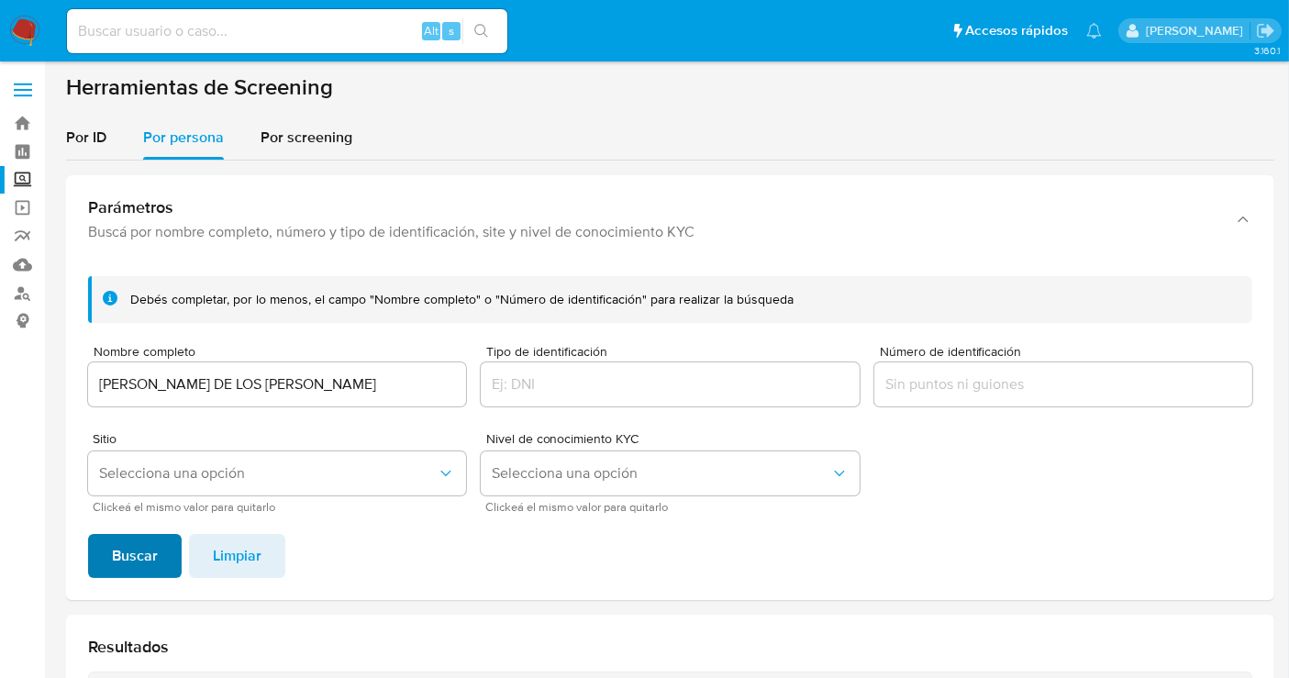
click at [134, 557] on span "Buscar" at bounding box center [135, 556] width 46 height 40
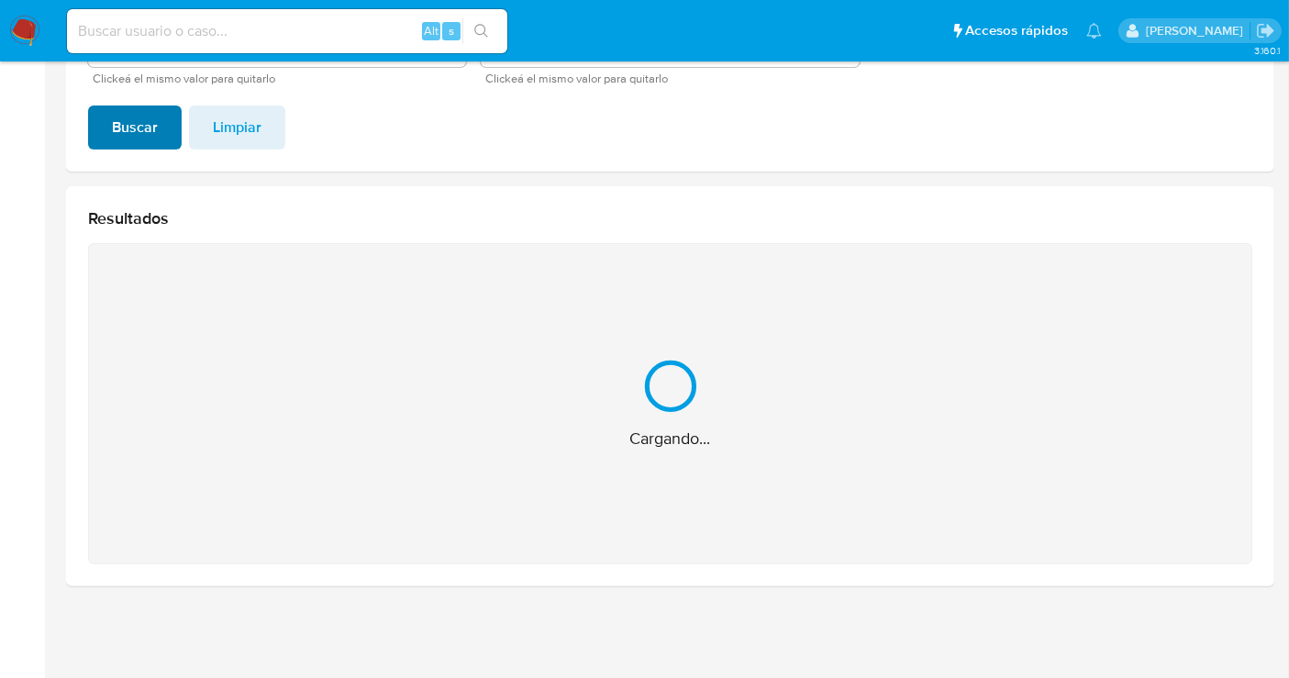
scroll to position [136, 0]
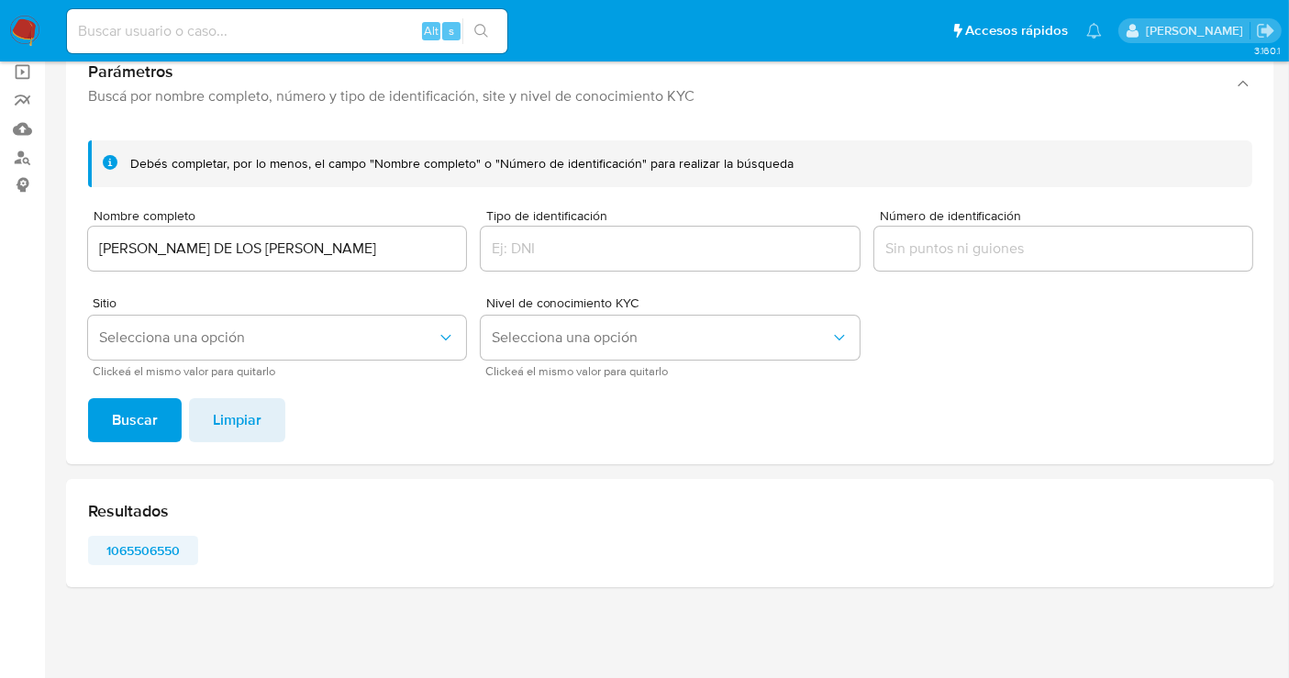
click at [128, 540] on span "1065506550" at bounding box center [143, 551] width 84 height 26
click at [171, 31] on input at bounding box center [287, 31] width 440 height 24
paste input "236425572"
type input "236425572"
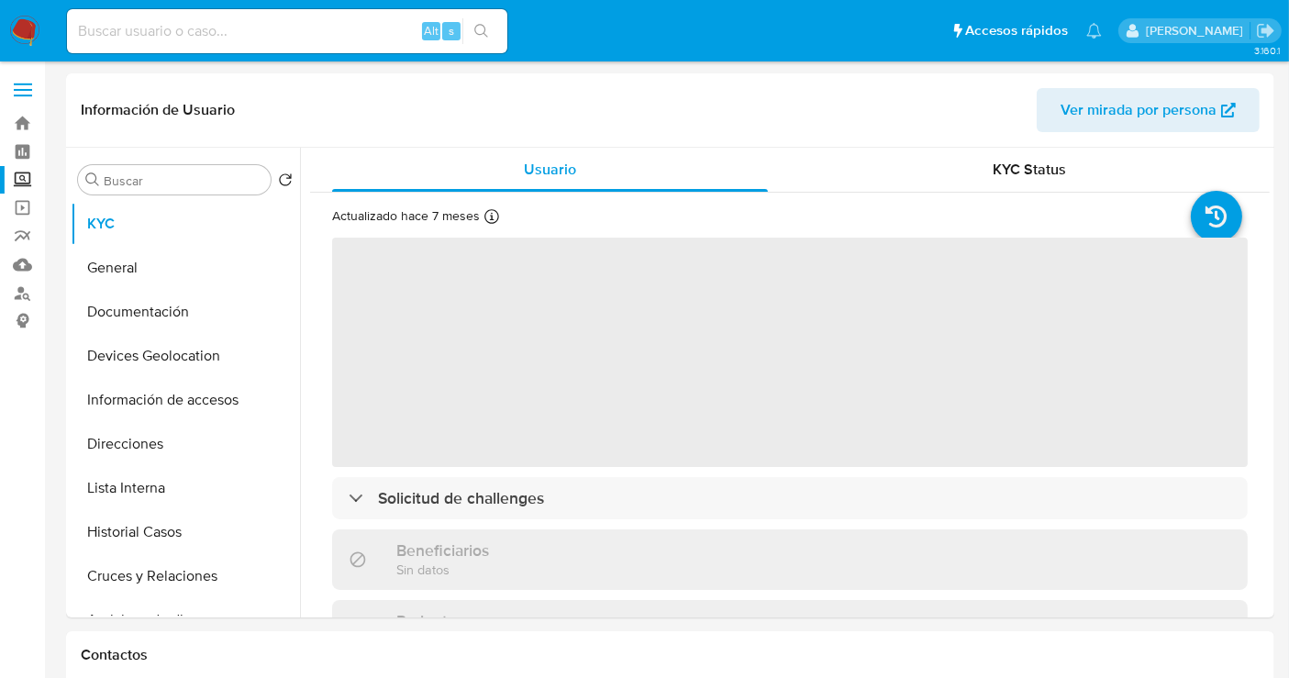
select select "10"
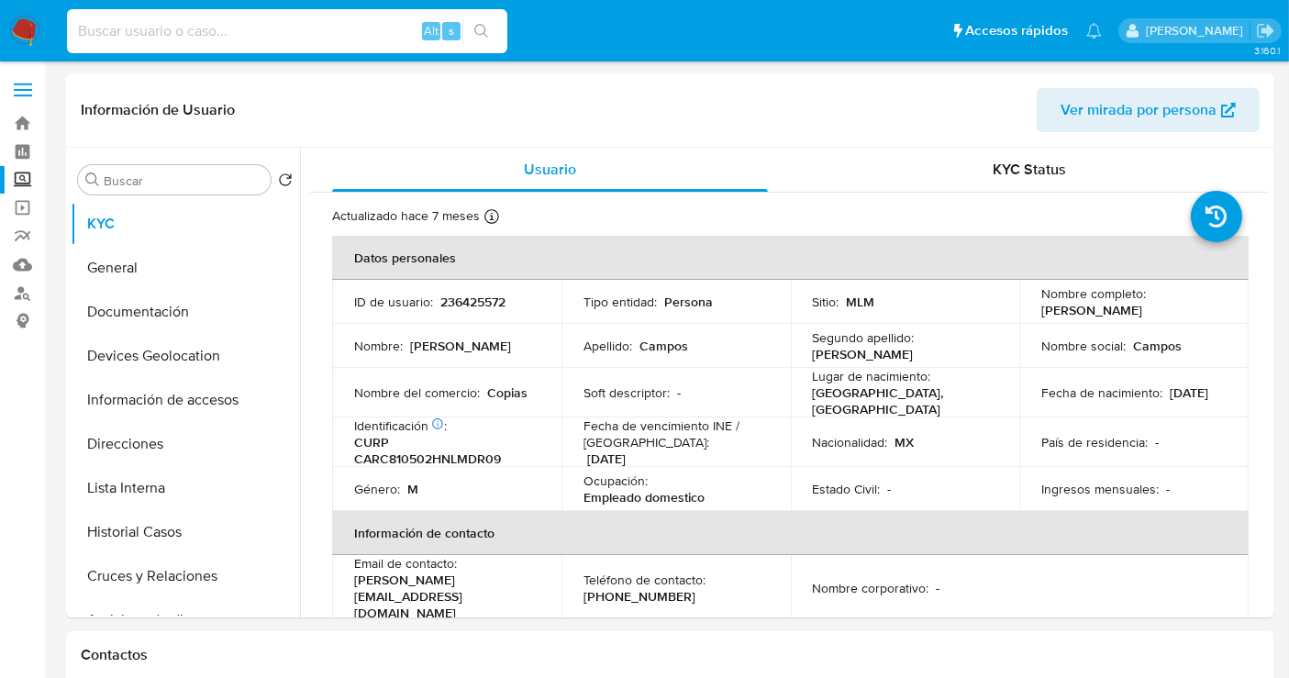
click at [150, 32] on input at bounding box center [287, 31] width 440 height 24
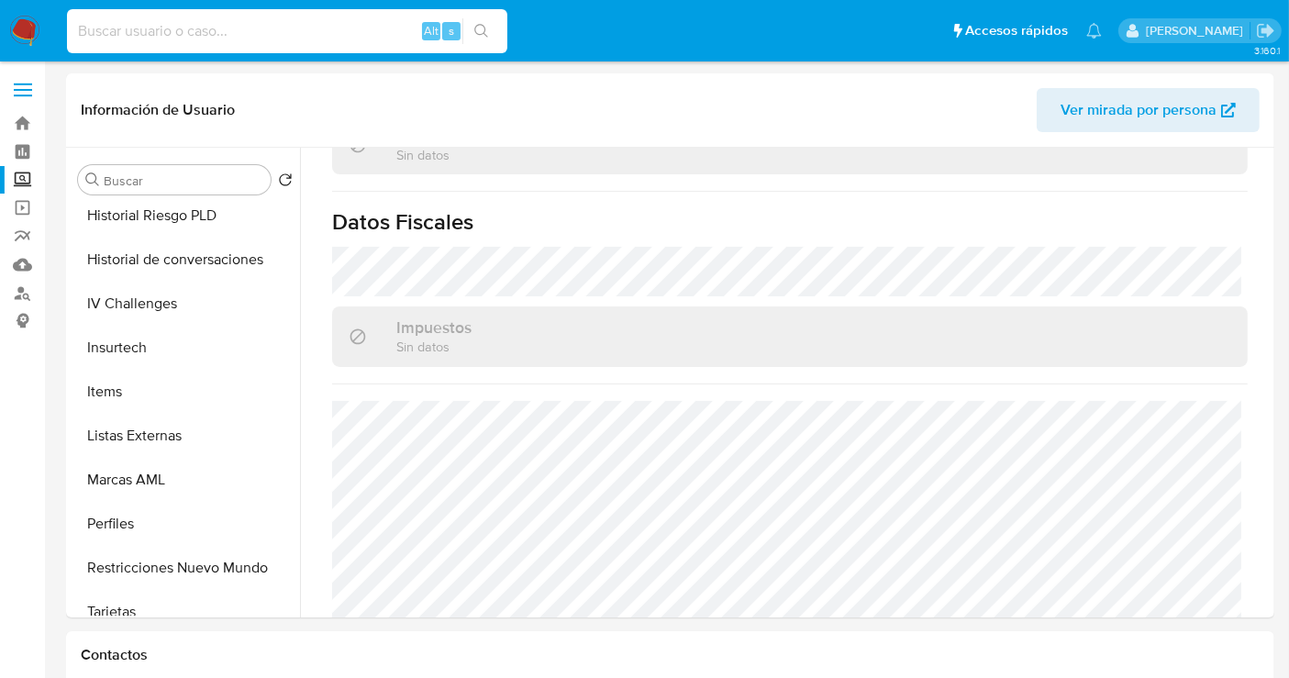
click at [147, 35] on input at bounding box center [287, 31] width 440 height 24
paste input "146778271"
type input "146778271"
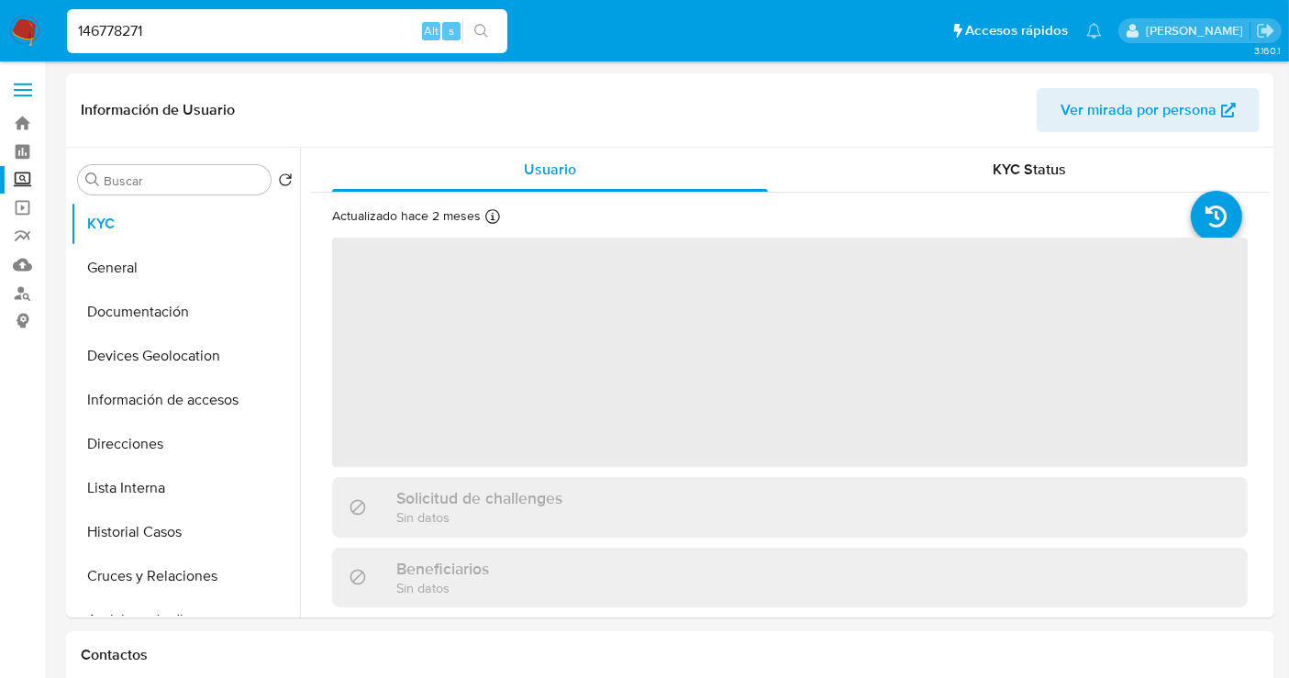
select select "10"
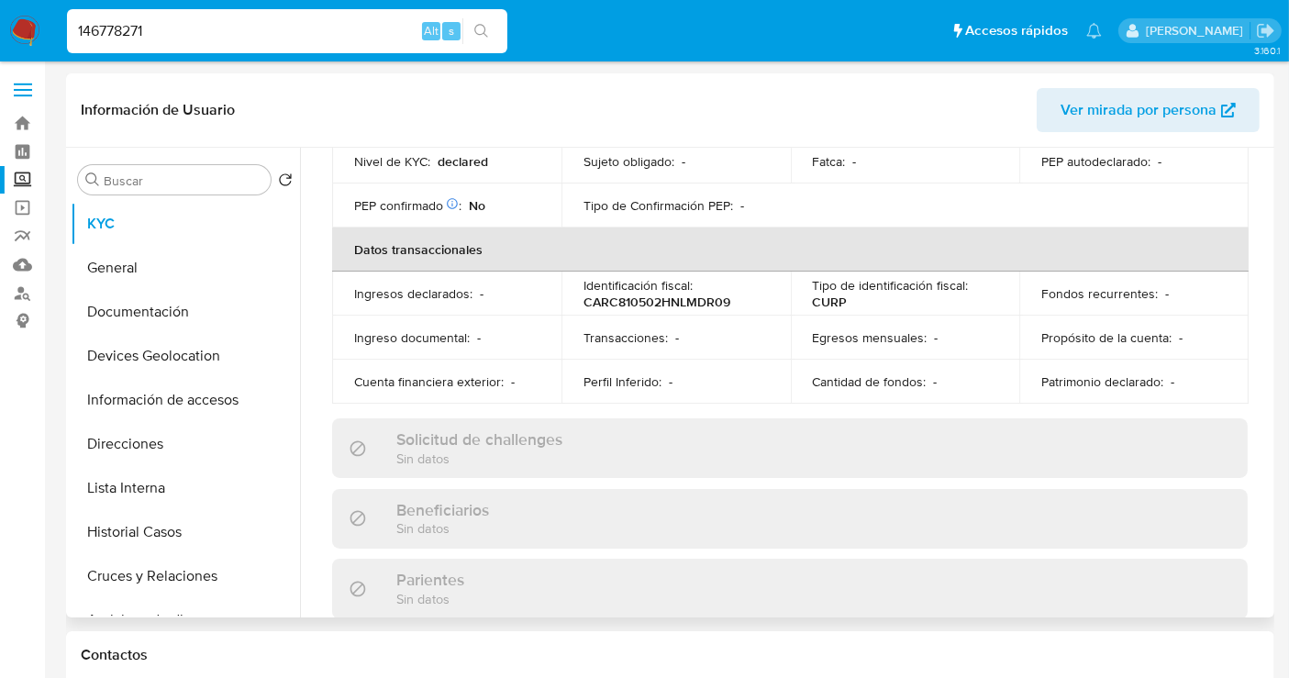
scroll to position [102, 0]
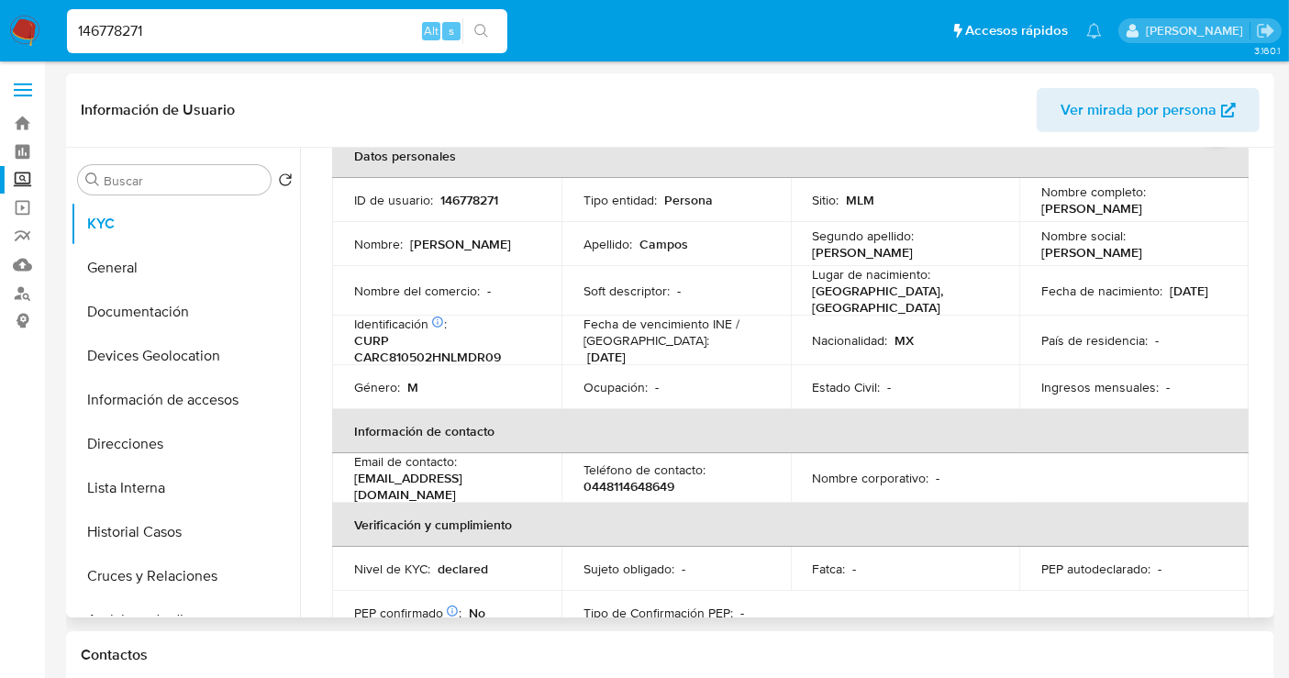
click at [615, 488] on p "0448114648649" at bounding box center [628, 486] width 91 height 17
click at [120, 484] on button "Lista Interna" at bounding box center [178, 488] width 215 height 44
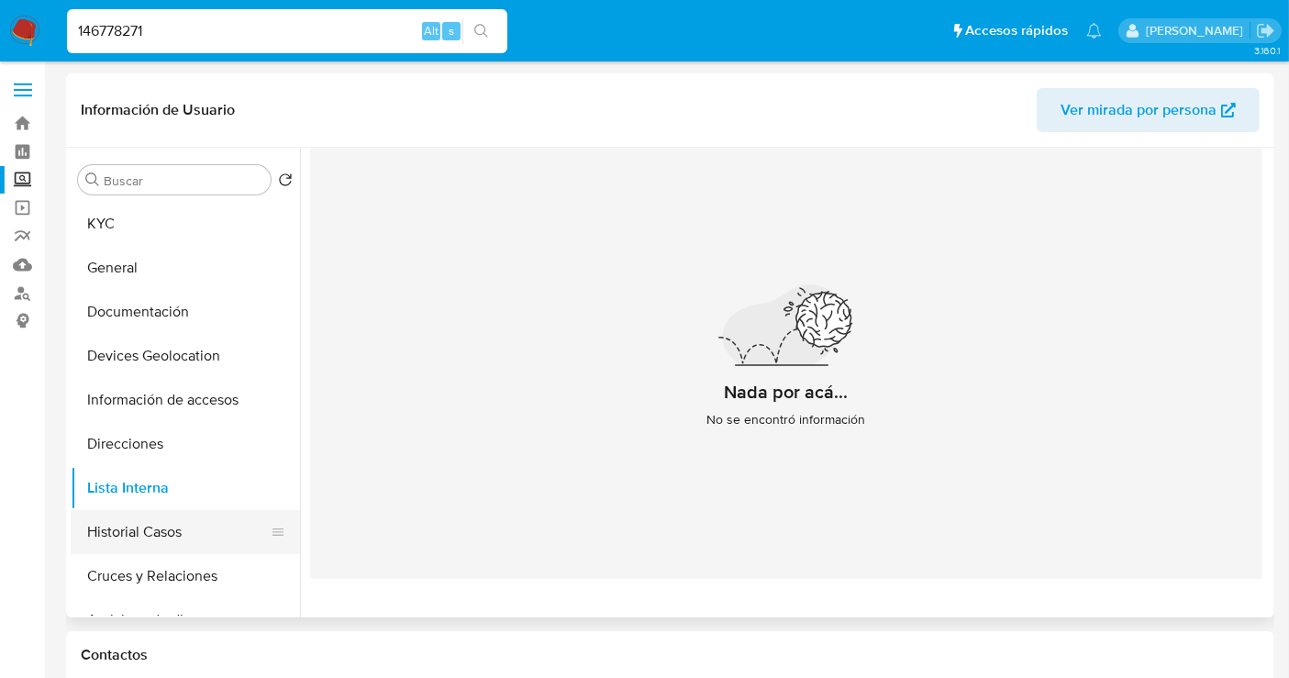
click at [144, 523] on button "Historial Casos" at bounding box center [178, 532] width 215 height 44
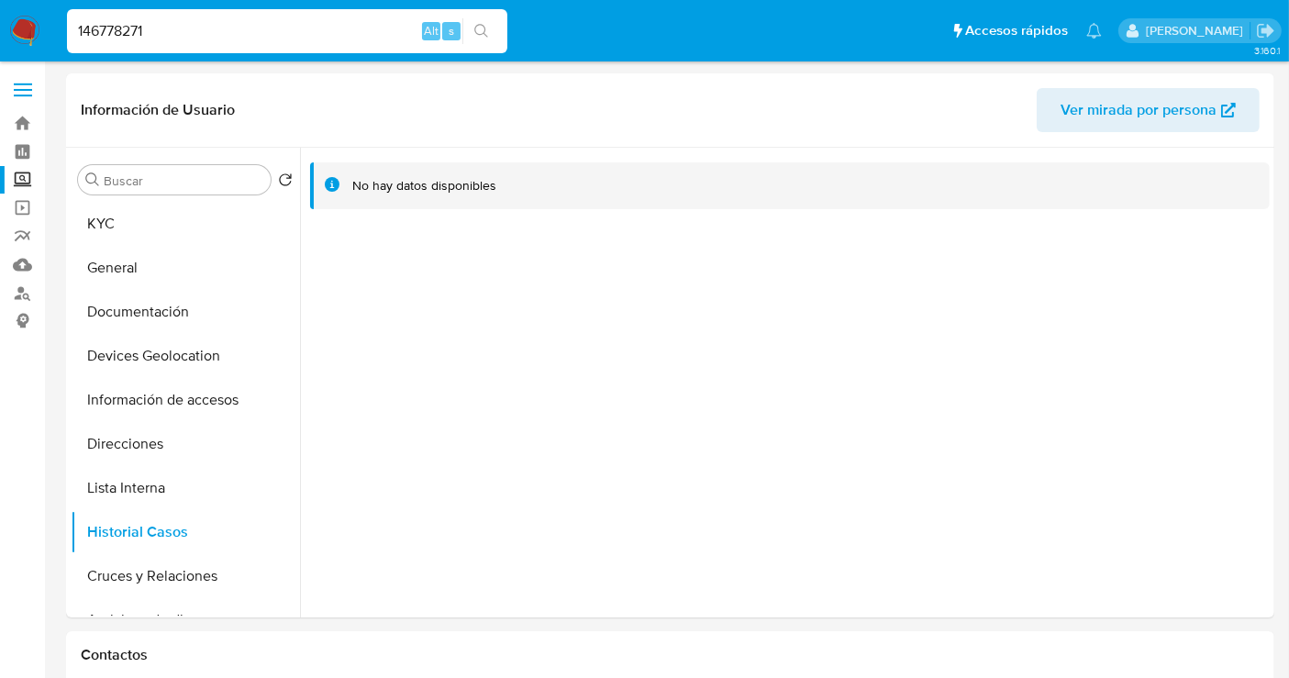
drag, startPoint x: 18, startPoint y: 19, endPoint x: 55, endPoint y: 42, distance: 43.3
click at [18, 19] on img at bounding box center [24, 31] width 31 height 31
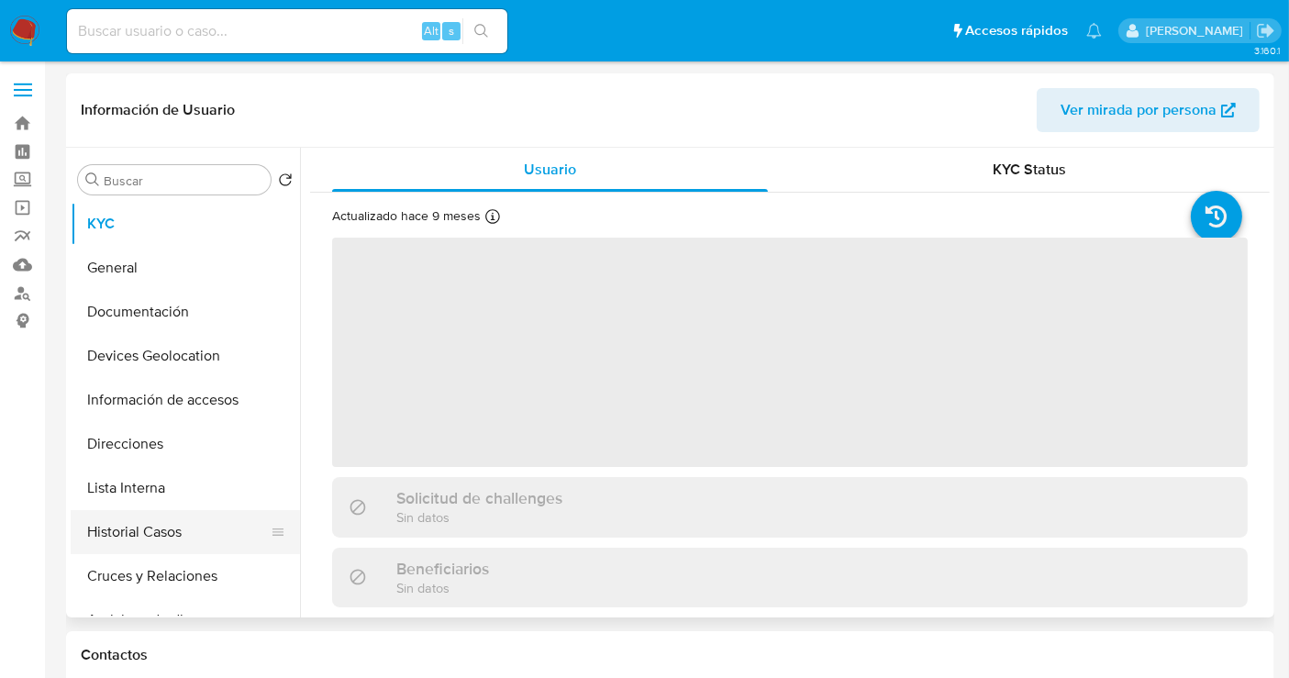
select select "10"
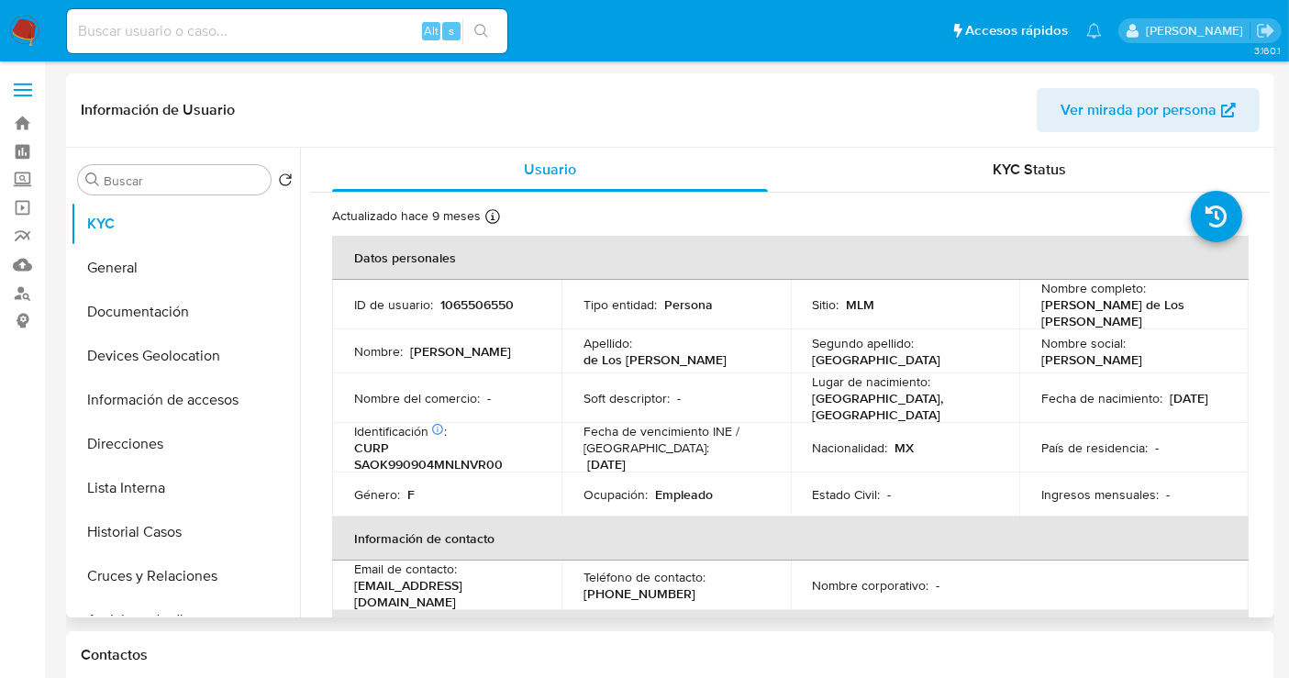
click at [481, 305] on p "1065506550" at bounding box center [476, 304] width 73 height 17
click at [459, 290] on td "ID de usuario : 1065506550" at bounding box center [446, 305] width 229 height 50
drag, startPoint x: 459, startPoint y: 291, endPoint x: 453, endPoint y: 303, distance: 13.1
click at [459, 290] on td "ID de usuario : 1065506550" at bounding box center [446, 305] width 229 height 50
click at [453, 303] on p "1065506550" at bounding box center [476, 304] width 73 height 17
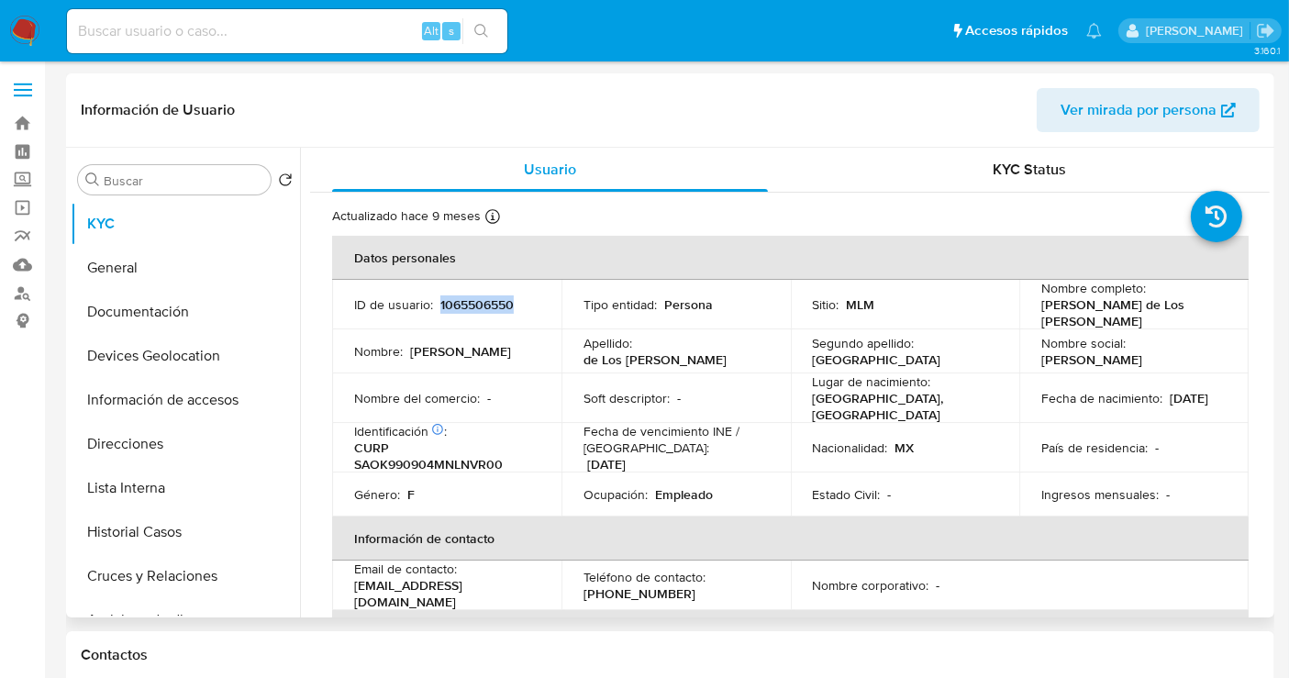
click at [453, 303] on p "1065506550" at bounding box center [476, 304] width 73 height 17
click at [476, 303] on p "1065506550" at bounding box center [476, 304] width 73 height 17
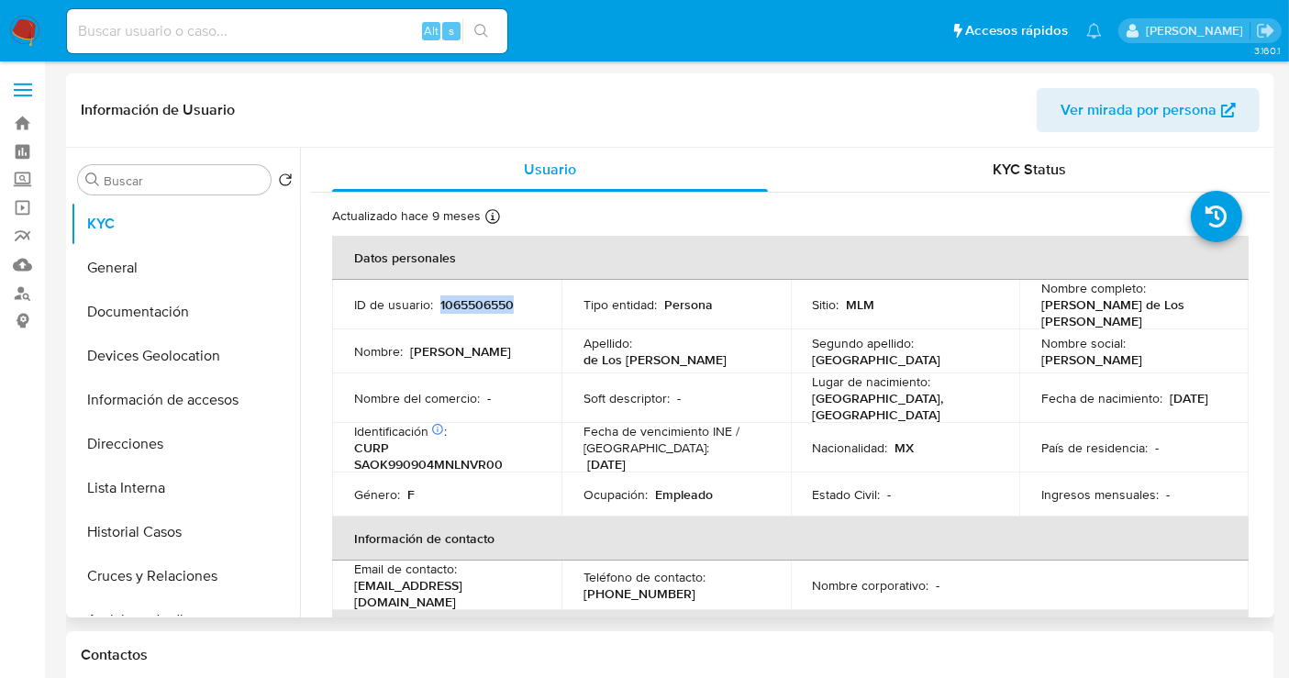
click at [476, 303] on p "1065506550" at bounding box center [476, 304] width 73 height 17
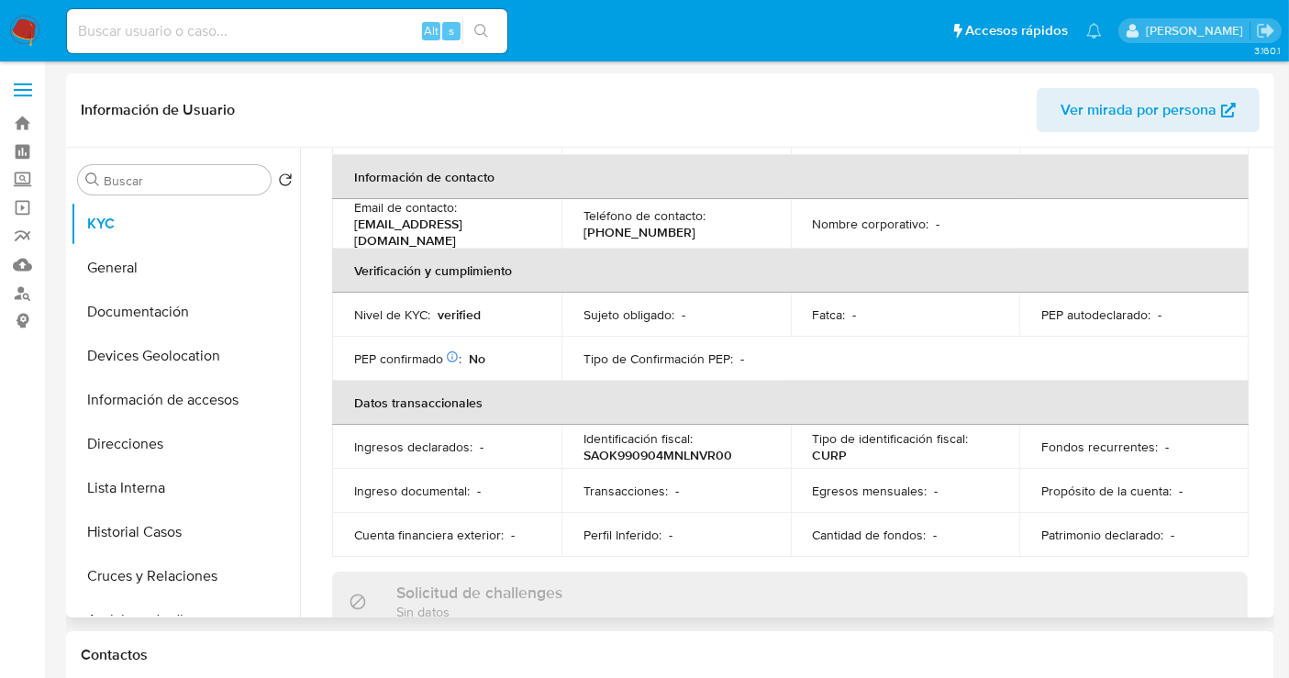
scroll to position [144, 0]
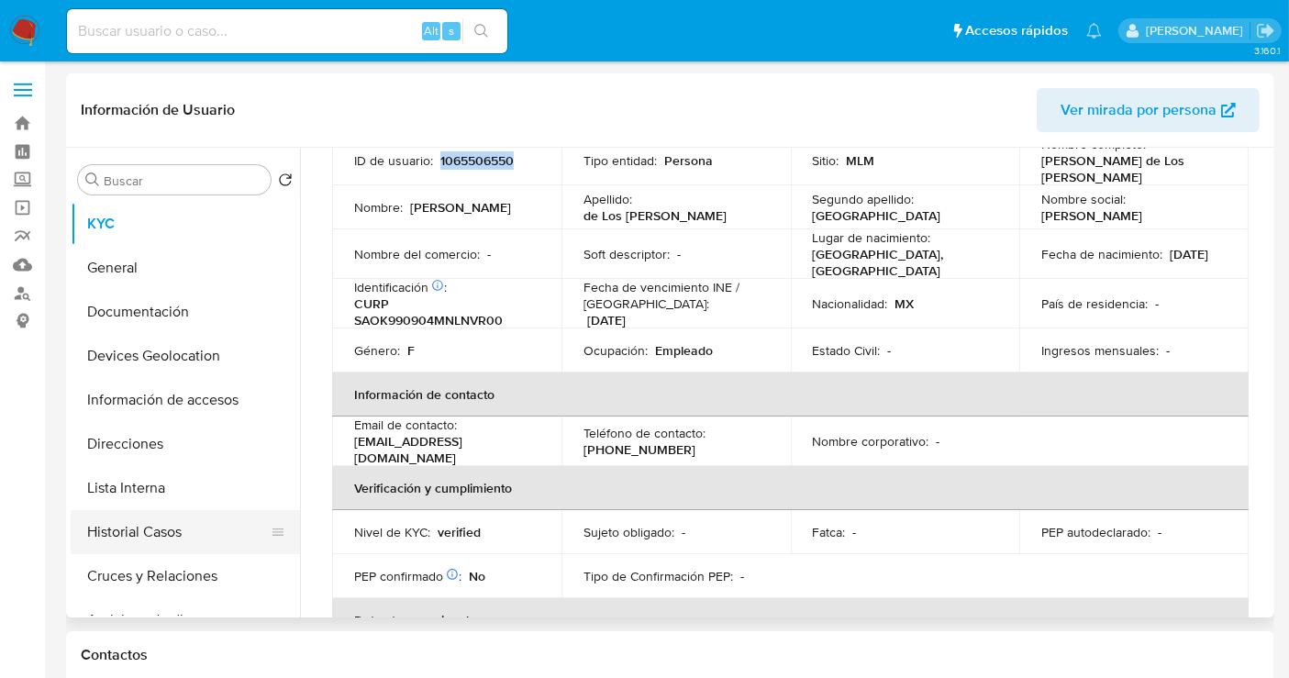
click at [132, 538] on button "Historial Casos" at bounding box center [178, 532] width 215 height 44
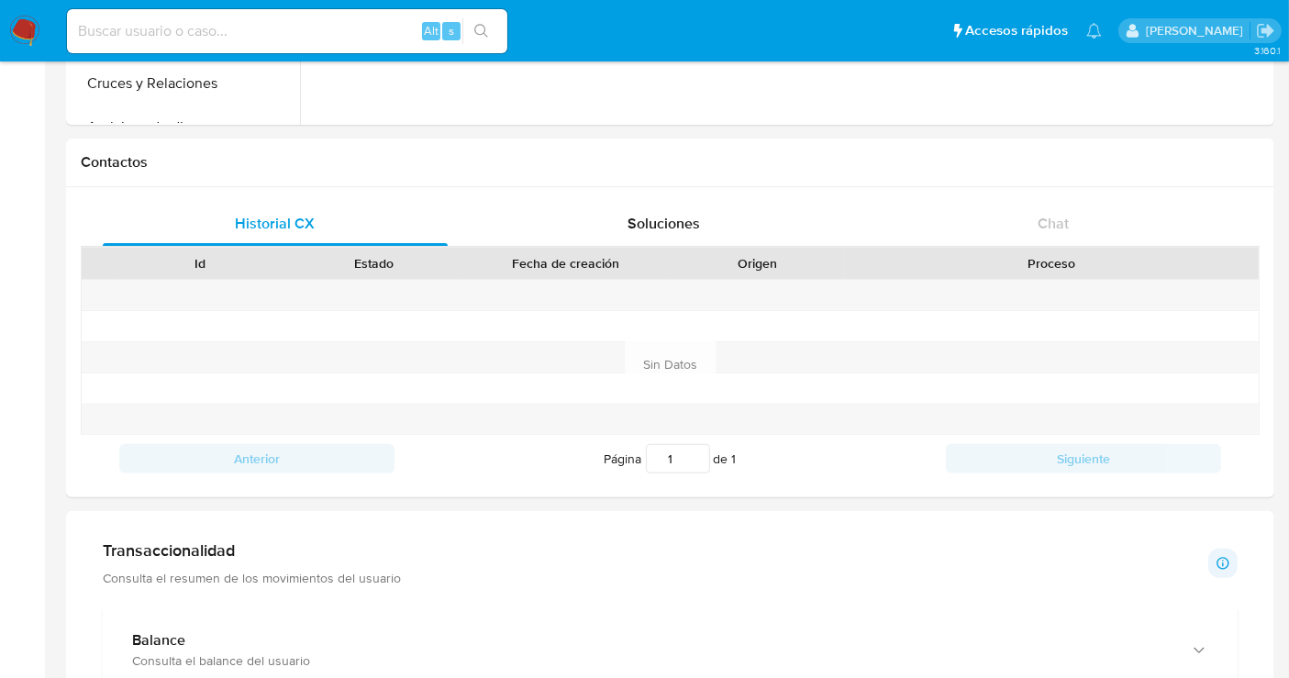
scroll to position [509, 0]
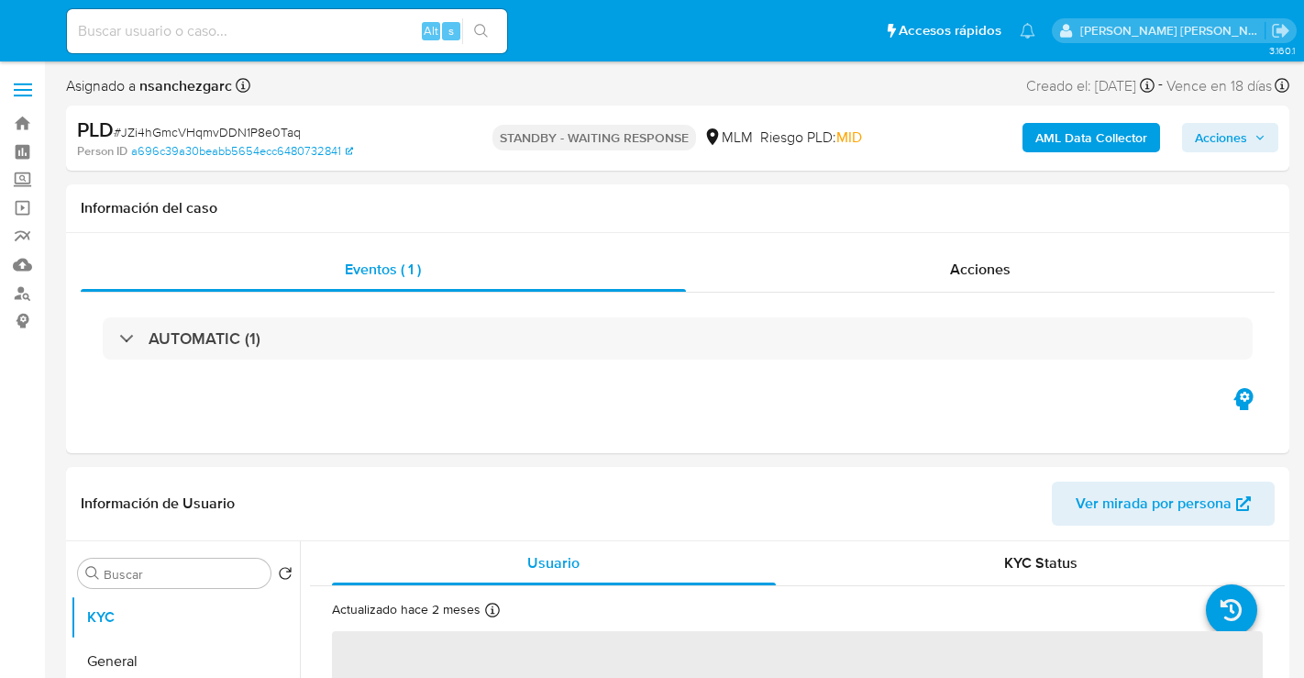
select select "10"
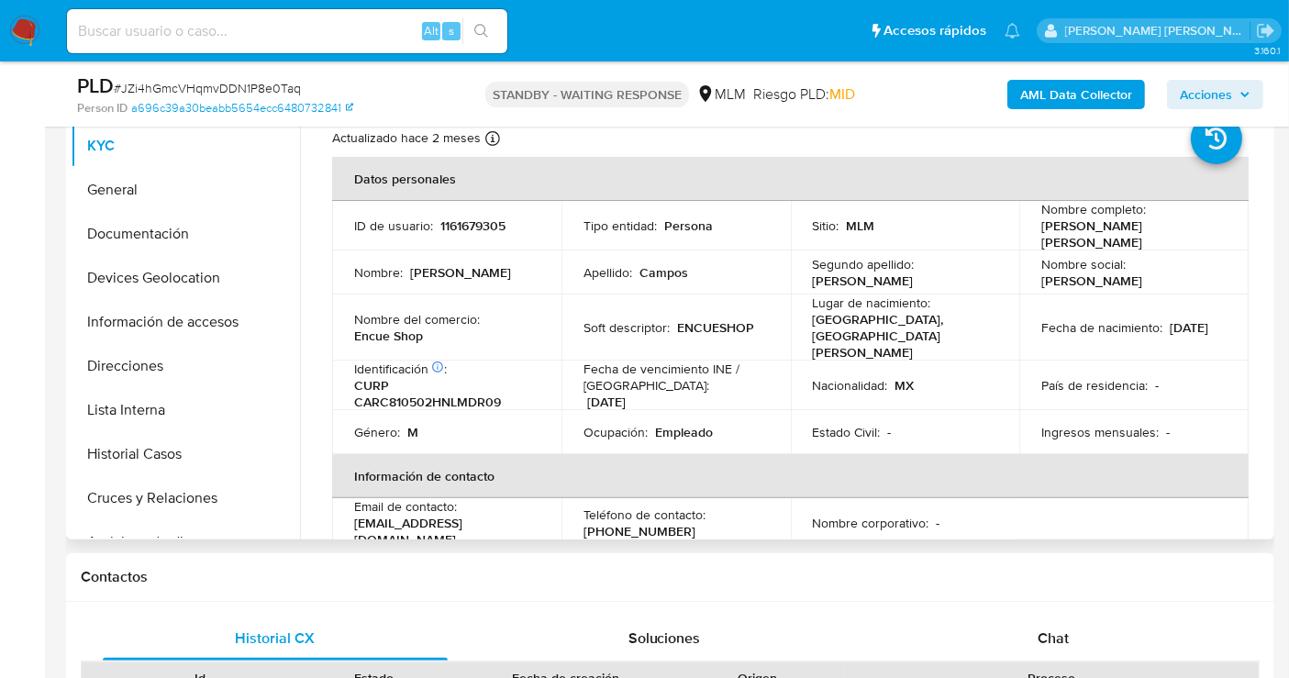
scroll to position [407, 0]
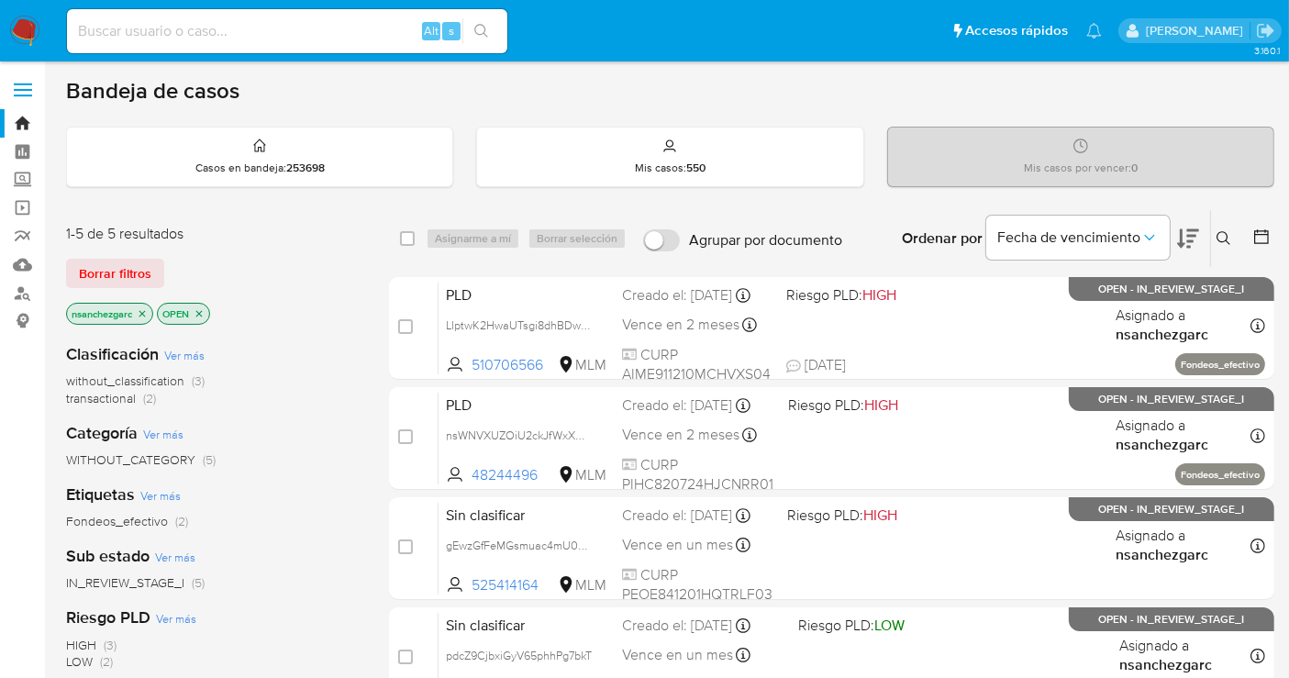
click at [1219, 237] on icon at bounding box center [1223, 238] width 15 height 15
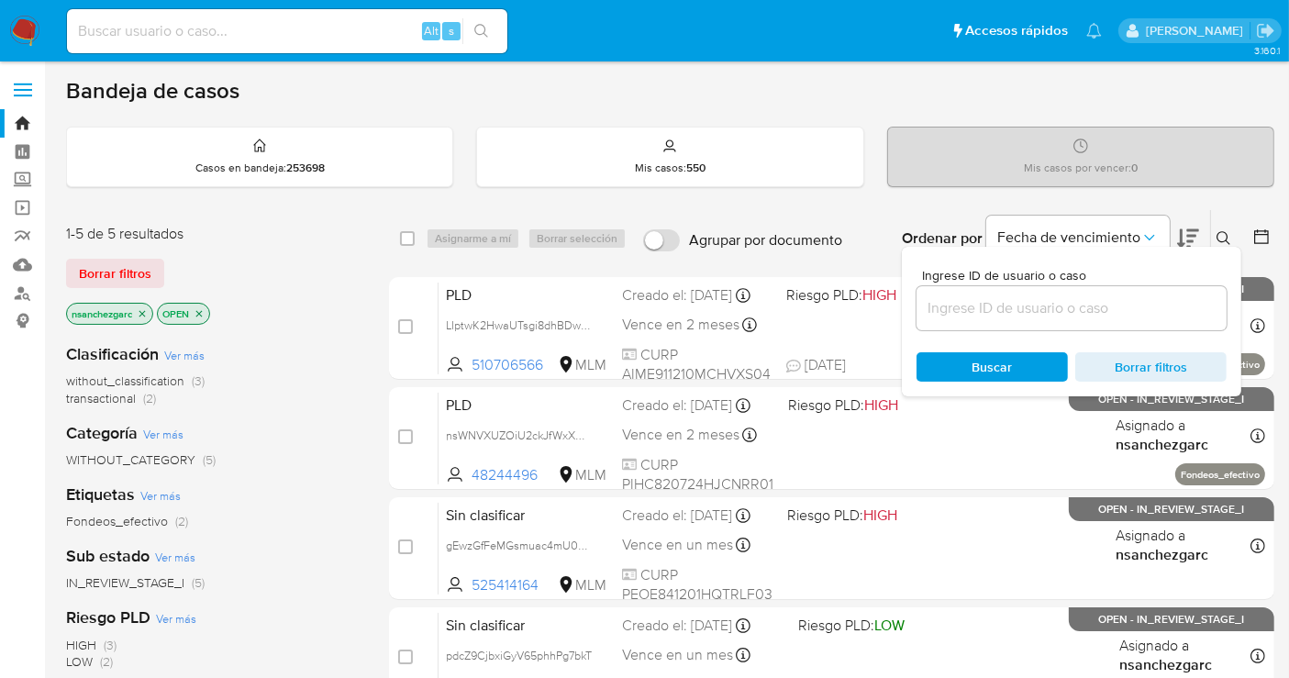
click at [937, 296] on input at bounding box center [1071, 308] width 310 height 24
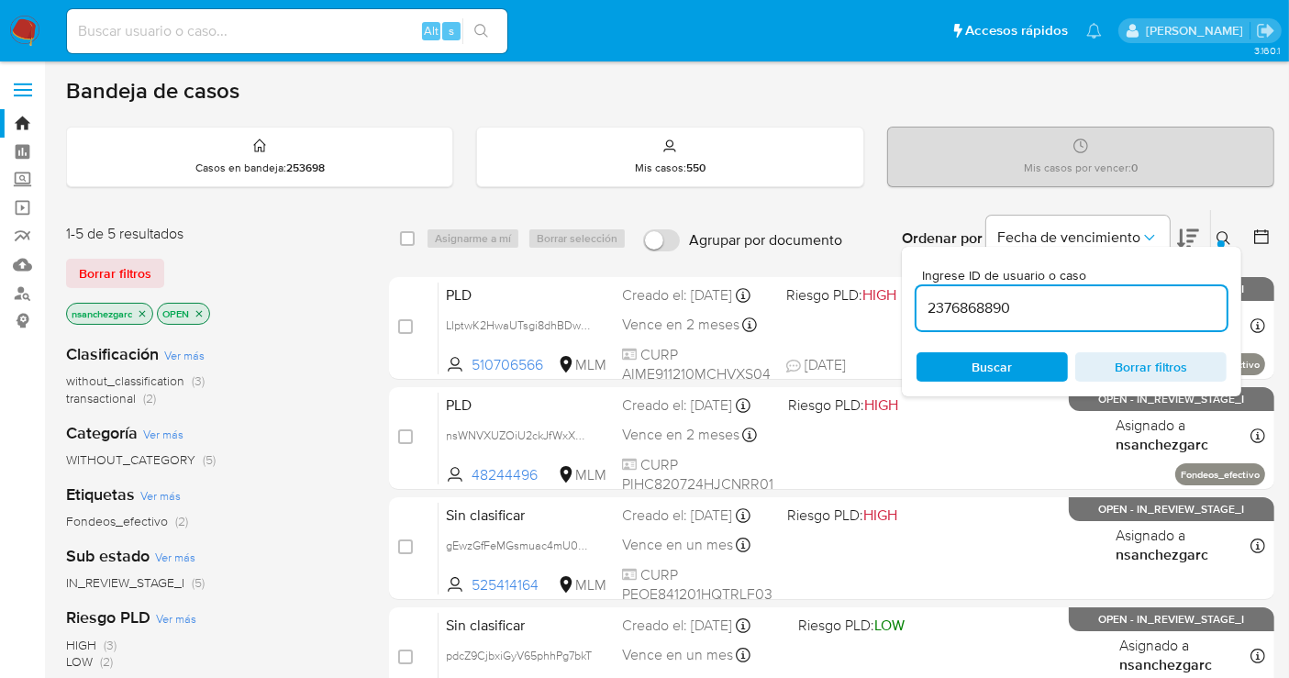
type input "2376868890"
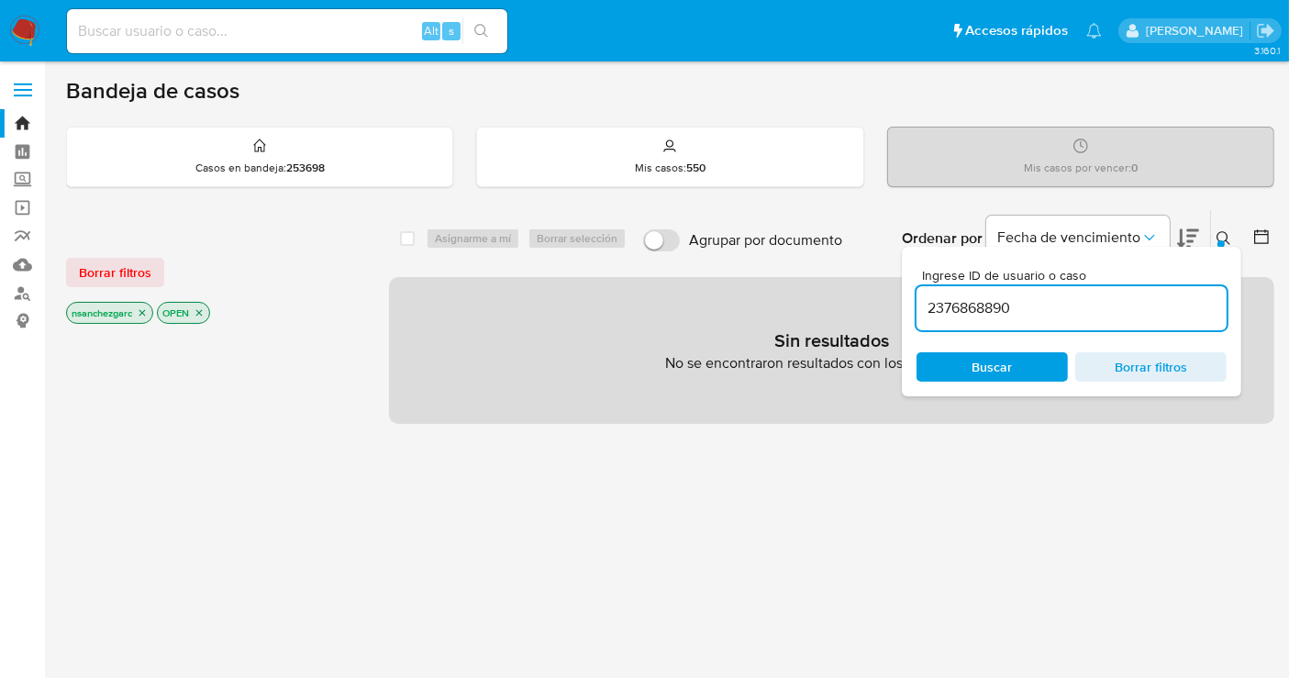
click at [142, 312] on icon "close-filter" at bounding box center [142, 313] width 6 height 6
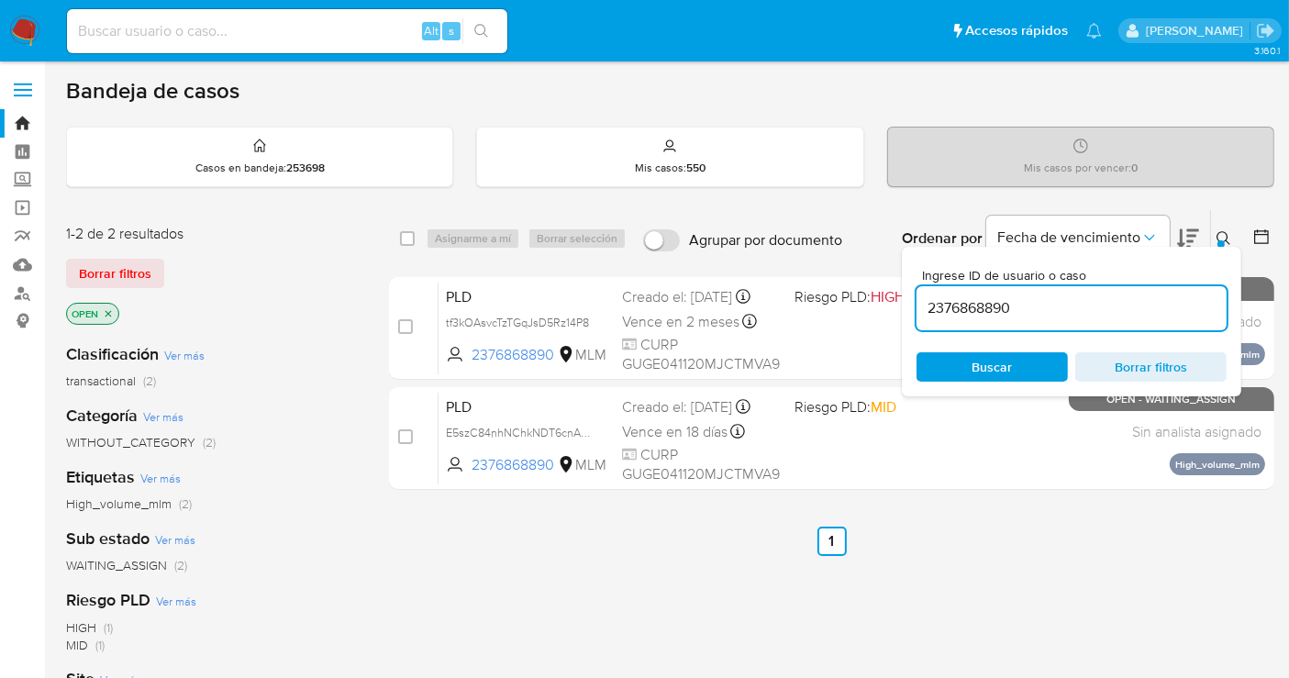
click at [1209, 231] on div "Ordenar por Fecha de vencimiento" at bounding box center [1048, 238] width 323 height 57
click at [1214, 231] on button at bounding box center [1226, 238] width 30 height 22
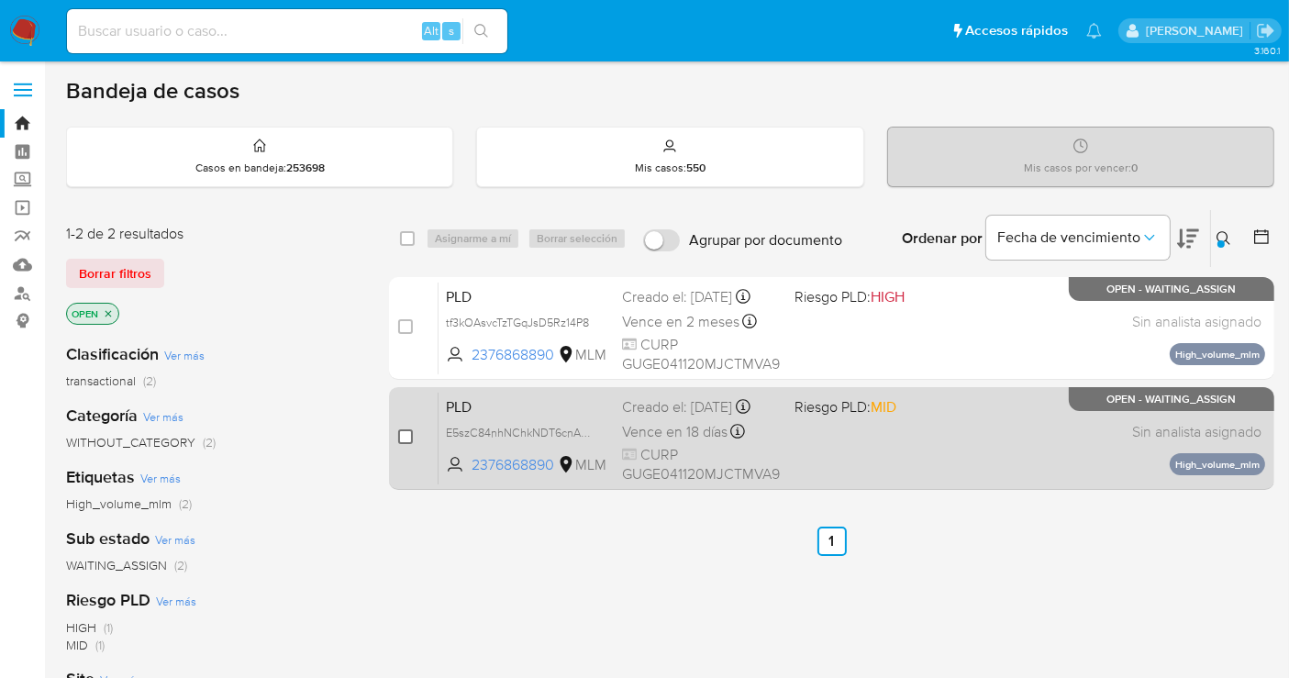
click at [405, 433] on input "checkbox" at bounding box center [405, 436] width 15 height 15
checkbox input "true"
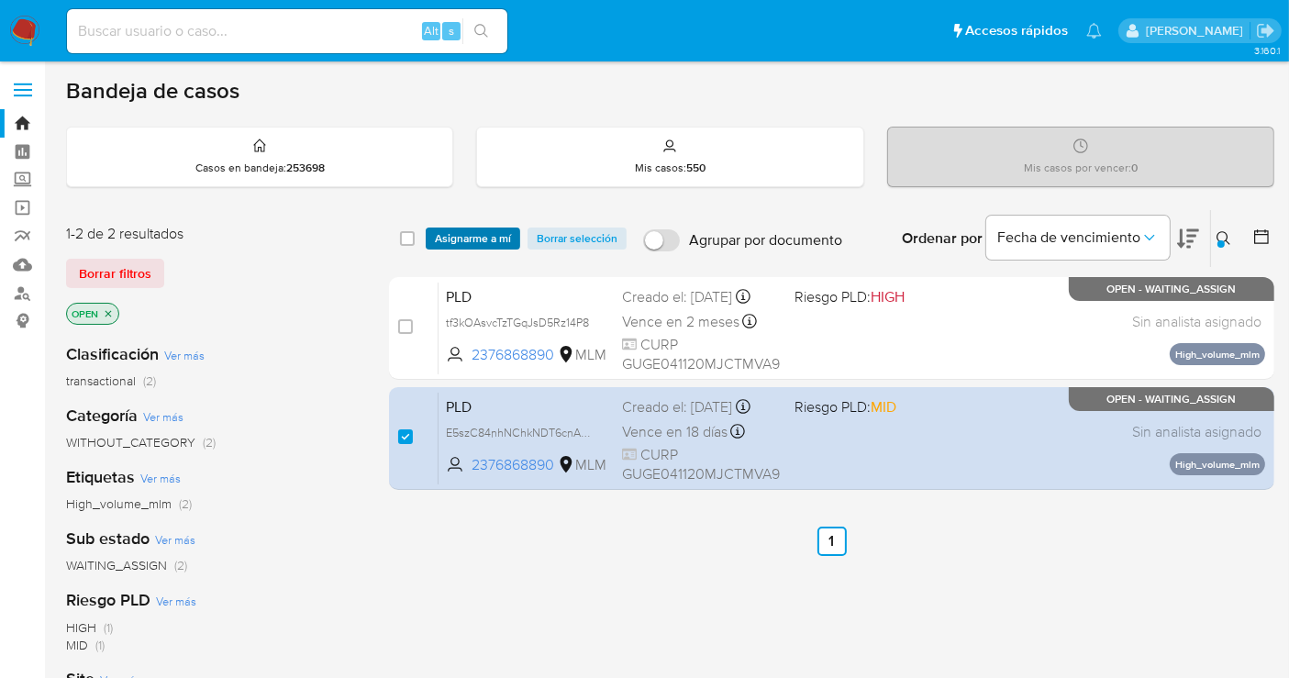
click at [478, 234] on span "Asignarme a mí" at bounding box center [473, 238] width 76 height 18
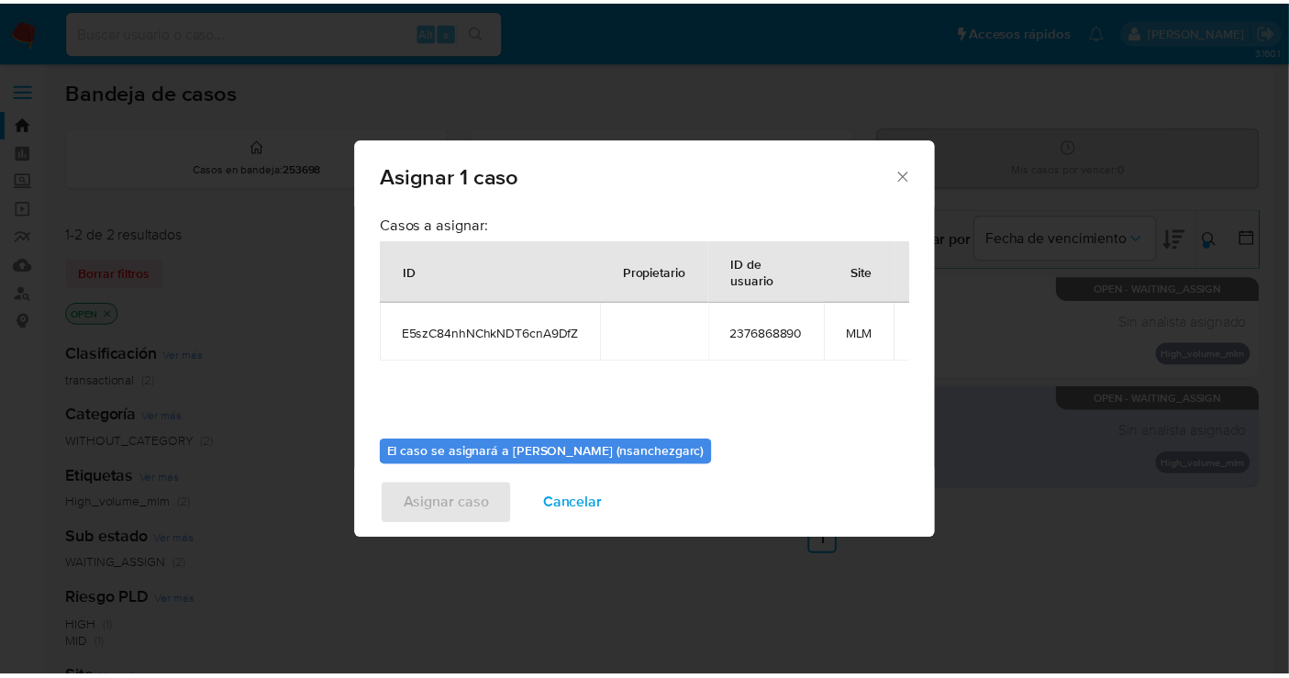
scroll to position [94, 0]
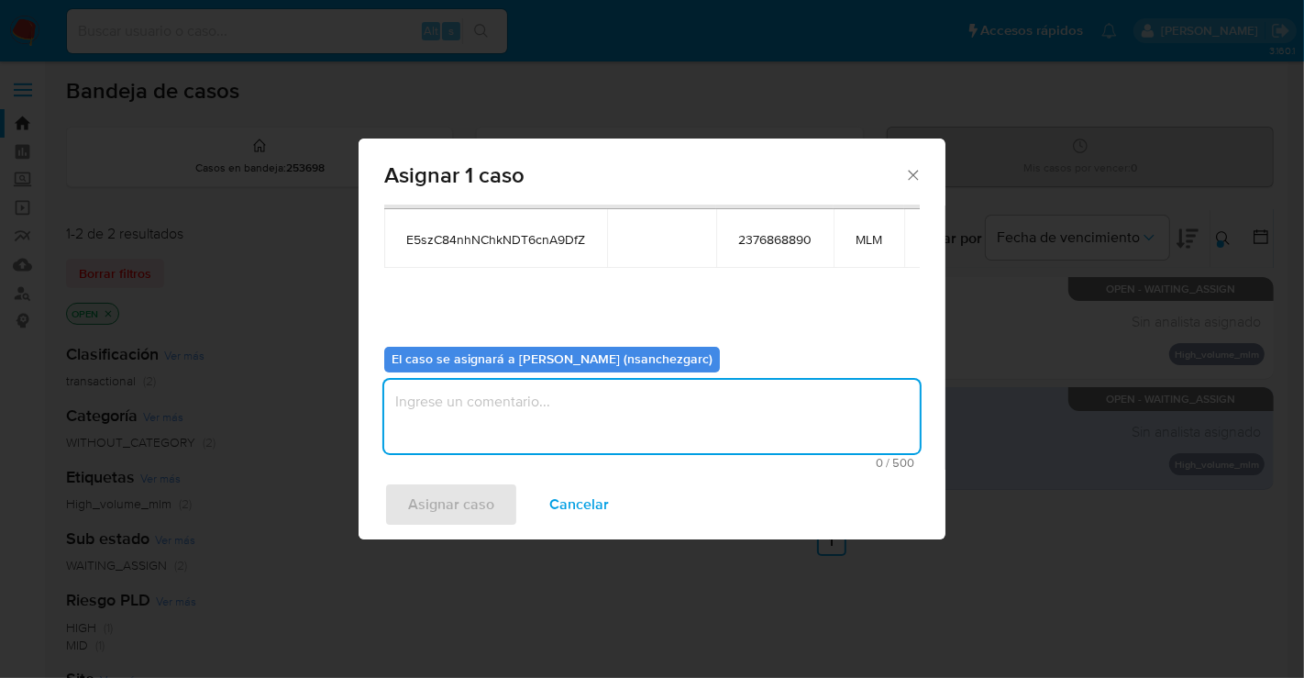
click at [438, 421] on textarea "assign-modal" at bounding box center [652, 416] width 536 height 73
type textarea "nesg"
click at [429, 509] on span "Asignar caso" at bounding box center [451, 504] width 86 height 40
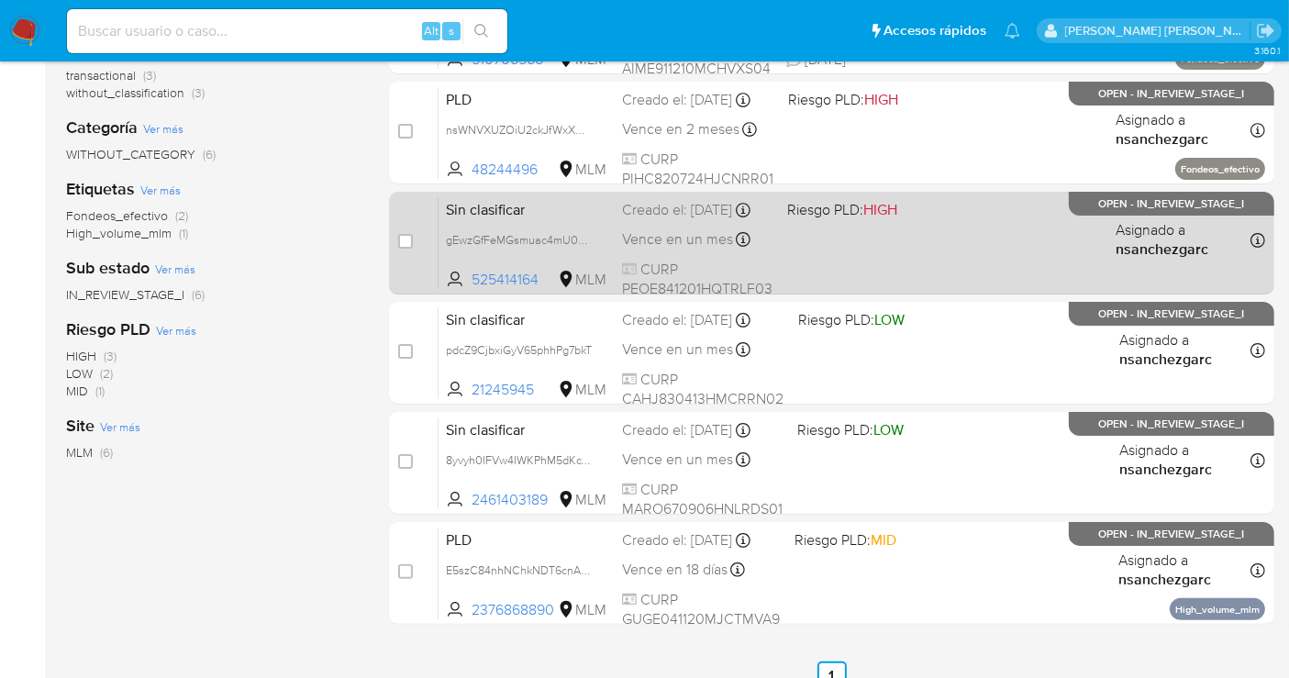
scroll to position [407, 0]
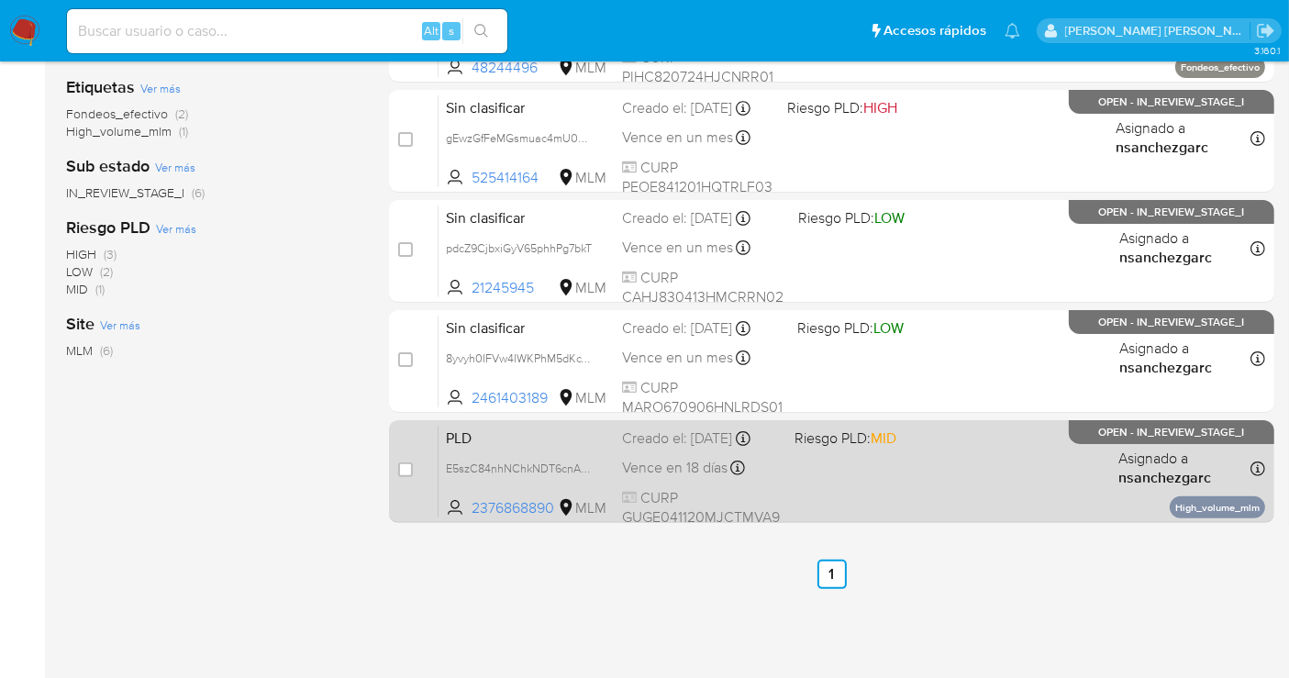
click at [614, 483] on div "PLD E5szC84nhNChkNDT6cnA9DfZ 2376868890 MLM Riesgo PLD: MID Creado el: [DATE] C…" at bounding box center [851, 471] width 826 height 93
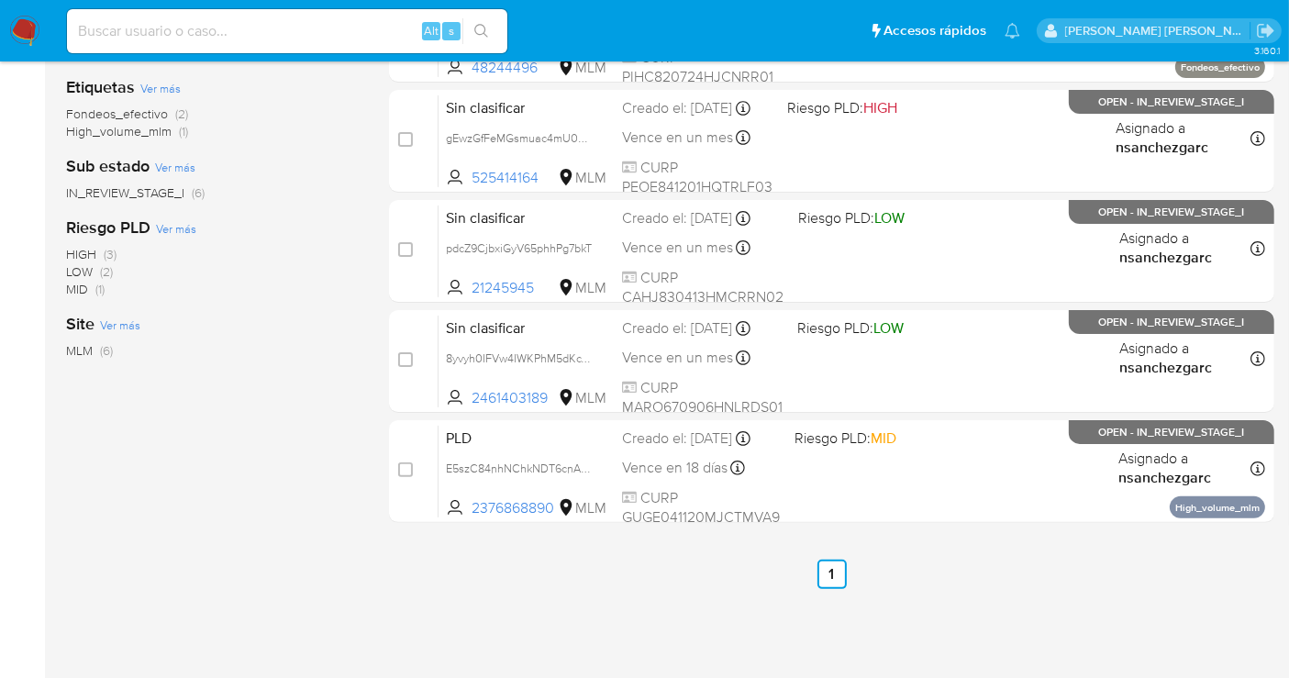
click at [133, 43] on div "Alt s" at bounding box center [287, 31] width 440 height 44
click at [122, 29] on input at bounding box center [287, 31] width 440 height 24
paste input "2383205673"
type input "2383205673"
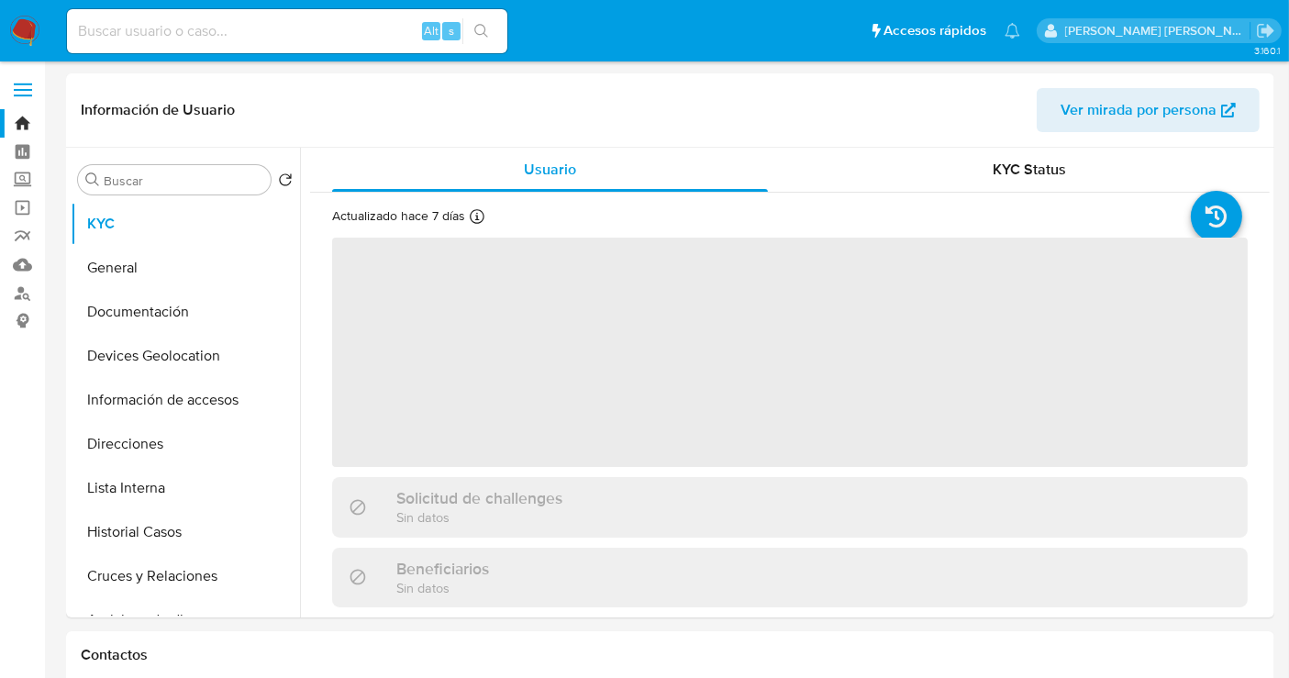
select select "10"
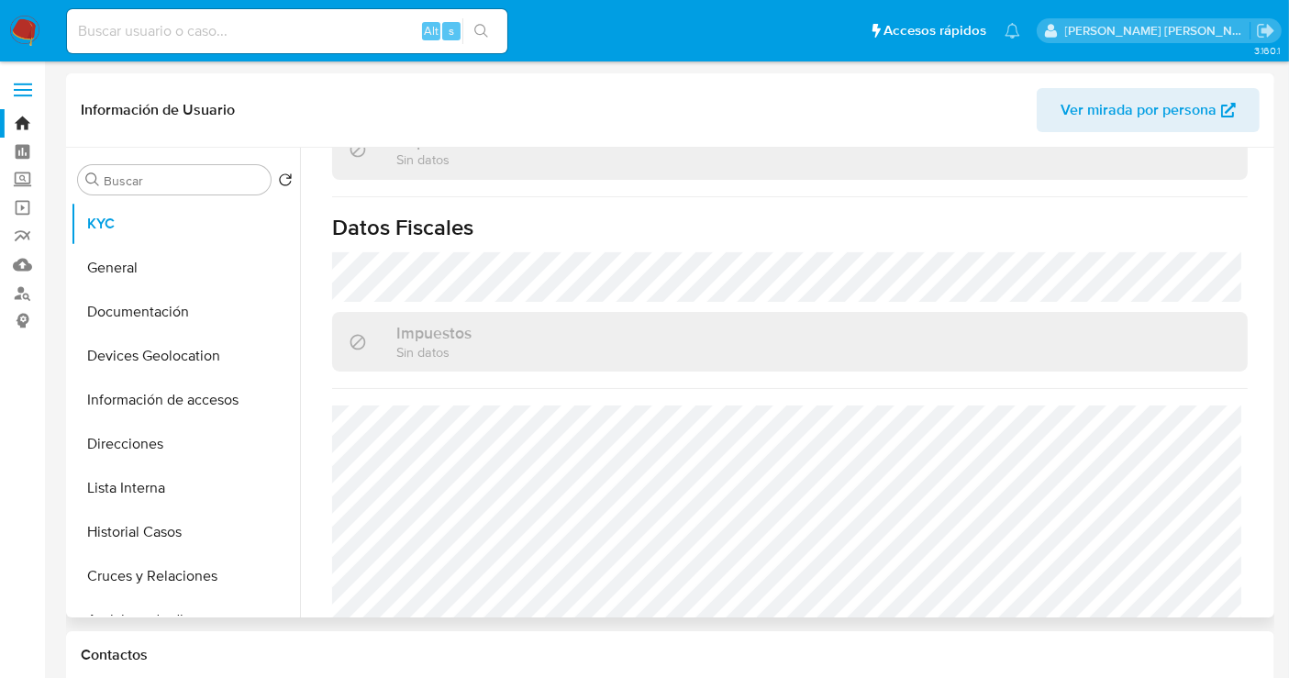
scroll to position [1158, 0]
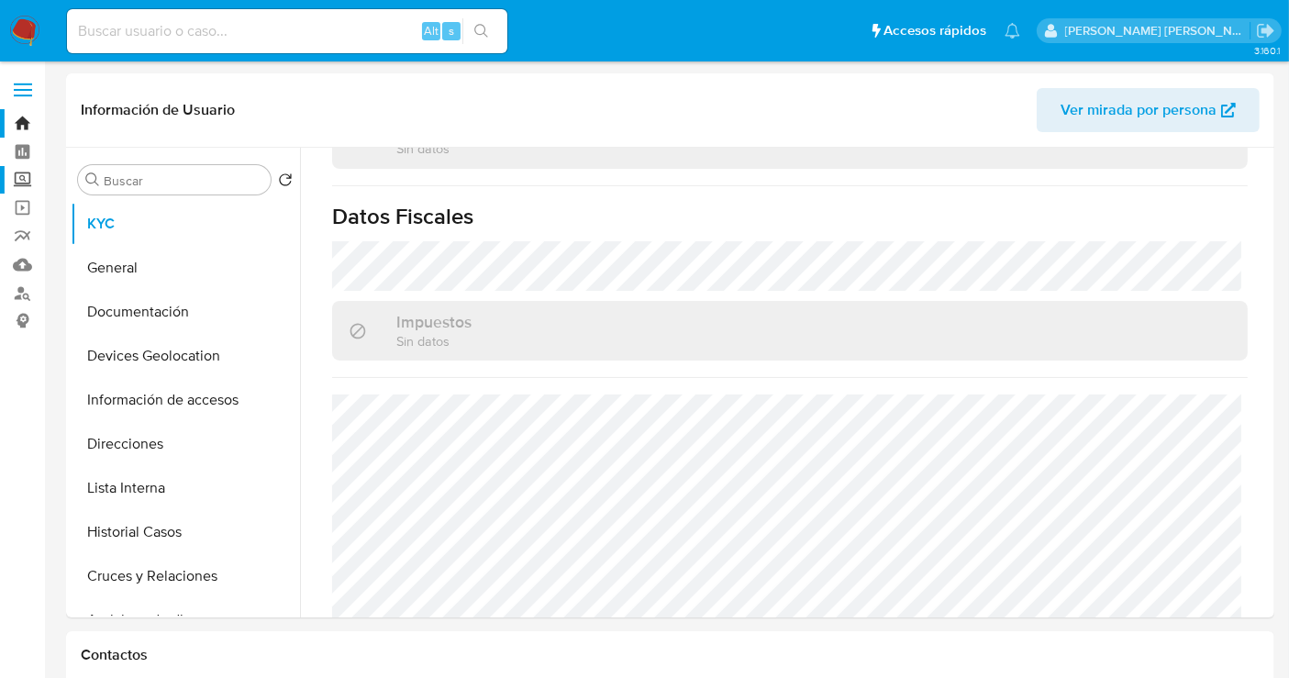
click at [31, 178] on label "Screening" at bounding box center [109, 180] width 218 height 28
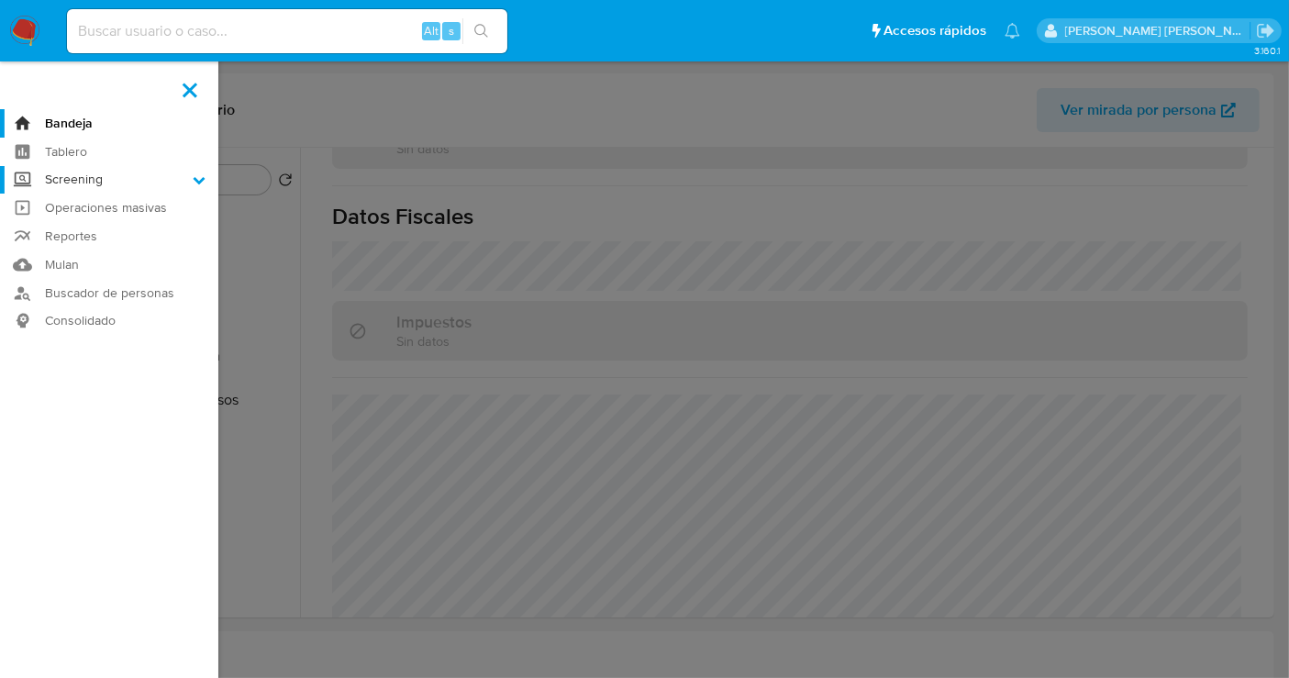
click at [0, 0] on input "Screening" at bounding box center [0, 0] width 0 height 0
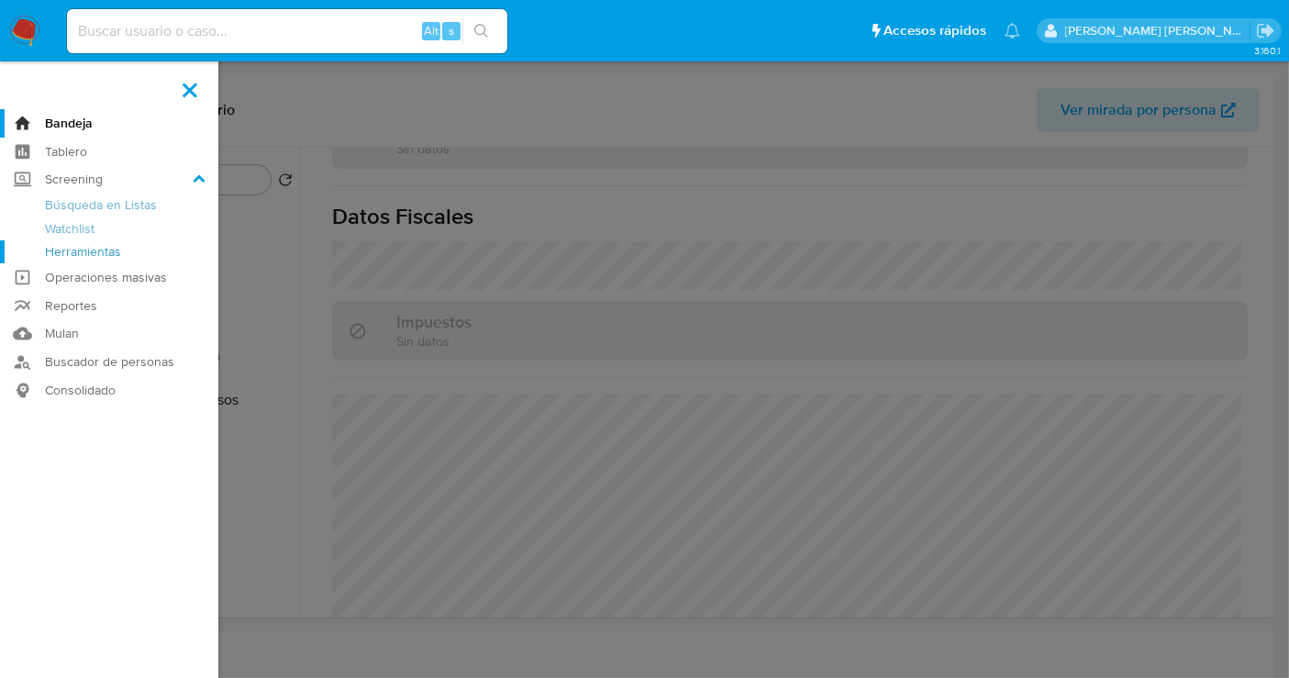
click at [92, 252] on link "Herramientas" at bounding box center [109, 251] width 218 height 23
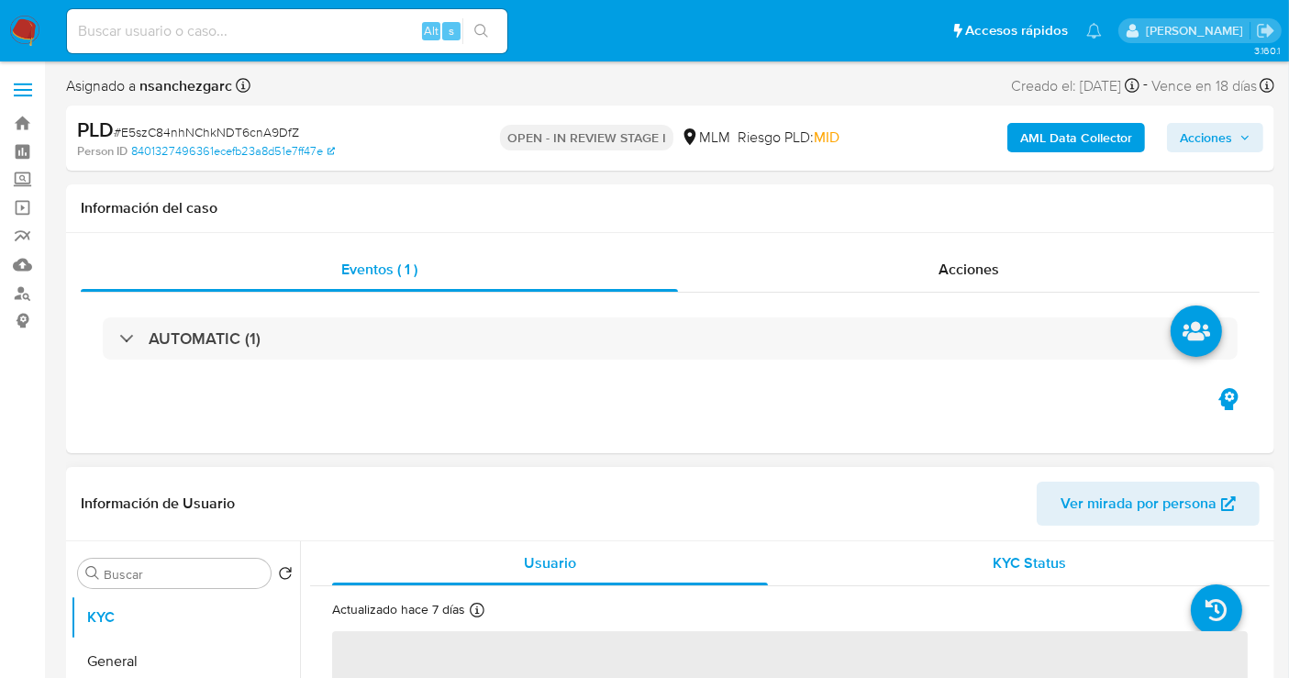
select select "10"
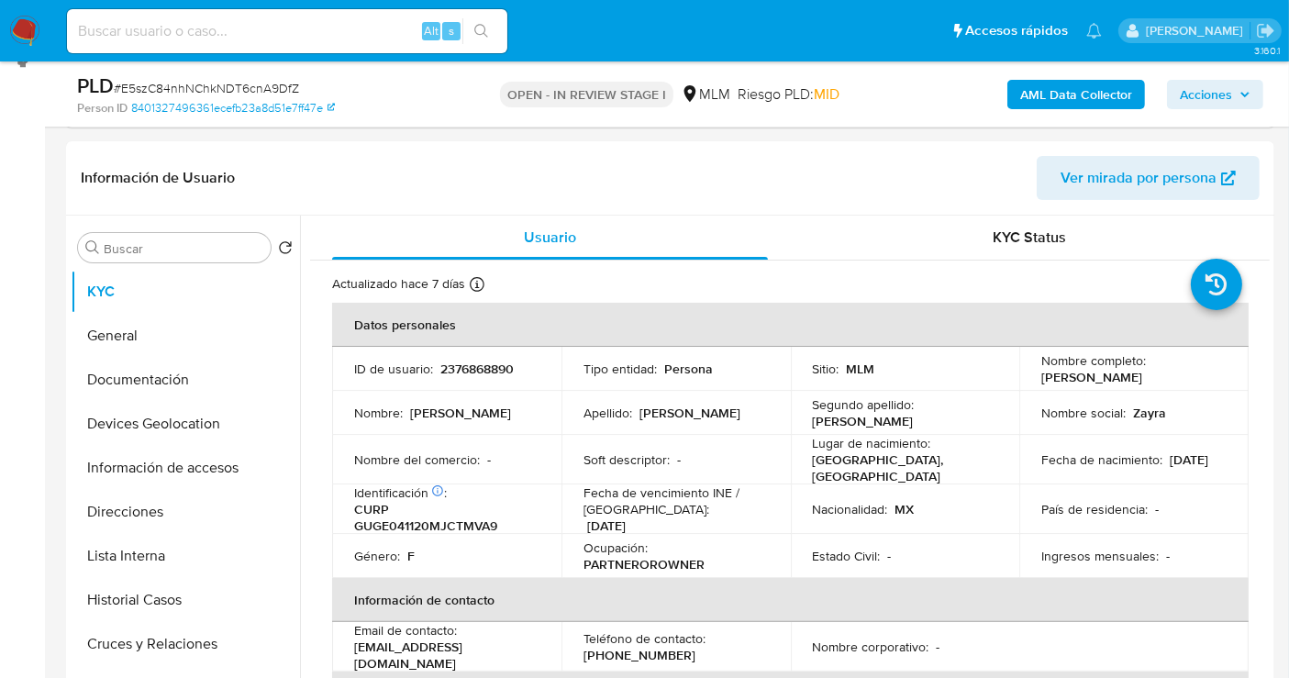
scroll to position [305, 0]
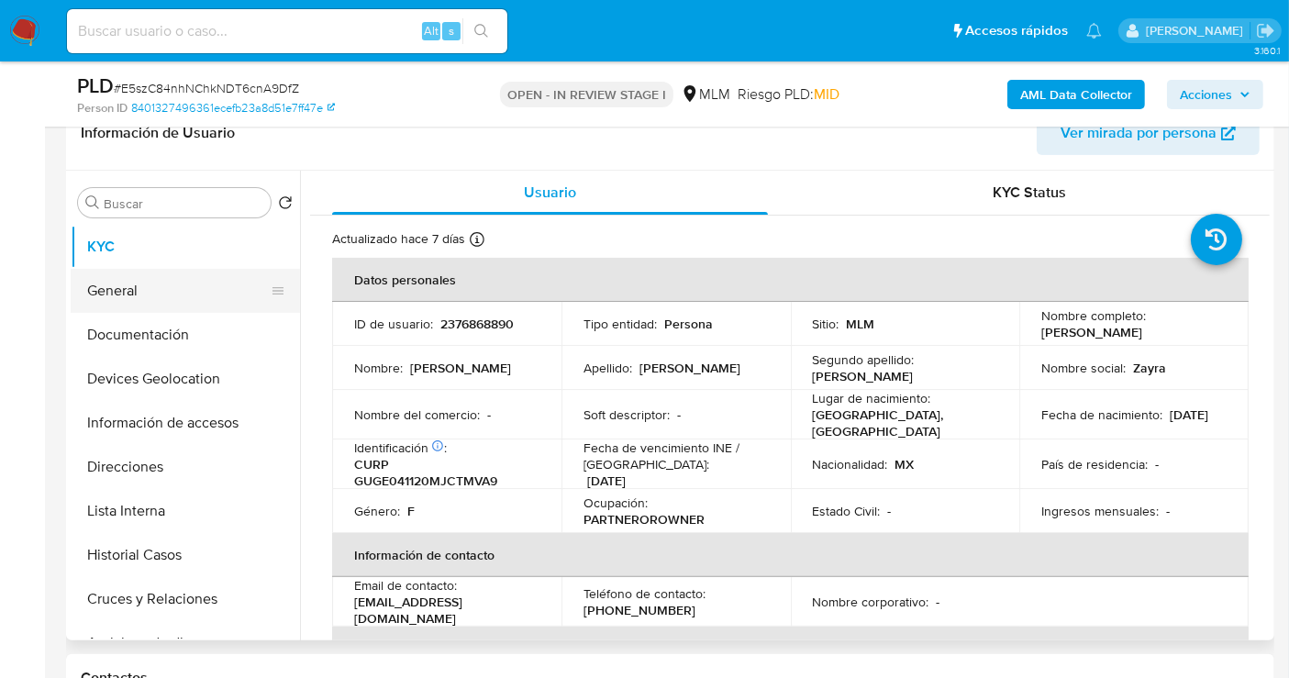
click at [120, 307] on button "General" at bounding box center [178, 291] width 215 height 44
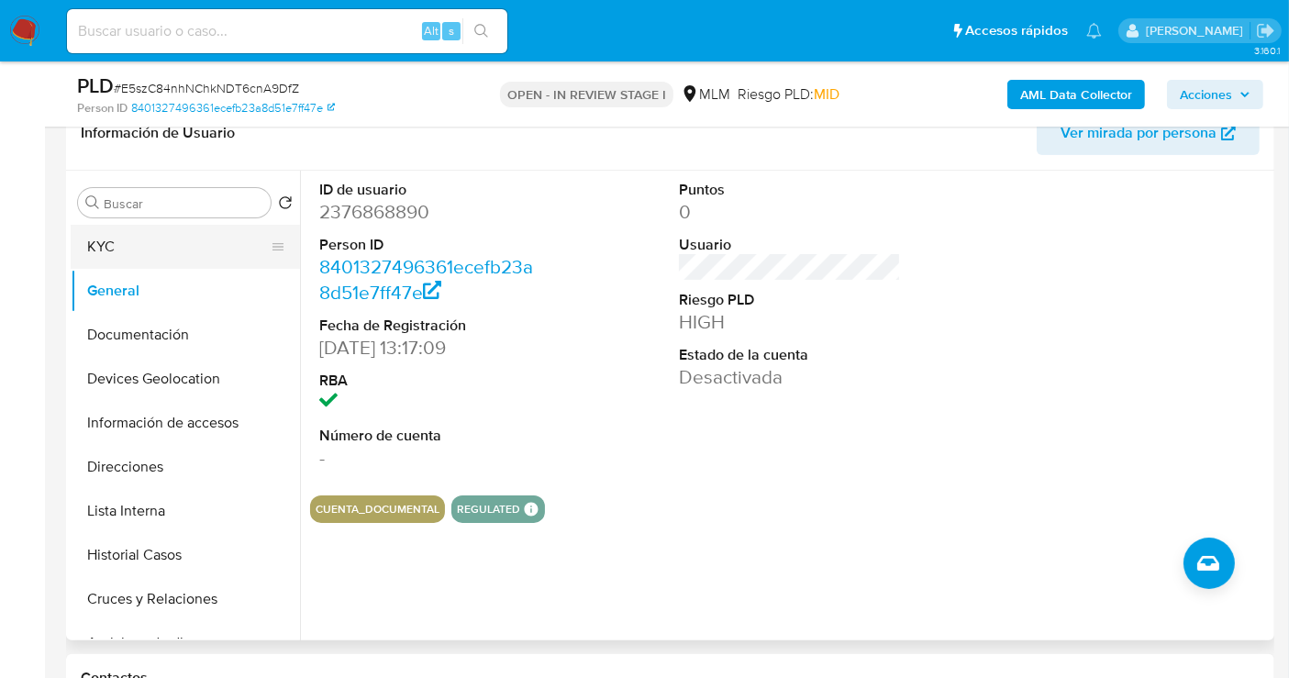
click at [126, 249] on button "KYC" at bounding box center [178, 247] width 215 height 44
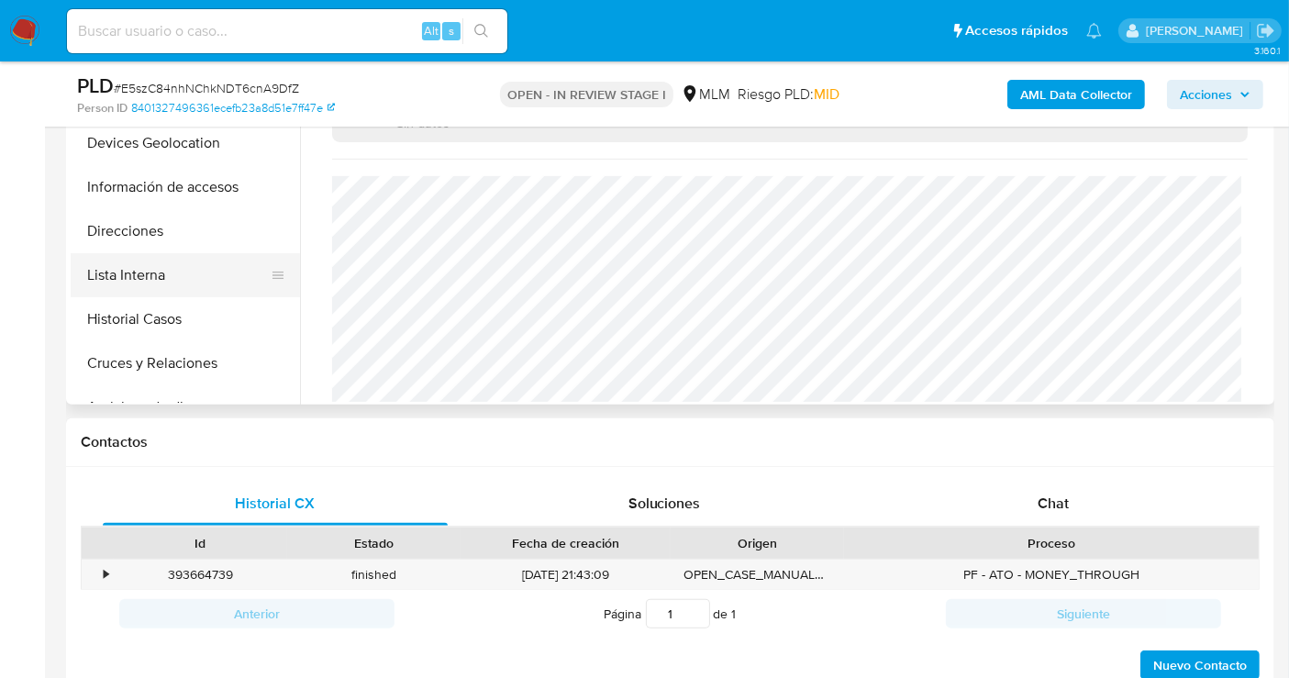
scroll to position [407, 0]
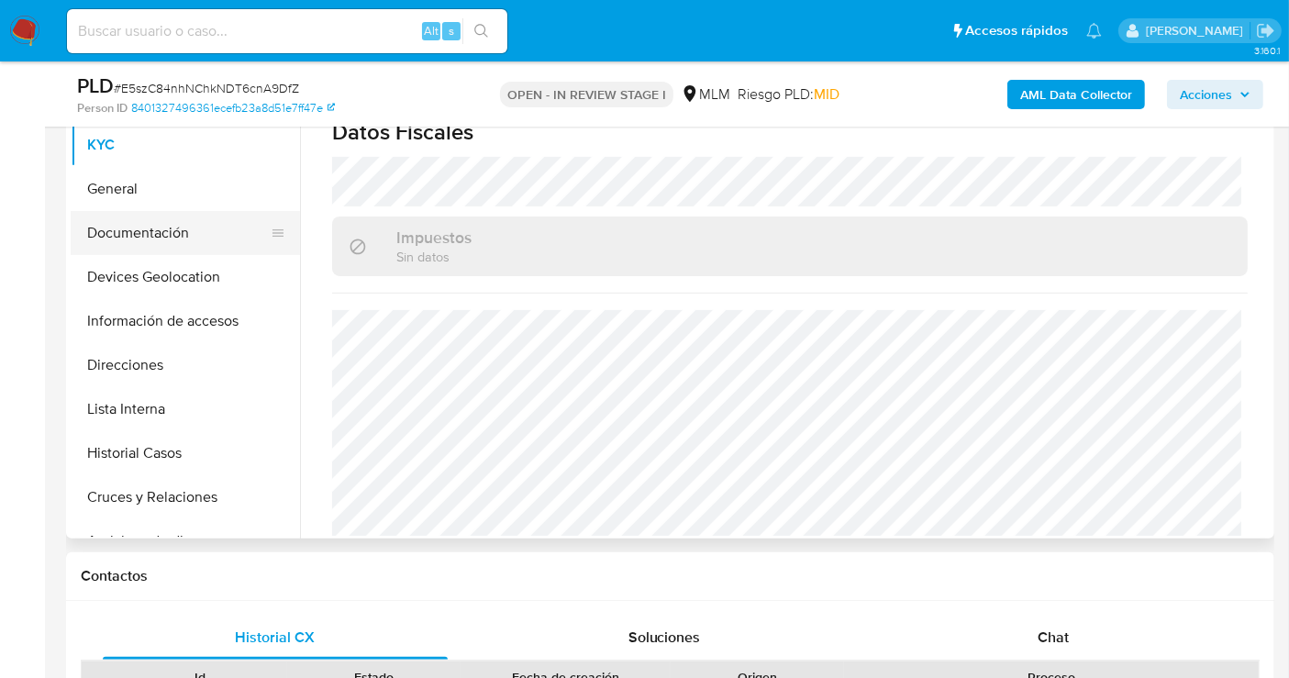
click at [179, 243] on button "Documentación" at bounding box center [178, 233] width 215 height 44
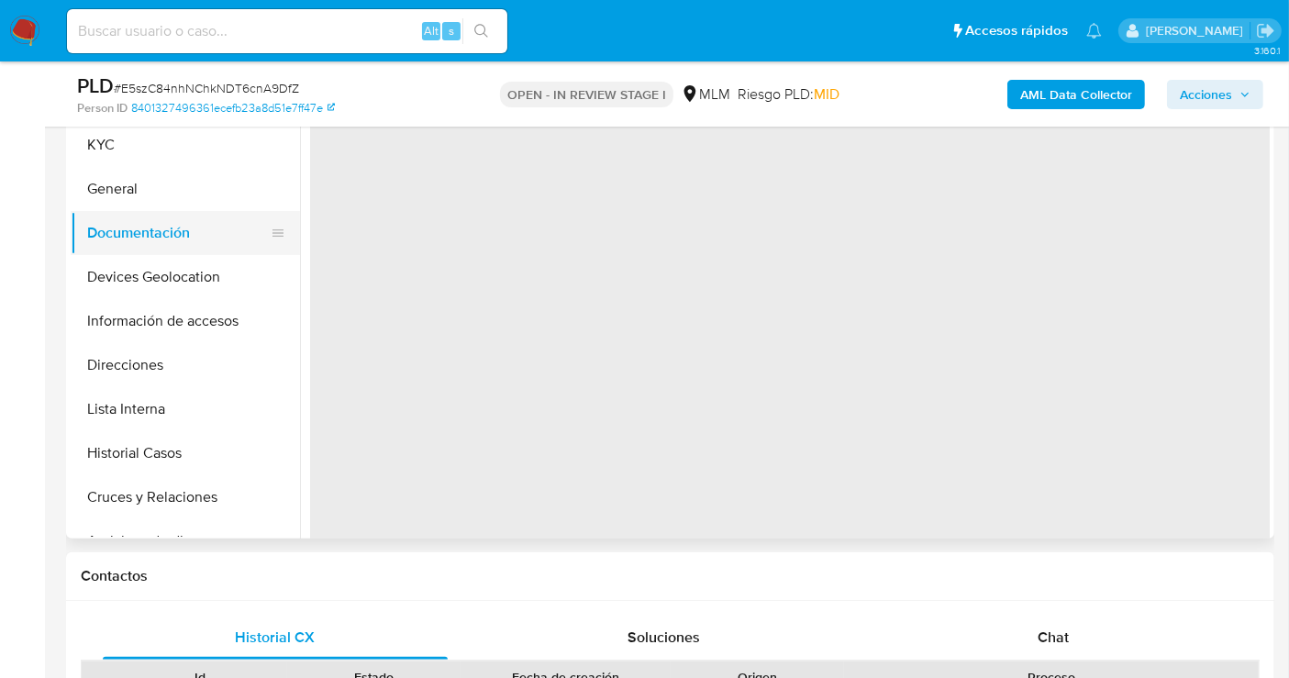
scroll to position [0, 0]
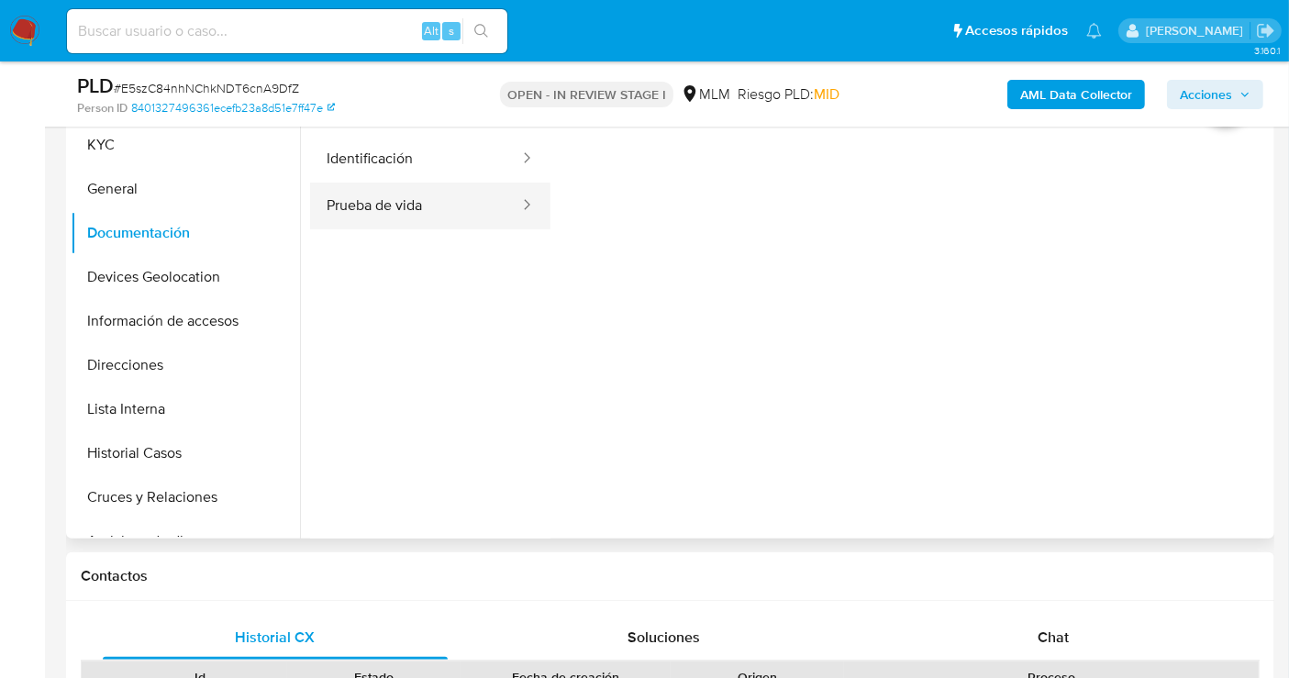
click at [393, 196] on button "Prueba de vida" at bounding box center [415, 206] width 211 height 47
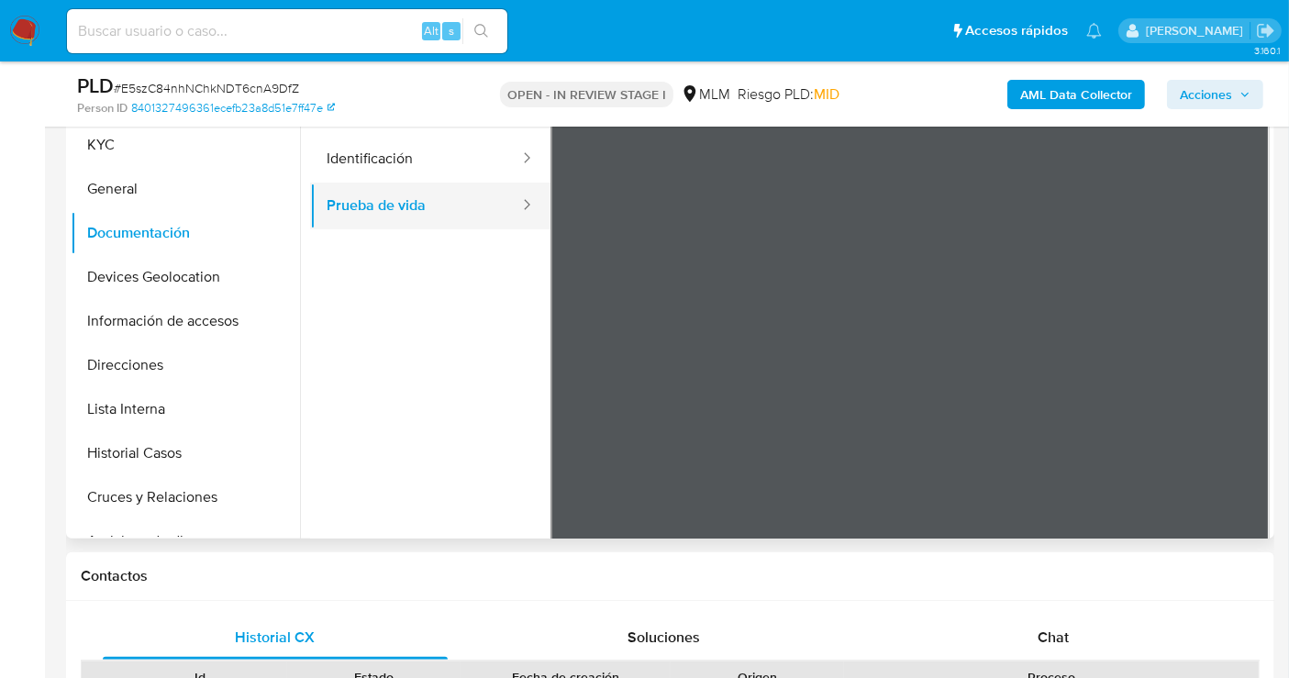
scroll to position [305, 0]
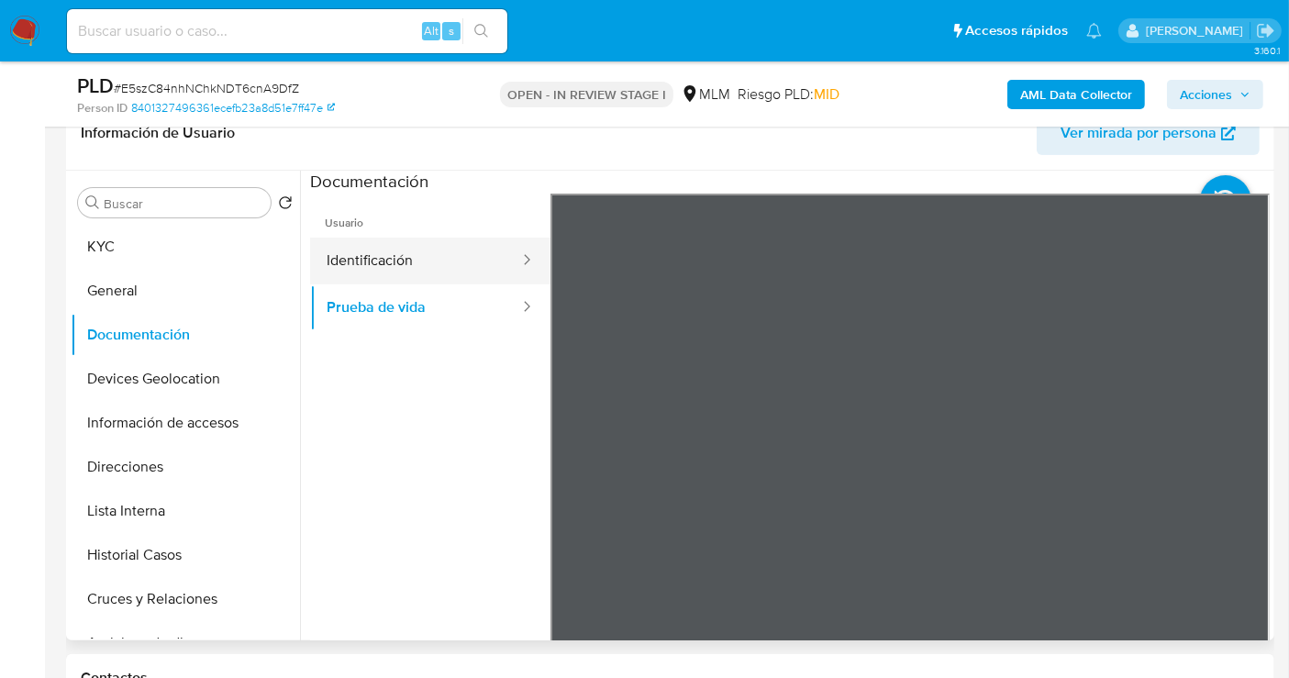
click at [359, 263] on button "Identificación" at bounding box center [415, 261] width 211 height 47
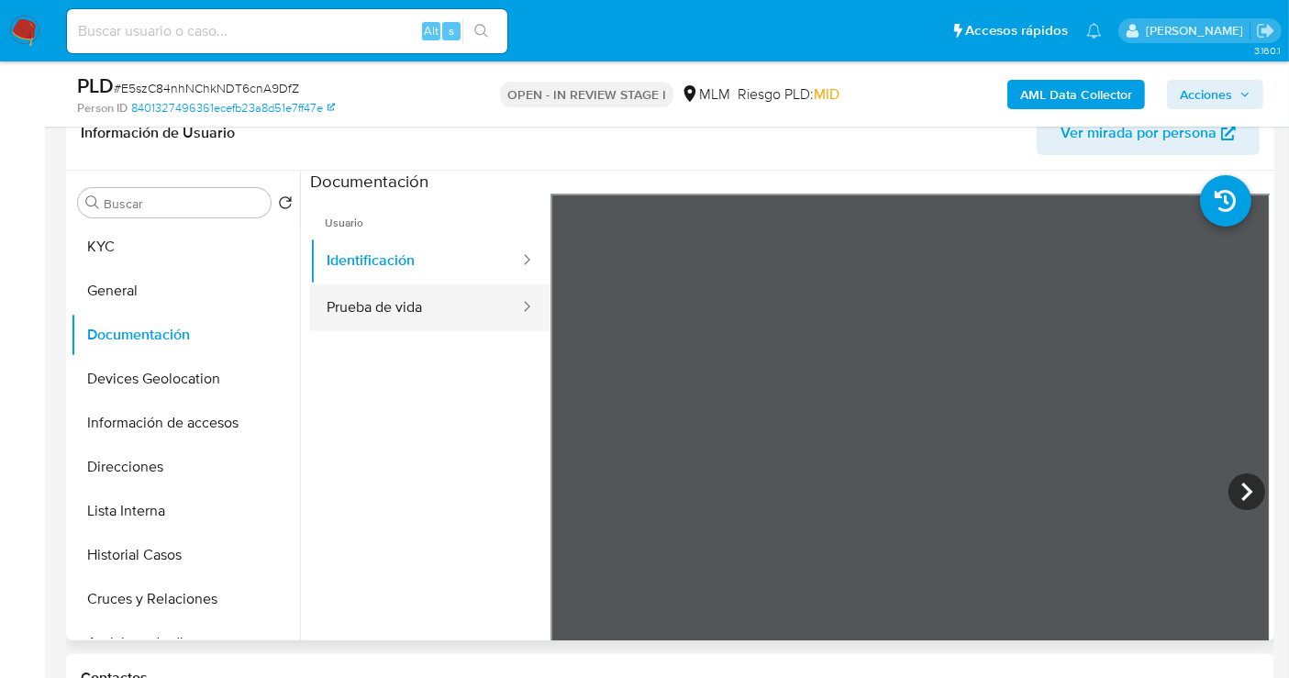
click at [373, 307] on button "Prueba de vida" at bounding box center [415, 307] width 211 height 47
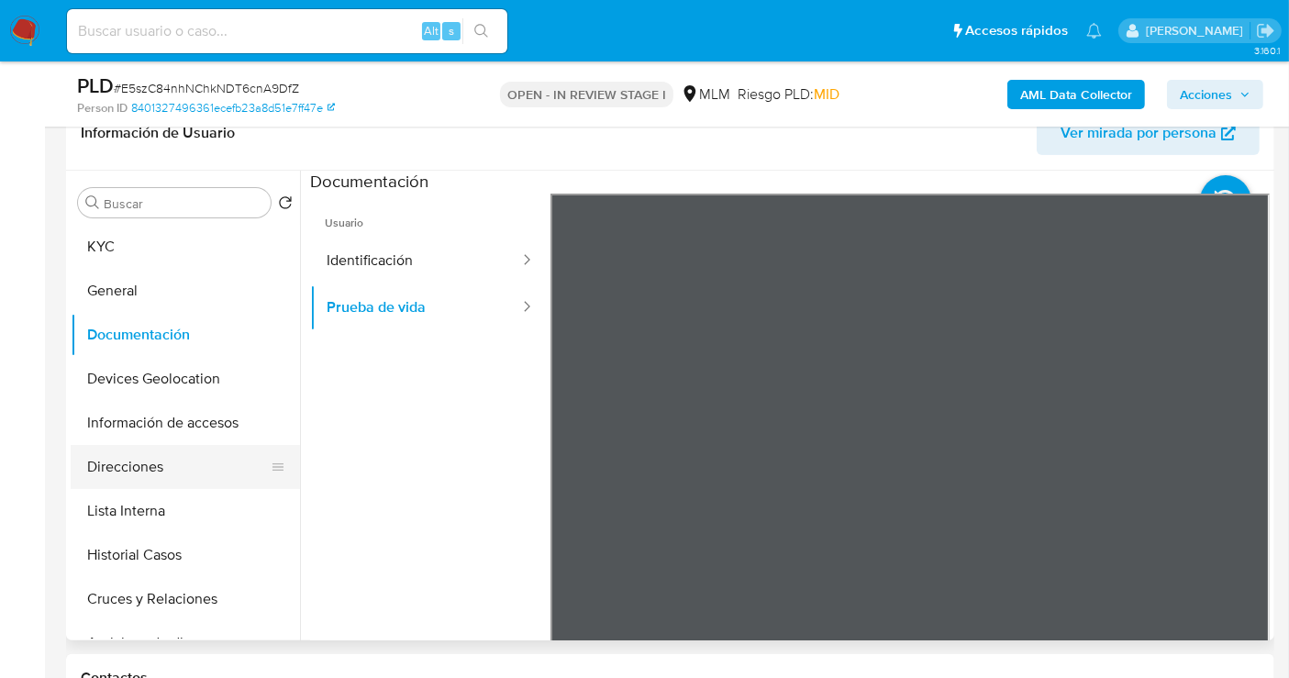
click at [123, 471] on button "Direcciones" at bounding box center [178, 467] width 215 height 44
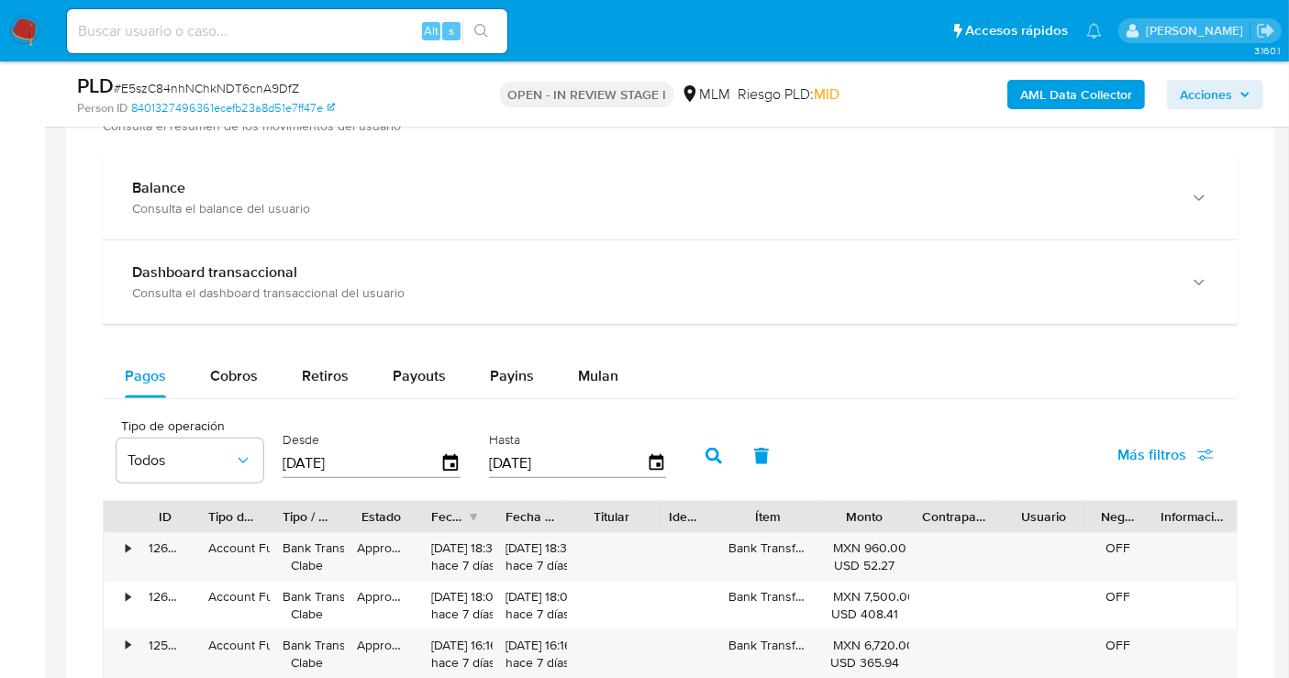
scroll to position [1121, 0]
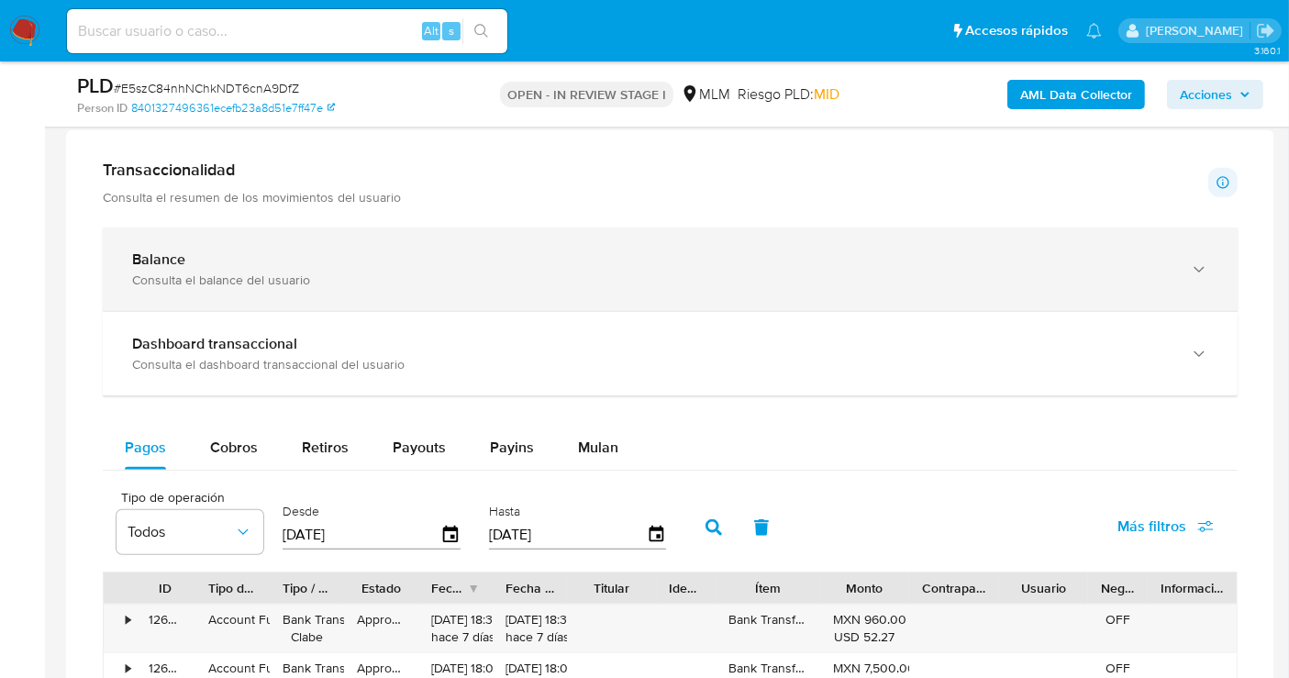
click at [264, 281] on div "Consulta el balance del usuario" at bounding box center [651, 280] width 1039 height 17
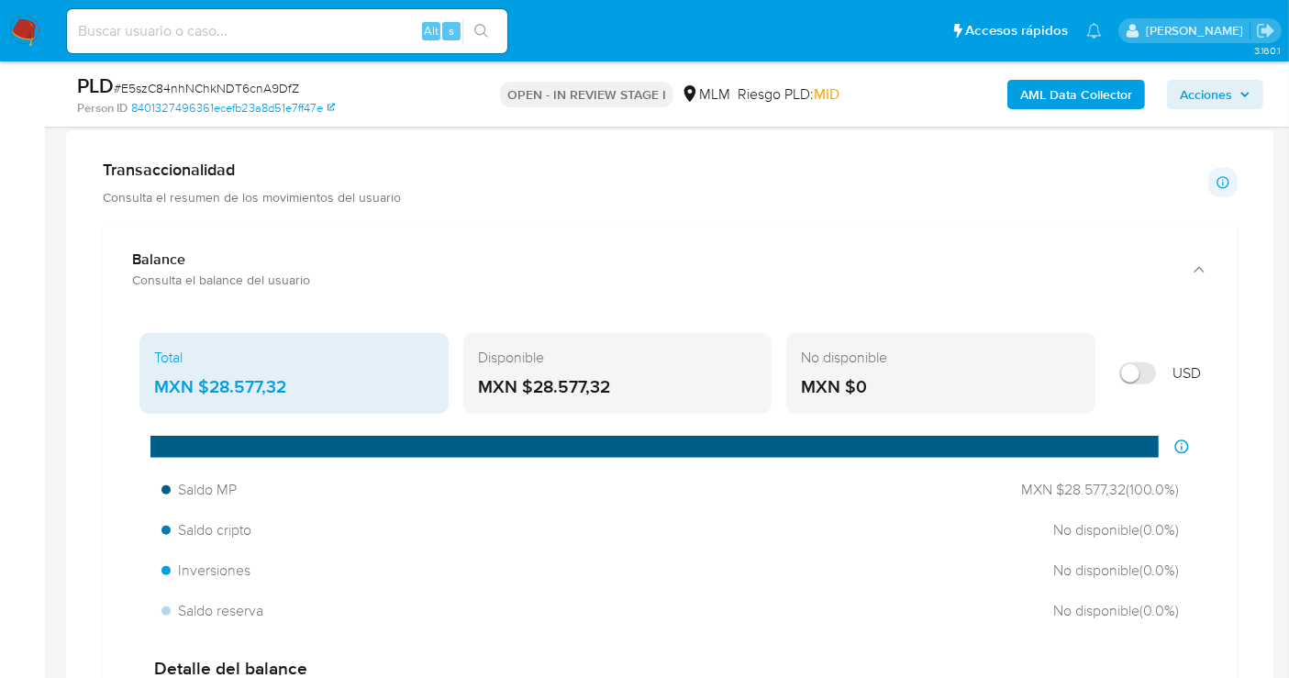
click at [228, 378] on div "MXN $28.577,32" at bounding box center [294, 387] width 280 height 24
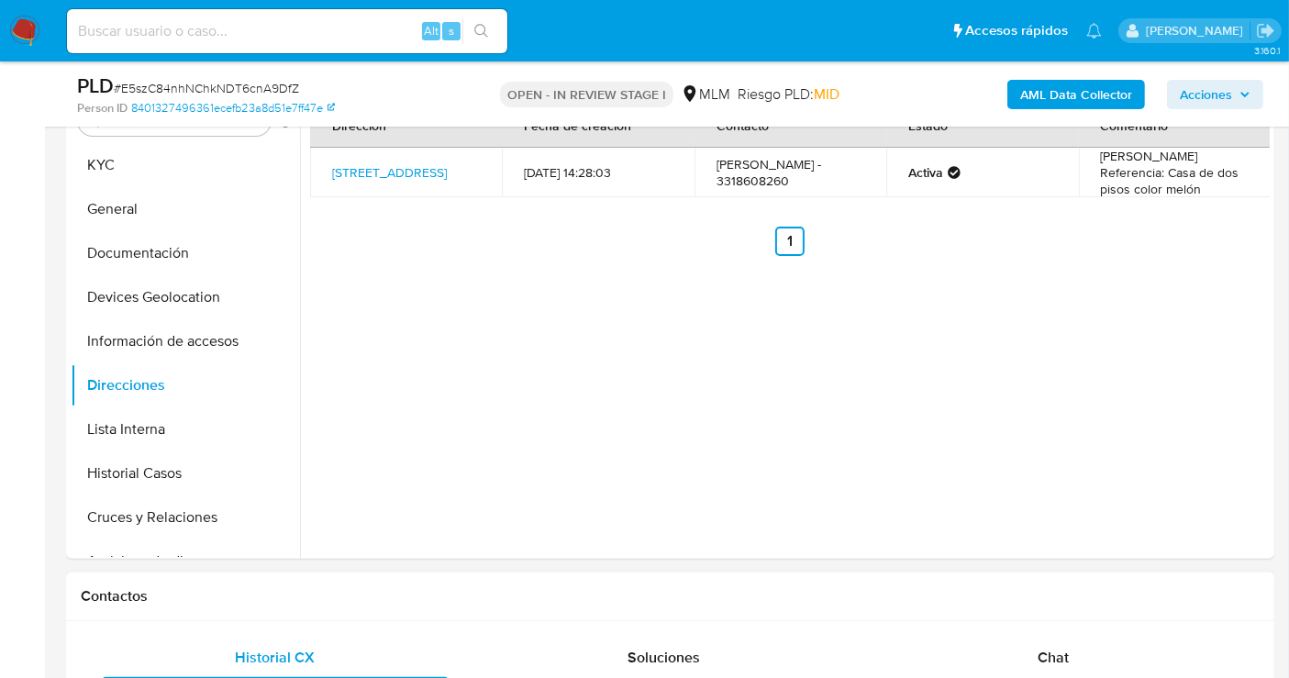
scroll to position [305, 0]
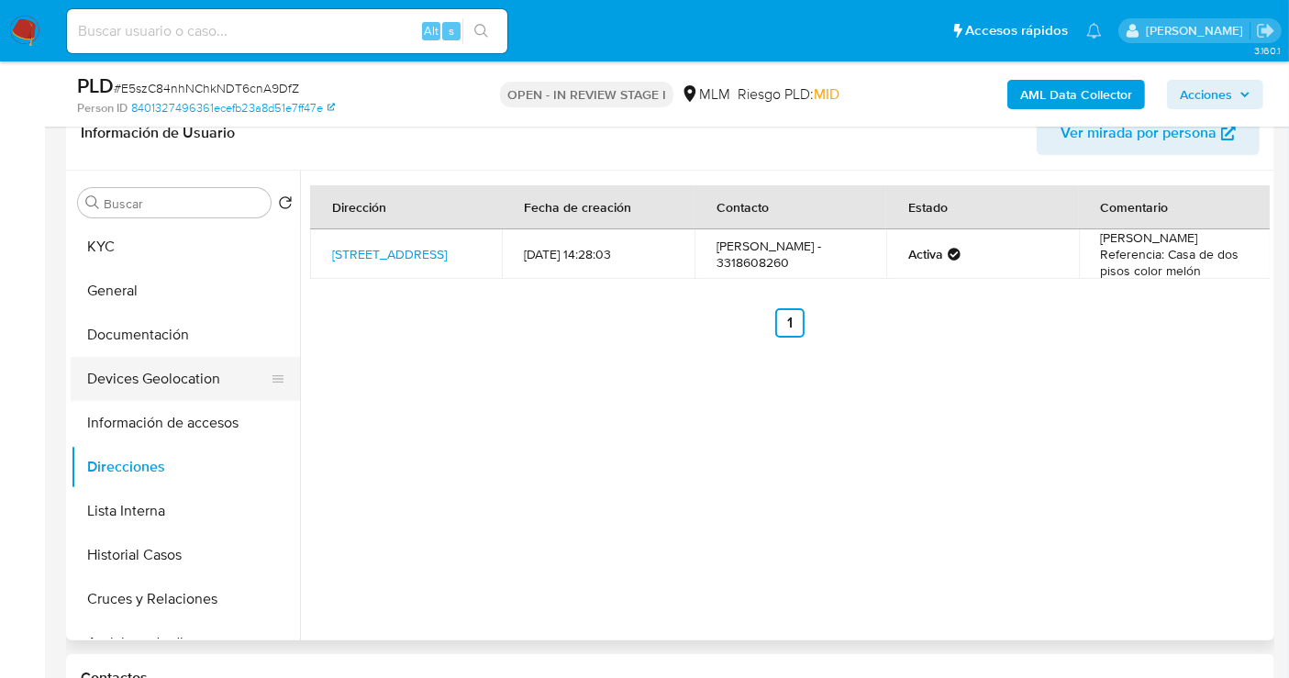
click at [169, 371] on button "Devices Geolocation" at bounding box center [178, 379] width 215 height 44
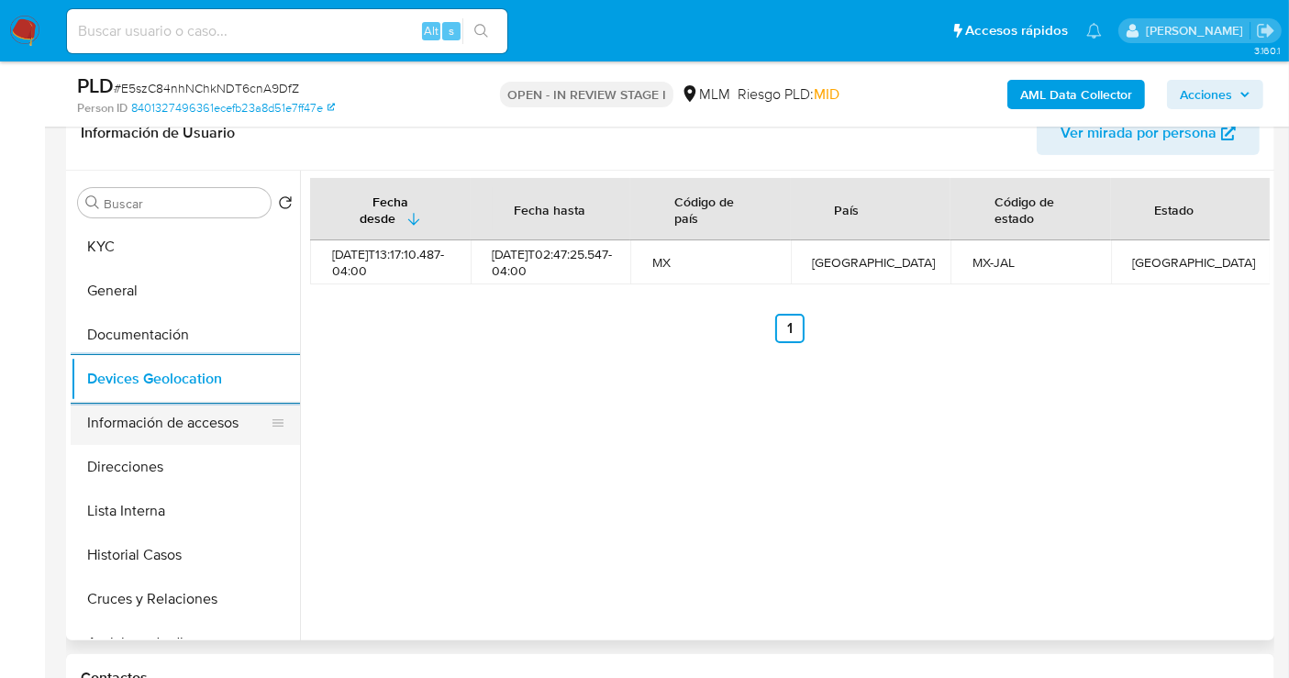
click at [214, 418] on button "Información de accesos" at bounding box center [178, 423] width 215 height 44
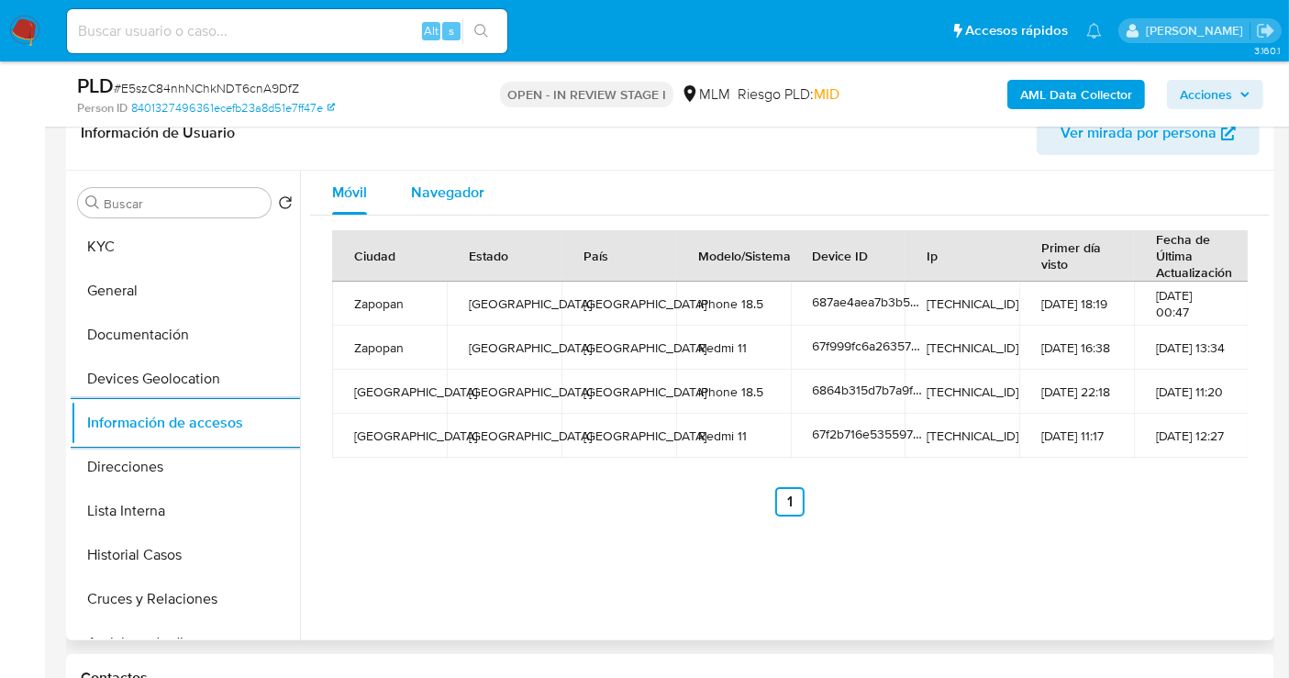
click at [442, 194] on span "Navegador" at bounding box center [447, 192] width 73 height 21
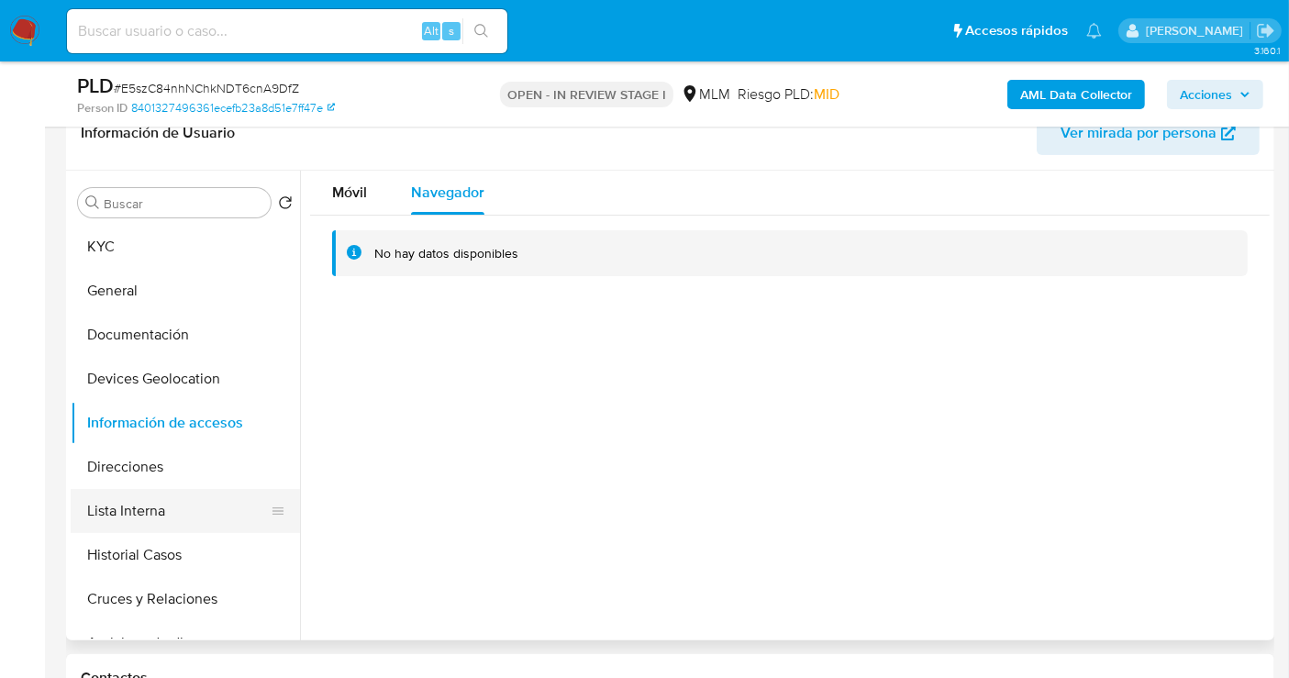
click at [135, 505] on button "Lista Interna" at bounding box center [178, 511] width 215 height 44
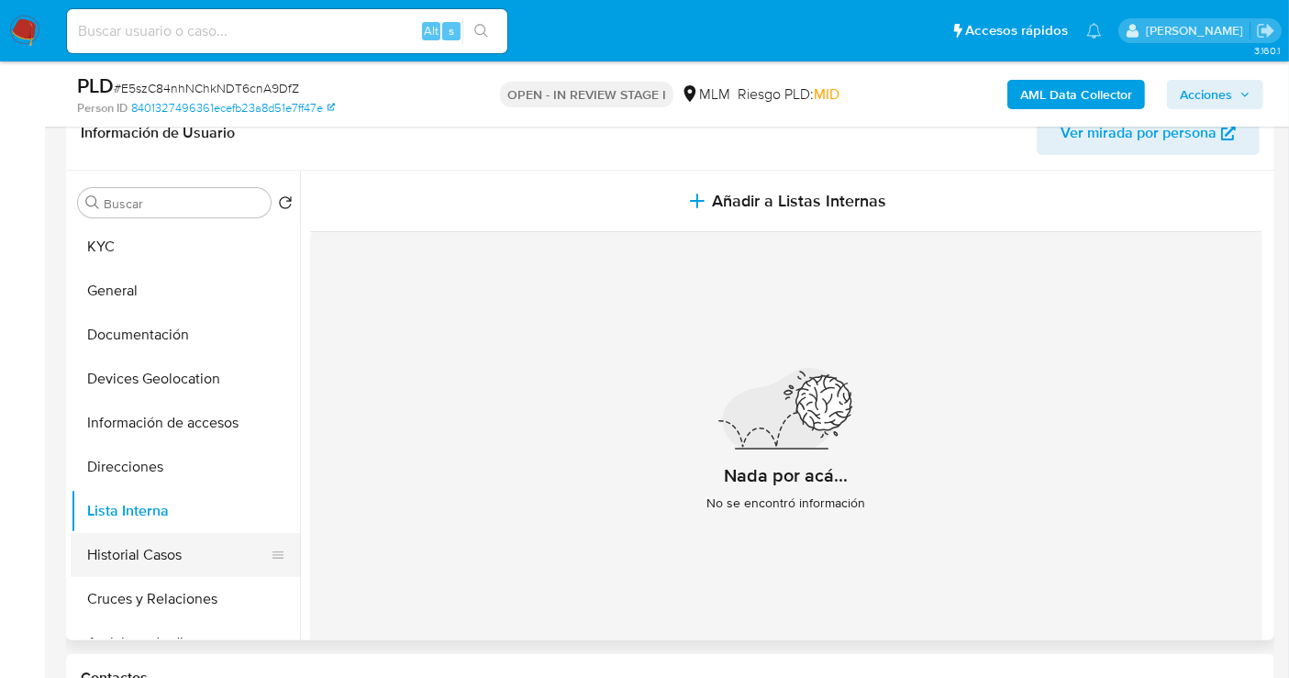
click at [165, 559] on button "Historial Casos" at bounding box center [178, 555] width 215 height 44
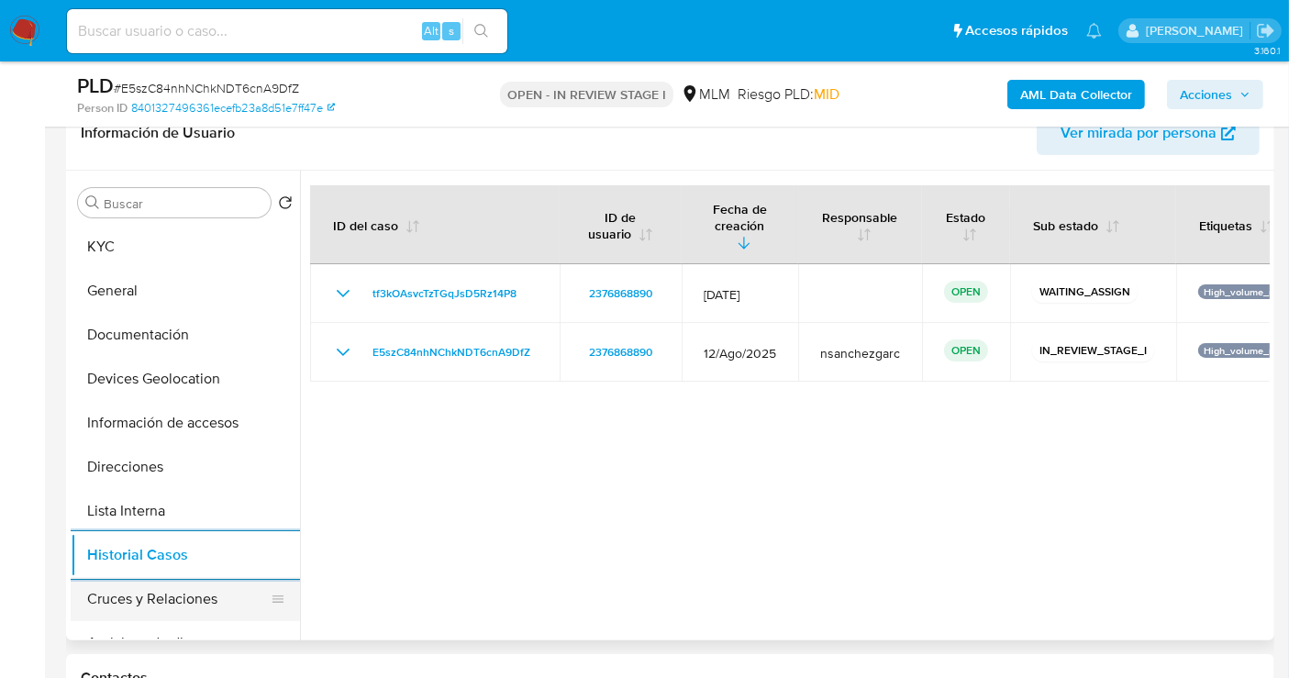
click at [212, 592] on button "Cruces y Relaciones" at bounding box center [178, 599] width 215 height 44
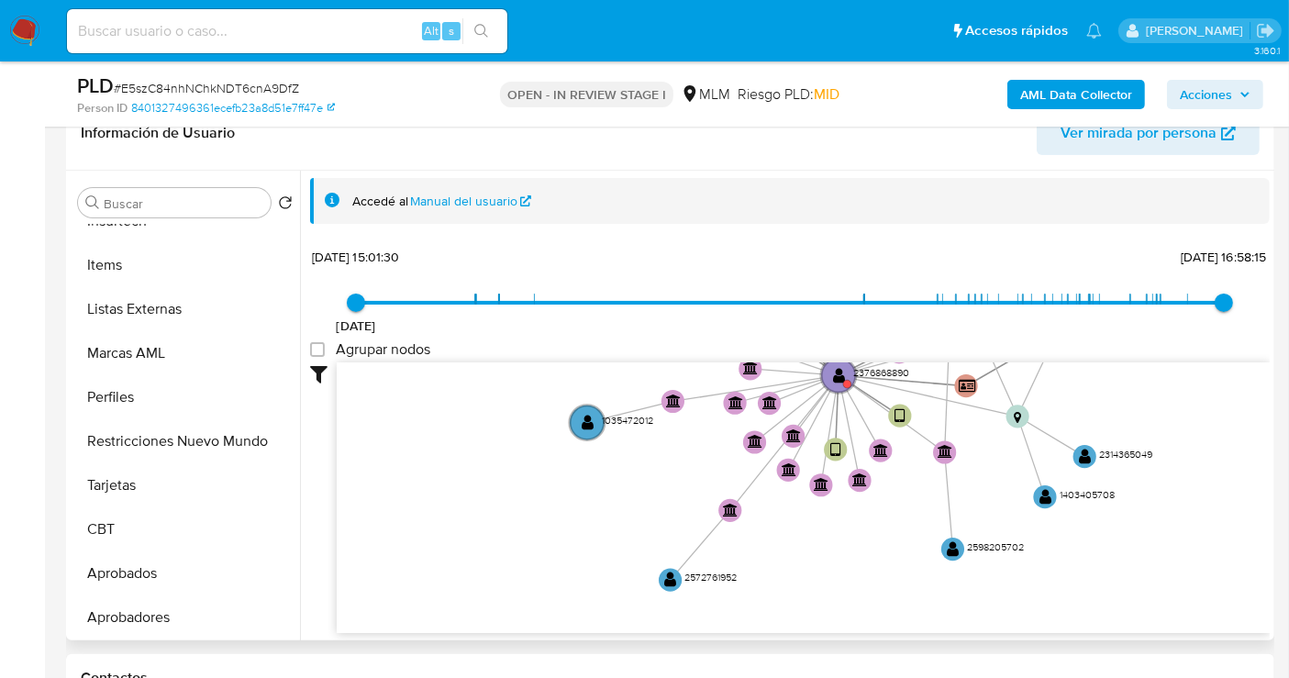
scroll to position [862, 0]
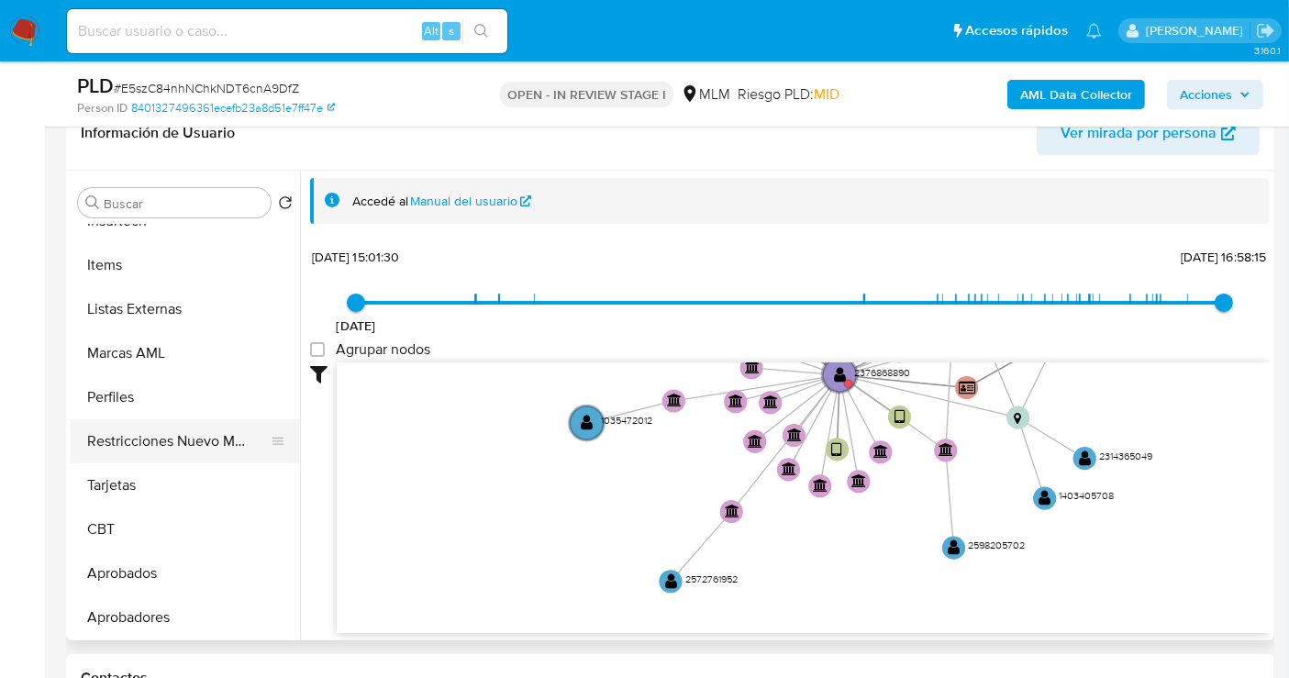
click at [157, 444] on button "Restricciones Nuevo Mundo" at bounding box center [178, 441] width 215 height 44
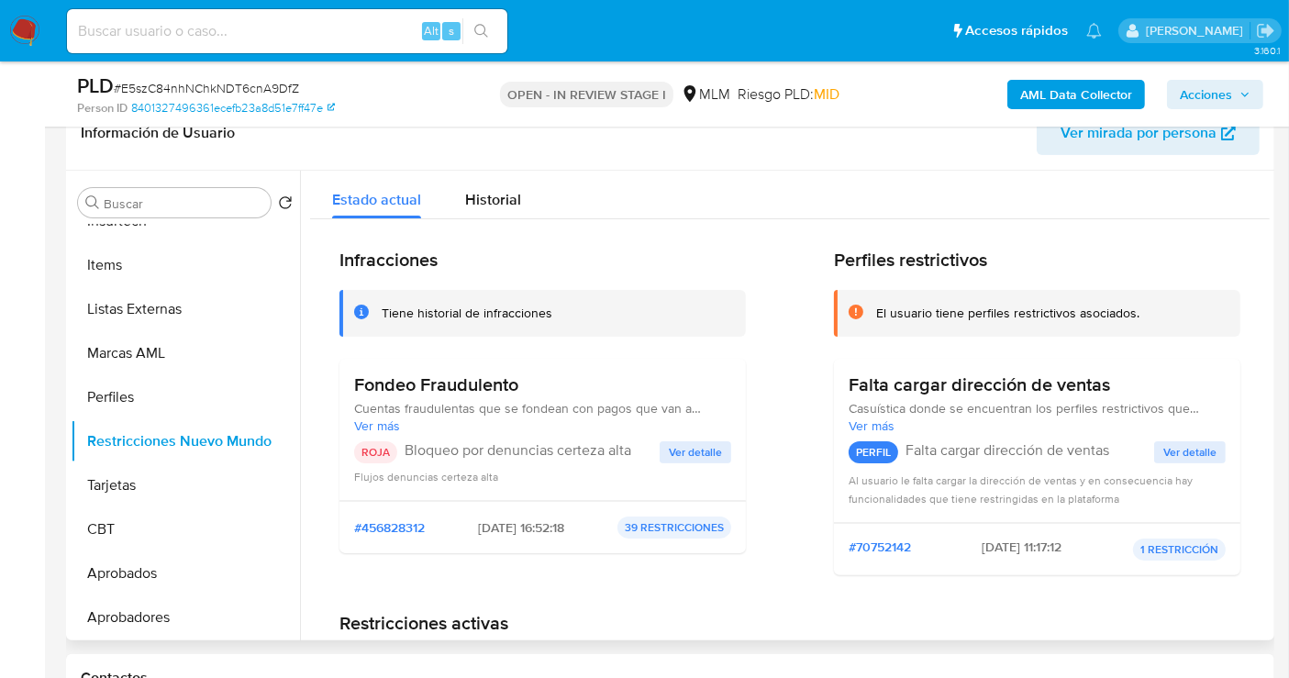
click at [684, 449] on span "Ver detalle" at bounding box center [695, 452] width 53 height 18
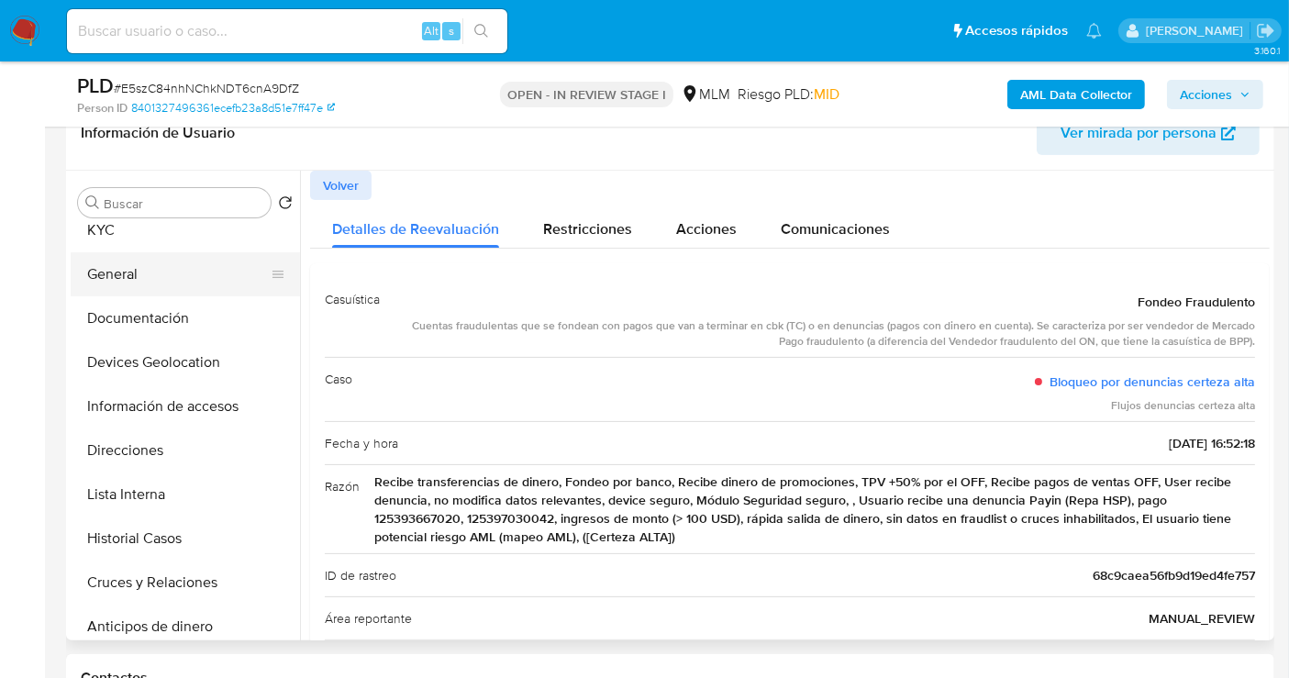
scroll to position [0, 0]
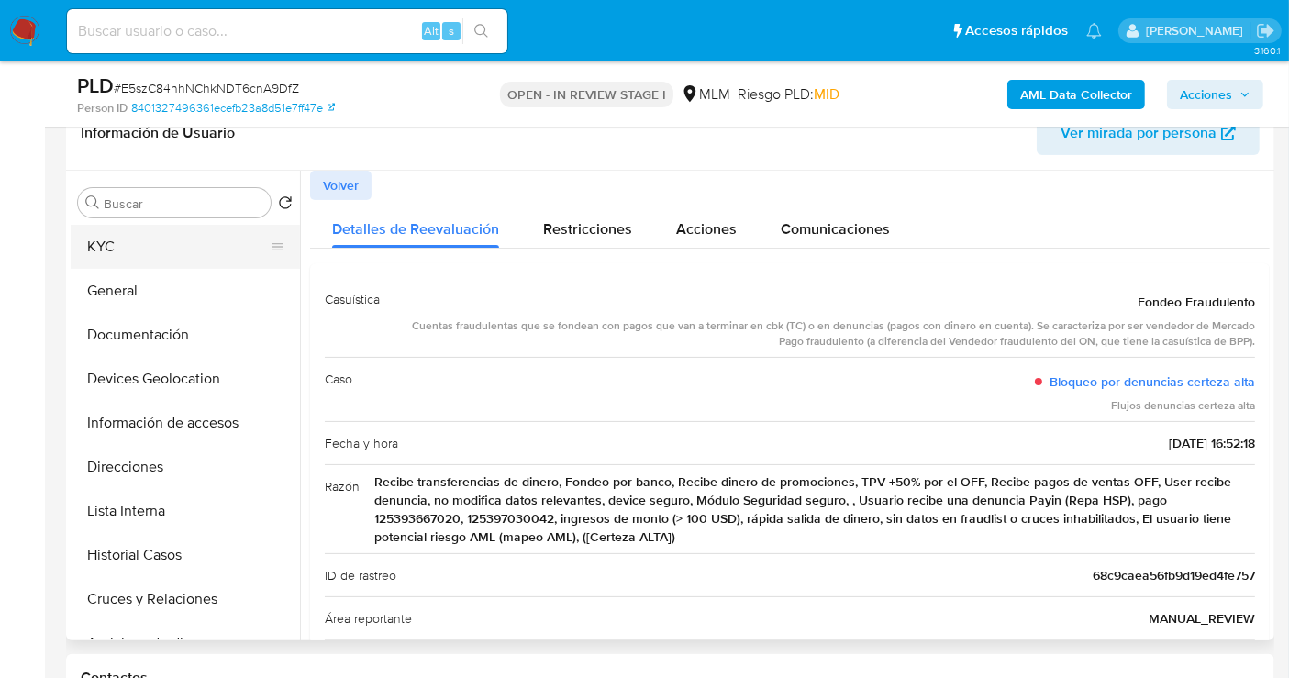
click at [107, 249] on button "KYC" at bounding box center [178, 247] width 215 height 44
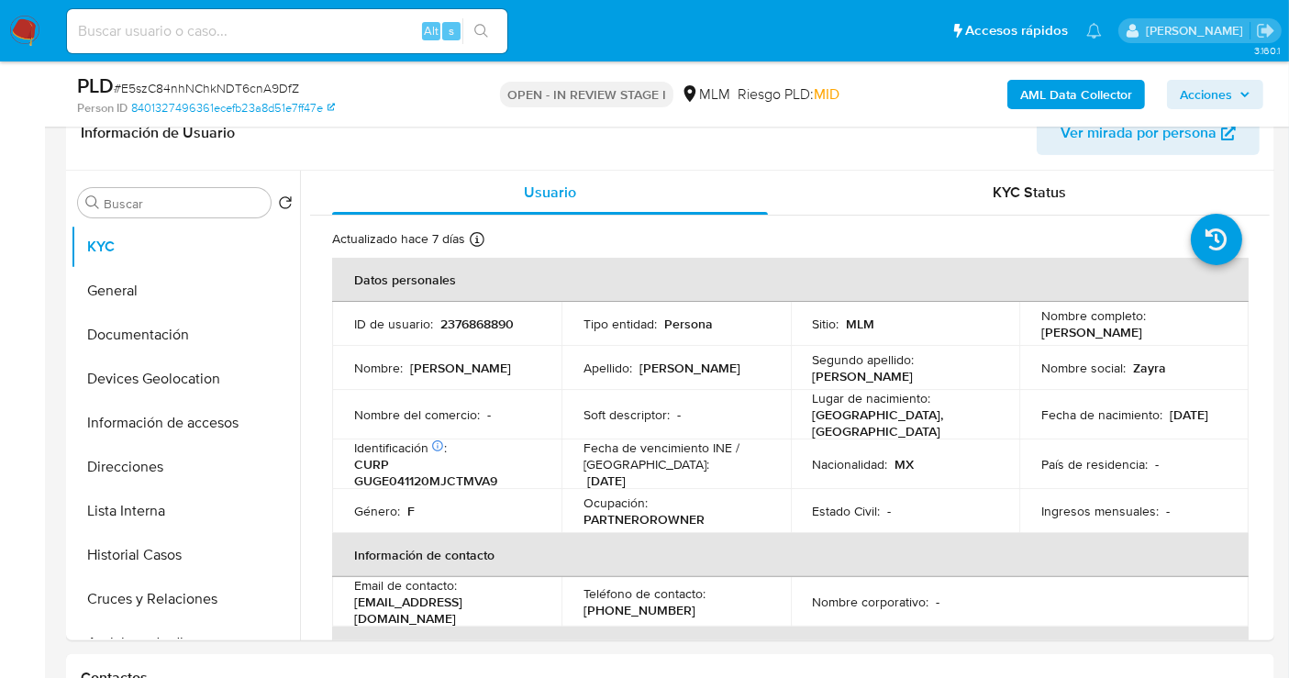
scroll to position [102, 0]
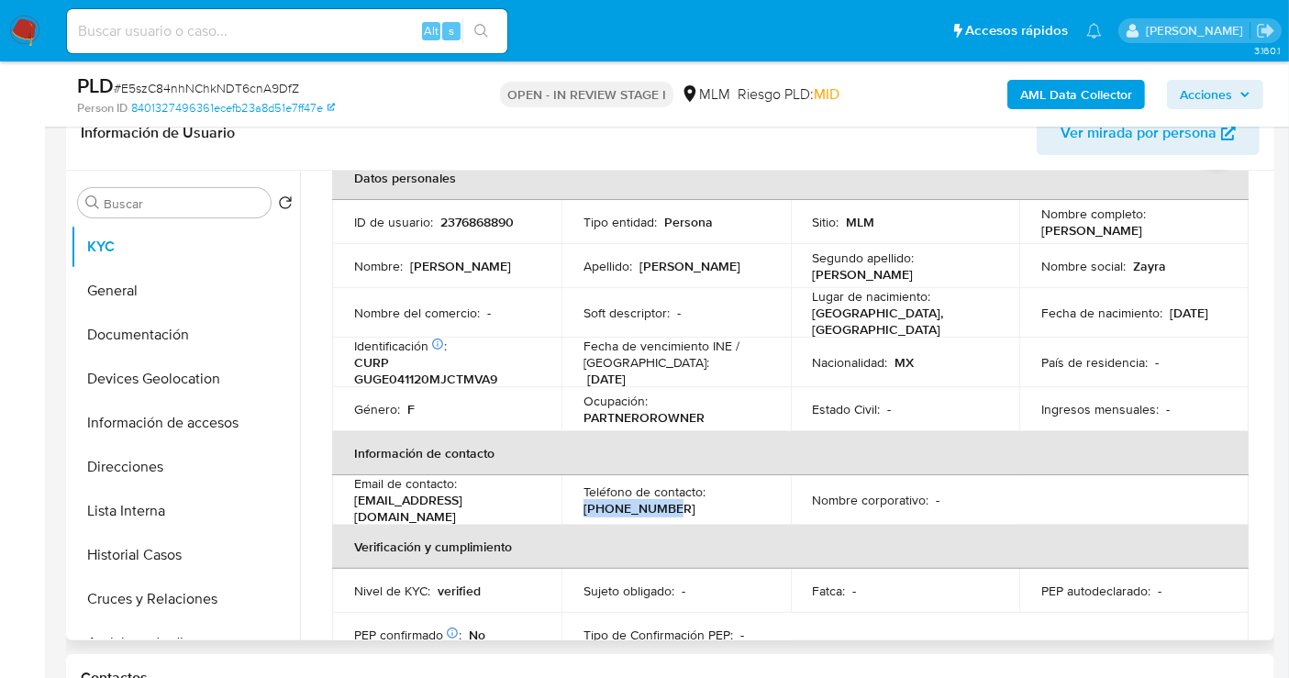
drag, startPoint x: 660, startPoint y: 507, endPoint x: 563, endPoint y: 507, distance: 97.2
click at [563, 507] on td "Teléfono de contacto : (33) 18608260" at bounding box center [675, 500] width 229 height 50
drag, startPoint x: 689, startPoint y: 506, endPoint x: 560, endPoint y: 503, distance: 128.5
click at [561, 503] on td "Teléfono de contacto : (33) 18608260" at bounding box center [675, 500] width 229 height 50
copy p "(33) 18608260"
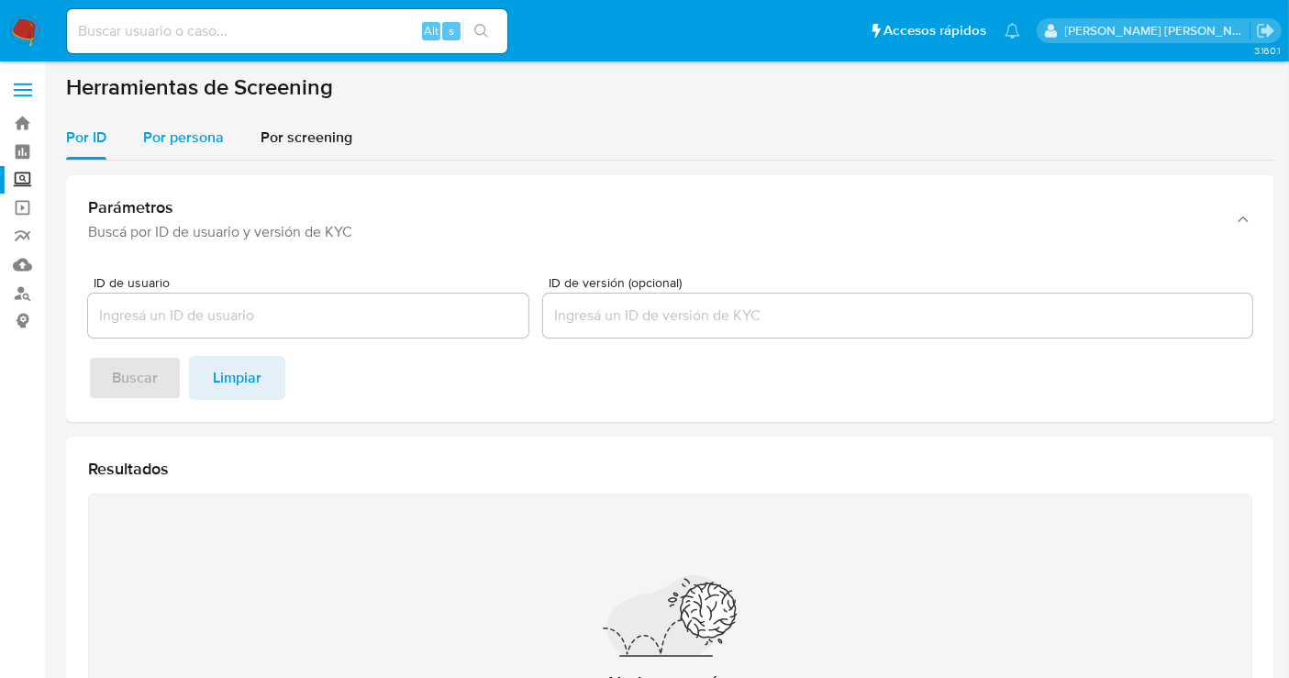
click at [178, 144] on span "Por persona" at bounding box center [183, 137] width 81 height 21
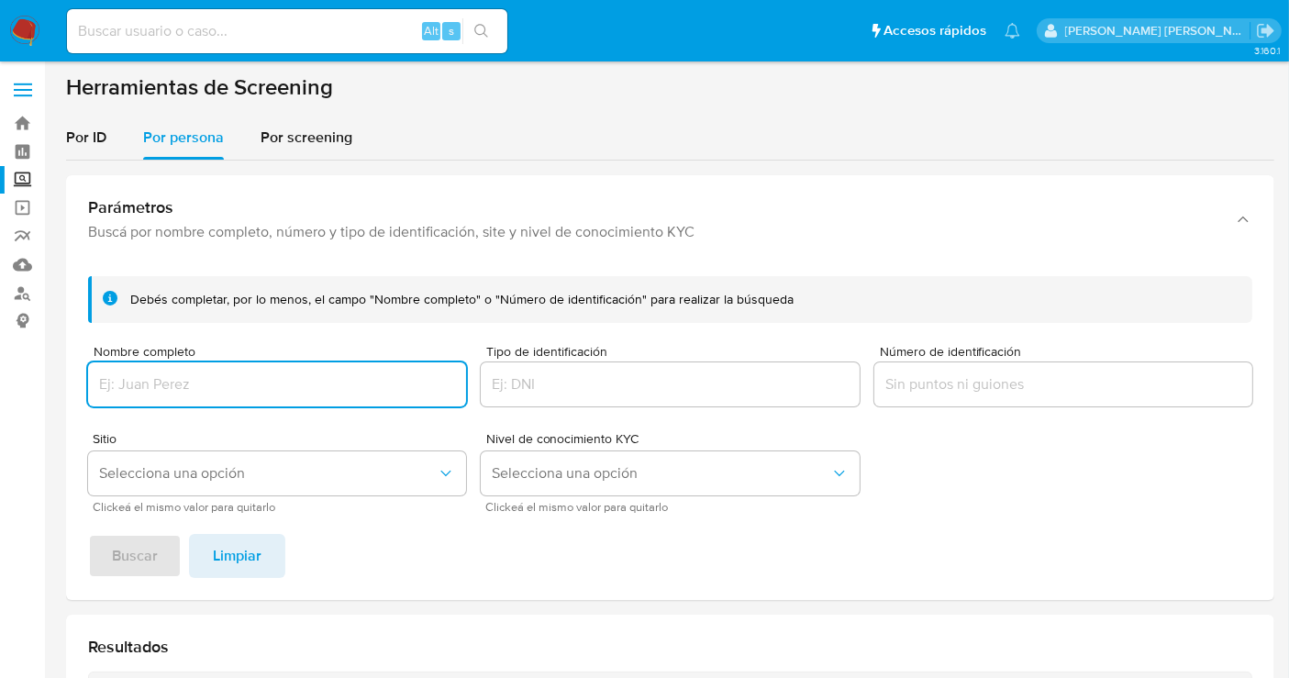
click at [172, 390] on input "Nombre completo" at bounding box center [277, 384] width 378 height 24
drag, startPoint x: 130, startPoint y: 545, endPoint x: 160, endPoint y: 526, distance: 35.1
click at [149, 536] on span "Buscar" at bounding box center [135, 556] width 46 height 40
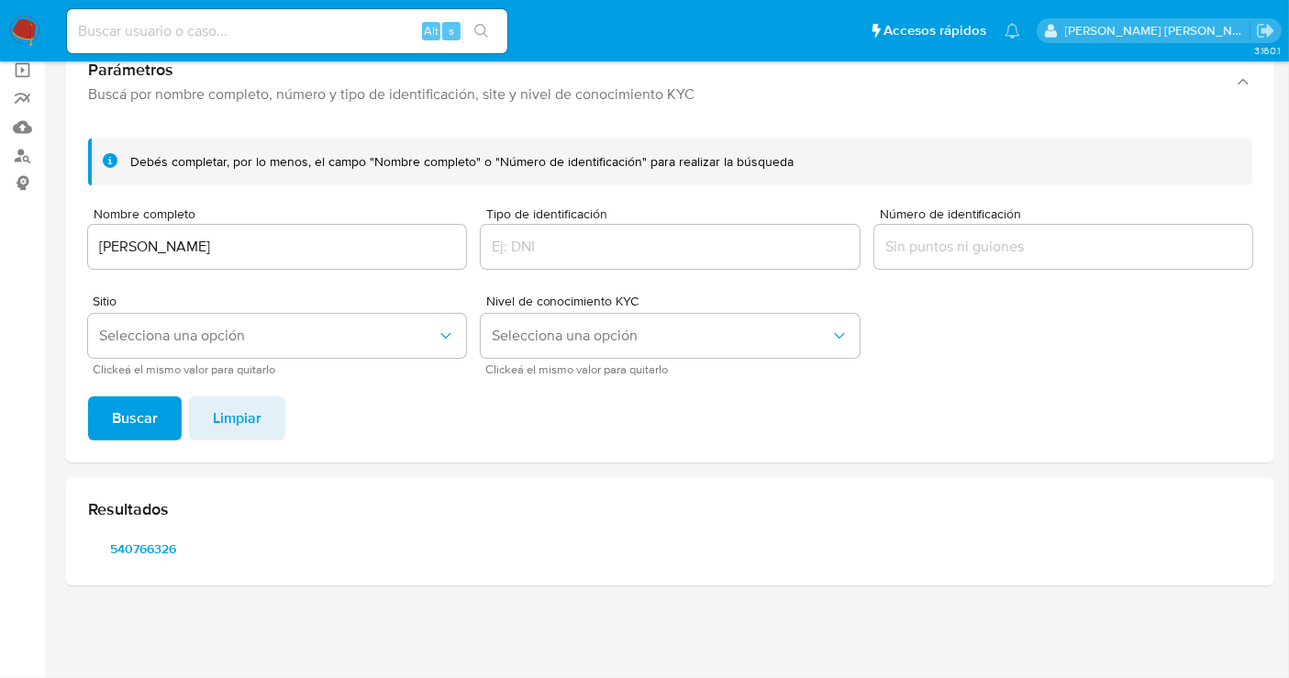
scroll to position [136, 0]
click at [130, 552] on span "540766326" at bounding box center [143, 551] width 84 height 26
click at [206, 250] on input "[PERSON_NAME]" at bounding box center [277, 249] width 378 height 24
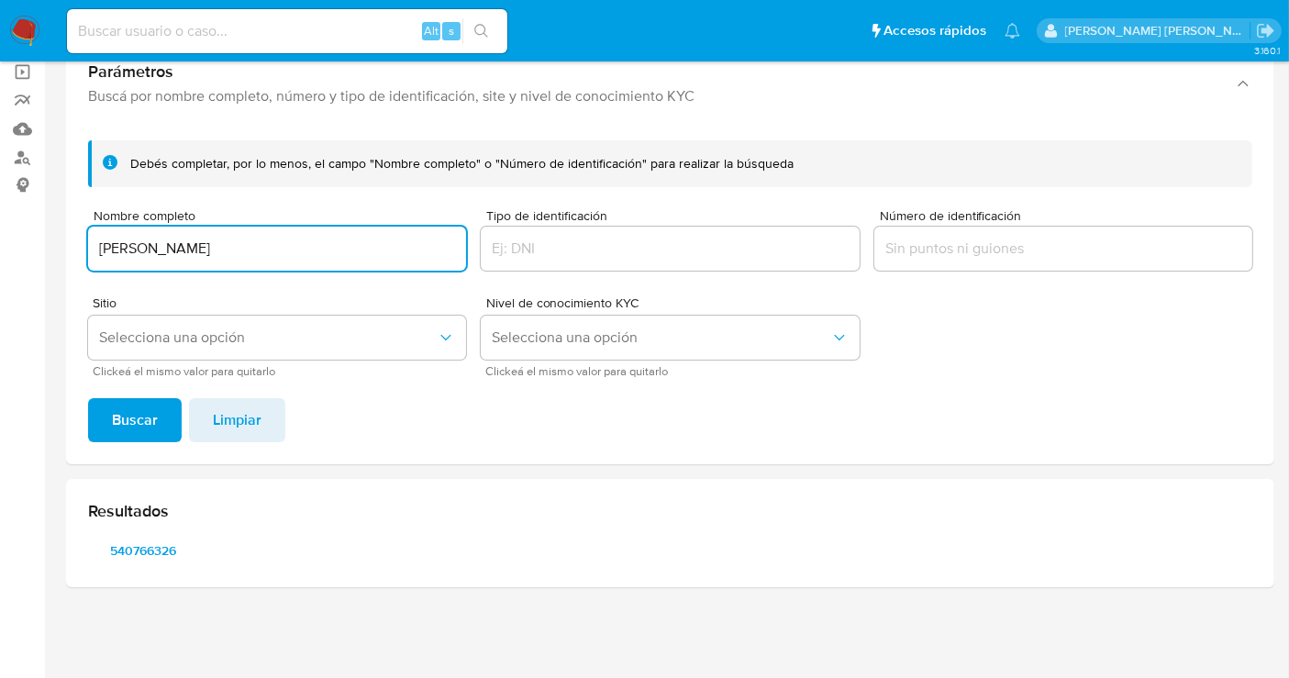
click at [206, 250] on input "[PERSON_NAME]" at bounding box center [277, 249] width 378 height 24
type input "[PERSON_NAME] [PERSON_NAME] [PERSON_NAME]"
click at [150, 419] on span "Buscar" at bounding box center [135, 420] width 46 height 40
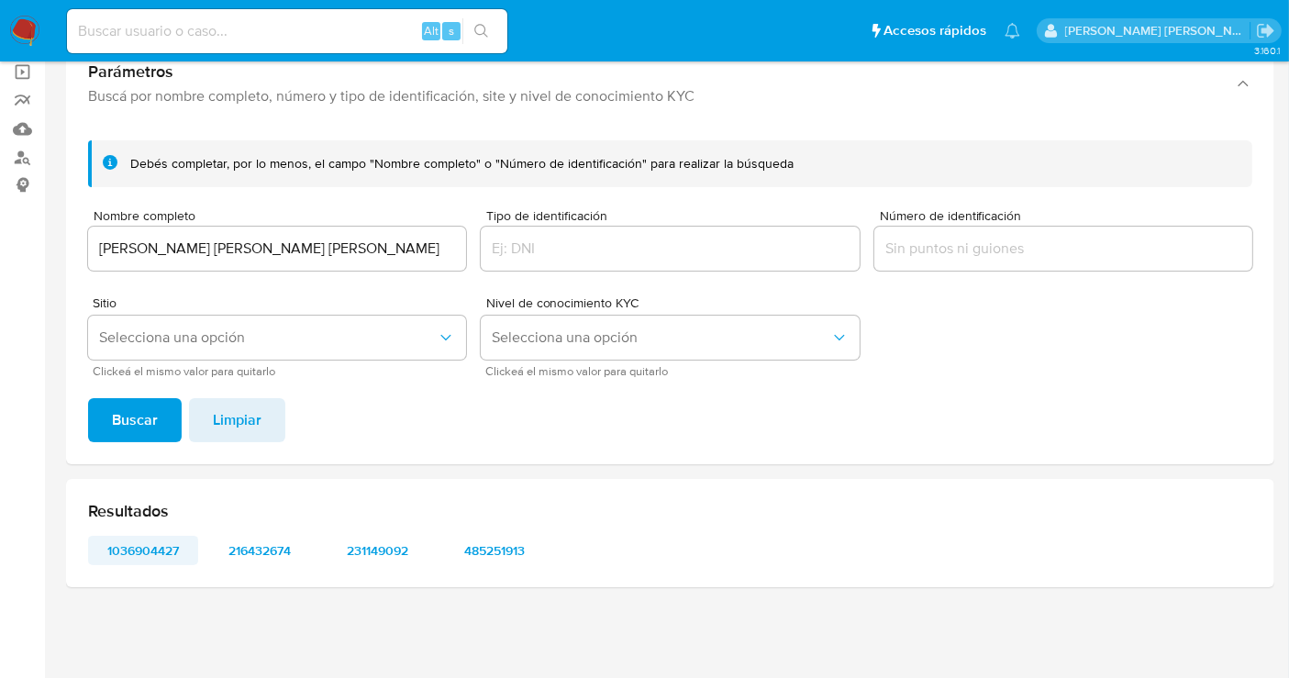
click at [130, 557] on span "1036904427" at bounding box center [143, 551] width 84 height 26
click at [249, 547] on span "216432674" at bounding box center [260, 551] width 84 height 26
click at [359, 549] on span "231149092" at bounding box center [377, 551] width 84 height 26
click at [471, 554] on span "485251913" at bounding box center [494, 551] width 84 height 26
click at [504, 546] on span "485251913" at bounding box center [494, 551] width 84 height 26
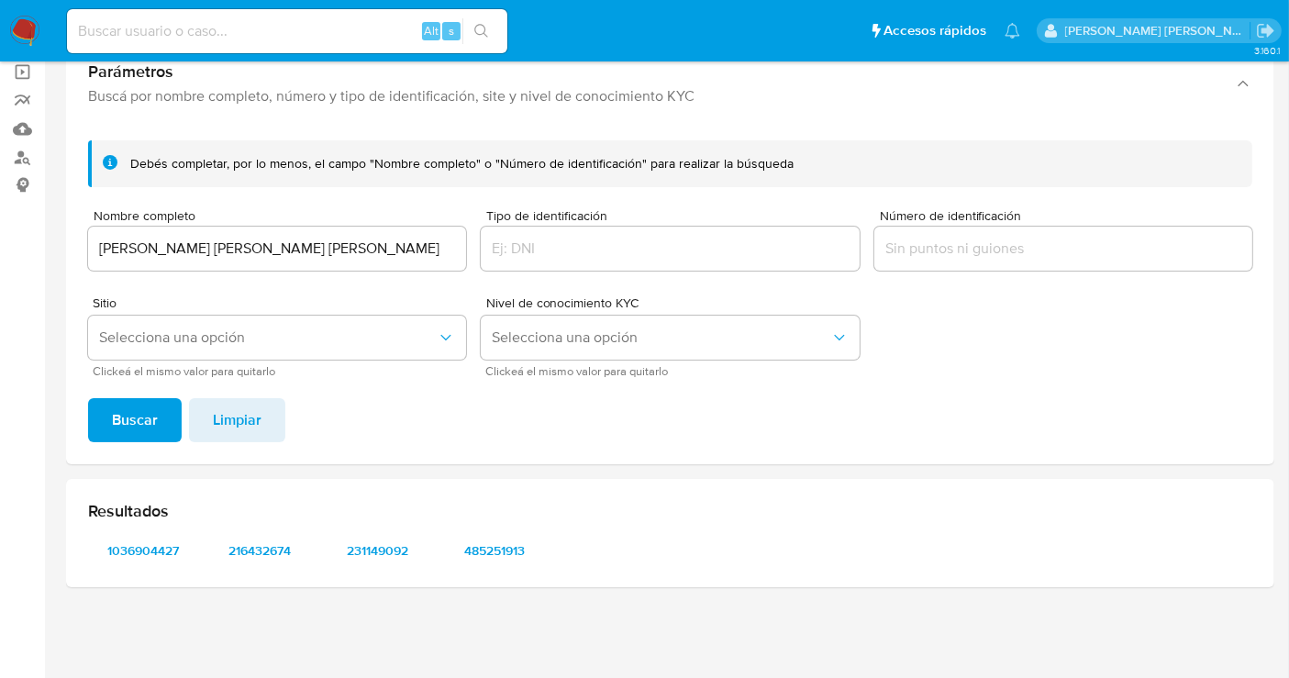
click at [154, 230] on div "[PERSON_NAME] [PERSON_NAME] [PERSON_NAME]" at bounding box center [277, 249] width 378 height 44
click at [149, 247] on input "JUAN ANDRES GUTIERREZ VARGAS" at bounding box center [277, 249] width 378 height 24
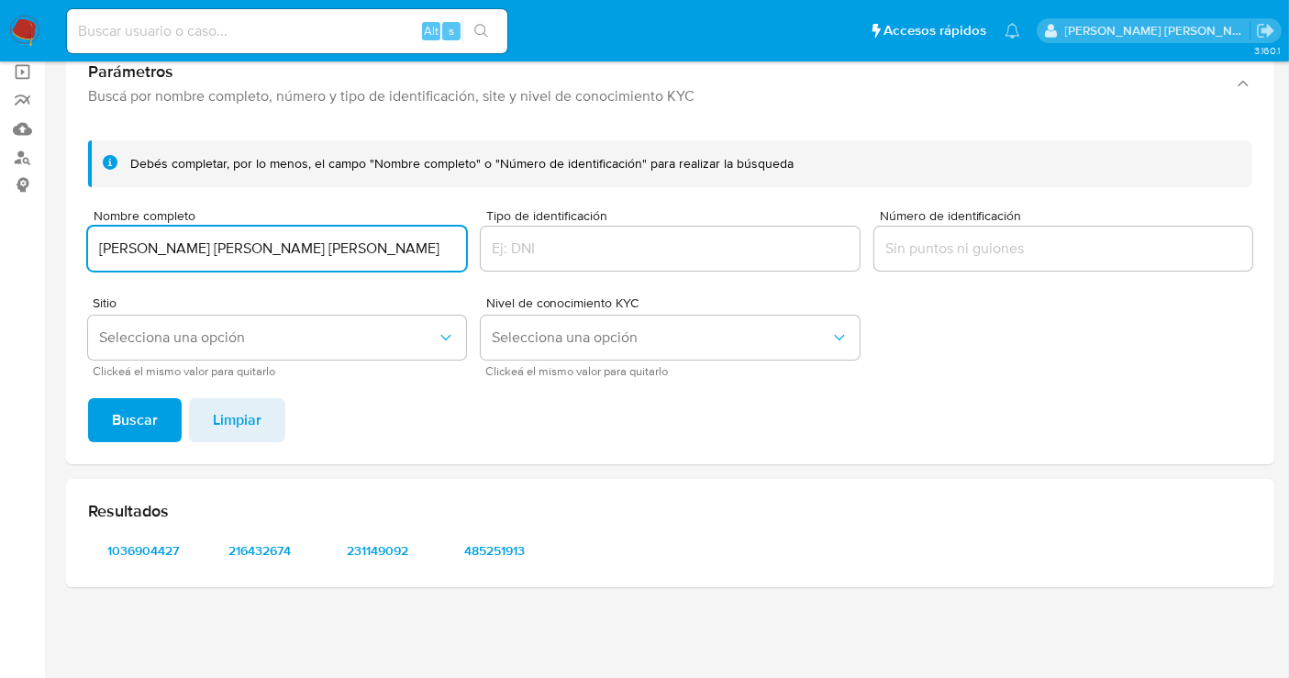
click at [149, 247] on input "JUAN ANDRES GUTIERREZ VARGAS" at bounding box center [277, 249] width 378 height 24
type input "ESMERALDA SANCHEZ RIVERA"
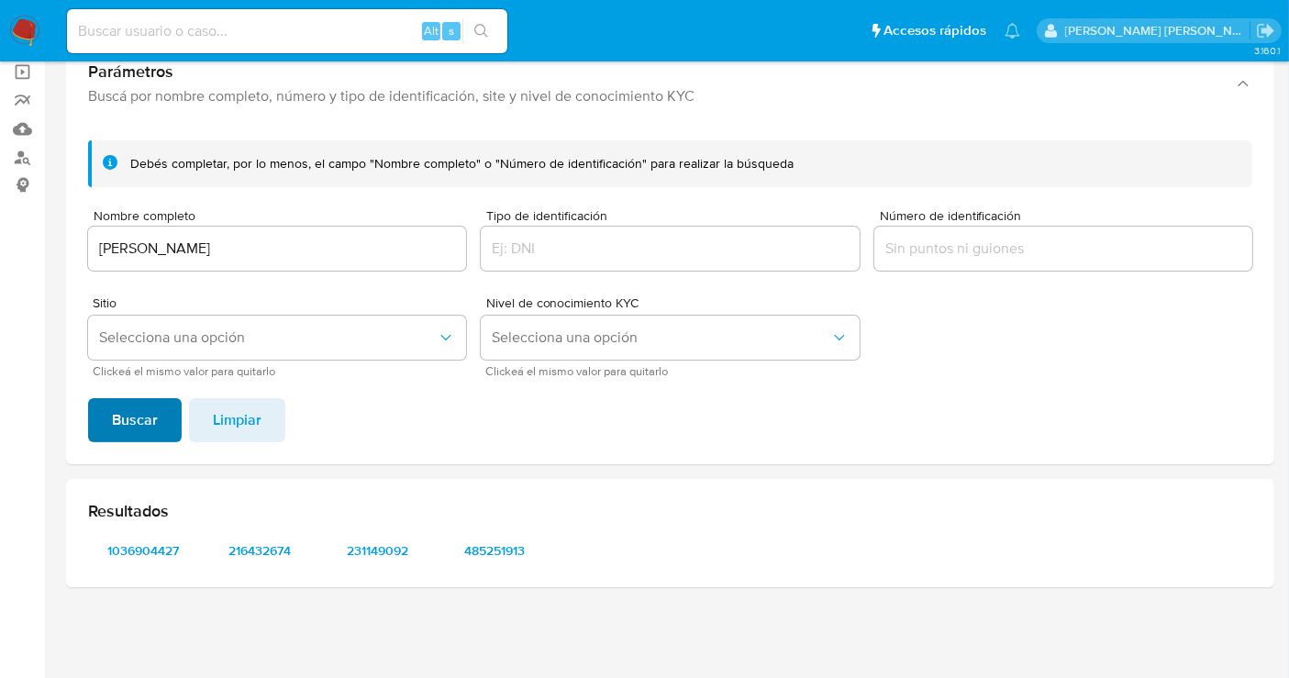
click at [144, 405] on span "Buscar" at bounding box center [135, 420] width 46 height 40
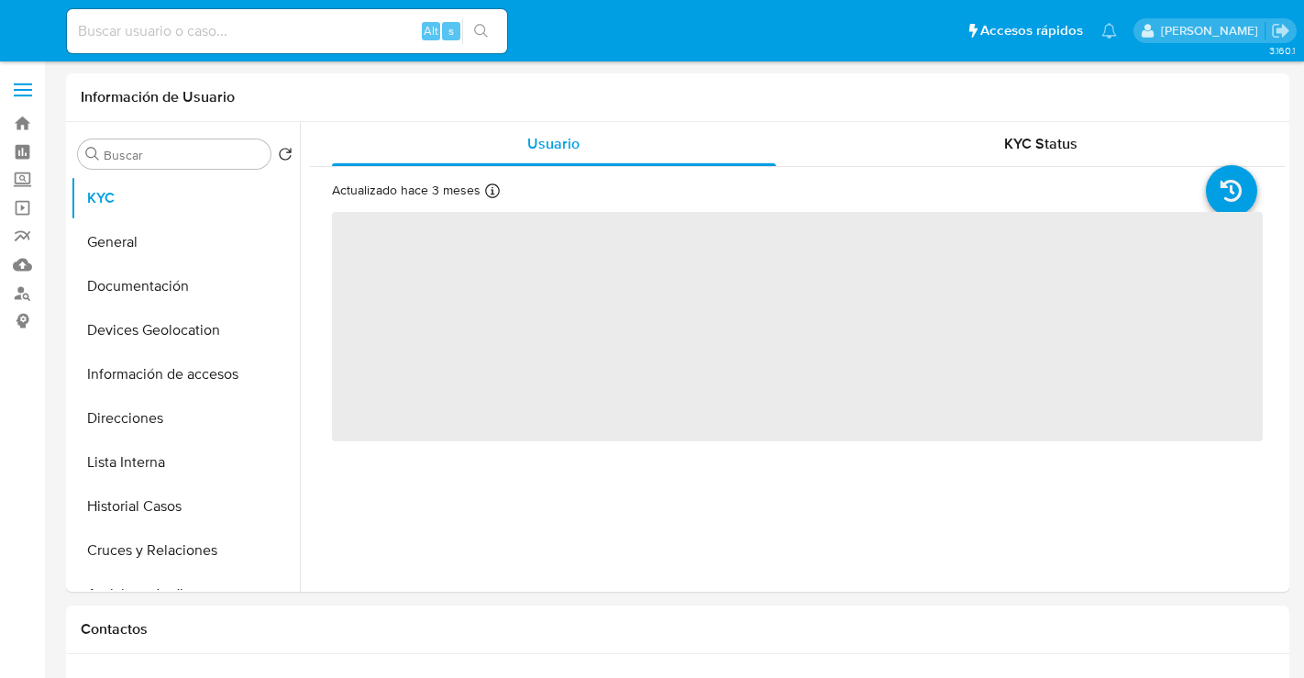
select select "10"
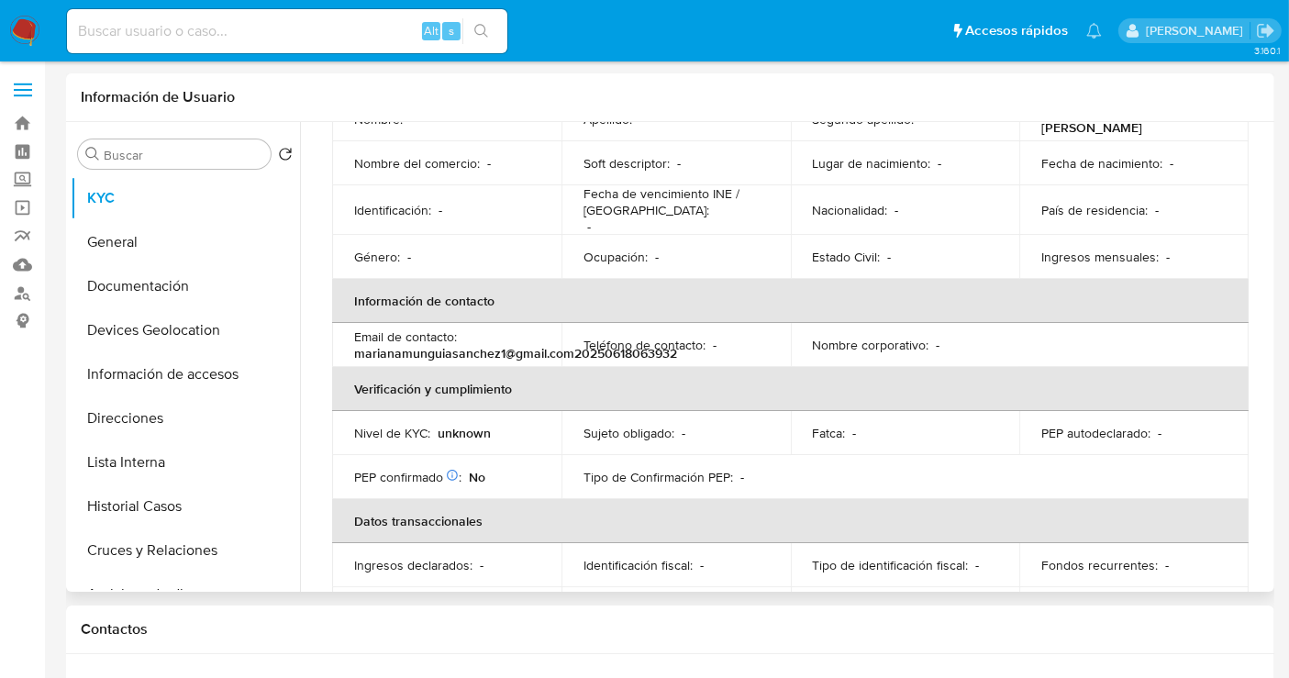
scroll to position [314, 0]
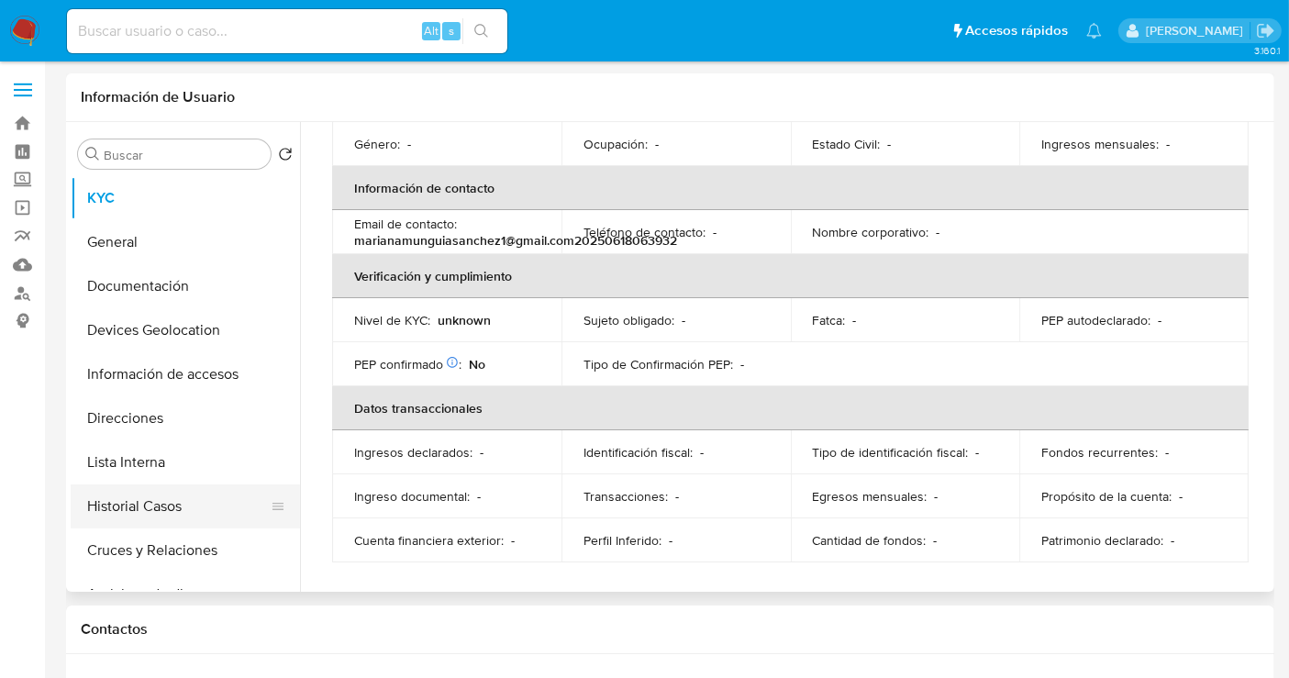
click at [160, 516] on button "Historial Casos" at bounding box center [178, 506] width 215 height 44
